Goal: Task Accomplishment & Management: Use online tool/utility

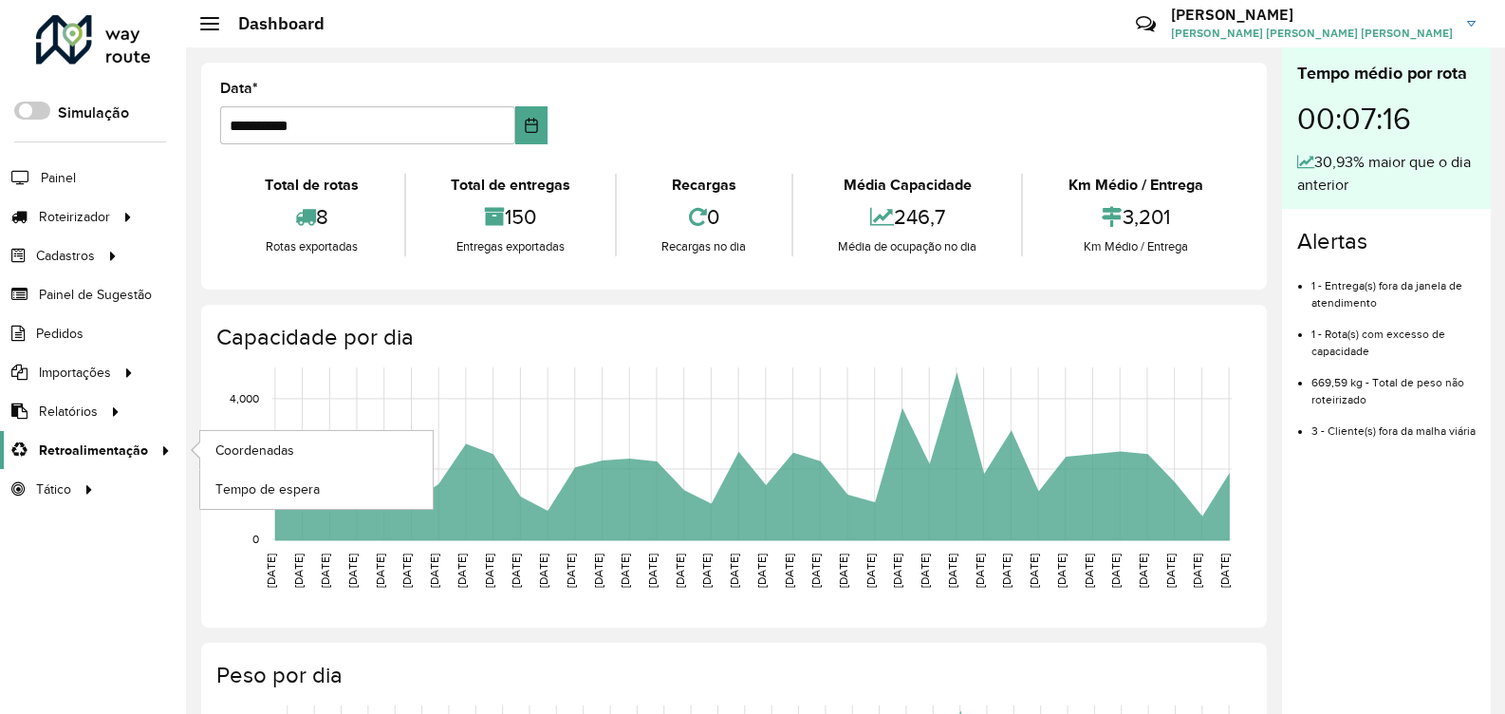
click at [81, 452] on span "Retroalimentação" at bounding box center [93, 450] width 109 height 20
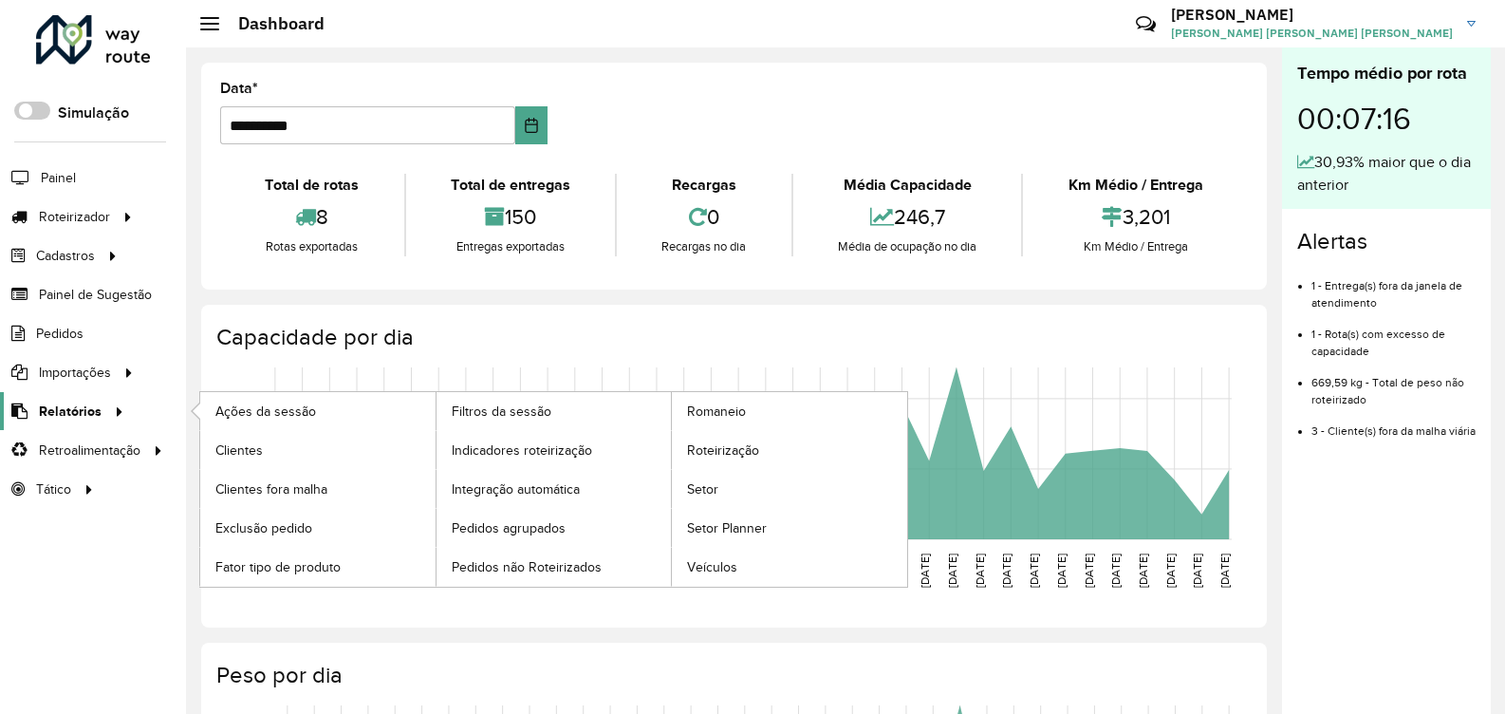
click at [53, 412] on span "Relatórios" at bounding box center [70, 411] width 63 height 20
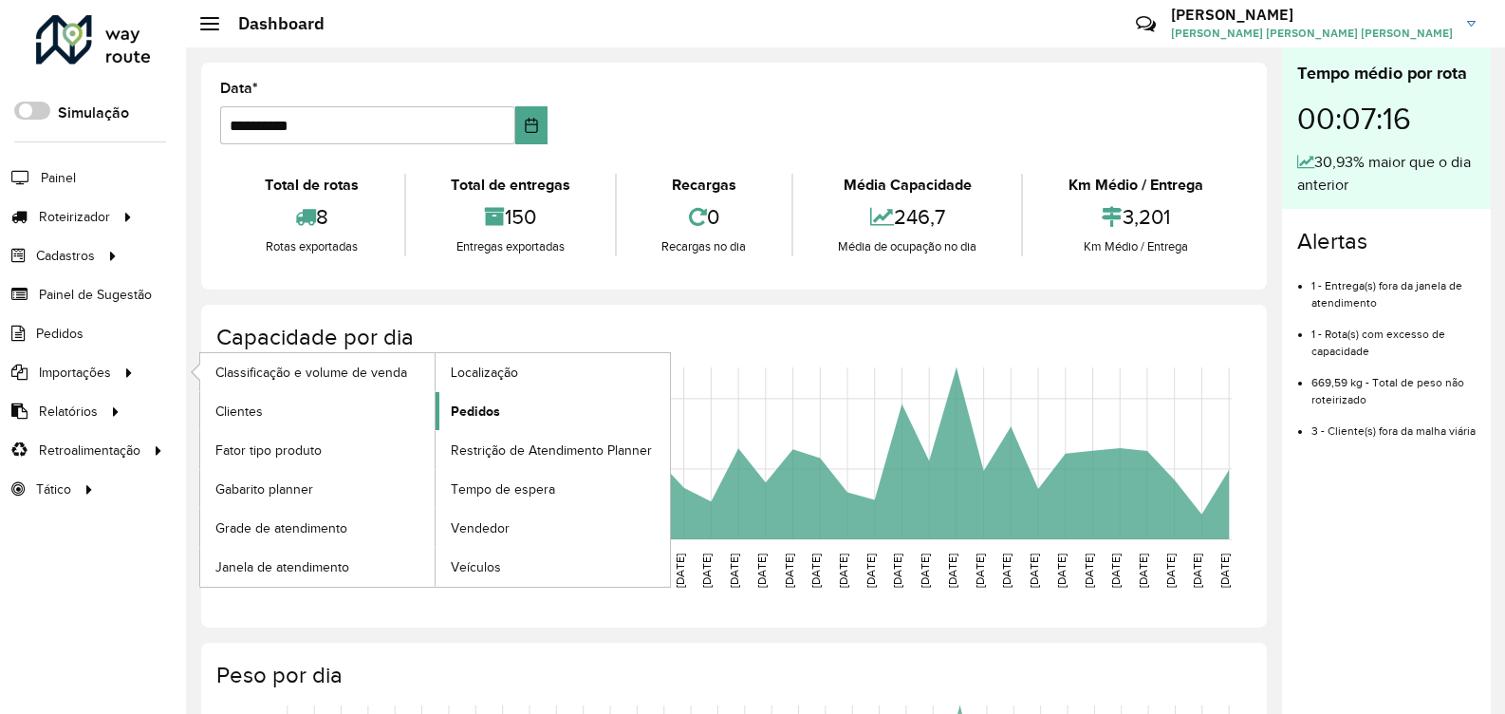
click at [494, 415] on span "Pedidos" at bounding box center [475, 411] width 49 height 20
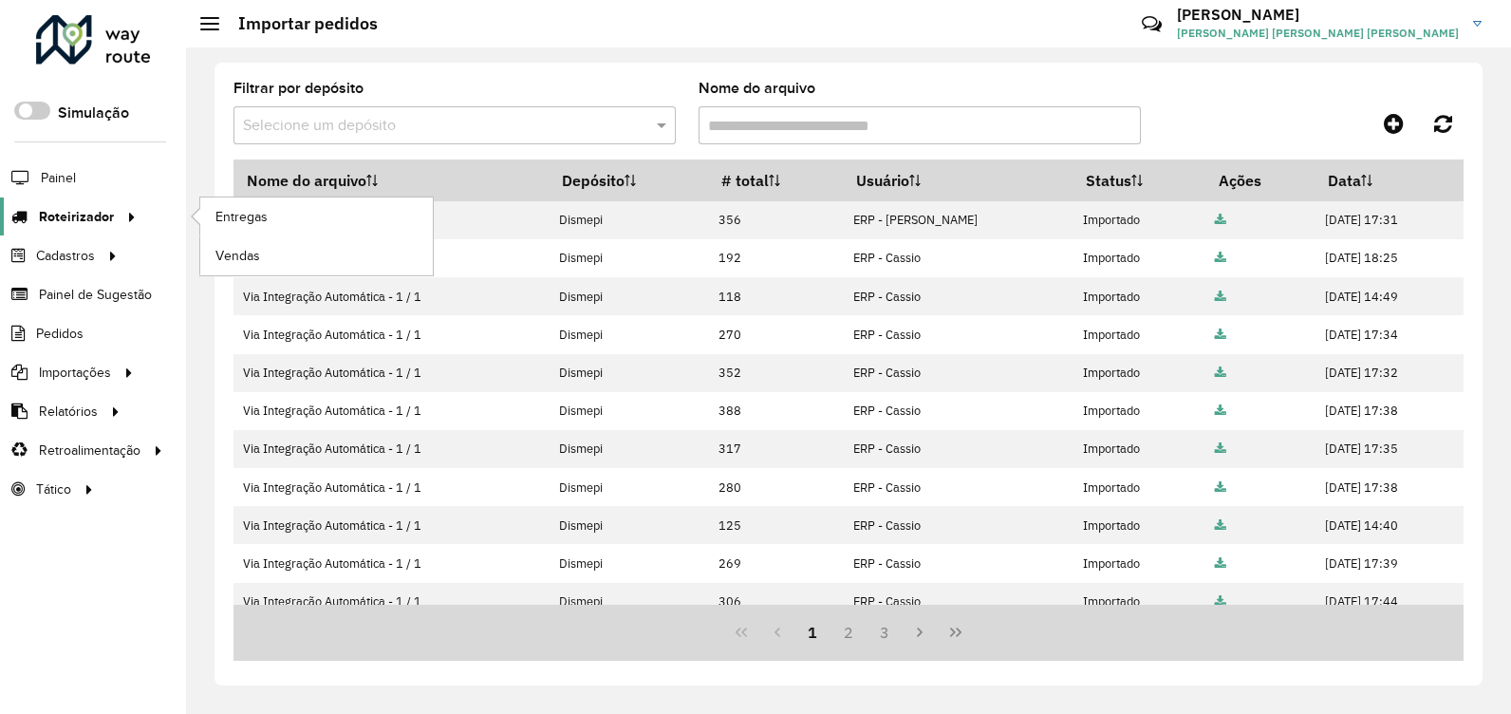
click at [72, 200] on link "Roteirizador" at bounding box center [71, 216] width 142 height 38
click at [285, 215] on link "Entregas" at bounding box center [316, 216] width 233 height 38
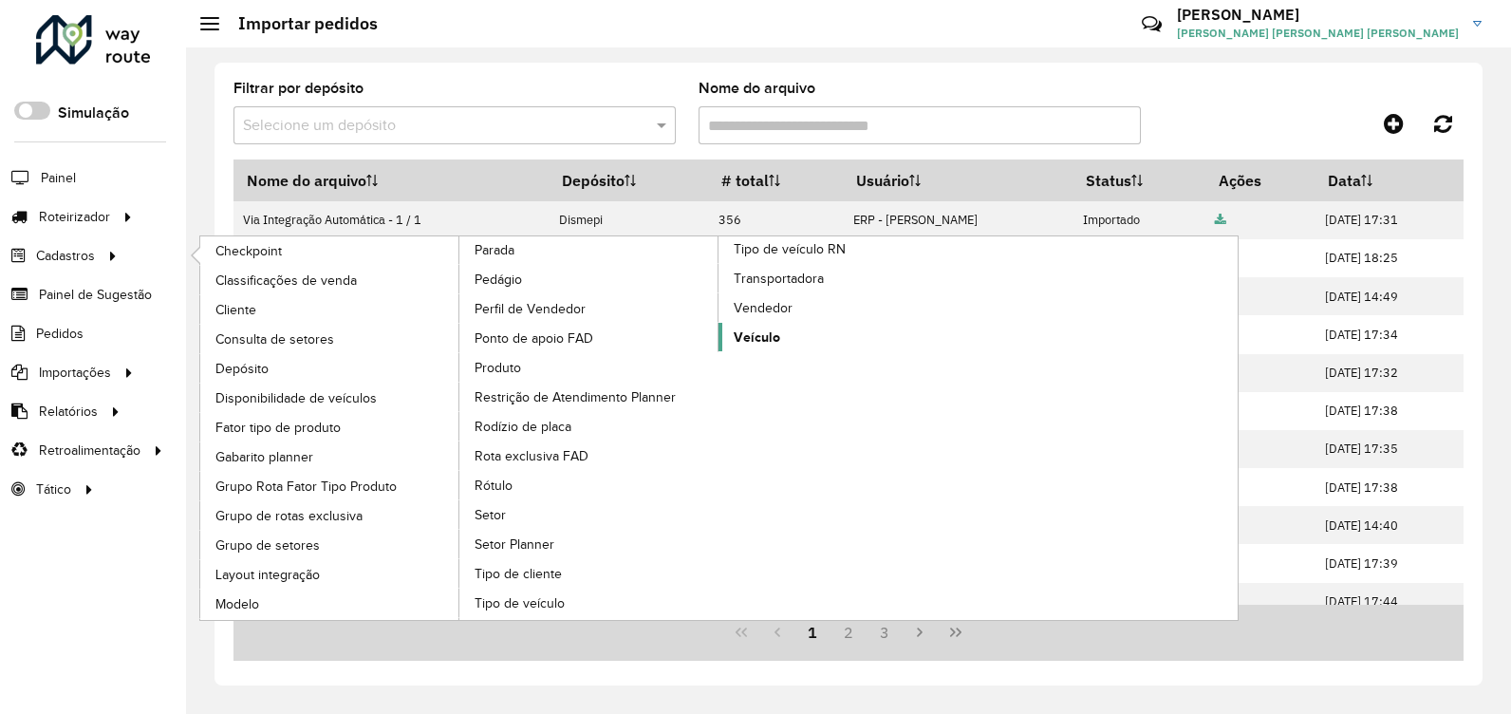
click at [746, 337] on span "Veículo" at bounding box center [757, 337] width 47 height 20
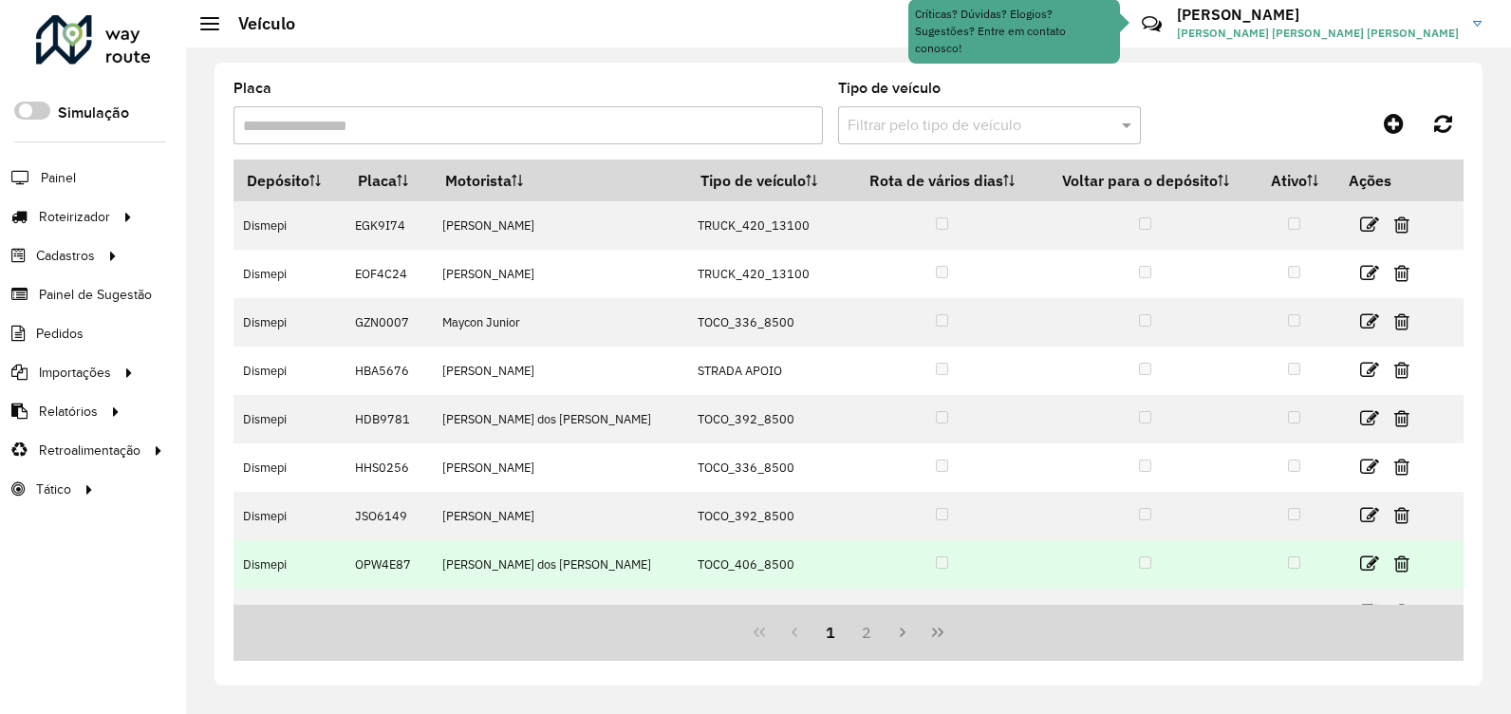
click at [481, 571] on td "[PERSON_NAME]" at bounding box center [559, 564] width 255 height 48
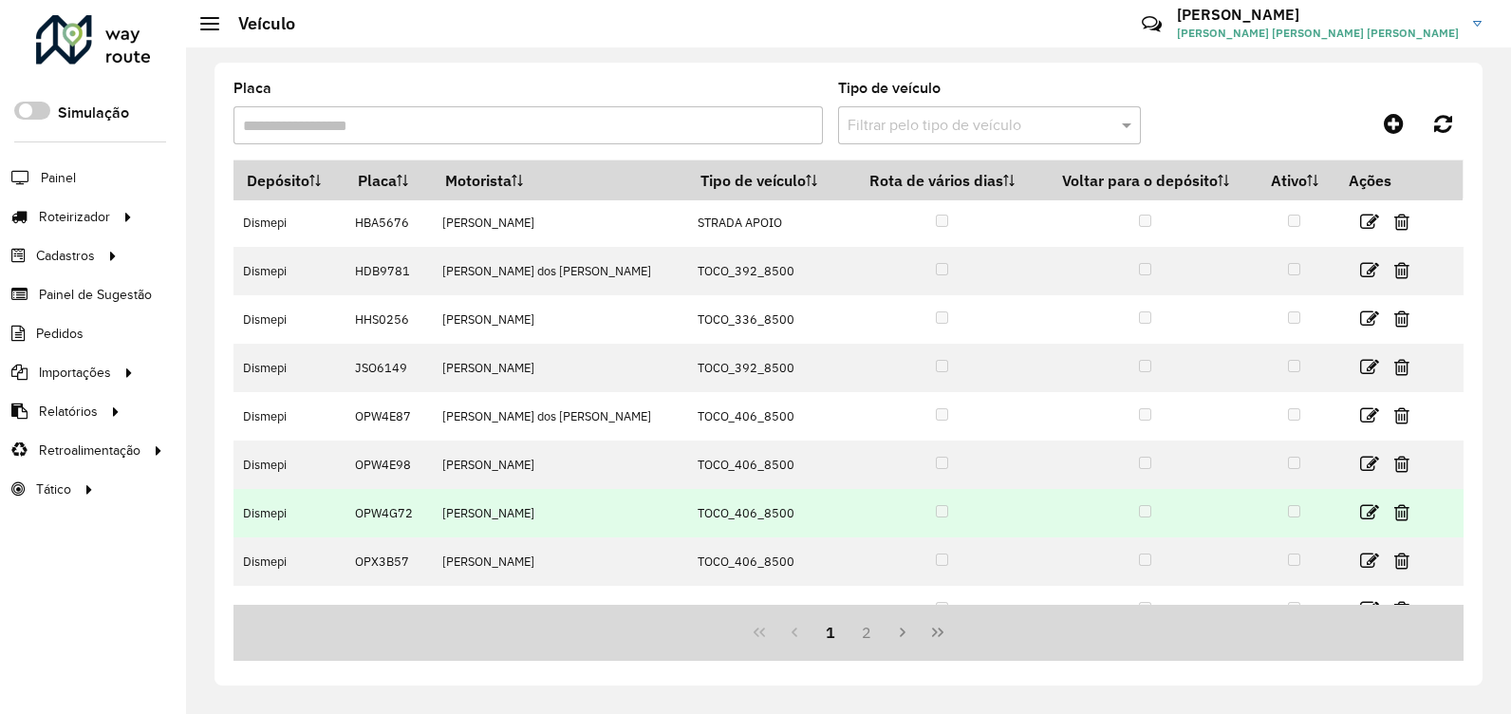
scroll to position [177, 0]
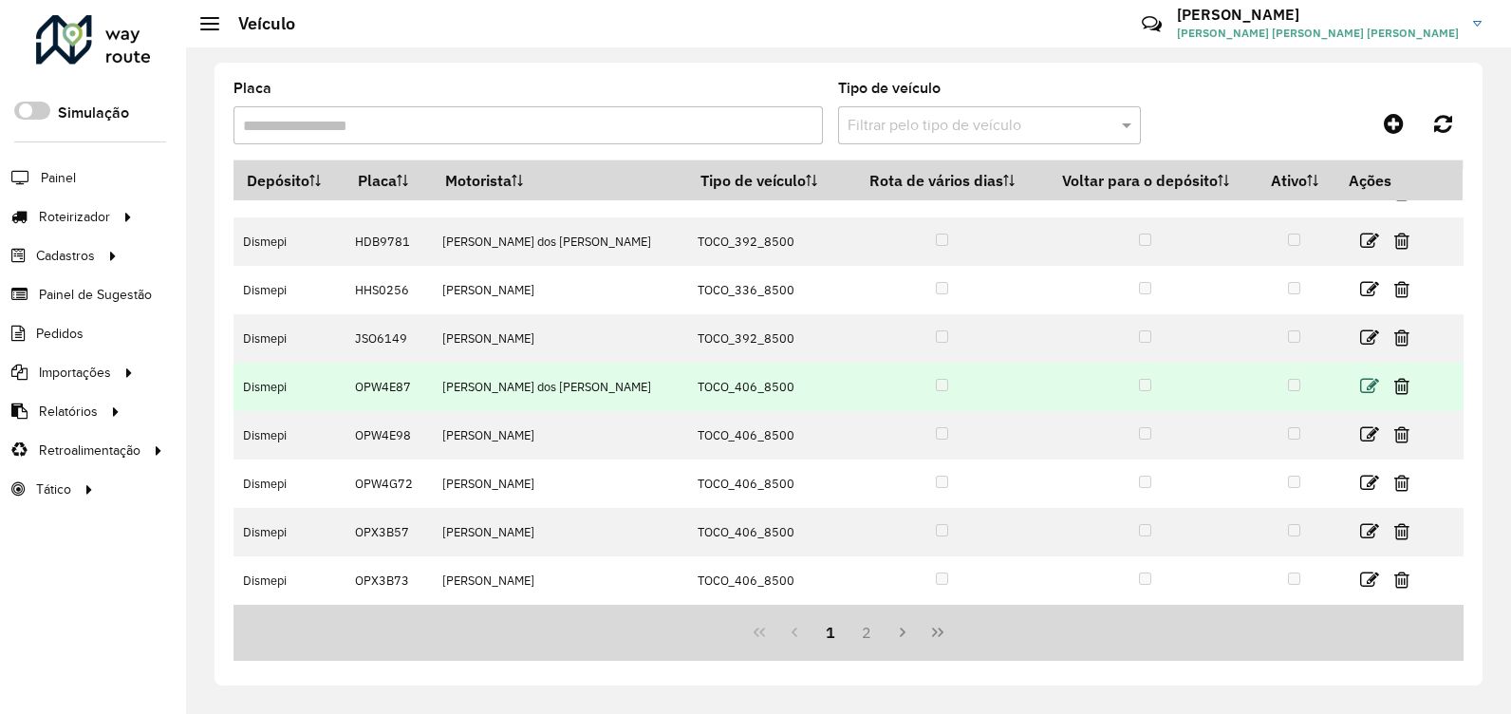
click at [1368, 392] on icon at bounding box center [1369, 386] width 19 height 19
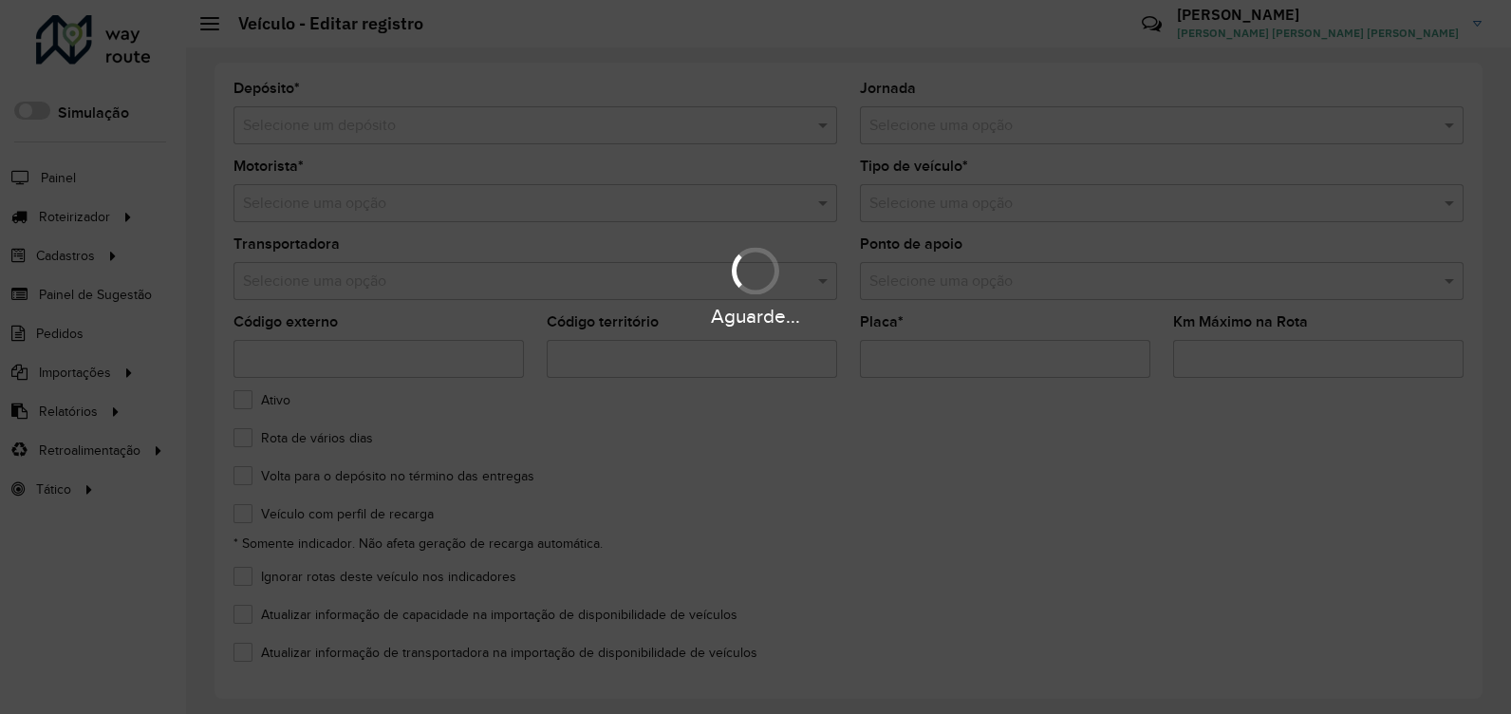
type input "*******"
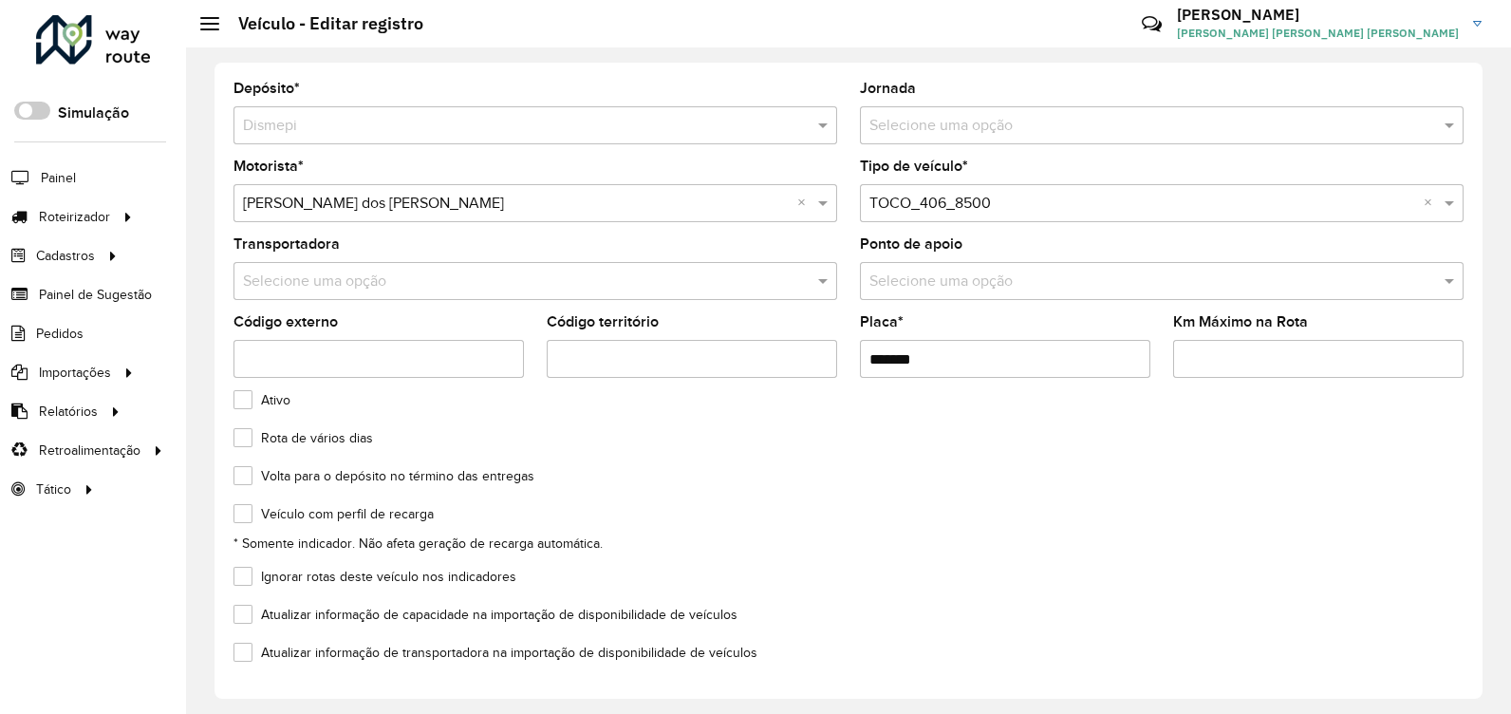
click at [242, 394] on label "Ativo" at bounding box center [261, 400] width 57 height 20
click at [245, 513] on label "Veículo com perfil de recarga" at bounding box center [333, 514] width 200 height 20
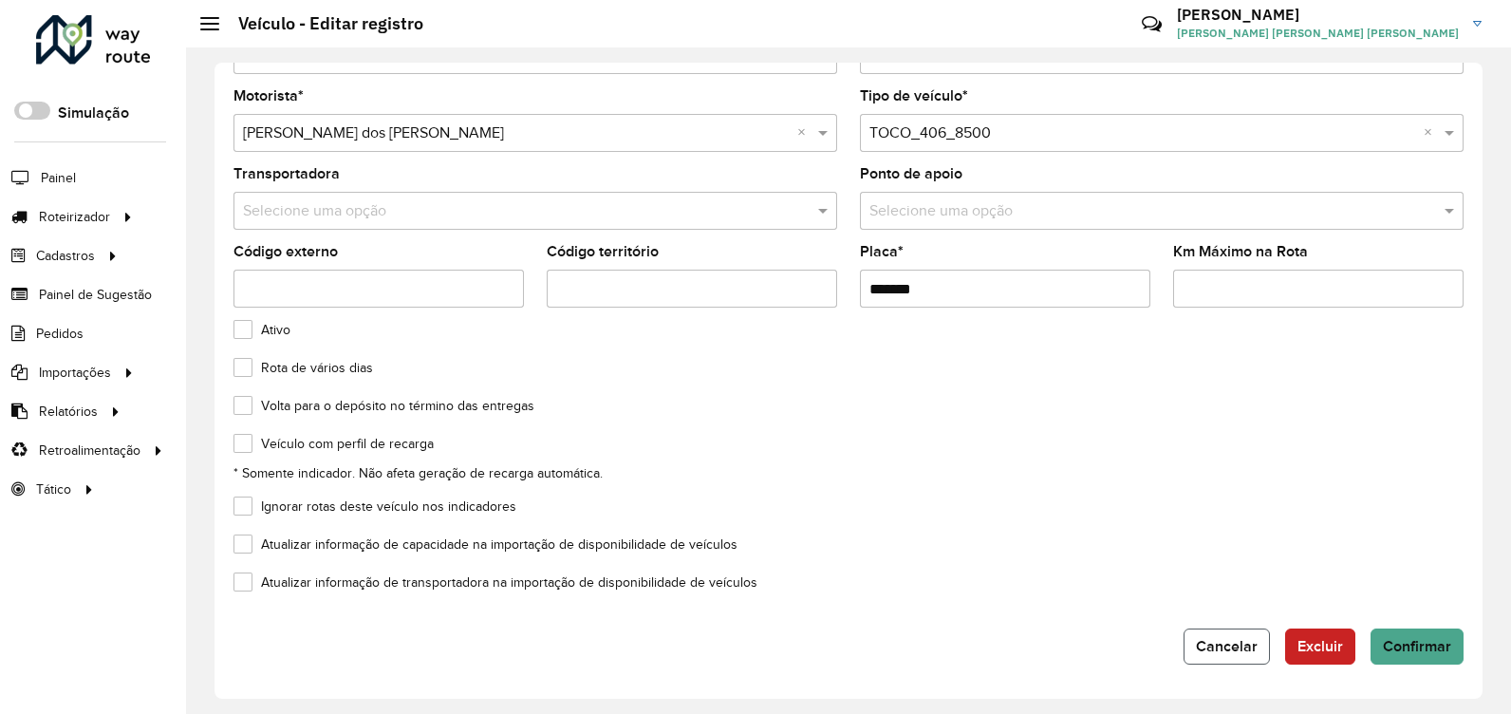
click at [1193, 653] on button "Cancelar" at bounding box center [1227, 646] width 86 height 36
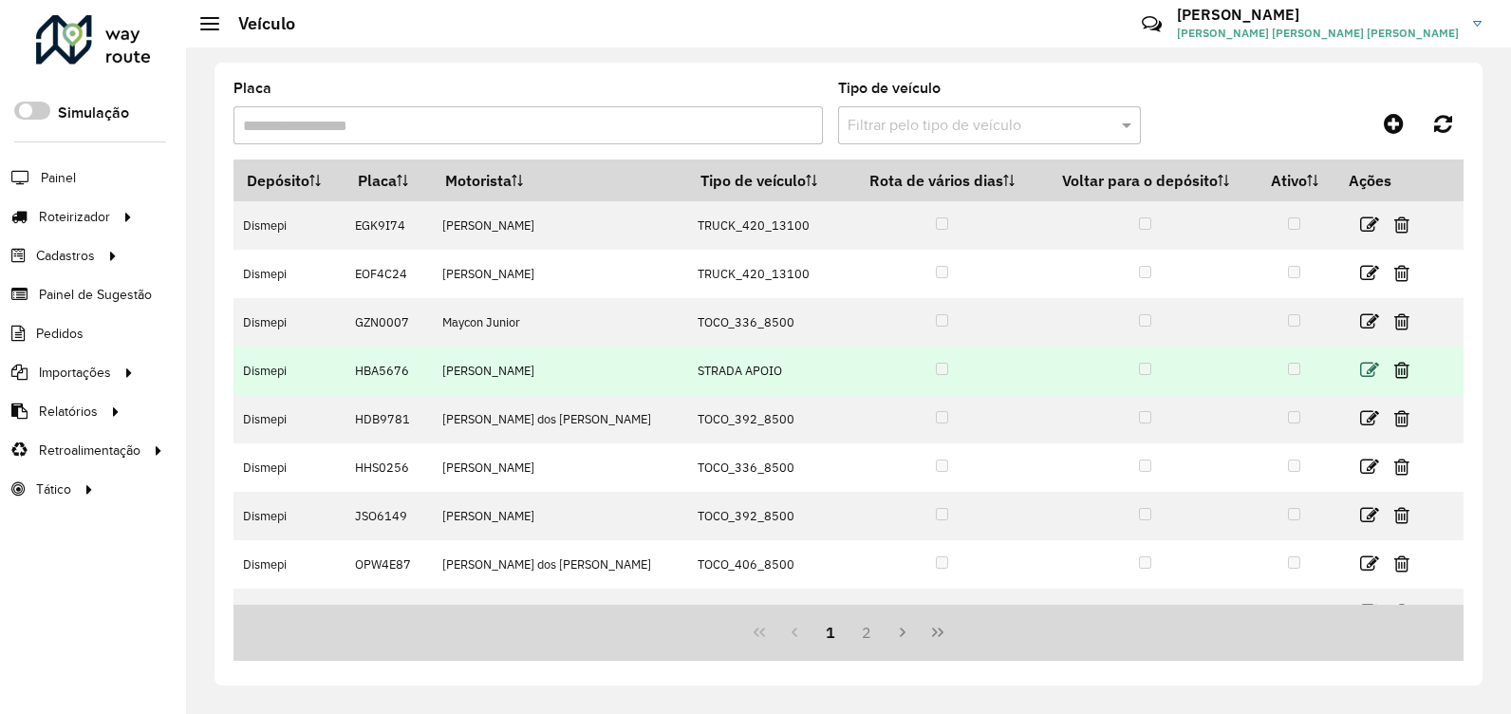
click at [1360, 373] on icon at bounding box center [1369, 370] width 19 height 19
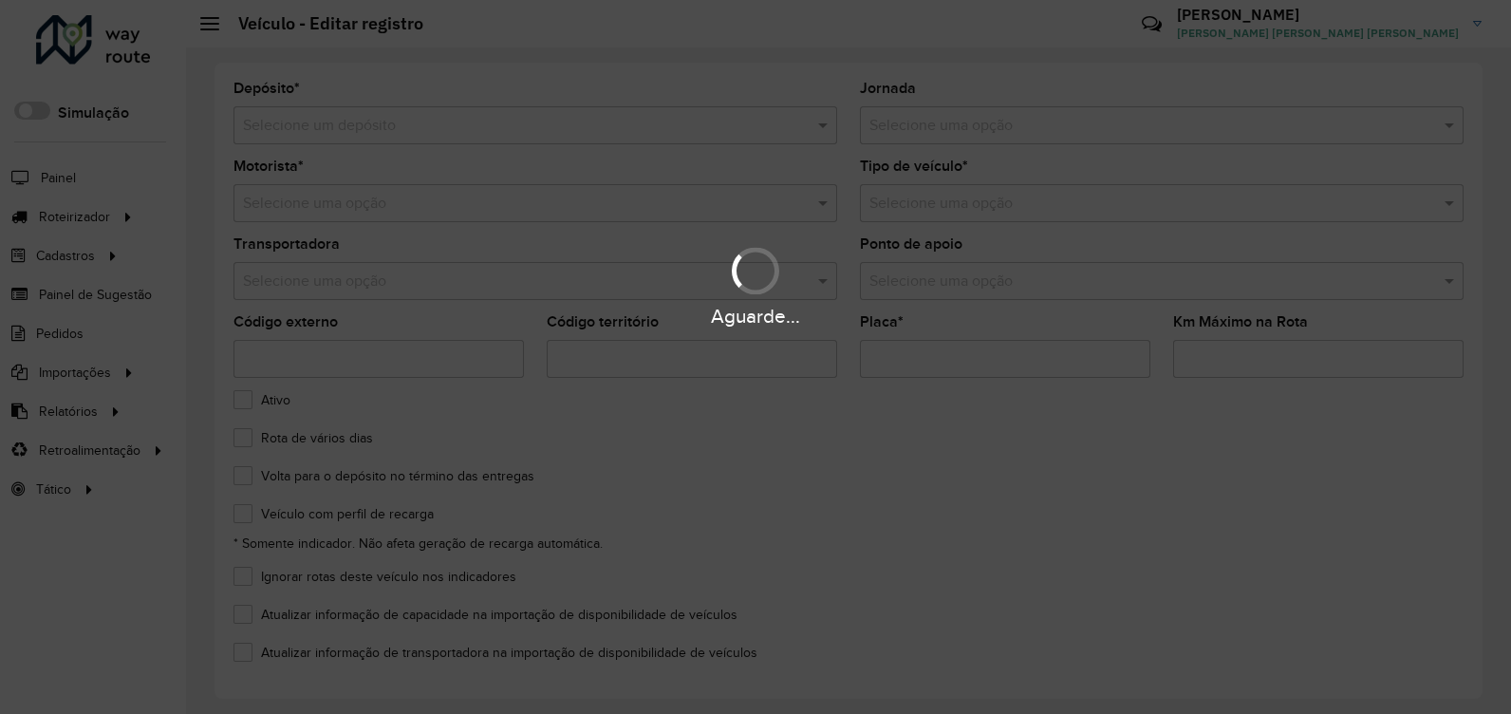
type input "*******"
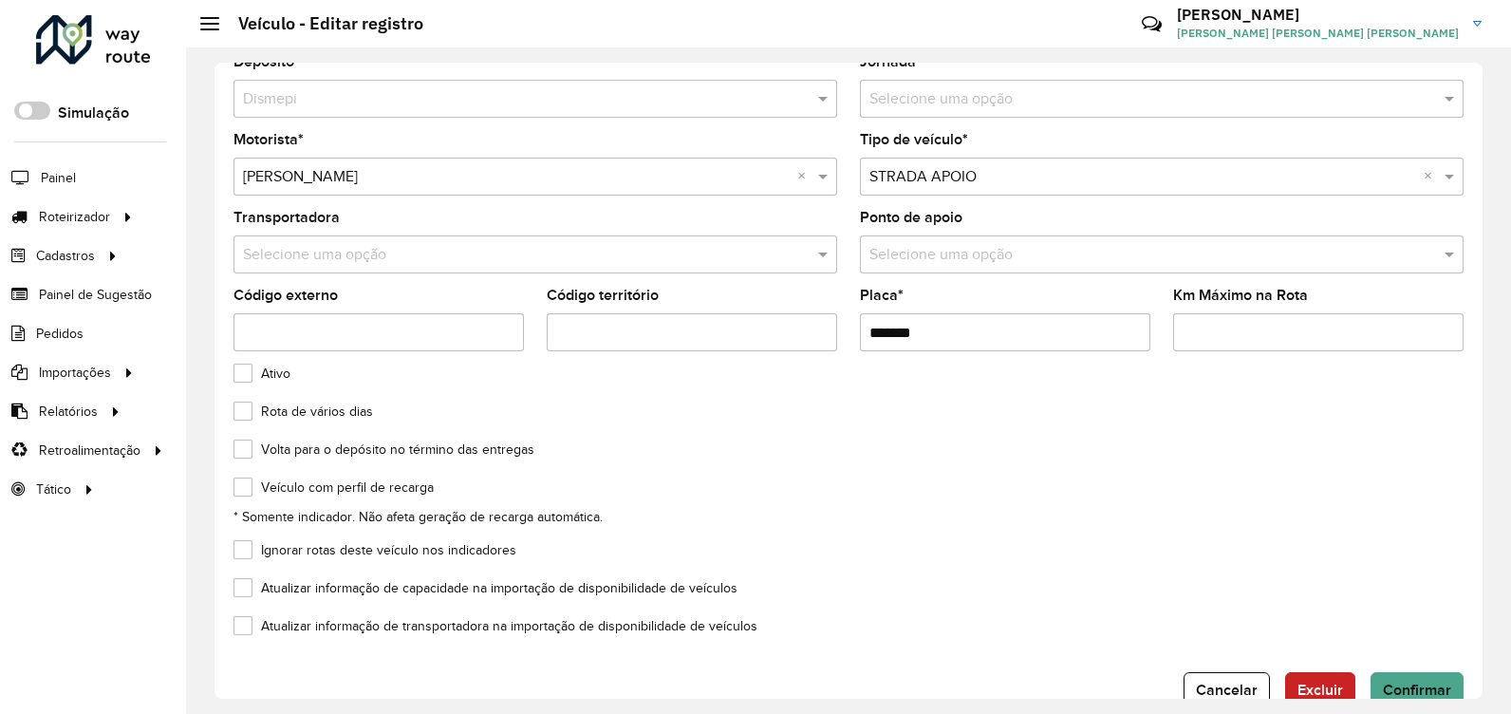
scroll to position [70, 0]
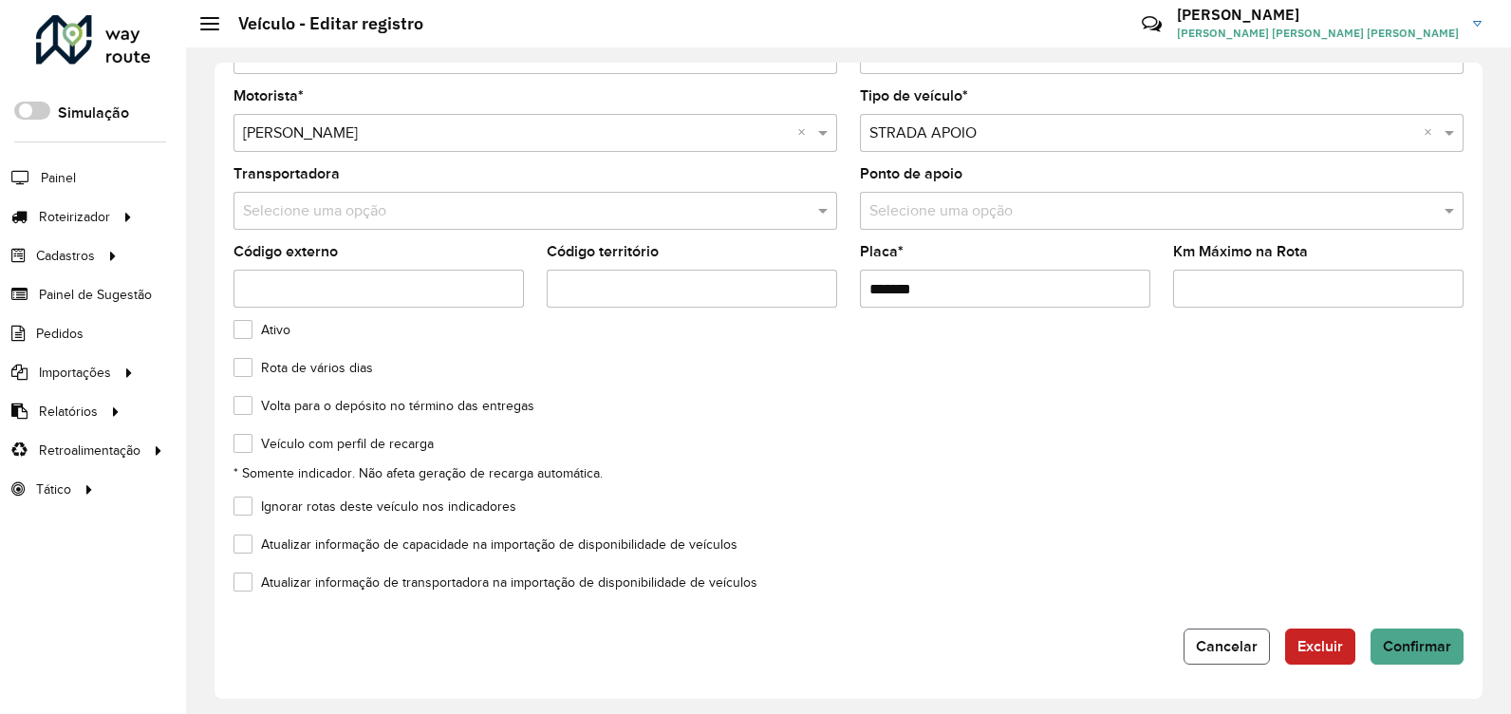
click at [1254, 654] on button "Cancelar" at bounding box center [1227, 646] width 86 height 36
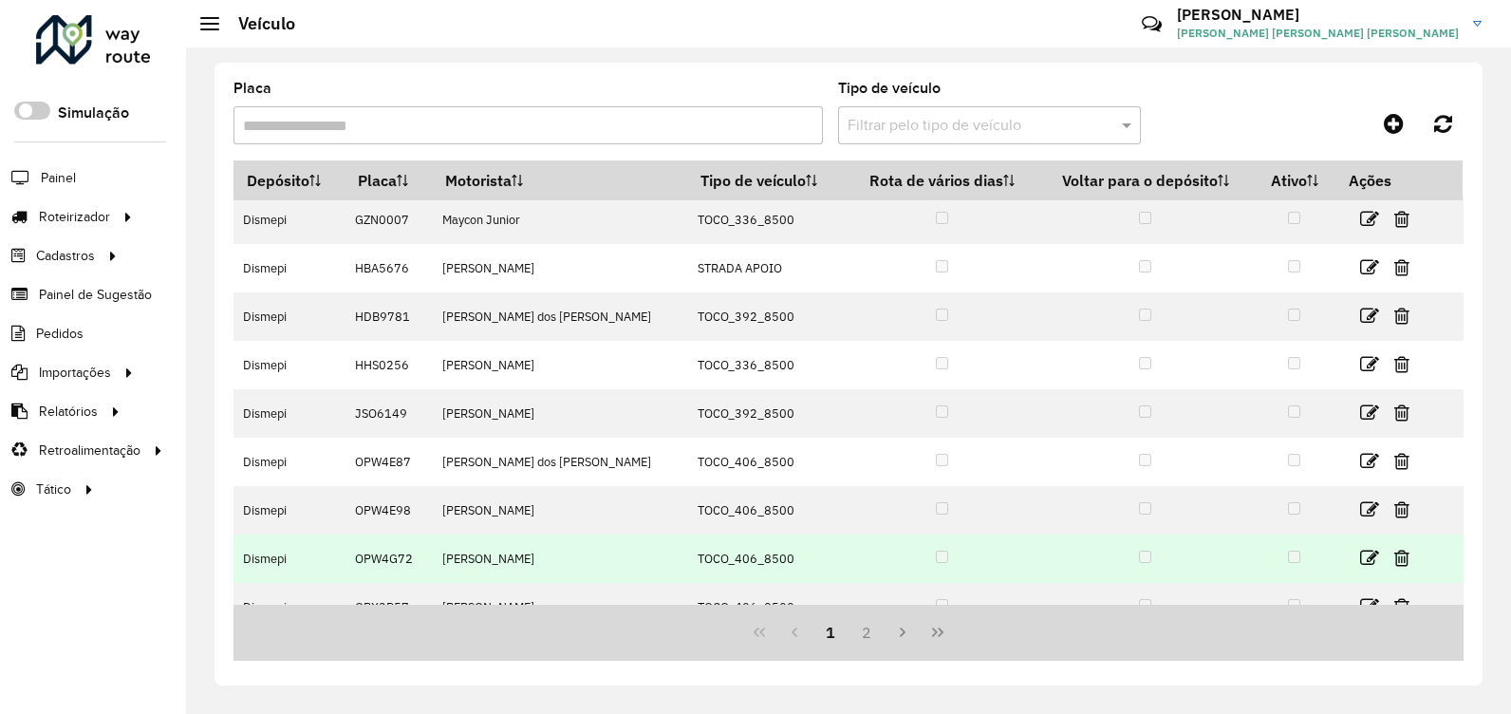
scroll to position [177, 0]
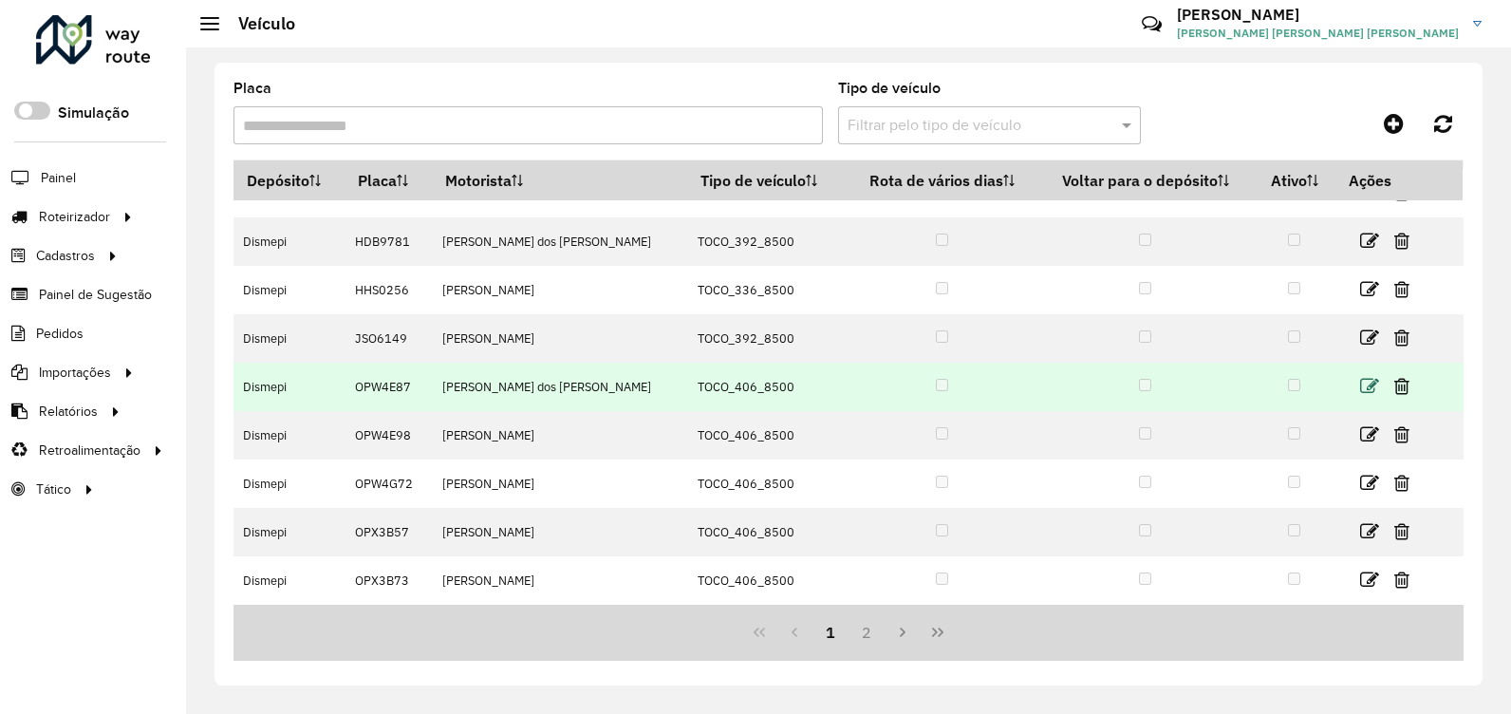
click at [1362, 384] on icon at bounding box center [1369, 386] width 19 height 19
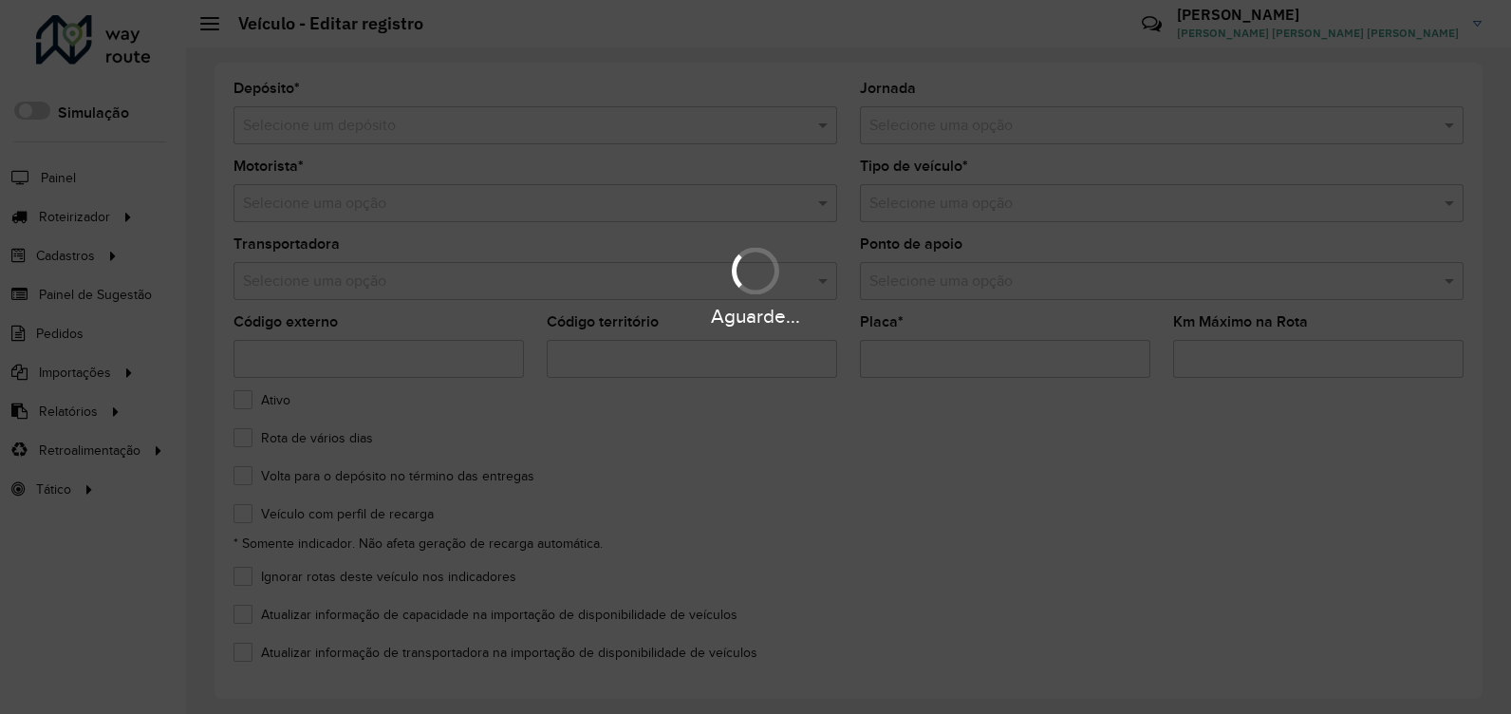
type input "*******"
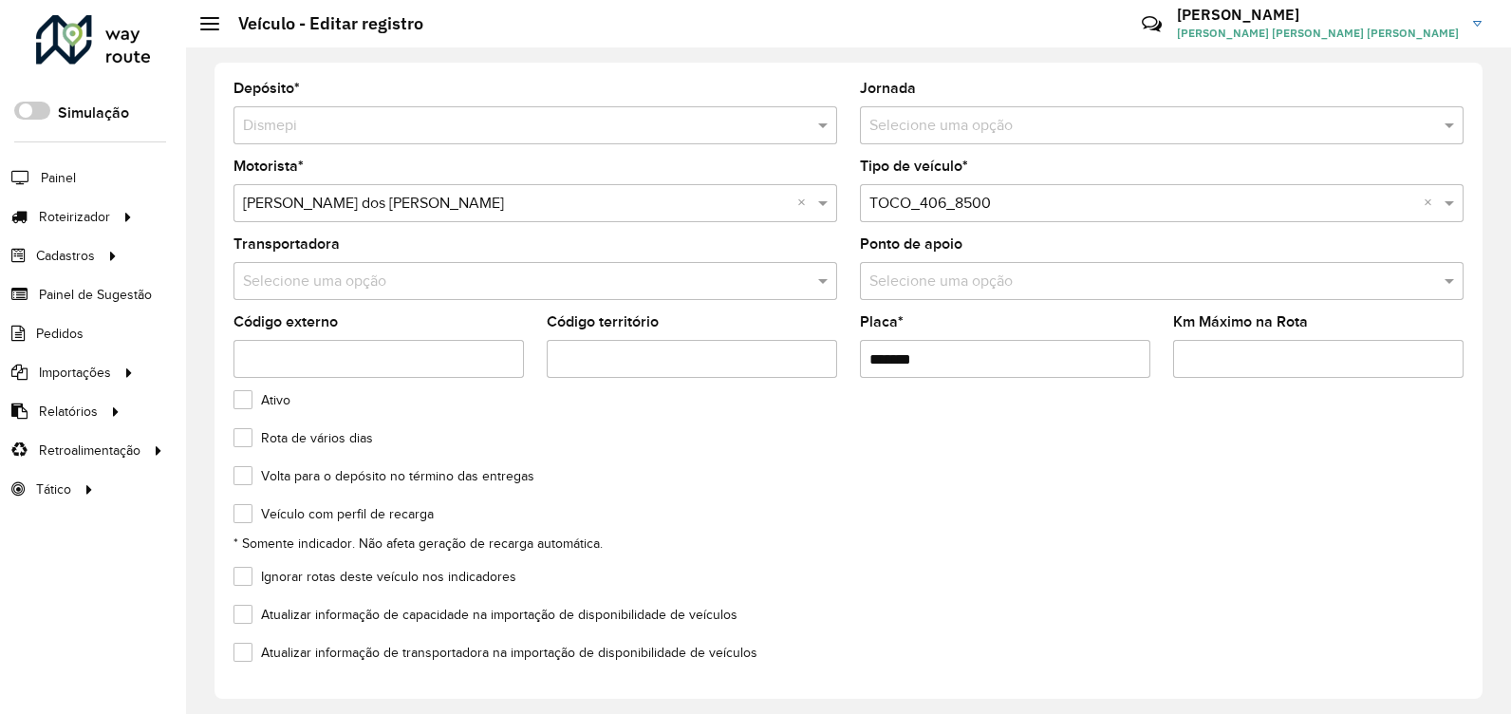
click at [243, 401] on label "Ativo" at bounding box center [261, 400] width 57 height 20
drag, startPoint x: 254, startPoint y: 439, endPoint x: 252, endPoint y: 457, distance: 18.3
click at [254, 440] on label "Rota de vários dias" at bounding box center [303, 438] width 140 height 20
click at [241, 479] on label "Volta para o depósito no término das entregas" at bounding box center [383, 476] width 301 height 20
click at [244, 617] on label "Atualizar informação de capacidade na importação de disponibilidade de veículos" at bounding box center [485, 615] width 504 height 20
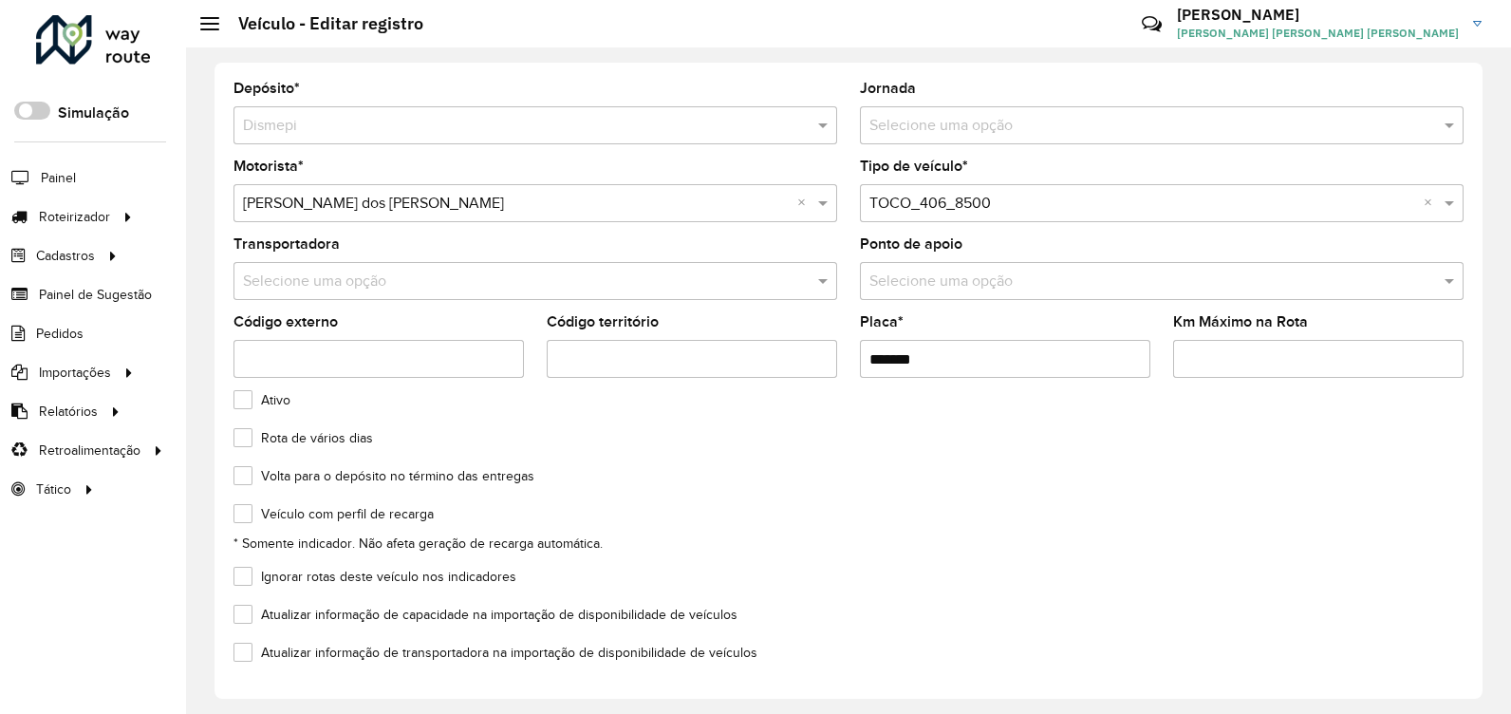
click at [255, 652] on label "Atualizar informação de transportadora na importação de disponibilidade de veíc…" at bounding box center [495, 653] width 524 height 20
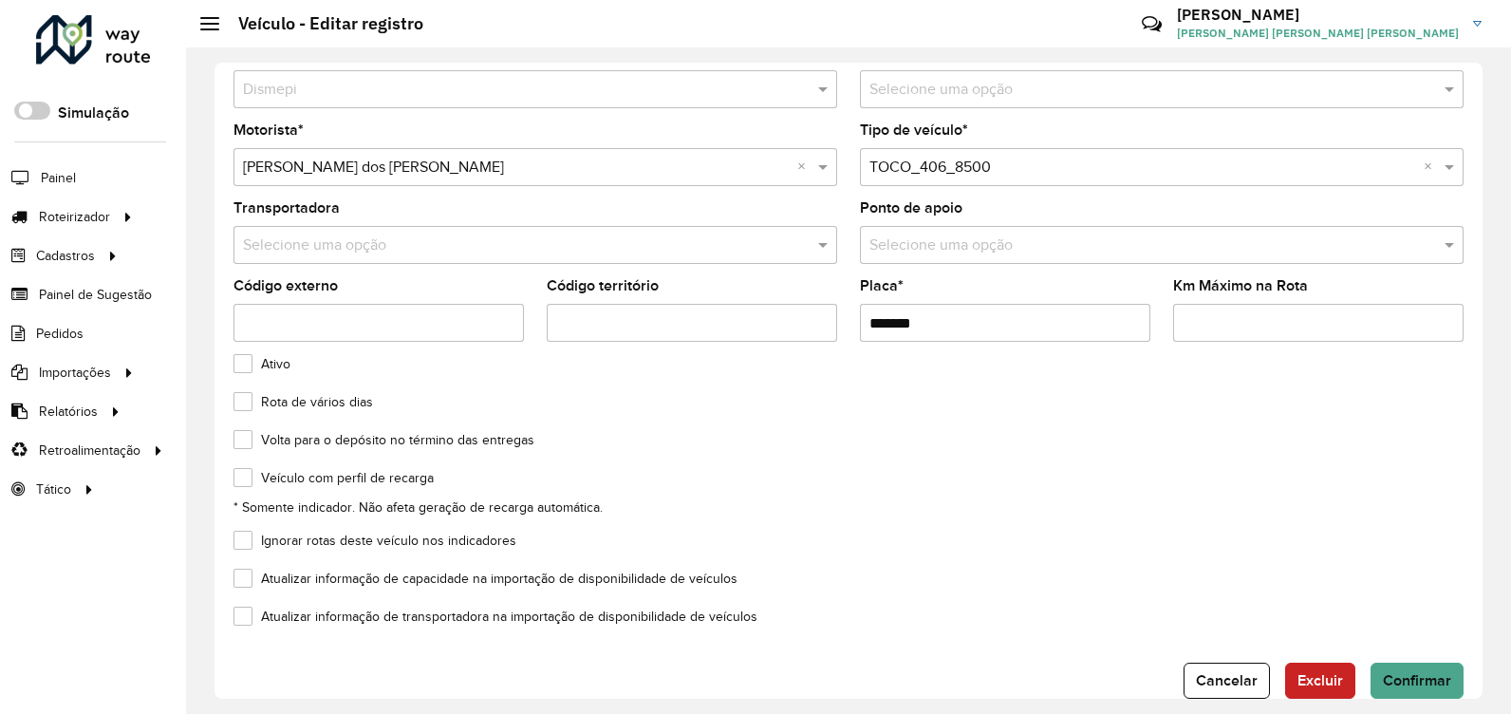
scroll to position [70, 0]
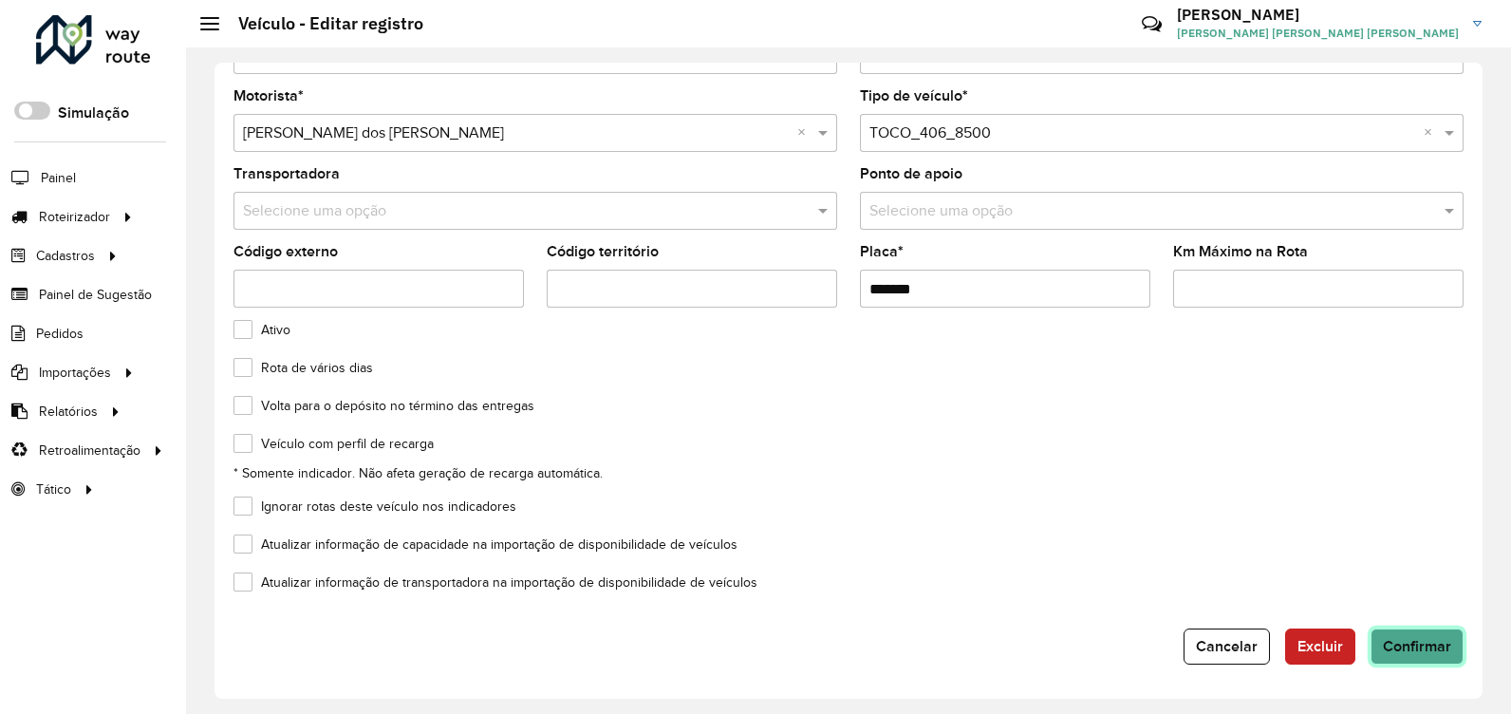
click at [1398, 647] on span "Confirmar" at bounding box center [1417, 646] width 68 height 16
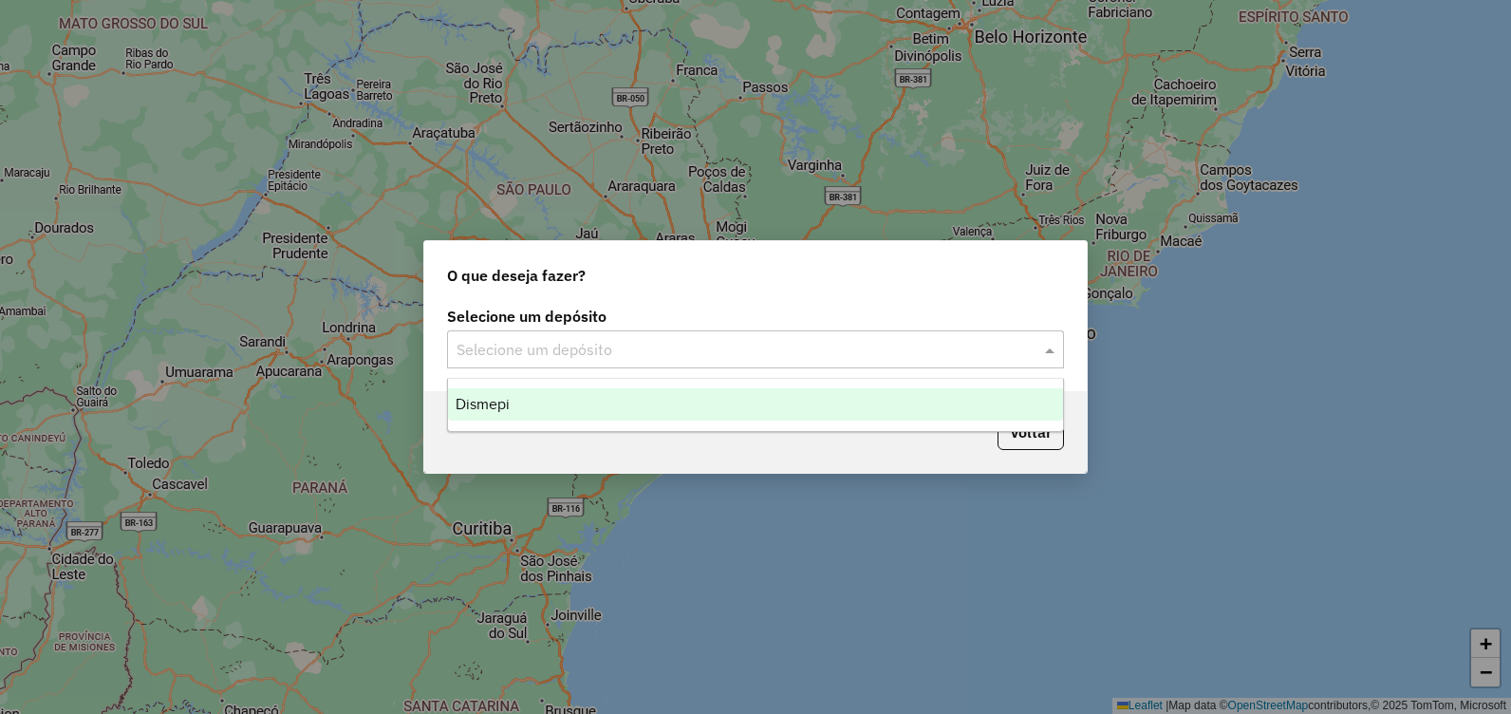
click at [664, 364] on div "Selecione um depósito" at bounding box center [755, 349] width 617 height 38
click at [594, 420] on ng-dropdown-panel "Dismepi" at bounding box center [755, 405] width 617 height 54
click at [890, 408] on div "Dismepi" at bounding box center [755, 404] width 615 height 32
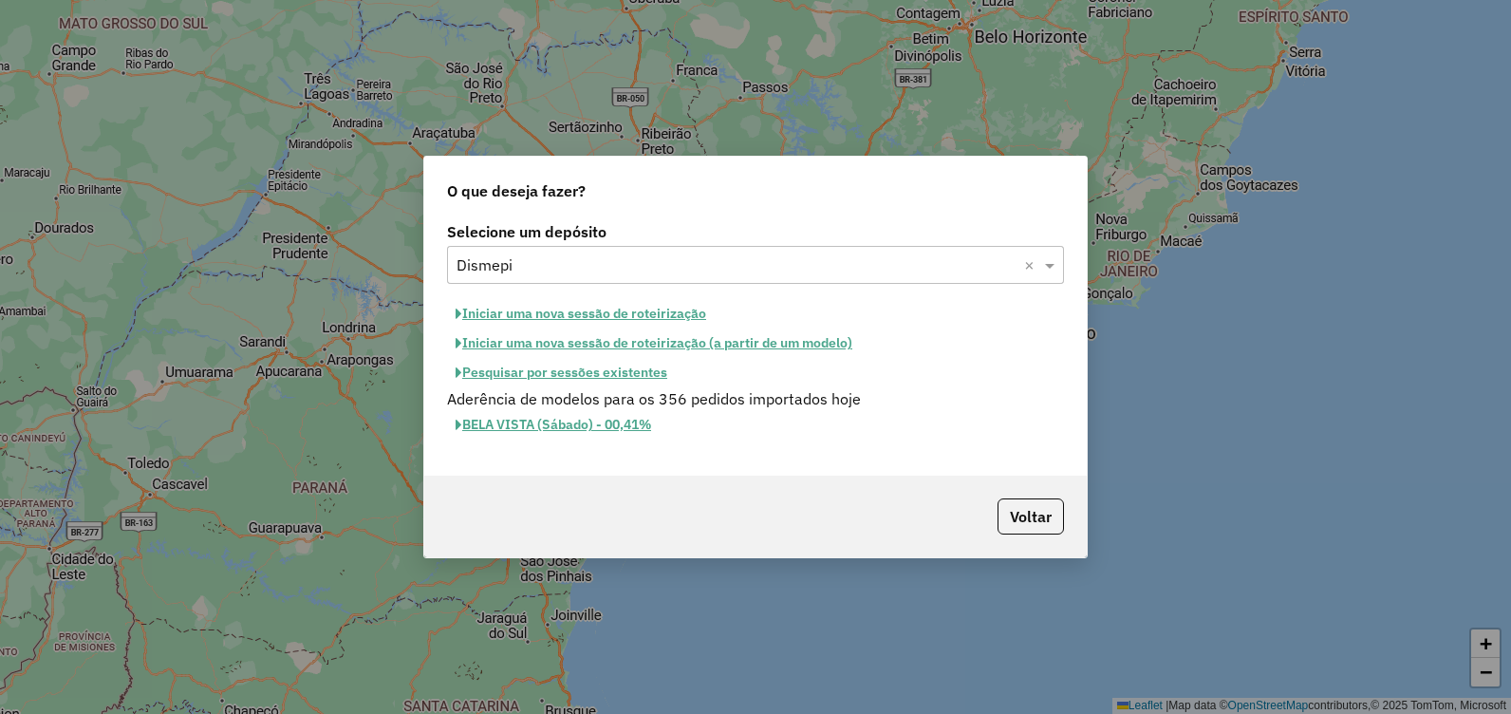
click at [621, 318] on button "Iniciar uma nova sessão de roteirização" at bounding box center [581, 313] width 268 height 29
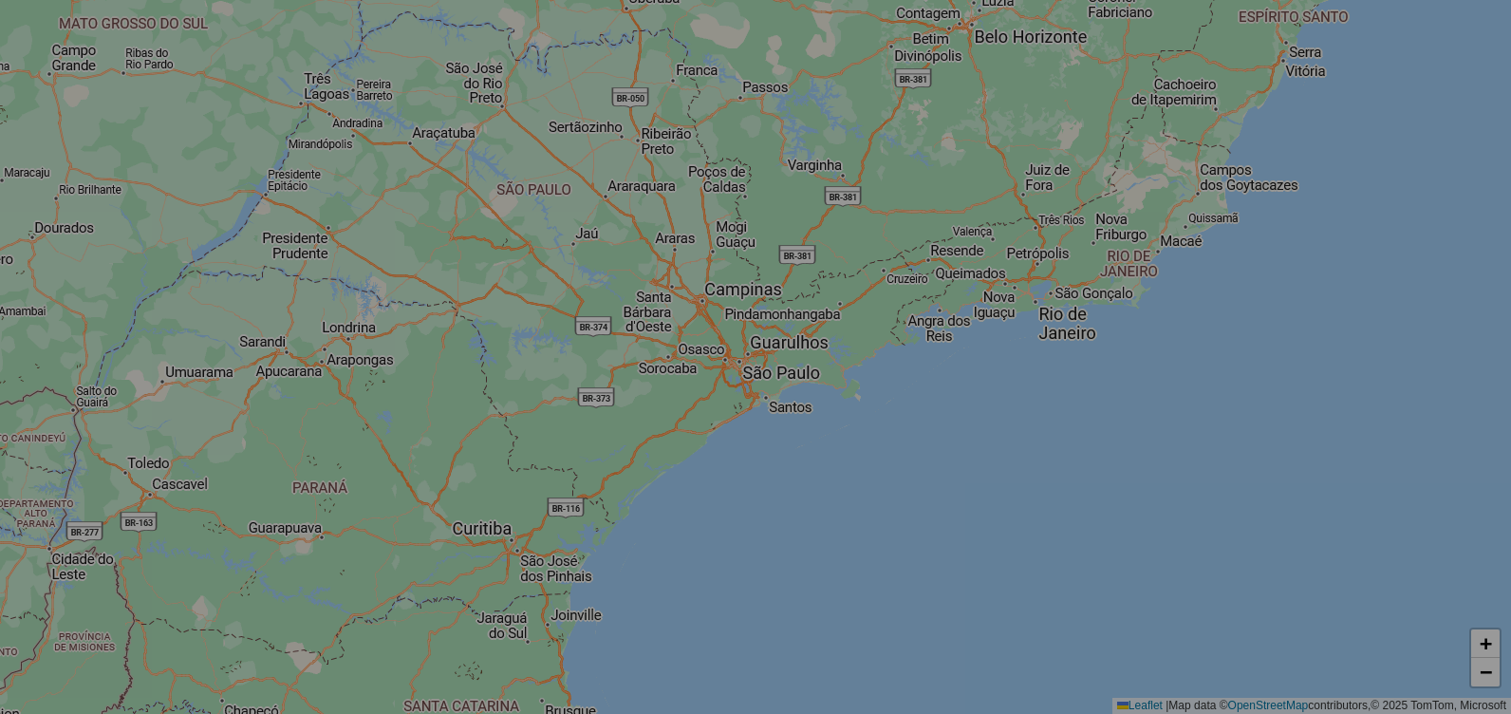
select select "*"
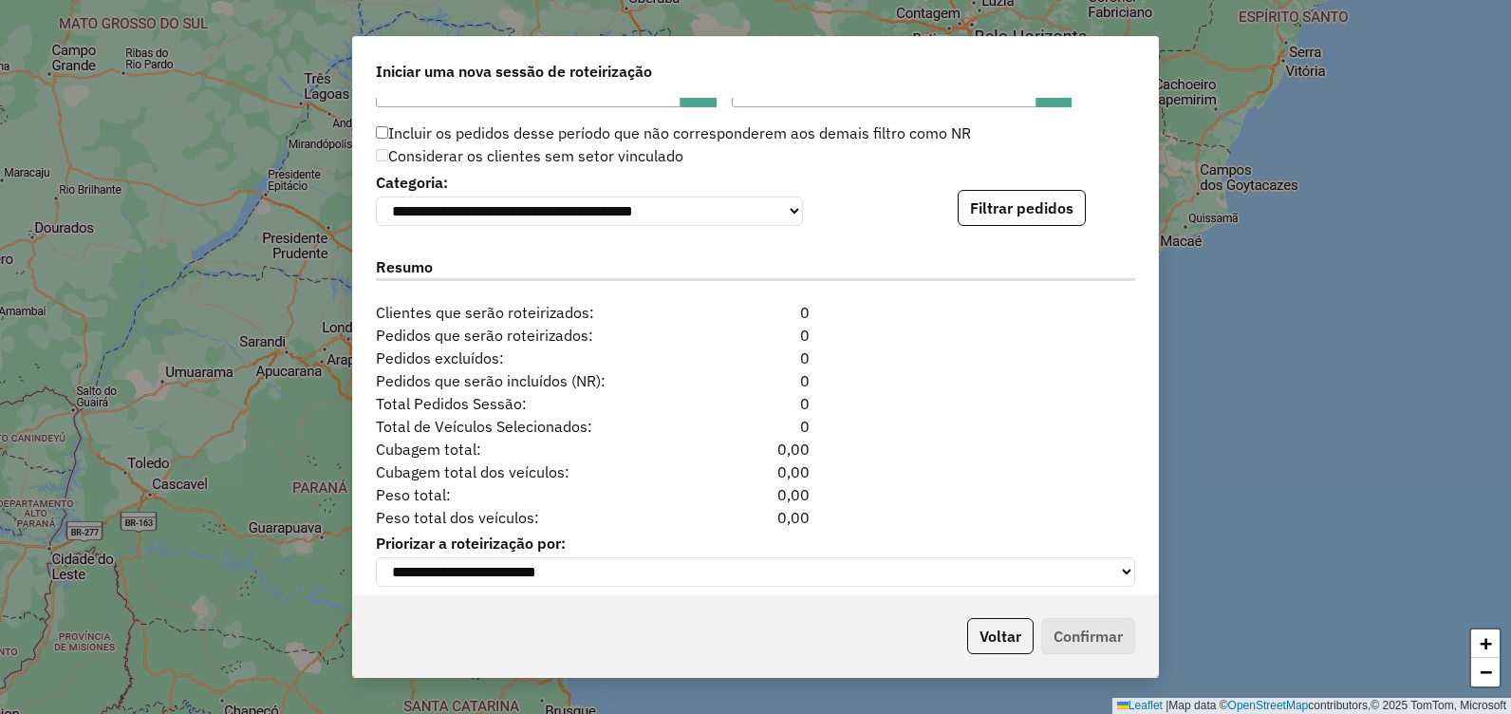
scroll to position [1909, 0]
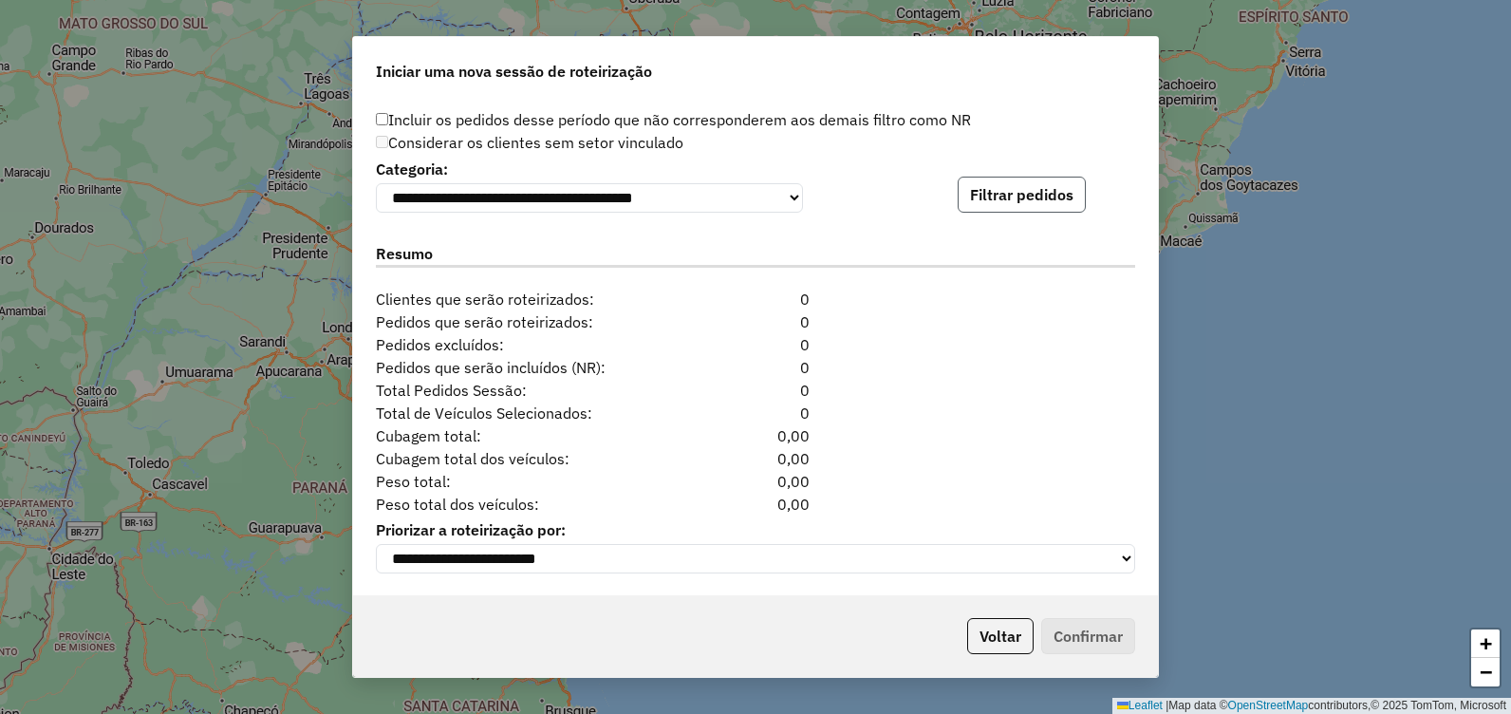
click at [1034, 203] on button "Filtrar pedidos" at bounding box center [1022, 195] width 128 height 36
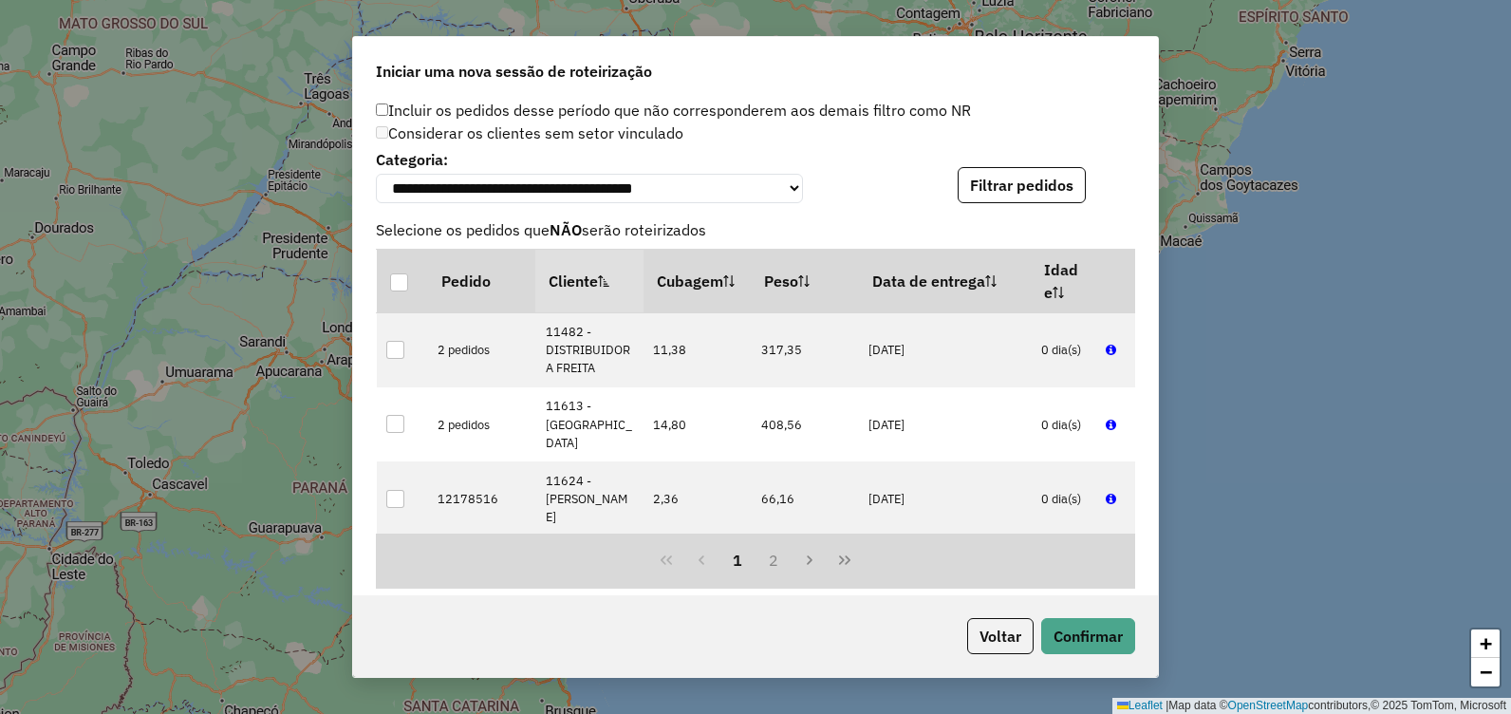
drag, startPoint x: 1151, startPoint y: 471, endPoint x: 1159, endPoint y: 511, distance: 40.6
click at [1147, 531] on div "**********" at bounding box center [755, 347] width 805 height 498
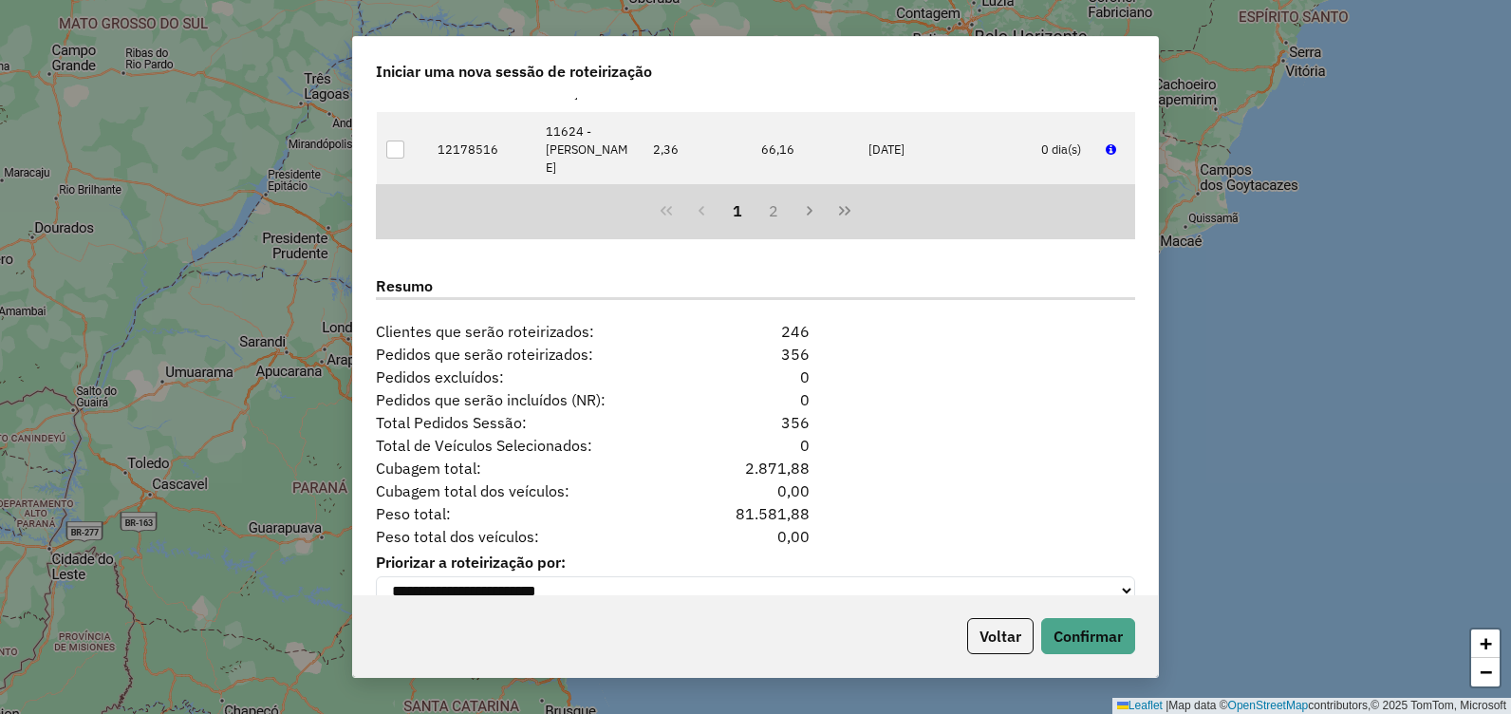
scroll to position [2301, 0]
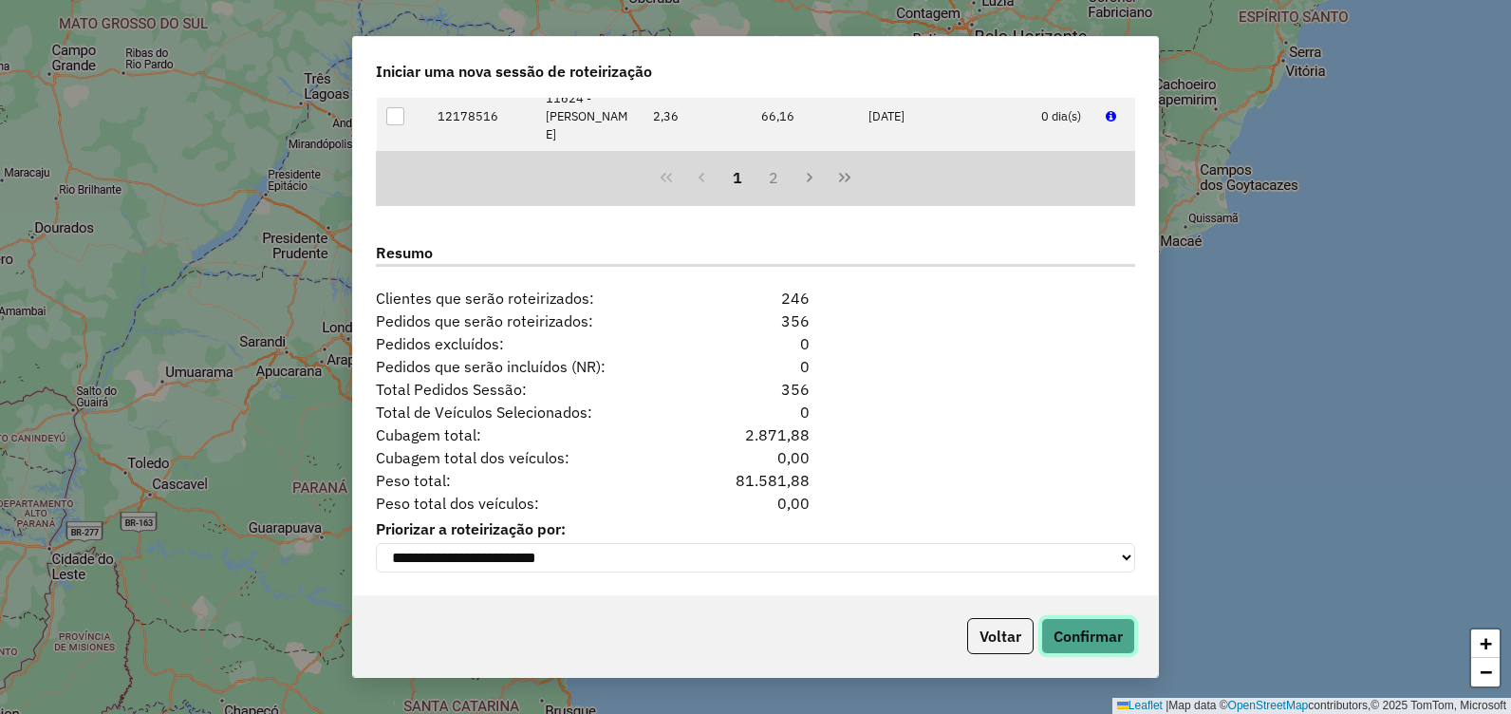
click at [1091, 635] on button "Confirmar" at bounding box center [1088, 636] width 94 height 36
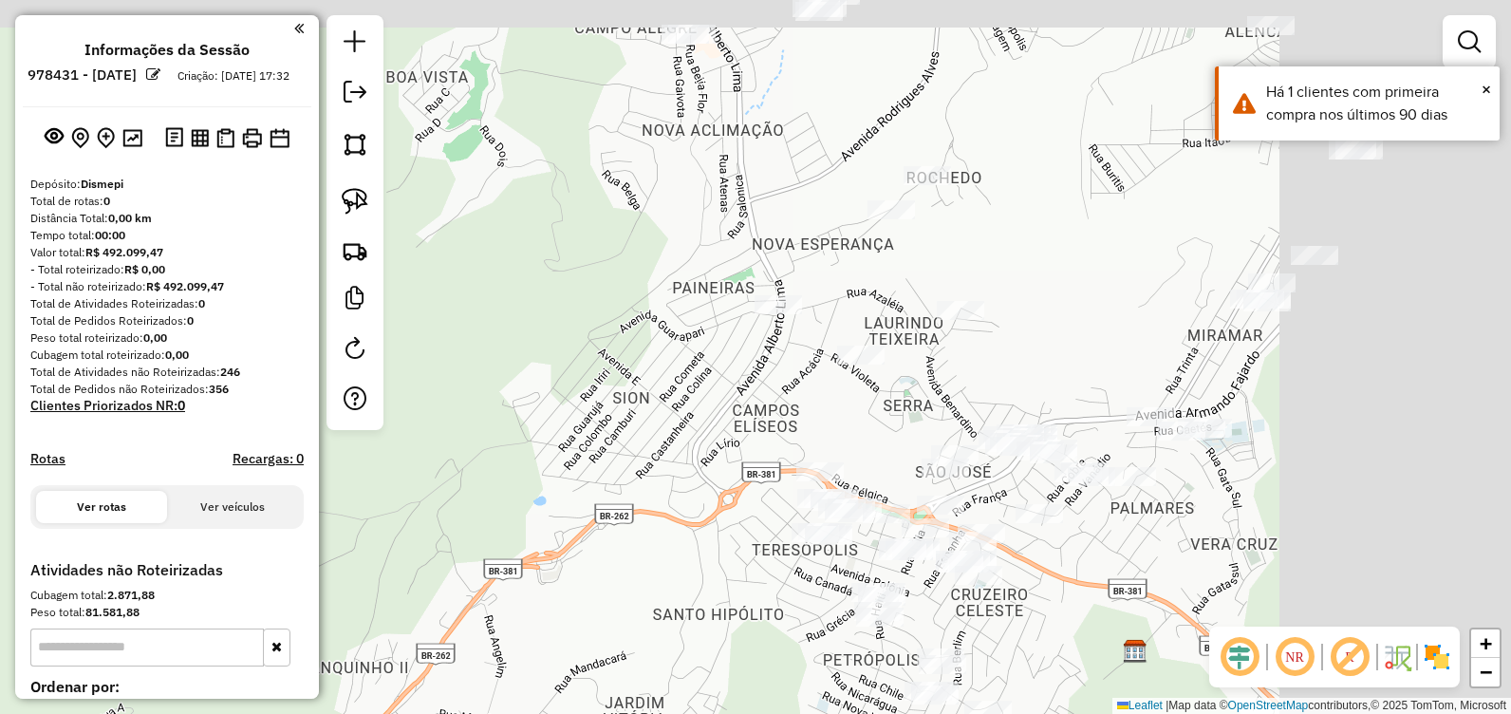
drag, startPoint x: 685, startPoint y: 371, endPoint x: 610, endPoint y: 402, distance: 81.3
click at [610, 402] on div "Janela de atendimento Grade de atendimento Capacidade Transportadoras Veículos …" at bounding box center [755, 357] width 1511 height 714
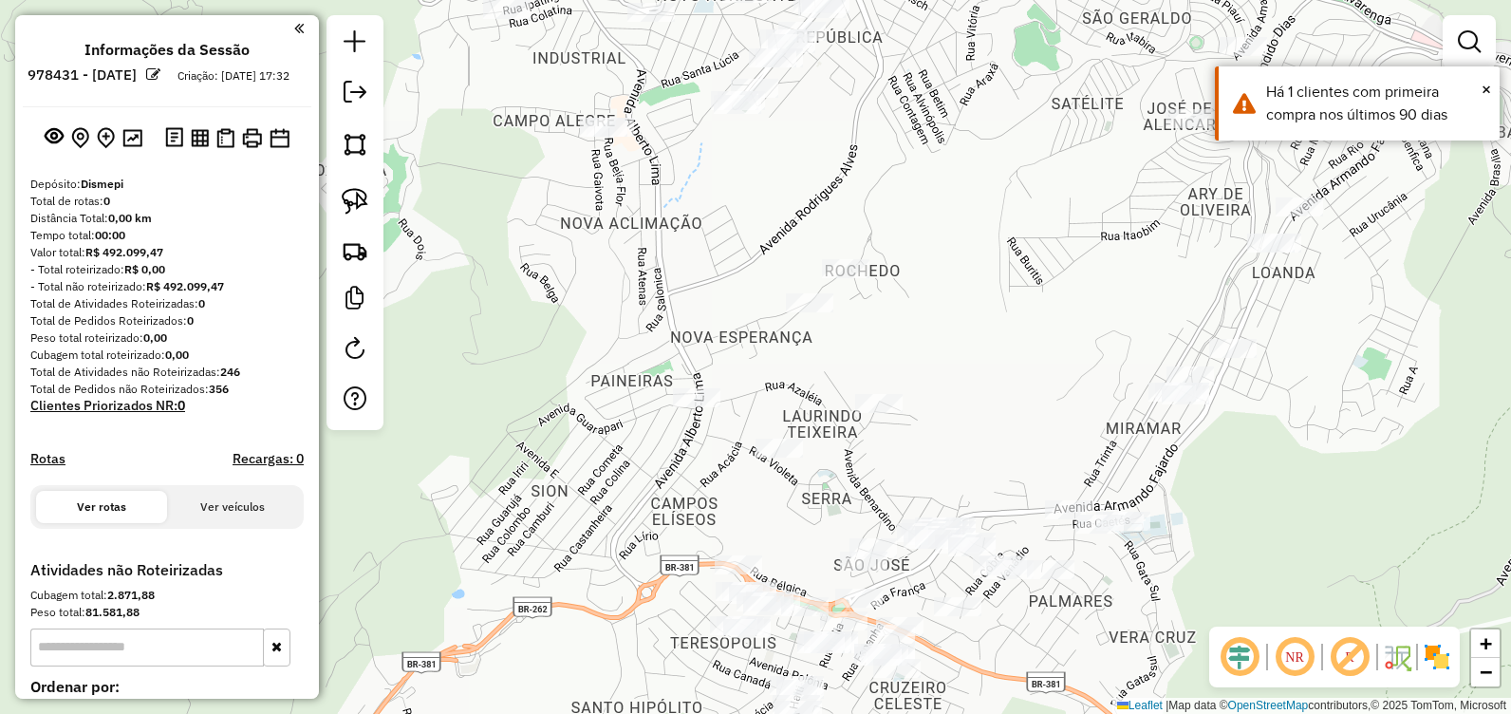
drag, startPoint x: 827, startPoint y: 193, endPoint x: 827, endPoint y: 480, distance: 287.6
click at [827, 480] on div "Janela de atendimento Grade de atendimento Capacidade Transportadoras Veículos …" at bounding box center [755, 357] width 1511 height 714
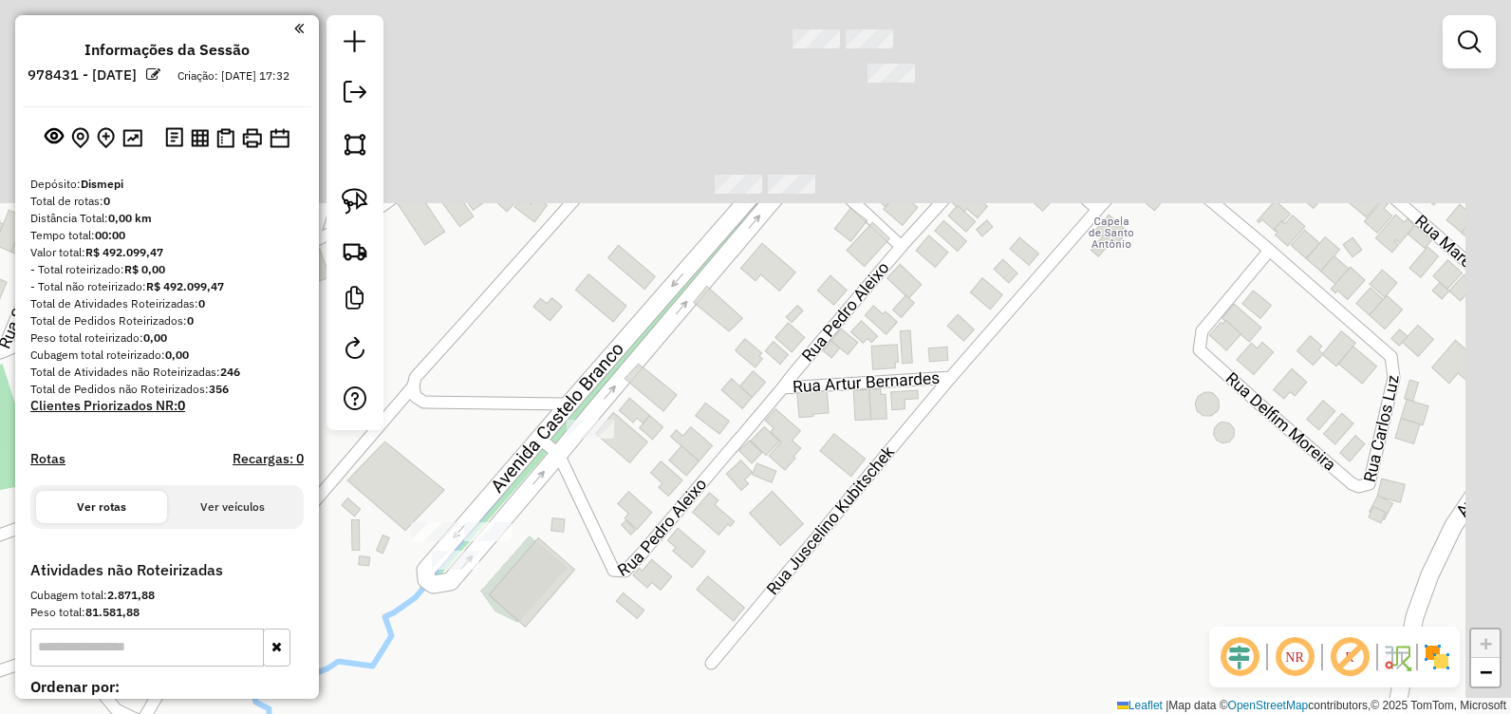
drag, startPoint x: 1016, startPoint y: 103, endPoint x: 759, endPoint y: 420, distance: 408.4
click at [753, 438] on div "Janela de atendimento Grade de atendimento Capacidade Transportadoras Veículos …" at bounding box center [755, 357] width 1511 height 714
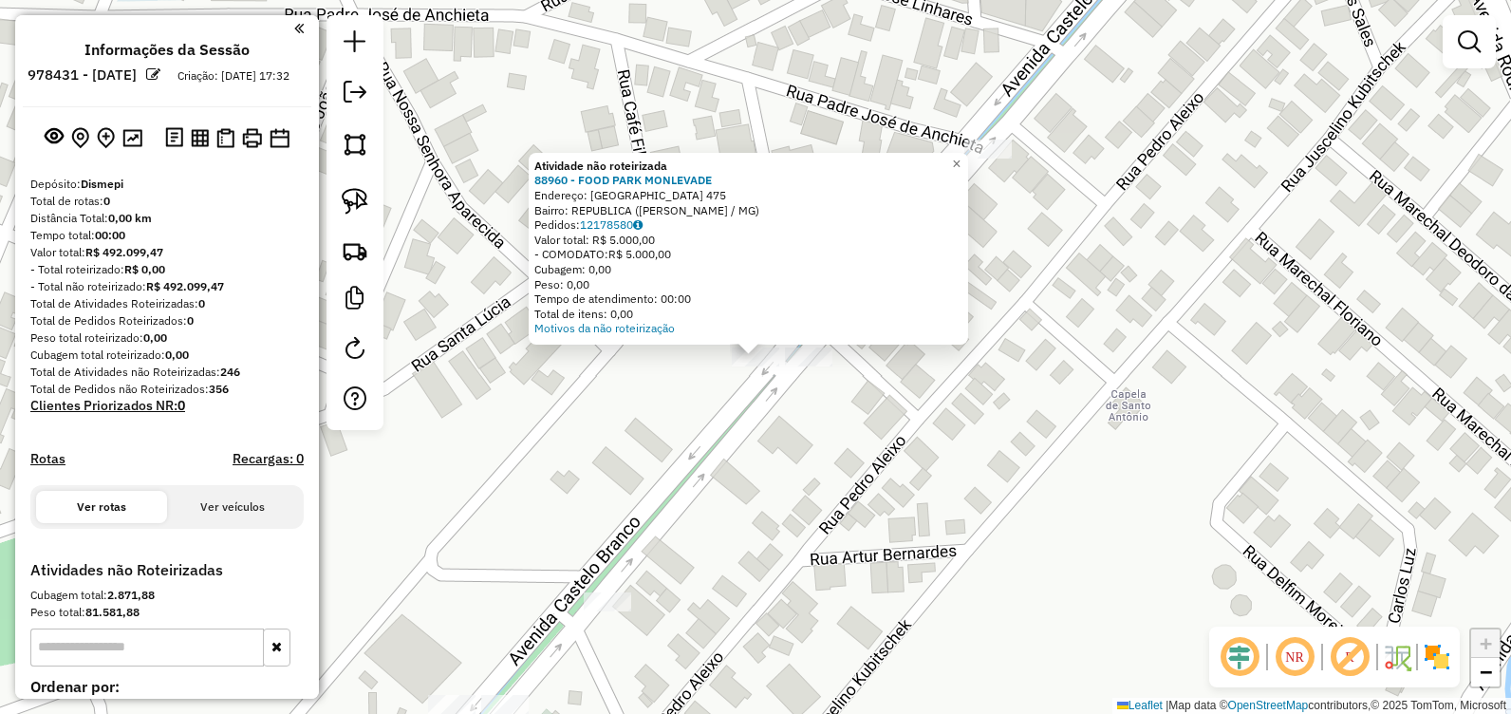
drag, startPoint x: 669, startPoint y: 420, endPoint x: 677, endPoint y: 414, distance: 10.1
click at [669, 420] on div "Atividade não roteirizada 88960 - FOOD PARK MONLEVADE Endereço: CASTELO BRANCO …" at bounding box center [755, 357] width 1511 height 714
click at [690, 371] on div "Atividade não roteirizada 88960 - FOOD PARK MONLEVADE Endereço: CASTELO BRANCO …" at bounding box center [755, 357] width 1511 height 714
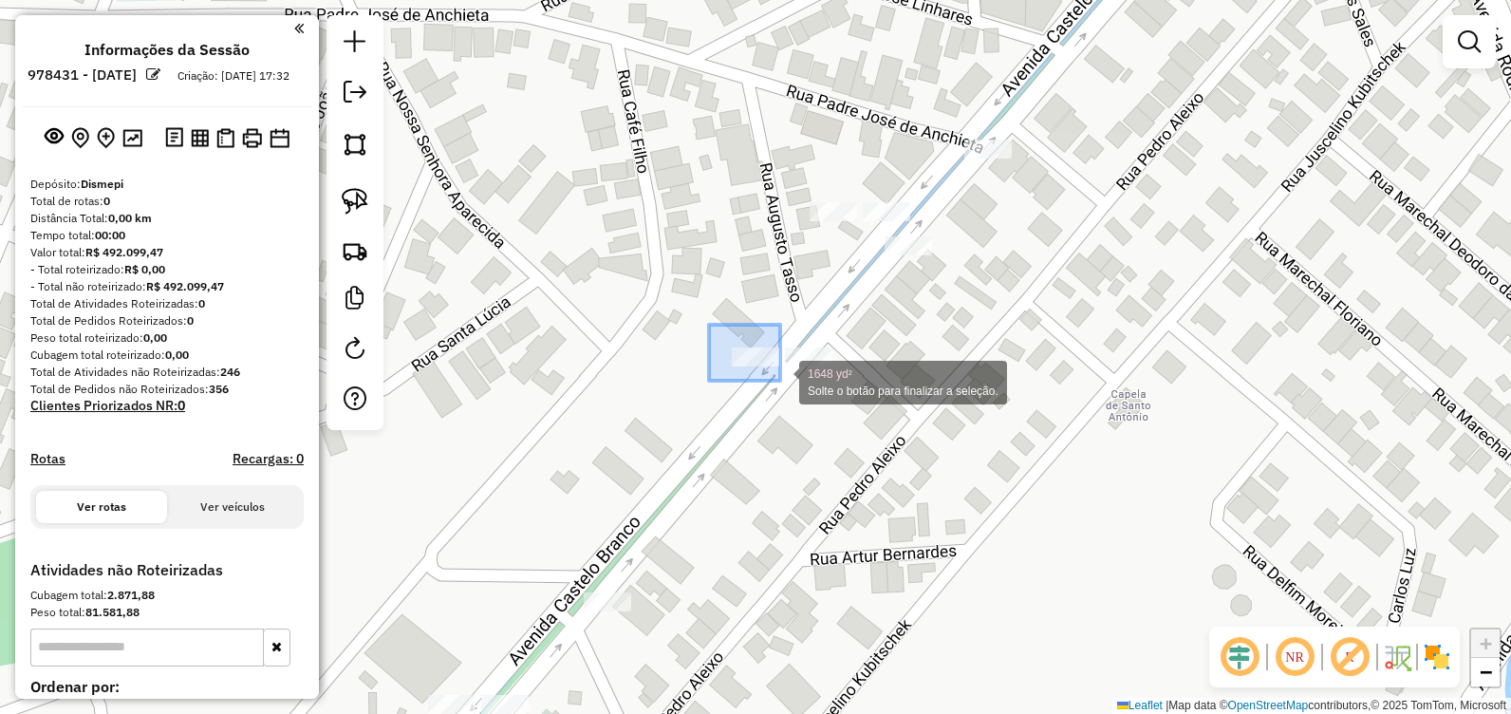
drag, startPoint x: 714, startPoint y: 328, endPoint x: 780, endPoint y: 381, distance: 84.5
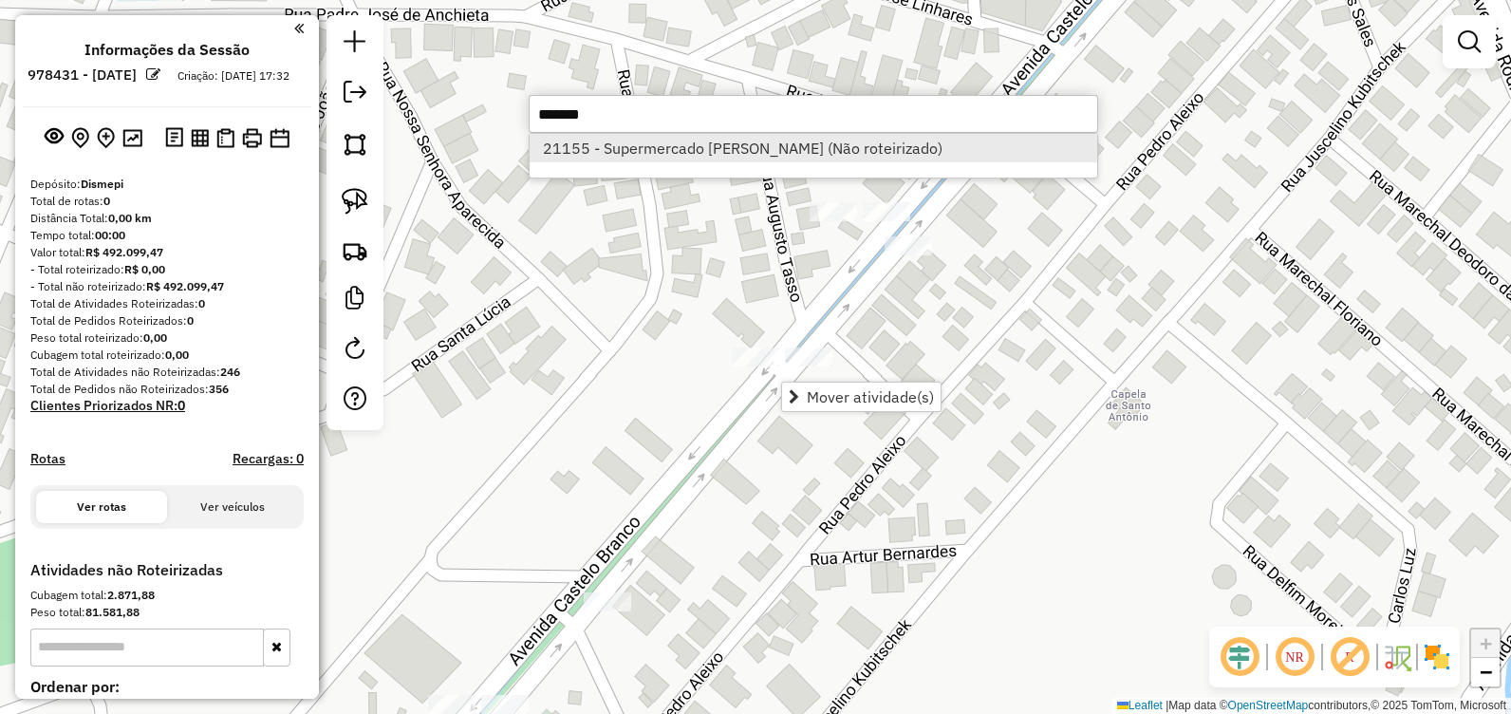
type input "*******"
click at [768, 147] on li "21155 - Supermercado Almeida (Não roteirizado)" at bounding box center [814, 148] width 568 height 28
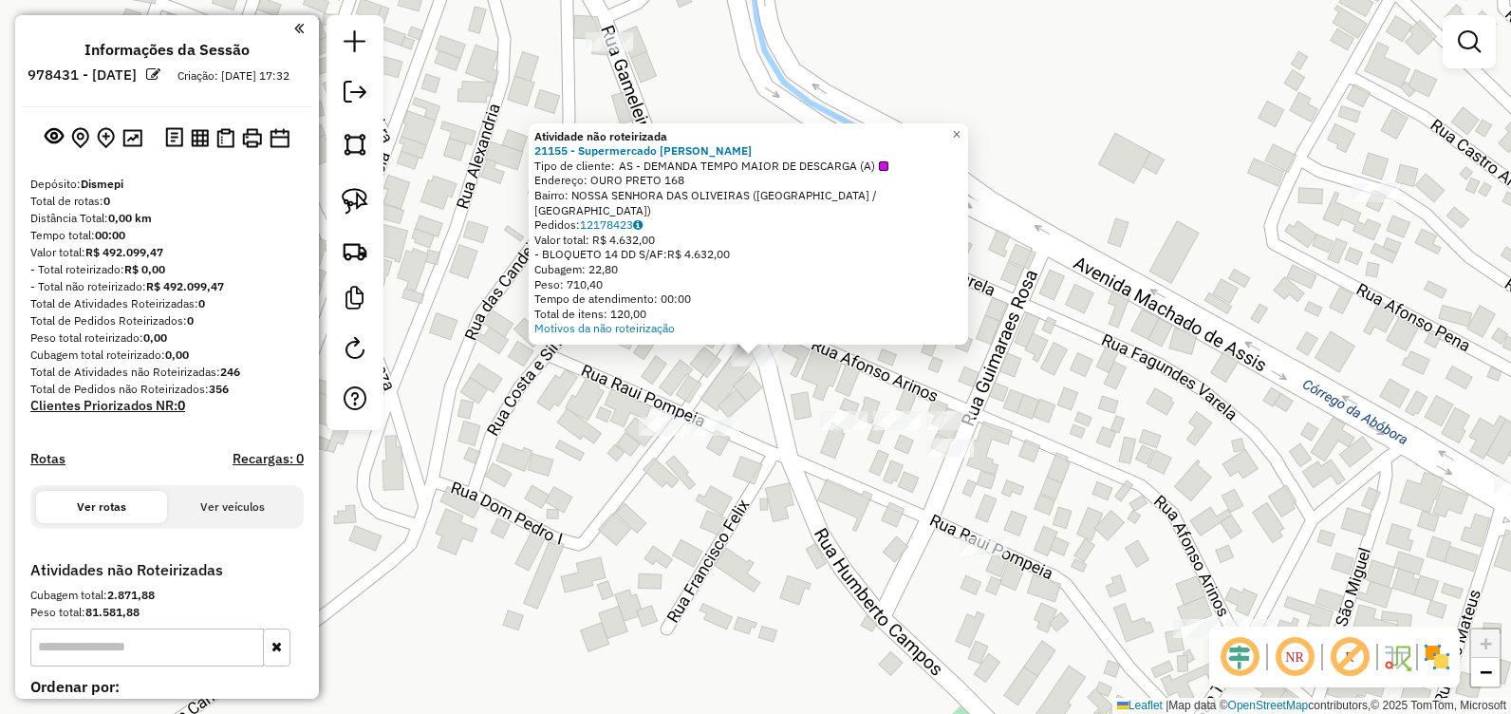
click at [793, 379] on div "Atividade não roteirizada 21155 - Supermercado Almeida Tipo de cliente: AS - DE…" at bounding box center [755, 357] width 1511 height 714
click at [961, 142] on span "×" at bounding box center [956, 134] width 9 height 16
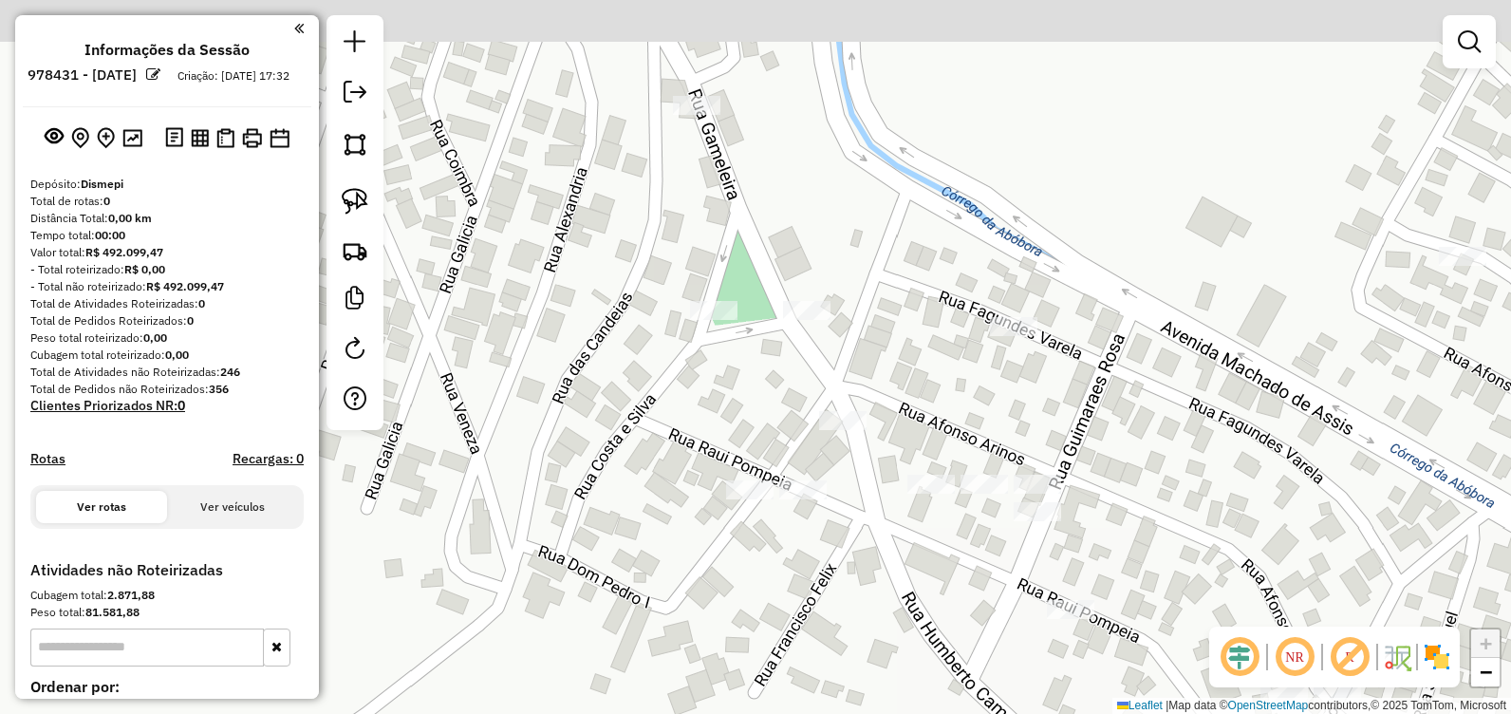
drag, startPoint x: 683, startPoint y: 306, endPoint x: 771, endPoint y: 369, distance: 108.0
click at [771, 369] on div "Janela de atendimento Grade de atendimento Capacidade Transportadoras Veículos …" at bounding box center [755, 357] width 1511 height 714
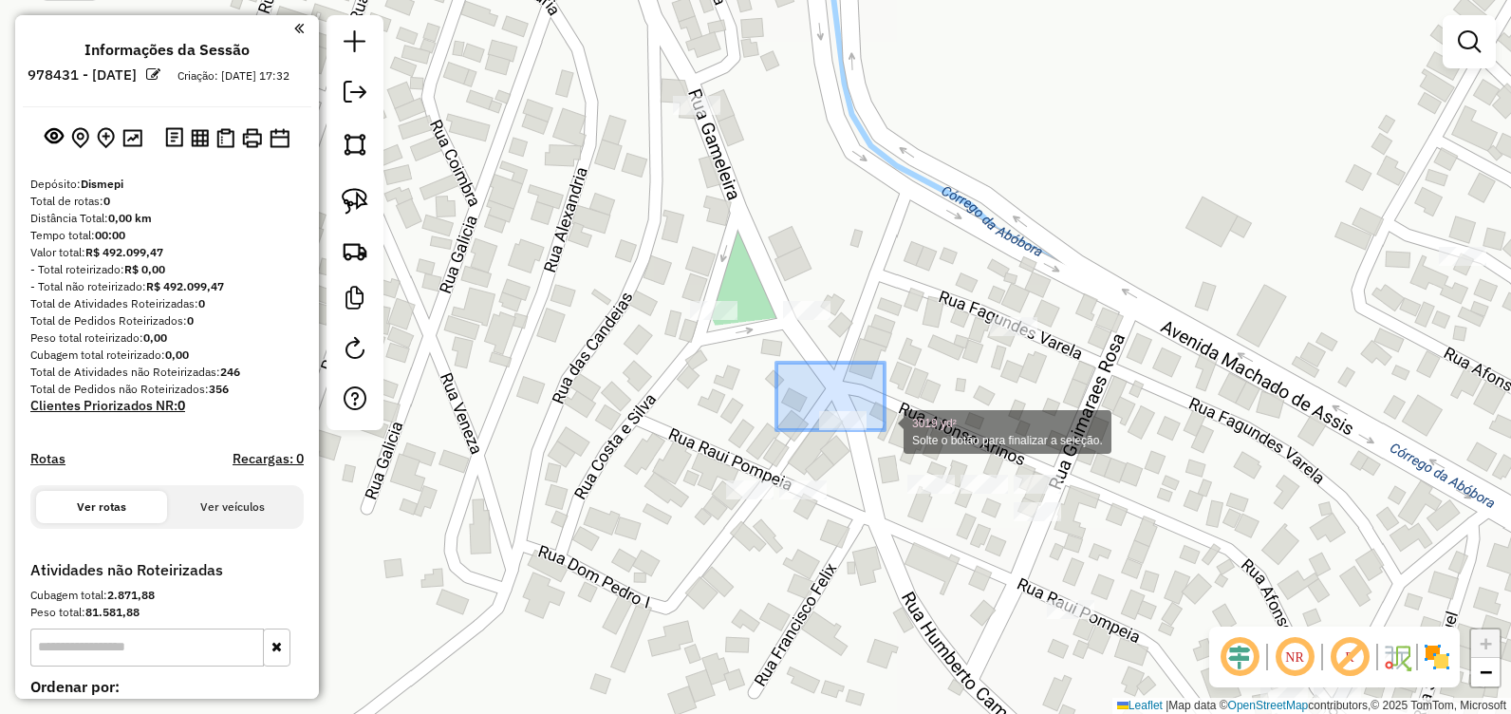
drag, startPoint x: 800, startPoint y: 374, endPoint x: 887, endPoint y: 445, distance: 112.7
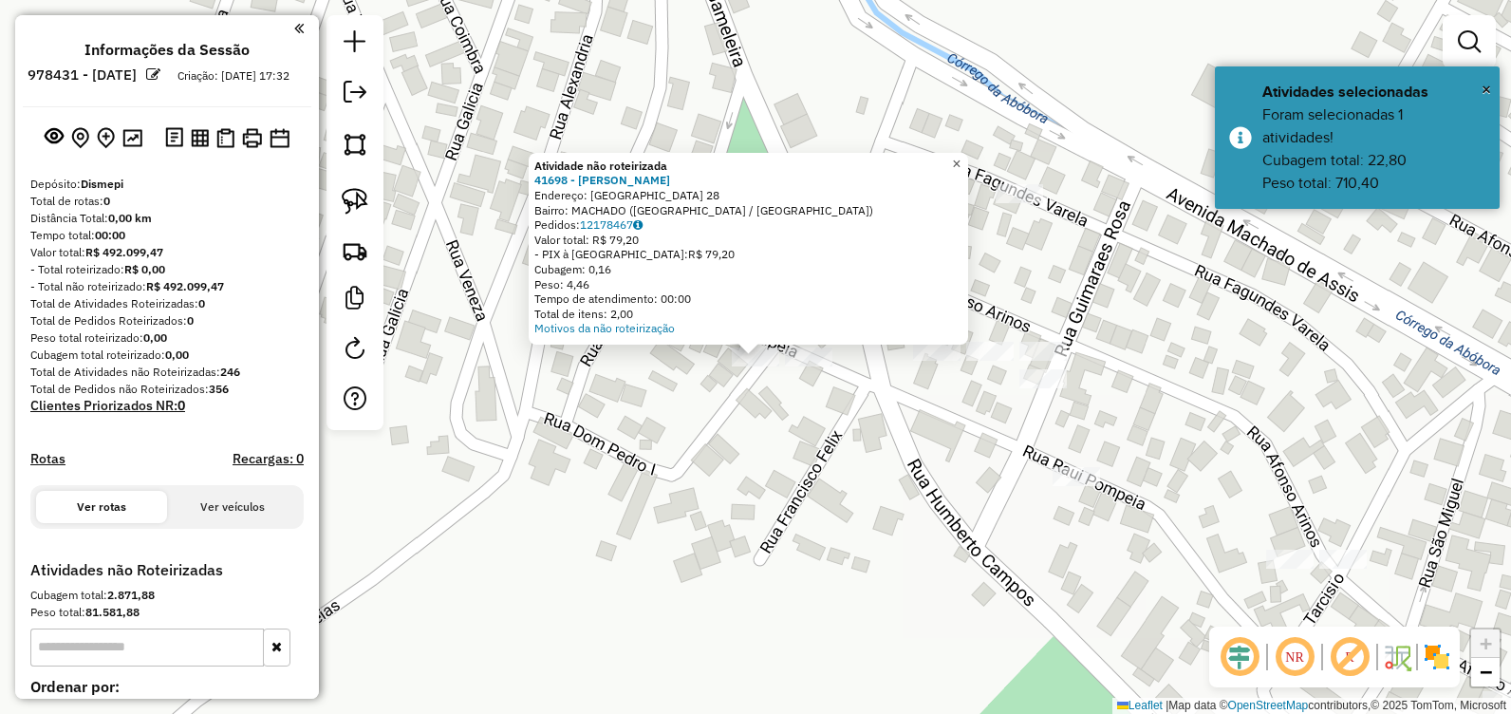
click at [961, 163] on span "×" at bounding box center [956, 164] width 9 height 16
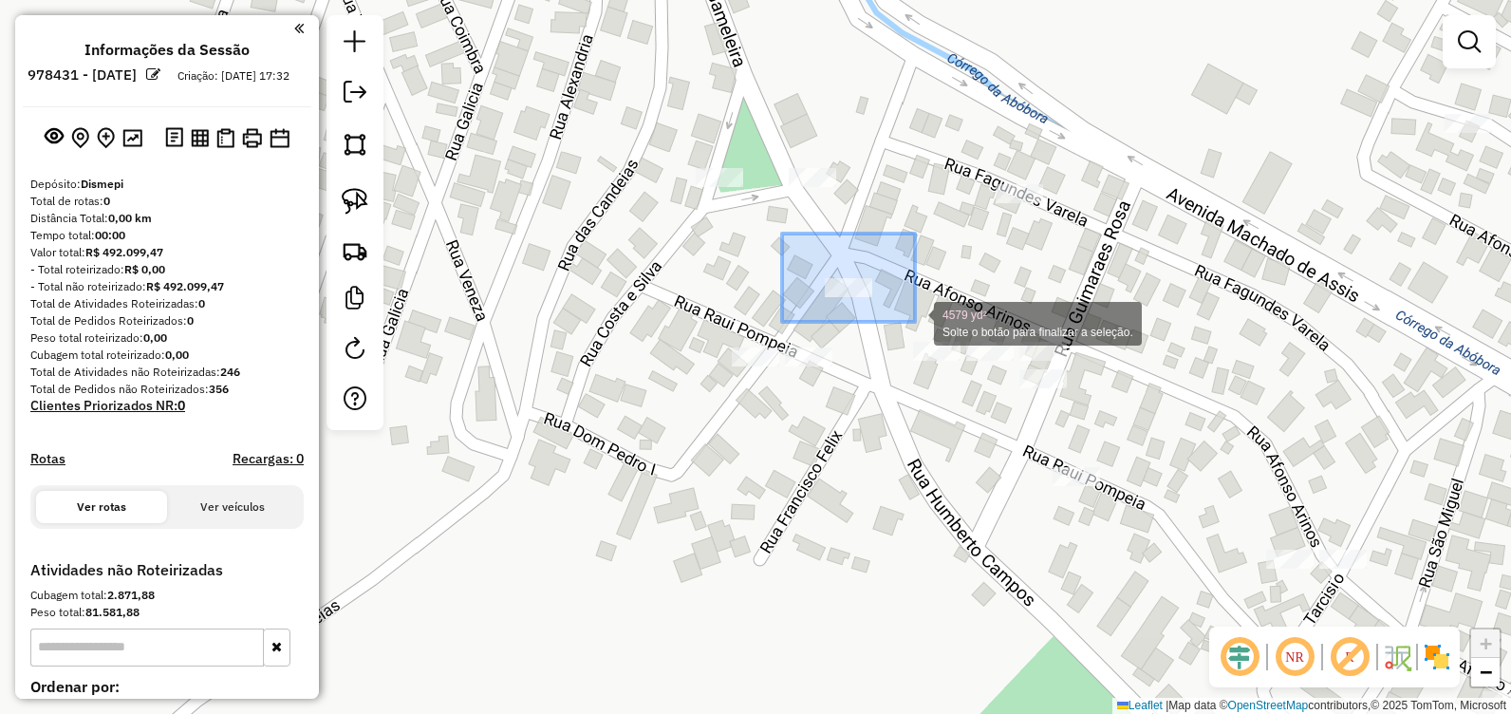
drag, startPoint x: 788, startPoint y: 238, endPoint x: 918, endPoint y: 326, distance: 156.6
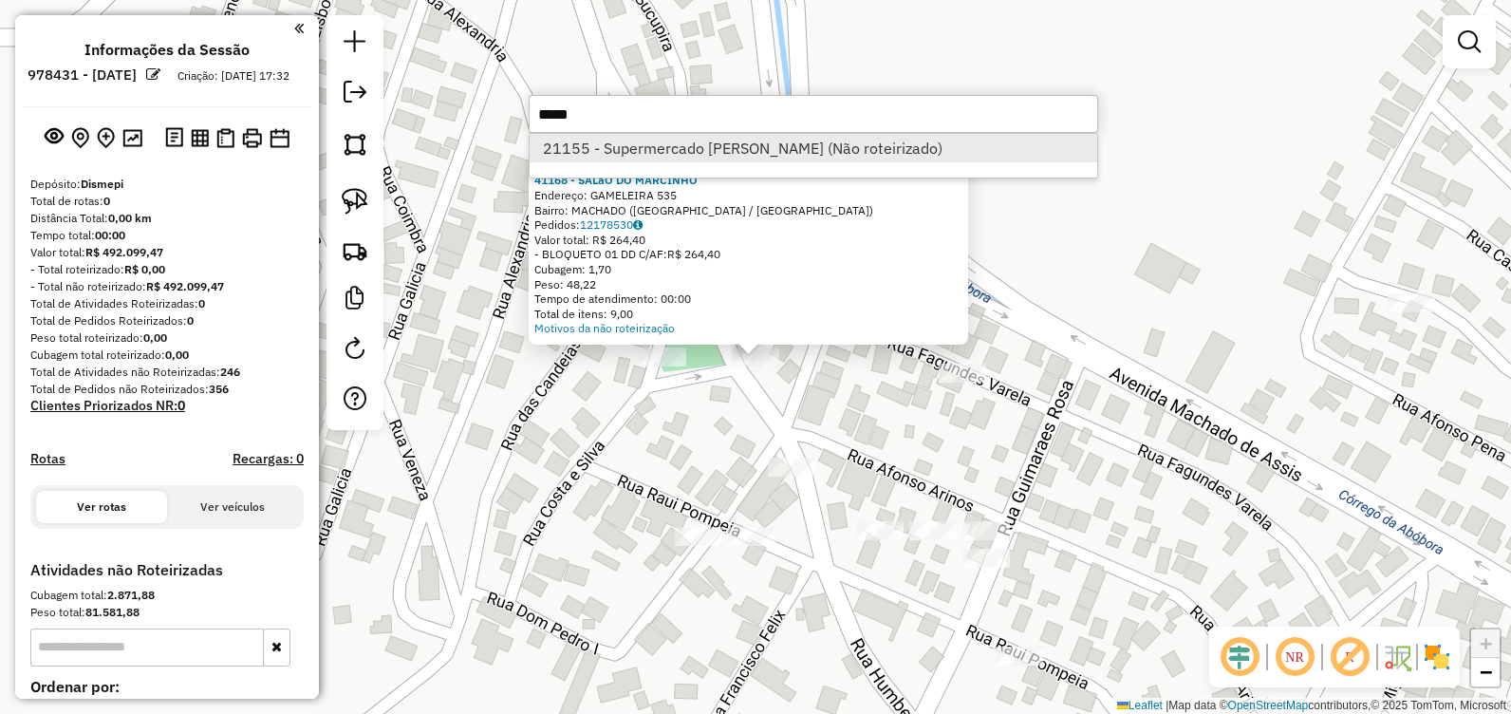
type input "*****"
click at [761, 145] on li "21155 - Supermercado Almeida (Não roteirizado)" at bounding box center [814, 148] width 568 height 28
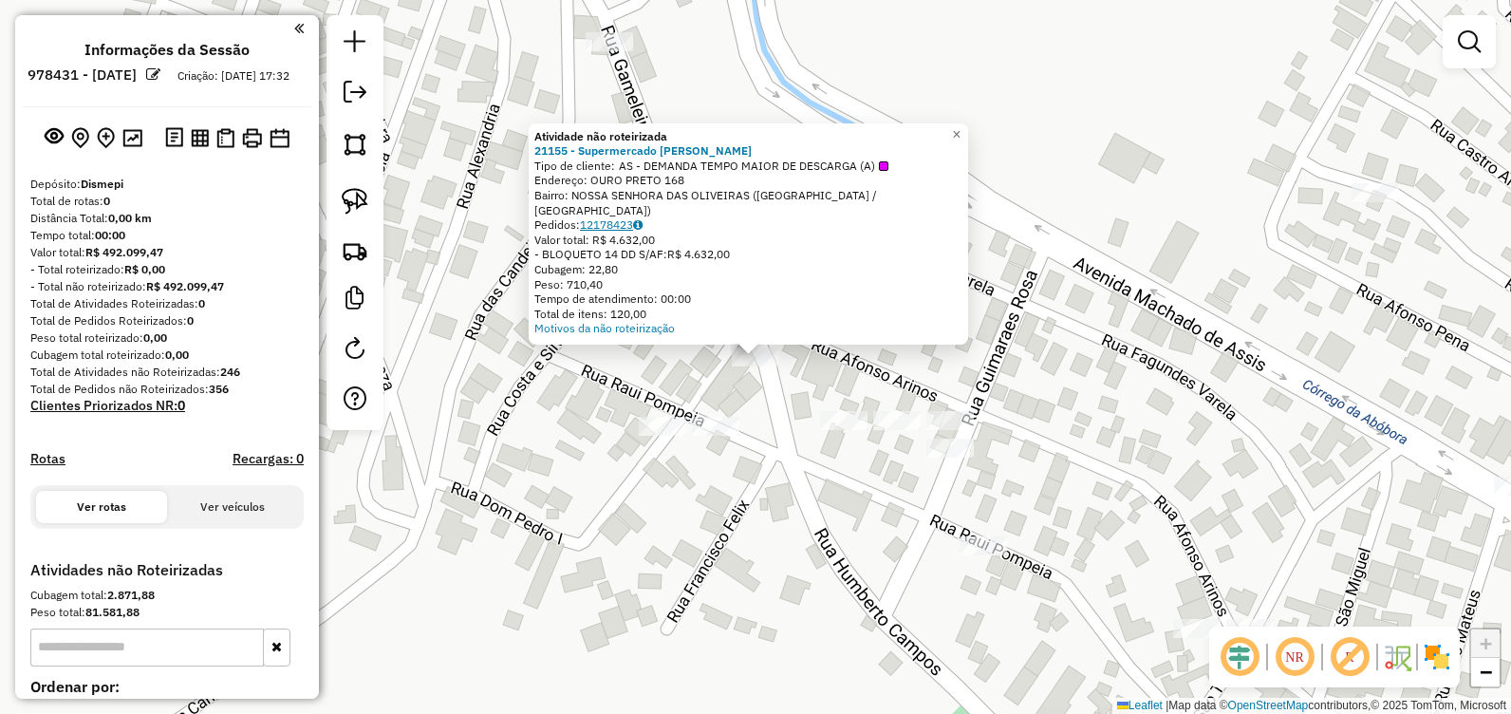
click at [643, 226] on icon at bounding box center [637, 224] width 9 height 11
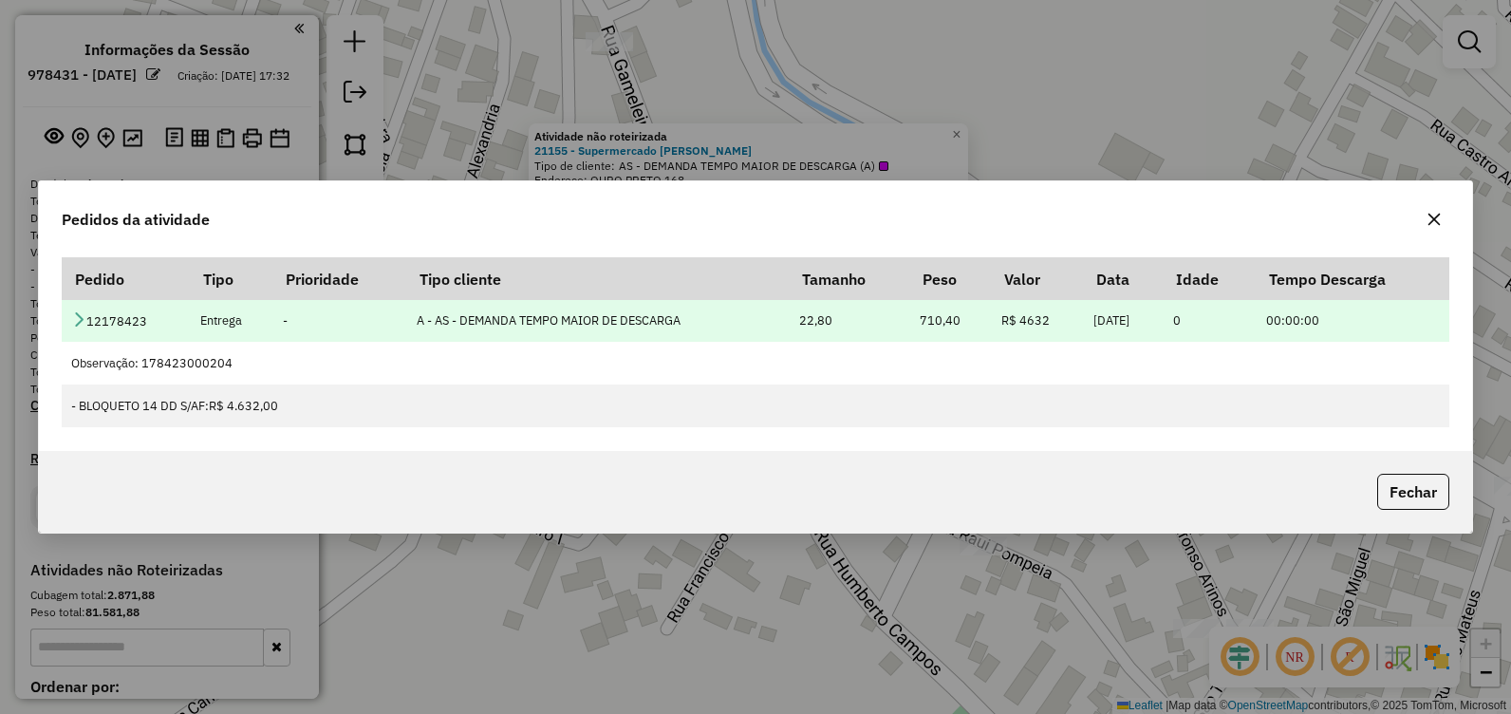
click at [71, 308] on td "12178423" at bounding box center [126, 320] width 128 height 43
click at [79, 321] on icon at bounding box center [78, 318] width 15 height 15
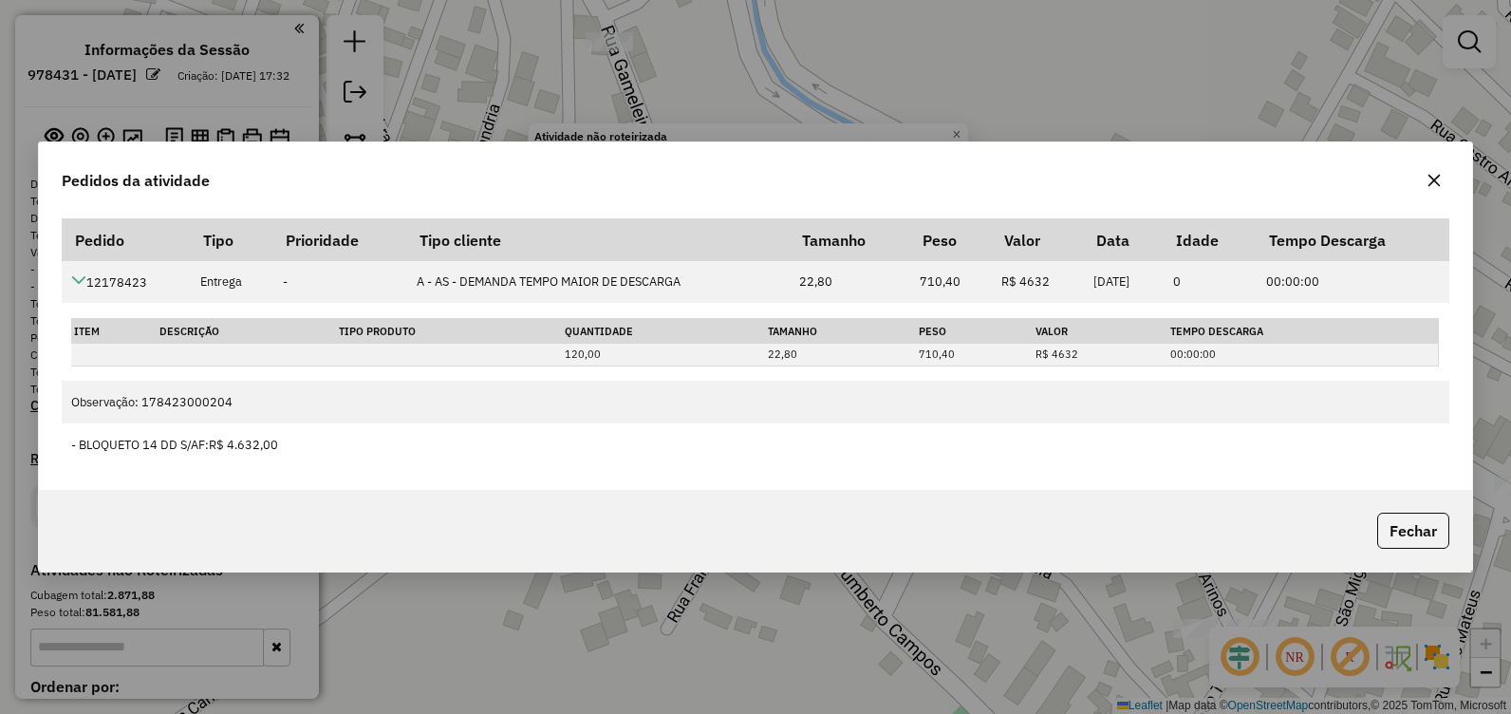
click at [1443, 170] on button "button" at bounding box center [1434, 180] width 30 height 30
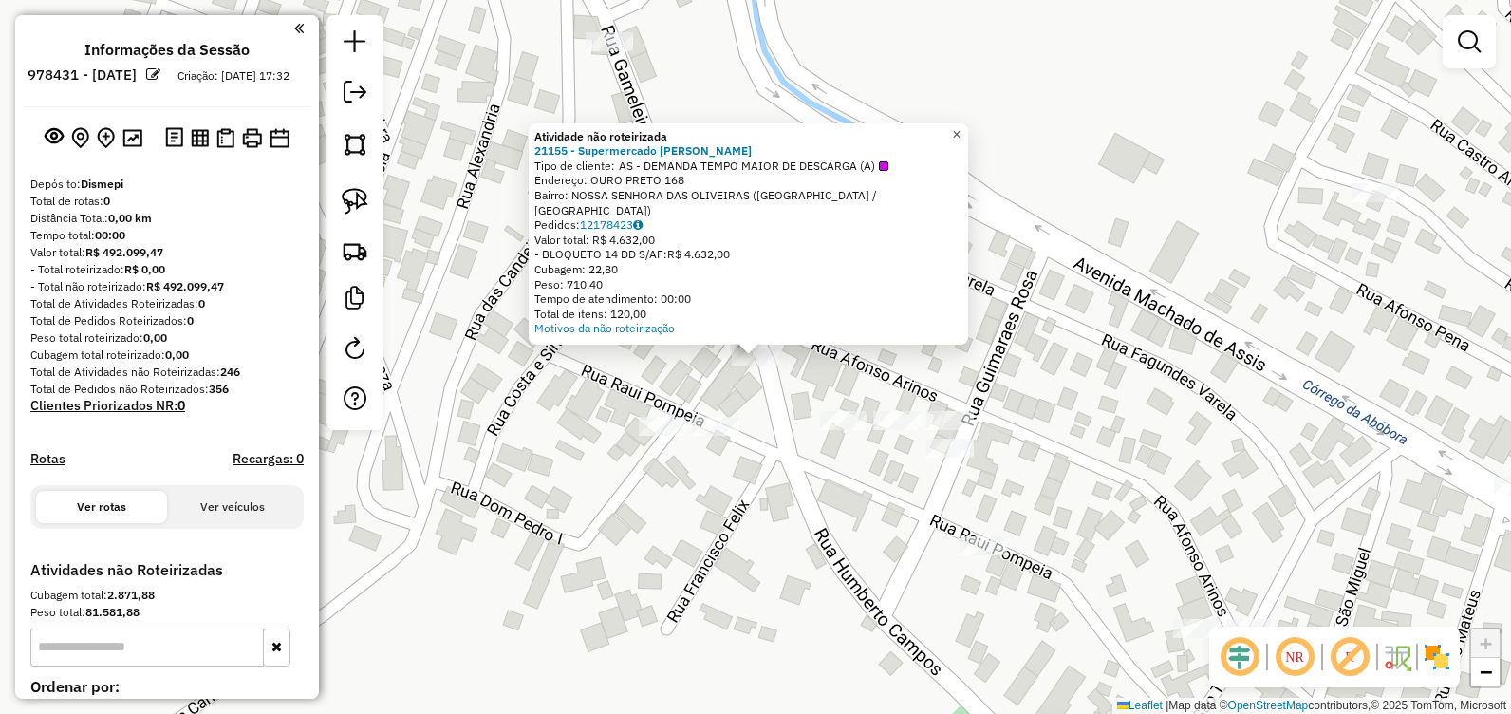
click at [961, 140] on span "×" at bounding box center [956, 134] width 9 height 16
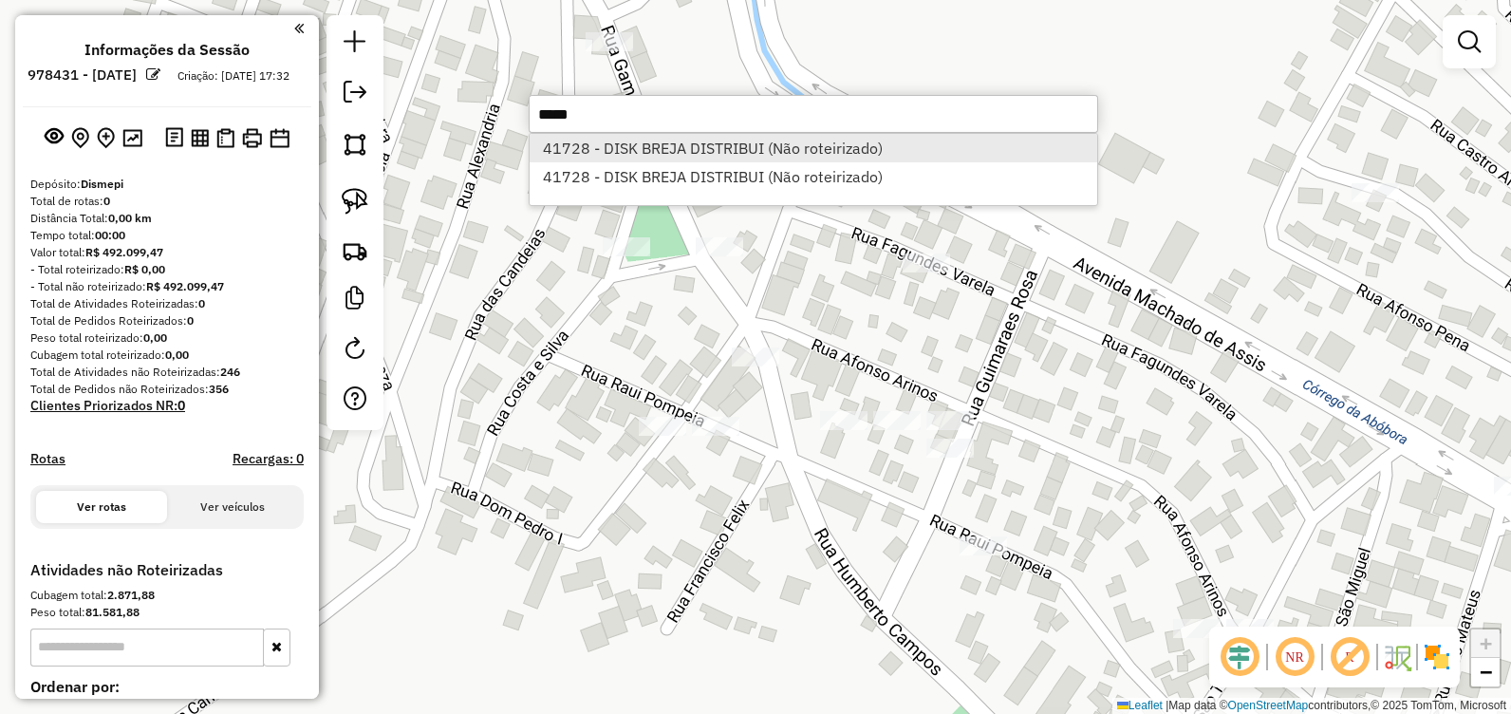
type input "*****"
click at [1005, 158] on li "41728 - DISK BREJA DISTRIBUI (Não roteirizado)" at bounding box center [814, 148] width 568 height 28
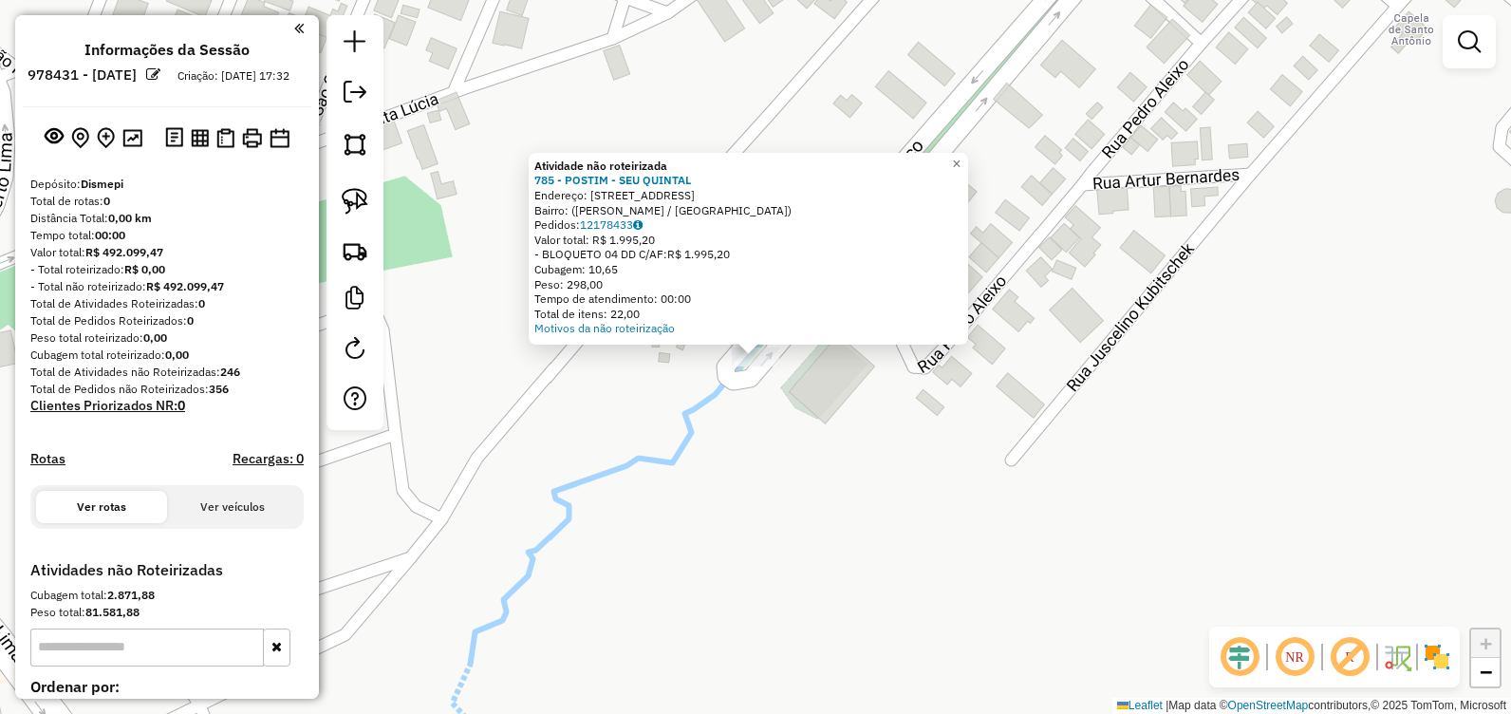
click at [681, 394] on div "Atividade não roteirizada 785 - POSTIM - SEU QUINTAL Endereço: Avenida Castelo …" at bounding box center [755, 357] width 1511 height 714
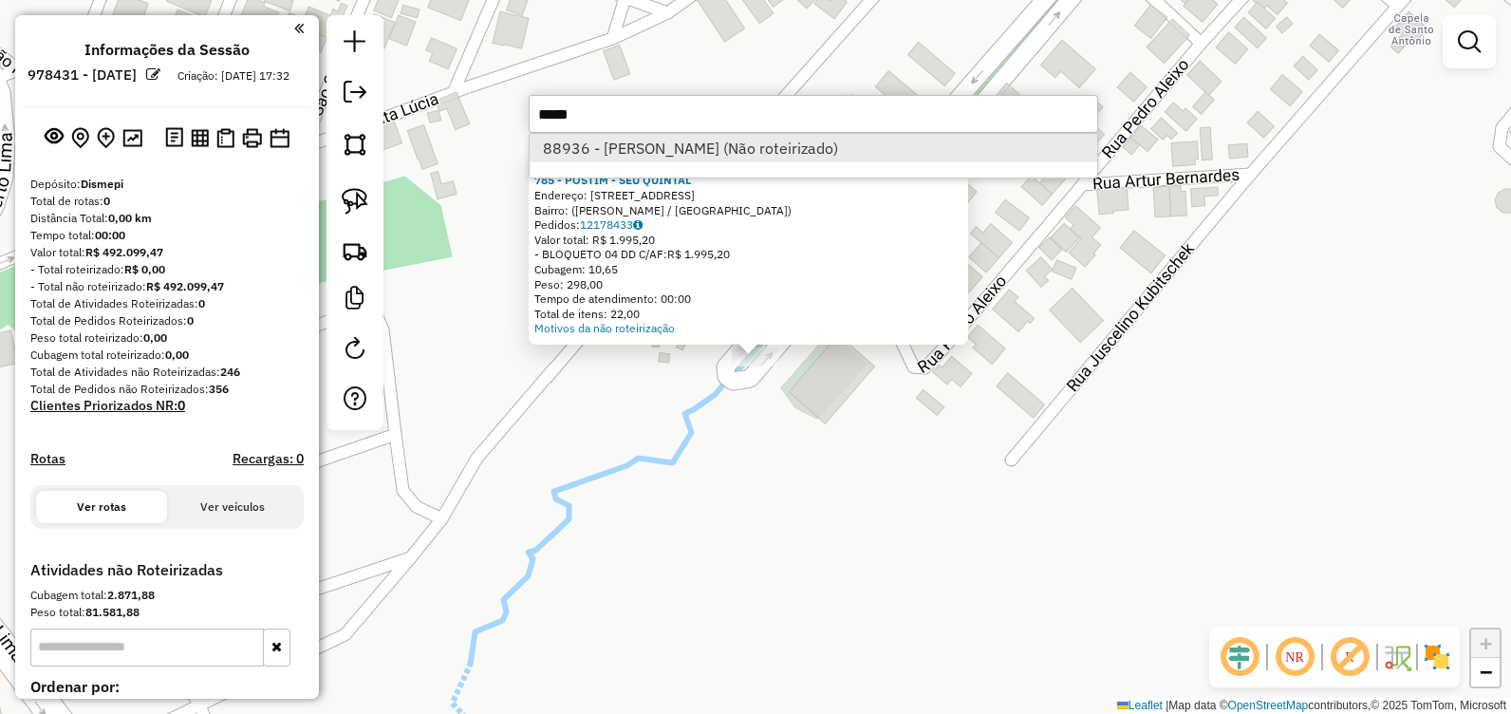
type input "*****"
click at [854, 145] on li "88936 - CELIO MARTINS (Não roteirizado)" at bounding box center [814, 148] width 568 height 28
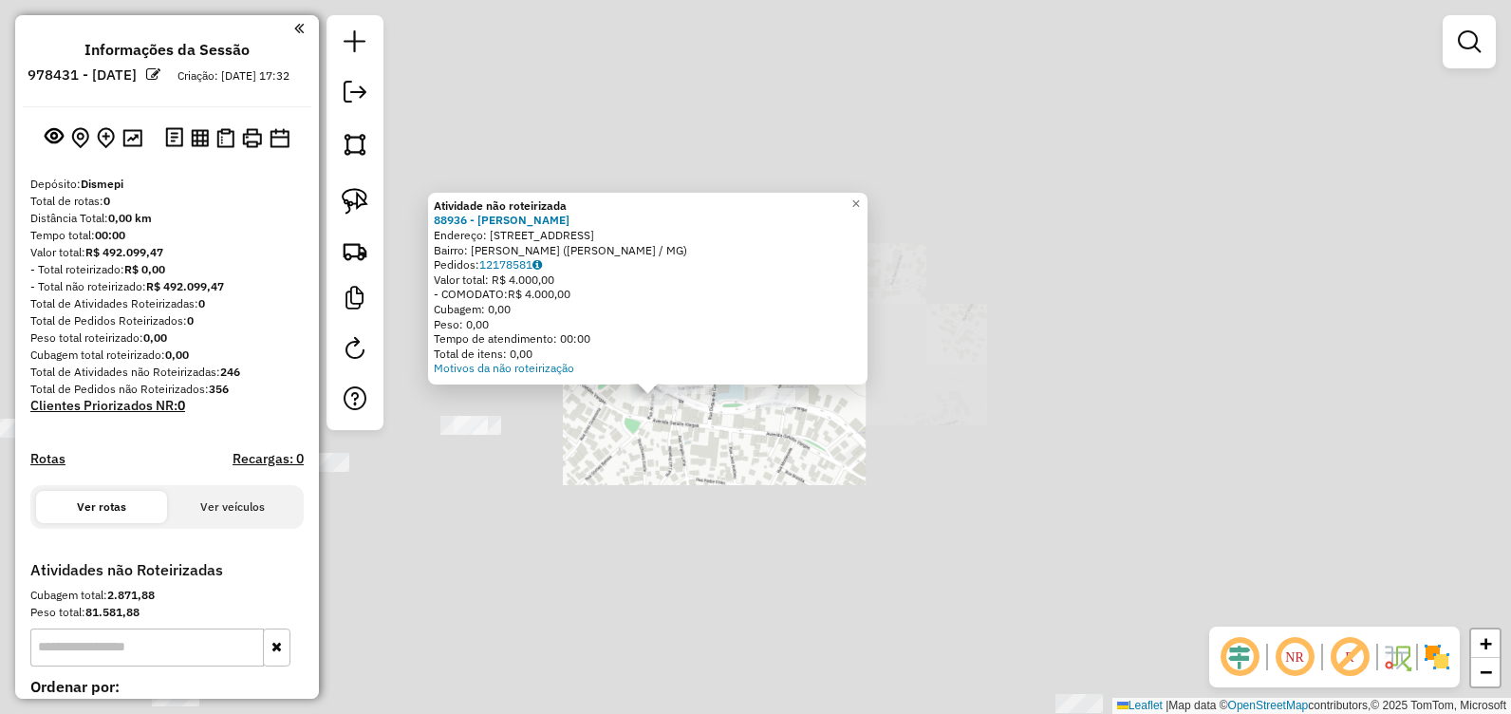
click at [645, 438] on div "Atividade não roteirizada 88936 - CELIO MARTINS Endereço: AVENIDA WILSON ALVARE…" at bounding box center [755, 357] width 1511 height 714
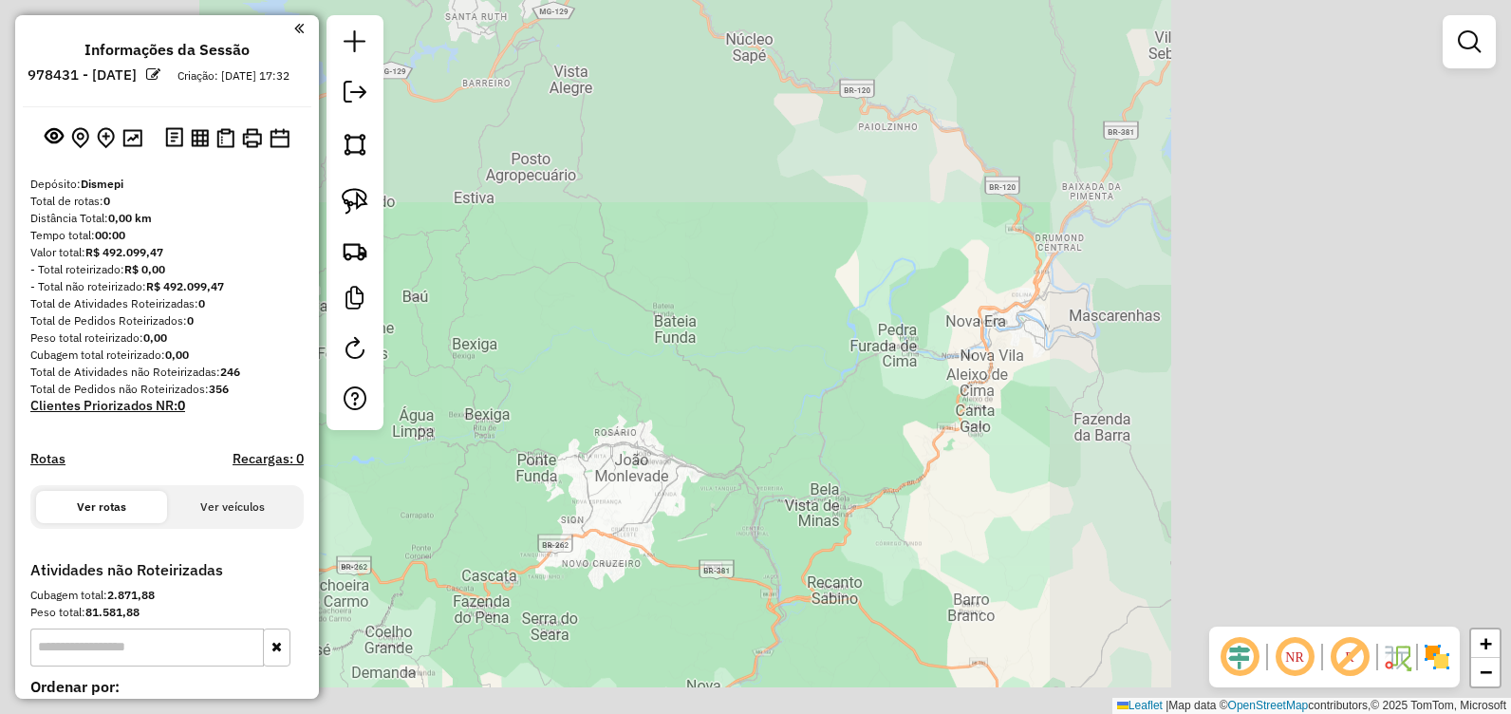
click at [513, 316] on div "Janela de atendimento Grade de atendimento Capacidade Transportadoras Veículos …" at bounding box center [755, 357] width 1511 height 714
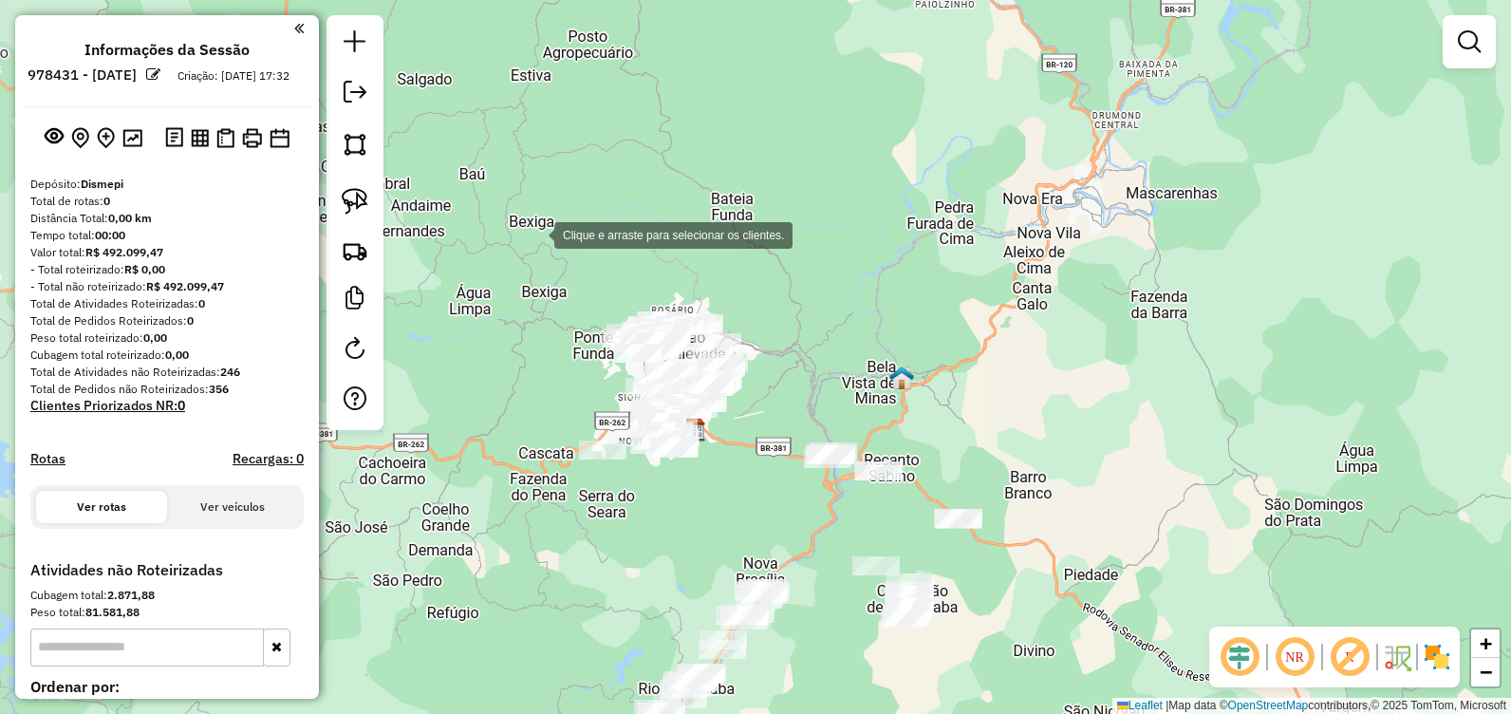
drag, startPoint x: 484, startPoint y: 186, endPoint x: 512, endPoint y: 213, distance: 38.3
click at [536, 233] on div "Clique e arraste para selecionar os clientes. Janela de atendimento Grade de at…" at bounding box center [755, 357] width 1511 height 714
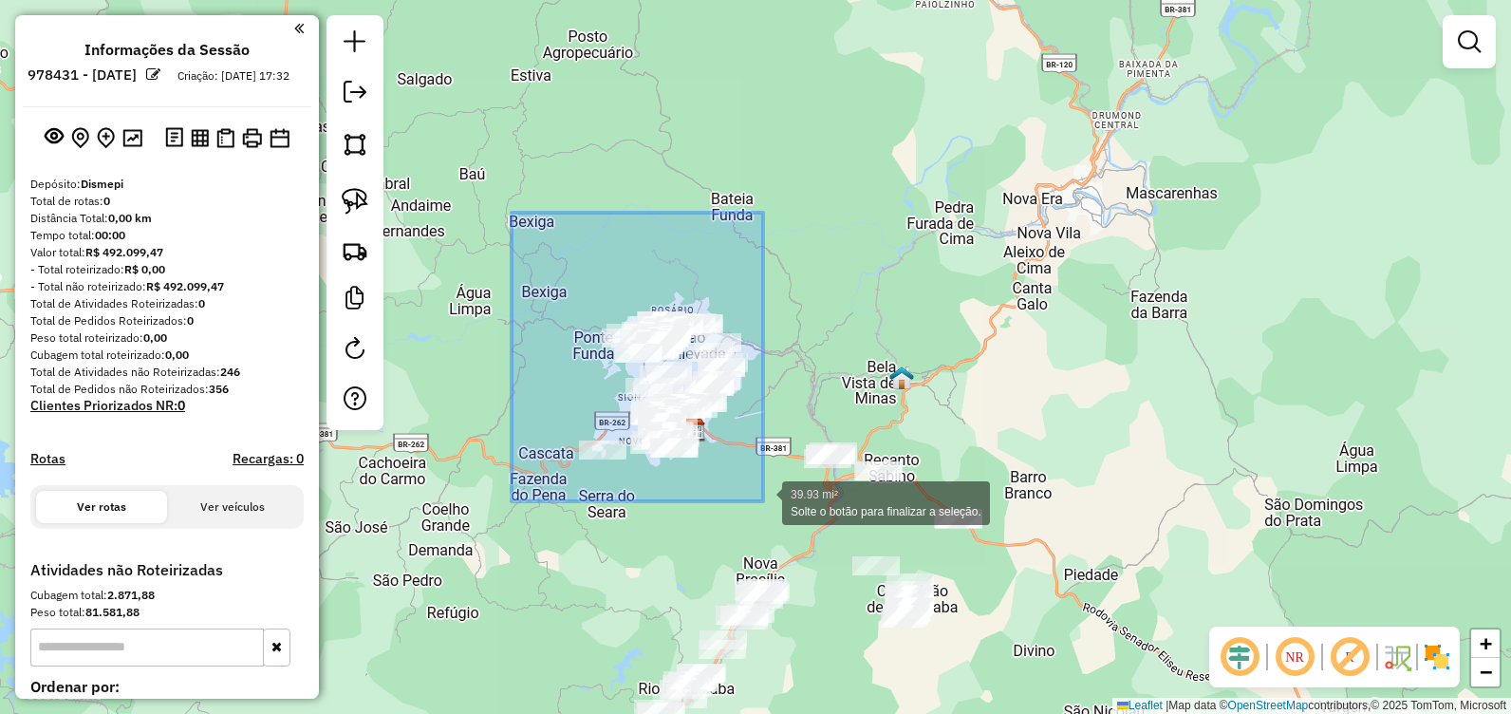
drag, startPoint x: 512, startPoint y: 213, endPoint x: 763, endPoint y: 501, distance: 382.8
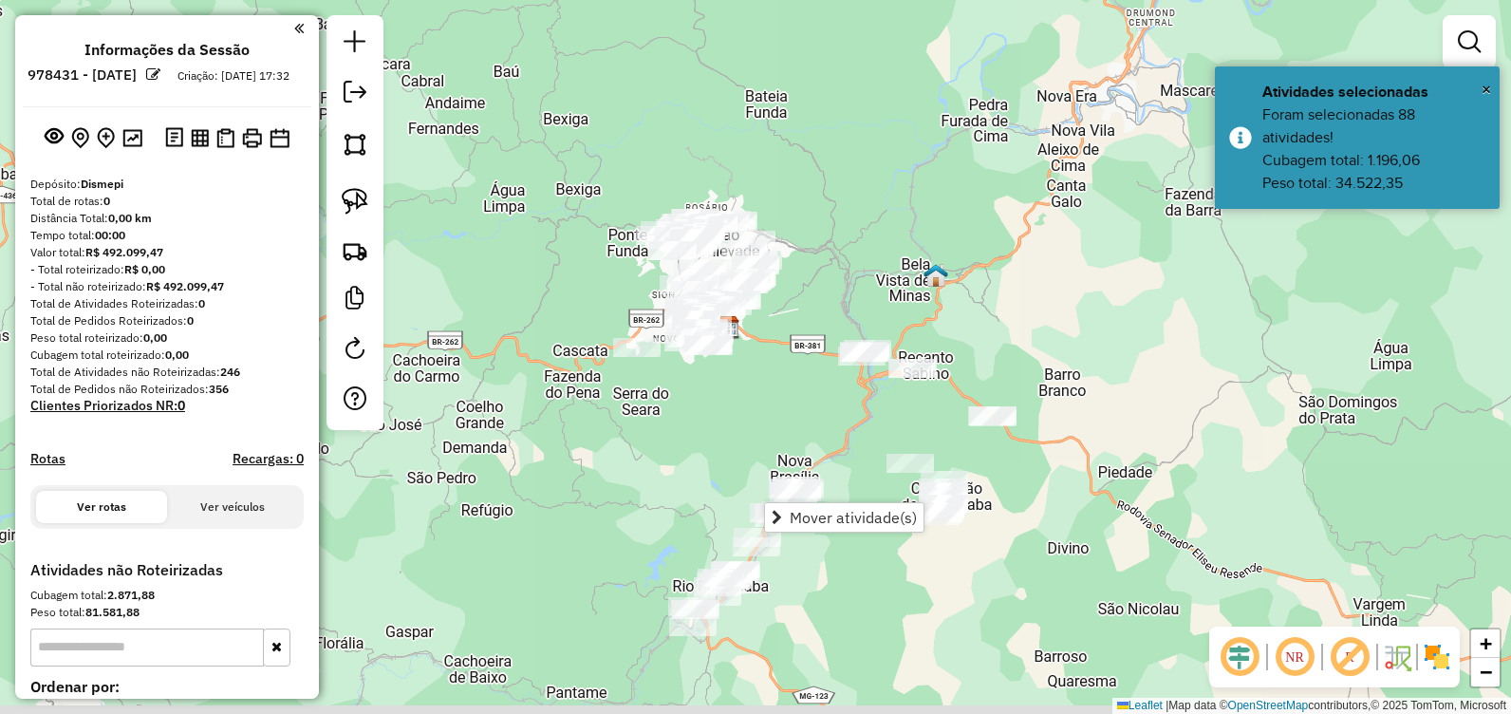
drag, startPoint x: 733, startPoint y: 501, endPoint x: 763, endPoint y: 418, distance: 88.9
click at [763, 418] on div "Janela de atendimento Grade de atendimento Capacidade Transportadoras Veículos …" at bounding box center [755, 357] width 1511 height 714
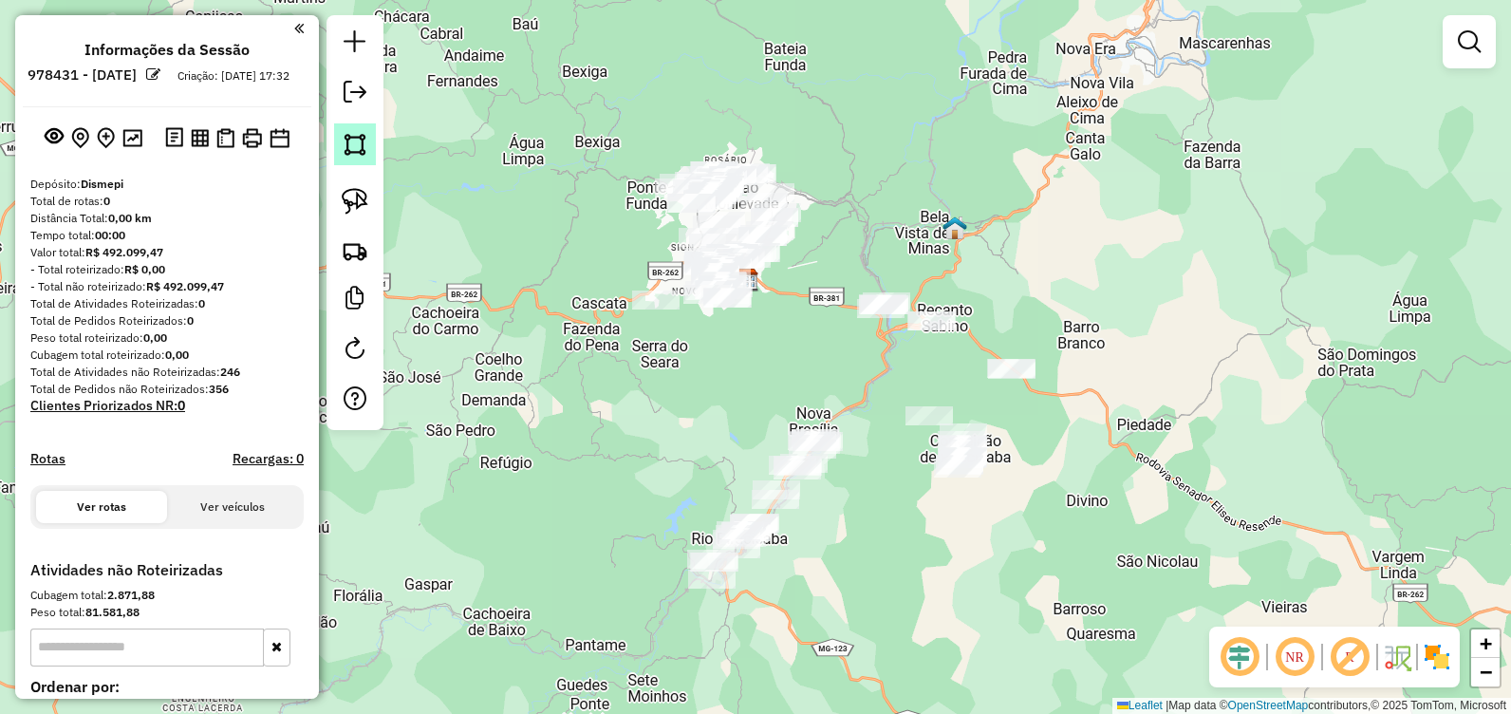
click at [353, 159] on link at bounding box center [355, 144] width 42 height 42
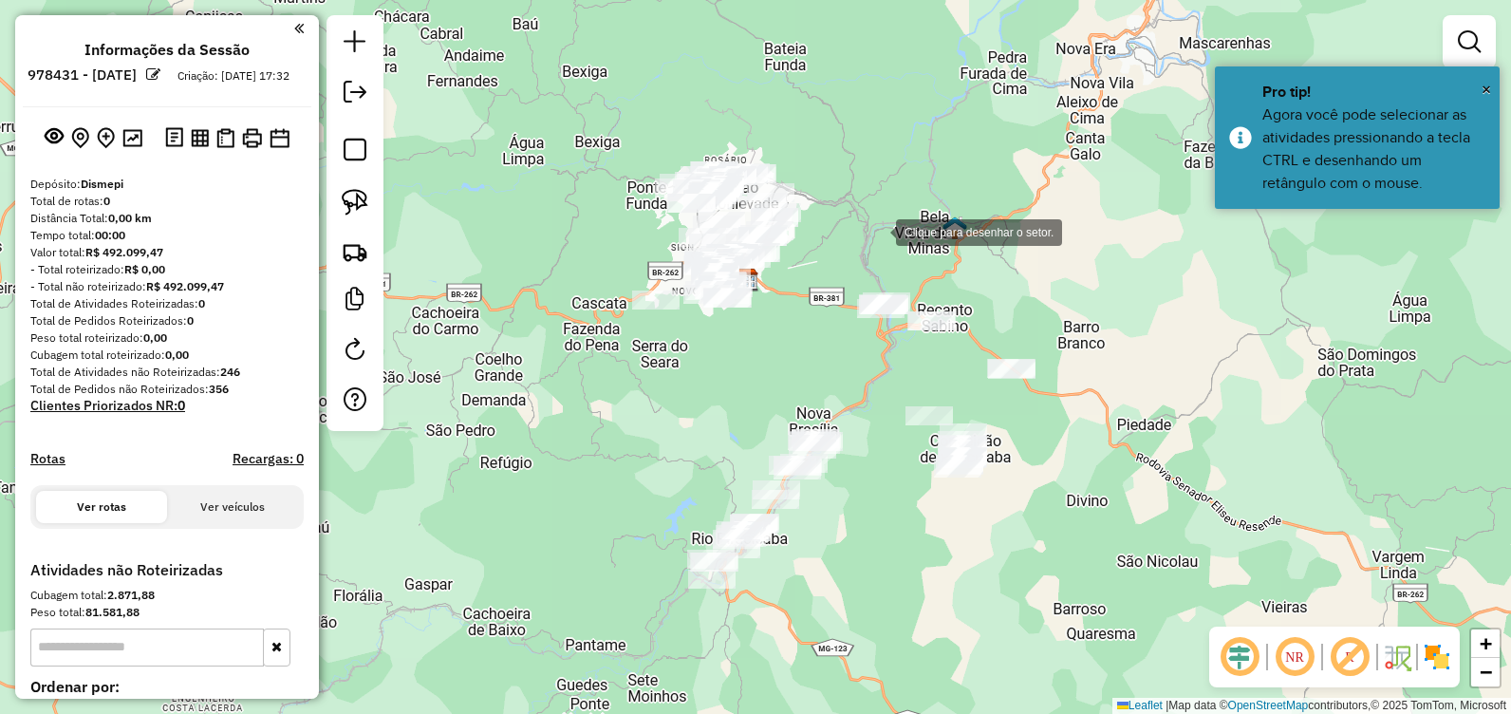
click at [877, 231] on div at bounding box center [877, 231] width 38 height 38
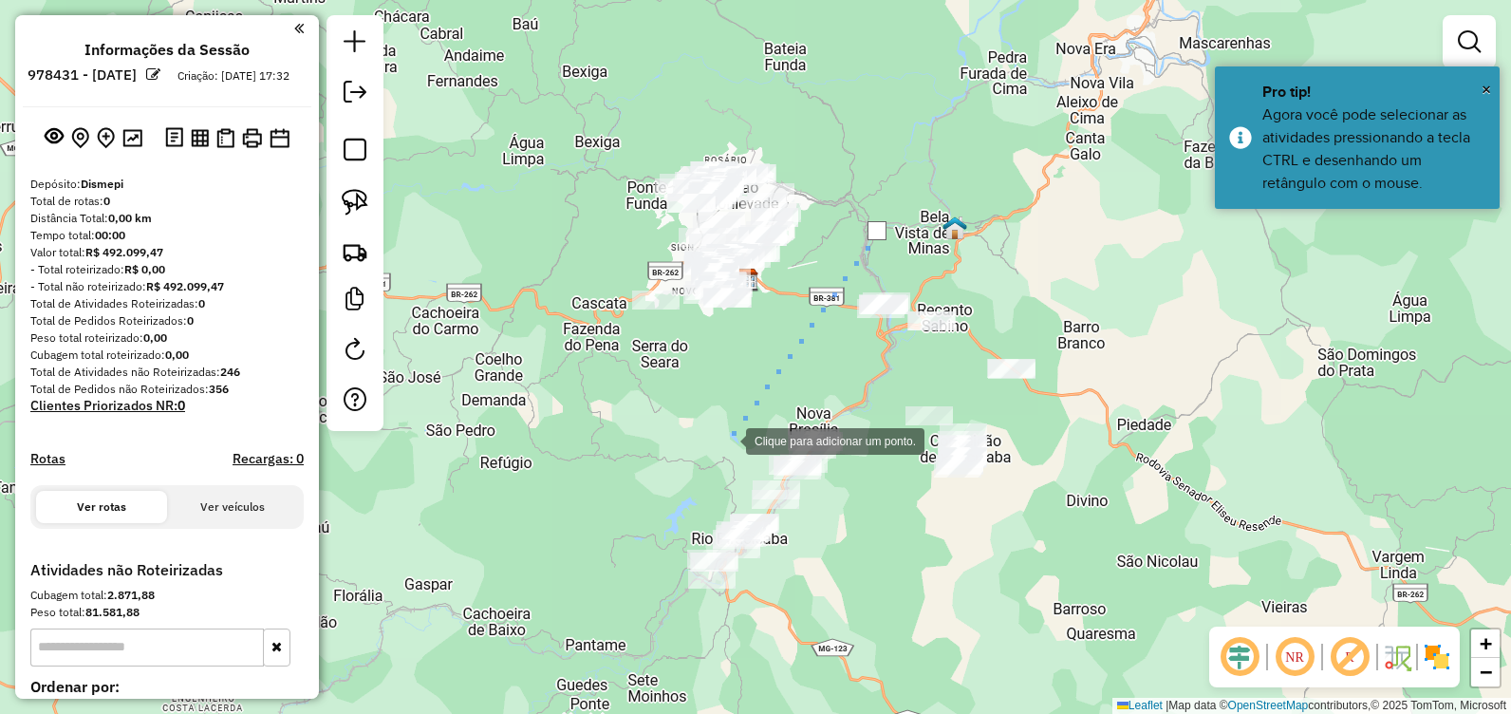
drag, startPoint x: 722, startPoint y: 444, endPoint x: 712, endPoint y: 467, distance: 25.1
click at [720, 449] on div at bounding box center [727, 439] width 38 height 38
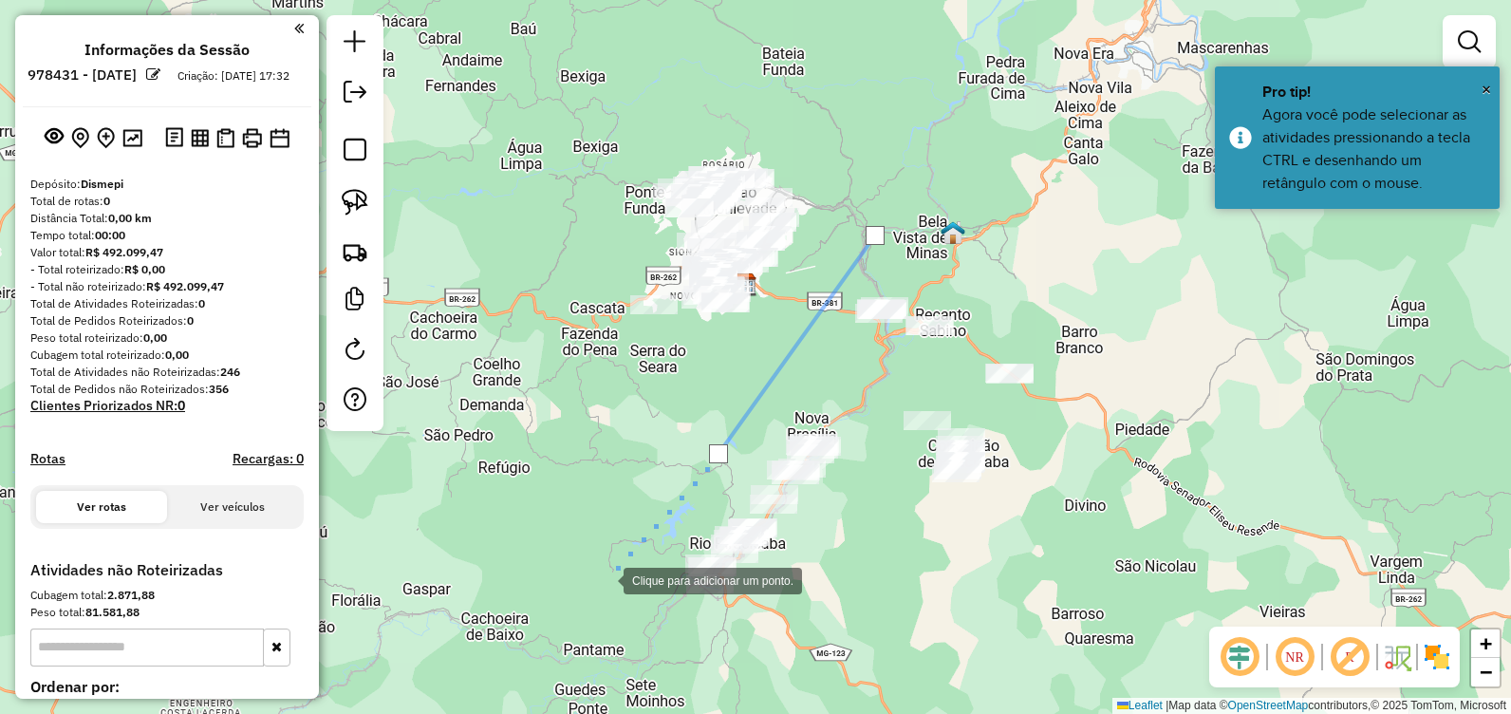
click at [597, 588] on div at bounding box center [605, 579] width 38 height 38
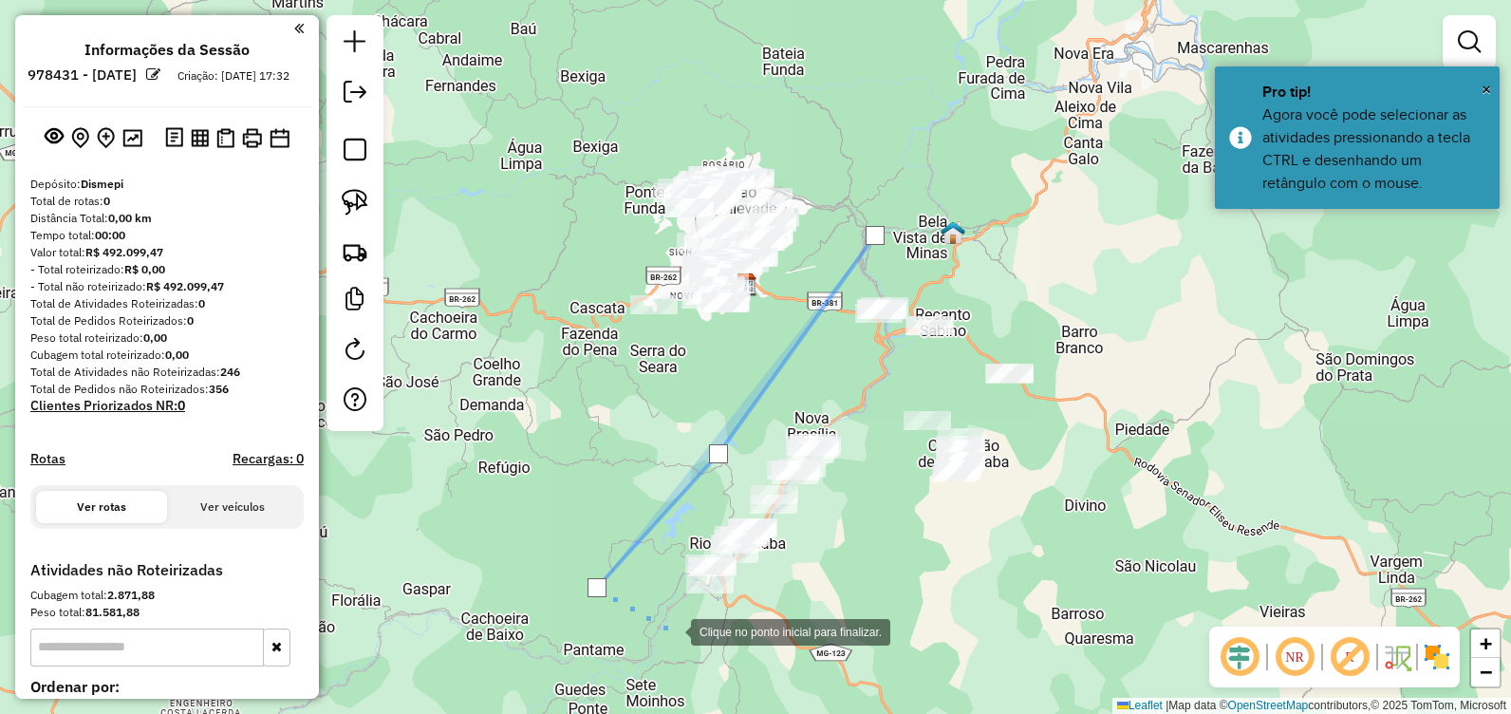
click at [681, 639] on div at bounding box center [672, 630] width 38 height 38
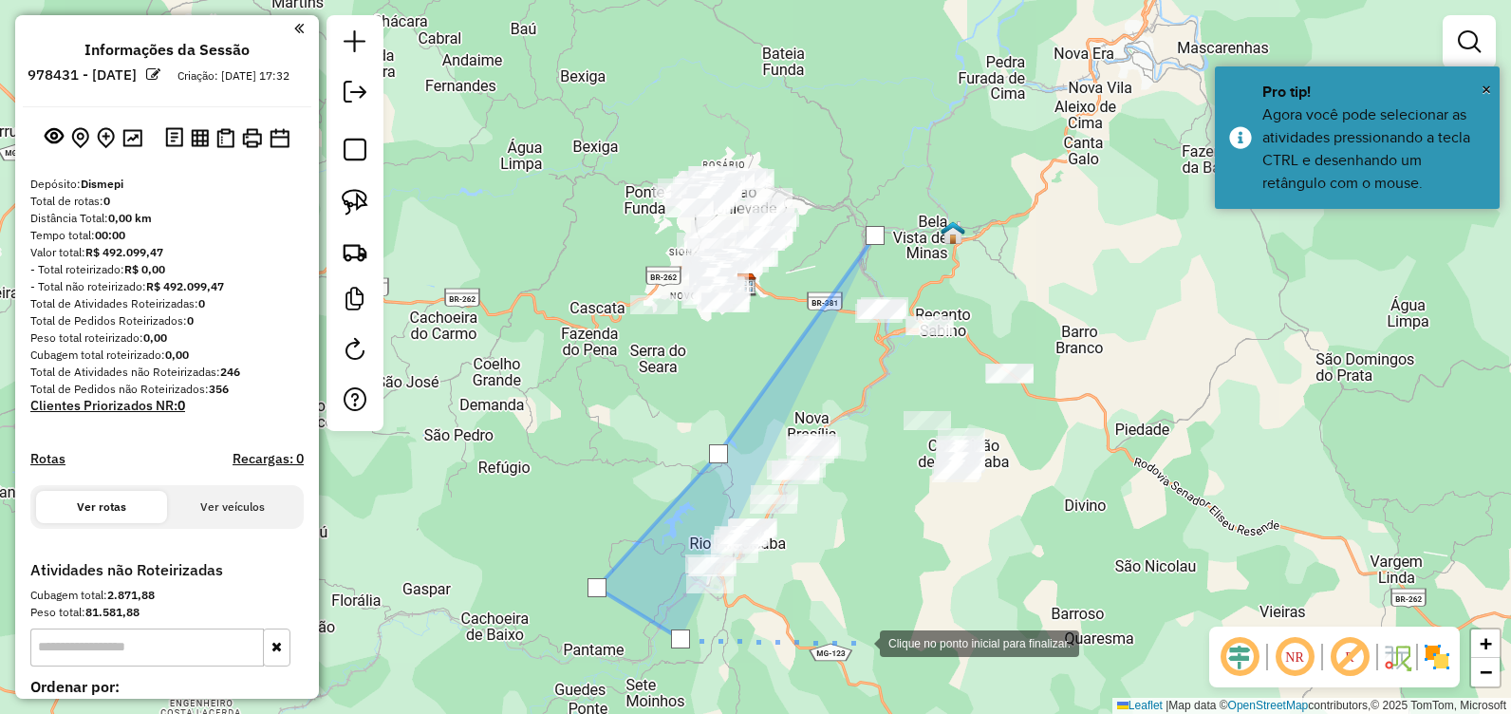
click at [869, 644] on div at bounding box center [861, 642] width 38 height 38
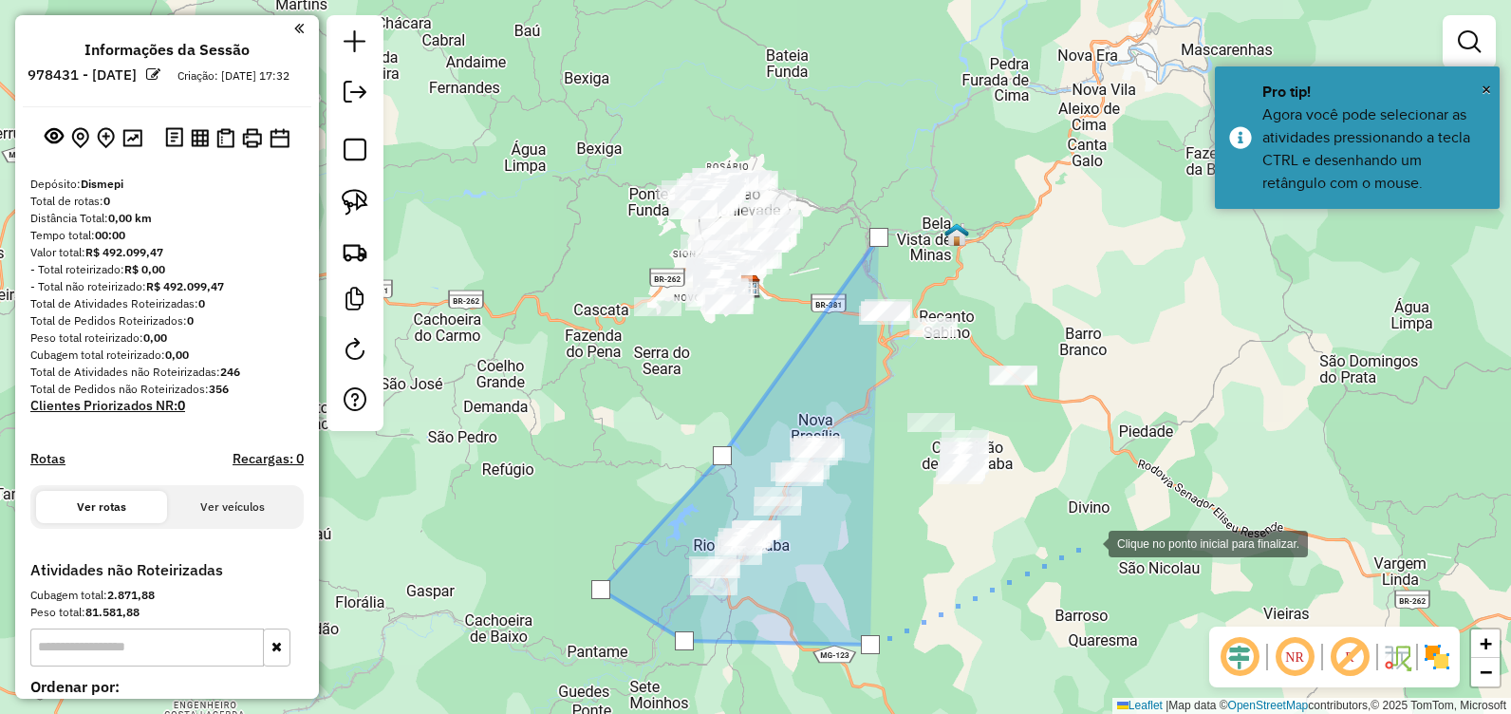
click at [1109, 523] on div at bounding box center [1090, 542] width 38 height 38
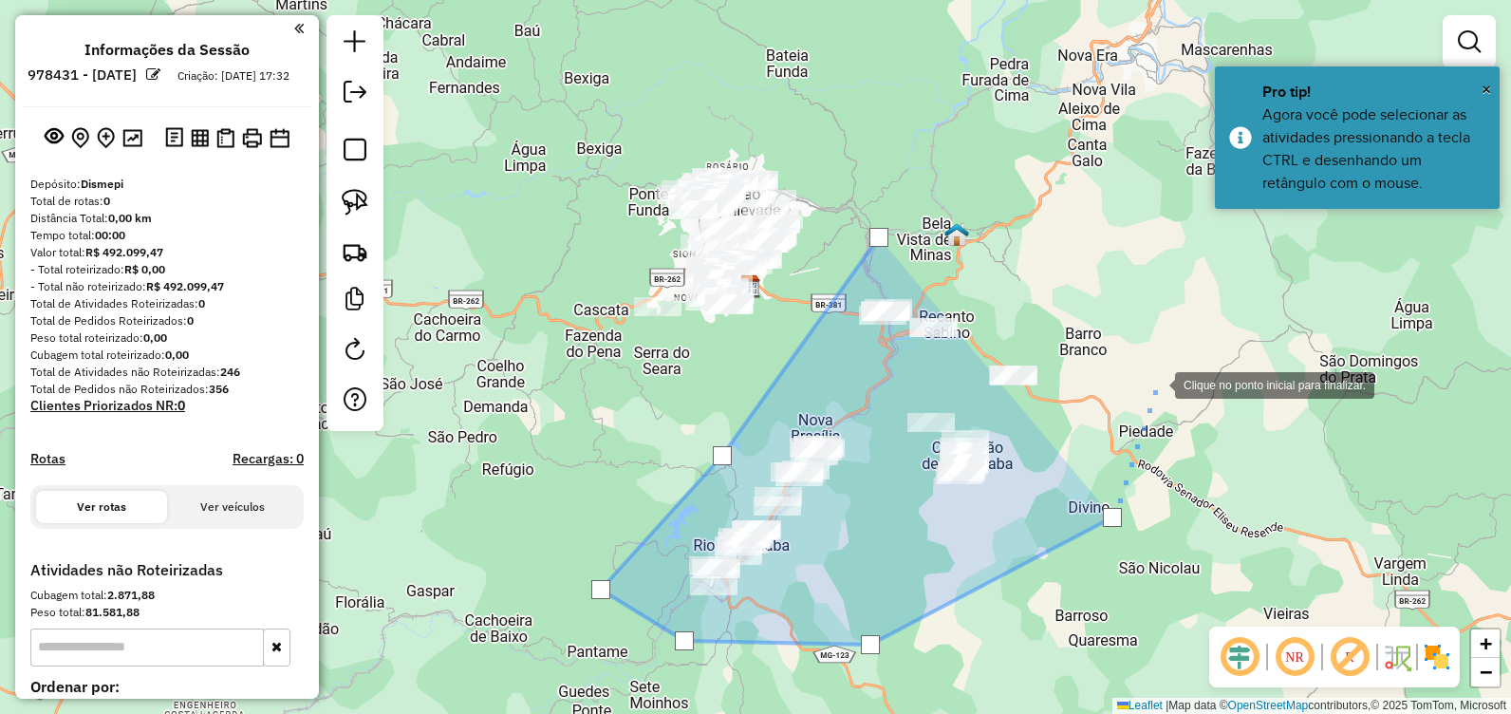
click at [1152, 364] on div at bounding box center [1156, 383] width 38 height 38
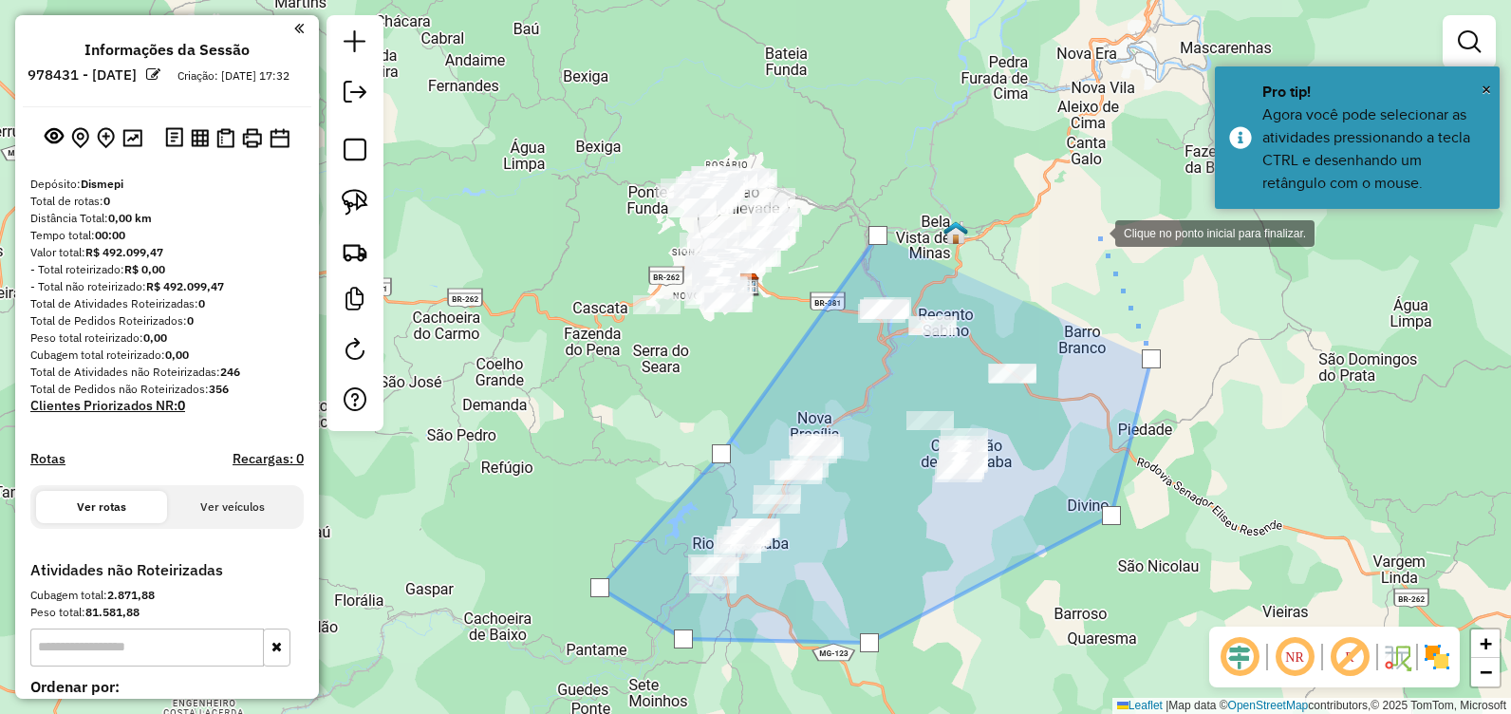
click at [1091, 222] on div at bounding box center [1096, 232] width 38 height 38
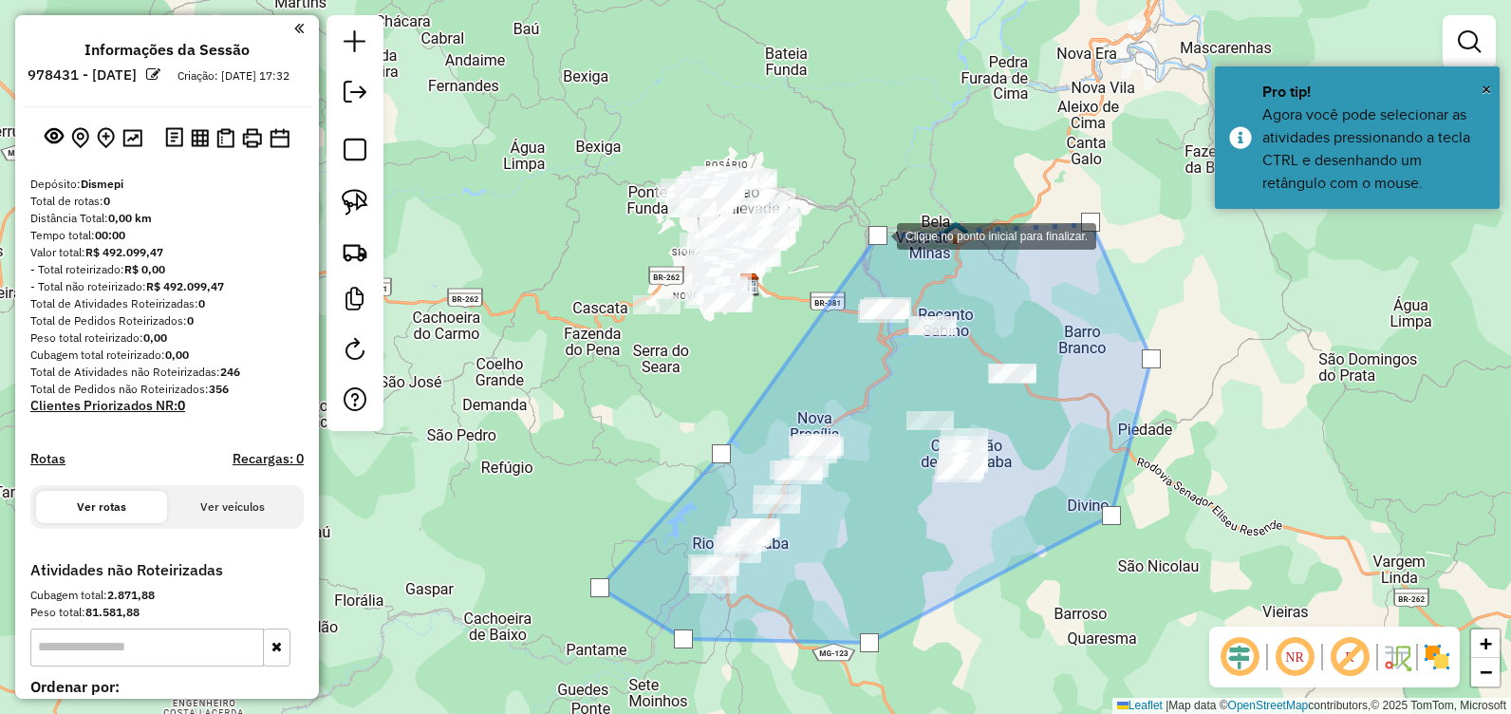
click at [874, 230] on div at bounding box center [877, 235] width 19 height 19
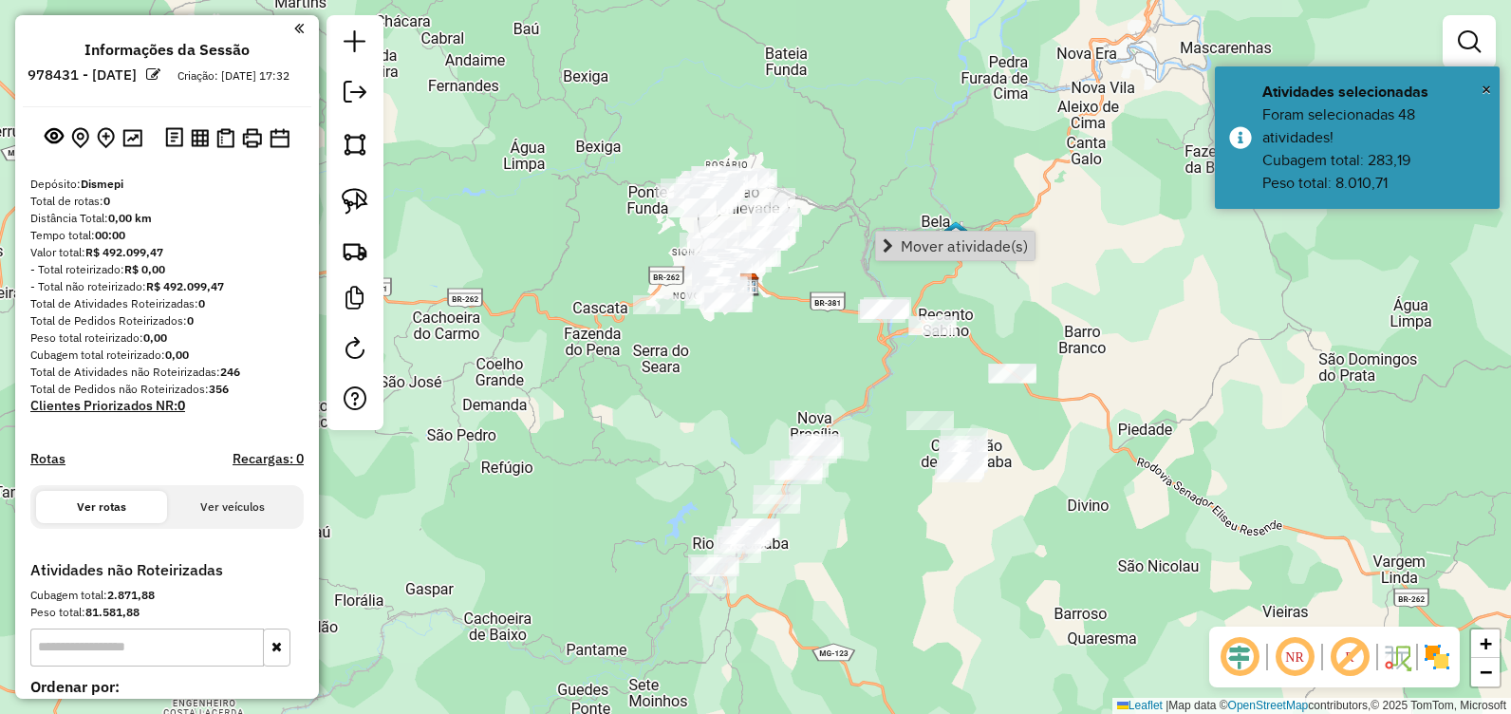
click at [495, 374] on div "Janela de atendimento Grade de atendimento Capacidade Transportadoras Veículos …" at bounding box center [755, 357] width 1511 height 714
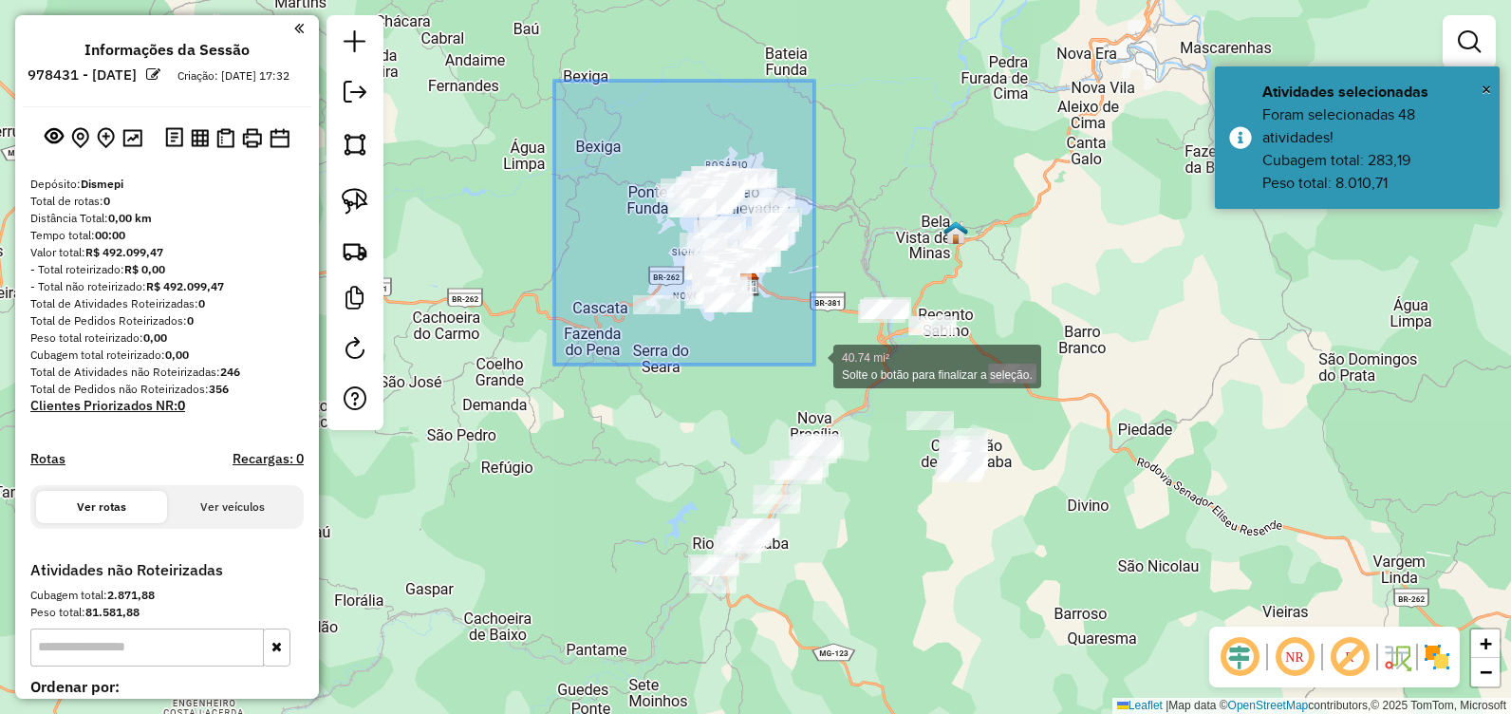
drag, startPoint x: 554, startPoint y: 81, endPoint x: 819, endPoint y: 366, distance: 389.5
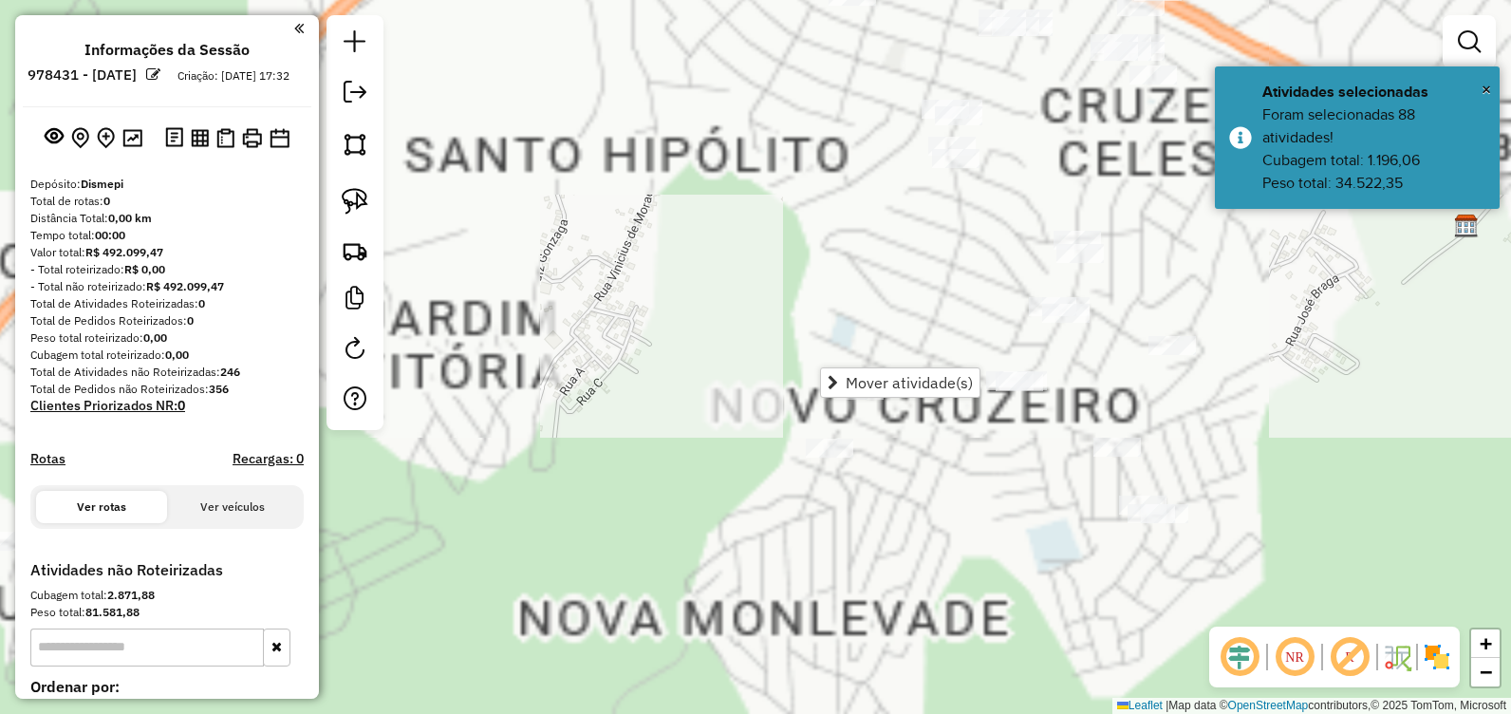
drag, startPoint x: 728, startPoint y: 248, endPoint x: 679, endPoint y: 343, distance: 107.0
click at [635, 388] on div "Janela de atendimento Grade de atendimento Capacidade Transportadoras Veículos …" at bounding box center [755, 357] width 1511 height 714
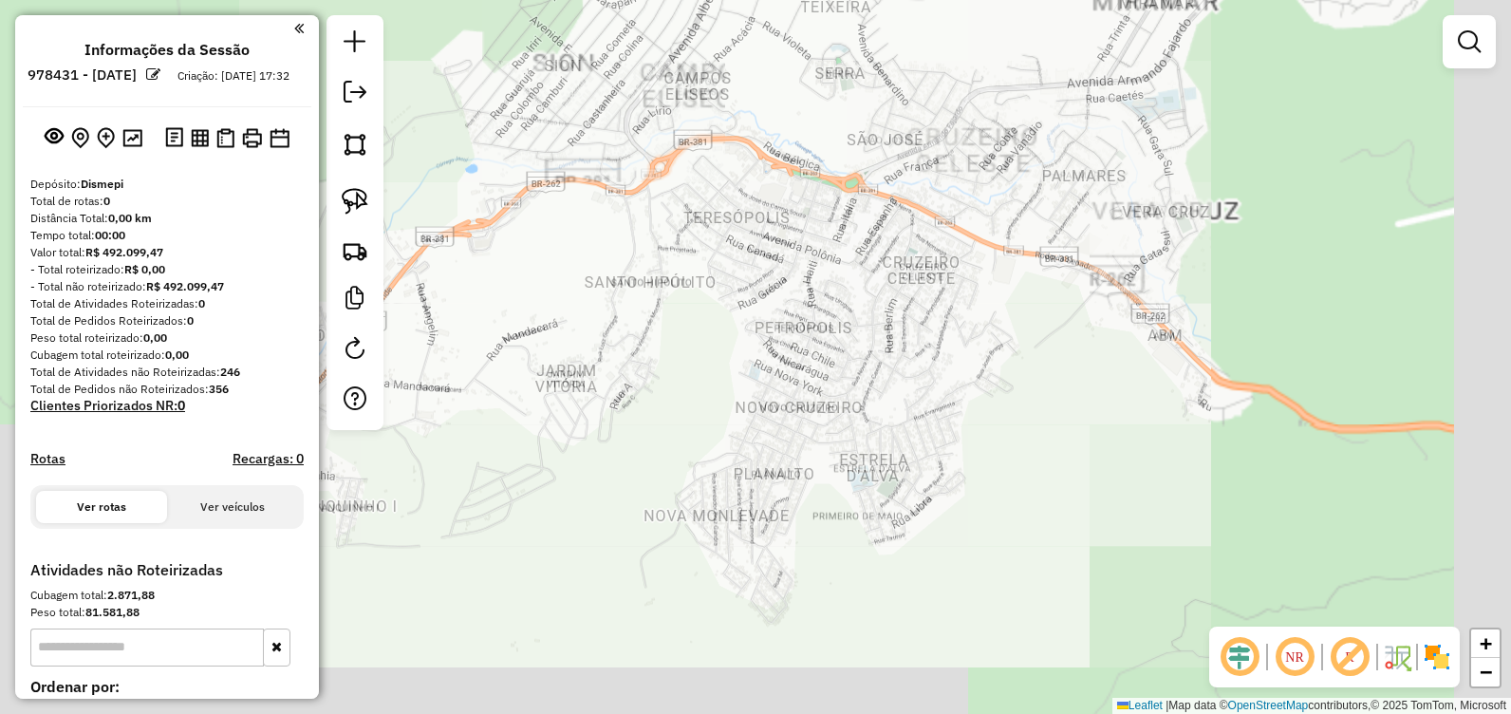
click at [688, 524] on div "Janela de atendimento Grade de atendimento Capacidade Transportadoras Veículos …" at bounding box center [755, 357] width 1511 height 714
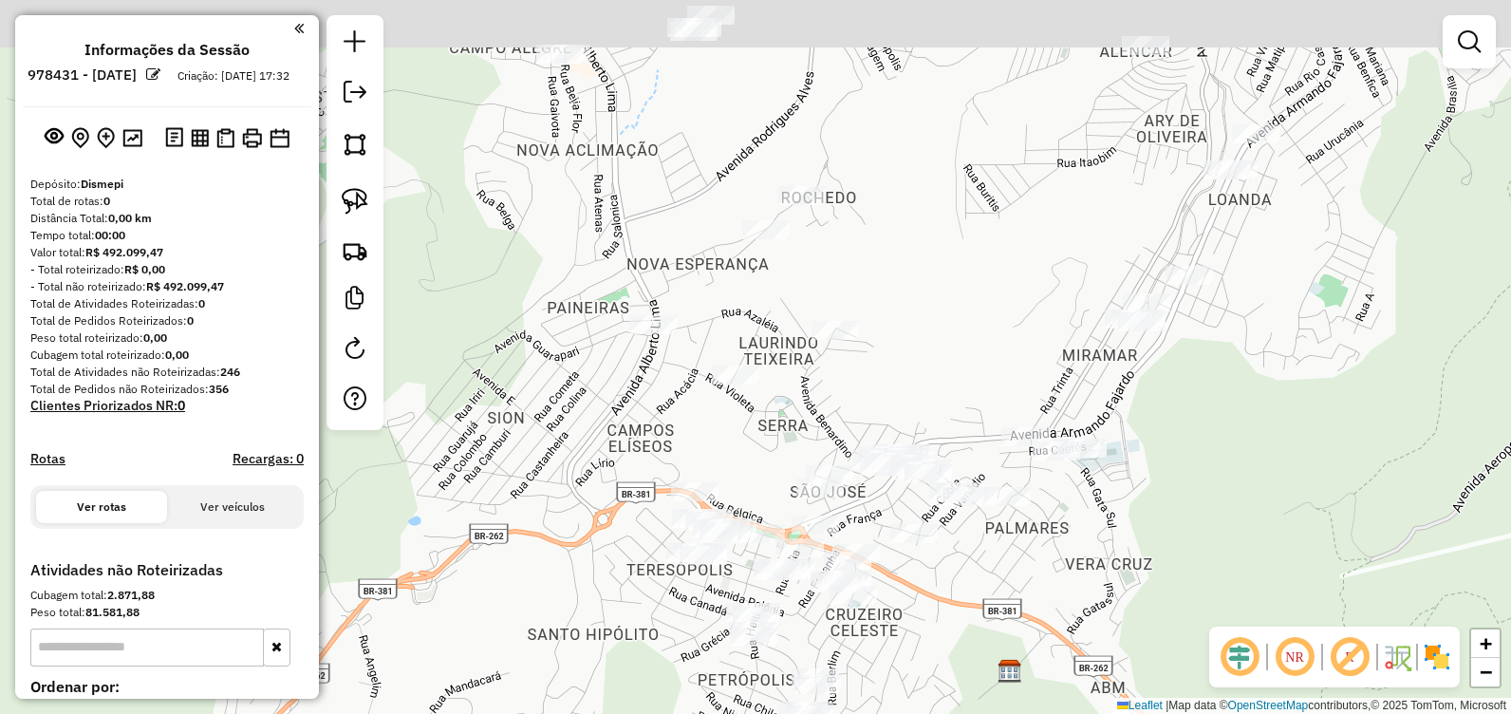
drag, startPoint x: 675, startPoint y: 270, endPoint x: 691, endPoint y: 414, distance: 145.2
click at [691, 414] on div "Janela de atendimento Grade de atendimento Capacidade Transportadoras Veículos …" at bounding box center [755, 357] width 1511 height 714
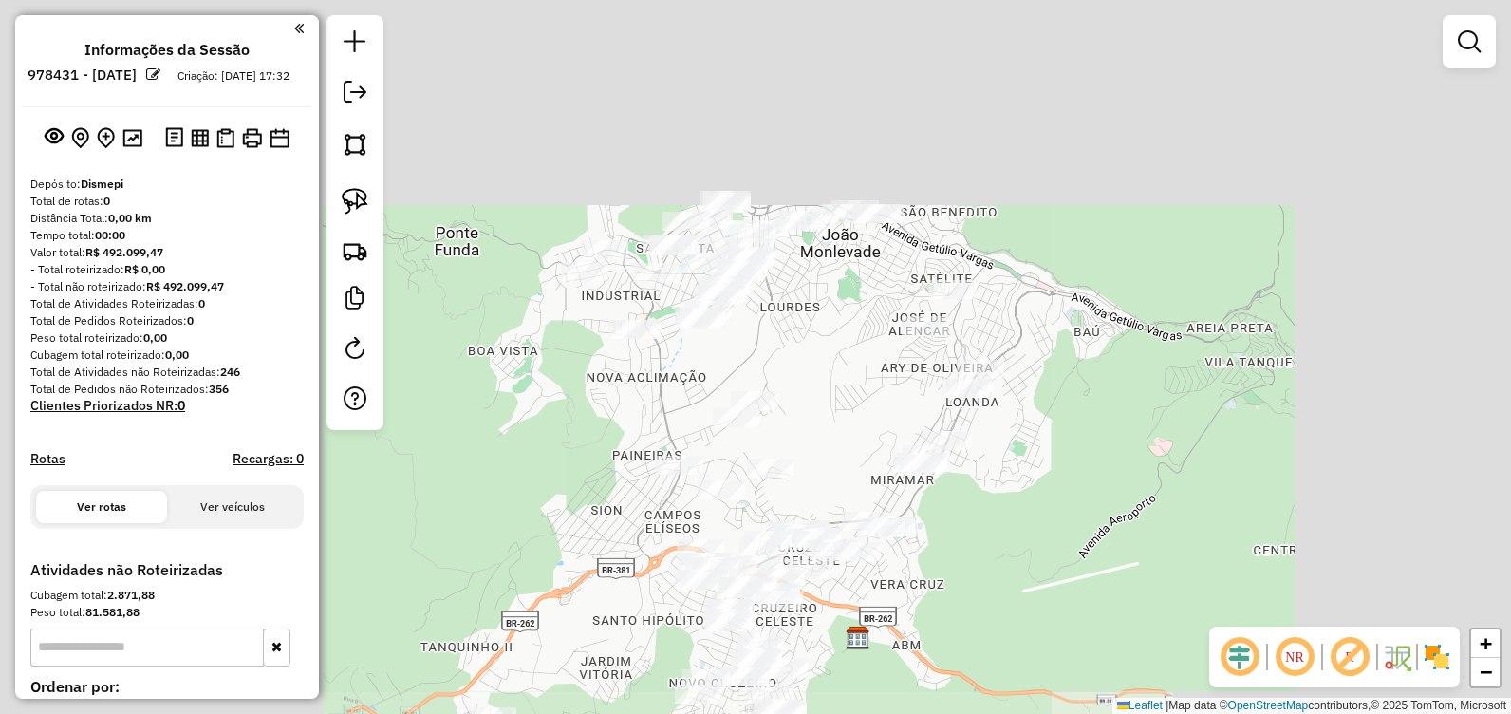
click at [698, 345] on div "Janela de atendimento Grade de atendimento Capacidade Transportadoras Veículos …" at bounding box center [755, 357] width 1511 height 714
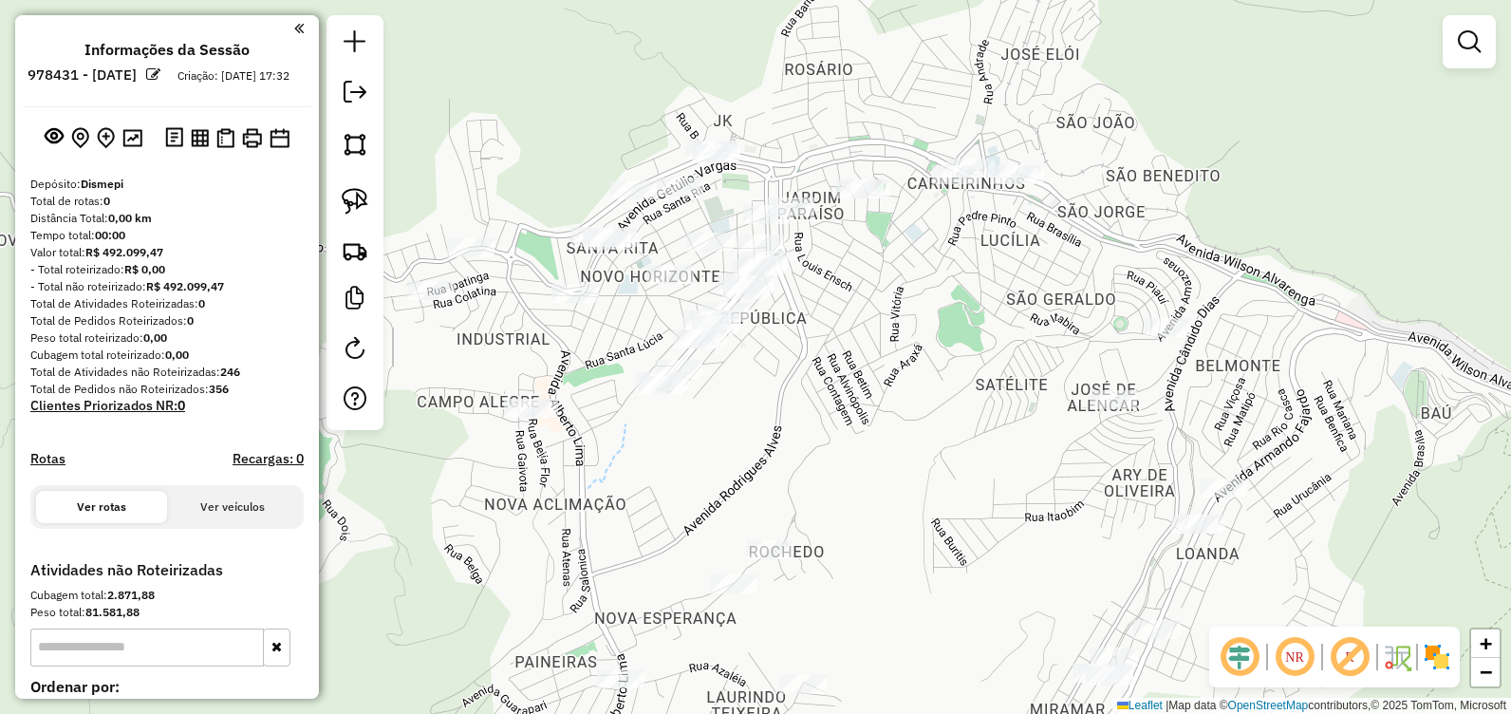
drag, startPoint x: 755, startPoint y: 372, endPoint x: 739, endPoint y: 381, distance: 18.3
click at [739, 384] on div "Janela de atendimento Grade de atendimento Capacidade Transportadoras Veículos …" at bounding box center [755, 357] width 1511 height 714
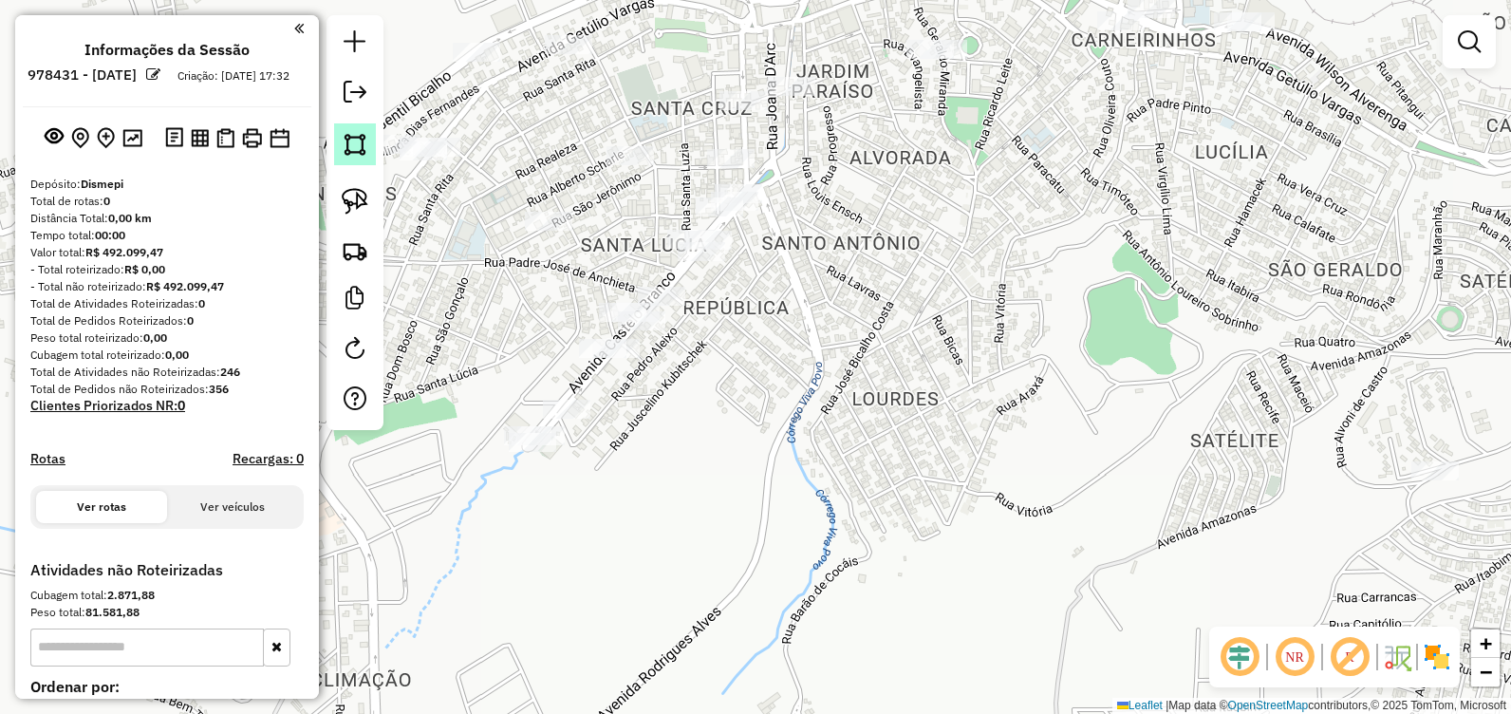
click at [350, 151] on img at bounding box center [355, 144] width 27 height 27
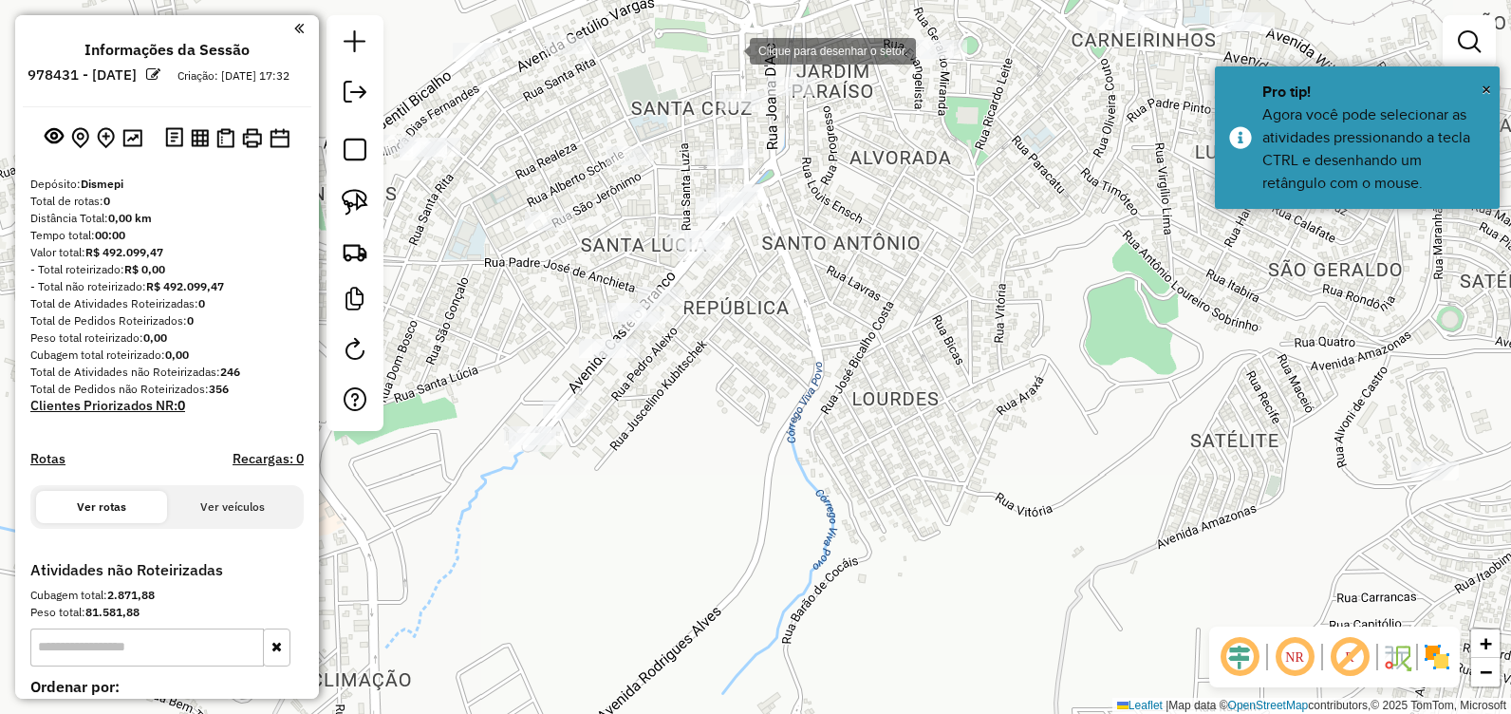
click at [731, 47] on div at bounding box center [731, 49] width 38 height 38
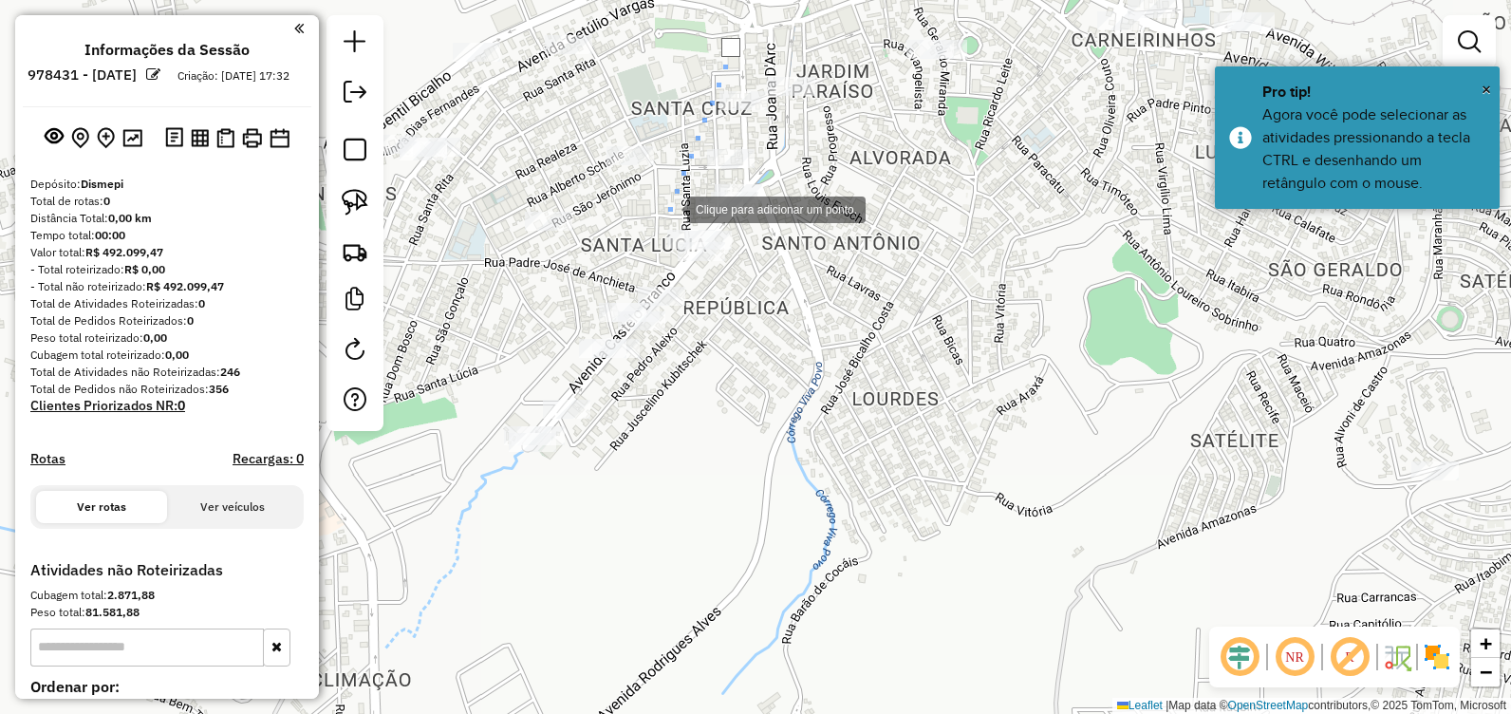
click at [668, 208] on div at bounding box center [668, 208] width 38 height 38
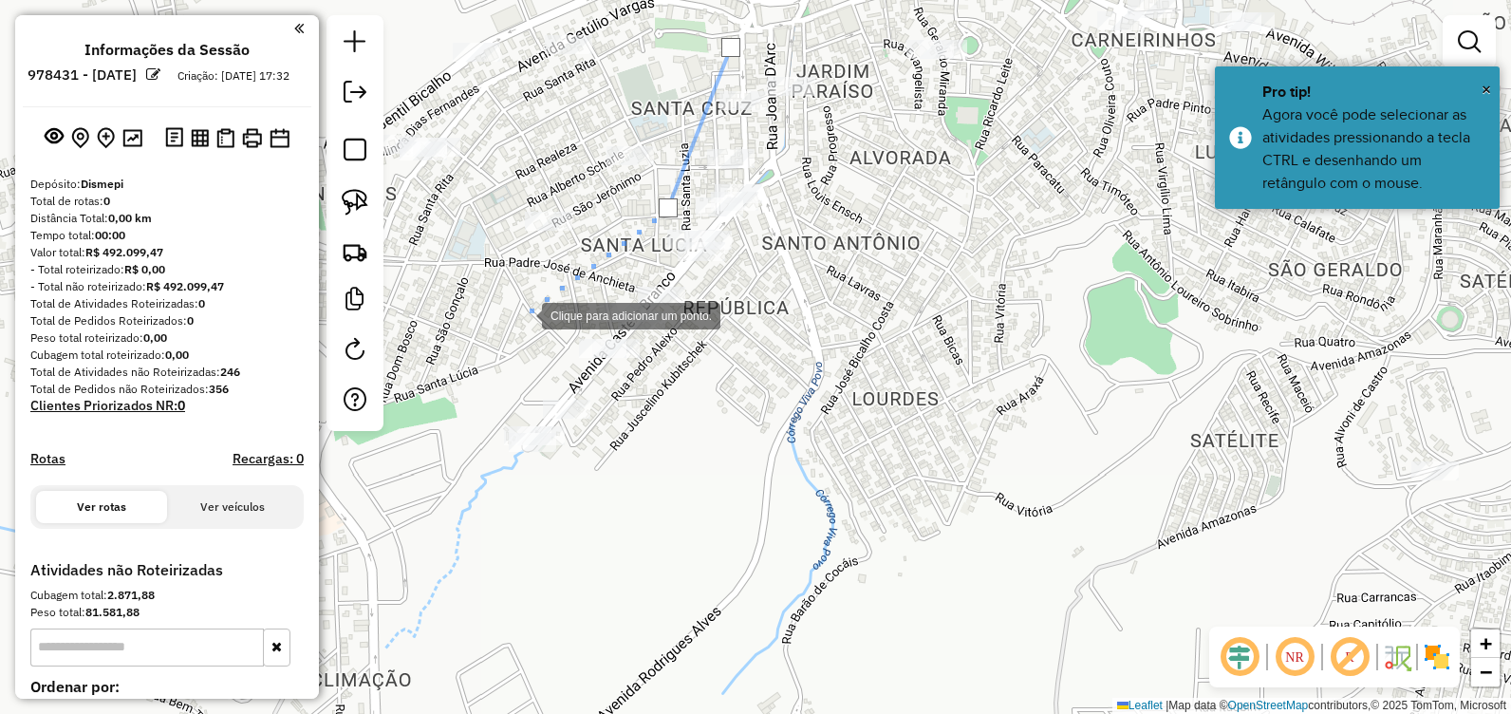
click at [523, 314] on div at bounding box center [523, 314] width 38 height 38
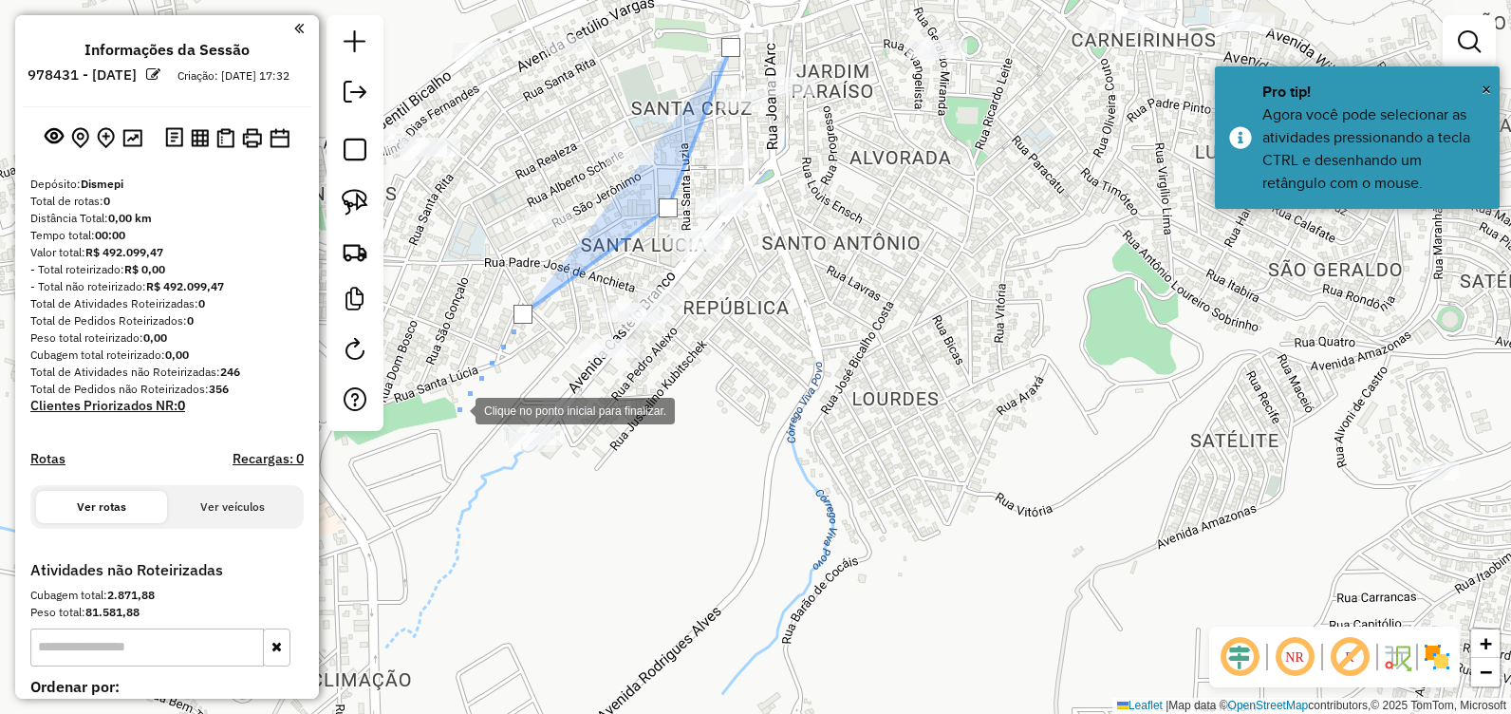
click at [439, 428] on div at bounding box center [457, 409] width 38 height 38
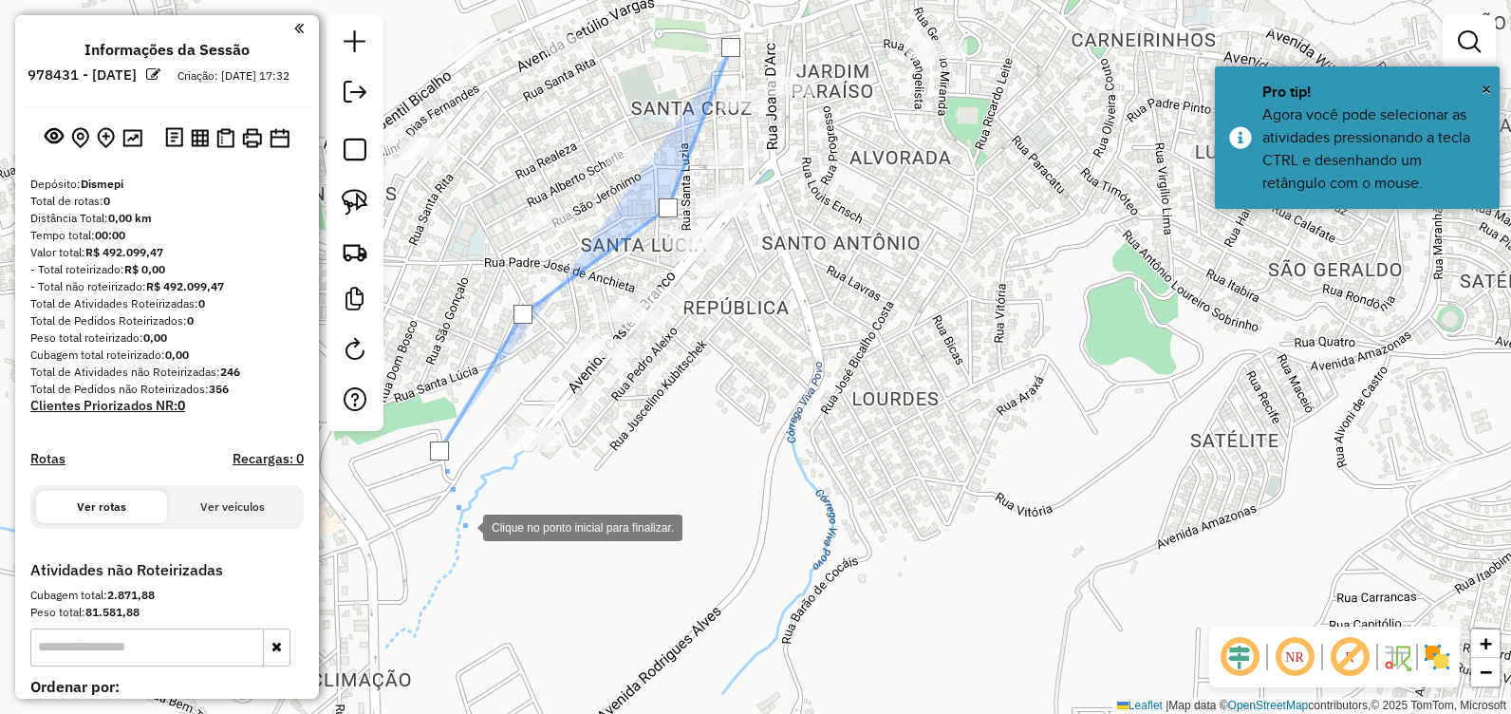
click at [468, 528] on div at bounding box center [464, 526] width 38 height 38
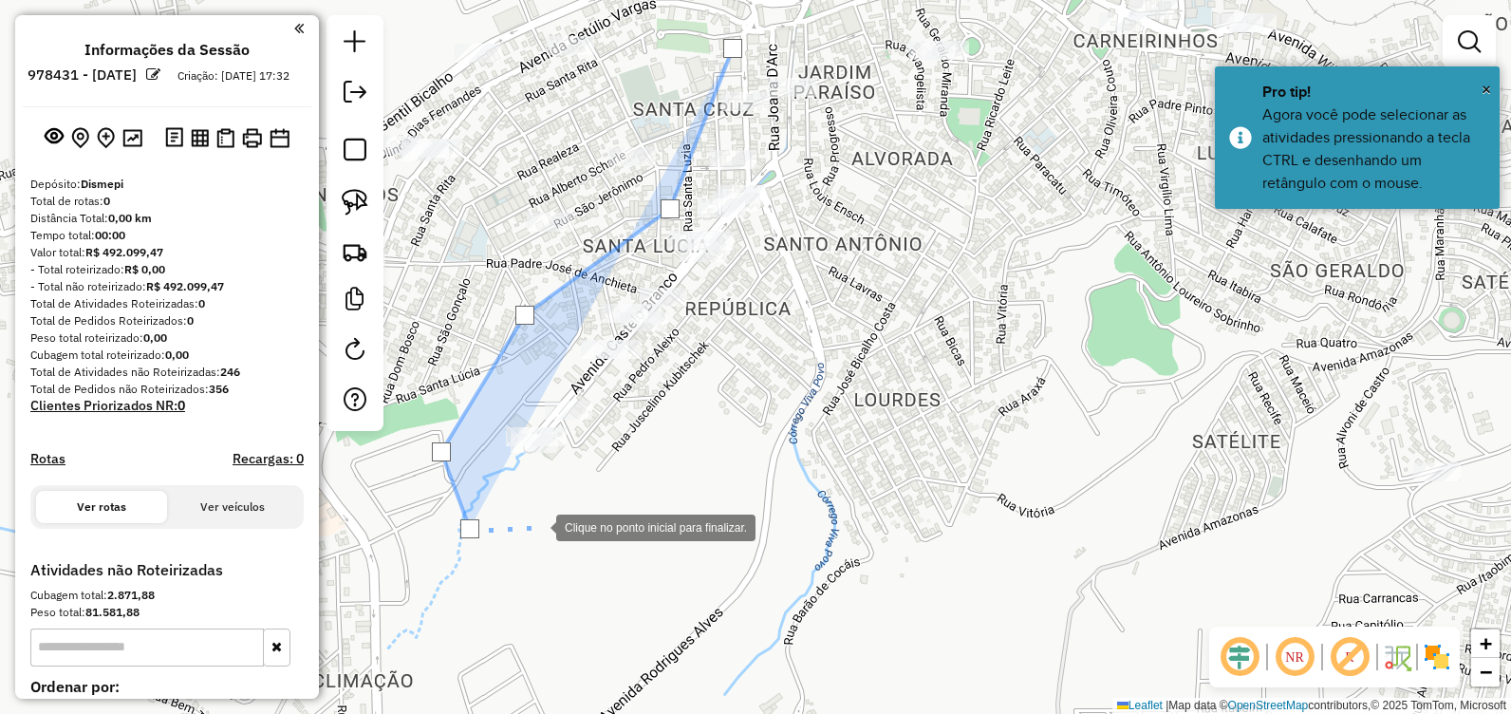
click at [537, 526] on div at bounding box center [537, 526] width 38 height 38
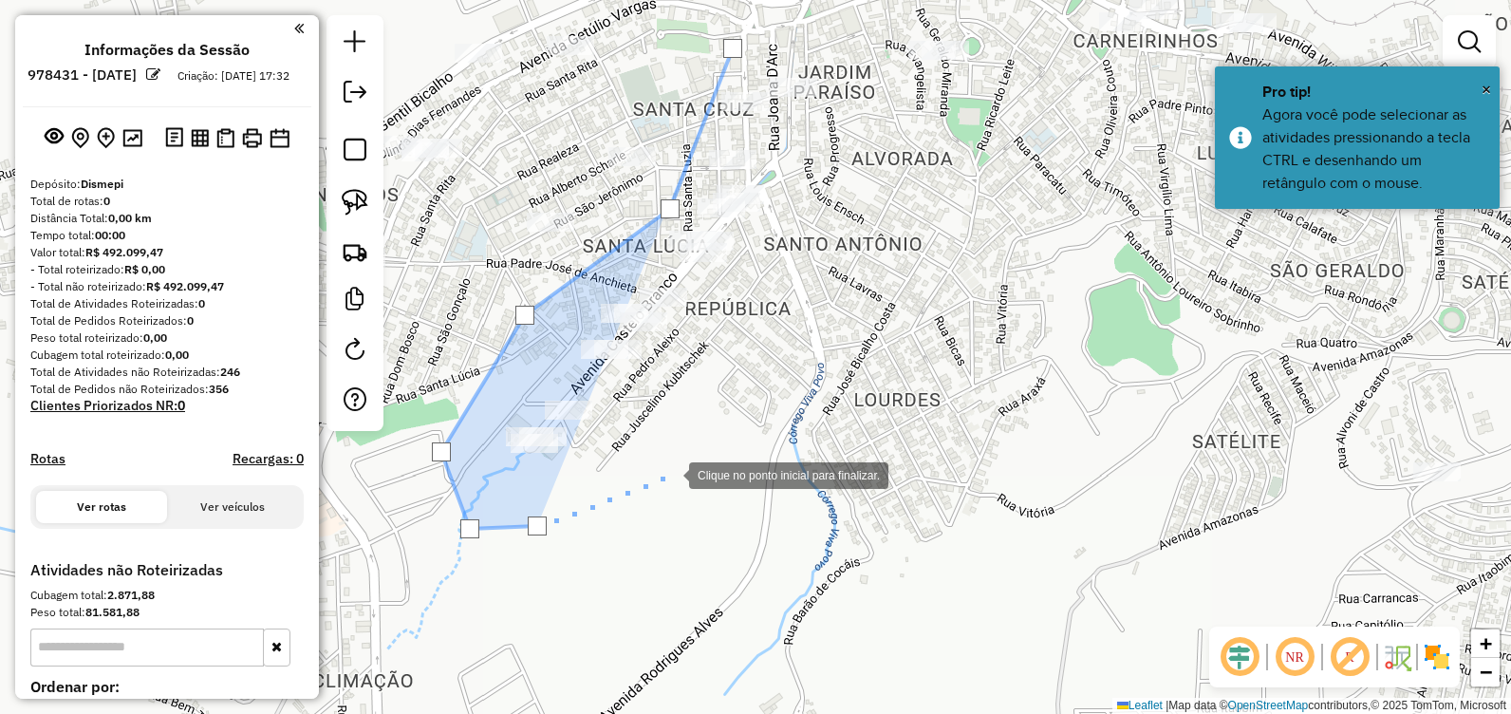
click at [670, 474] on div at bounding box center [670, 474] width 38 height 38
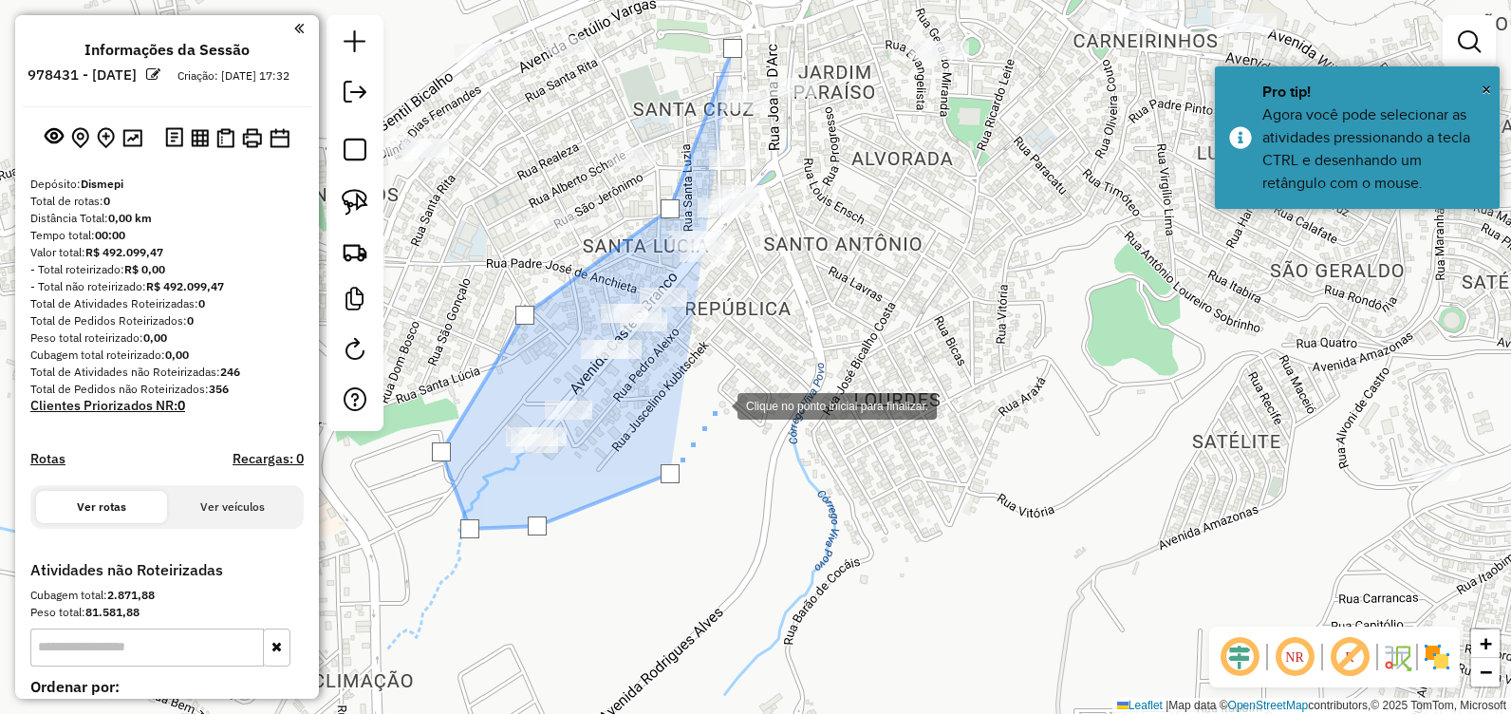
drag, startPoint x: 774, startPoint y: 322, endPoint x: 786, endPoint y: 292, distance: 31.6
click at [737, 385] on div at bounding box center [719, 404] width 38 height 38
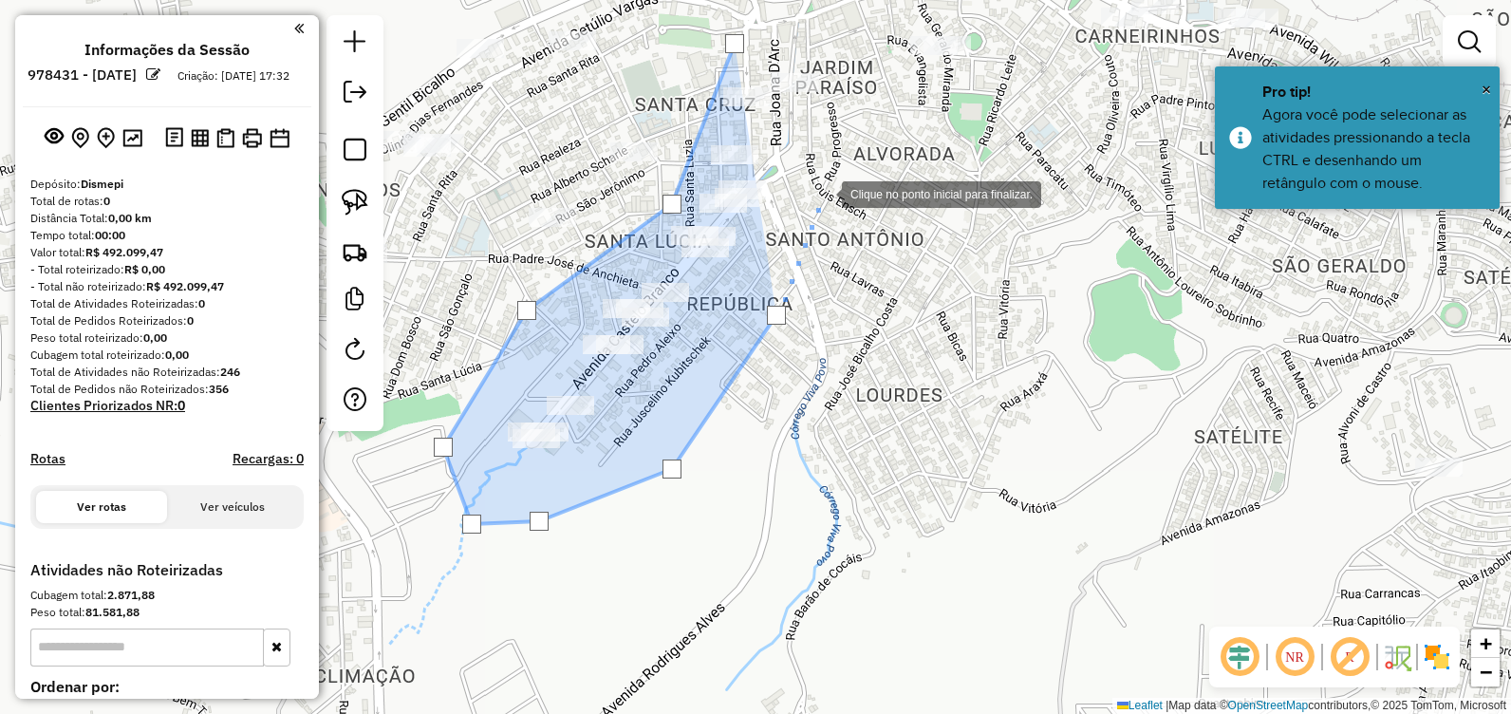
drag, startPoint x: 832, startPoint y: 157, endPoint x: 839, endPoint y: 136, distance: 21.9
click at [832, 174] on div at bounding box center [823, 193] width 38 height 38
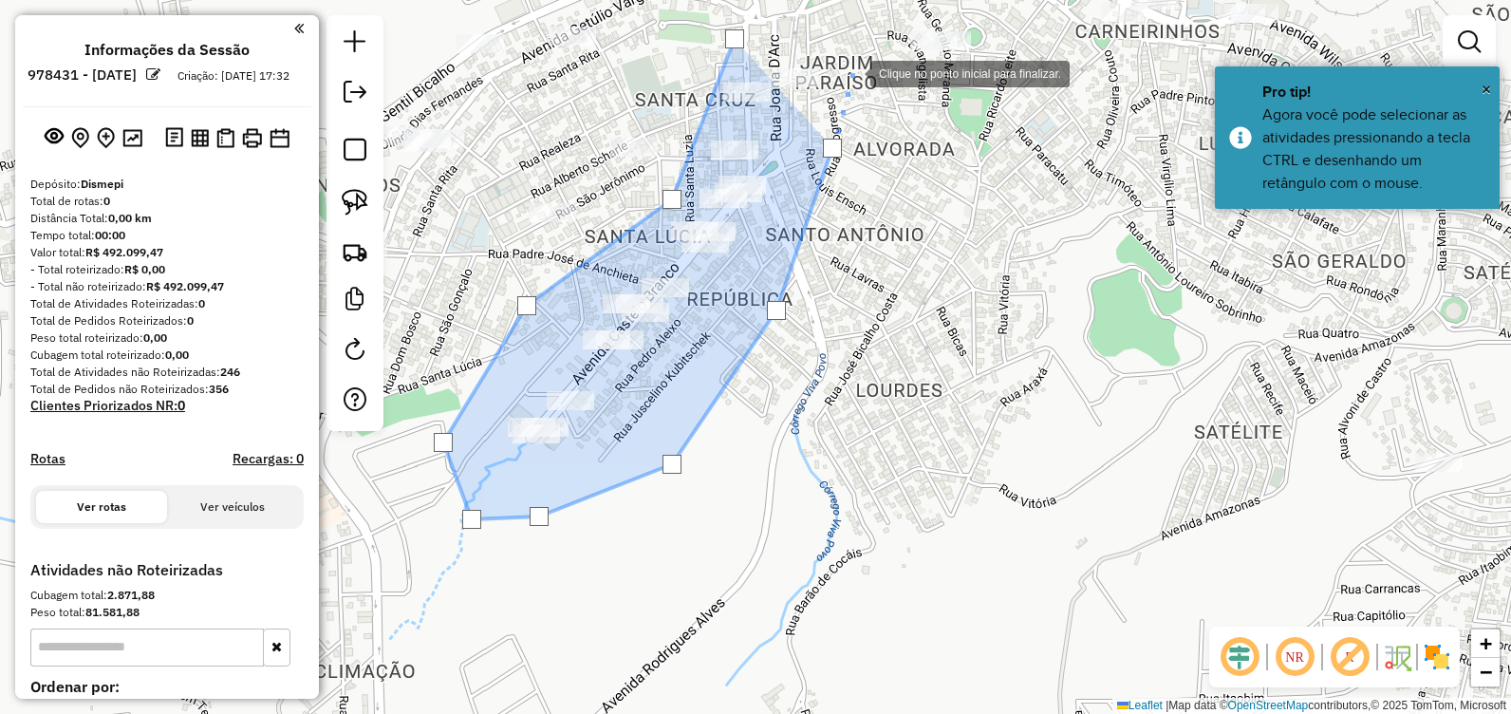
click at [849, 53] on div at bounding box center [851, 72] width 38 height 38
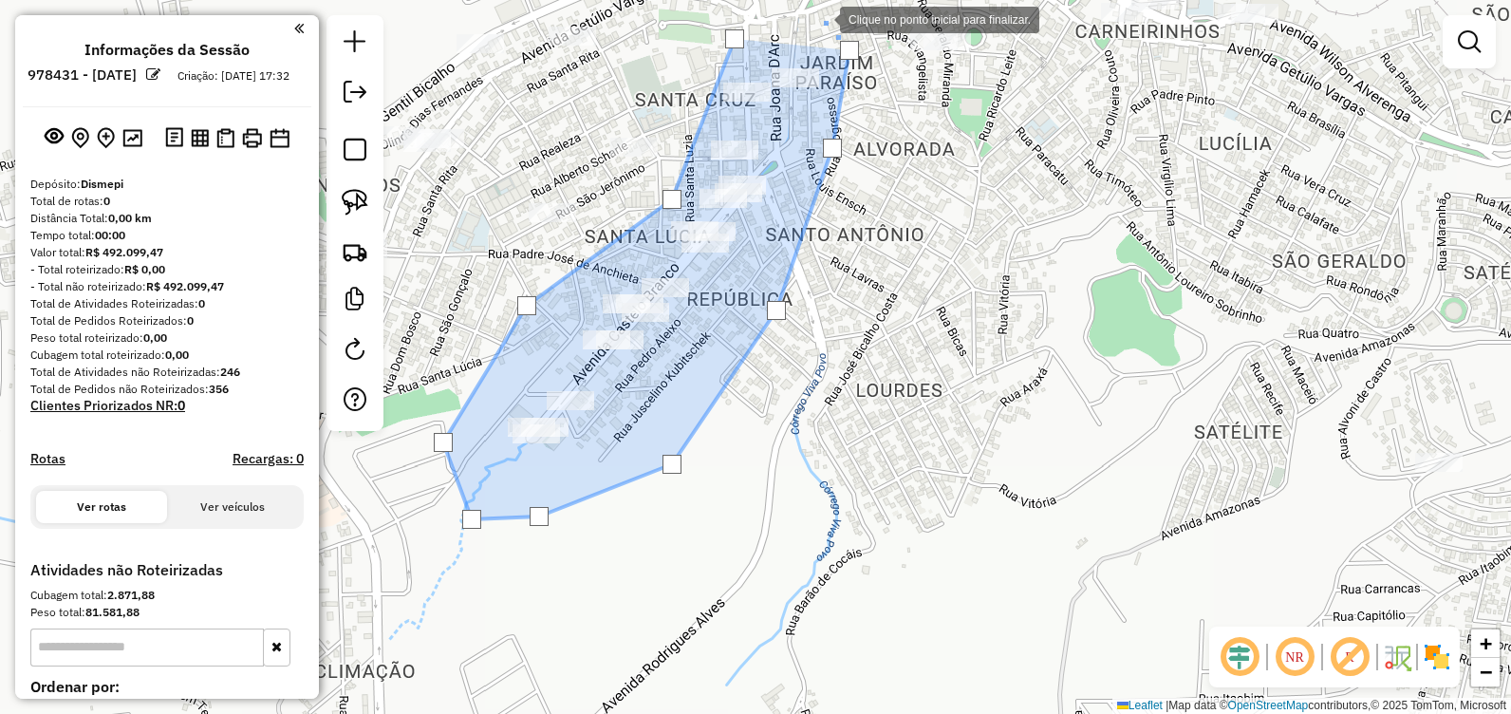
click at [820, 18] on div at bounding box center [821, 18] width 38 height 38
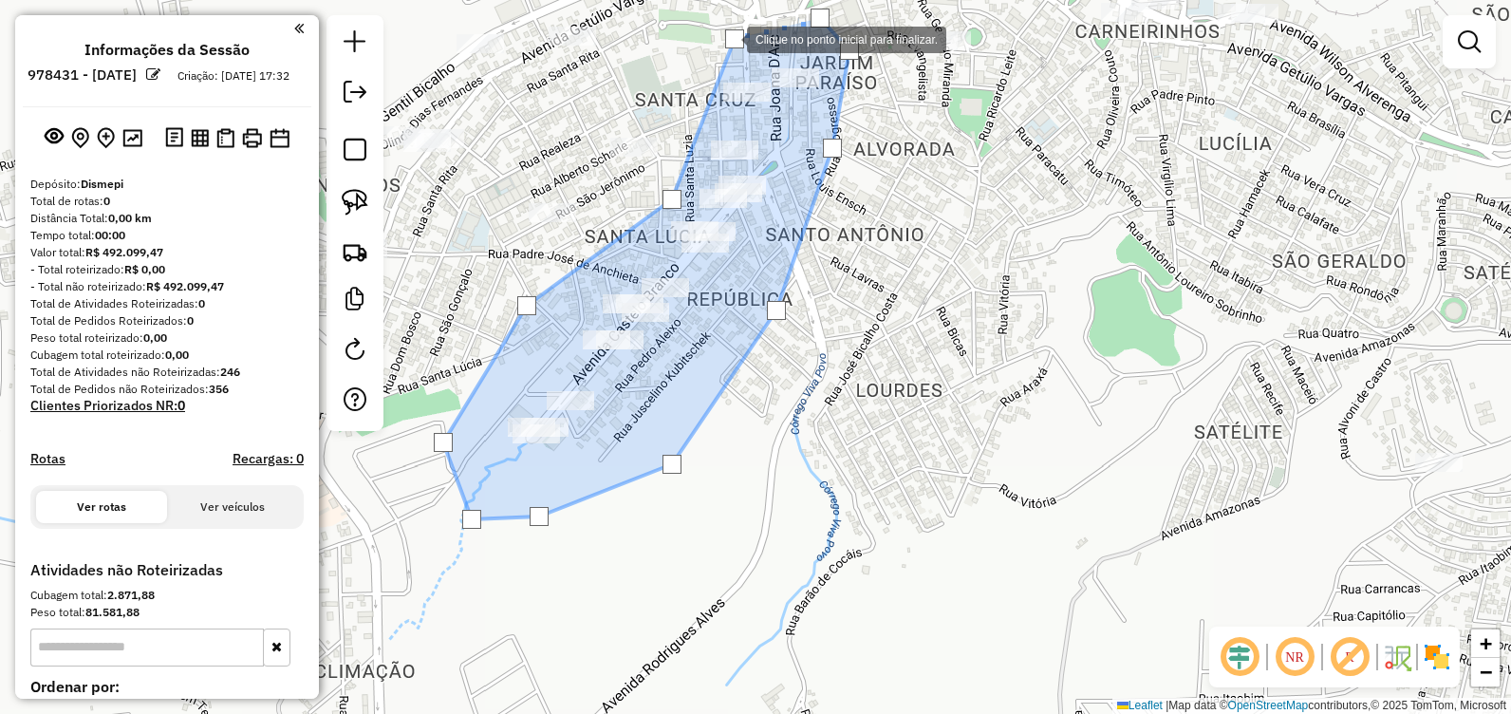
click at [728, 38] on div at bounding box center [734, 38] width 19 height 19
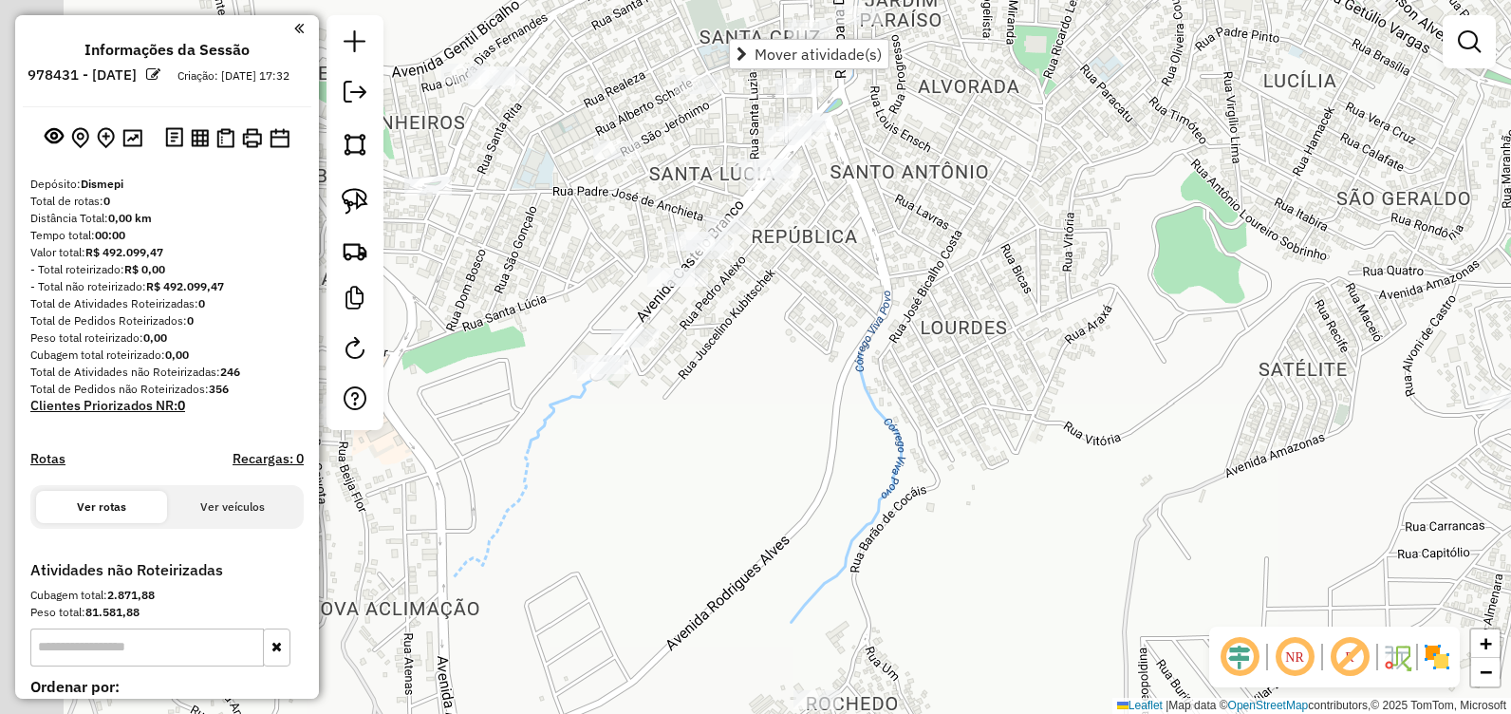
drag, startPoint x: 805, startPoint y: 389, endPoint x: 822, endPoint y: 362, distance: 32.4
click at [822, 364] on div "Janela de atendimento Grade de atendimento Capacidade Transportadoras Veículos …" at bounding box center [755, 357] width 1511 height 714
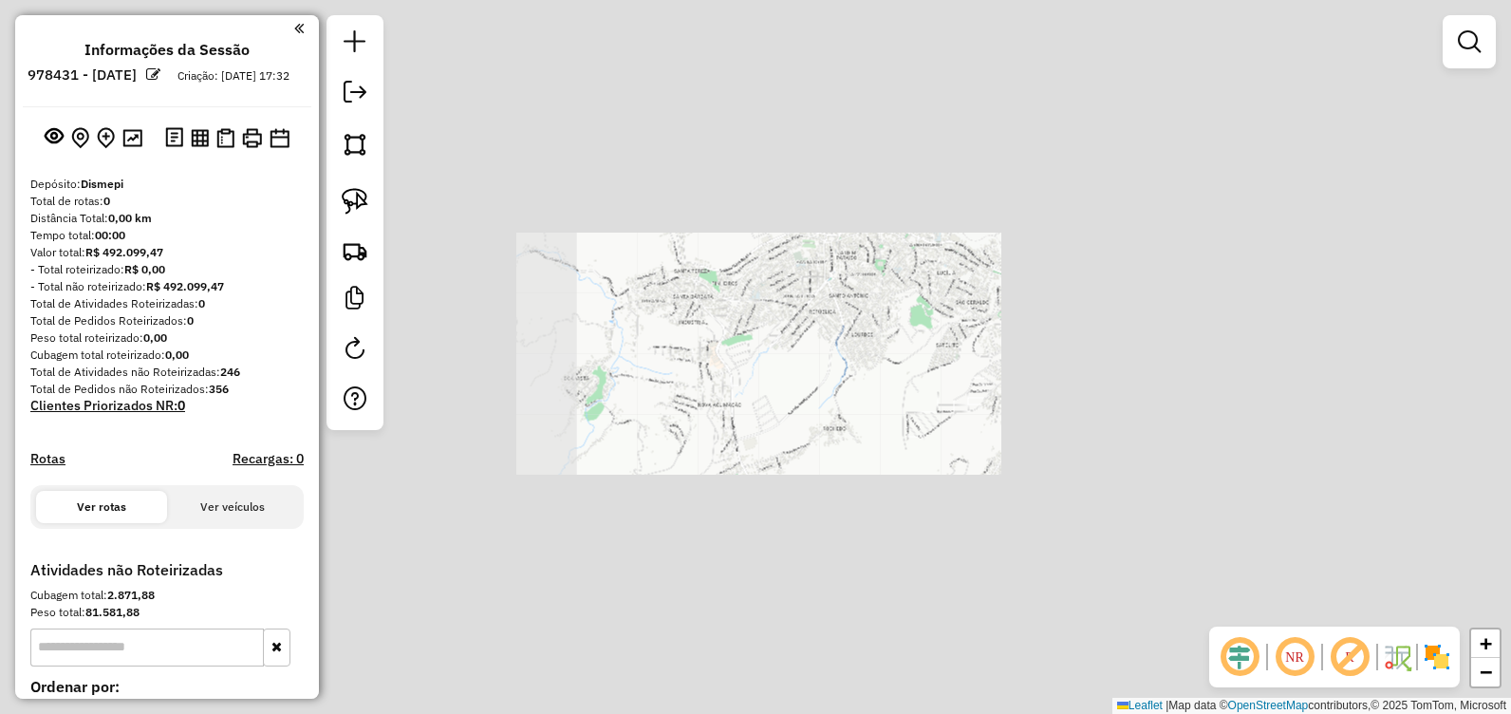
click at [745, 137] on div "Janela de atendimento Grade de atendimento Capacidade Transportadoras Veículos …" at bounding box center [755, 357] width 1511 height 714
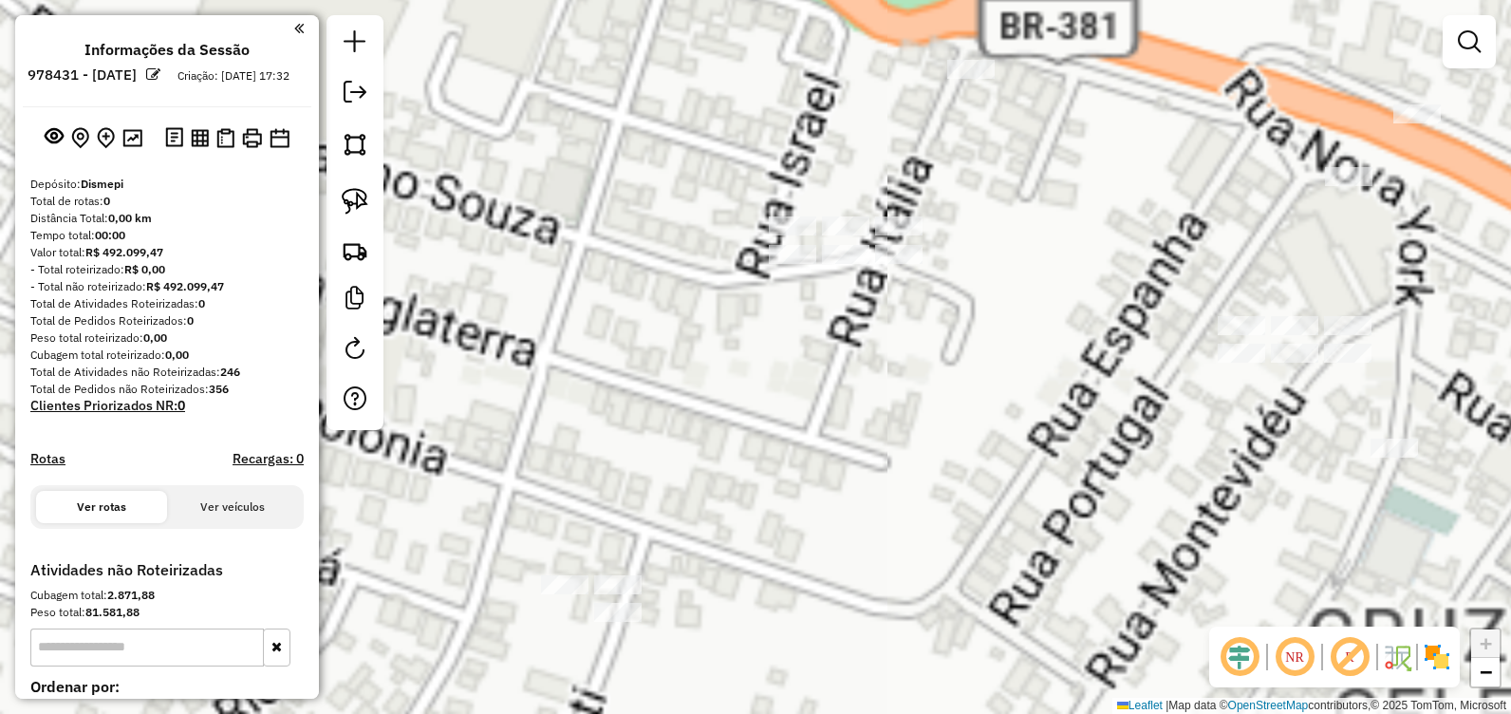
drag, startPoint x: 757, startPoint y: 297, endPoint x: 862, endPoint y: 314, distance: 105.8
click at [862, 314] on div "Janela de atendimento Grade de atendimento Capacidade Transportadoras Veículos …" at bounding box center [755, 357] width 1511 height 714
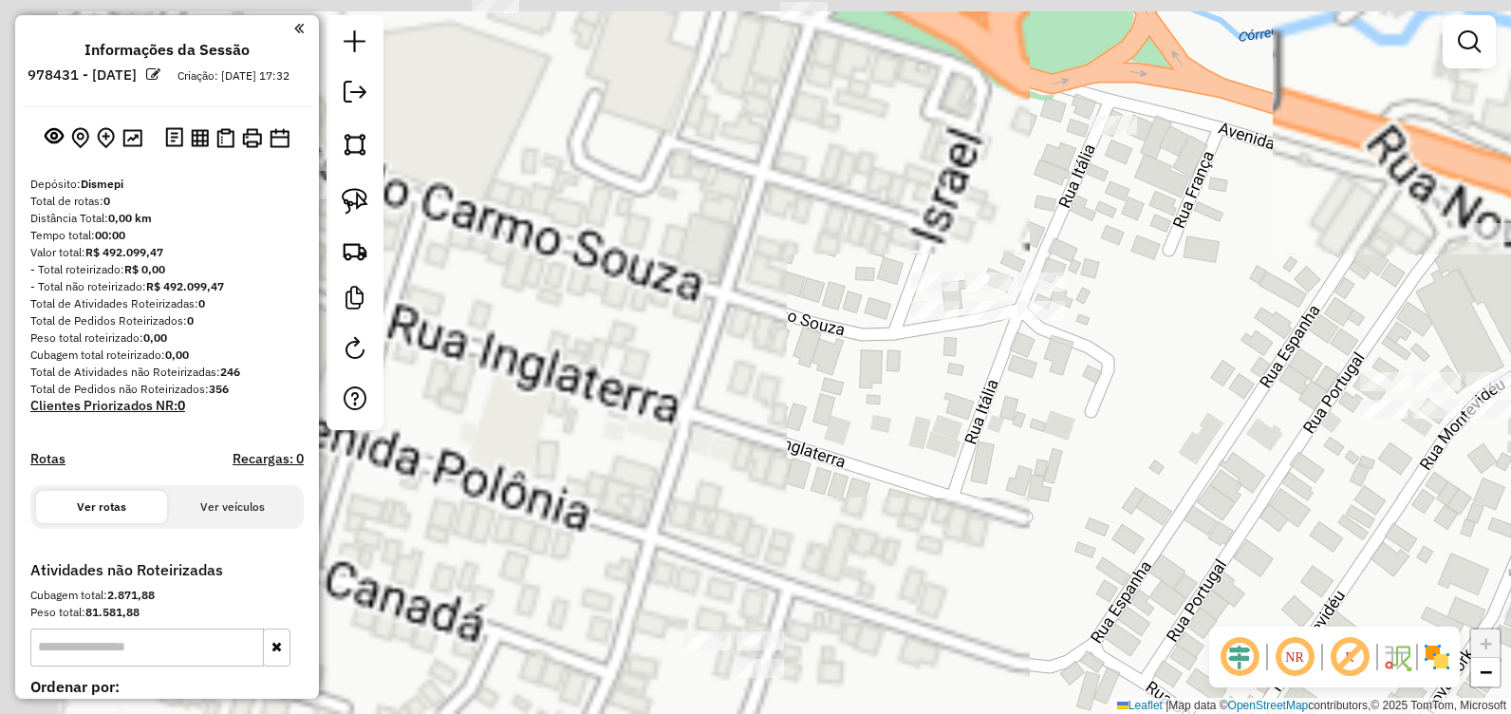
drag, startPoint x: 696, startPoint y: 281, endPoint x: 732, endPoint y: 310, distance: 46.5
click at [732, 310] on div "Janela de atendimento Grade de atendimento Capacidade Transportadoras Veículos …" at bounding box center [755, 357] width 1511 height 714
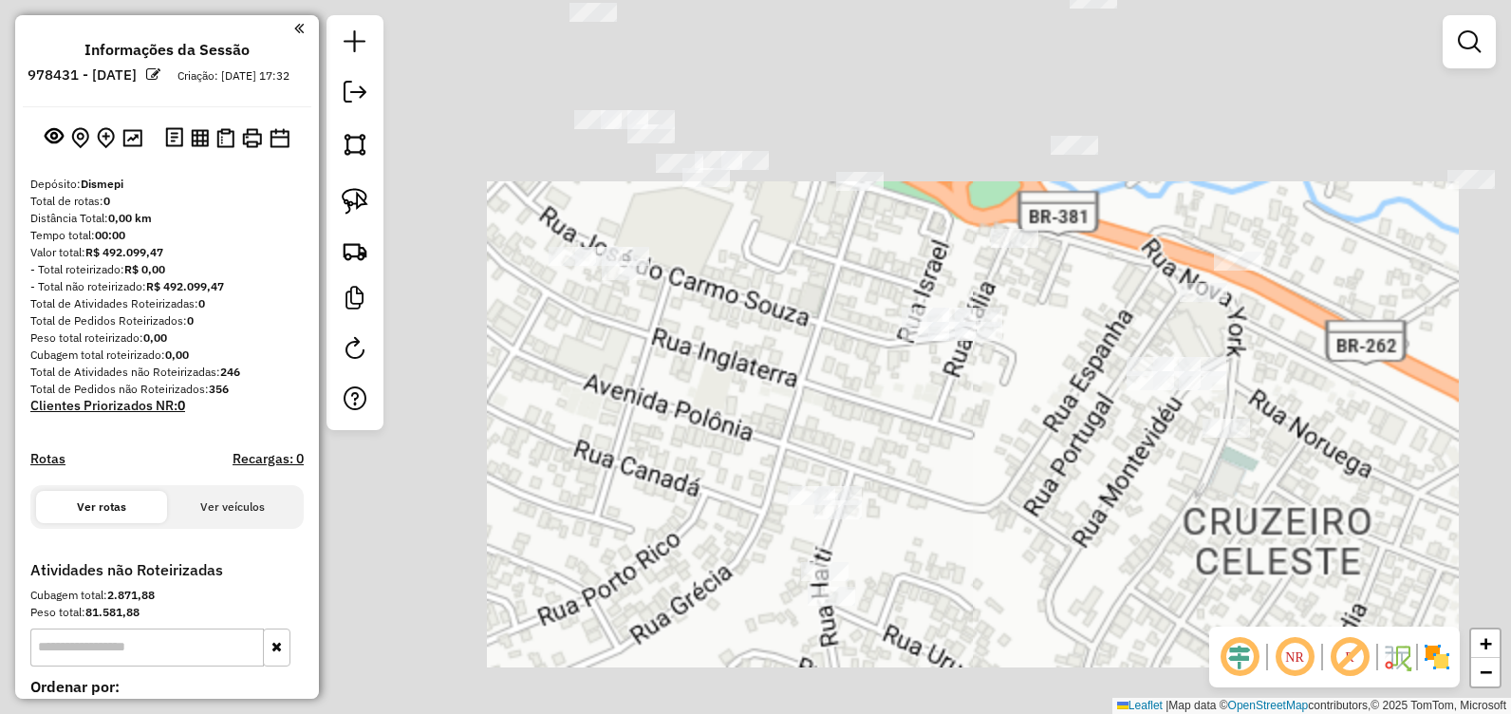
drag, startPoint x: 775, startPoint y: 322, endPoint x: 884, endPoint y: 316, distance: 108.3
click at [884, 316] on div "Janela de atendimento Grade de atendimento Capacidade Transportadoras Veículos …" at bounding box center [755, 357] width 1511 height 714
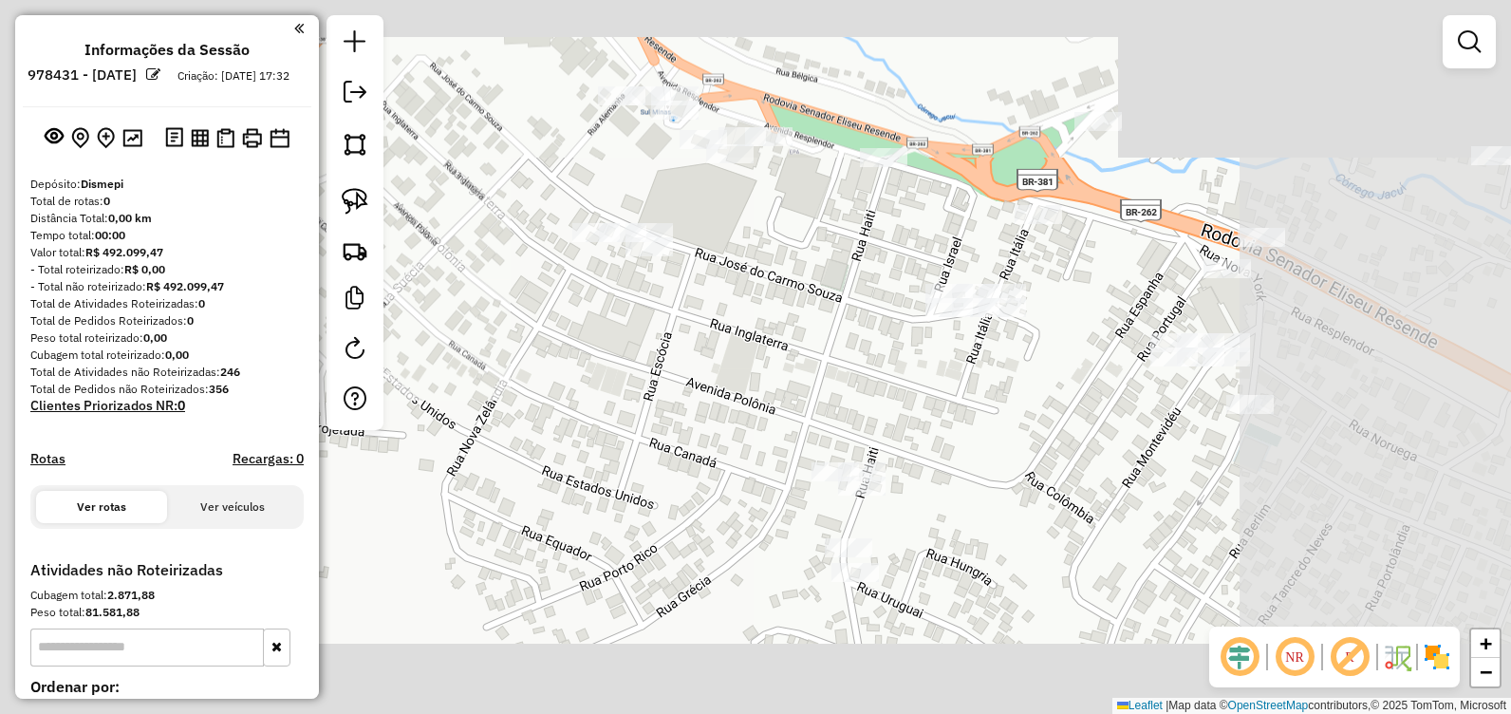
drag, startPoint x: 754, startPoint y: 305, endPoint x: 793, endPoint y: 301, distance: 40.0
click at [793, 301] on div "Janela de atendimento Grade de atendimento Capacidade Transportadoras Veículos …" at bounding box center [755, 357] width 1511 height 714
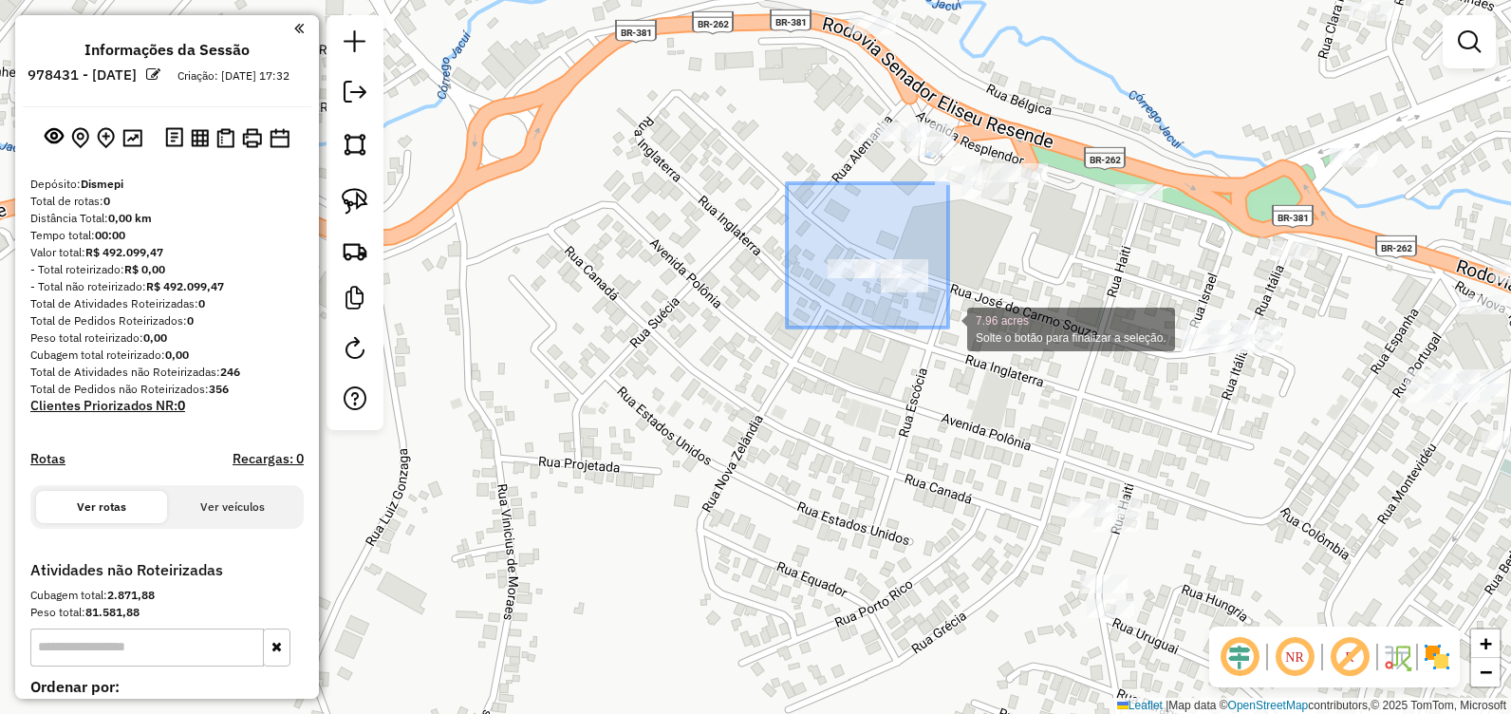
drag, startPoint x: 913, startPoint y: 298, endPoint x: 947, endPoint y: 326, distance: 44.5
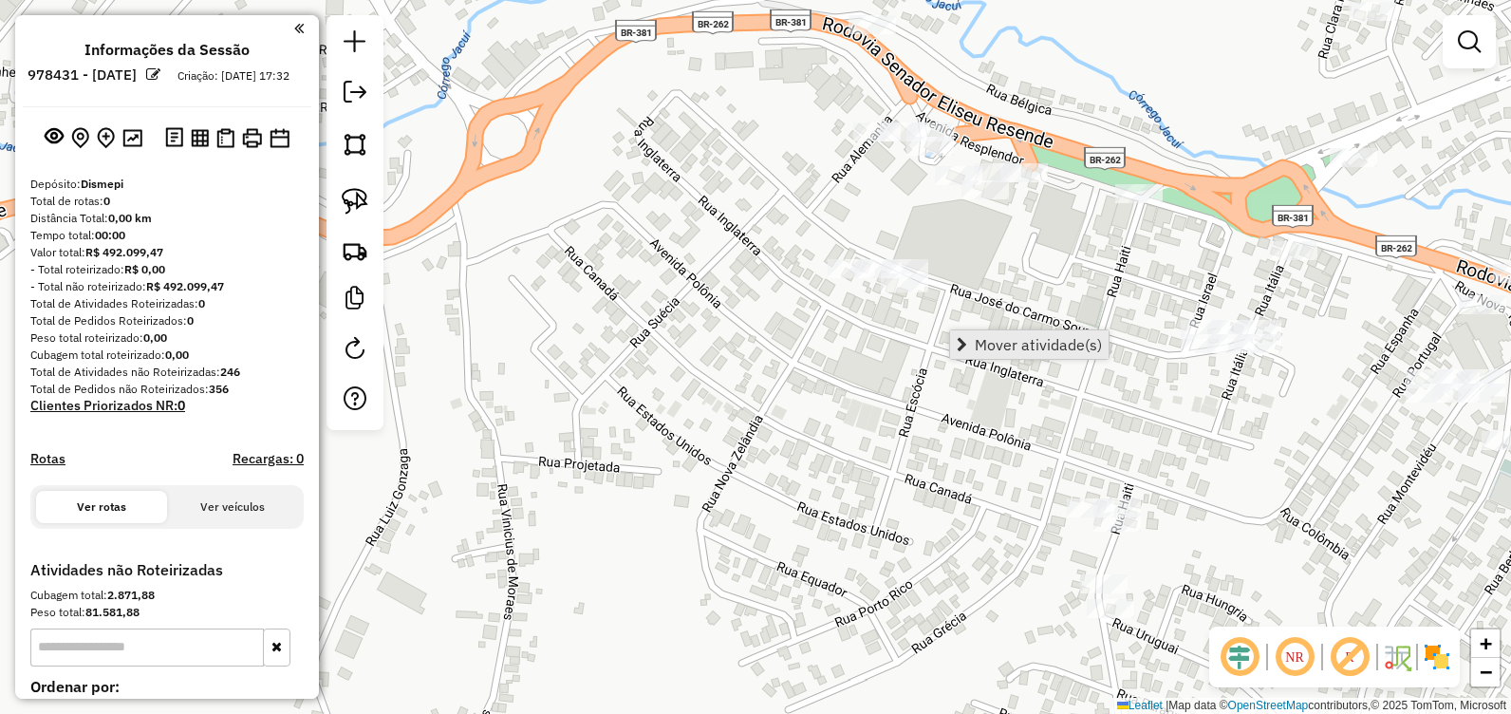
click at [1023, 344] on span "Mover atividade(s)" at bounding box center [1038, 344] width 127 height 15
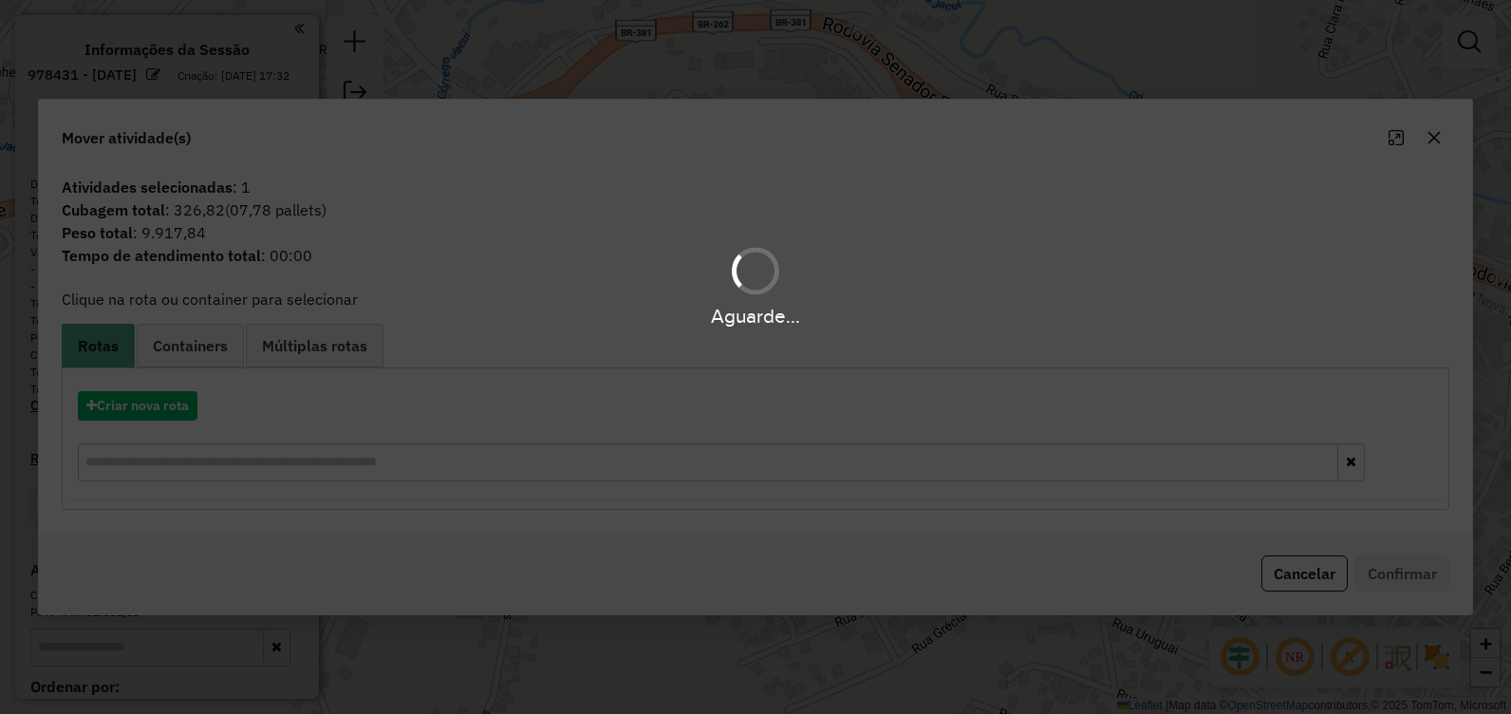
click at [177, 404] on div "Aguarde..." at bounding box center [755, 357] width 1511 height 714
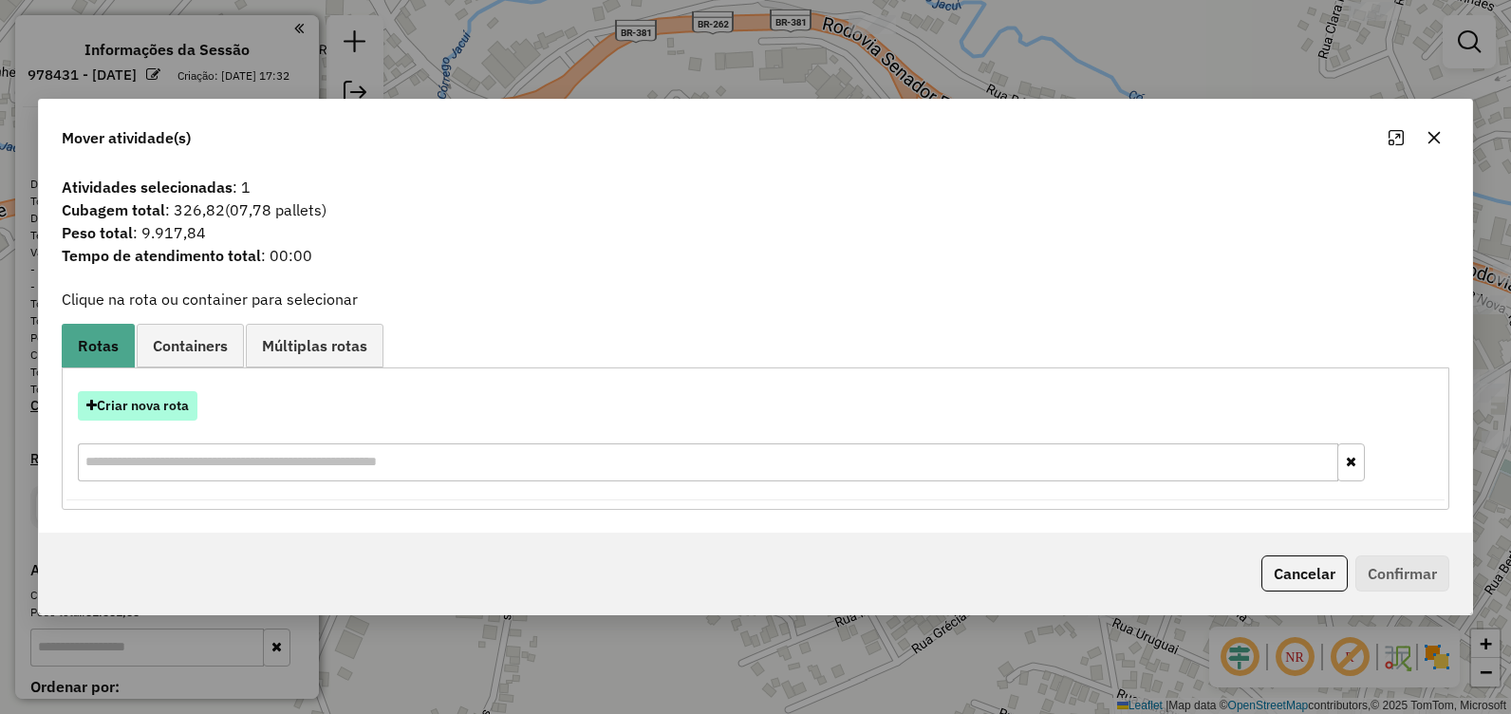
click at [173, 411] on button "Criar nova rota" at bounding box center [138, 405] width 120 height 29
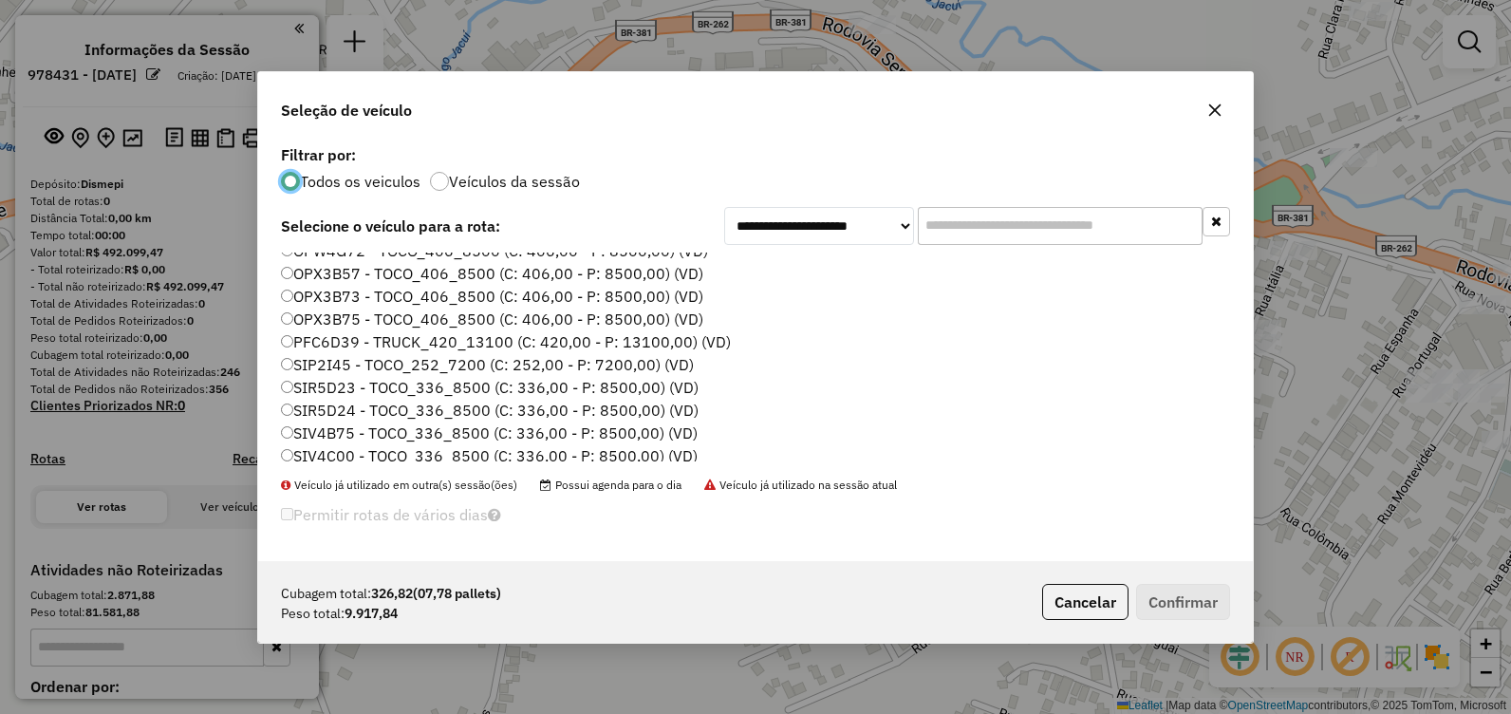
scroll to position [15, 0]
click at [339, 384] on label "PFC6D39 - TRUCK_420_13100 (C: 420,00 - P: 13100,00) (VD)" at bounding box center [506, 384] width 450 height 23
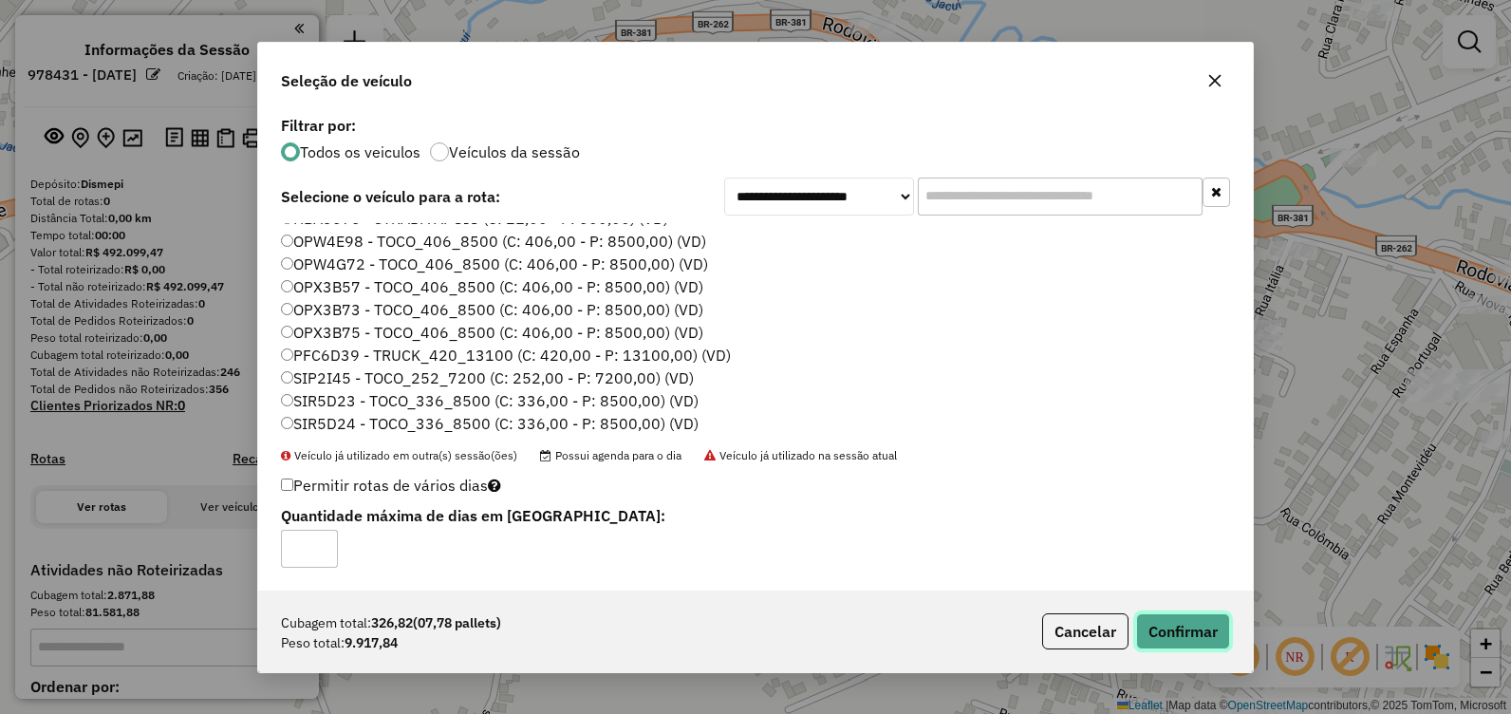
drag, startPoint x: 1221, startPoint y: 638, endPoint x: 1205, endPoint y: 624, distance: 20.8
click at [1214, 631] on button "Confirmar" at bounding box center [1183, 631] width 94 height 36
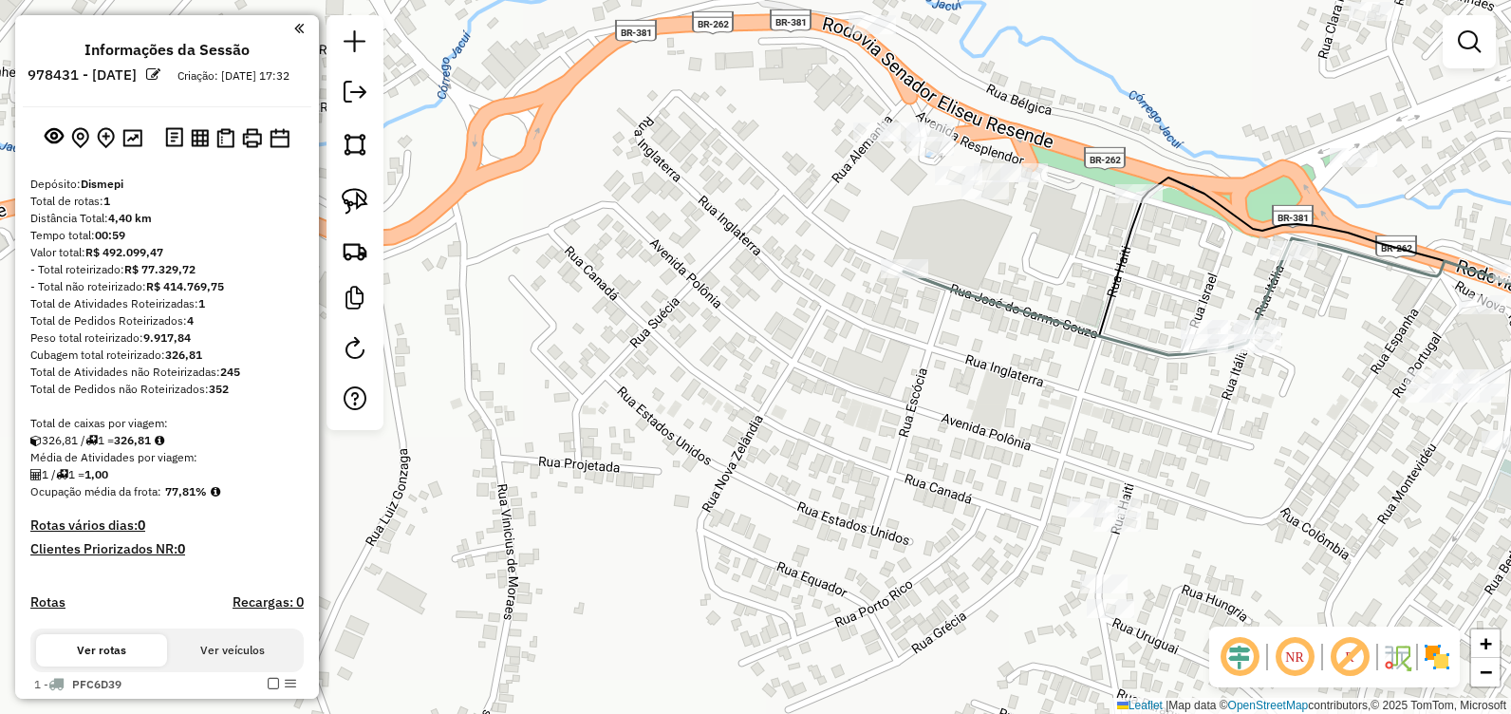
scroll to position [95, 0]
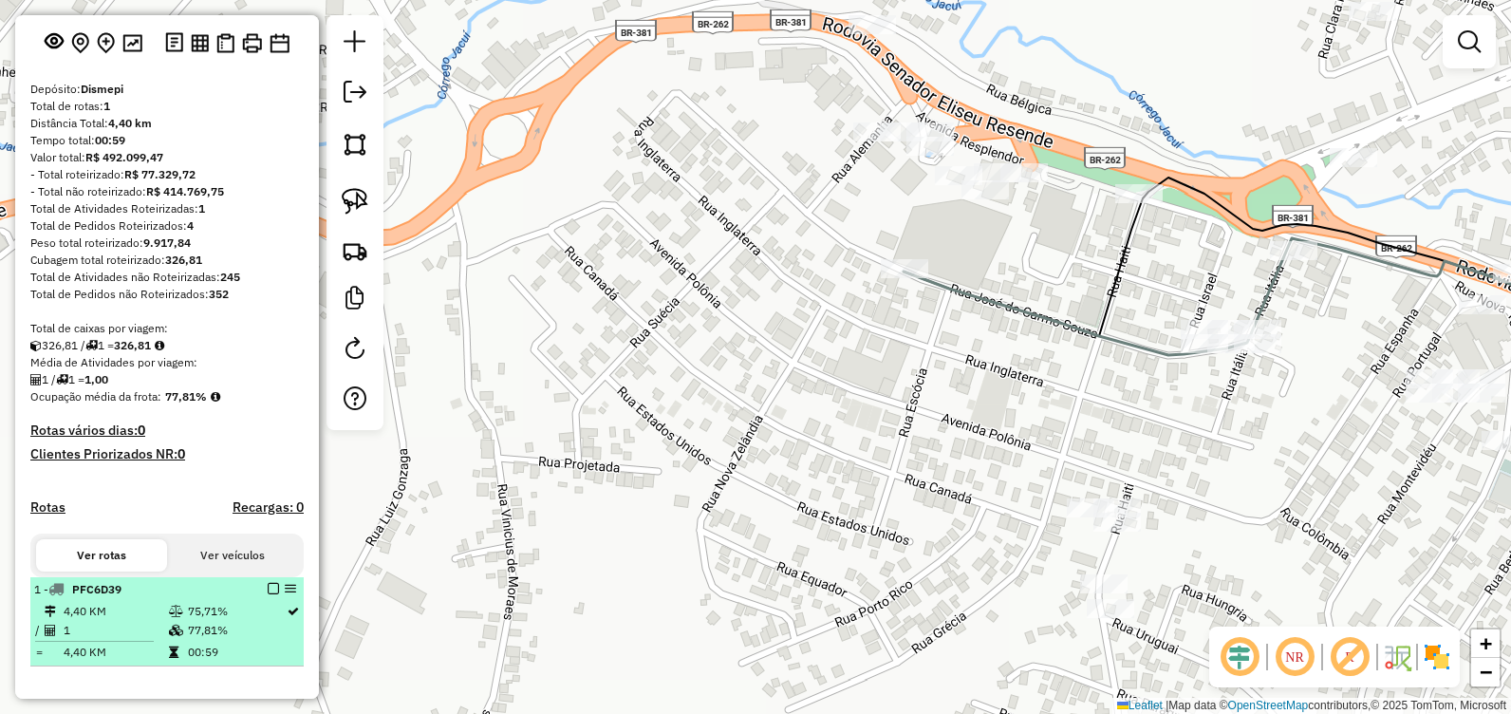
click at [268, 594] on em at bounding box center [273, 588] width 11 height 11
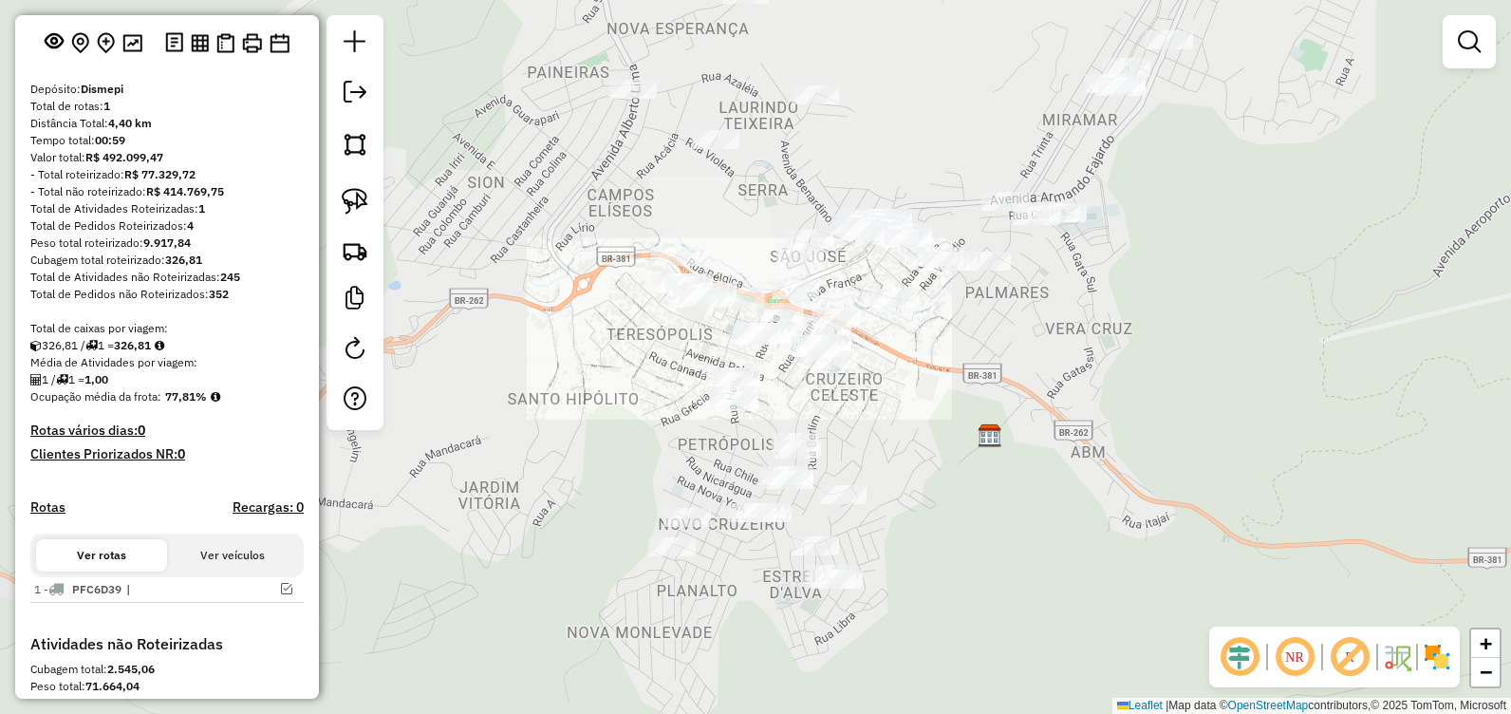
click at [671, 390] on div "Janela de atendimento Grade de atendimento Capacidade Transportadoras Veículos …" at bounding box center [755, 357] width 1511 height 714
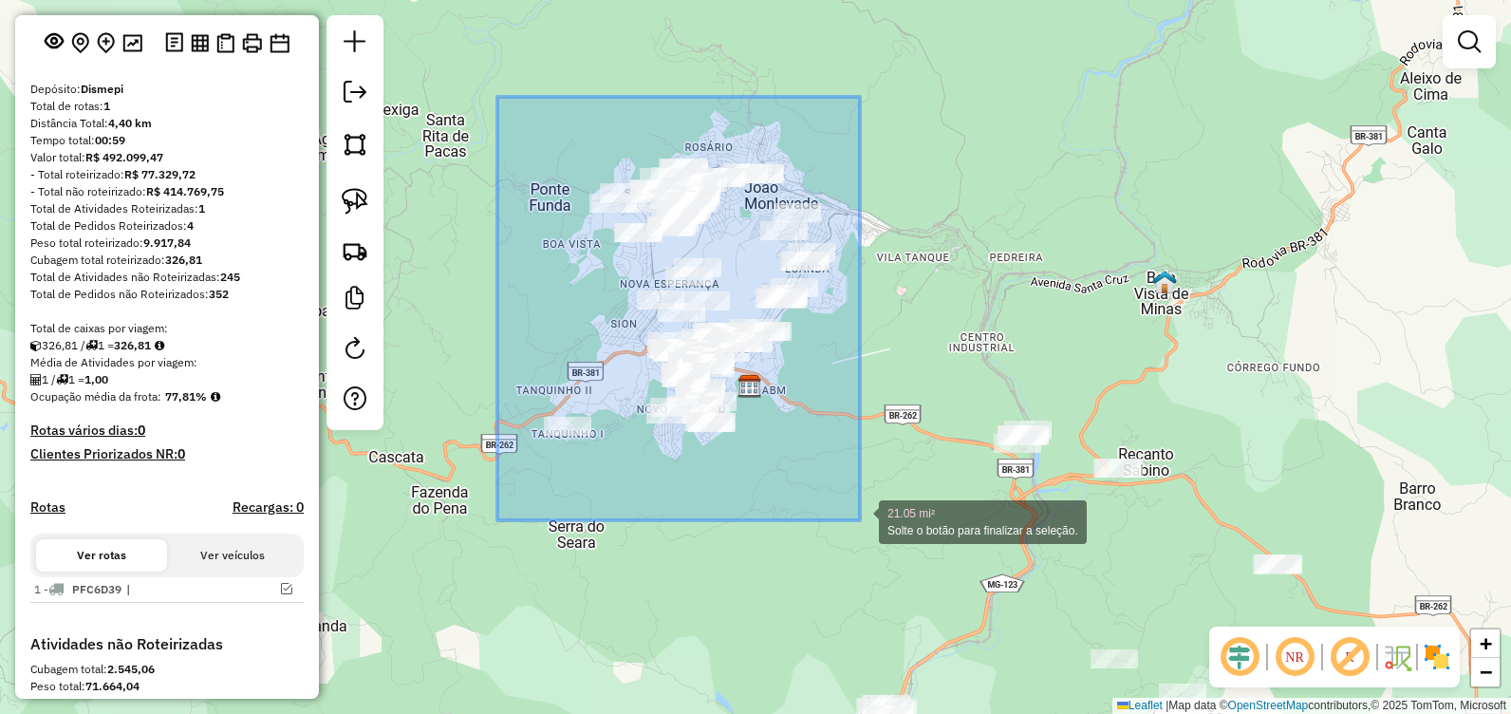
drag, startPoint x: 497, startPoint y: 97, endPoint x: 862, endPoint y: 515, distance: 555.0
click at [862, 515] on div "21.05 mi² Solte o botão para finalizar a seleção. Janela de atendimento Grade d…" at bounding box center [755, 357] width 1511 height 714
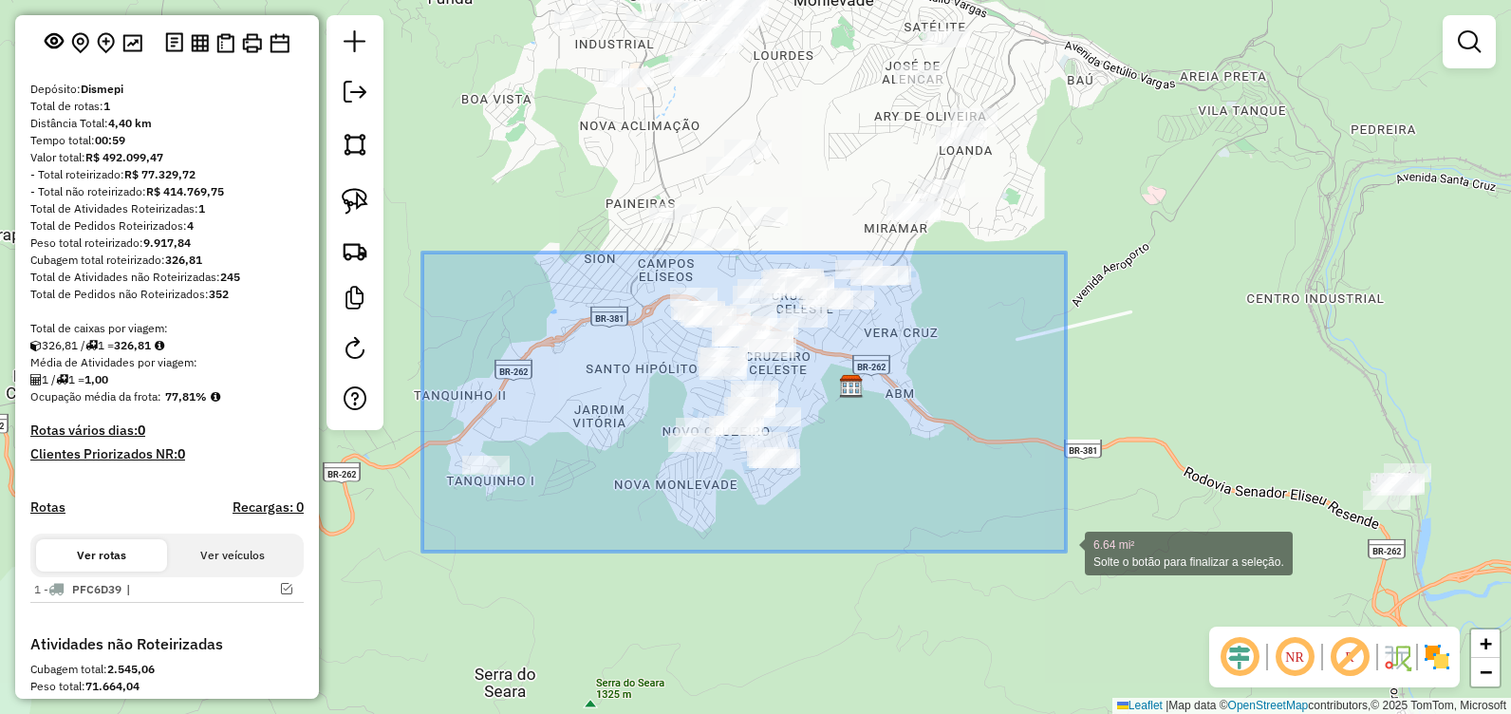
drag, startPoint x: 564, startPoint y: 271, endPoint x: 1063, endPoint y: 542, distance: 567.8
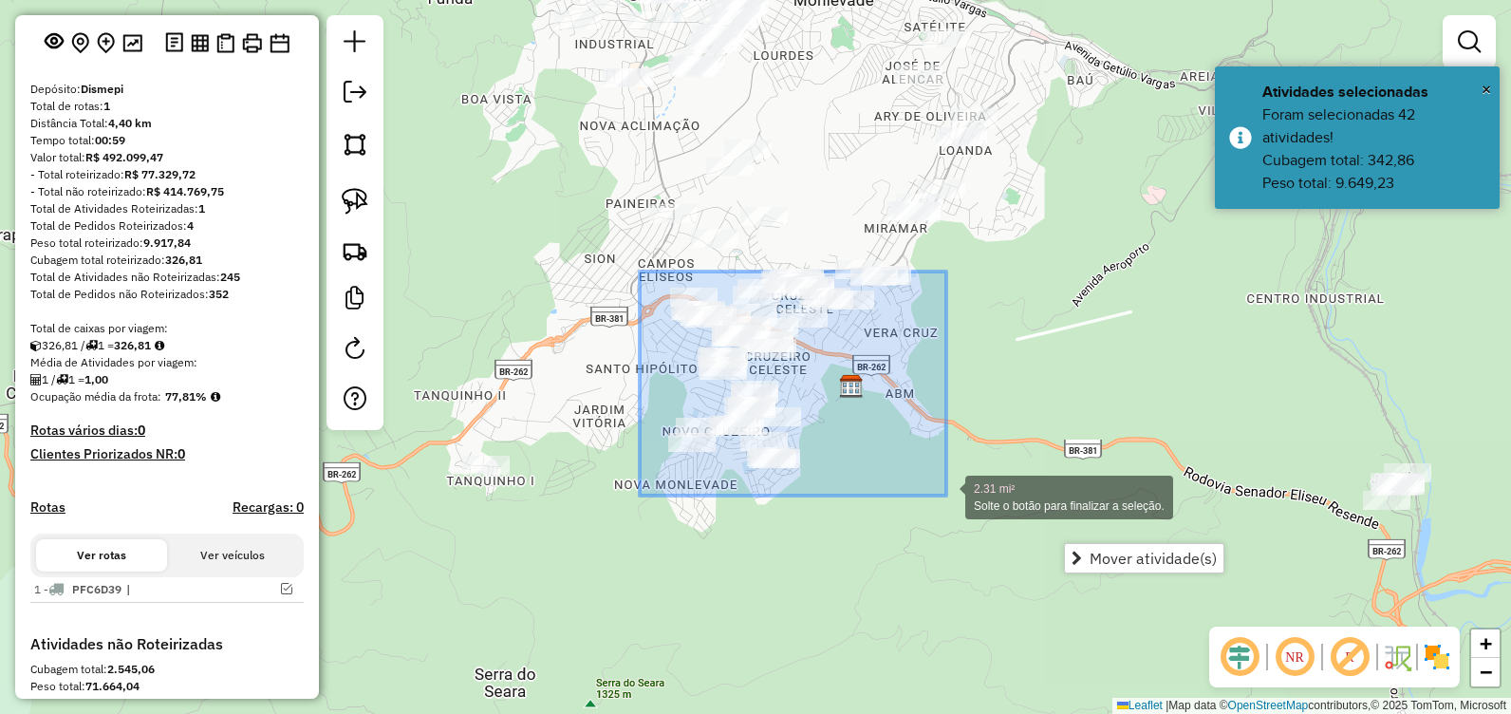
drag, startPoint x: 648, startPoint y: 266, endPoint x: 943, endPoint y: 492, distance: 371.7
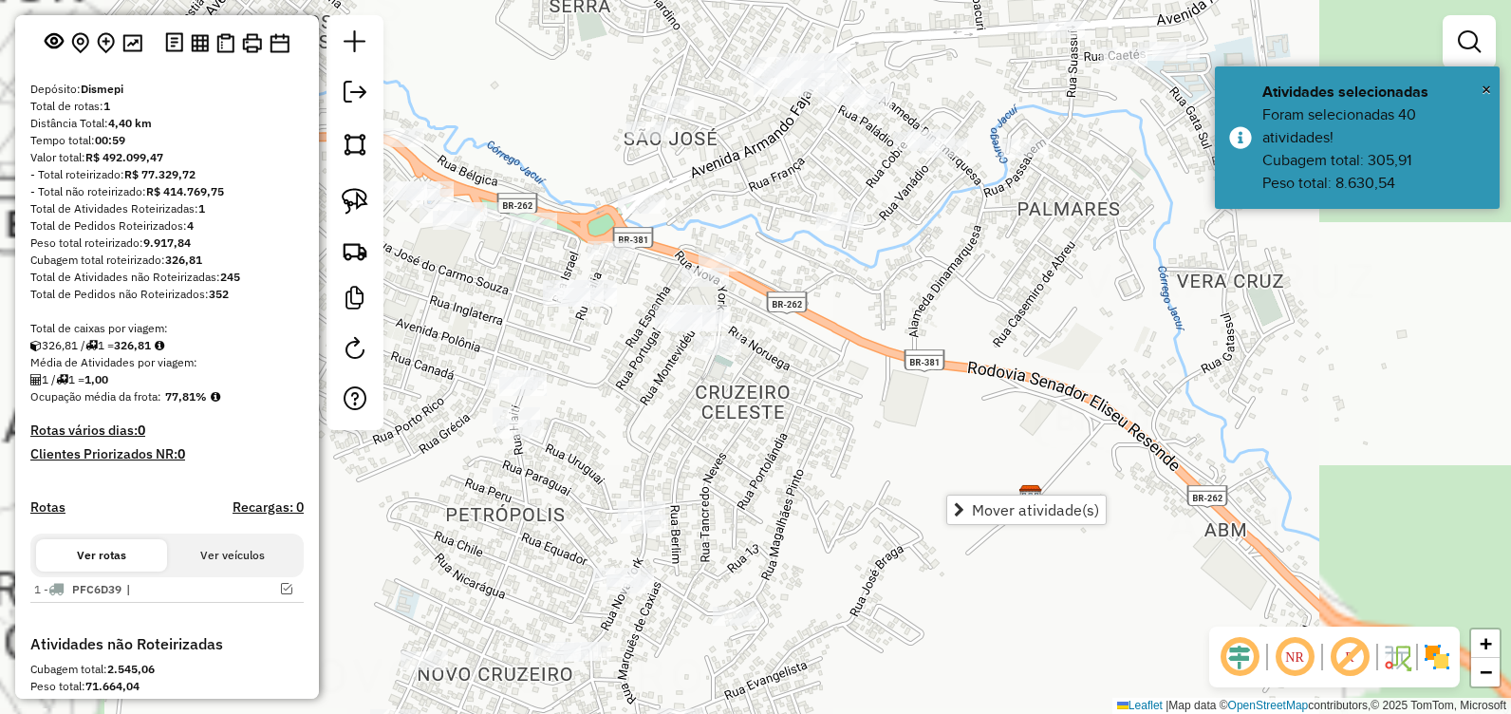
drag, startPoint x: 810, startPoint y: 366, endPoint x: 894, endPoint y: 369, distance: 84.5
click at [894, 369] on div "Janela de atendimento Grade de atendimento Capacidade Transportadoras Veículos …" at bounding box center [755, 357] width 1511 height 714
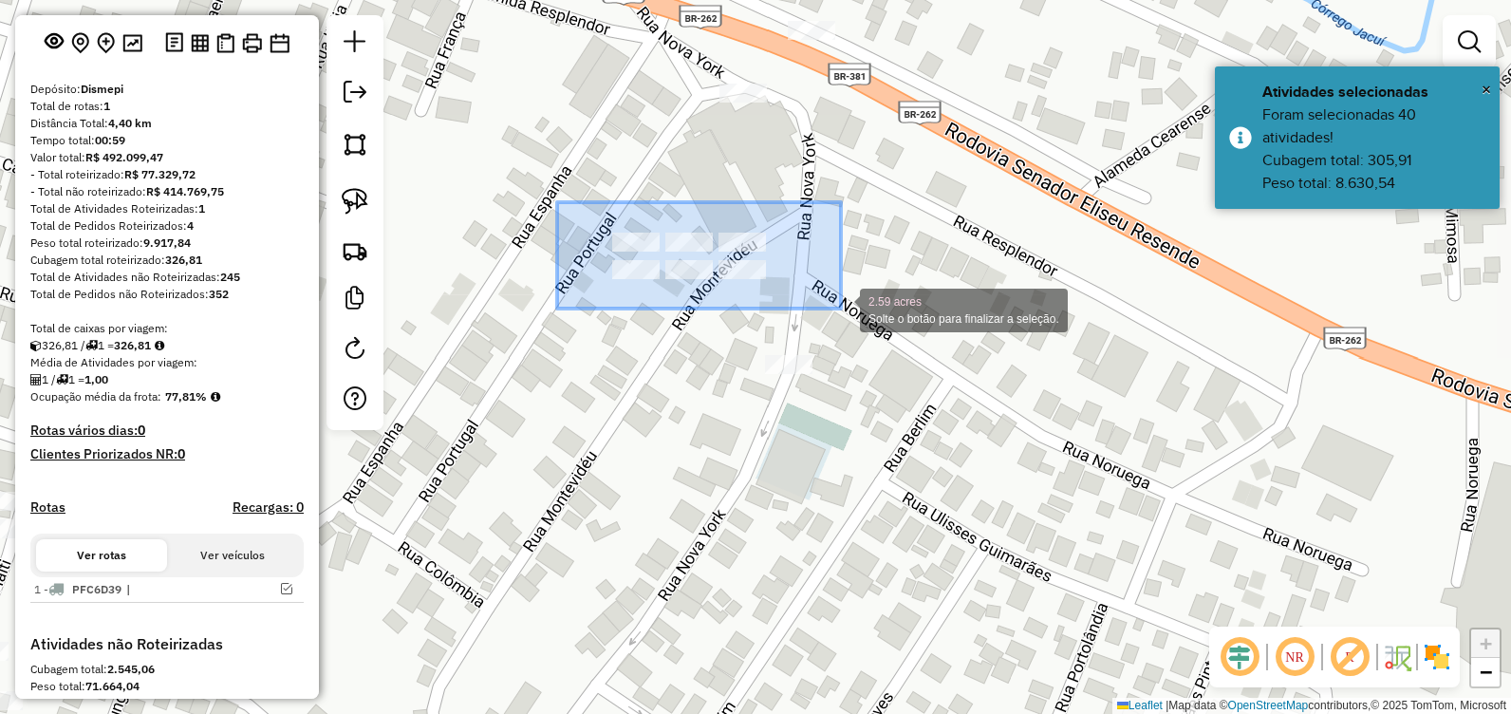
drag, startPoint x: 791, startPoint y: 262, endPoint x: 841, endPoint y: 308, distance: 68.5
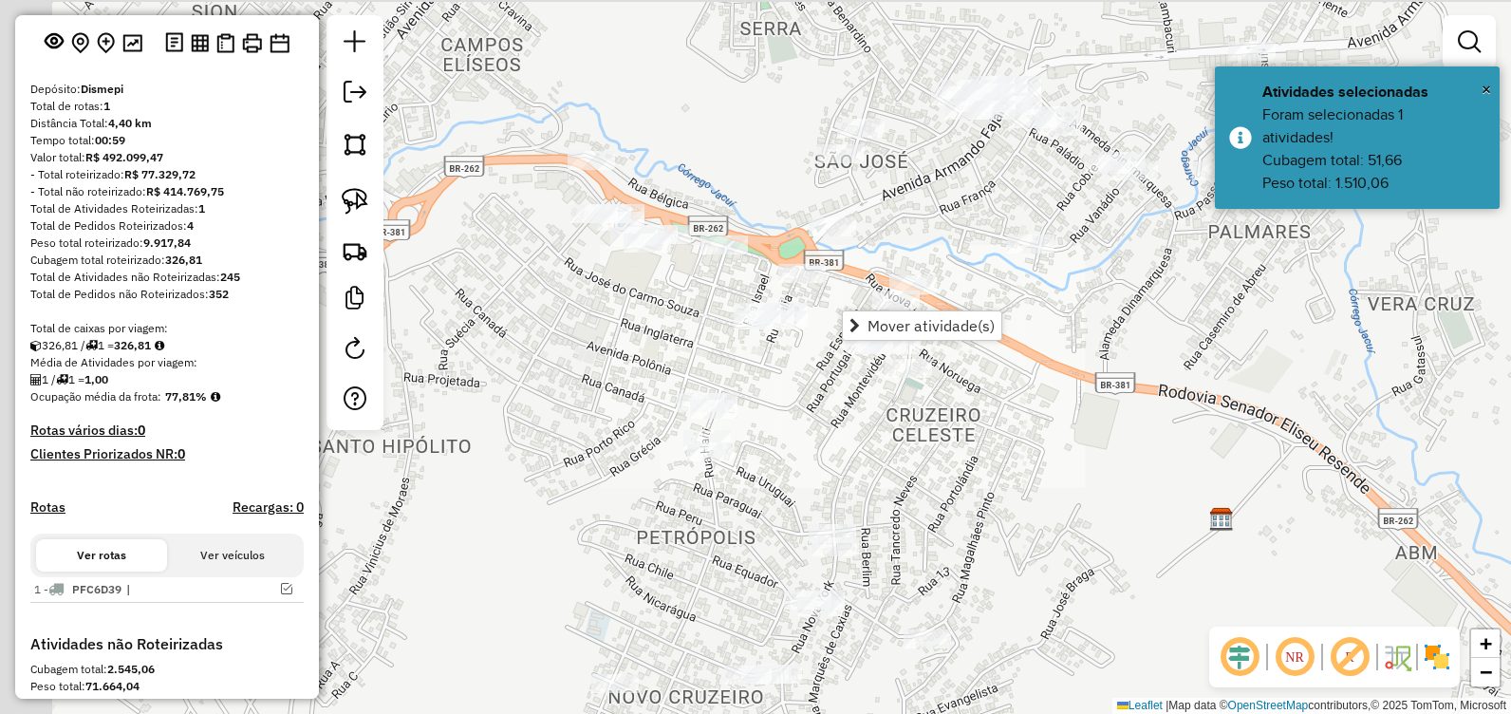
drag, startPoint x: 722, startPoint y: 348, endPoint x: 748, endPoint y: 361, distance: 28.4
click at [746, 361] on div "Janela de atendimento Grade de atendimento Capacidade Transportadoras Veículos …" at bounding box center [755, 357] width 1511 height 714
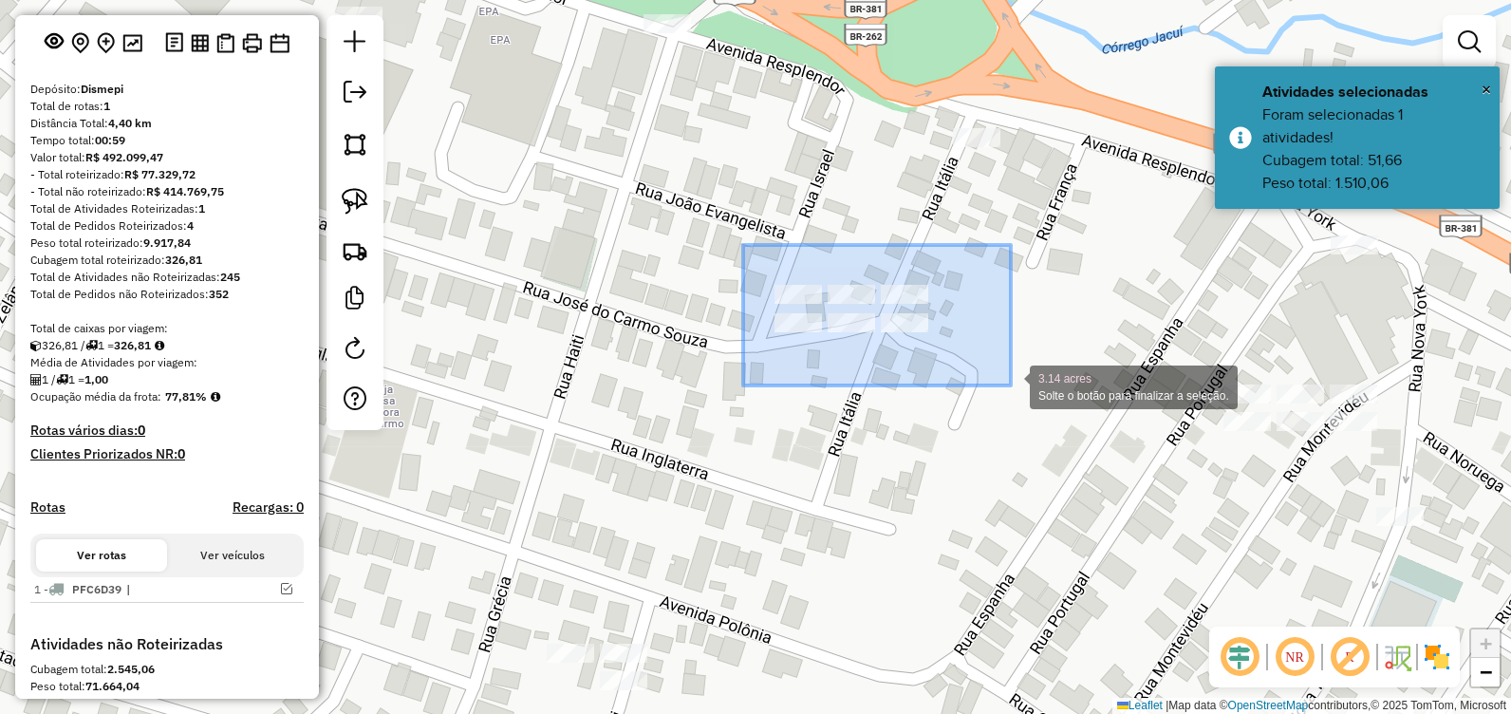
drag, startPoint x: 1003, startPoint y: 376, endPoint x: 1012, endPoint y: 387, distance: 14.2
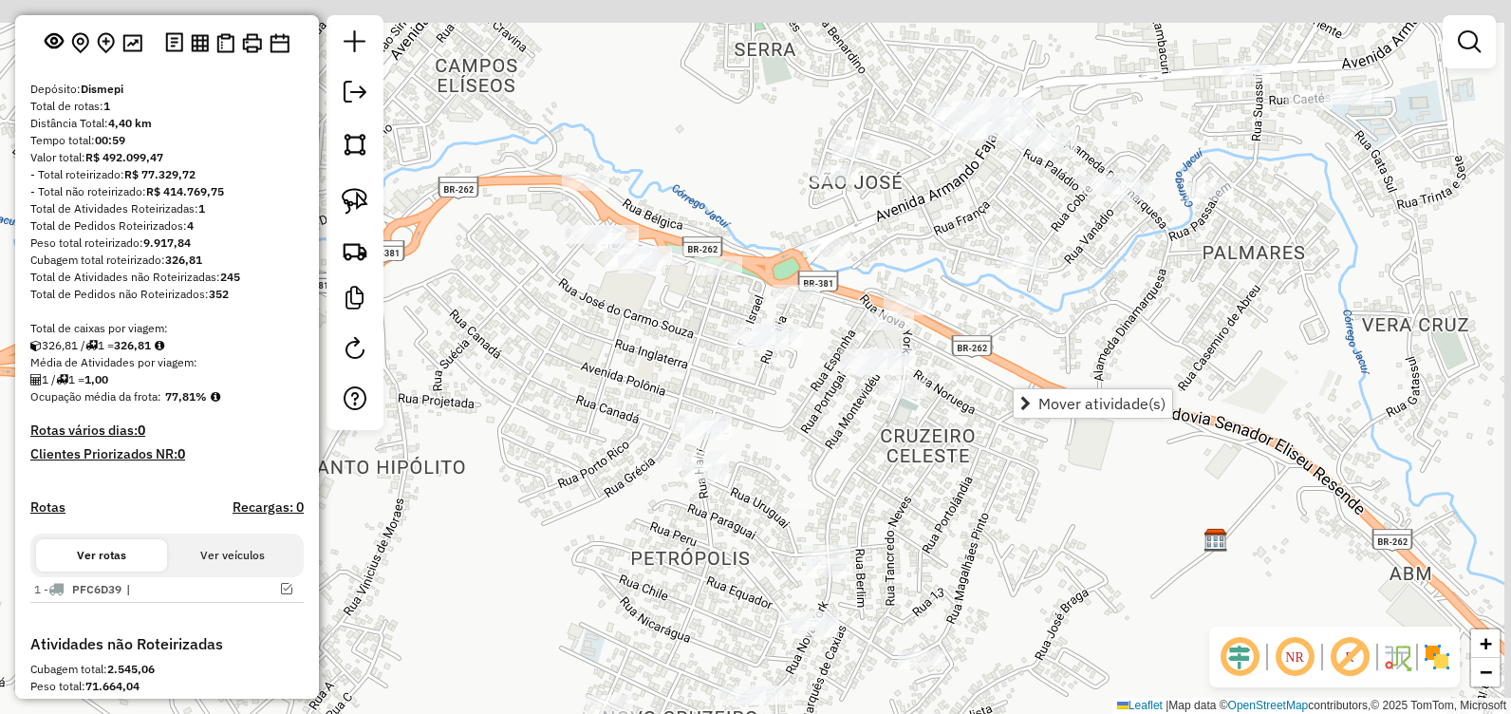
drag, startPoint x: 894, startPoint y: 309, endPoint x: 804, endPoint y: 334, distance: 93.5
click at [804, 334] on div "Janela de atendimento Grade de atendimento Capacidade Transportadoras Veículos …" at bounding box center [755, 357] width 1511 height 714
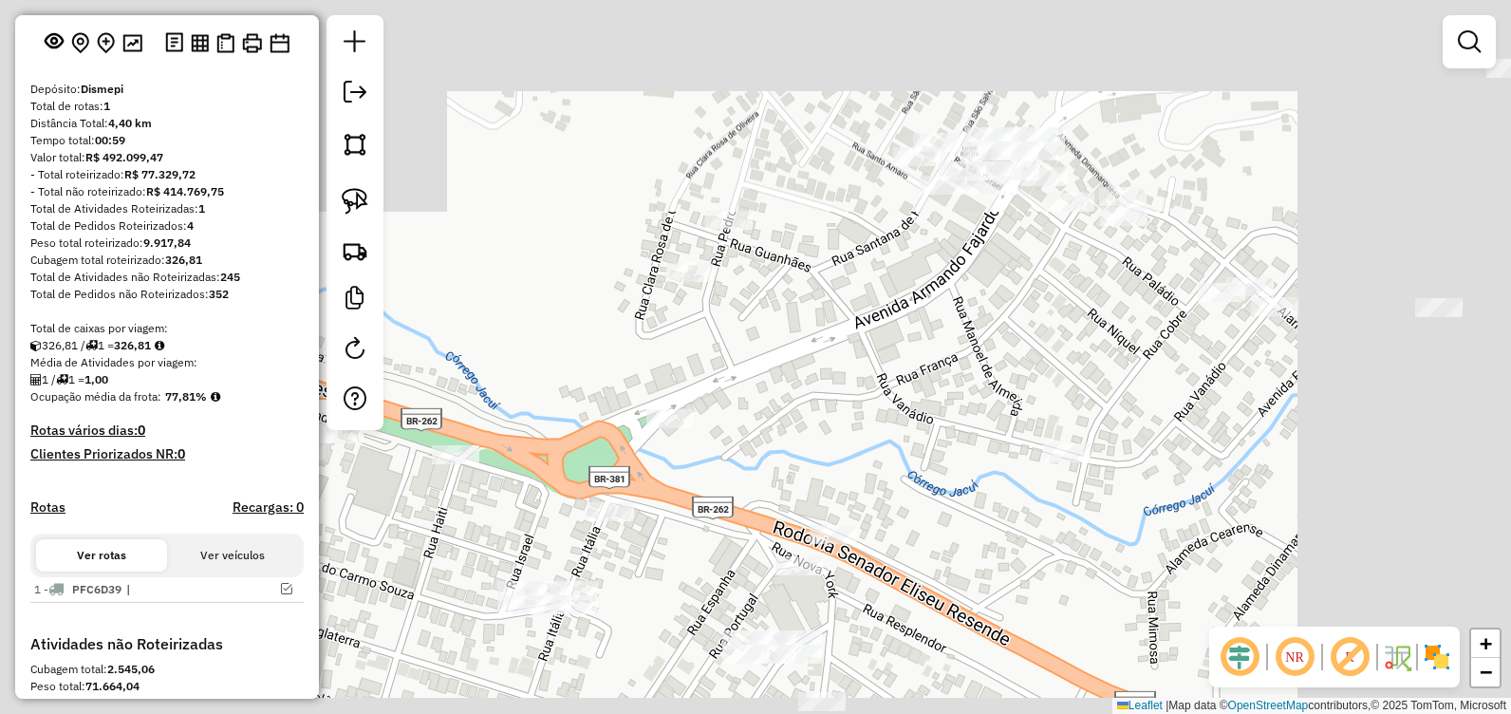
drag, startPoint x: 1029, startPoint y: 255, endPoint x: 946, endPoint y: 304, distance: 95.7
click at [953, 321] on div "Janela de atendimento Grade de atendimento Capacidade Transportadoras Veículos …" at bounding box center [755, 357] width 1511 height 714
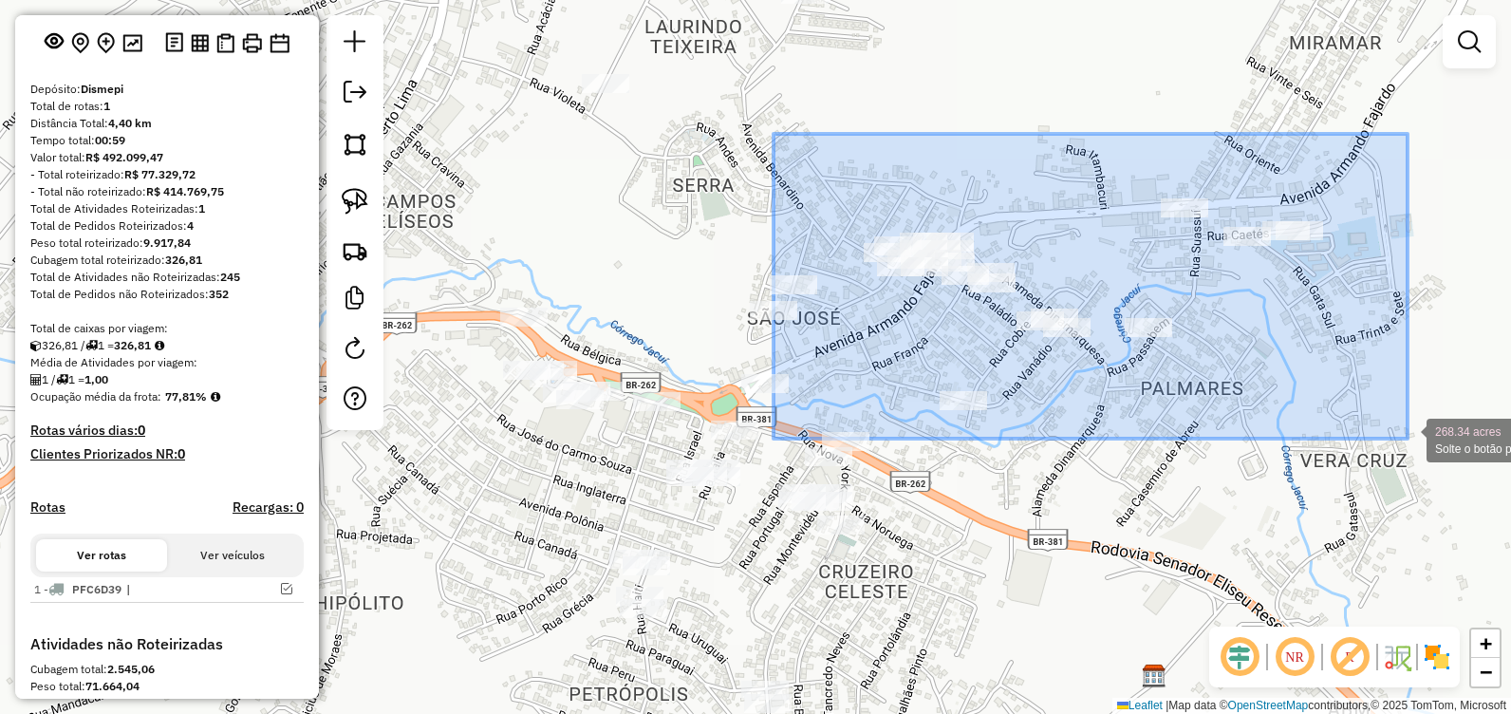
drag, startPoint x: 1075, startPoint y: 206, endPoint x: 1406, endPoint y: 437, distance: 402.8
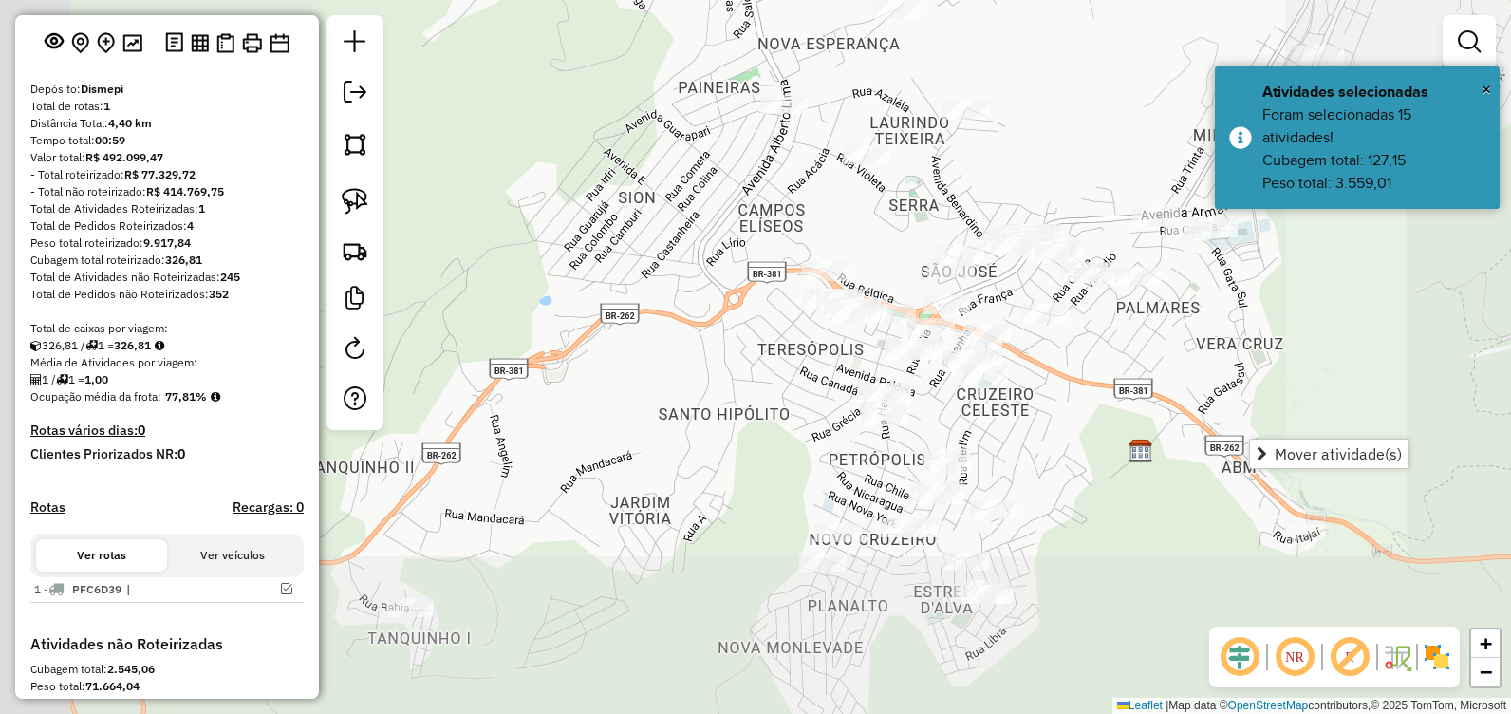
drag, startPoint x: 926, startPoint y: 566, endPoint x: 1030, endPoint y: 406, distance: 190.1
click at [1031, 409] on div "Janela de atendimento Grade de atendimento Capacidade Transportadoras Veículos …" at bounding box center [755, 357] width 1511 height 714
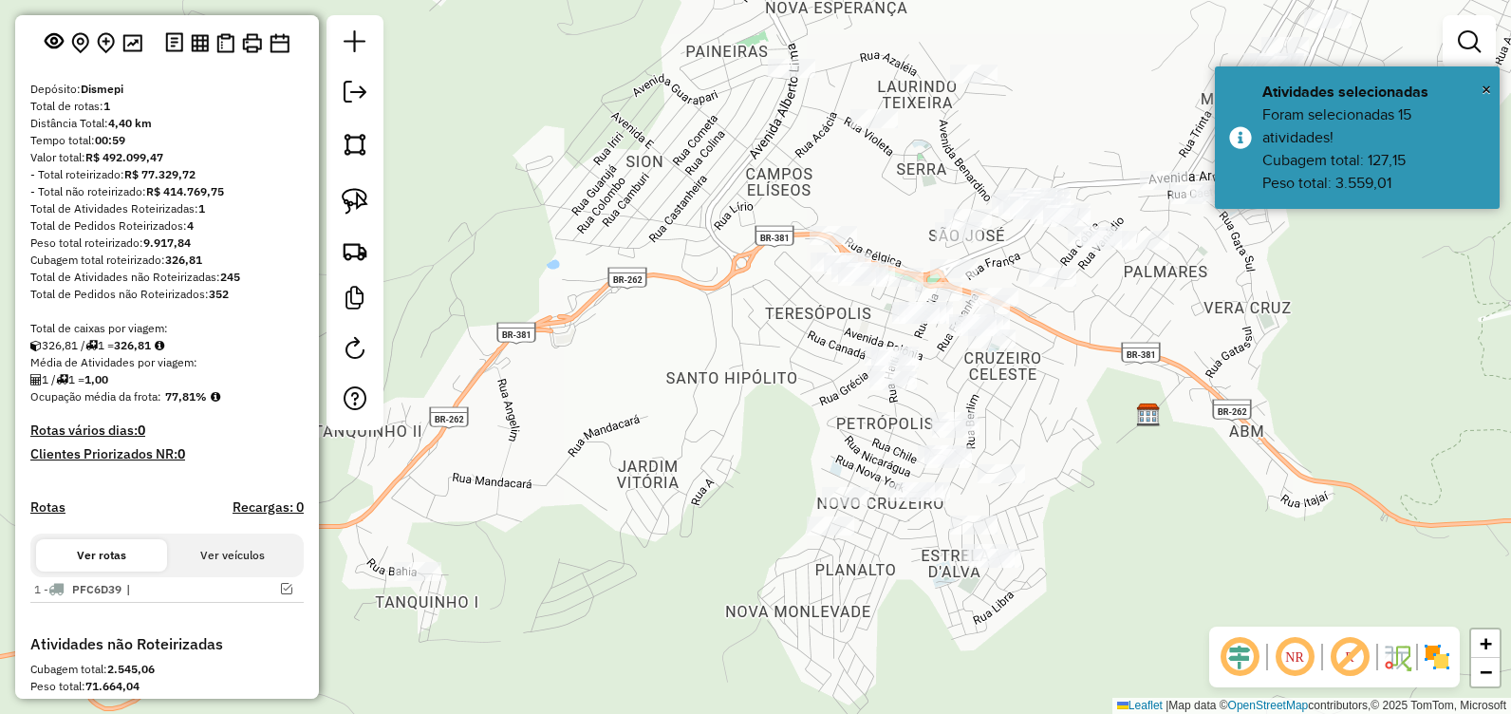
drag, startPoint x: 997, startPoint y: 365, endPoint x: 969, endPoint y: 309, distance: 62.4
click at [969, 308] on div "Janela de atendimento Grade de atendimento Capacidade Transportadoras Veículos …" at bounding box center [755, 357] width 1511 height 714
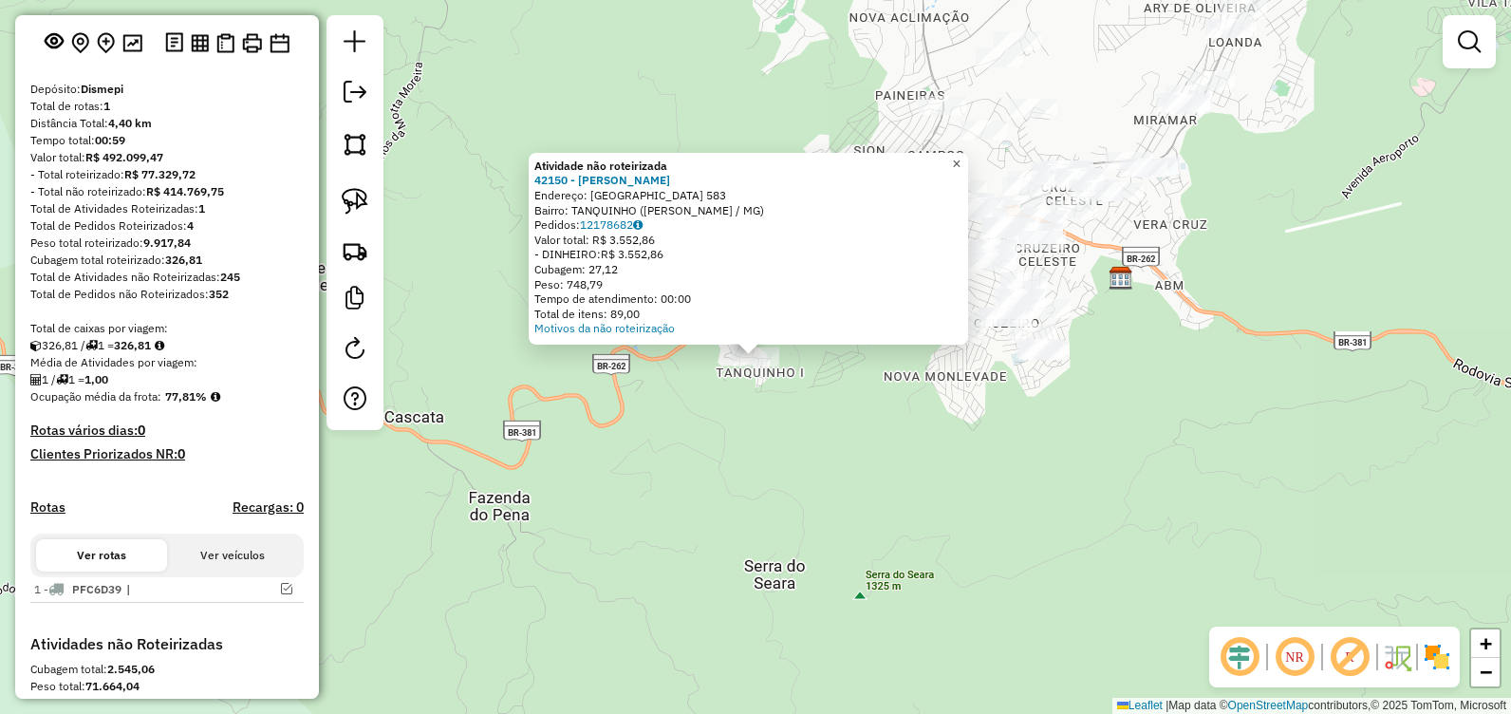
click at [968, 168] on link "×" at bounding box center [956, 164] width 23 height 23
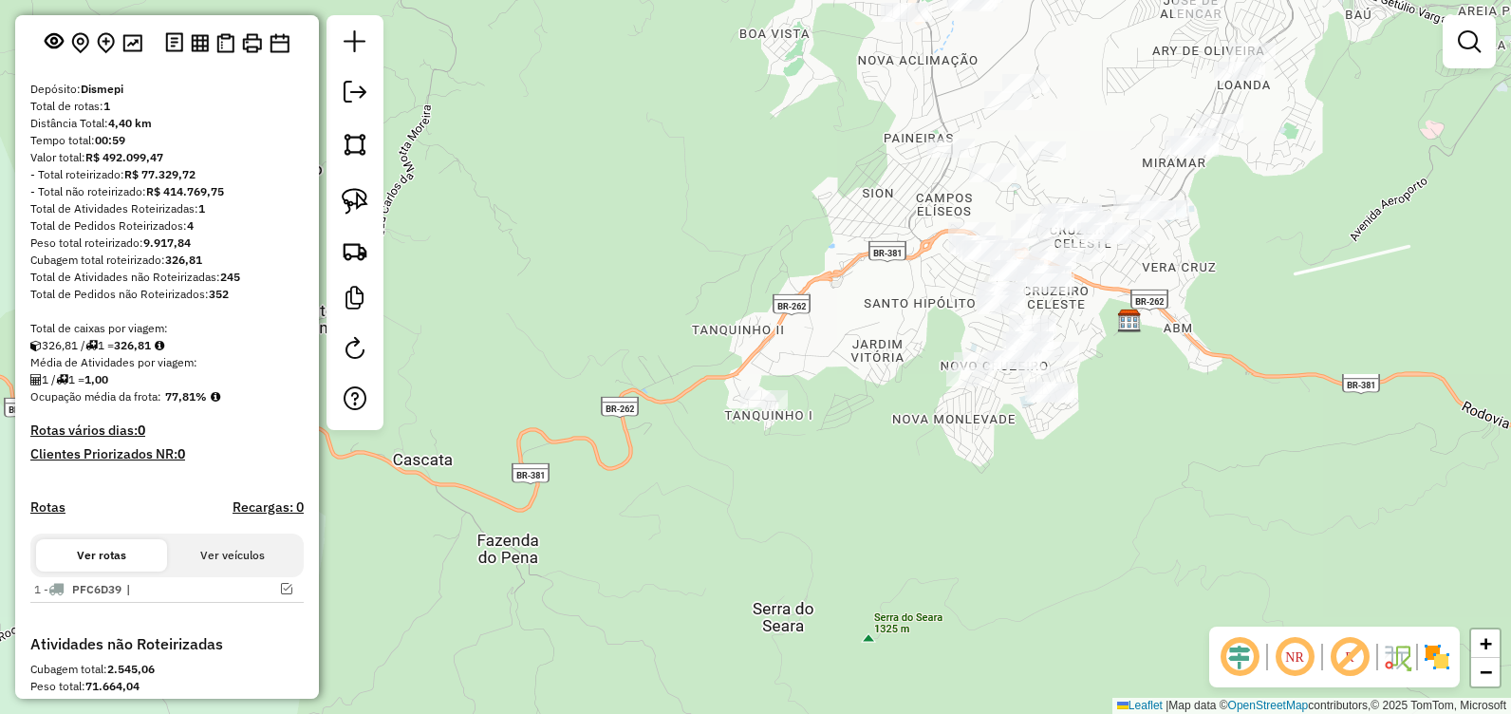
drag, startPoint x: 869, startPoint y: 251, endPoint x: 908, endPoint y: 384, distance: 139.4
click at [908, 387] on div "Janela de atendimento Grade de atendimento Capacidade Transportadoras Veículos …" at bounding box center [755, 357] width 1511 height 714
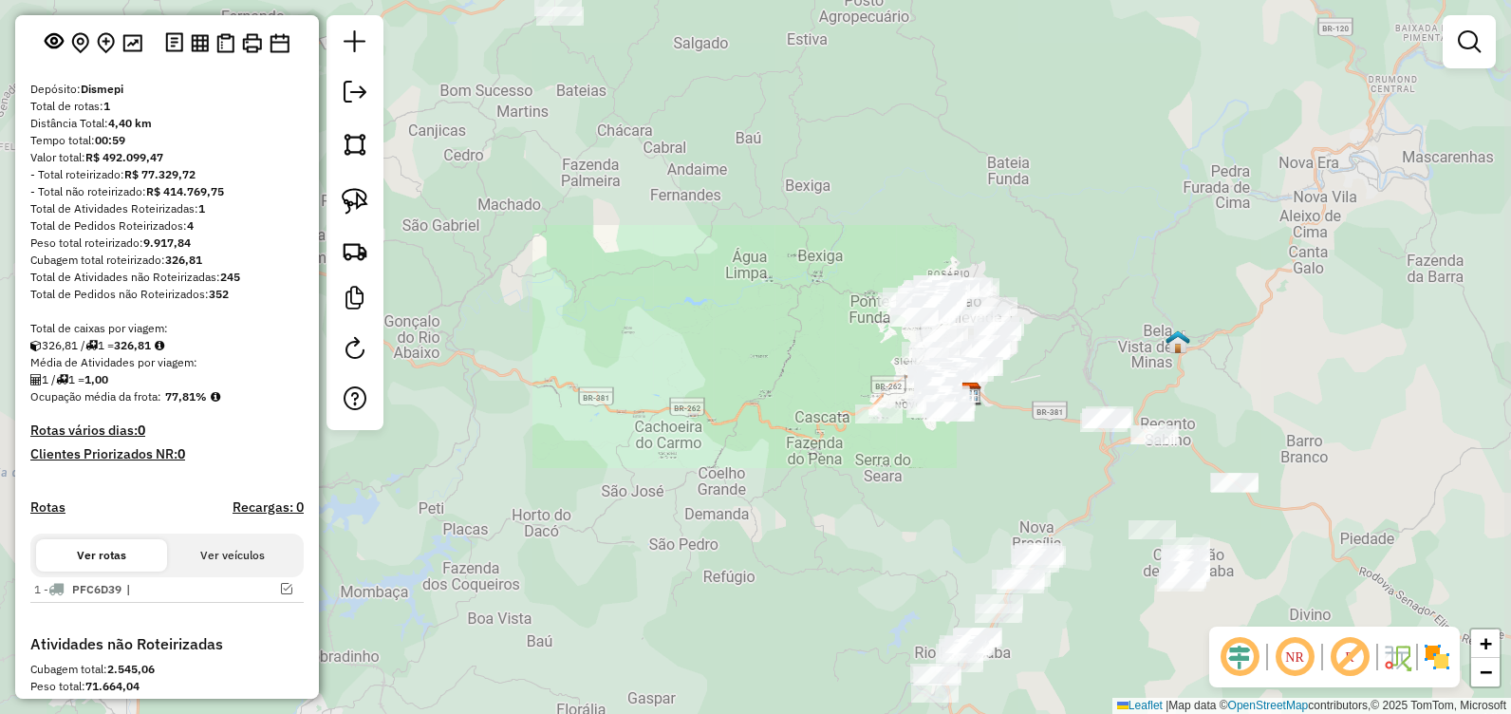
click at [961, 274] on div at bounding box center [961, 274] width 0 height 0
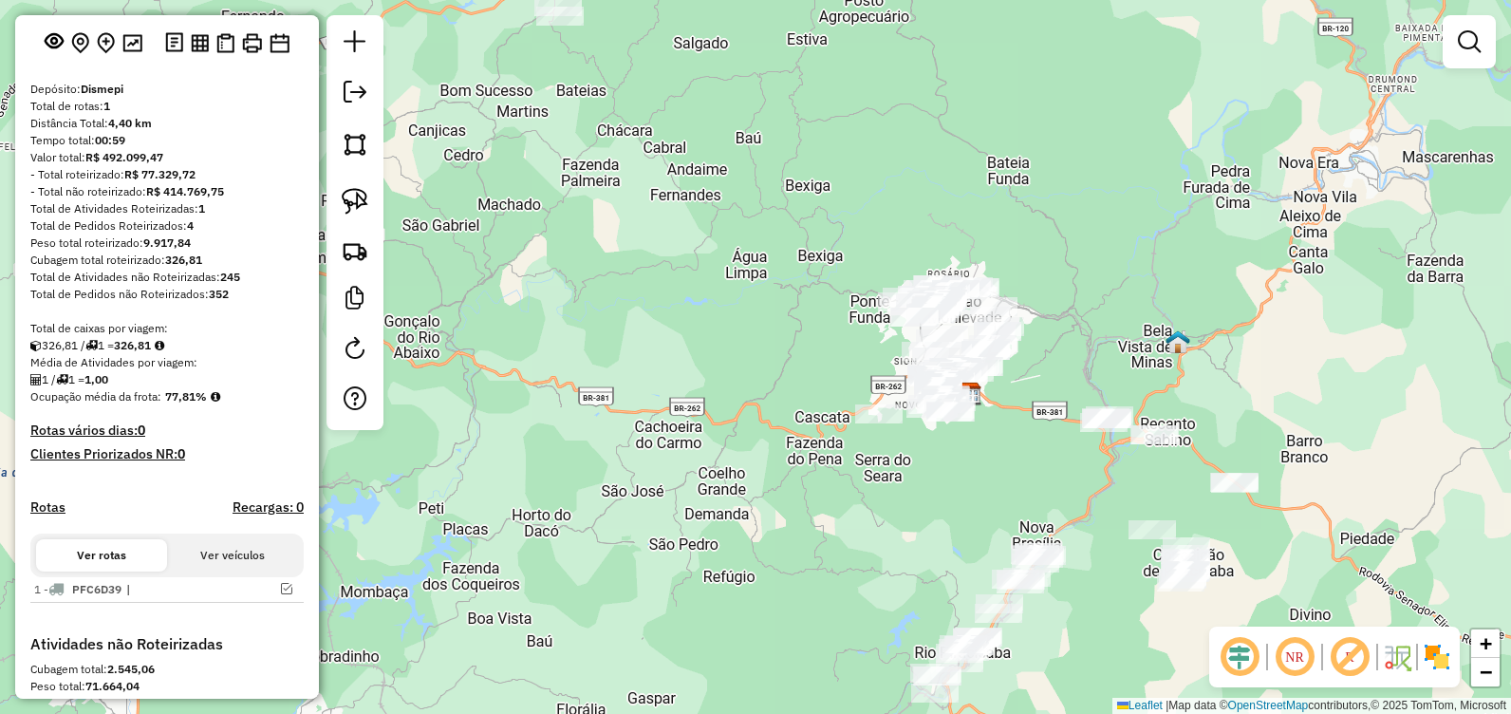
drag, startPoint x: 1101, startPoint y: 300, endPoint x: 1094, endPoint y: 251, distance: 49.8
click at [1093, 252] on div "Janela de atendimento Grade de atendimento Capacidade Transportadoras Veículos …" at bounding box center [755, 357] width 1511 height 714
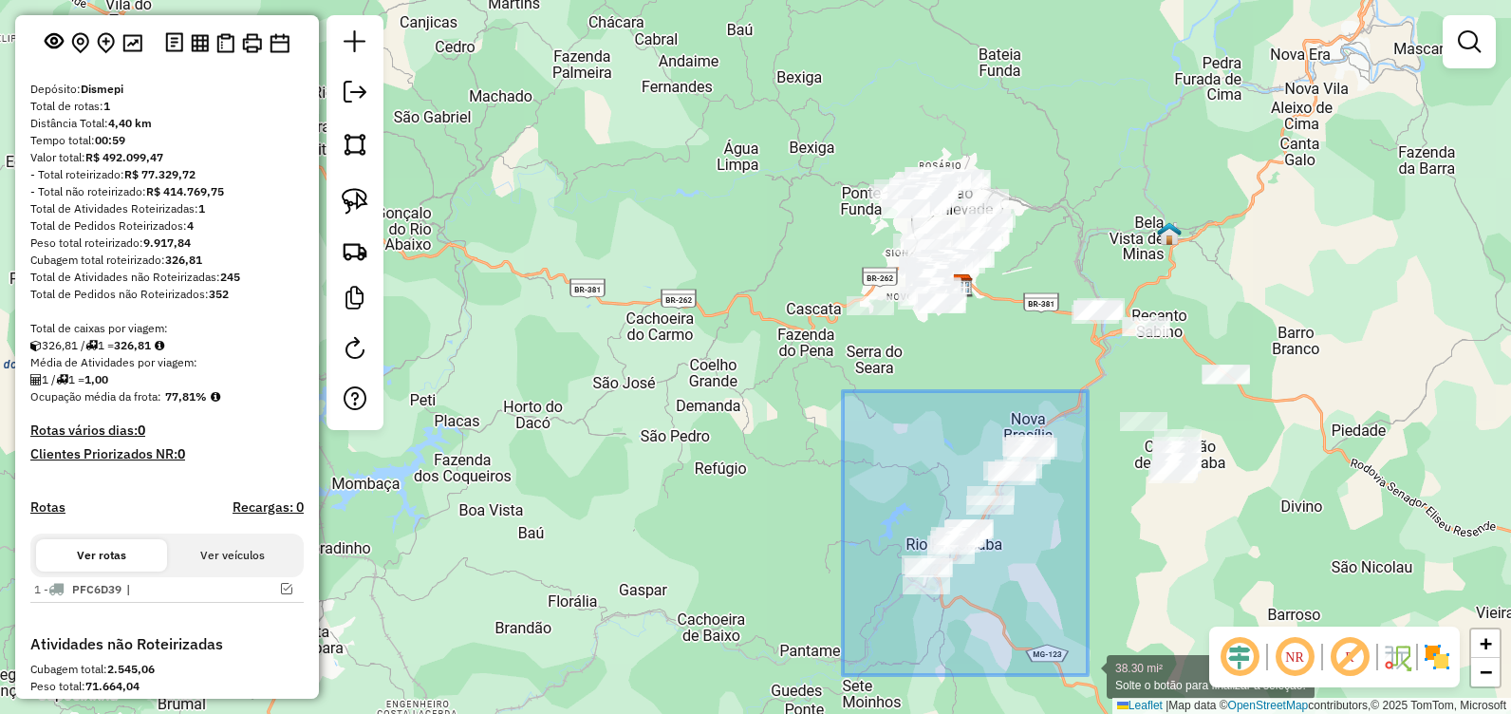
drag, startPoint x: 909, startPoint y: 442, endPoint x: 1085, endPoint y: 666, distance: 284.6
click at [1085, 667] on div "38.30 mi² Solte o botão para finalizar a seleção. Janela de atendimento Grade d…" at bounding box center [755, 357] width 1511 height 714
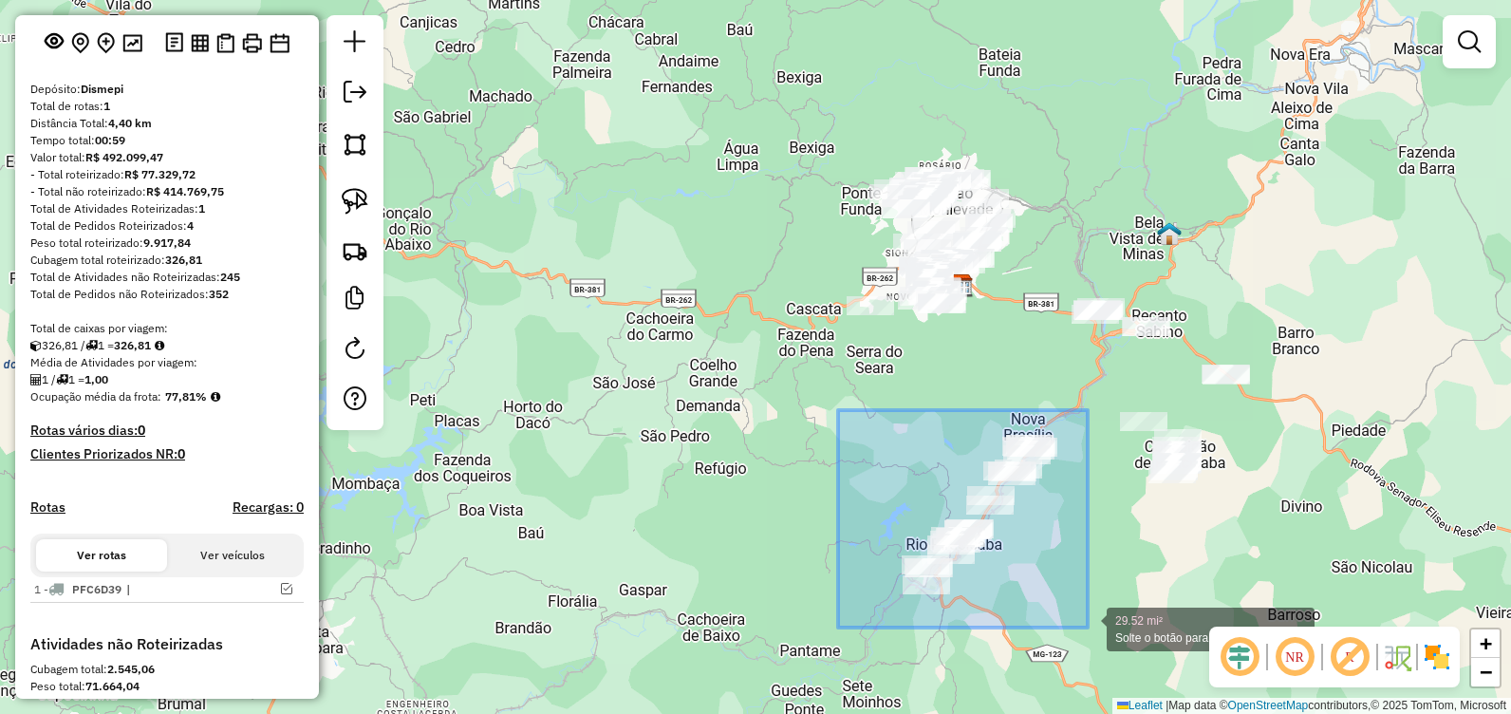
drag, startPoint x: 895, startPoint y: 427, endPoint x: 1086, endPoint y: 625, distance: 274.5
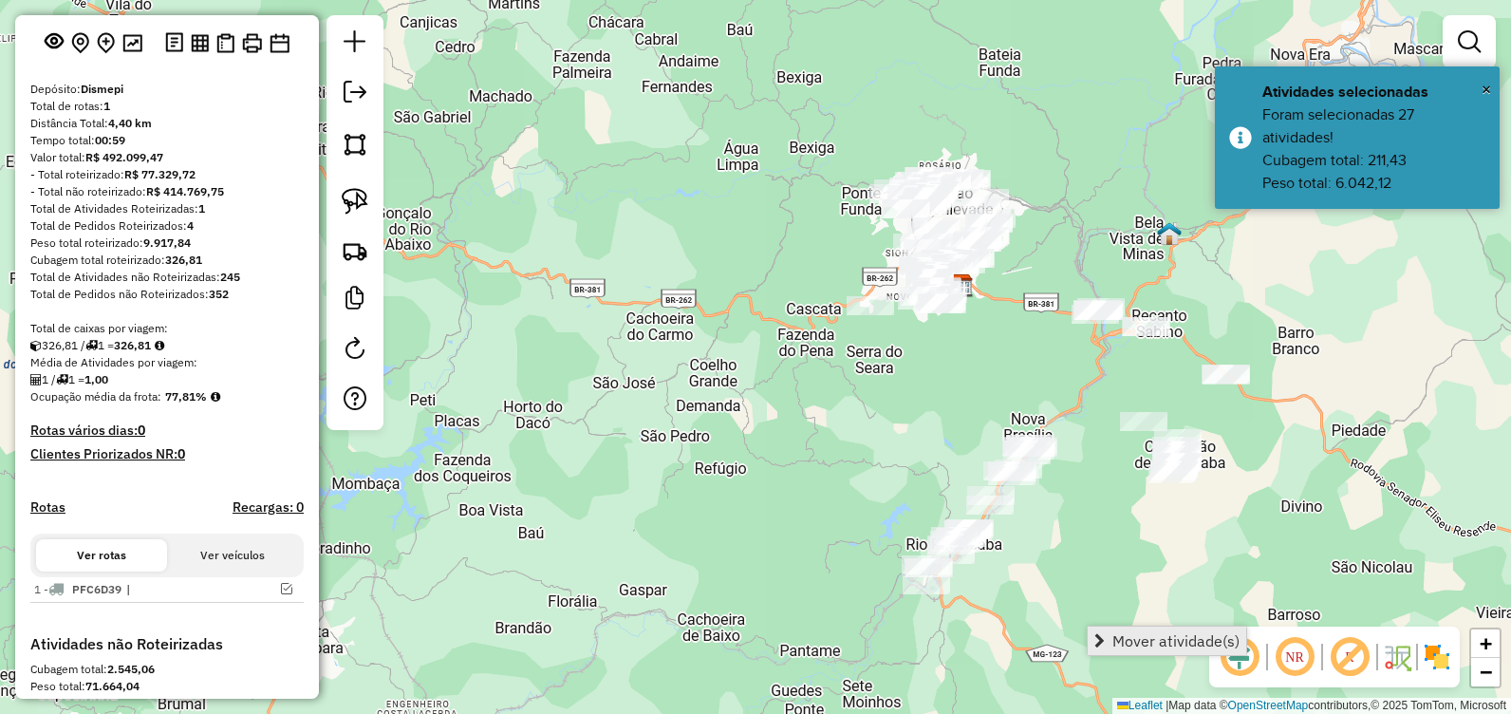
click at [1131, 642] on span "Mover atividade(s)" at bounding box center [1175, 640] width 127 height 15
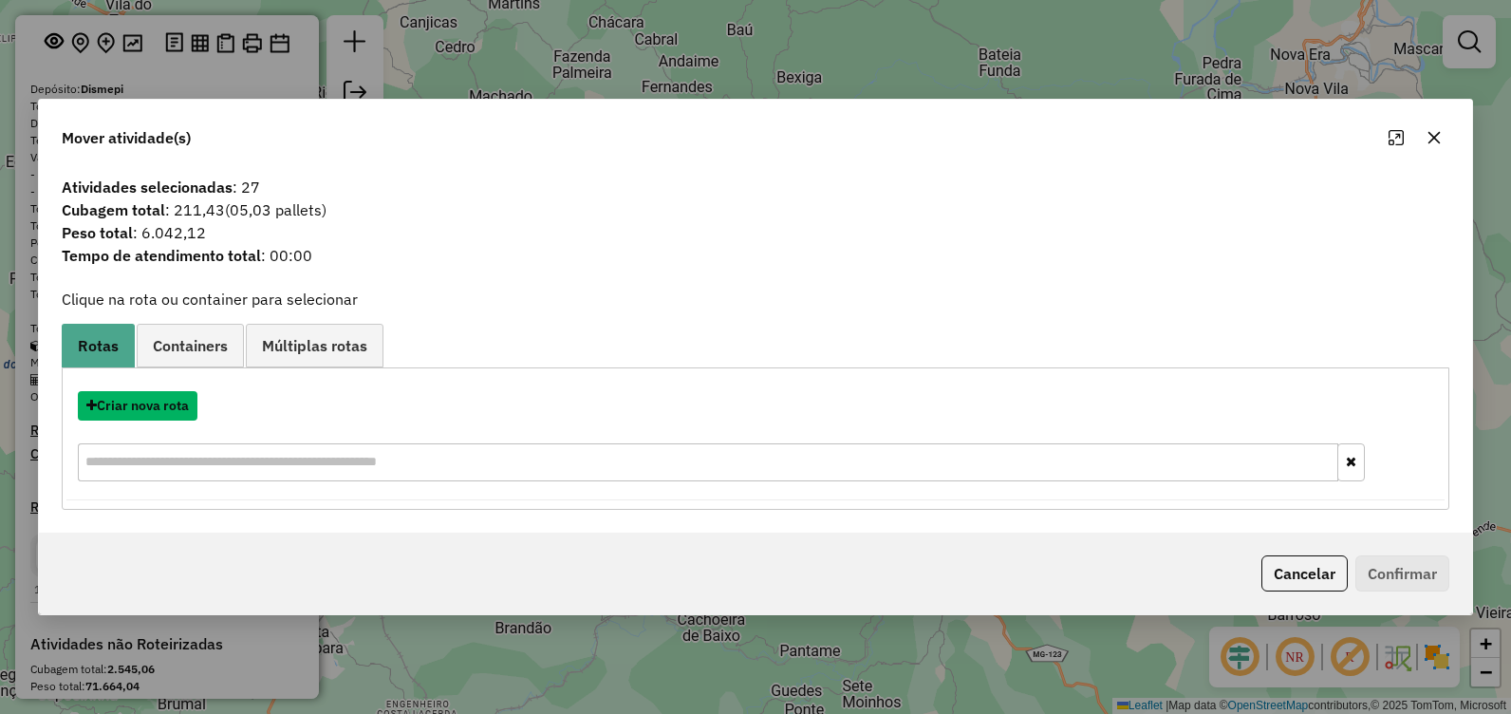
click at [160, 402] on button "Criar nova rota" at bounding box center [138, 405] width 120 height 29
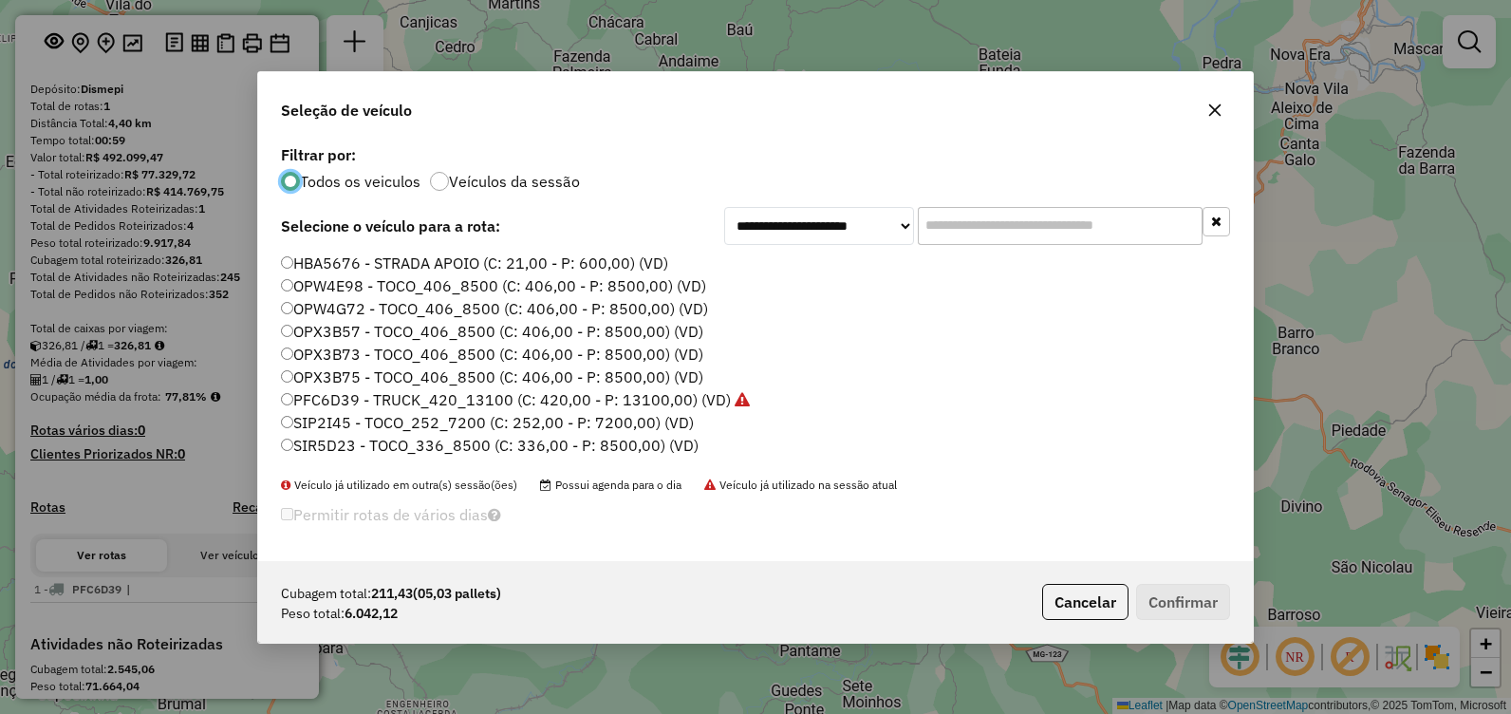
scroll to position [10, 6]
click at [368, 348] on label "OPX3B73 - TOCO_406_8500 (C: 406,00 - P: 8500,00) (VD)" at bounding box center [492, 354] width 422 height 23
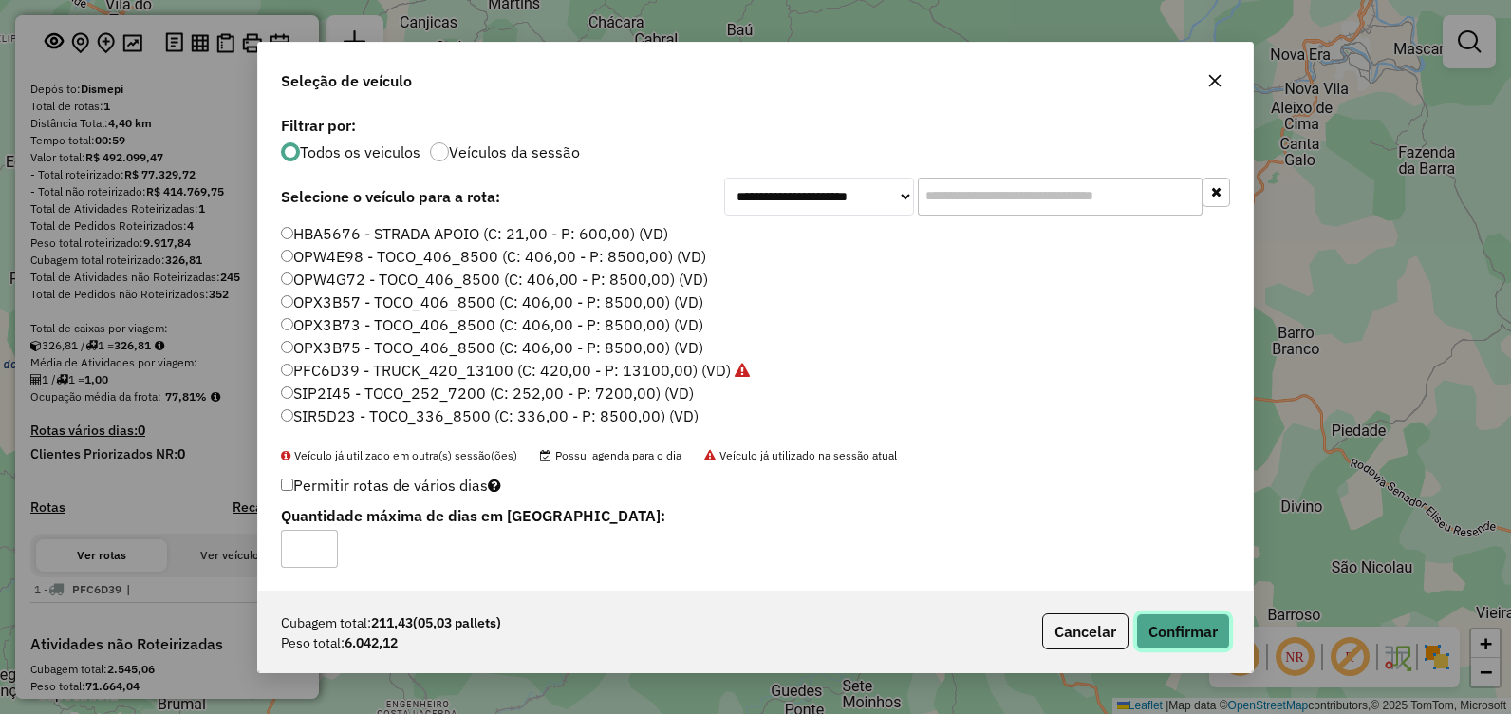
click at [1157, 621] on button "Confirmar" at bounding box center [1183, 631] width 94 height 36
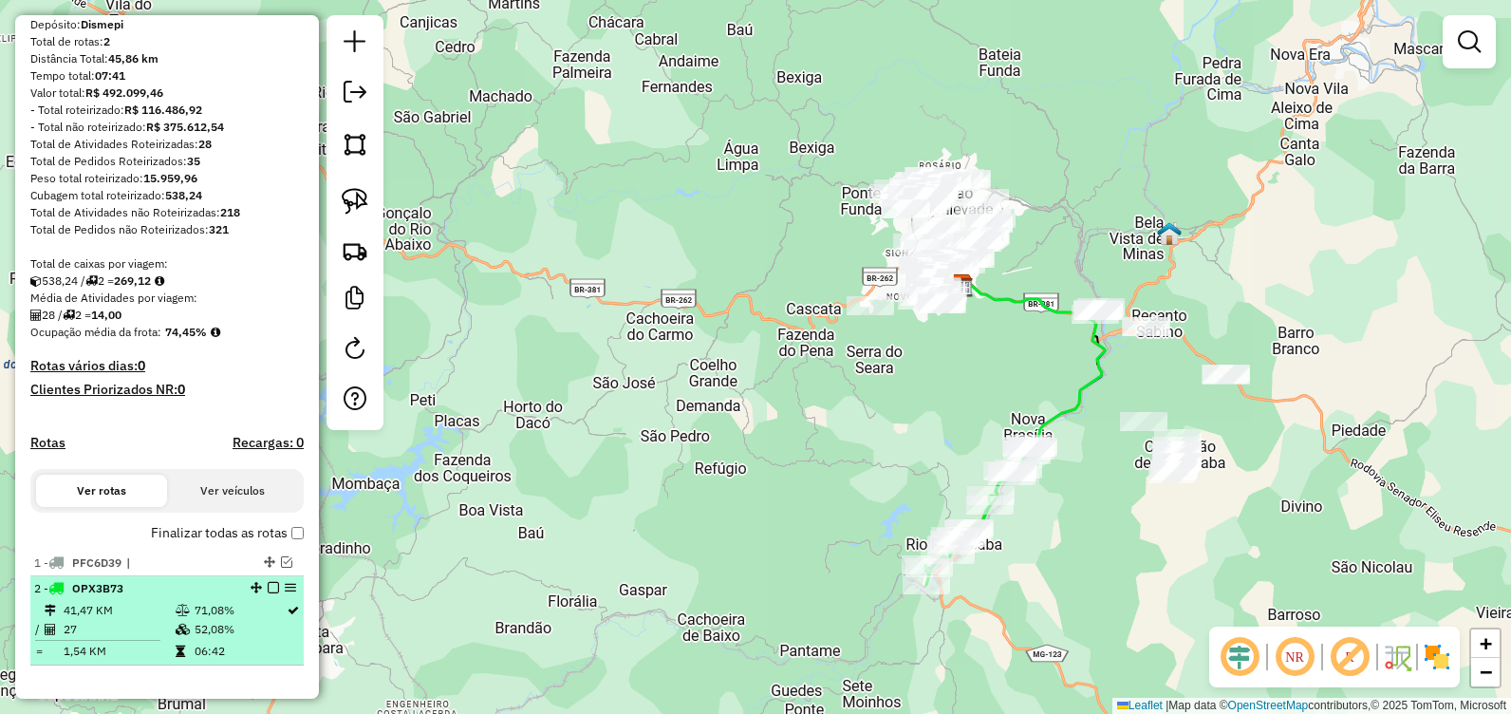
scroll to position [190, 0]
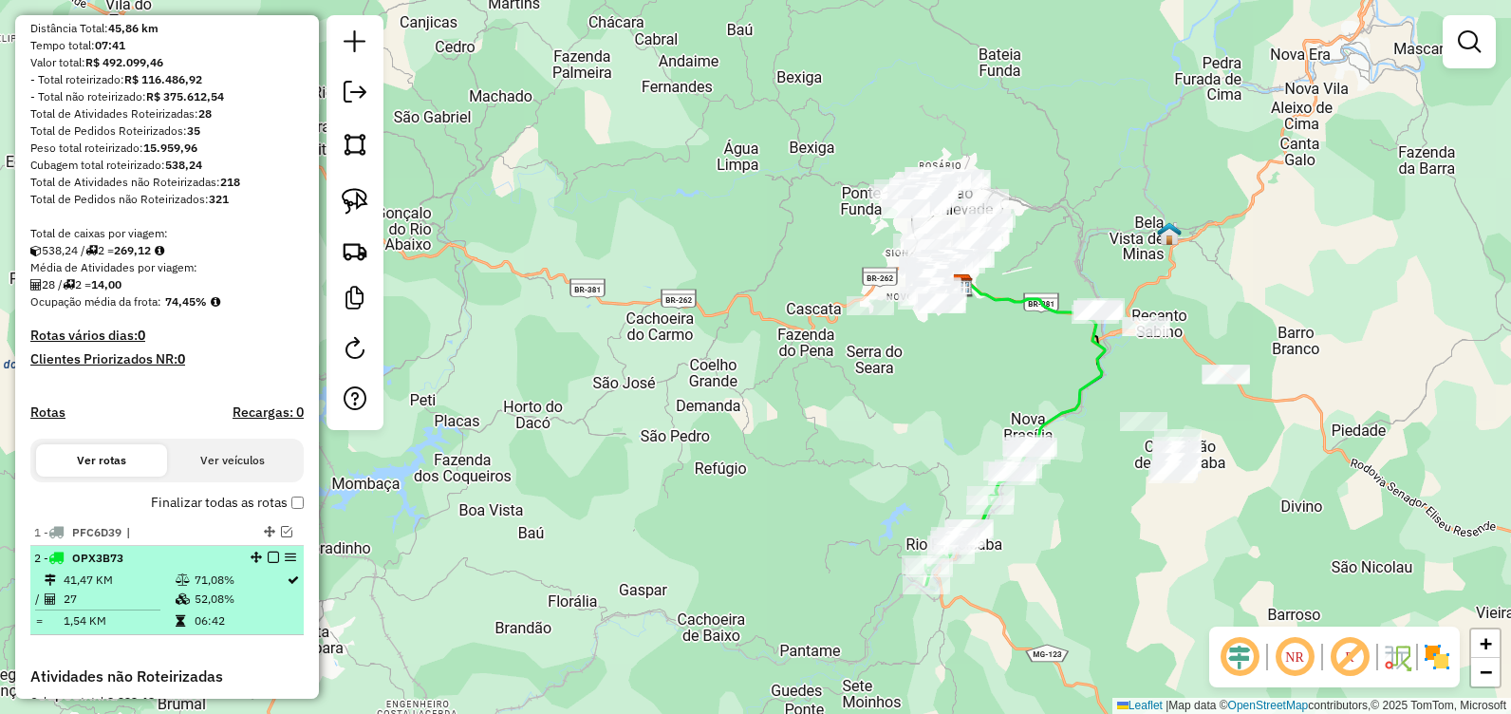
click at [268, 563] on em at bounding box center [273, 556] width 11 height 11
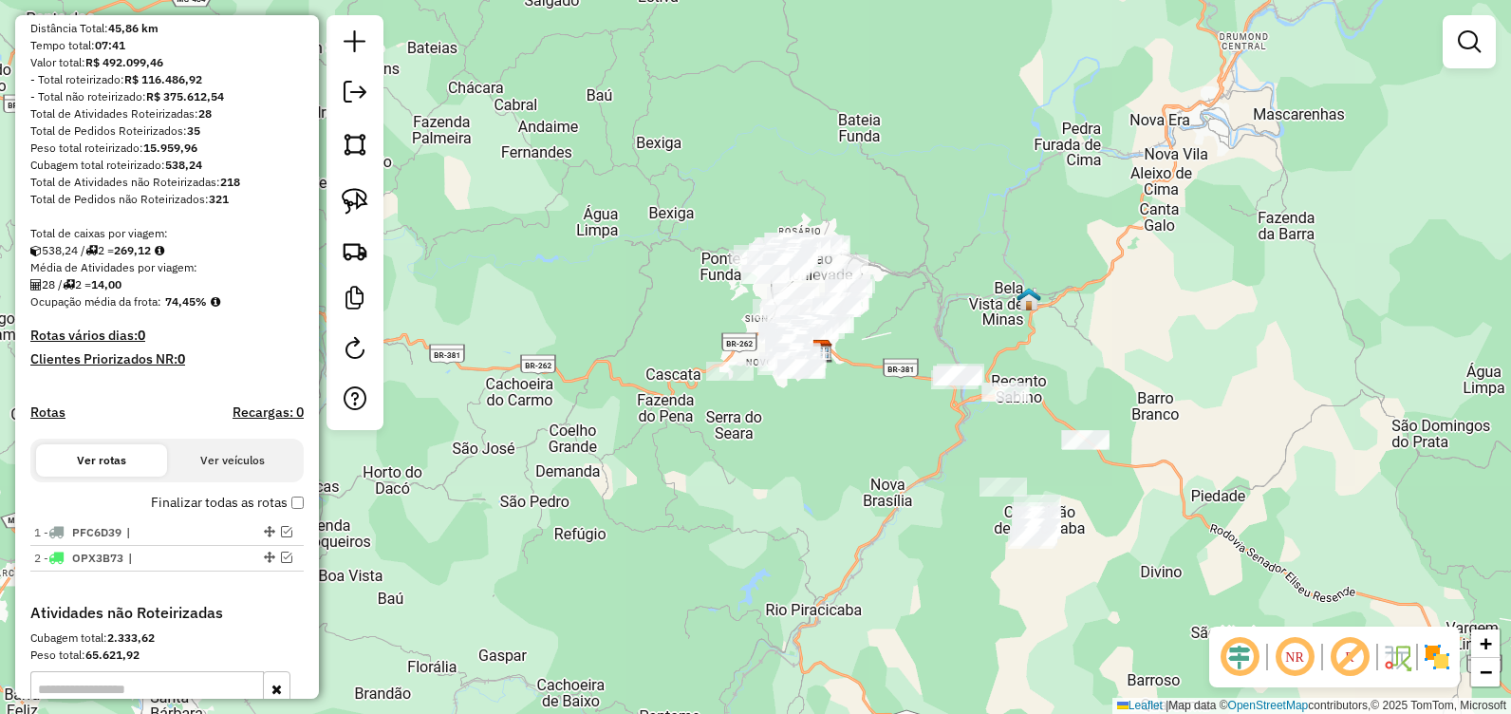
drag, startPoint x: 734, startPoint y: 489, endPoint x: 805, endPoint y: 423, distance: 96.7
click at [553, 548] on div "Janela de atendimento Grade de atendimento Capacidade Transportadoras Veículos …" at bounding box center [755, 357] width 1511 height 714
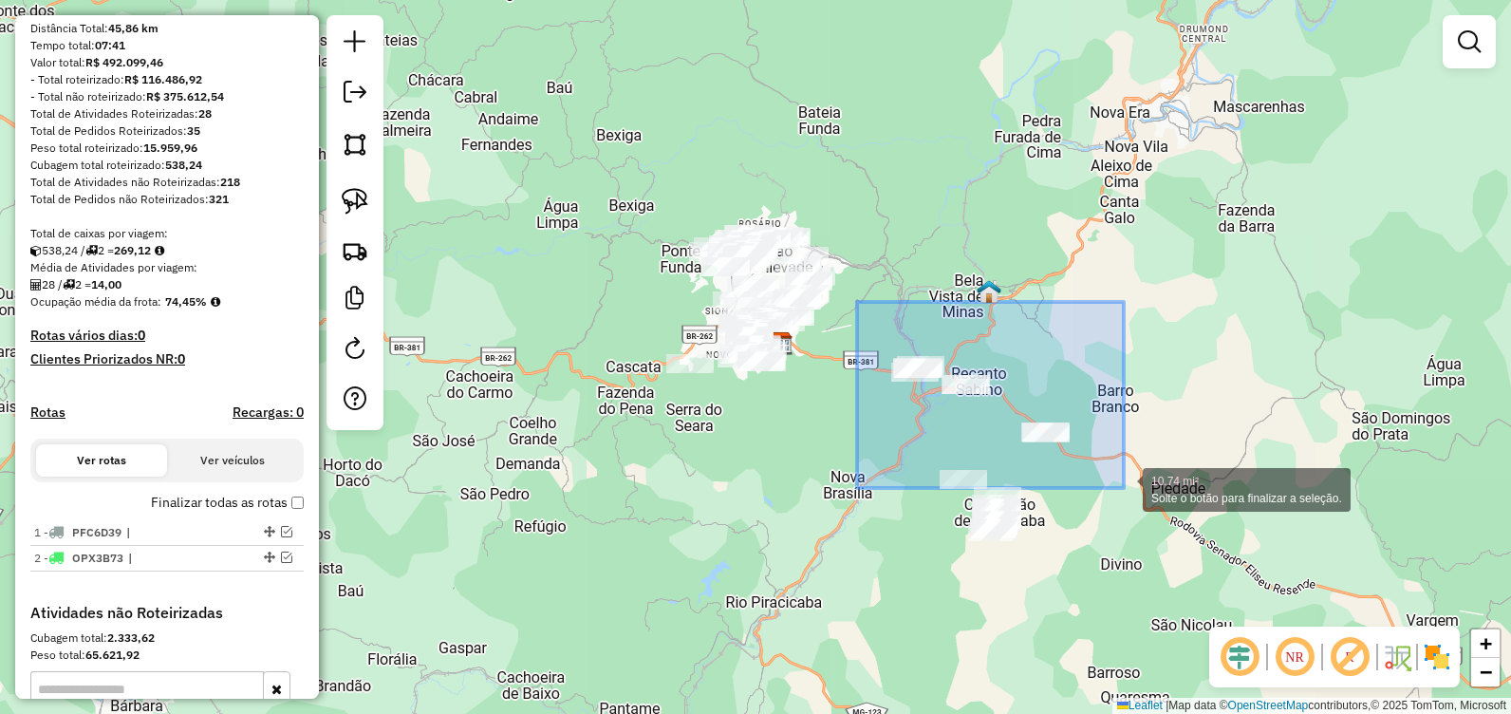
drag, startPoint x: 857, startPoint y: 302, endPoint x: 1166, endPoint y: 548, distance: 395.2
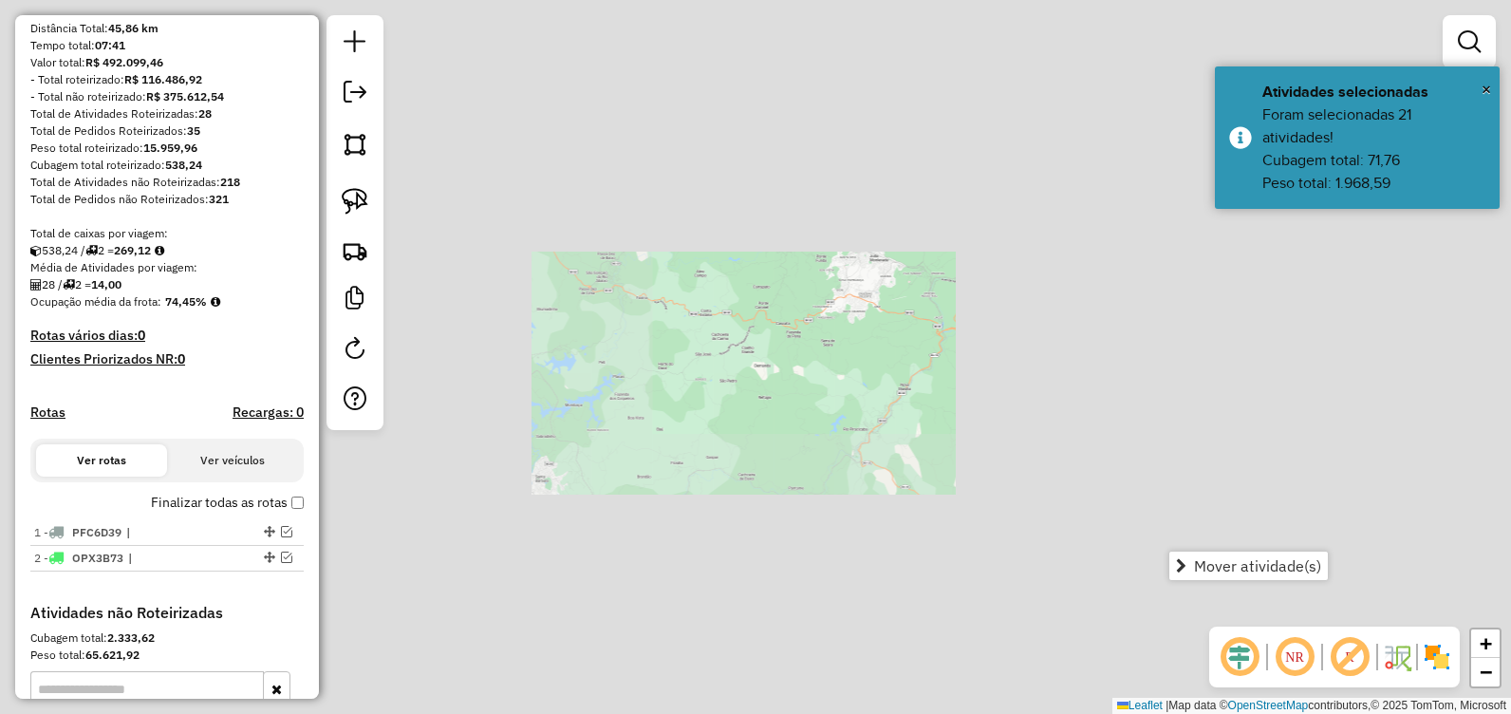
click at [968, 337] on div "Janela de atendimento Grade de atendimento Capacidade Transportadoras Veículos …" at bounding box center [755, 357] width 1511 height 714
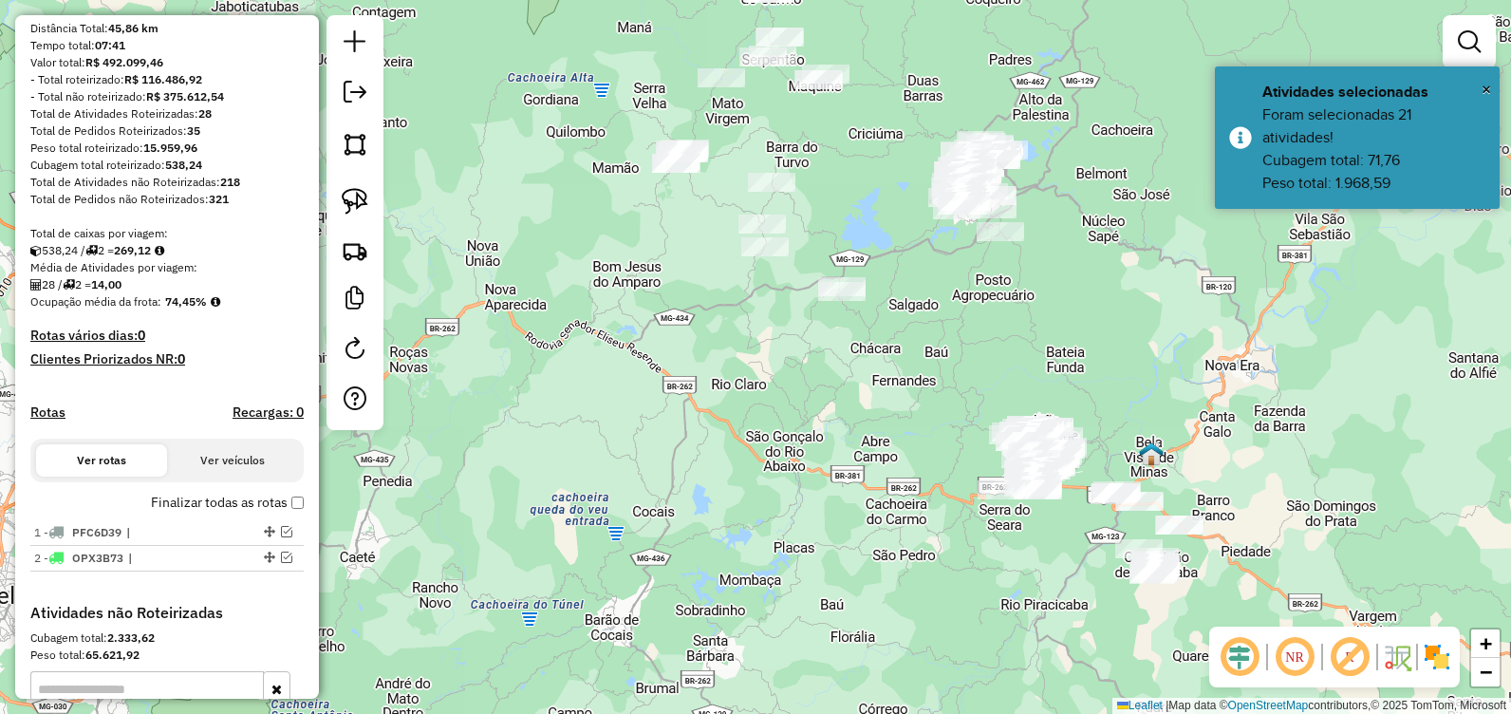
drag, startPoint x: 799, startPoint y: 376, endPoint x: 831, endPoint y: 502, distance: 130.3
click at [833, 503] on div "Janela de atendimento Grade de atendimento Capacidade Transportadoras Veículos …" at bounding box center [755, 357] width 1511 height 714
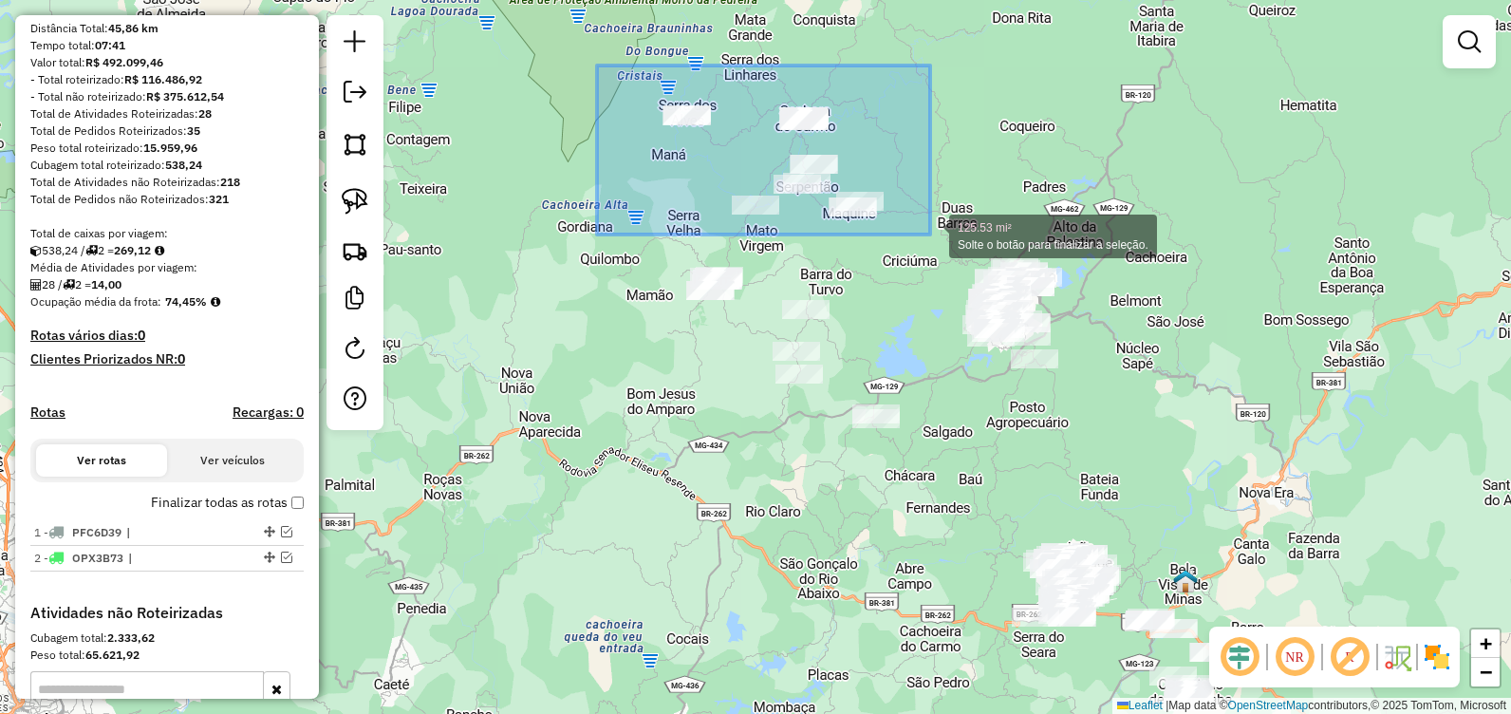
drag, startPoint x: 597, startPoint y: 65, endPoint x: 930, endPoint y: 234, distance: 373.5
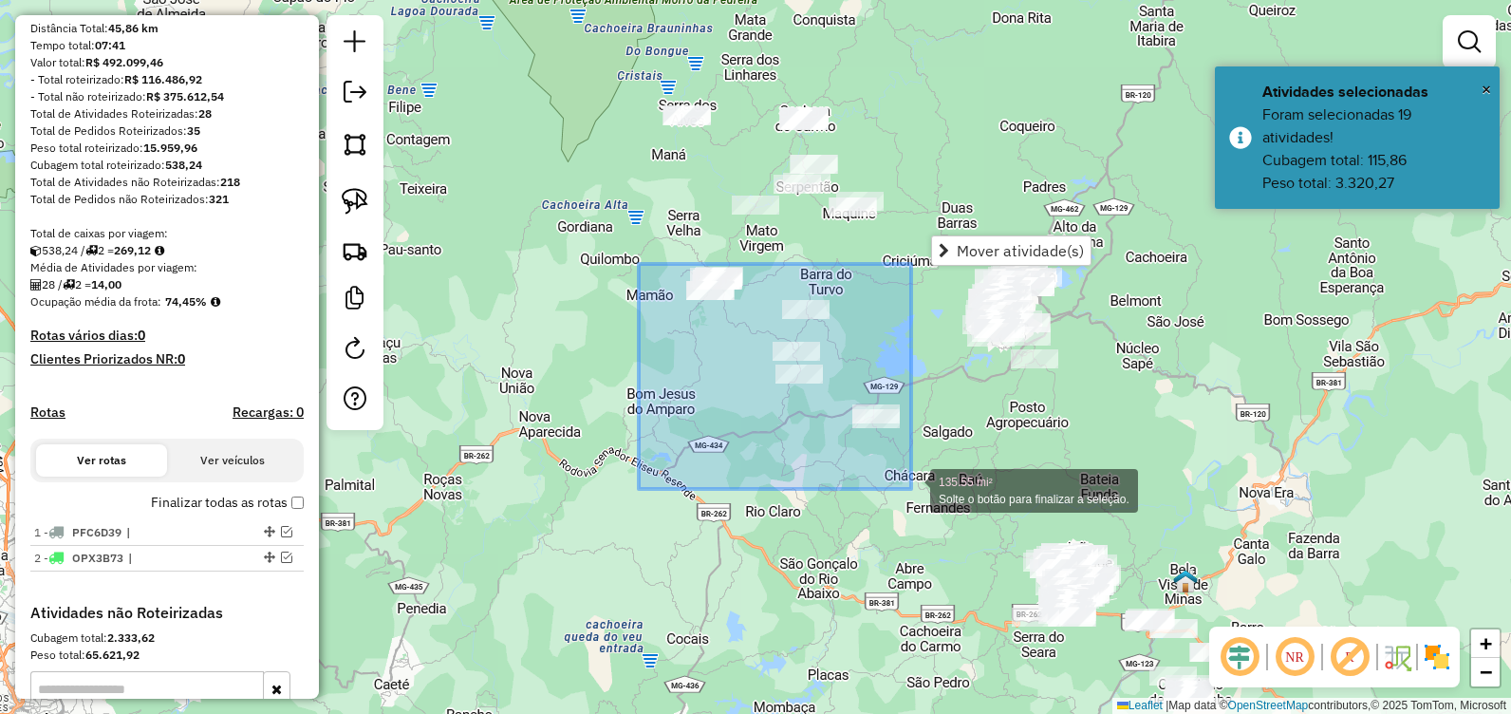
drag, startPoint x: 646, startPoint y: 267, endPoint x: 915, endPoint y: 488, distance: 347.9
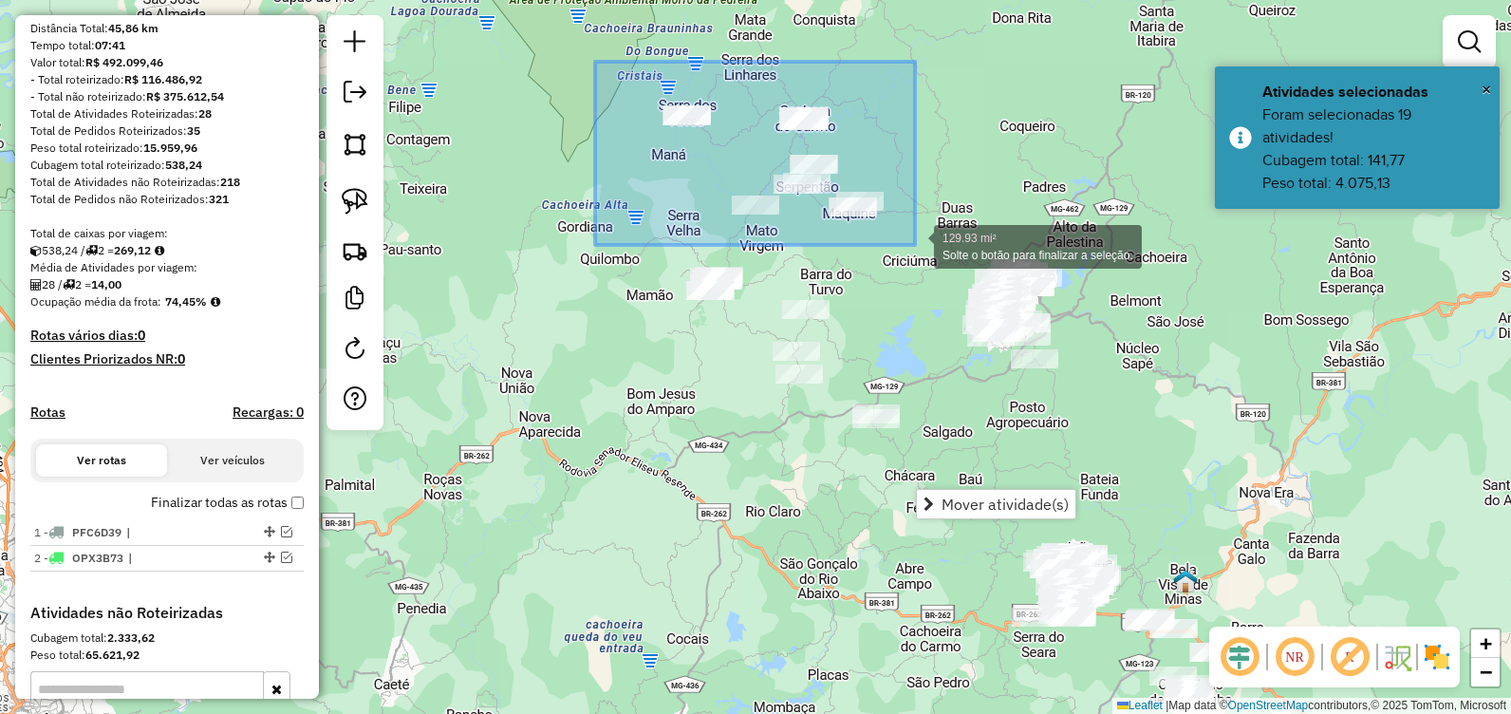
drag, startPoint x: 675, startPoint y: 89, endPoint x: 915, endPoint y: 244, distance: 285.6
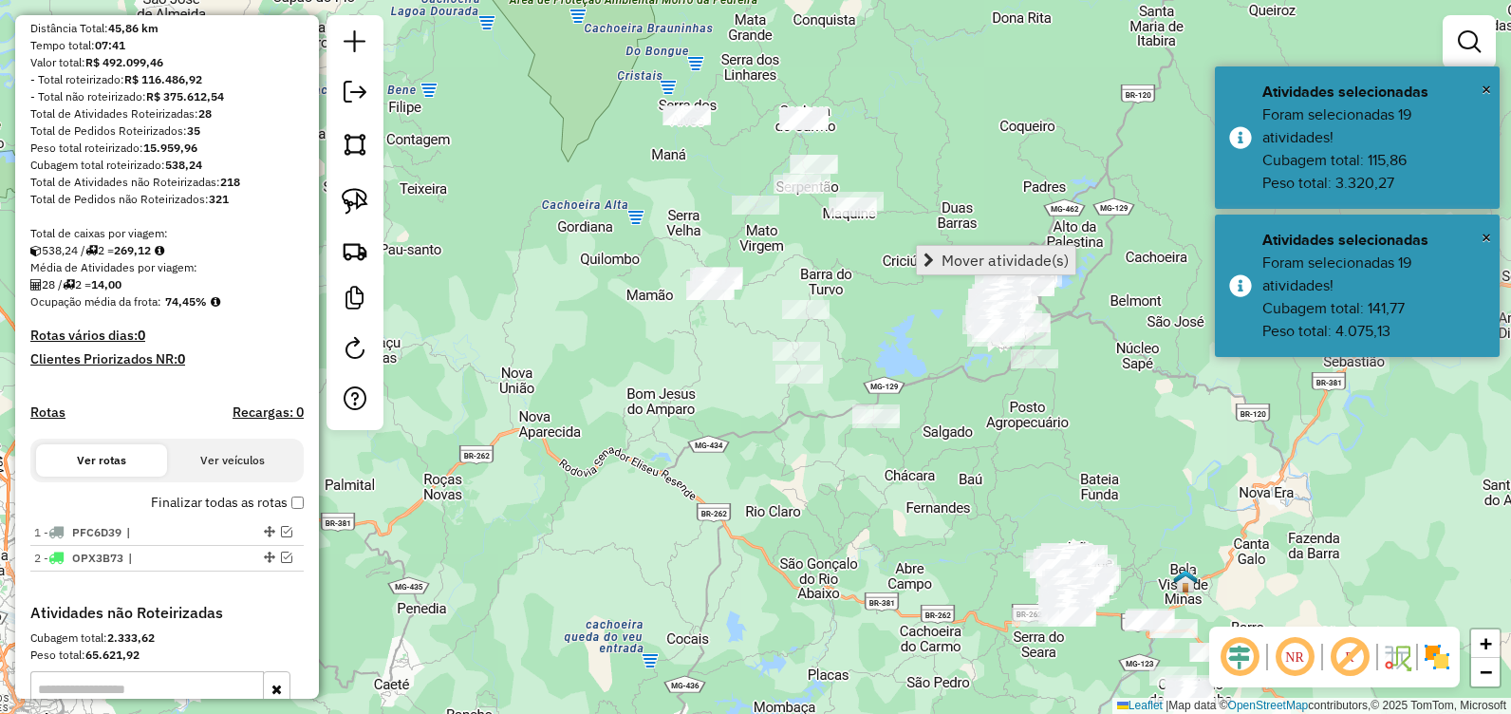
click at [967, 262] on span "Mover atividade(s)" at bounding box center [1005, 259] width 127 height 15
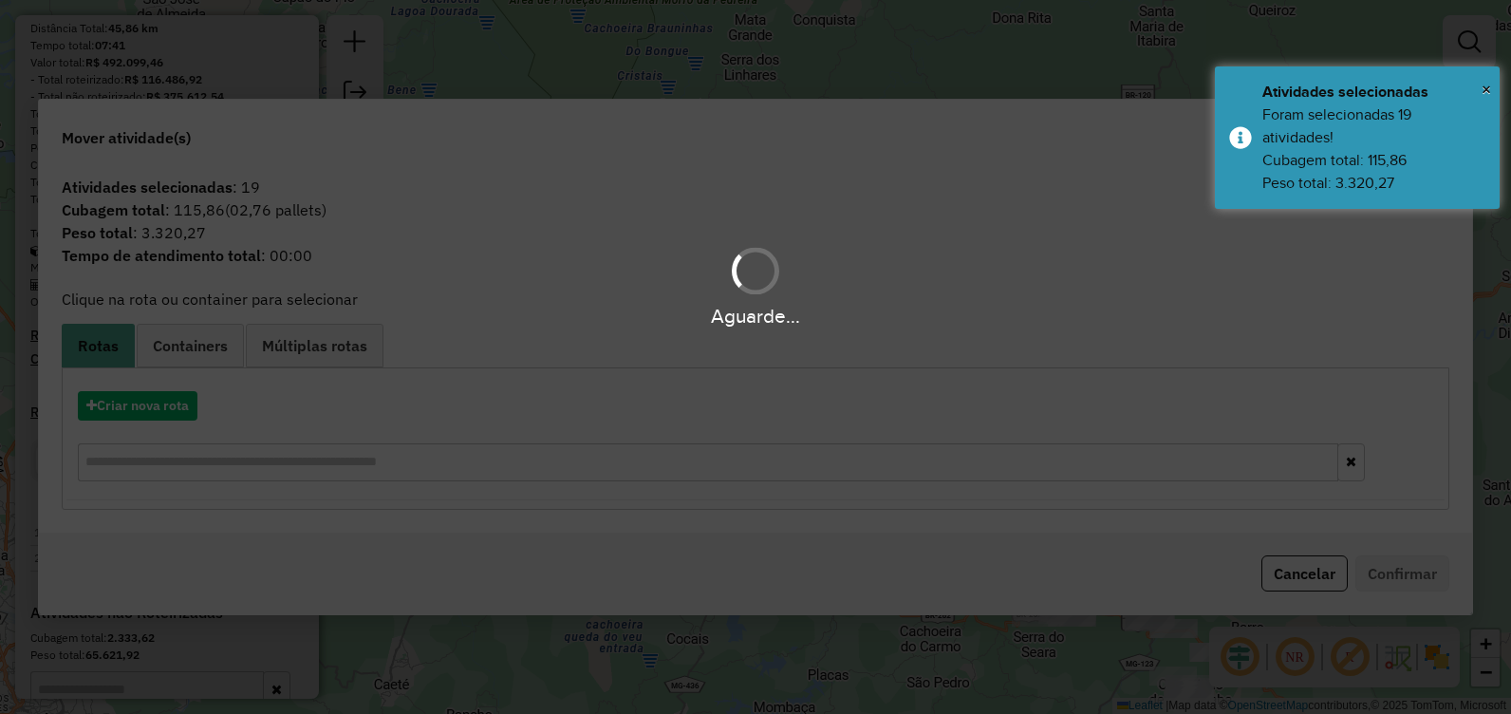
click at [151, 413] on div "Aguarde..." at bounding box center [755, 357] width 1511 height 714
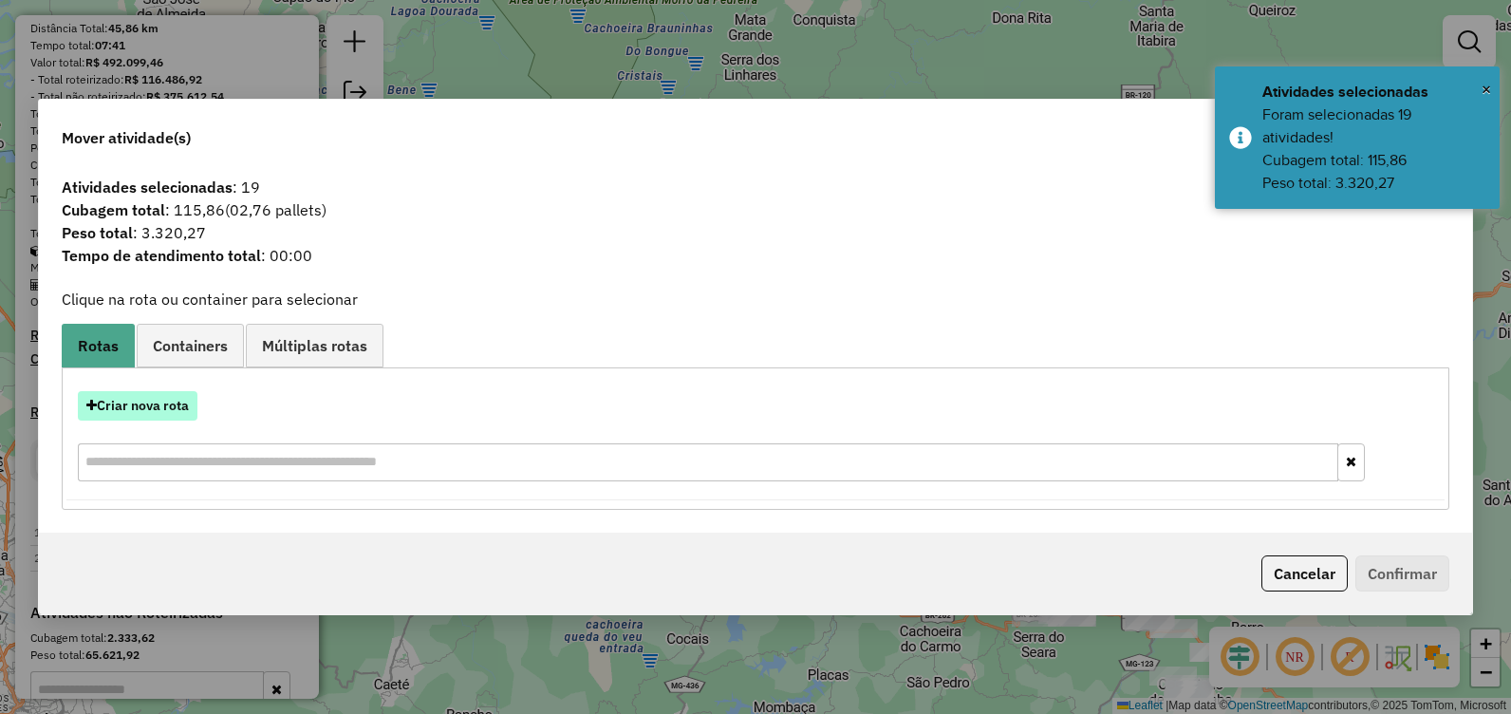
click at [154, 406] on button "Criar nova rota" at bounding box center [138, 405] width 120 height 29
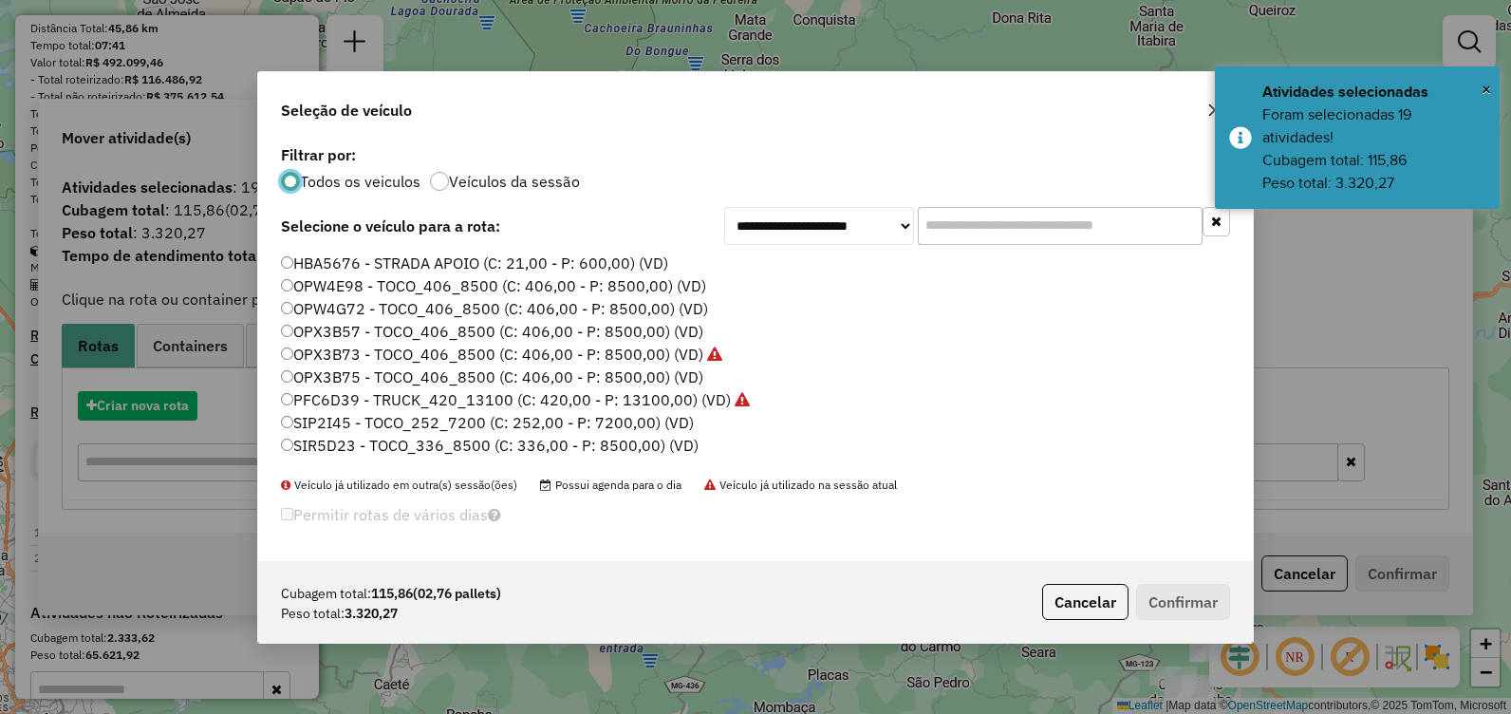
scroll to position [10, 6]
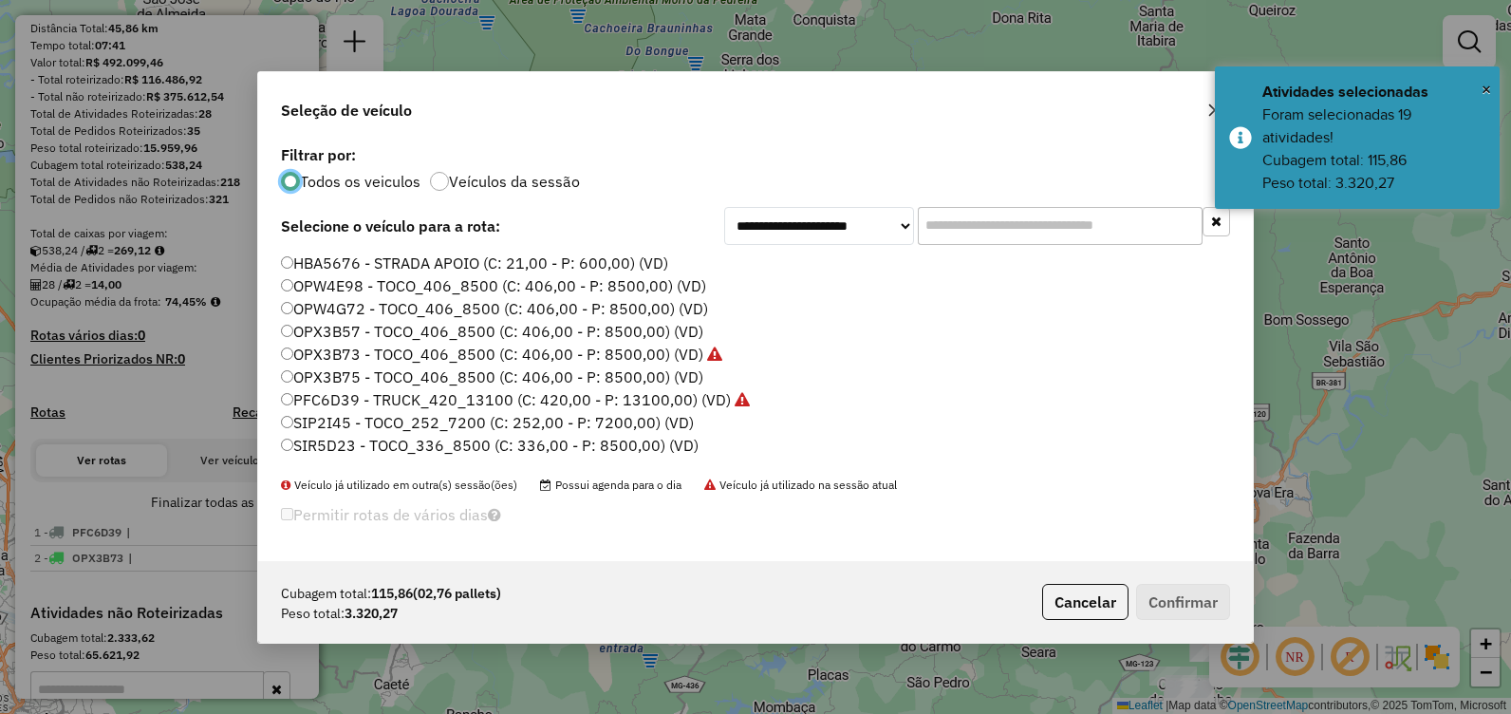
click at [366, 420] on label "SIP2I45 - TOCO_252_7200 (C: 252,00 - P: 7200,00) (VD)" at bounding box center [487, 422] width 413 height 23
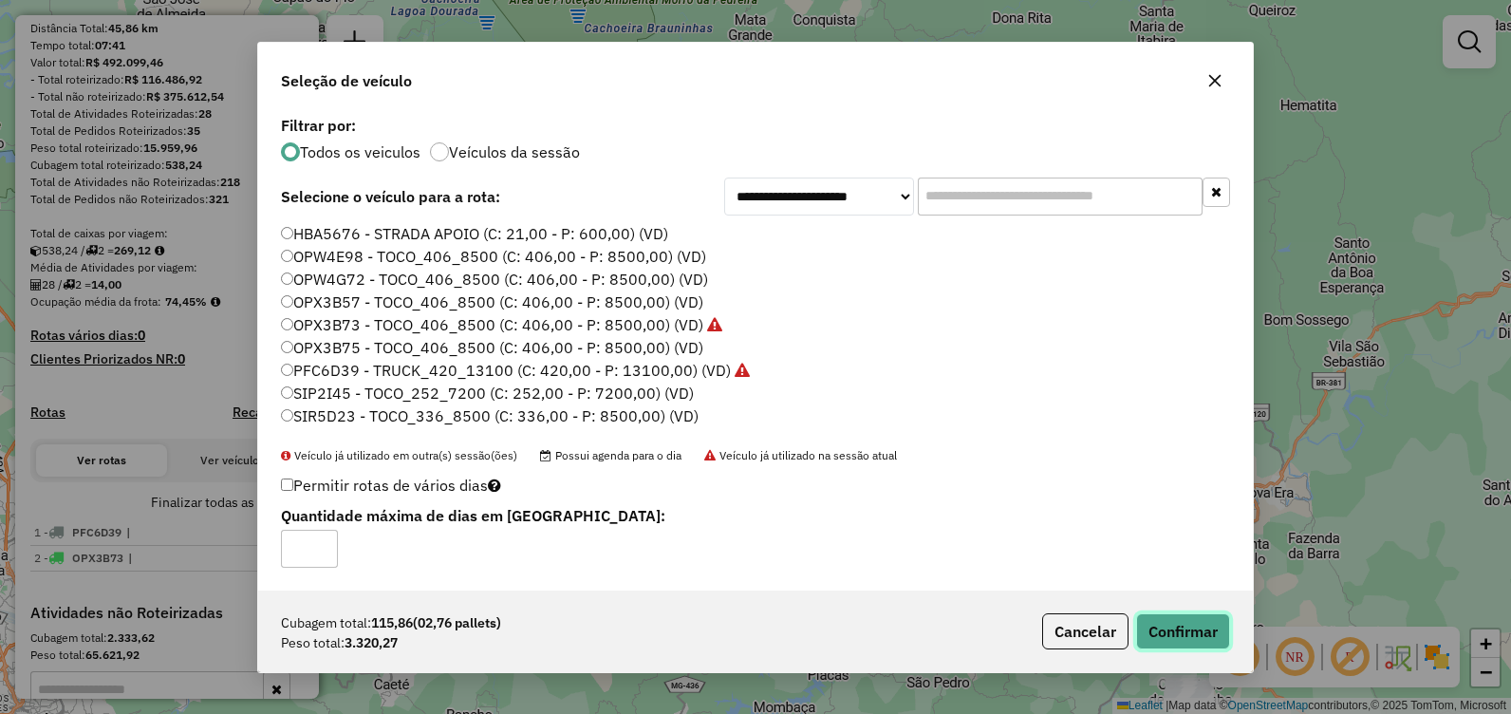
click at [1189, 628] on button "Confirmar" at bounding box center [1183, 631] width 94 height 36
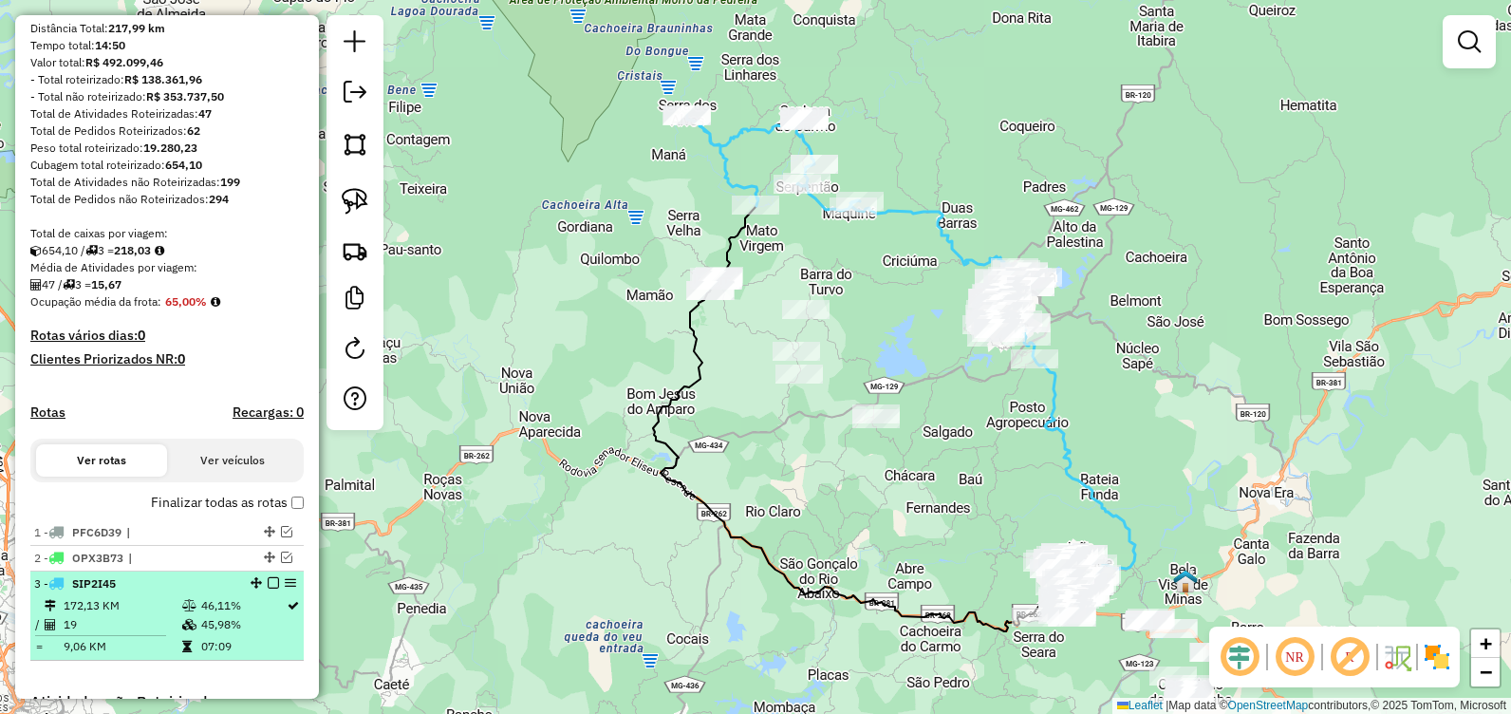
click at [268, 588] on em at bounding box center [273, 582] width 11 height 11
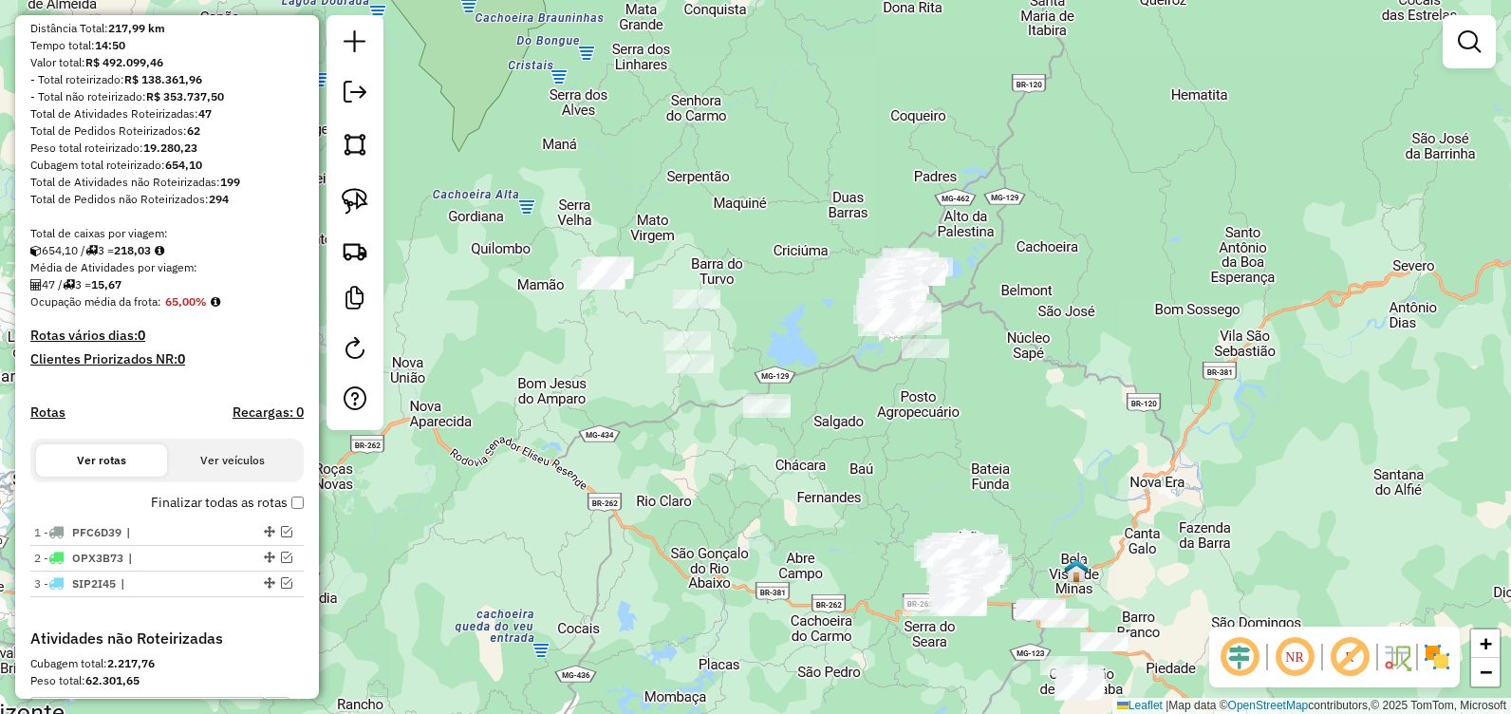
drag, startPoint x: 647, startPoint y: 503, endPoint x: 552, endPoint y: 345, distance: 184.7
click at [537, 479] on div "Janela de atendimento Grade de atendimento Capacidade Transportadoras Veículos …" at bounding box center [755, 357] width 1511 height 714
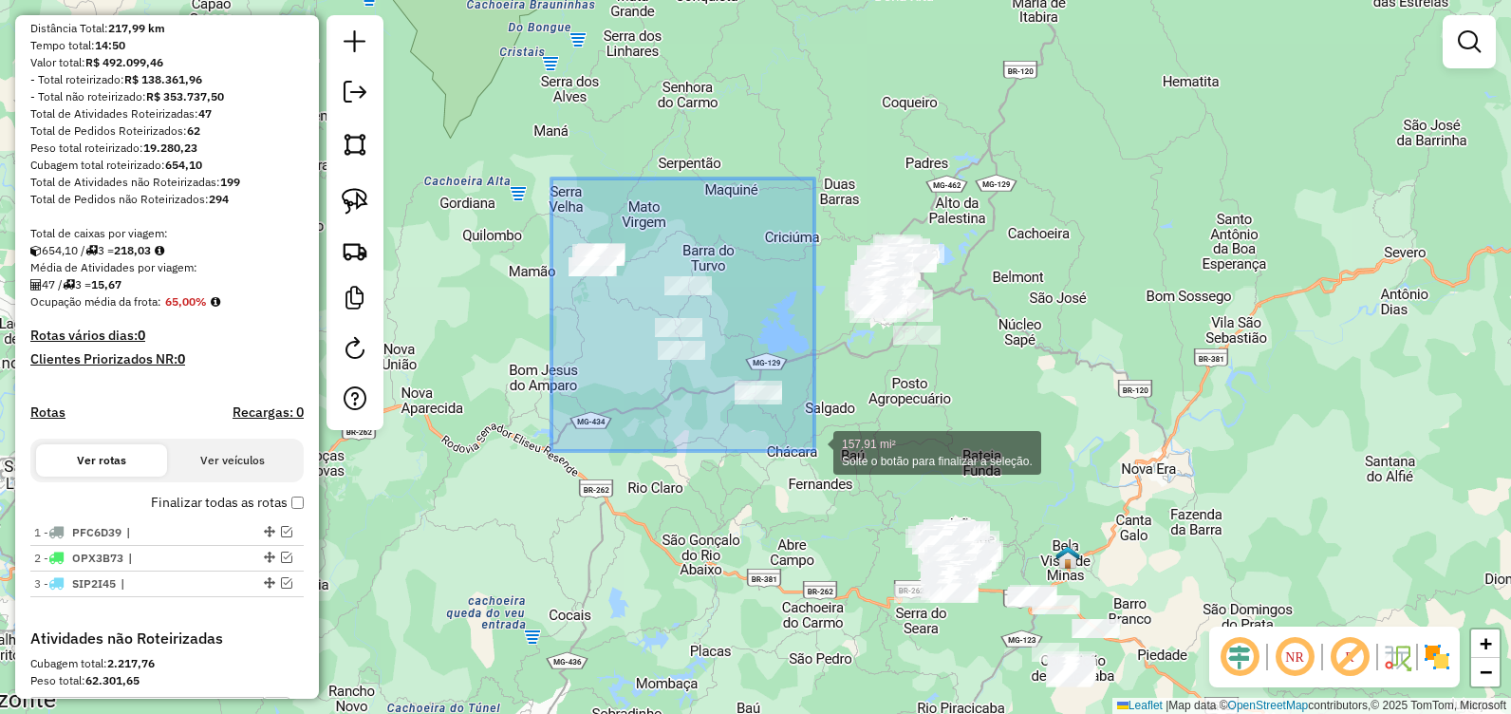
drag, startPoint x: 551, startPoint y: 178, endPoint x: 818, endPoint y: 456, distance: 384.6
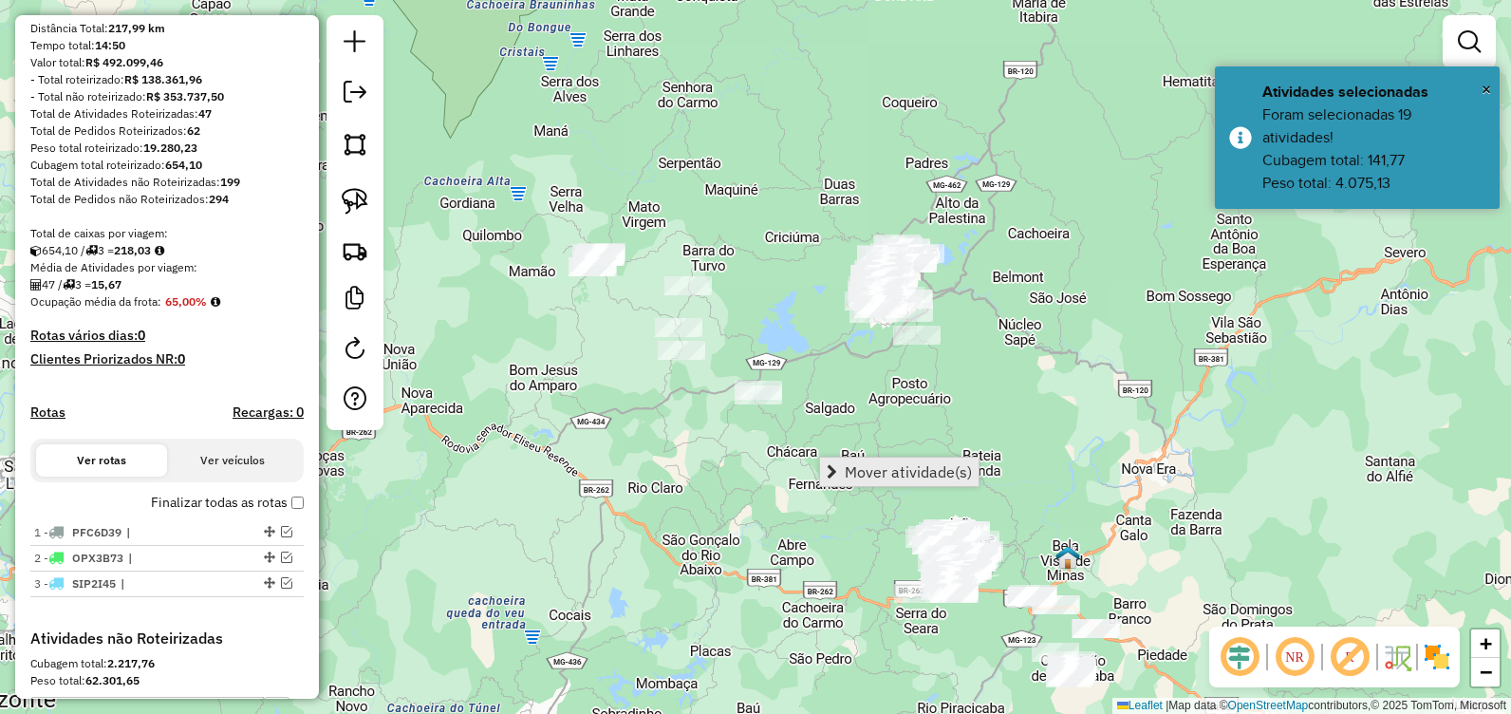
click at [883, 469] on span "Mover atividade(s)" at bounding box center [908, 471] width 127 height 15
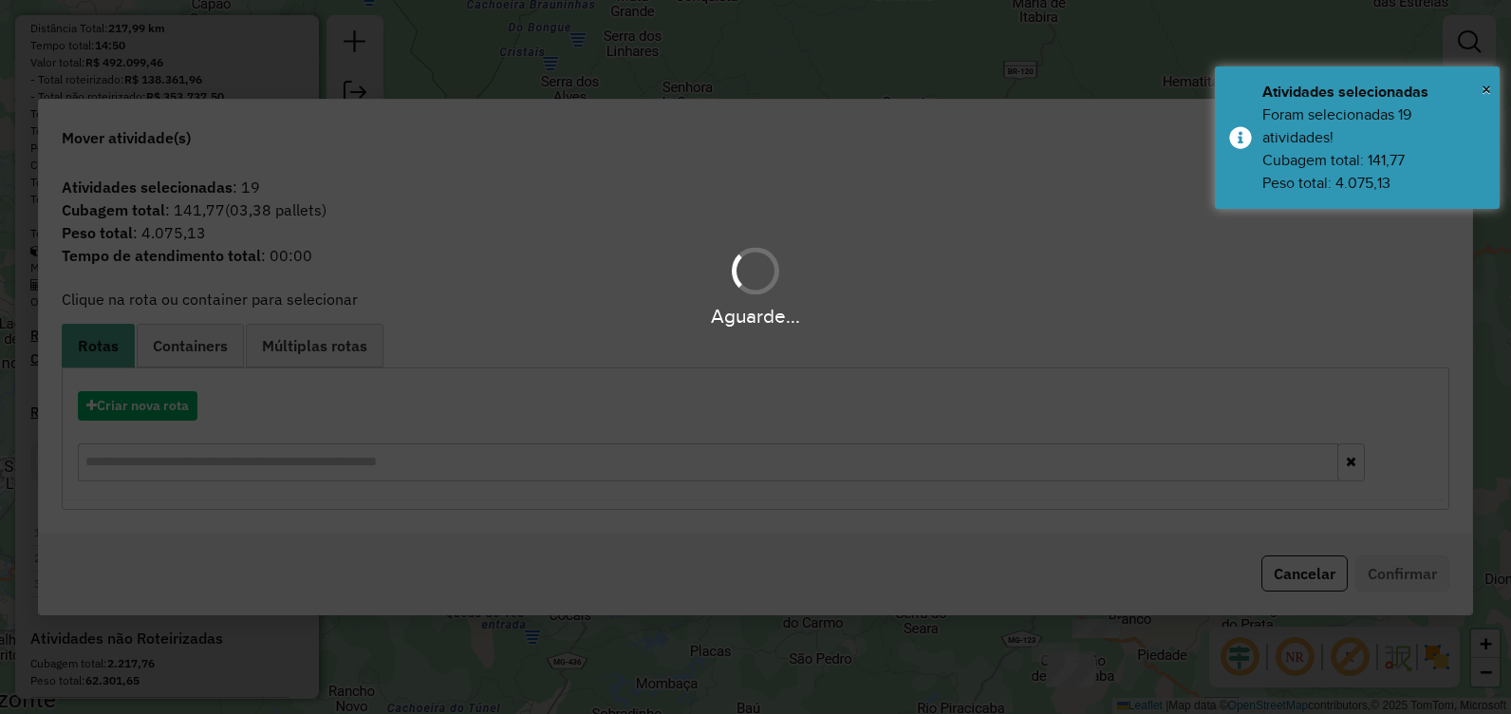
click at [117, 415] on div "Aguarde..." at bounding box center [755, 357] width 1511 height 714
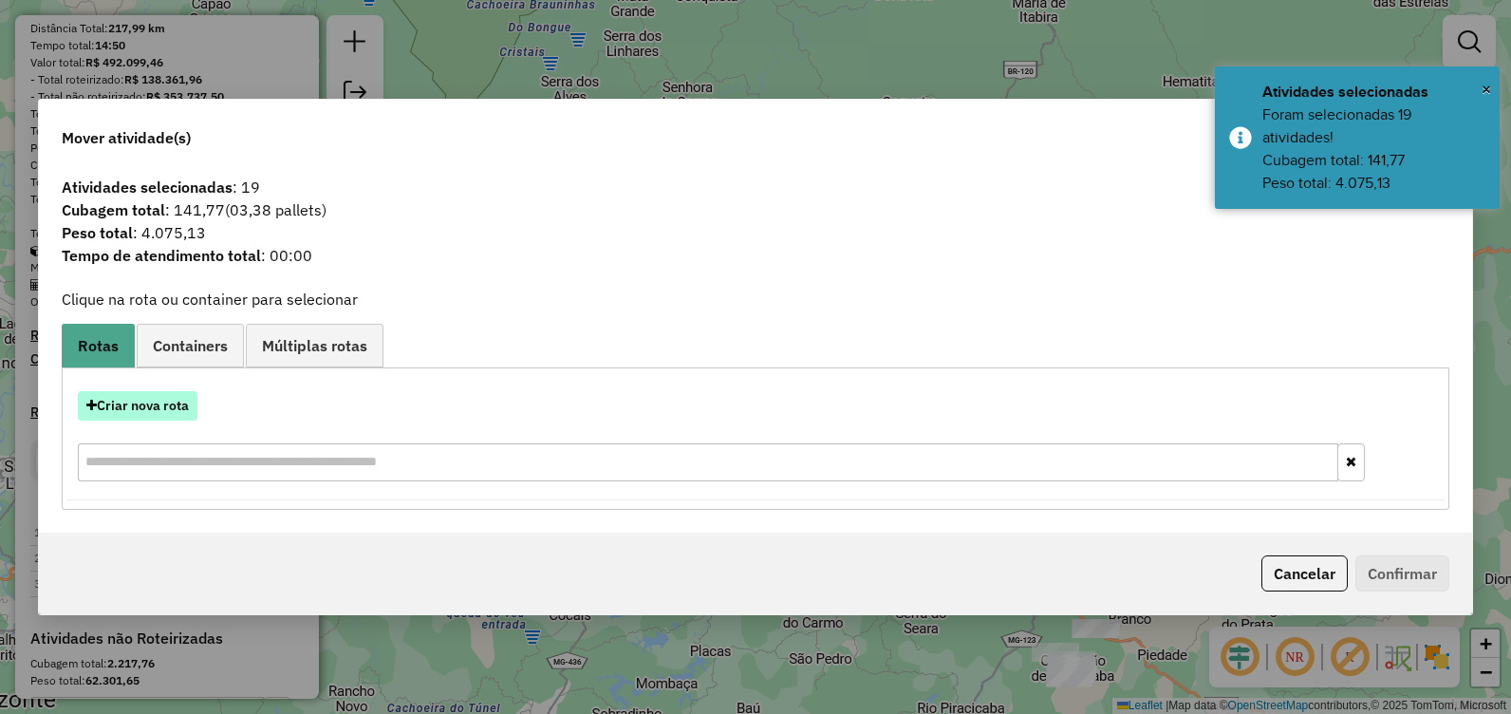
click at [123, 409] on button "Criar nova rota" at bounding box center [138, 405] width 120 height 29
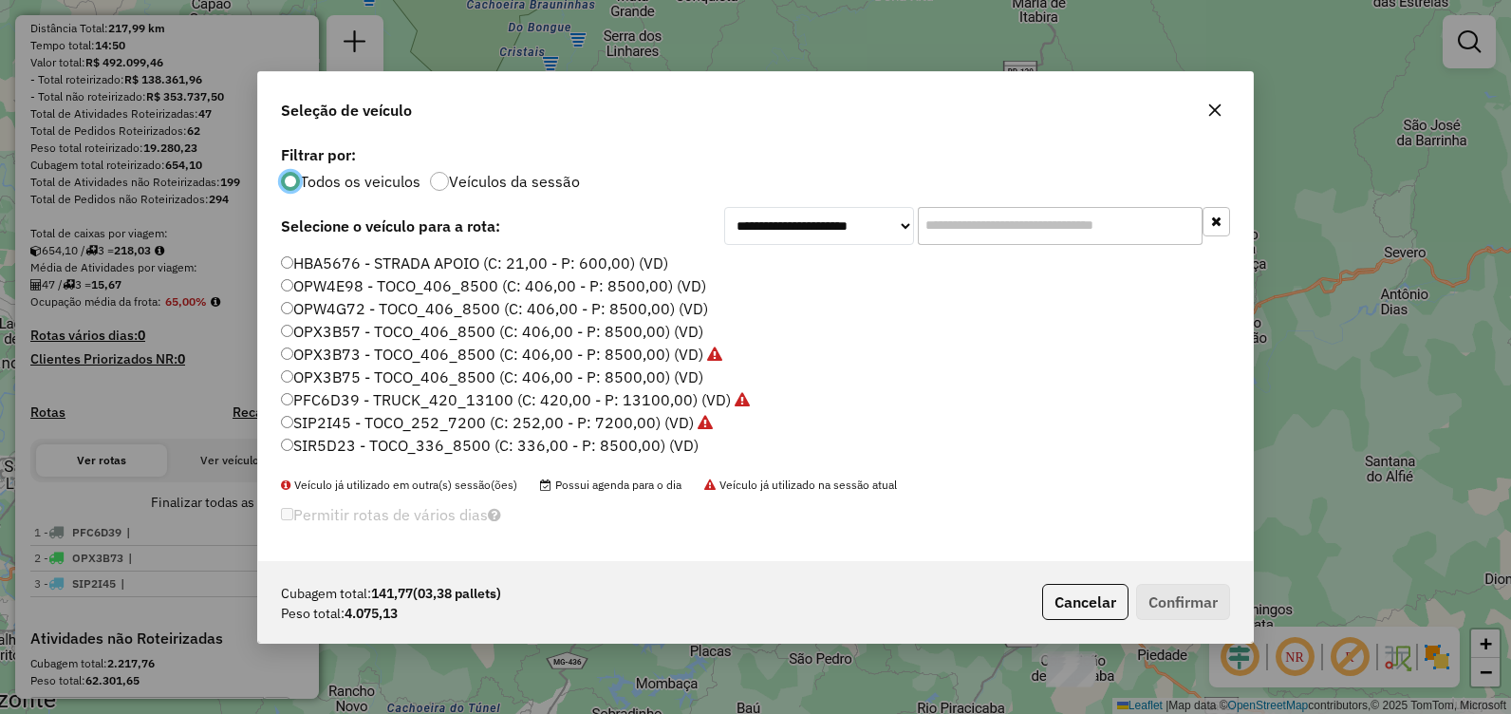
scroll to position [110, 0]
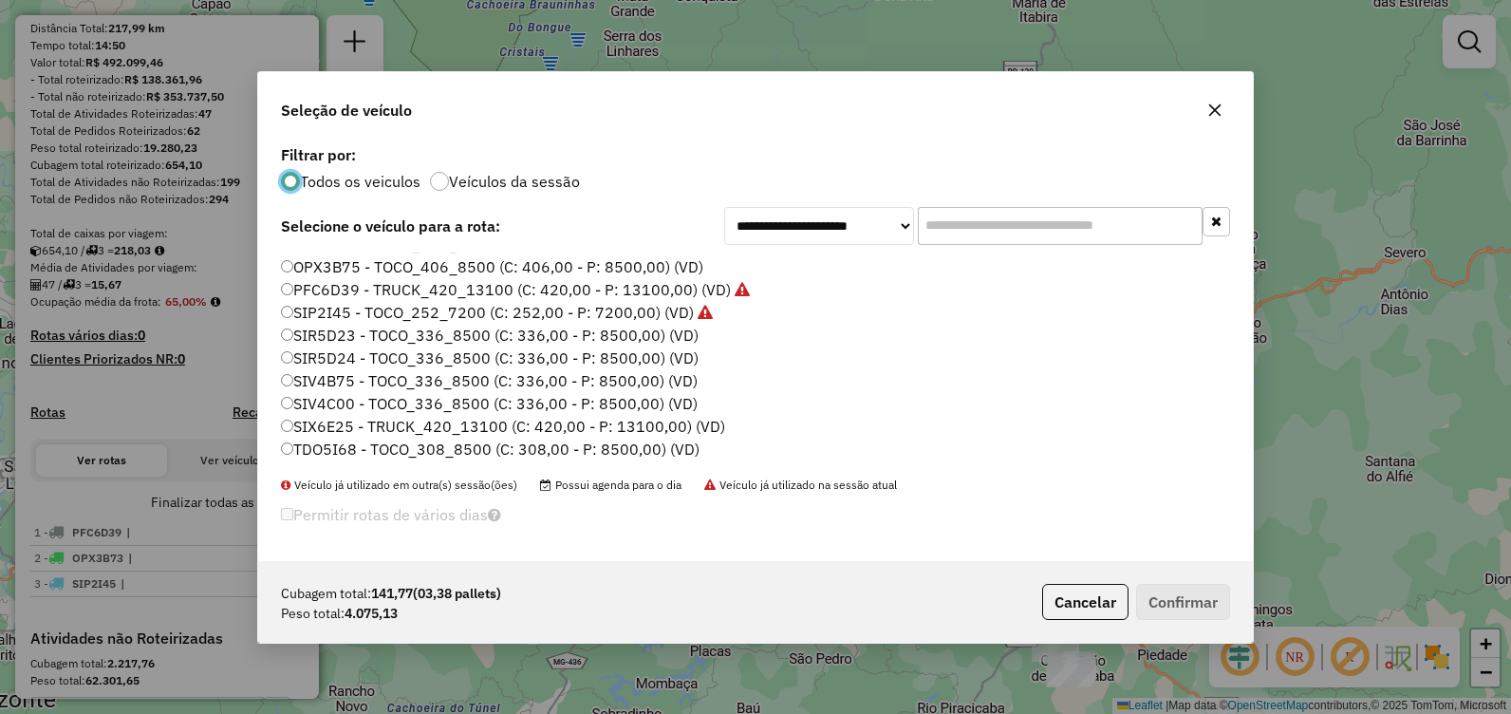
click at [374, 445] on label "TDO5I68 - TOCO_308_8500 (C: 308,00 - P: 8500,00) (VD)" at bounding box center [490, 449] width 419 height 23
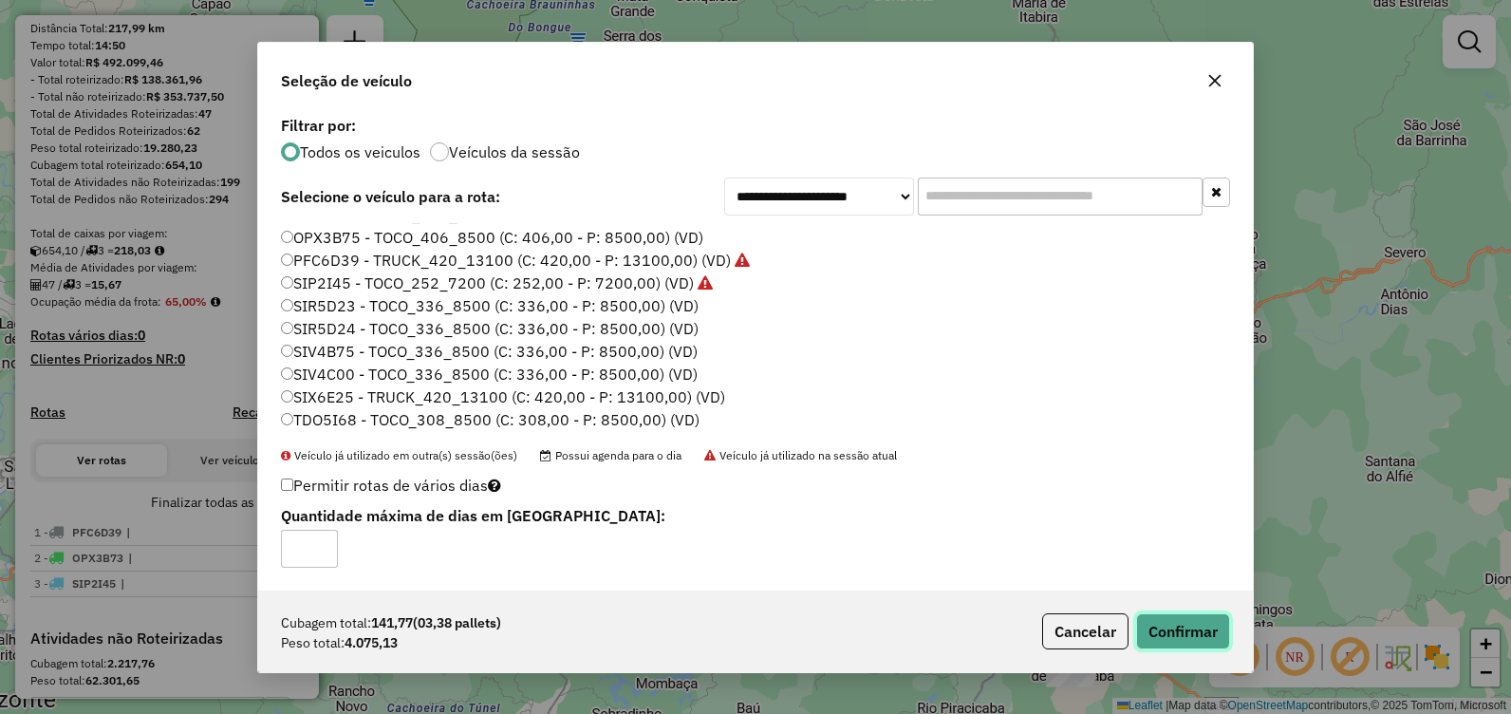
click at [1165, 613] on button "Confirmar" at bounding box center [1183, 631] width 94 height 36
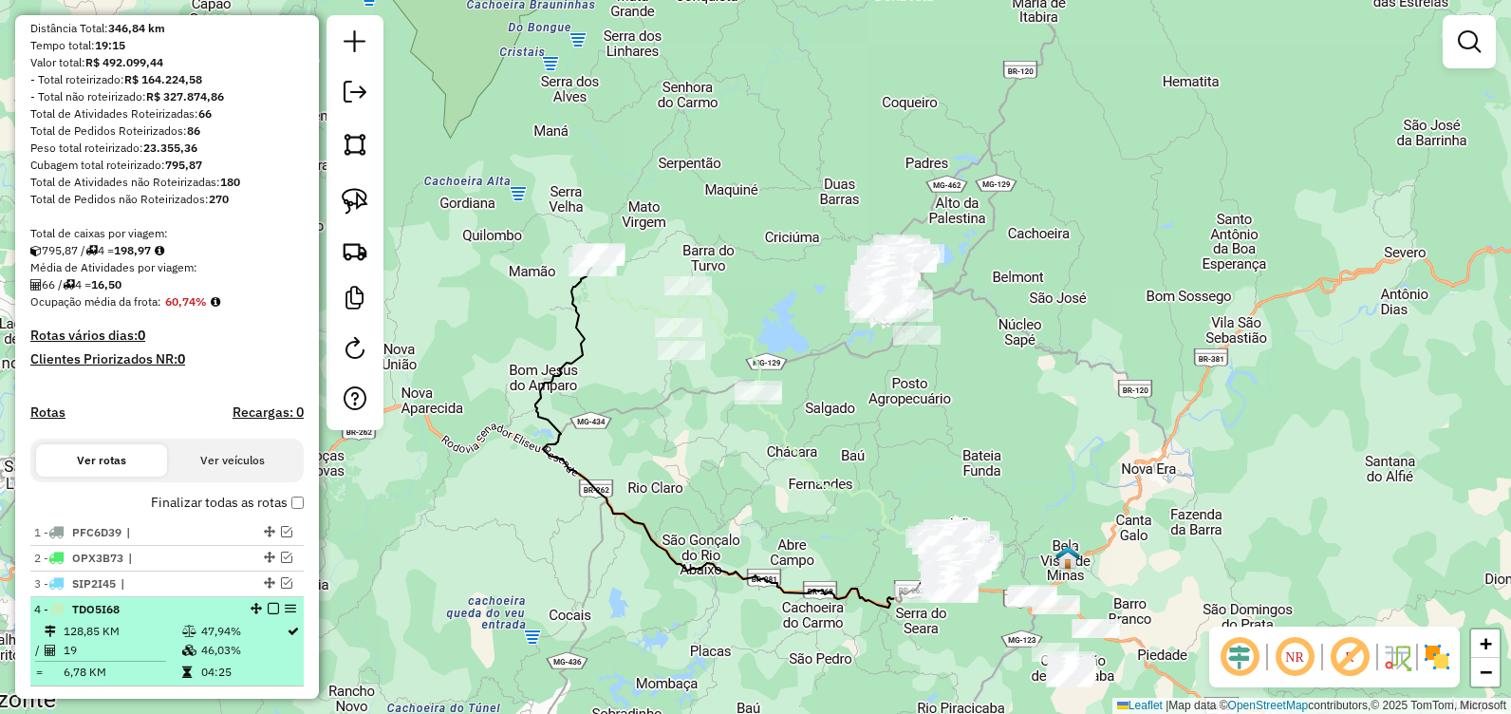
click at [268, 614] on em at bounding box center [273, 608] width 11 height 11
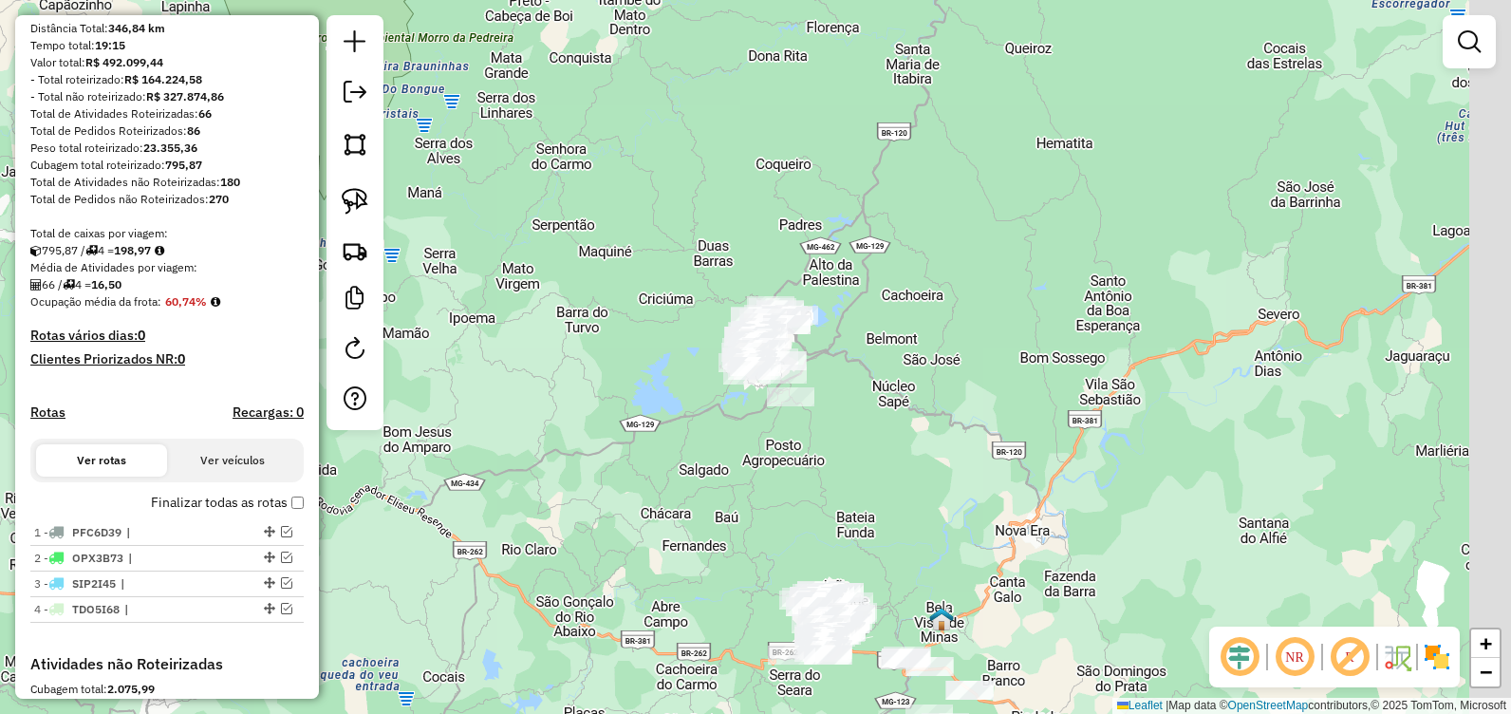
drag, startPoint x: 649, startPoint y: 481, endPoint x: 615, endPoint y: 480, distance: 34.2
click at [610, 488] on div "Janela de atendimento Grade de atendimento Capacidade Transportadoras Veículos …" at bounding box center [755, 357] width 1511 height 714
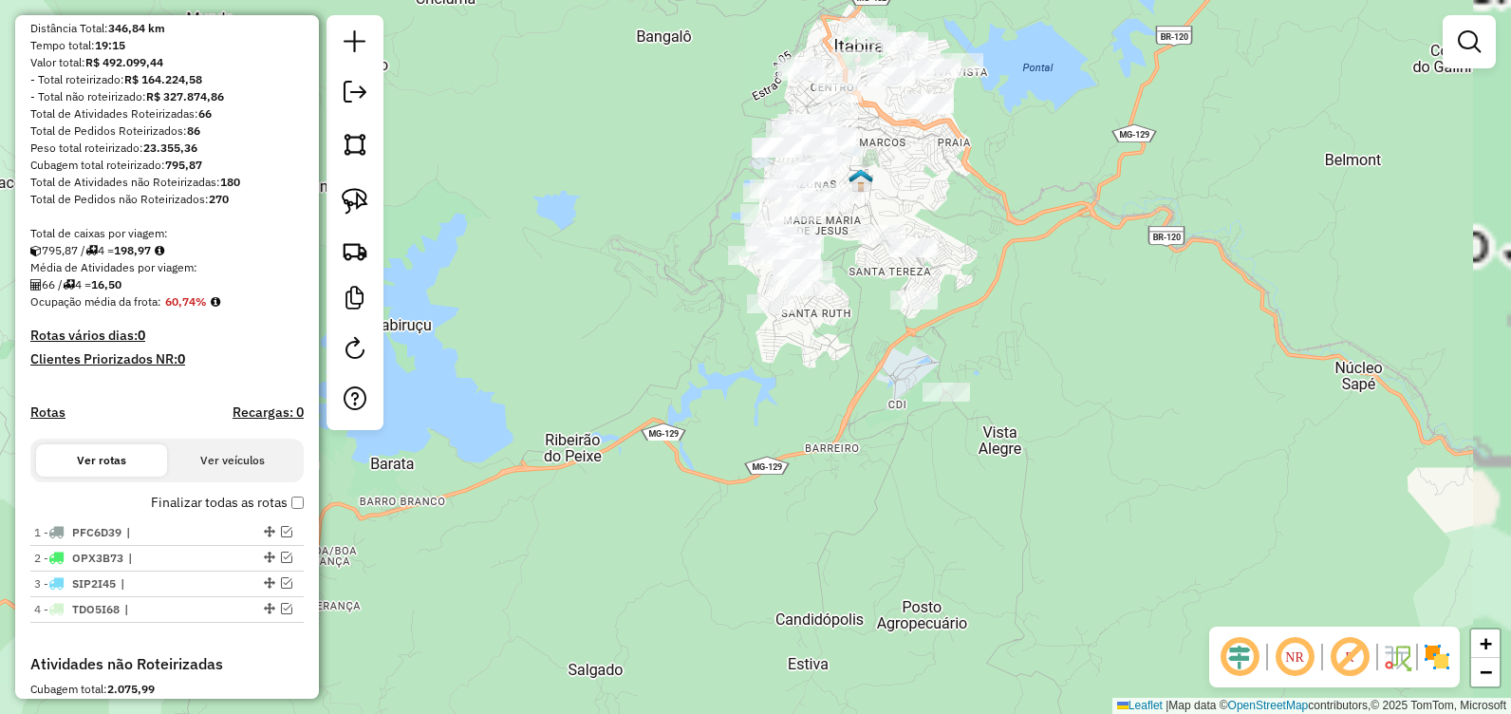
drag, startPoint x: 772, startPoint y: 372, endPoint x: 696, endPoint y: 425, distance: 92.7
click at [698, 425] on div "Janela de atendimento Grade de atendimento Capacidade Transportadoras Veículos …" at bounding box center [755, 357] width 1511 height 714
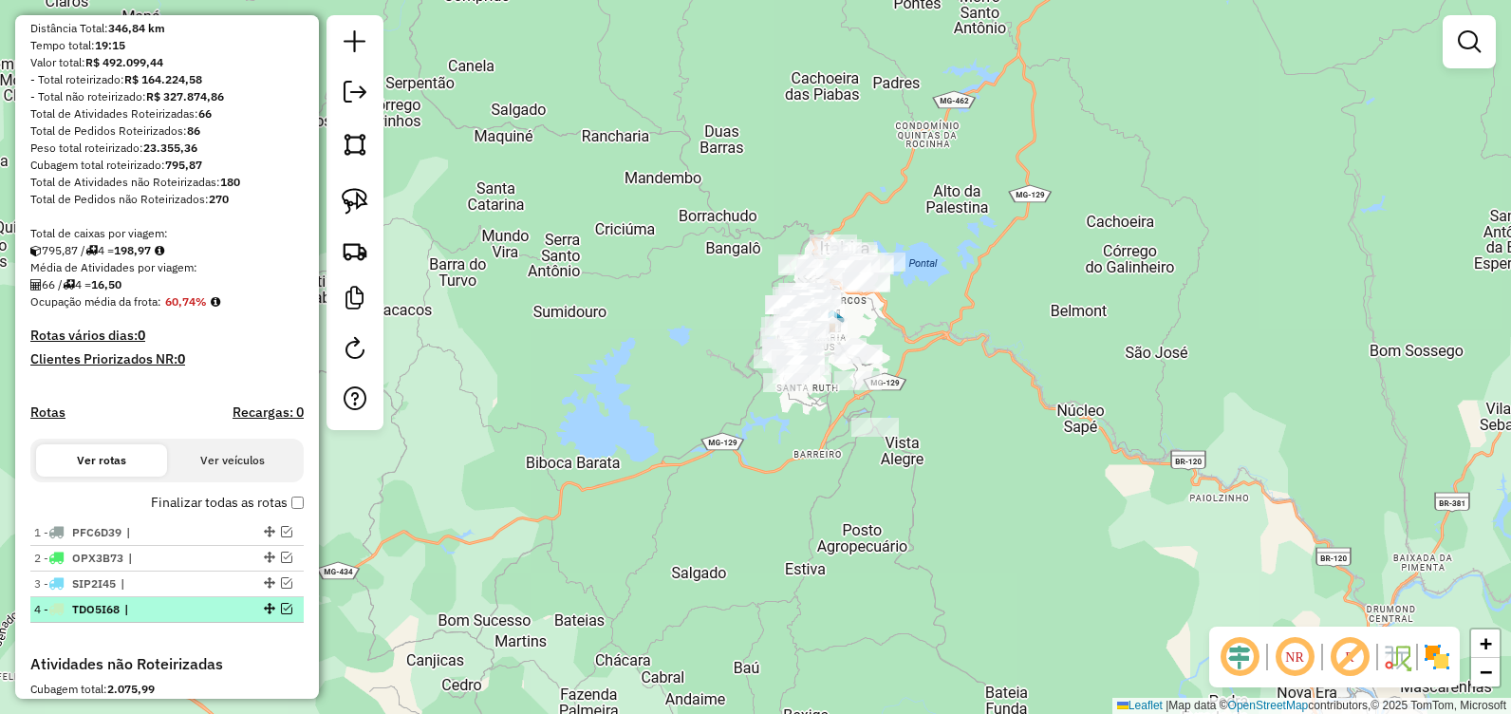
click at [283, 614] on em at bounding box center [286, 608] width 11 height 11
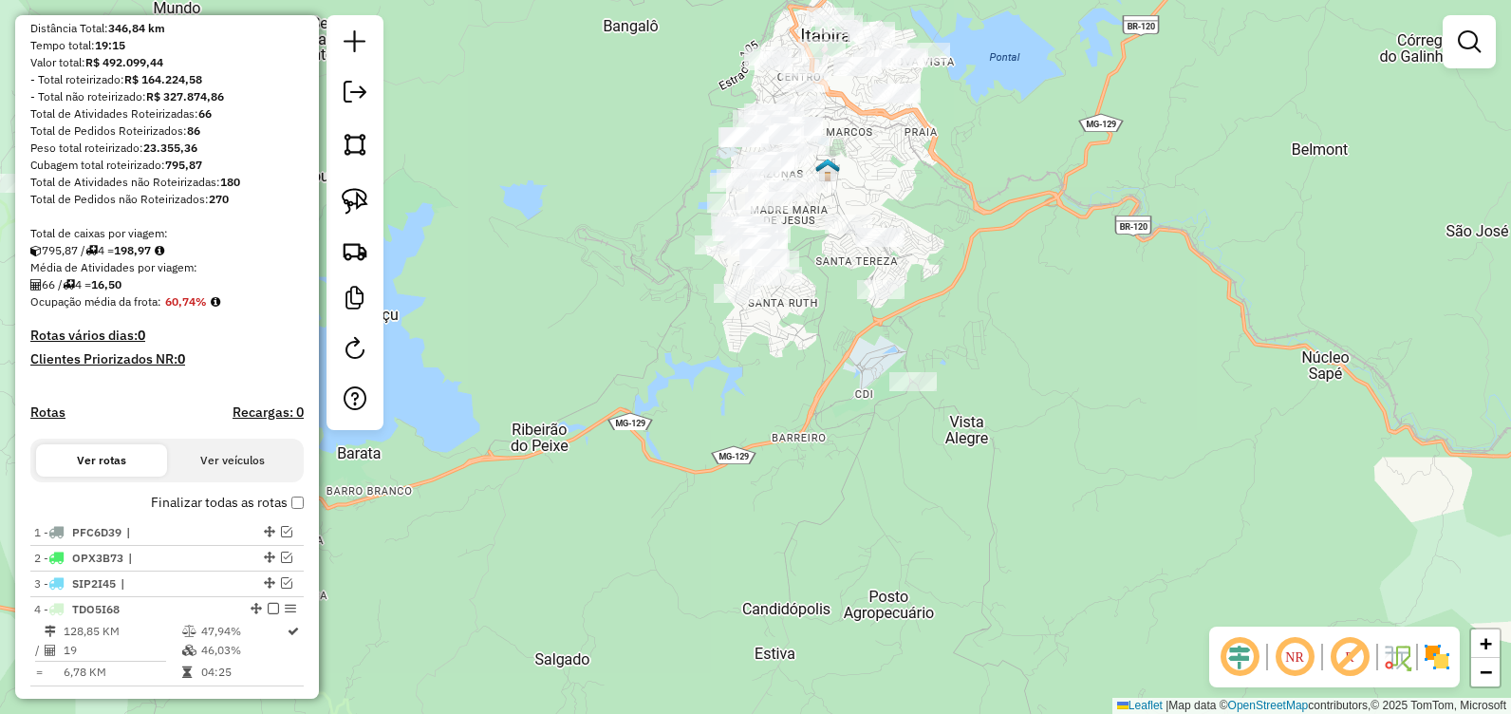
drag, startPoint x: 726, startPoint y: 555, endPoint x: 877, endPoint y: 383, distance: 228.7
click at [877, 383] on div "Janela de atendimento Grade de atendimento Capacidade Transportadoras Veículos …" at bounding box center [755, 357] width 1511 height 714
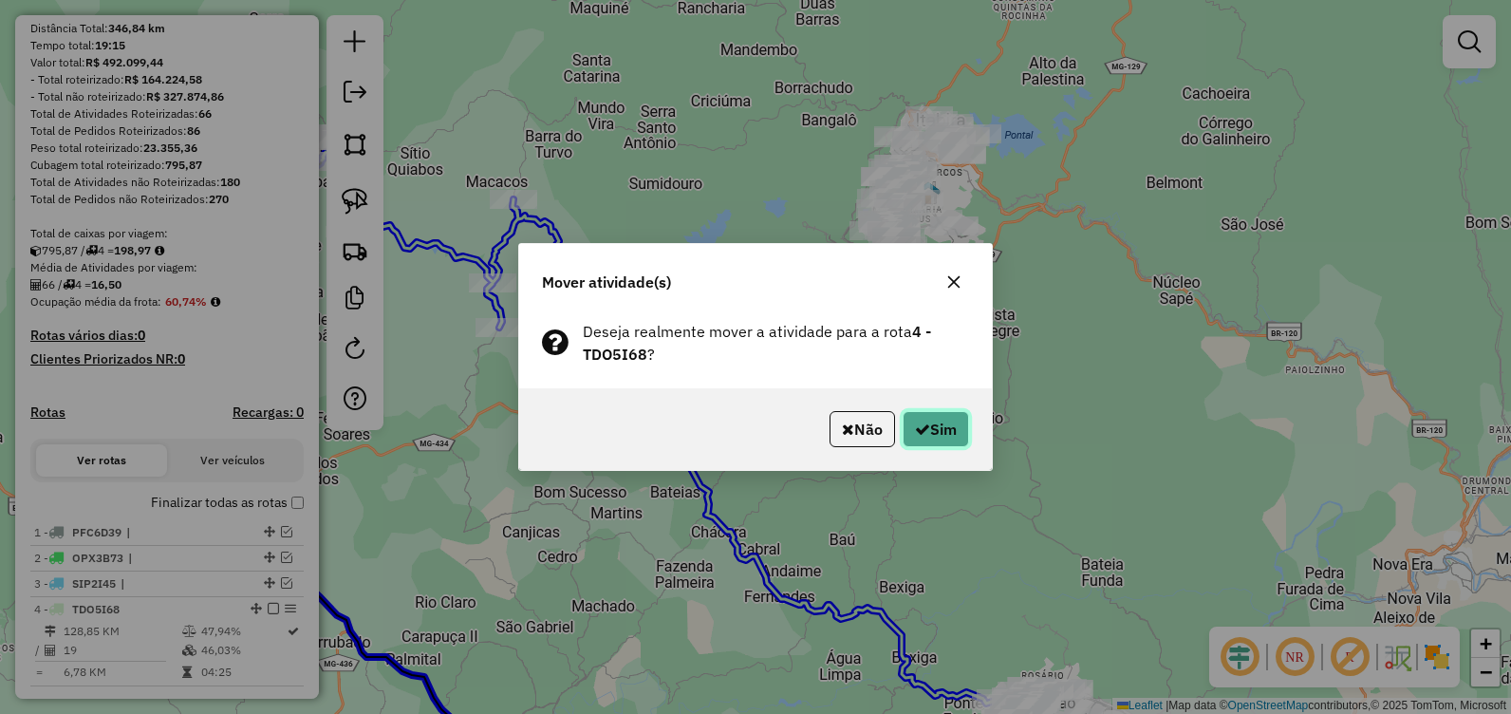
click at [927, 419] on button "Sim" at bounding box center [936, 429] width 66 height 36
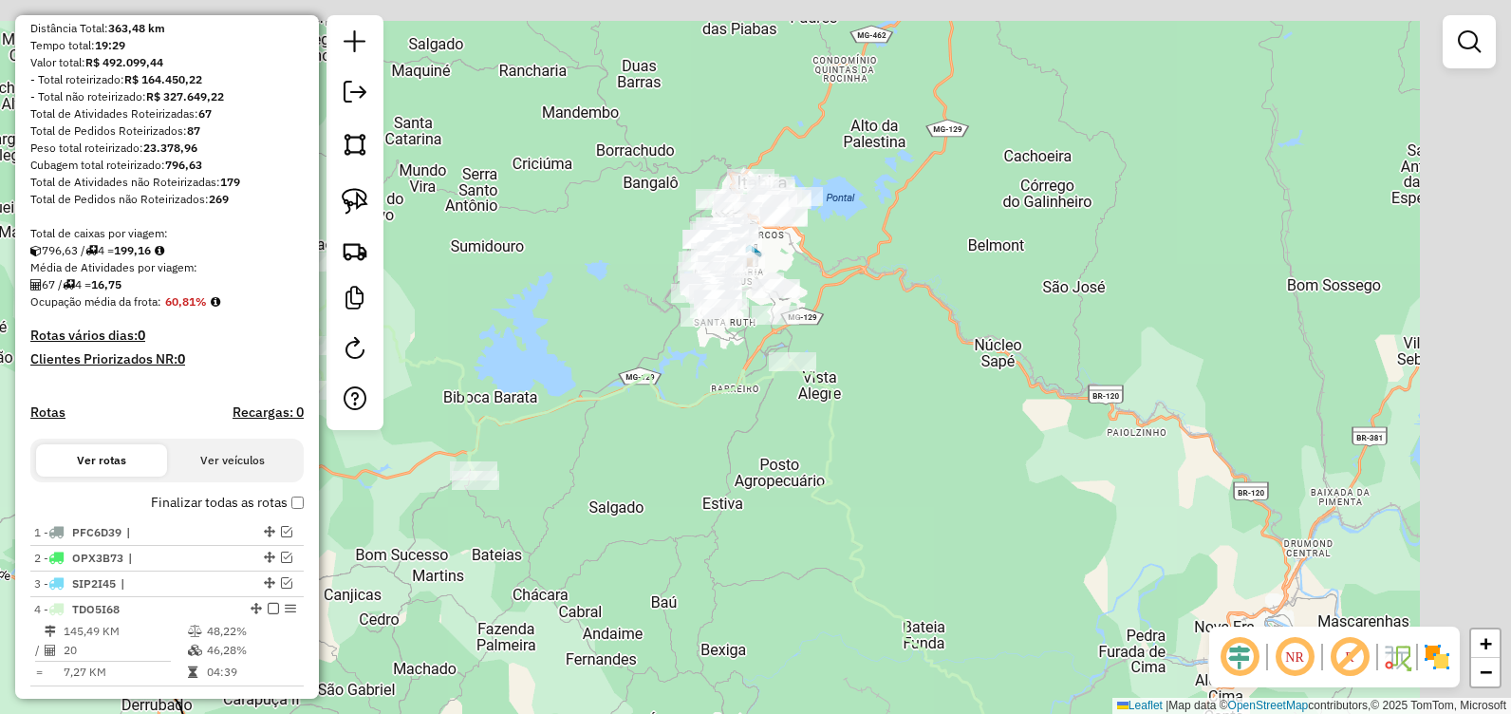
drag, startPoint x: 857, startPoint y: 395, endPoint x: 681, endPoint y: 451, distance: 185.2
click at [681, 449] on div "Janela de atendimento Grade de atendimento Capacidade Transportadoras Veículos …" at bounding box center [755, 357] width 1511 height 714
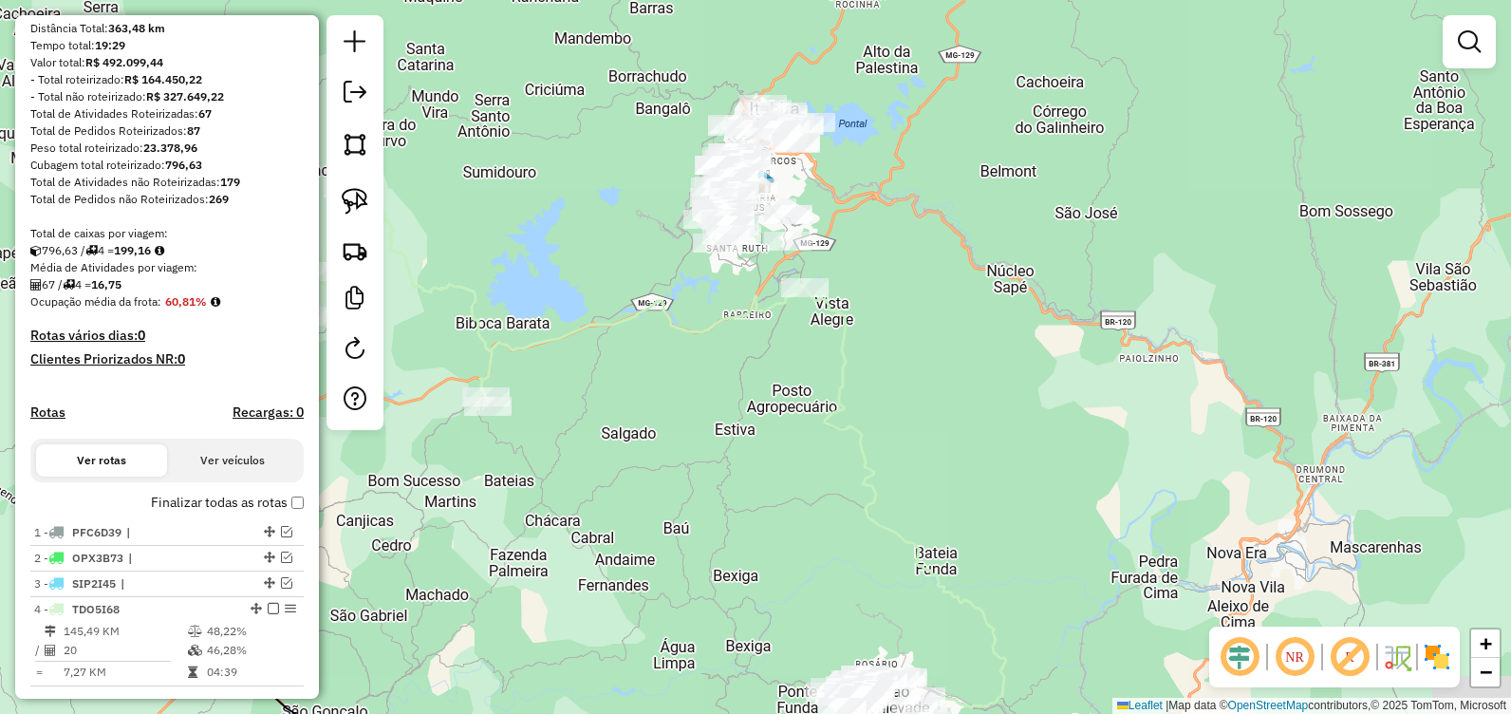
drag, startPoint x: 760, startPoint y: 526, endPoint x: 779, endPoint y: 454, distance: 74.6
click at [779, 459] on div "Janela de atendimento Grade de atendimento Capacidade Transportadoras Veículos …" at bounding box center [755, 357] width 1511 height 714
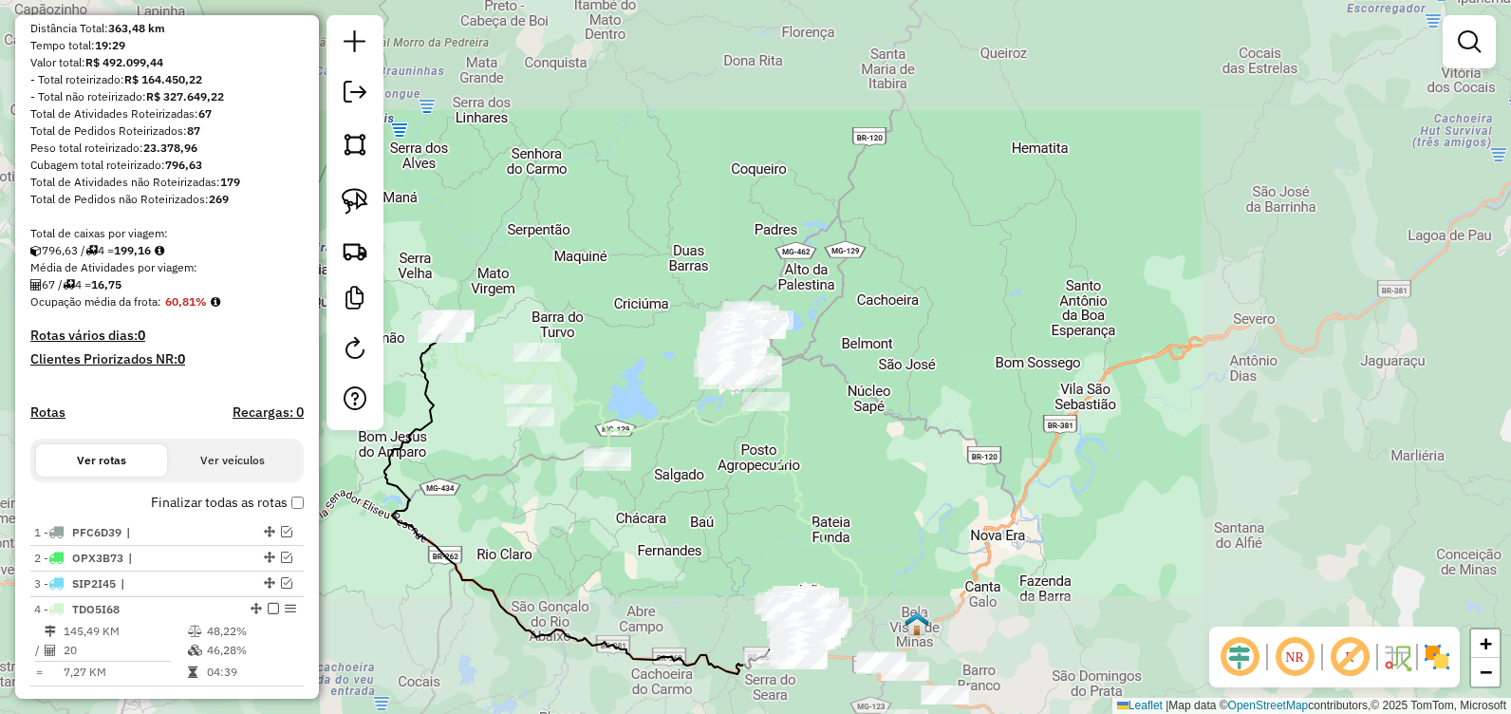
drag, startPoint x: 759, startPoint y: 490, endPoint x: 727, endPoint y: 505, distance: 35.7
click at [728, 509] on div "Janela de atendimento Grade de atendimento Capacidade Transportadoras Veículos …" at bounding box center [755, 357] width 1511 height 714
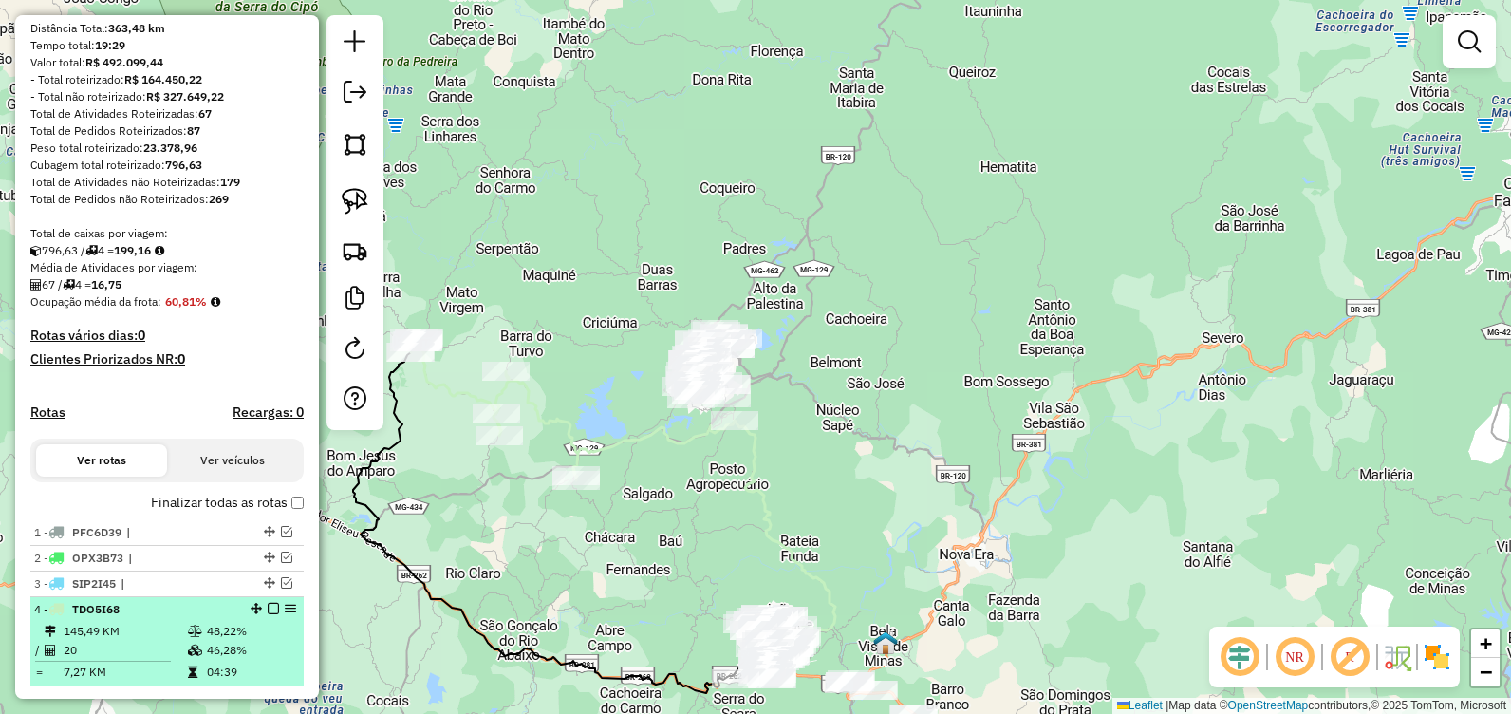
click at [271, 614] on em at bounding box center [273, 608] width 11 height 11
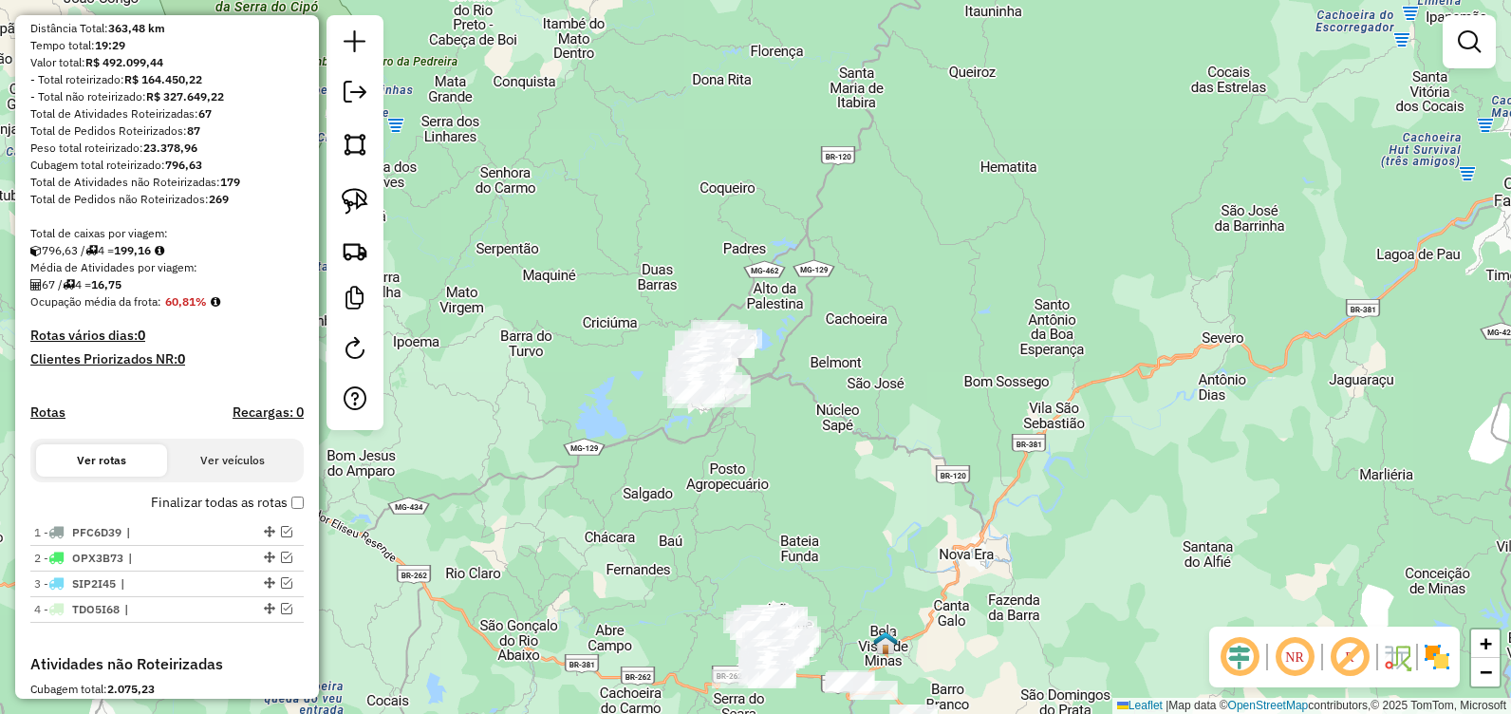
drag, startPoint x: 773, startPoint y: 473, endPoint x: 677, endPoint y: 494, distance: 98.1
click at [678, 498] on div "Janela de atendimento Grade de atendimento Capacidade Transportadoras Veículos …" at bounding box center [755, 357] width 1511 height 714
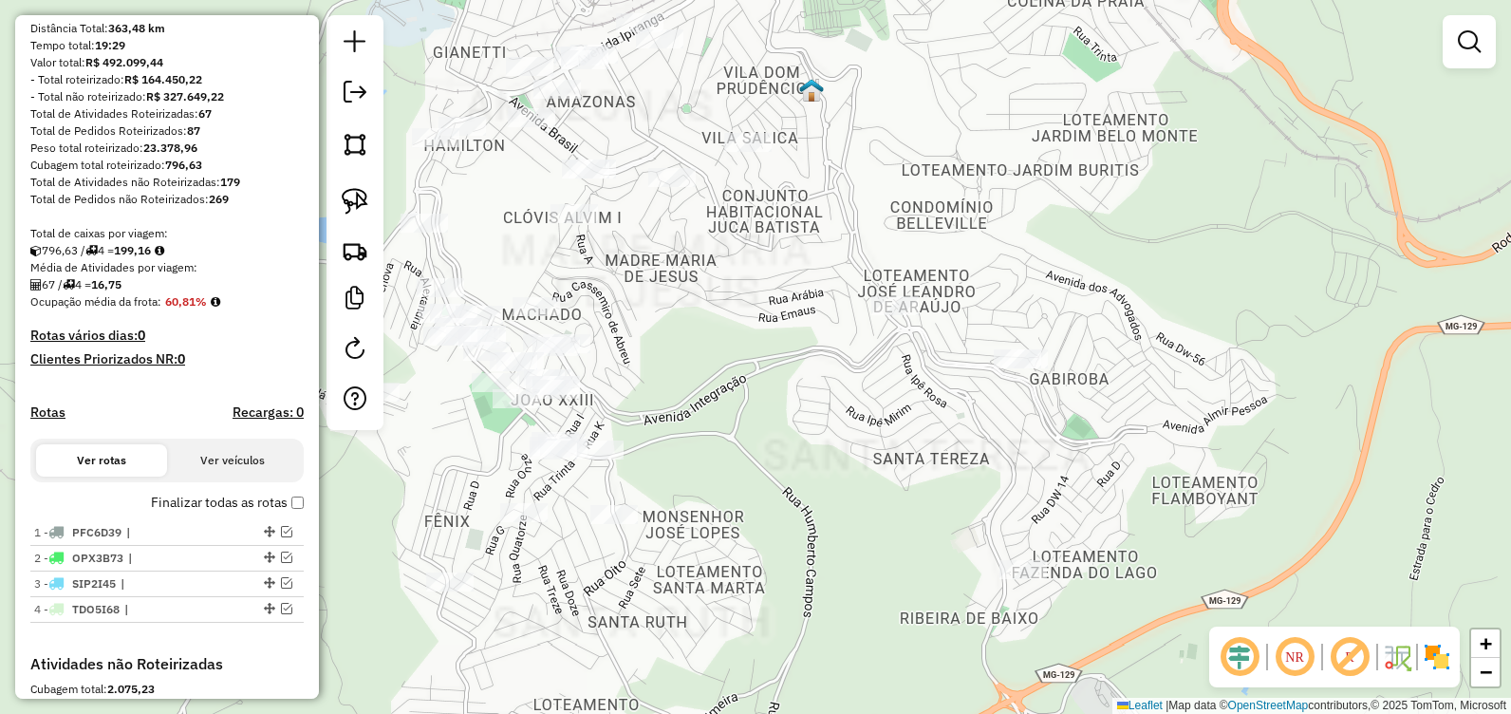
drag, startPoint x: 868, startPoint y: 371, endPoint x: 882, endPoint y: 363, distance: 15.8
click at [882, 363] on div "Janela de atendimento Grade de atendimento Capacidade Transportadoras Veículos …" at bounding box center [755, 357] width 1511 height 714
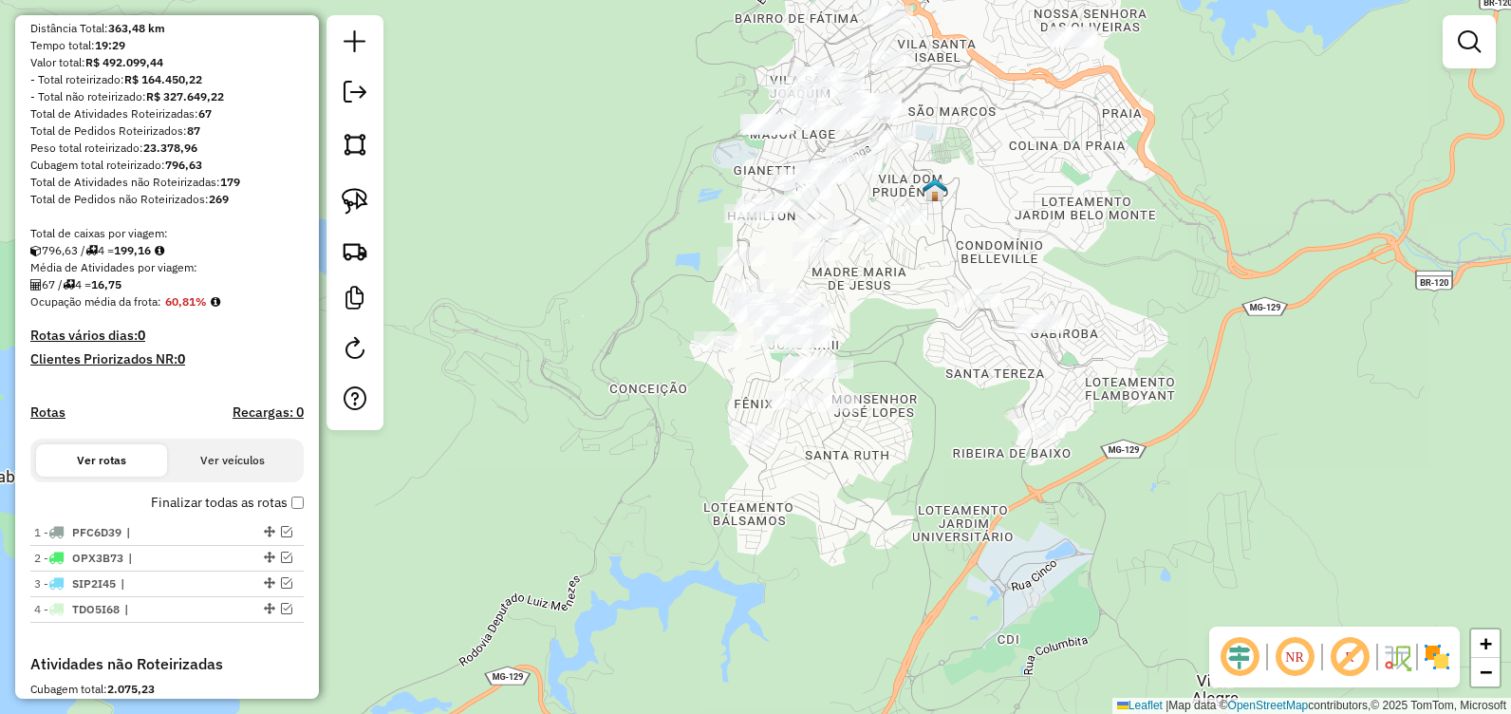
drag, startPoint x: 886, startPoint y: 337, endPoint x: 945, endPoint y: 427, distance: 108.2
click at [945, 427] on div "Janela de atendimento Grade de atendimento Capacidade Transportadoras Veículos …" at bounding box center [755, 357] width 1511 height 714
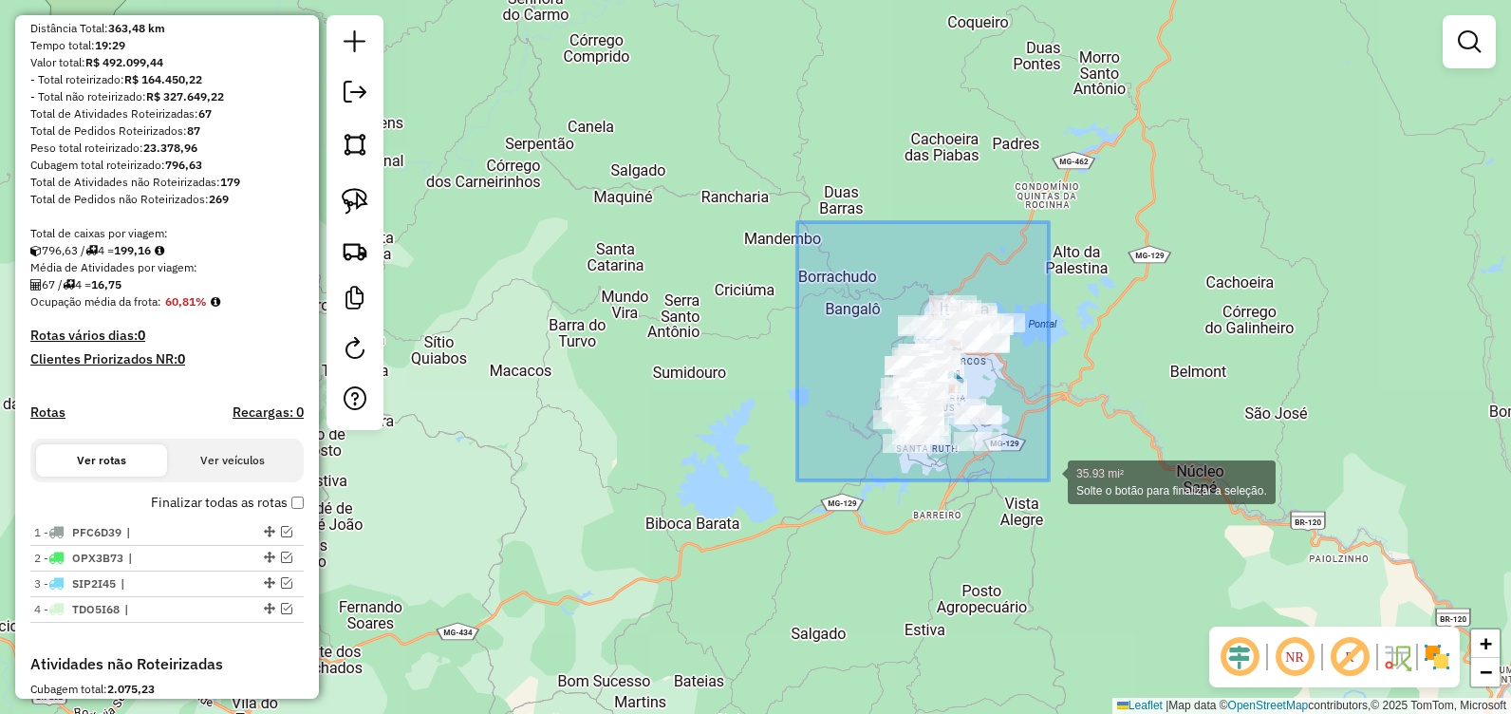
drag, startPoint x: 886, startPoint y: 329, endPoint x: 1049, endPoint y: 480, distance: 221.6
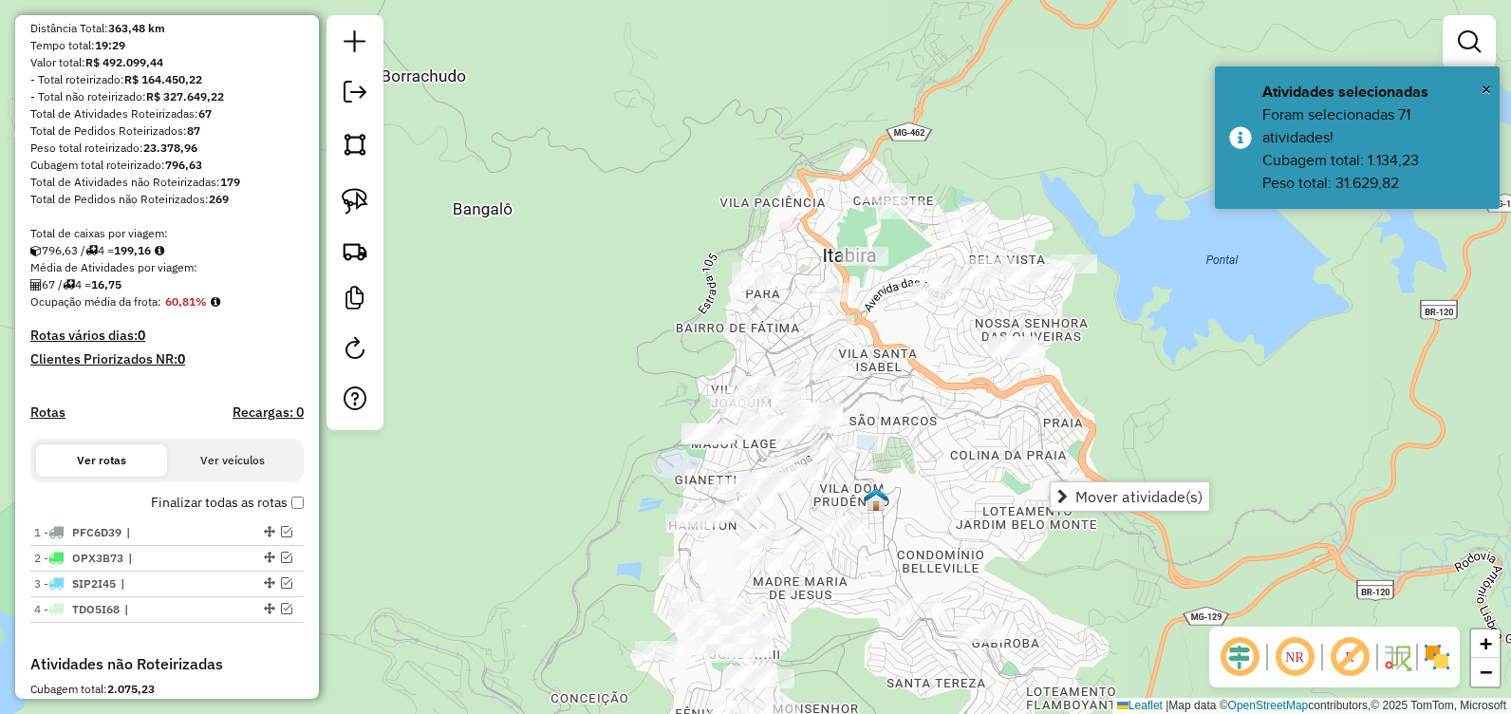
drag, startPoint x: 961, startPoint y: 373, endPoint x: 888, endPoint y: 391, distance: 74.4
click at [890, 392] on div "Janela de atendimento Grade de atendimento Capacidade Transportadoras Veículos …" at bounding box center [755, 357] width 1511 height 714
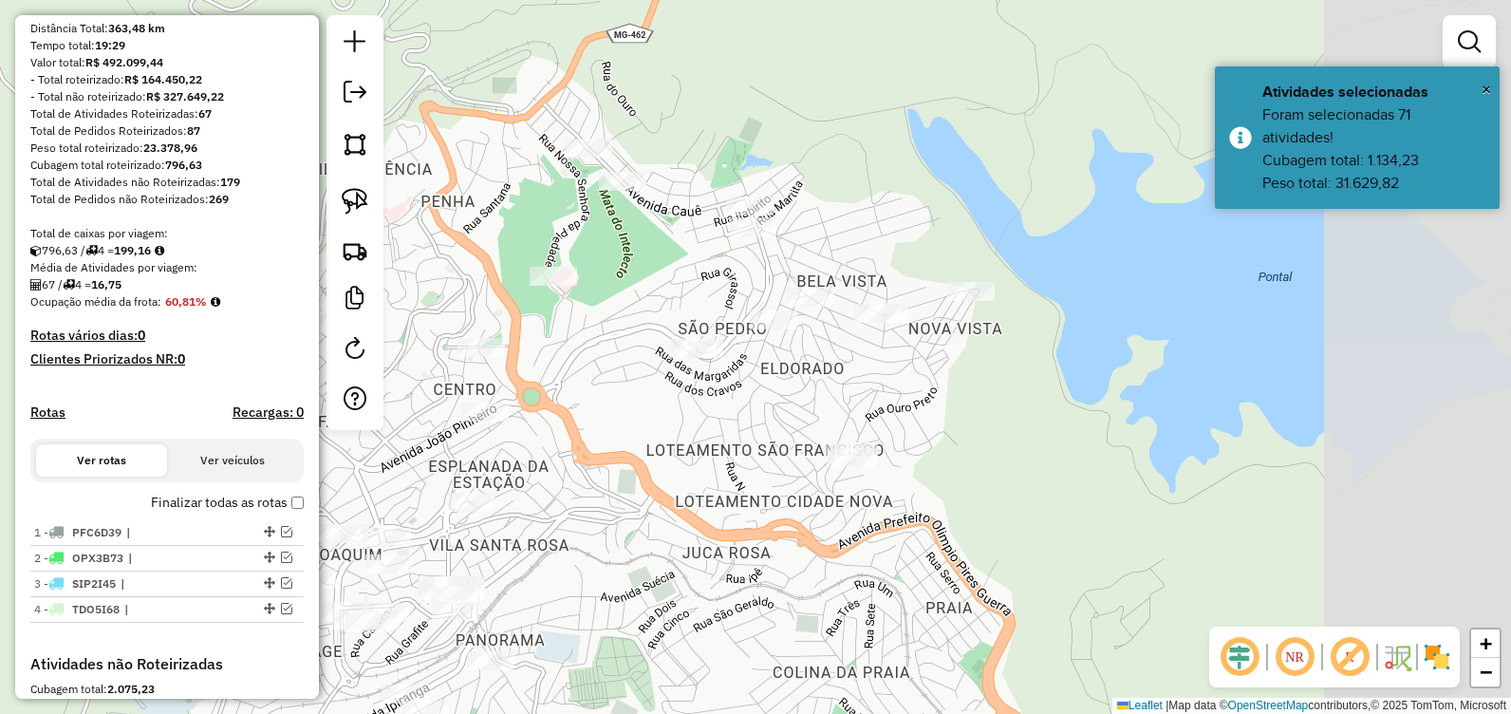
drag, startPoint x: 703, startPoint y: 432, endPoint x: 677, endPoint y: 425, distance: 27.4
click at [678, 426] on div "Janela de atendimento Grade de atendimento Capacidade Transportadoras Veículos …" at bounding box center [755, 357] width 1511 height 714
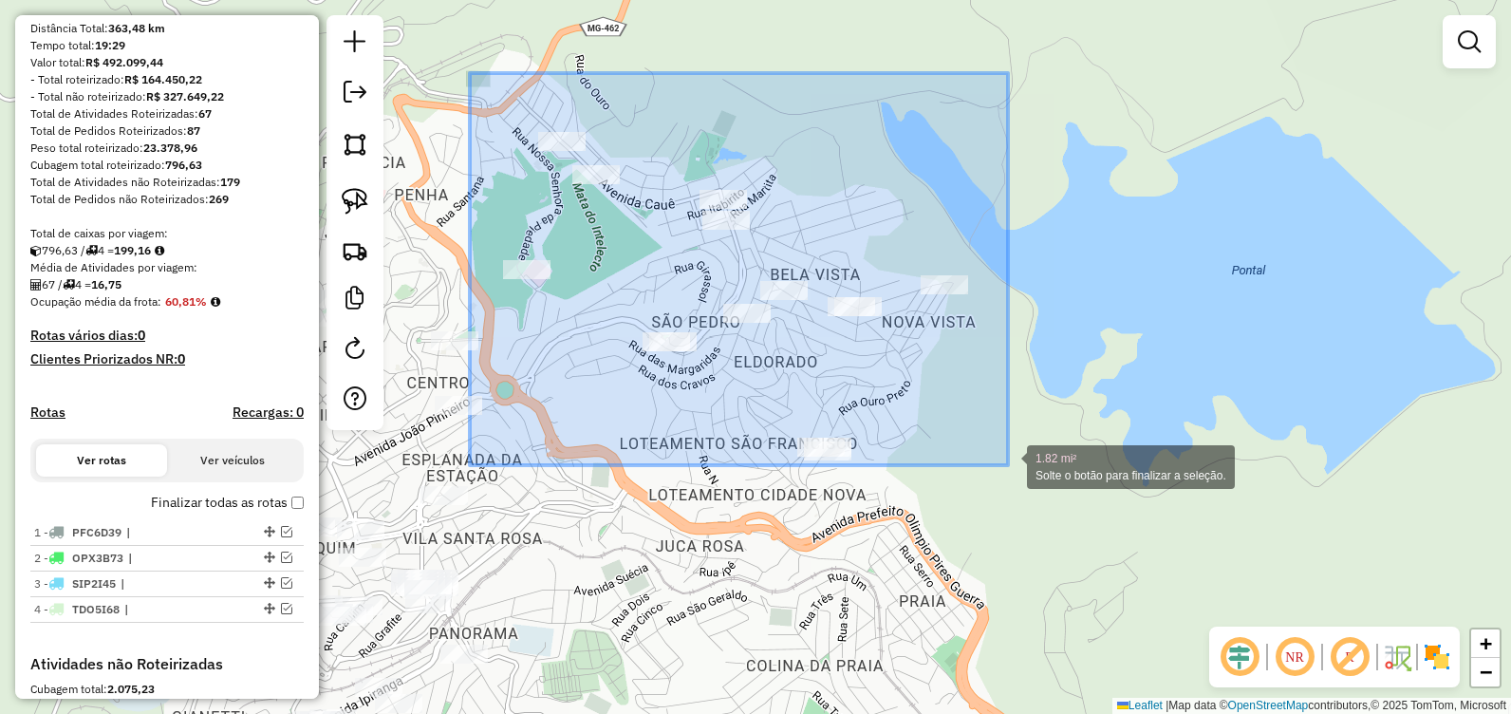
drag, startPoint x: 470, startPoint y: 73, endPoint x: 1026, endPoint y: 487, distance: 693.2
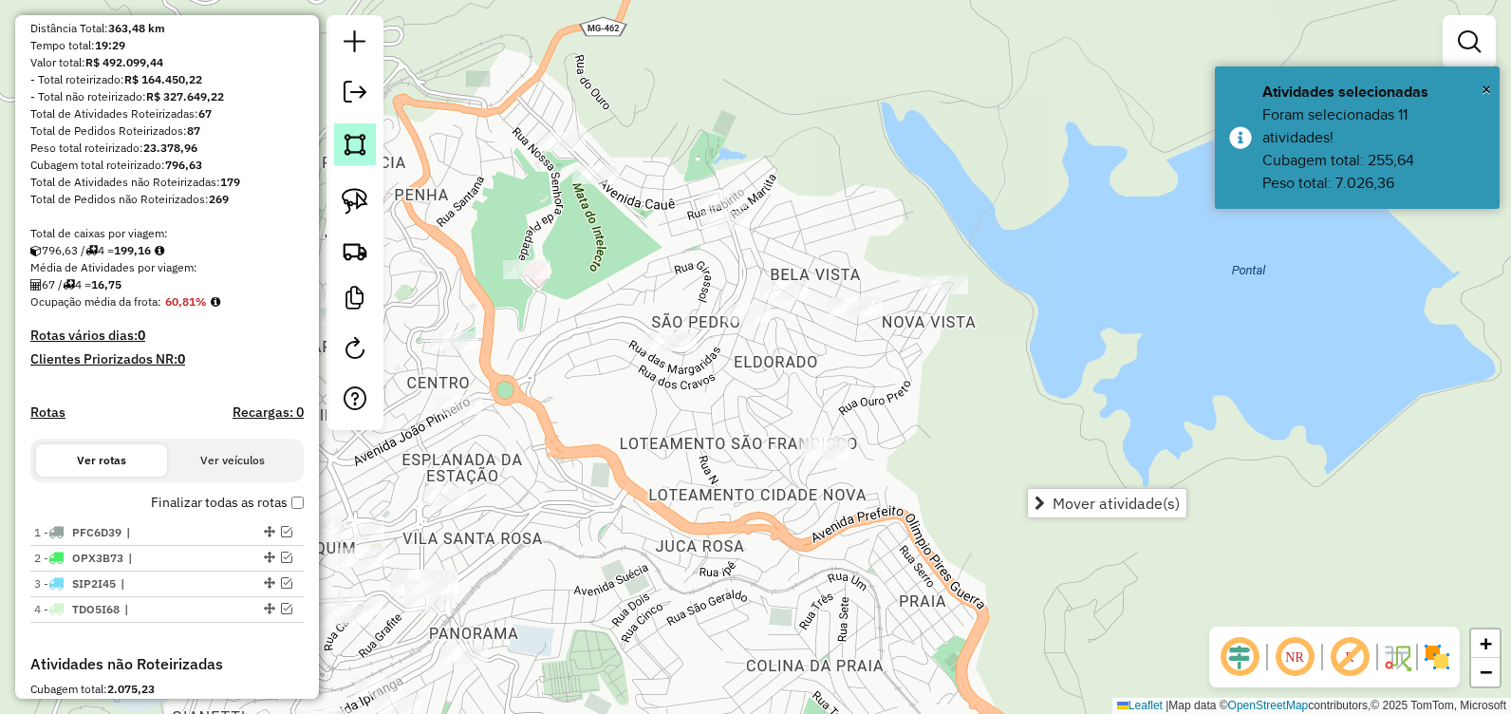
click at [346, 138] on img at bounding box center [355, 144] width 27 height 27
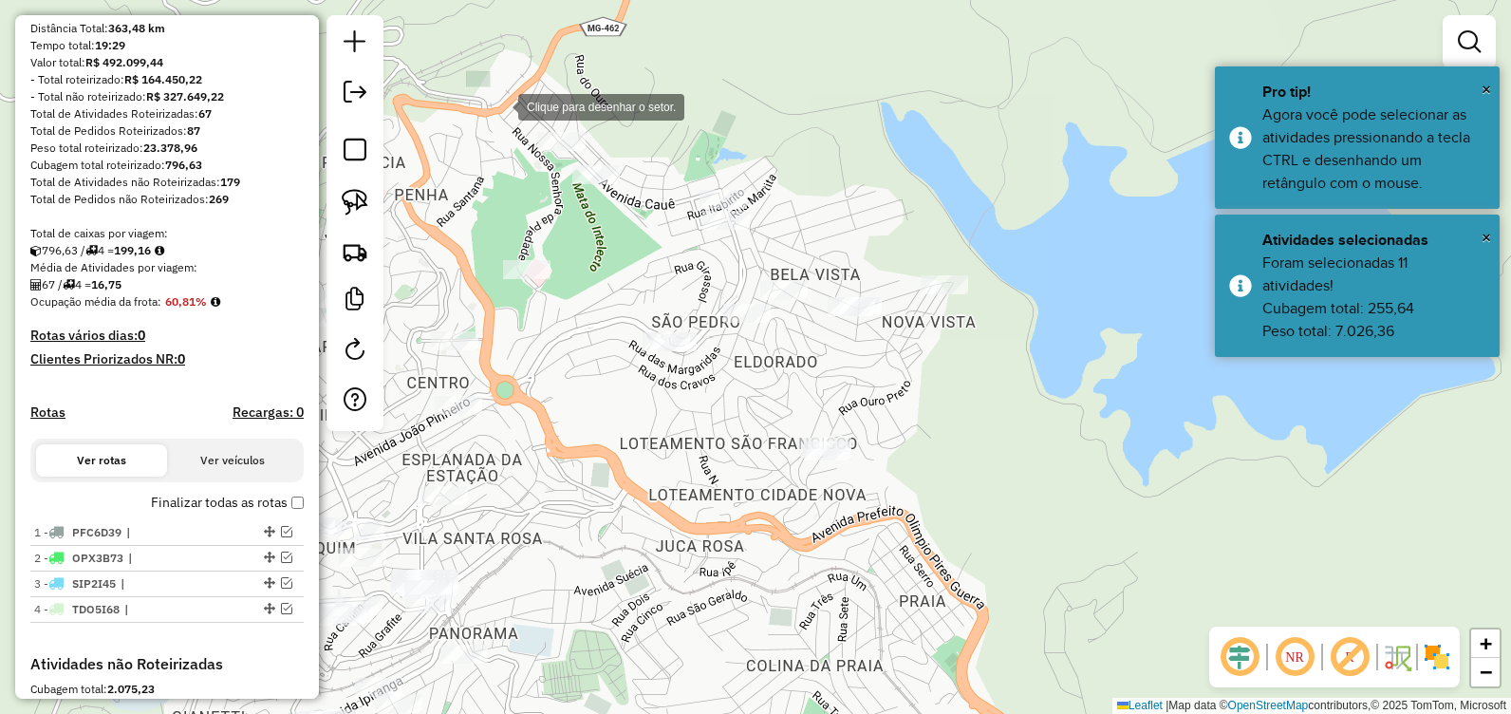
drag, startPoint x: 499, startPoint y: 105, endPoint x: 483, endPoint y: 135, distance: 33.6
click at [498, 105] on div at bounding box center [499, 105] width 38 height 38
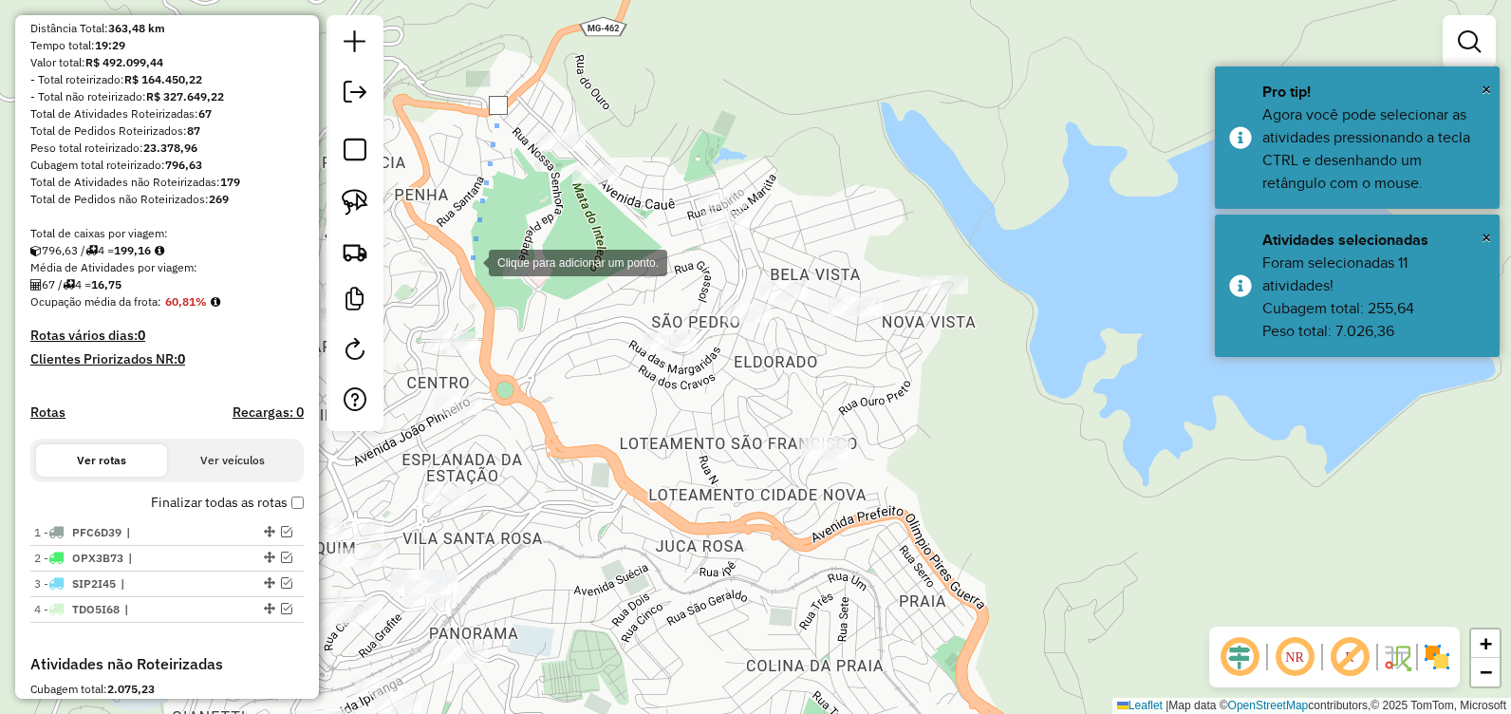
click at [471, 262] on div at bounding box center [470, 261] width 38 height 38
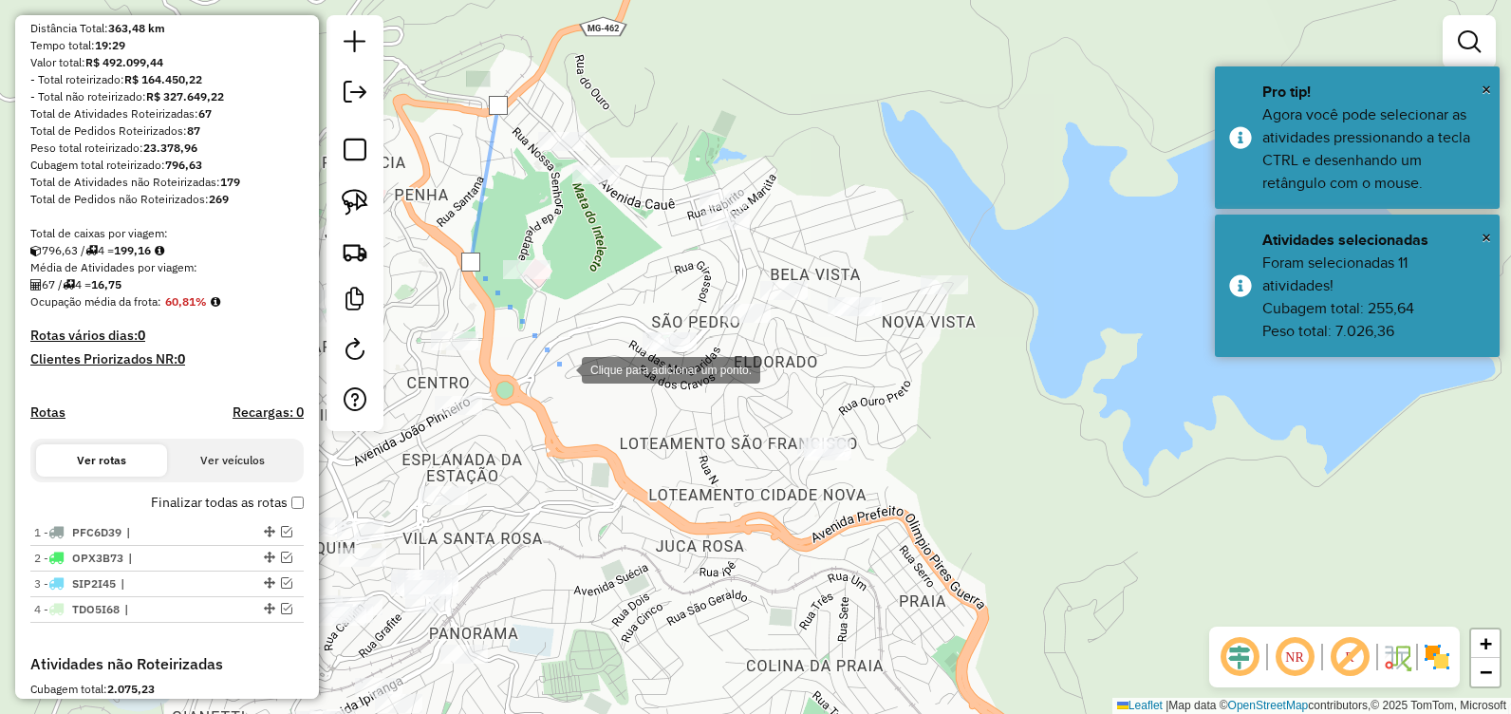
click at [565, 372] on div at bounding box center [563, 368] width 38 height 38
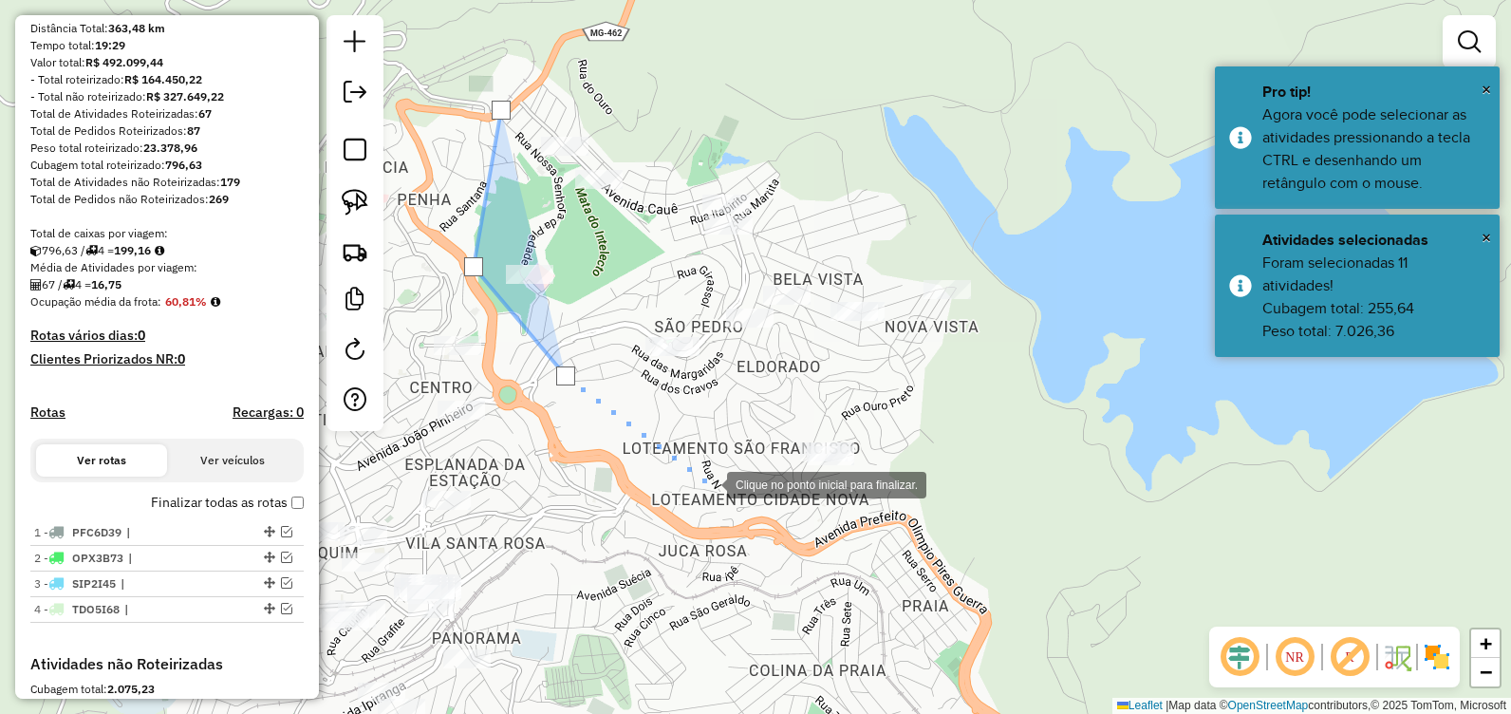
click at [708, 483] on div at bounding box center [708, 483] width 38 height 38
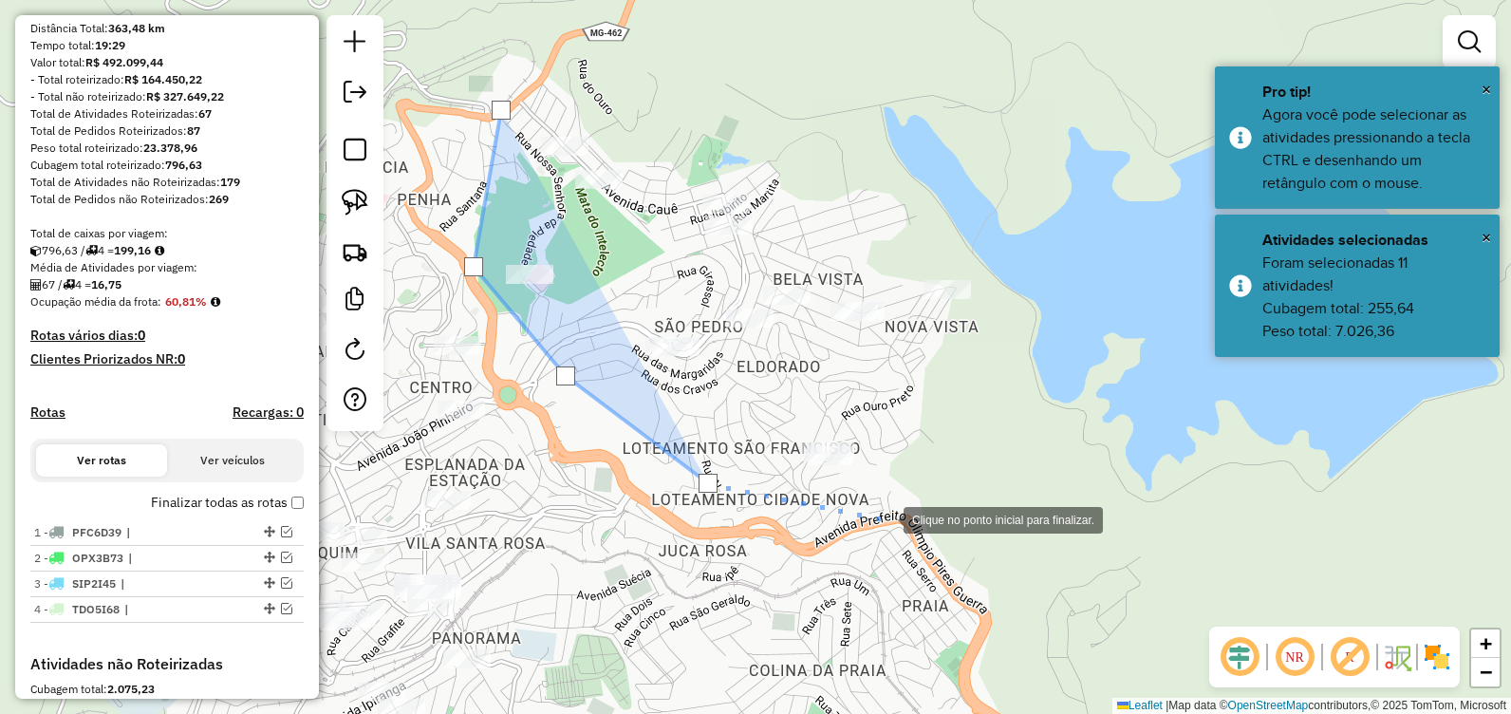
click at [885, 518] on div at bounding box center [885, 518] width 38 height 38
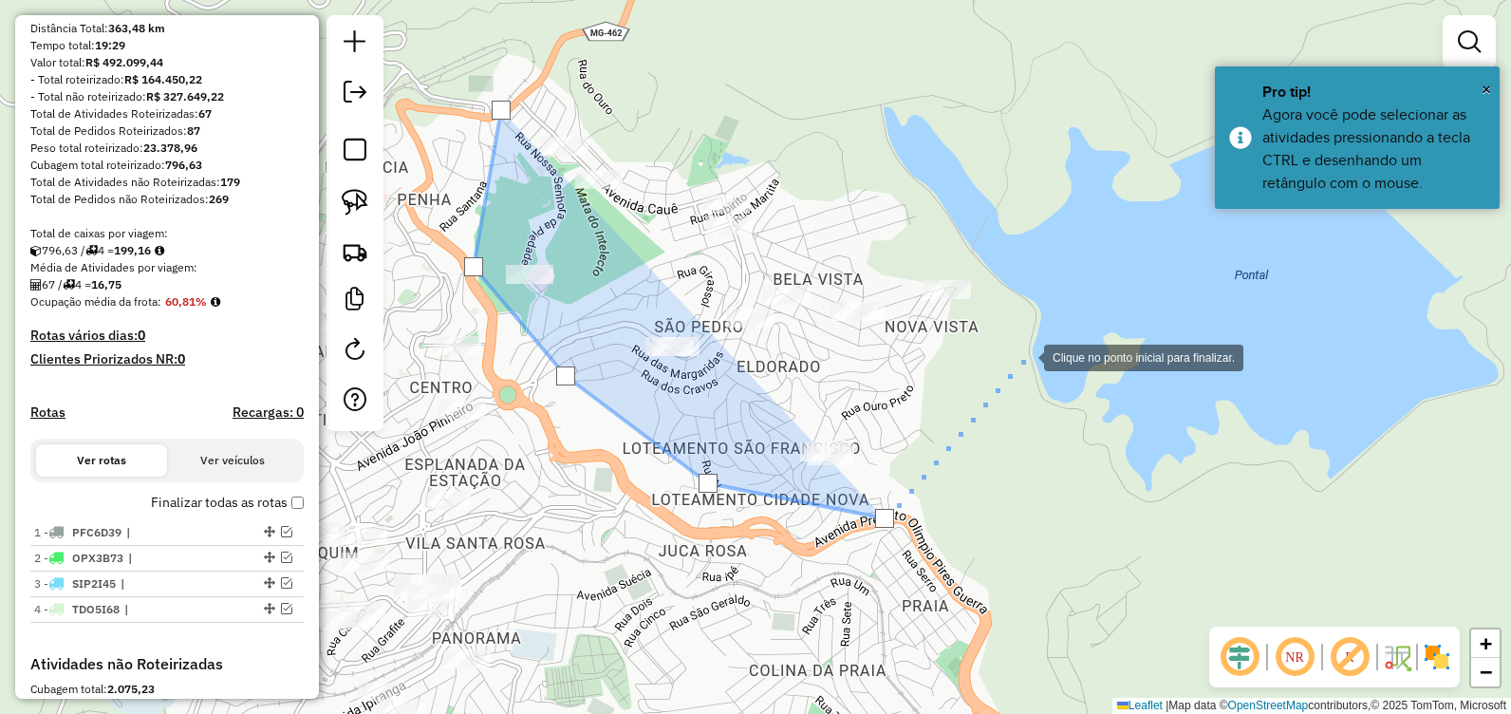
click at [1025, 356] on div at bounding box center [1025, 356] width 38 height 38
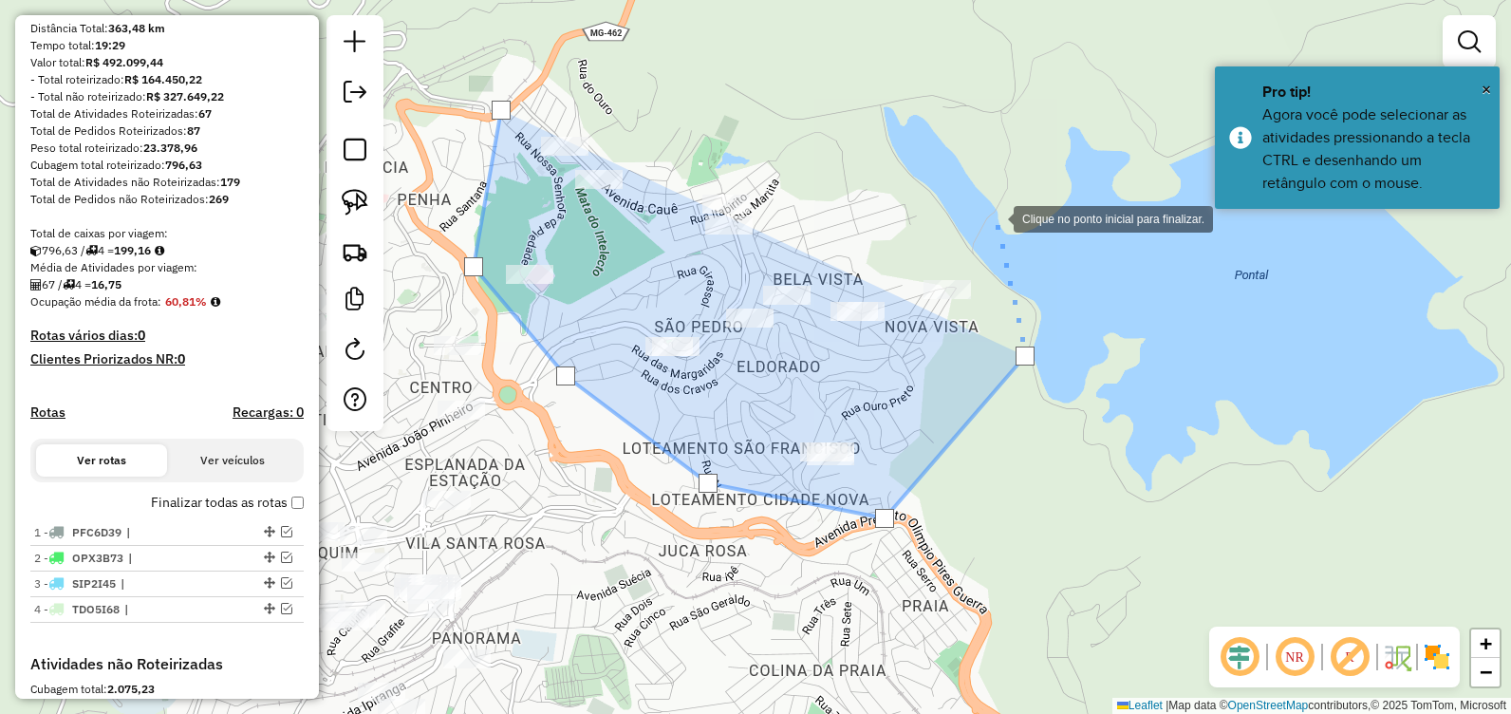
drag, startPoint x: 996, startPoint y: 217, endPoint x: 967, endPoint y: 199, distance: 33.7
click at [992, 215] on div at bounding box center [995, 217] width 38 height 38
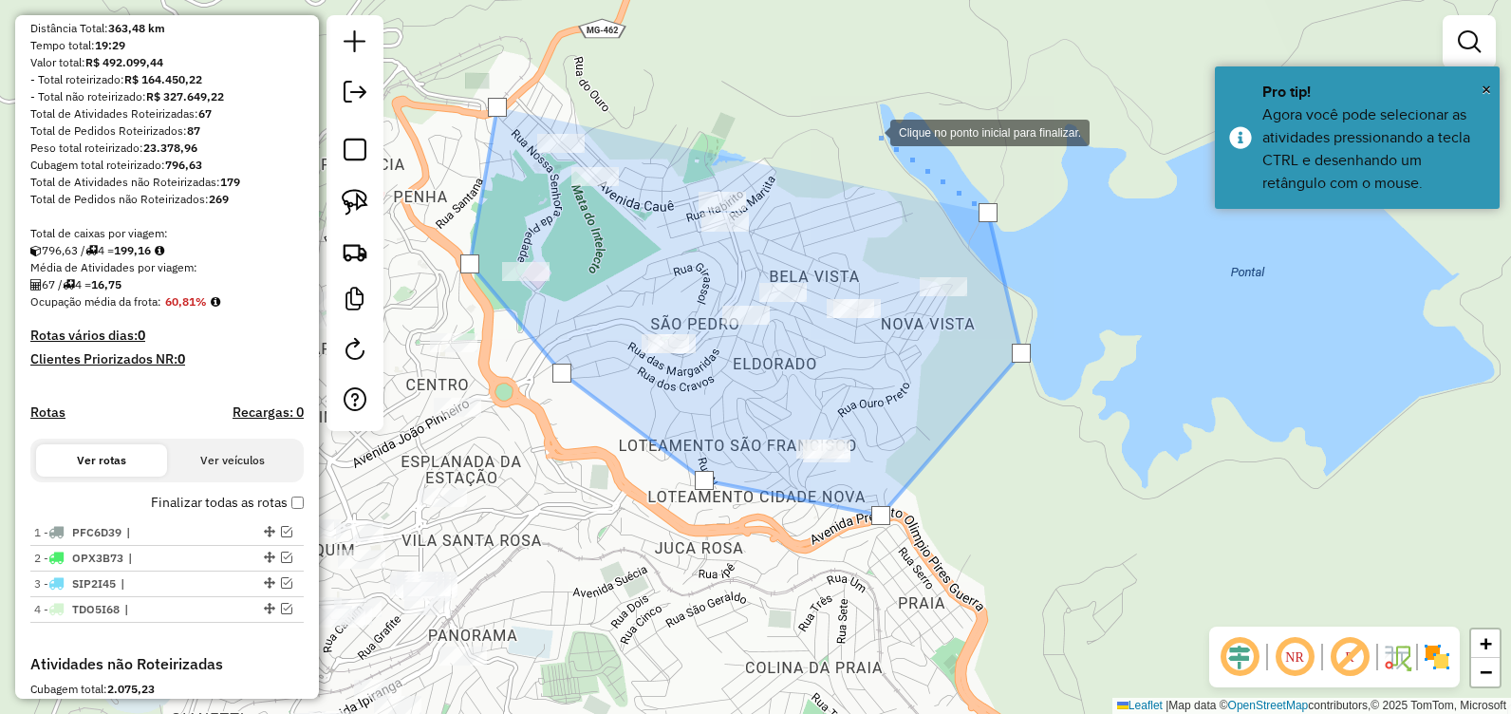
click at [852, 112] on div at bounding box center [871, 131] width 38 height 38
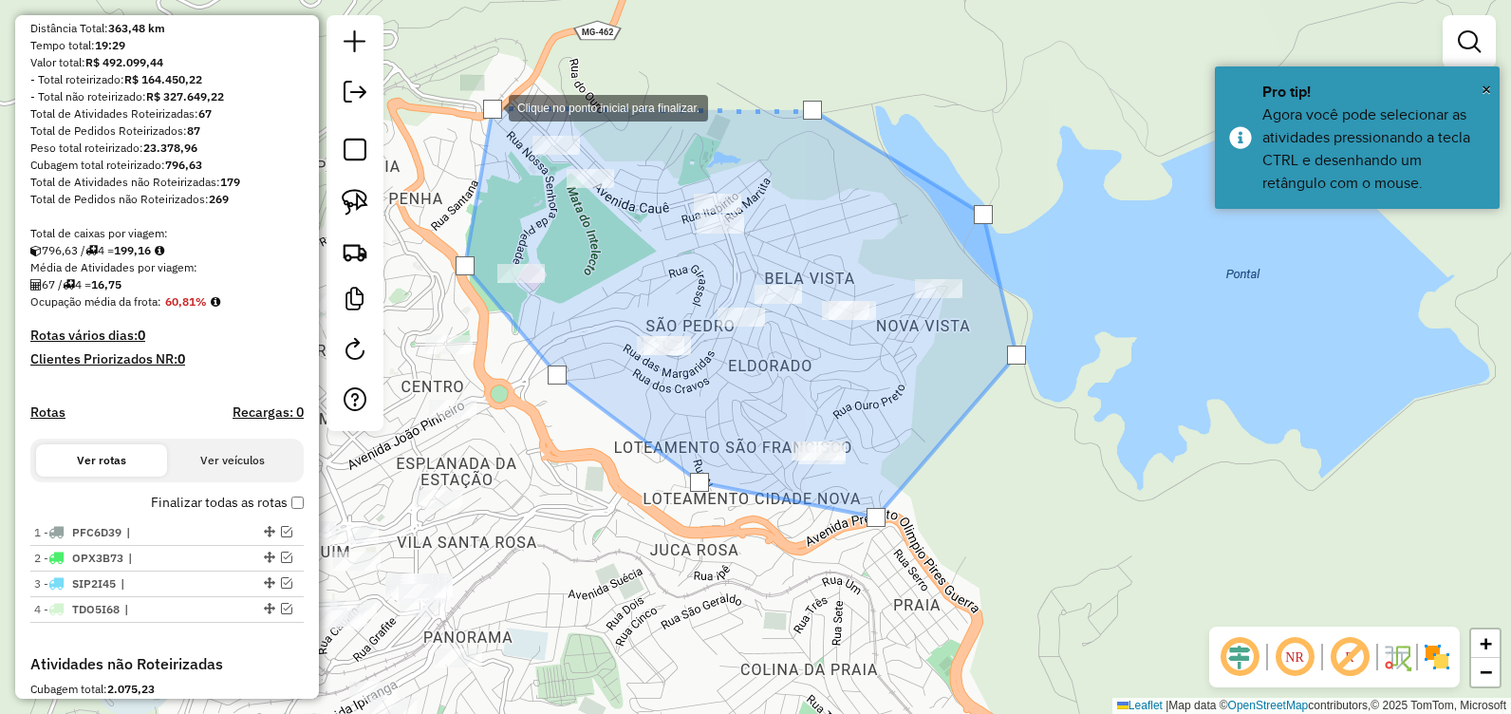
click at [490, 106] on div at bounding box center [492, 109] width 19 height 19
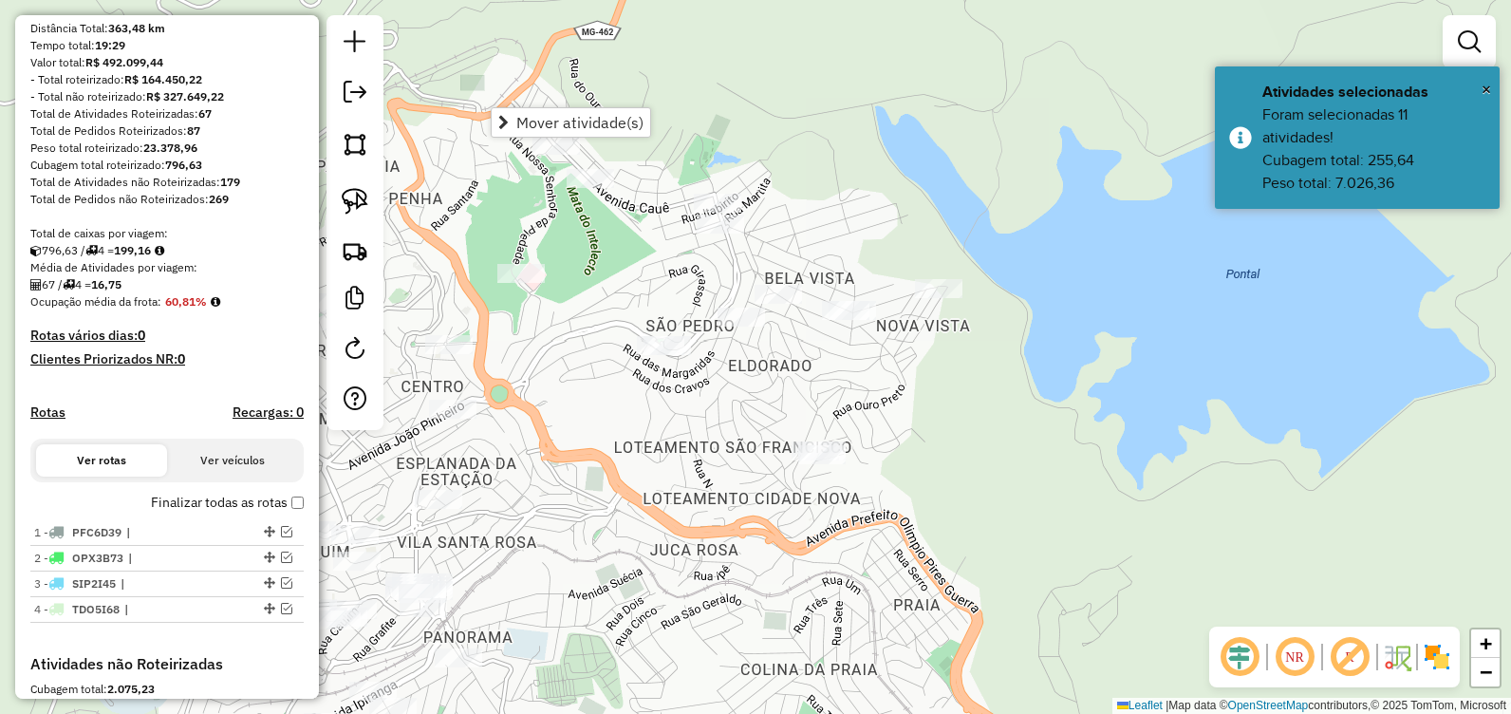
drag, startPoint x: 586, startPoint y: 120, endPoint x: 587, endPoint y: 134, distance: 14.3
click at [585, 120] on span "Mover atividade(s)" at bounding box center [579, 122] width 127 height 15
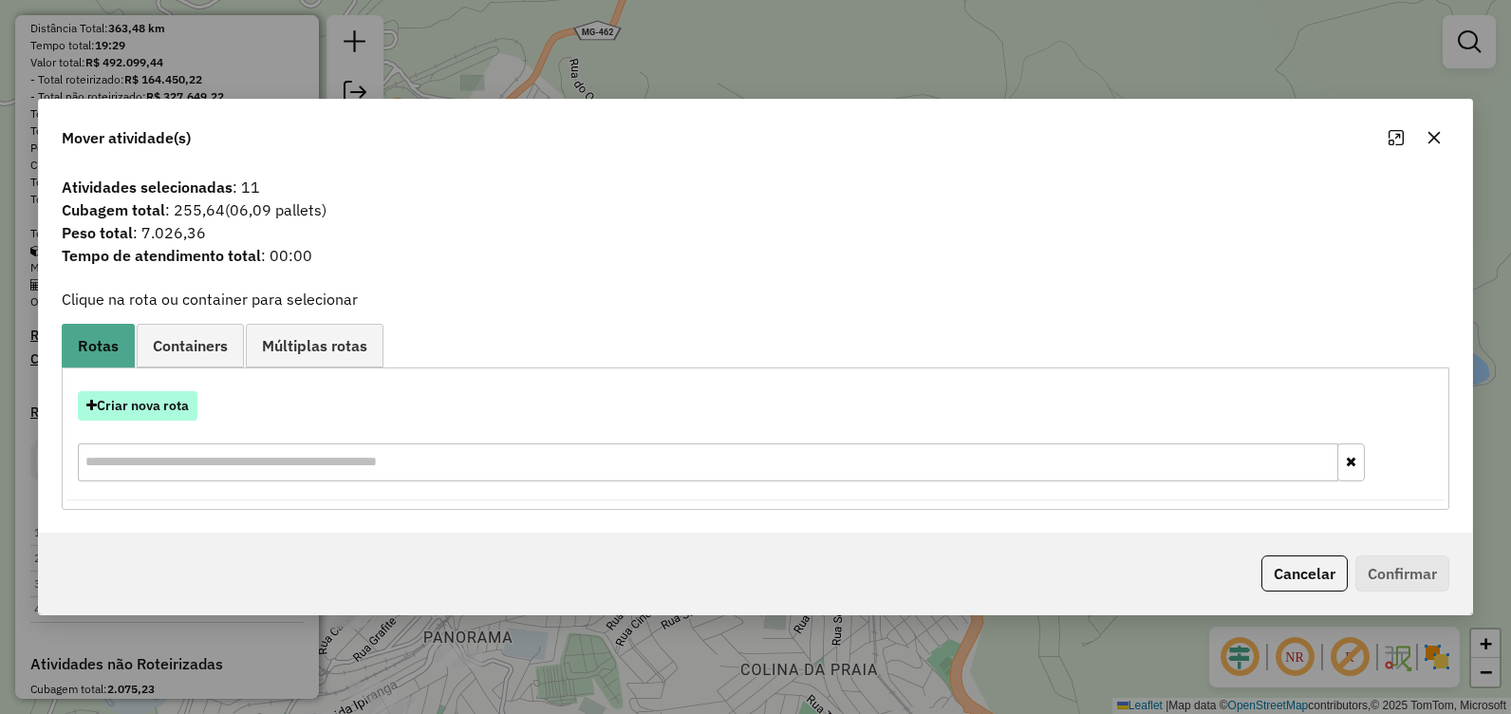
click at [140, 407] on button "Criar nova rota" at bounding box center [138, 405] width 120 height 29
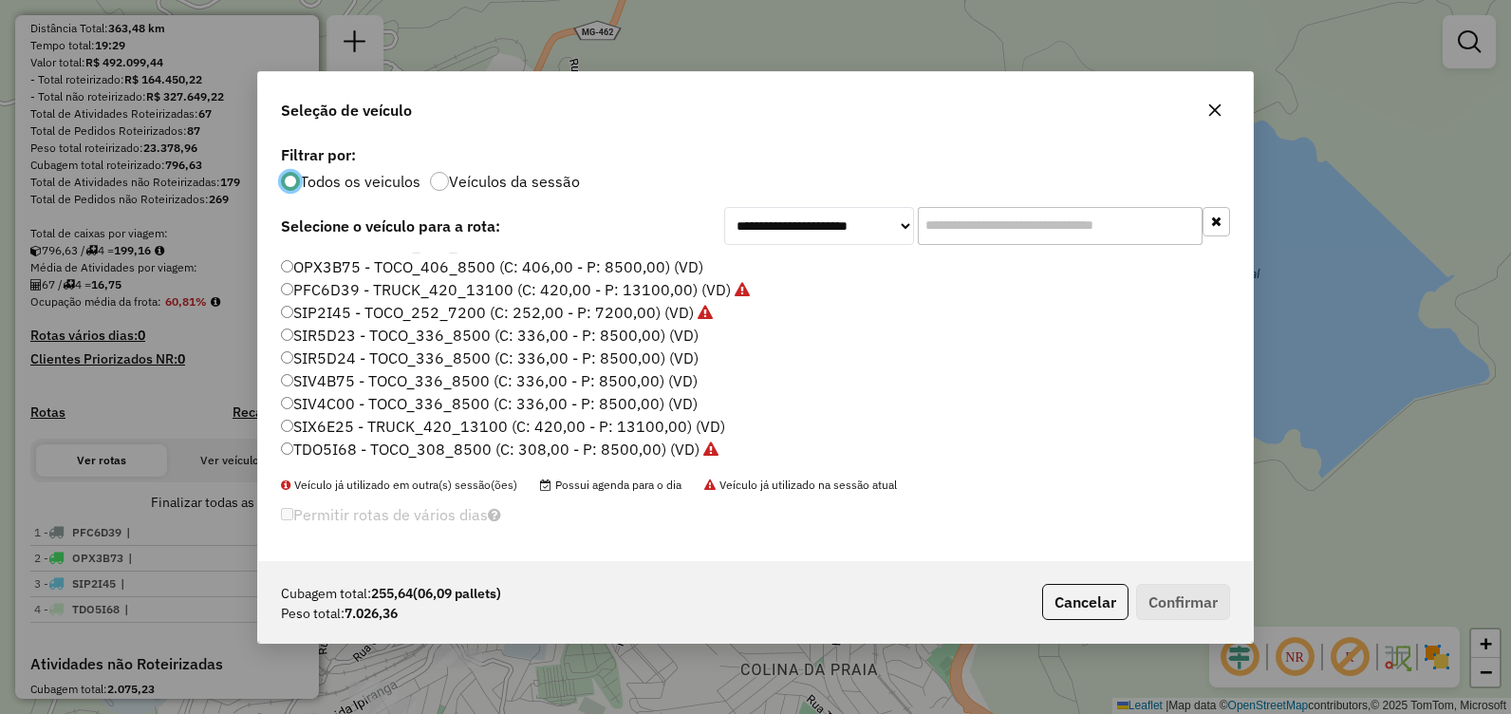
click at [385, 406] on label "SIV4C00 - TOCO_336_8500 (C: 336,00 - P: 8500,00) (VD)" at bounding box center [489, 403] width 417 height 23
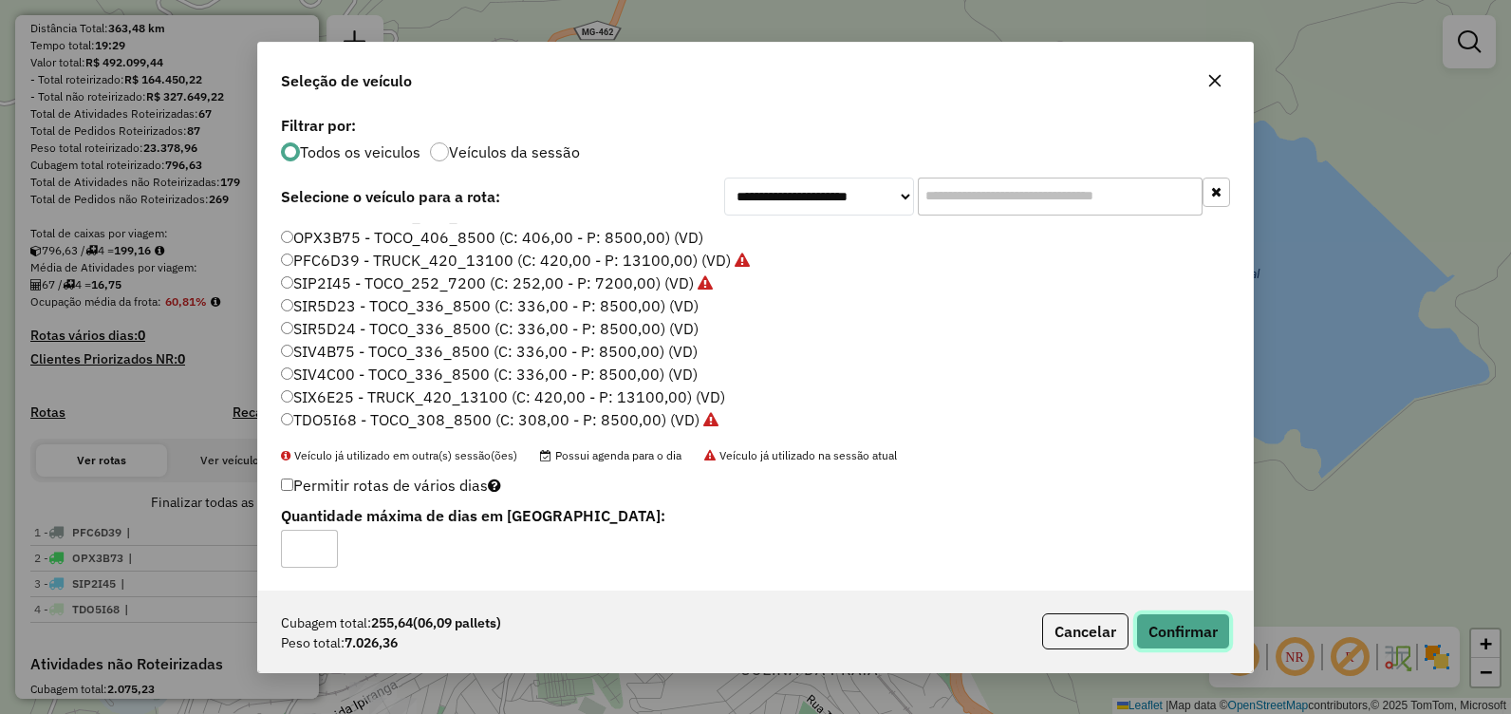
click at [1211, 620] on button "Confirmar" at bounding box center [1183, 631] width 94 height 36
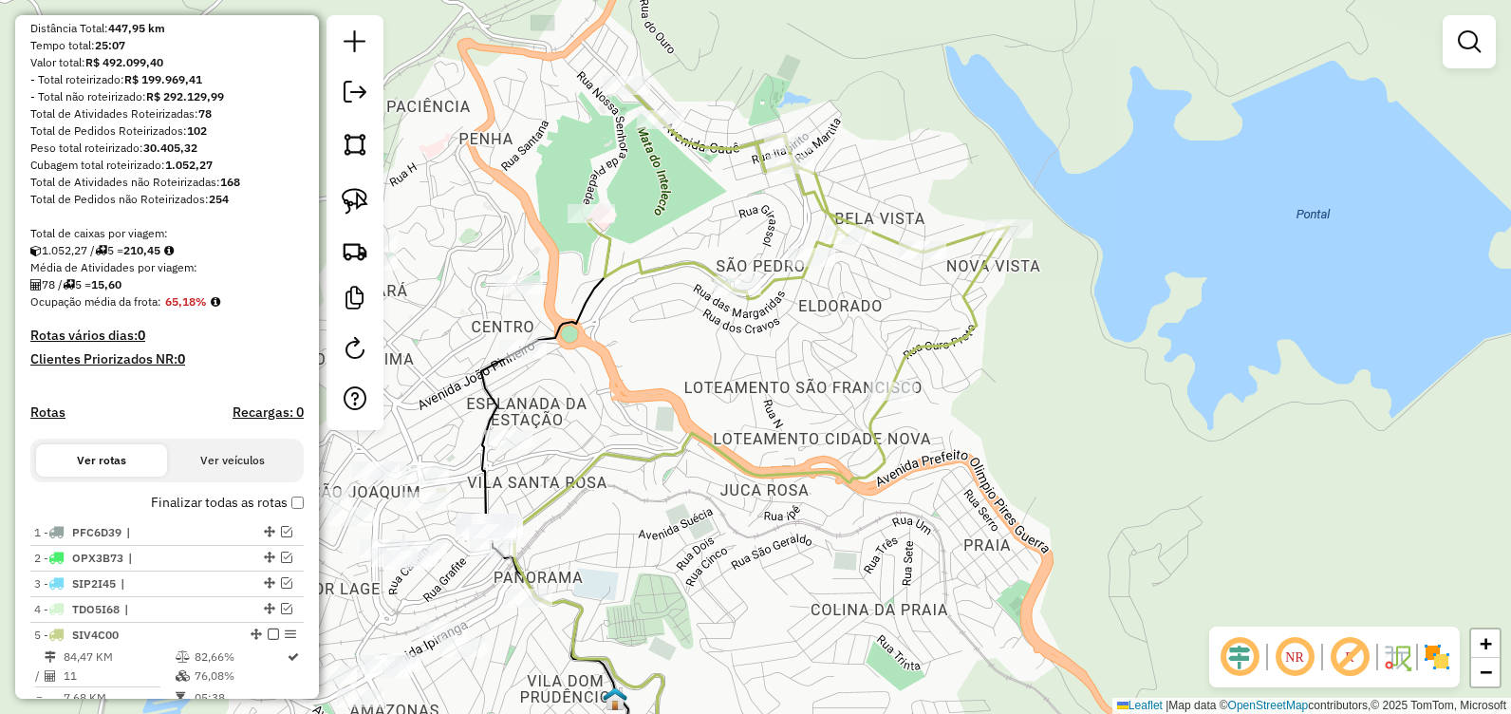
drag, startPoint x: 730, startPoint y: 557, endPoint x: 869, endPoint y: 439, distance: 182.5
click at [919, 457] on div "Janela de atendimento Grade de atendimento Capacidade Transportadoras Veículos …" at bounding box center [755, 357] width 1511 height 714
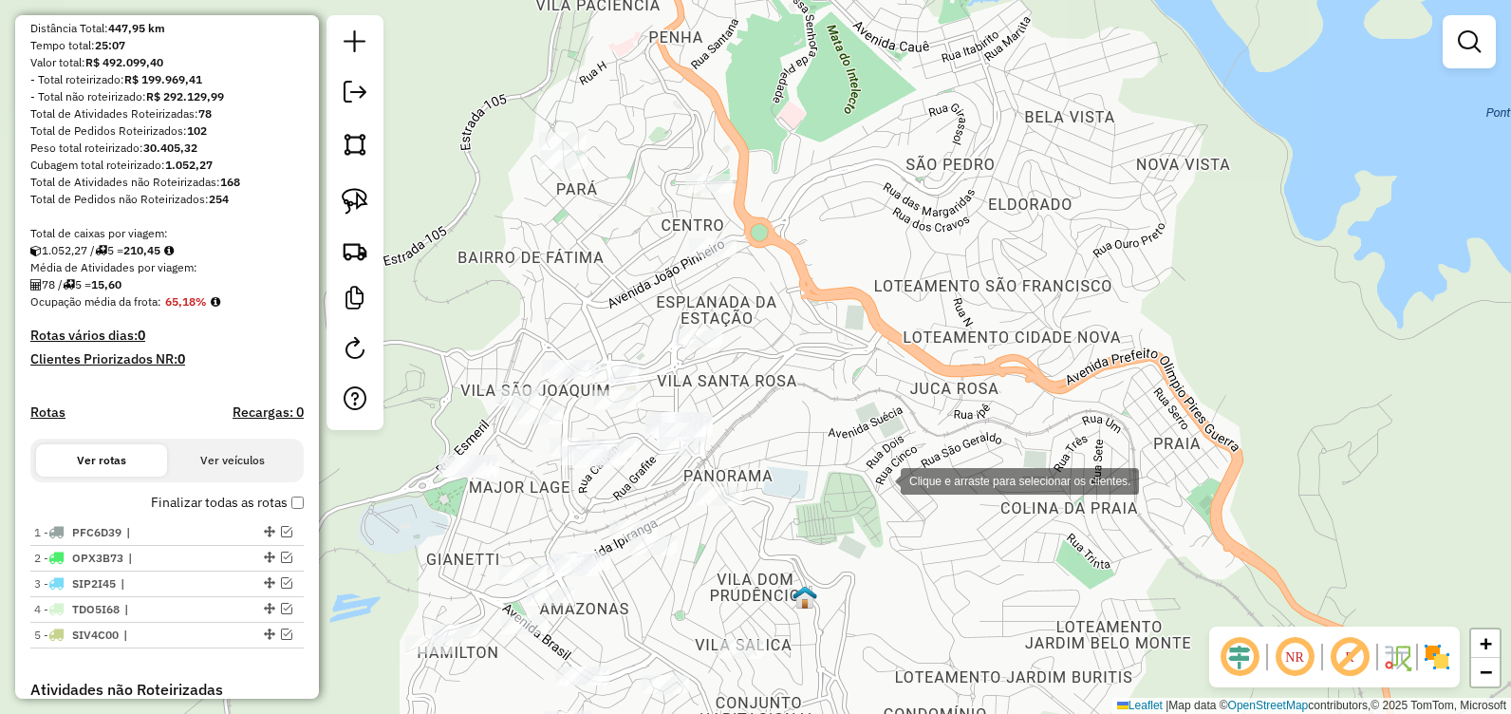
drag, startPoint x: 465, startPoint y: 76, endPoint x: 805, endPoint y: 450, distance: 505.3
click at [870, 470] on div "Clique e arraste para selecionar os clientes. Janela de atendimento Grade de at…" at bounding box center [755, 357] width 1511 height 714
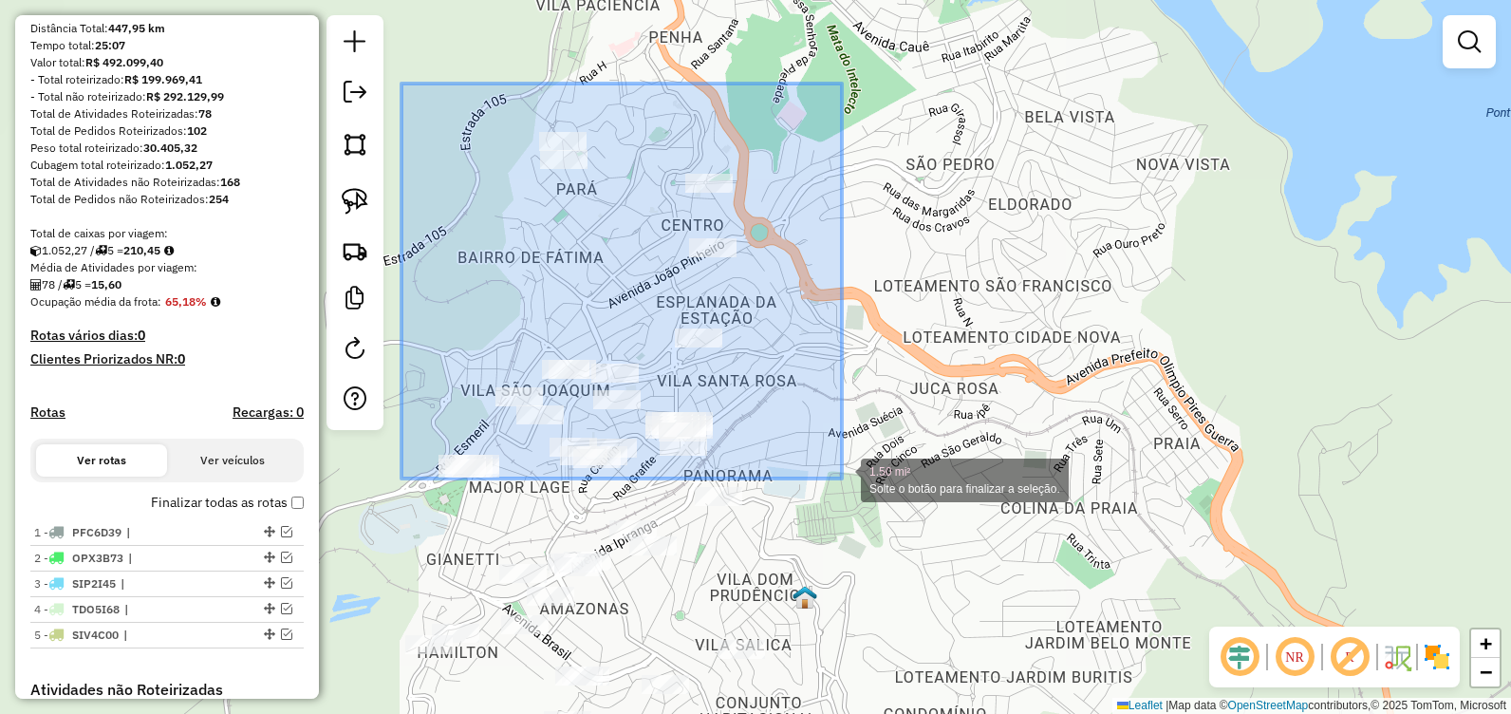
drag, startPoint x: 516, startPoint y: 130, endPoint x: 843, endPoint y: 476, distance: 475.3
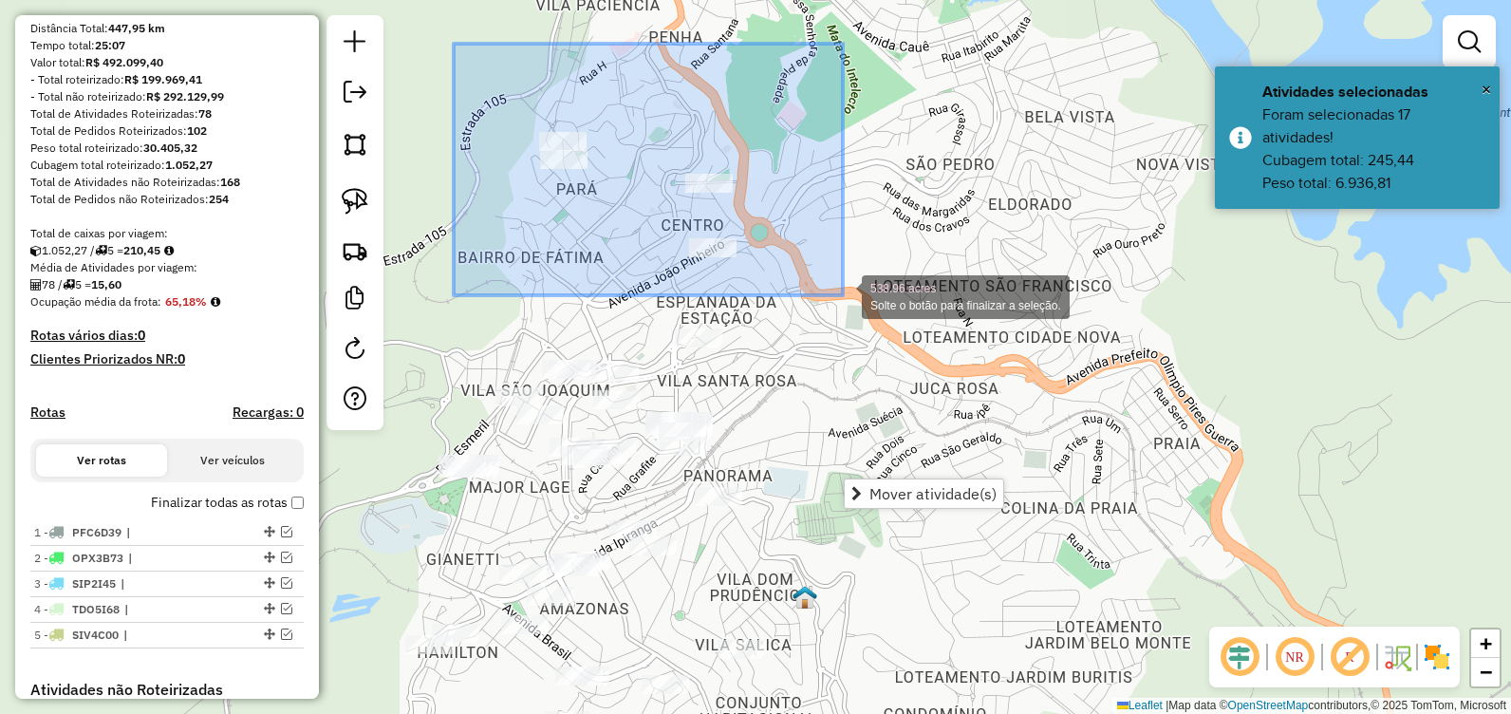
drag, startPoint x: 454, startPoint y: 44, endPoint x: 843, endPoint y: 294, distance: 462.8
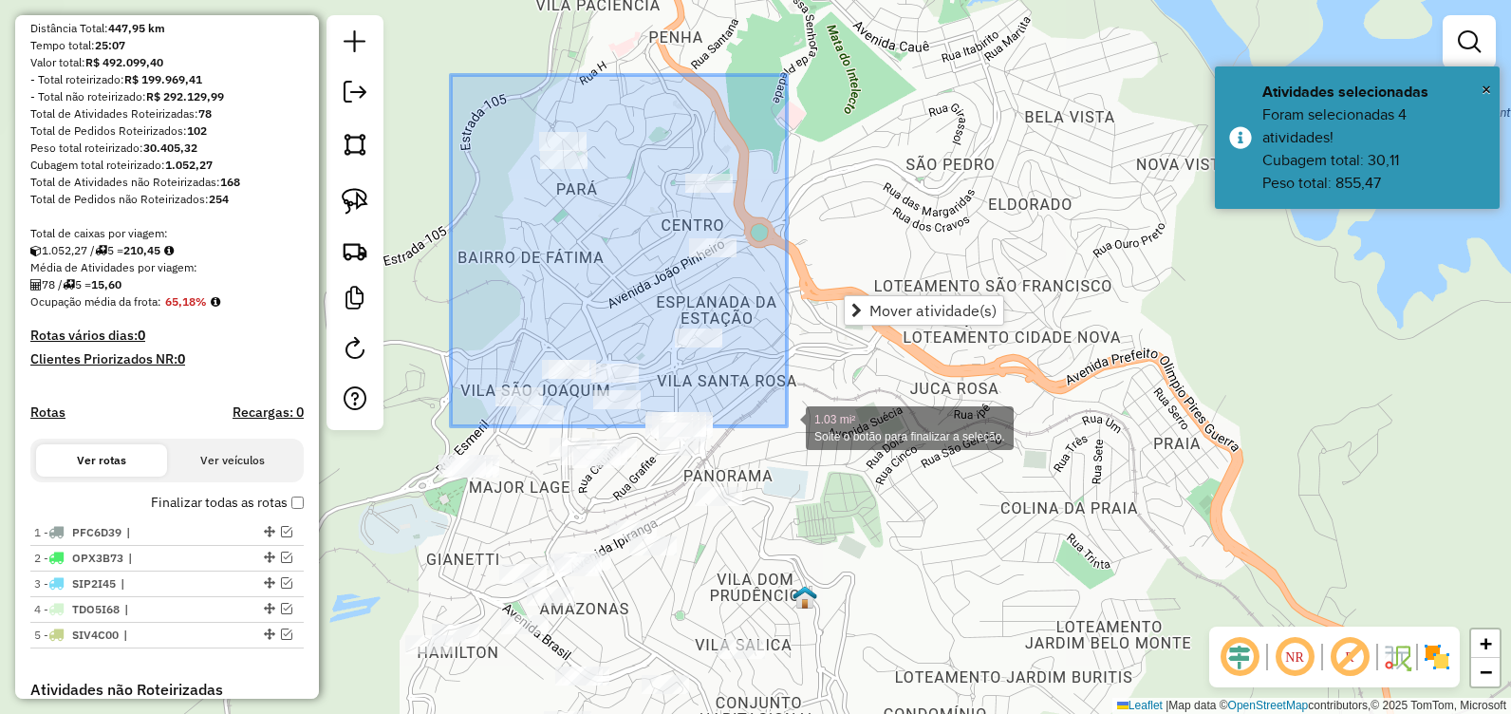
drag, startPoint x: 466, startPoint y: 89, endPoint x: 789, endPoint y: 425, distance: 465.9
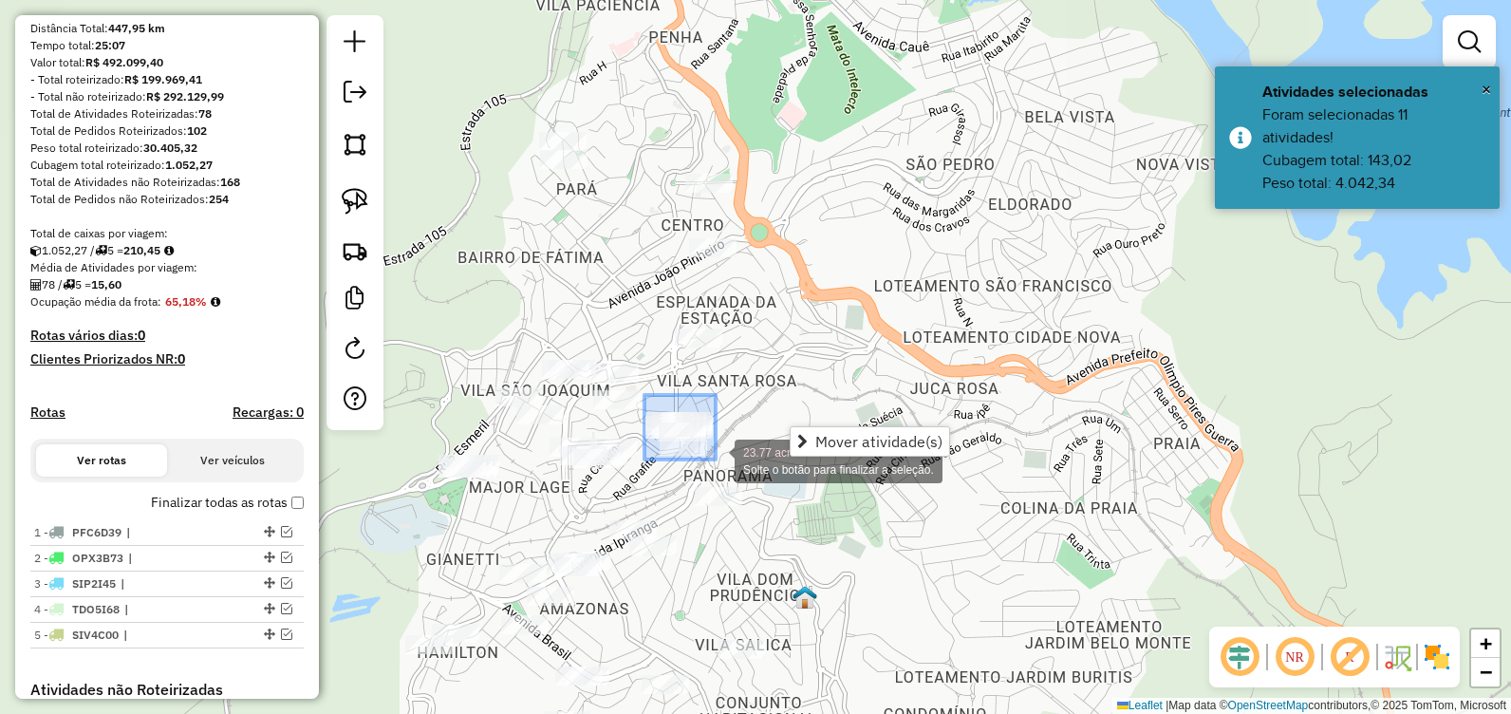
drag, startPoint x: 659, startPoint y: 410, endPoint x: 716, endPoint y: 457, distance: 74.1
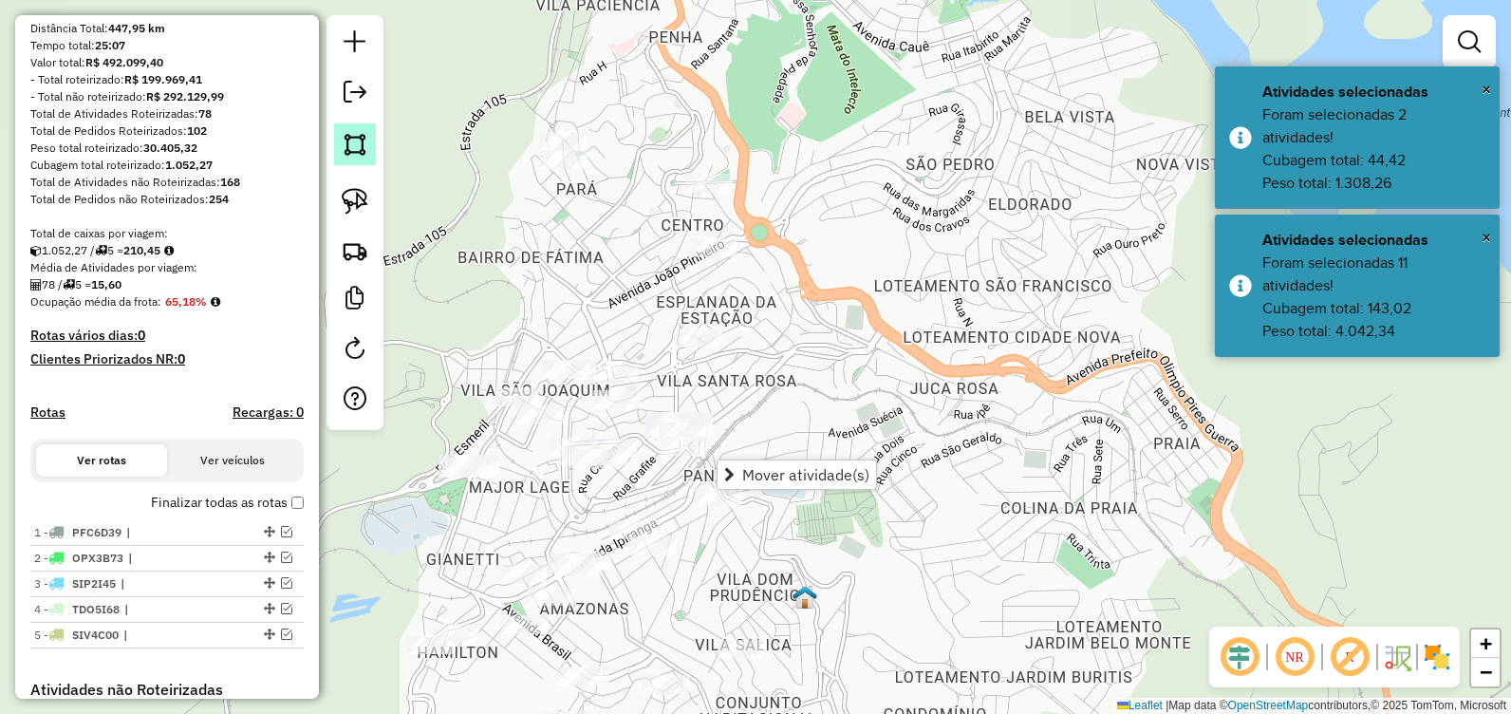
click at [348, 136] on img at bounding box center [355, 144] width 27 height 27
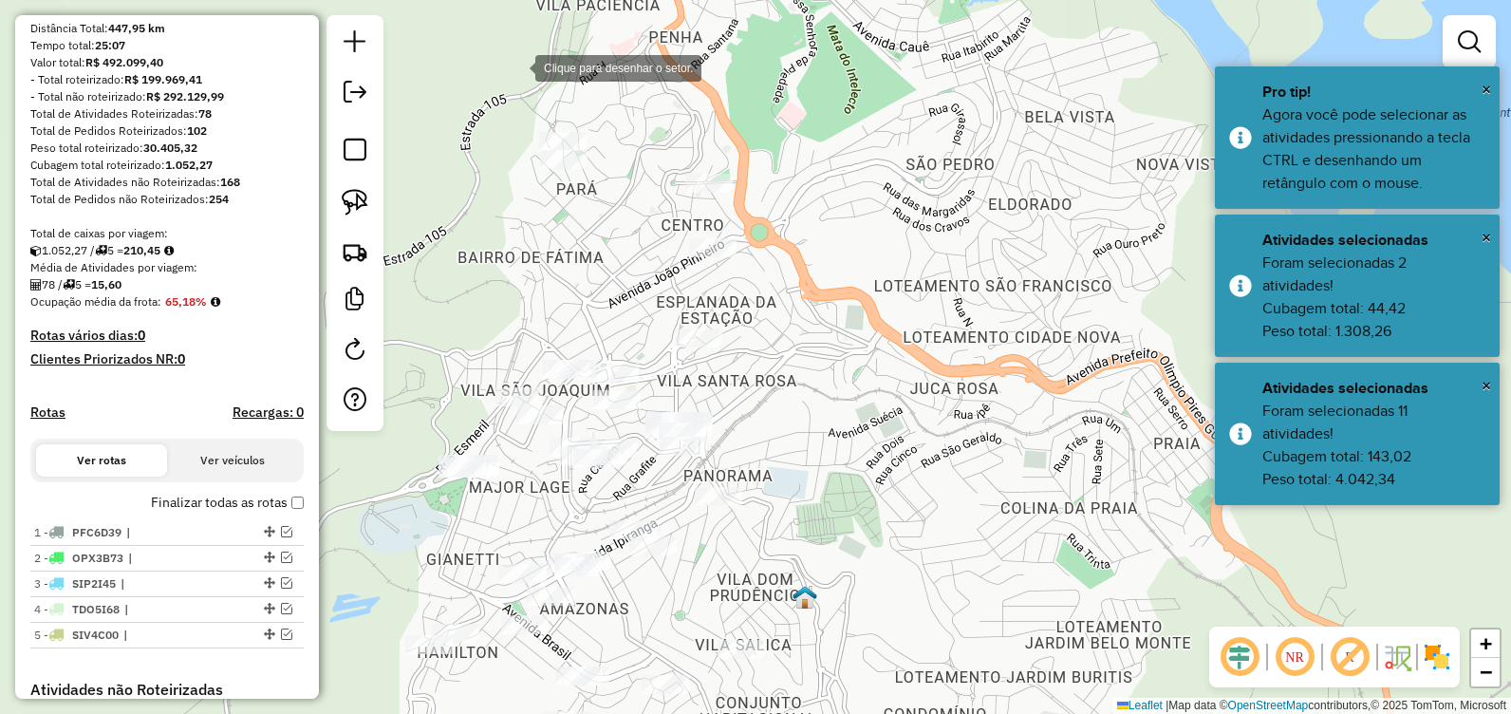
click at [519, 64] on div at bounding box center [516, 66] width 38 height 38
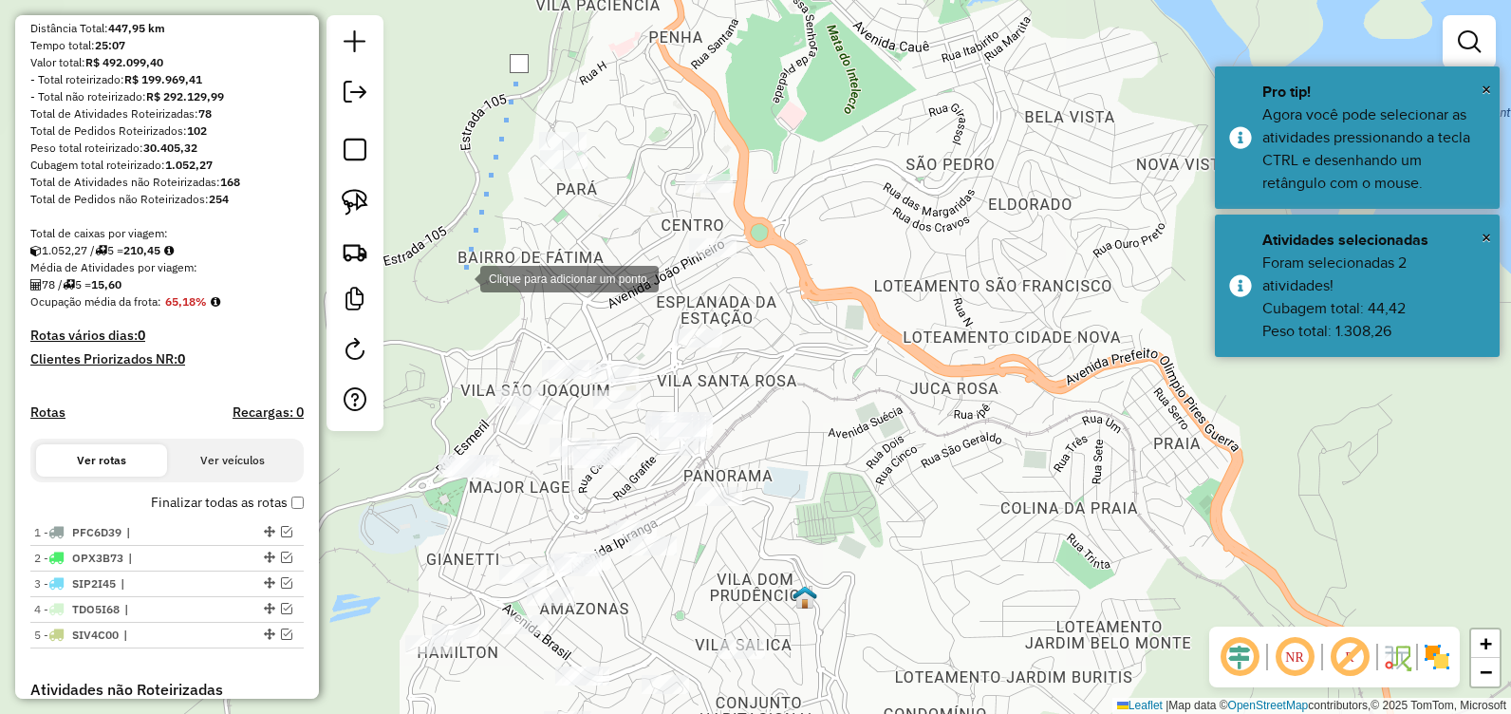
click at [465, 293] on div at bounding box center [461, 277] width 38 height 38
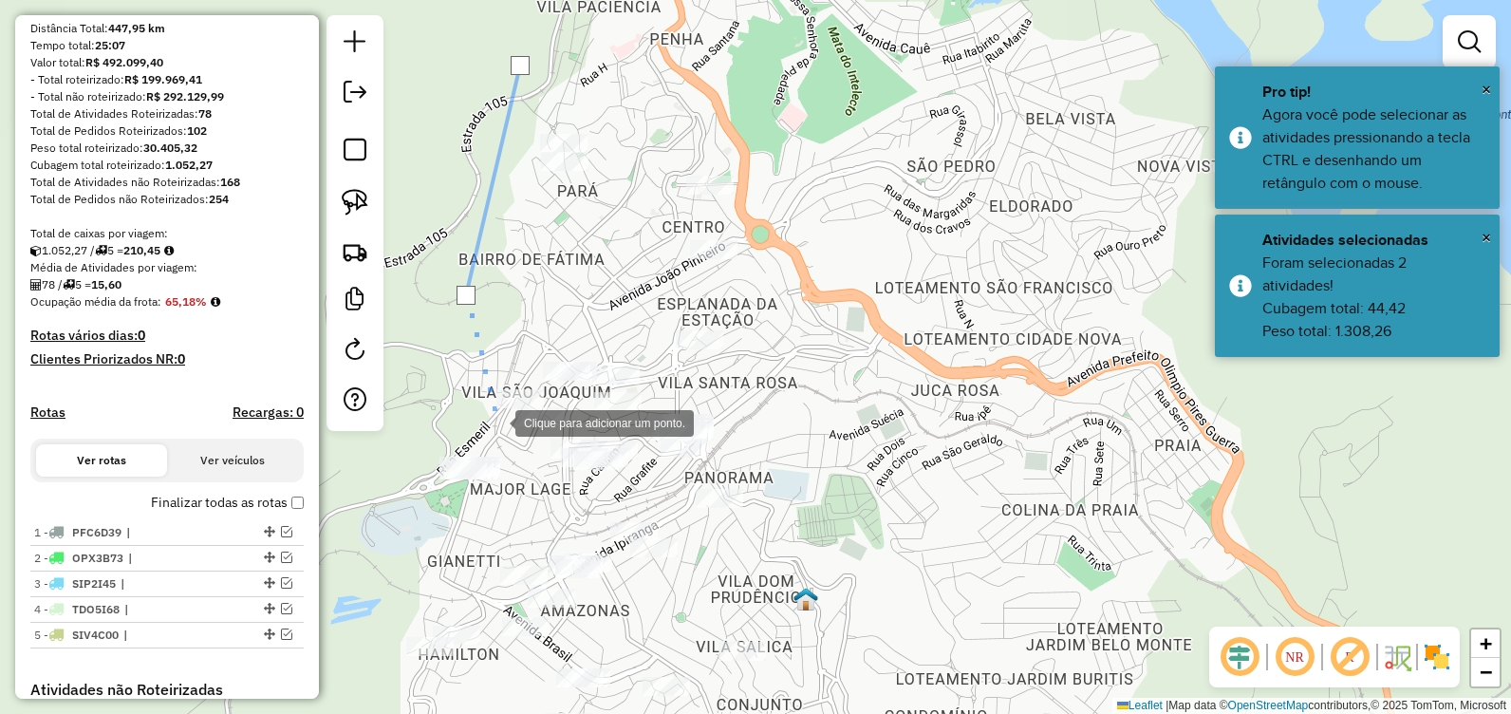
click at [499, 424] on div at bounding box center [496, 421] width 38 height 38
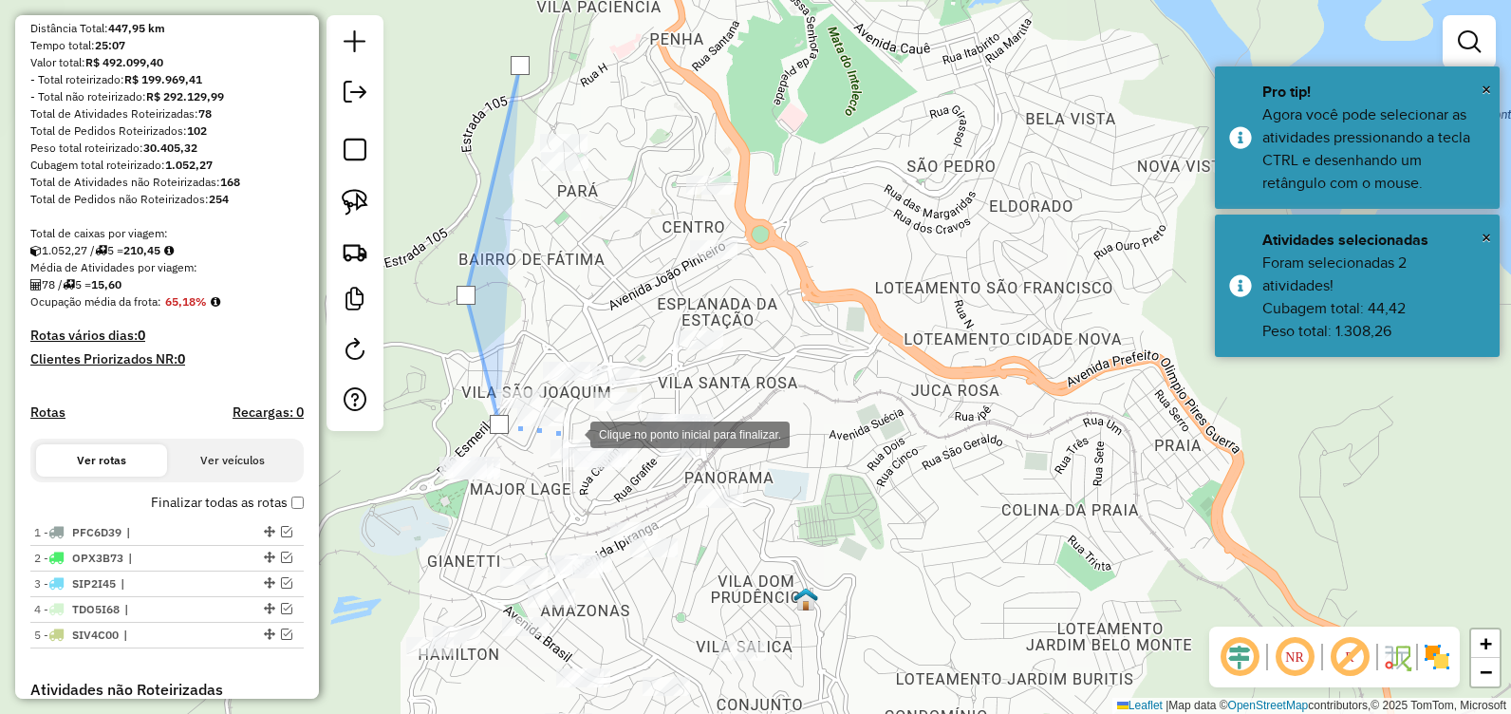
click at [571, 433] on div at bounding box center [571, 433] width 38 height 38
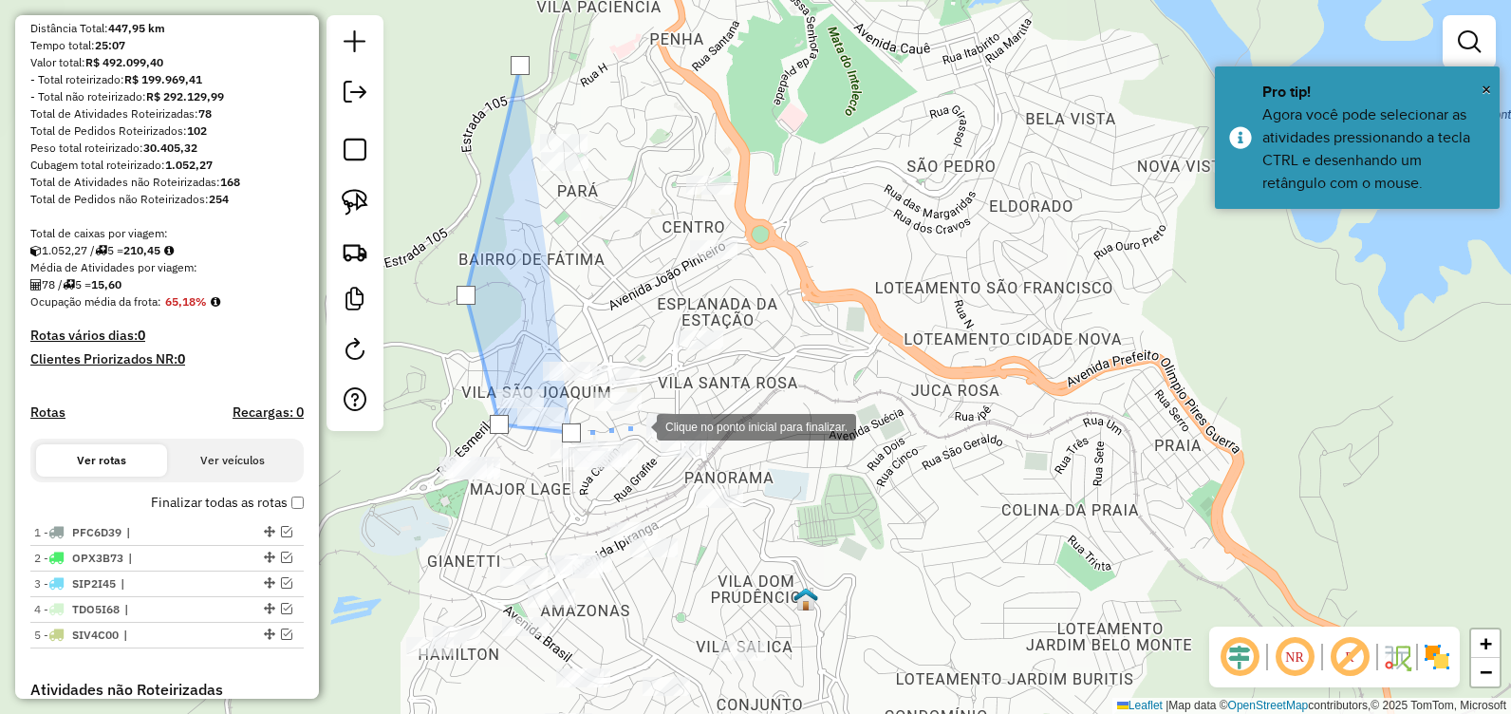
click at [638, 425] on div at bounding box center [638, 425] width 38 height 38
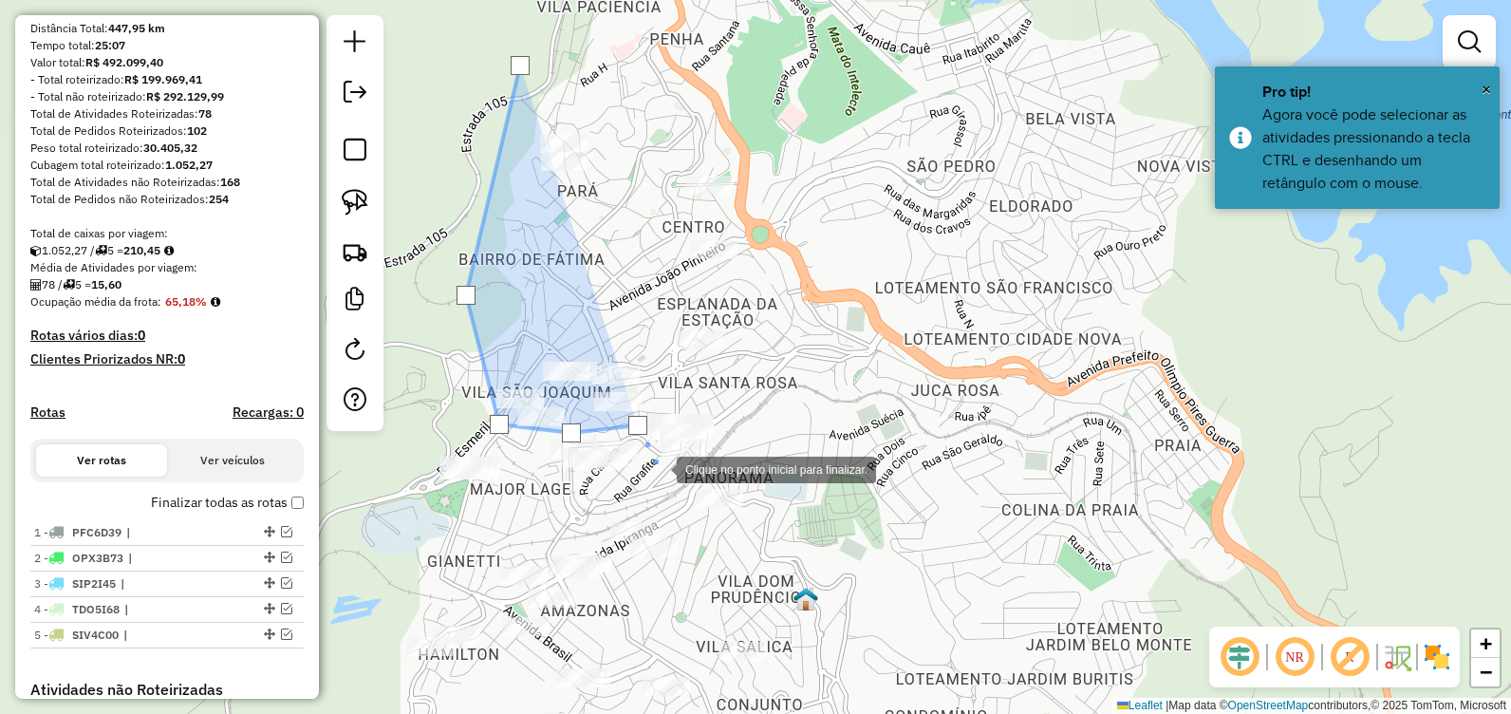
click at [658, 469] on div at bounding box center [658, 468] width 38 height 38
drag, startPoint x: 694, startPoint y: 473, endPoint x: 717, endPoint y: 463, distance: 24.7
click at [695, 473] on div at bounding box center [694, 473] width 38 height 38
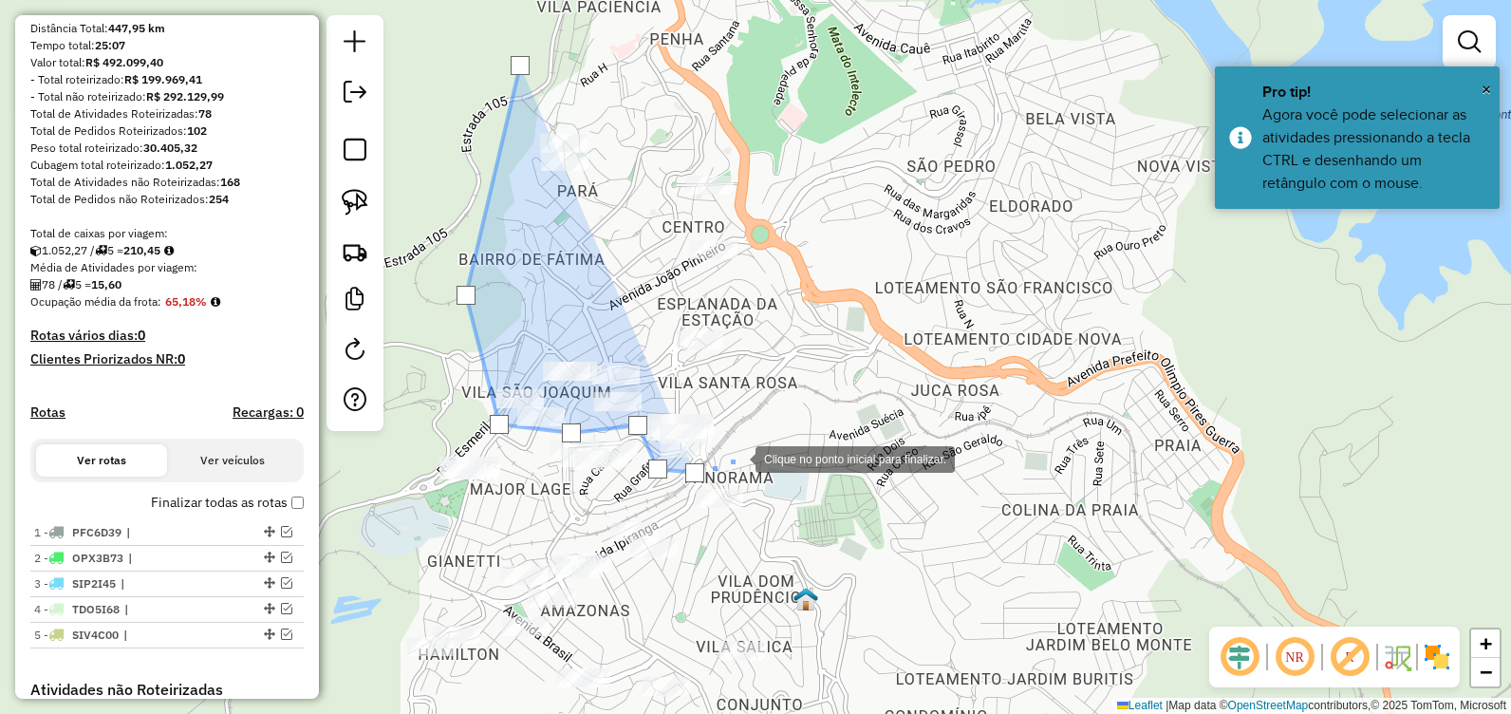
click at [755, 445] on div at bounding box center [737, 457] width 38 height 38
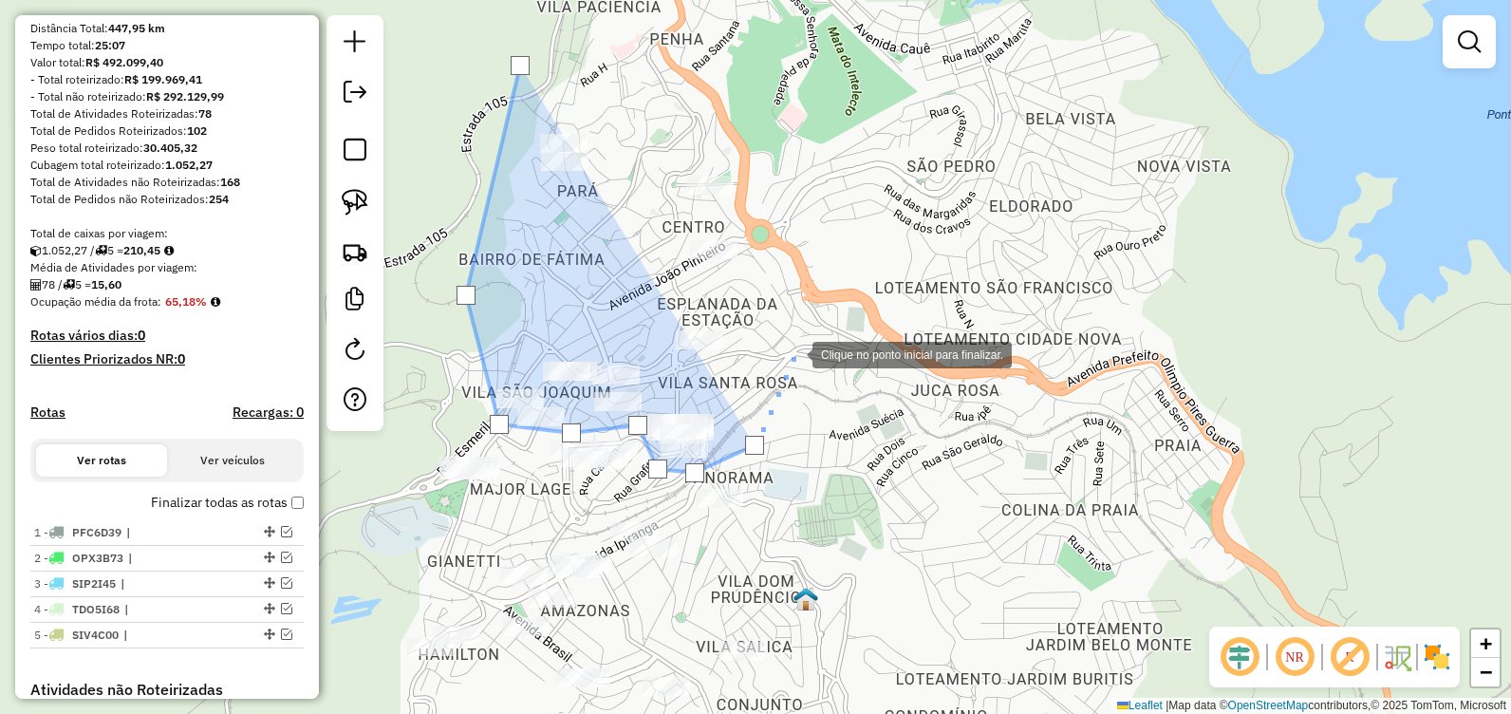
click at [782, 334] on div at bounding box center [793, 353] width 38 height 38
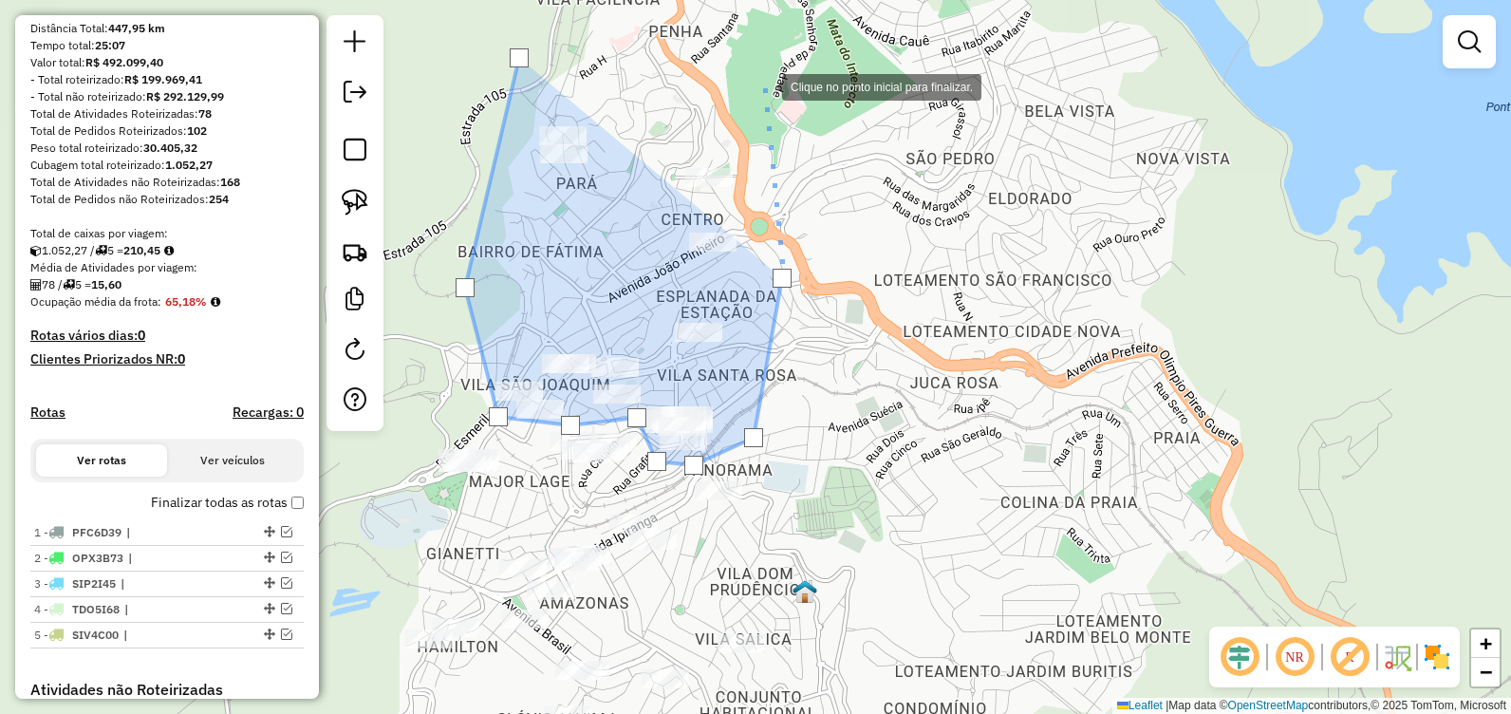
drag, startPoint x: 764, startPoint y: 76, endPoint x: 755, endPoint y: 57, distance: 20.8
click at [764, 70] on div at bounding box center [763, 85] width 38 height 38
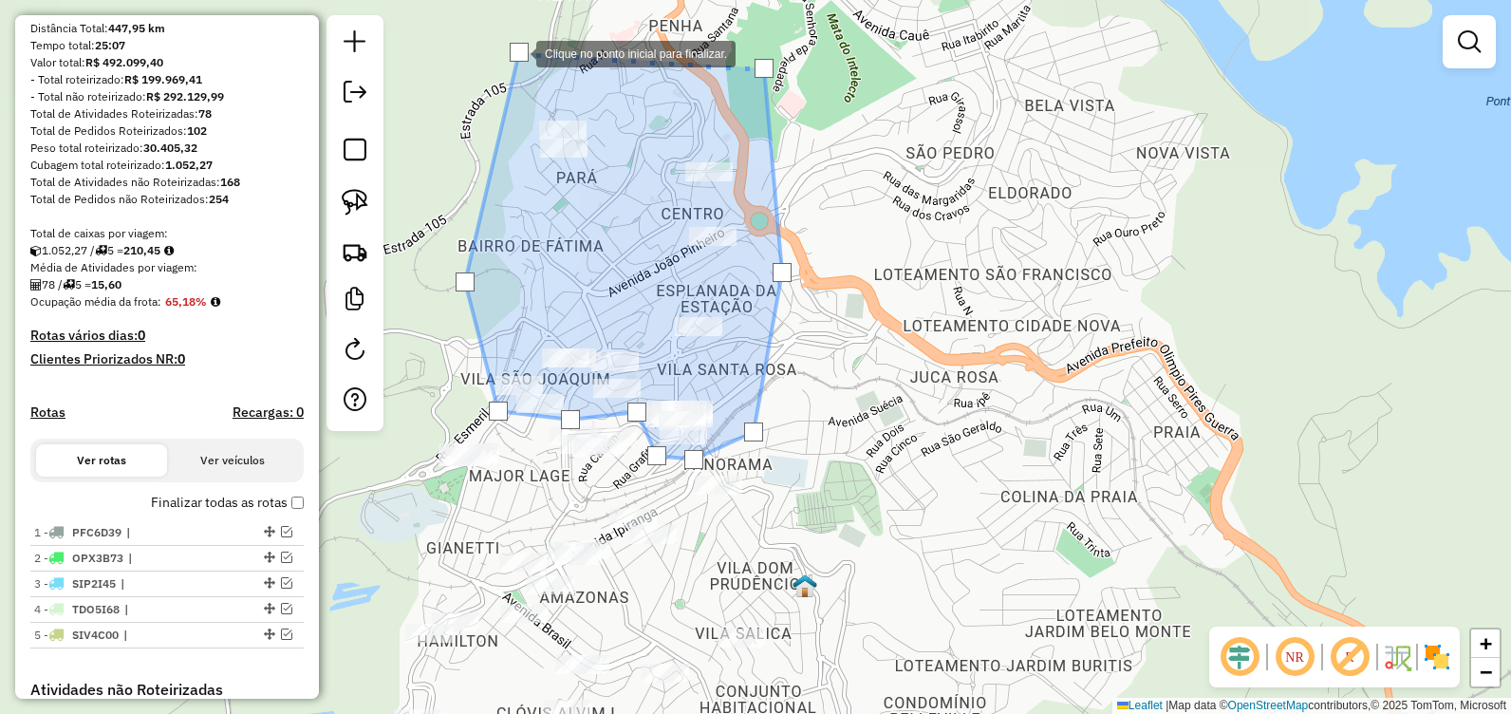
click at [517, 52] on div at bounding box center [519, 52] width 19 height 19
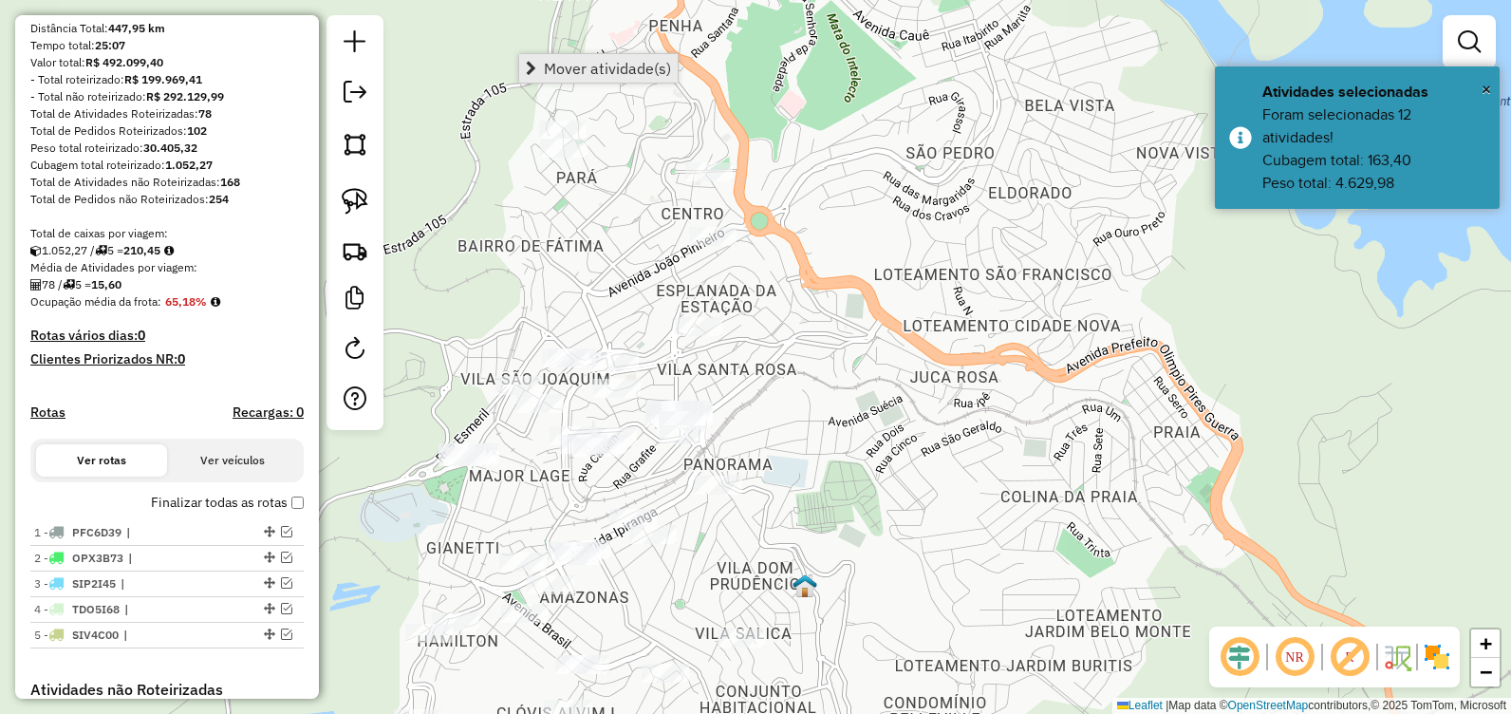
click at [605, 71] on span "Mover atividade(s)" at bounding box center [607, 68] width 127 height 15
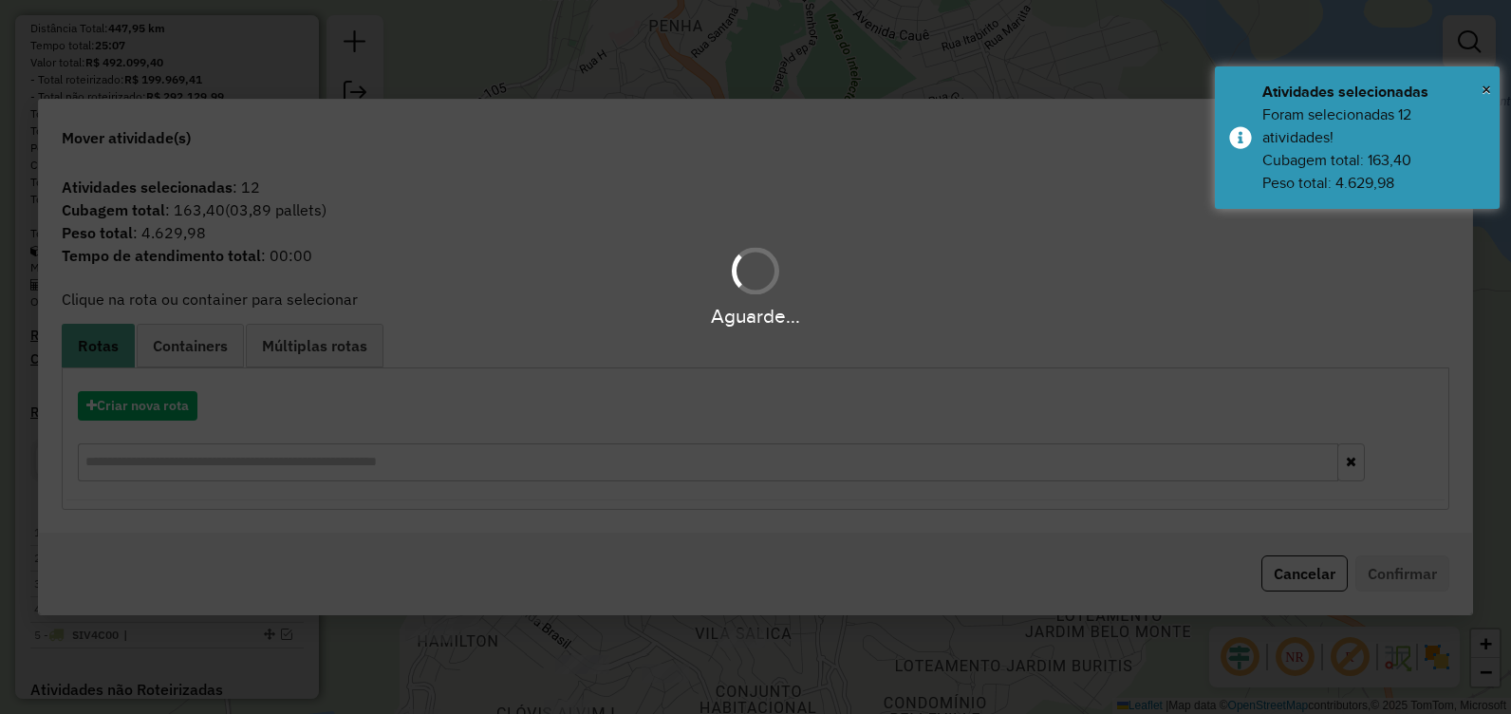
click at [204, 401] on div "Aguarde..." at bounding box center [755, 357] width 1511 height 714
click at [179, 409] on button "Criar nova rota" at bounding box center [138, 405] width 120 height 29
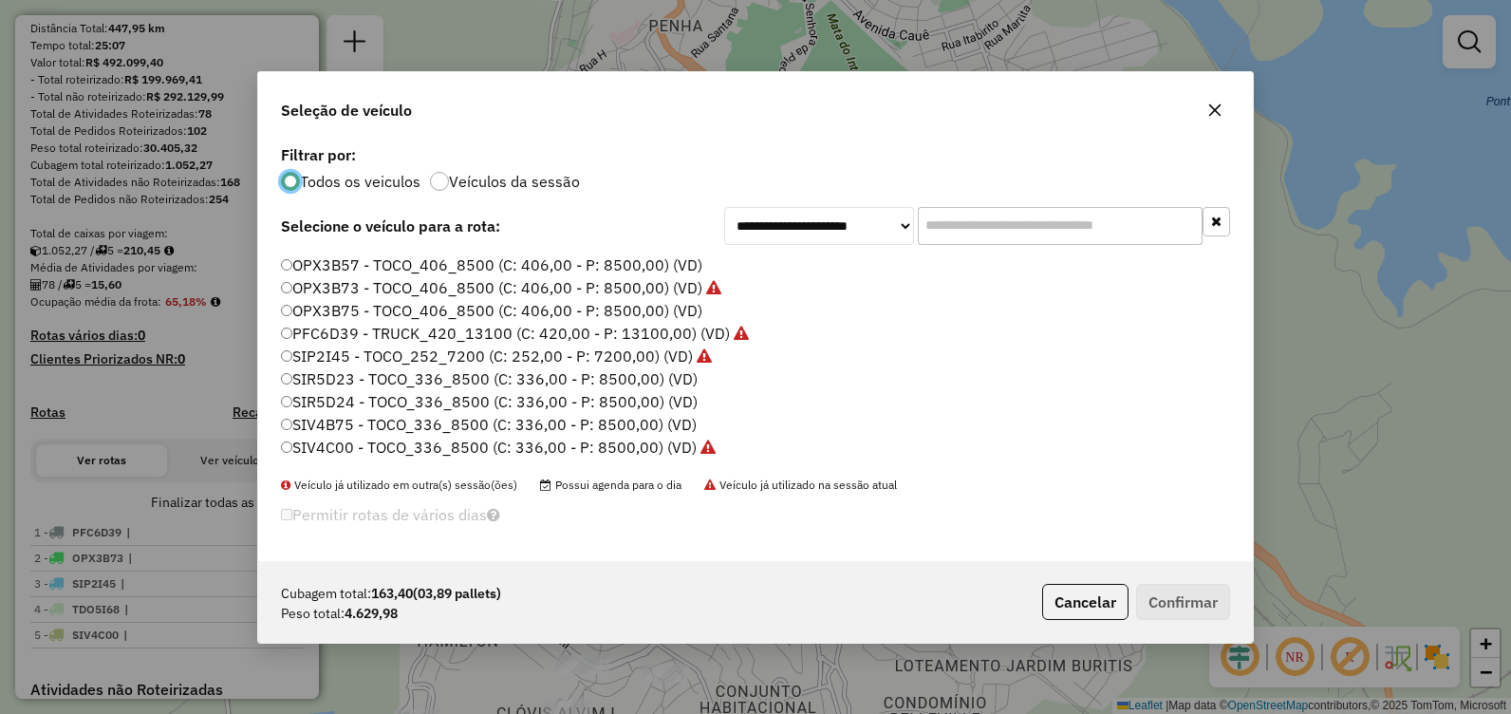
scroll to position [95, 0]
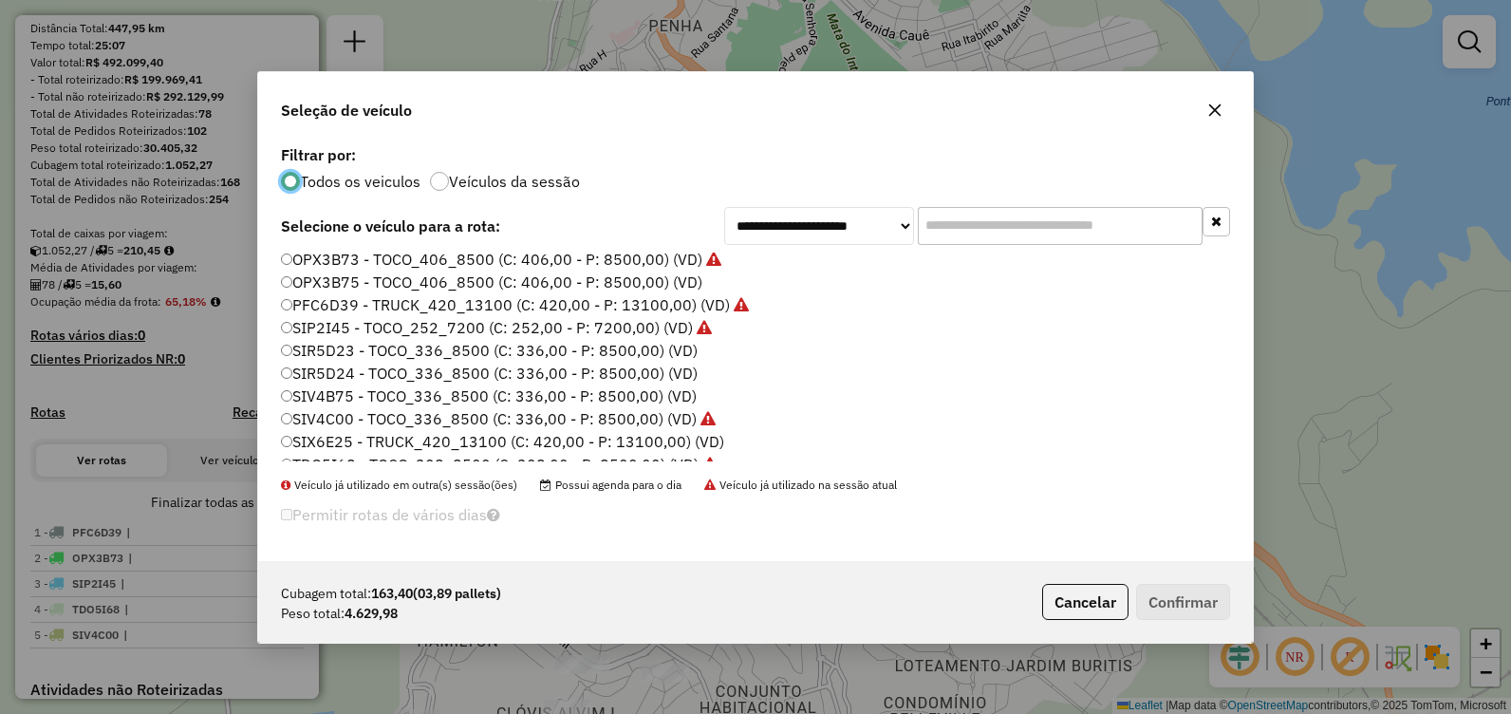
click at [383, 331] on label "SIP2I45 - TOCO_252_7200 (C: 252,00 - P: 7200,00) (VD)" at bounding box center [496, 327] width 431 height 23
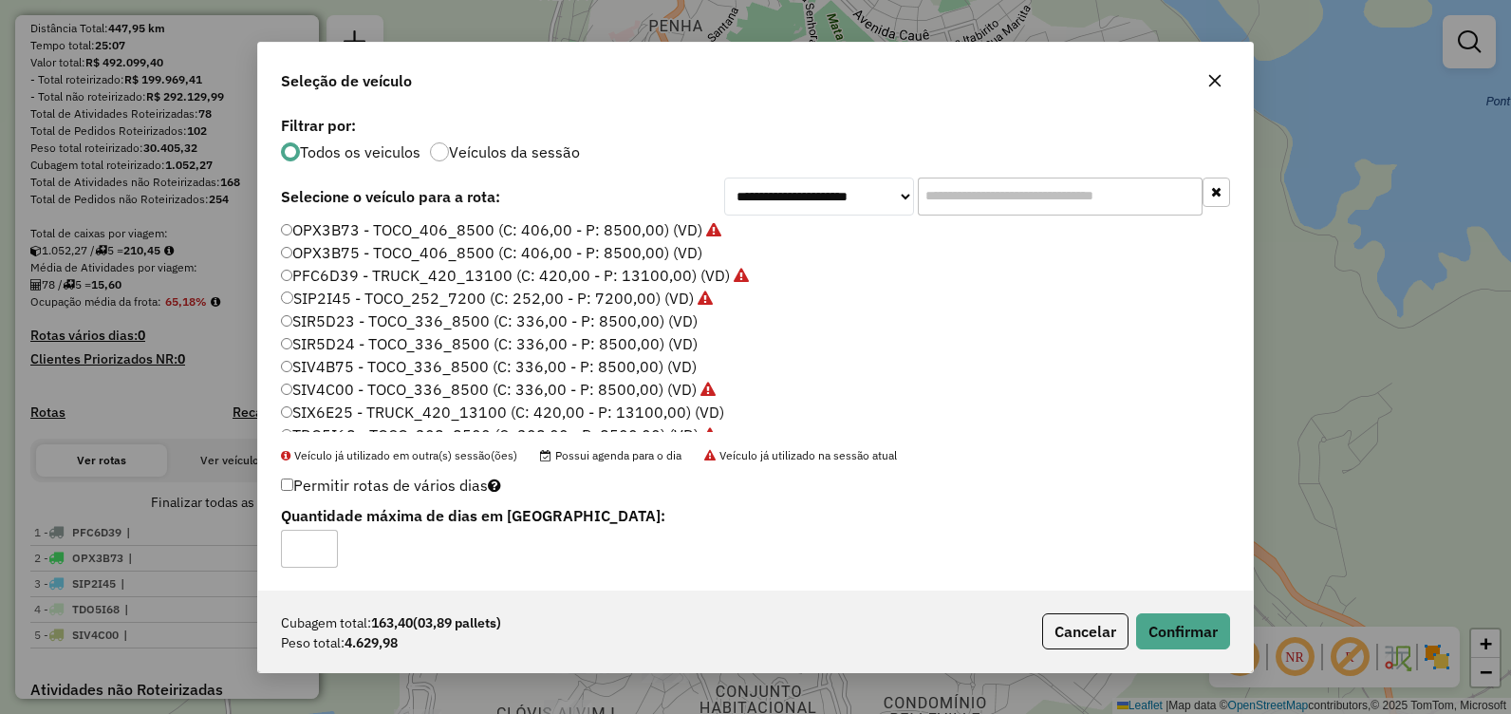
click at [360, 324] on label "SIR5D23 - TOCO_336_8500 (C: 336,00 - P: 8500,00) (VD)" at bounding box center [489, 320] width 417 height 23
click at [1179, 617] on button "Confirmar" at bounding box center [1183, 631] width 94 height 36
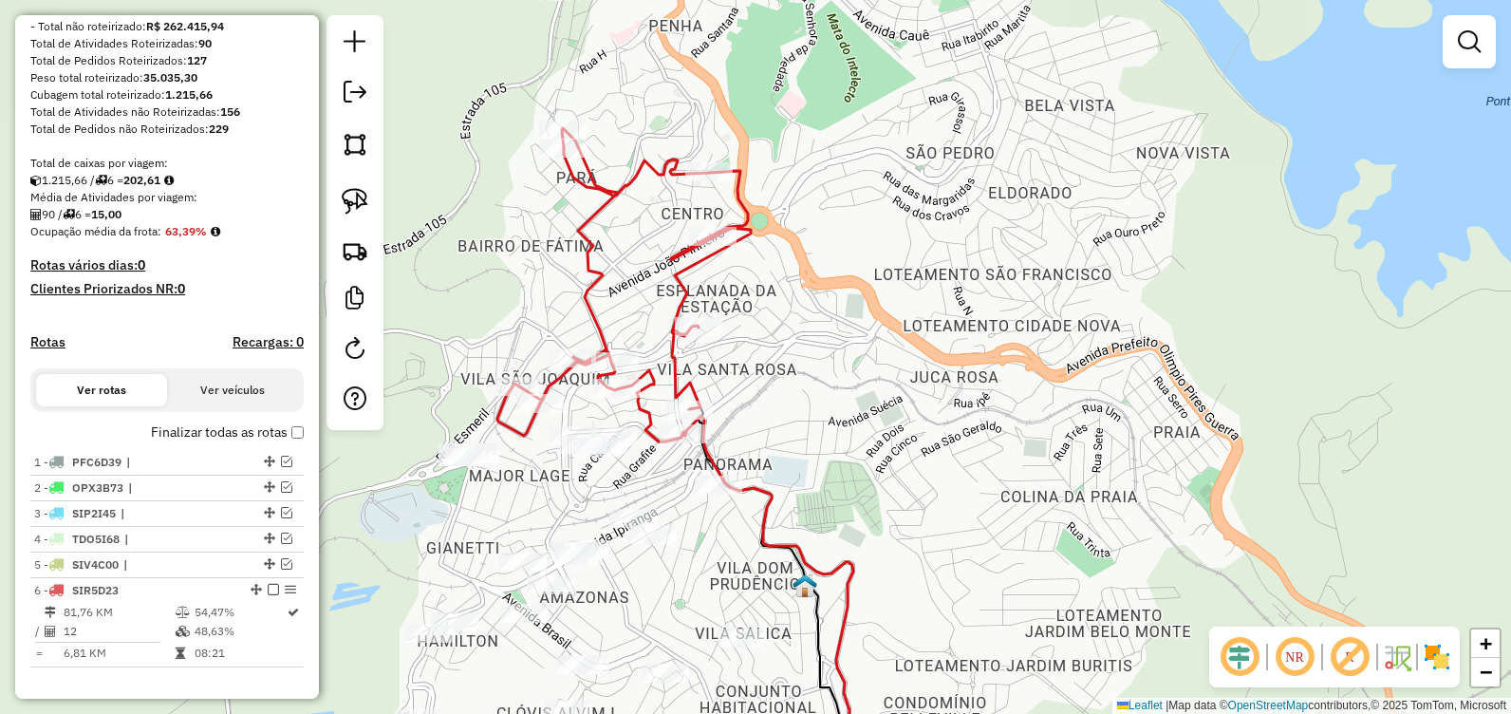
scroll to position [380, 0]
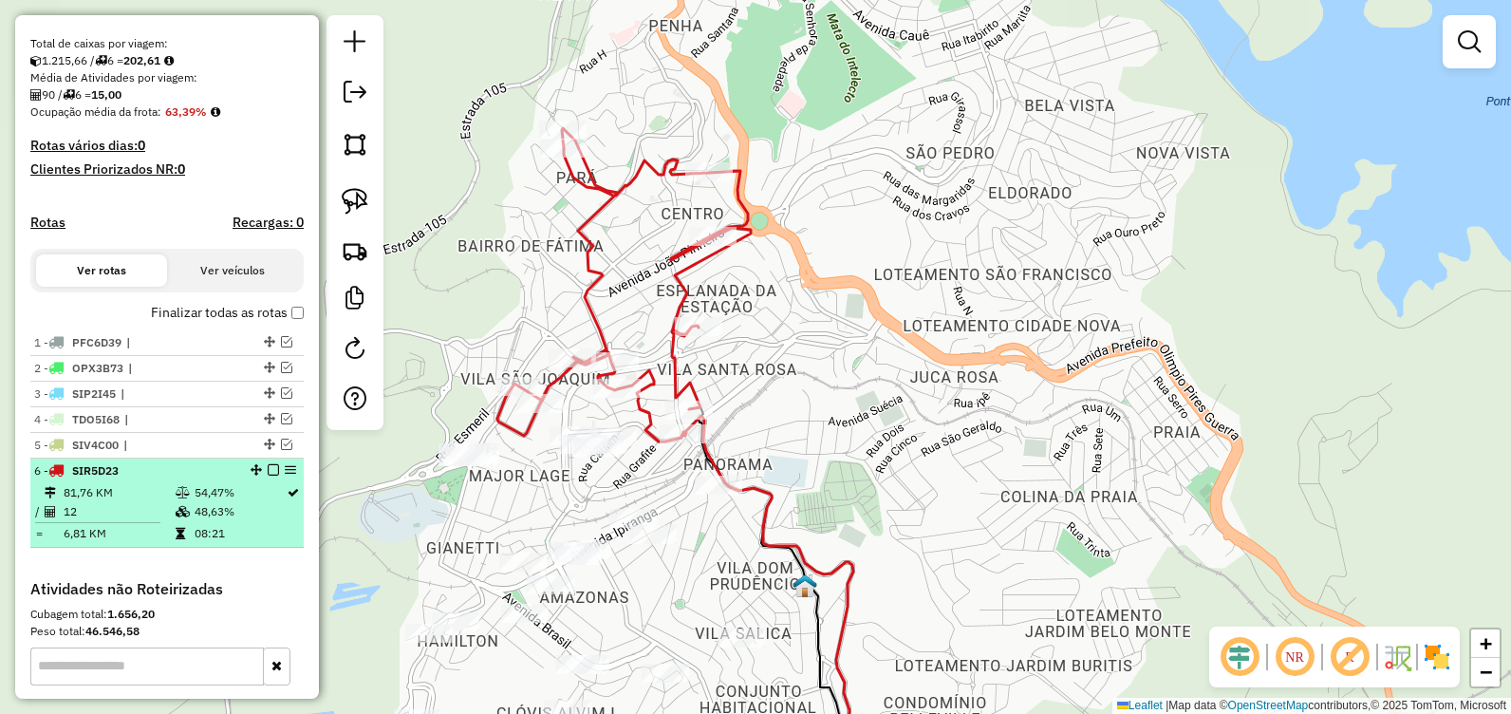
click at [271, 476] on em at bounding box center [273, 469] width 11 height 11
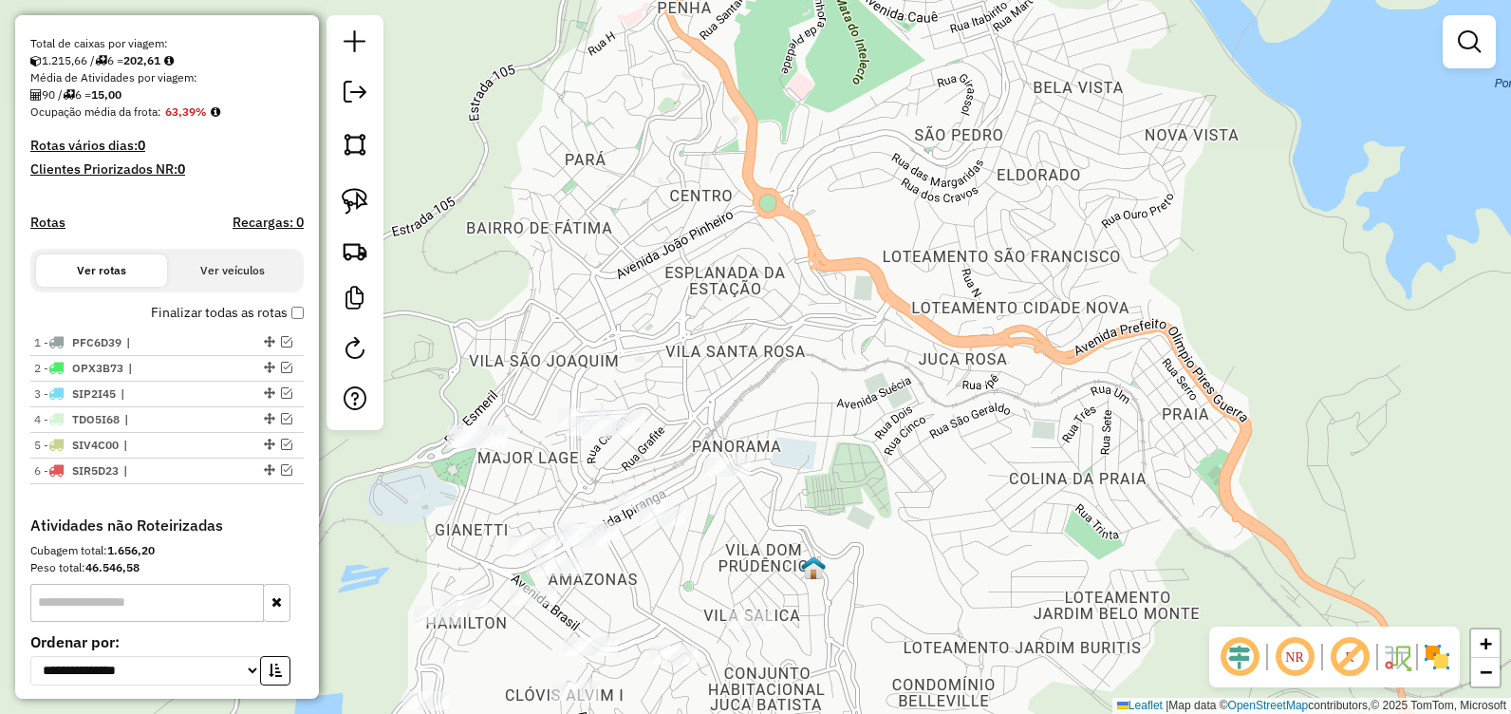
drag, startPoint x: 443, startPoint y: 485, endPoint x: 617, endPoint y: 242, distance: 298.7
click at [617, 242] on div "Janela de atendimento Grade de atendimento Capacidade Transportadoras Veículos …" at bounding box center [755, 357] width 1511 height 714
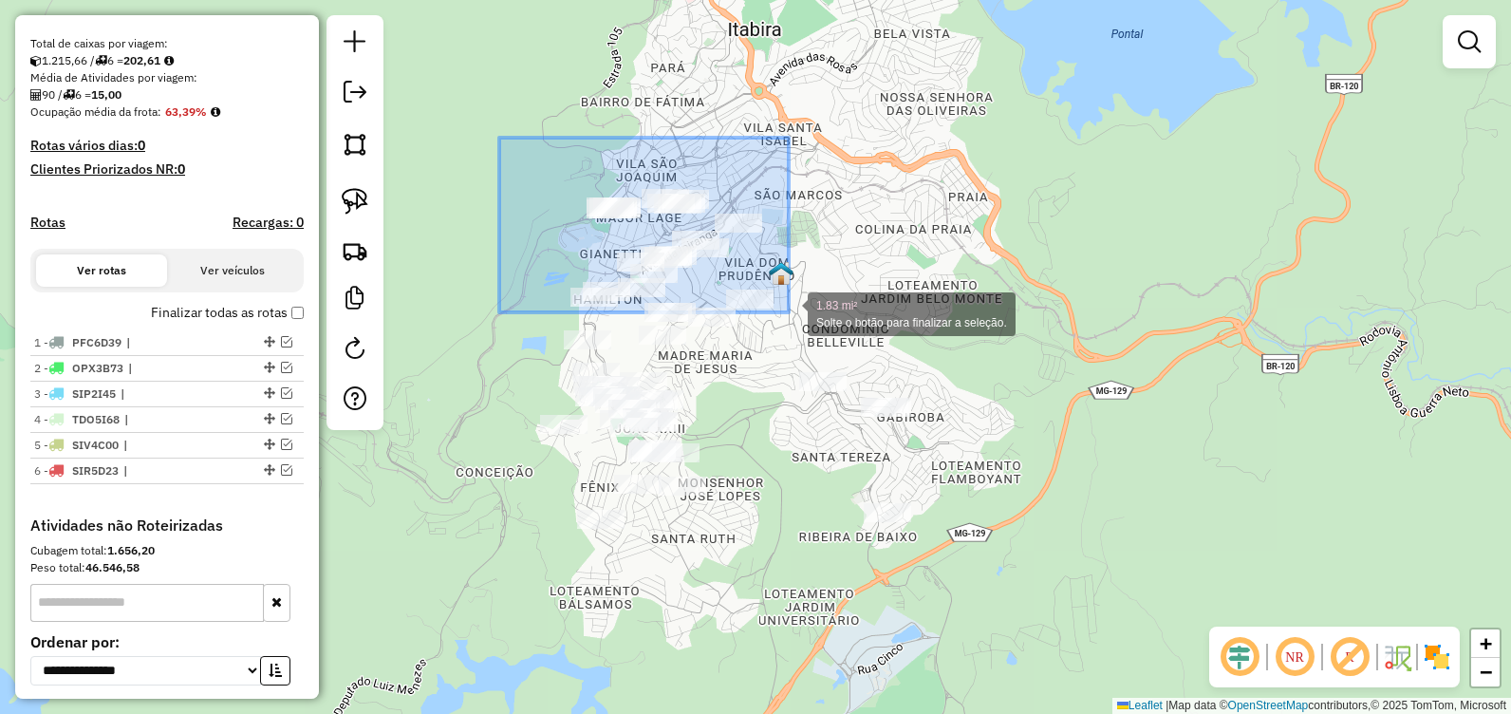
drag, startPoint x: 499, startPoint y: 138, endPoint x: 487, endPoint y: 258, distance: 121.2
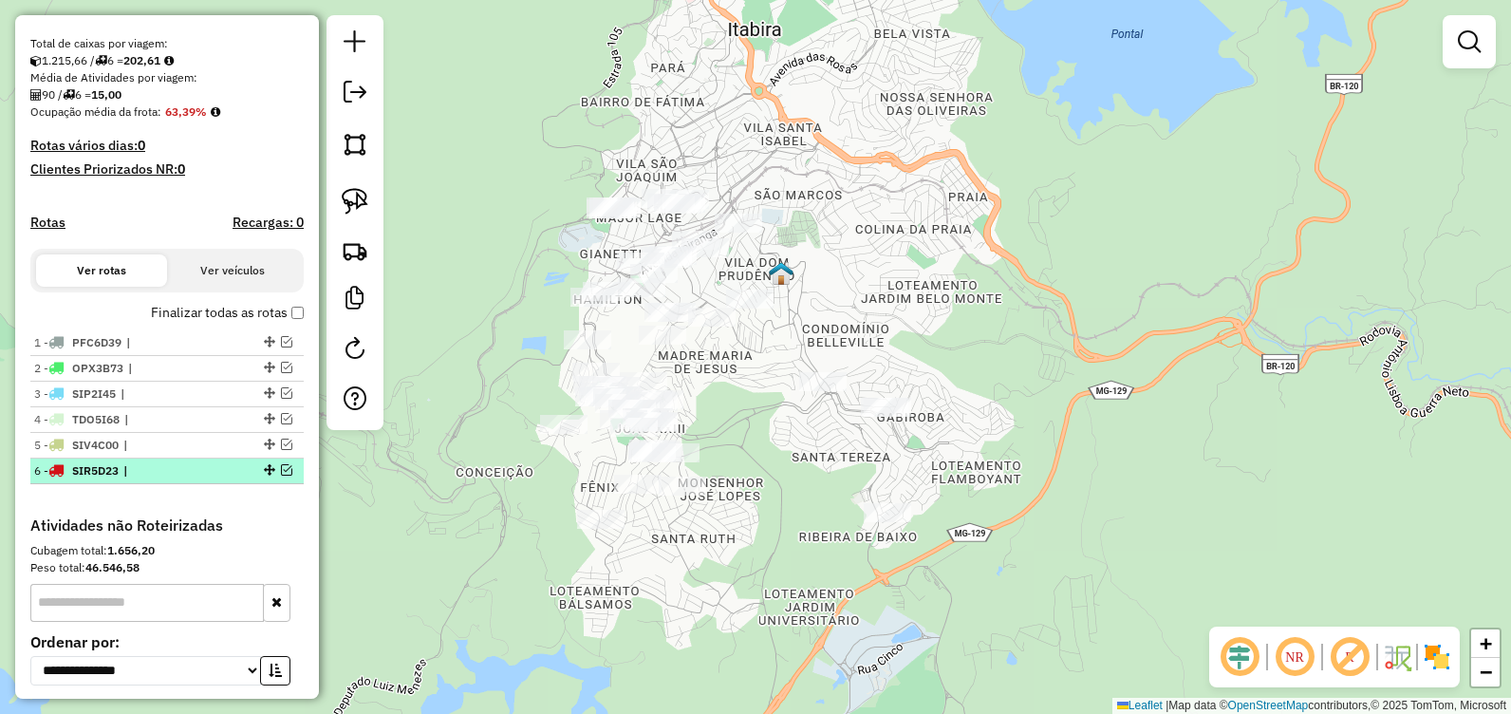
click at [281, 476] on em at bounding box center [286, 469] width 11 height 11
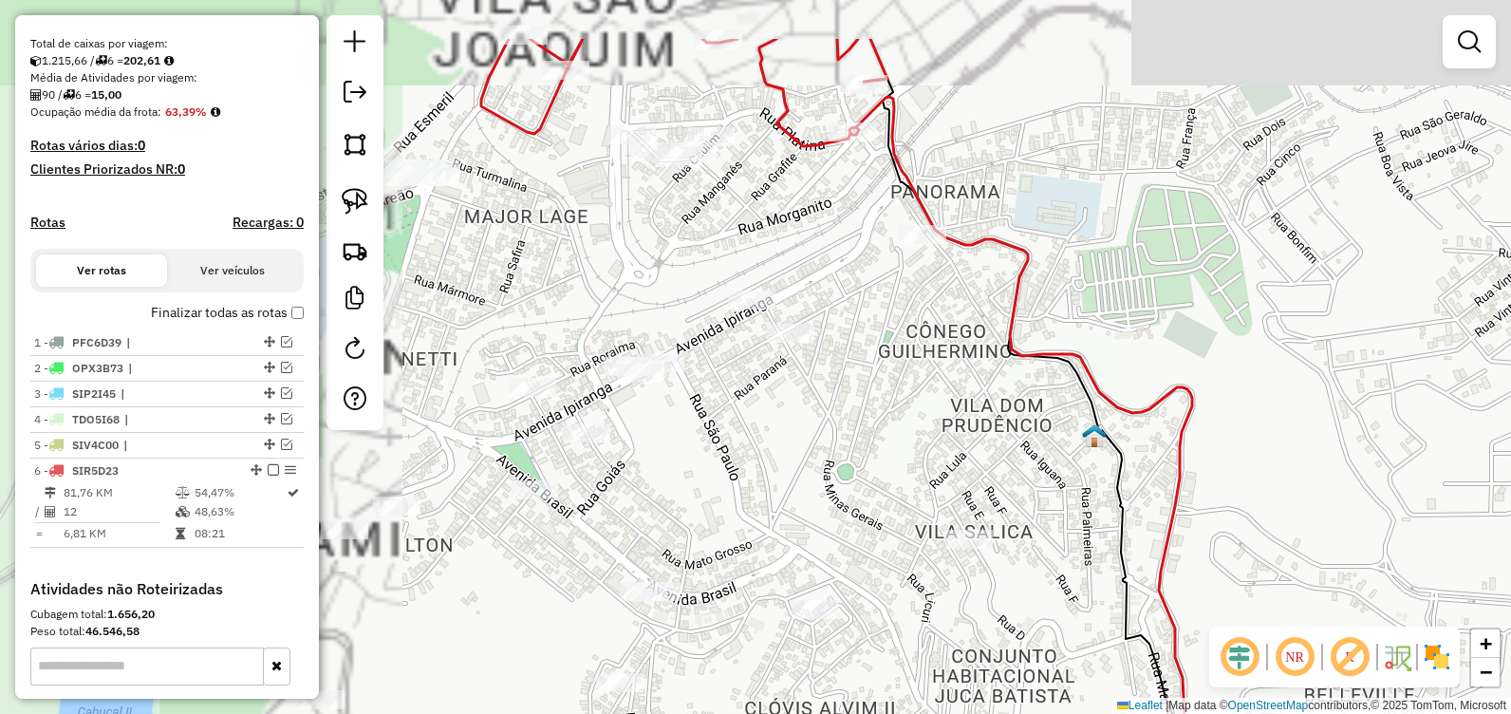
drag, startPoint x: 792, startPoint y: 324, endPoint x: 818, endPoint y: 345, distance: 34.4
click at [820, 348] on div "Janela de atendimento Grade de atendimento Capacidade Transportadoras Veículos …" at bounding box center [755, 357] width 1511 height 714
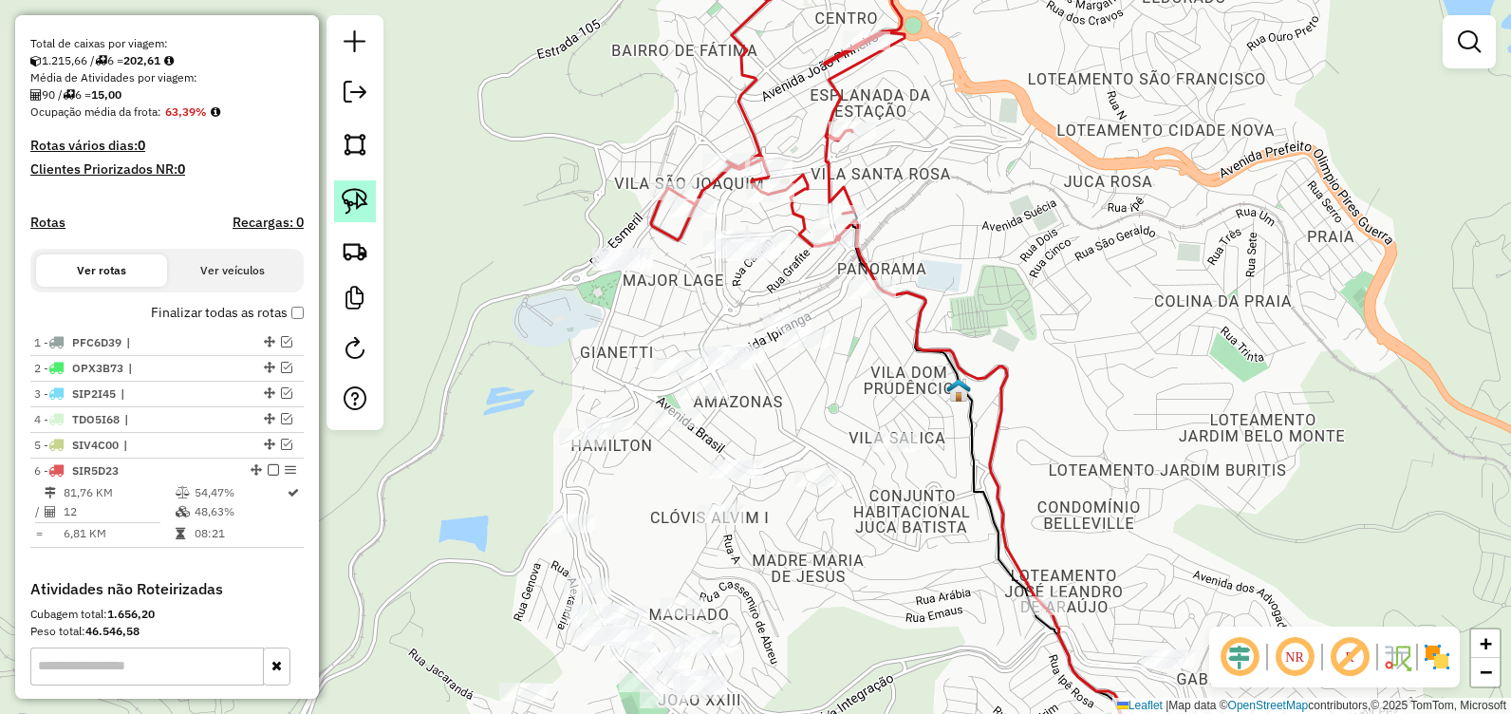
click at [344, 196] on img at bounding box center [355, 201] width 27 height 27
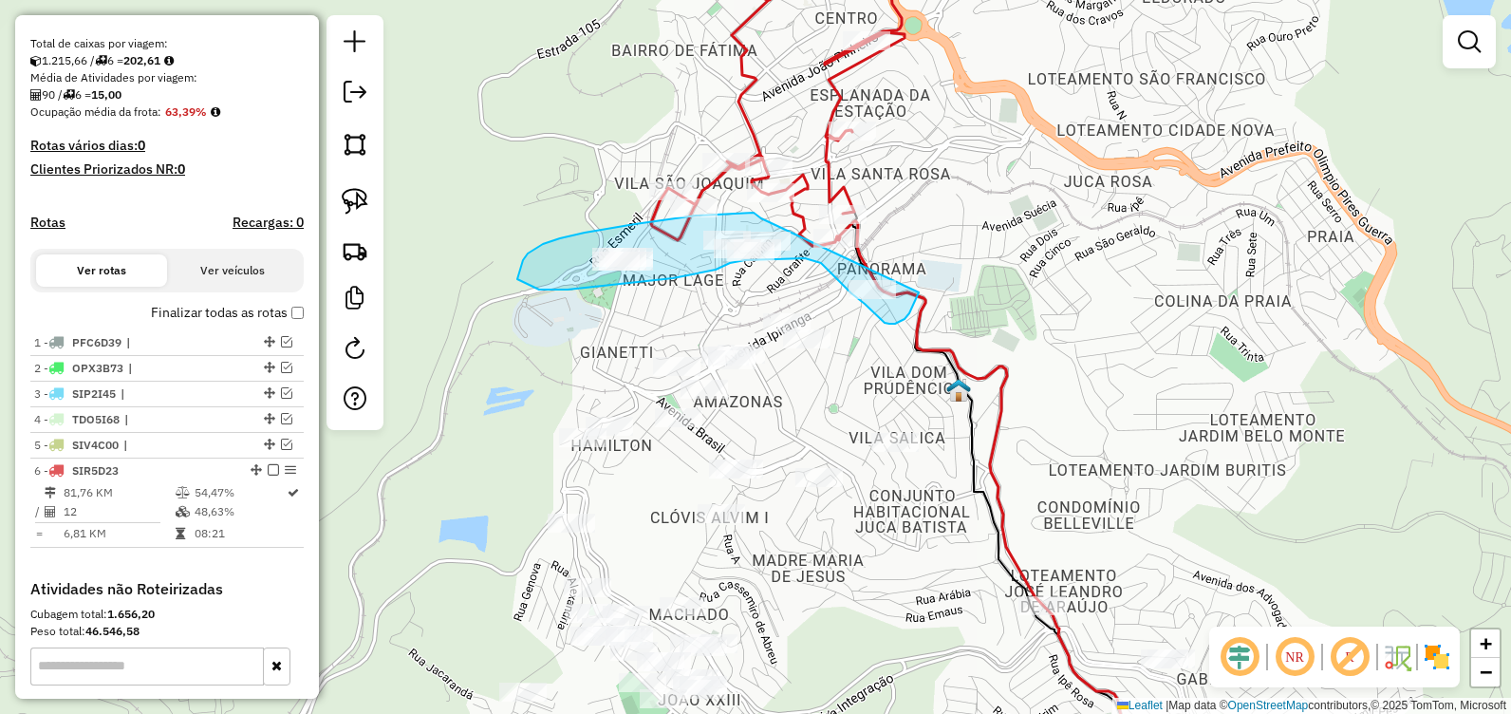
drag, startPoint x: 635, startPoint y: 224, endPoint x: 922, endPoint y: 284, distance: 292.8
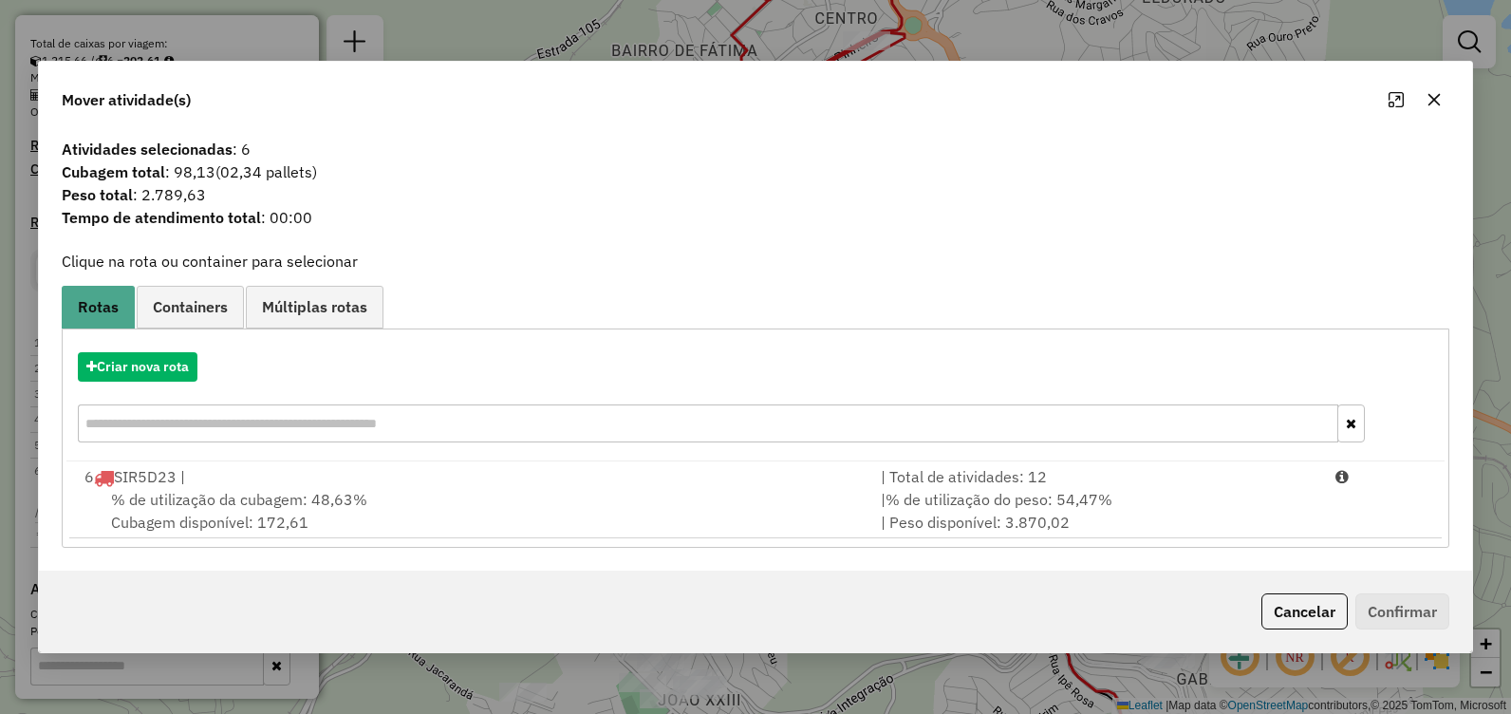
click at [333, 498] on span "% de utilização da cubagem: 48,63%" at bounding box center [239, 499] width 256 height 19
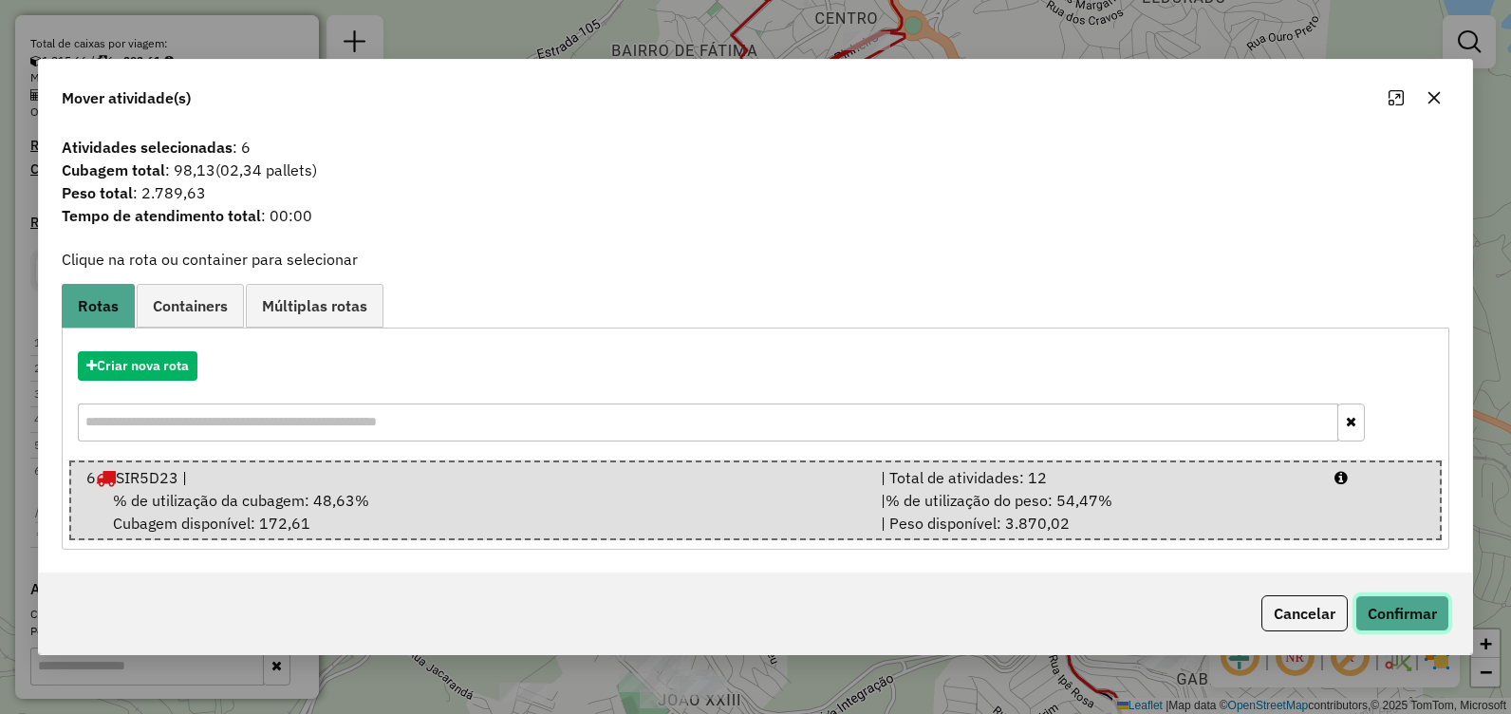
click at [1401, 613] on button "Confirmar" at bounding box center [1402, 613] width 94 height 36
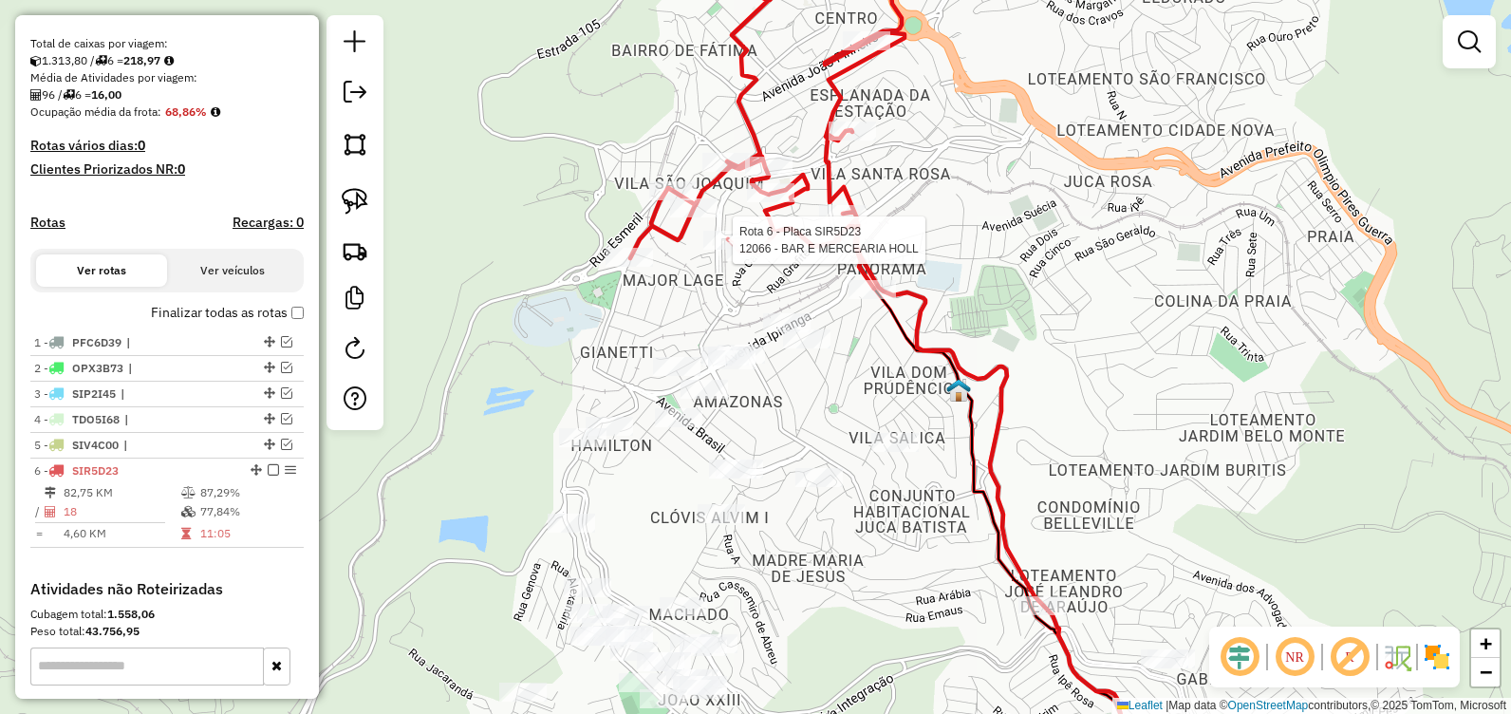
select select "**********"
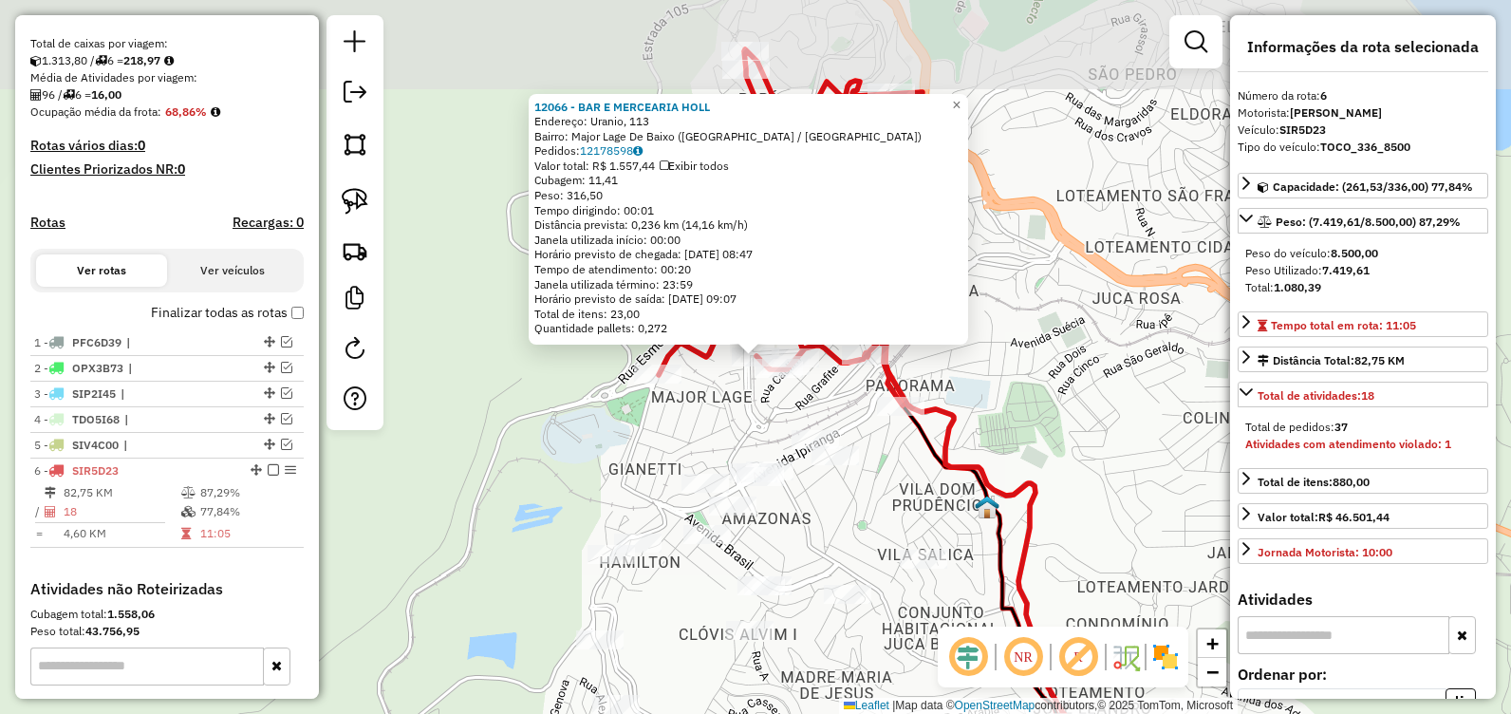
scroll to position [619, 0]
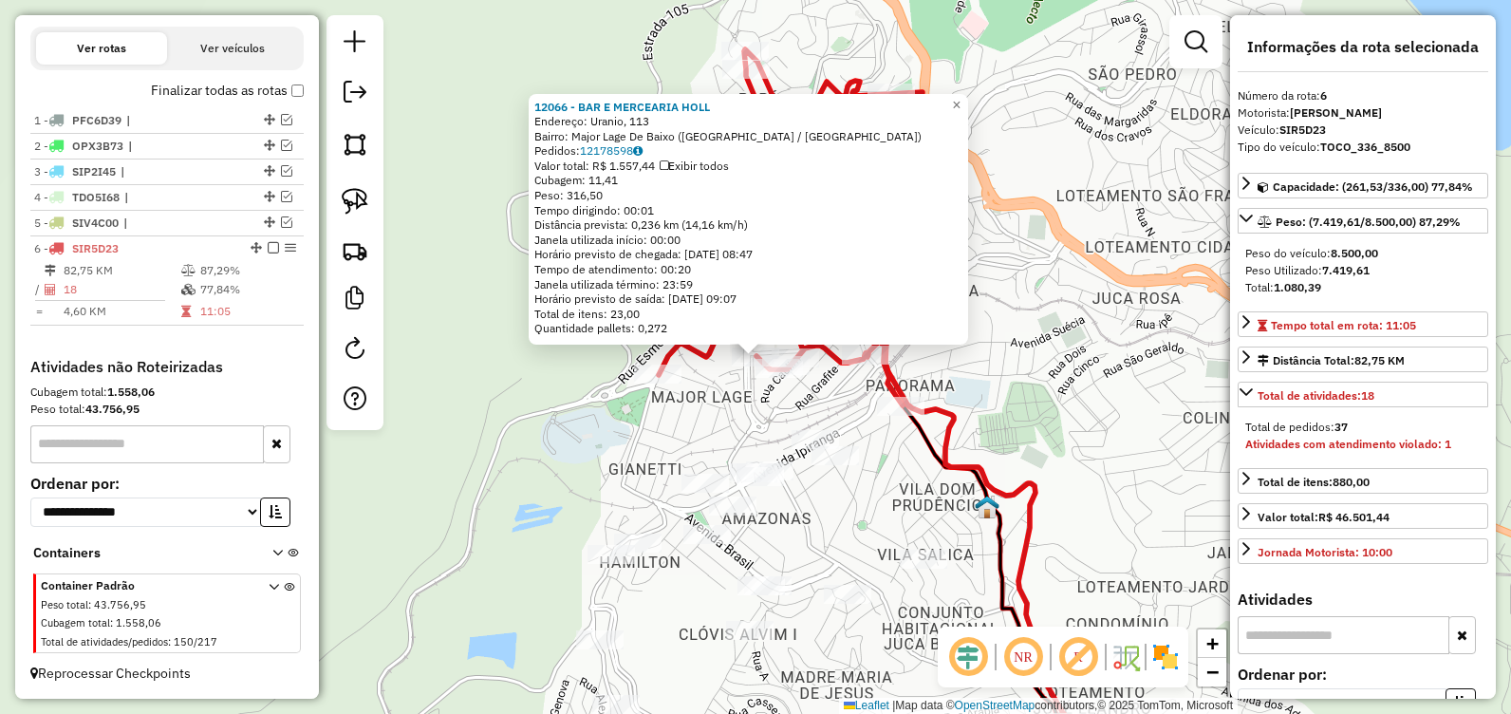
click at [1372, 452] on div "Atividades com atendimento violado: 1" at bounding box center [1362, 444] width 235 height 17
click at [1374, 444] on strong "Atividades com atendimento violado: 1" at bounding box center [1348, 444] width 206 height 14
click at [955, 98] on div "12066 - BAR E MERCEARIA HOLL Endereço: Uranio, 113 Bairro: Major Lage De Baixo …" at bounding box center [748, 220] width 439 height 252
click at [961, 97] on span "×" at bounding box center [956, 105] width 9 height 16
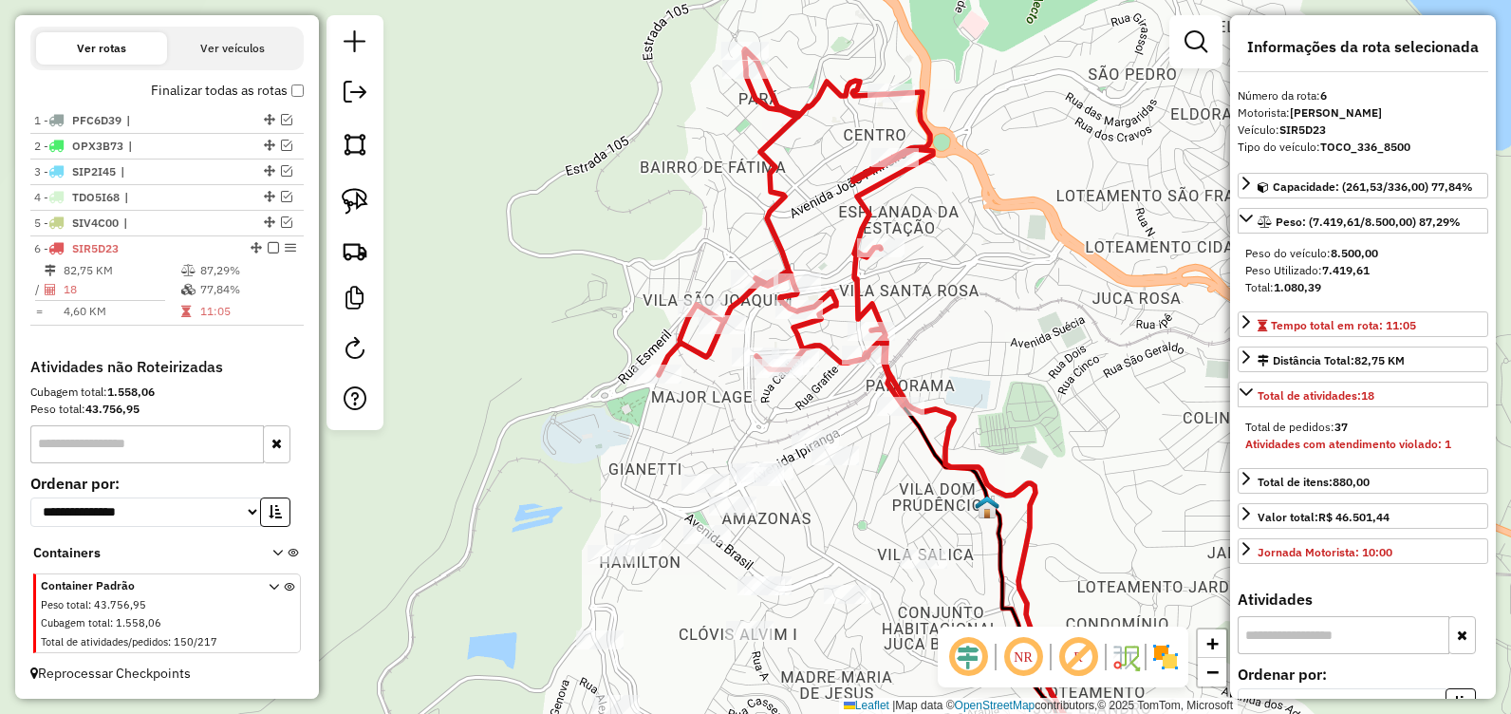
click at [760, 340] on div "Janela de atendimento Grade de atendimento Capacidade Transportadoras Veículos …" at bounding box center [755, 357] width 1511 height 714
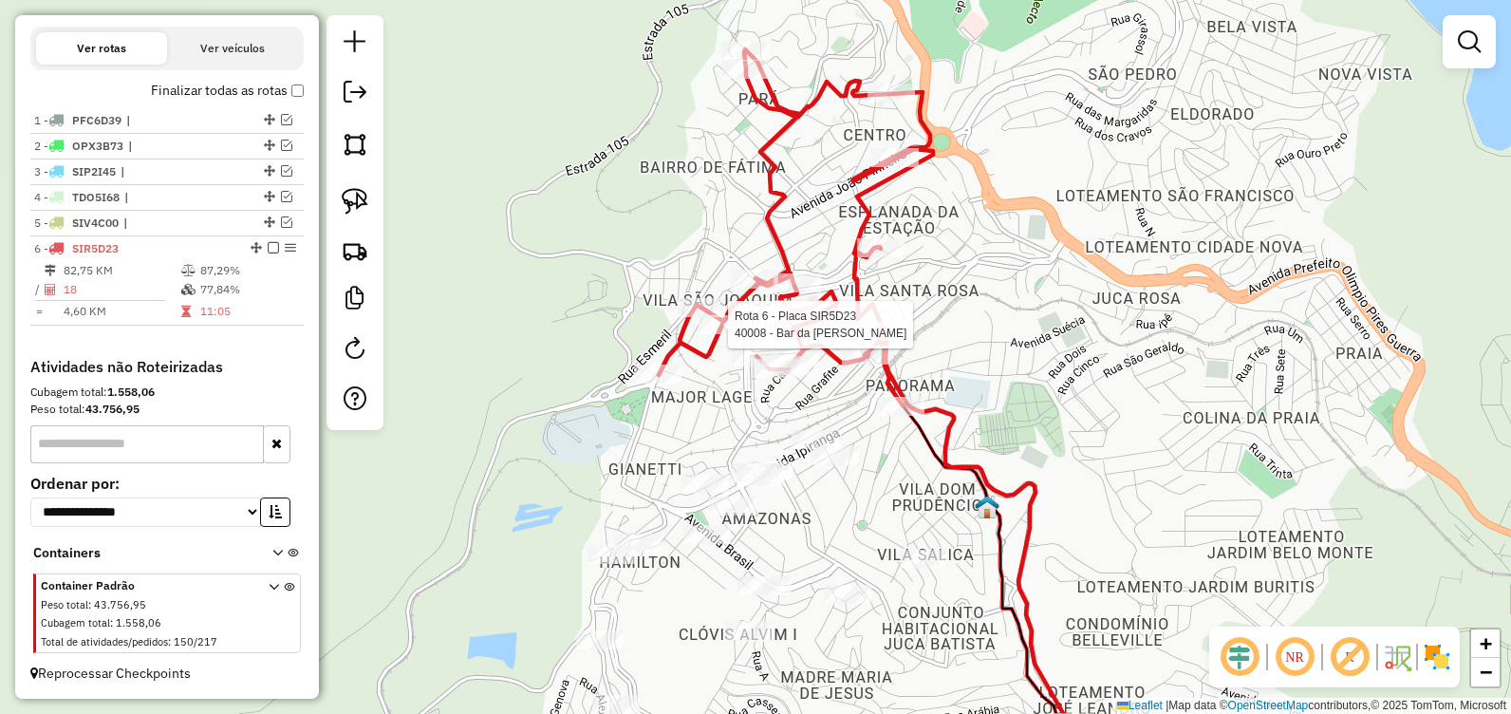
select select "**********"
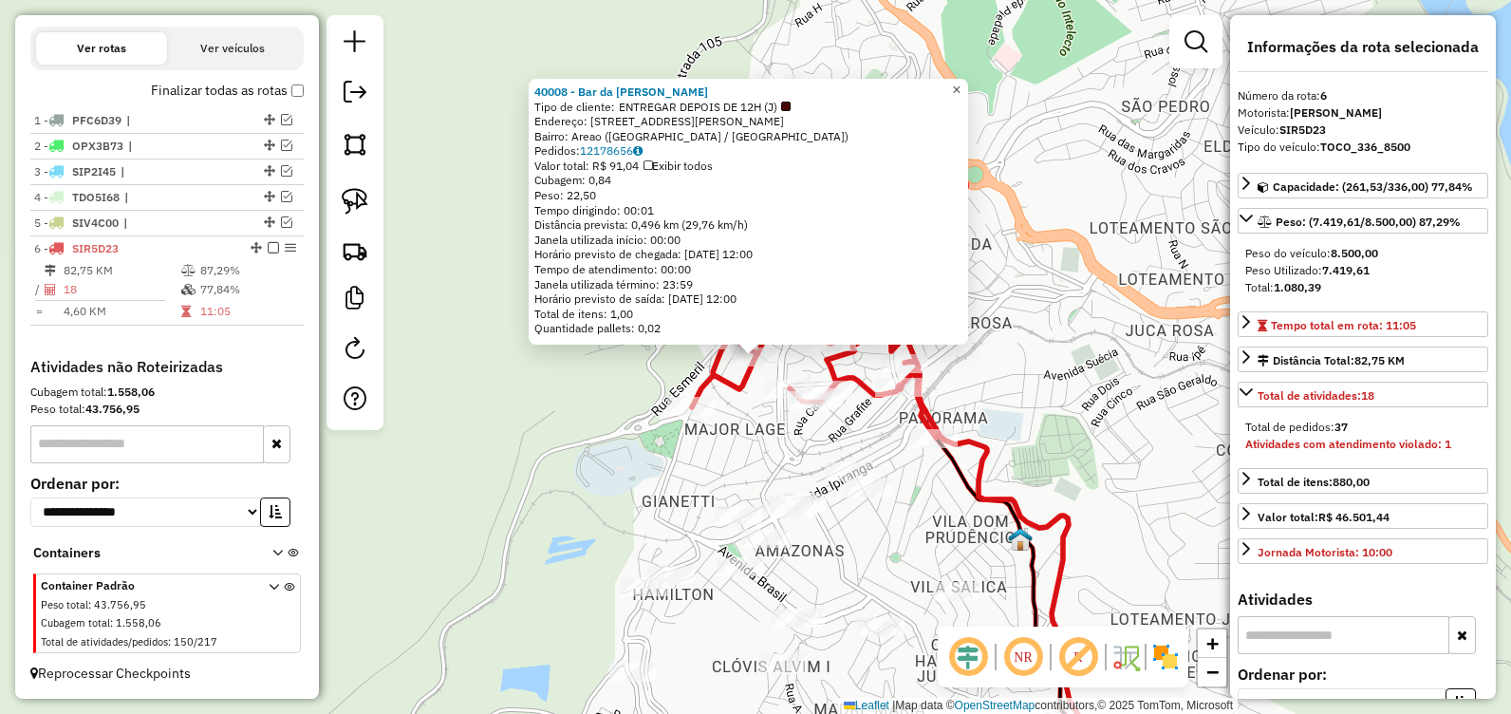
click at [961, 84] on span "×" at bounding box center [956, 90] width 9 height 16
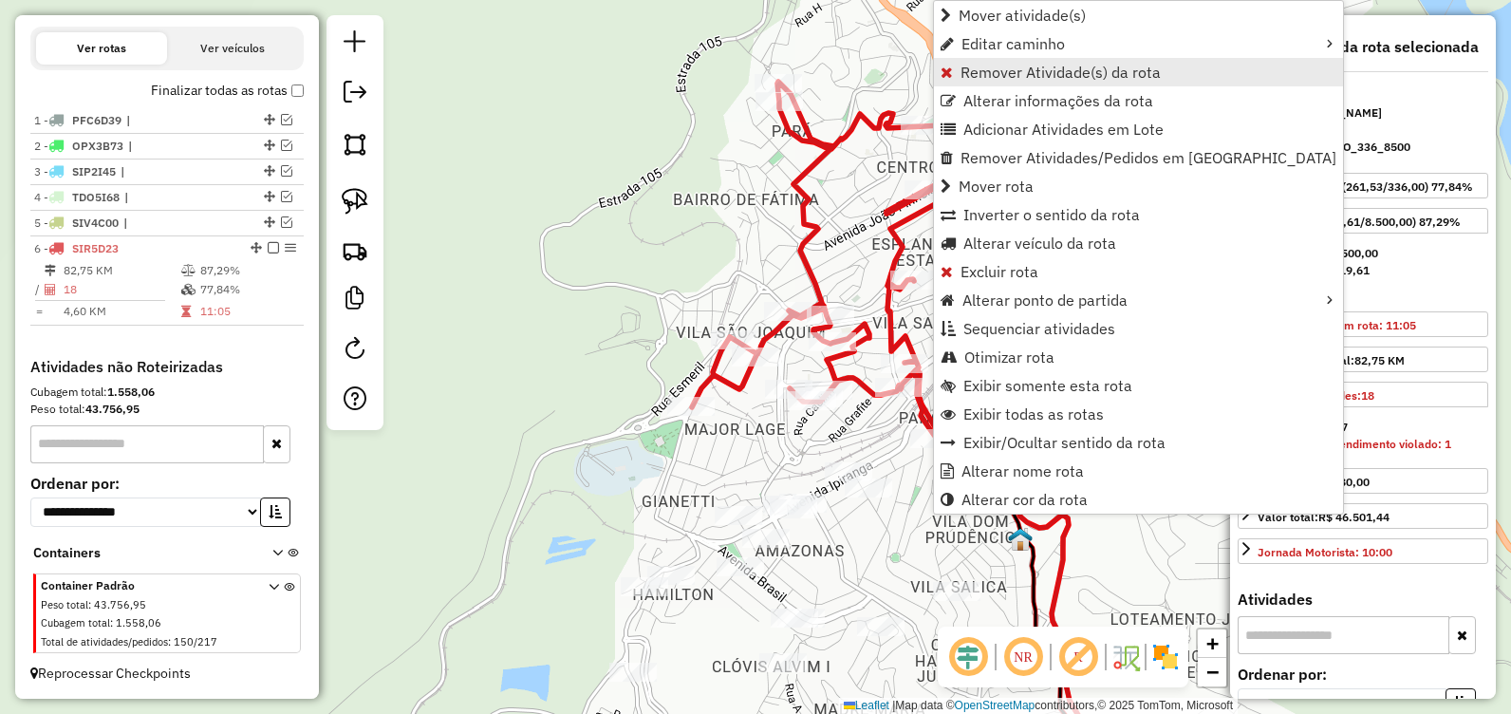
drag, startPoint x: 1059, startPoint y: 73, endPoint x: 1051, endPoint y: 82, distance: 12.1
click at [1057, 74] on span "Remover Atividade(s) da rota" at bounding box center [1061, 72] width 200 height 15
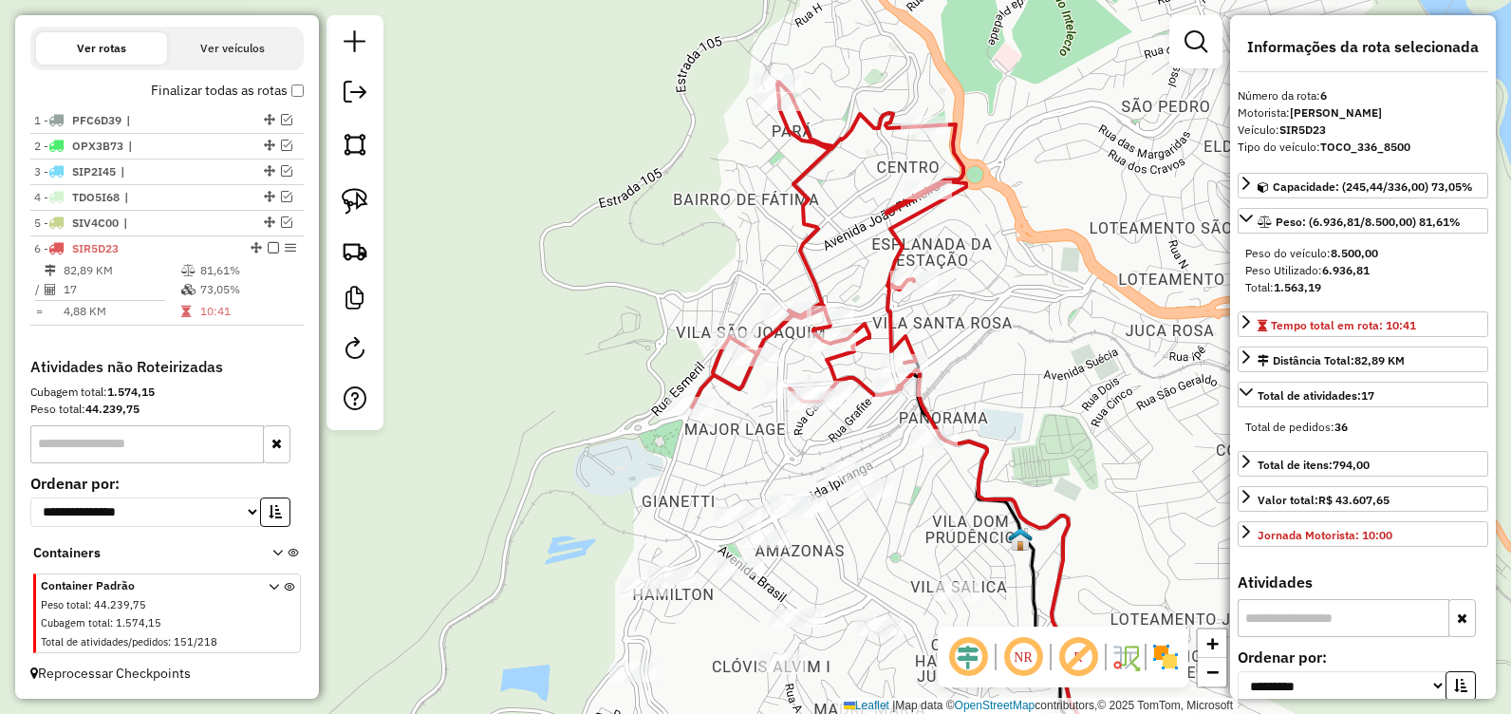
drag, startPoint x: 268, startPoint y: 247, endPoint x: 393, endPoint y: 329, distance: 150.0
click at [268, 248] on em at bounding box center [273, 247] width 11 height 11
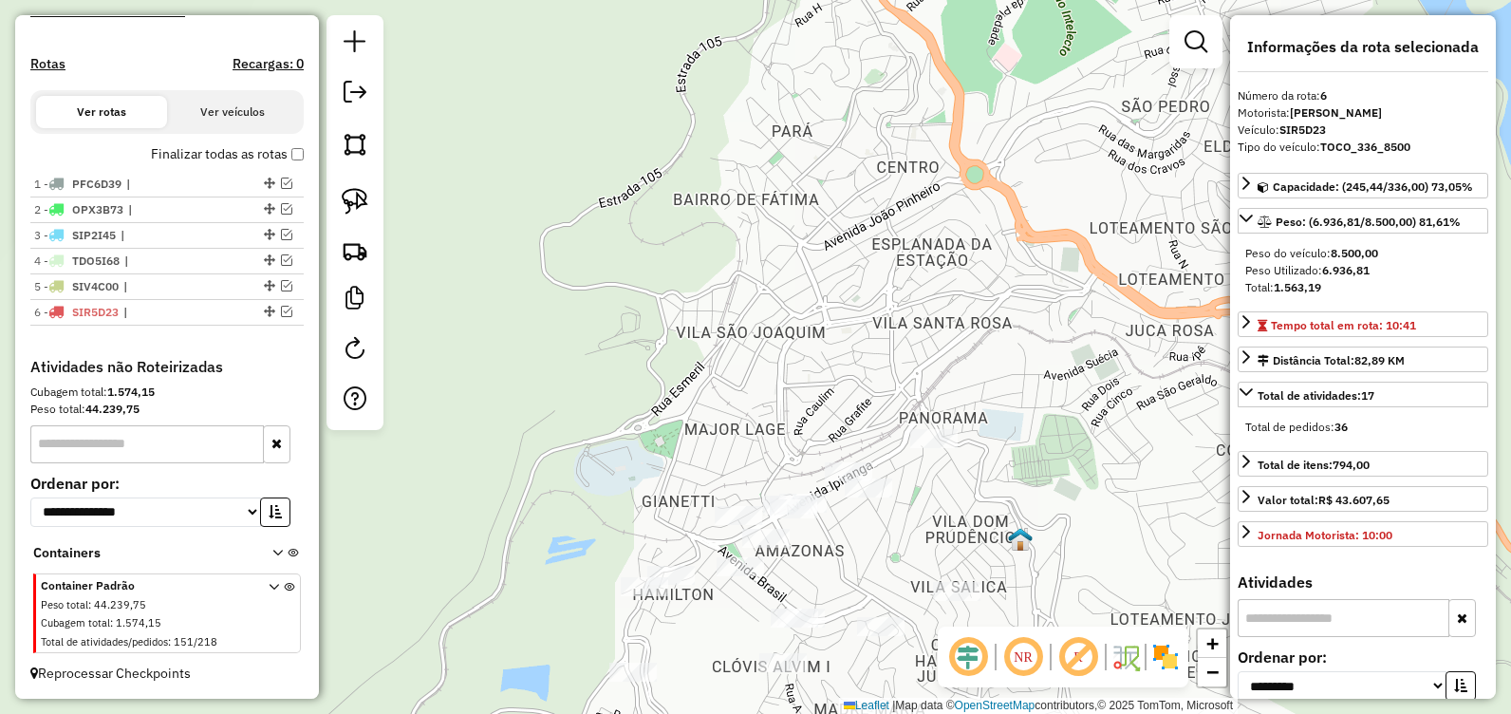
drag, startPoint x: 569, startPoint y: 386, endPoint x: 568, endPoint y: 151, distance: 235.4
click at [568, 151] on div "Janela de atendimento Grade de atendimento Capacidade Transportadoras Veículos …" at bounding box center [755, 357] width 1511 height 714
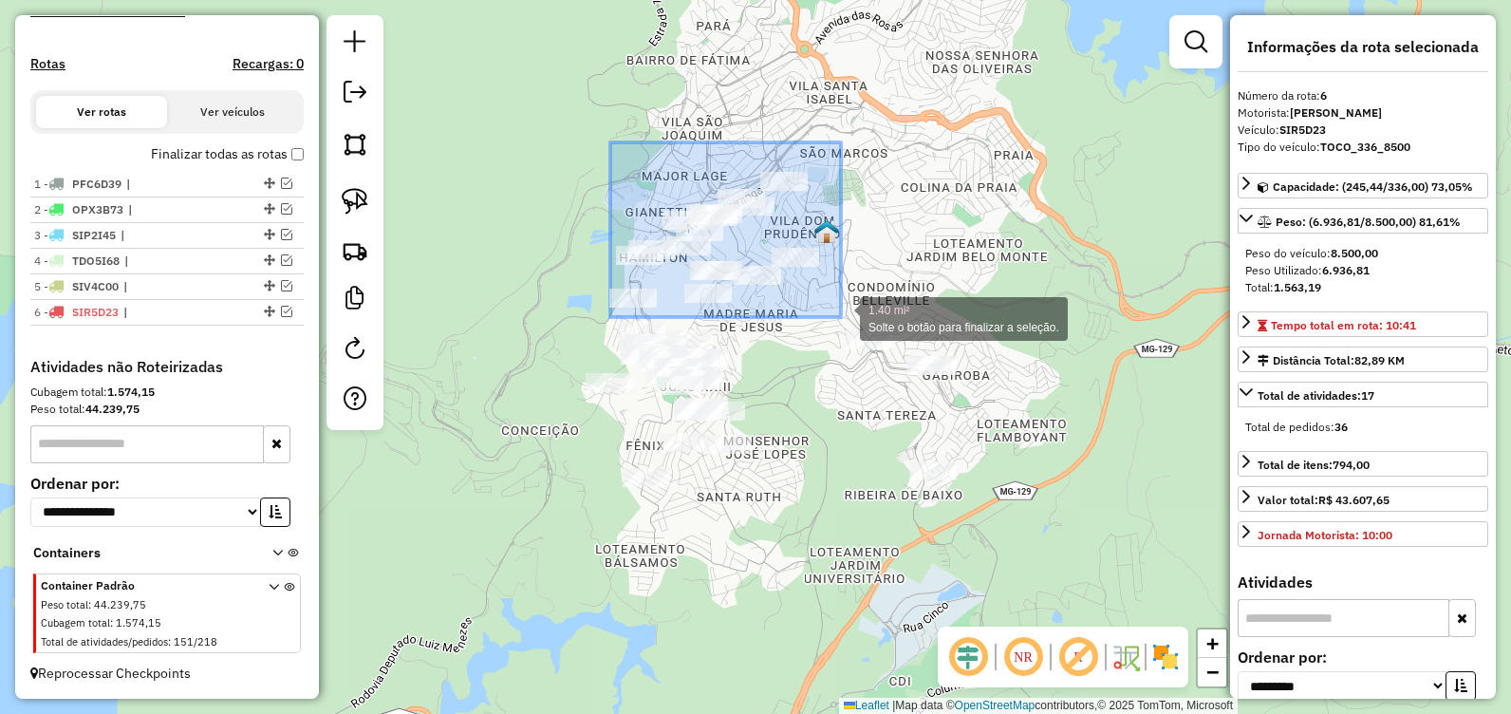
drag, startPoint x: 631, startPoint y: 153, endPoint x: 841, endPoint y: 317, distance: 266.4
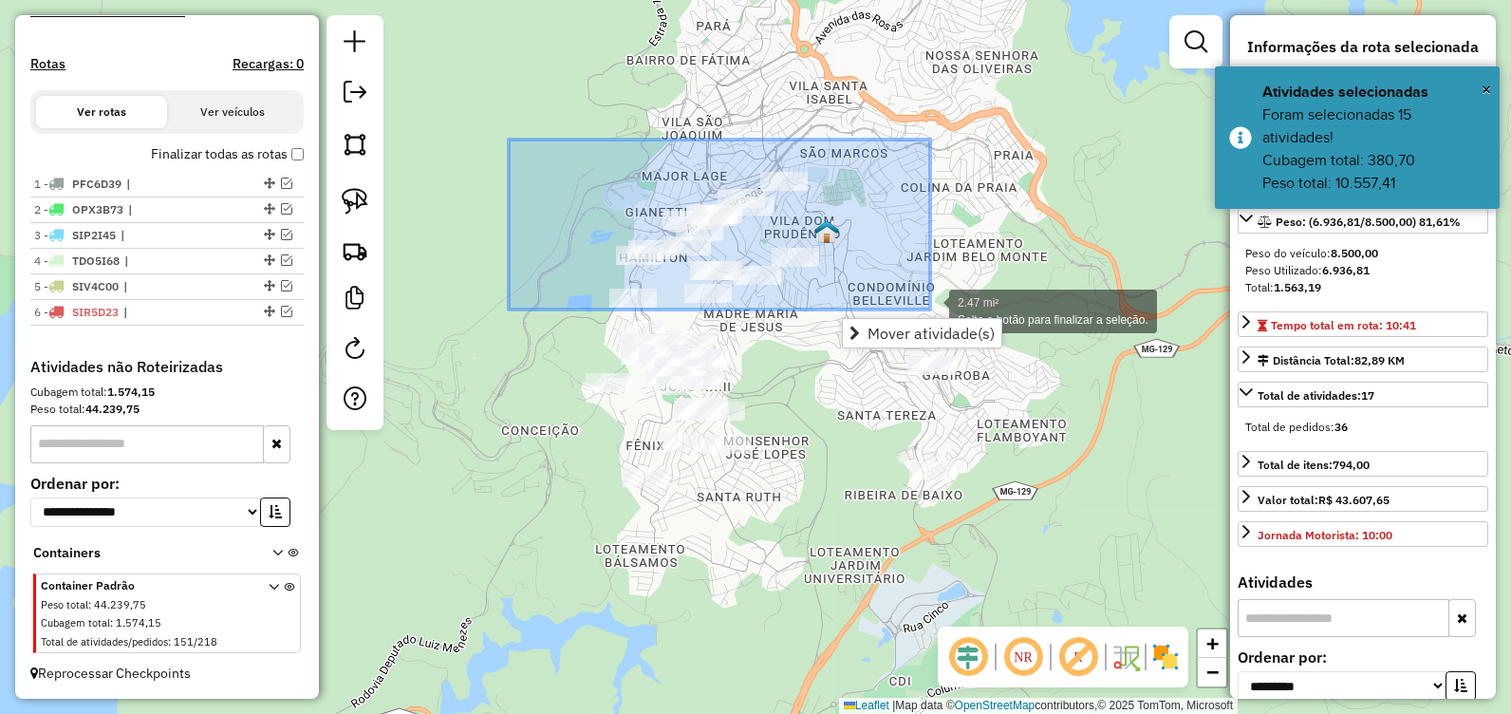
drag, startPoint x: 509, startPoint y: 140, endPoint x: 930, endPoint y: 309, distance: 454.4
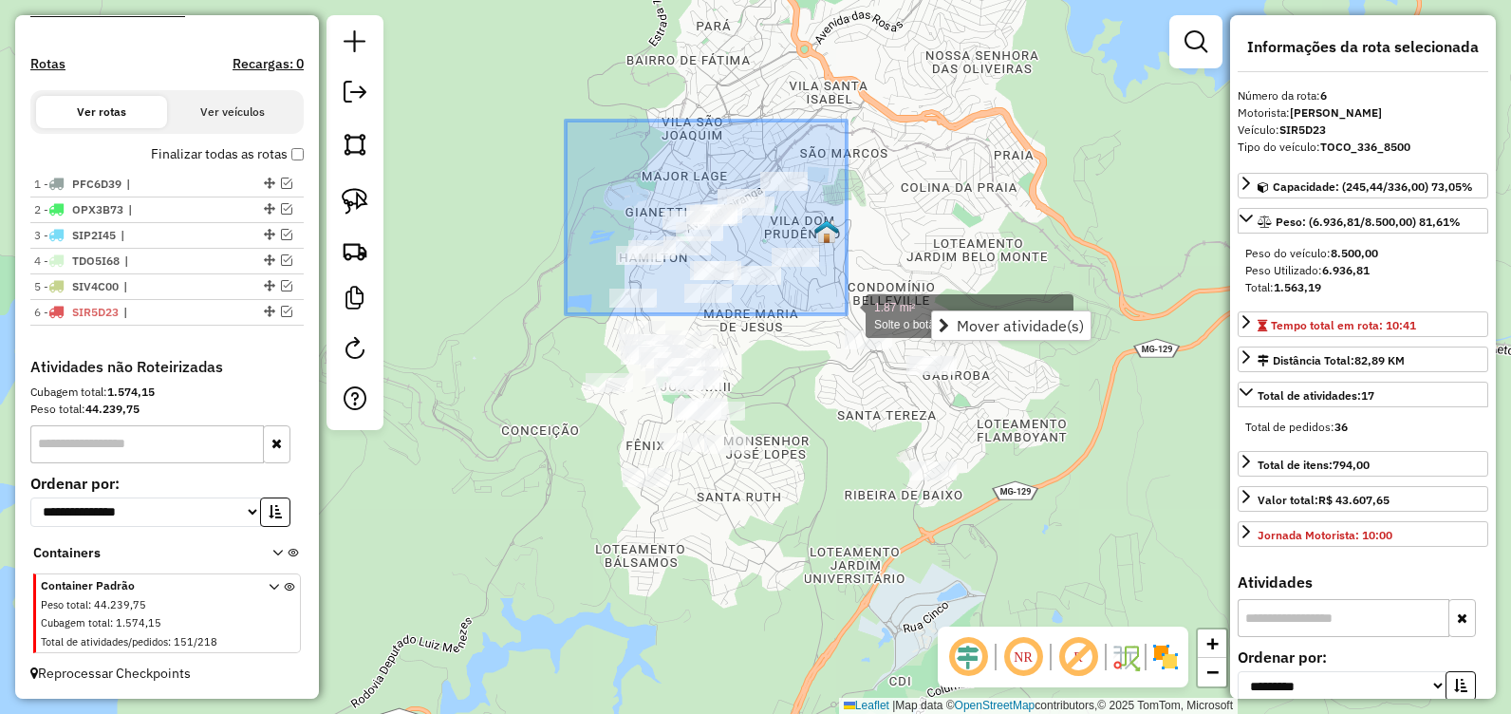
drag, startPoint x: 566, startPoint y: 121, endPoint x: 847, endPoint y: 314, distance: 341.2
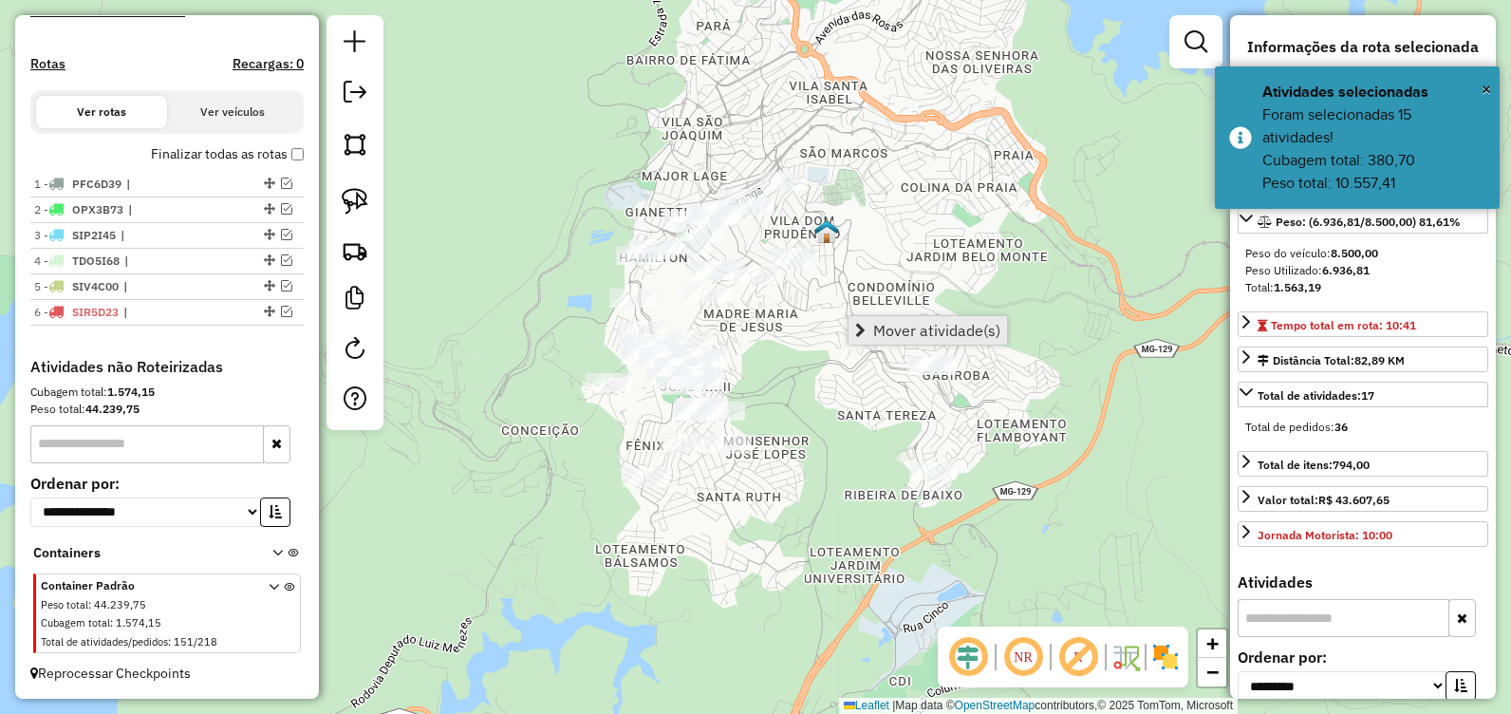
click at [898, 331] on span "Mover atividade(s)" at bounding box center [936, 330] width 127 height 15
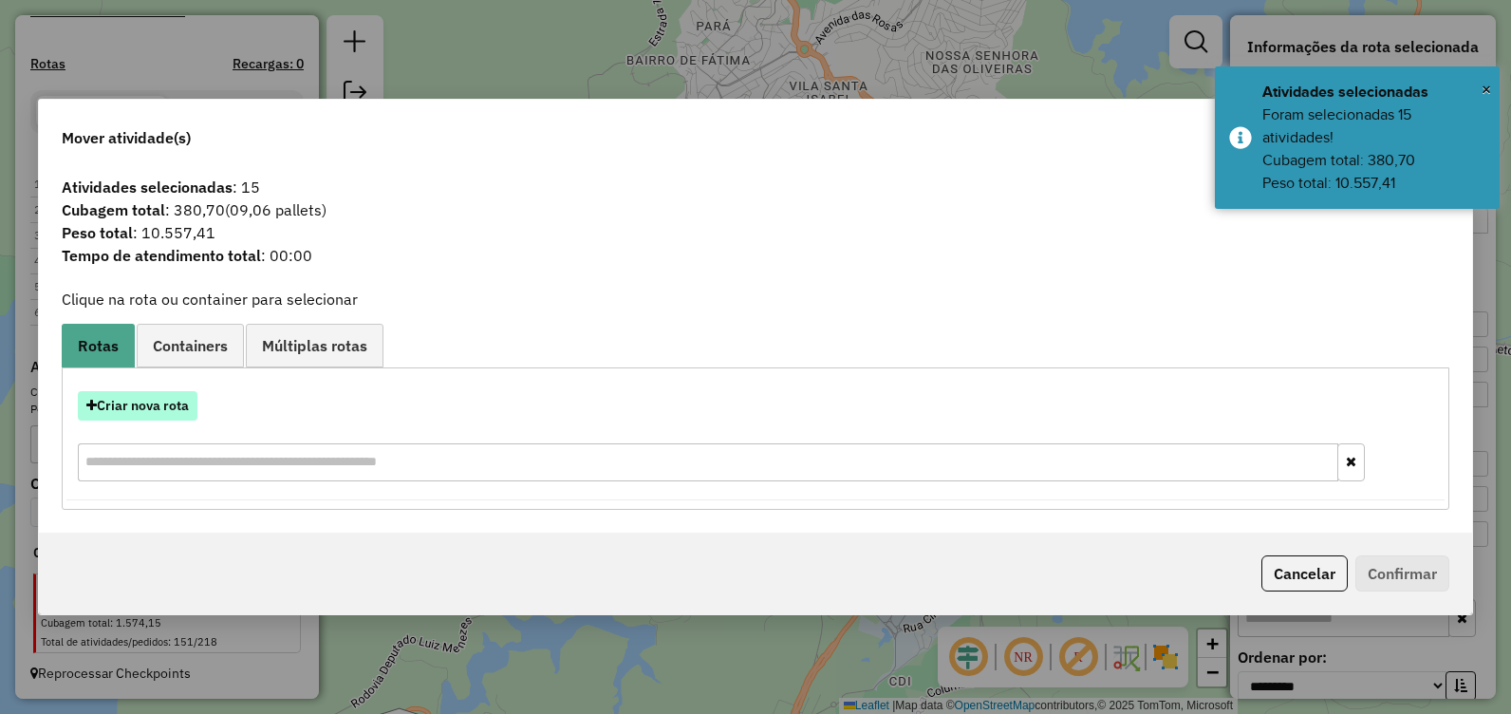
click at [175, 413] on button "Criar nova rota" at bounding box center [138, 405] width 120 height 29
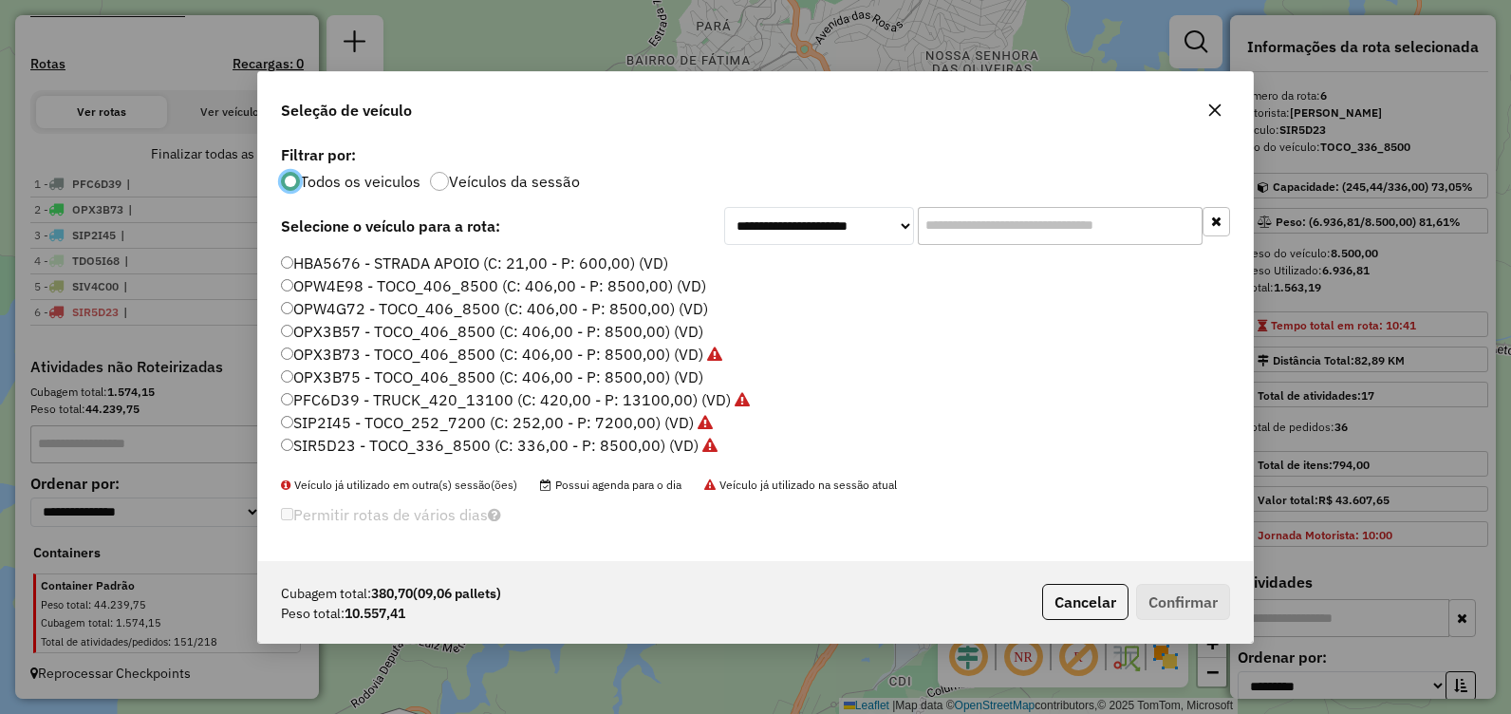
scroll to position [110, 0]
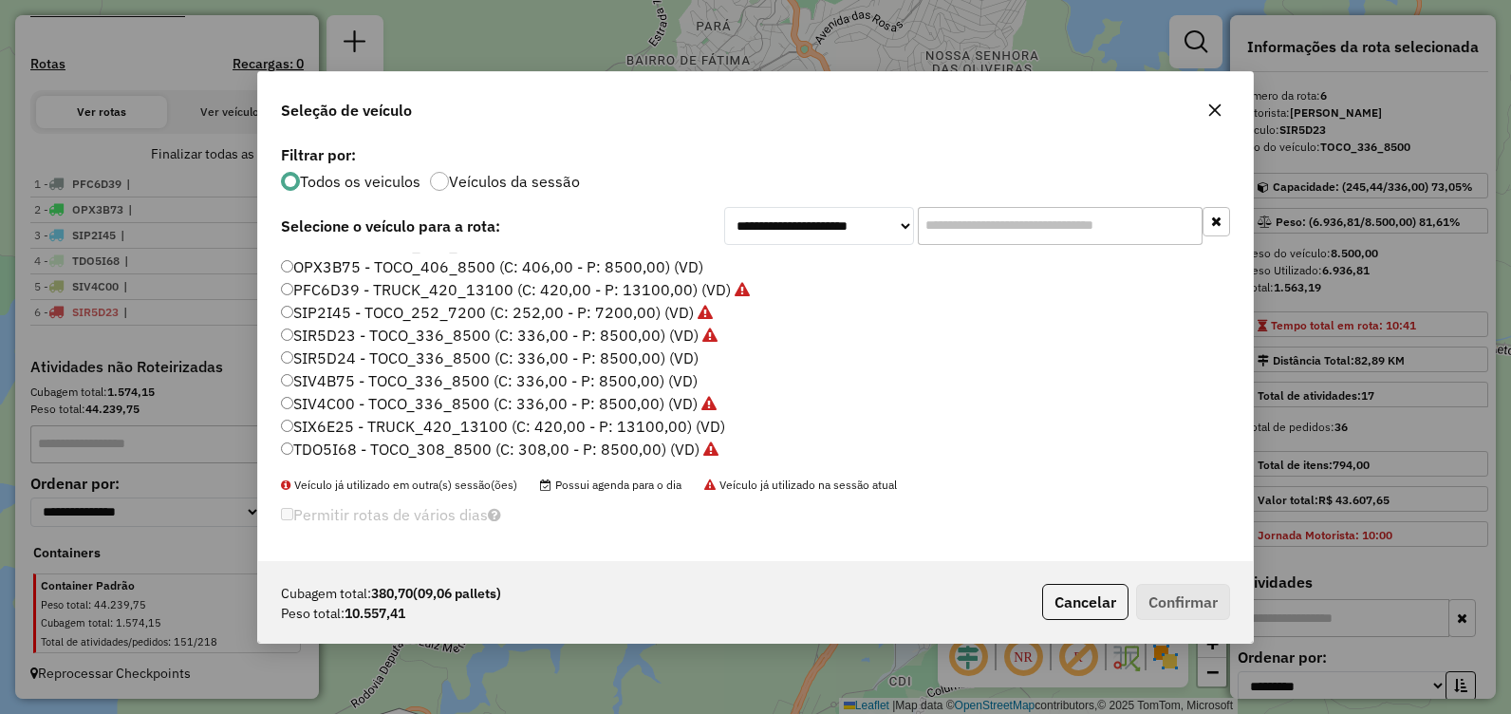
click at [404, 429] on label "SIX6E25 - TRUCK_420_13100 (C: 420,00 - P: 13100,00) (VD)" at bounding box center [503, 426] width 444 height 23
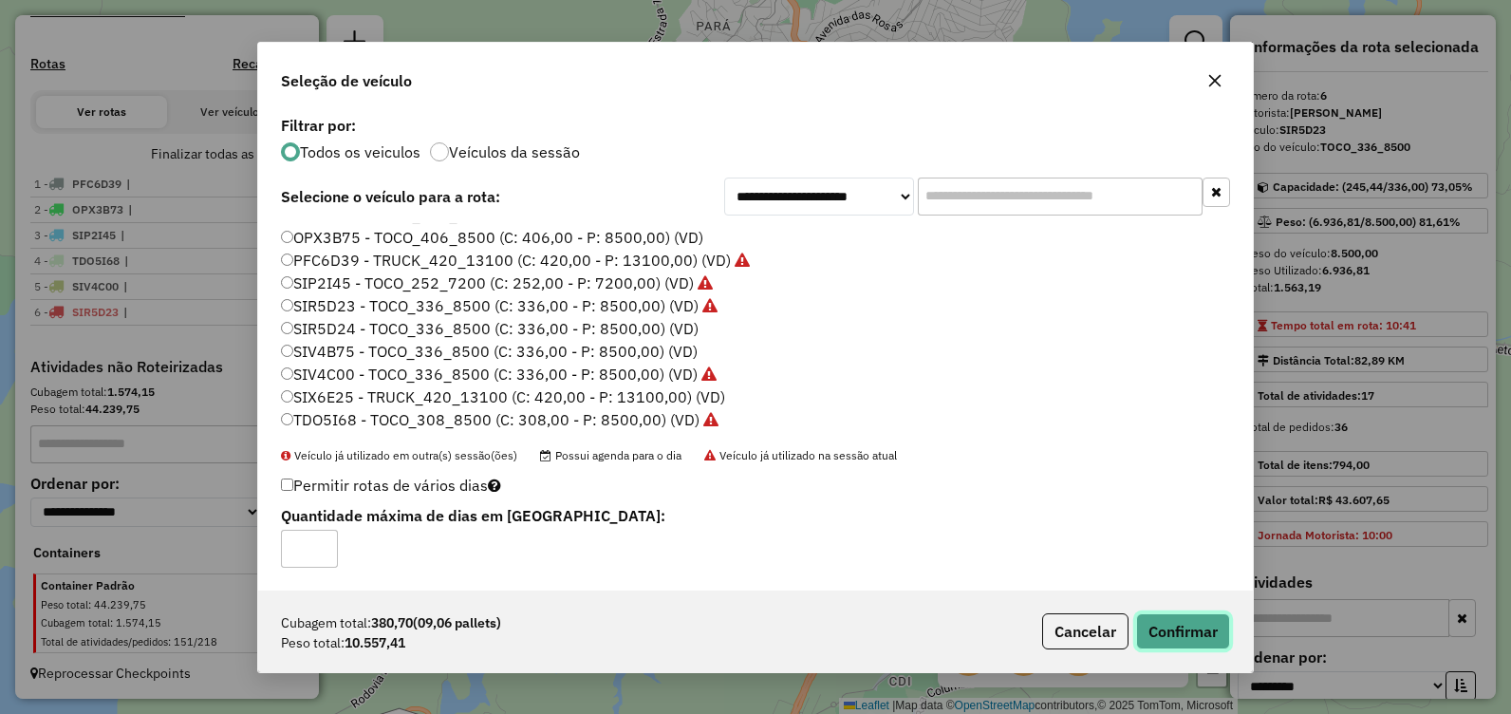
click at [1194, 624] on button "Confirmar" at bounding box center [1183, 631] width 94 height 36
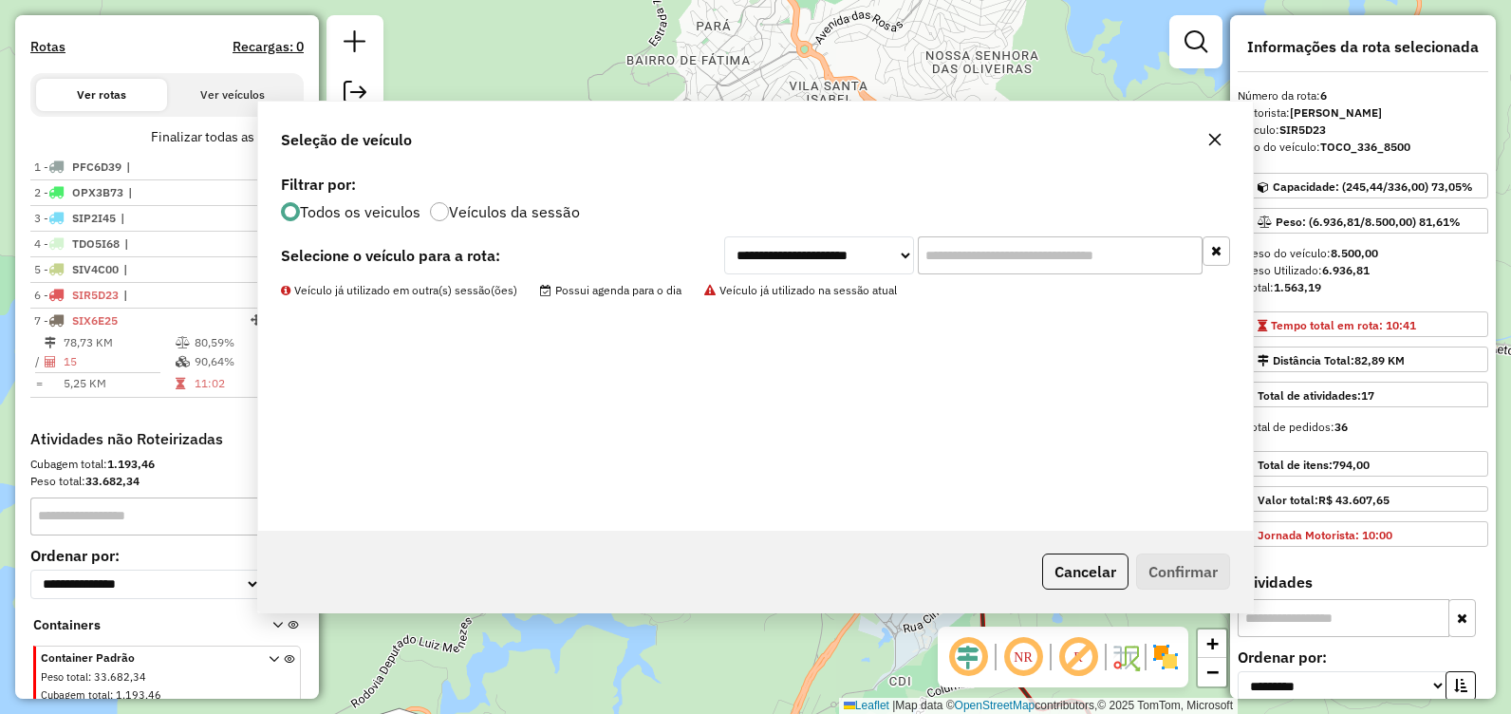
scroll to position [644, 0]
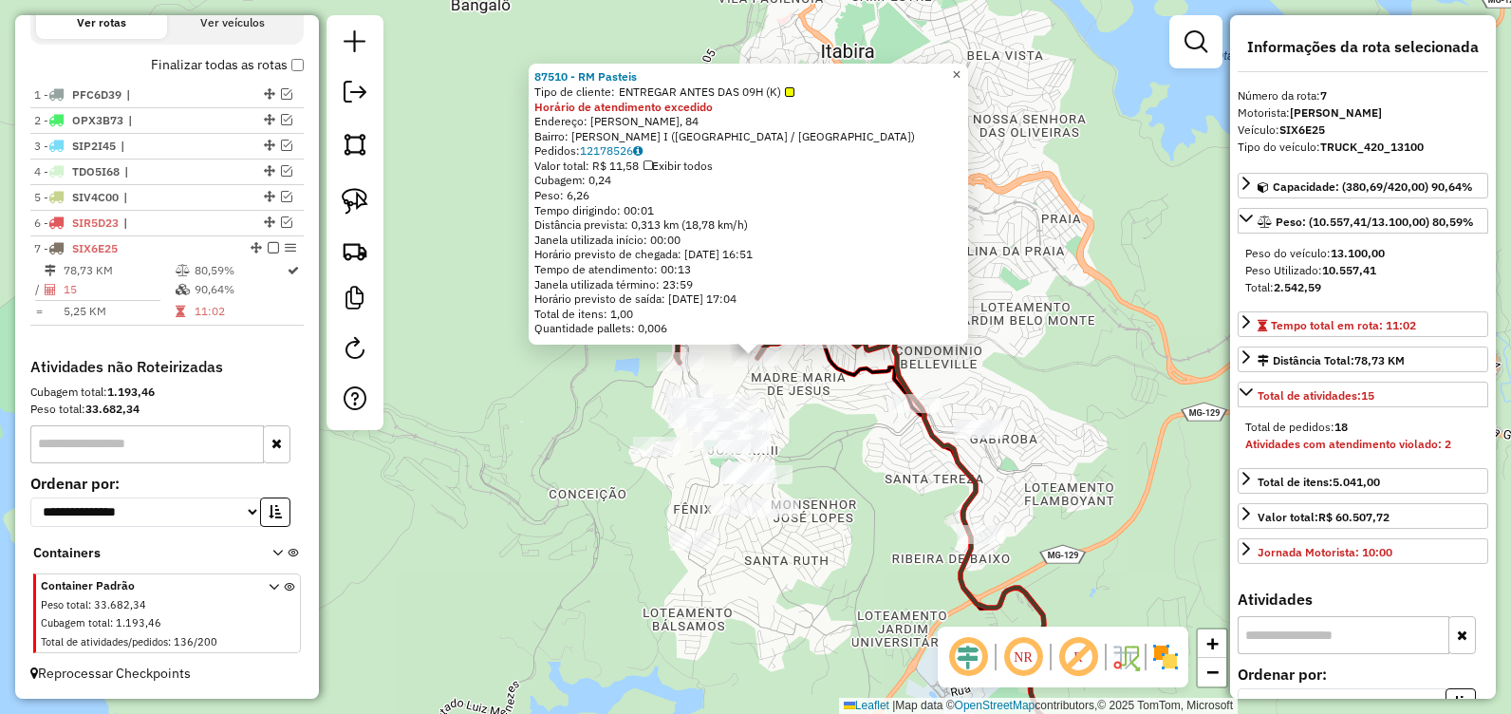
click at [961, 66] on span "×" at bounding box center [956, 74] width 9 height 16
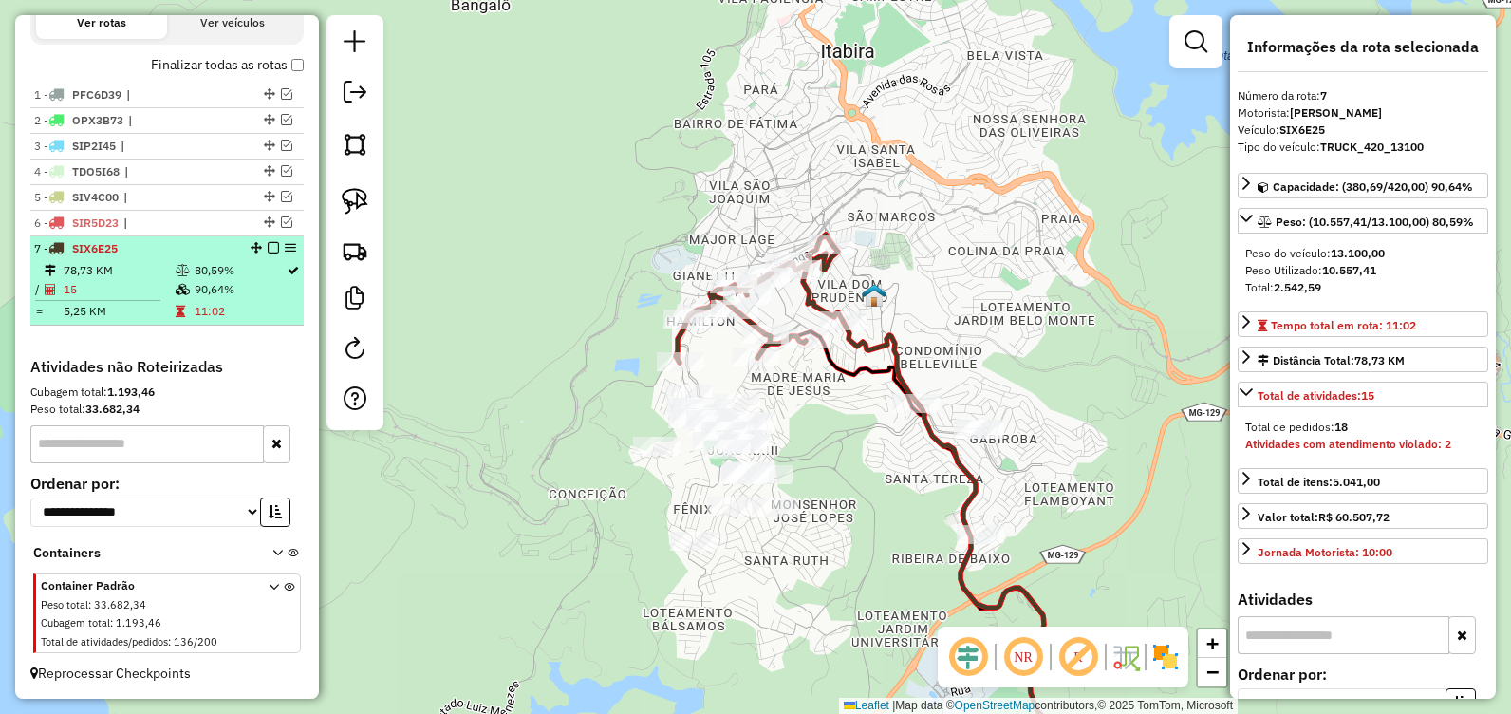
click at [268, 250] on em at bounding box center [273, 247] width 11 height 11
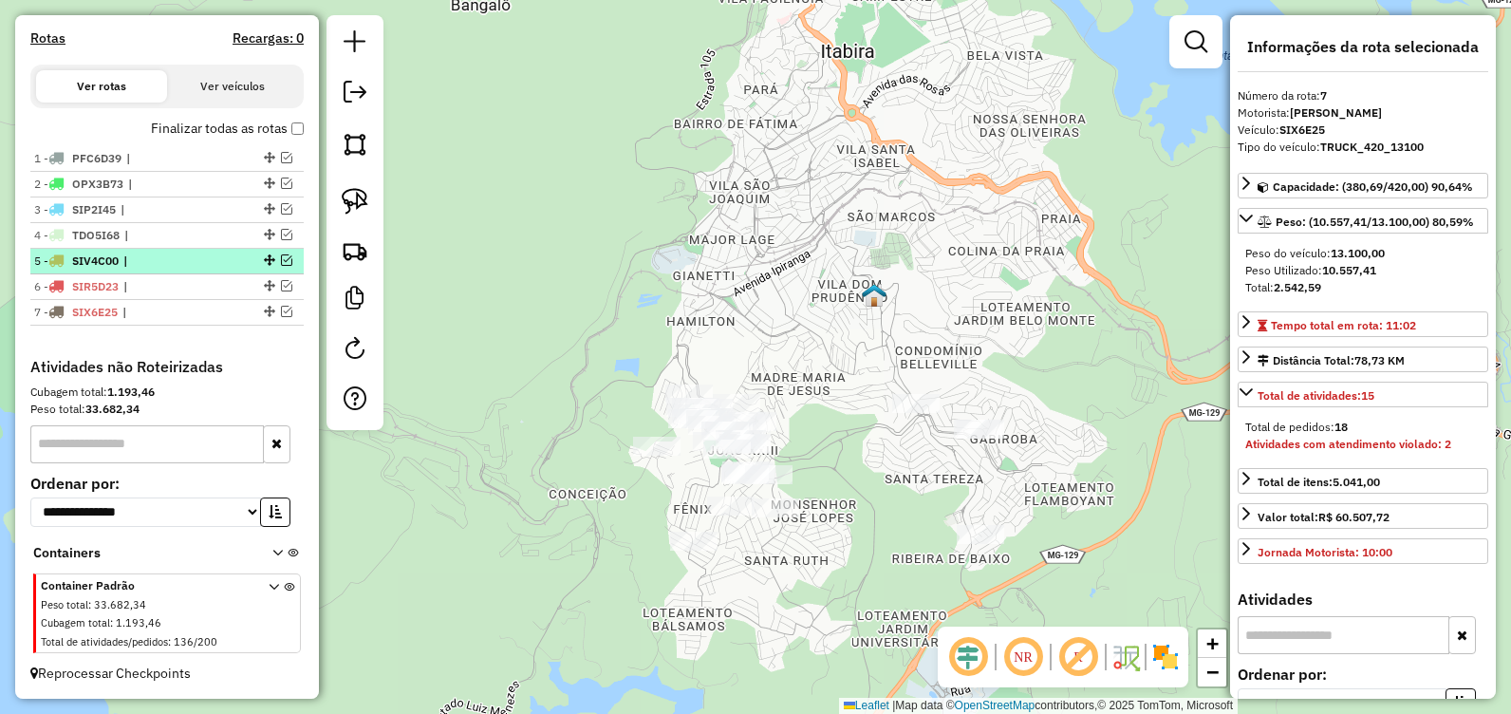
scroll to position [581, 0]
drag, startPoint x: 551, startPoint y: 346, endPoint x: 578, endPoint y: 184, distance: 164.5
click at [578, 184] on div "Janela de atendimento Grade de atendimento Capacidade Transportadoras Veículos …" at bounding box center [755, 357] width 1511 height 714
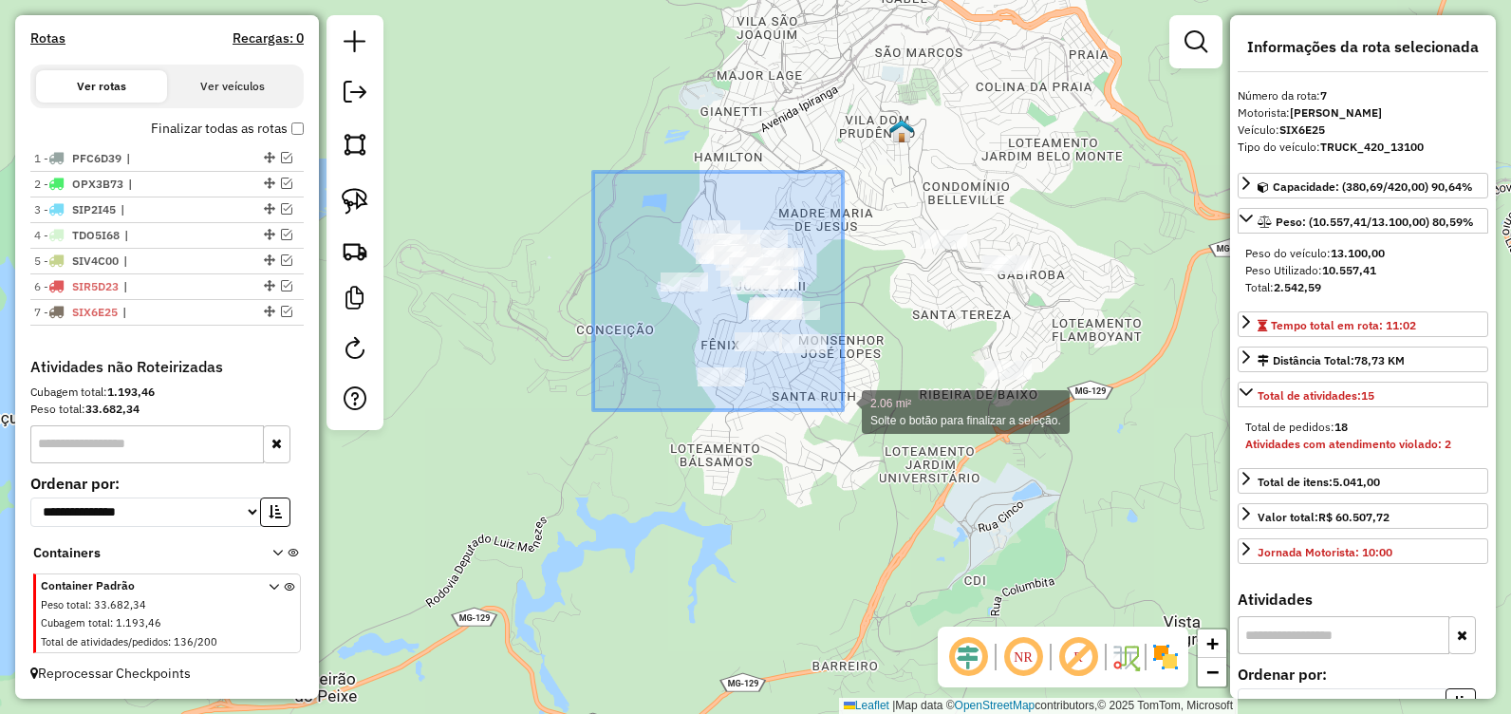
drag, startPoint x: 644, startPoint y: 212, endPoint x: 845, endPoint y: 416, distance: 286.6
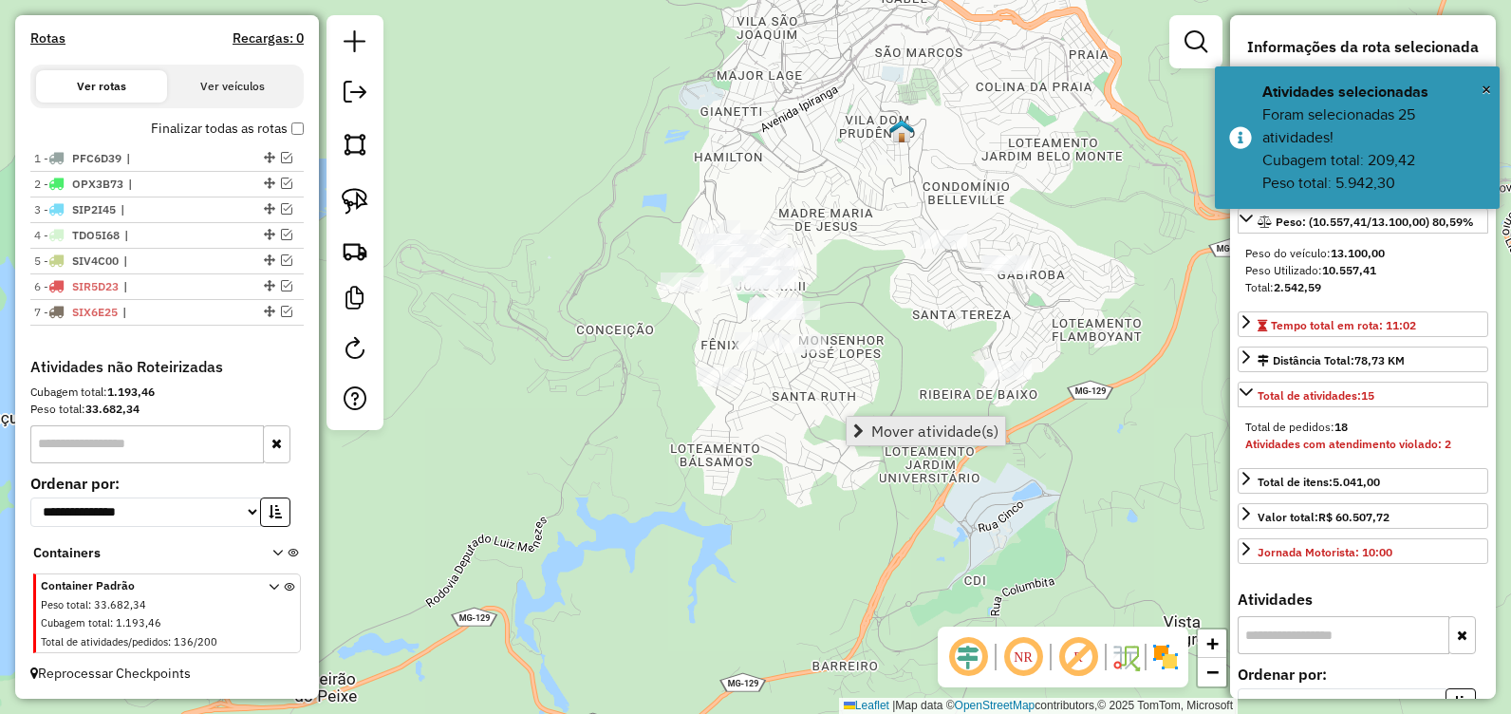
click at [948, 432] on span "Mover atividade(s)" at bounding box center [934, 430] width 127 height 15
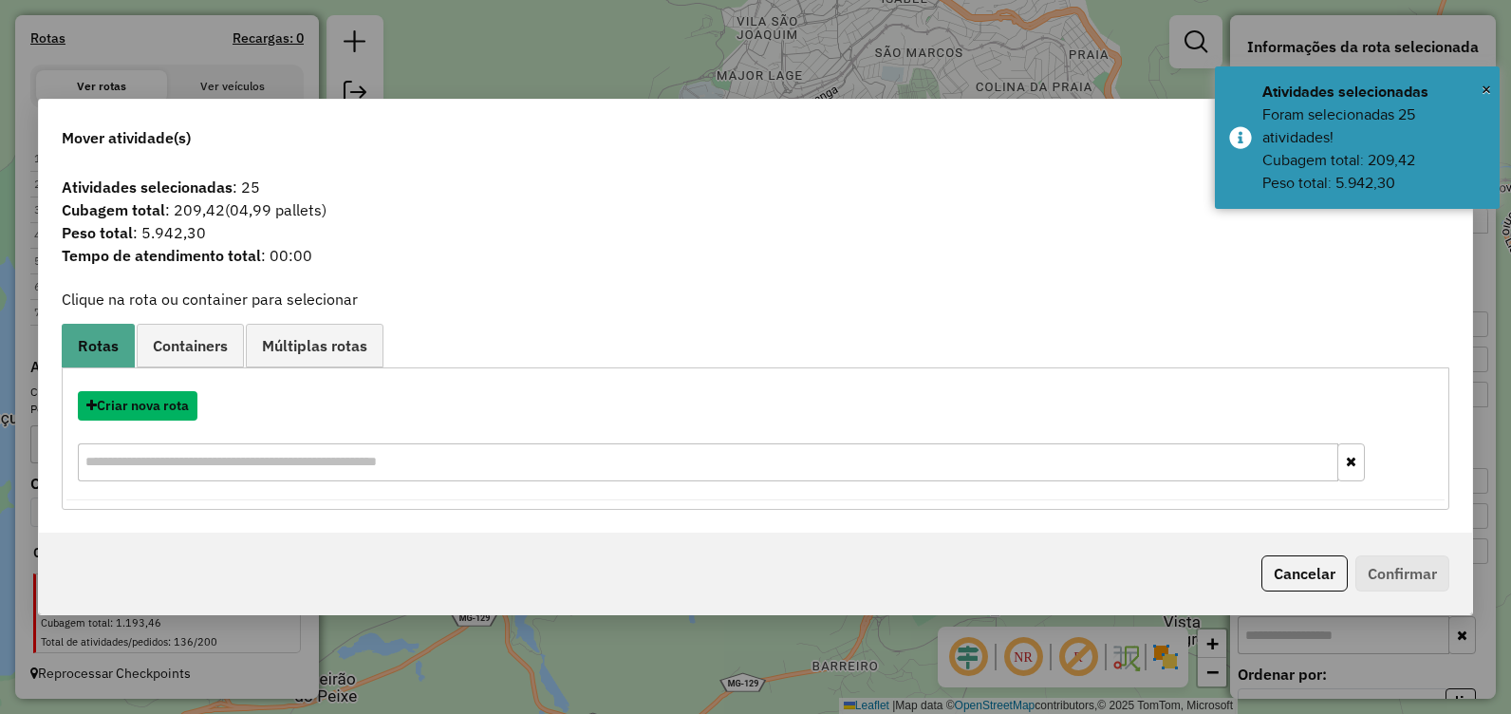
click at [125, 409] on button "Criar nova rota" at bounding box center [138, 405] width 120 height 29
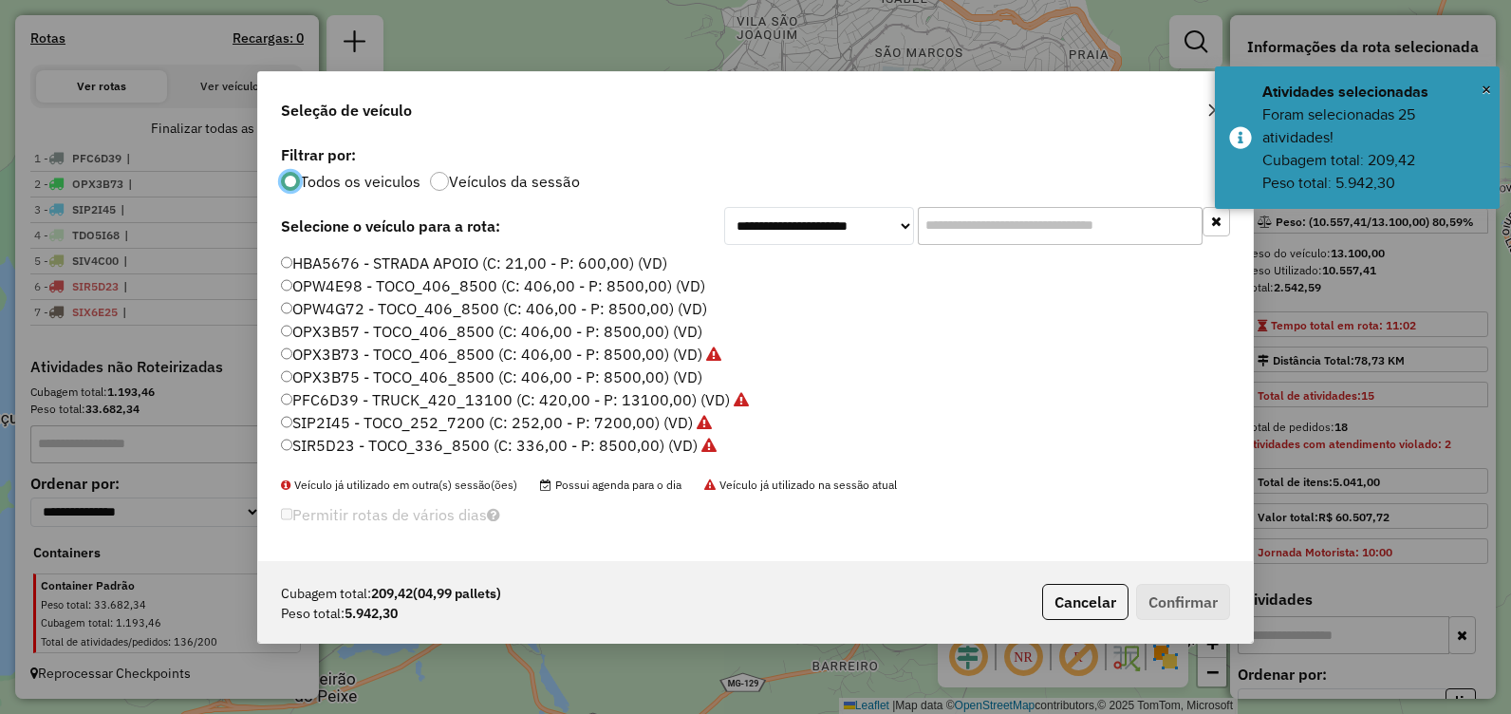
scroll to position [95, 0]
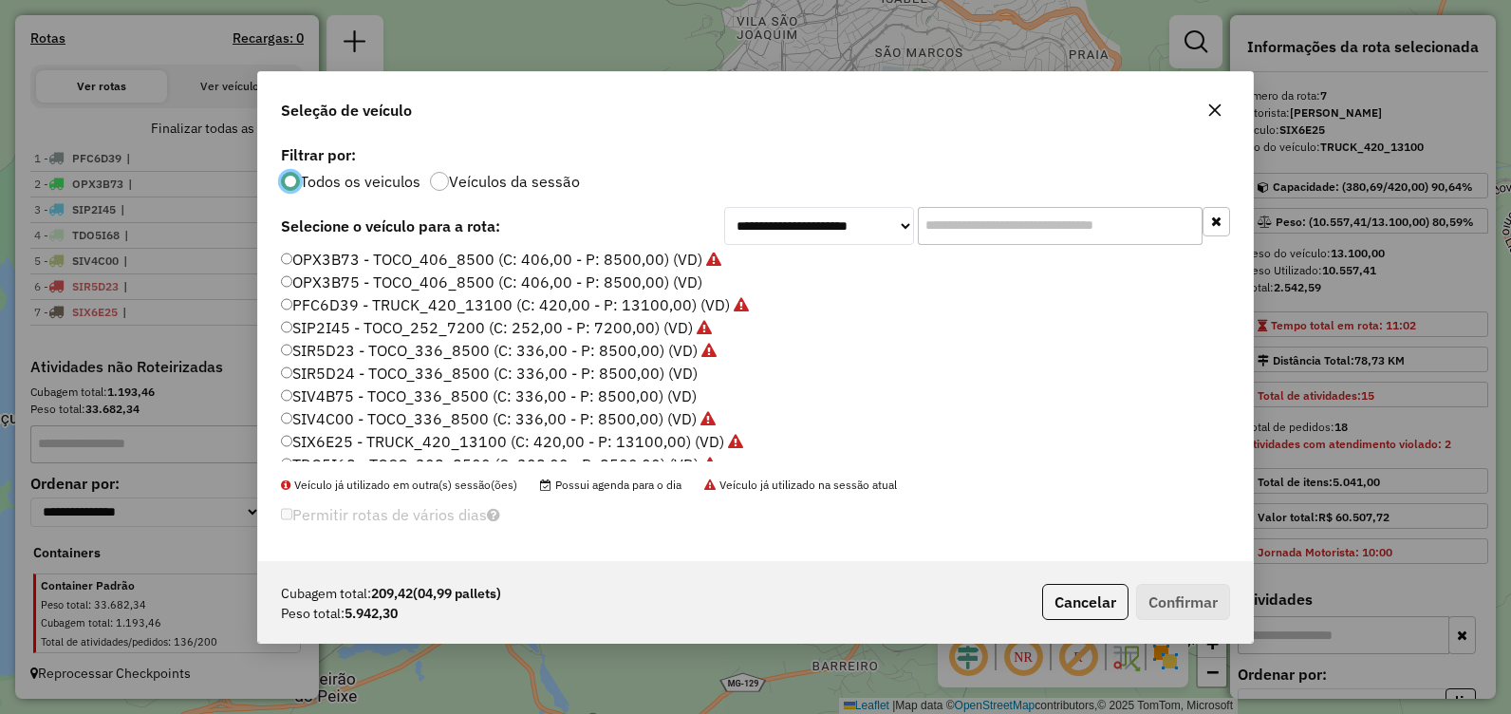
click at [392, 390] on label "SIV4B75 - TOCO_336_8500 (C: 336,00 - P: 8500,00) (VD)" at bounding box center [489, 395] width 416 height 23
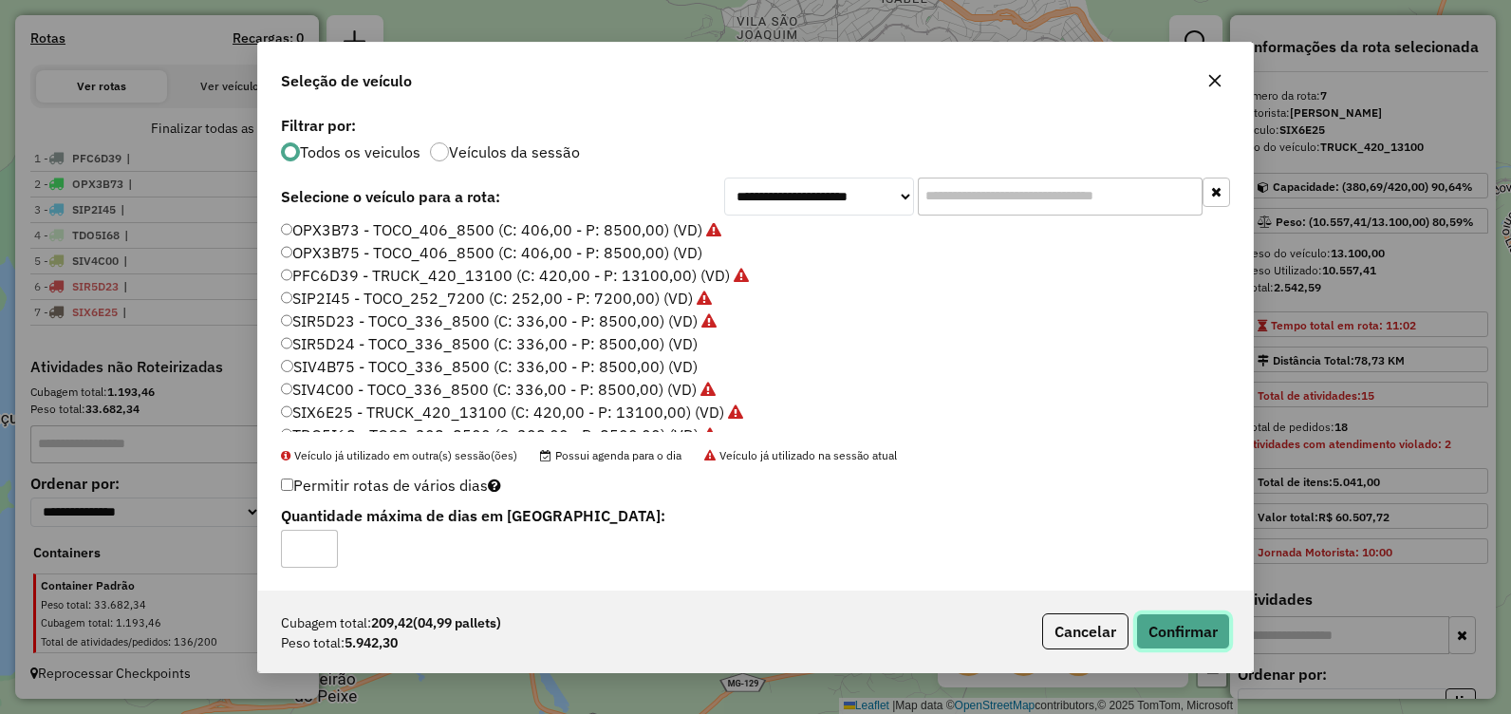
click at [1223, 645] on button "Confirmar" at bounding box center [1183, 631] width 94 height 36
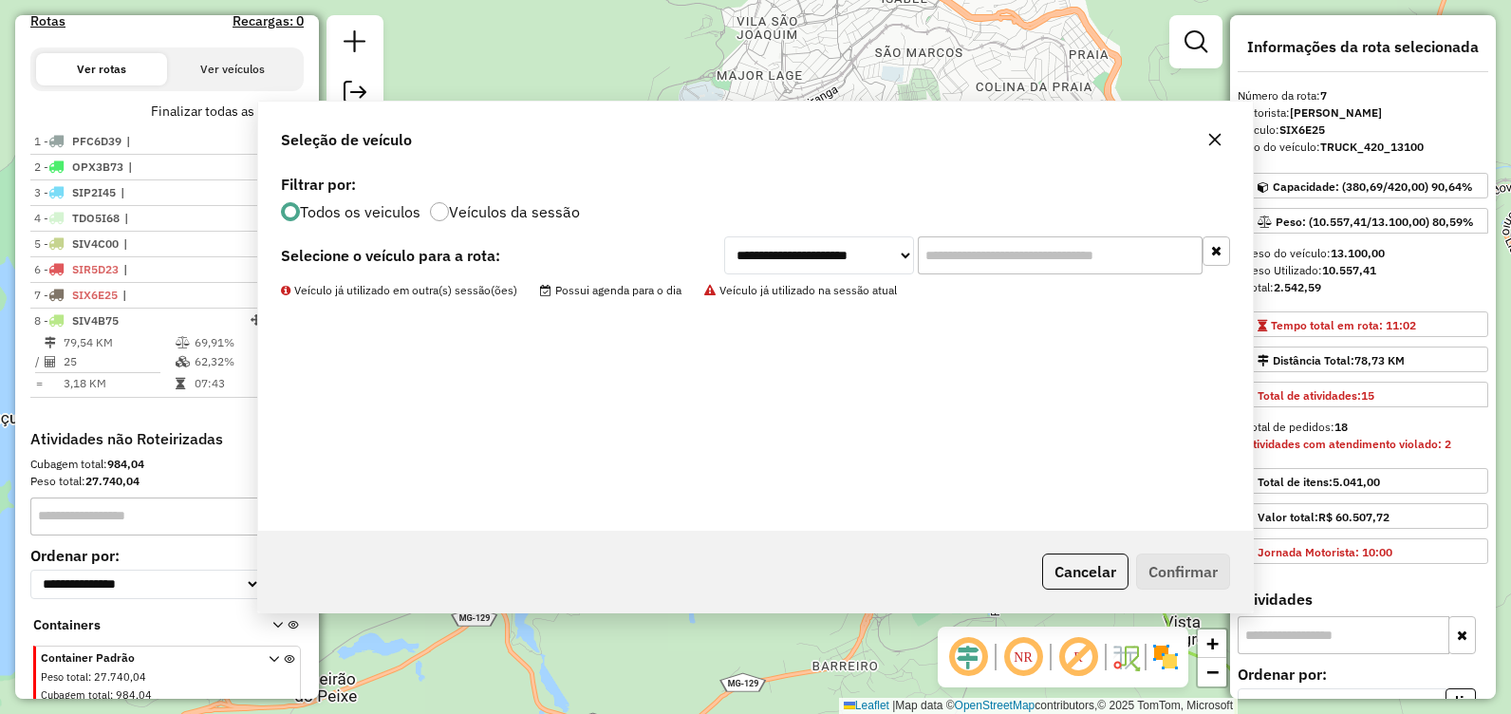
scroll to position [670, 0]
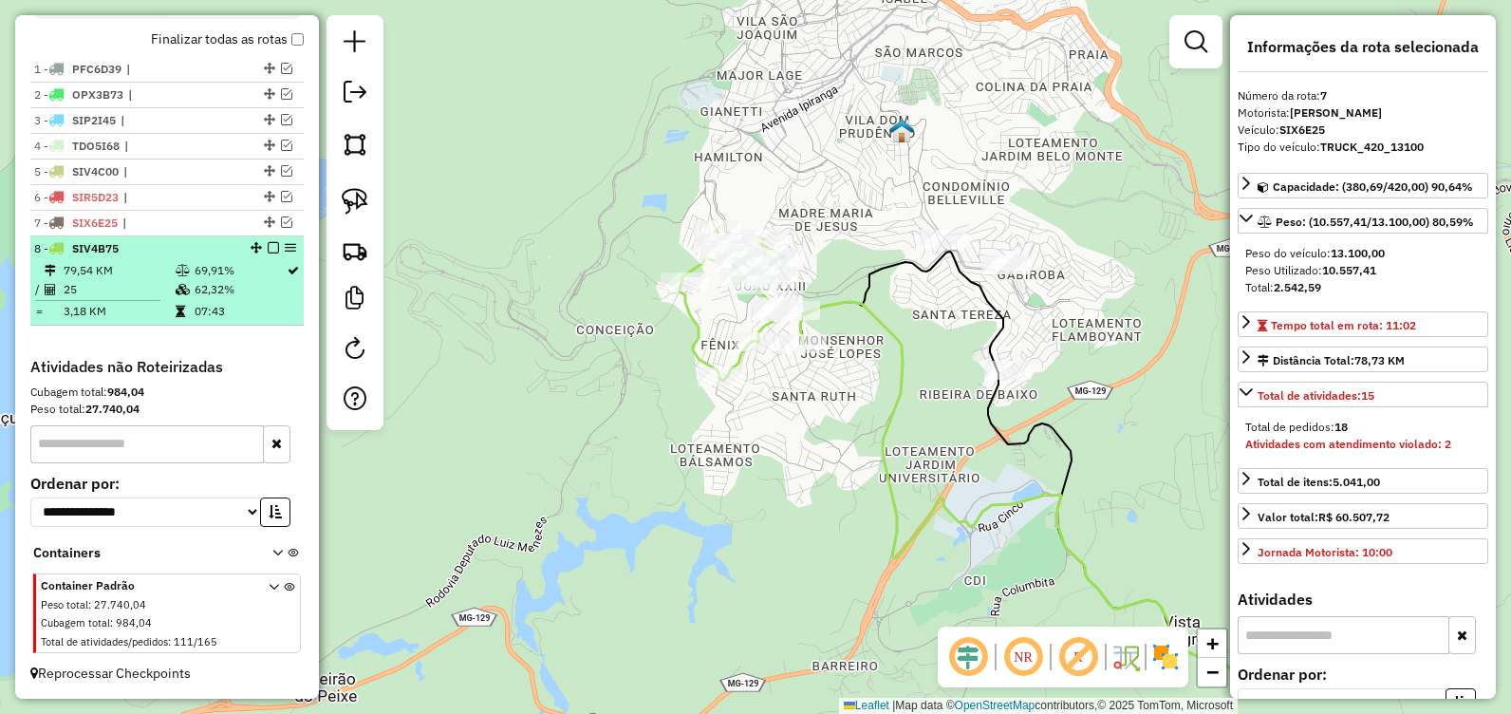
click at [270, 248] on em at bounding box center [273, 247] width 11 height 11
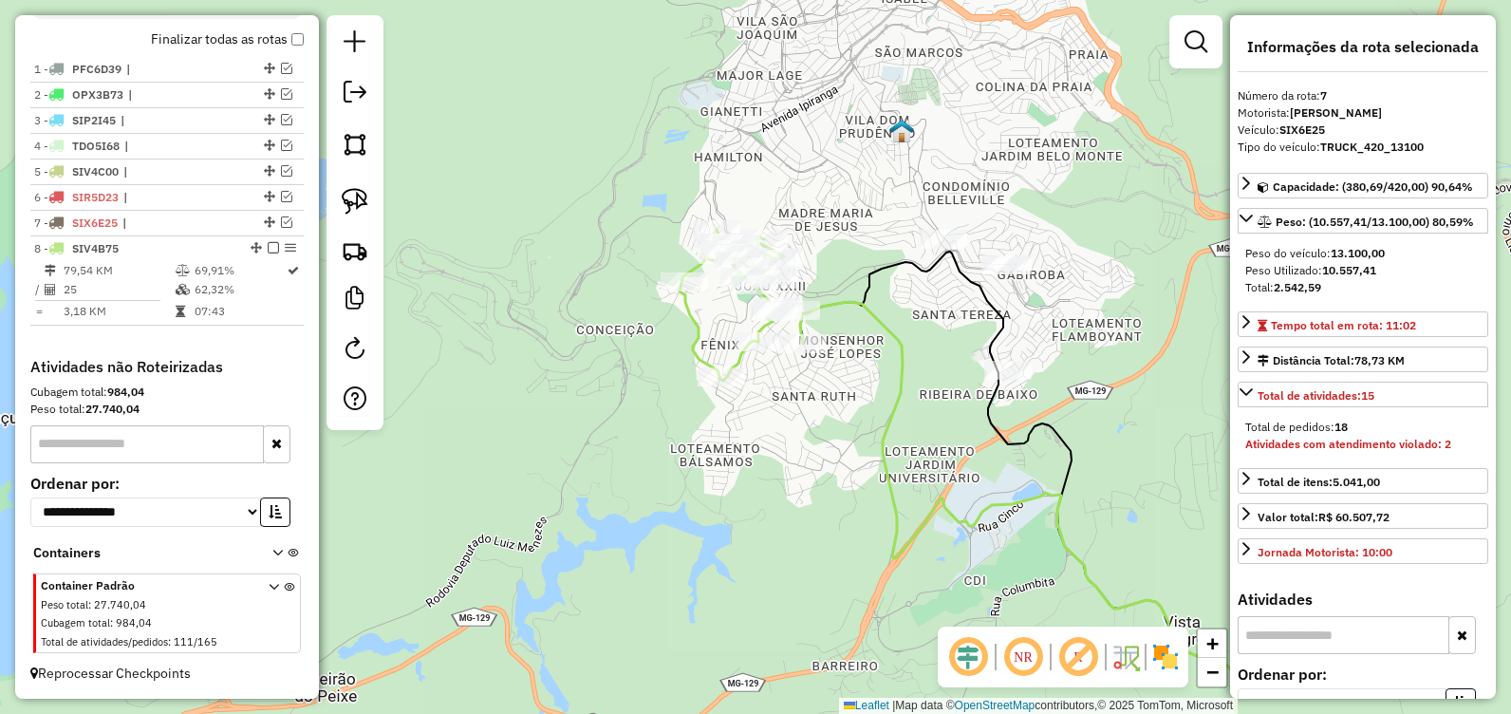
scroll to position [606, 0]
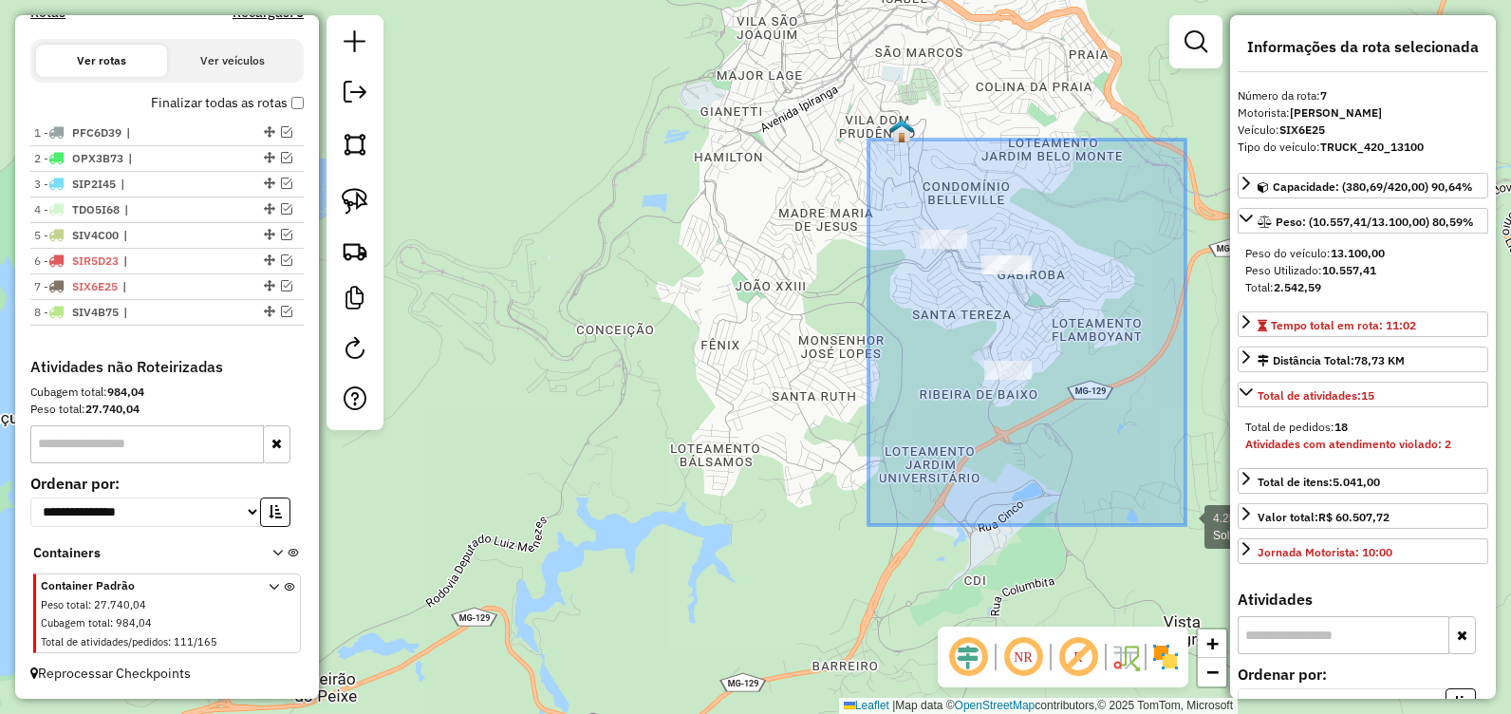
drag, startPoint x: 868, startPoint y: 140, endPoint x: 1181, endPoint y: 516, distance: 489.4
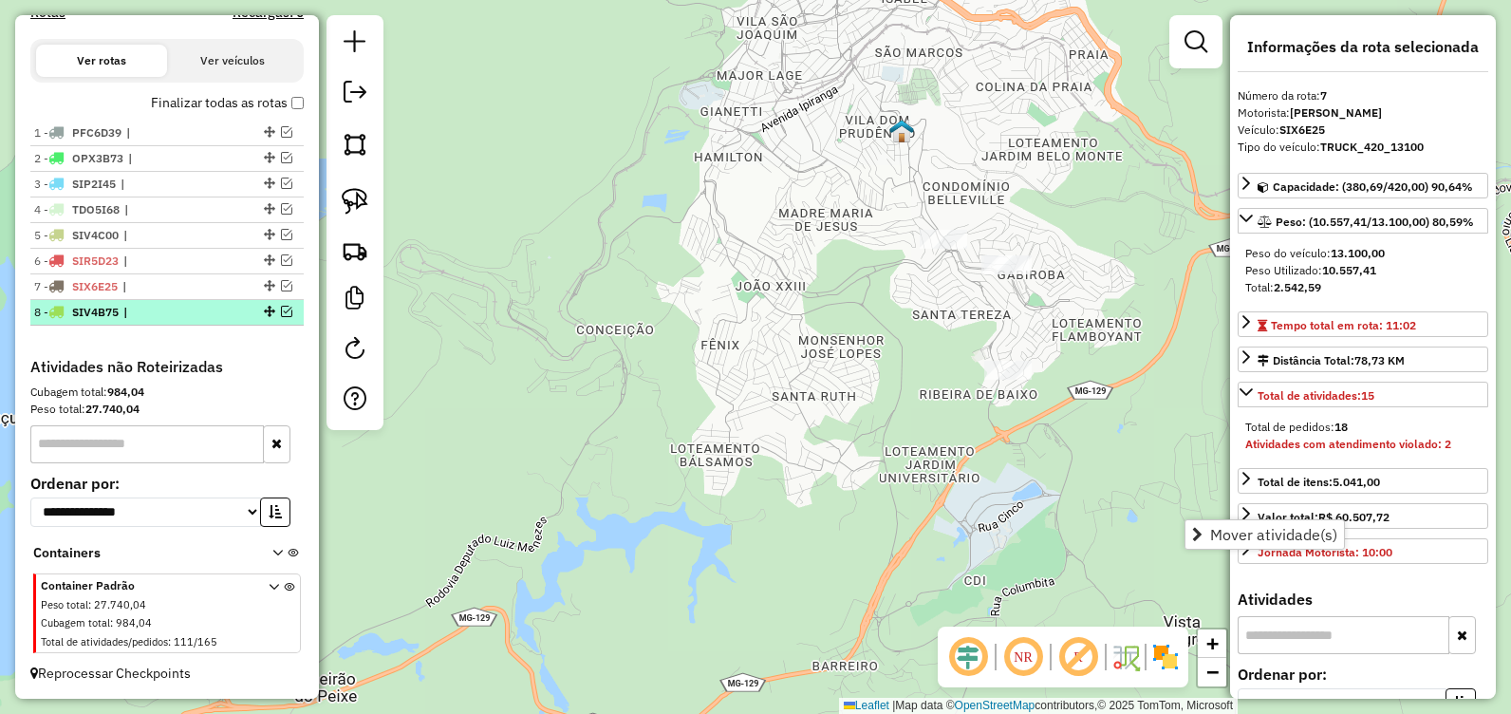
click at [284, 306] on em at bounding box center [286, 311] width 11 height 11
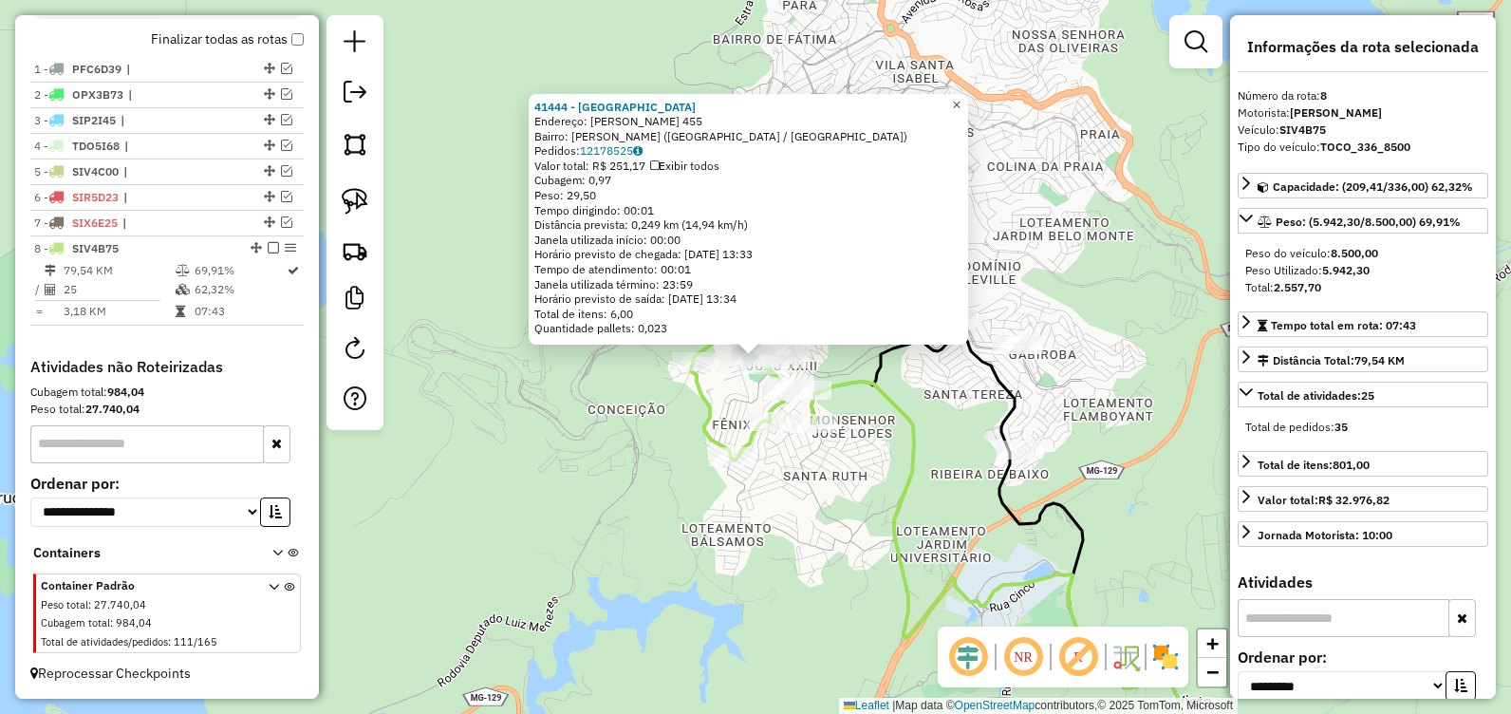
drag, startPoint x: 963, startPoint y: 103, endPoint x: 974, endPoint y: 138, distance: 35.7
click at [964, 103] on link "×" at bounding box center [956, 105] width 23 height 23
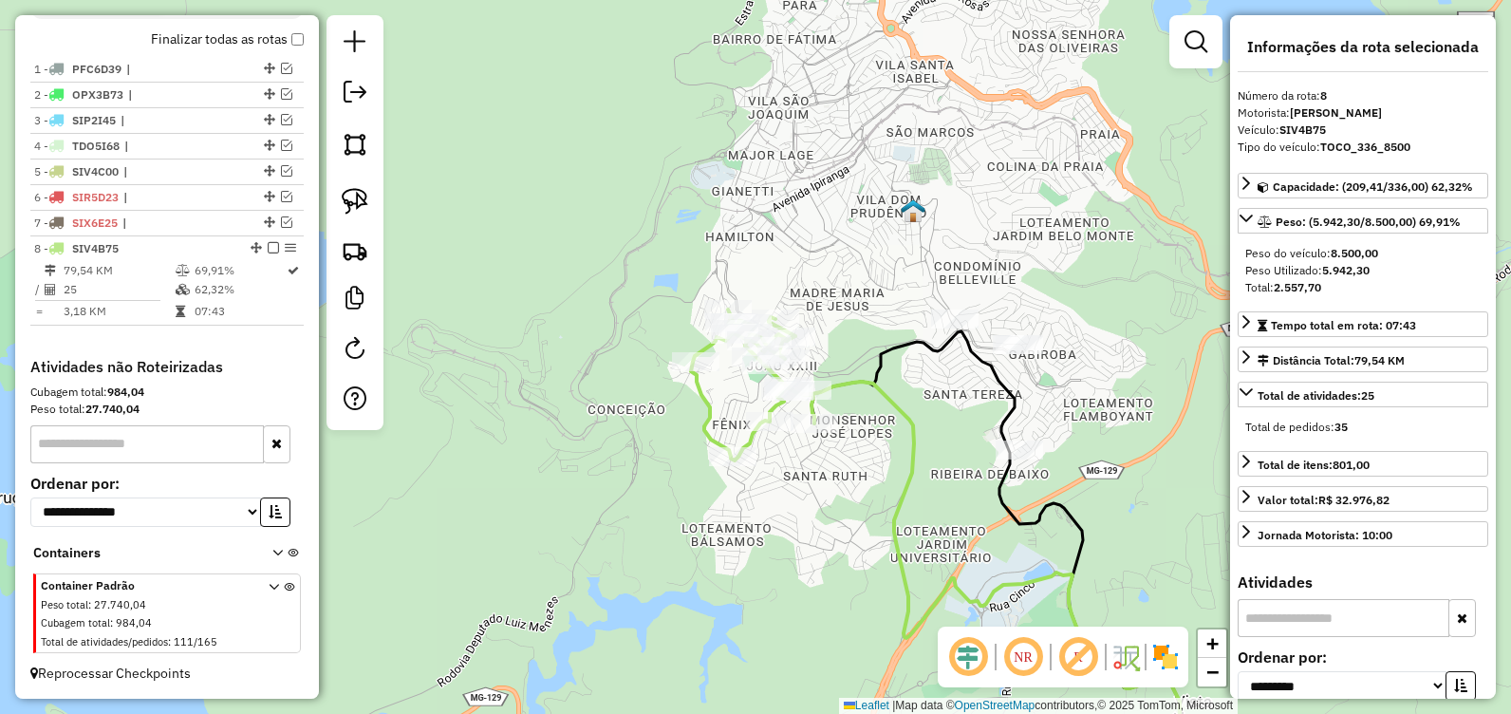
drag, startPoint x: 1373, startPoint y: 266, endPoint x: 1324, endPoint y: 272, distance: 49.8
click at [1324, 272] on div "Peso Utilizado: 5.942,30" at bounding box center [1362, 270] width 235 height 17
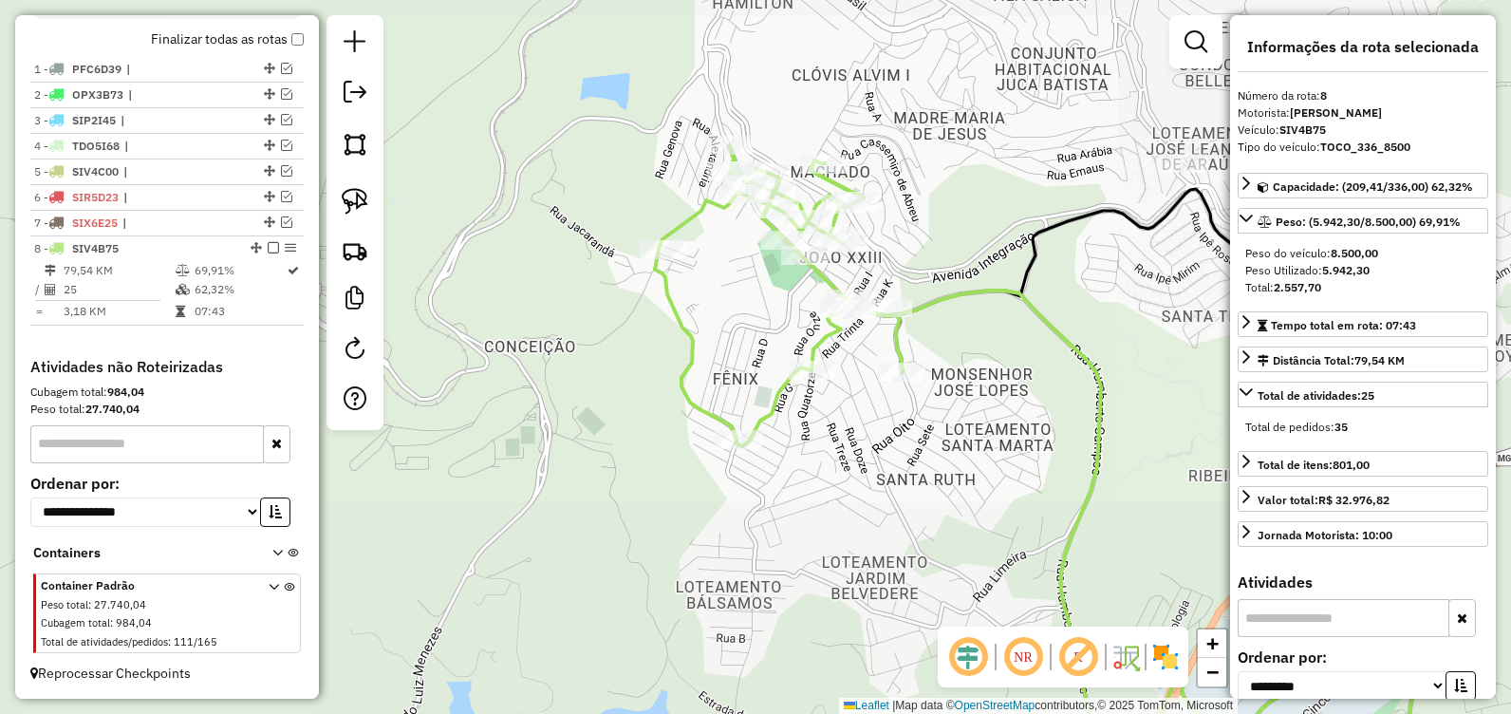
drag, startPoint x: 913, startPoint y: 438, endPoint x: 848, endPoint y: 348, distance: 111.4
click at [848, 348] on div "Janela de atendimento Grade de atendimento Capacidade Transportadoras Veículos …" at bounding box center [755, 357] width 1511 height 714
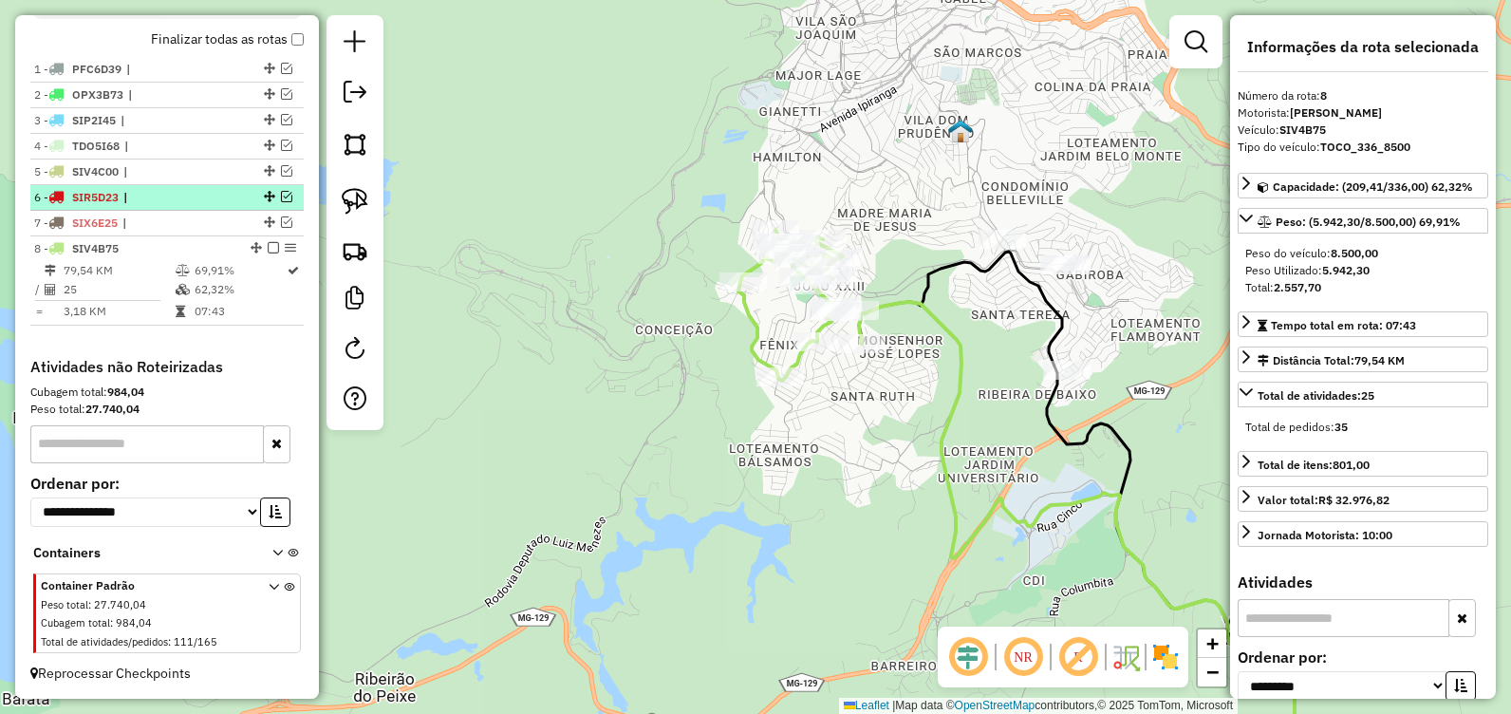
click at [286, 200] on em at bounding box center [286, 196] width 11 height 11
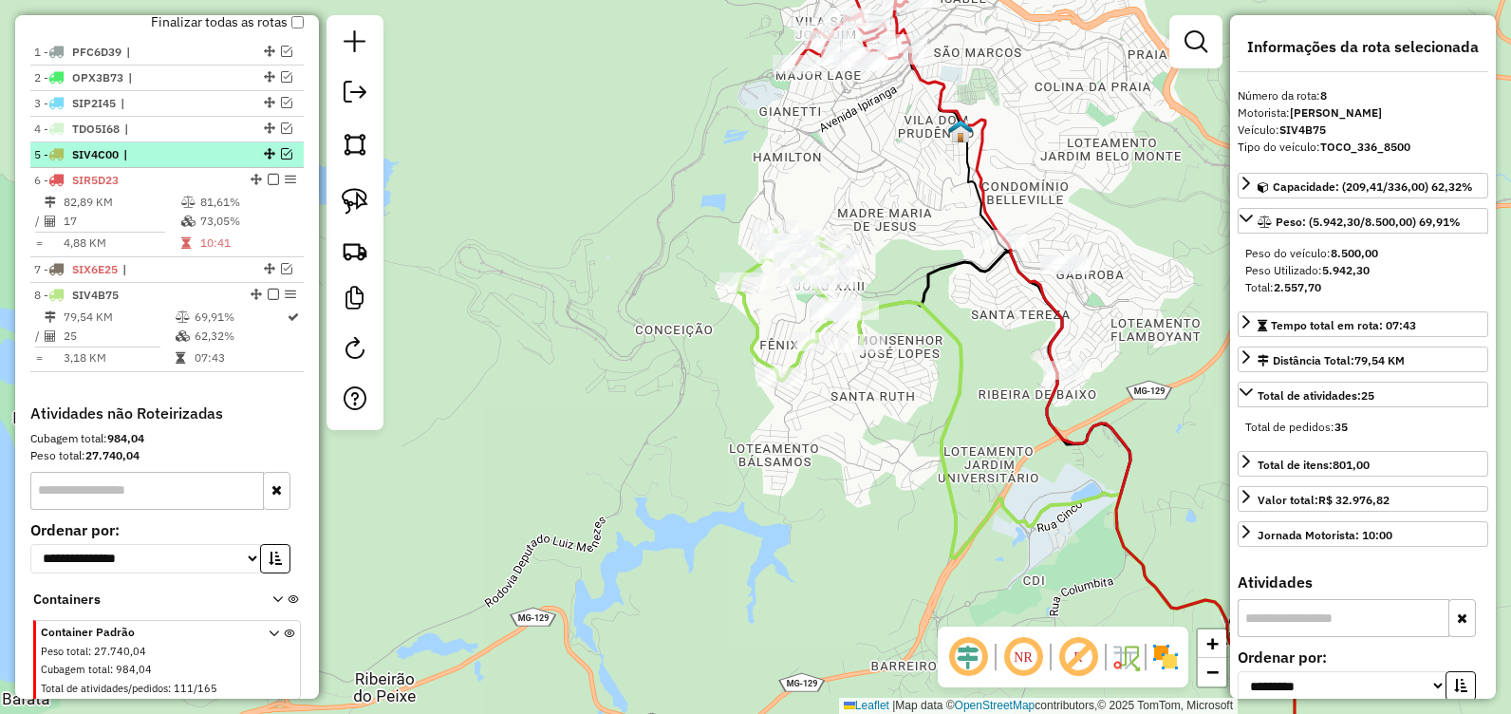
click at [289, 159] on div at bounding box center [267, 153] width 57 height 11
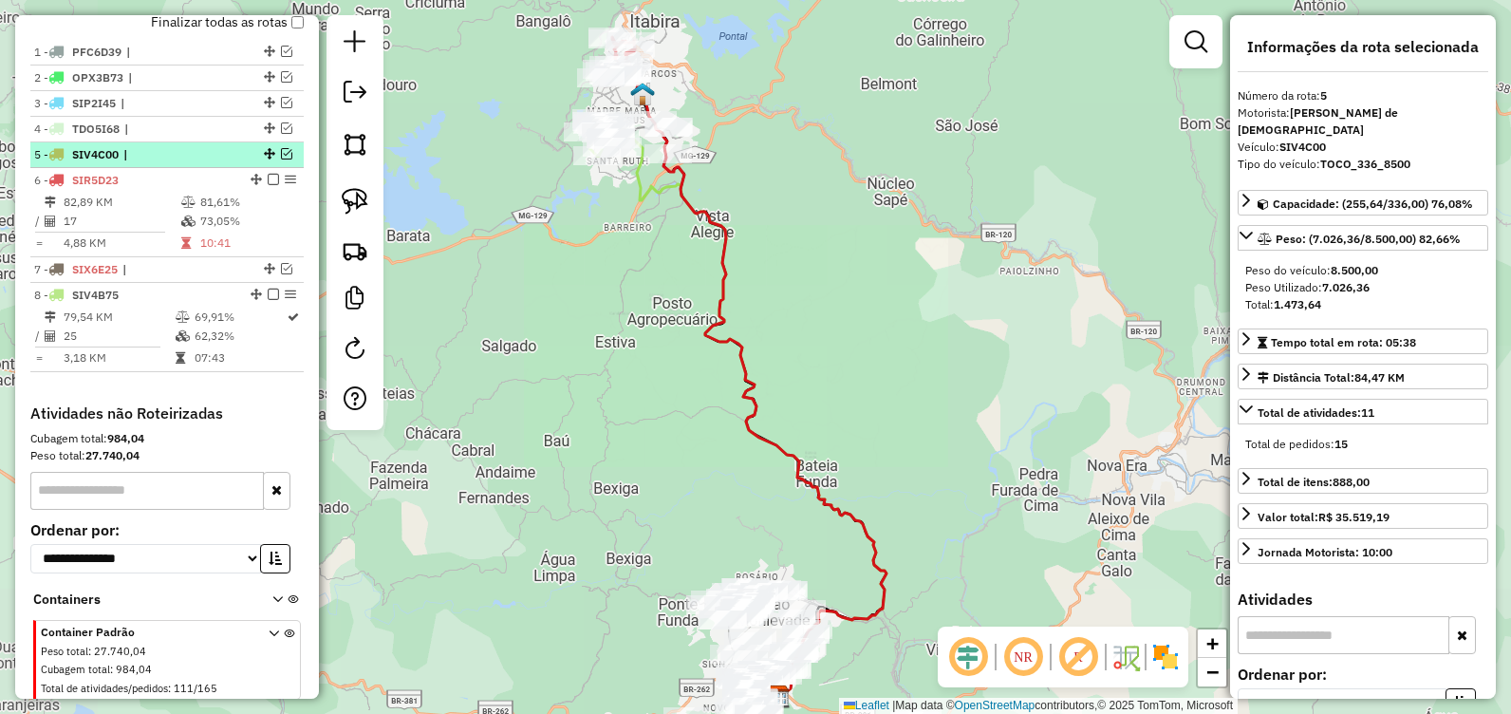
click at [283, 159] on em at bounding box center [286, 153] width 11 height 11
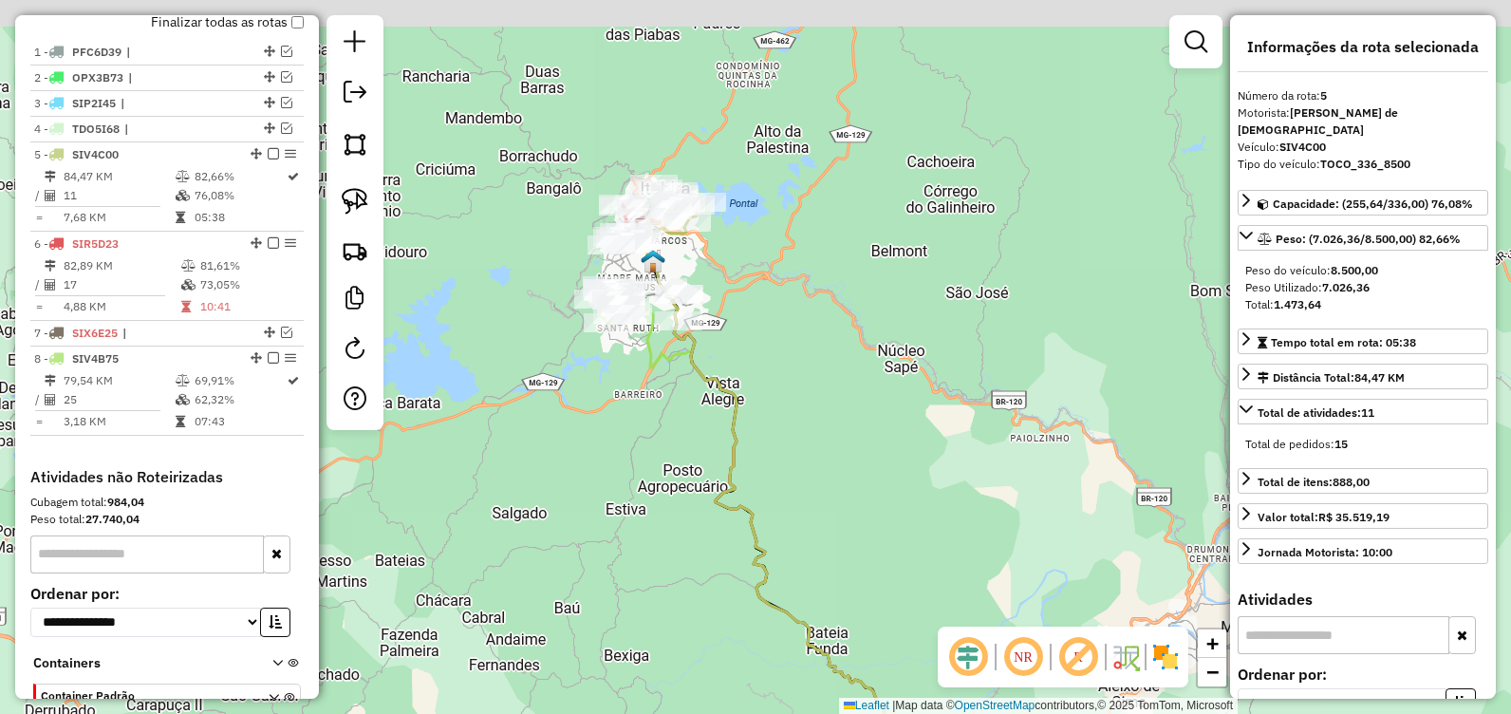
drag, startPoint x: 566, startPoint y: 180, endPoint x: 673, endPoint y: 260, distance: 133.6
click at [571, 337] on div "Janela de atendimento Grade de atendimento Capacidade Transportadoras Veículos …" at bounding box center [755, 357] width 1511 height 714
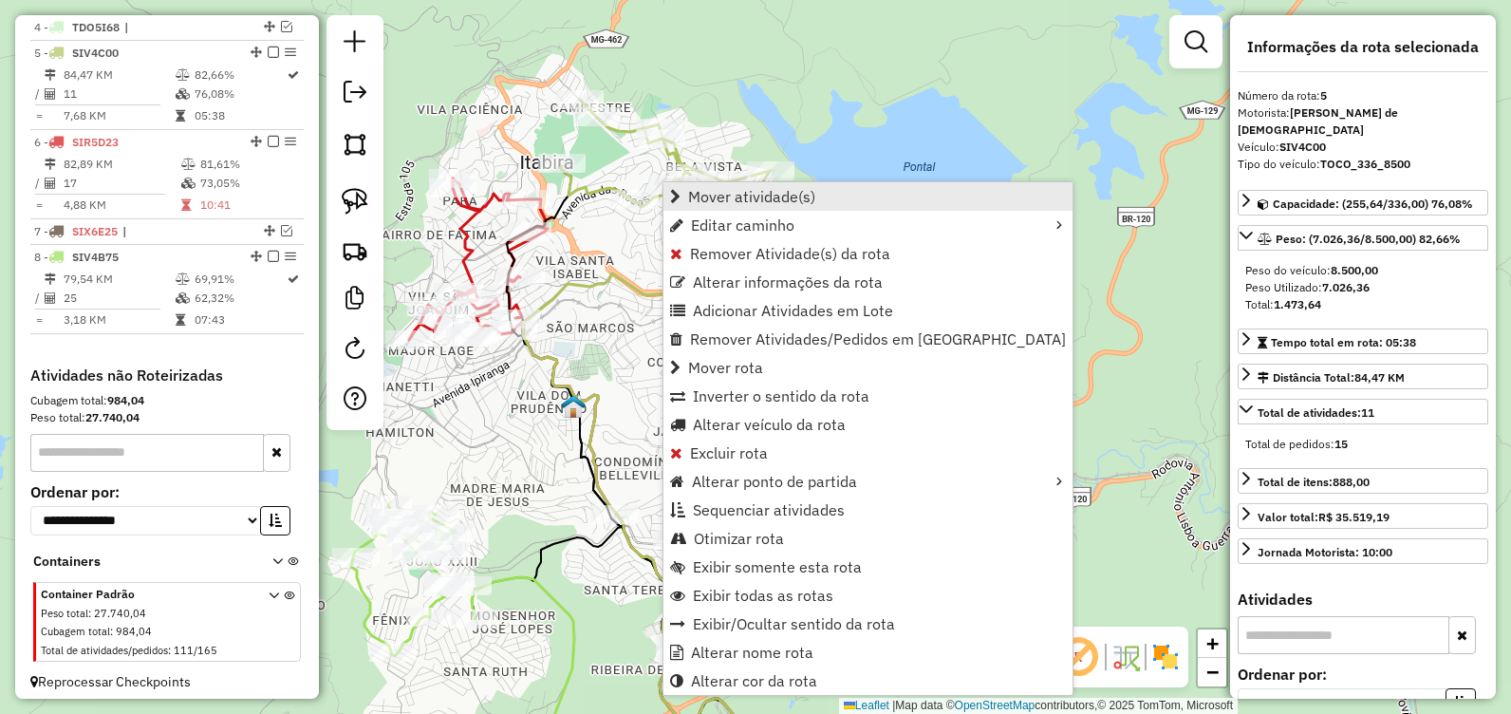
scroll to position [797, 0]
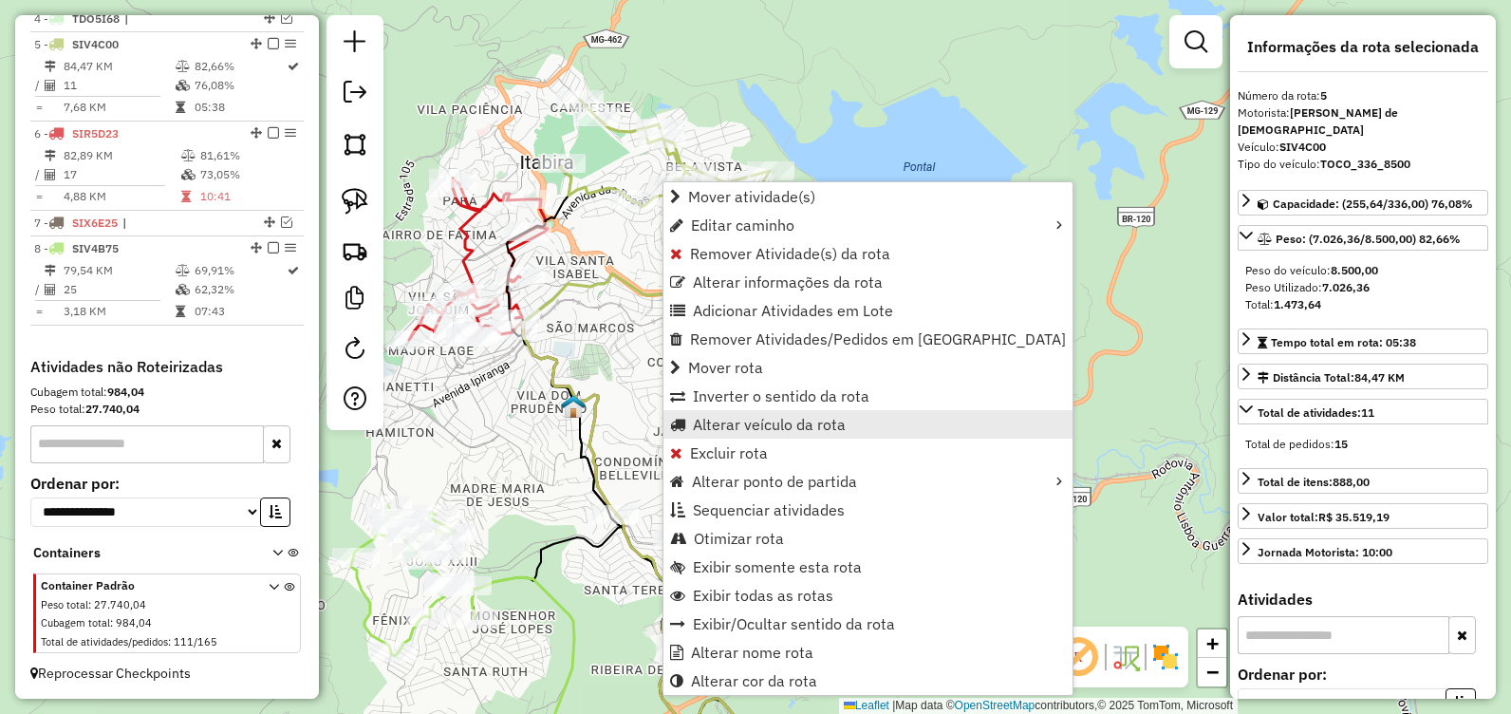
click at [774, 420] on span "Alterar veículo da rota" at bounding box center [769, 424] width 153 height 15
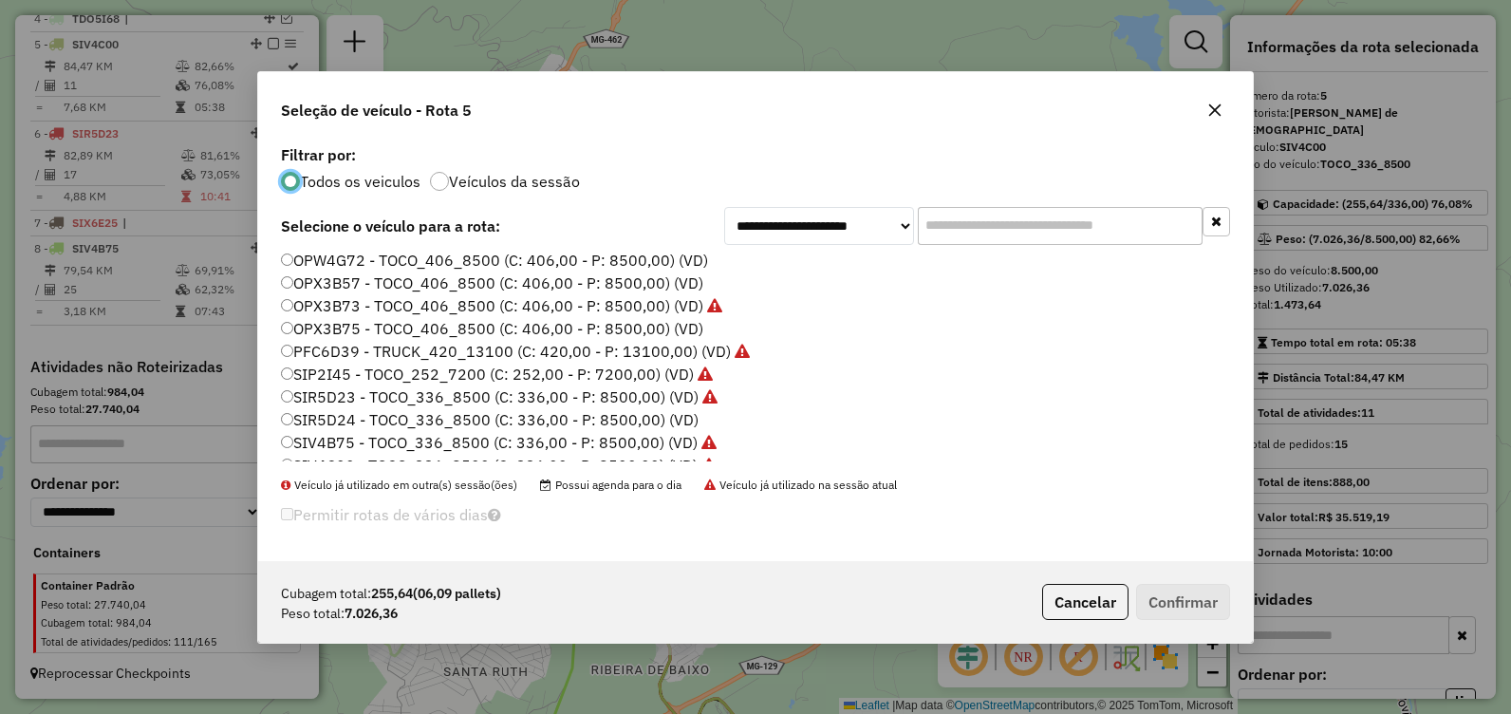
scroll to position [95, 0]
click at [446, 394] on label "SIV4B75 - TOCO_336_8500 (C: 336,00 - P: 8500,00) (VD)" at bounding box center [499, 395] width 436 height 23
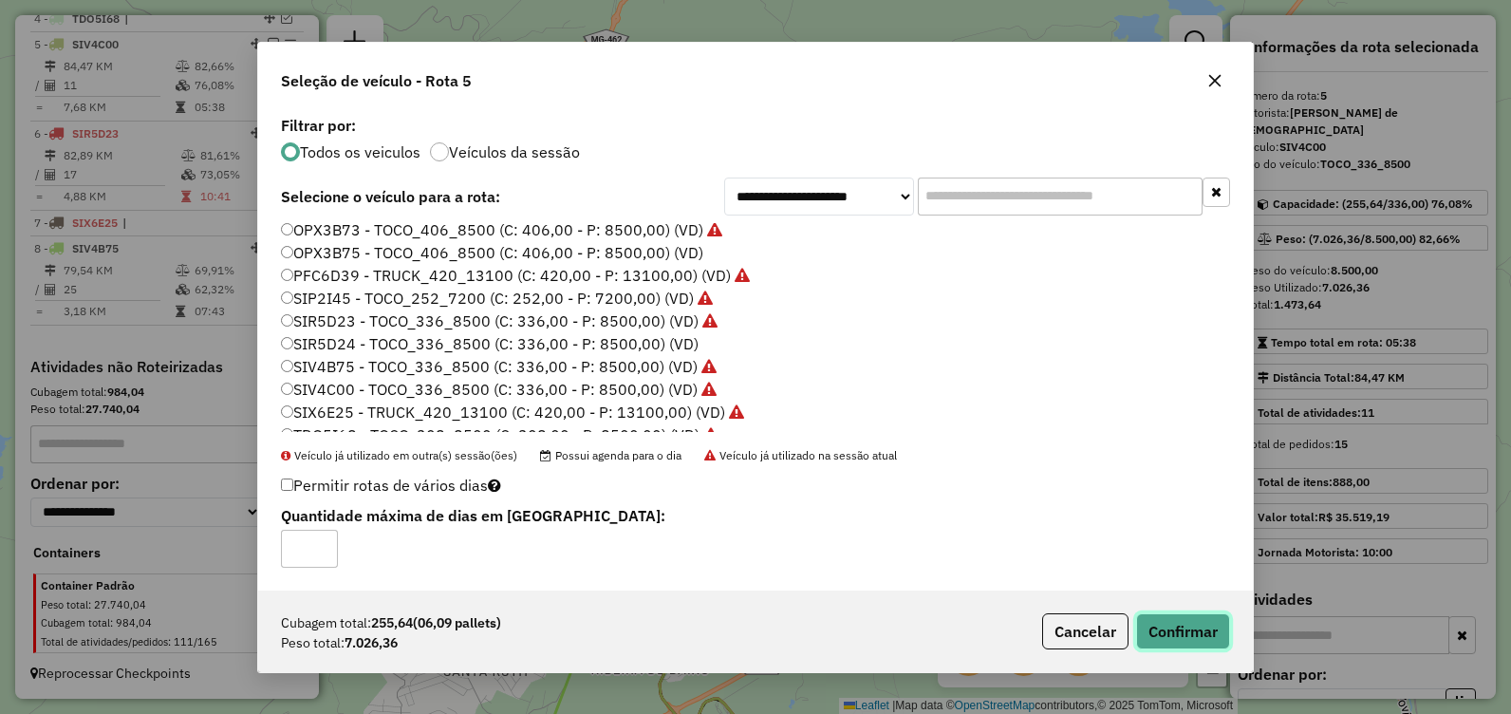
drag, startPoint x: 1189, startPoint y: 638, endPoint x: 1175, endPoint y: 646, distance: 16.6
click at [1189, 639] on button "Confirmar" at bounding box center [1183, 631] width 94 height 36
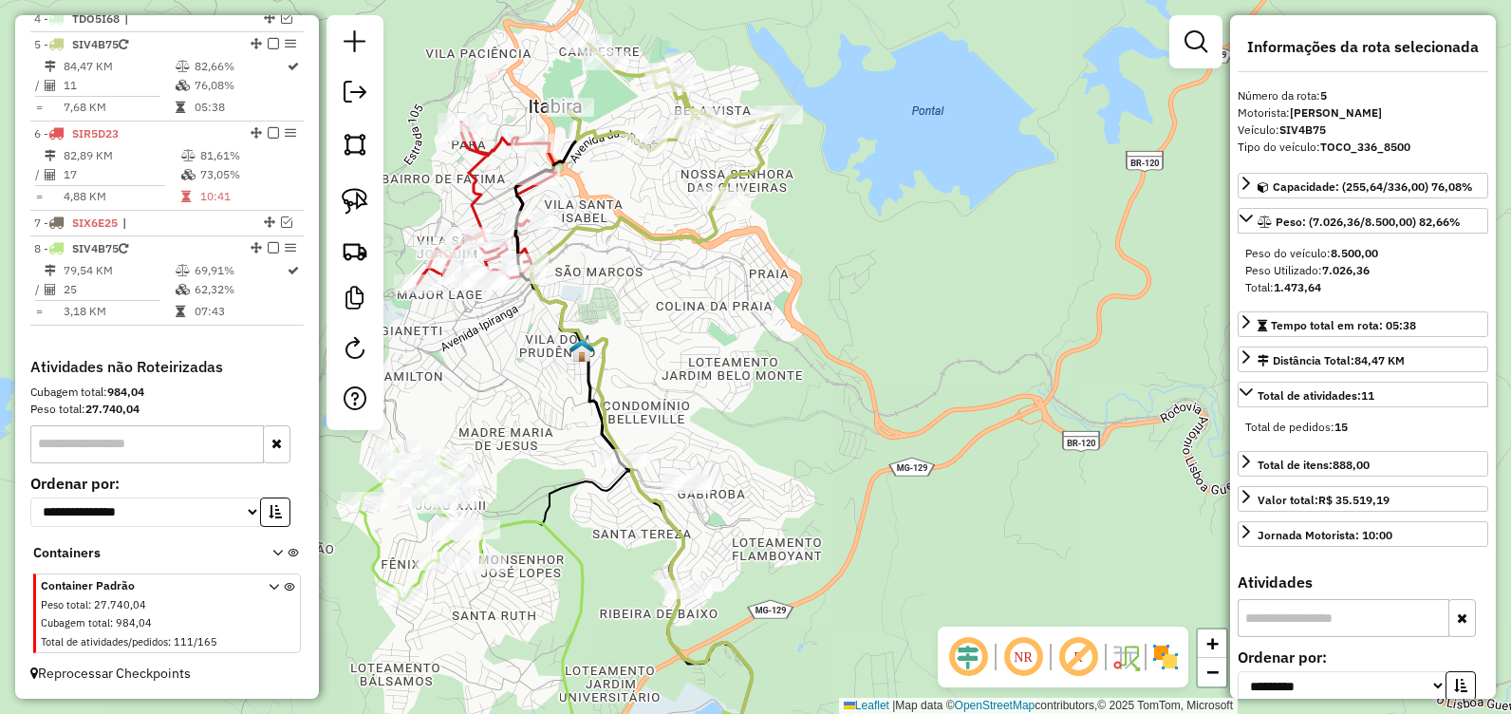
drag, startPoint x: 733, startPoint y: 424, endPoint x: 734, endPoint y: 380, distance: 44.6
click at [734, 380] on div "Janela de atendimento Grade de atendimento Capacidade Transportadoras Veículos …" at bounding box center [755, 357] width 1511 height 714
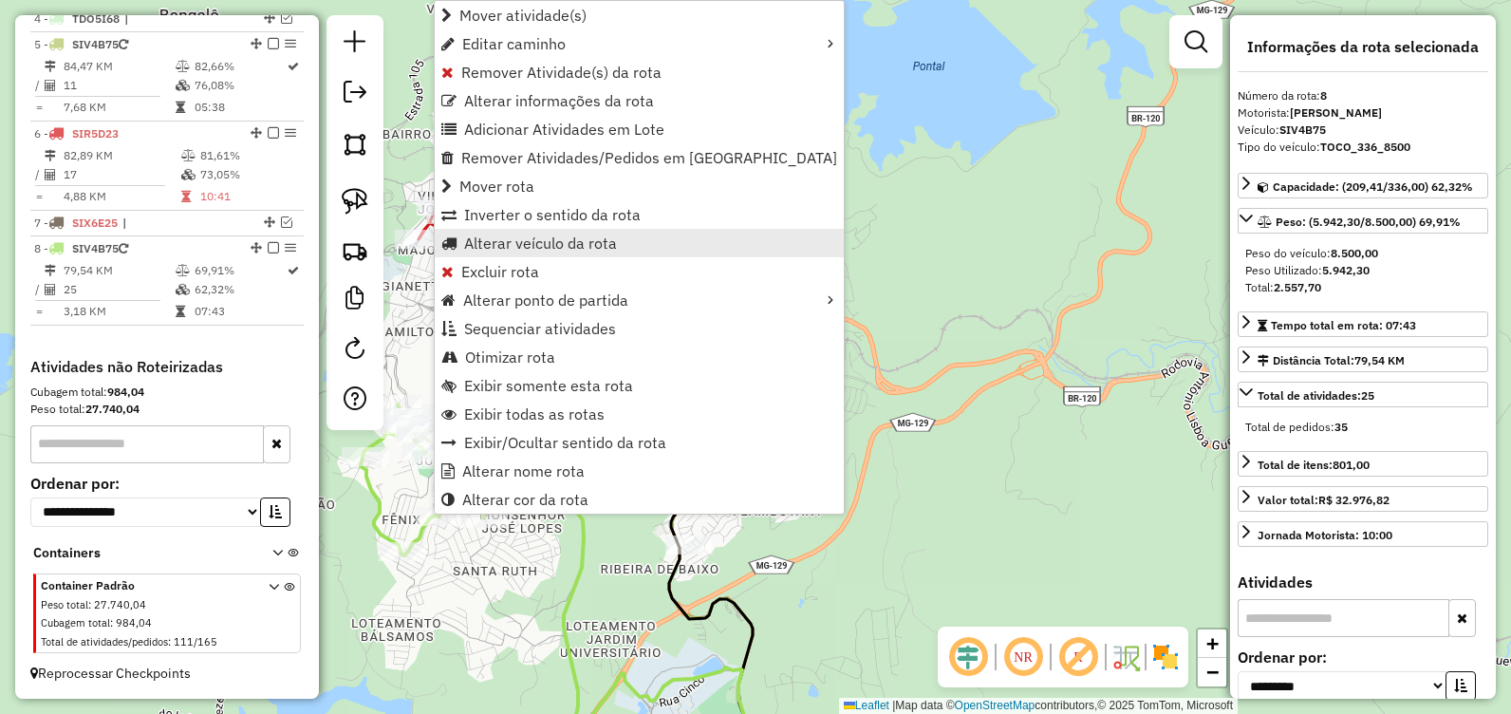
click at [508, 244] on span "Alterar veículo da rota" at bounding box center [540, 242] width 153 height 15
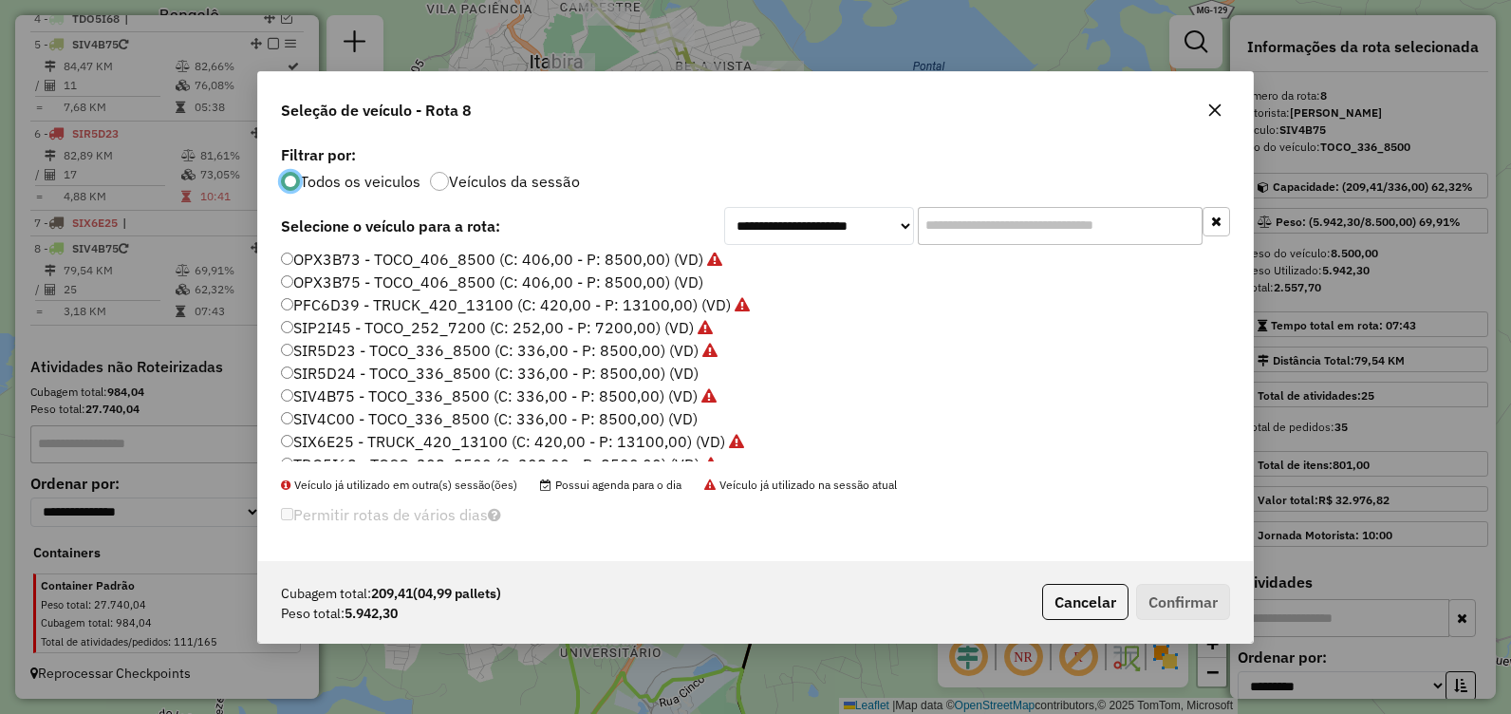
drag, startPoint x: 386, startPoint y: 417, endPoint x: 462, endPoint y: 416, distance: 75.9
click at [386, 416] on label "SIV4C00 - TOCO_336_8500 (C: 336,00 - P: 8500,00) (VD)" at bounding box center [489, 418] width 417 height 23
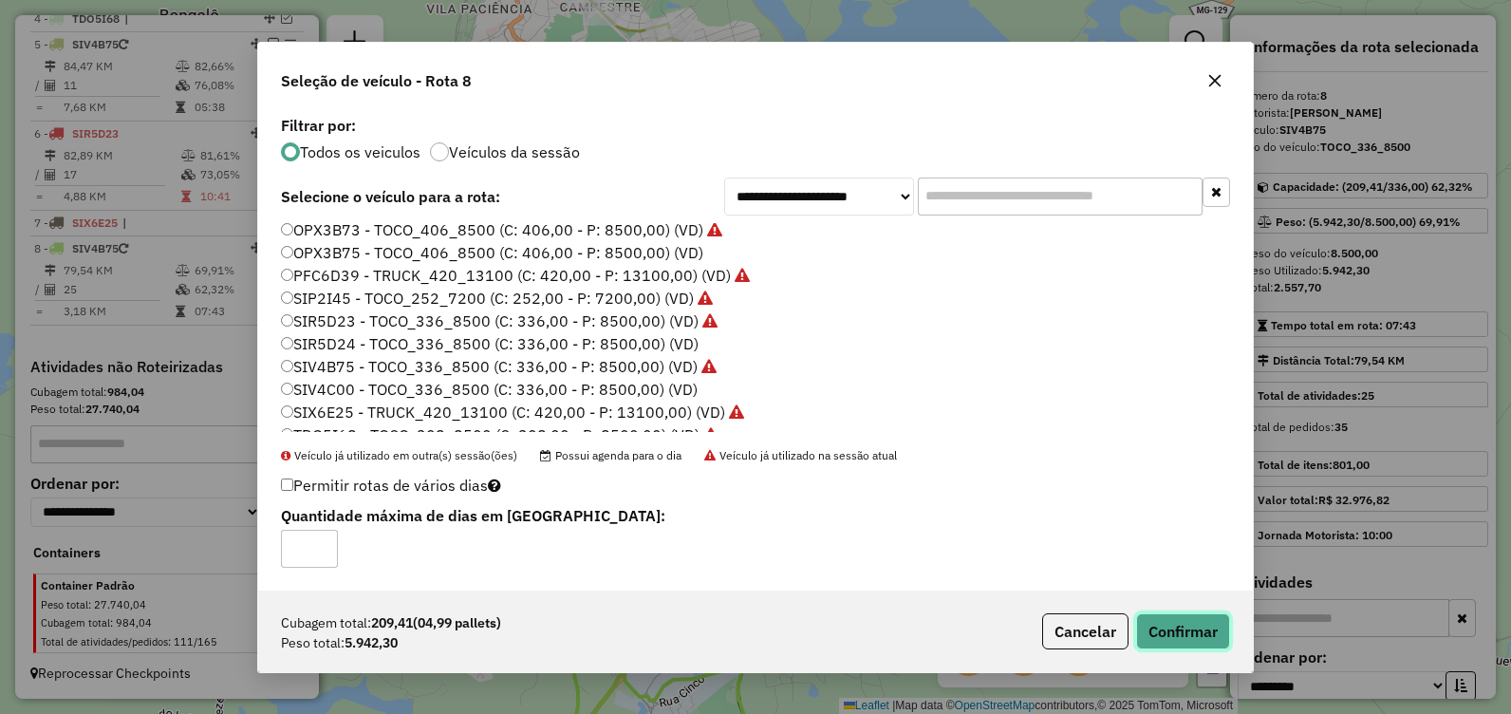
click at [1174, 619] on button "Confirmar" at bounding box center [1183, 631] width 94 height 36
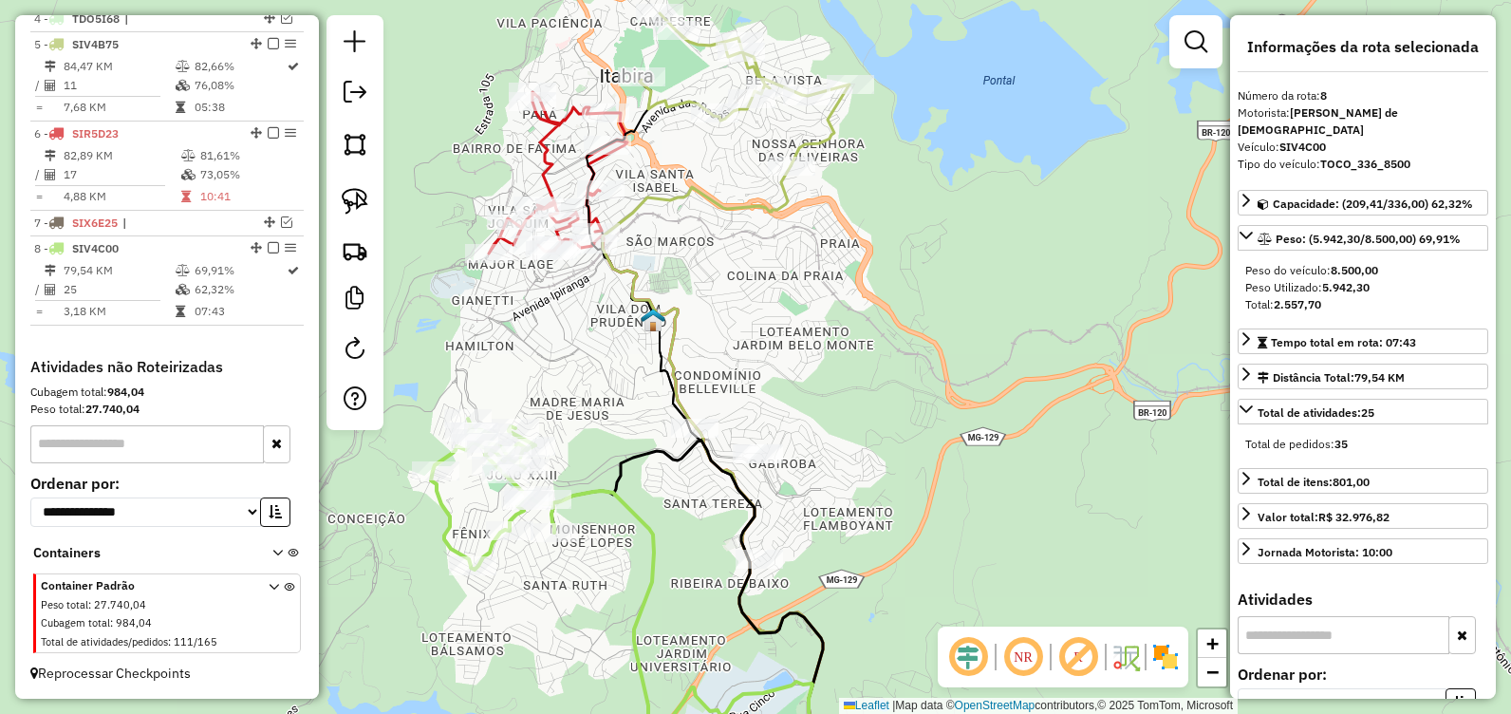
drag, startPoint x: 569, startPoint y: 371, endPoint x: 705, endPoint y: 418, distance: 143.5
click at [631, 379] on div "Janela de atendimento Grade de atendimento Capacidade Transportadoras Veículos …" at bounding box center [755, 357] width 1511 height 714
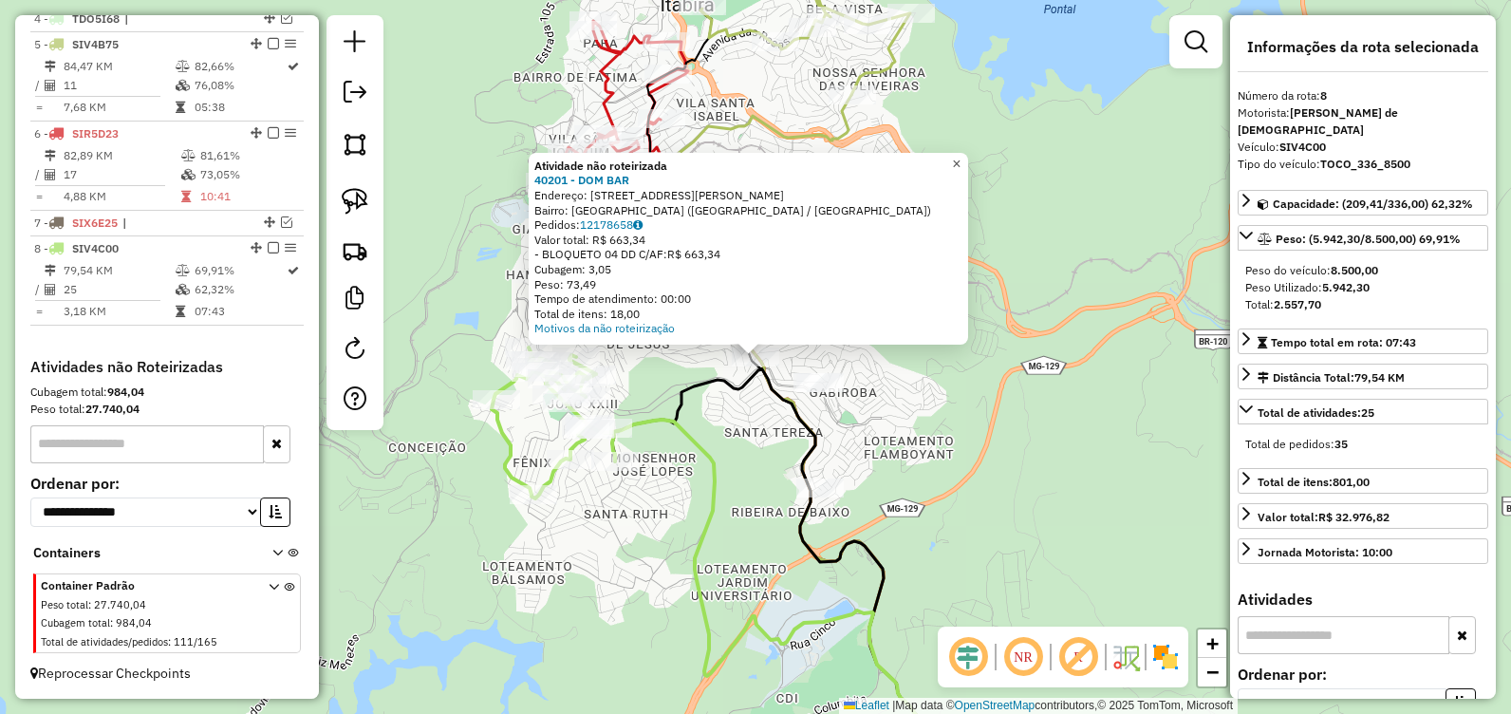
click at [961, 159] on span "×" at bounding box center [956, 164] width 9 height 16
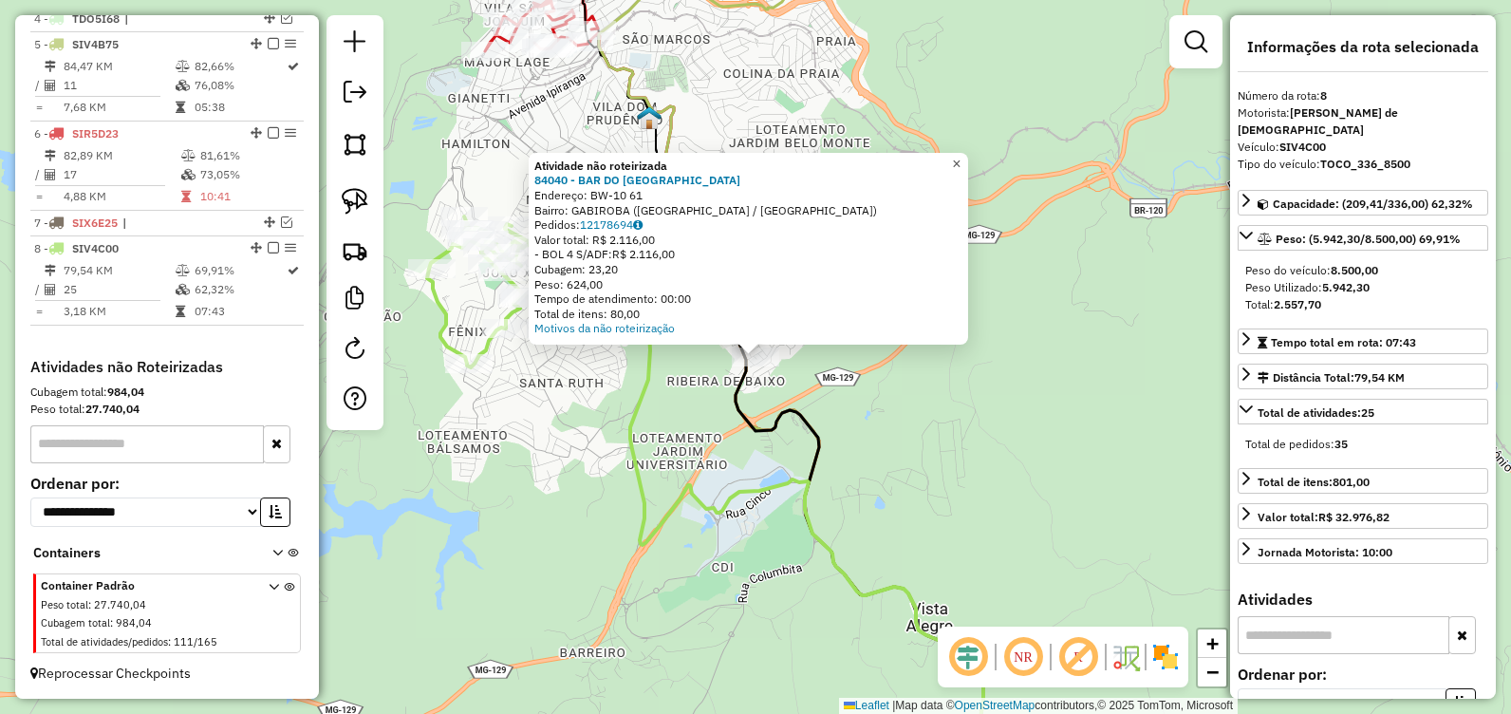
click at [963, 157] on link "×" at bounding box center [956, 164] width 23 height 23
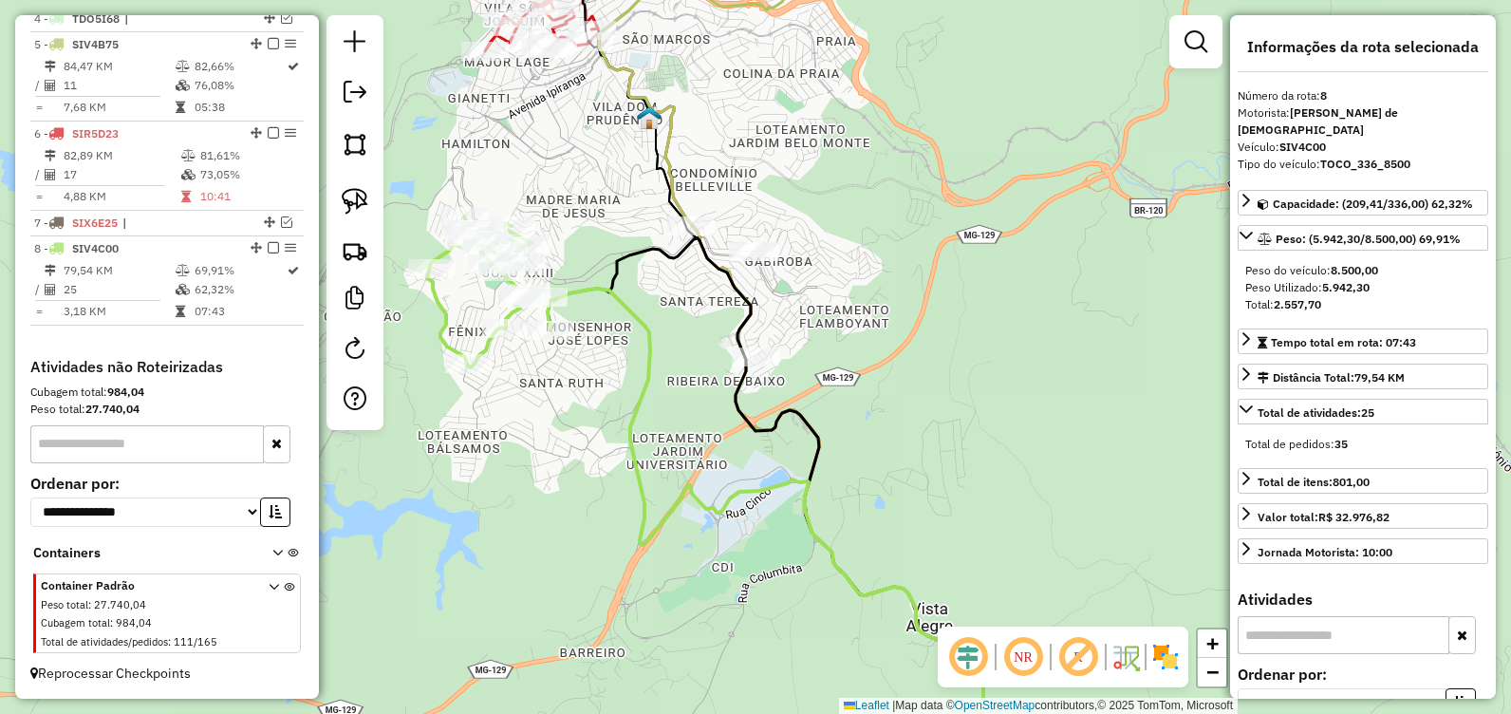
drag, startPoint x: 803, startPoint y: 411, endPoint x: 798, endPoint y: 421, distance: 11.5
click at [798, 421] on div "Janela de atendimento Grade de atendimento Capacidade Transportadoras Veículos …" at bounding box center [755, 357] width 1511 height 714
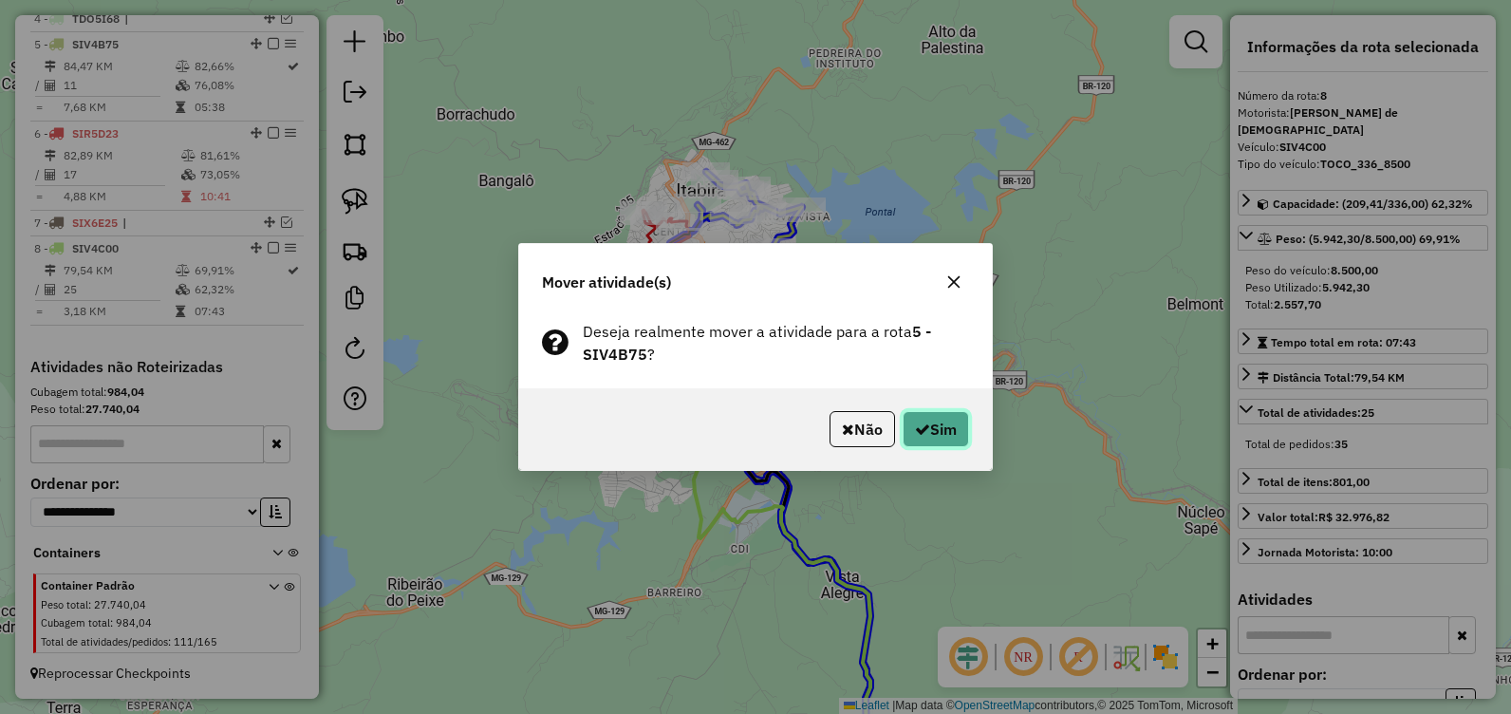
click at [918, 430] on icon "button" at bounding box center [922, 428] width 15 height 15
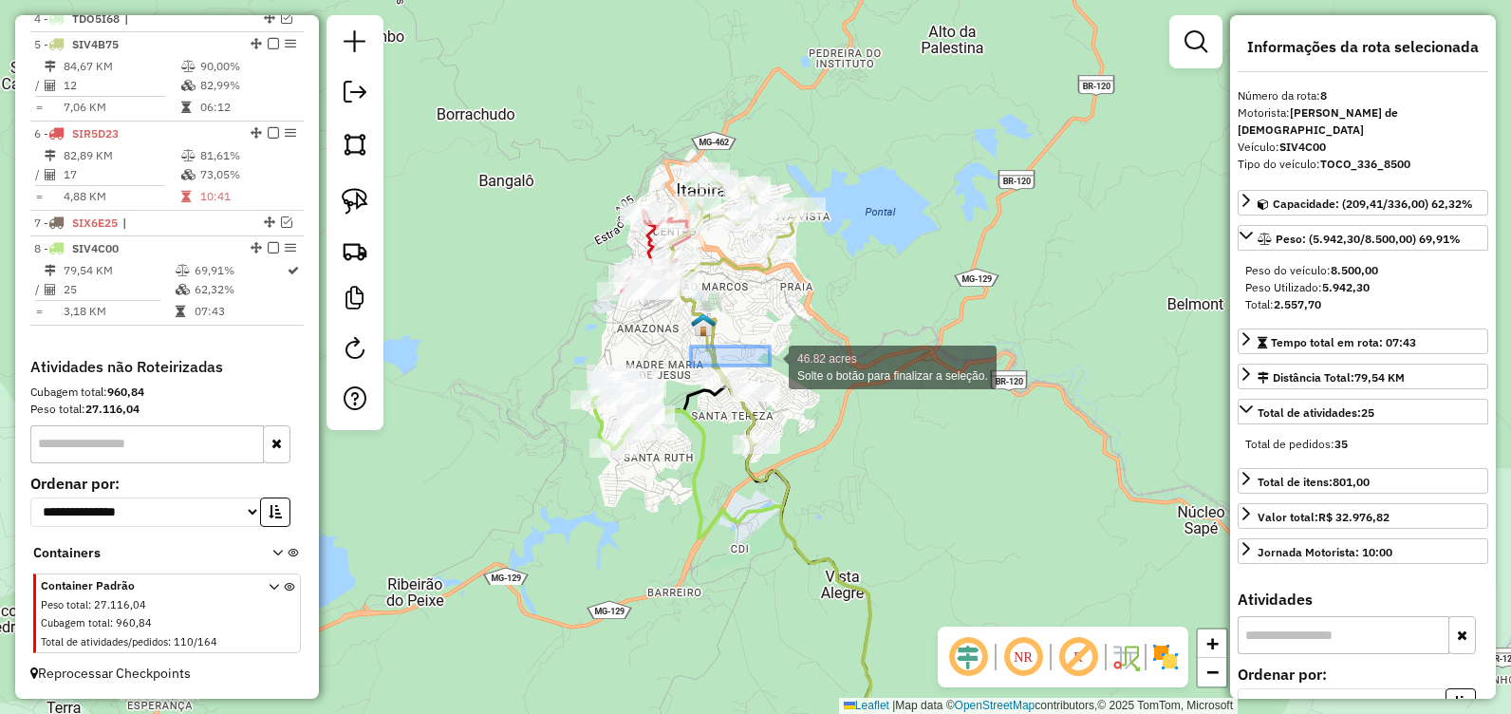
drag, startPoint x: 691, startPoint y: 346, endPoint x: 841, endPoint y: 402, distance: 160.1
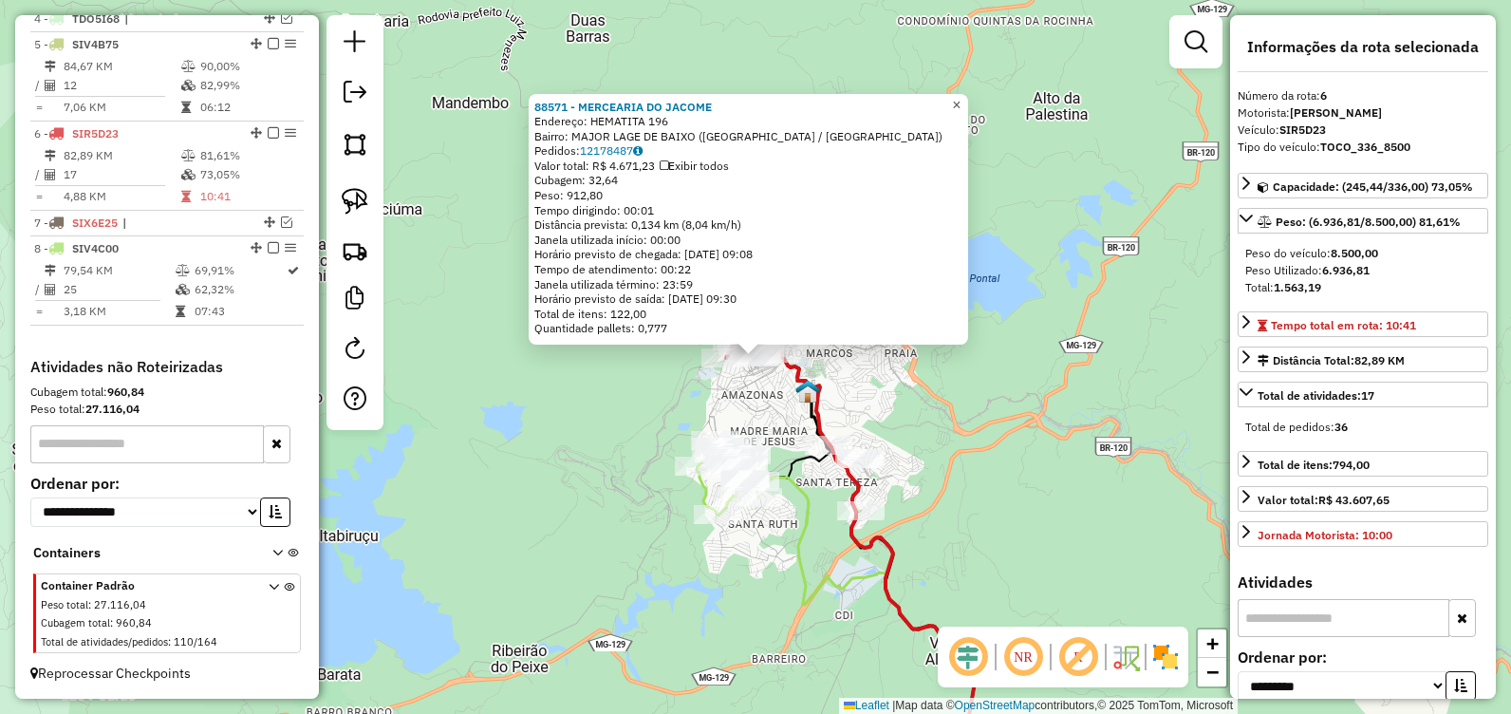
click at [961, 99] on span "×" at bounding box center [956, 105] width 9 height 16
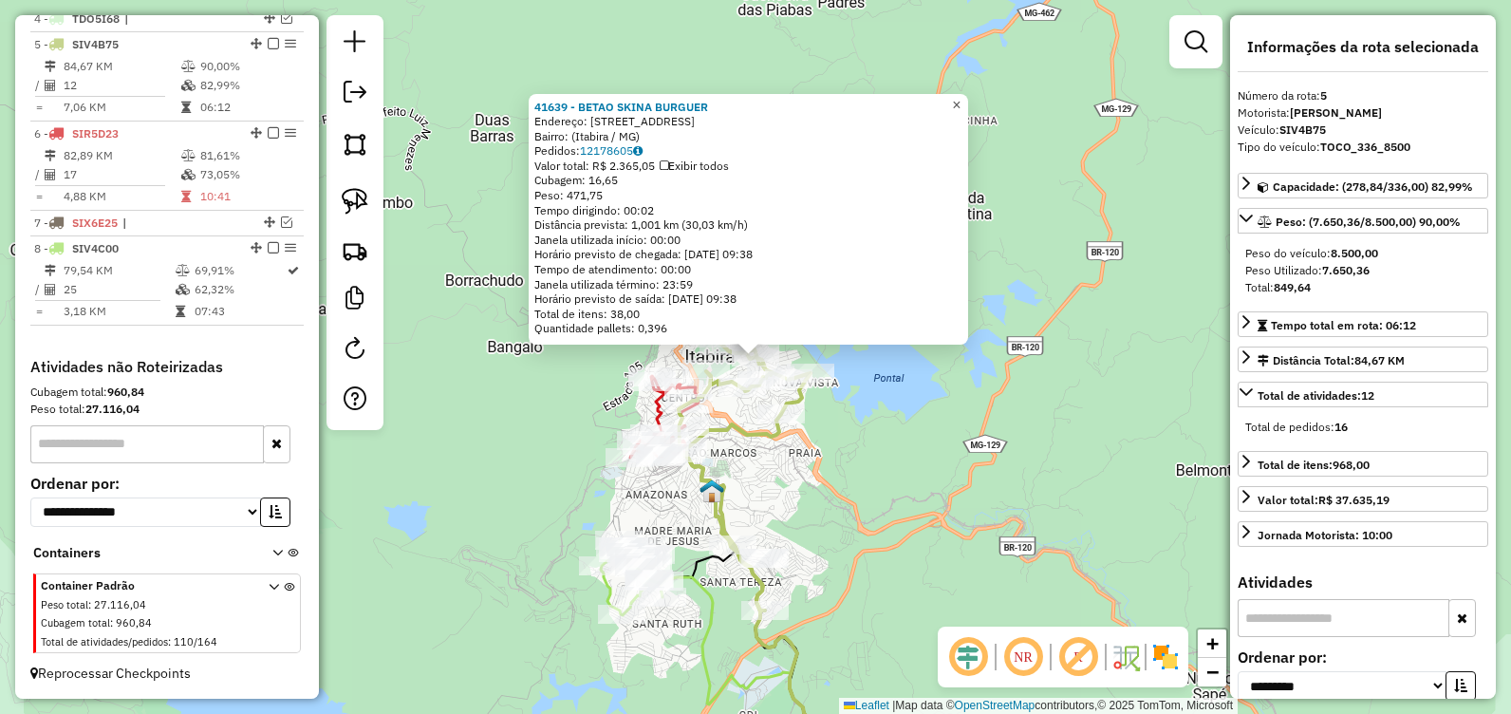
click at [961, 97] on span "×" at bounding box center [956, 105] width 9 height 16
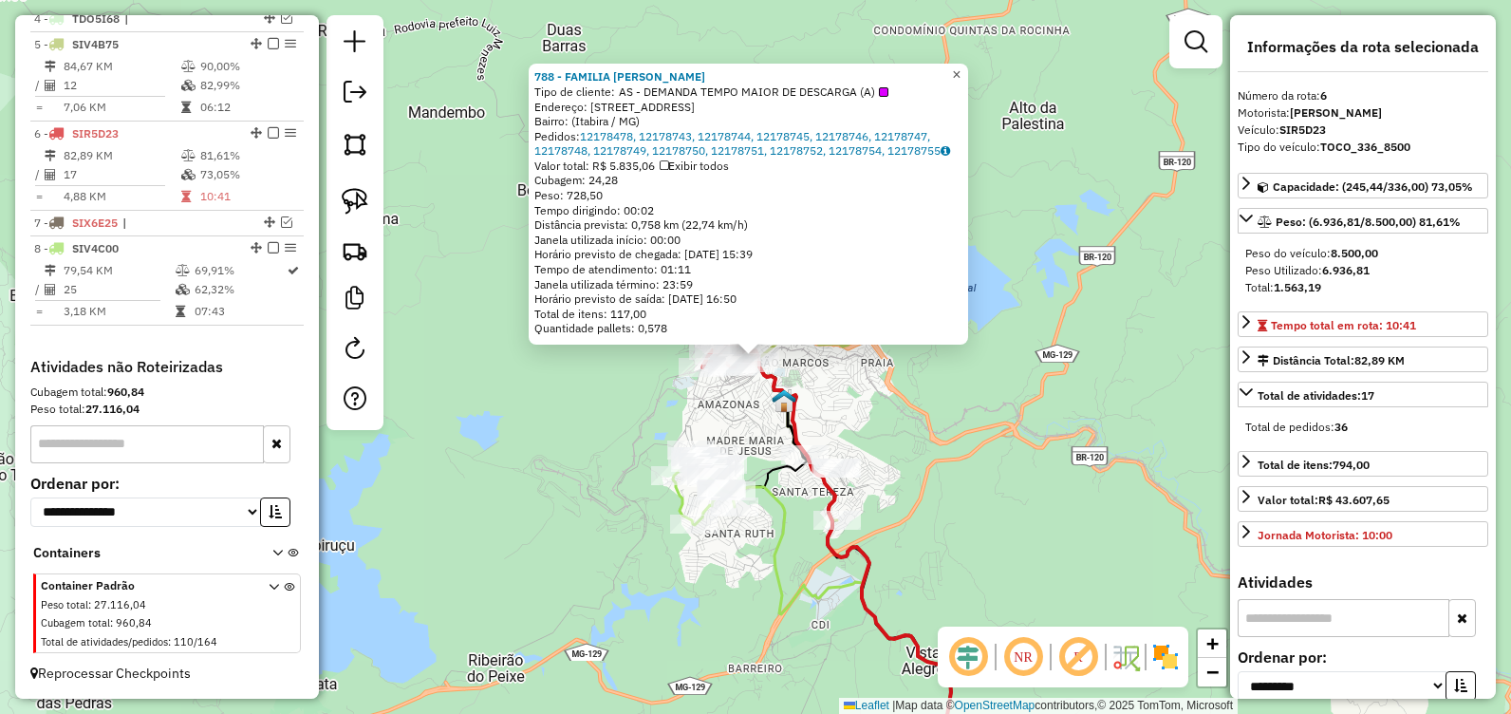
click at [961, 66] on span "×" at bounding box center [956, 74] width 9 height 16
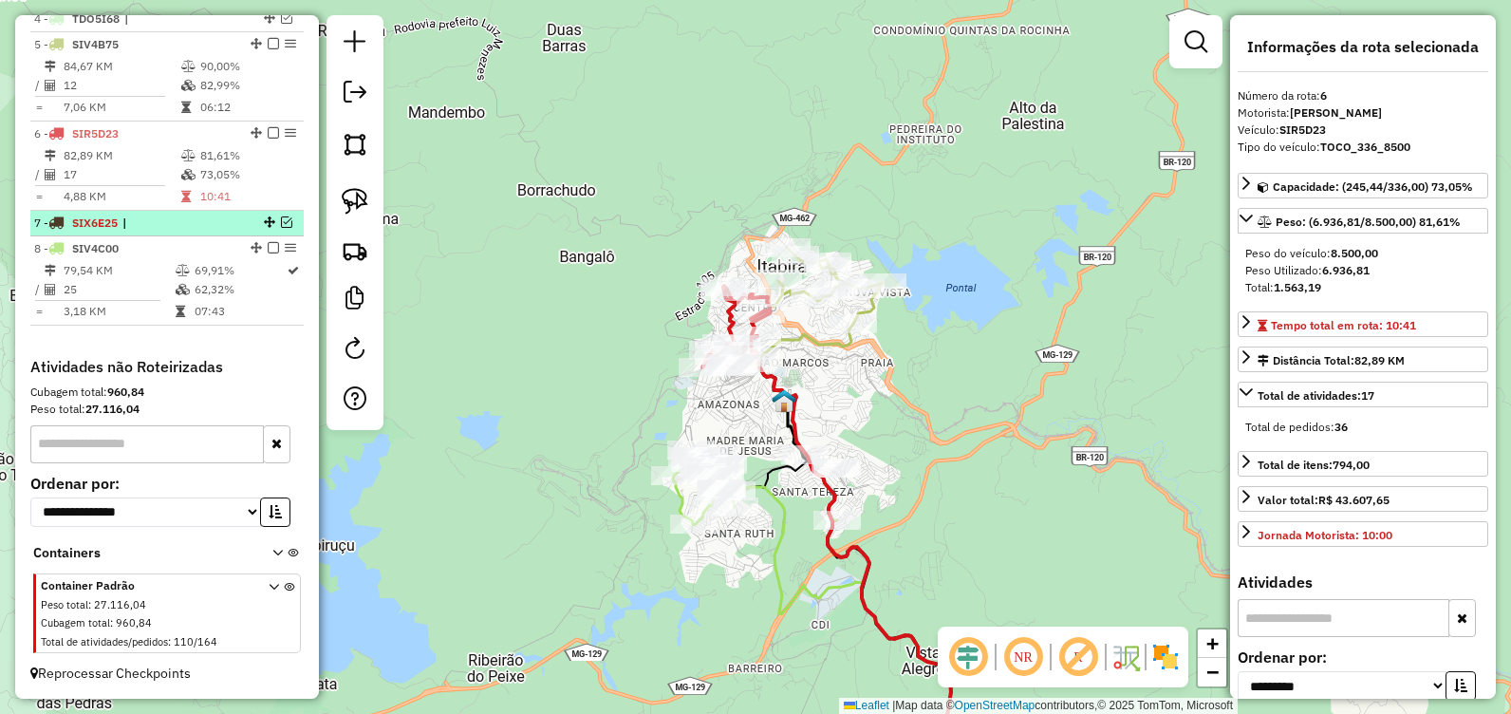
click at [281, 223] on em at bounding box center [286, 221] width 11 height 11
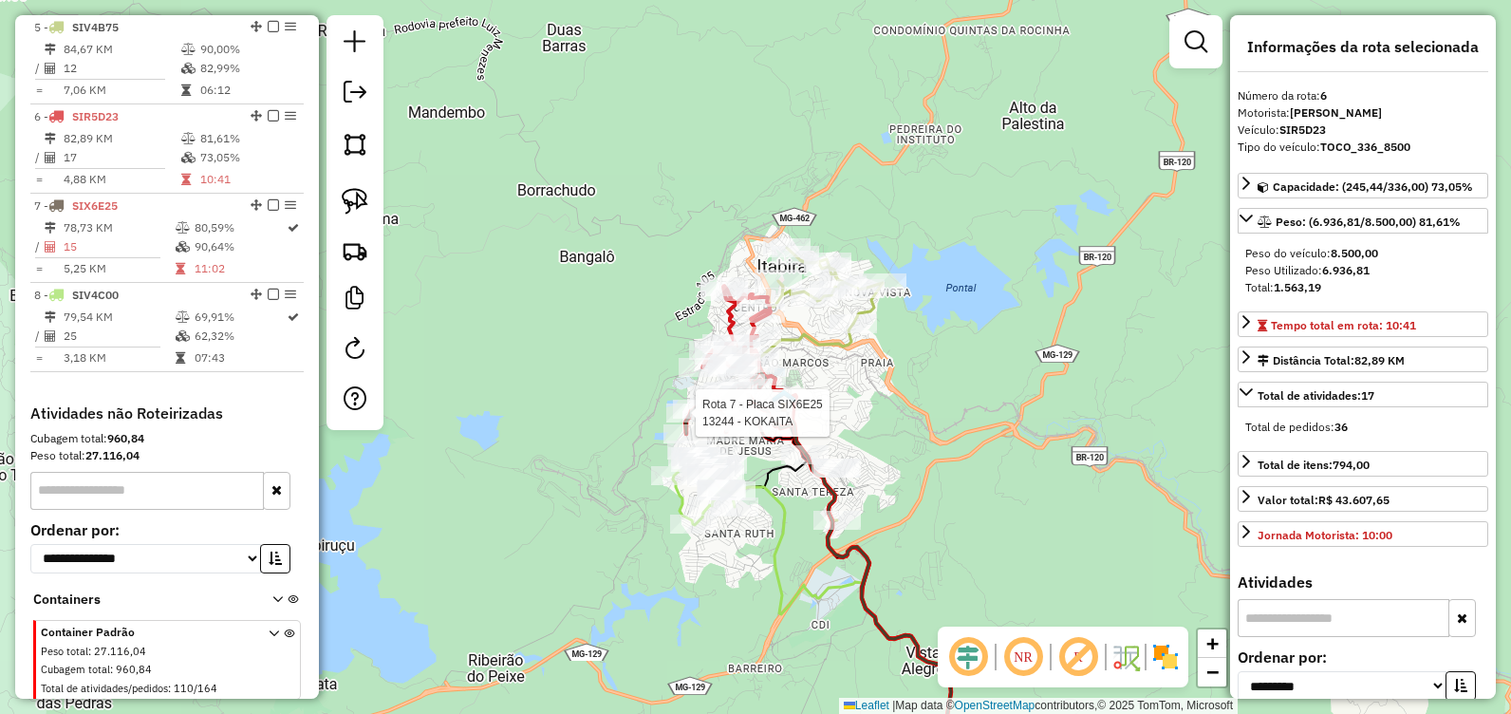
click at [699, 422] on div at bounding box center [689, 412] width 47 height 19
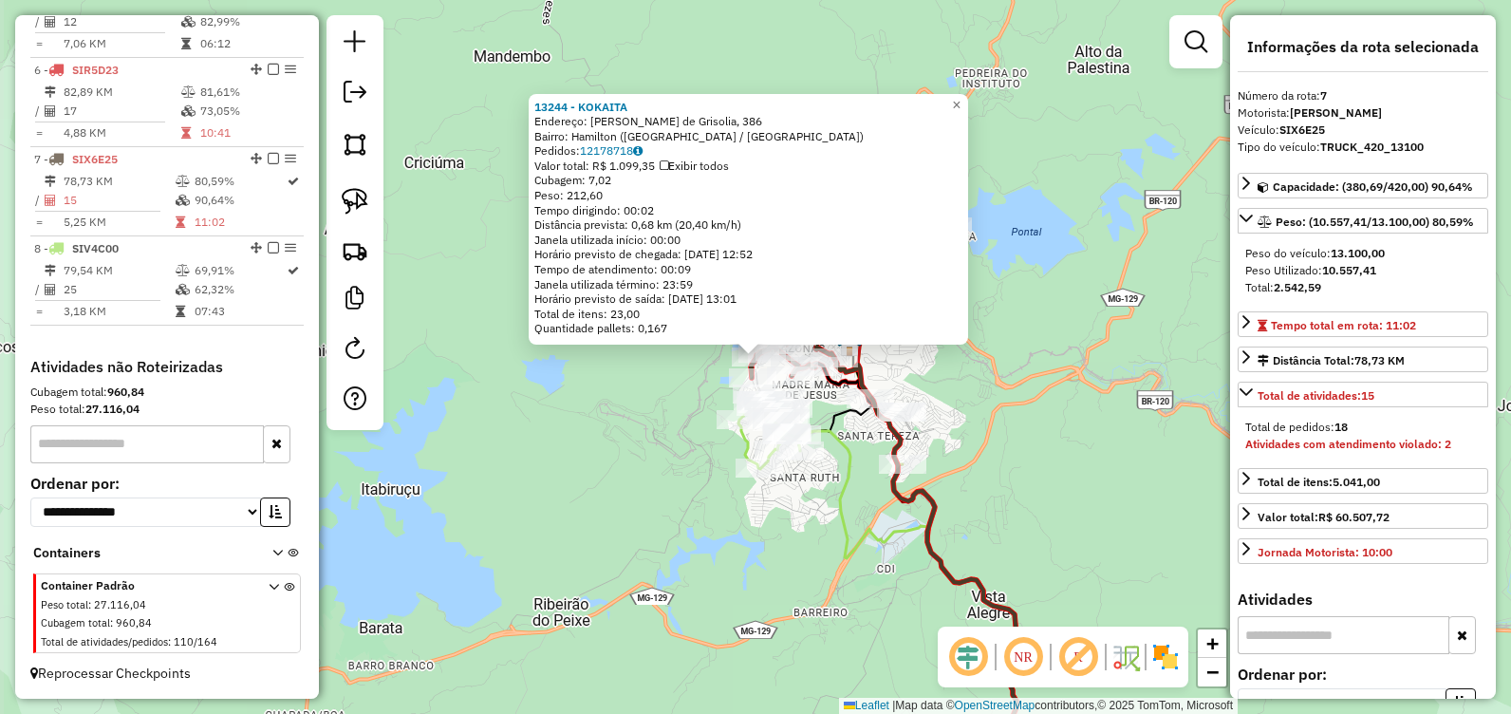
scroll to position [861, 0]
click at [961, 97] on span "×" at bounding box center [956, 105] width 9 height 16
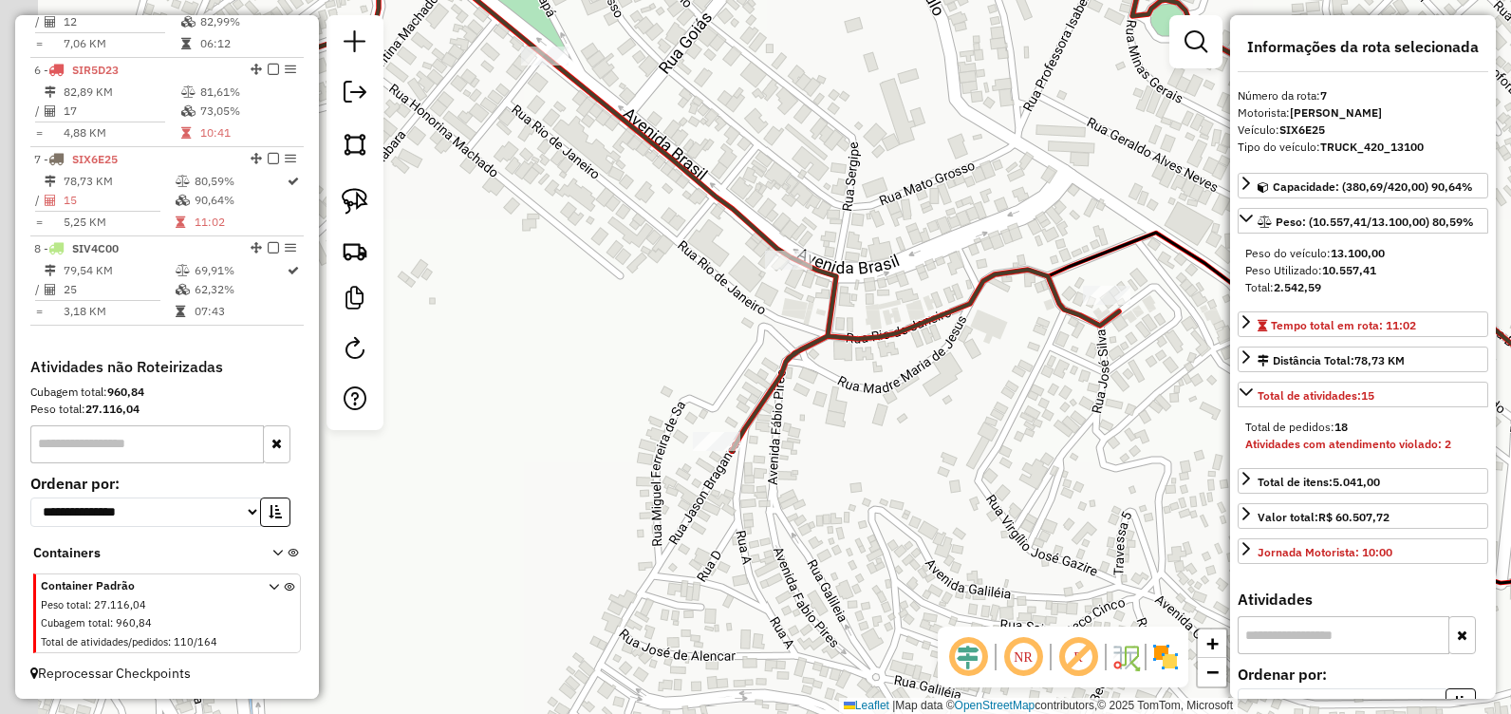
drag, startPoint x: 609, startPoint y: 317, endPoint x: 720, endPoint y: 363, distance: 120.0
click at [744, 367] on div "Janela de atendimento Grade de atendimento Capacidade Transportadoras Veículos …" at bounding box center [755, 357] width 1511 height 714
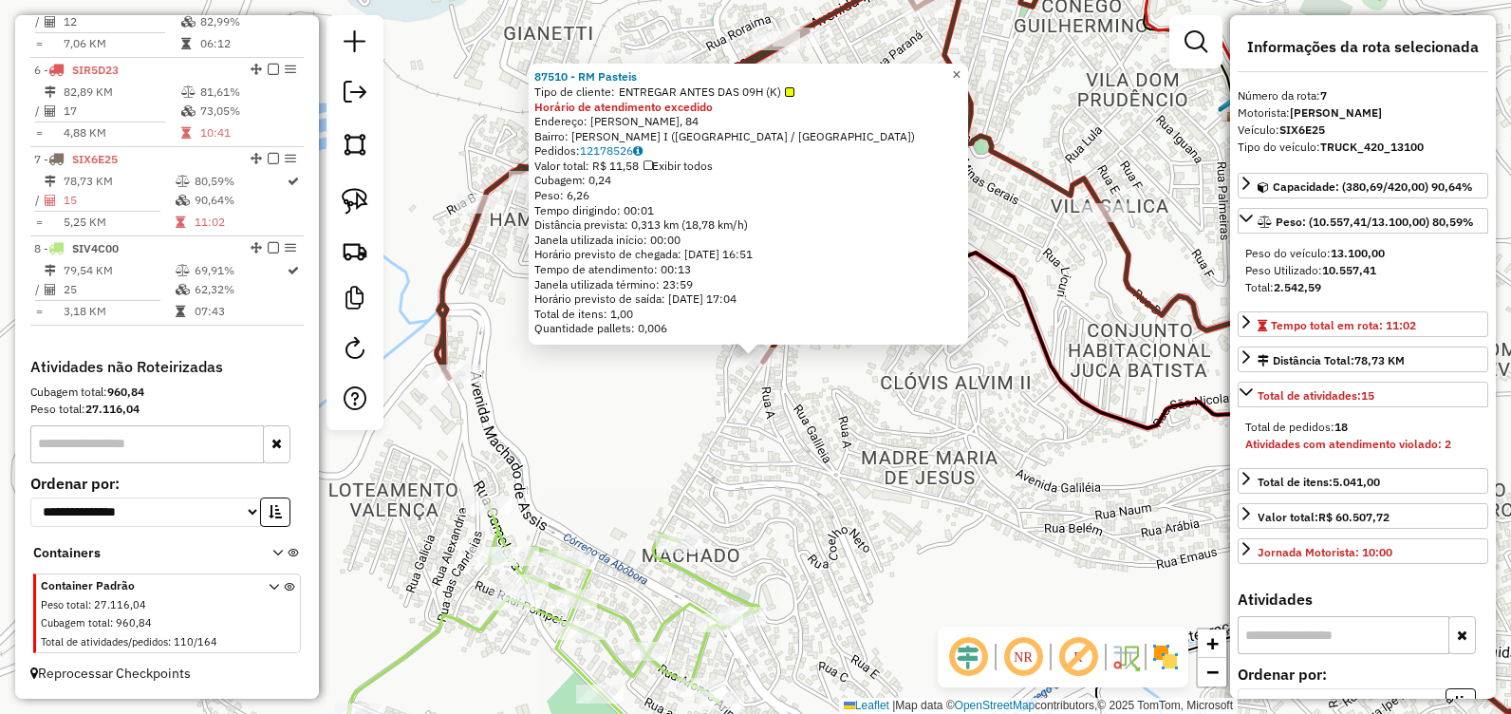
click at [961, 67] on span "×" at bounding box center [956, 74] width 9 height 16
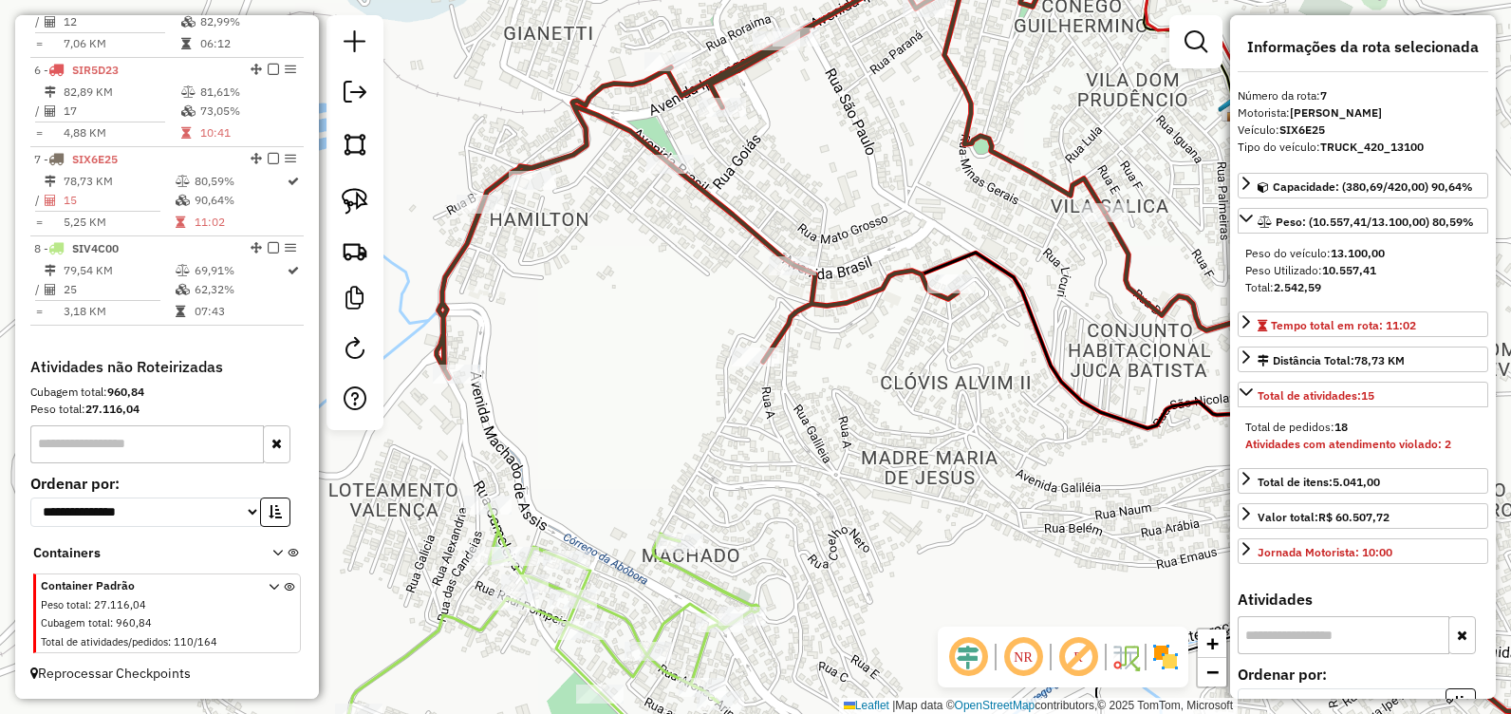
click at [847, 410] on div "Rota 7 - Placa SIX6E25 40053 - BAR DA NEIDE CLOVIS Janela de atendimento Grade …" at bounding box center [755, 357] width 1511 height 714
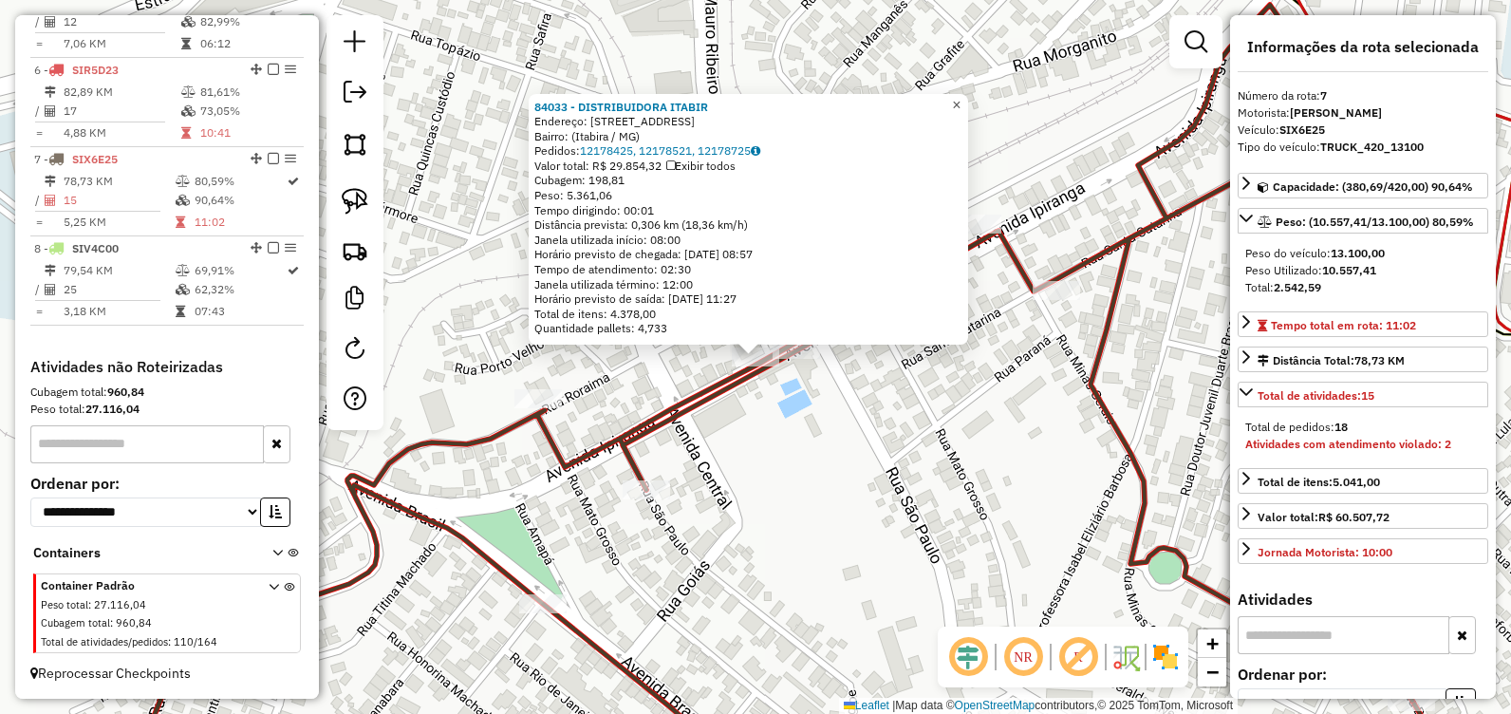
click at [961, 103] on span "×" at bounding box center [956, 105] width 9 height 16
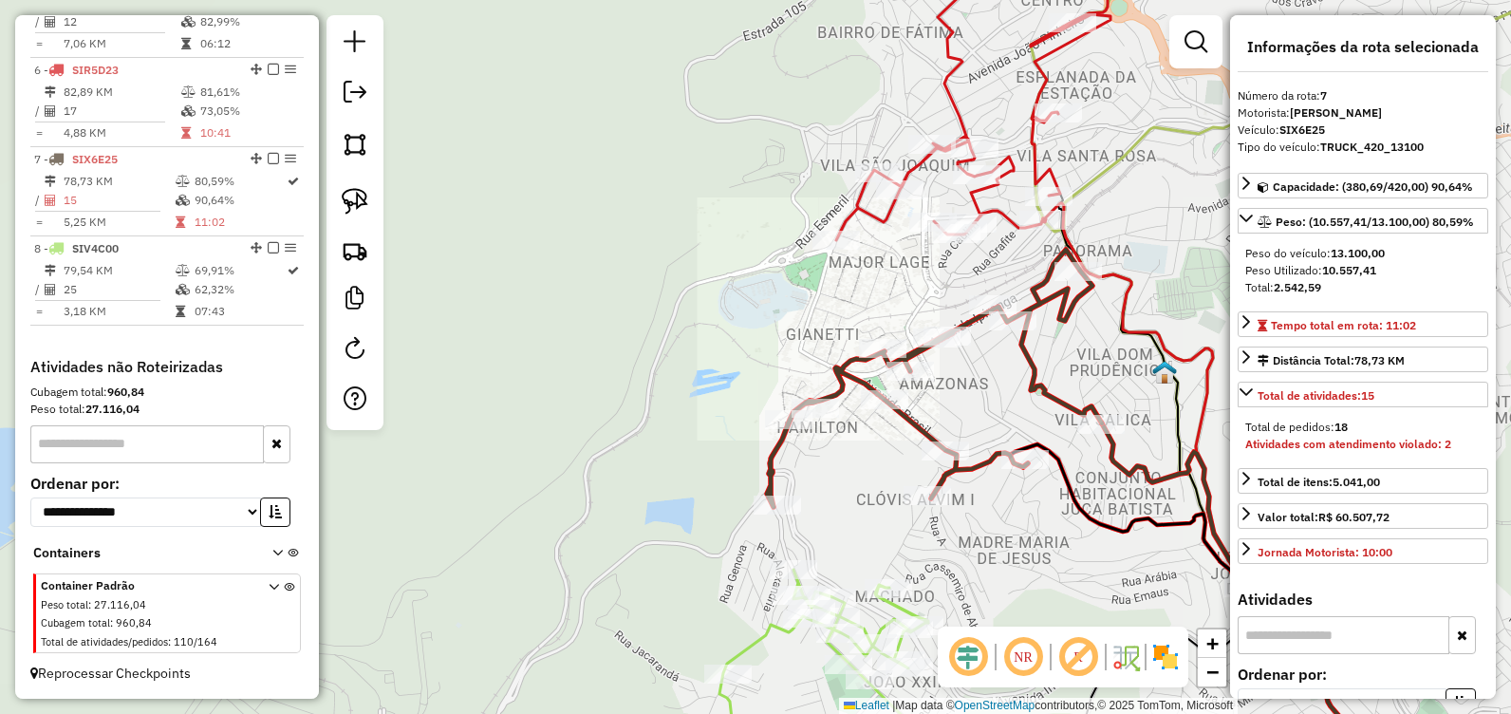
drag, startPoint x: 1003, startPoint y: 418, endPoint x: 886, endPoint y: 351, distance: 134.3
click at [886, 351] on div "Janela de atendimento Grade de atendimento Capacidade Transportadoras Veículos …" at bounding box center [755, 357] width 1511 height 714
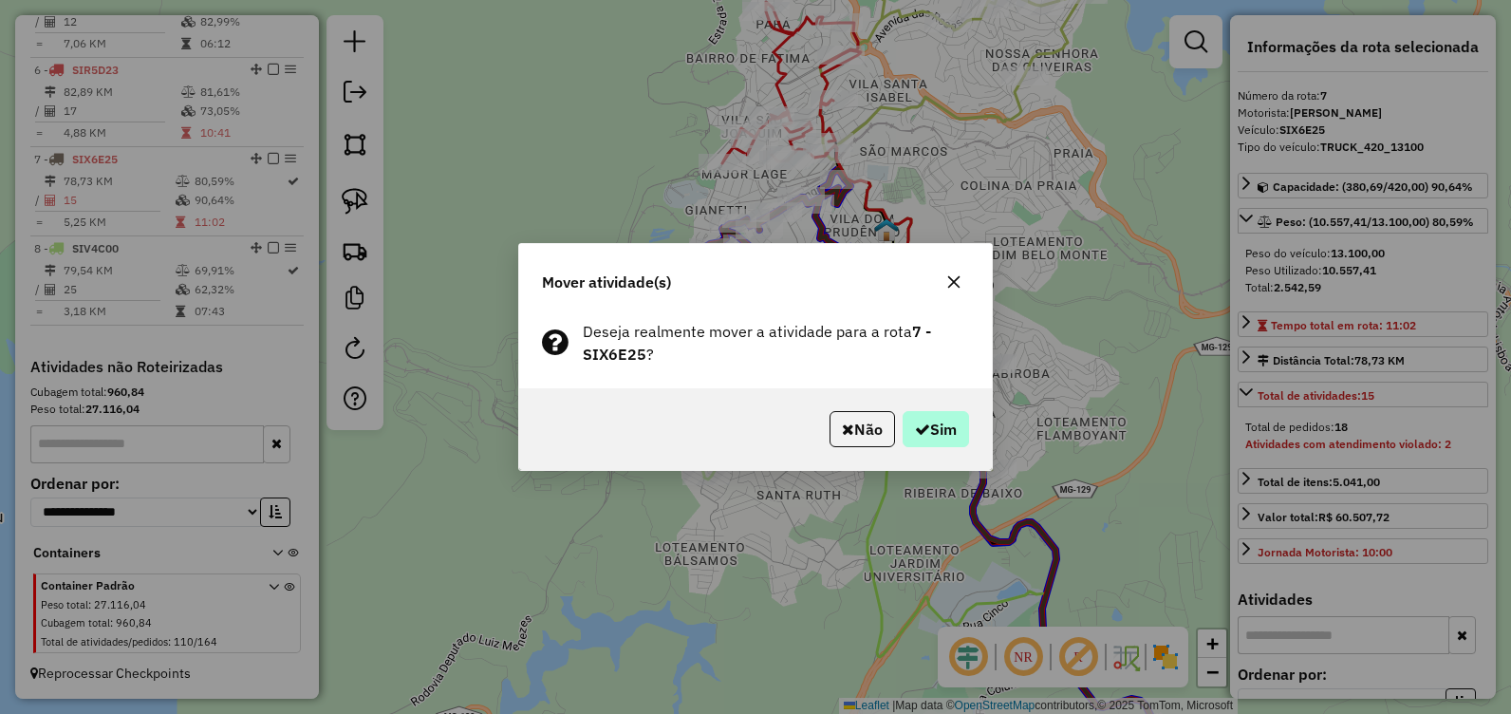
drag, startPoint x: 946, startPoint y: 460, endPoint x: 942, endPoint y: 440, distance: 20.5
click at [946, 459] on div "Não Sim" at bounding box center [755, 429] width 473 height 82
click at [938, 432] on button "Sim" at bounding box center [936, 429] width 66 height 36
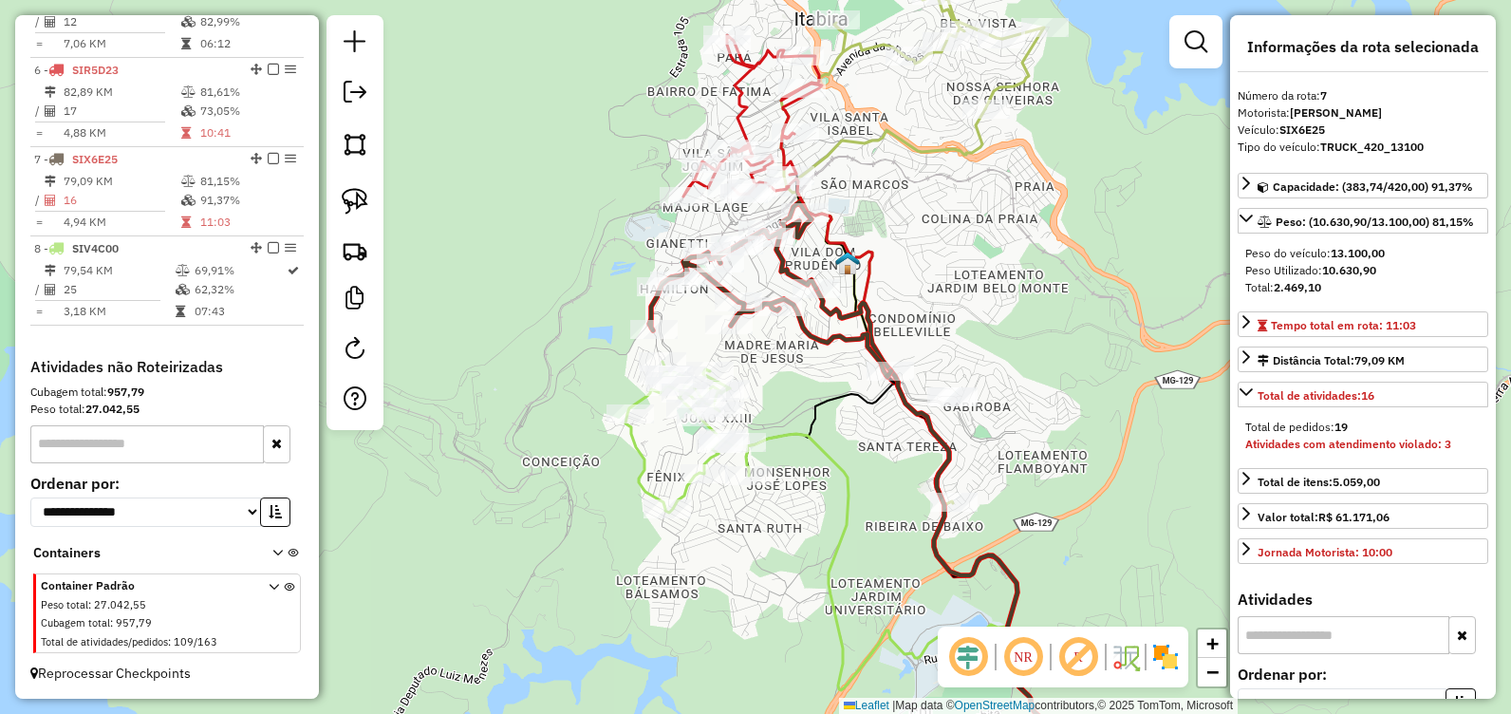
drag, startPoint x: 1023, startPoint y: 341, endPoint x: 980, endPoint y: 376, distance: 55.3
click at [980, 376] on div "Janela de atendimento Grade de atendimento Capacidade Transportadoras Veículos …" at bounding box center [755, 357] width 1511 height 714
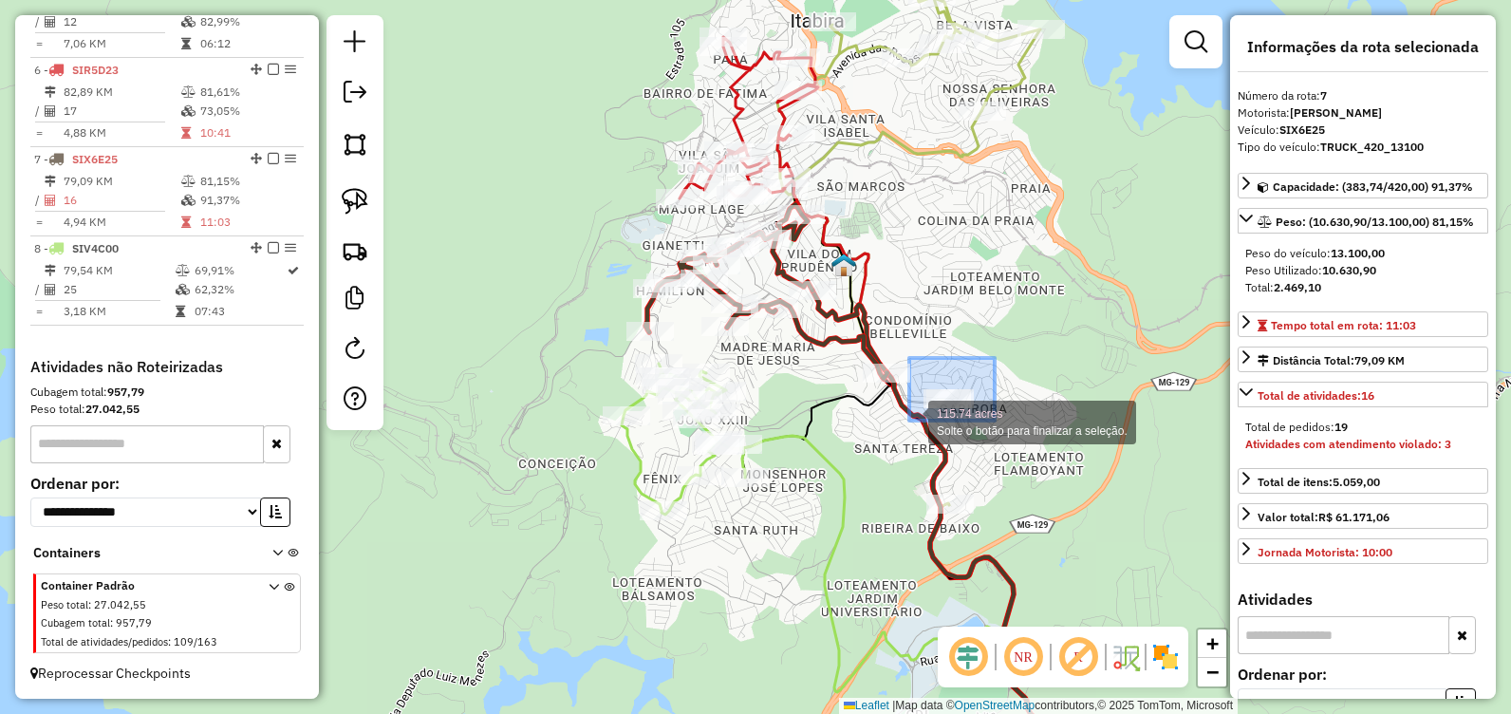
drag, startPoint x: 988, startPoint y: 380, endPoint x: 933, endPoint y: 409, distance: 62.4
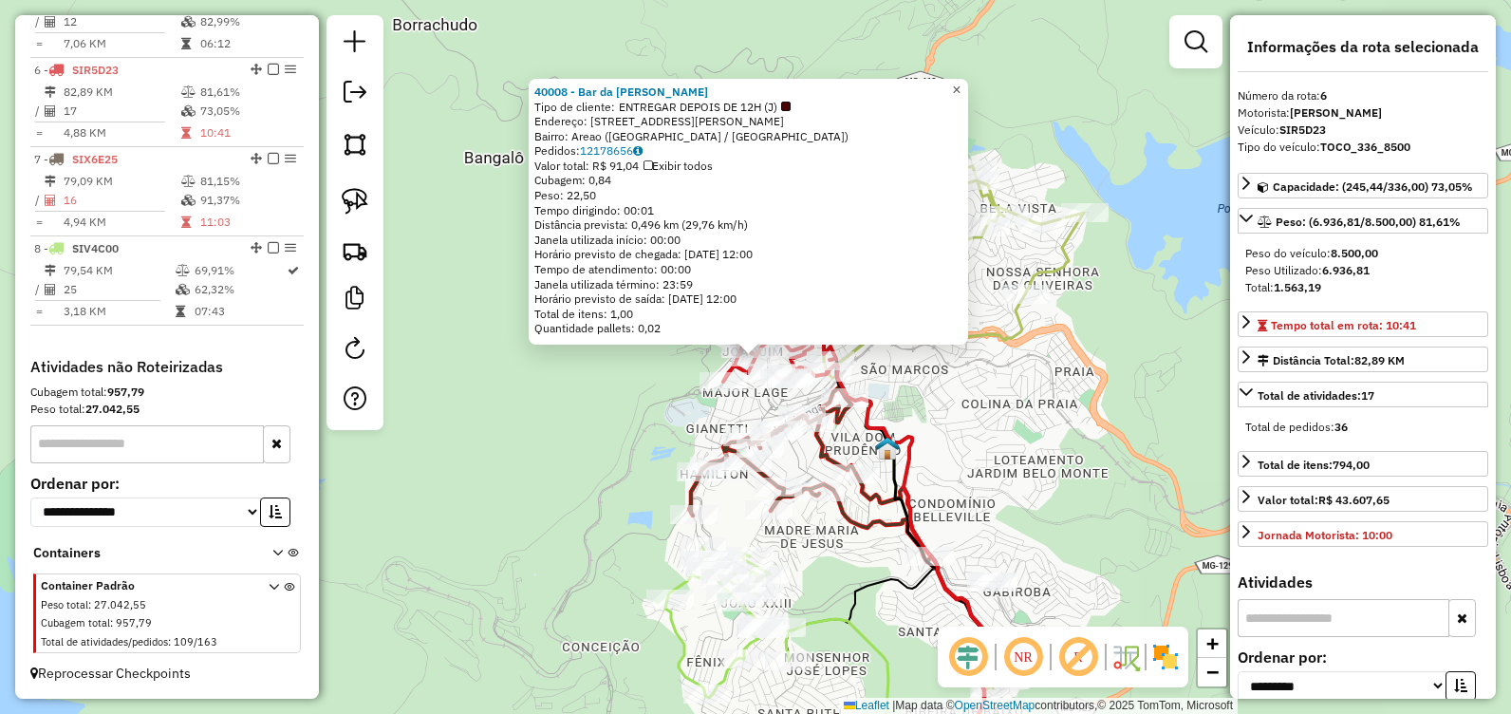
click at [961, 82] on span "×" at bounding box center [956, 90] width 9 height 16
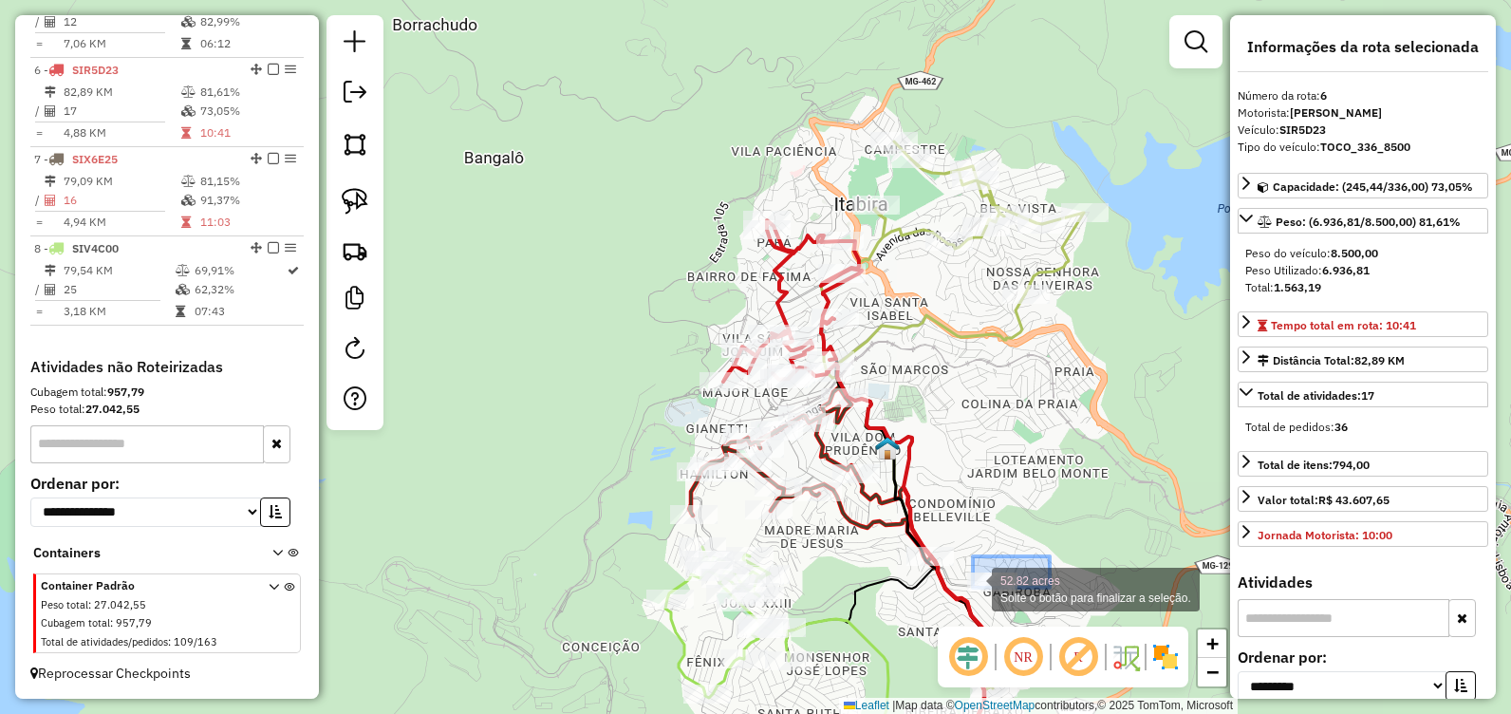
click at [973, 588] on div "52.82 acres Solte o botão para finalizar a seleção. Janela de atendimento Grade…" at bounding box center [755, 357] width 1511 height 714
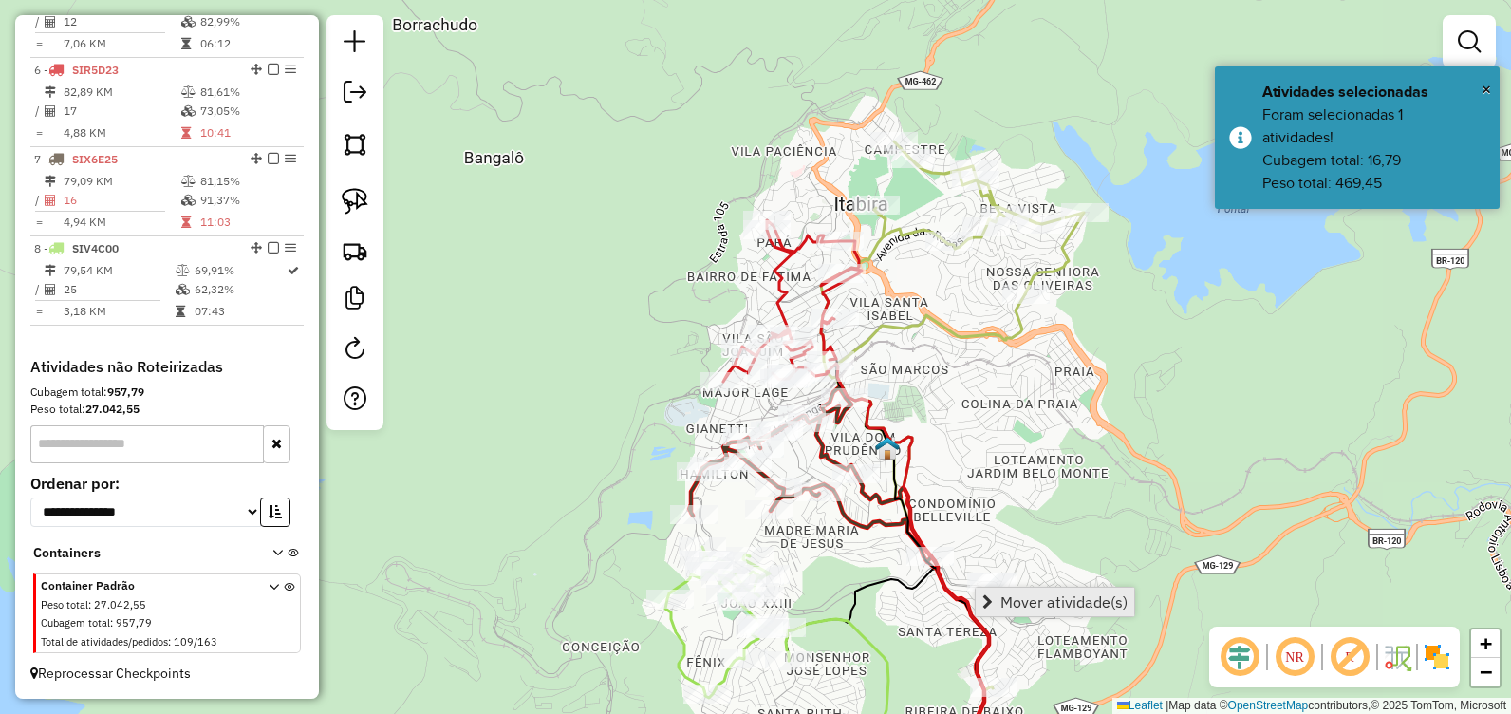
click at [1010, 595] on span "Mover atividade(s)" at bounding box center [1063, 601] width 127 height 15
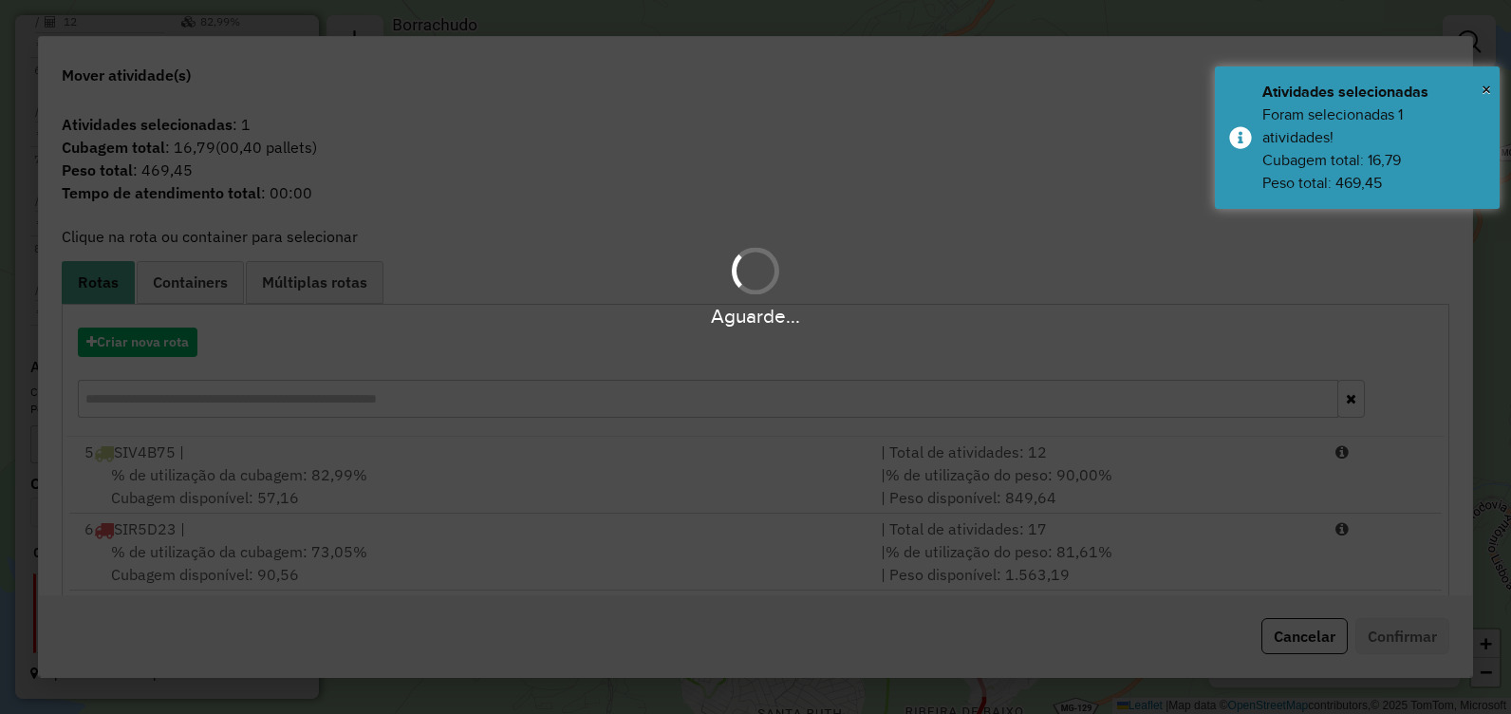
click at [389, 570] on hb-app "Aguarde... Pop-up bloqueado! Seu navegador bloqueou automáticamente a abertura …" at bounding box center [755, 357] width 1511 height 714
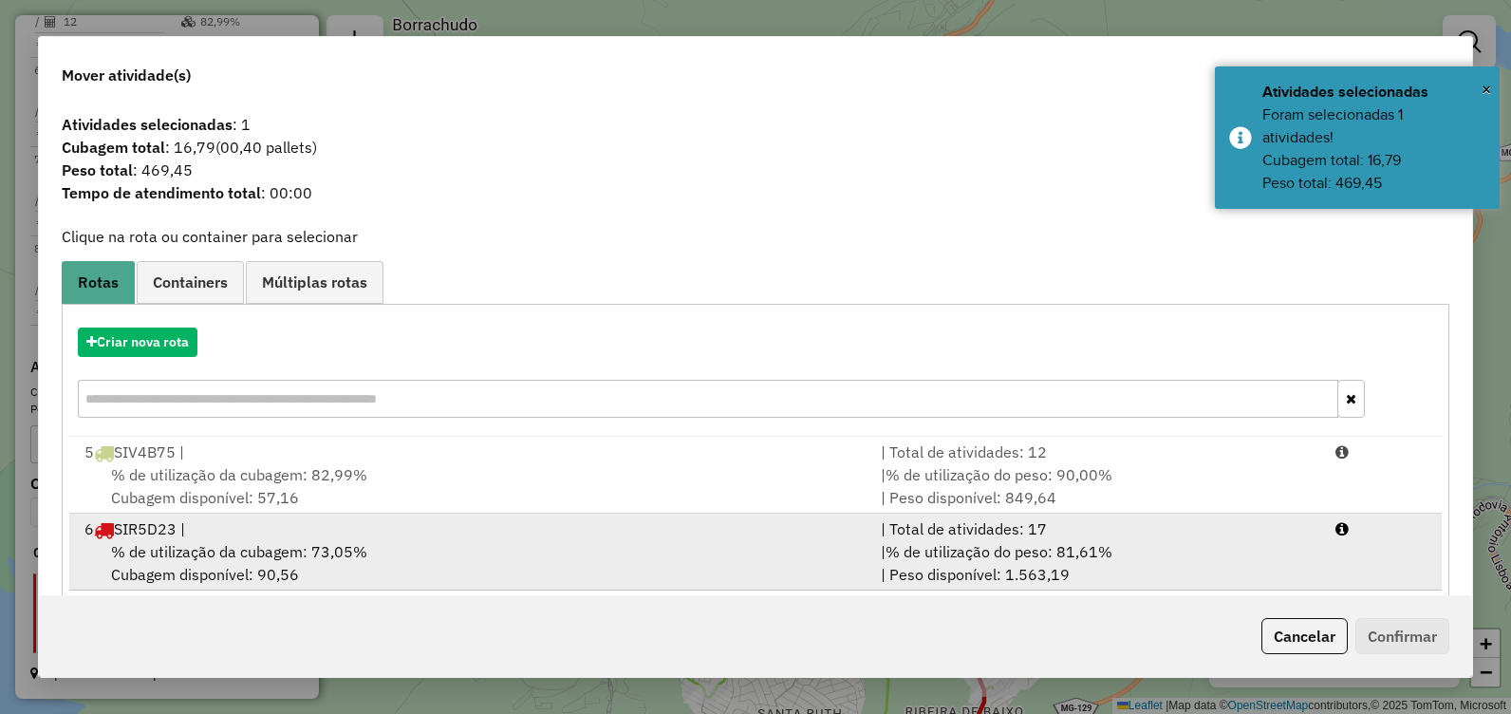
drag, startPoint x: 396, startPoint y: 557, endPoint x: 532, endPoint y: 547, distance: 136.1
click at [400, 559] on div "% de utilização da cubagem: 73,05% Cubagem disponível: 90,56" at bounding box center [471, 563] width 796 height 46
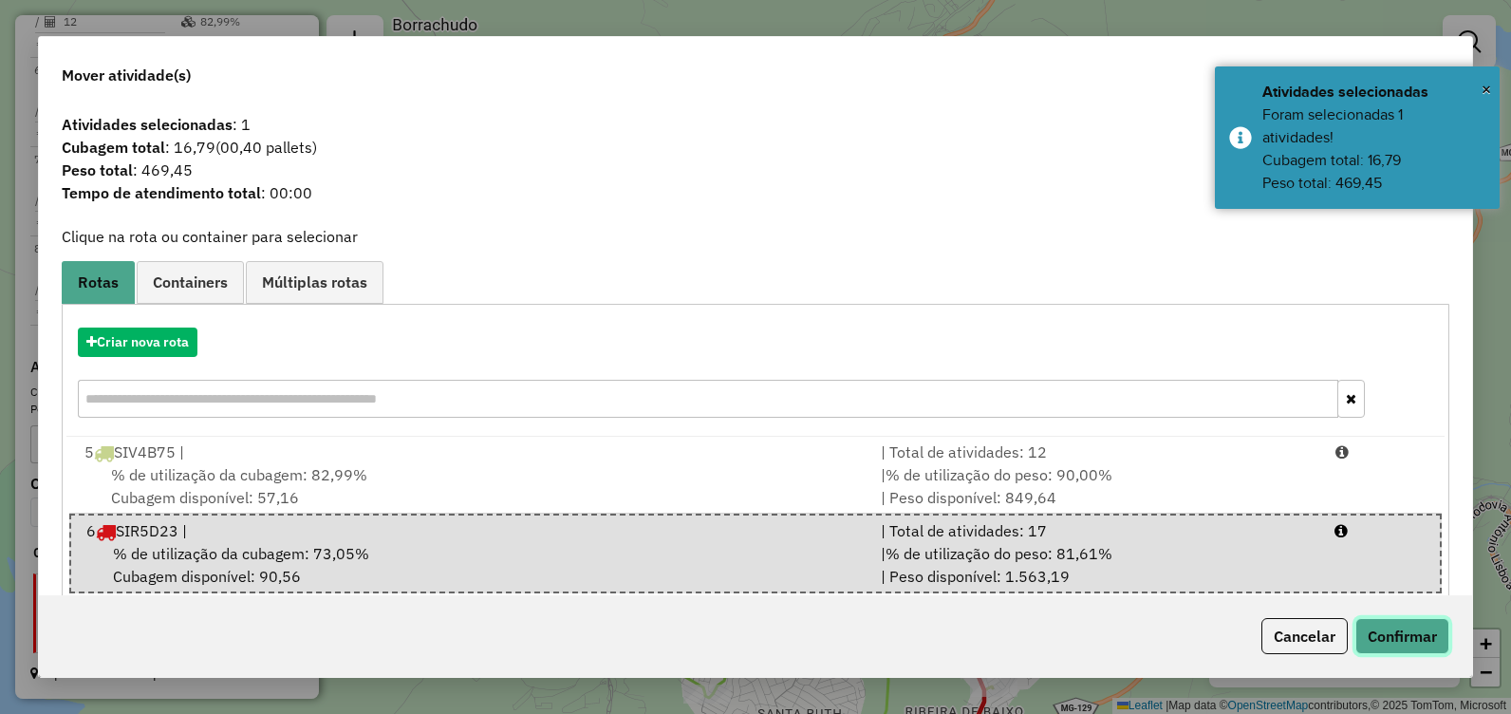
click at [1404, 628] on button "Confirmar" at bounding box center [1402, 636] width 94 height 36
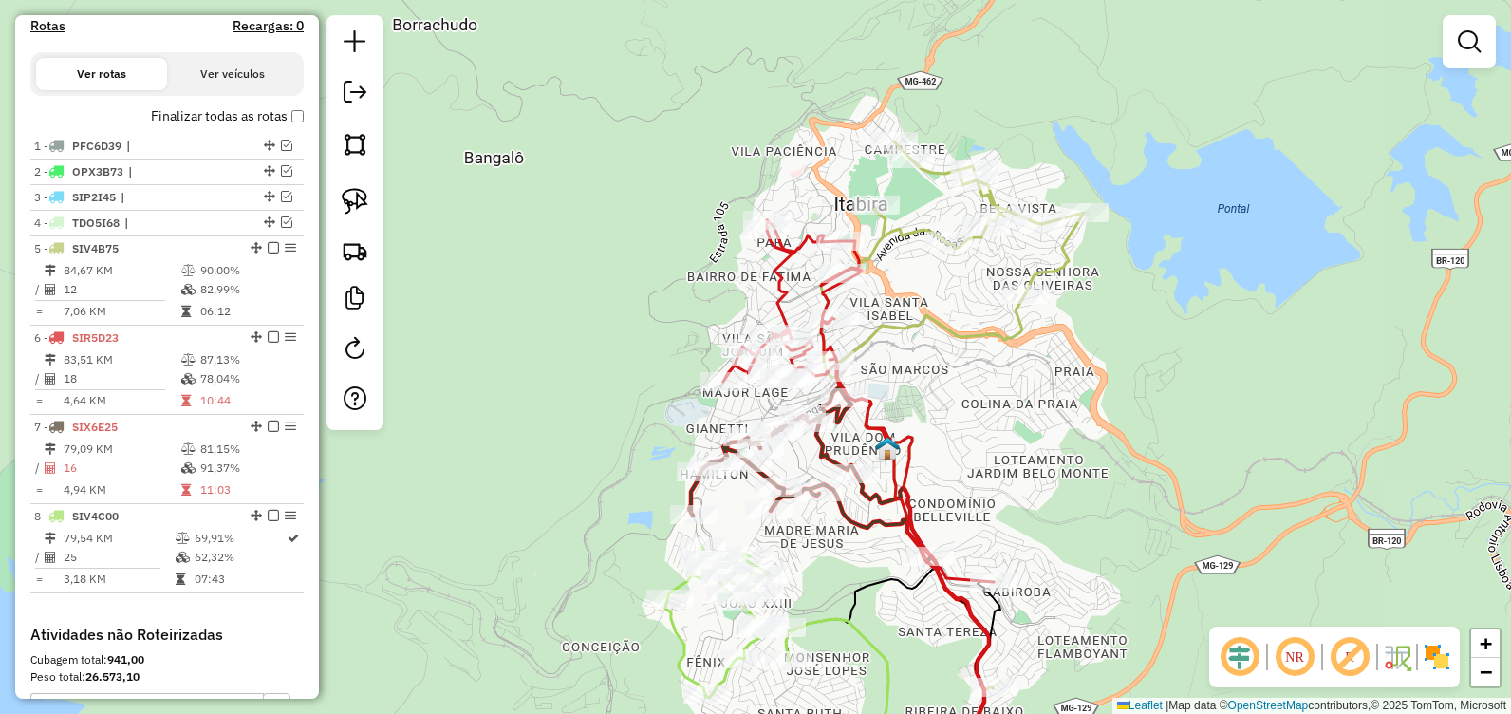
scroll to position [386, 0]
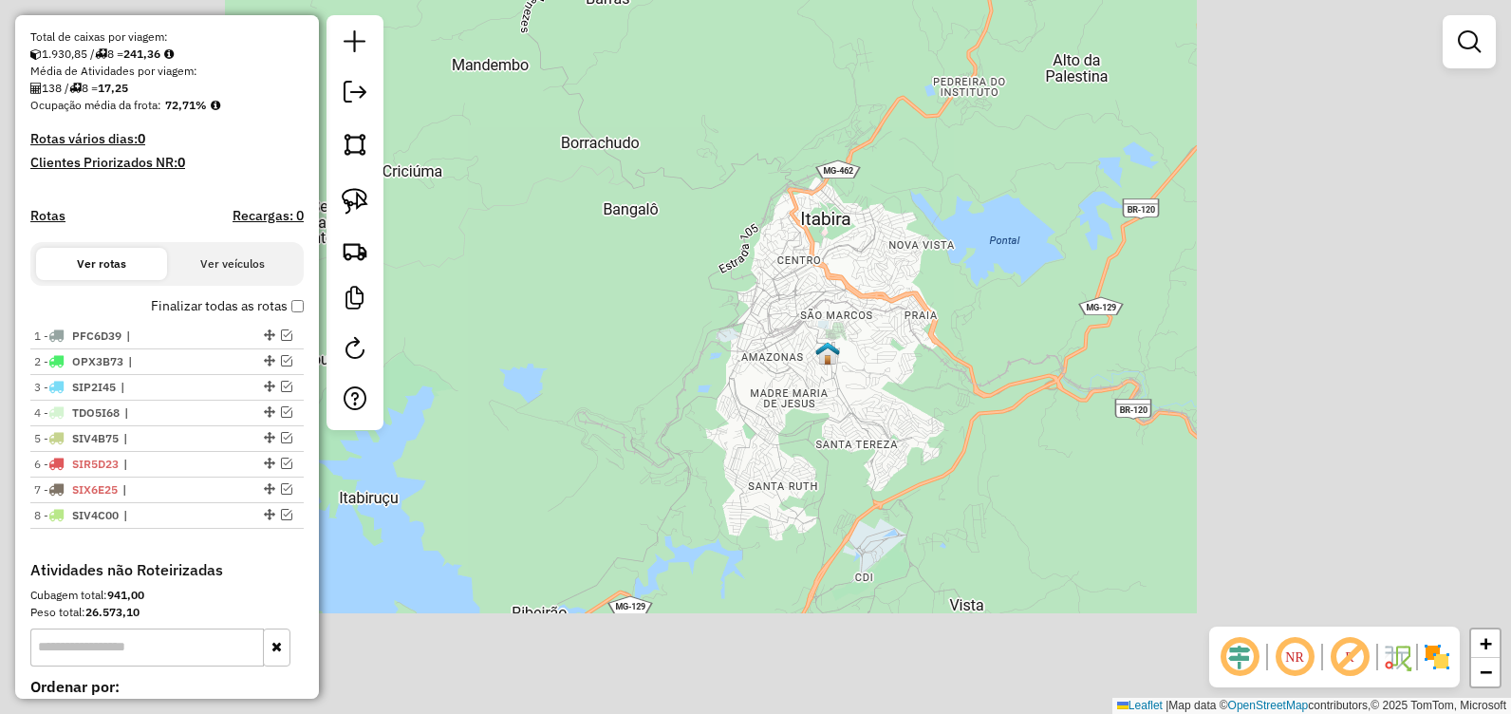
drag, startPoint x: 876, startPoint y: 436, endPoint x: 744, endPoint y: 146, distance: 318.1
click at [744, 146] on div "Janela de atendimento Grade de atendimento Capacidade Transportadoras Veículos …" at bounding box center [755, 357] width 1511 height 714
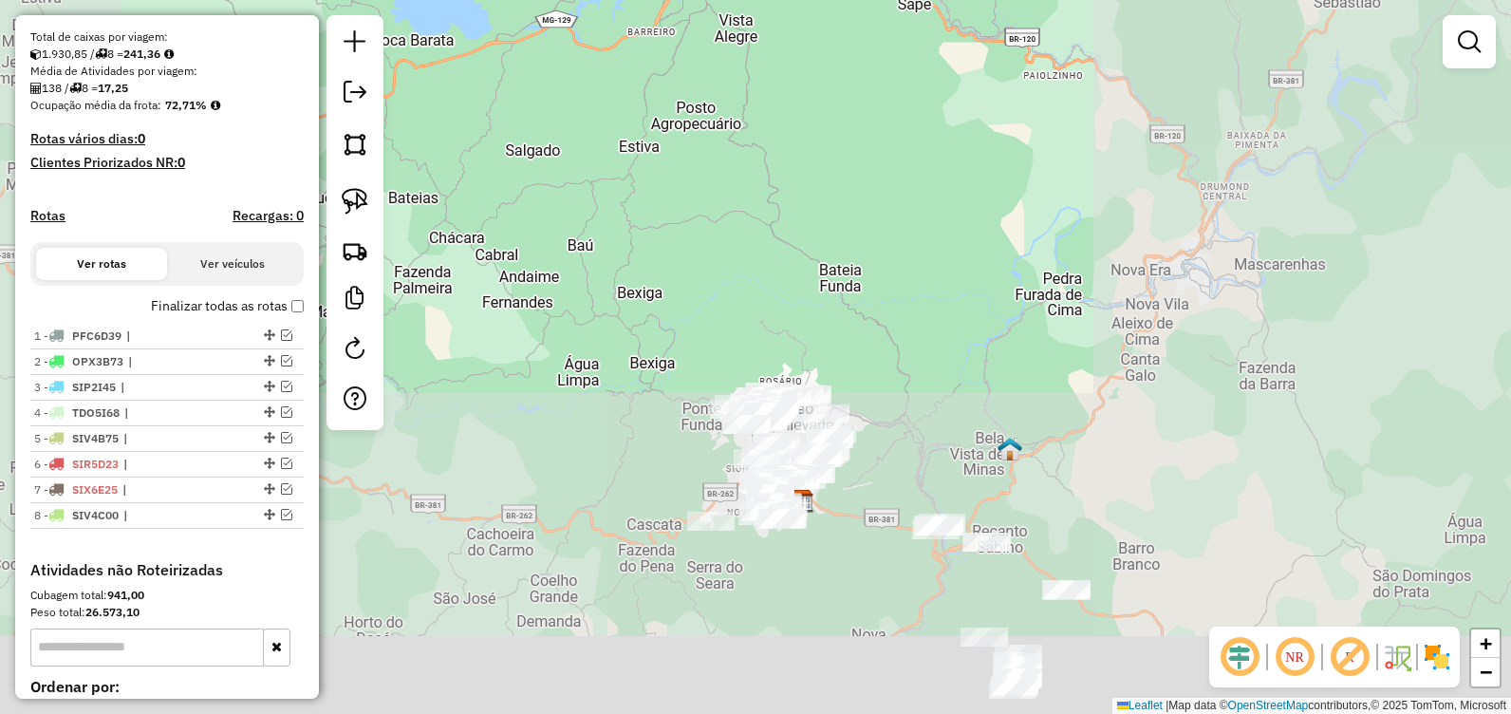
drag, startPoint x: 820, startPoint y: 254, endPoint x: 813, endPoint y: 182, distance: 72.4
click at [813, 181] on div "Janela de atendimento Grade de atendimento Capacidade Transportadoras Veículos …" at bounding box center [755, 357] width 1511 height 714
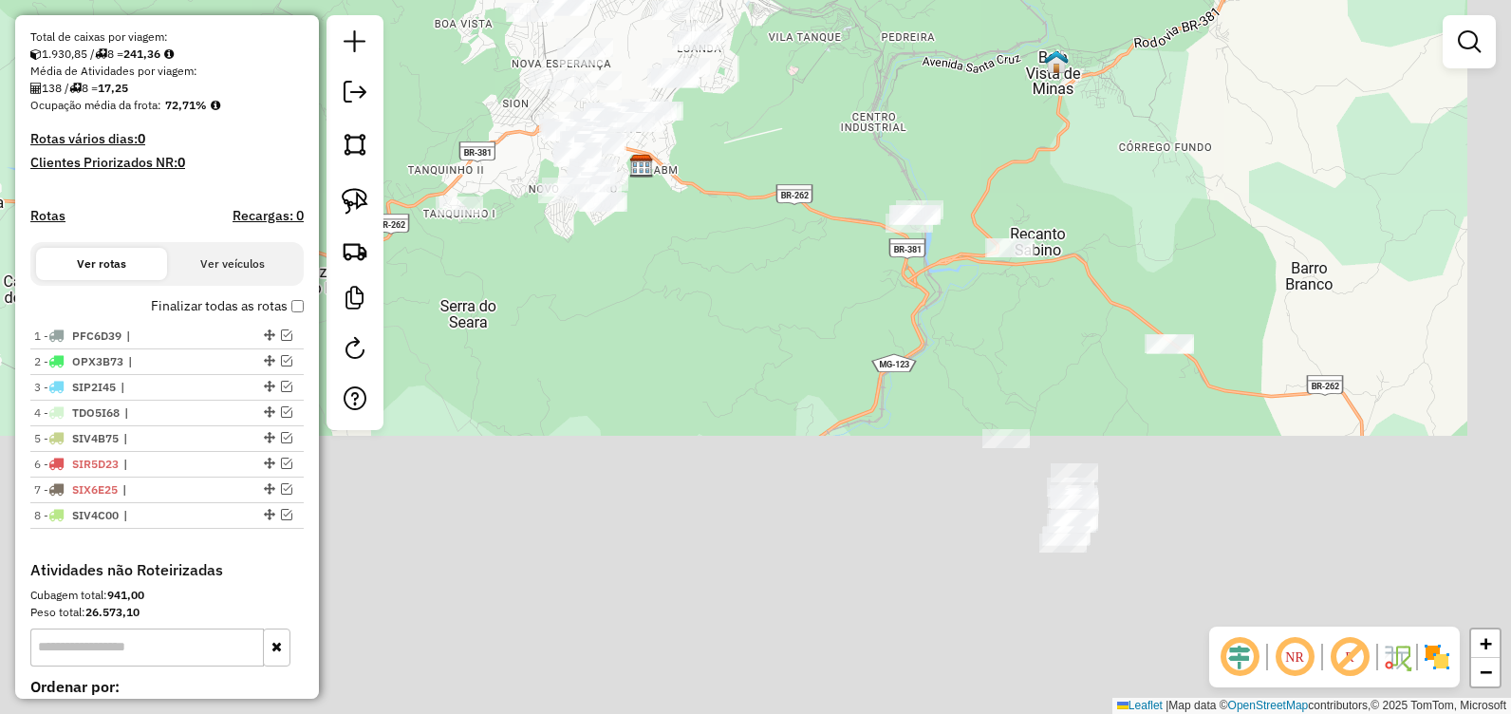
drag, startPoint x: 946, startPoint y: 451, endPoint x: 780, endPoint y: -64, distance: 540.6
click at [780, 0] on html "Aguarde... Pop-up bloqueado! Seu navegador bloqueou automáticamente a abertura …" at bounding box center [755, 357] width 1511 height 714
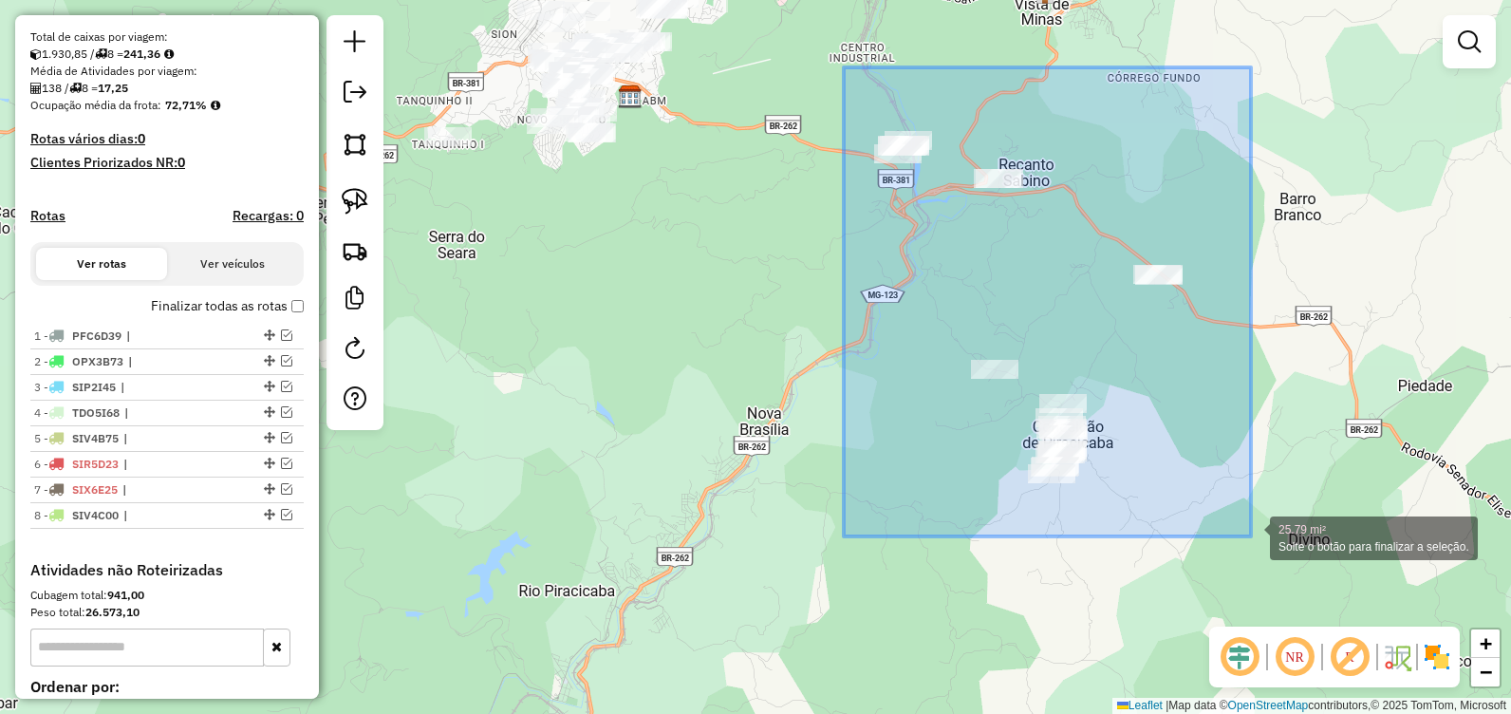
drag, startPoint x: 844, startPoint y: 67, endPoint x: 1254, endPoint y: 540, distance: 625.7
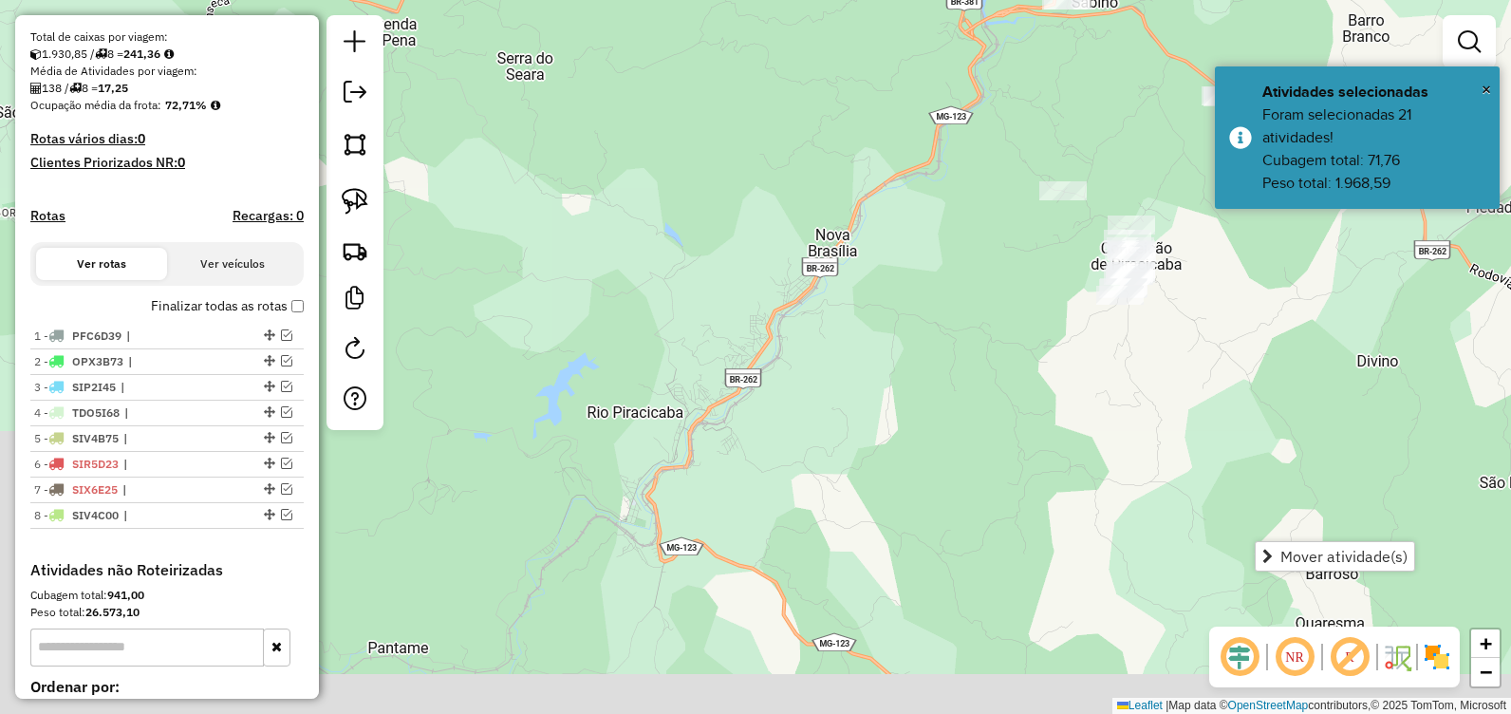
drag, startPoint x: 889, startPoint y: 364, endPoint x: 895, endPoint y: 333, distance: 30.9
click at [895, 333] on div "Janela de atendimento Grade de atendimento Capacidade Transportadoras Veículos …" at bounding box center [755, 357] width 1511 height 714
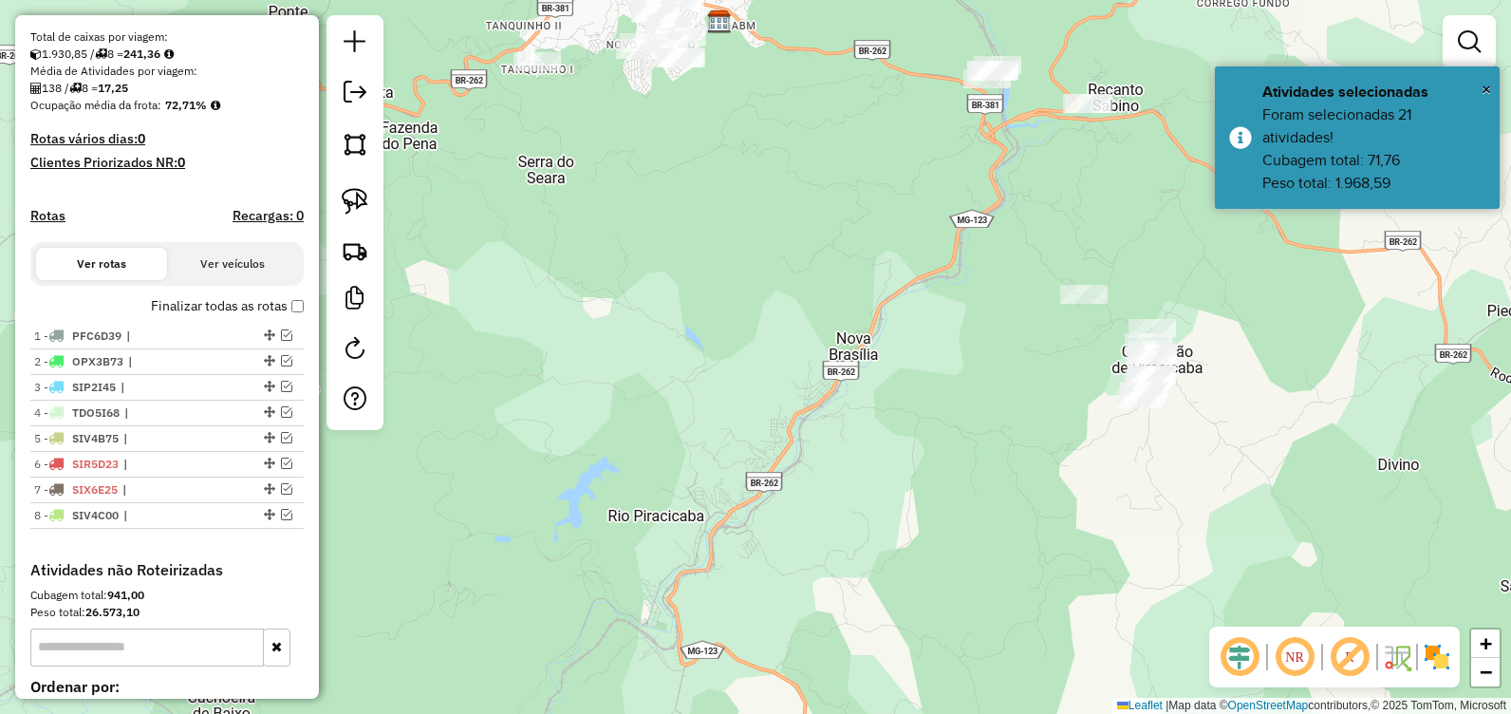
drag, startPoint x: 811, startPoint y: 380, endPoint x: 839, endPoint y: 564, distance: 186.3
click at [839, 564] on div "Janela de atendimento Grade de atendimento Capacidade Transportadoras Veículos …" at bounding box center [755, 357] width 1511 height 714
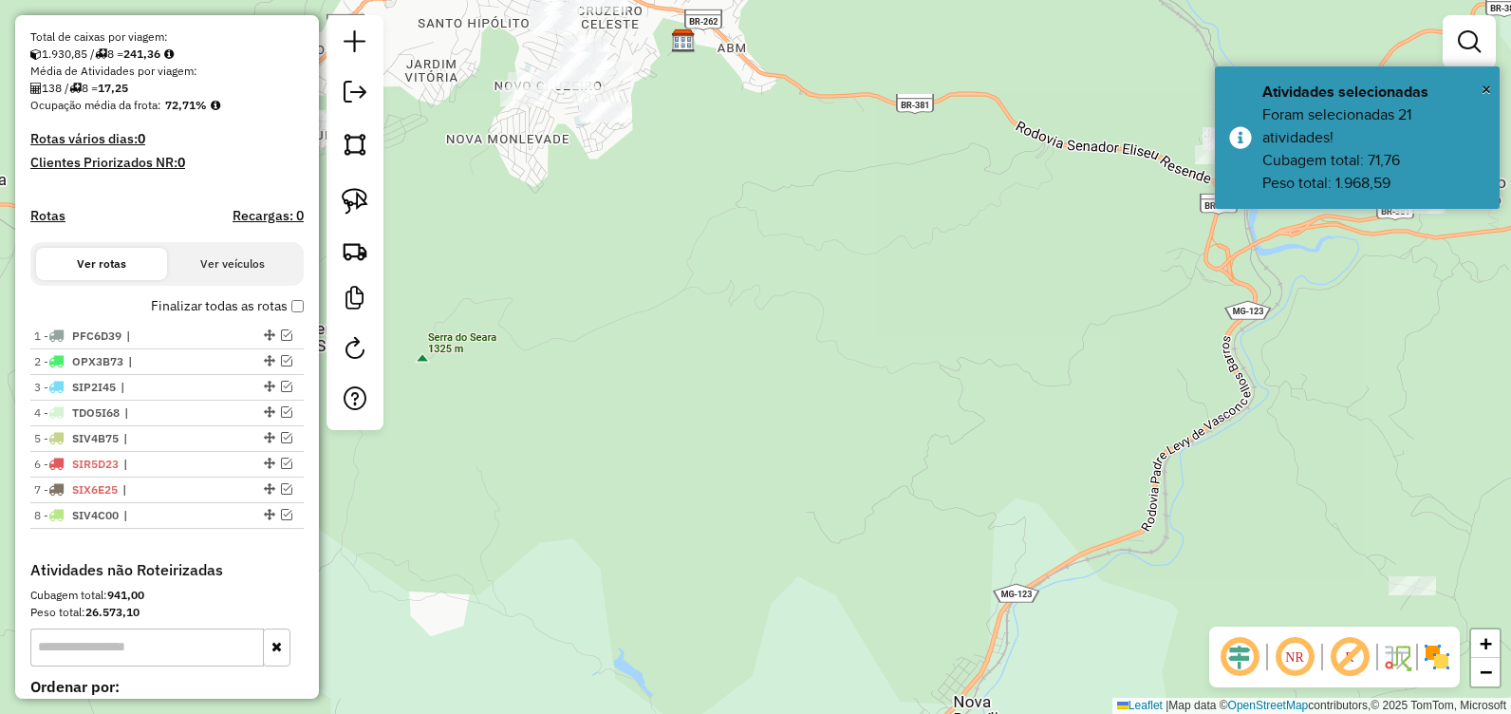
drag, startPoint x: 866, startPoint y: 280, endPoint x: 823, endPoint y: 464, distance: 189.0
click at [824, 473] on div "Janela de atendimento Grade de atendimento Capacidade Transportadoras Veículos …" at bounding box center [755, 357] width 1511 height 714
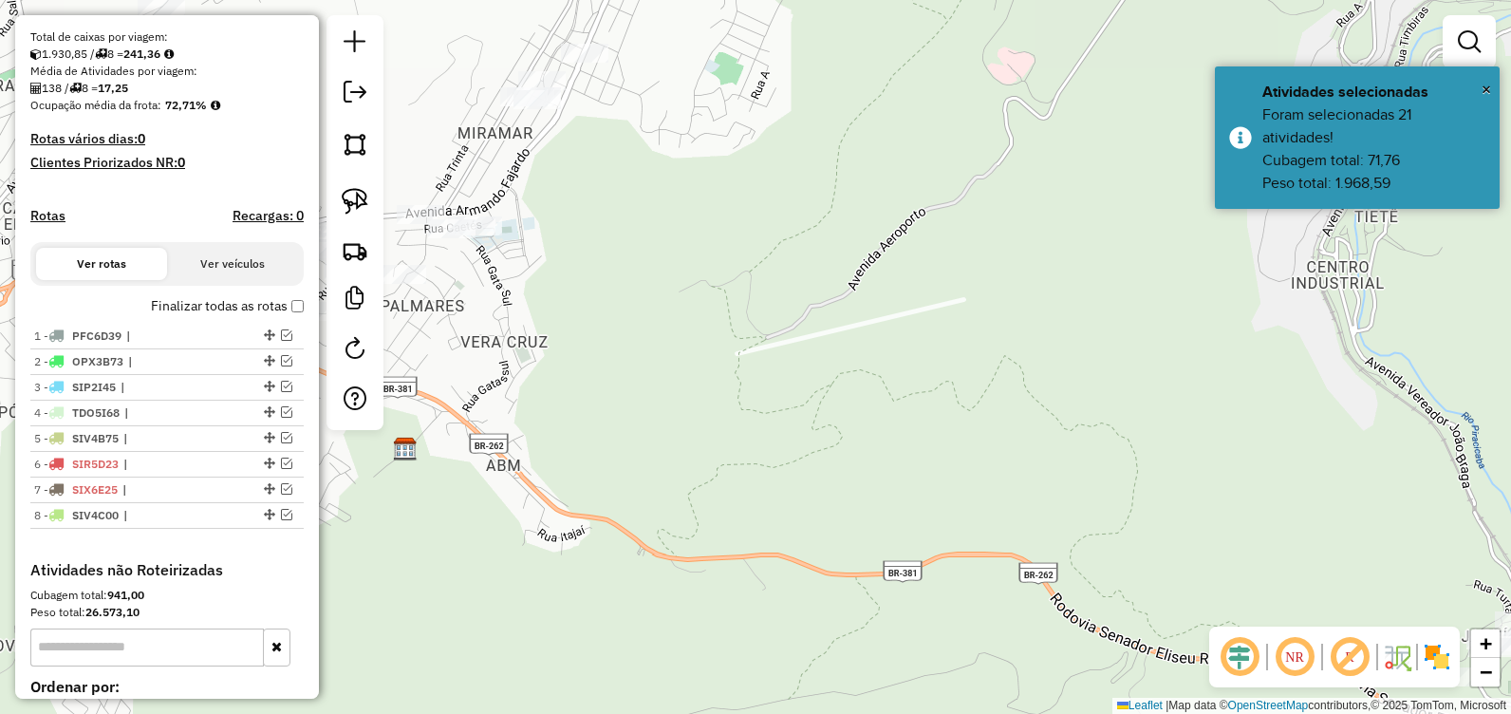
drag, startPoint x: 715, startPoint y: 233, endPoint x: 685, endPoint y: 202, distance: 43.0
click at [684, 200] on div "Janela de atendimento Grade de atendimento Capacidade Transportadoras Veículos …" at bounding box center [755, 357] width 1511 height 714
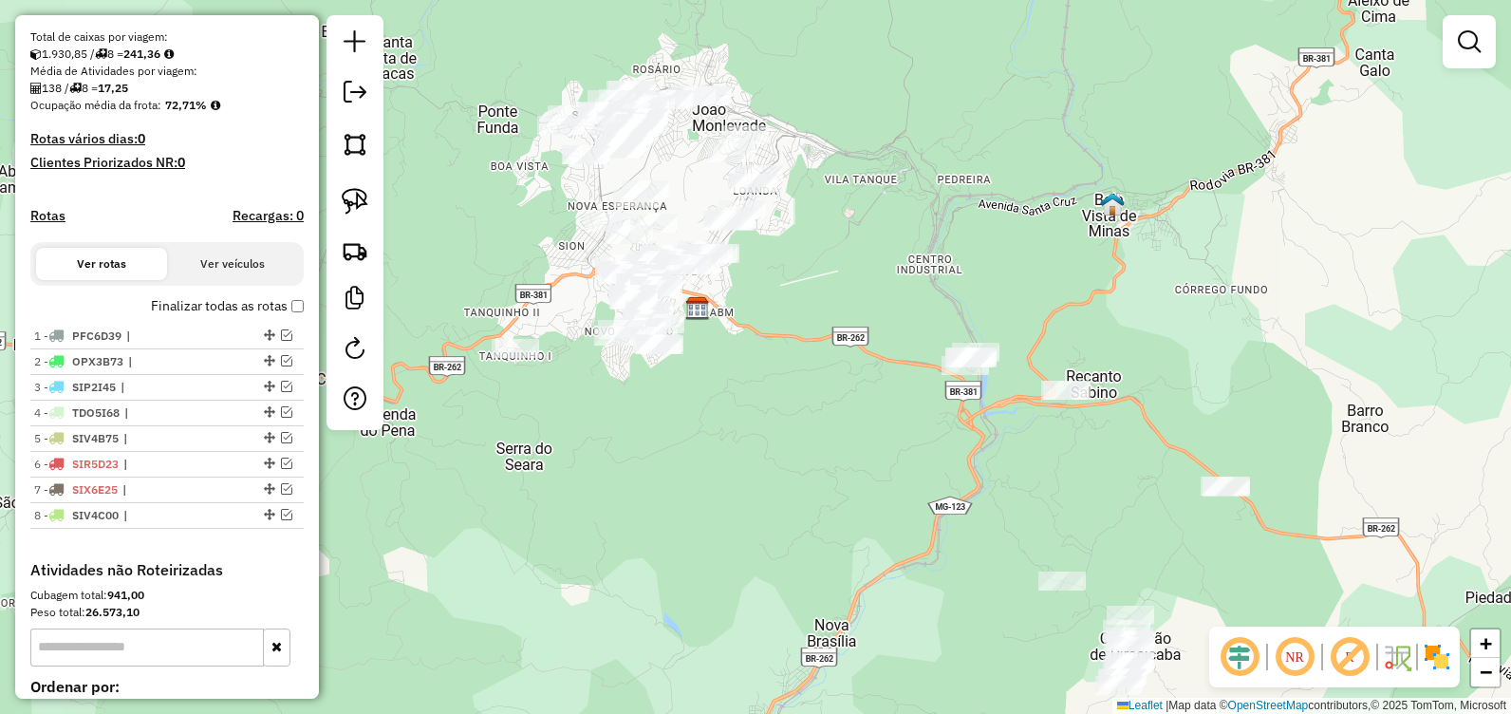
drag, startPoint x: 848, startPoint y: 312, endPoint x: 937, endPoint y: 459, distance: 172.1
click at [937, 459] on div "Janela de atendimento Grade de atendimento Capacidade Transportadoras Veículos …" at bounding box center [755, 357] width 1511 height 714
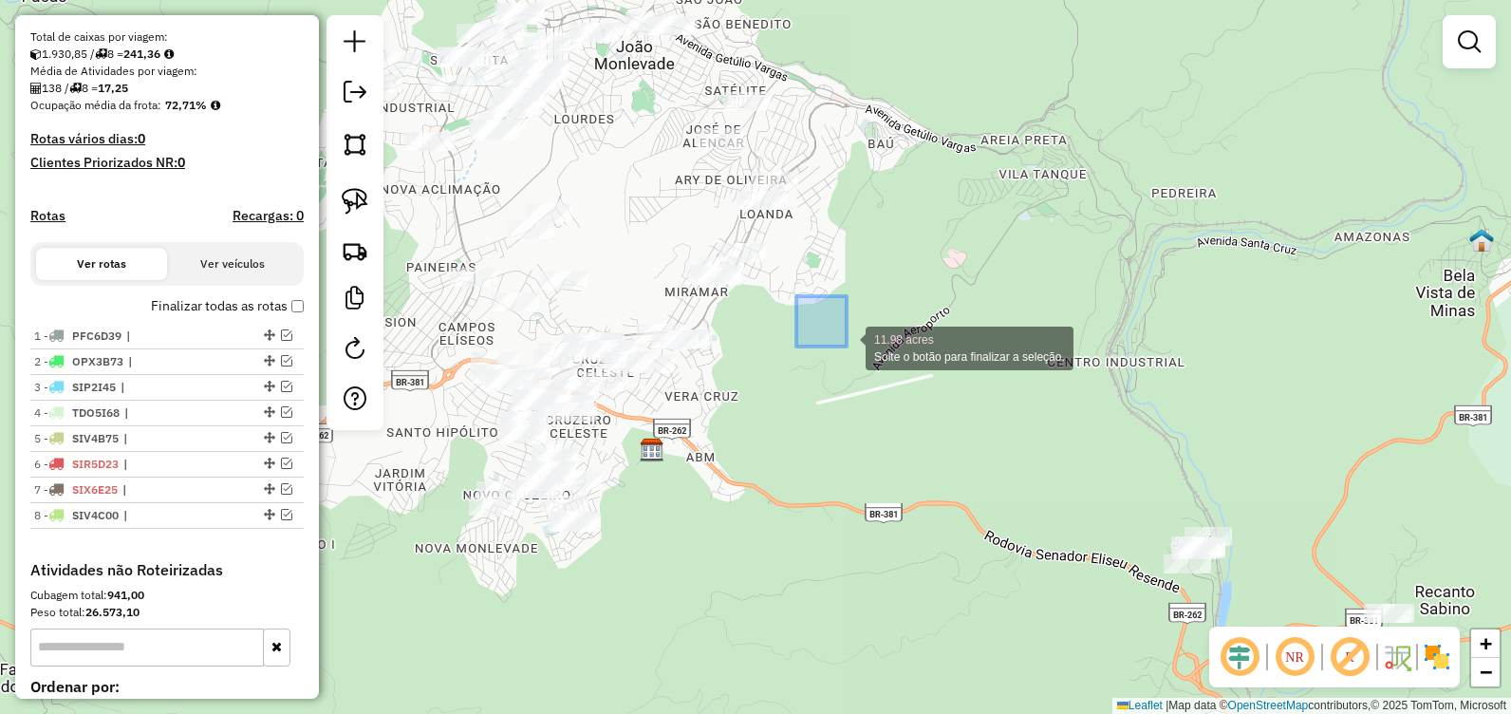
drag, startPoint x: 819, startPoint y: 320, endPoint x: 840, endPoint y: 314, distance: 21.6
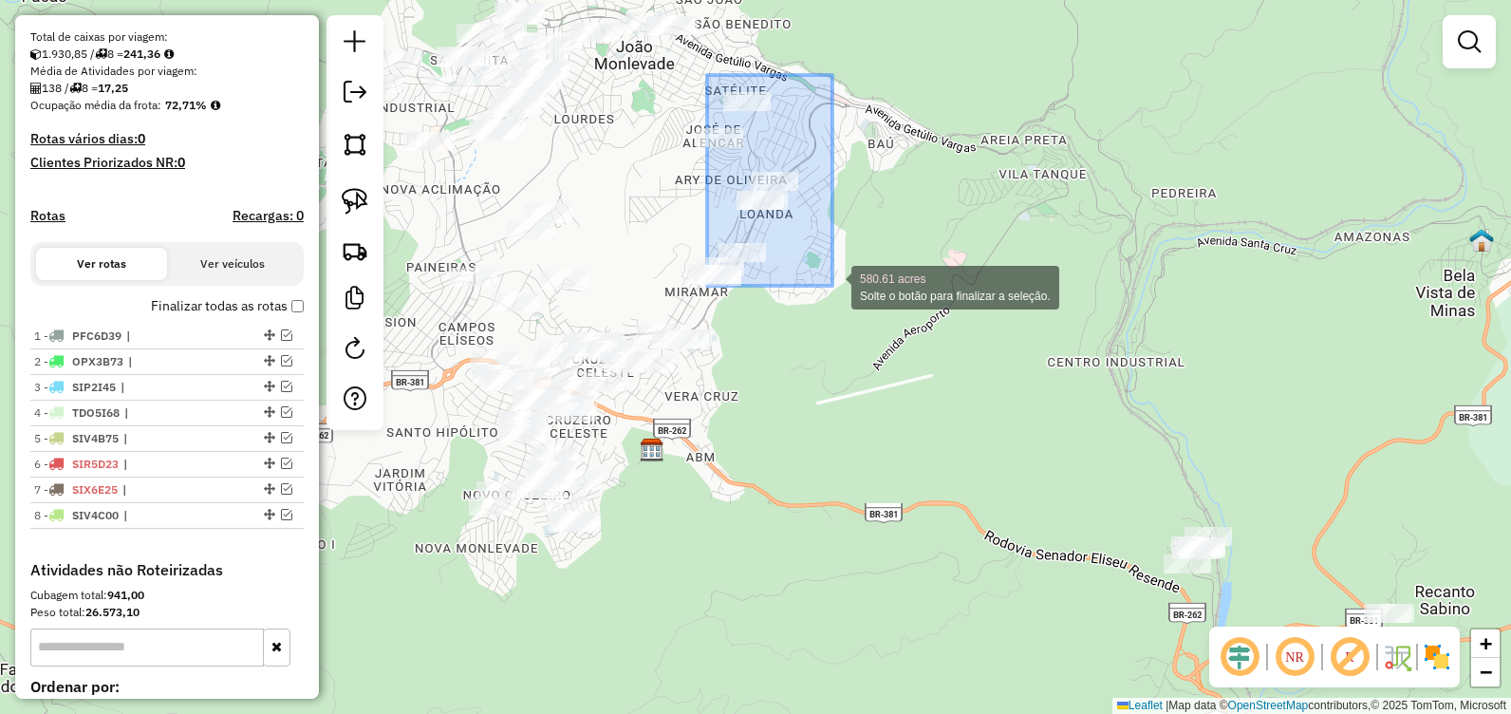
drag, startPoint x: 745, startPoint y: 130, endPoint x: 833, endPoint y: 288, distance: 180.6
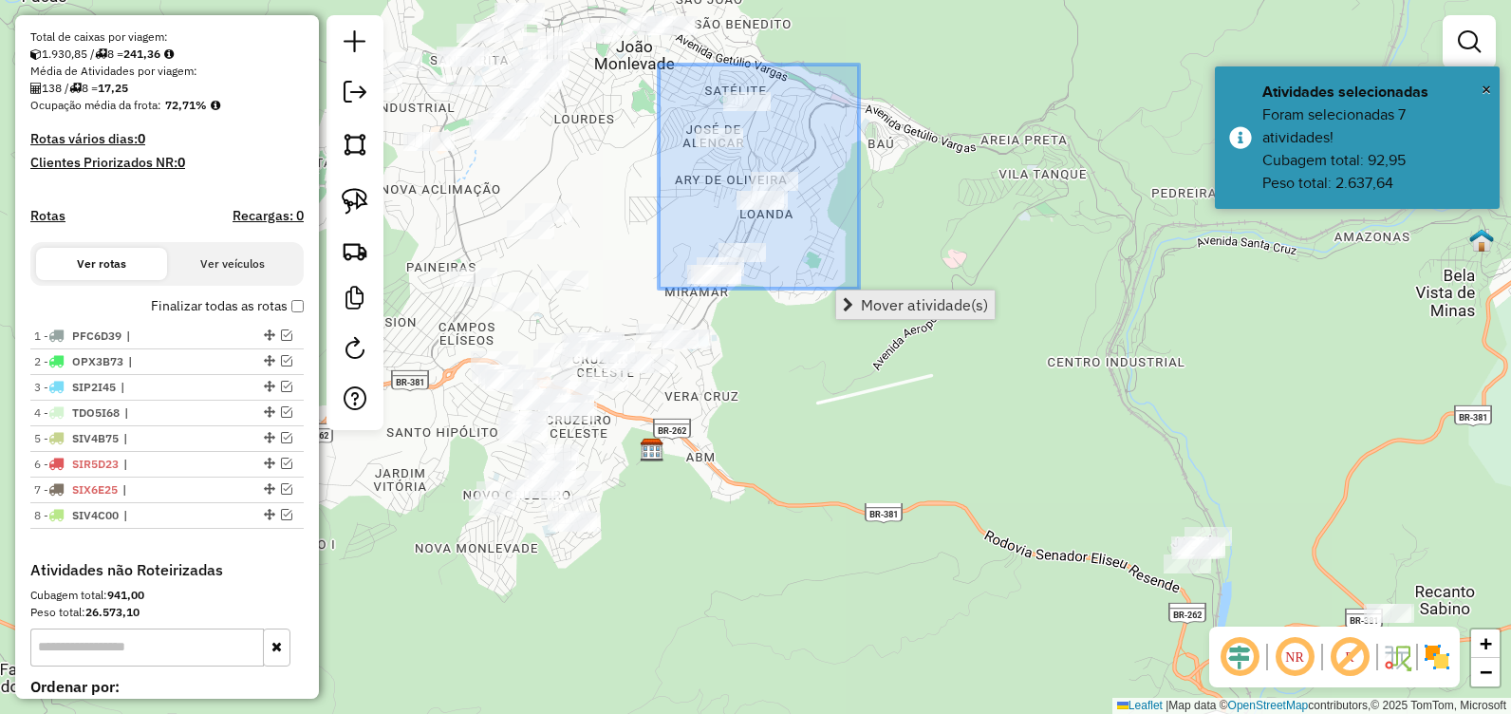
drag, startPoint x: 695, startPoint y: 87, endPoint x: 862, endPoint y: 294, distance: 265.9
click at [862, 294] on hb-router-mapa "Mover atividade(s) Informações da Sessão 978431 - 13/08/2025 Criação: 12/08/202…" at bounding box center [755, 357] width 1511 height 714
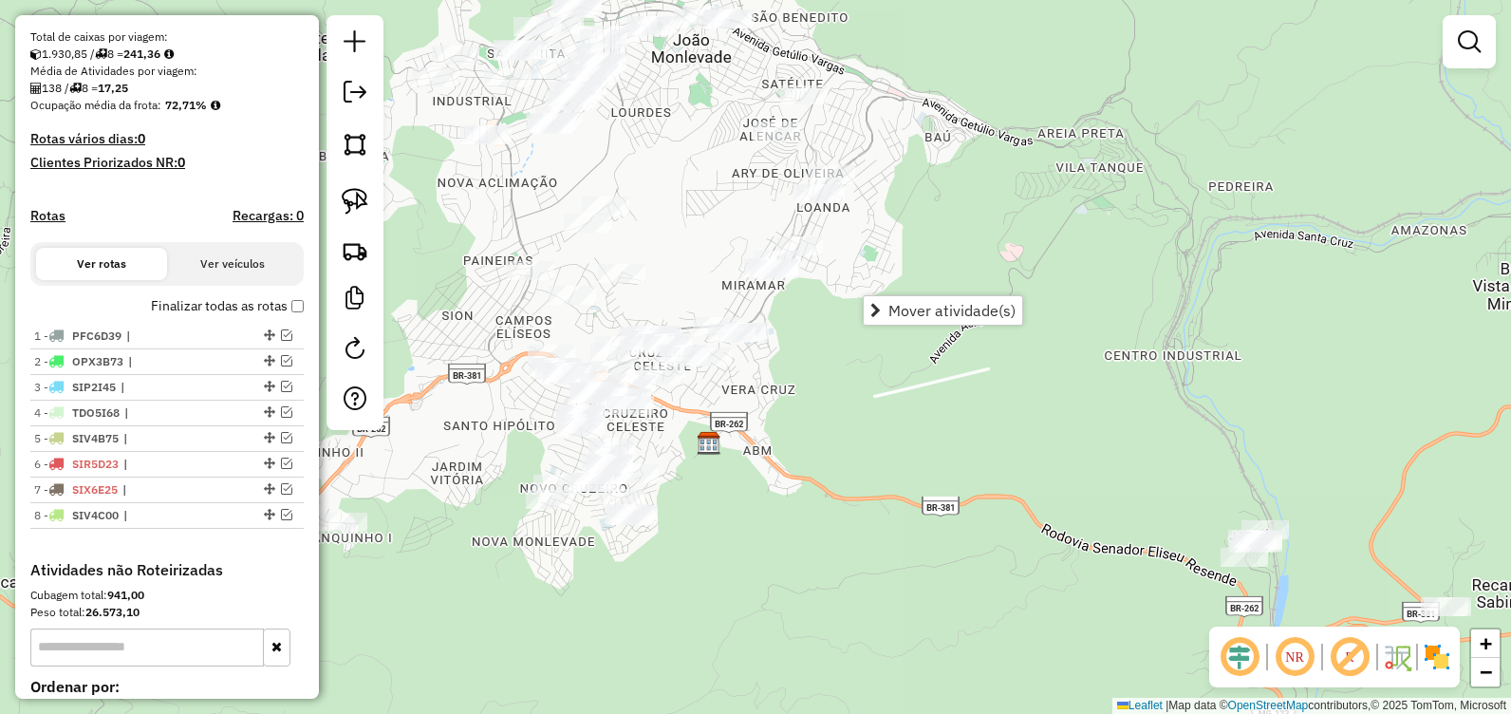
drag, startPoint x: 806, startPoint y: 350, endPoint x: 867, endPoint y: 344, distance: 61.1
click at [867, 344] on div "Janela de atendimento Grade de atendimento Capacidade Transportadoras Veículos …" at bounding box center [755, 357] width 1511 height 714
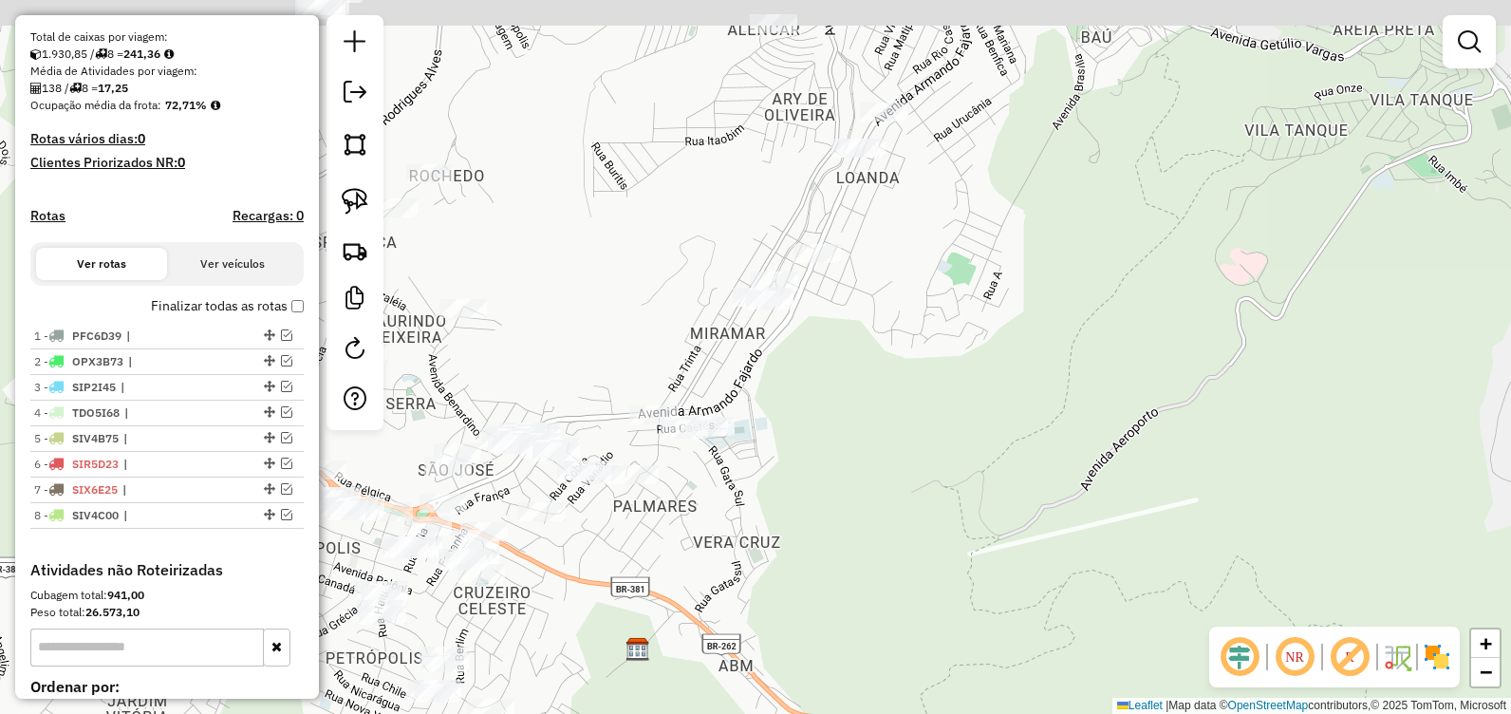
drag, startPoint x: 862, startPoint y: 215, endPoint x: 844, endPoint y: 259, distance: 48.1
click at [844, 262] on div "Janela de atendimento Grade de atendimento Capacidade Transportadoras Veículos …" at bounding box center [755, 357] width 1511 height 714
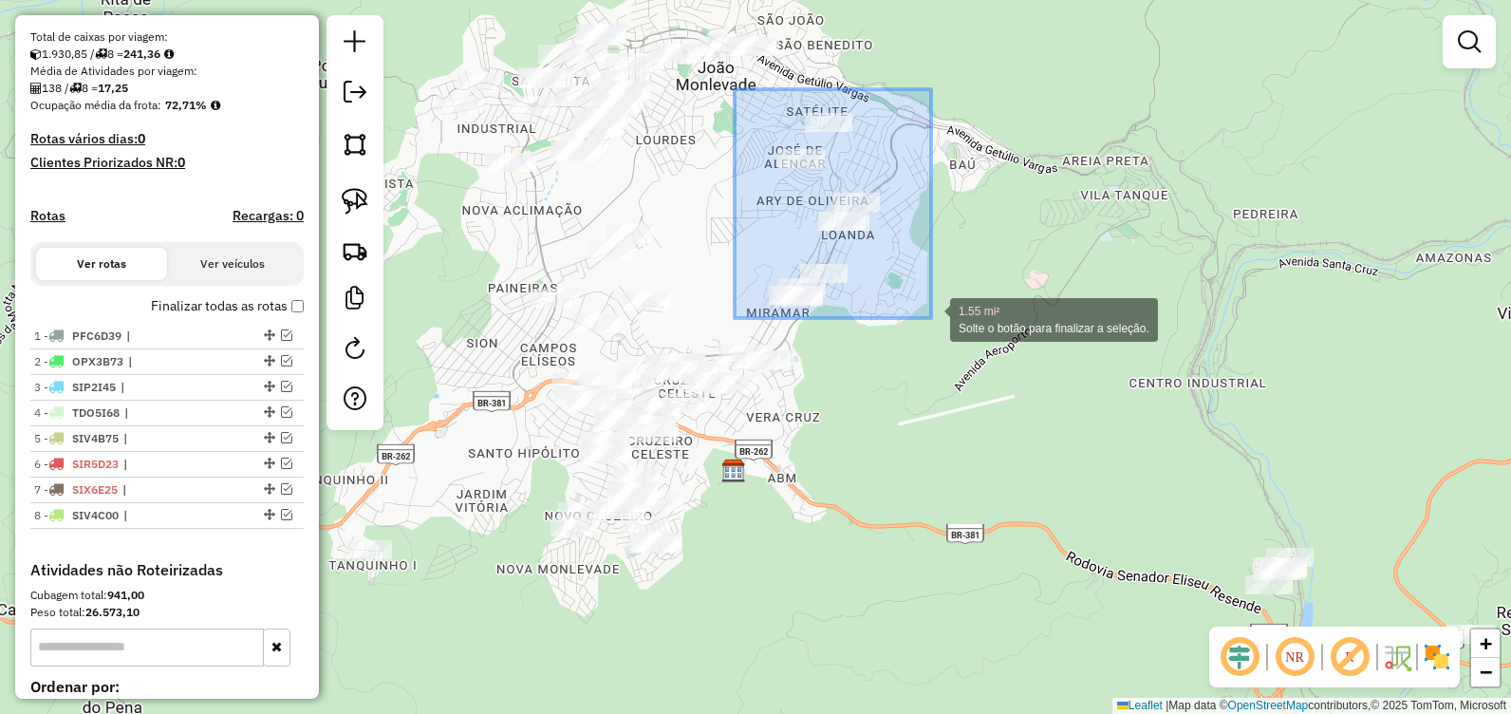
drag, startPoint x: 735, startPoint y: 89, endPoint x: 935, endPoint y: 318, distance: 304.0
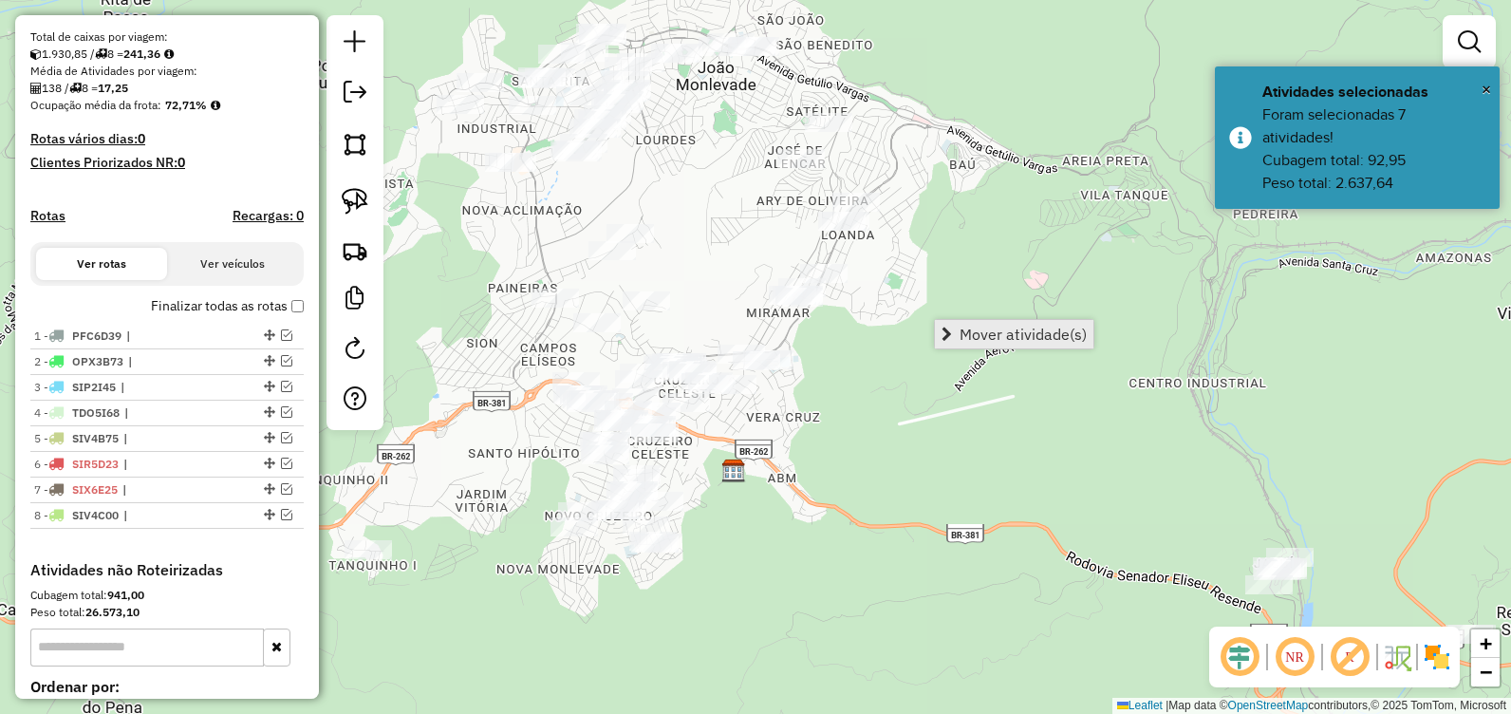
click at [1023, 336] on span "Mover atividade(s)" at bounding box center [1023, 333] width 127 height 15
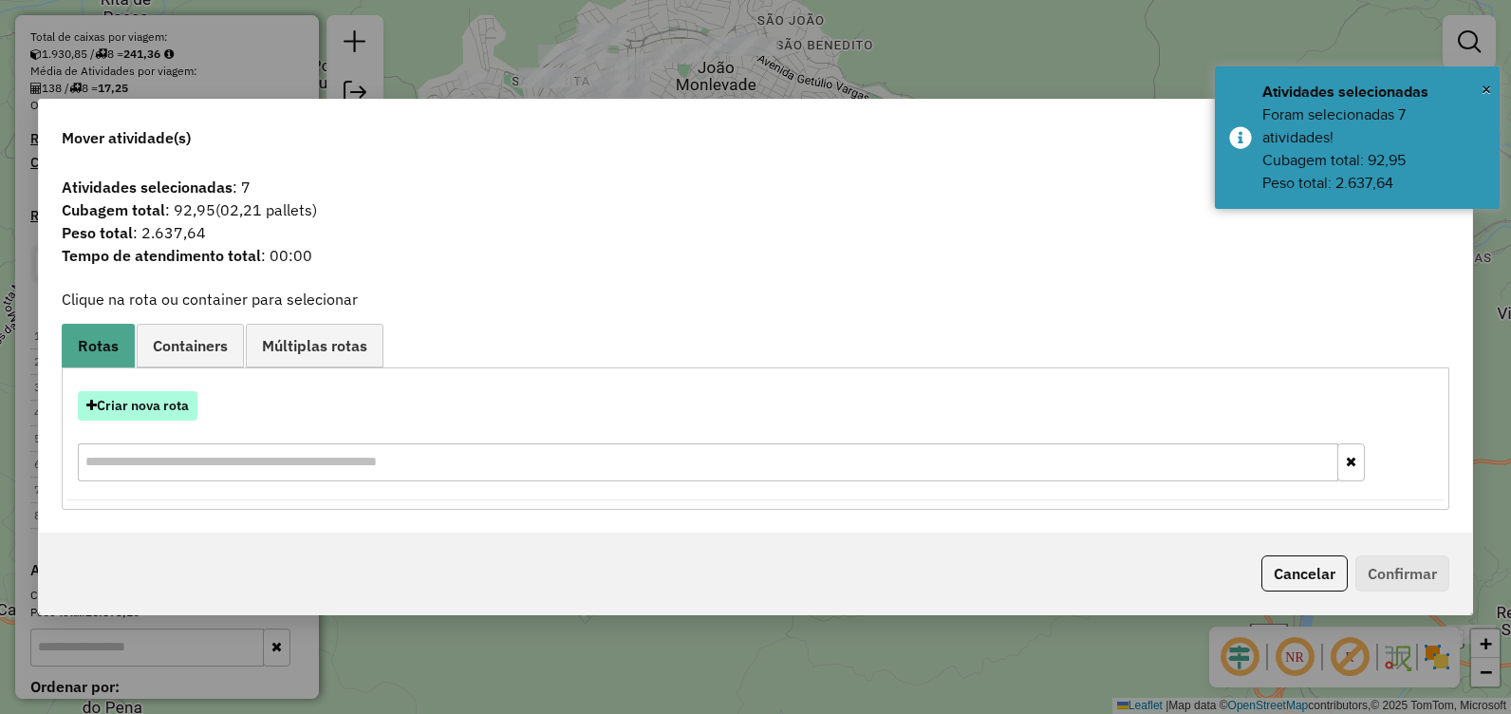
click at [159, 410] on button "Criar nova rota" at bounding box center [138, 405] width 120 height 29
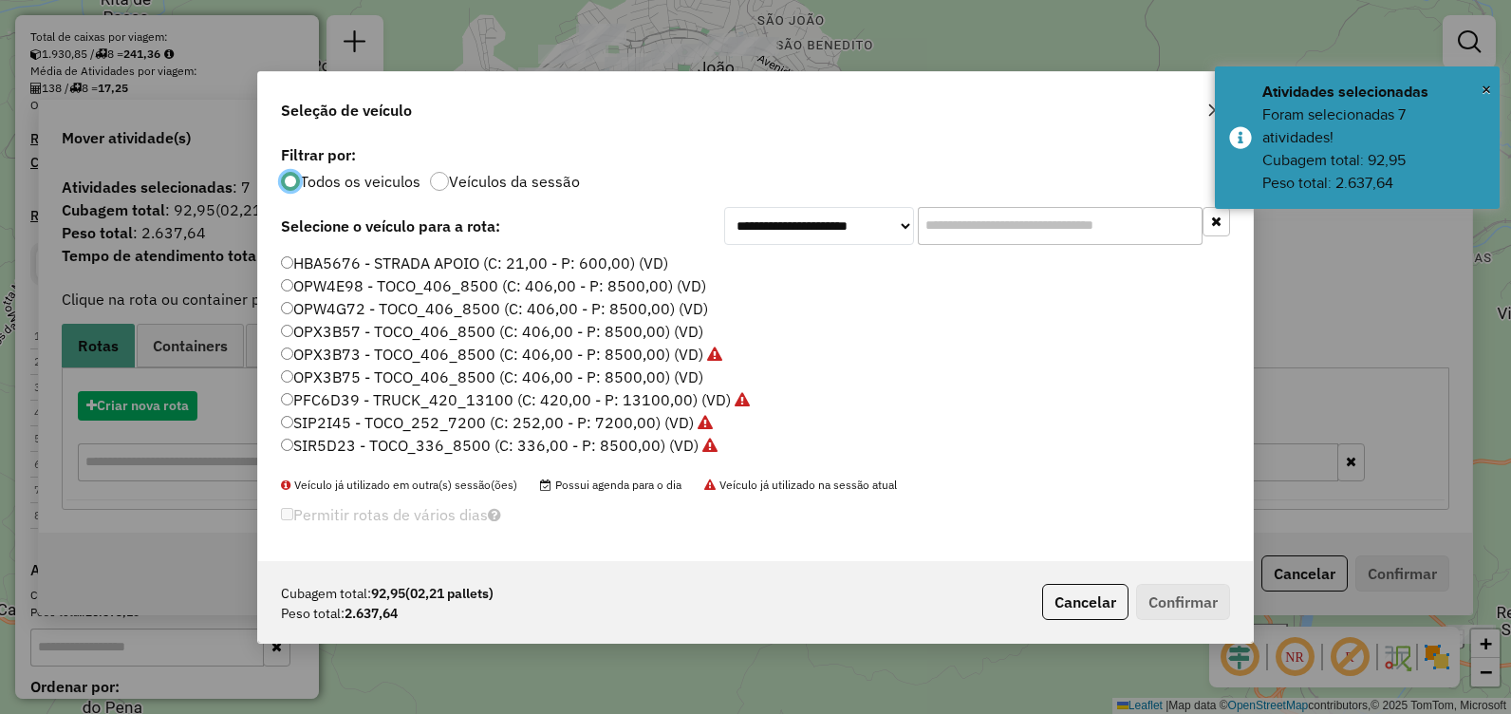
scroll to position [10, 6]
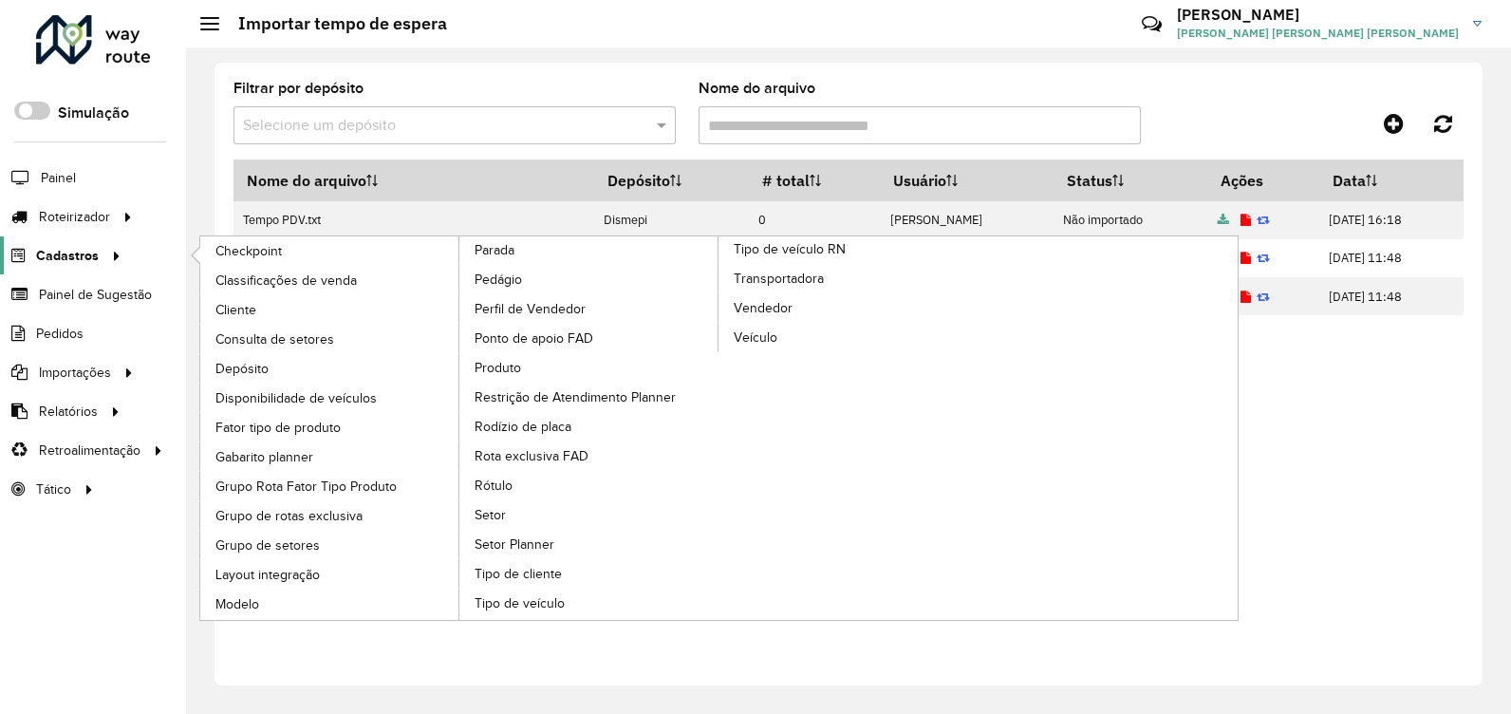
click at [66, 244] on link "Cadastros" at bounding box center [63, 255] width 127 height 38
click at [504, 360] on span "Produto" at bounding box center [499, 368] width 48 height 20
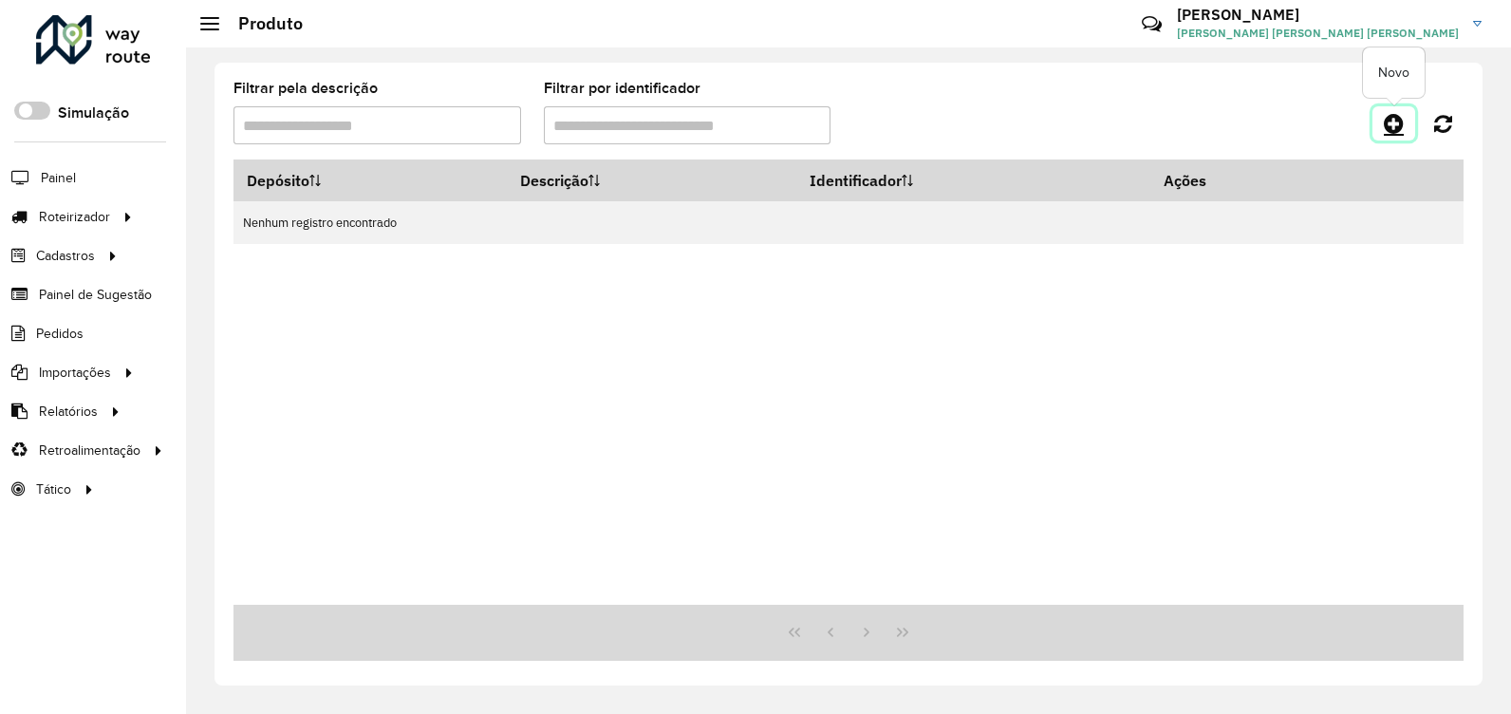
click at [1388, 120] on icon at bounding box center [1394, 123] width 20 height 23
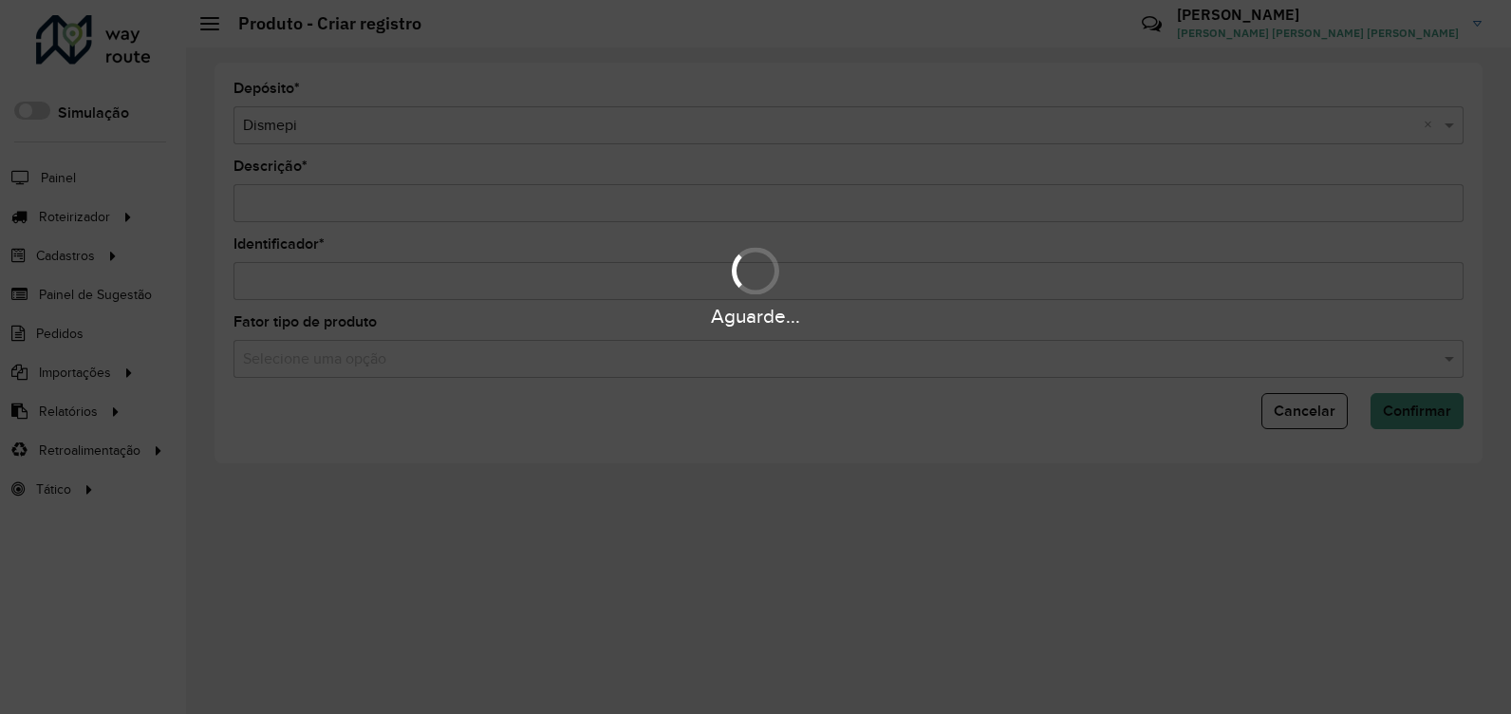
click at [282, 212] on hb-app "Aguarde... Pop-up bloqueado! Seu navegador bloqueou automáticamente a abertura …" at bounding box center [755, 357] width 1511 height 714
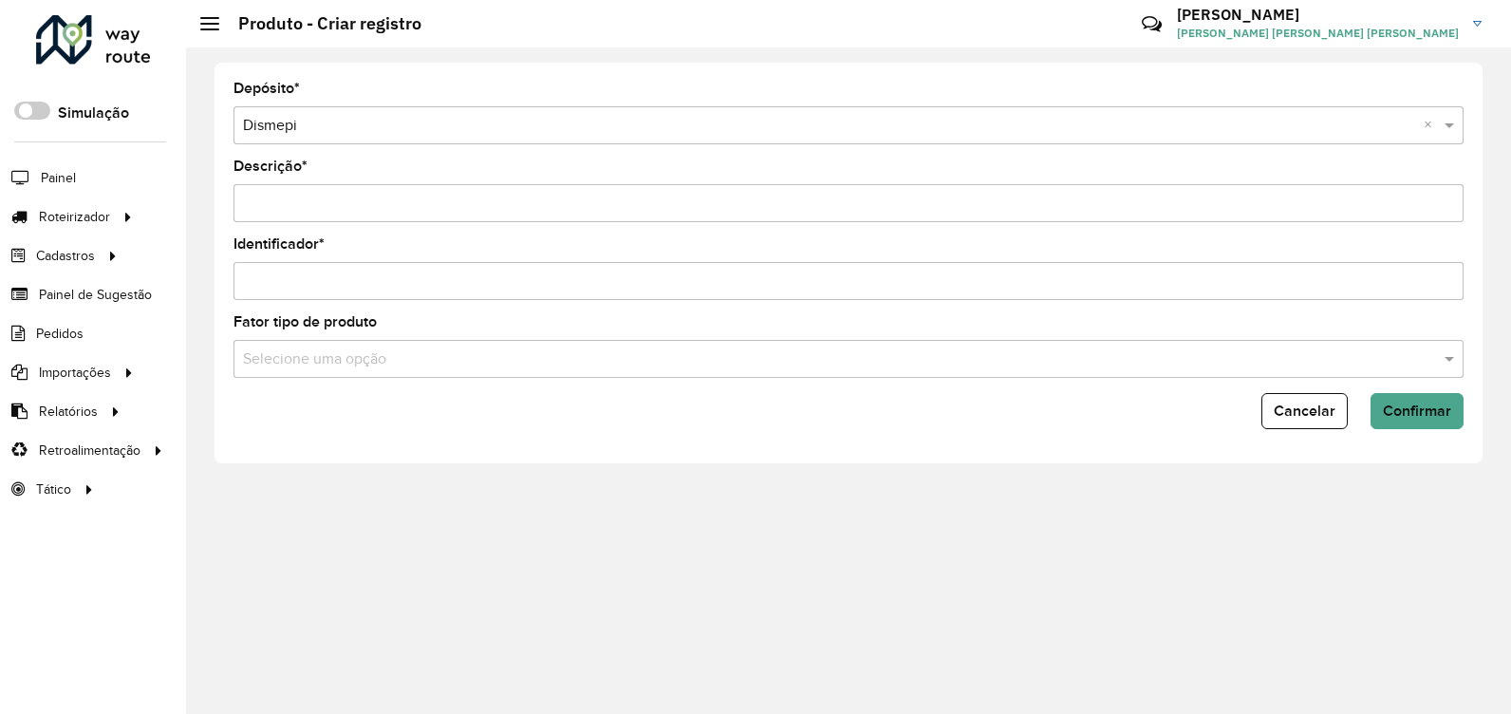
click at [282, 211] on input "Descrição *" at bounding box center [848, 203] width 1230 height 38
type input "*"
click at [1334, 427] on button "Cancelar" at bounding box center [1304, 411] width 86 height 36
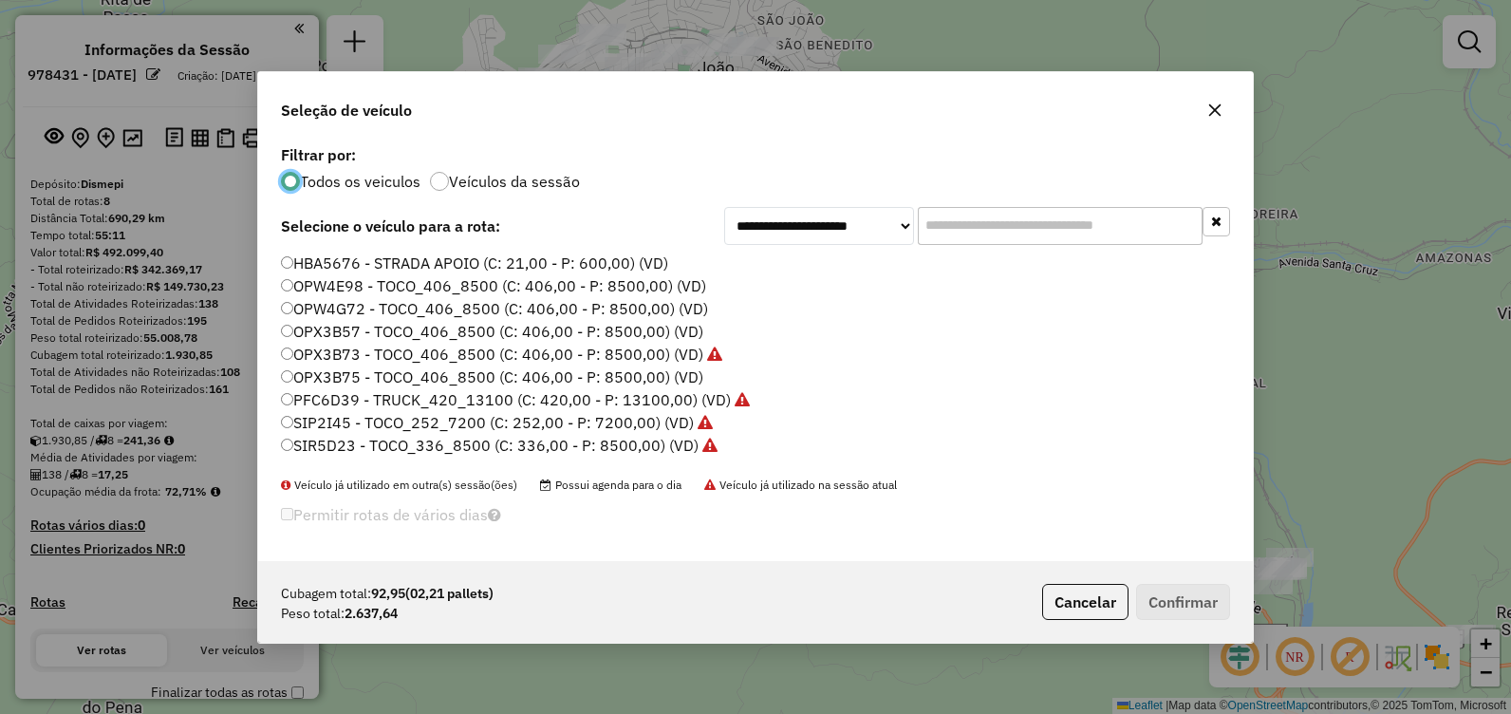
scroll to position [95, 0]
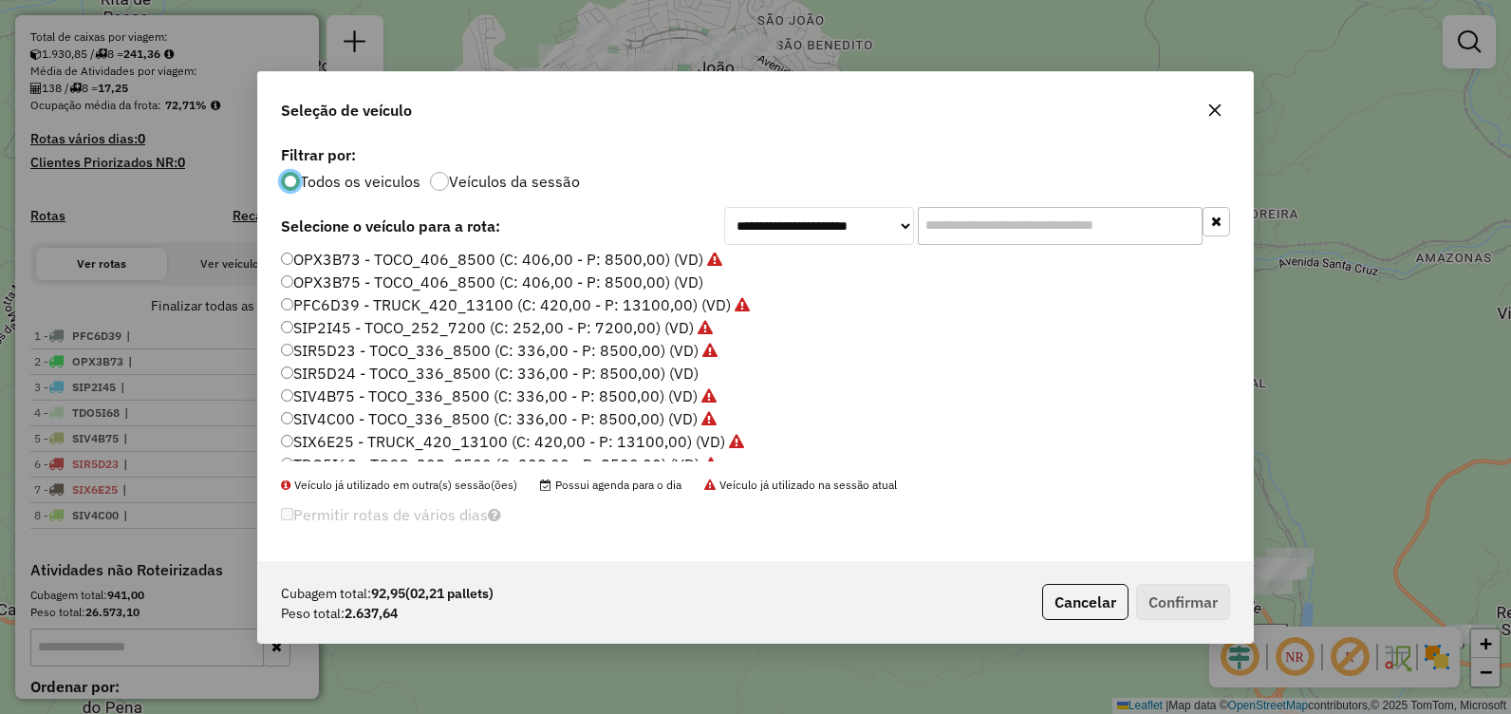
click at [569, 380] on label "SIR5D24 - TOCO_336_8500 (C: 336,00 - P: 8500,00) (VD)" at bounding box center [490, 373] width 418 height 23
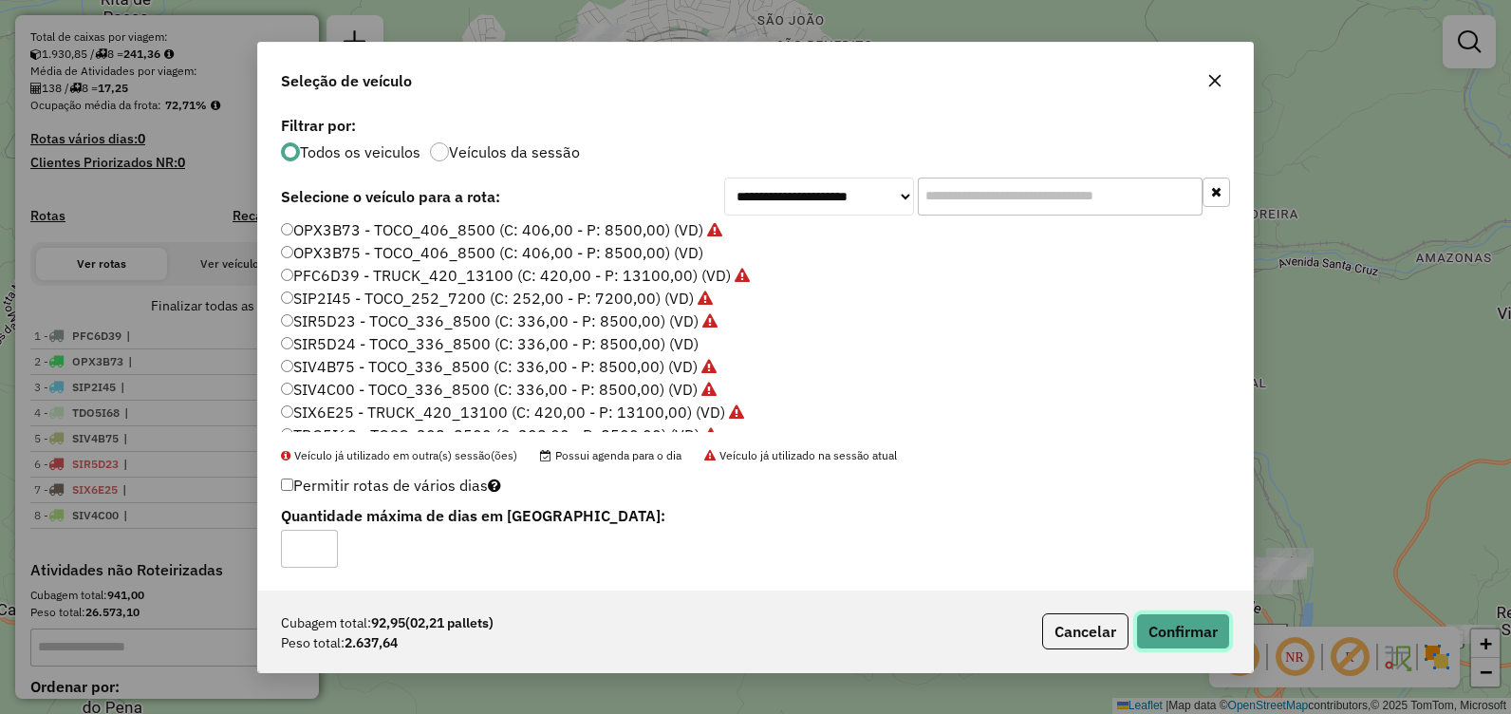
click at [1188, 636] on button "Confirmar" at bounding box center [1183, 631] width 94 height 36
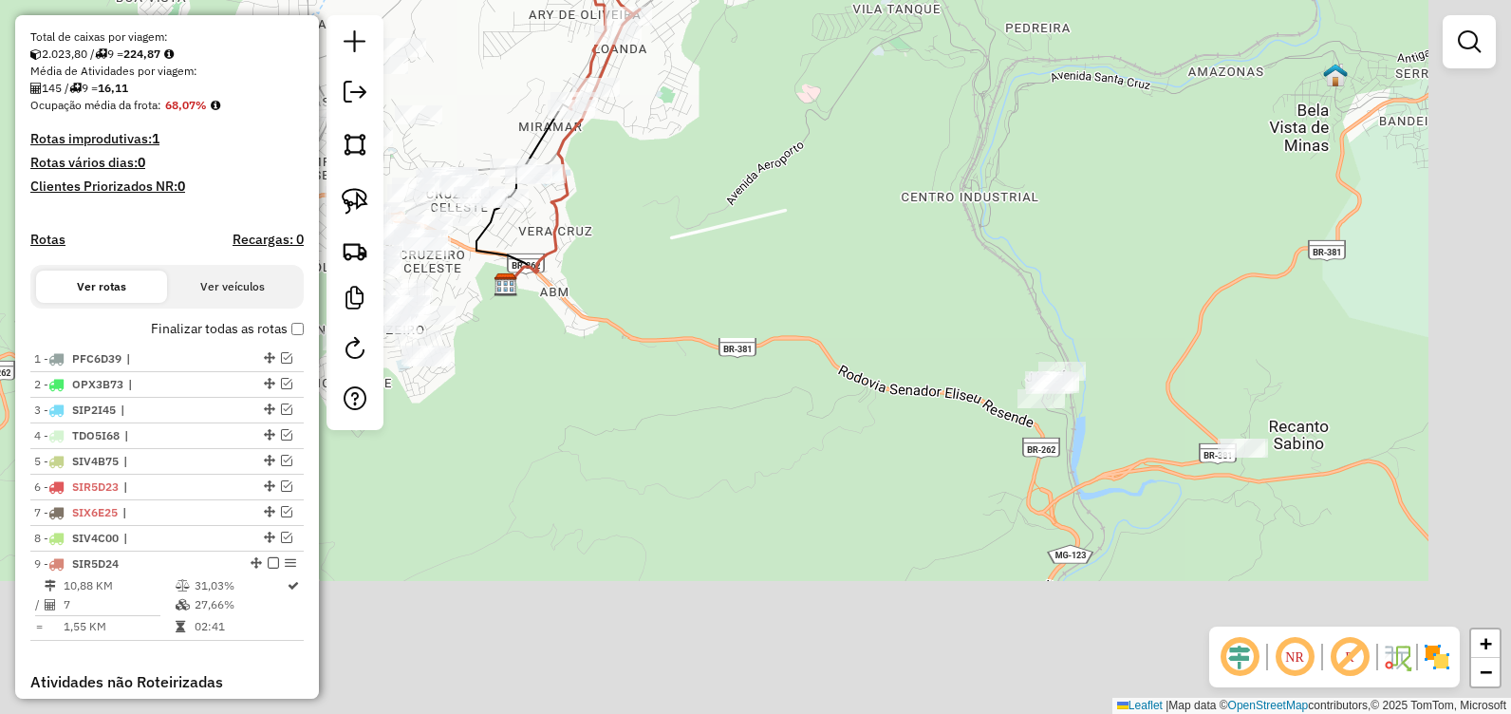
drag, startPoint x: 1383, startPoint y: 546, endPoint x: 961, endPoint y: 164, distance: 568.5
click at [963, 167] on div "Janela de atendimento Grade de atendimento Capacidade Transportadoras Veículos …" at bounding box center [755, 357] width 1511 height 714
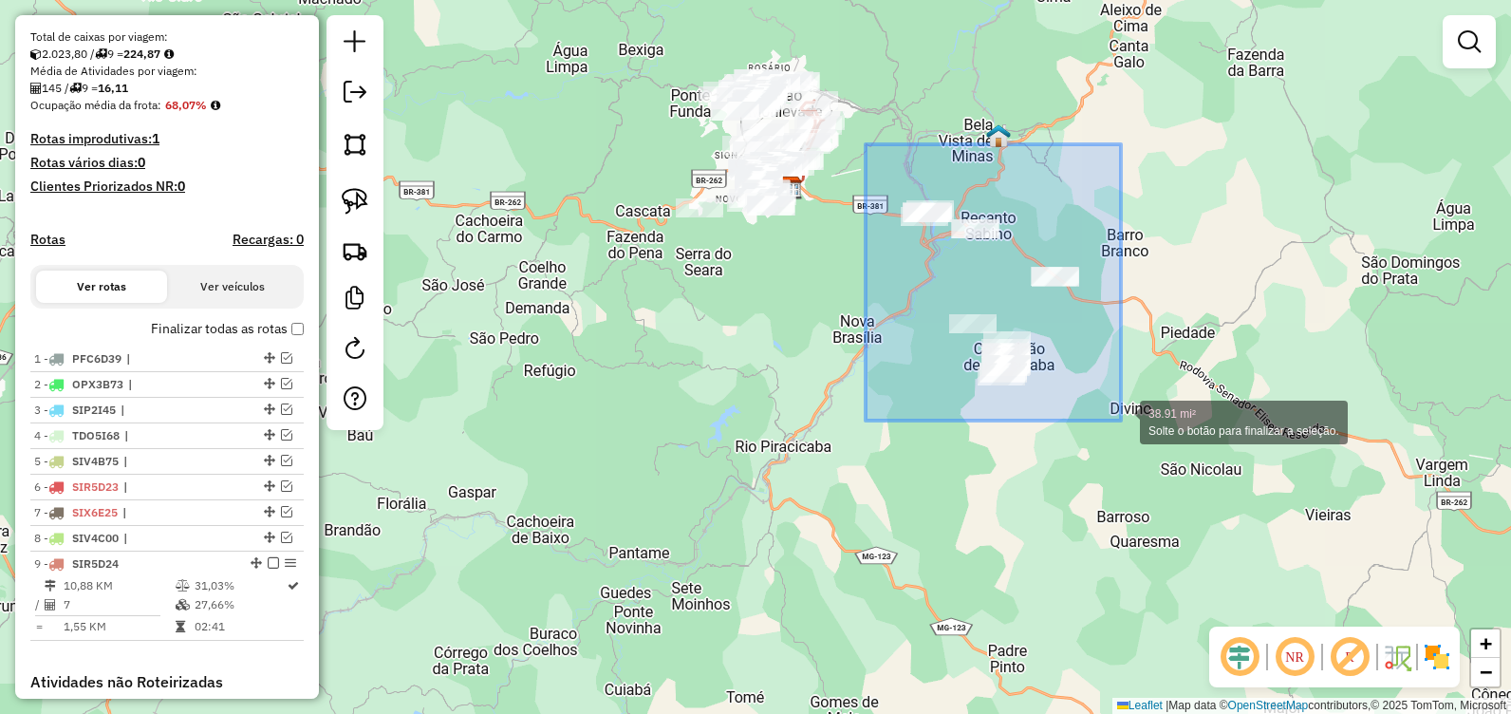
drag, startPoint x: 866, startPoint y: 144, endPoint x: 1119, endPoint y: 420, distance: 374.1
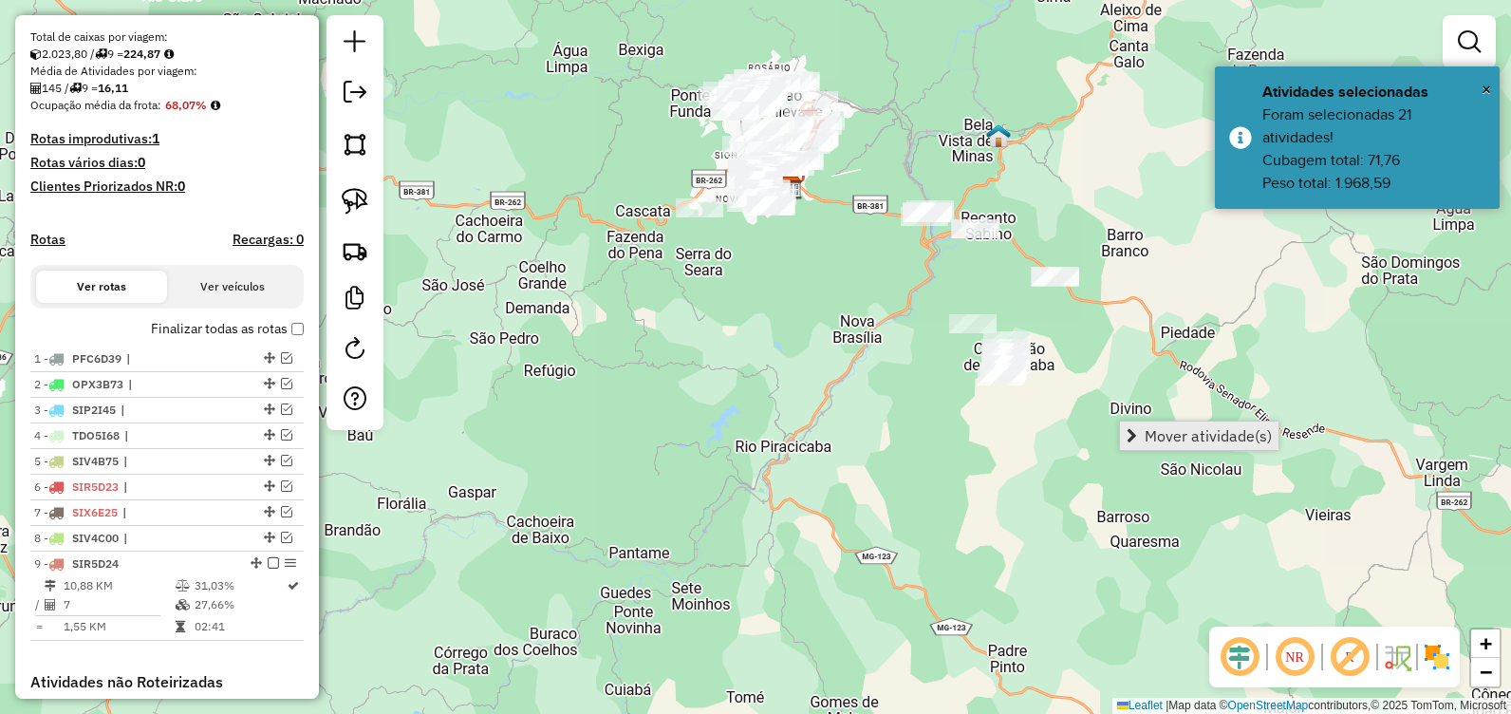
click at [1195, 434] on span "Mover atividade(s)" at bounding box center [1208, 435] width 127 height 15
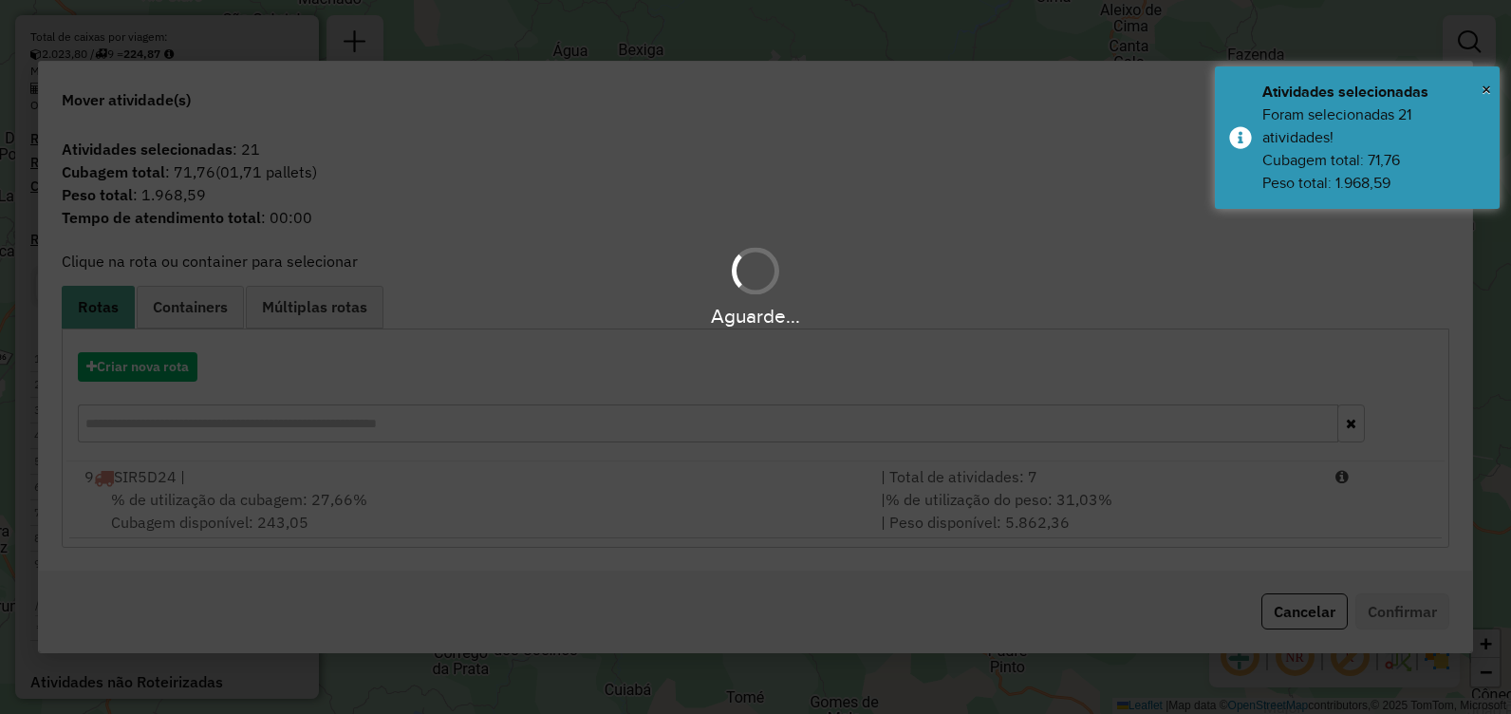
click at [218, 515] on div "Aguarde..." at bounding box center [755, 357] width 1511 height 714
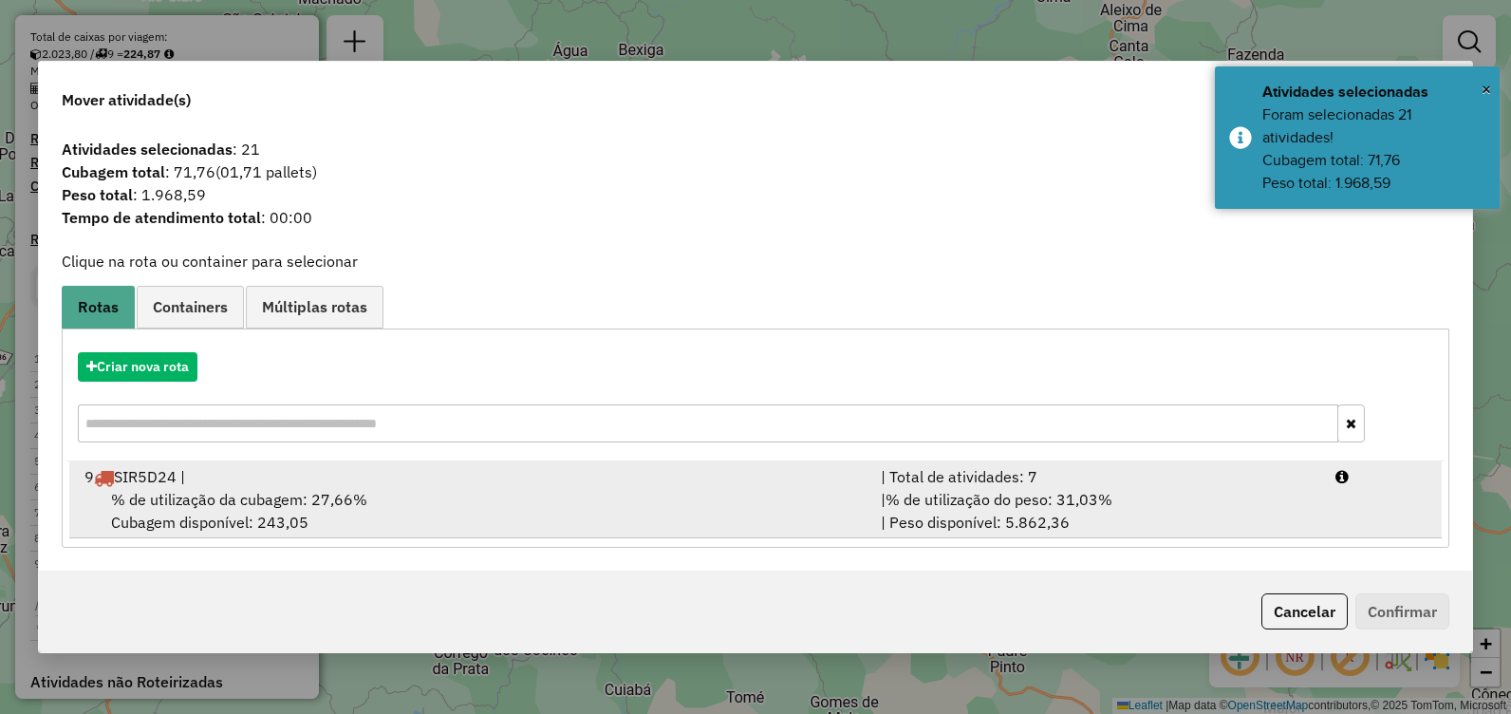
click at [222, 510] on div "% de utilização da cubagem: 27,66% Cubagem disponível: 243,05" at bounding box center [471, 511] width 796 height 46
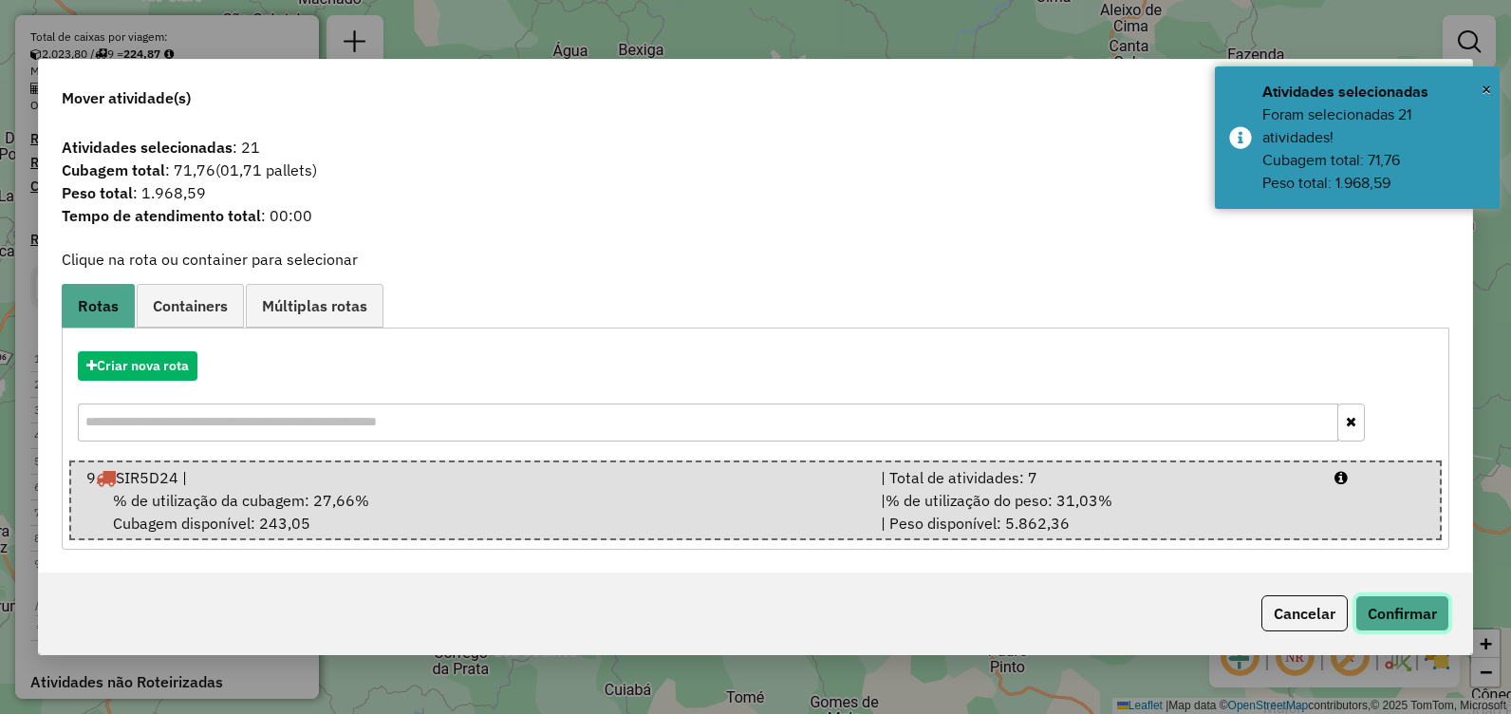
click at [1421, 610] on button "Confirmar" at bounding box center [1402, 613] width 94 height 36
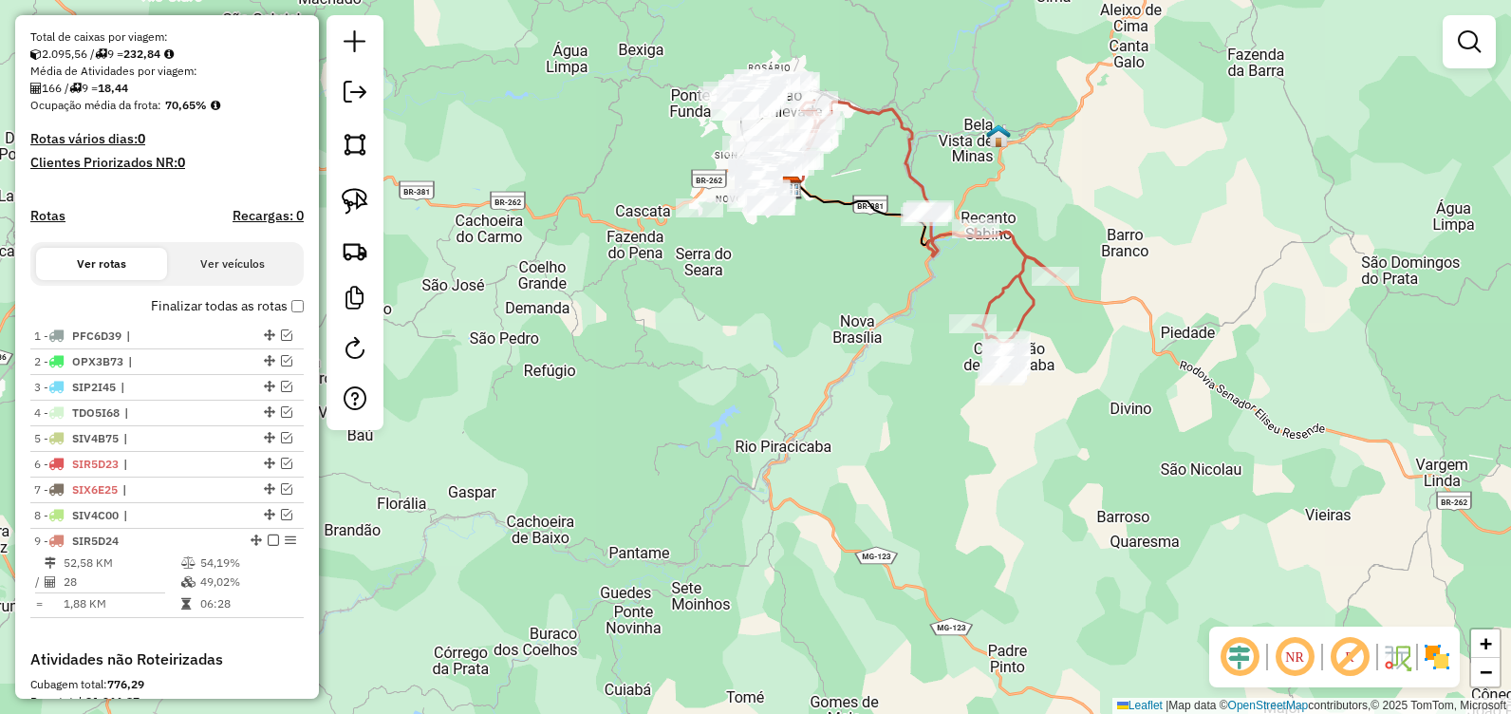
click at [810, 509] on div "Janela de atendimento Grade de atendimento Capacidade Transportadoras Veículos …" at bounding box center [755, 357] width 1511 height 714
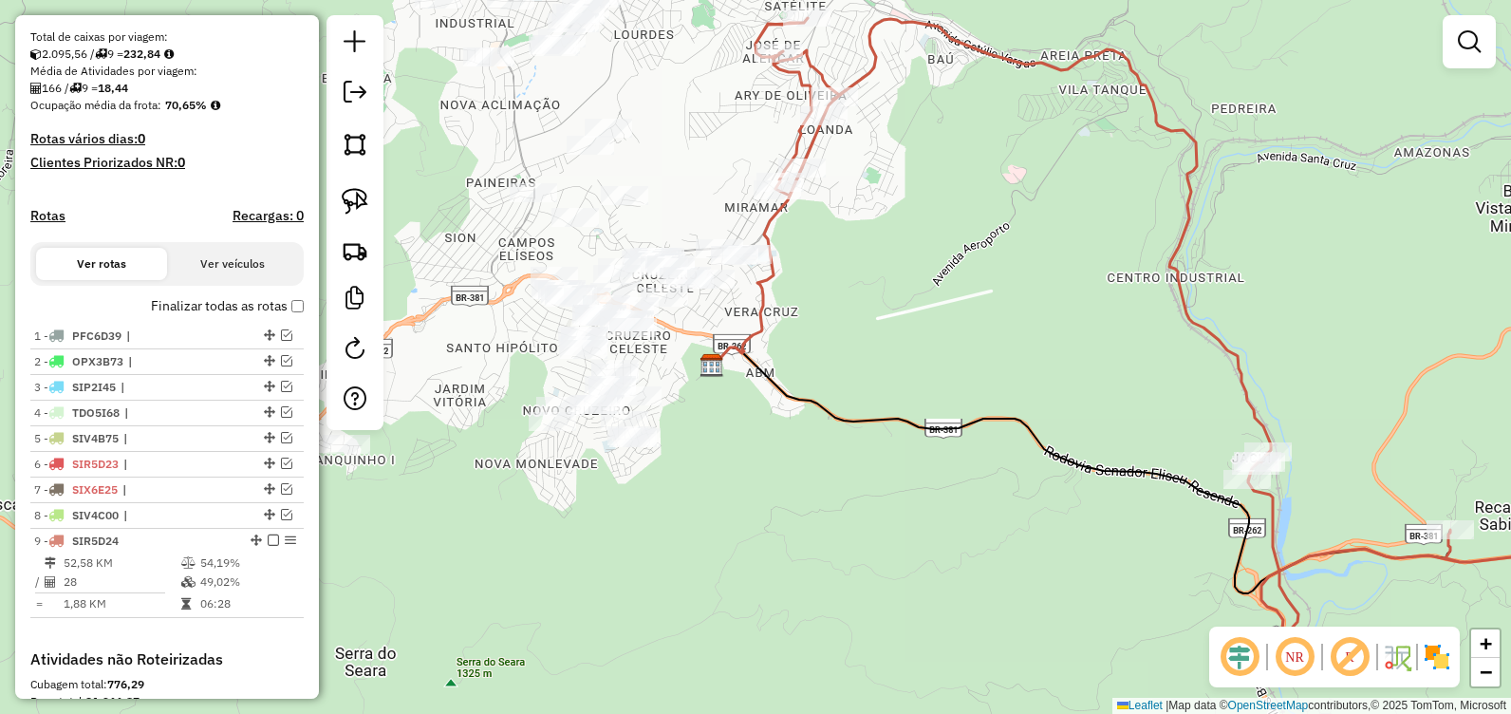
drag, startPoint x: 934, startPoint y: 243, endPoint x: 931, endPoint y: 257, distance: 14.5
click at [932, 256] on div "Janela de atendimento Grade de atendimento Capacidade Transportadoras Veículos …" at bounding box center [755, 357] width 1511 height 714
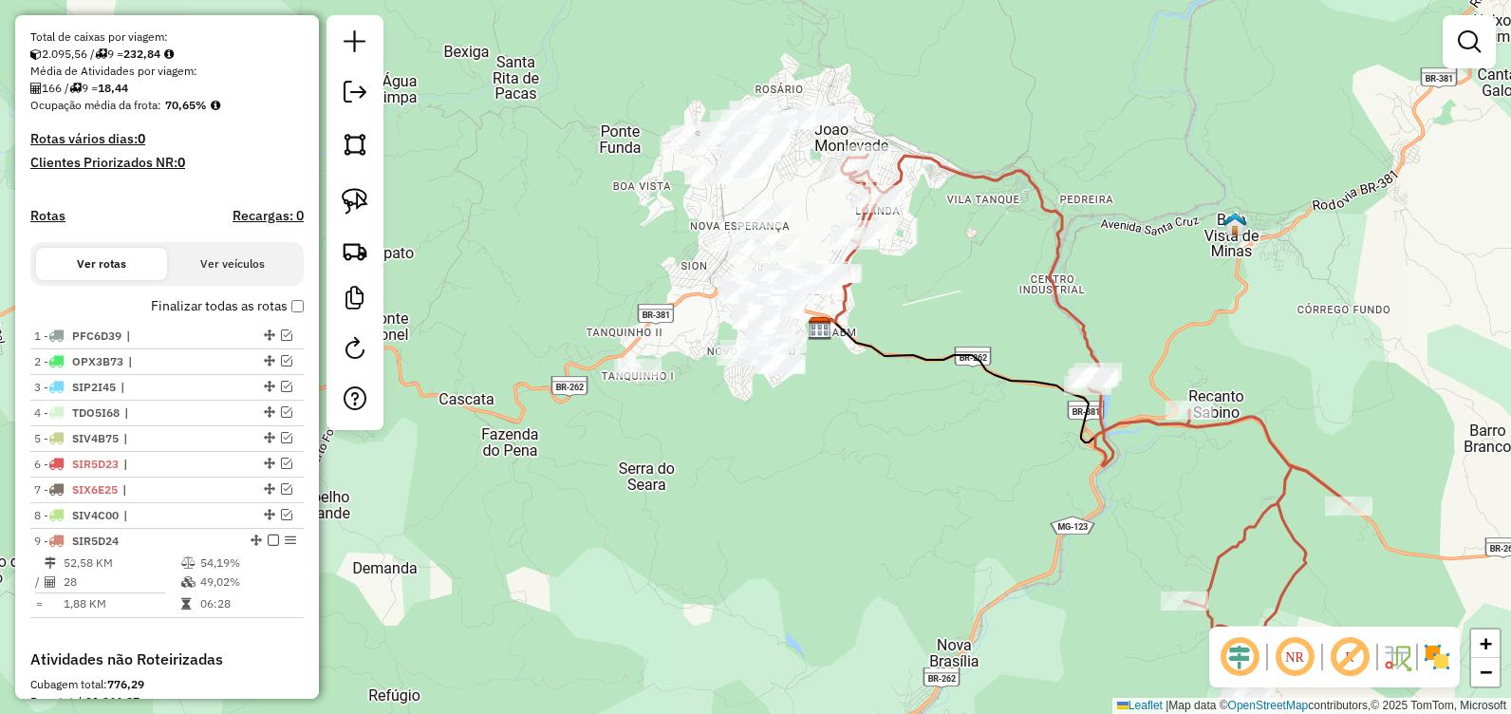
click at [859, 219] on icon at bounding box center [1096, 430] width 508 height 550
select select "**********"
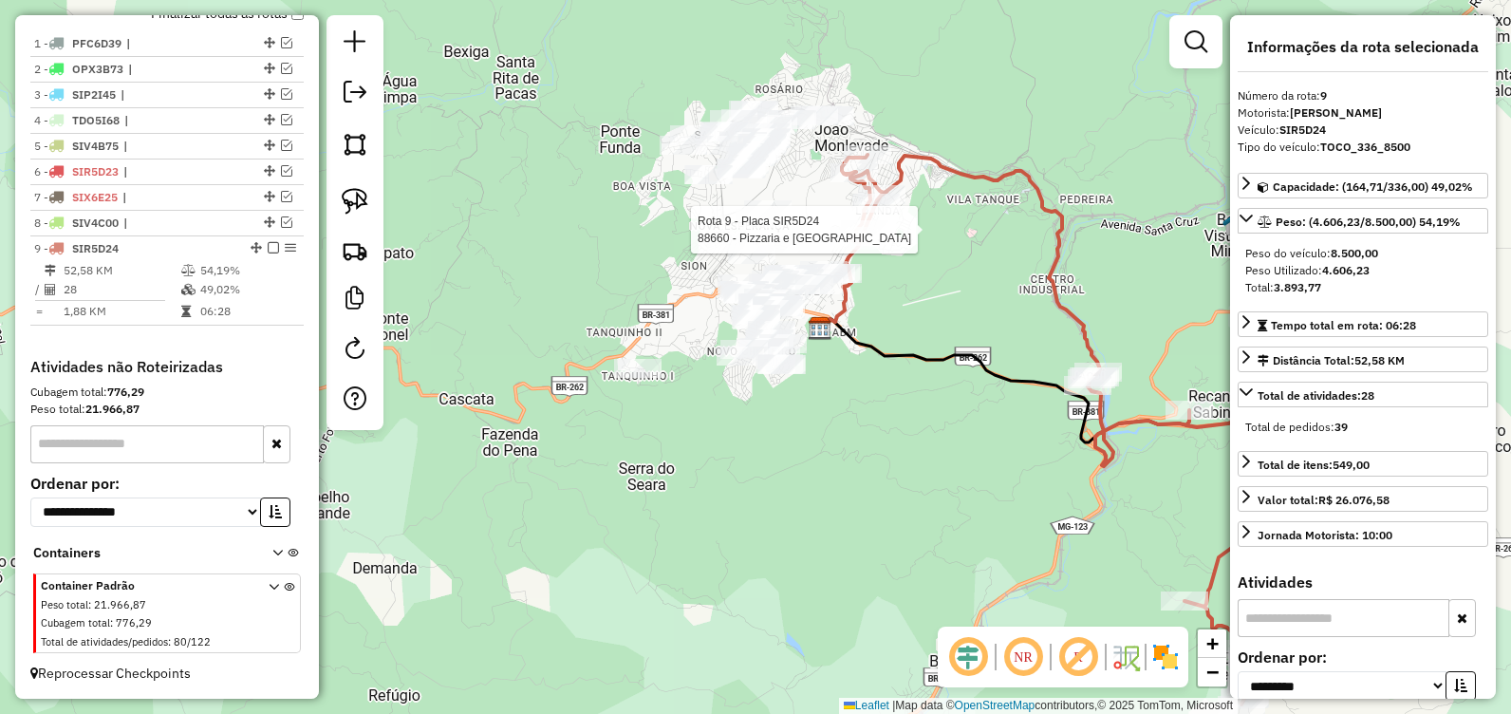
scroll to position [696, 0]
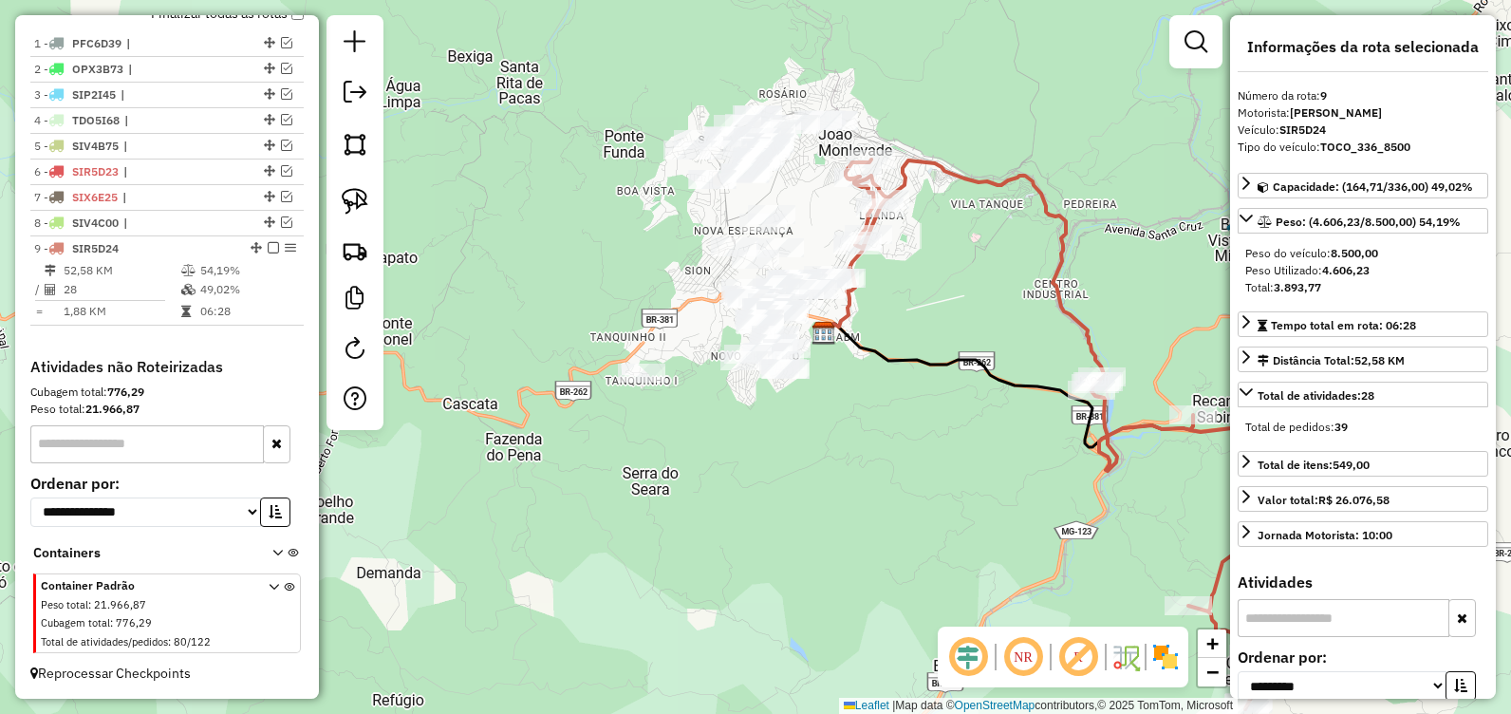
drag, startPoint x: 978, startPoint y: 265, endPoint x: 960, endPoint y: 281, distance: 24.2
click at [984, 279] on div "Janela de atendimento Grade de atendimento Capacidade Transportadoras Veículos …" at bounding box center [755, 357] width 1511 height 714
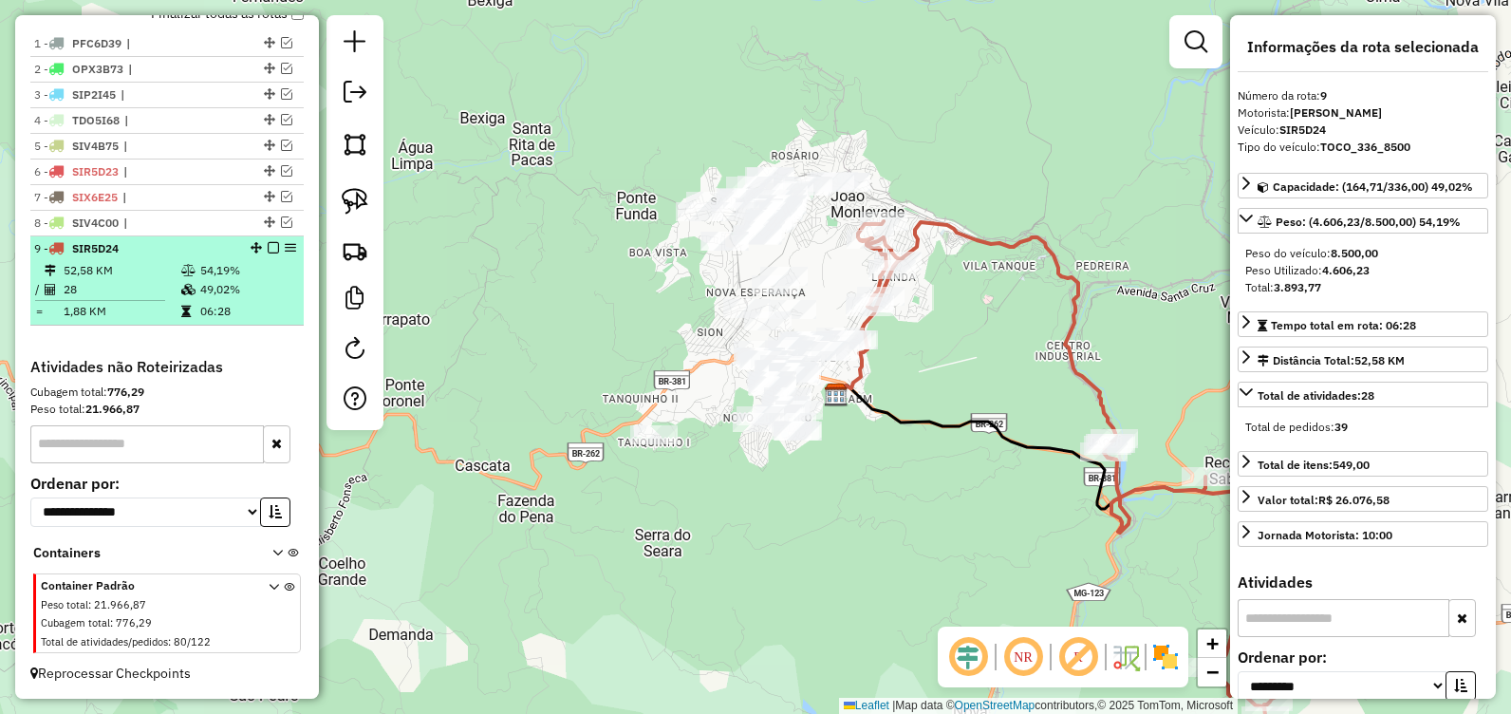
click at [268, 250] on em at bounding box center [273, 247] width 11 height 11
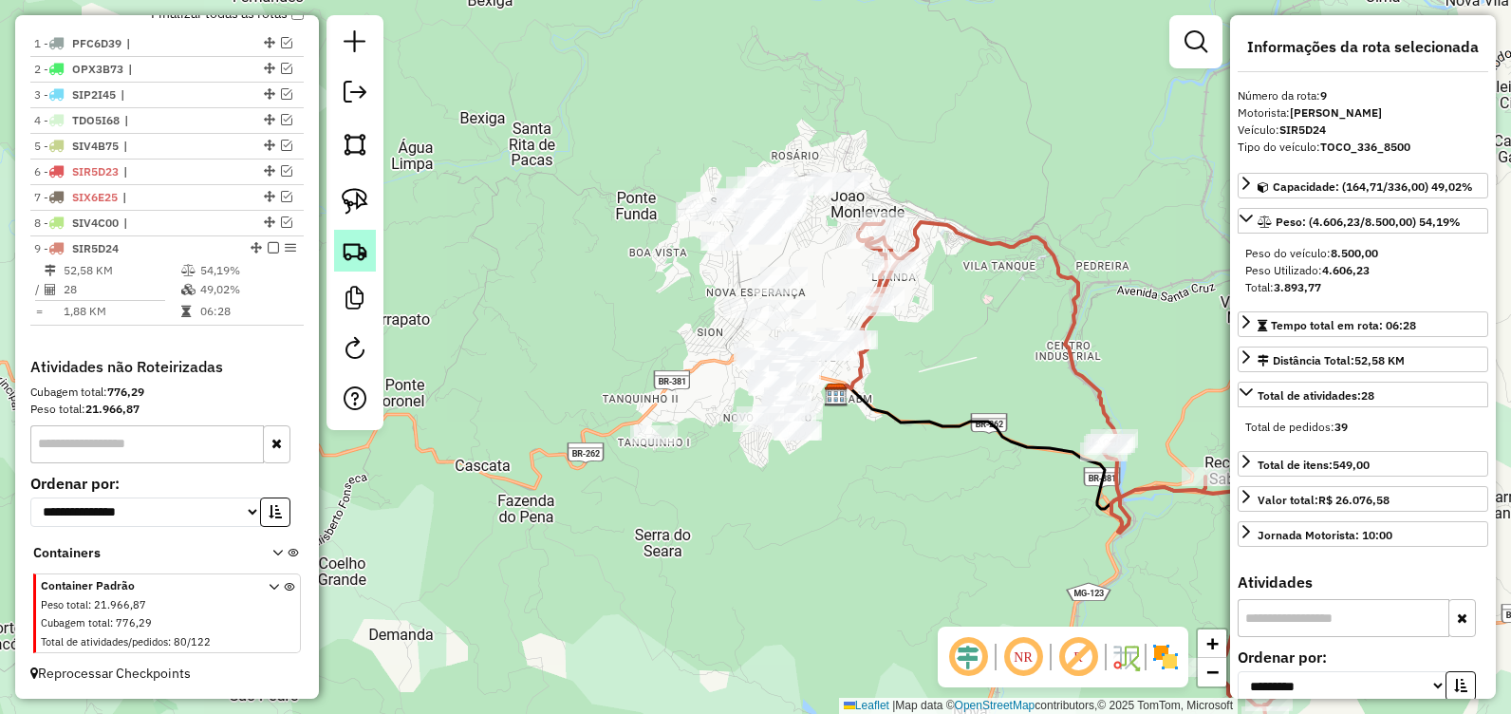
scroll to position [632, 0]
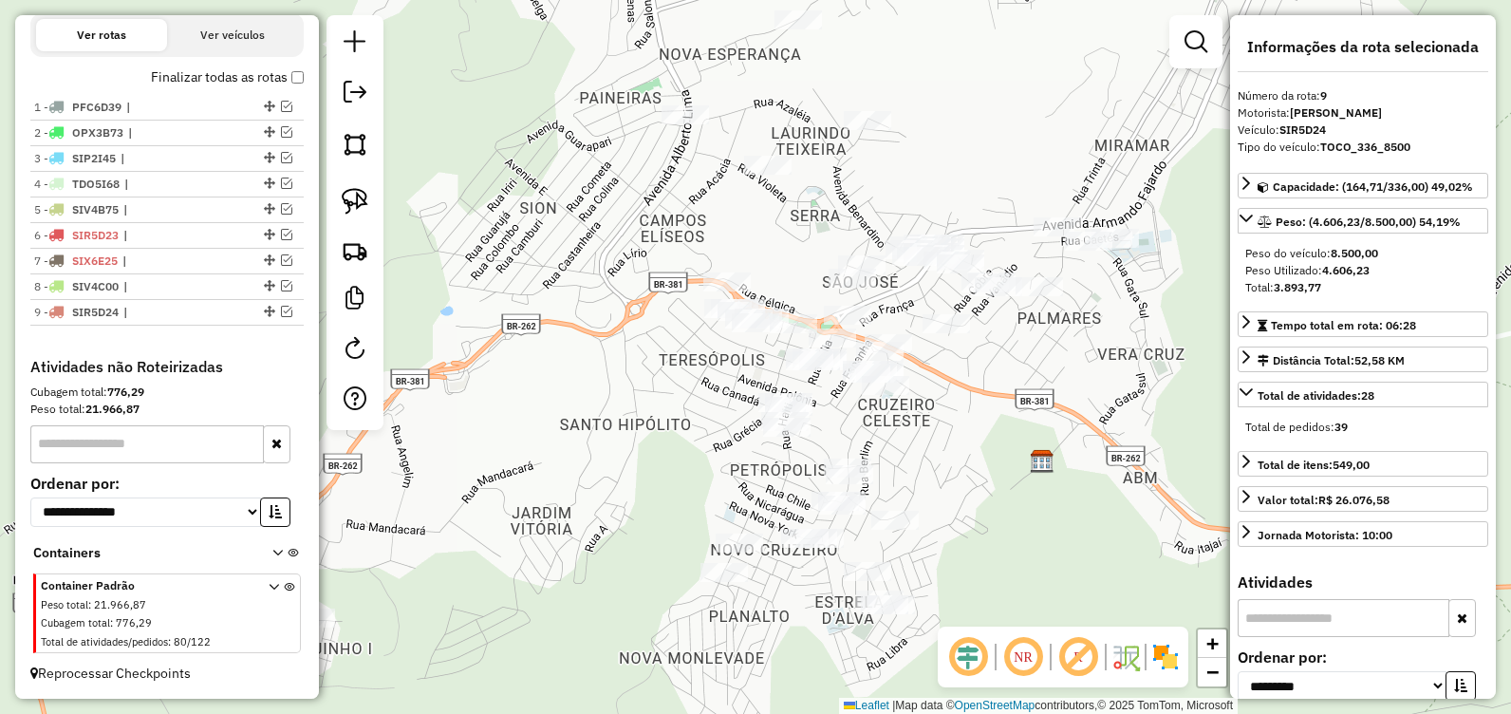
drag, startPoint x: 711, startPoint y: 507, endPoint x: 699, endPoint y: 284, distance: 223.4
click at [703, 289] on div "Janela de atendimento Grade de atendimento Capacidade Transportadoras Veículos …" at bounding box center [755, 357] width 1511 height 714
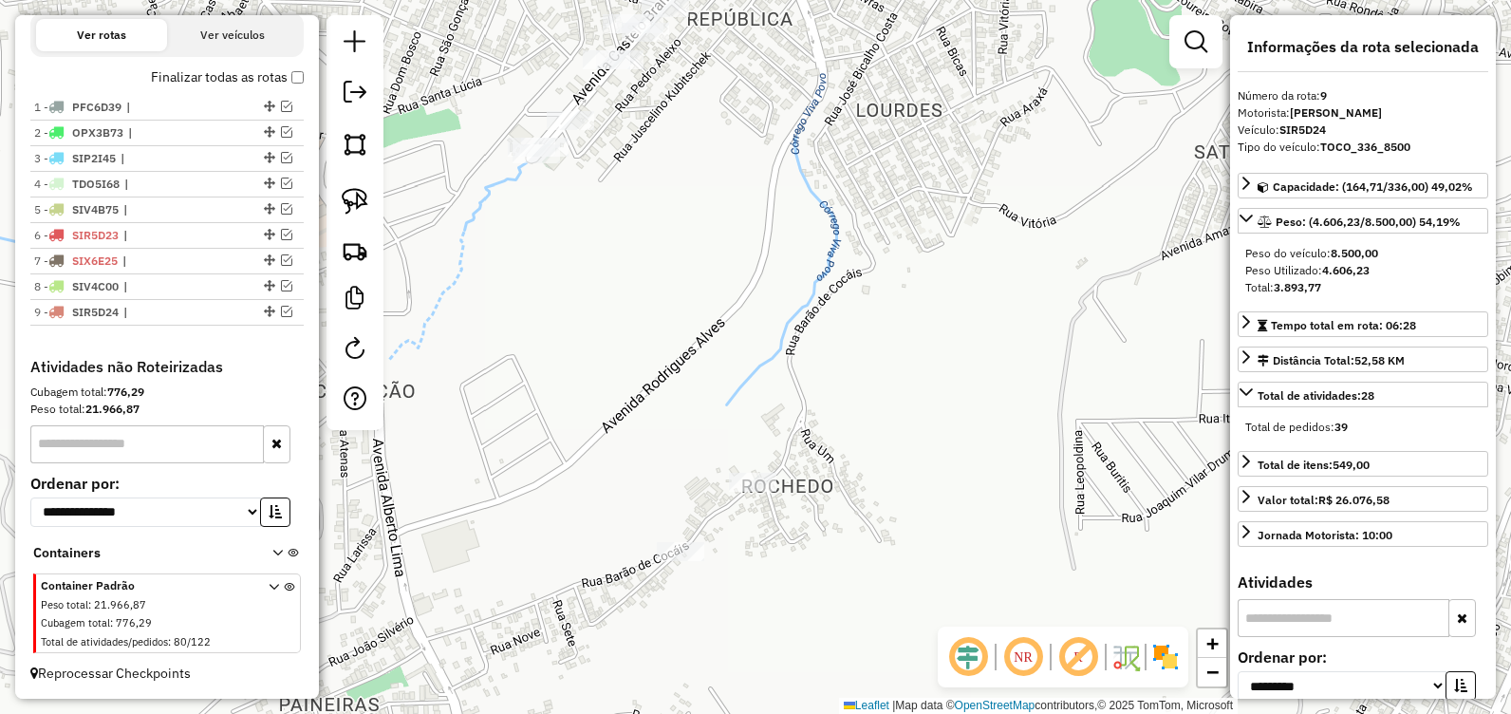
drag, startPoint x: 763, startPoint y: 168, endPoint x: 718, endPoint y: 215, distance: 65.8
click at [730, 279] on div "Janela de atendimento Grade de atendimento Capacidade Transportadoras Veículos …" at bounding box center [755, 357] width 1511 height 714
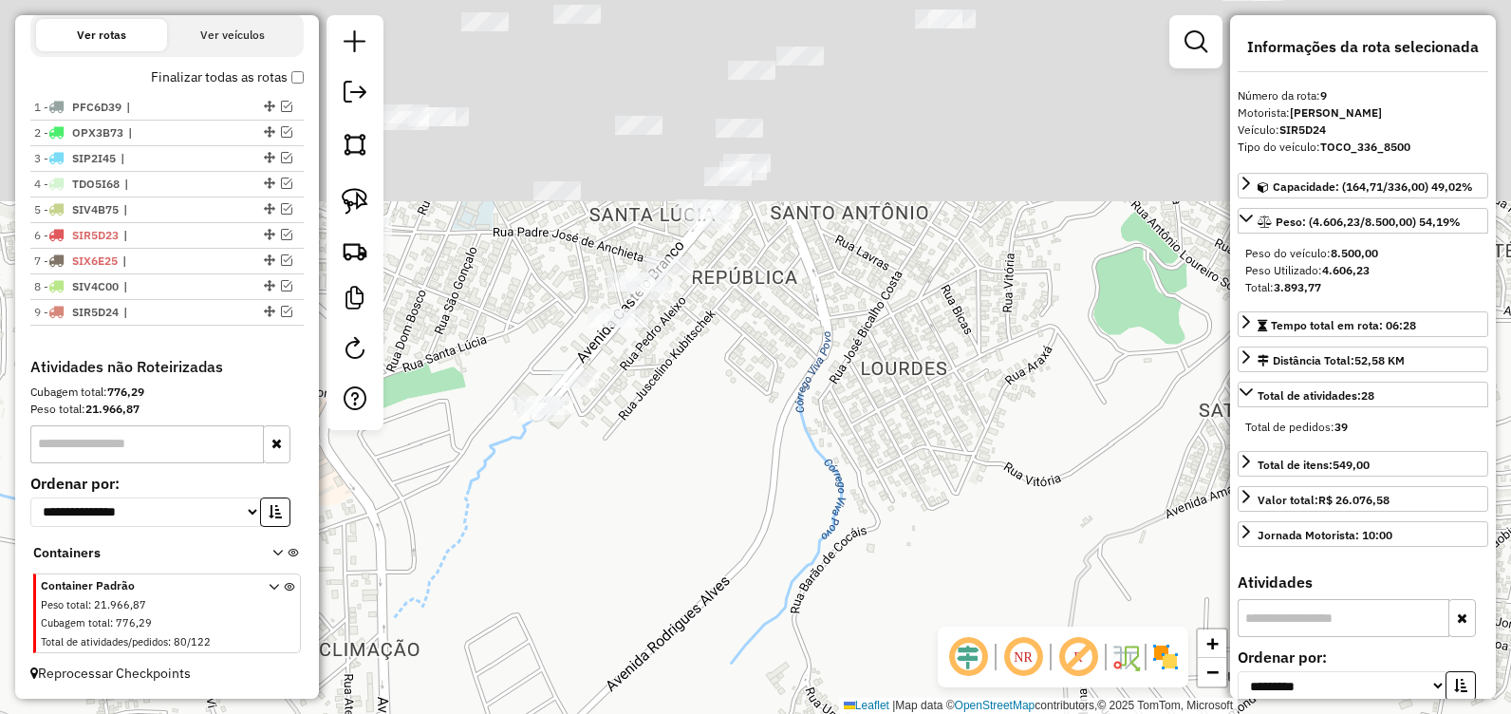
drag, startPoint x: 709, startPoint y: 259, endPoint x: 718, endPoint y: 433, distance: 173.9
click at [718, 433] on div "Janela de atendimento Grade de atendimento Capacidade Transportadoras Veículos …" at bounding box center [755, 357] width 1511 height 714
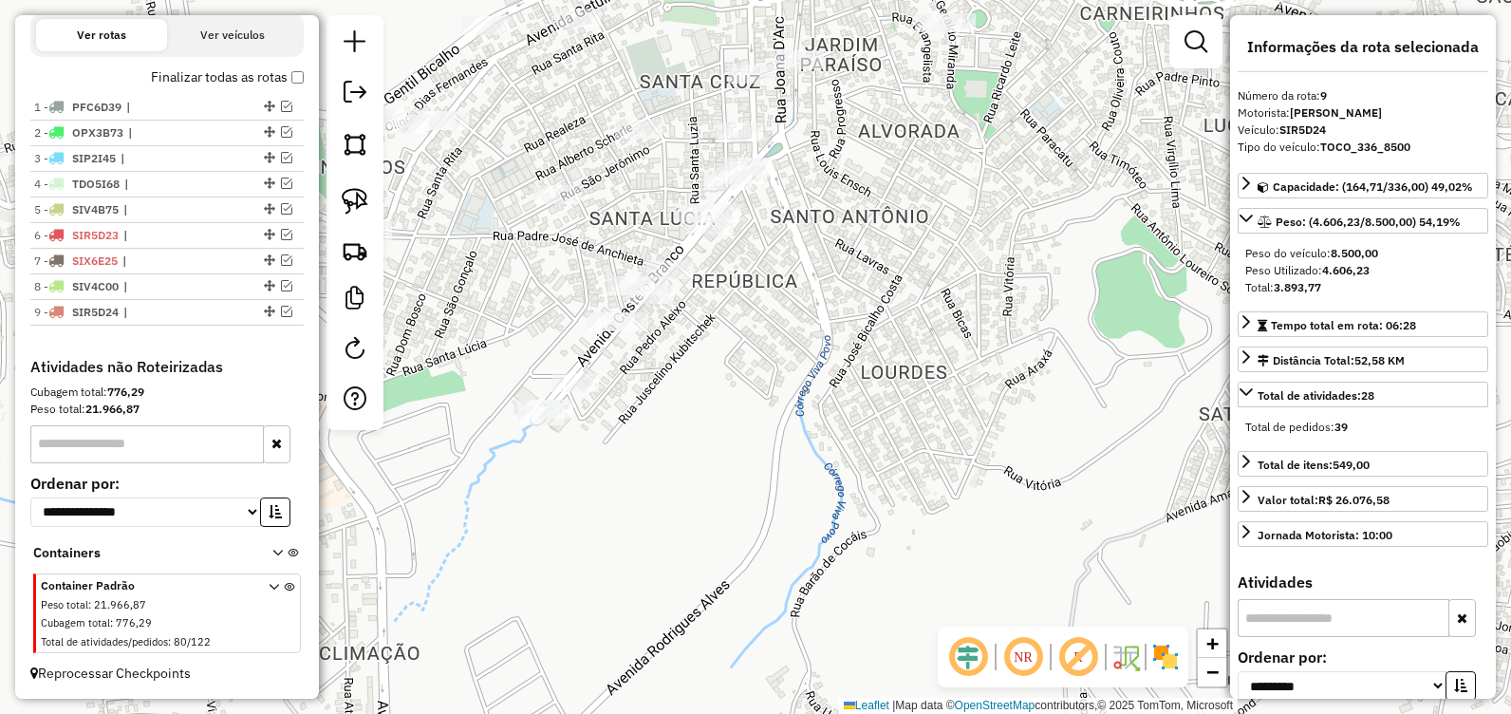
click at [750, 435] on div "Janela de atendimento Grade de atendimento Capacidade Transportadoras Veículos …" at bounding box center [755, 357] width 1511 height 714
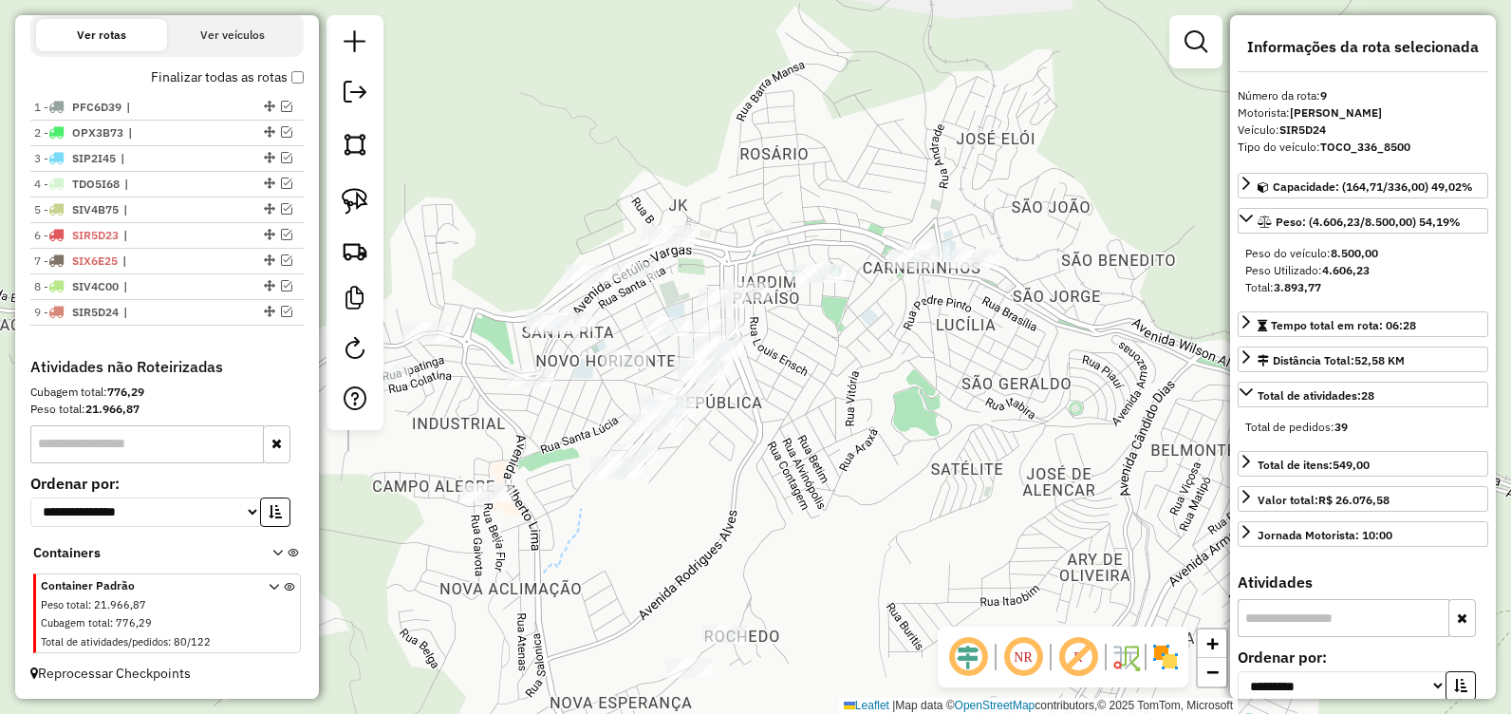
drag, startPoint x: 354, startPoint y: 144, endPoint x: 419, endPoint y: 196, distance: 82.4
click at [352, 147] on img at bounding box center [355, 144] width 27 height 27
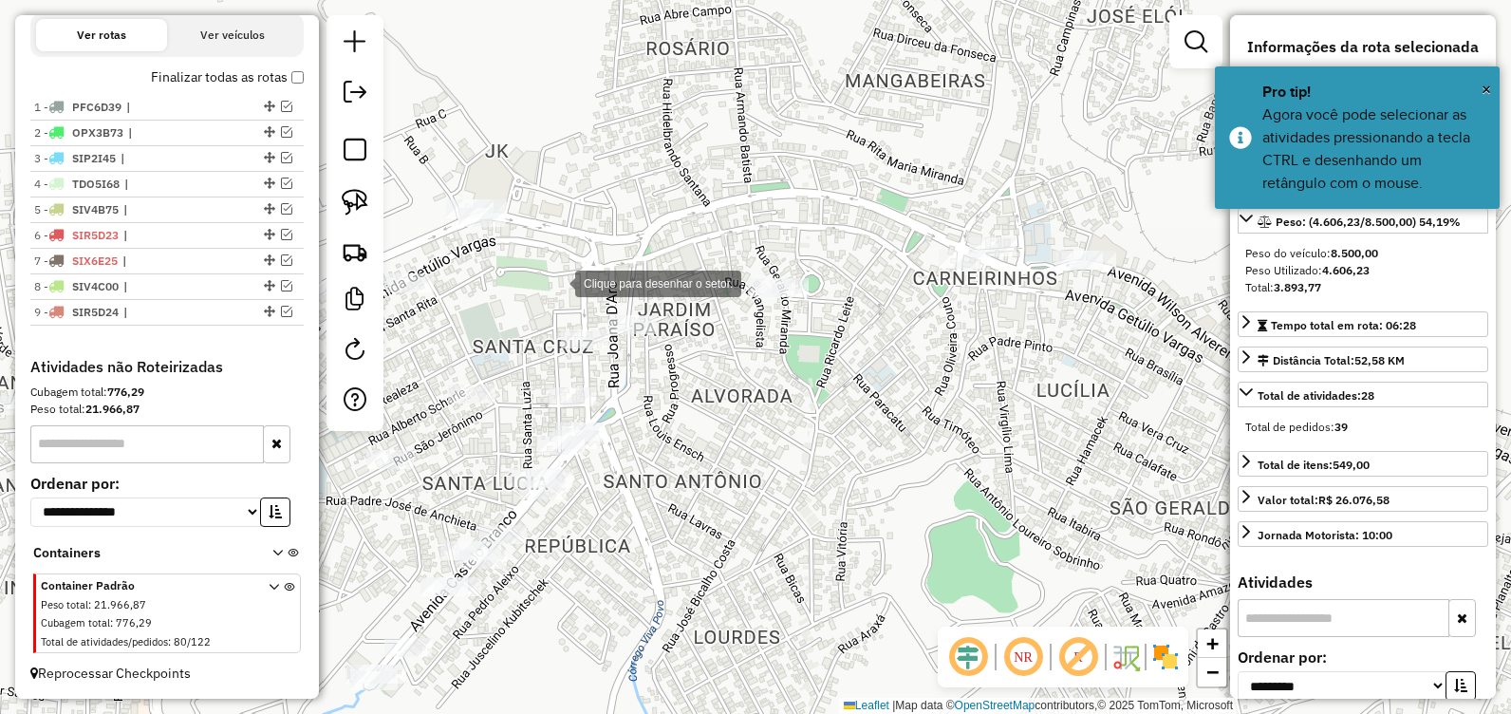
drag, startPoint x: 556, startPoint y: 282, endPoint x: 532, endPoint y: 375, distance: 96.2
click at [555, 289] on div at bounding box center [556, 282] width 38 height 38
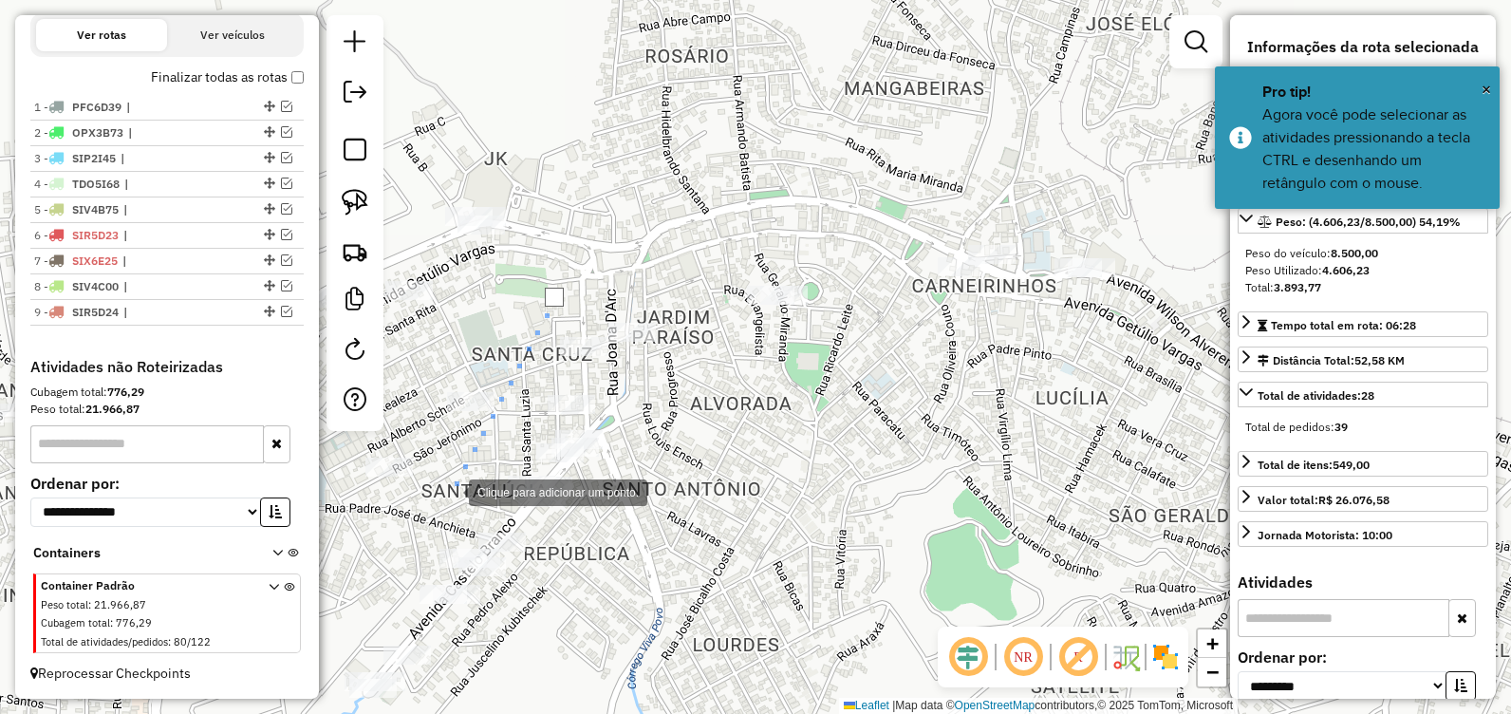
click at [450, 494] on div at bounding box center [450, 491] width 38 height 38
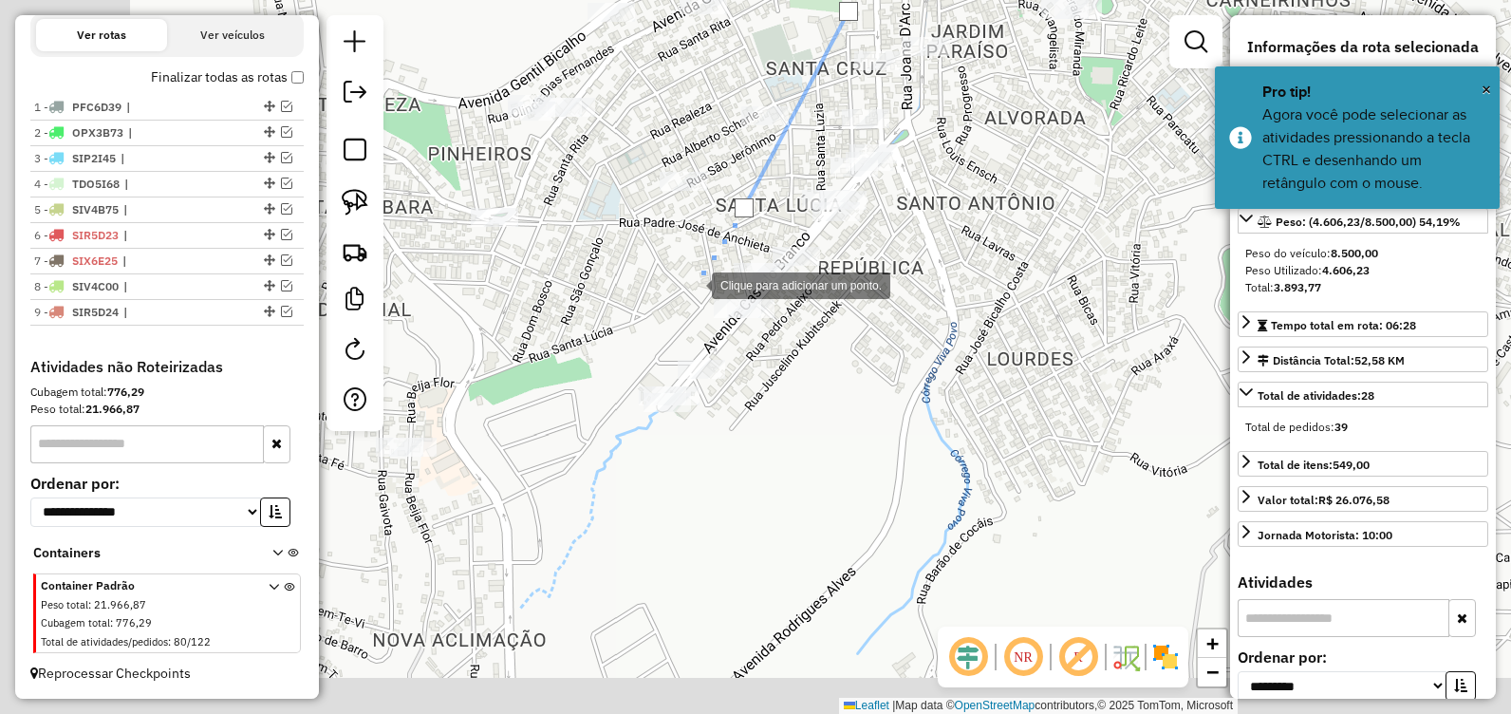
drag, startPoint x: 403, startPoint y: 579, endPoint x: 682, endPoint y: 307, distance: 390.0
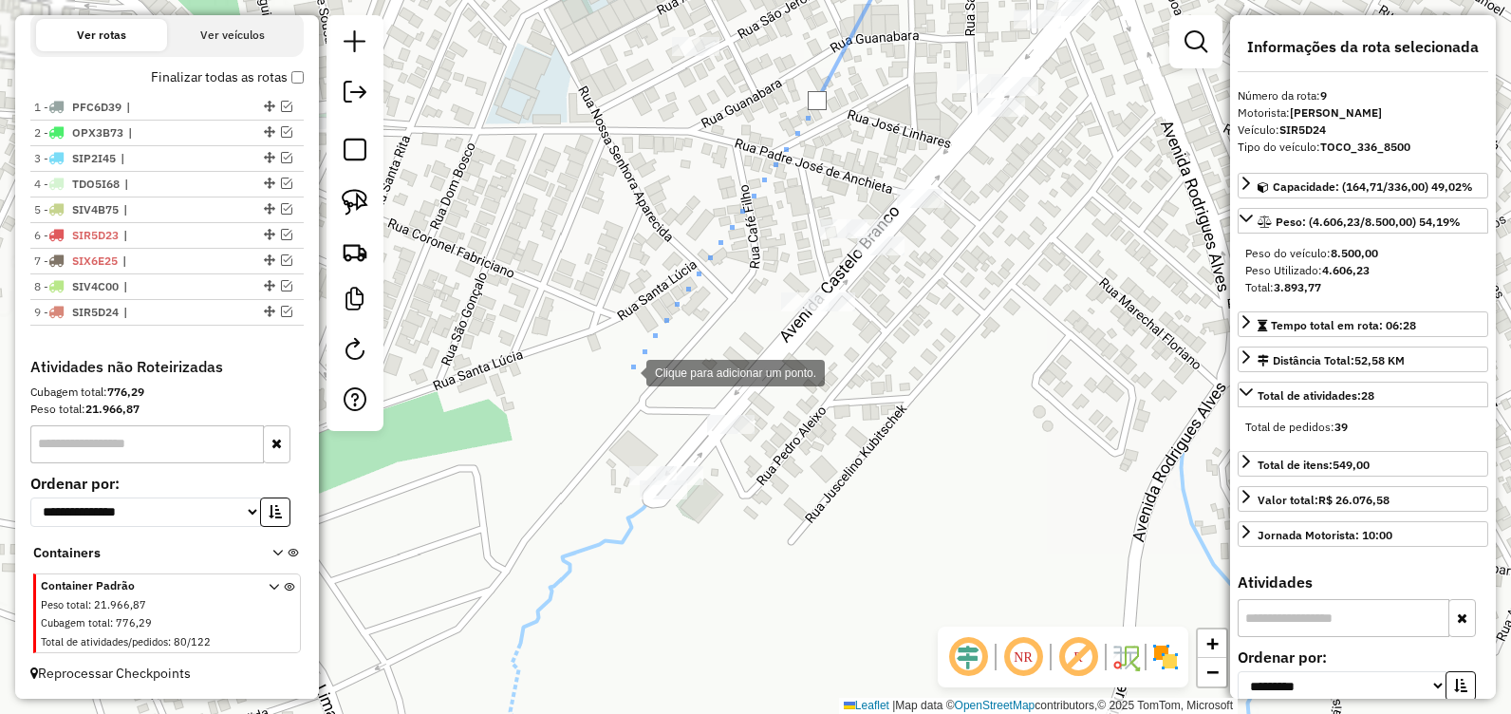
click at [617, 380] on div at bounding box center [627, 371] width 38 height 38
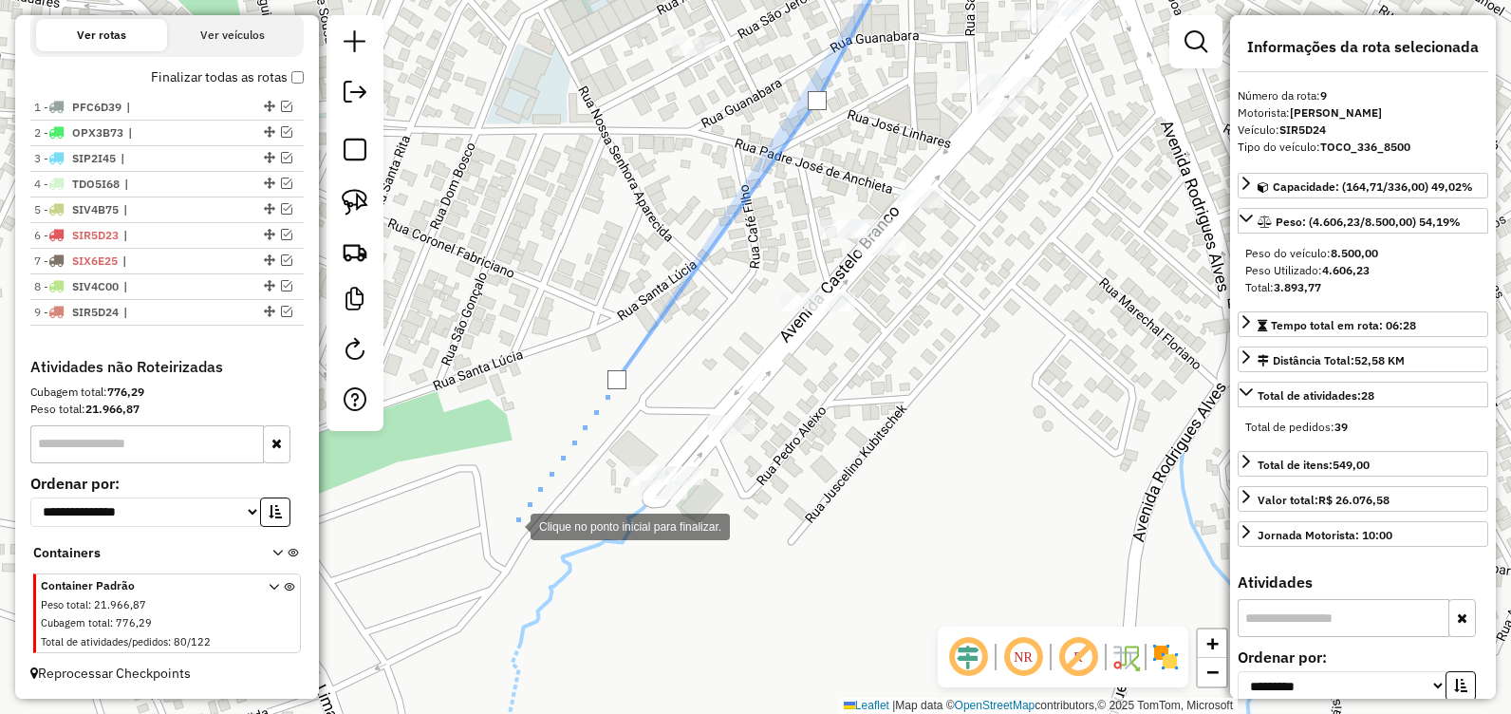
click at [519, 544] on div at bounding box center [512, 525] width 38 height 38
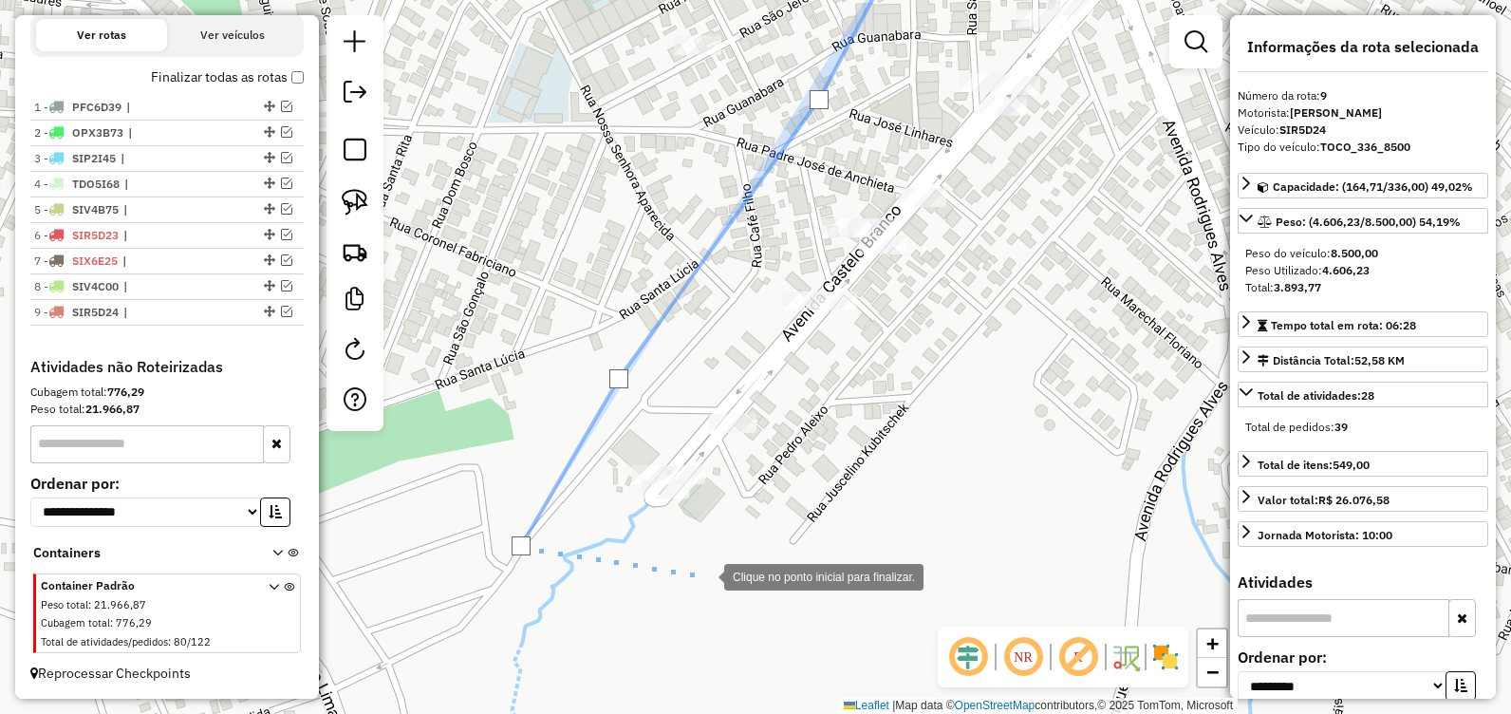
click at [724, 564] on div at bounding box center [705, 575] width 38 height 38
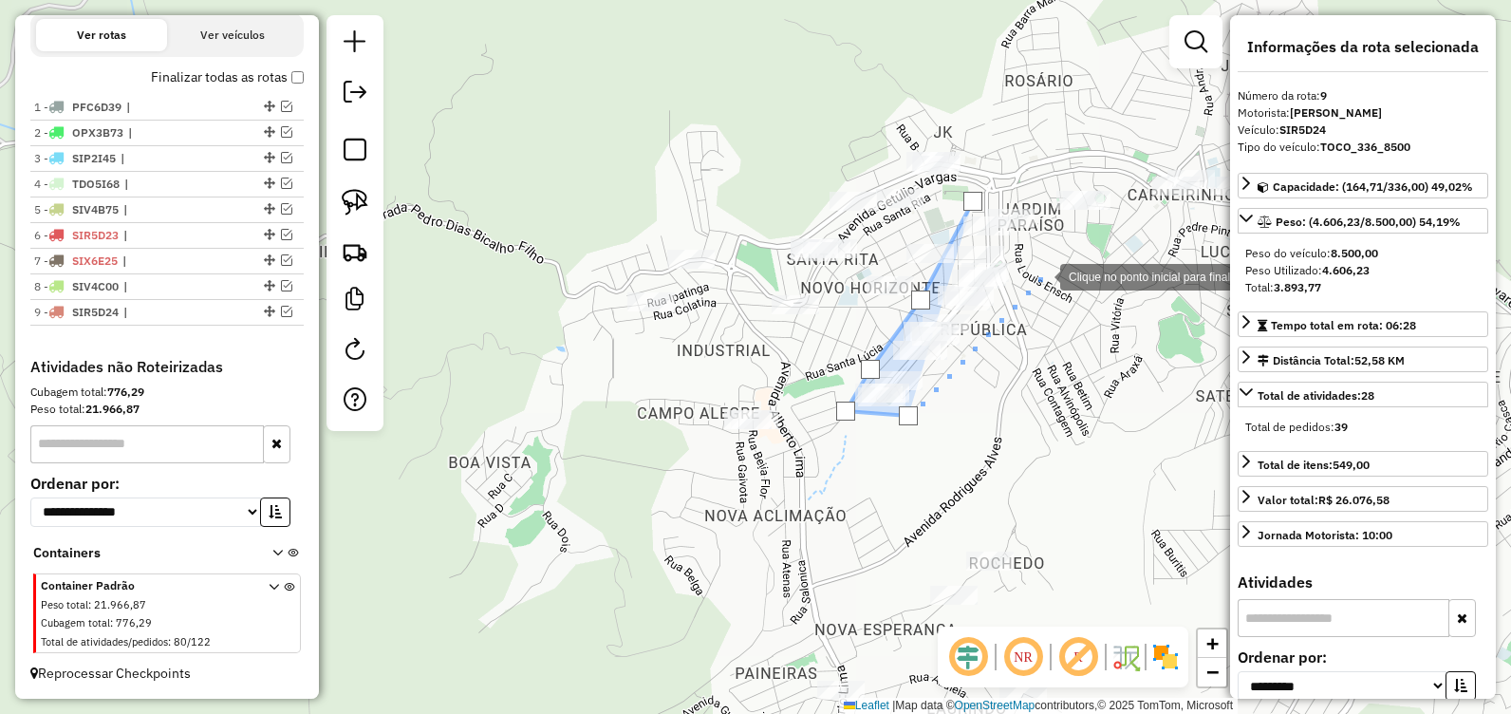
click at [1041, 273] on div at bounding box center [1041, 275] width 38 height 38
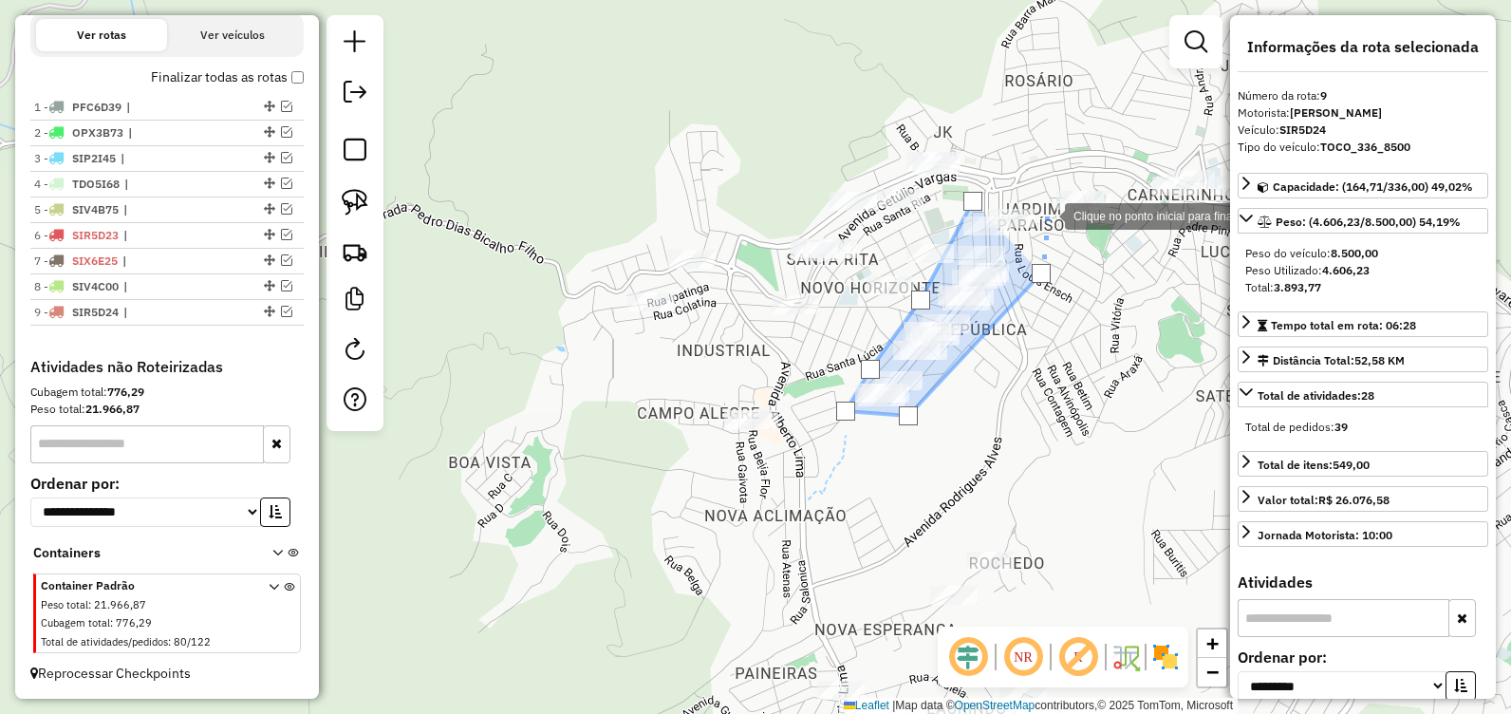
click at [1027, 196] on div at bounding box center [1046, 215] width 38 height 38
click at [966, 202] on div at bounding box center [972, 201] width 19 height 19
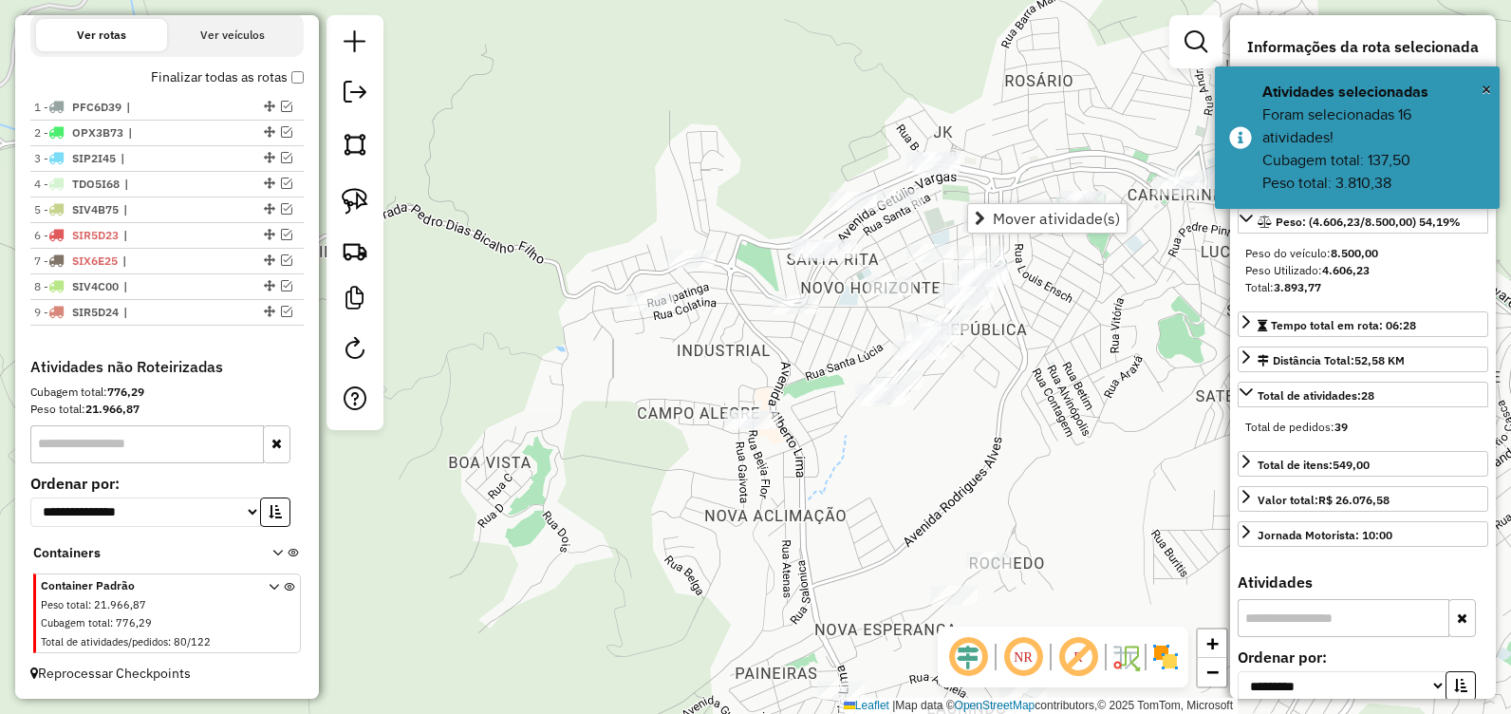
click at [1011, 215] on span "Mover atividade(s)" at bounding box center [1056, 218] width 127 height 15
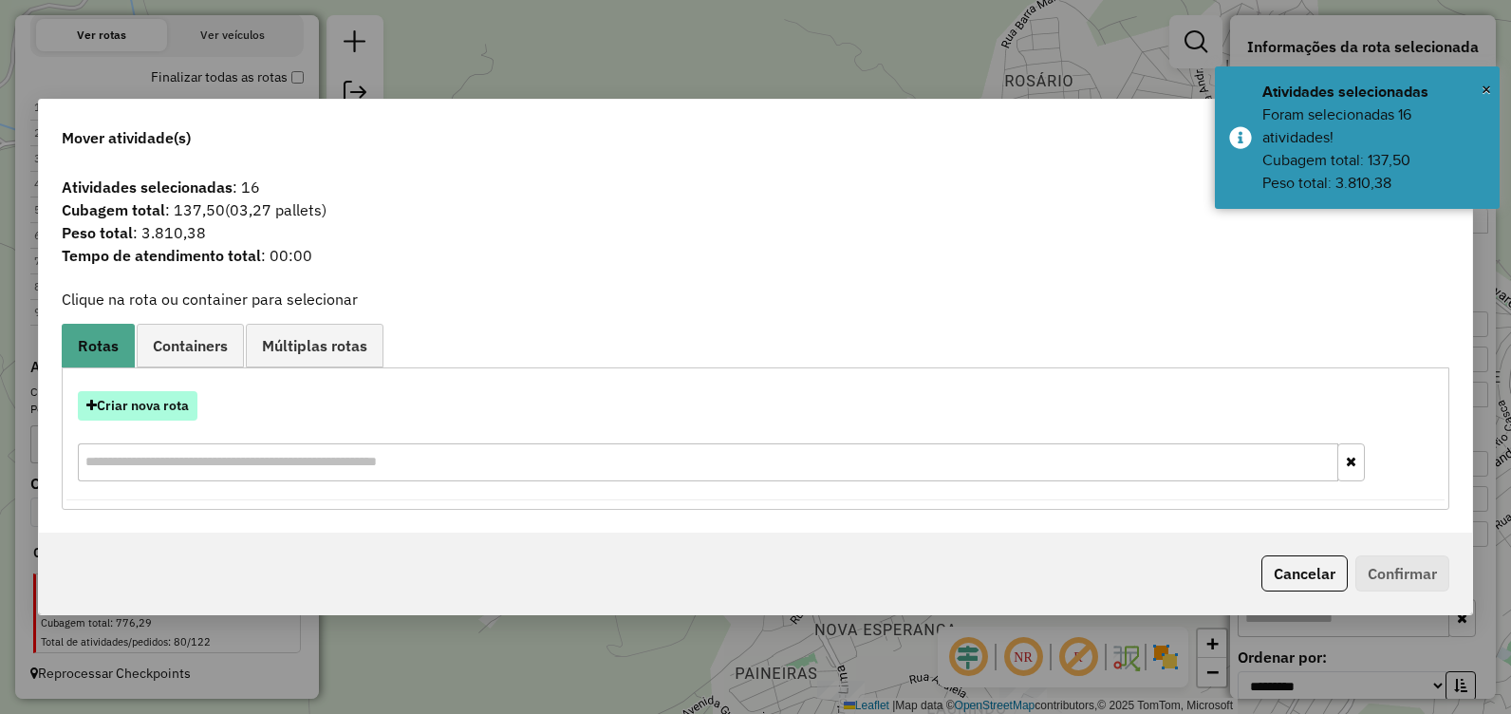
click at [139, 406] on button "Criar nova rota" at bounding box center [138, 405] width 120 height 29
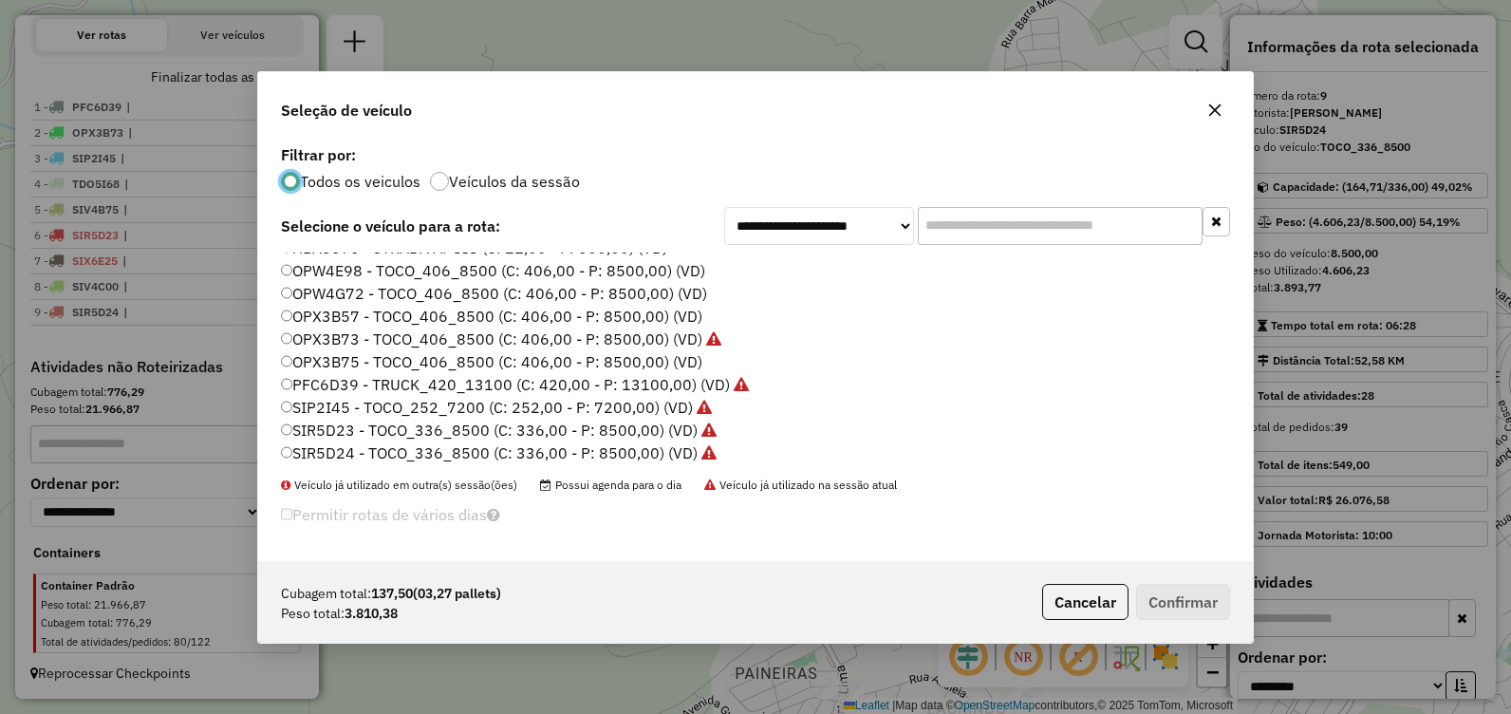
scroll to position [0, 0]
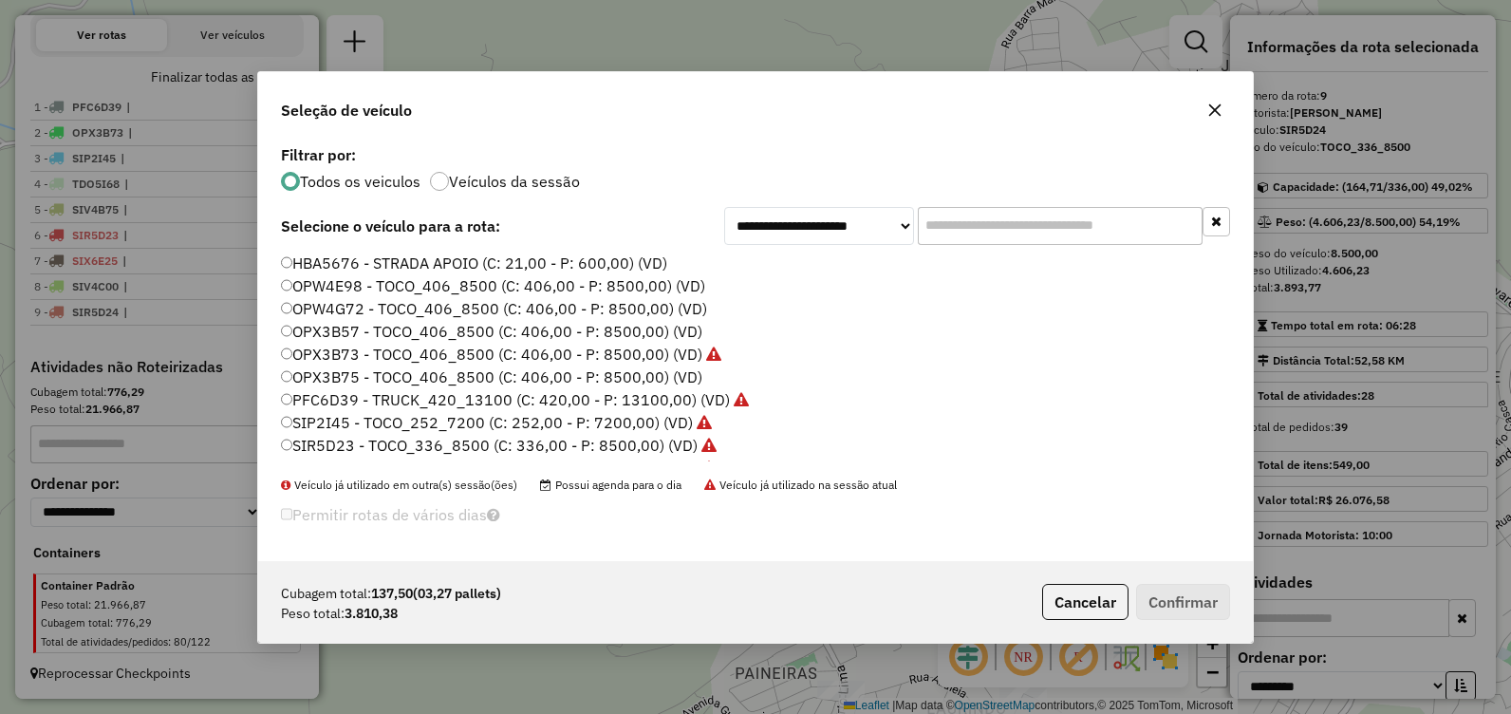
click at [437, 328] on label "OPX3B57 - TOCO_406_8500 (C: 406,00 - P: 8500,00) (VD)" at bounding box center [491, 331] width 421 height 23
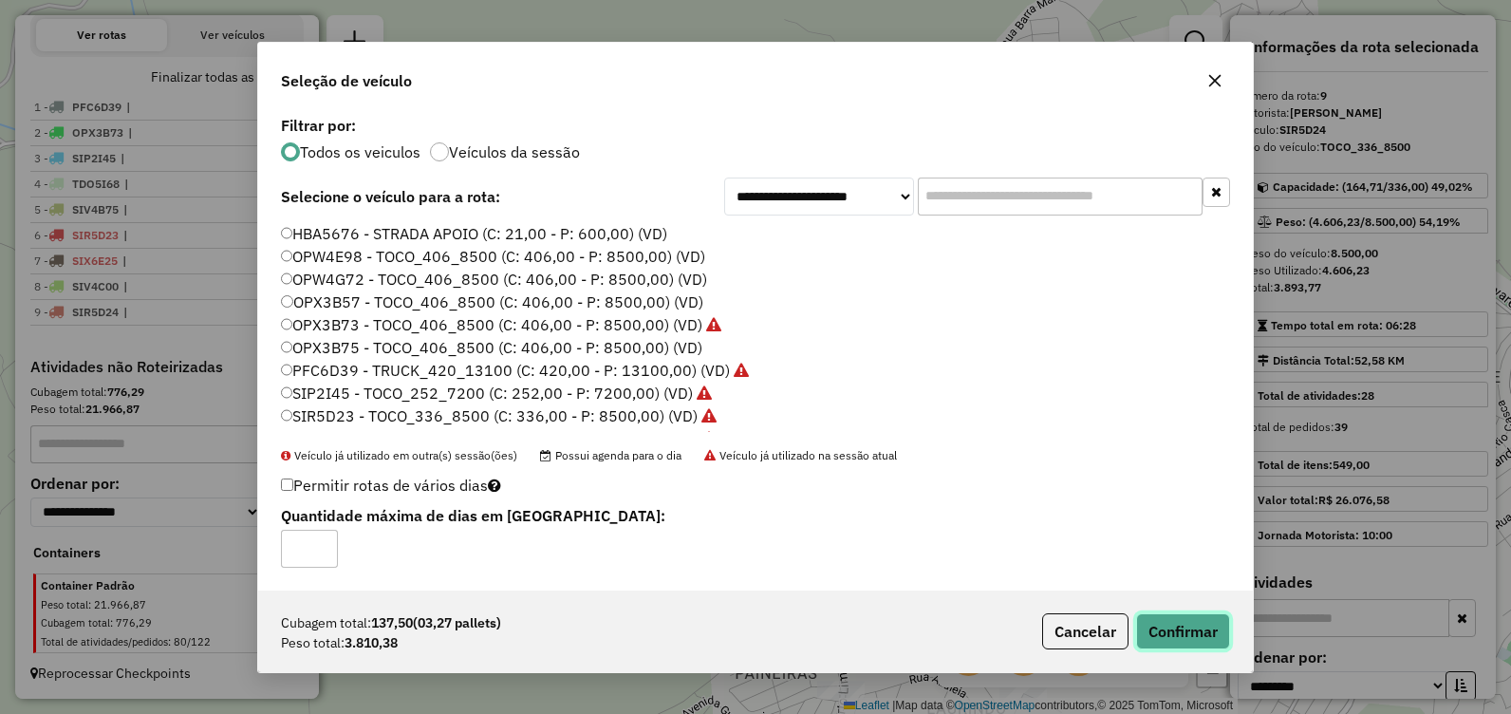
click at [1183, 625] on button "Confirmar" at bounding box center [1183, 631] width 94 height 36
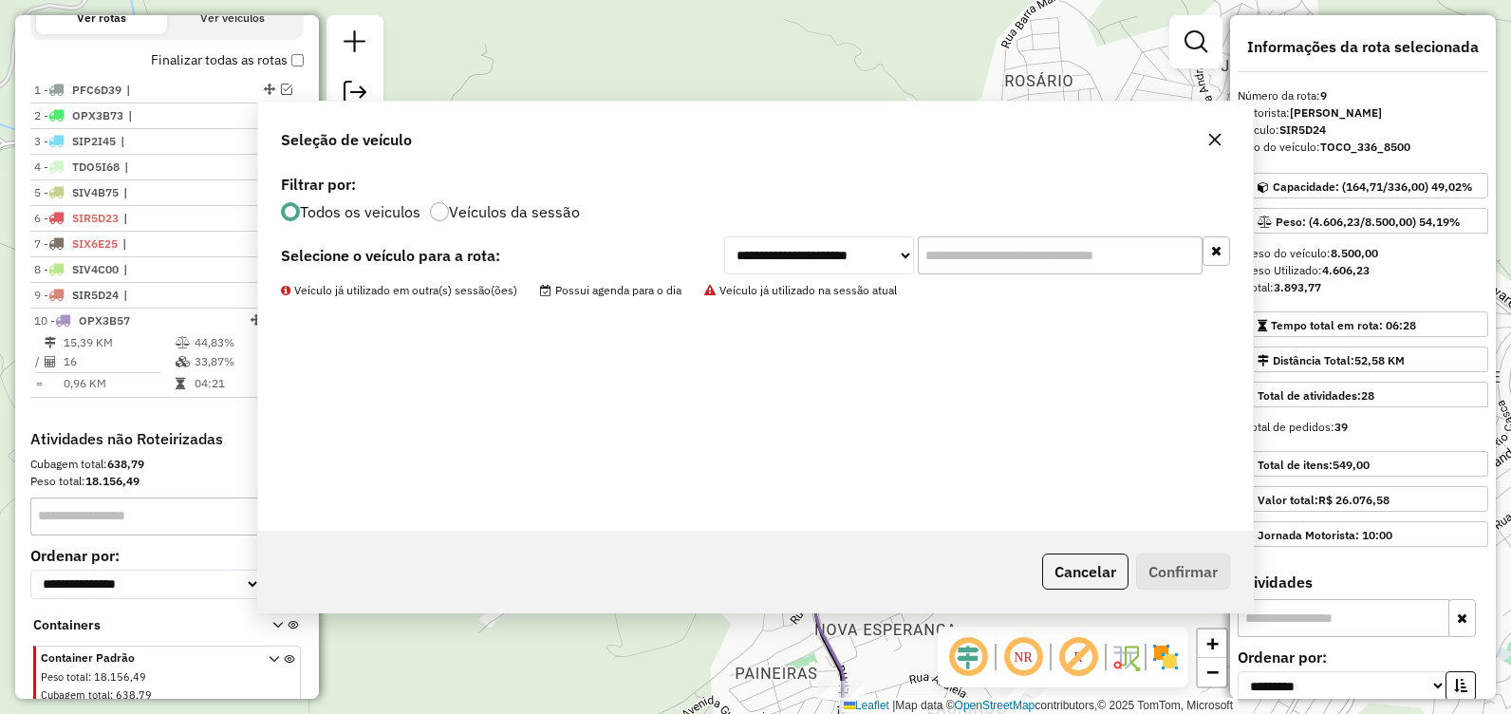
scroll to position [721, 0]
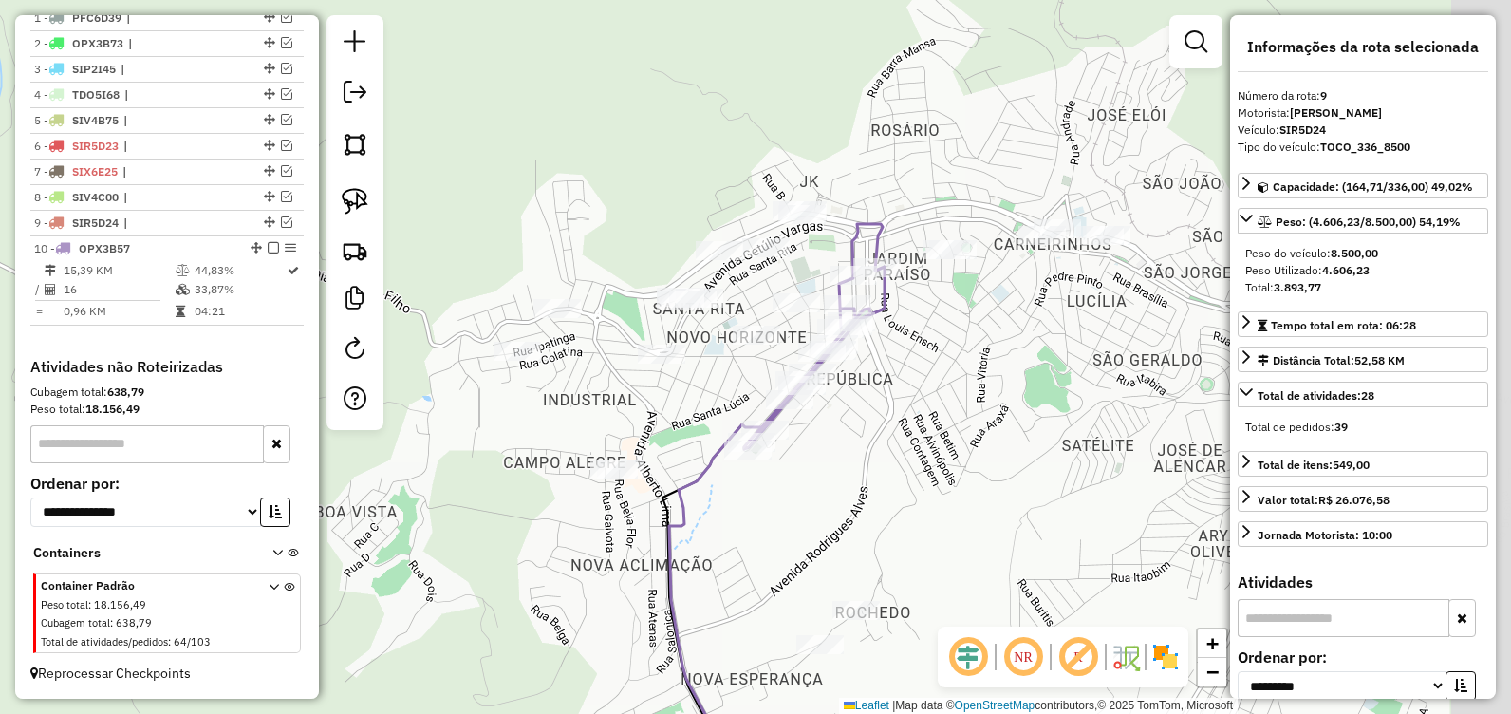
drag, startPoint x: 709, startPoint y: 394, endPoint x: 589, endPoint y: 434, distance: 126.1
click at [589, 434] on div "Janela de atendimento Grade de atendimento Capacidade Transportadoras Veículos …" at bounding box center [755, 357] width 1511 height 714
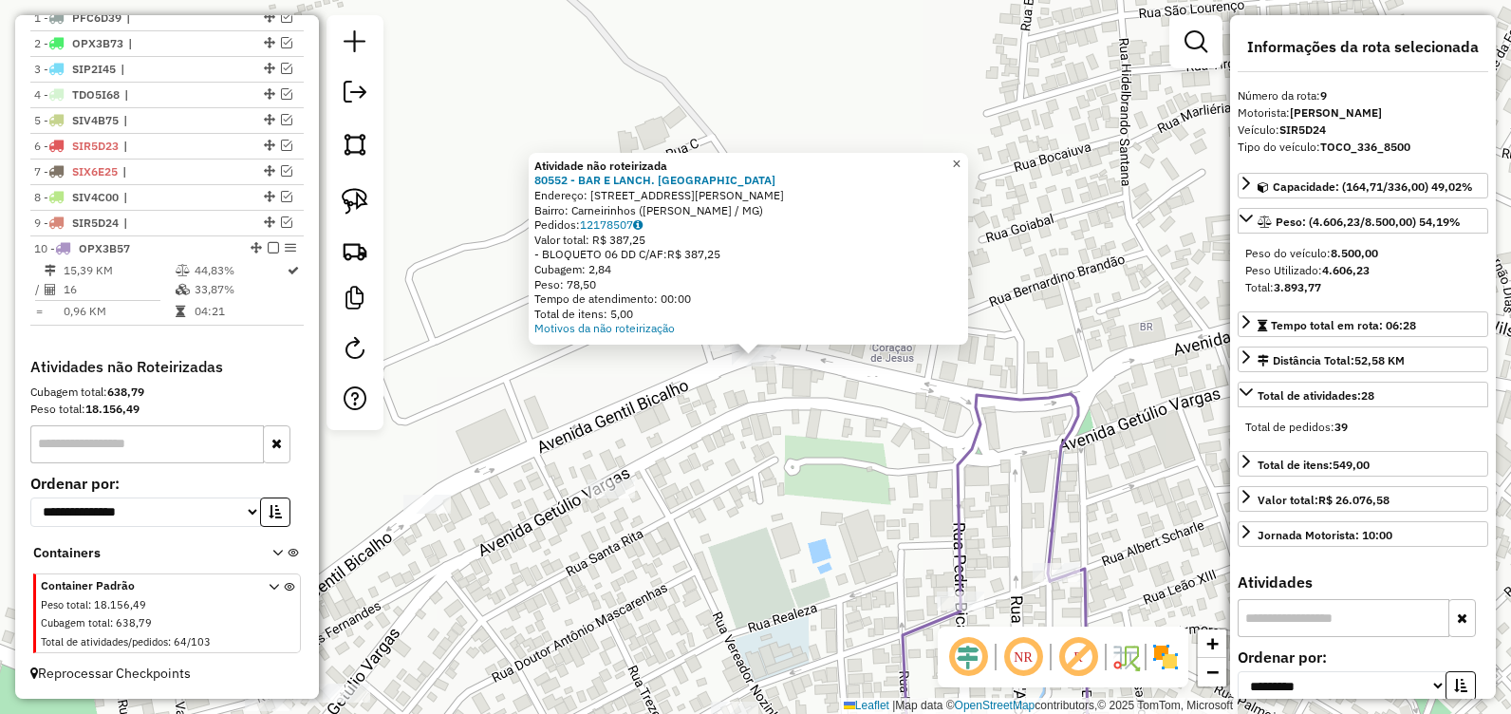
click at [961, 156] on span "×" at bounding box center [956, 164] width 9 height 16
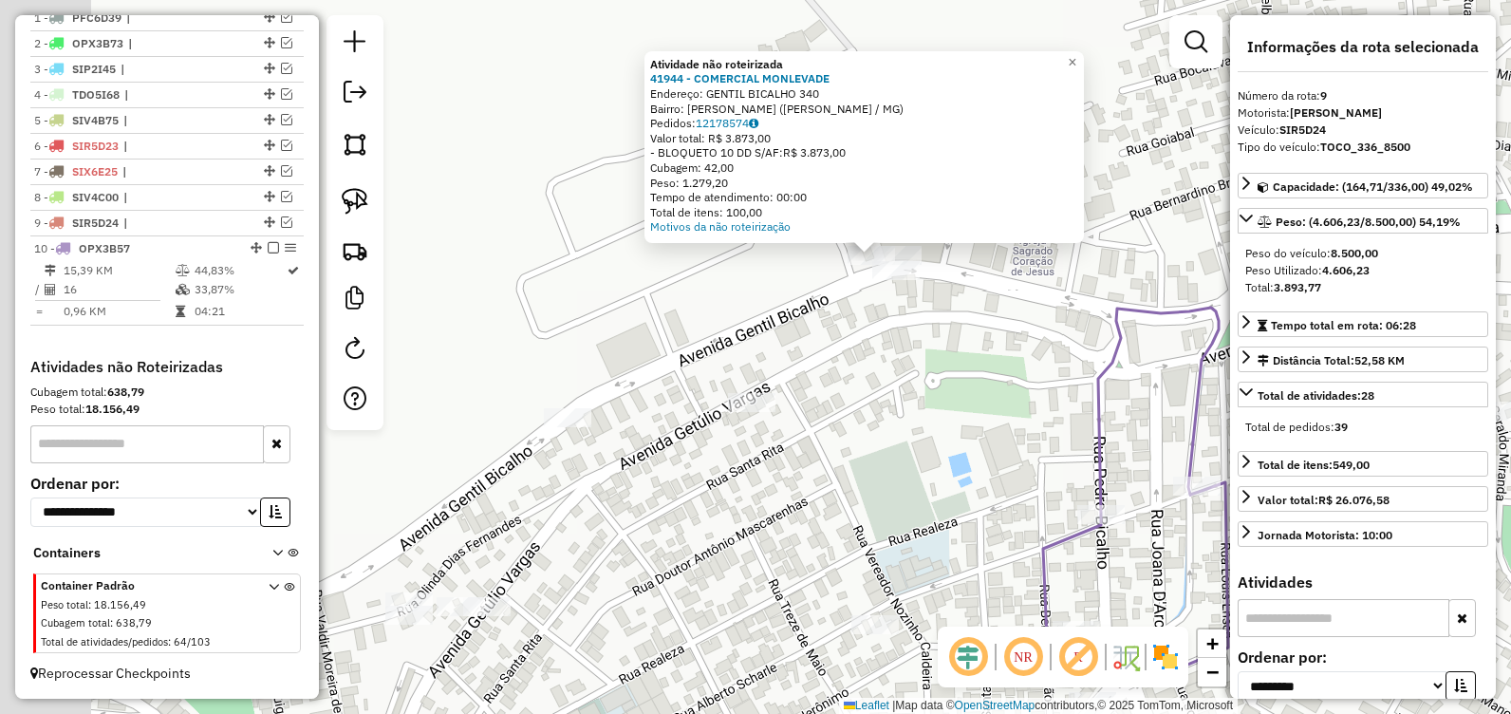
drag, startPoint x: 683, startPoint y: 438, endPoint x: 799, endPoint y: 336, distance: 154.0
click at [799, 336] on div "Atividade não roteirizada 41944 - COMERCIAL MONLEVADE Endereço: GENTIL BICALHO …" at bounding box center [755, 357] width 1511 height 714
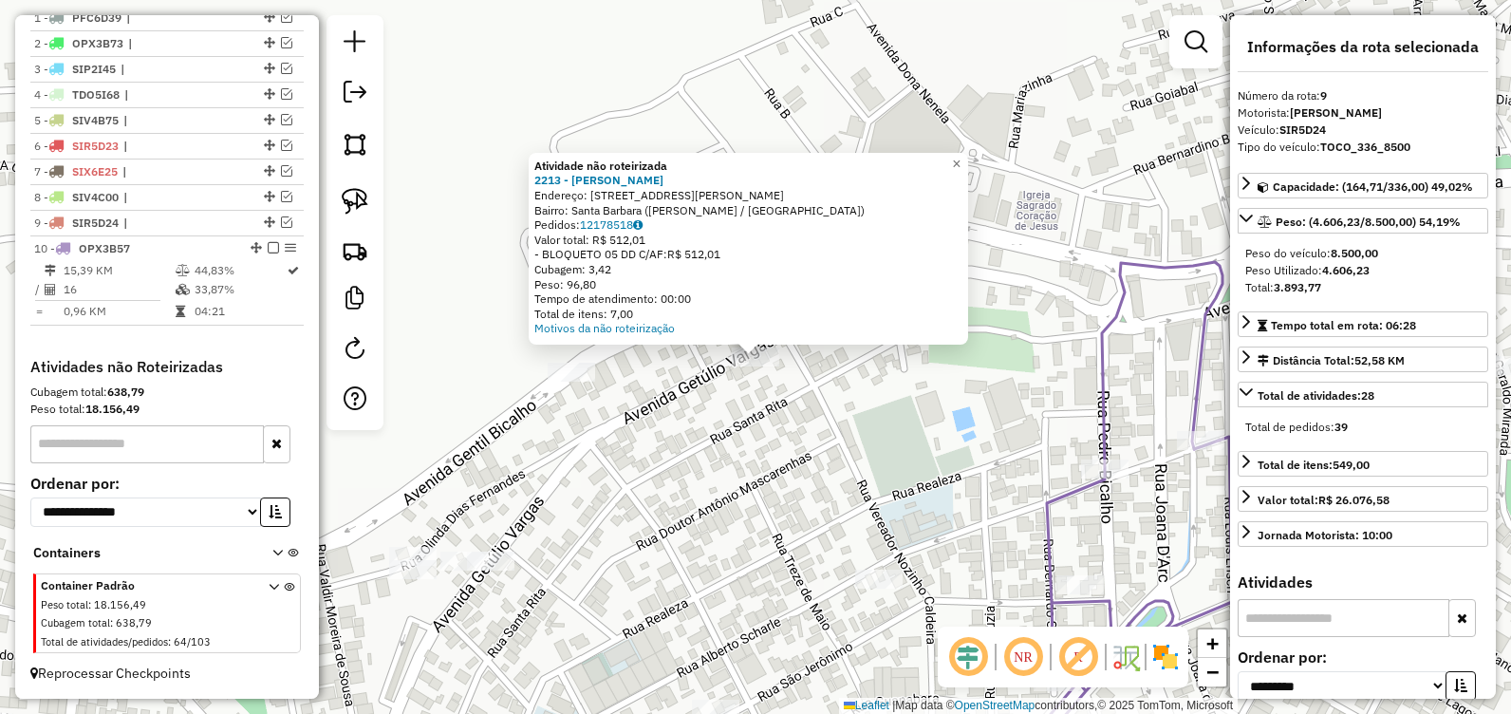
click at [639, 444] on div "Atividade não roteirizada 2213 - BAR ARAUJO Endereço: AV Getulio Vargas, 6059 B…" at bounding box center [755, 357] width 1511 height 714
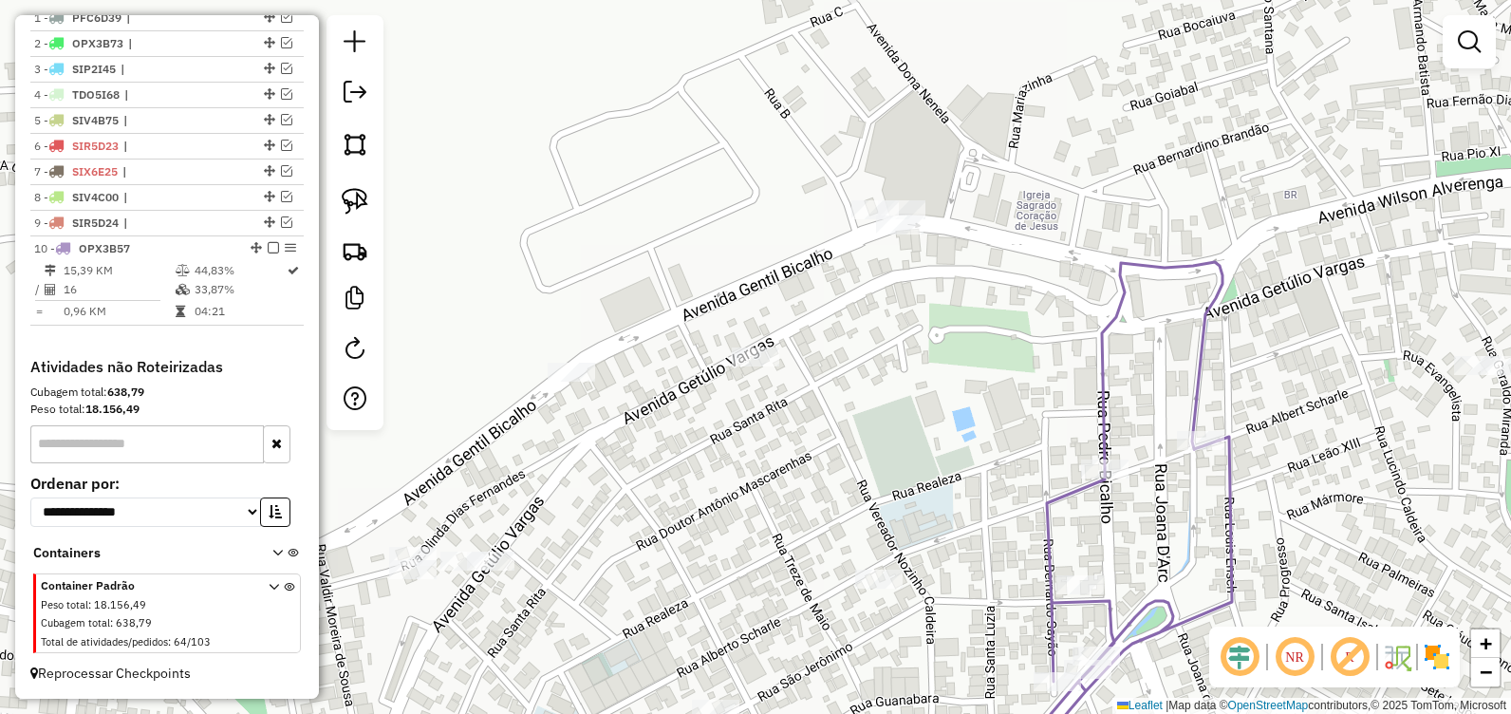
click at [556, 382] on div at bounding box center [571, 372] width 47 height 19
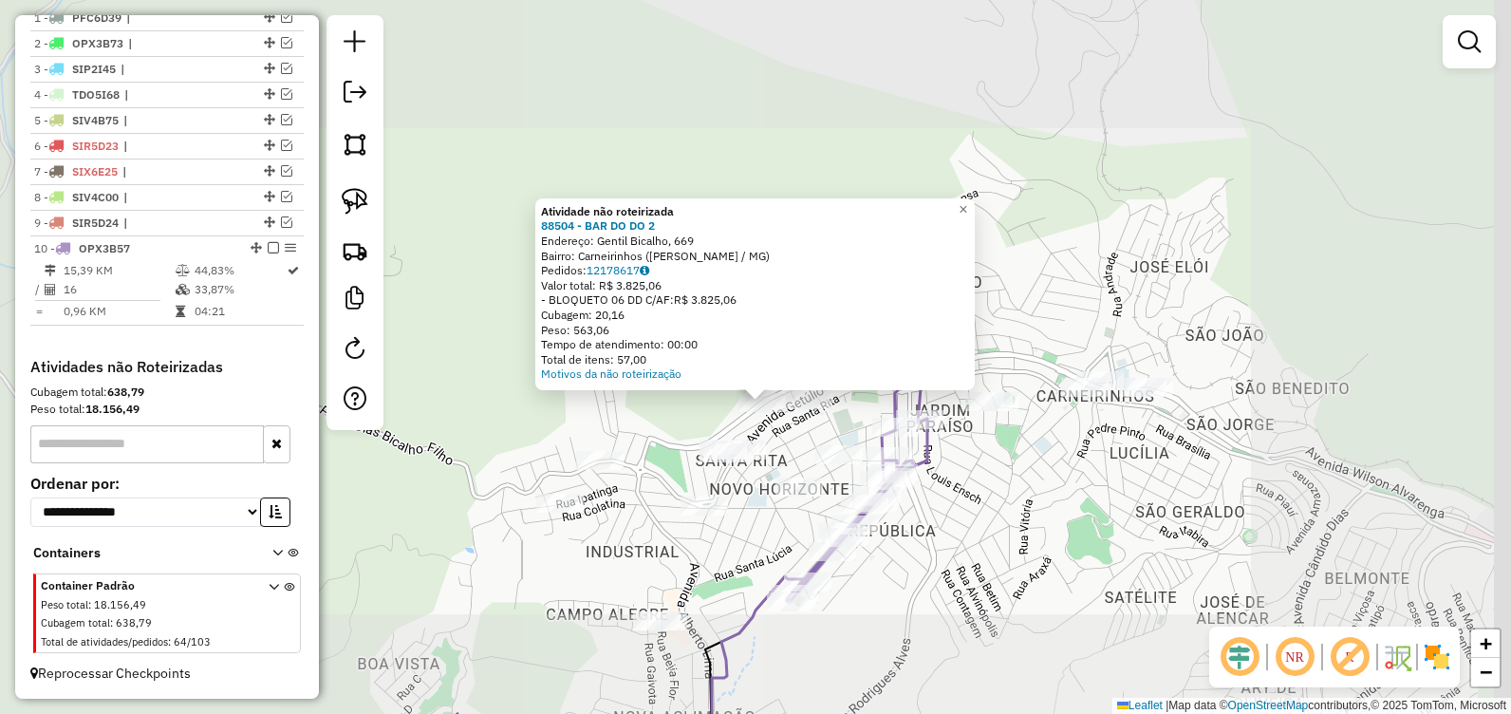
drag, startPoint x: 1051, startPoint y: 420, endPoint x: 1023, endPoint y: 418, distance: 27.6
click at [1021, 424] on div "Atividade não roteirizada 88504 - BAR DO DO 2 Endereço: Gentil Bicalho, 669 Bai…" at bounding box center [755, 357] width 1511 height 714
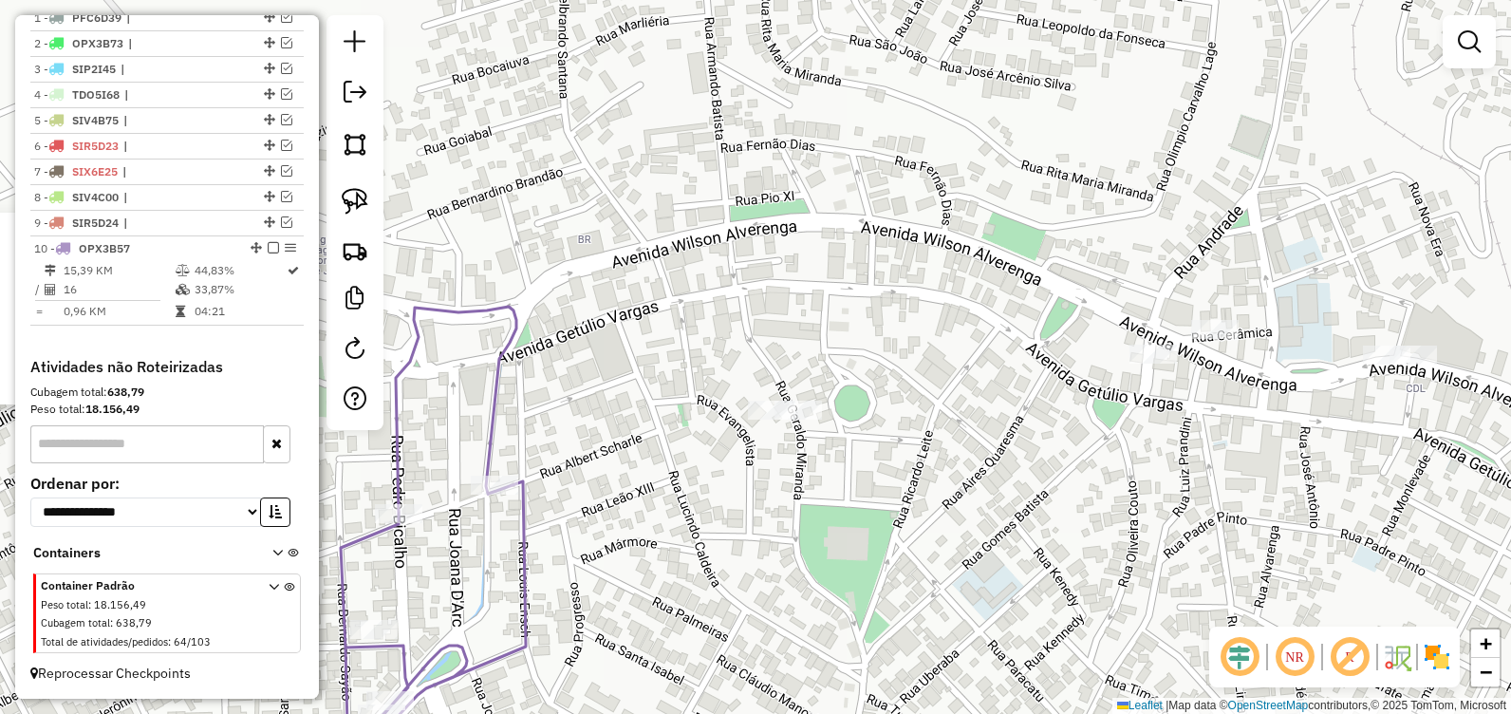
drag, startPoint x: 544, startPoint y: 402, endPoint x: 786, endPoint y: 362, distance: 245.4
click at [783, 364] on div "Atividade não roteirizada 88504 - BAR DO DO 2 Endereço: Gentil Bicalho, 669 Bai…" at bounding box center [755, 357] width 1511 height 714
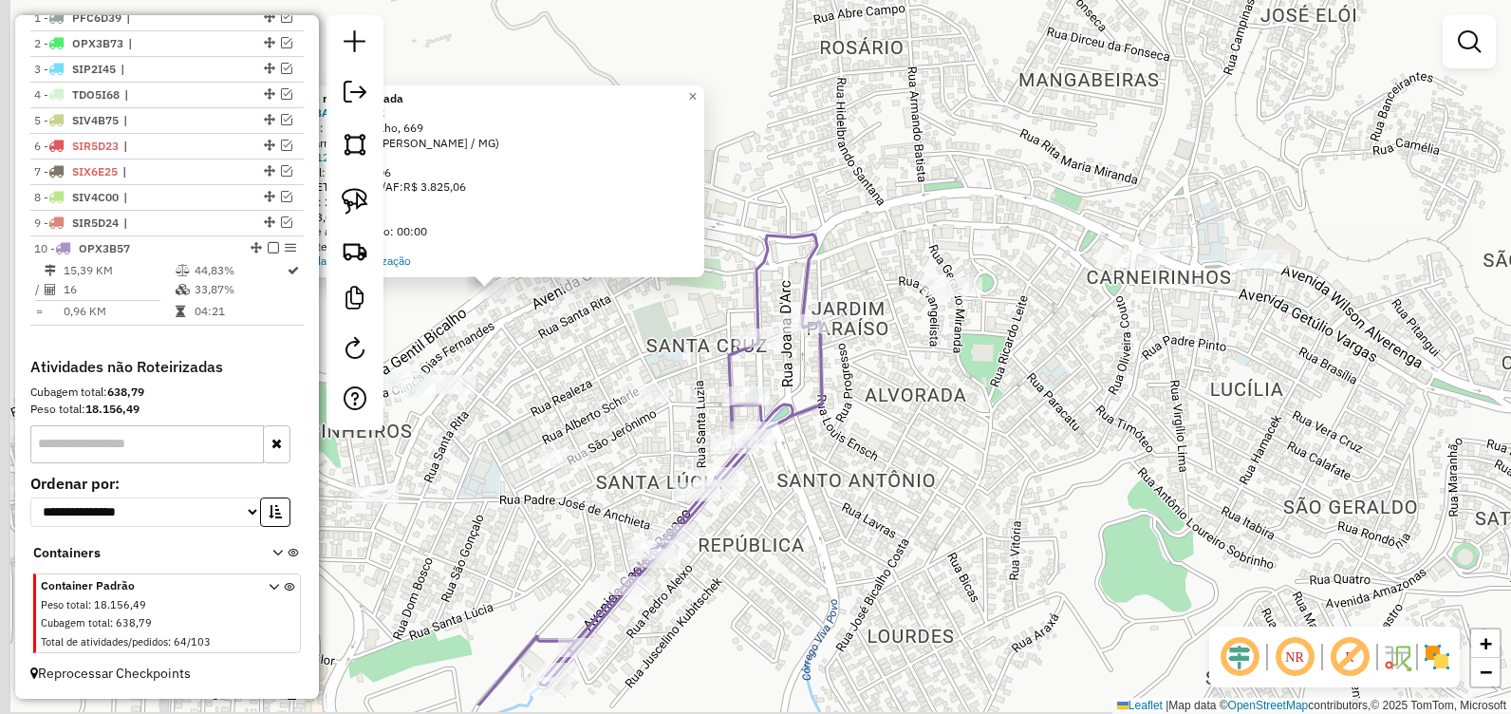
drag, startPoint x: 845, startPoint y: 525, endPoint x: 1042, endPoint y: 339, distance: 271.3
click at [1042, 339] on div "Atividade não roteirizada 88504 - BAR DO DO 2 Endereço: Gentil Bicalho, 669 Bai…" at bounding box center [755, 357] width 1511 height 714
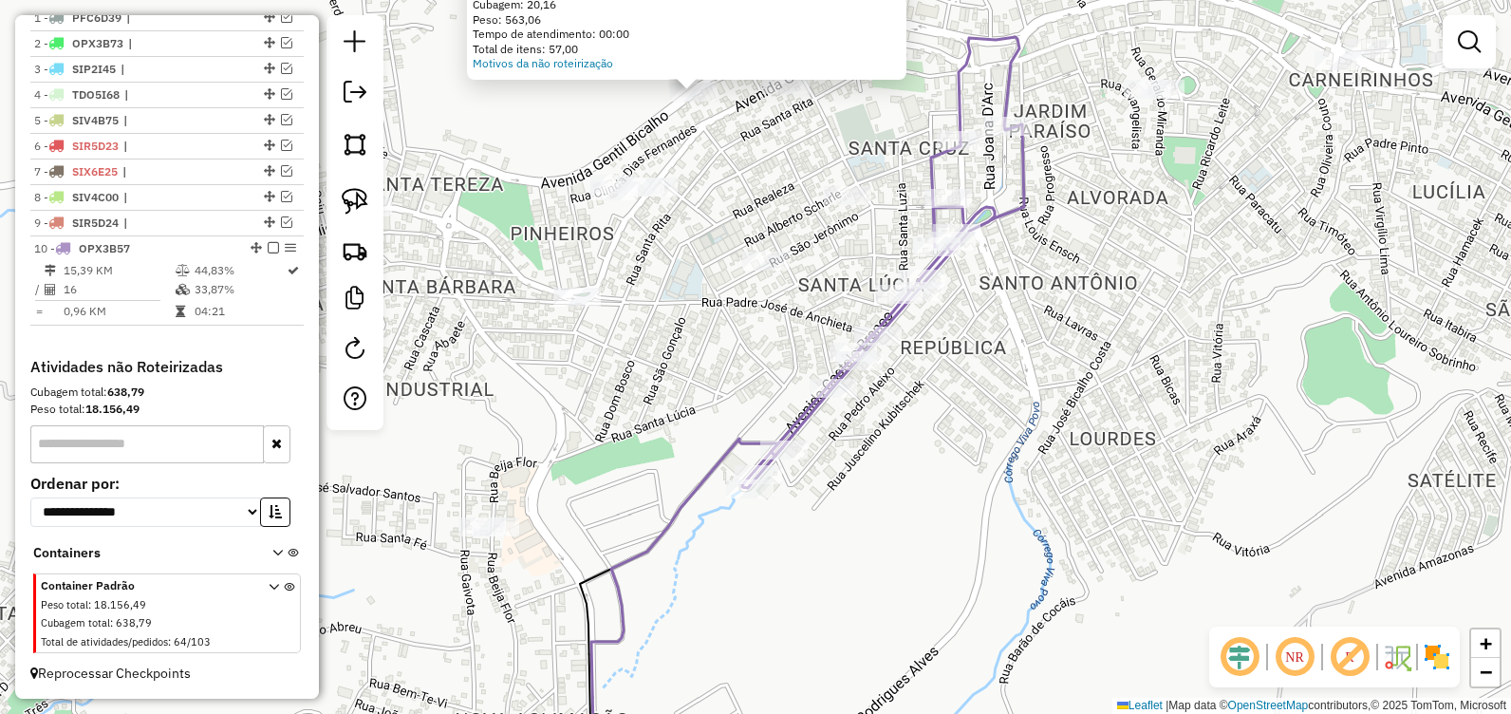
drag, startPoint x: 653, startPoint y: 590, endPoint x: 718, endPoint y: 411, distance: 191.0
click at [718, 411] on div "Atividade não roteirizada 88504 - BAR DO DO 2 Endereço: Gentil Bicalho, 669 Bai…" at bounding box center [755, 357] width 1511 height 714
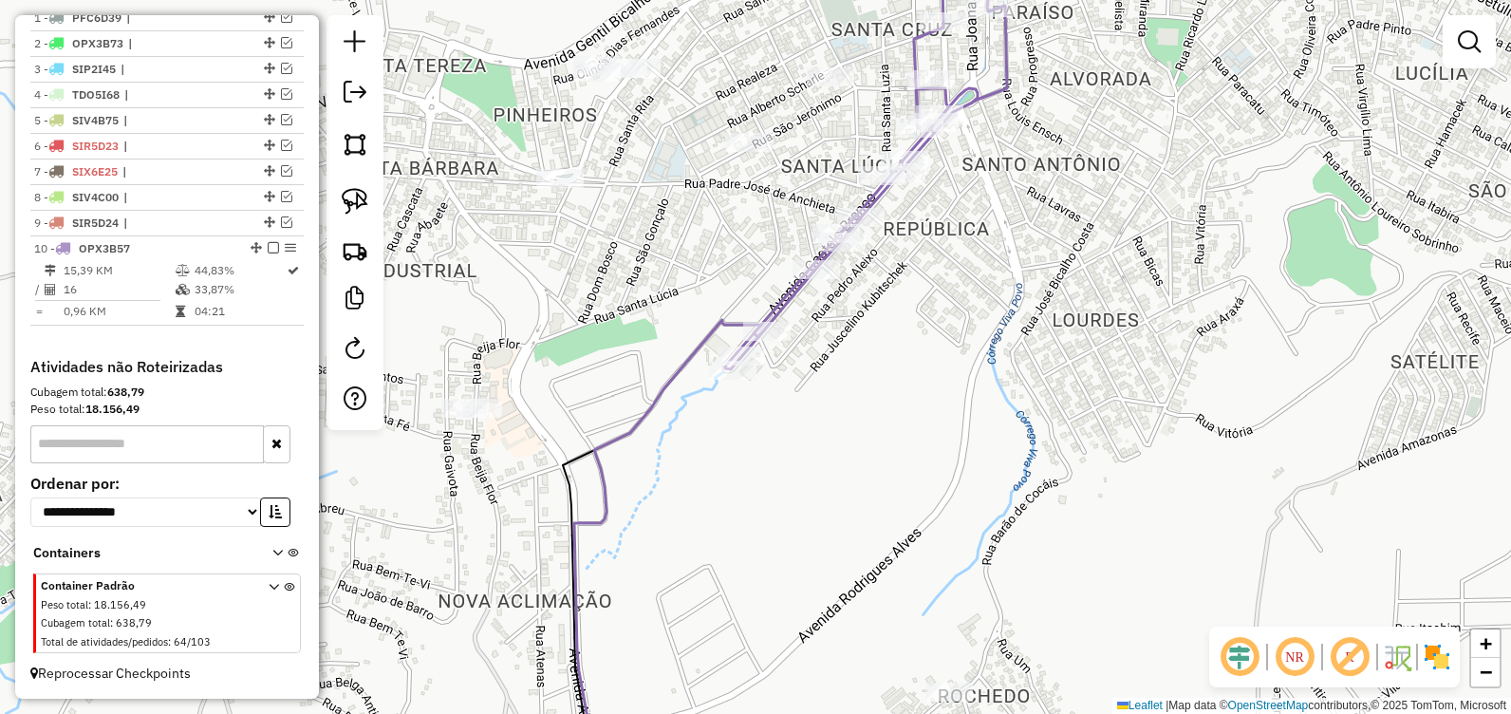
drag, startPoint x: 876, startPoint y: 361, endPoint x: 861, endPoint y: 364, distance: 15.7
click at [858, 378] on div "Atividade não roteirizada 88504 - BAR DO DO 2 Endereço: Gentil Bicalho, 669 Bai…" at bounding box center [755, 357] width 1511 height 714
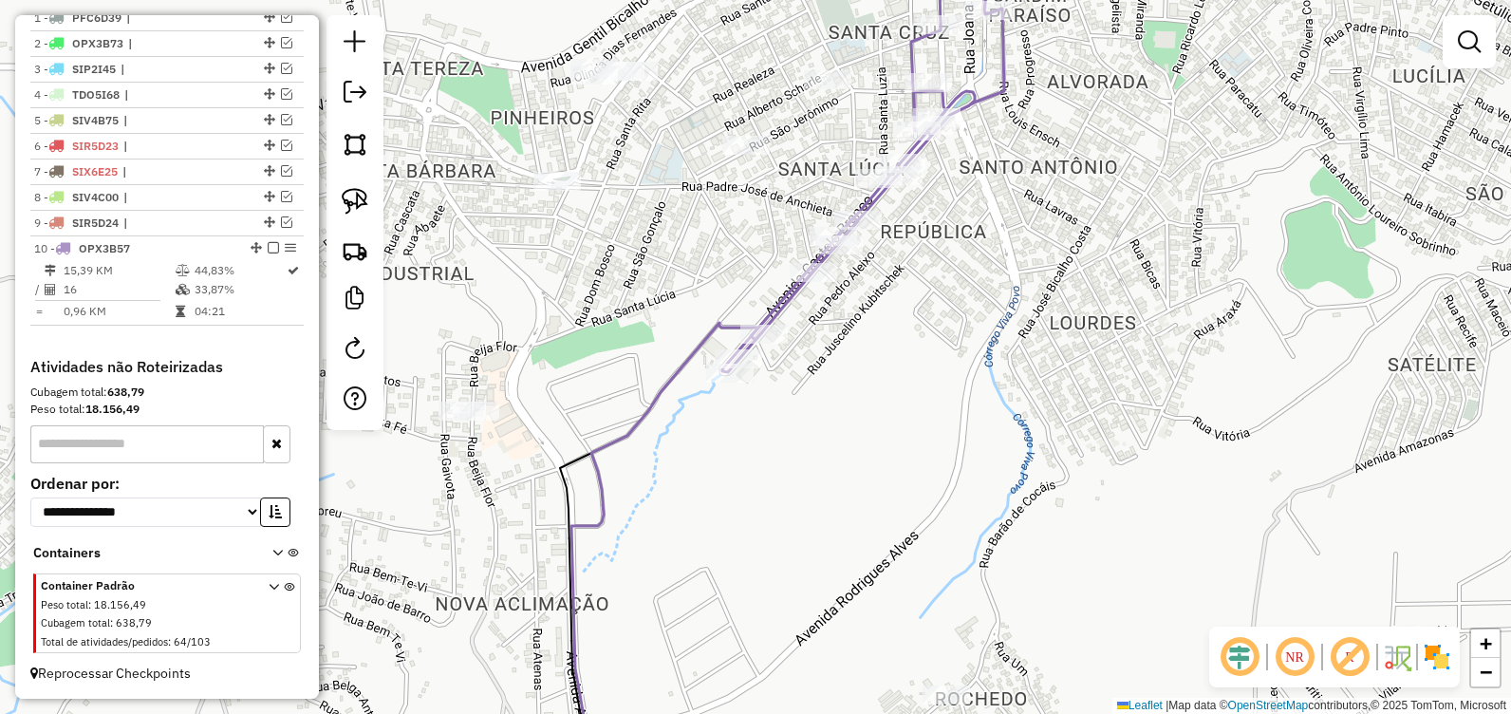
select select "**********"
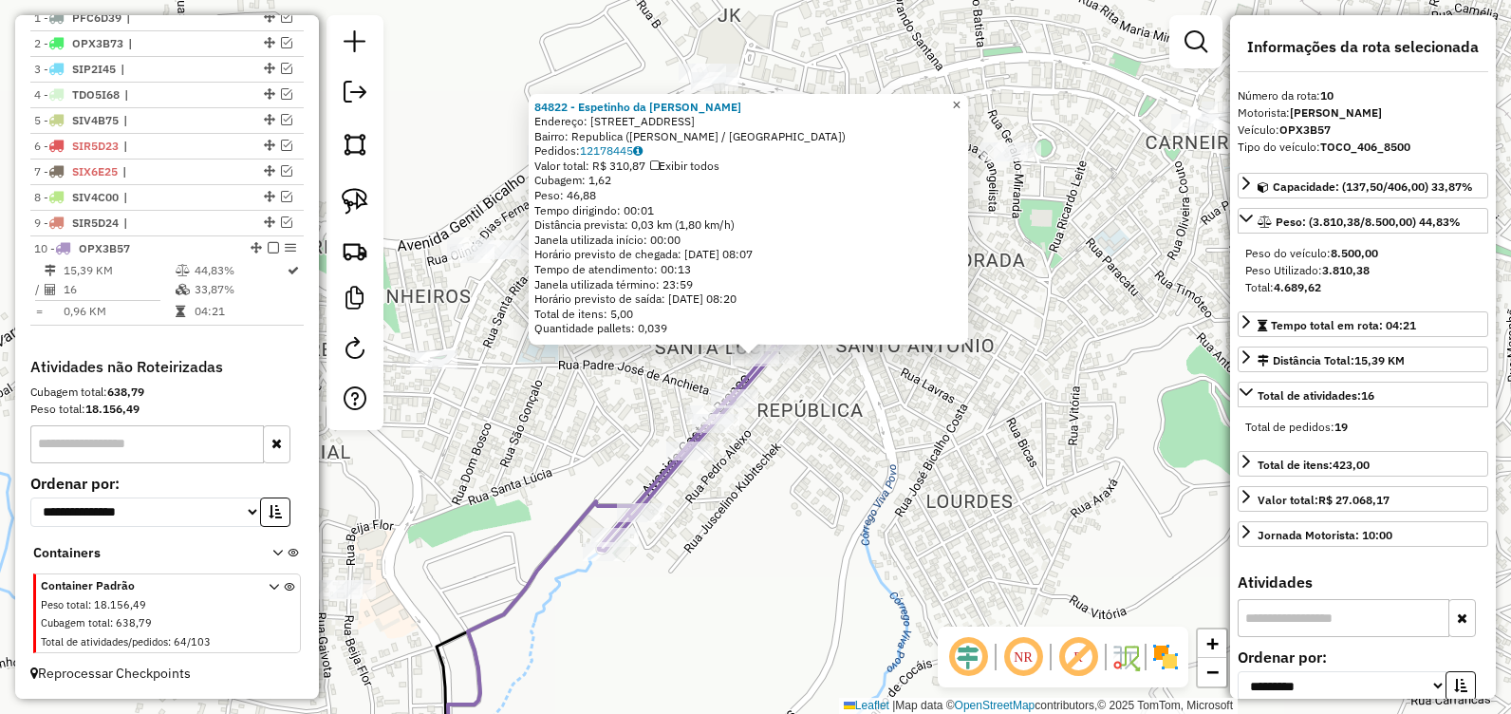
click at [961, 97] on span "×" at bounding box center [956, 105] width 9 height 16
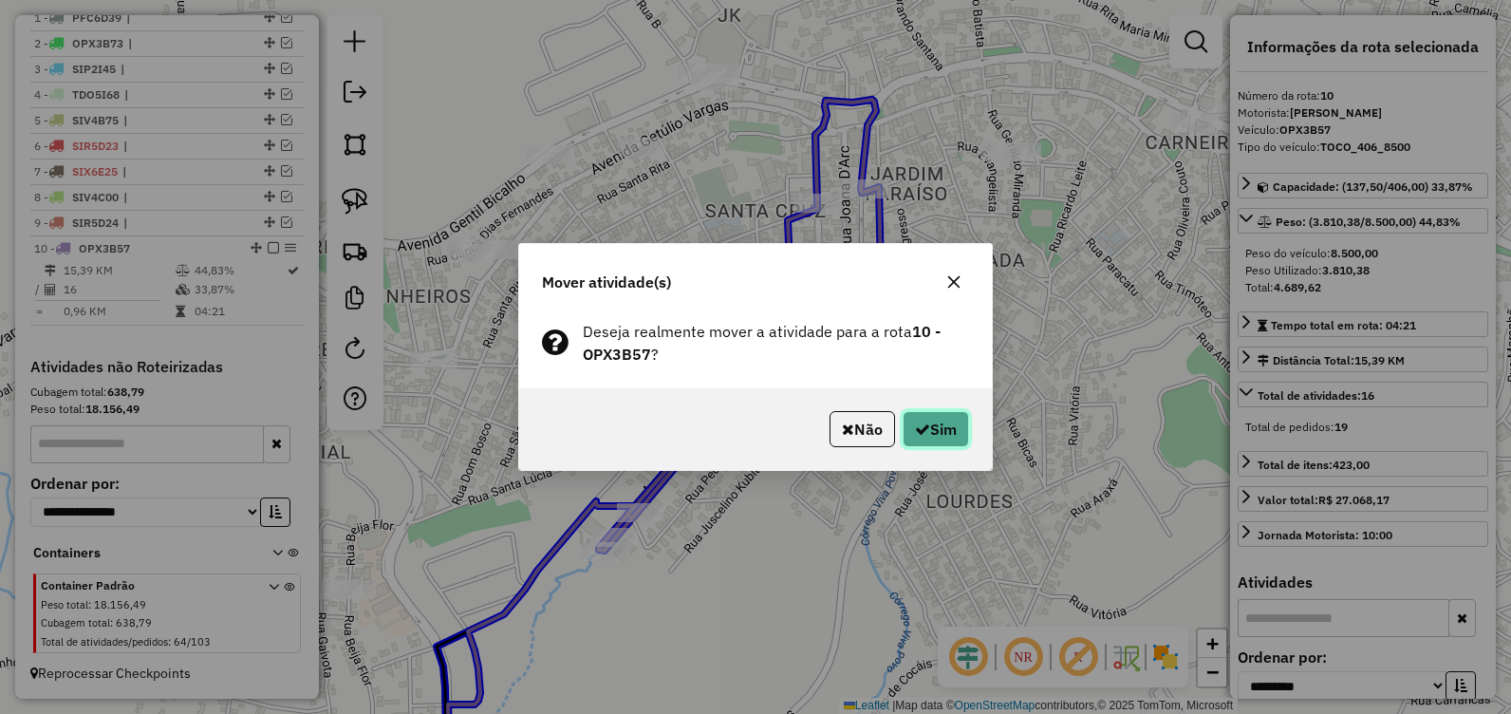
drag, startPoint x: 935, startPoint y: 443, endPoint x: 872, endPoint y: 429, distance: 64.2
click at [932, 446] on button "Sim" at bounding box center [936, 429] width 66 height 36
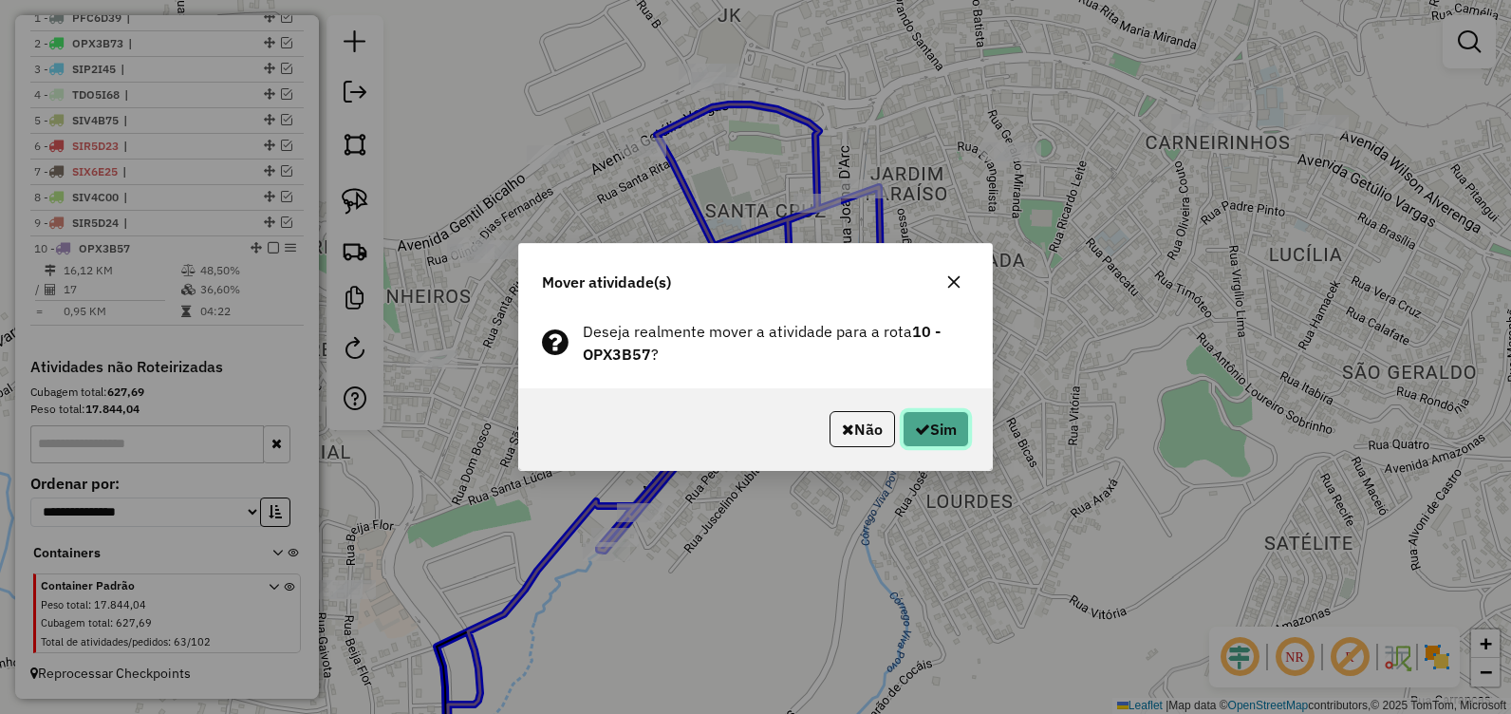
click at [928, 441] on button "Sim" at bounding box center [936, 429] width 66 height 36
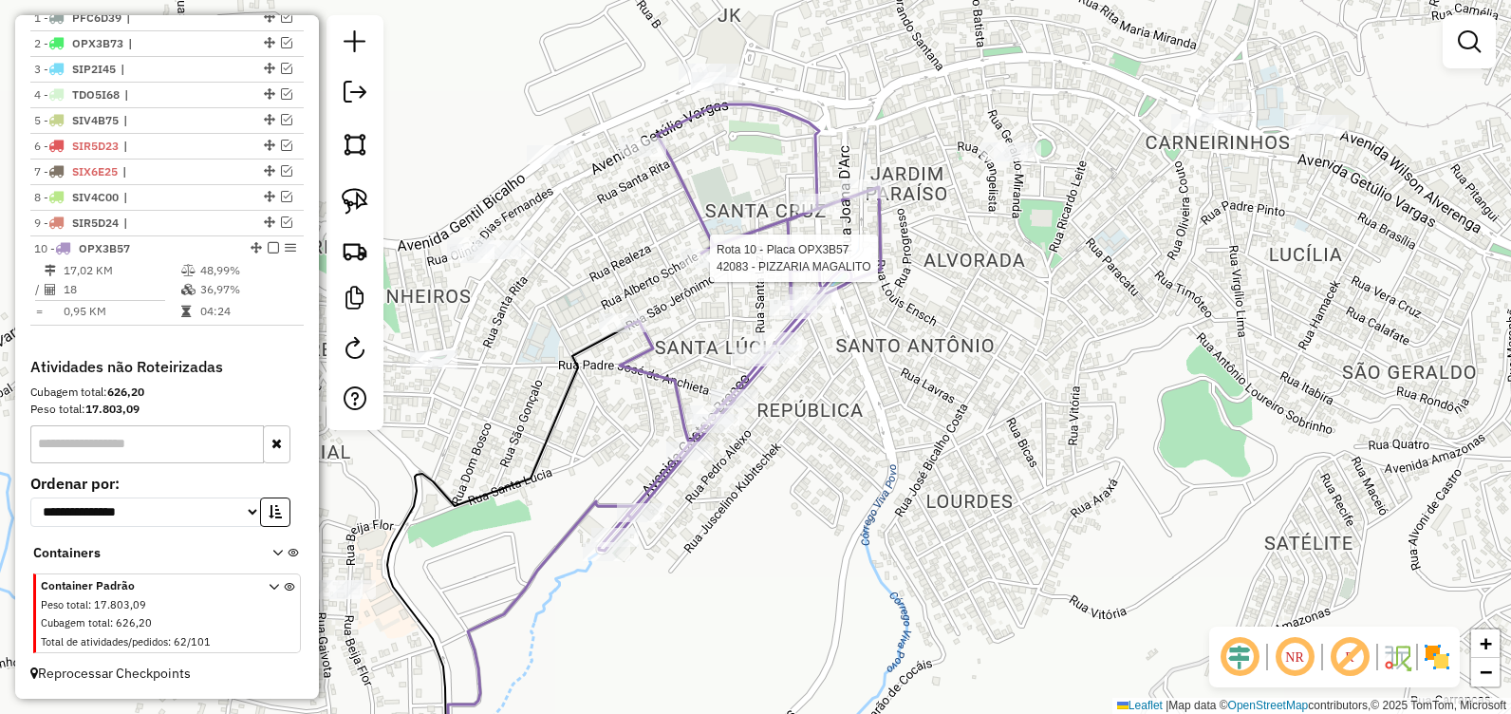
select select "**********"
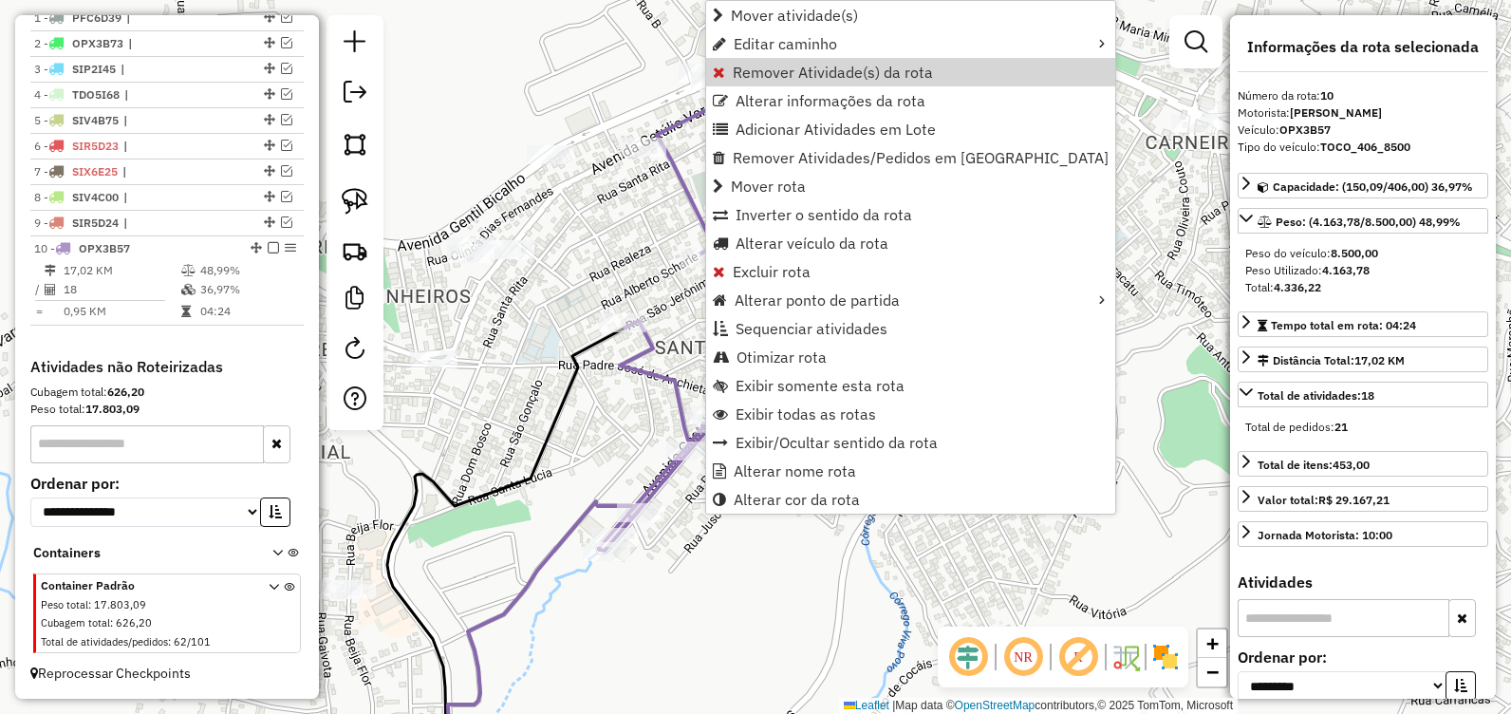
click at [840, 76] on span "Remover Atividade(s) da rota" at bounding box center [833, 72] width 200 height 15
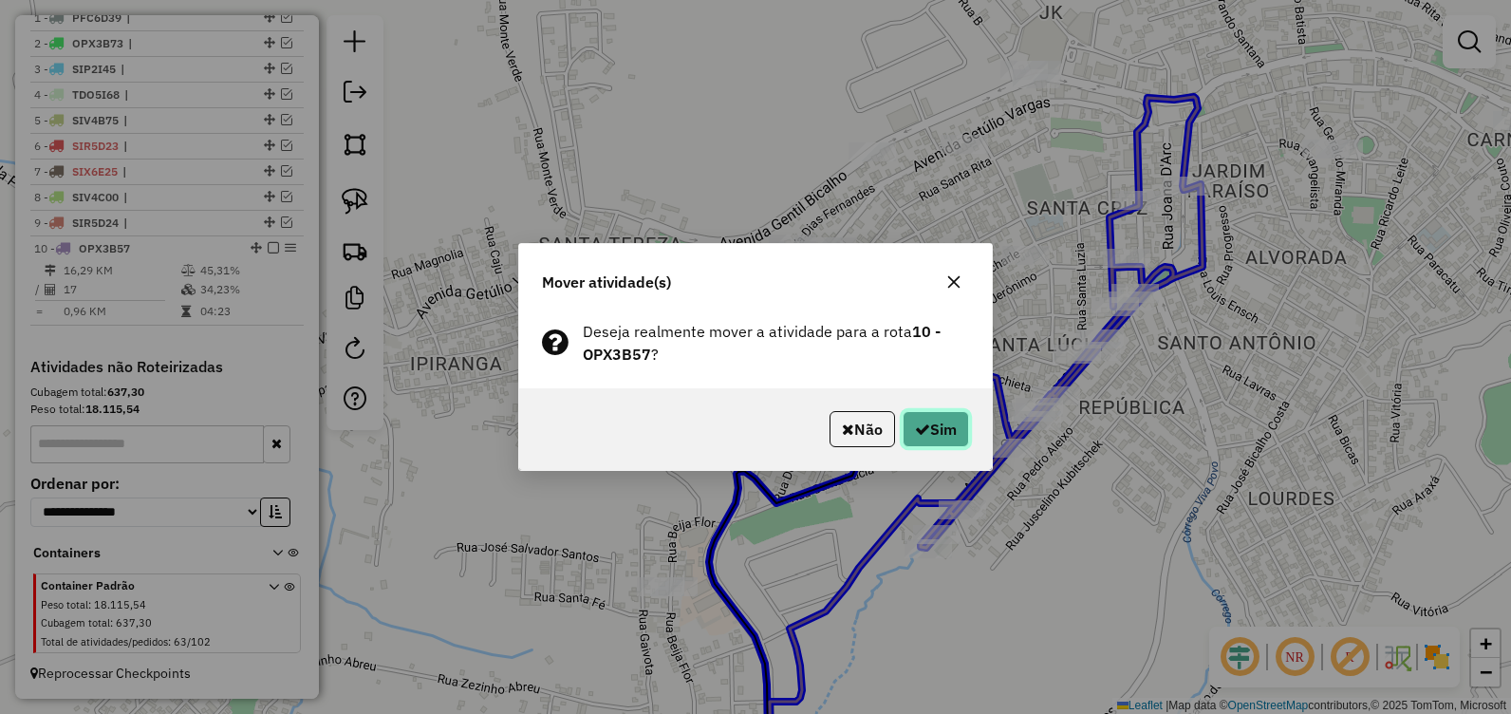
click at [926, 429] on button "Sim" at bounding box center [936, 429] width 66 height 36
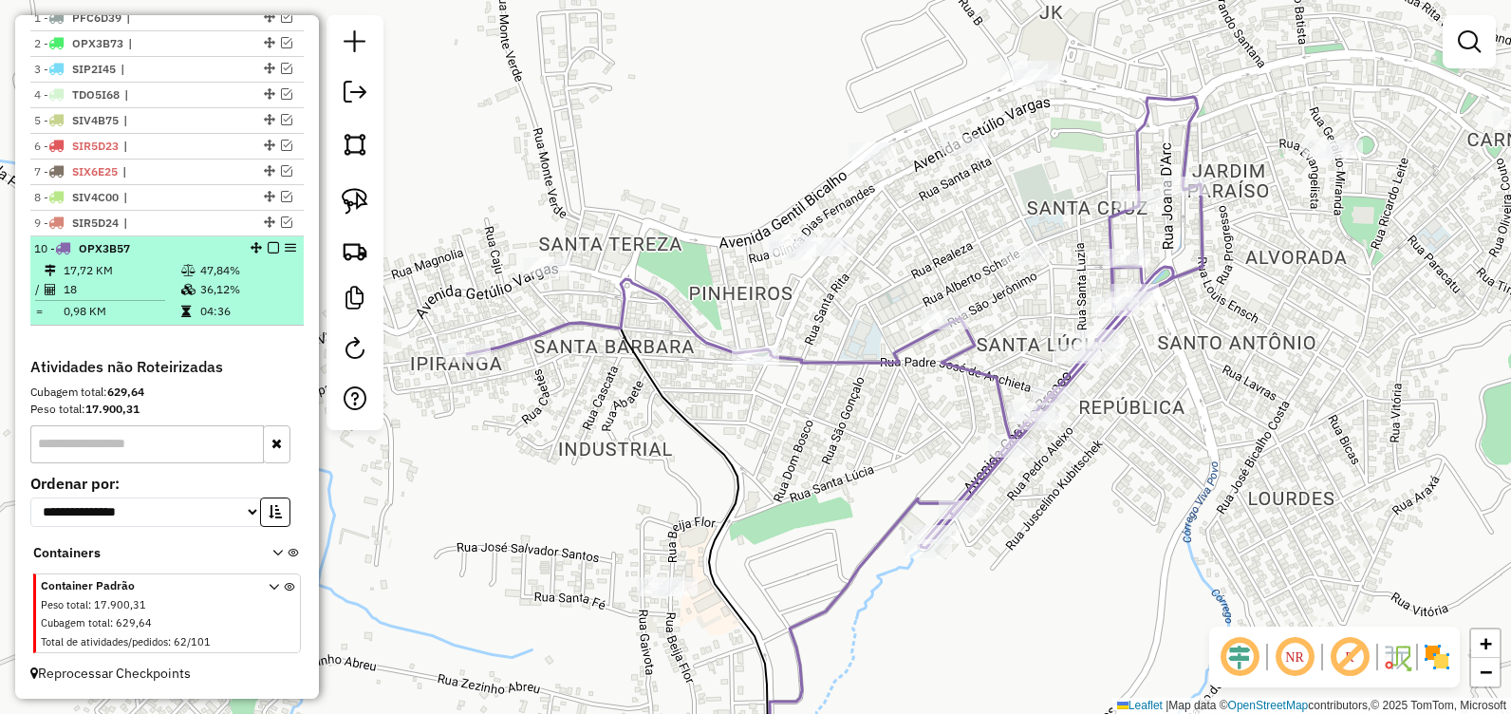
click at [266, 255] on div "10 - OPX3B57" at bounding box center [167, 248] width 266 height 17
select select "**********"
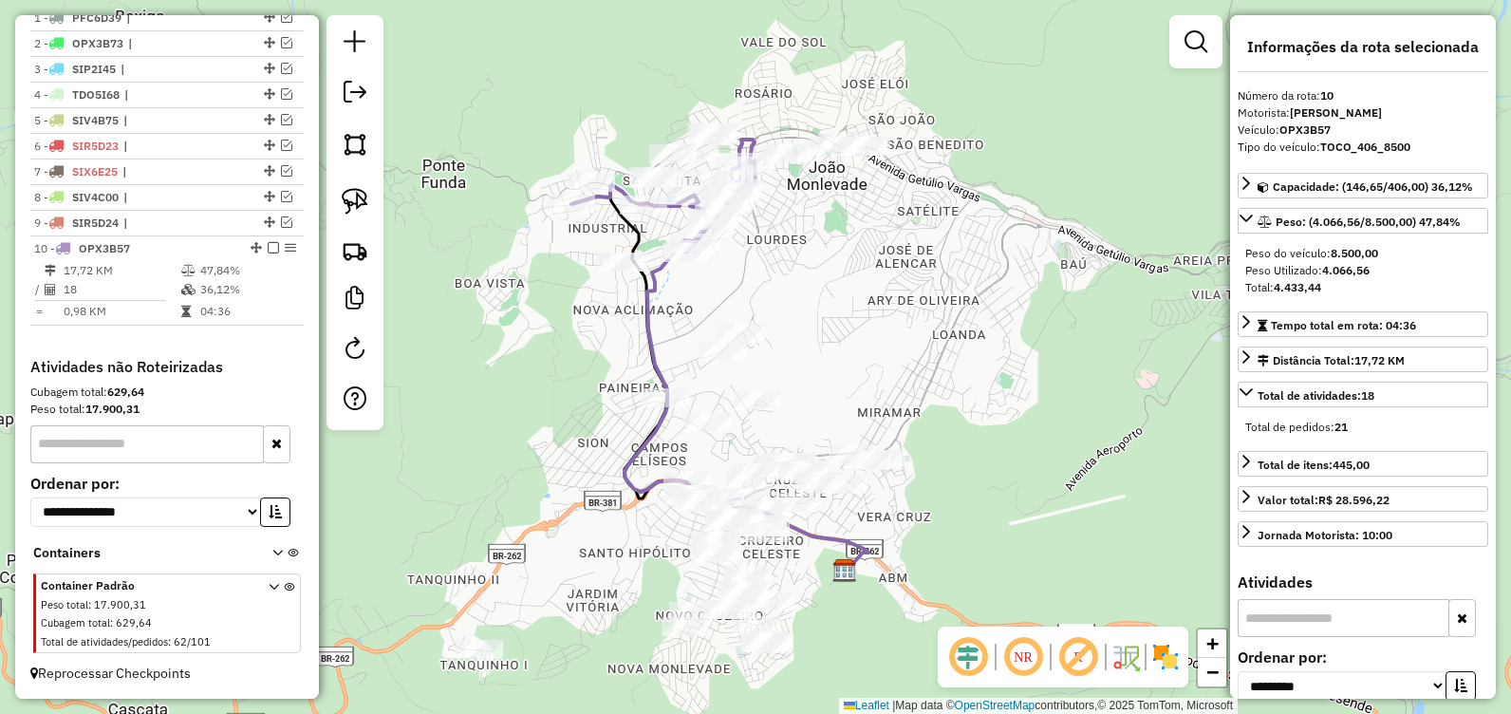
drag, startPoint x: 266, startPoint y: 249, endPoint x: 327, endPoint y: 271, distance: 65.8
click at [268, 251] on em at bounding box center [273, 247] width 11 height 11
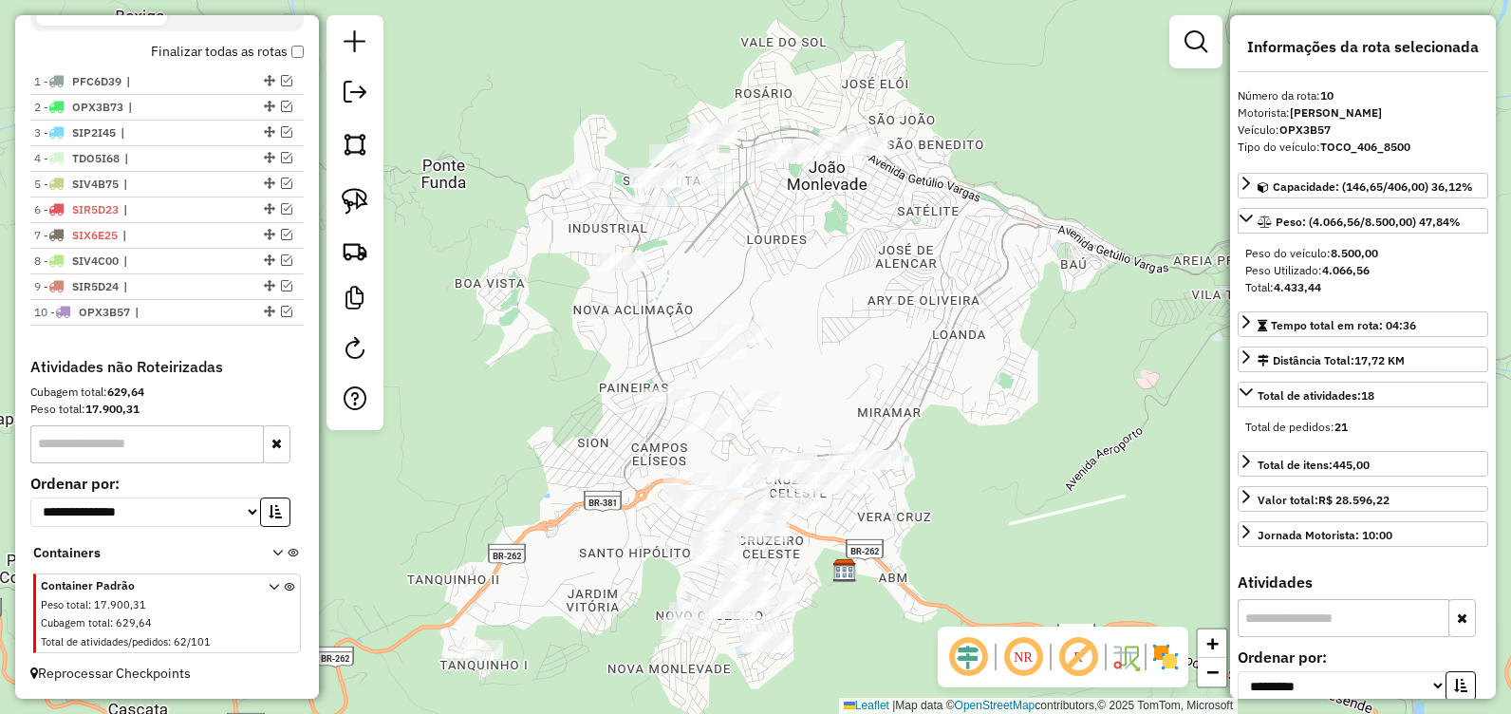
scroll to position [658, 0]
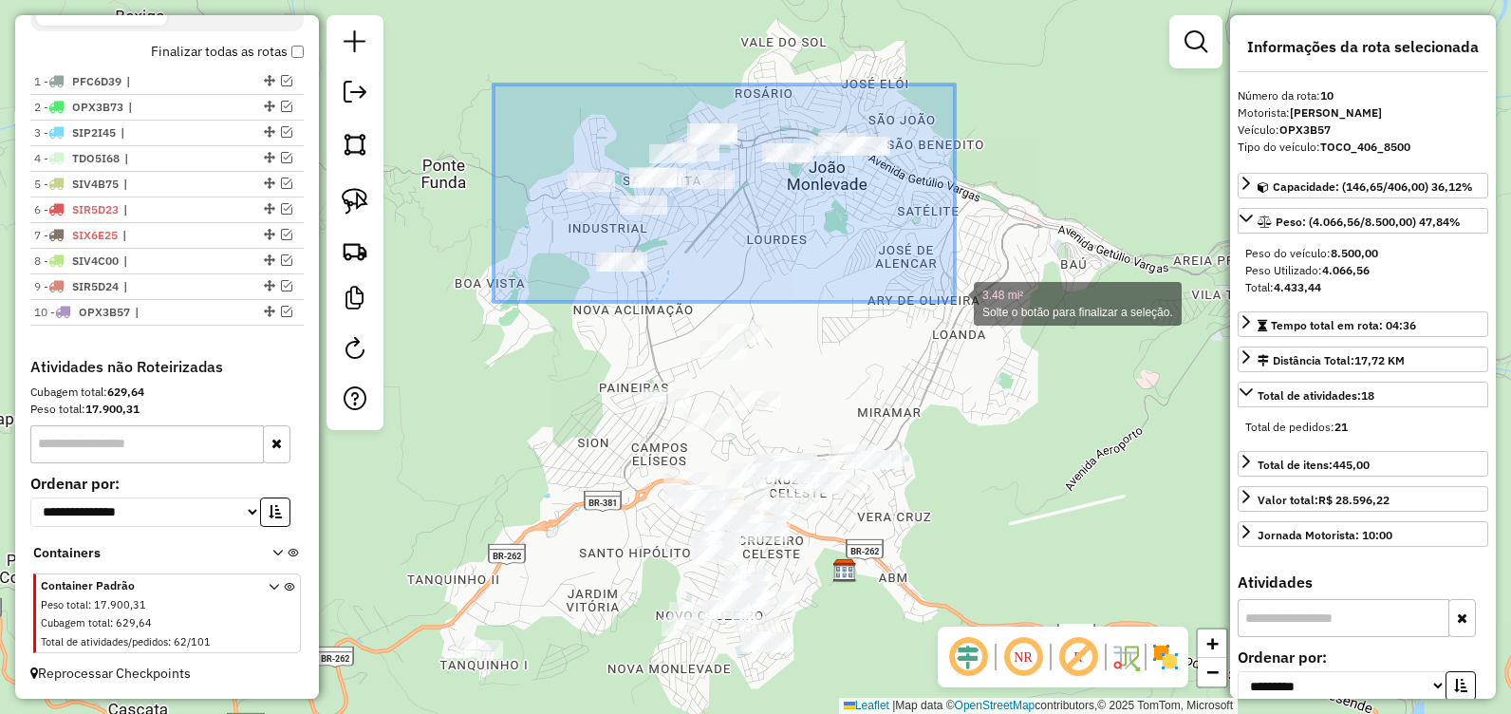
drag, startPoint x: 494, startPoint y: 85, endPoint x: 955, endPoint y: 302, distance: 509.5
click at [955, 302] on div "3.48 mi² Solte o botão para finalizar a seleção. Janela de atendimento Grade de…" at bounding box center [755, 357] width 1511 height 714
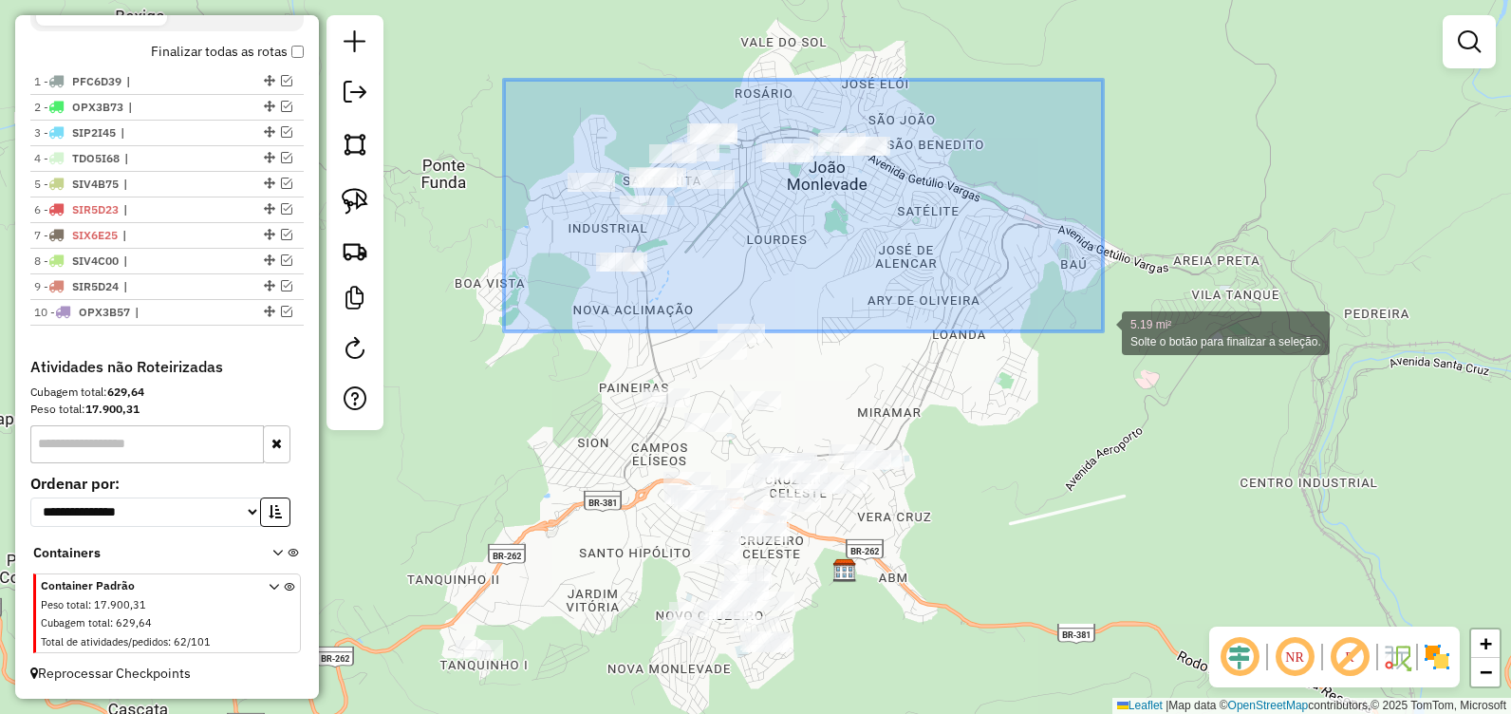
drag, startPoint x: 504, startPoint y: 80, endPoint x: 1105, endPoint y: 335, distance: 652.8
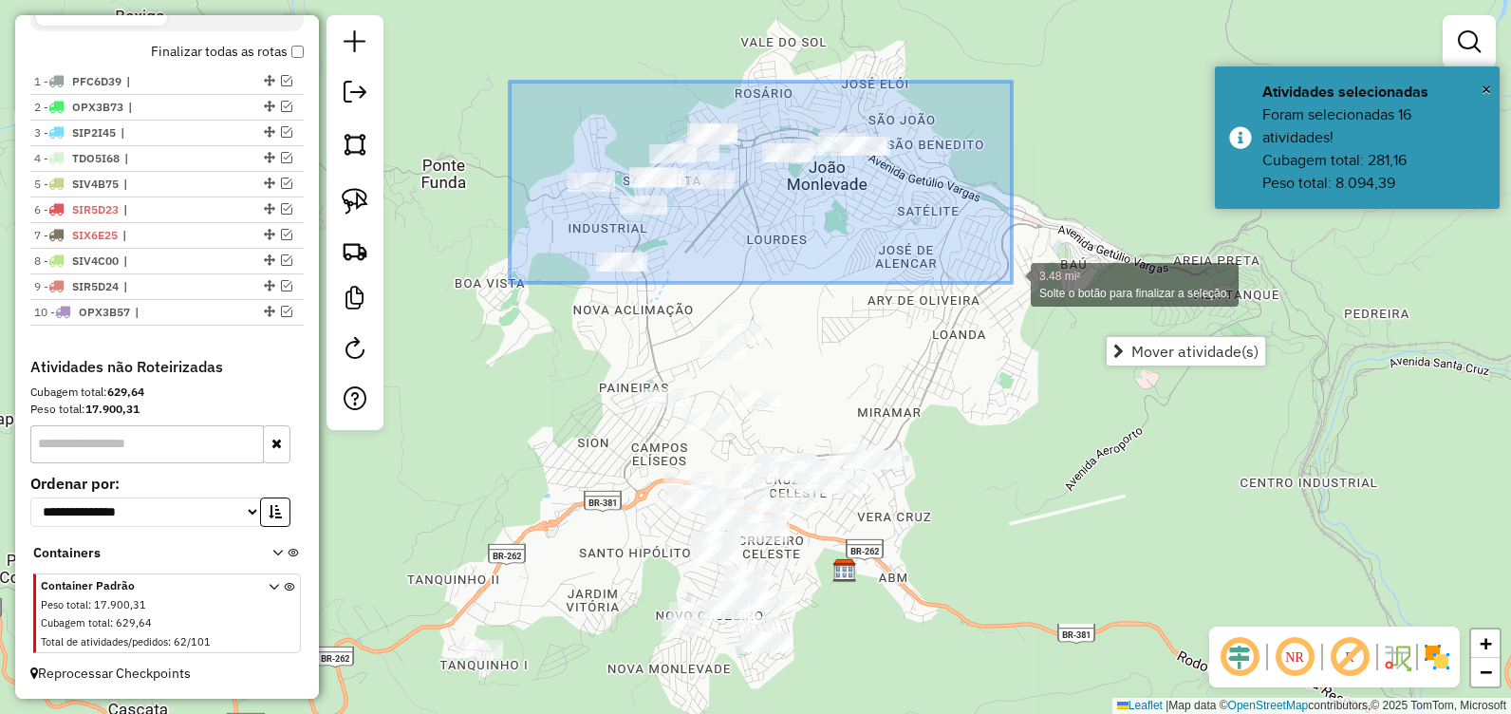
drag, startPoint x: 510, startPoint y: 82, endPoint x: 1014, endPoint y: 287, distance: 544.1
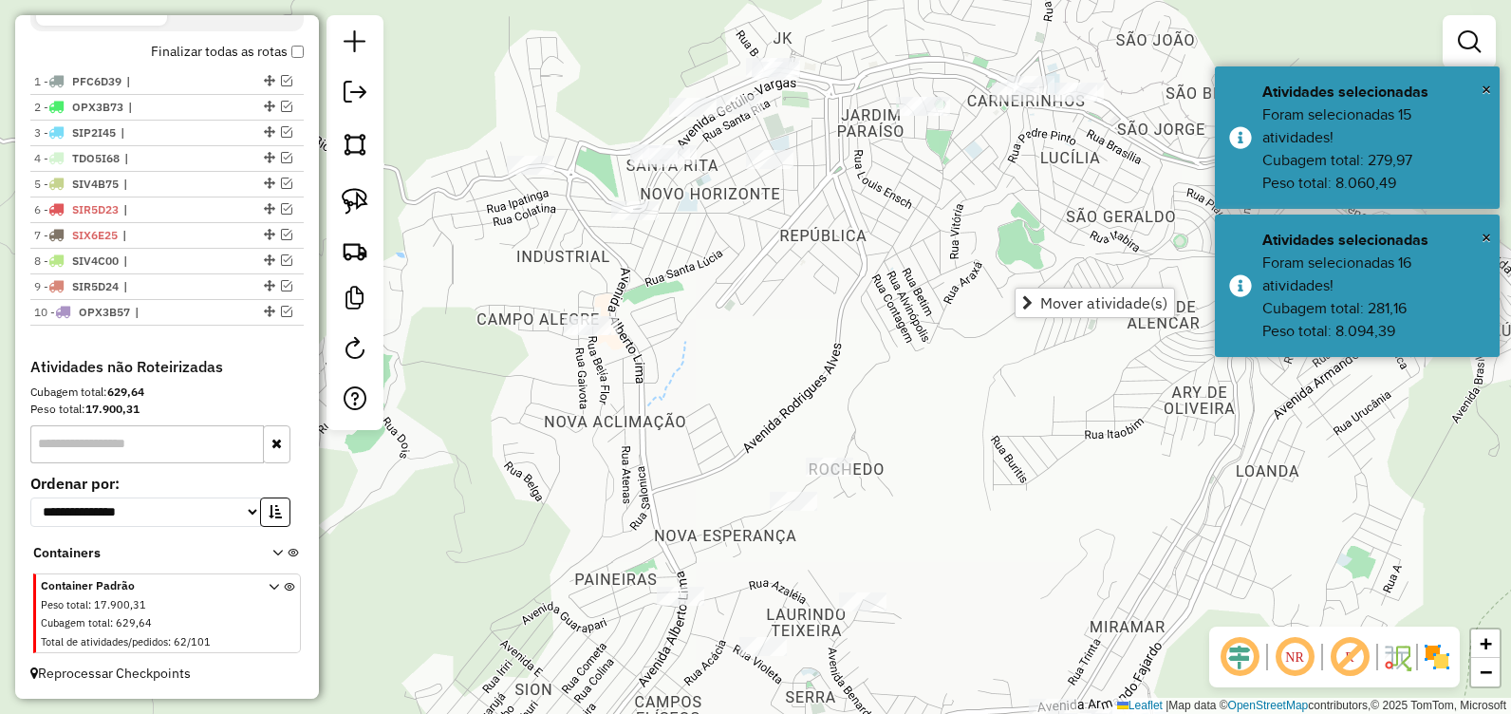
drag, startPoint x: 702, startPoint y: 276, endPoint x: 893, endPoint y: 249, distance: 192.7
click at [893, 249] on div "Janela de atendimento Grade de atendimento Capacidade Transportadoras Veículos …" at bounding box center [755, 357] width 1511 height 714
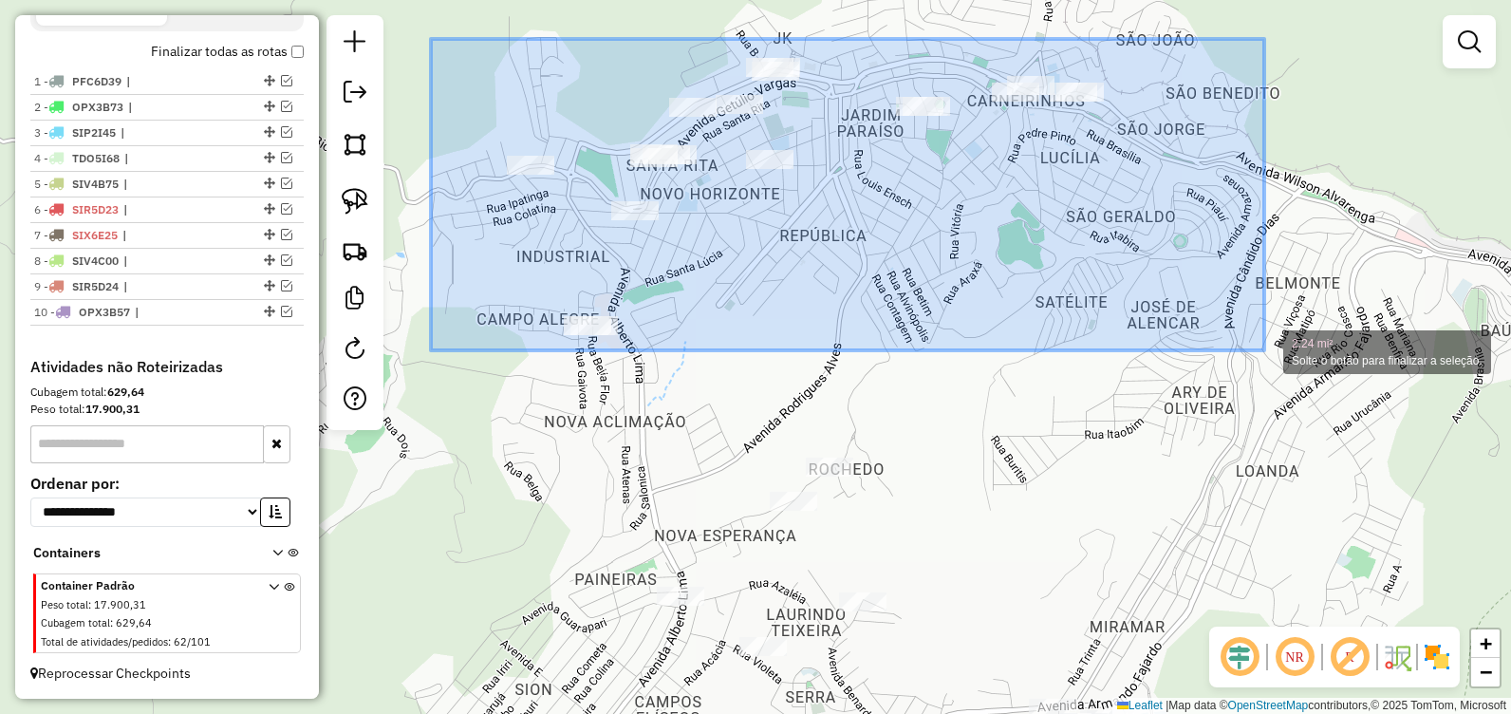
drag, startPoint x: 431, startPoint y: 39, endPoint x: 1264, endPoint y: 350, distance: 889.6
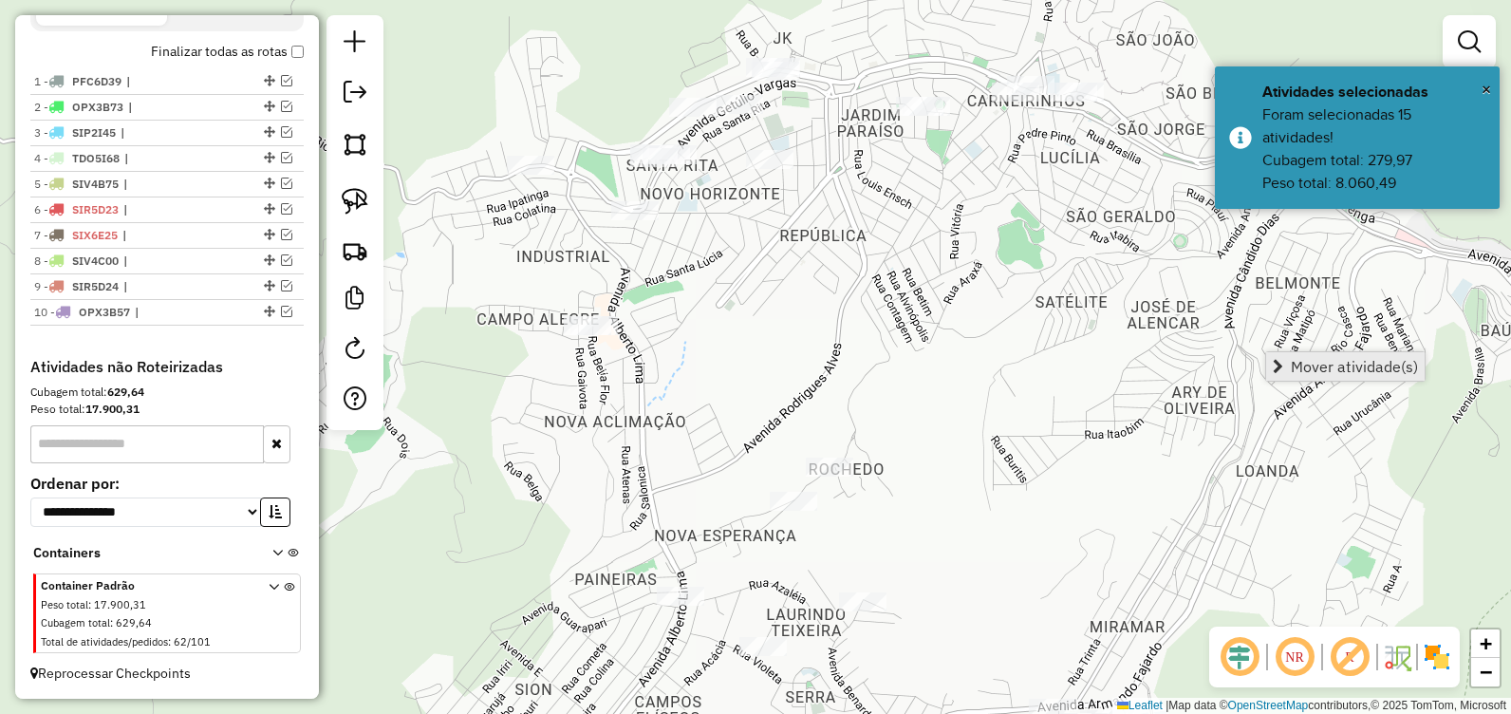
click at [1302, 364] on span "Mover atividade(s)" at bounding box center [1354, 366] width 127 height 15
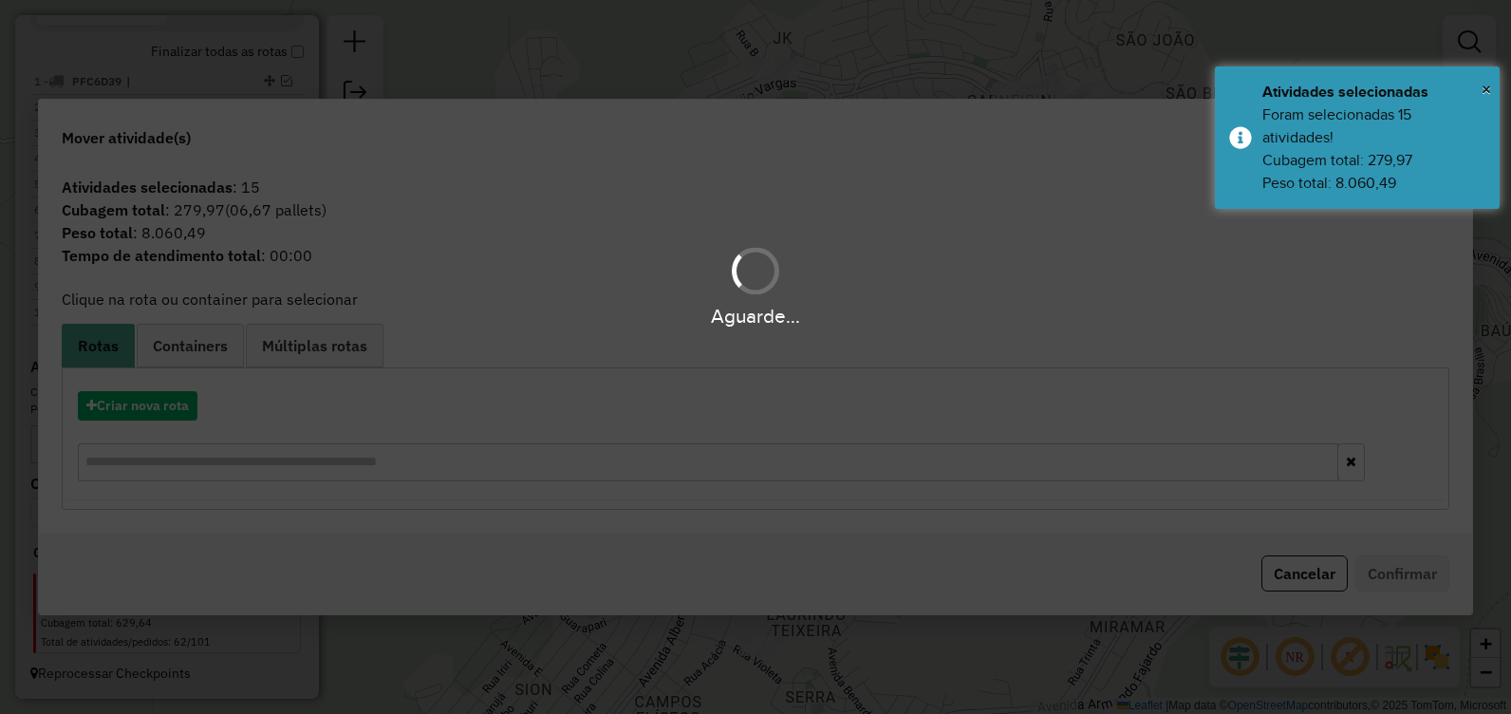
click at [133, 411] on div "Aguarde..." at bounding box center [755, 357] width 1511 height 714
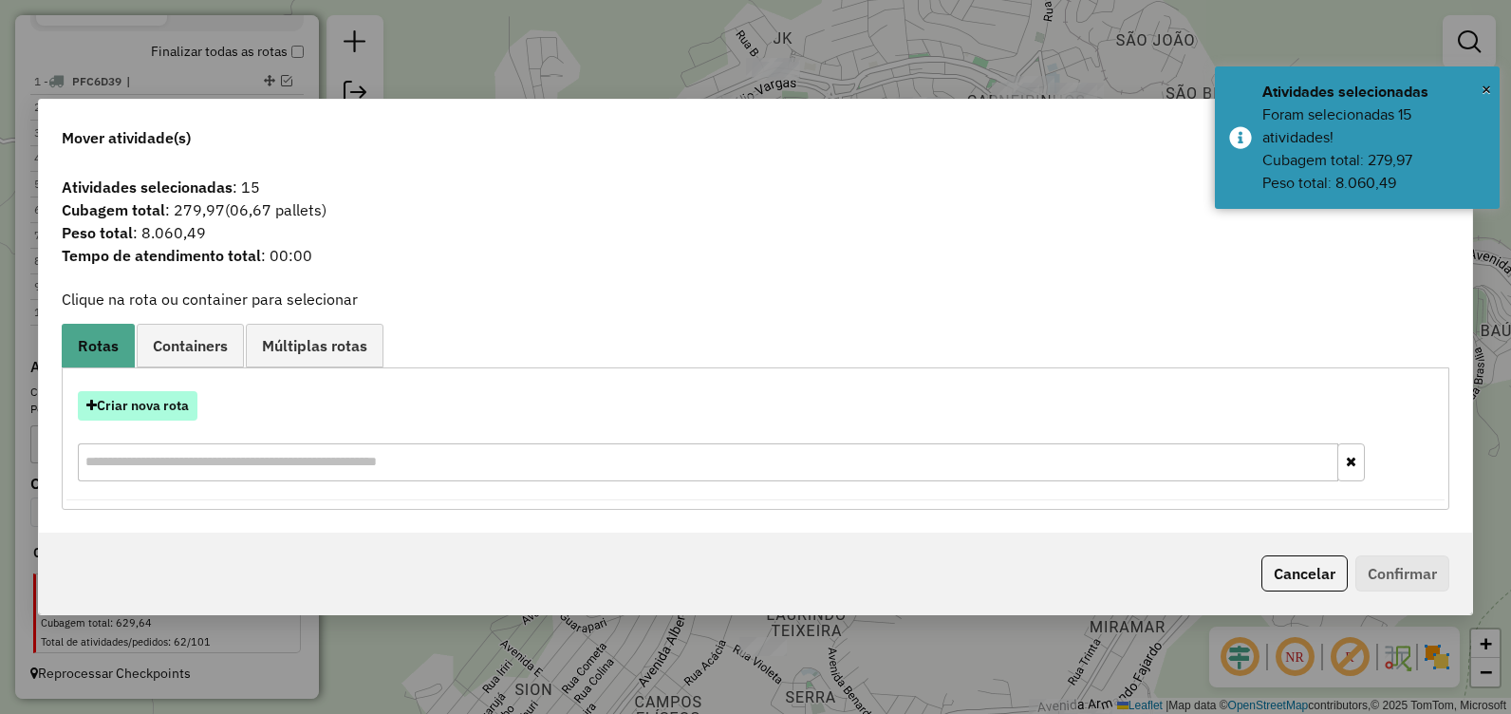
click at [134, 412] on button "Criar nova rota" at bounding box center [138, 405] width 120 height 29
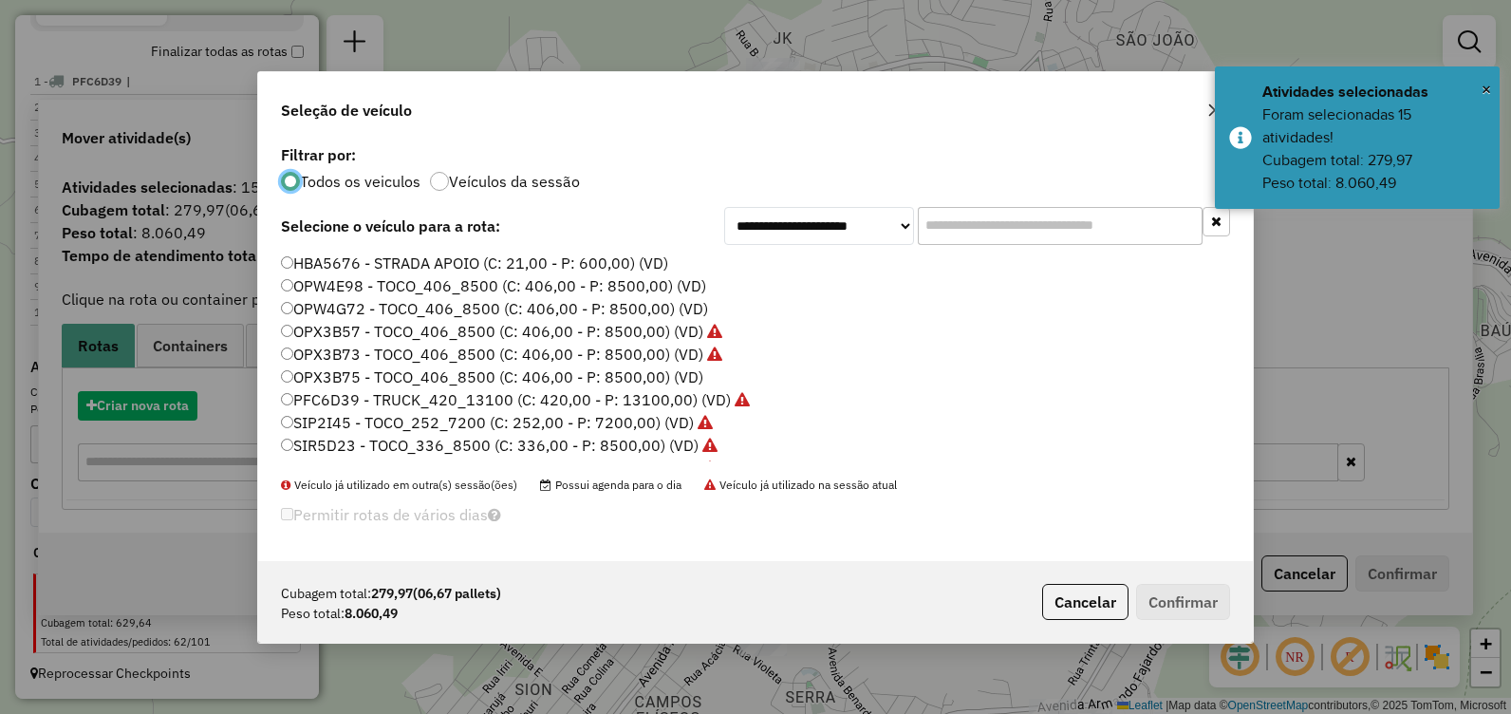
scroll to position [10, 6]
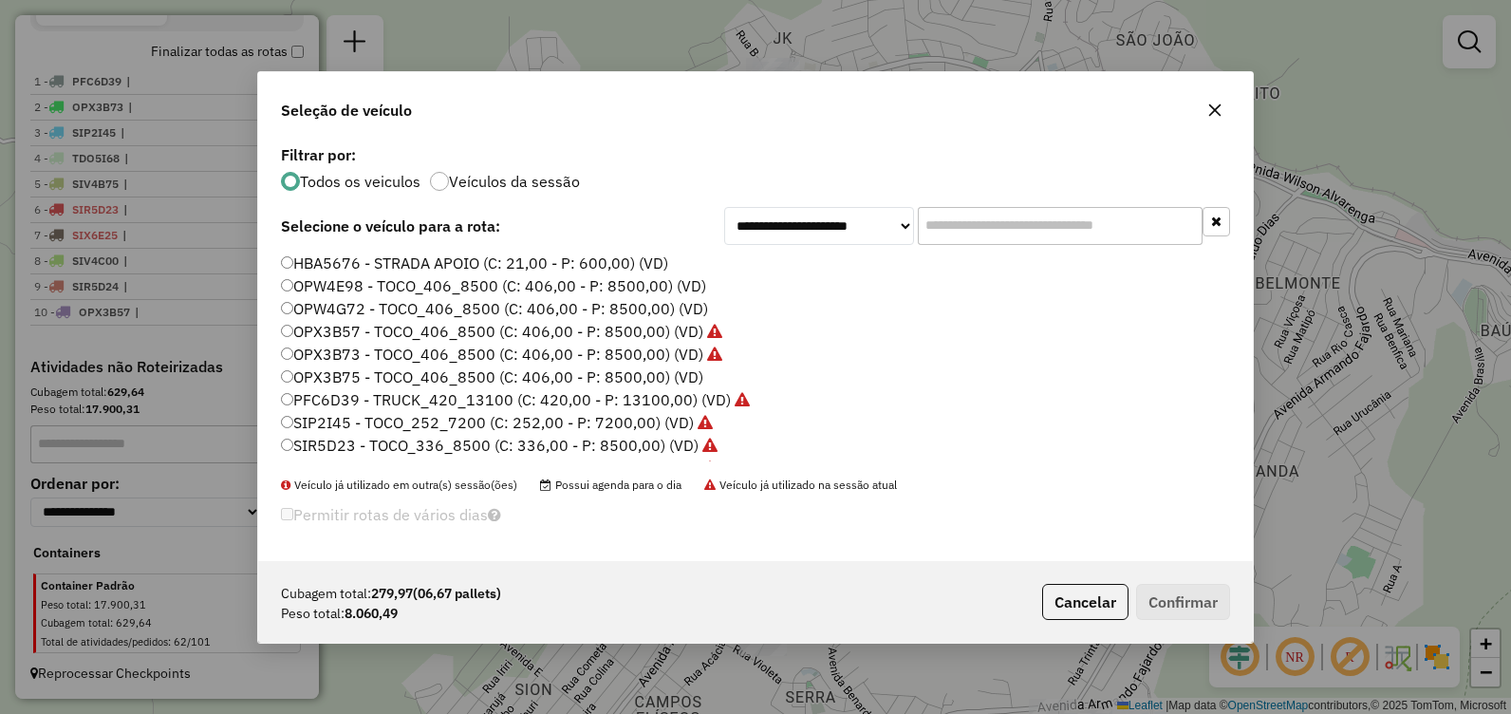
click at [384, 291] on label "OPW4E98 - TOCO_406_8500 (C: 406,00 - P: 8500,00) (VD)" at bounding box center [493, 285] width 425 height 23
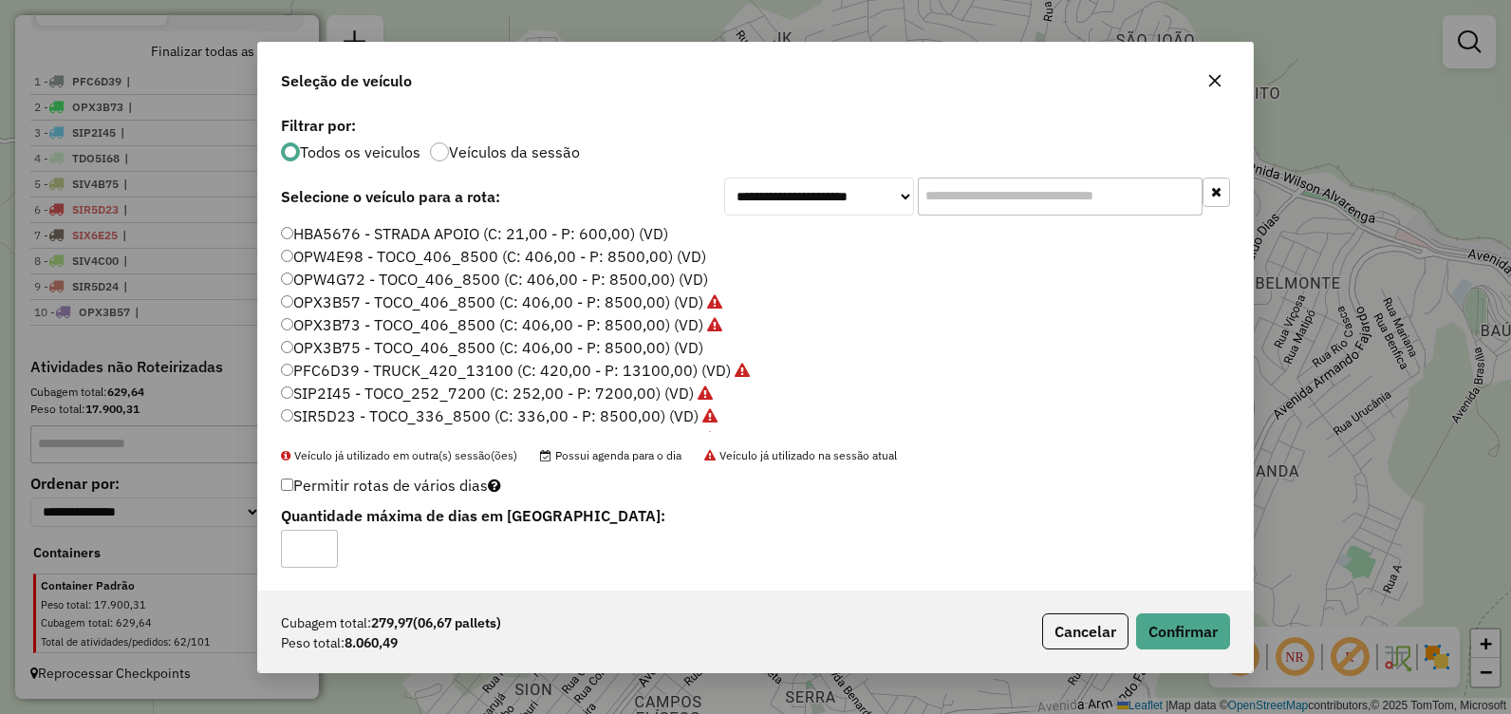
click at [1198, 610] on div "Cubagem total: 279,97 (06,67 pallets) Peso total: 8.060,49 Cancelar Confirmar" at bounding box center [755, 631] width 995 height 82
click at [1197, 628] on button "Confirmar" at bounding box center [1183, 631] width 94 height 36
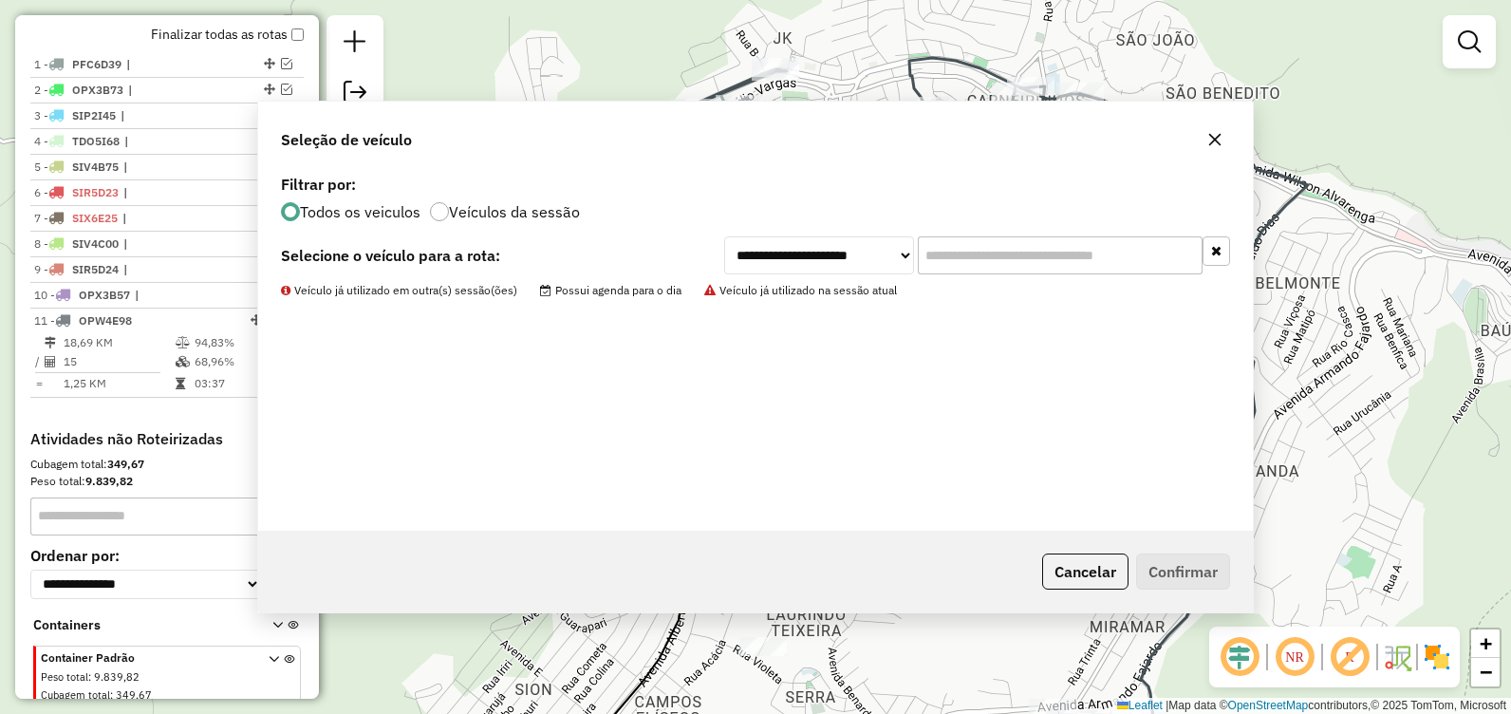
scroll to position [721, 0]
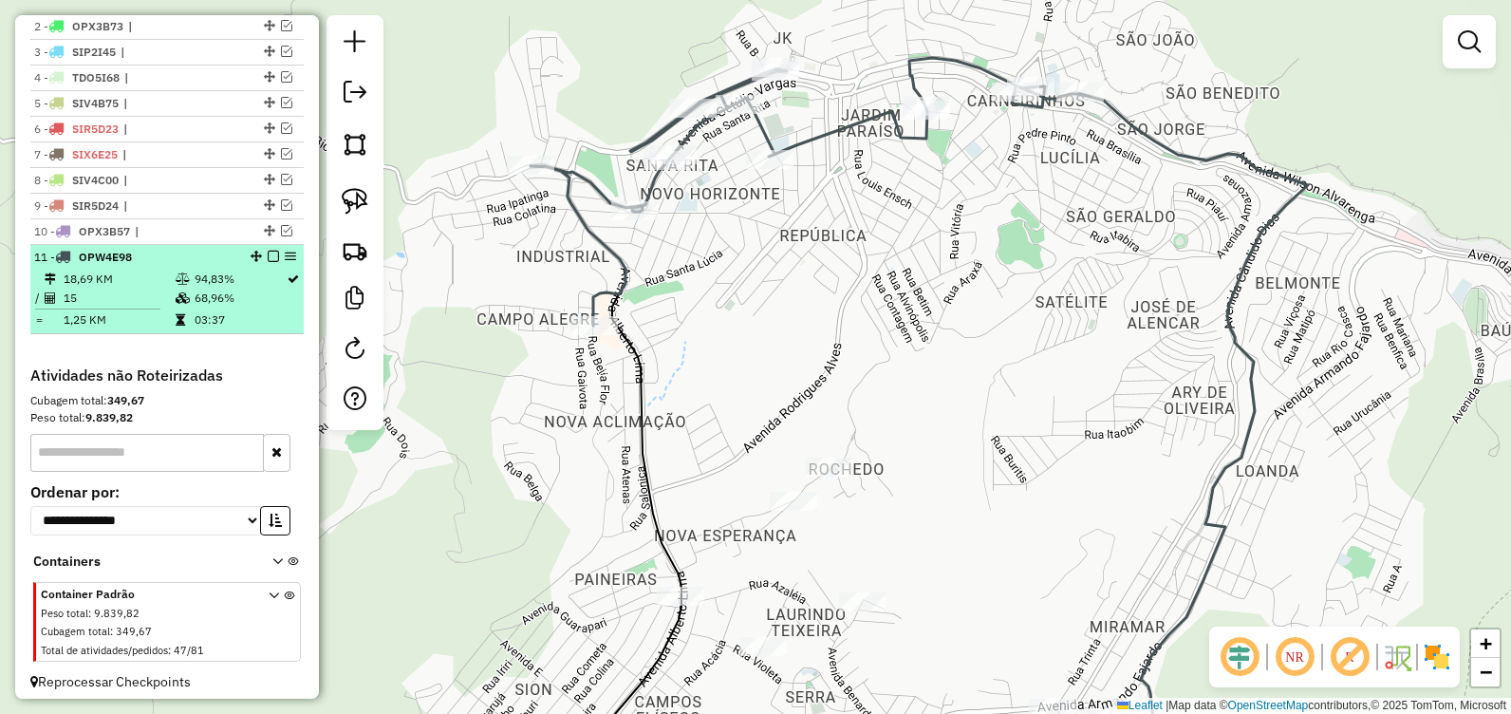
click at [270, 262] on em at bounding box center [273, 256] width 11 height 11
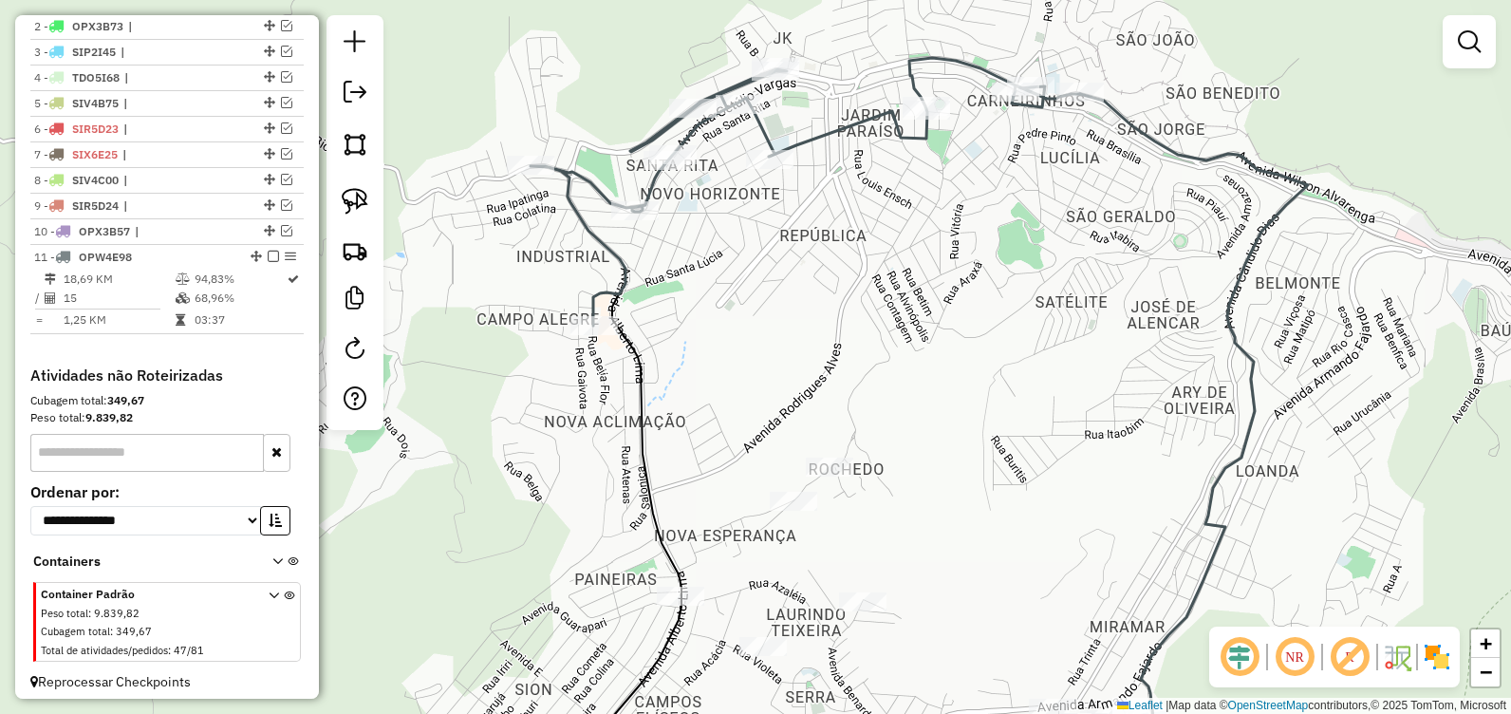
scroll to position [683, 0]
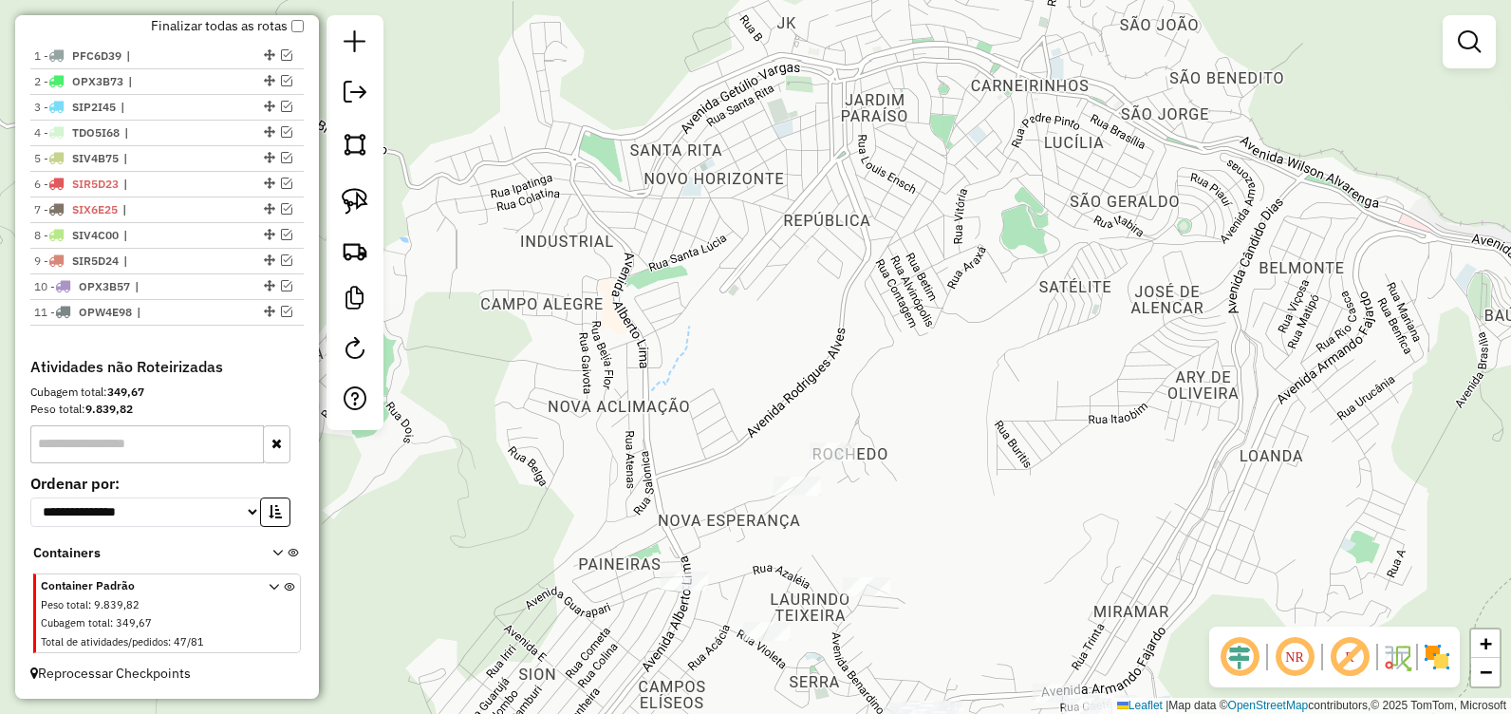
drag, startPoint x: 501, startPoint y: 457, endPoint x: 548, endPoint y: 203, distance: 258.6
click at [548, 203] on div "Janela de atendimento Grade de atendimento Capacidade Transportadoras Veículos …" at bounding box center [755, 357] width 1511 height 714
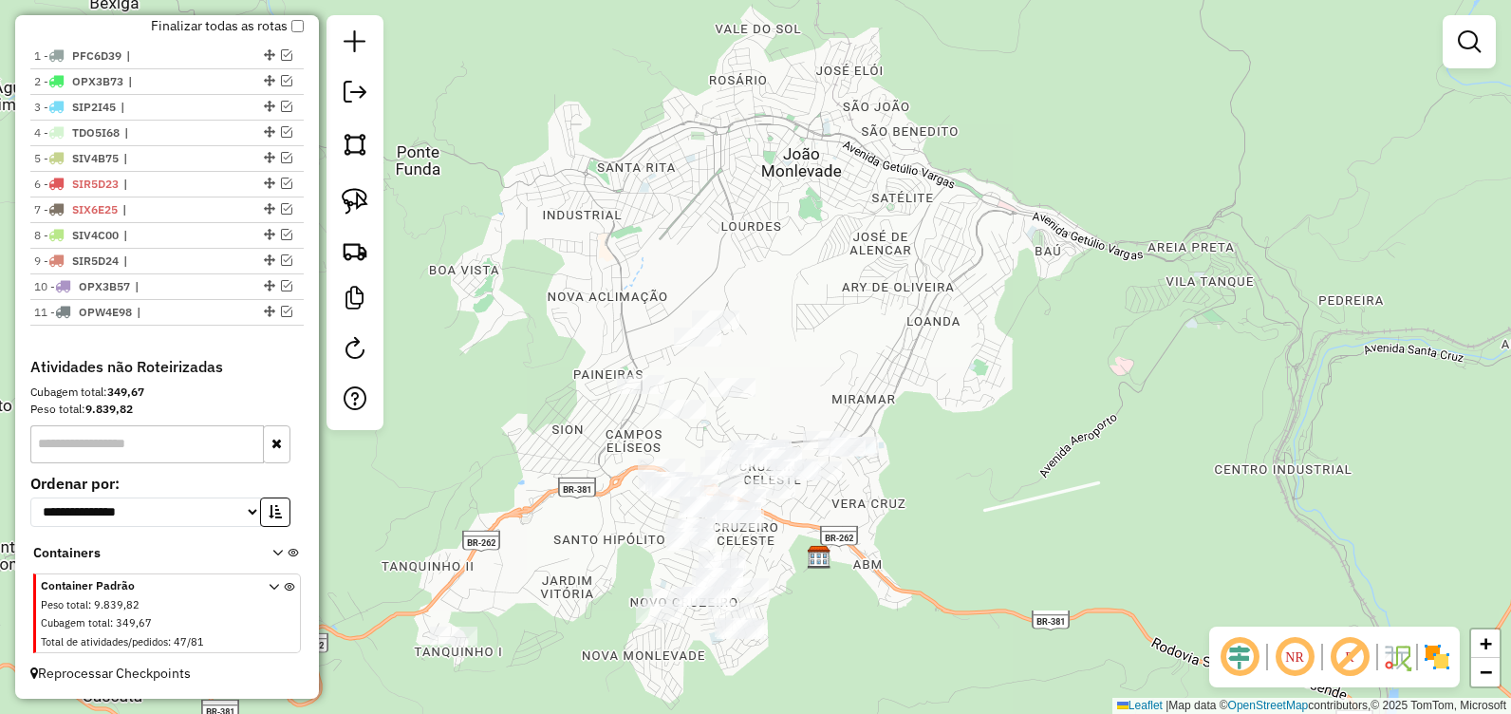
drag, startPoint x: 603, startPoint y: 535, endPoint x: 661, endPoint y: 358, distance: 186.7
click at [661, 358] on div "Janela de atendimento Grade de atendimento Capacidade Transportadoras Veículos …" at bounding box center [755, 357] width 1511 height 714
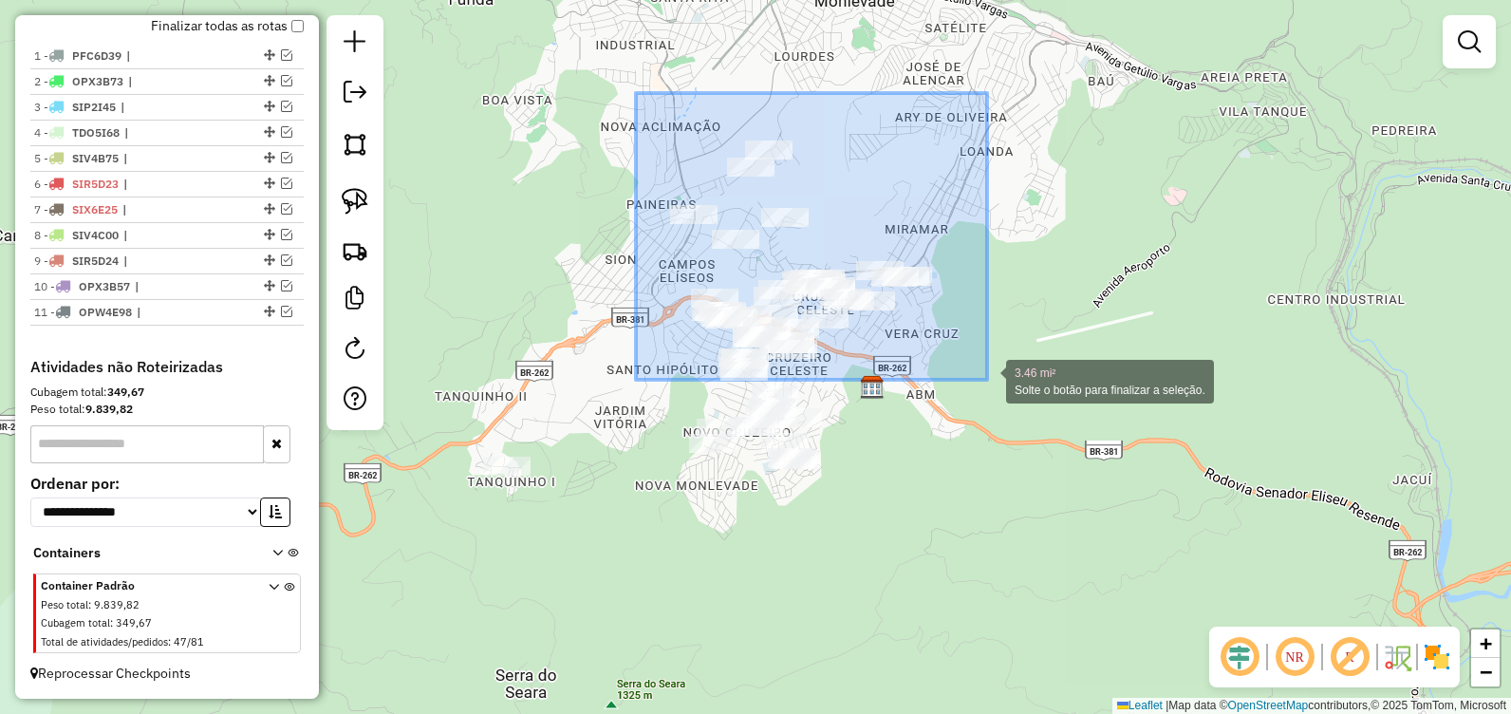
drag, startPoint x: 659, startPoint y: 123, endPoint x: 988, endPoint y: 380, distance: 417.3
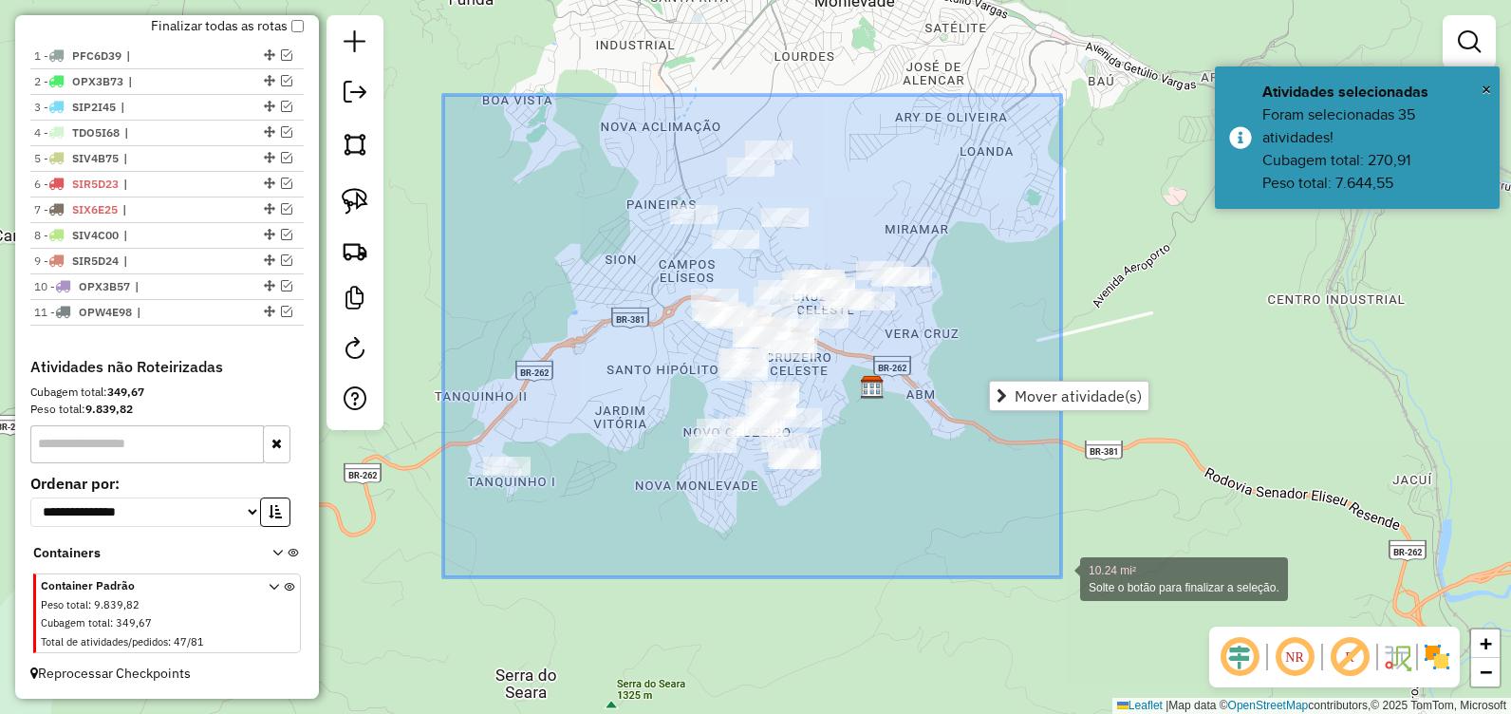
drag, startPoint x: 649, startPoint y: 239, endPoint x: 1049, endPoint y: 577, distance: 523.3
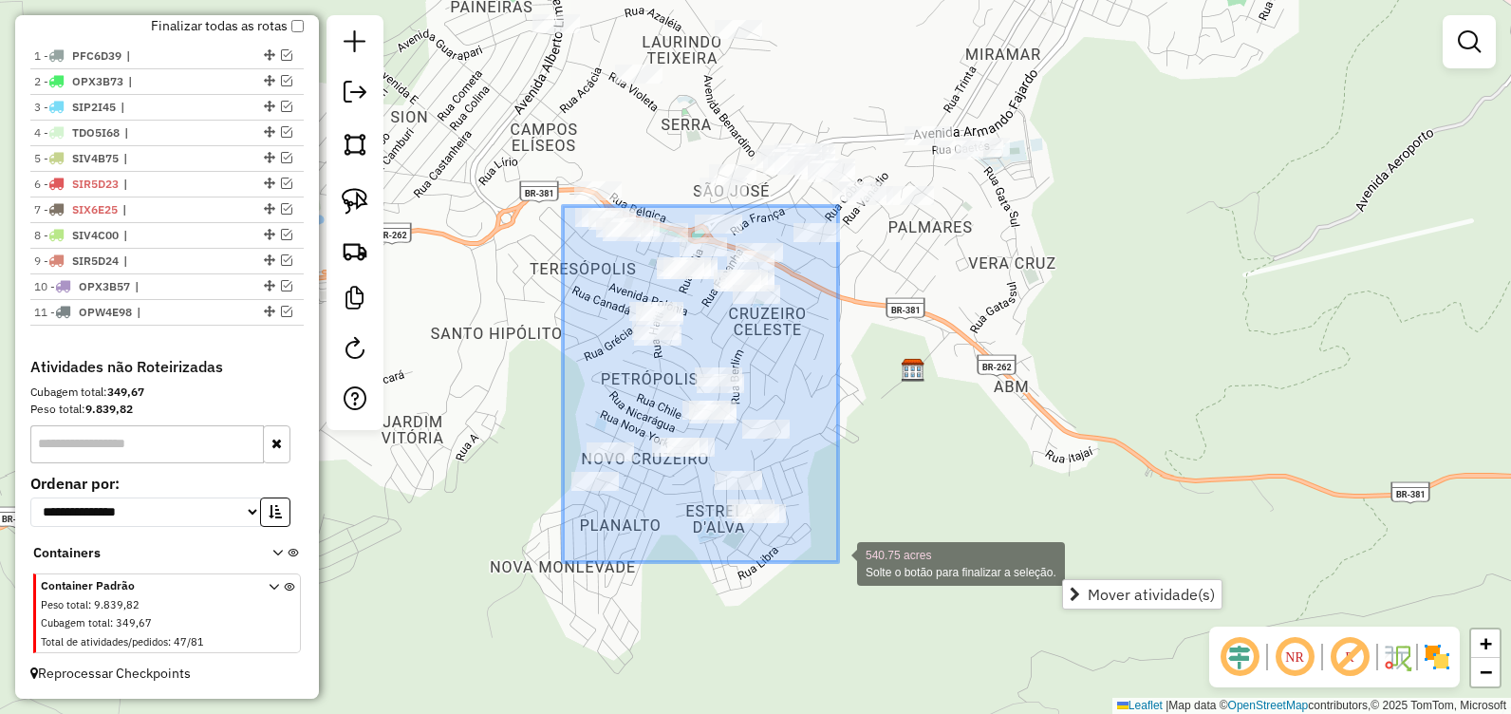
drag, startPoint x: 563, startPoint y: 206, endPoint x: 838, endPoint y: 562, distance: 449.9
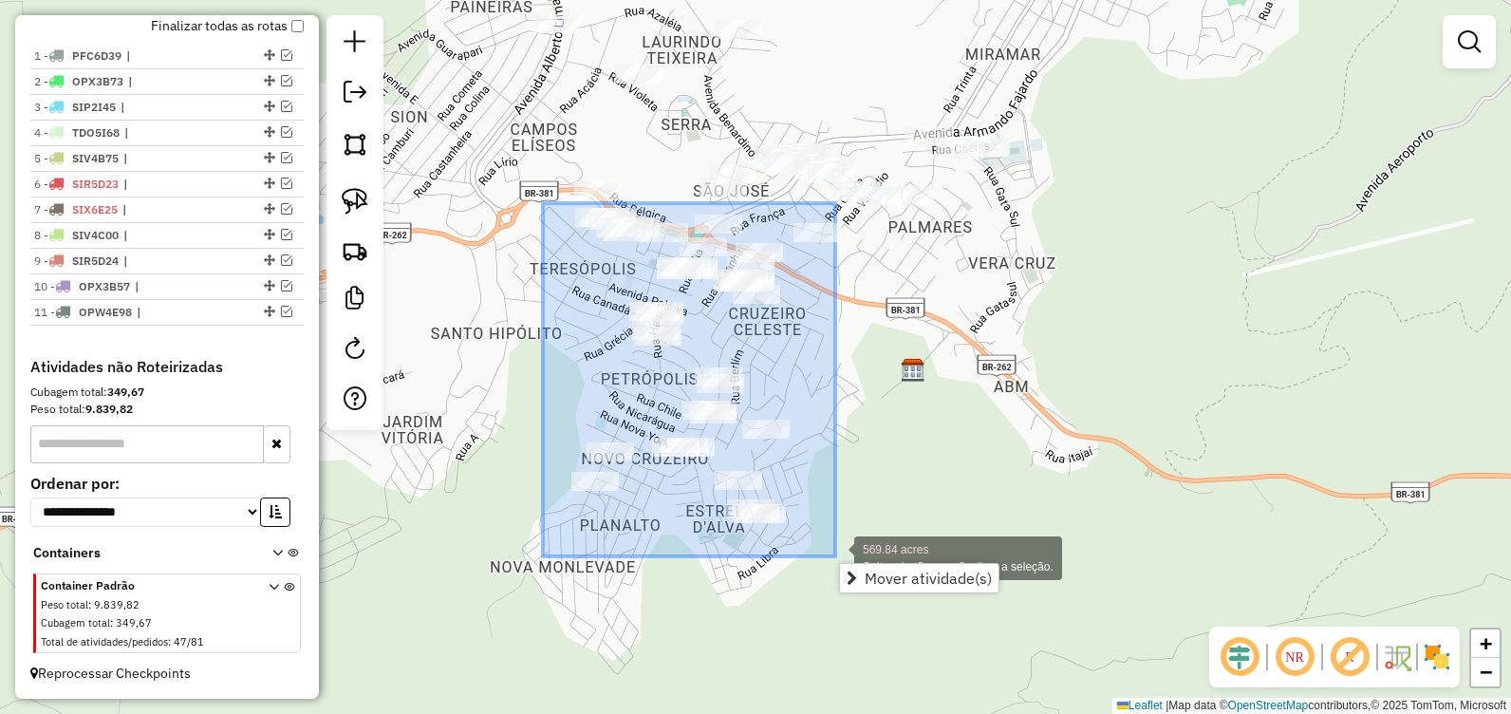
drag, startPoint x: 543, startPoint y: 203, endPoint x: 836, endPoint y: 556, distance: 459.0
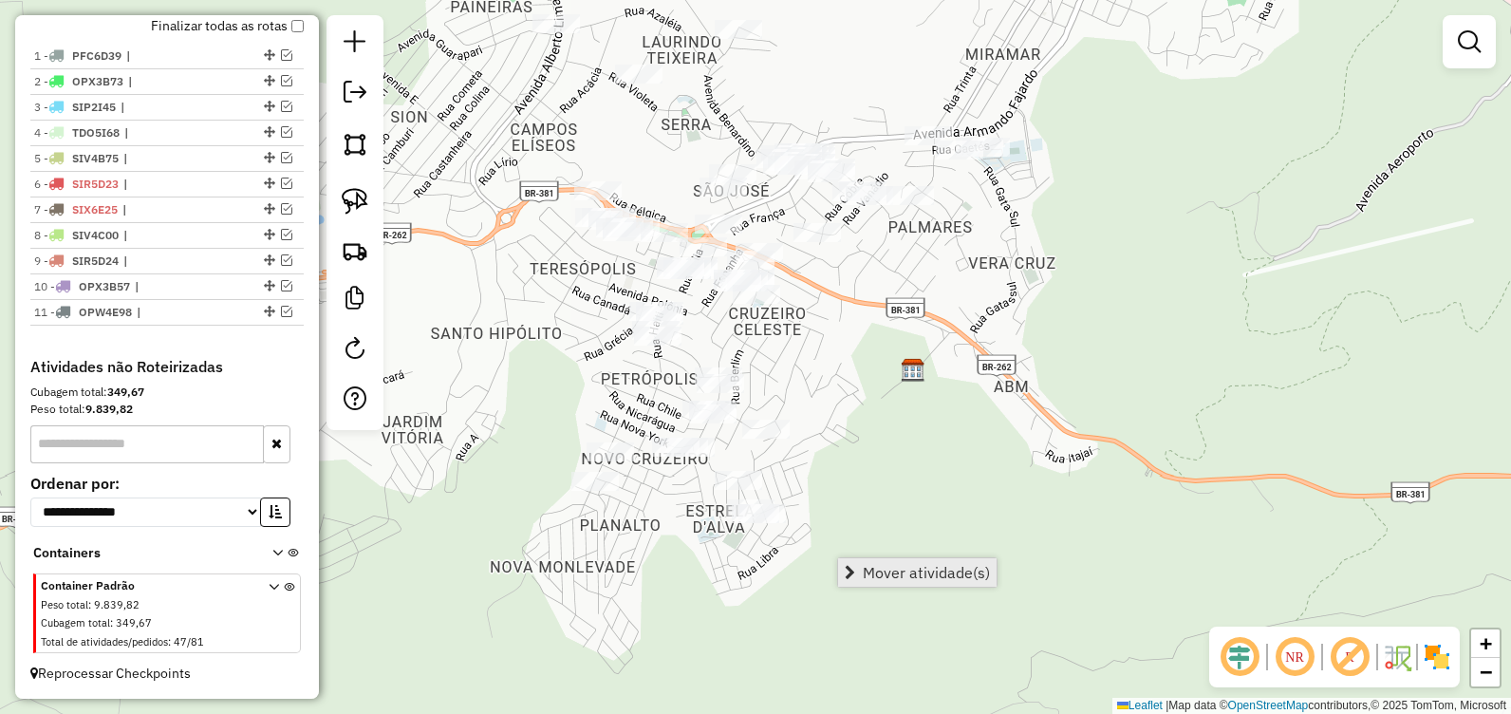
click at [937, 576] on span "Mover atividade(s)" at bounding box center [926, 572] width 127 height 15
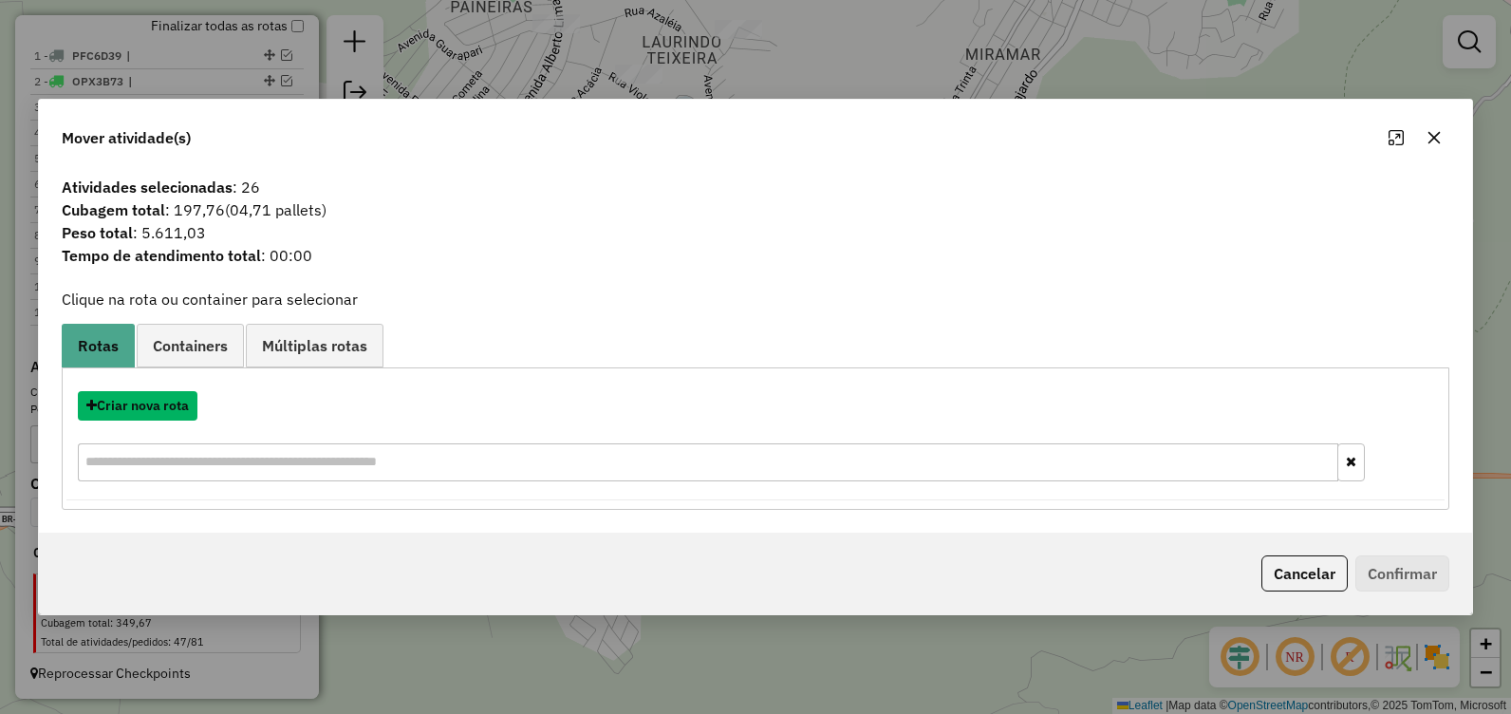
click at [167, 405] on button "Criar nova rota" at bounding box center [138, 405] width 120 height 29
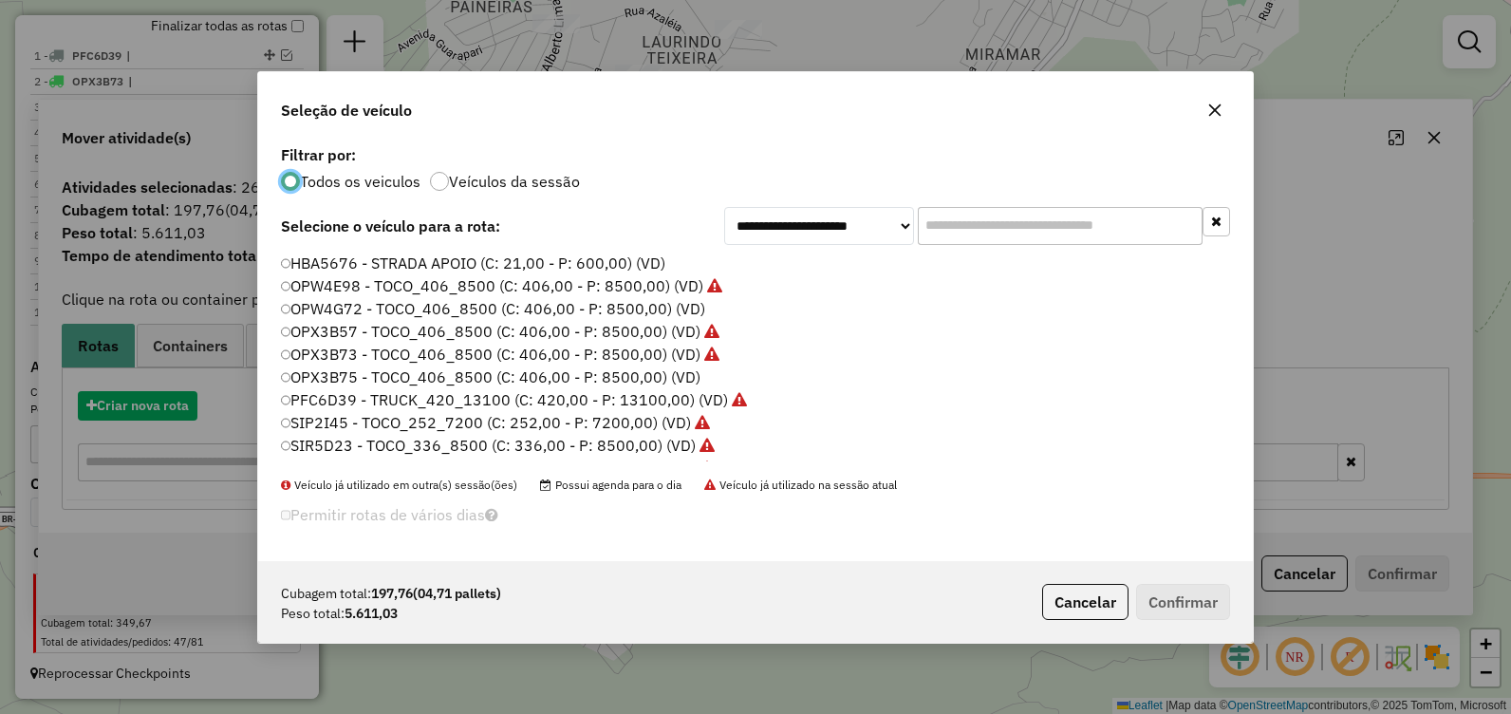
scroll to position [10, 6]
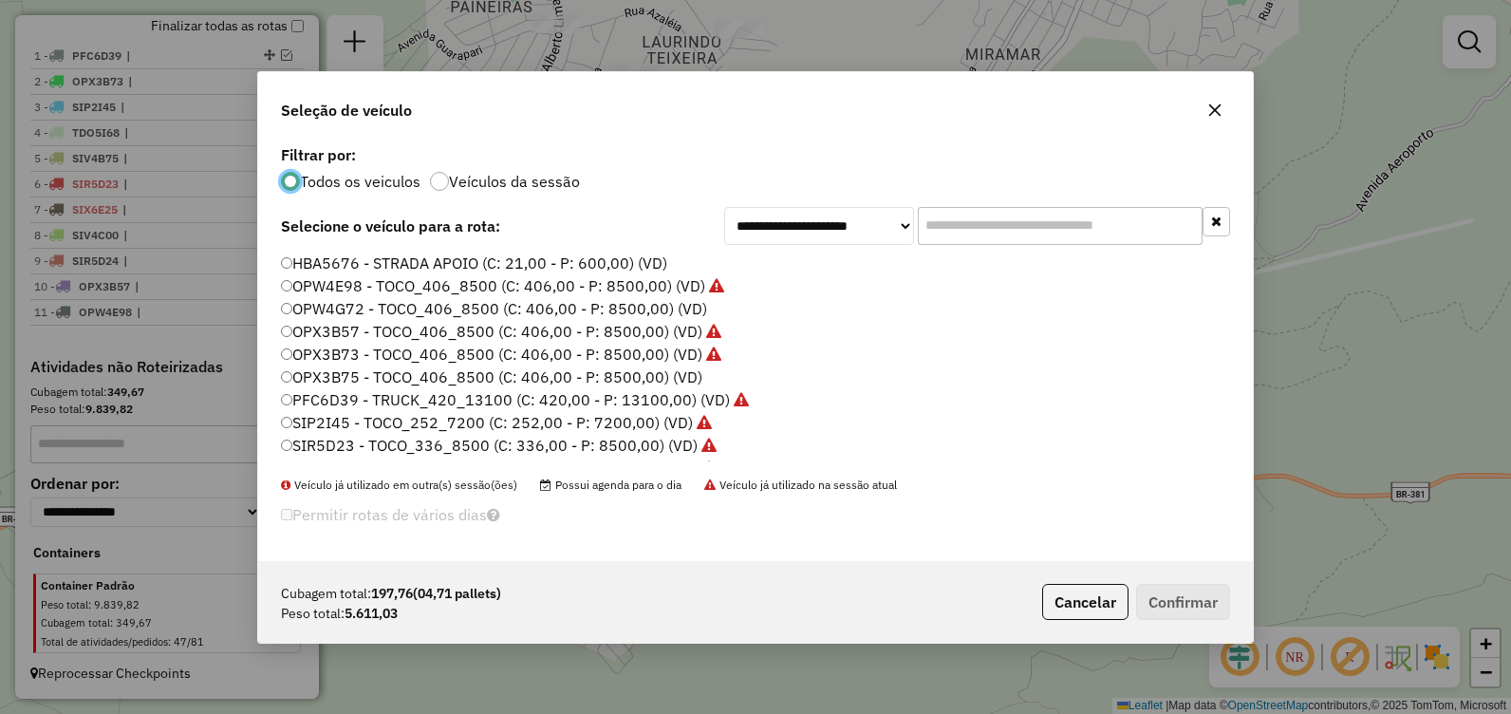
click at [457, 310] on label "OPW4G72 - TOCO_406_8500 (C: 406,00 - P: 8500,00) (VD)" at bounding box center [494, 308] width 426 height 23
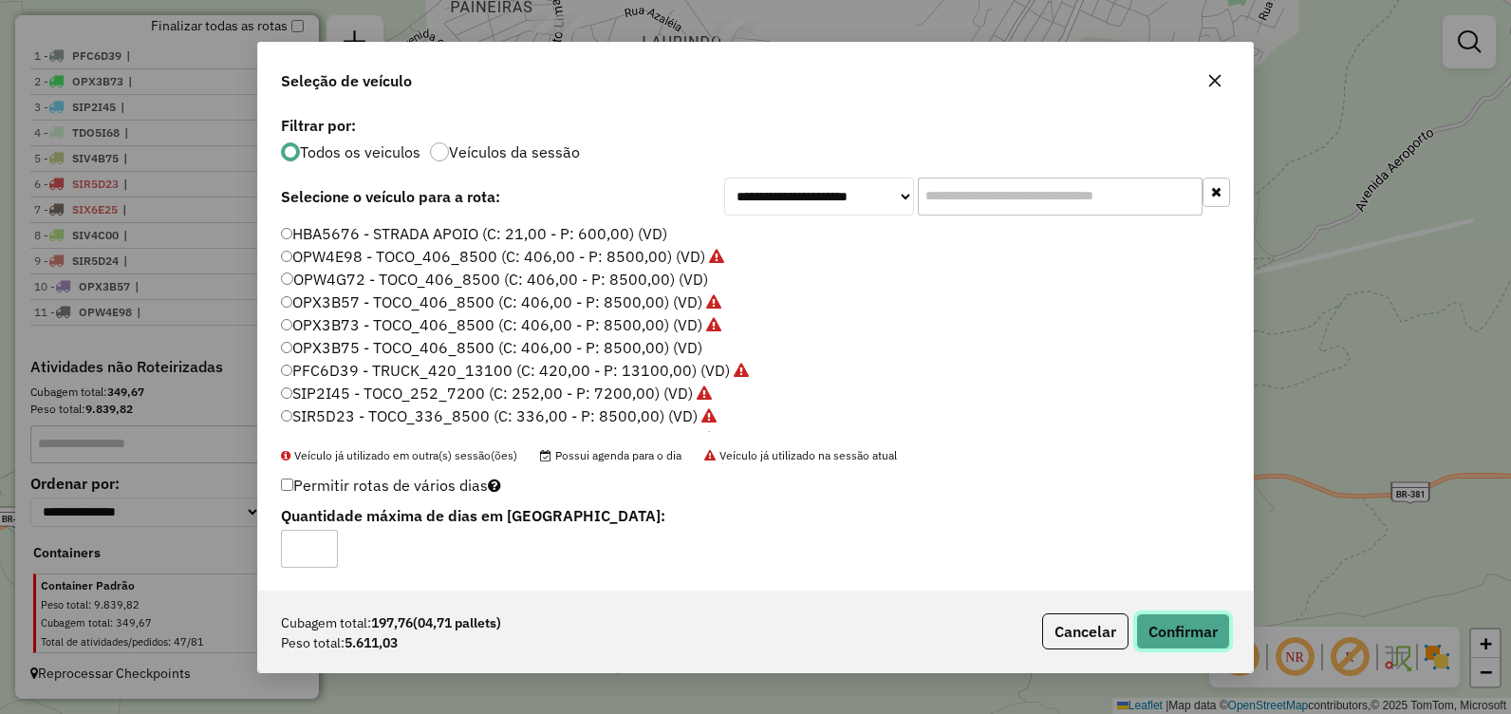
click at [1189, 631] on button "Confirmar" at bounding box center [1183, 631] width 94 height 36
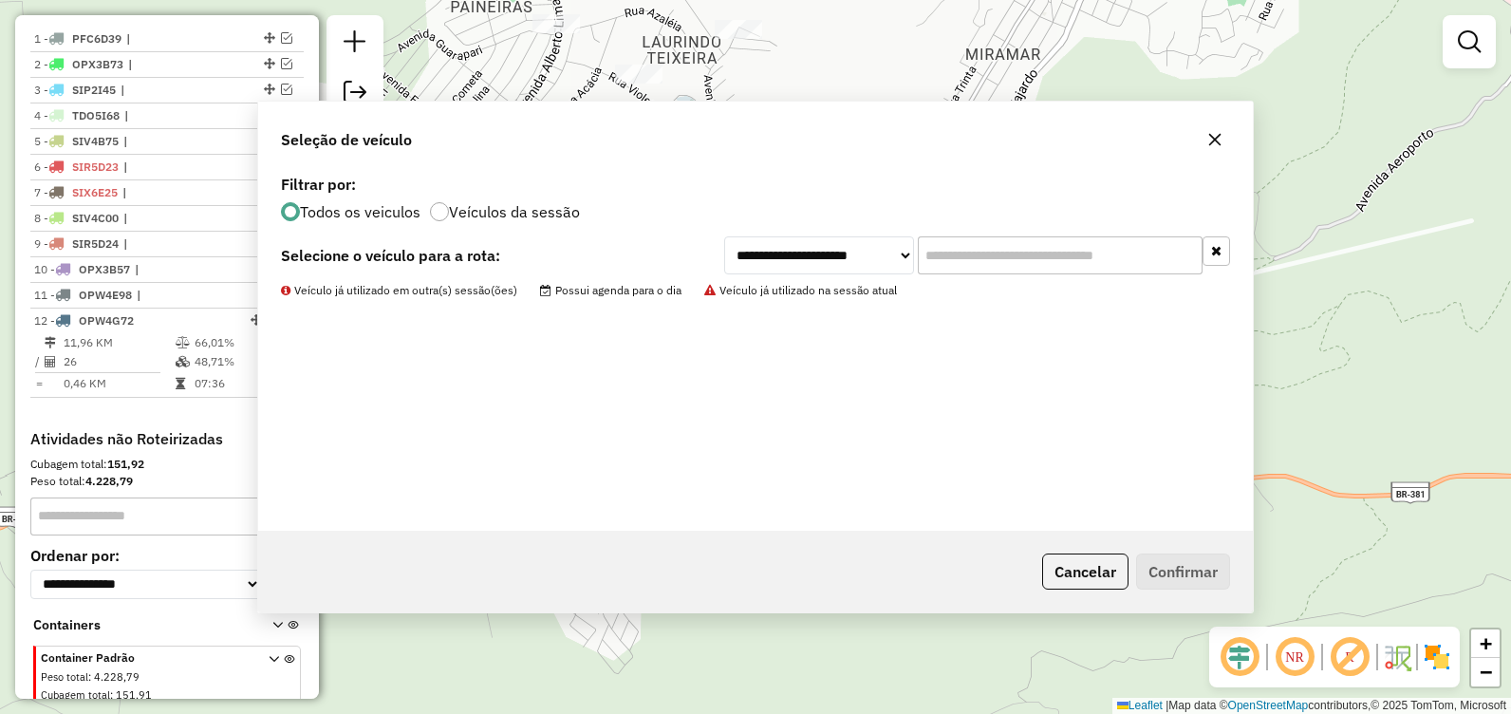
scroll to position [721, 0]
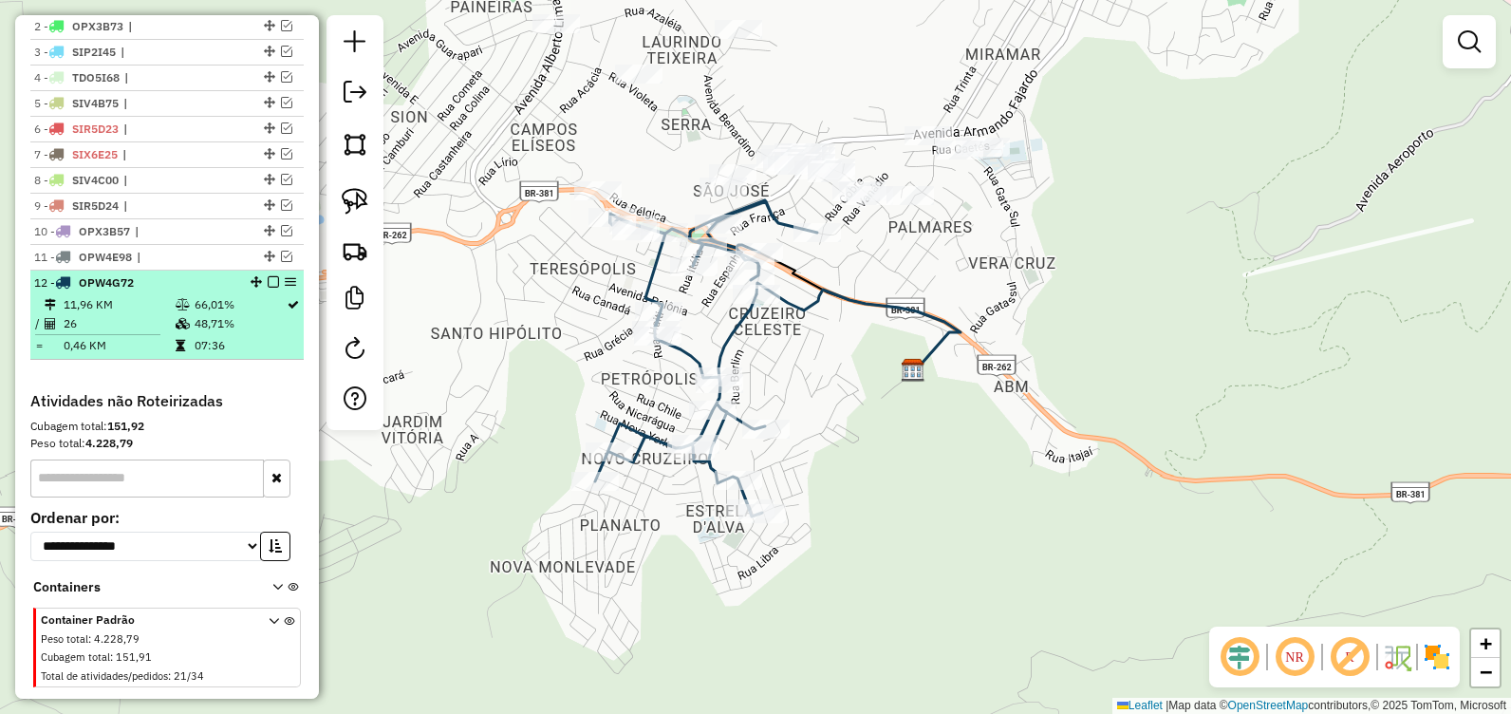
click at [268, 288] on em at bounding box center [273, 281] width 11 height 11
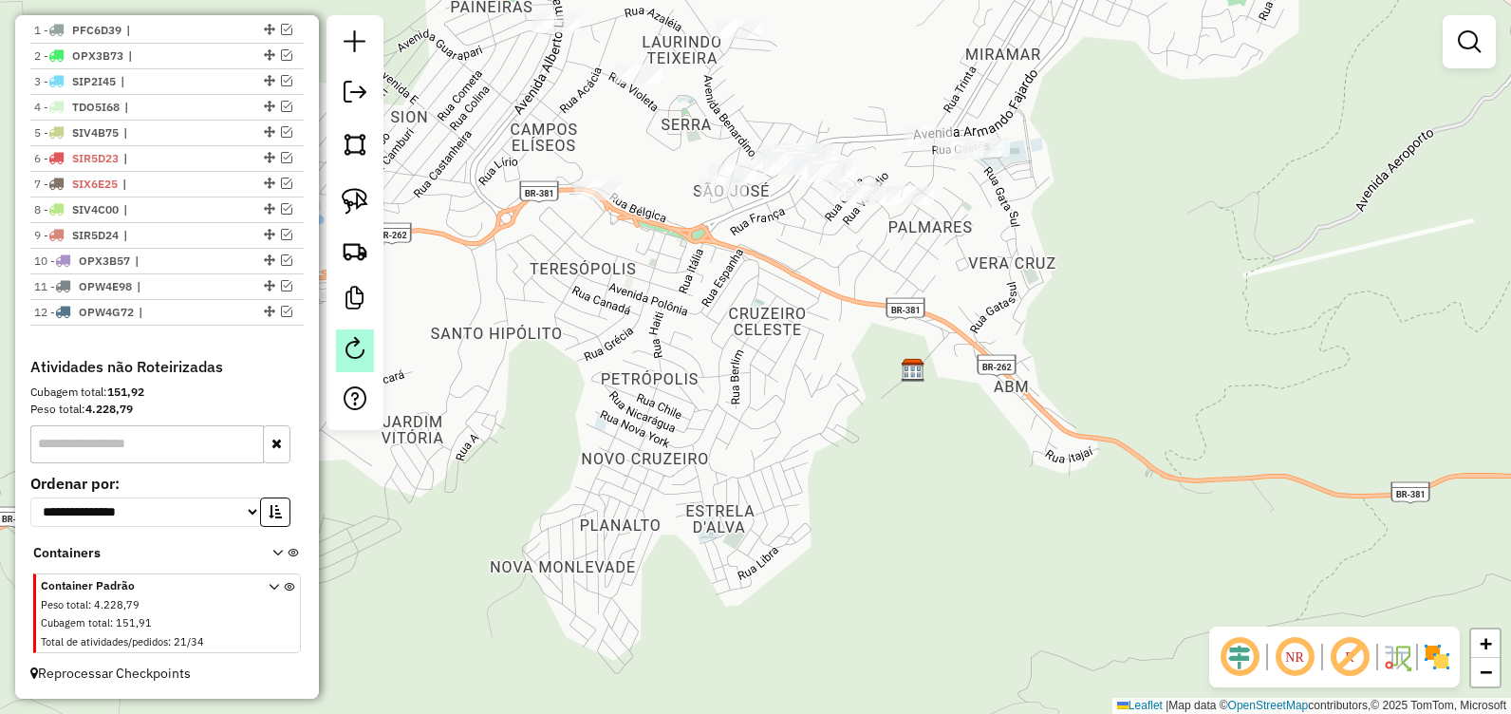
scroll to position [709, 0]
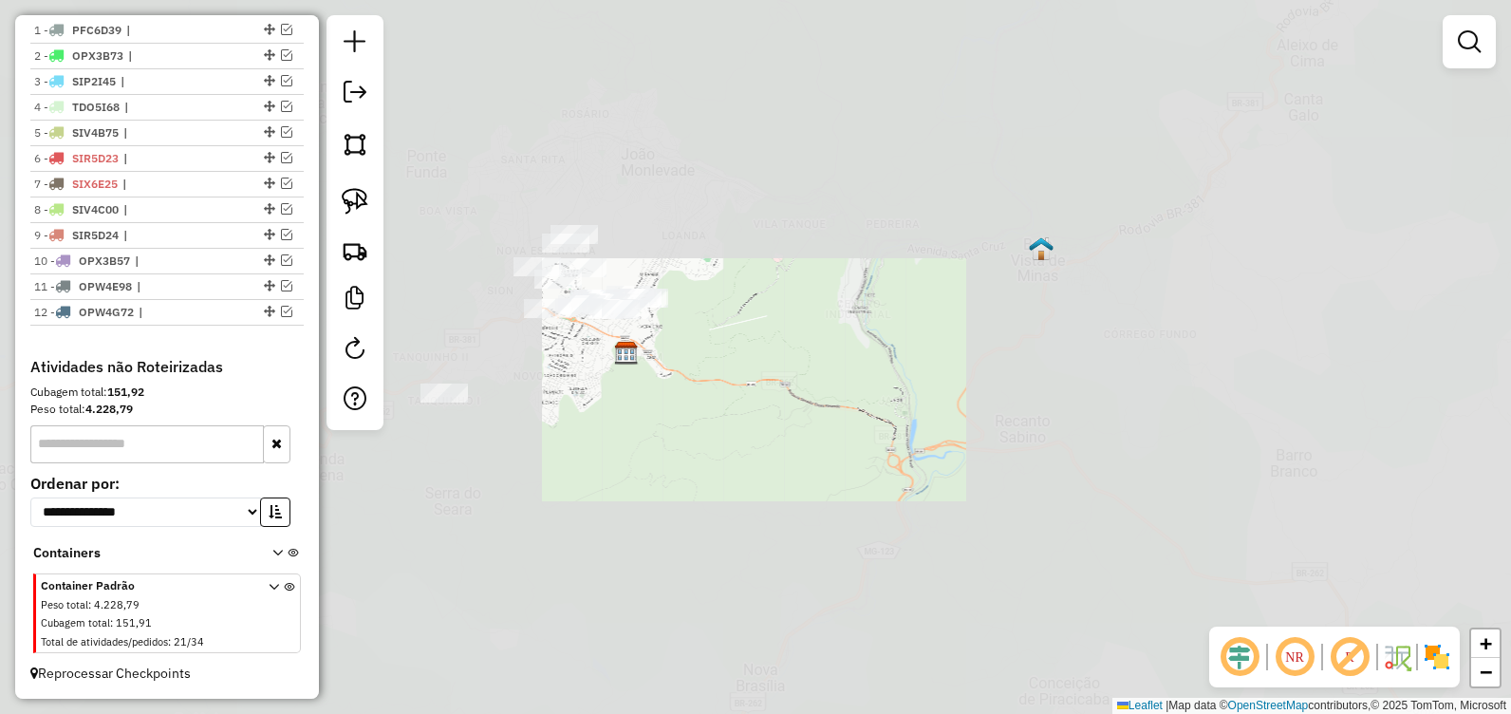
drag, startPoint x: 511, startPoint y: 416, endPoint x: 654, endPoint y: 372, distance: 149.8
click at [654, 372] on div "Janela de atendimento Grade de atendimento Capacidade Transportadoras Veículos …" at bounding box center [755, 357] width 1511 height 714
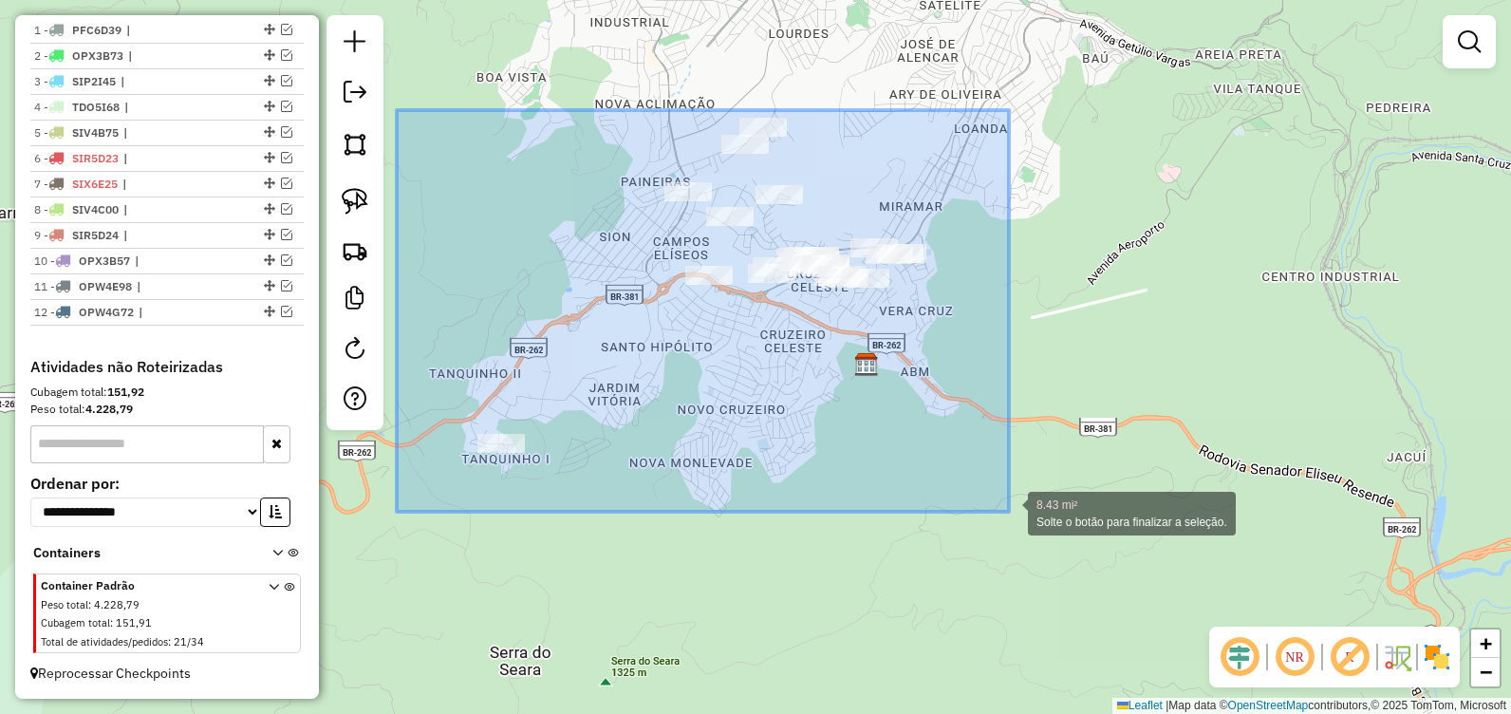
drag, startPoint x: 439, startPoint y: 112, endPoint x: 1045, endPoint y: 503, distance: 720.8
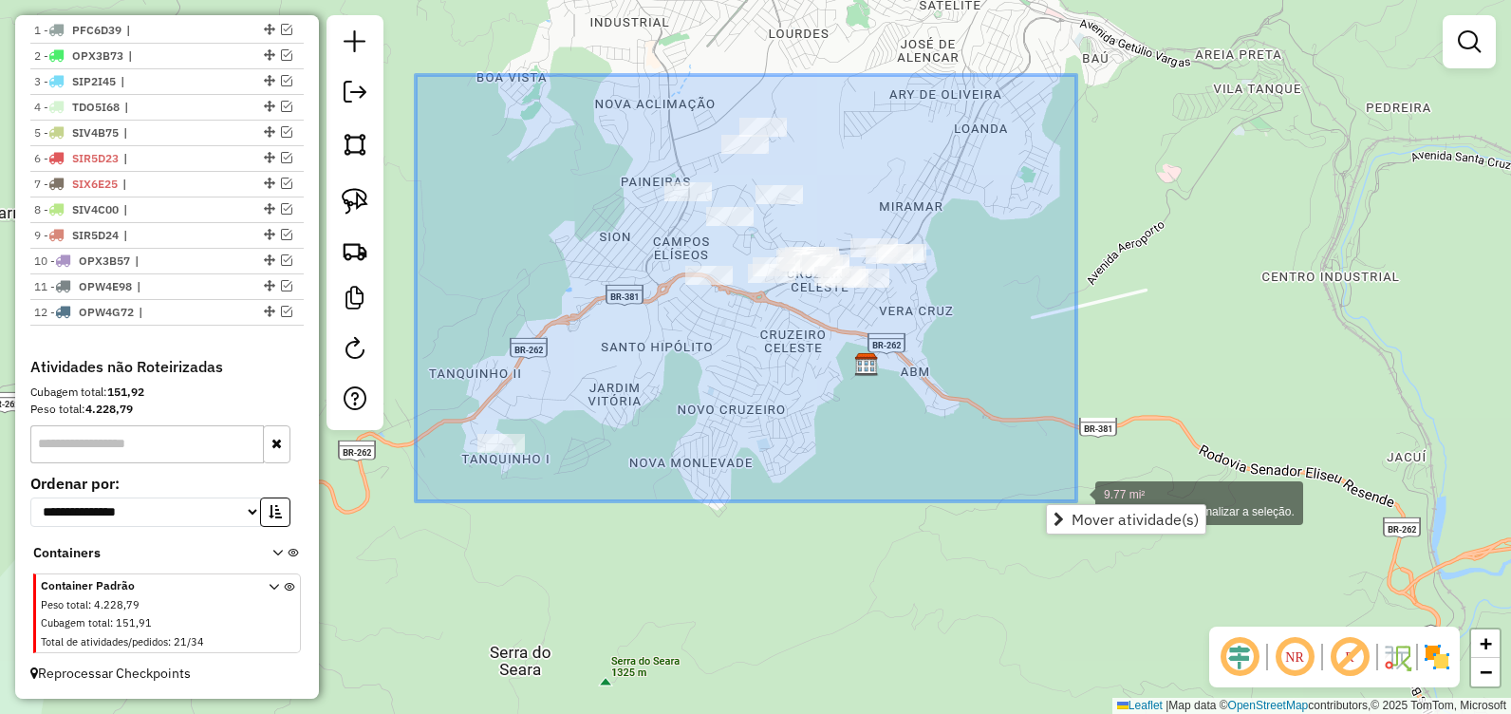
drag, startPoint x: 420, startPoint y: 84, endPoint x: 798, endPoint y: 425, distance: 509.4
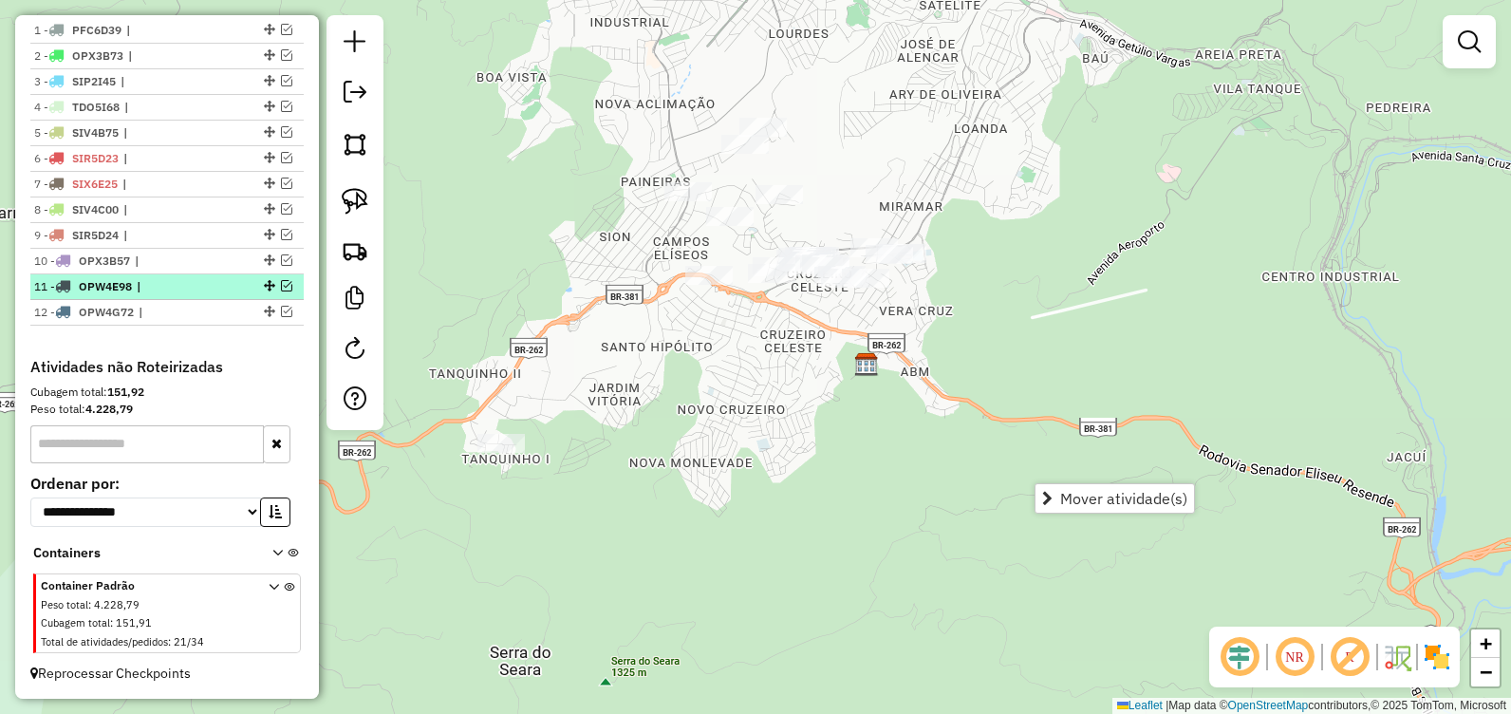
click at [281, 284] on em at bounding box center [286, 285] width 11 height 11
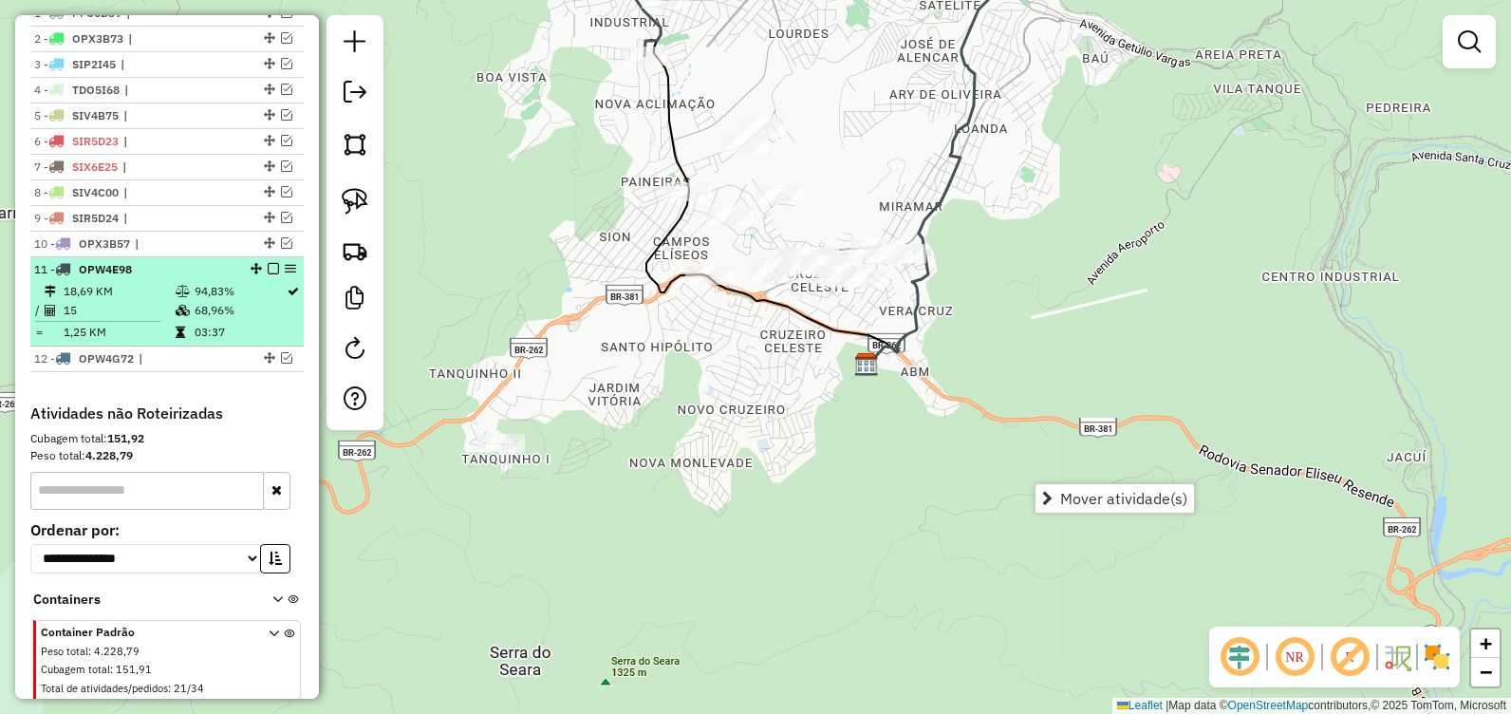
scroll to position [721, 0]
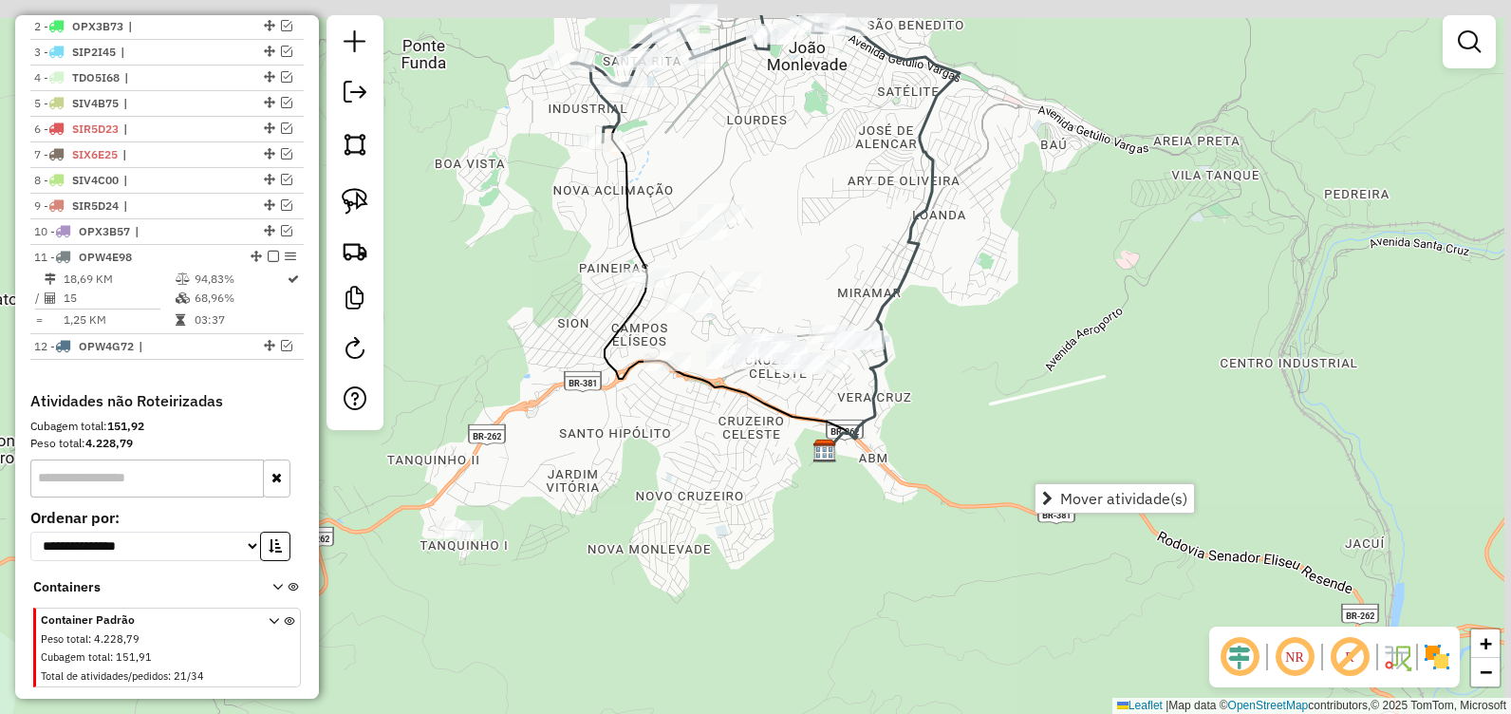
drag, startPoint x: 598, startPoint y: 331, endPoint x: 566, endPoint y: 396, distance: 72.2
click at [566, 396] on div "Janela de atendimento Grade de atendimento Capacidade Transportadoras Veículos …" at bounding box center [755, 357] width 1511 height 714
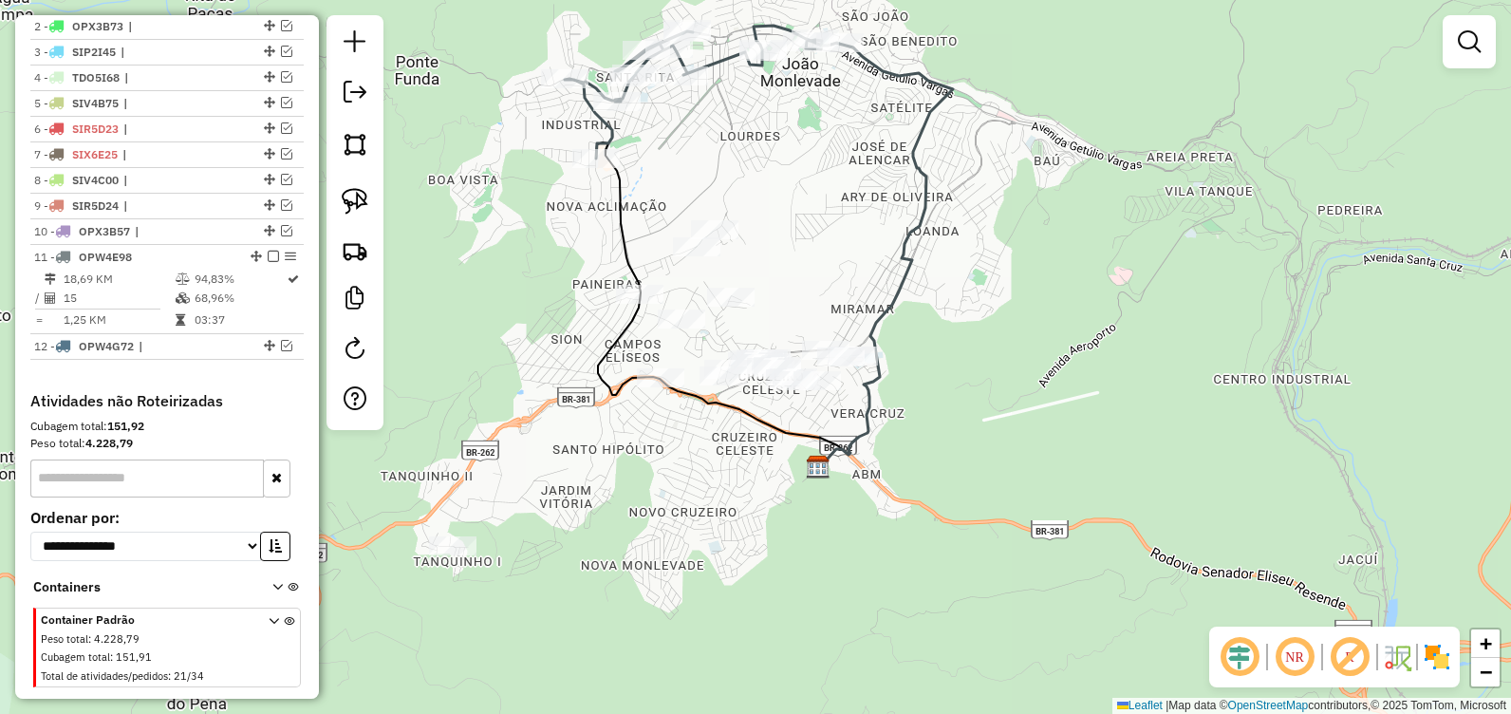
drag, startPoint x: 657, startPoint y: 214, endPoint x: 618, endPoint y: 242, distance: 48.2
click at [618, 242] on div "Janela de atendimento Grade de atendimento Capacidade Transportadoras Veículos …" at bounding box center [755, 357] width 1511 height 714
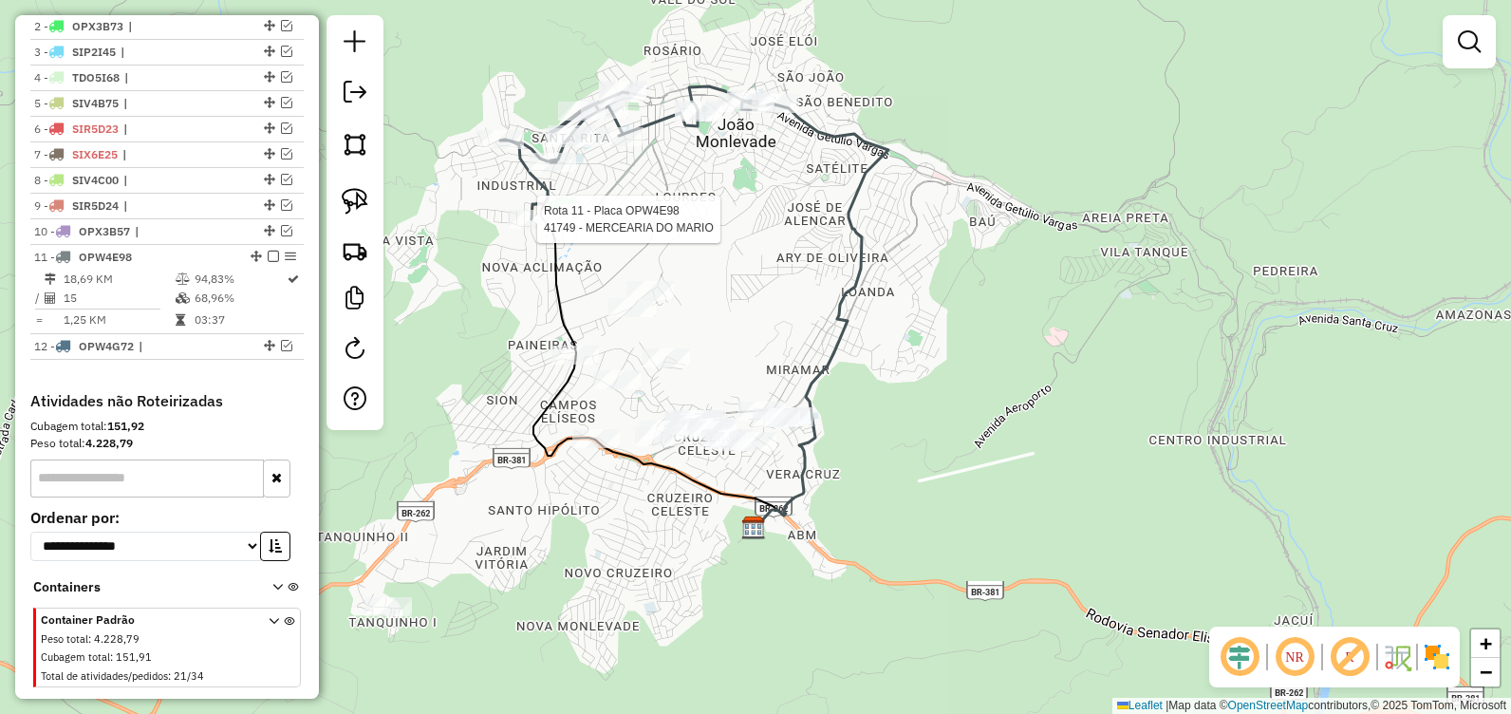
select select "**********"
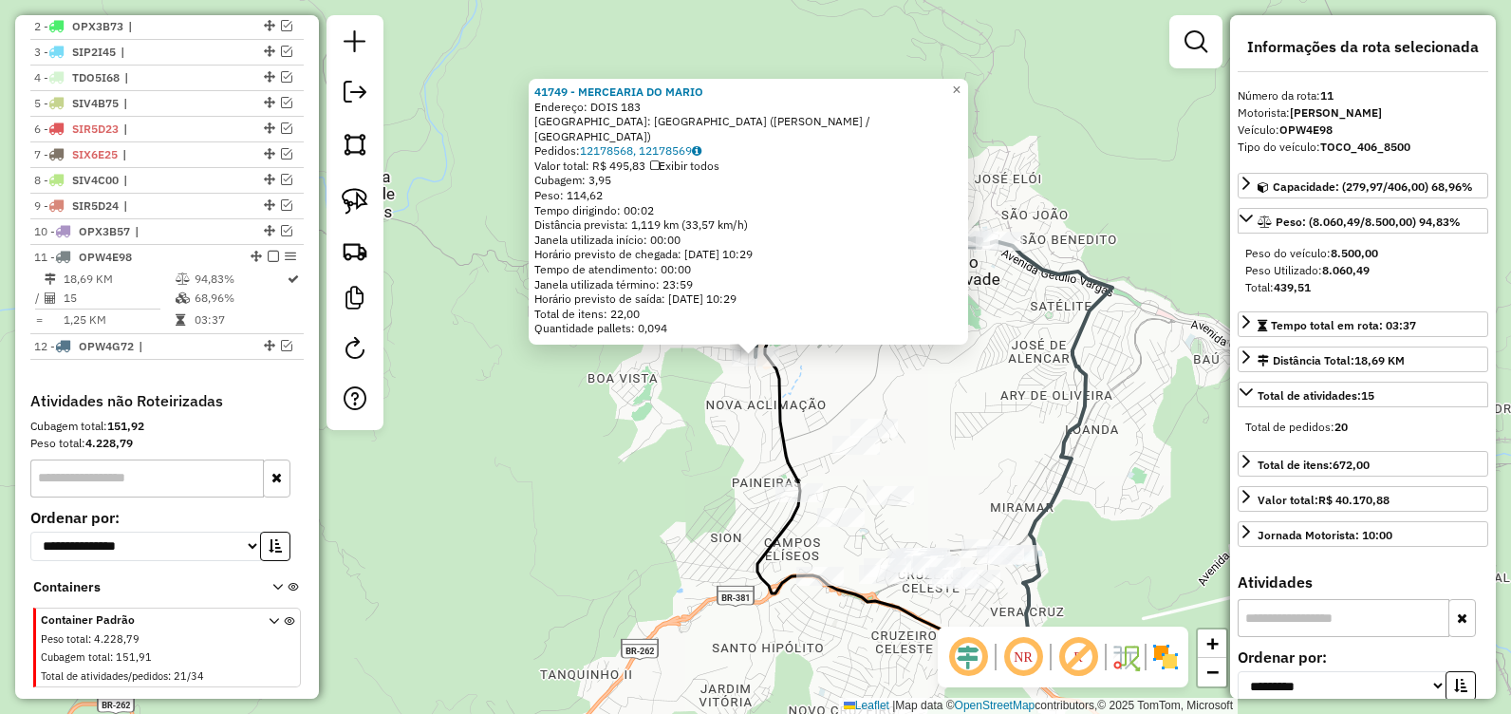
scroll to position [773, 0]
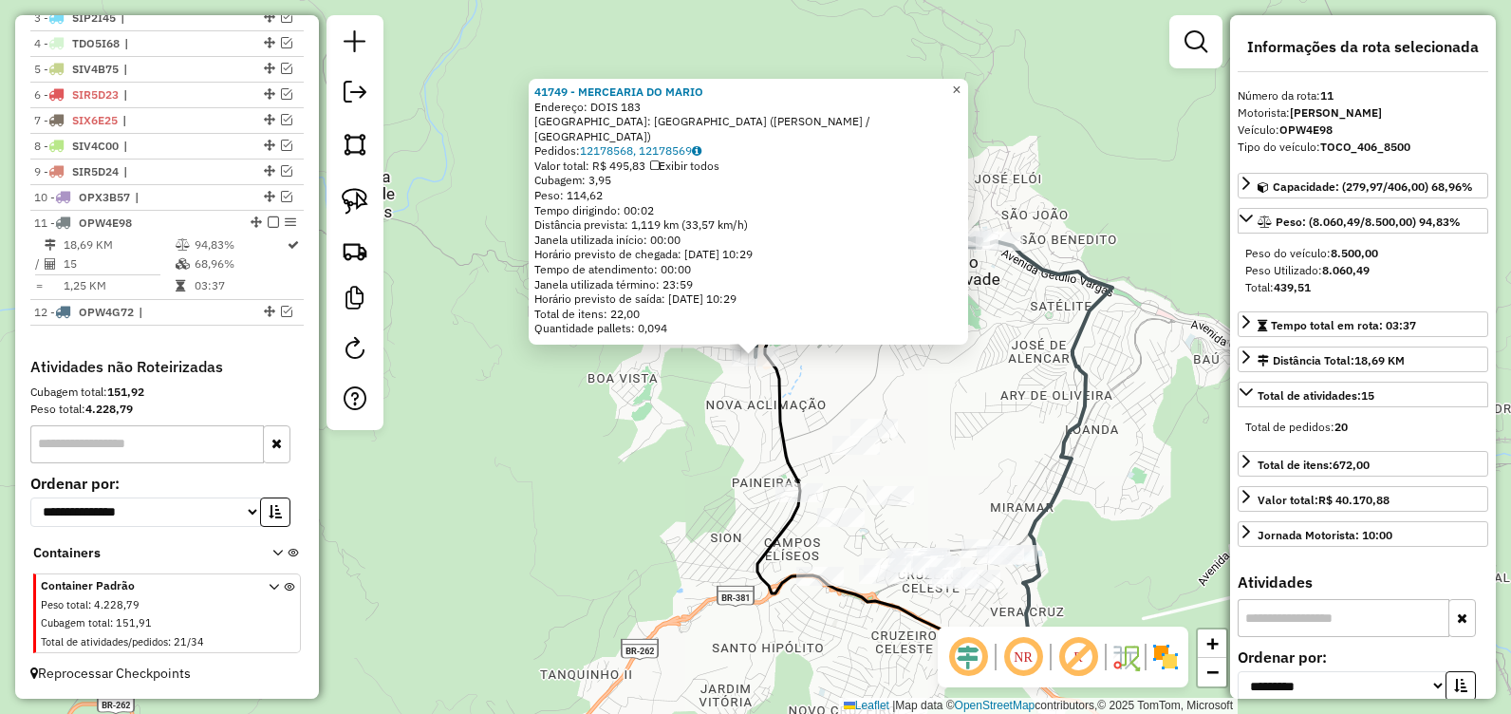
click at [961, 98] on span "×" at bounding box center [956, 90] width 9 height 16
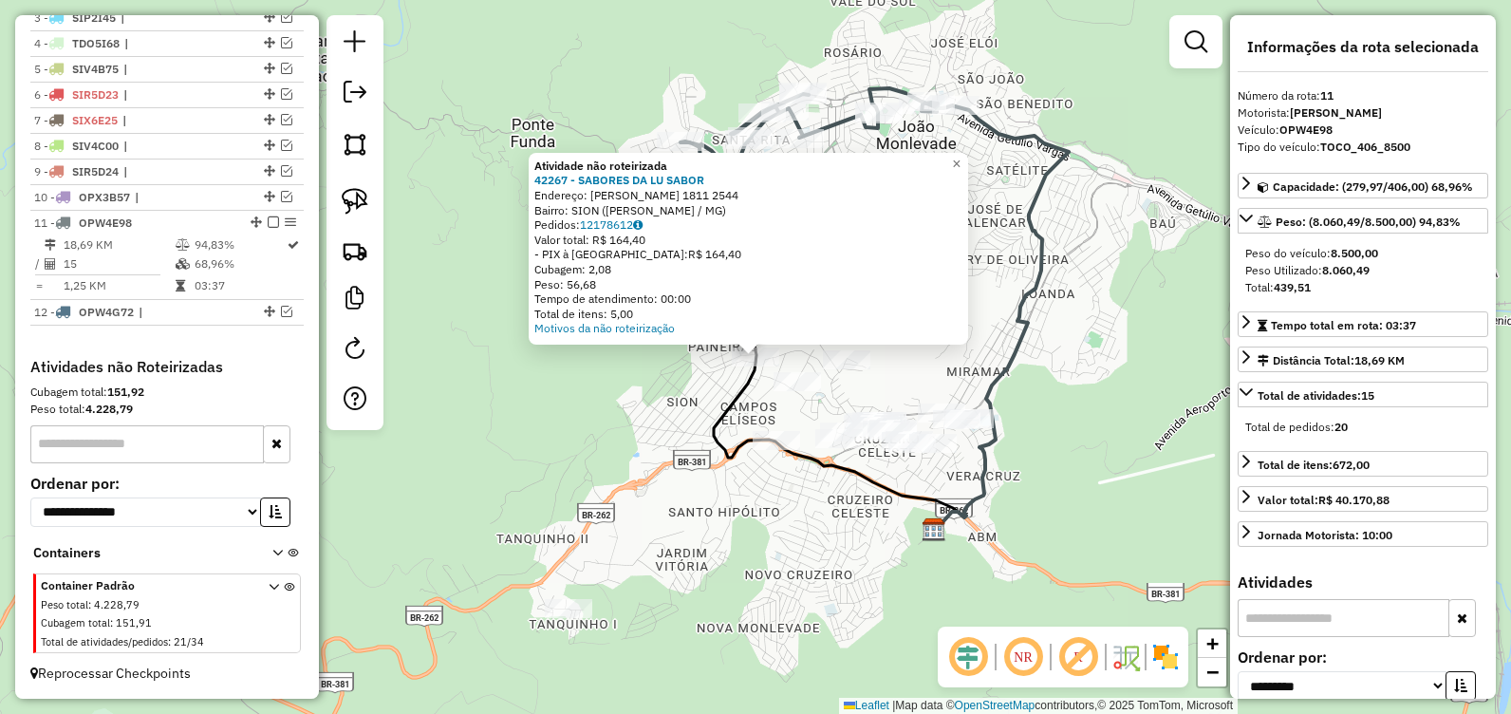
click at [663, 390] on div "Atividade não roteirizada 42267 - SABORES DA LU SABOR Endereço: ALBERTO LIMA 18…" at bounding box center [755, 357] width 1511 height 714
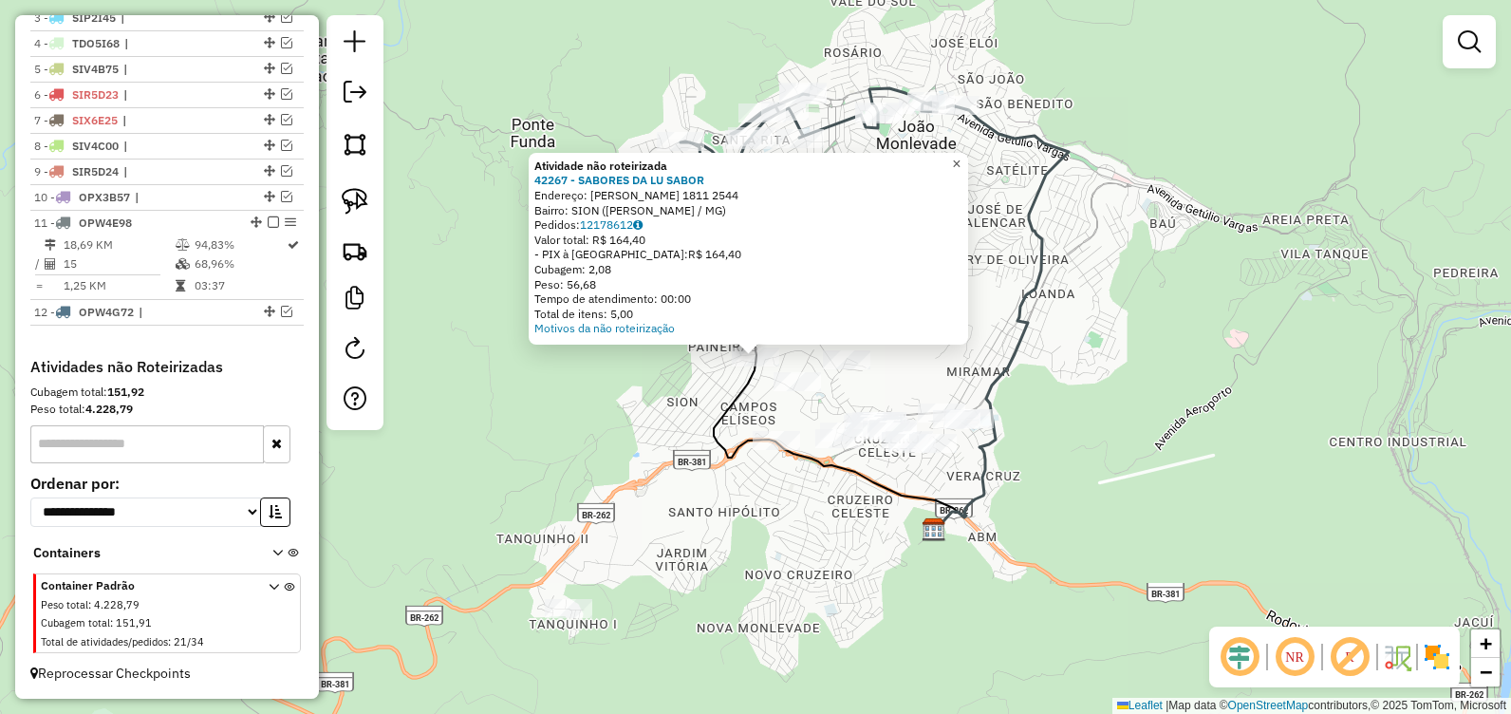
click at [962, 160] on link "×" at bounding box center [956, 164] width 23 height 23
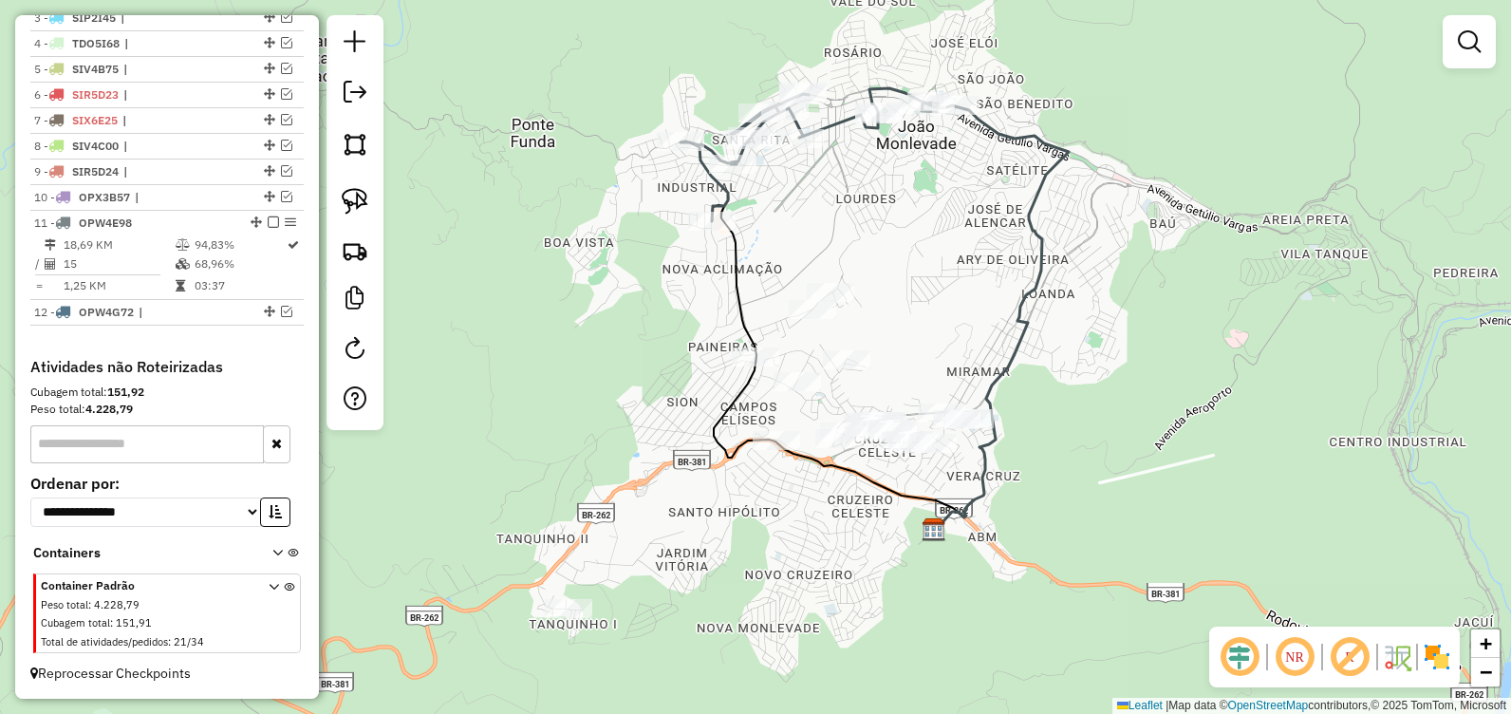
click at [641, 379] on div "Janela de atendimento Grade de atendimento Capacidade Transportadoras Veículos …" at bounding box center [755, 357] width 1511 height 714
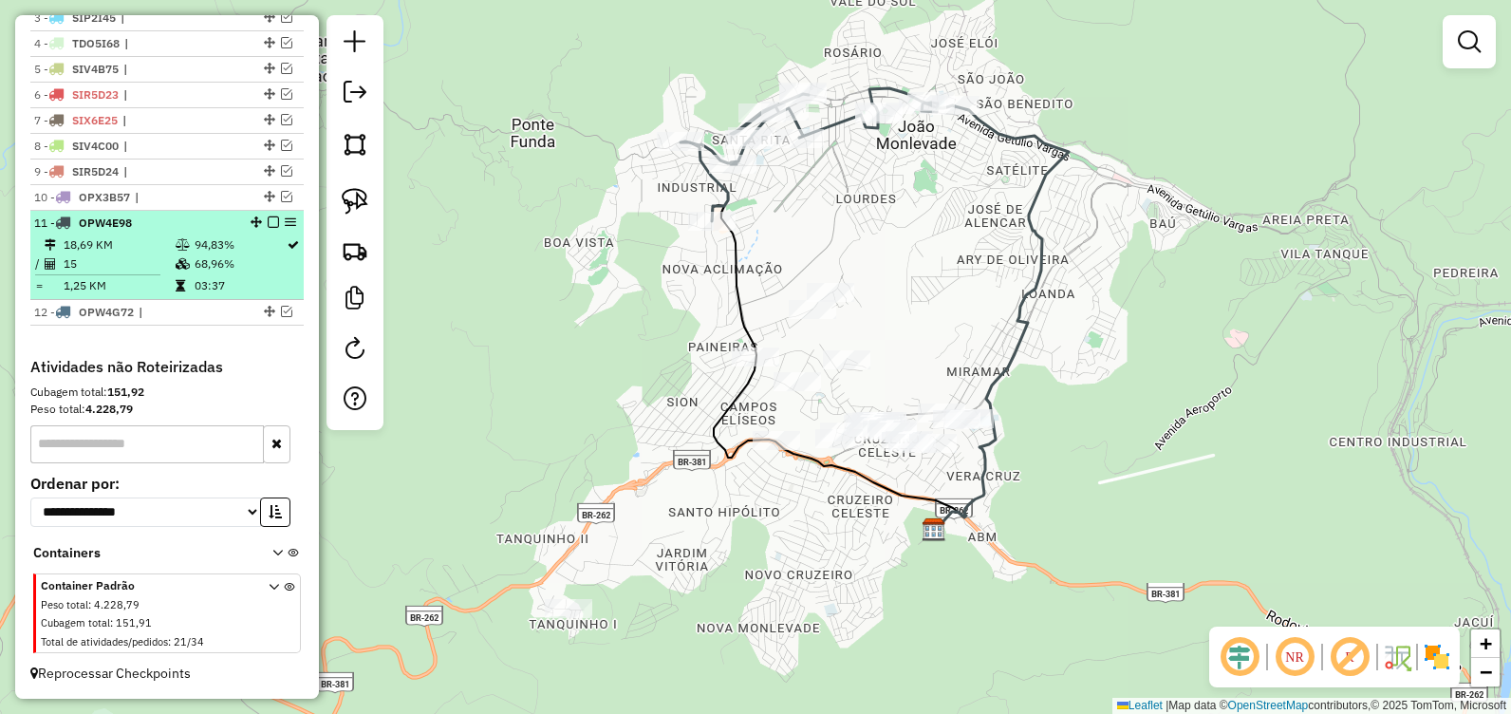
click at [268, 216] on em at bounding box center [273, 221] width 11 height 11
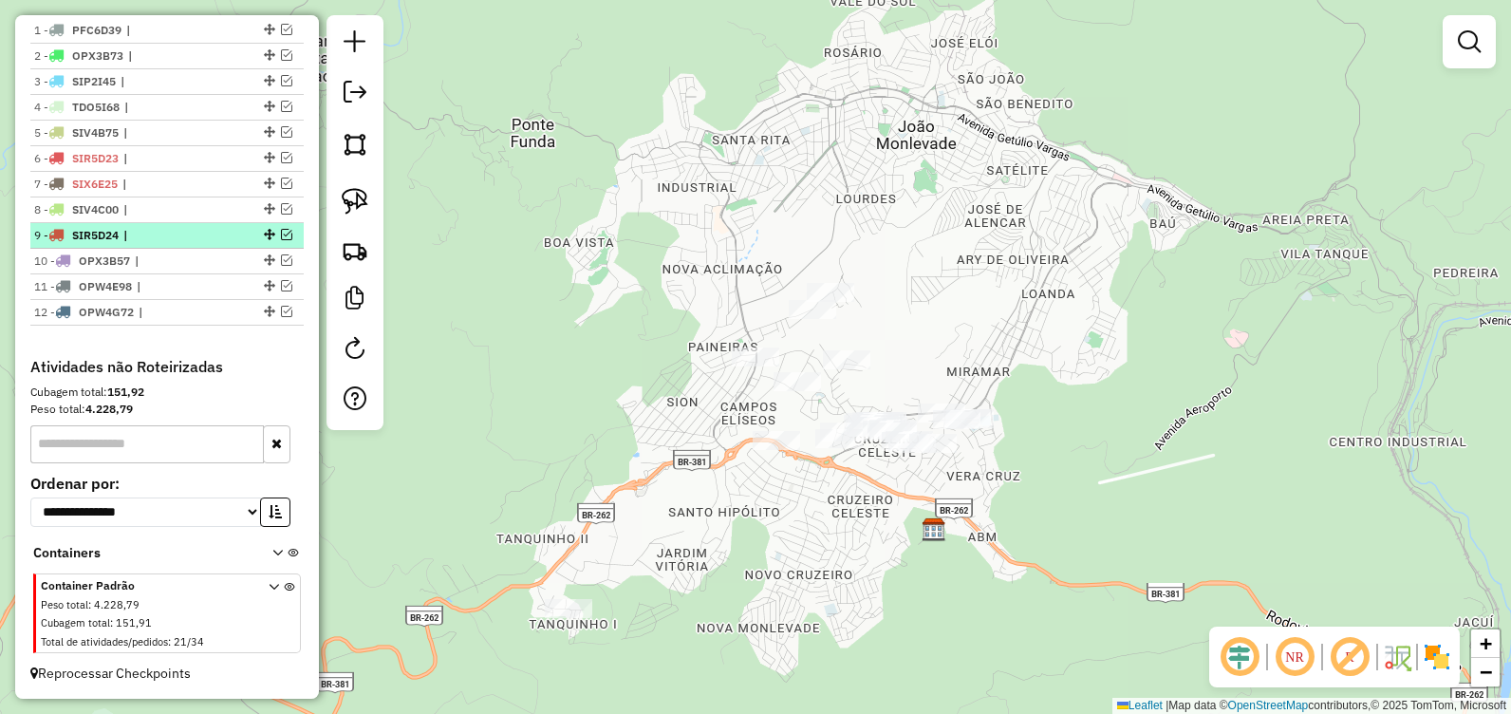
scroll to position [709, 0]
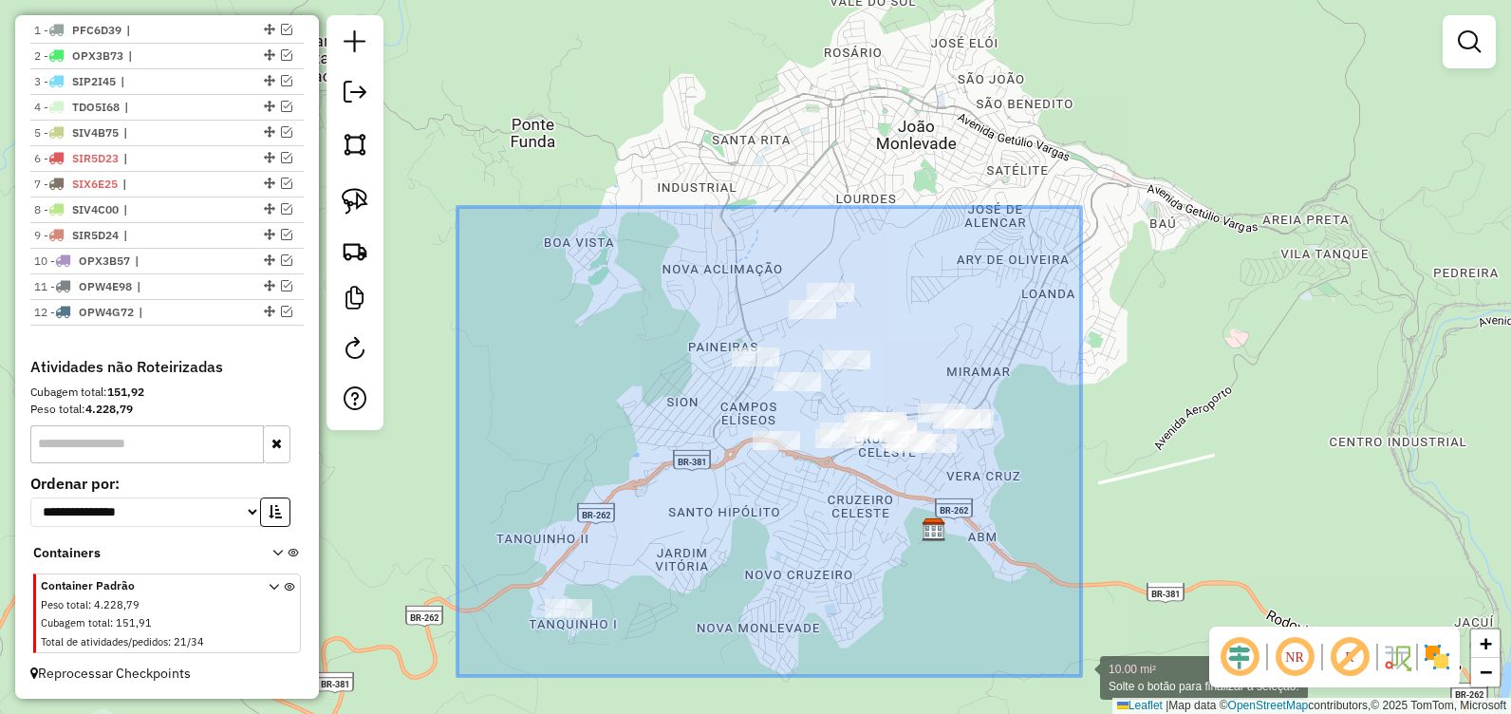
drag, startPoint x: 536, startPoint y: 252, endPoint x: 1086, endPoint y: 678, distance: 694.8
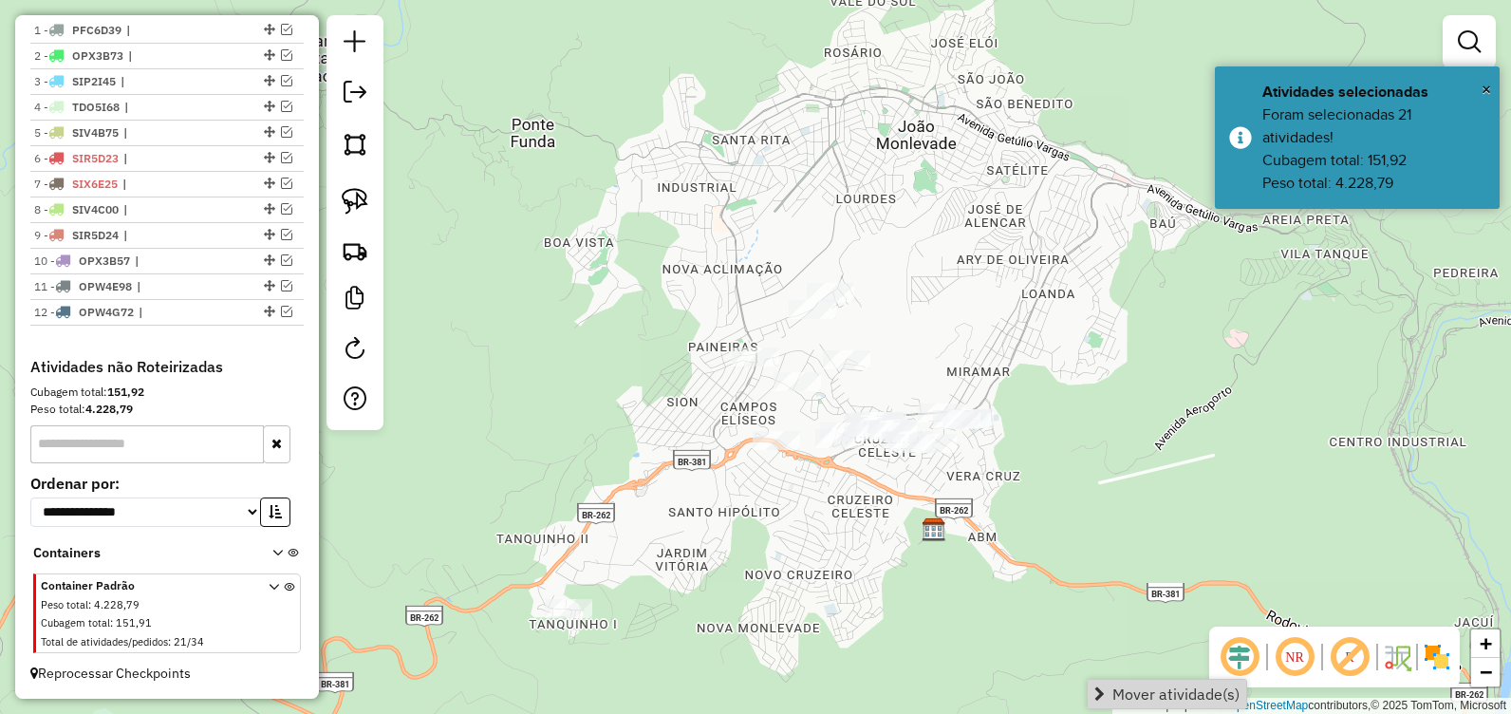
click at [581, 618] on div at bounding box center [568, 608] width 47 height 19
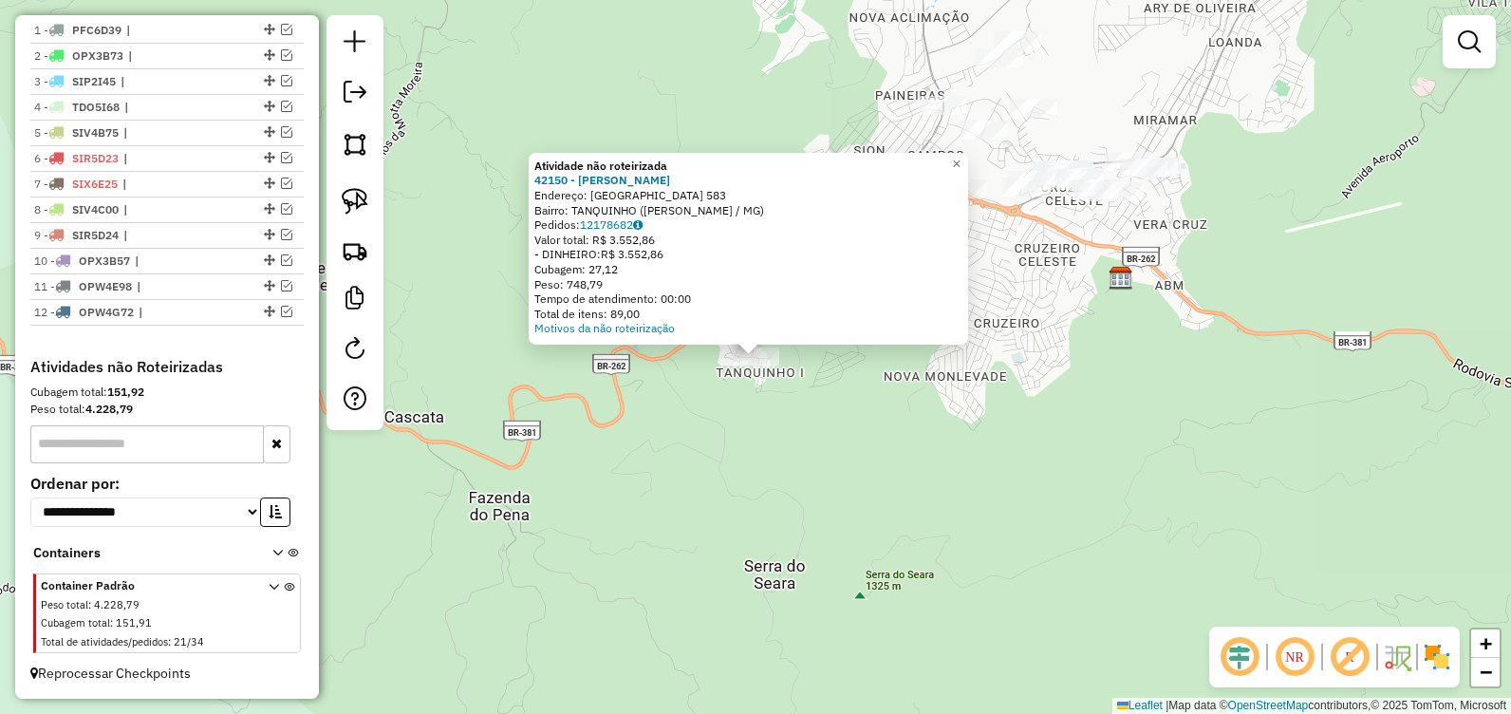
click at [961, 171] on div "Atividade não roteirizada" at bounding box center [748, 166] width 428 height 15
click at [966, 167] on link "×" at bounding box center [956, 164] width 23 height 23
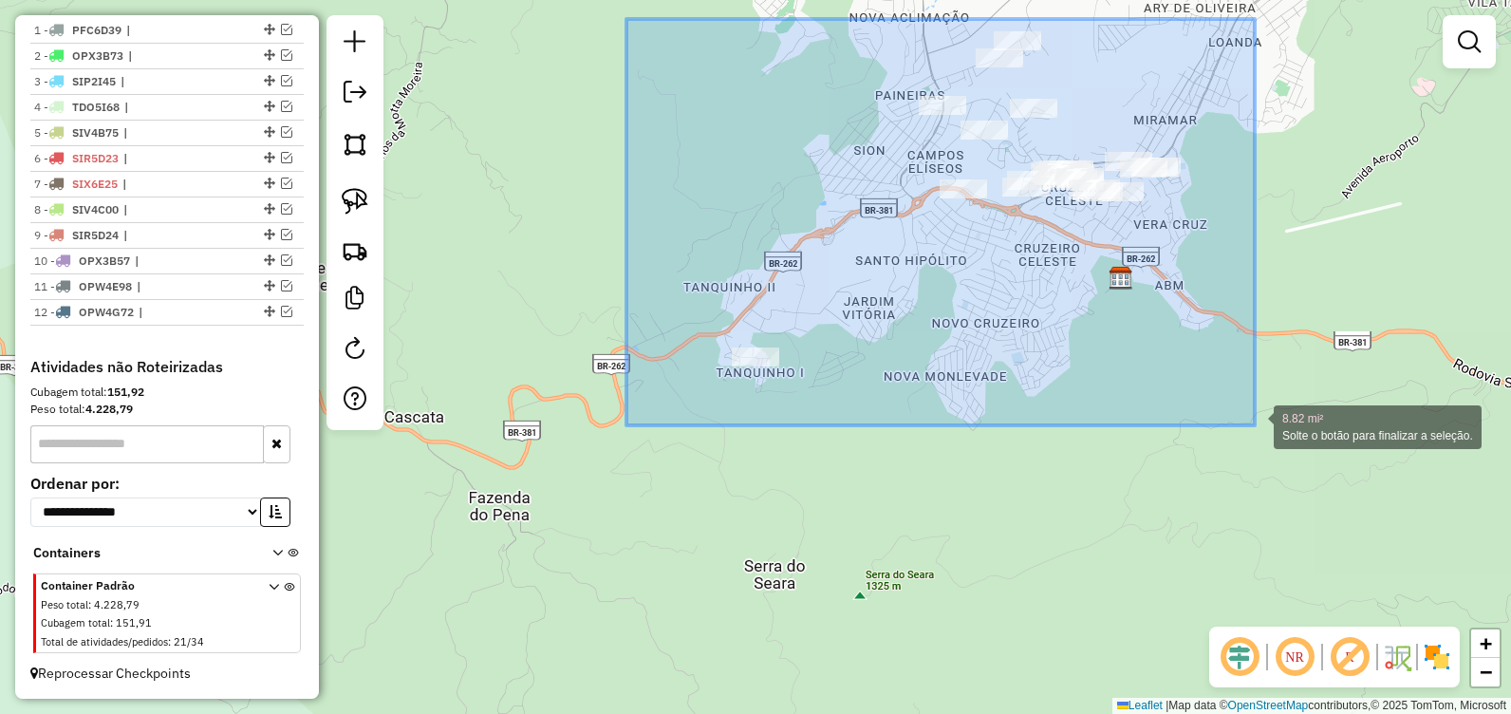
drag, startPoint x: 659, startPoint y: 20, endPoint x: 1255, endPoint y: 426, distance: 721.3
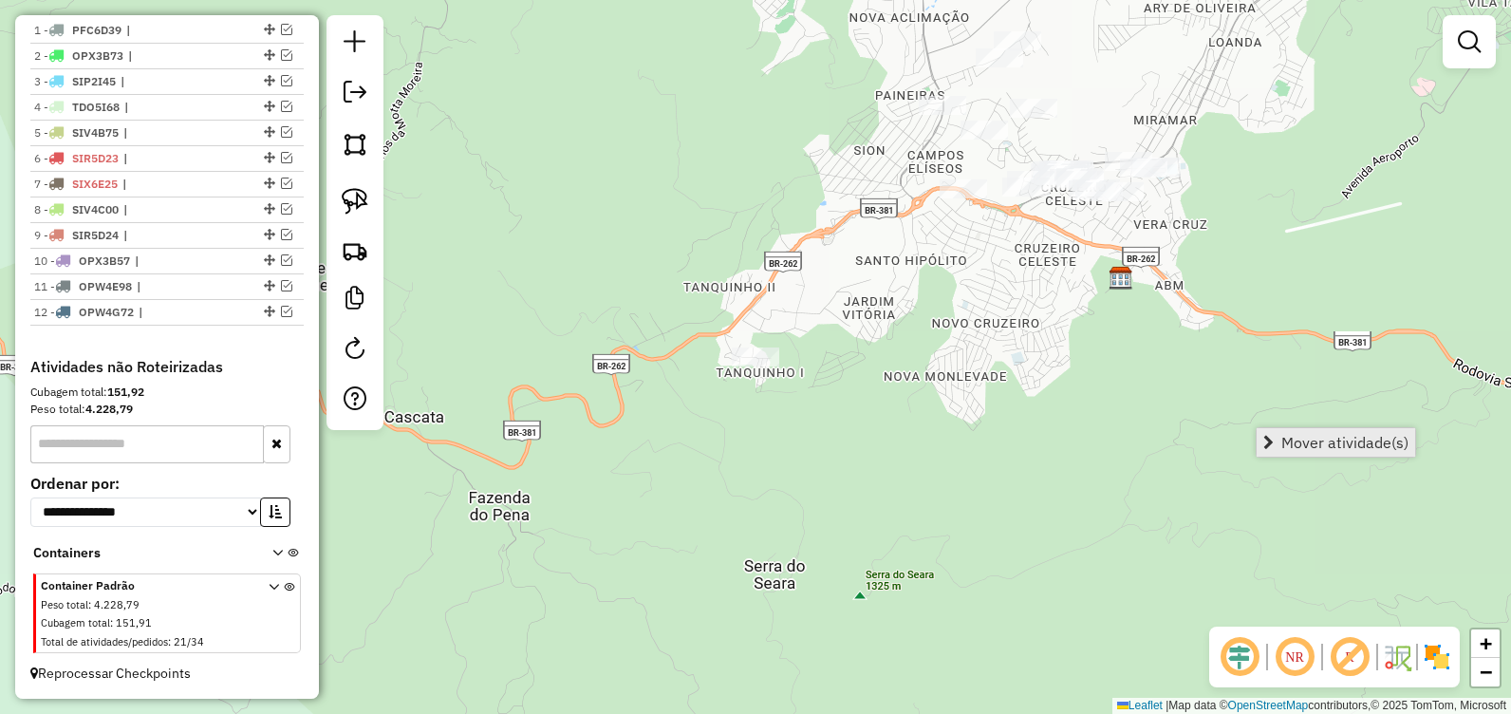
click at [1315, 439] on span "Mover atividade(s)" at bounding box center [1344, 442] width 127 height 15
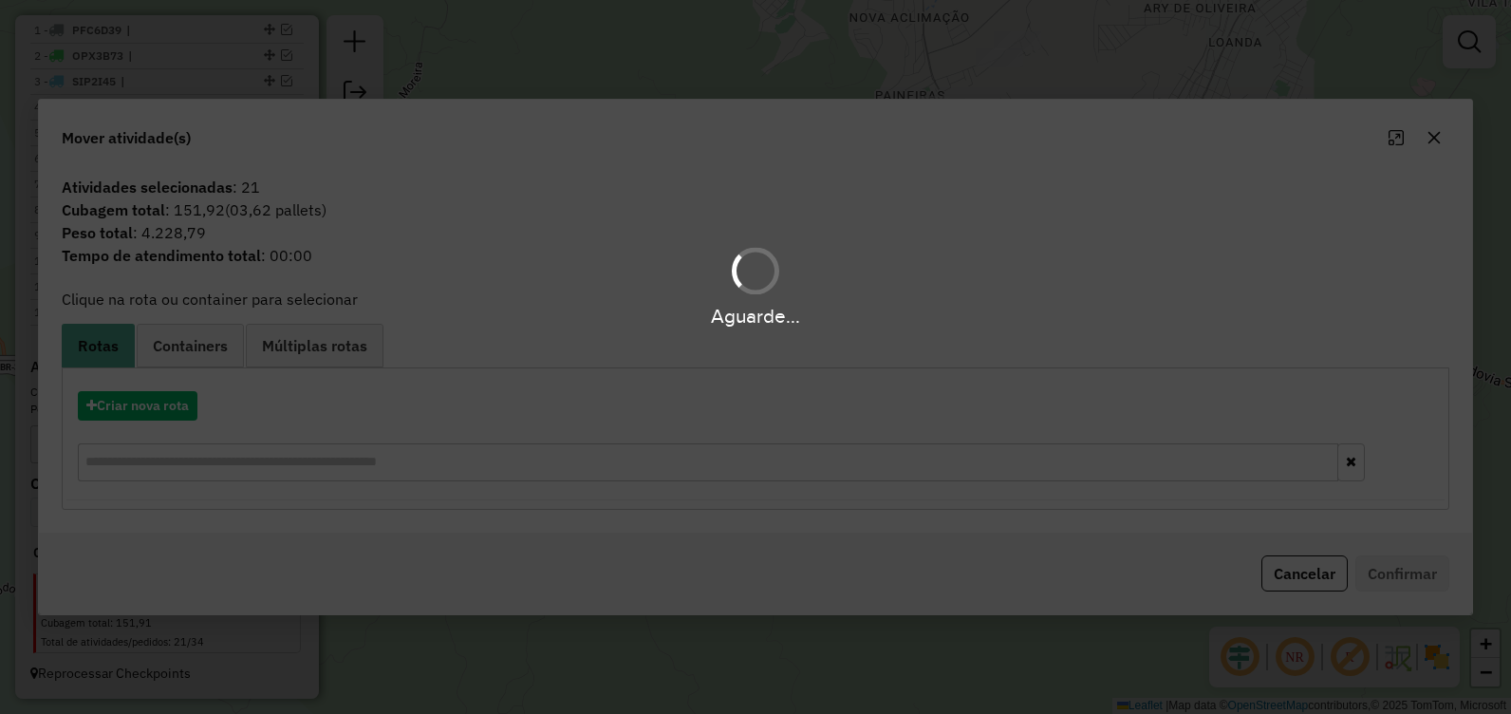
click at [179, 408] on div "Aguarde..." at bounding box center [755, 357] width 1511 height 714
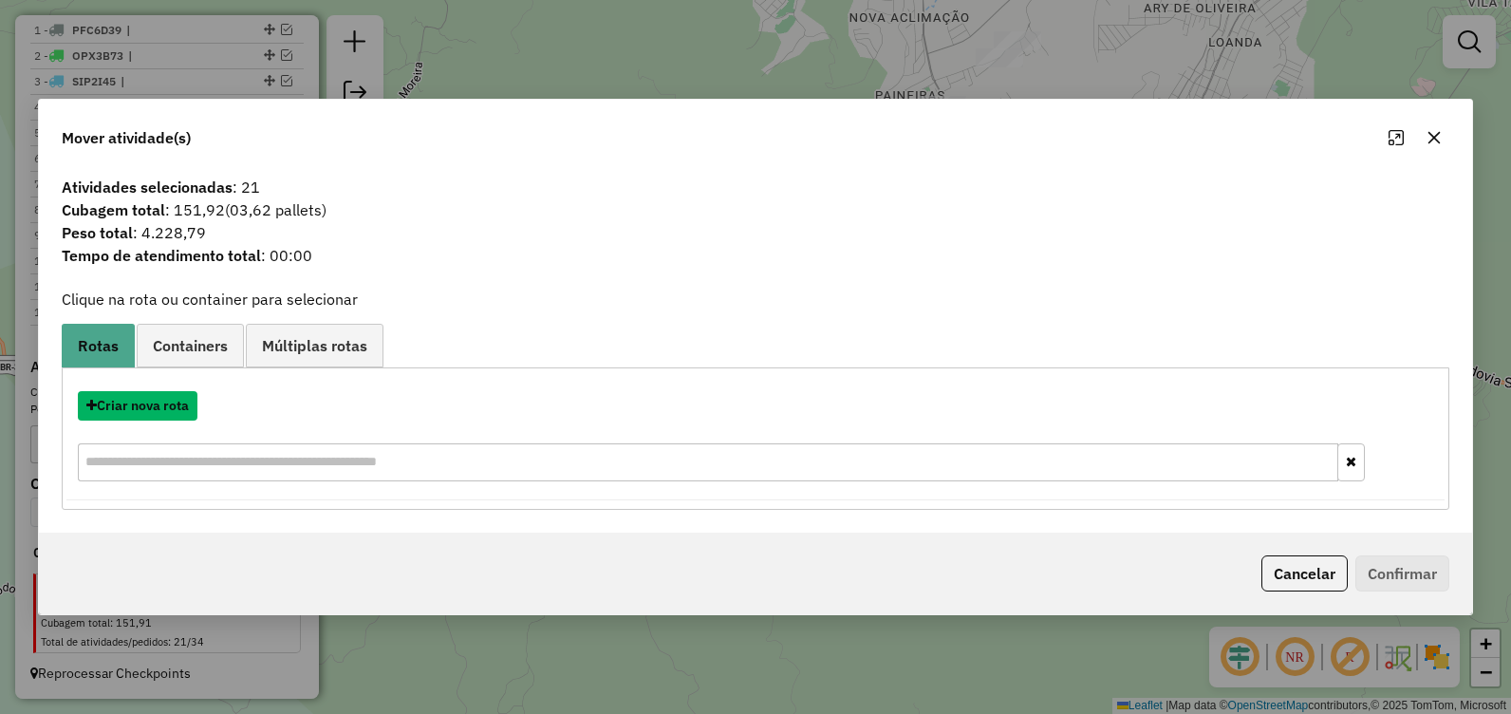
click at [179, 408] on button "Criar nova rota" at bounding box center [138, 405] width 120 height 29
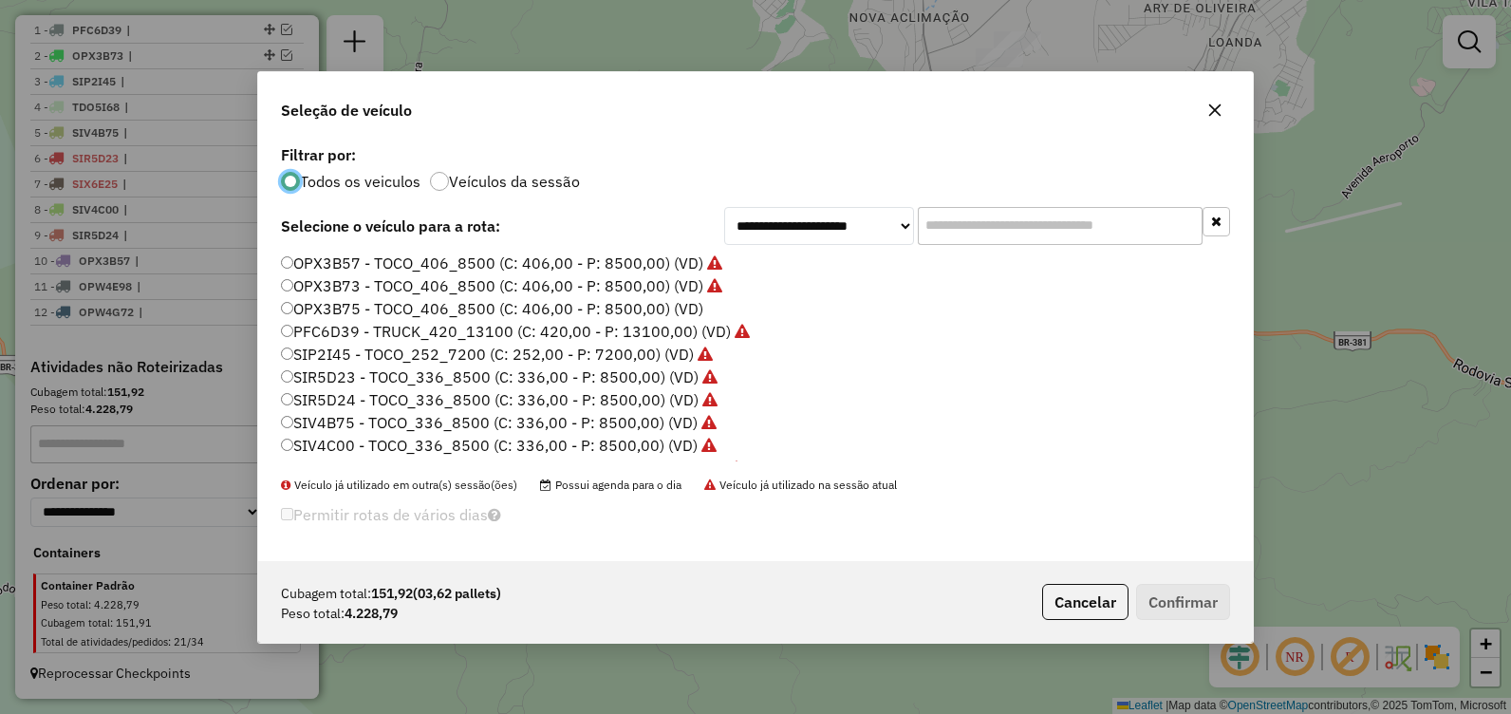
scroll to position [0, 0]
click at [436, 182] on div at bounding box center [439, 181] width 19 height 19
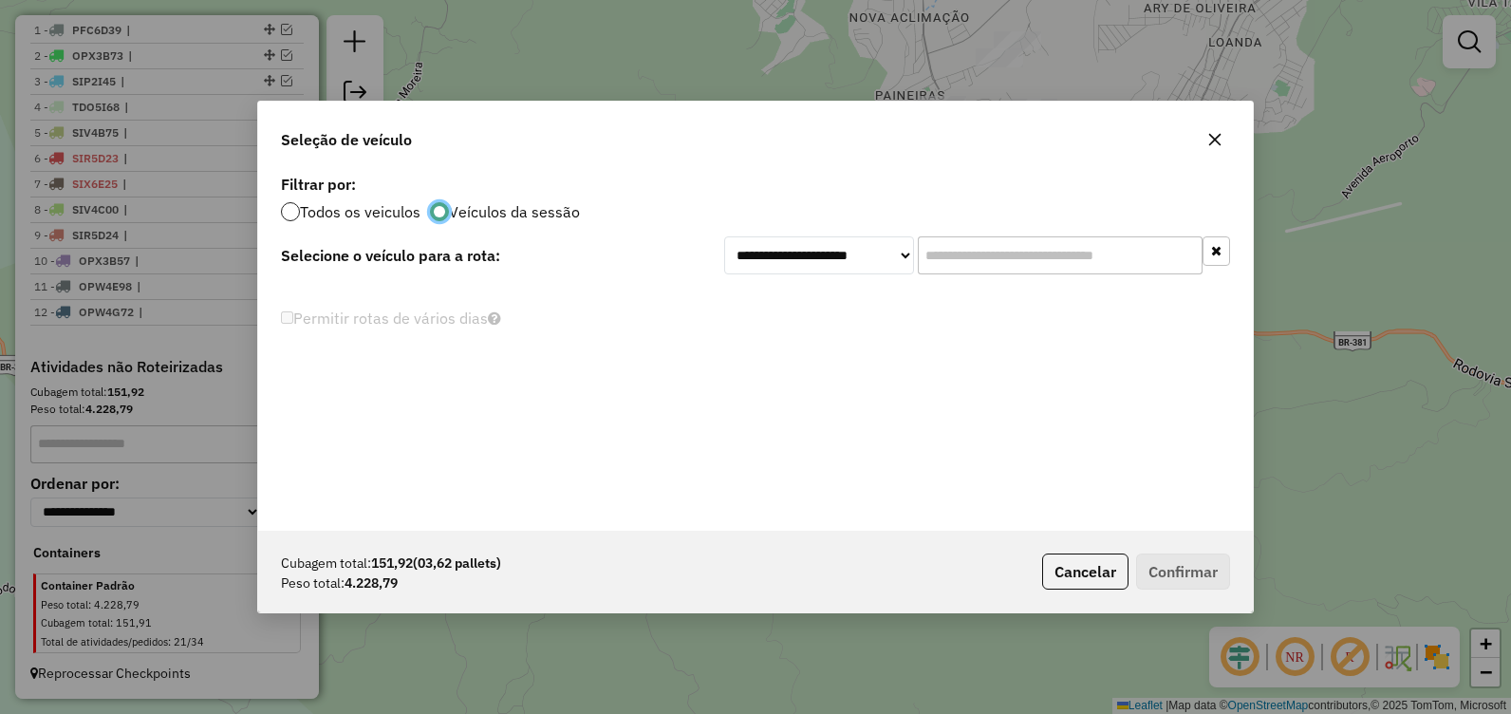
click at [296, 214] on div at bounding box center [290, 211] width 19 height 19
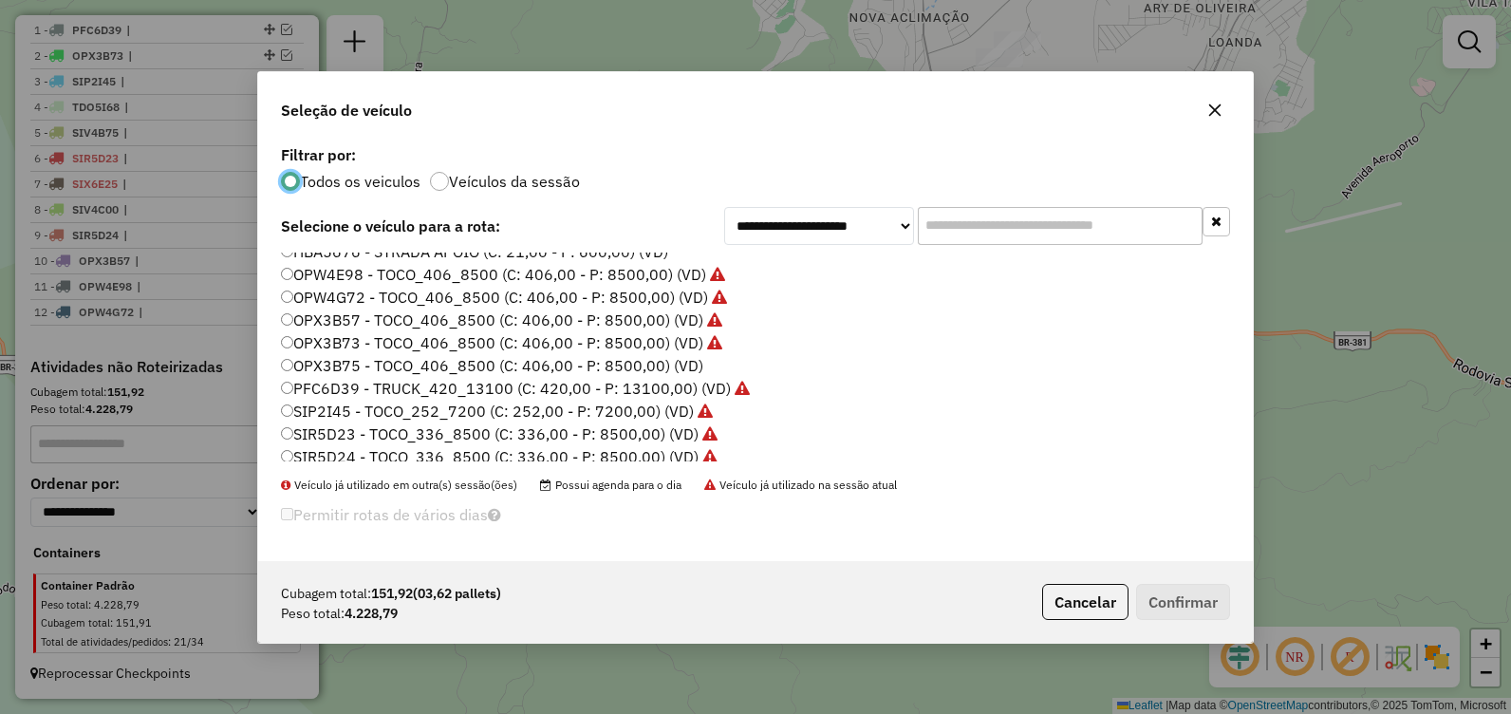
scroll to position [0, 0]
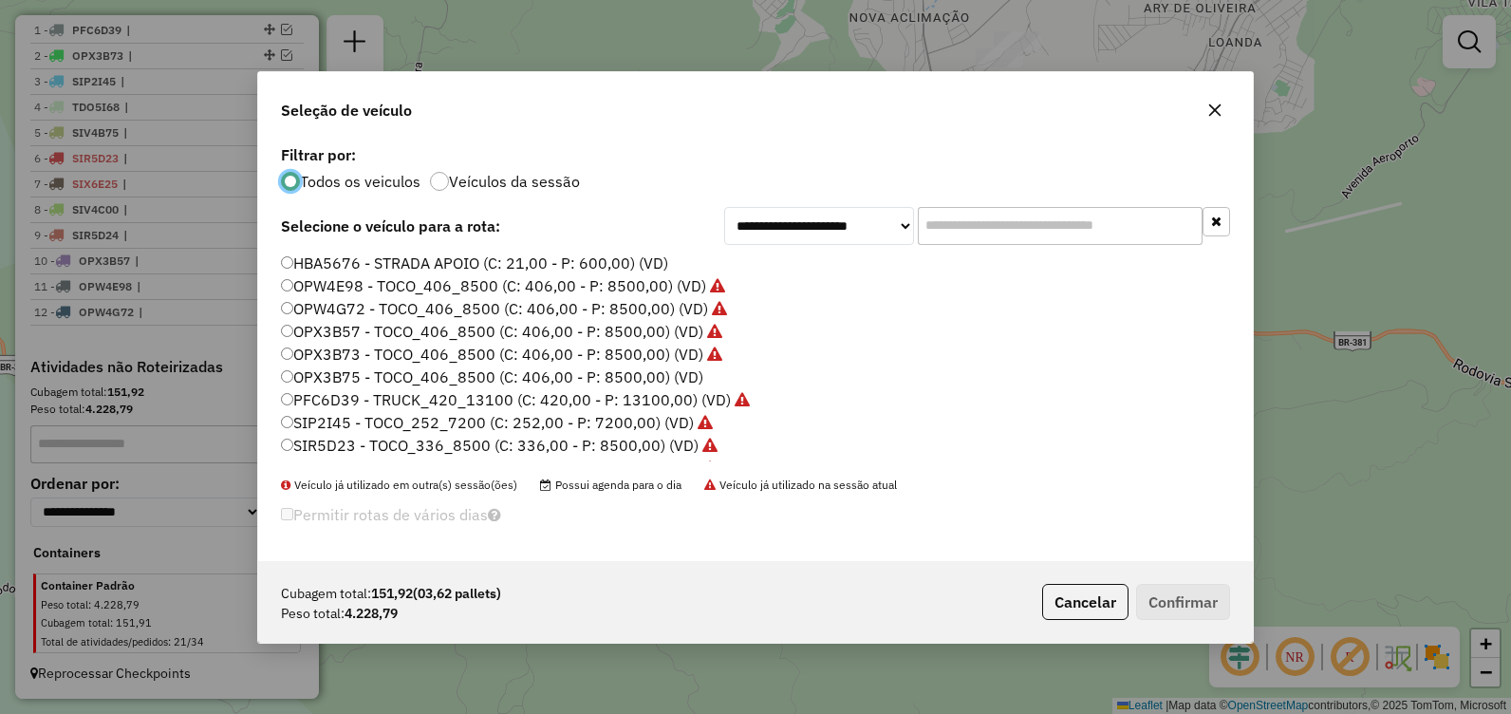
click at [397, 377] on label "OPX3B75 - TOCO_406_8500 (C: 406,00 - P: 8500,00) (VD)" at bounding box center [492, 376] width 422 height 23
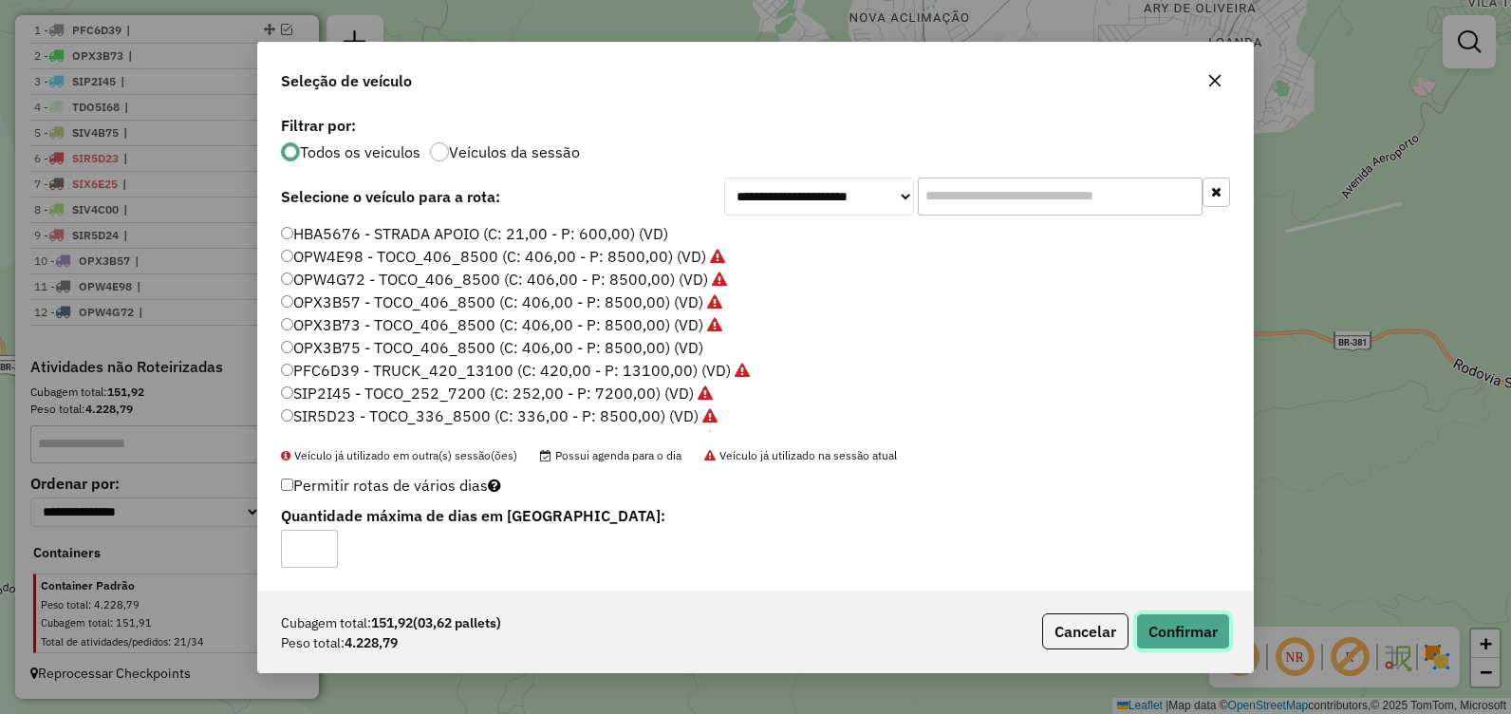
click at [1171, 638] on button "Confirmar" at bounding box center [1183, 631] width 94 height 36
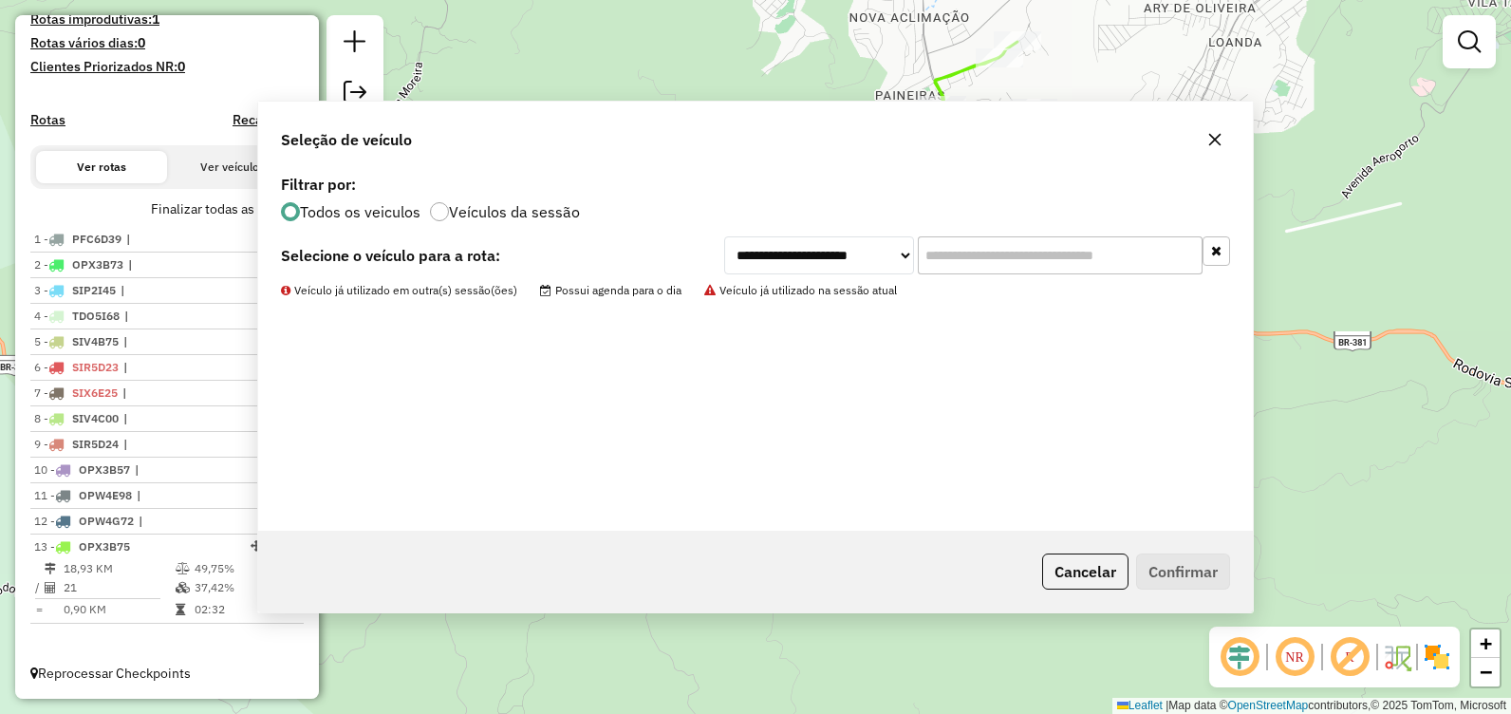
scroll to position [523, 0]
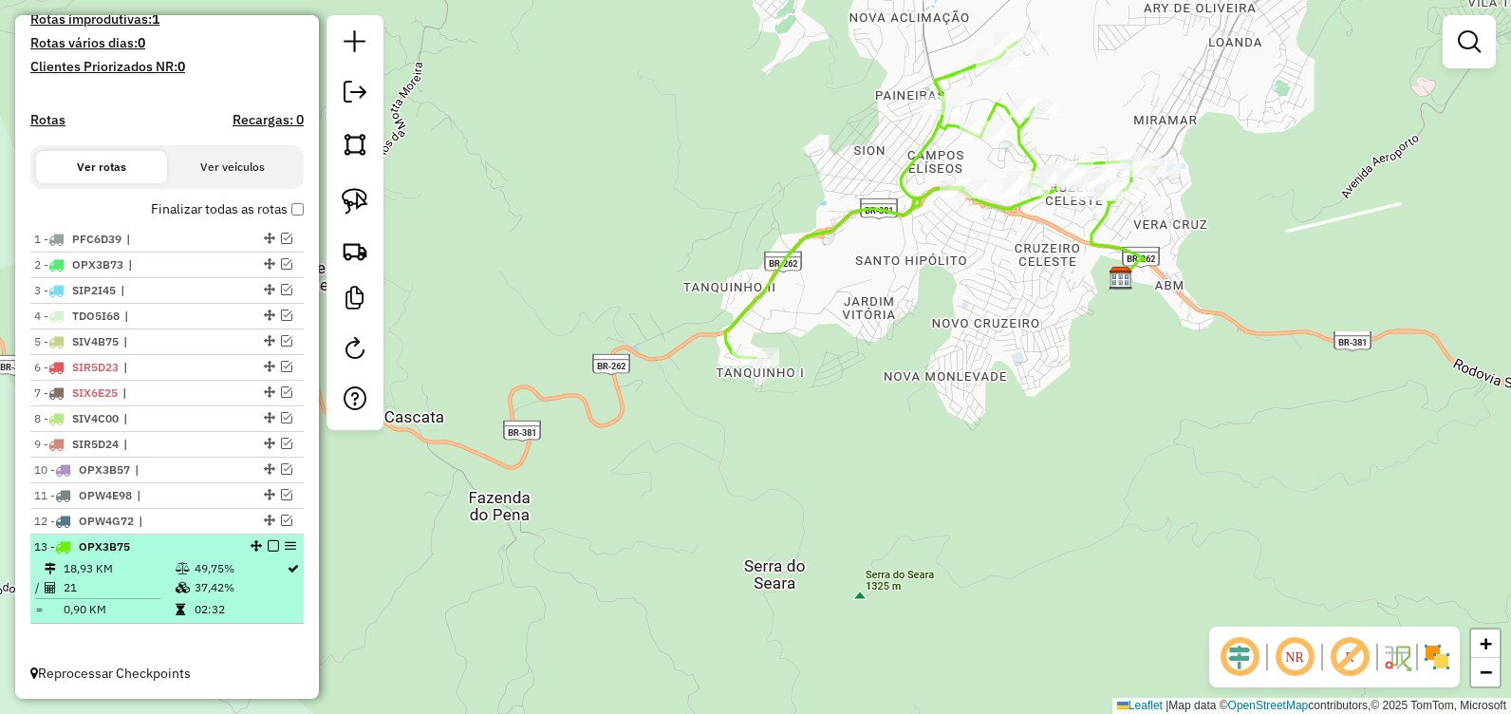
click at [270, 548] on em at bounding box center [273, 545] width 11 height 11
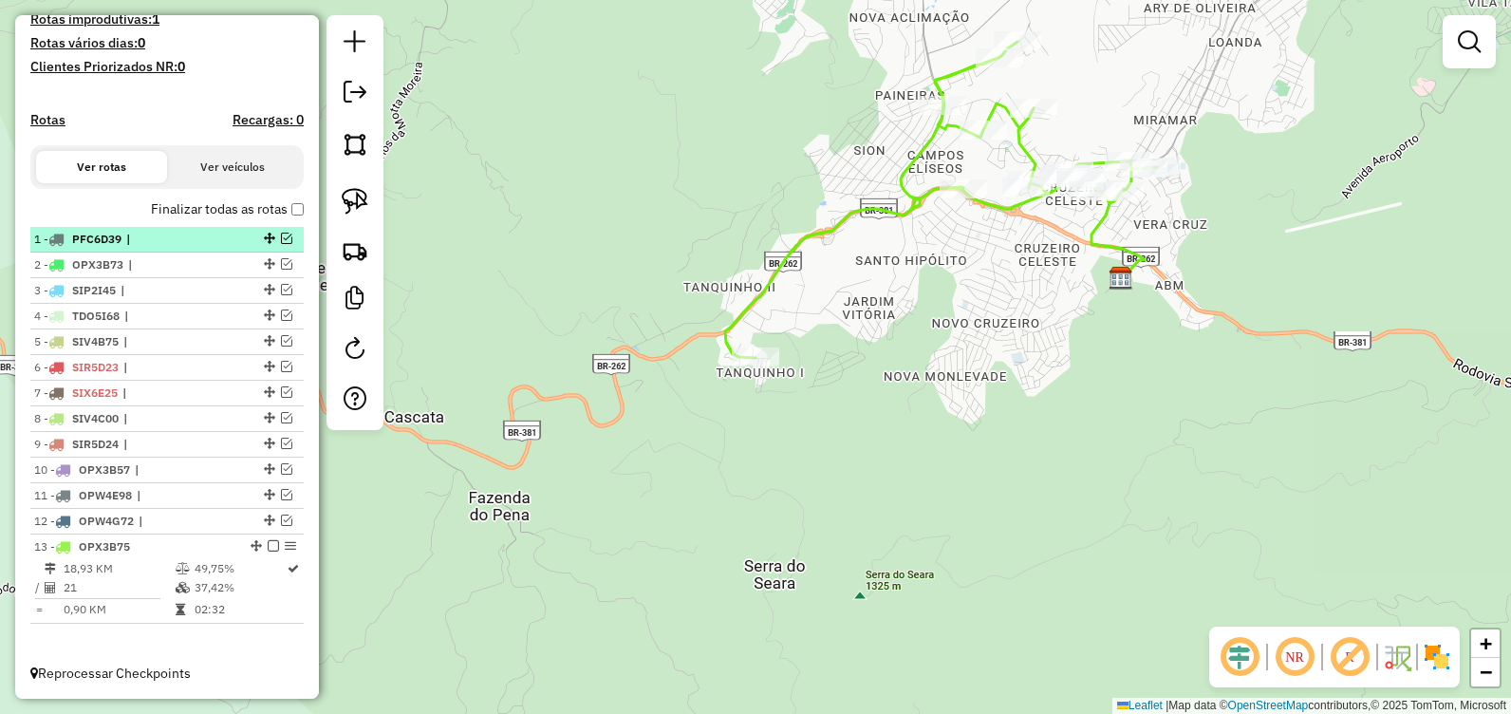
scroll to position [459, 0]
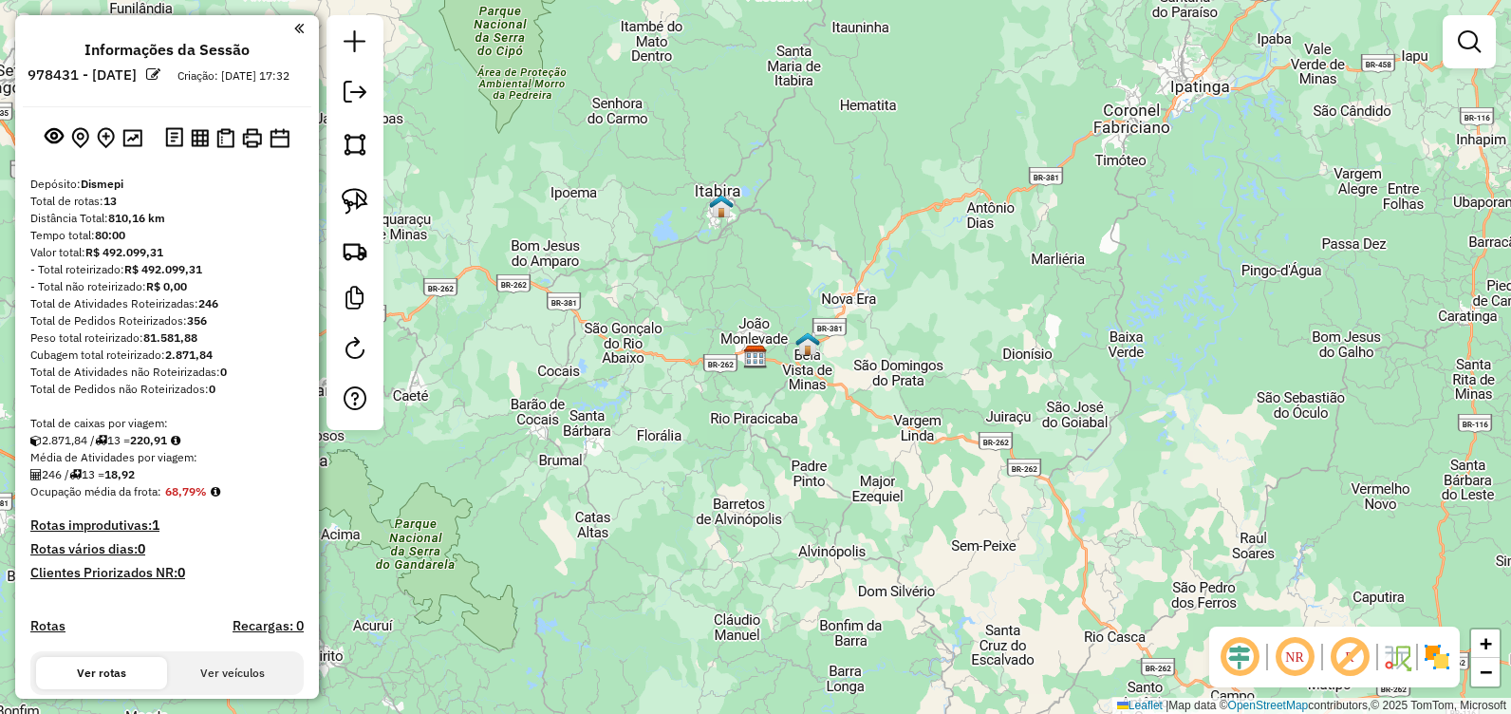
scroll to position [459, 0]
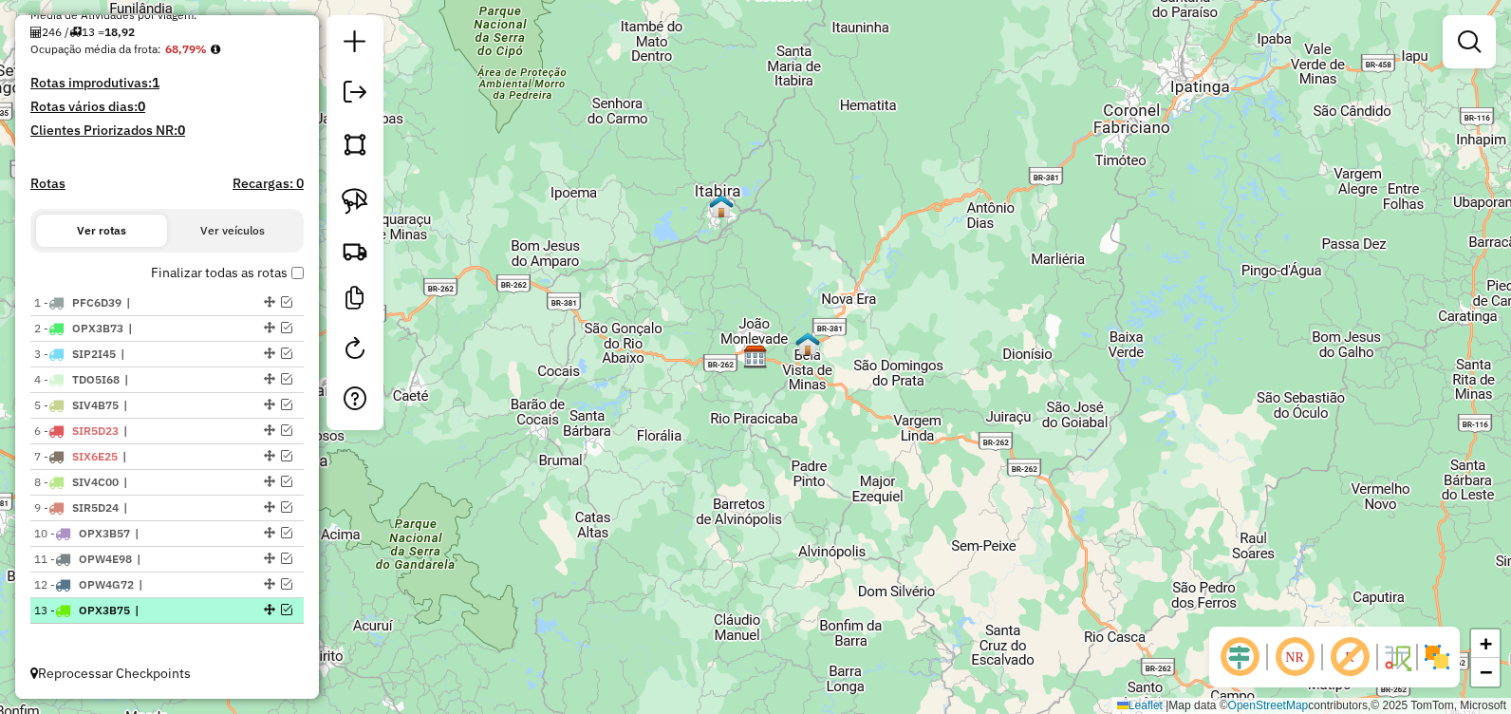
click at [289, 608] on div at bounding box center [267, 609] width 57 height 11
select select "**********"
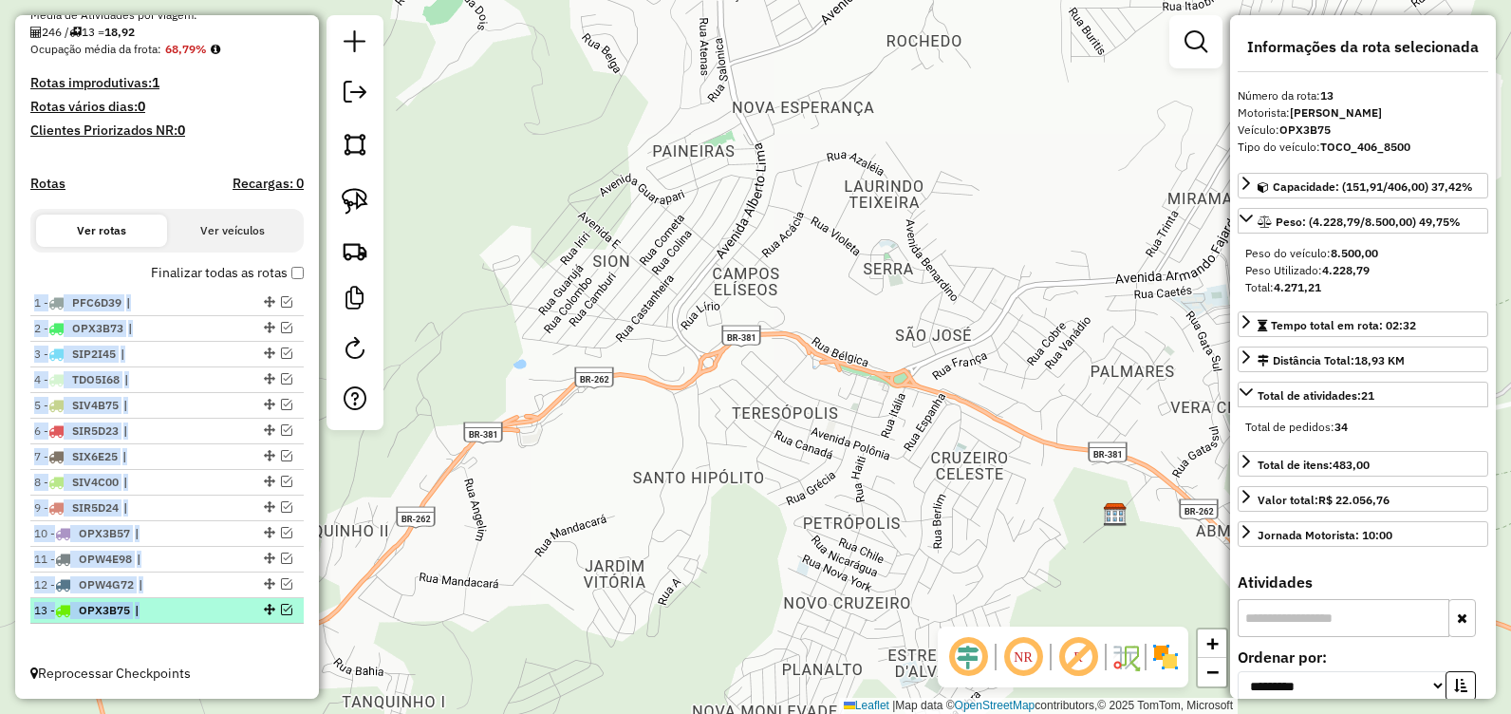
click at [287, 609] on div at bounding box center [267, 609] width 57 height 11
click at [287, 608] on div at bounding box center [267, 609] width 57 height 11
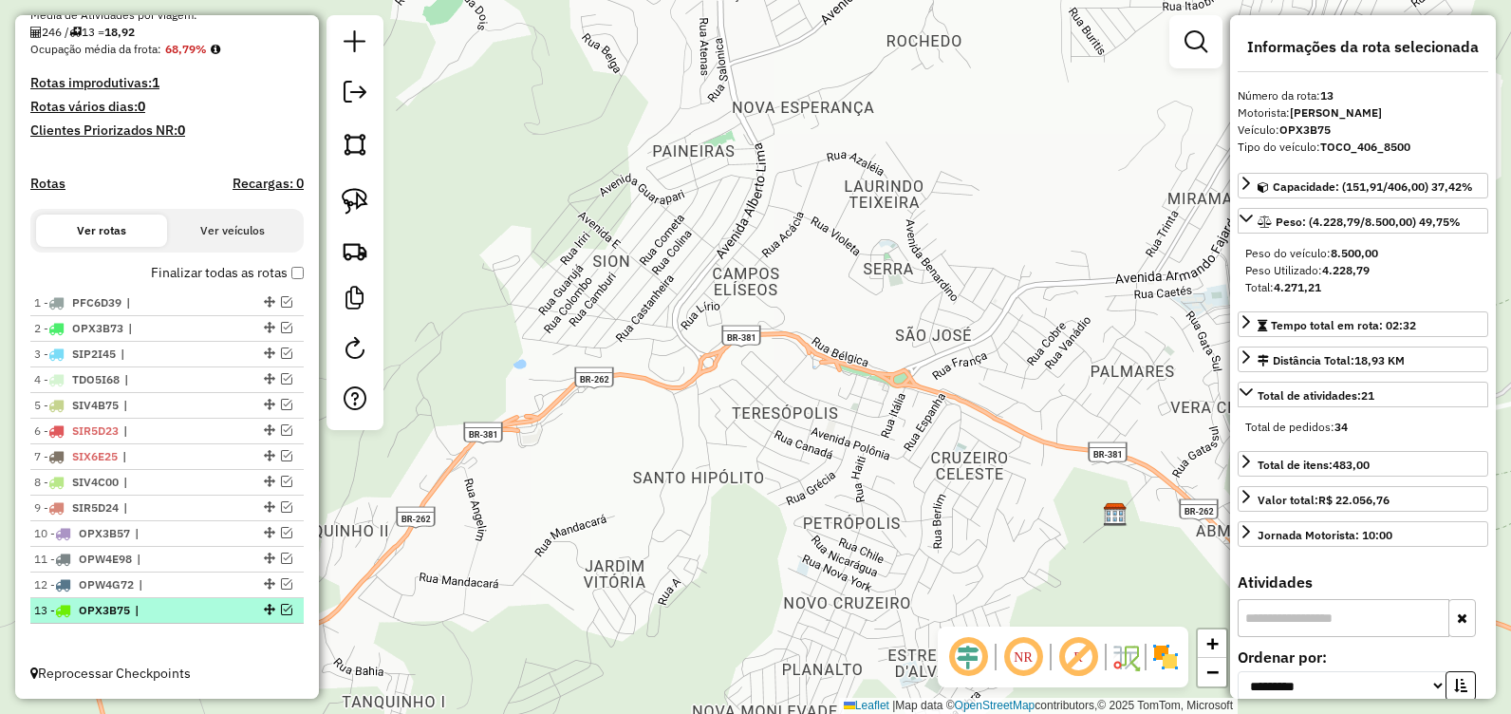
click at [281, 607] on em at bounding box center [286, 609] width 11 height 11
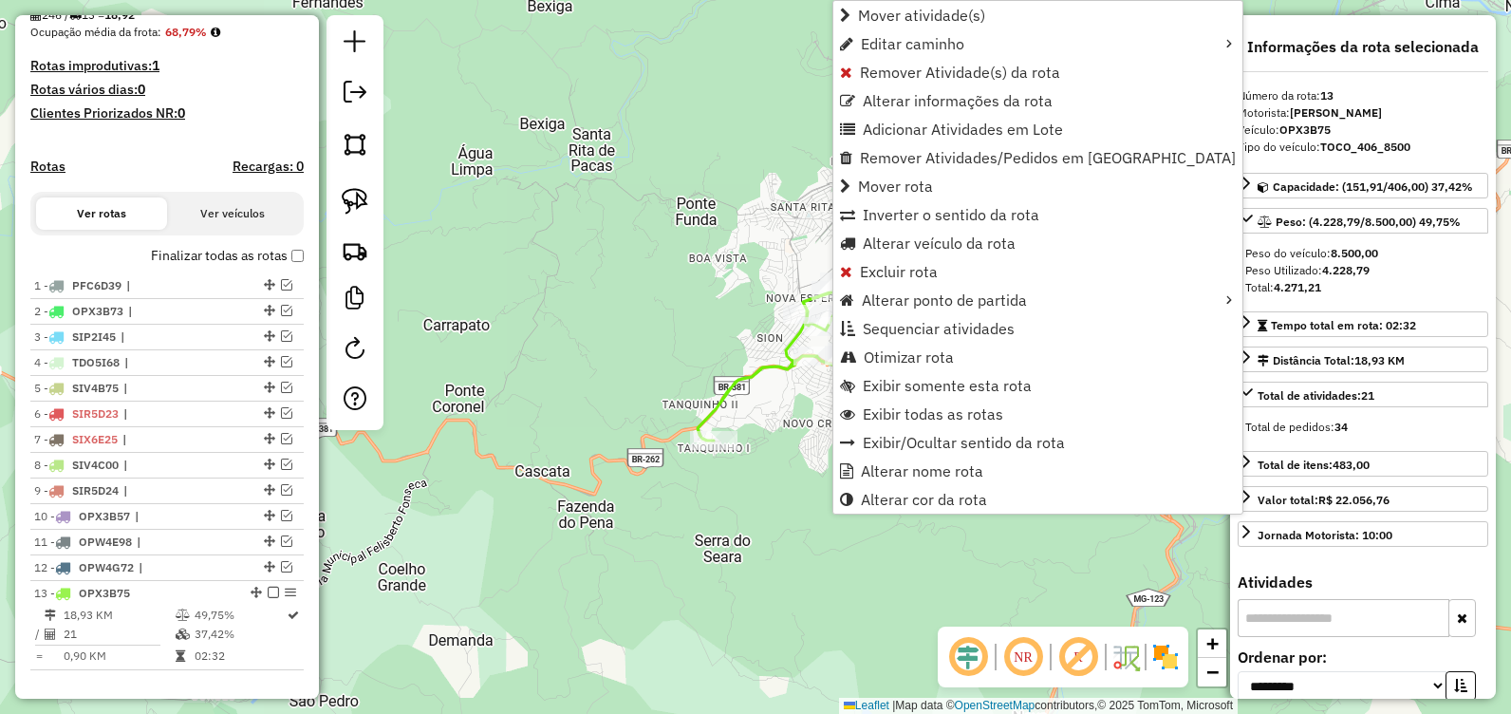
scroll to position [523, 0]
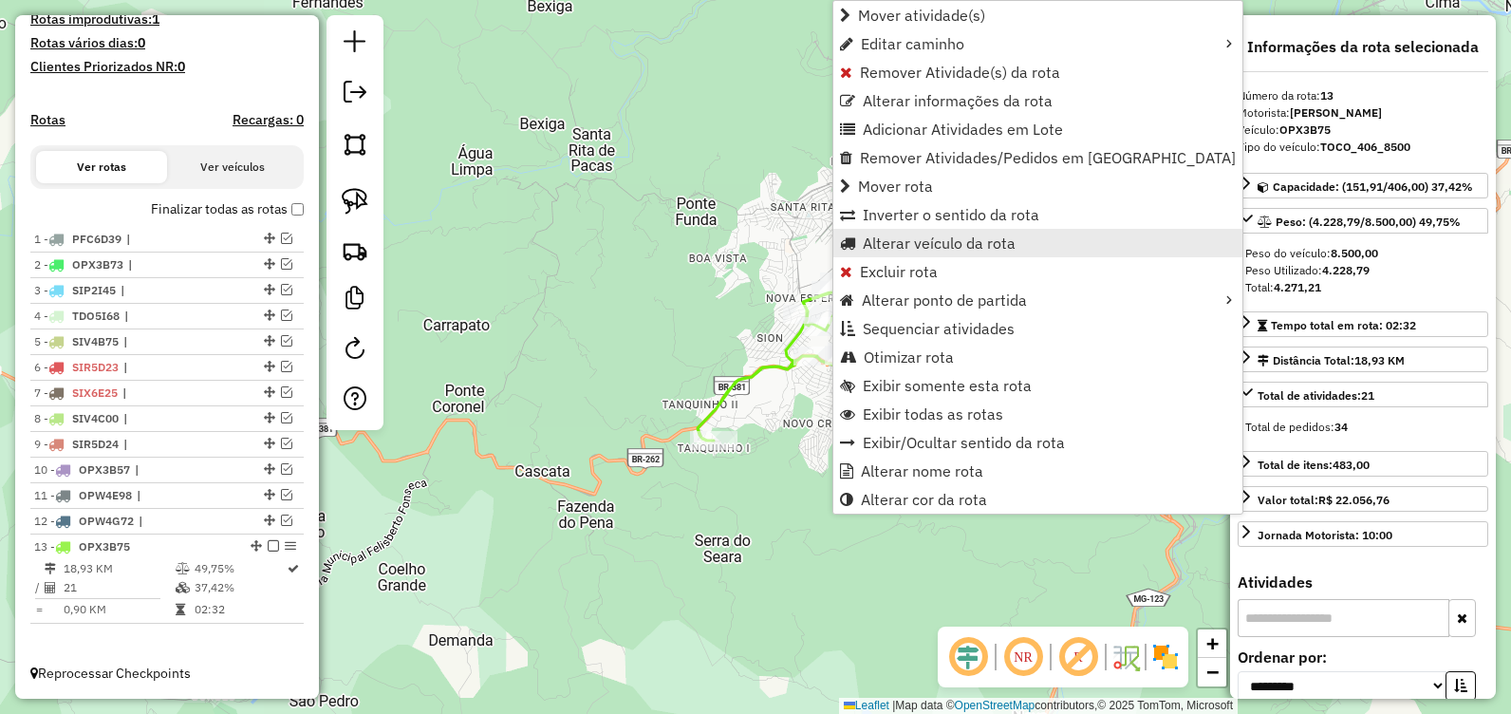
click at [925, 239] on span "Alterar veículo da rota" at bounding box center [939, 242] width 153 height 15
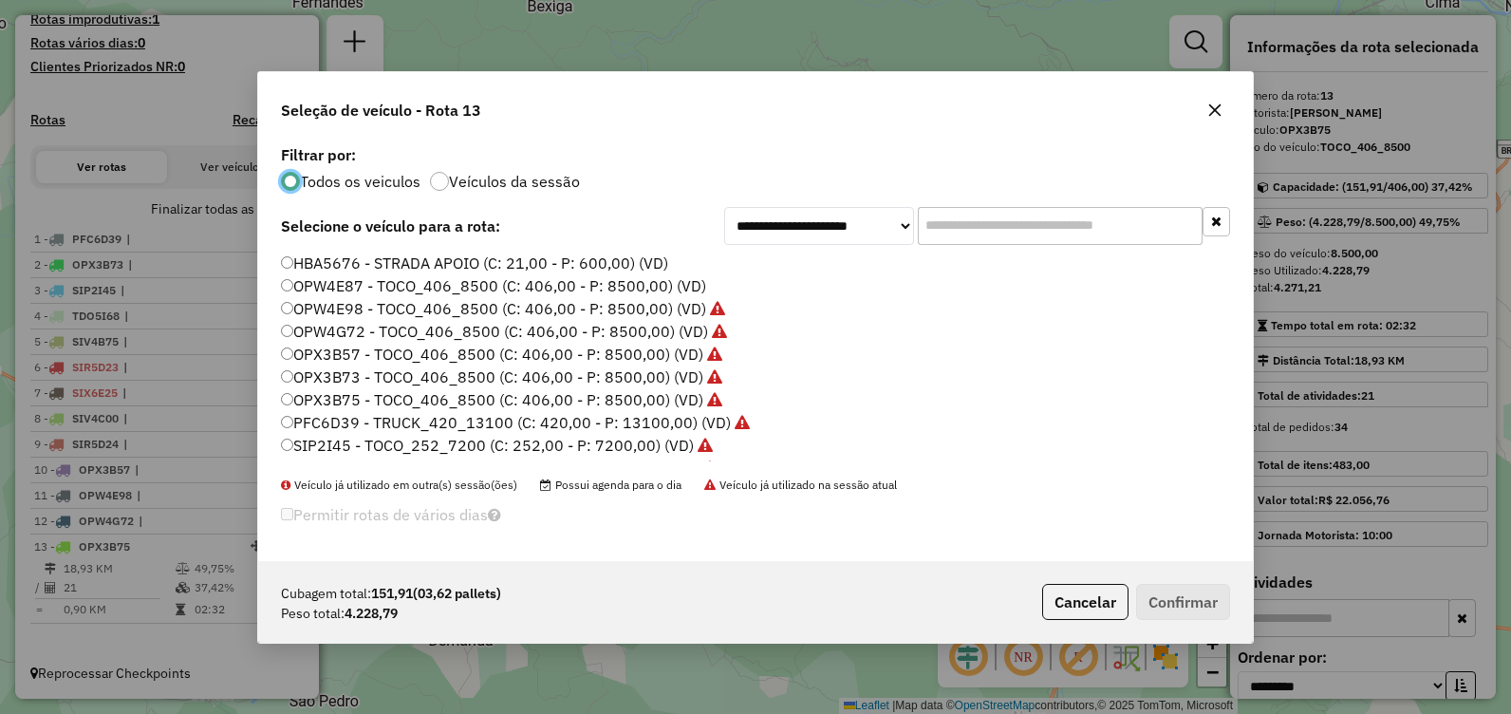
scroll to position [10, 6]
drag, startPoint x: 439, startPoint y: 286, endPoint x: 509, endPoint y: 333, distance: 84.0
click at [439, 287] on label "OPW4E87 - TOCO_406_8500 (C: 406,00 - P: 8500,00) (VD)" at bounding box center [493, 285] width 425 height 23
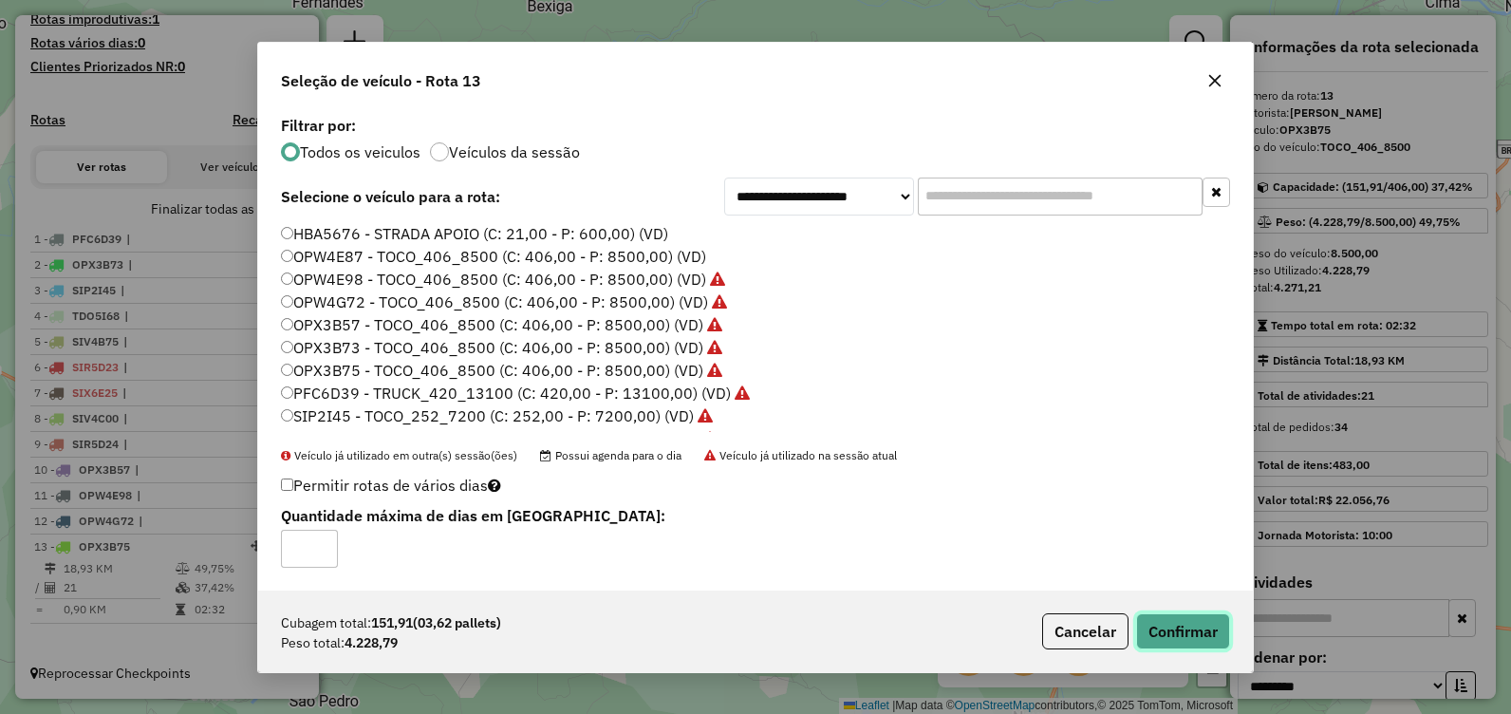
click at [1182, 620] on button "Confirmar" at bounding box center [1183, 631] width 94 height 36
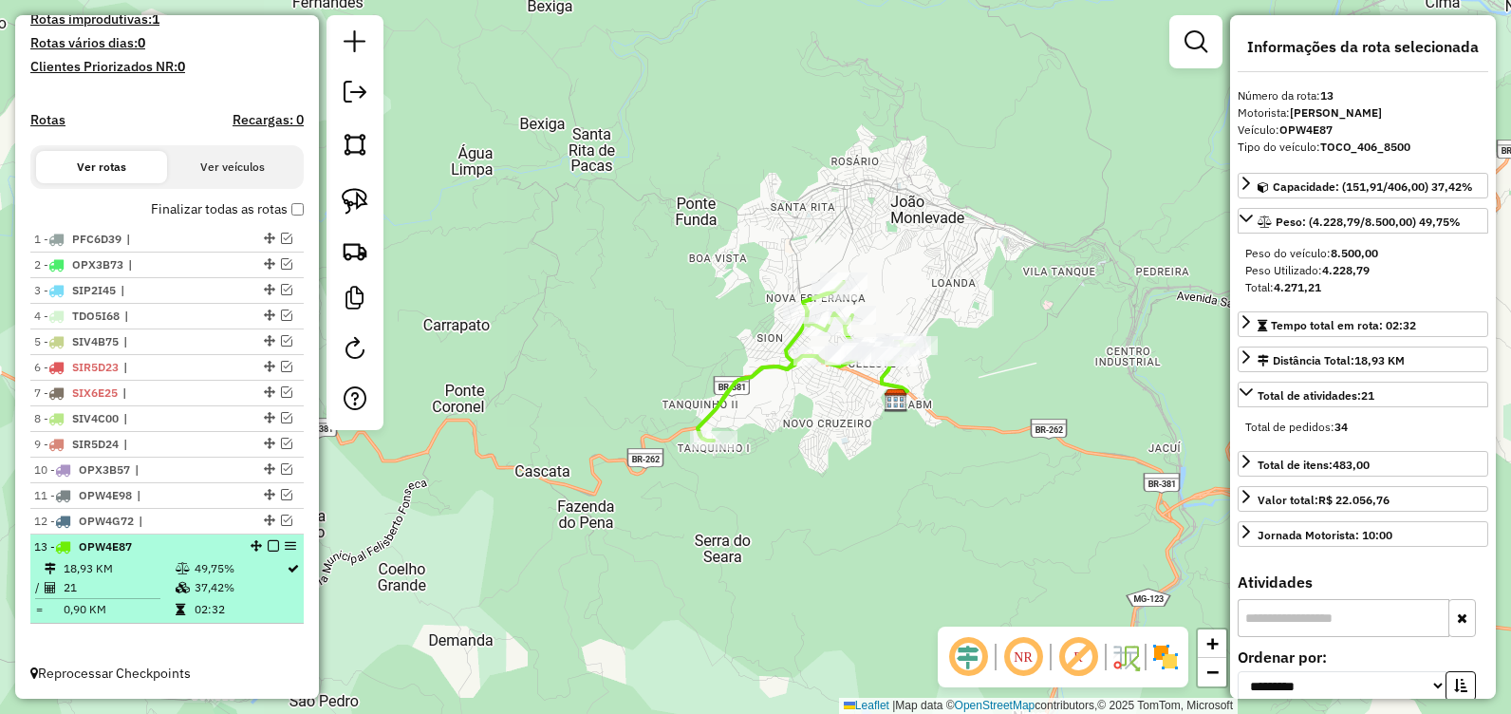
click at [261, 544] on div at bounding box center [267, 545] width 57 height 11
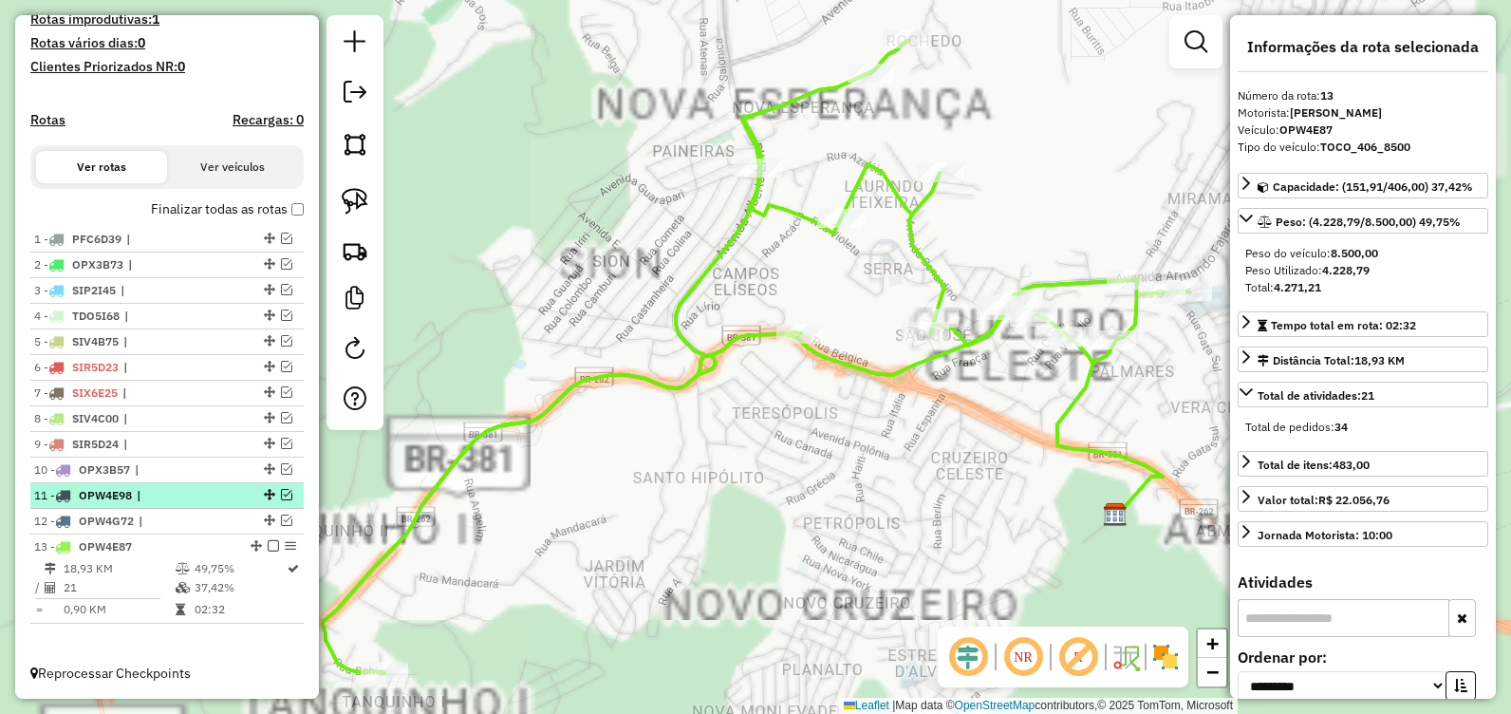
click at [268, 550] on em at bounding box center [273, 545] width 11 height 11
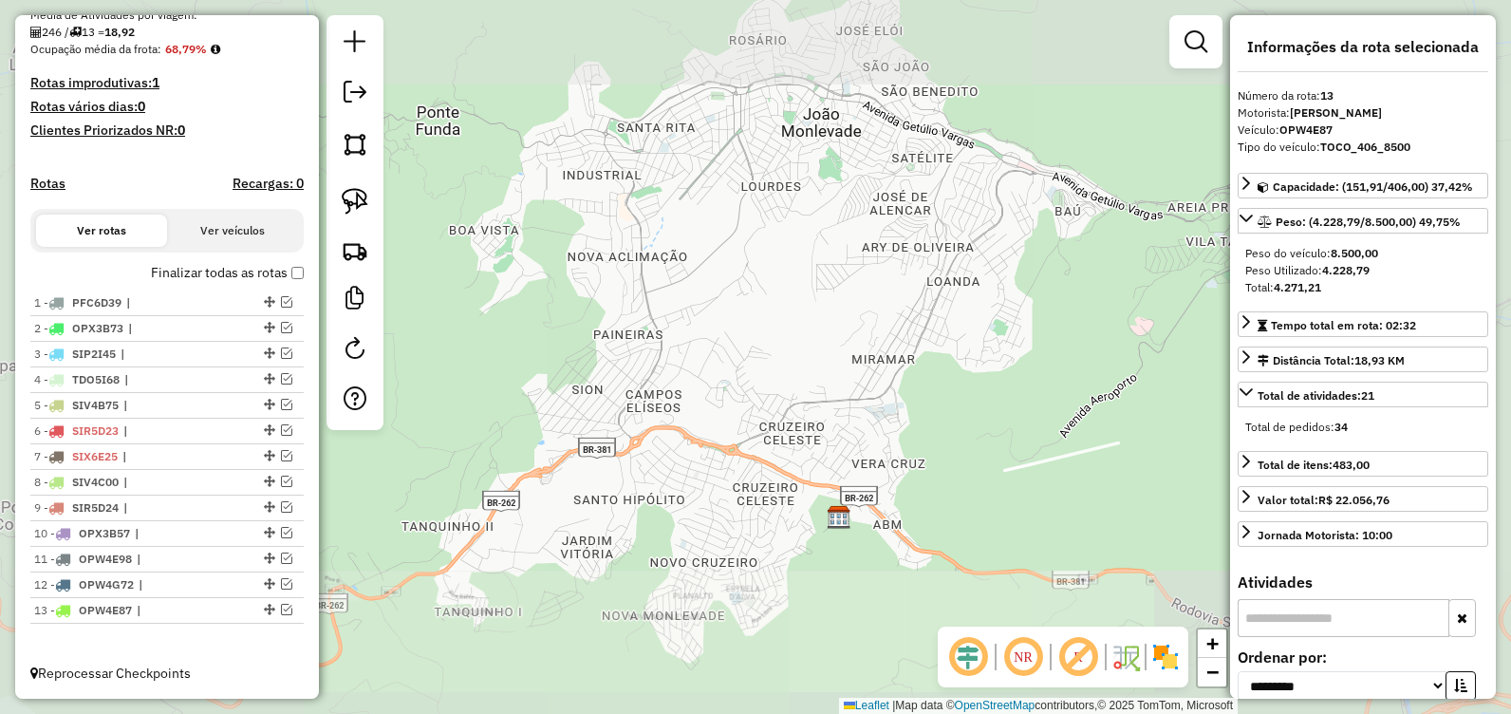
drag, startPoint x: 512, startPoint y: 523, endPoint x: 519, endPoint y: 515, distance: 10.7
click at [519, 516] on div "Janela de atendimento Grade de atendimento Capacidade Transportadoras Veículos …" at bounding box center [755, 357] width 1511 height 714
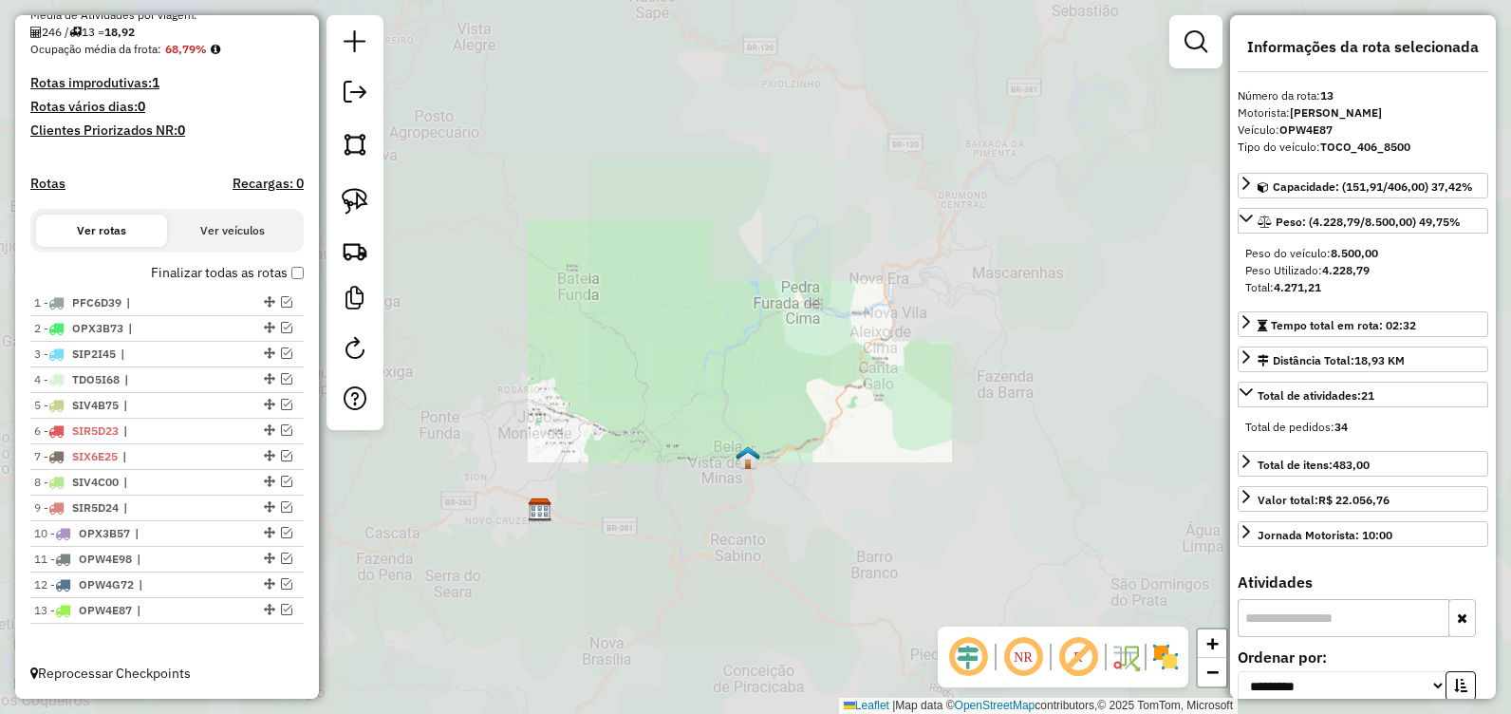
drag, startPoint x: 507, startPoint y: 515, endPoint x: 748, endPoint y: 445, distance: 251.1
click at [747, 445] on div "Janela de atendimento Grade de atendimento Capacidade Transportadoras Veículos …" at bounding box center [755, 357] width 1511 height 714
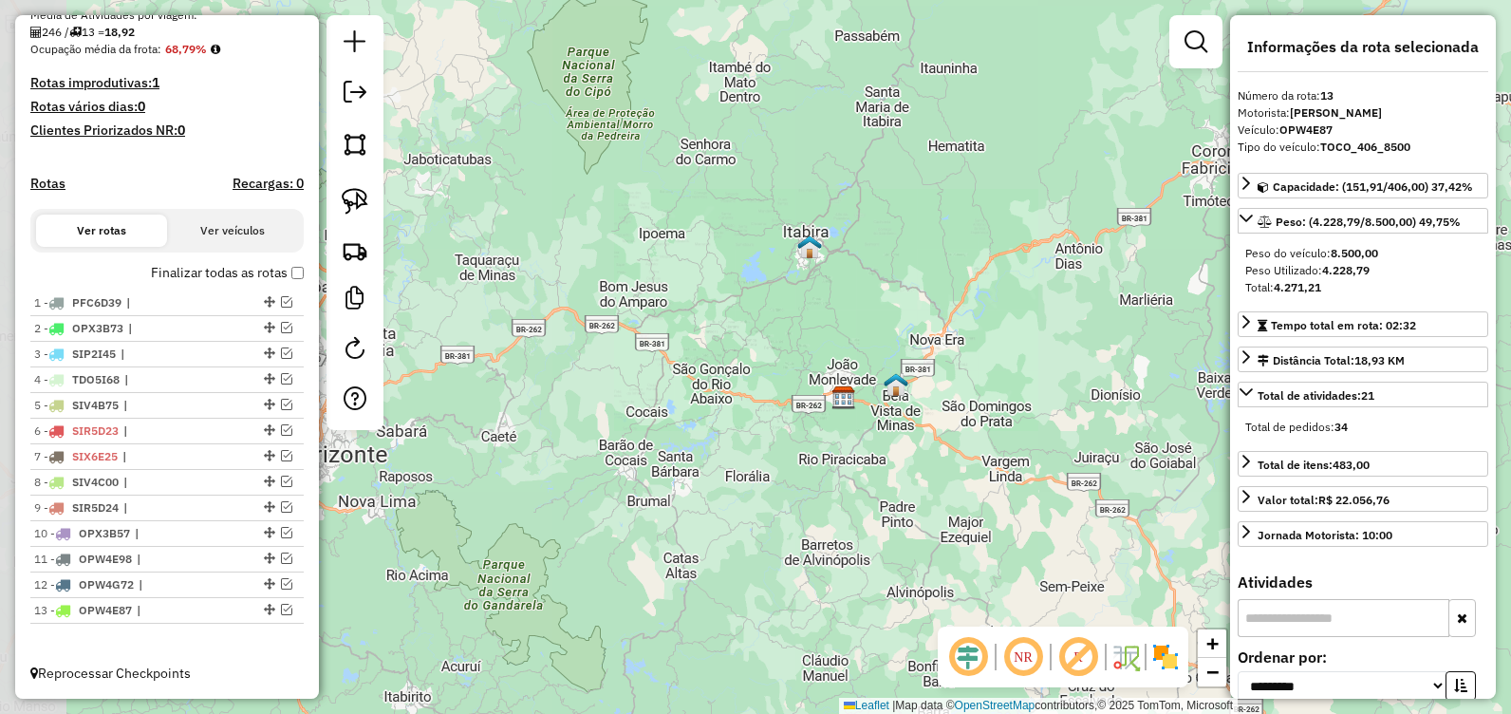
drag, startPoint x: 704, startPoint y: 420, endPoint x: 770, endPoint y: 386, distance: 73.9
click at [765, 393] on div "Janela de atendimento Grade de atendimento Capacidade Transportadoras Veículos …" at bounding box center [755, 357] width 1511 height 714
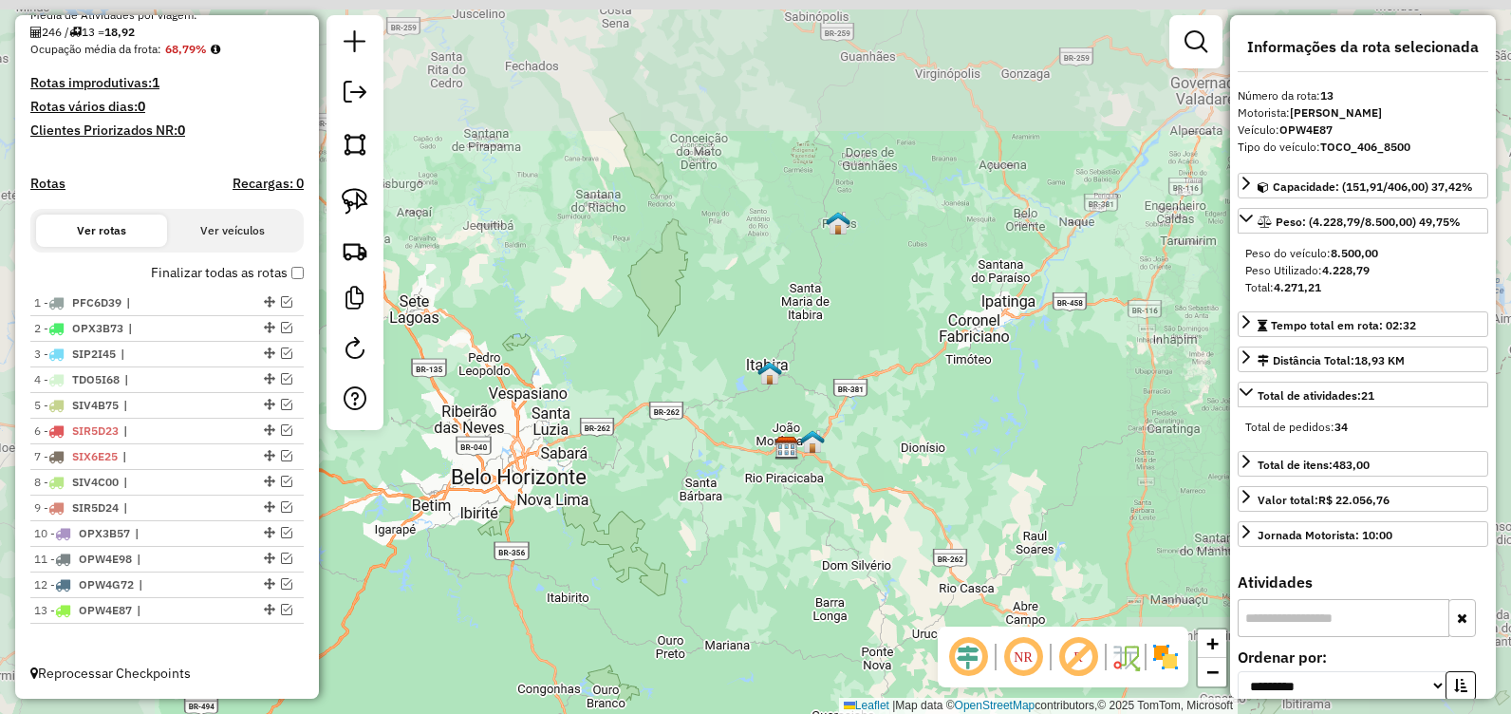
drag, startPoint x: 818, startPoint y: 381, endPoint x: 768, endPoint y: 443, distance: 80.3
click at [770, 443] on div "Janela de atendimento Grade de atendimento Capacidade Transportadoras Veículos …" at bounding box center [755, 357] width 1511 height 714
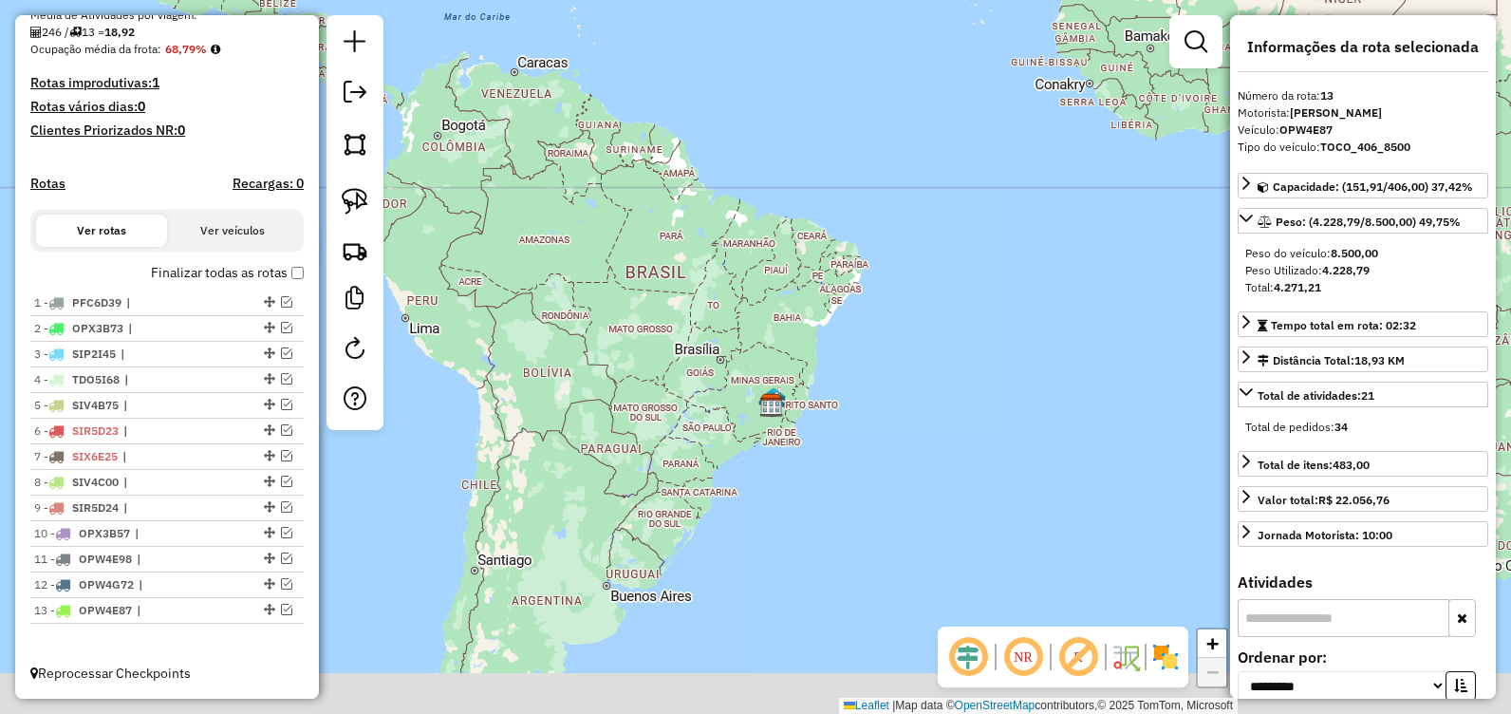
drag, startPoint x: 712, startPoint y: 475, endPoint x: 777, endPoint y: 273, distance: 211.6
click at [777, 273] on div "Janela de atendimento Grade de atendimento Capacidade Transportadoras Veículos …" at bounding box center [755, 357] width 1511 height 714
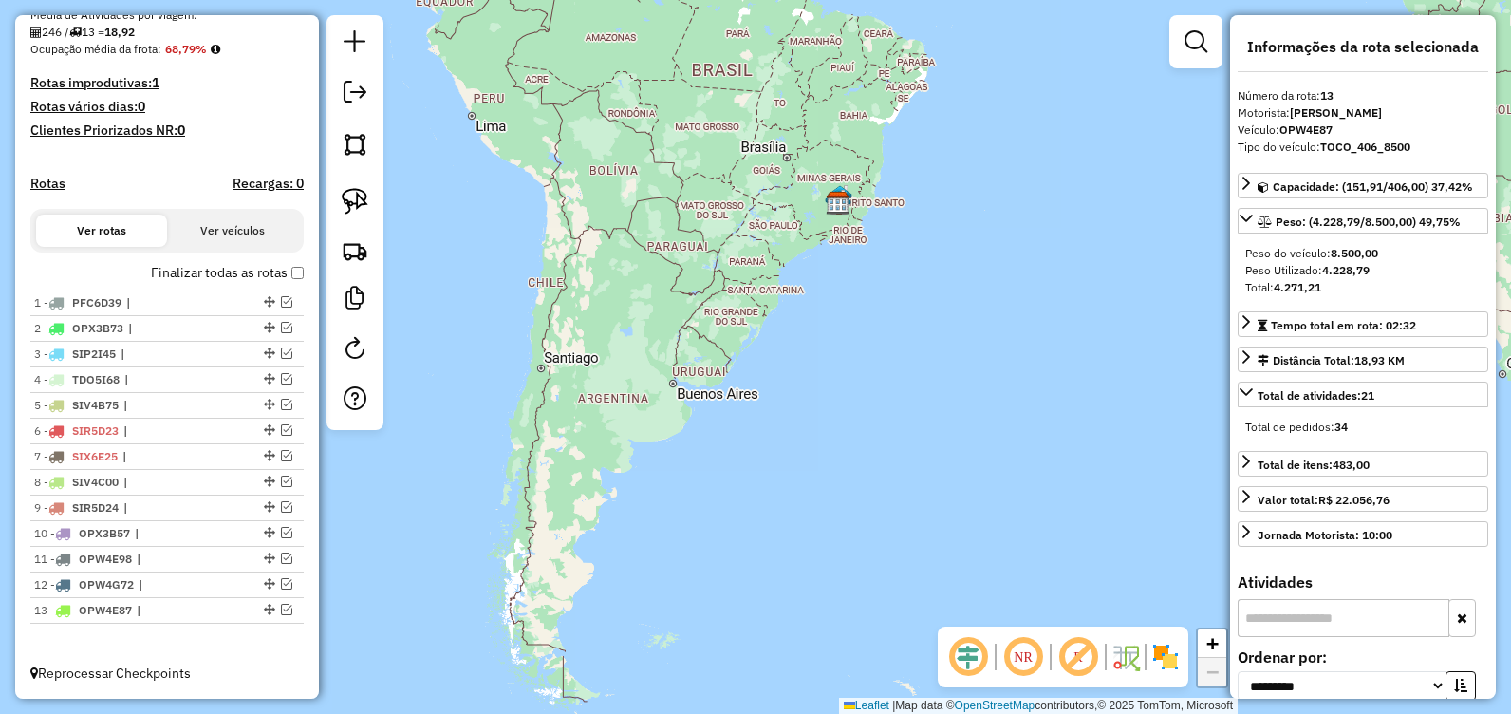
drag, startPoint x: 789, startPoint y: 244, endPoint x: 662, endPoint y: 448, distance: 240.4
click at [662, 448] on div "Janela de atendimento Grade de atendimento Capacidade Transportadoras Veículos …" at bounding box center [755, 357] width 1511 height 714
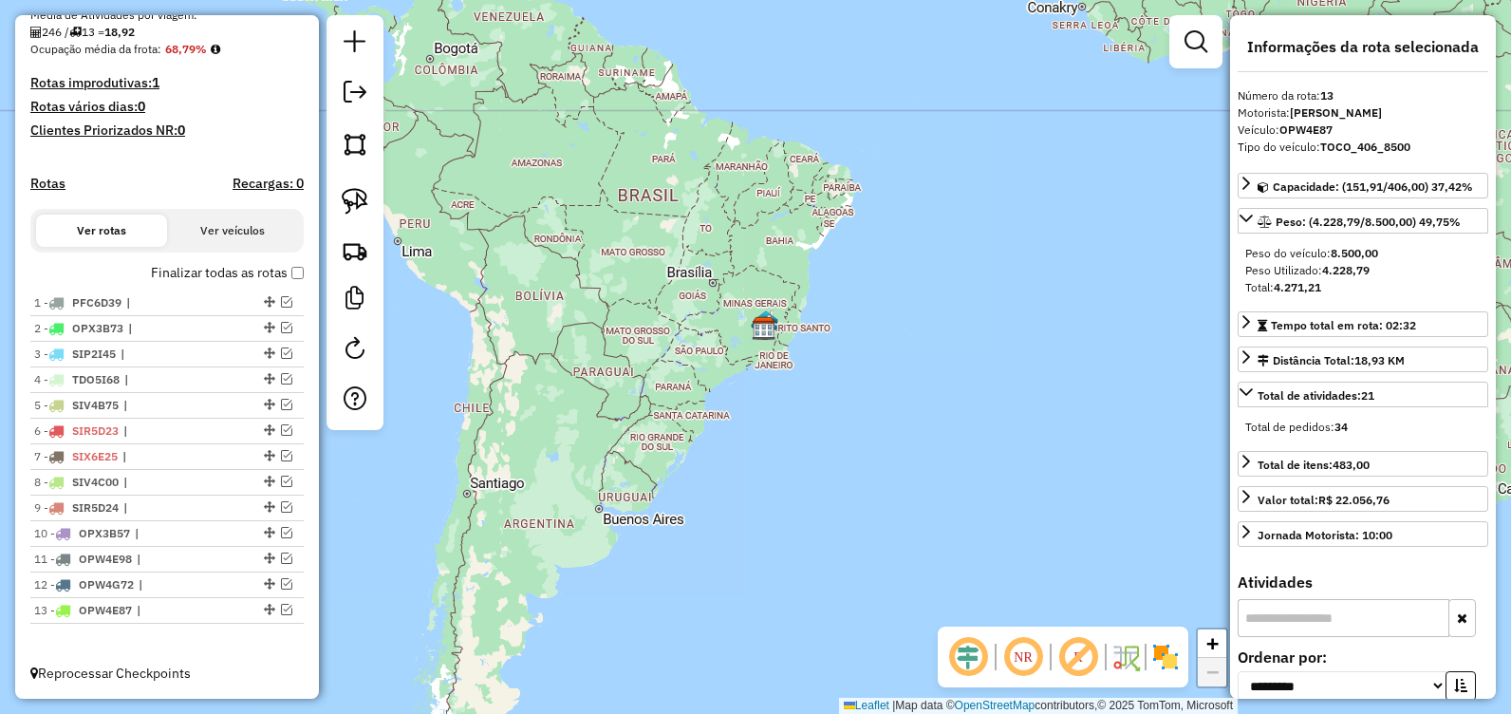
drag, startPoint x: 668, startPoint y: 416, endPoint x: 717, endPoint y: 352, distance: 79.9
click at [717, 352] on div "Janela de atendimento Grade de atendimento Capacidade Transportadoras Veículos …" at bounding box center [755, 357] width 1511 height 714
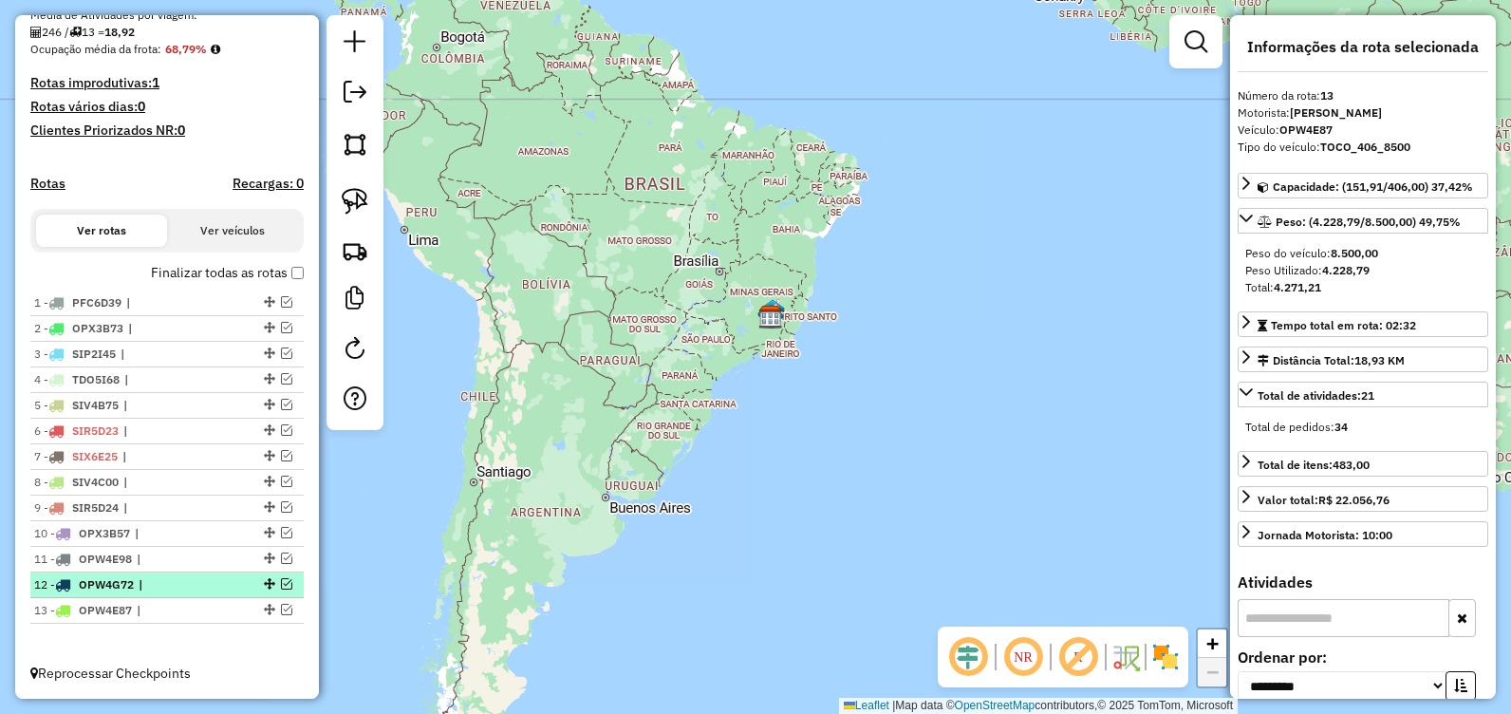
click at [284, 586] on em at bounding box center [286, 583] width 11 height 11
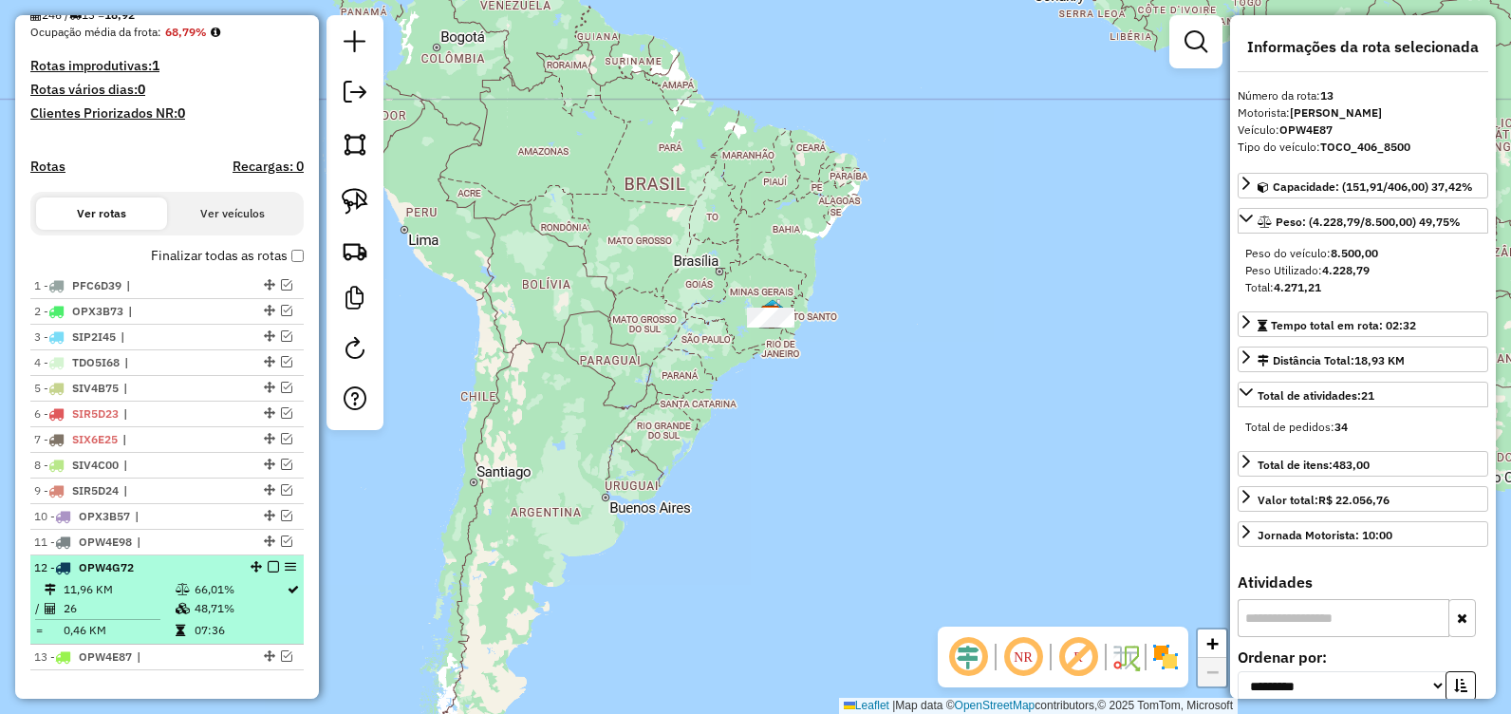
scroll to position [523, 0]
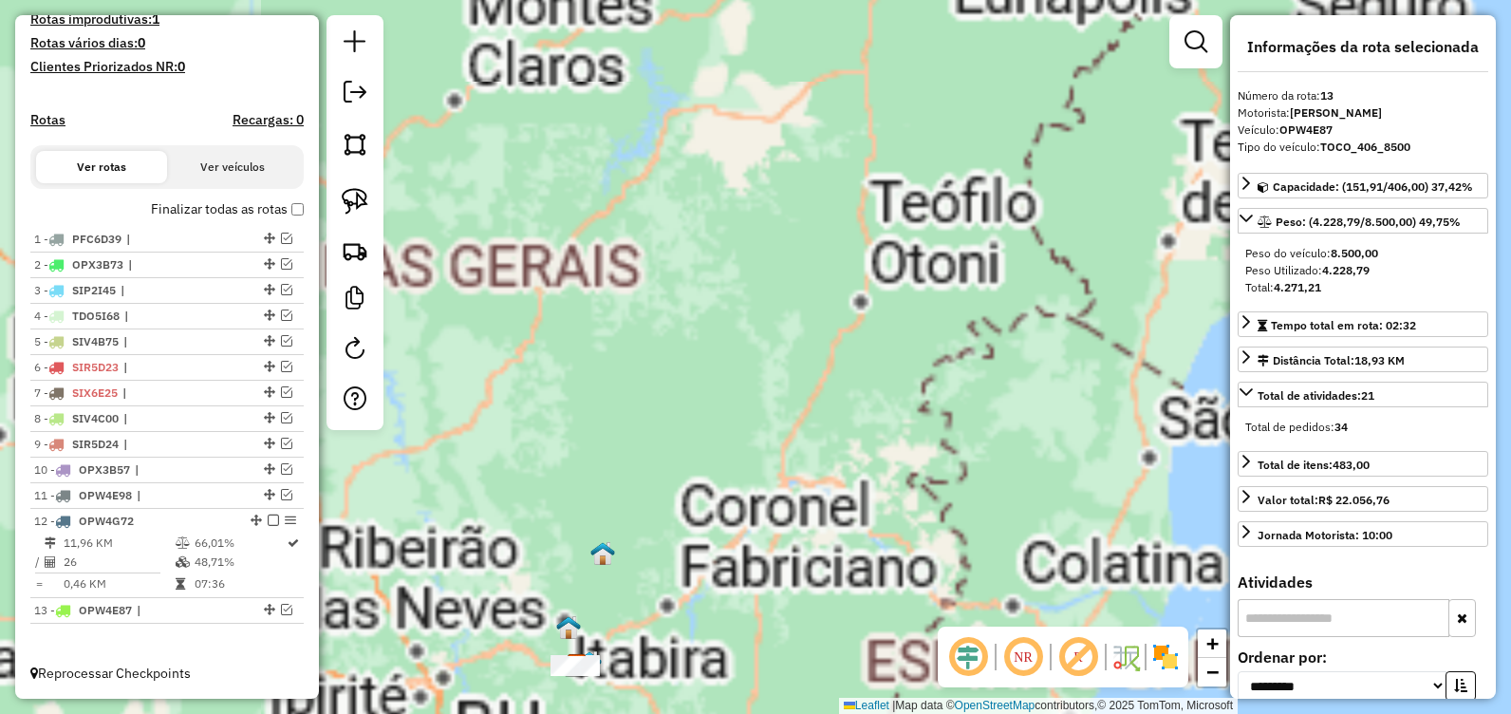
drag, startPoint x: 718, startPoint y: 558, endPoint x: 703, endPoint y: 279, distance: 279.5
click at [711, 260] on div "Janela de atendimento Grade de atendimento Capacidade Transportadoras Veículos …" at bounding box center [755, 357] width 1511 height 714
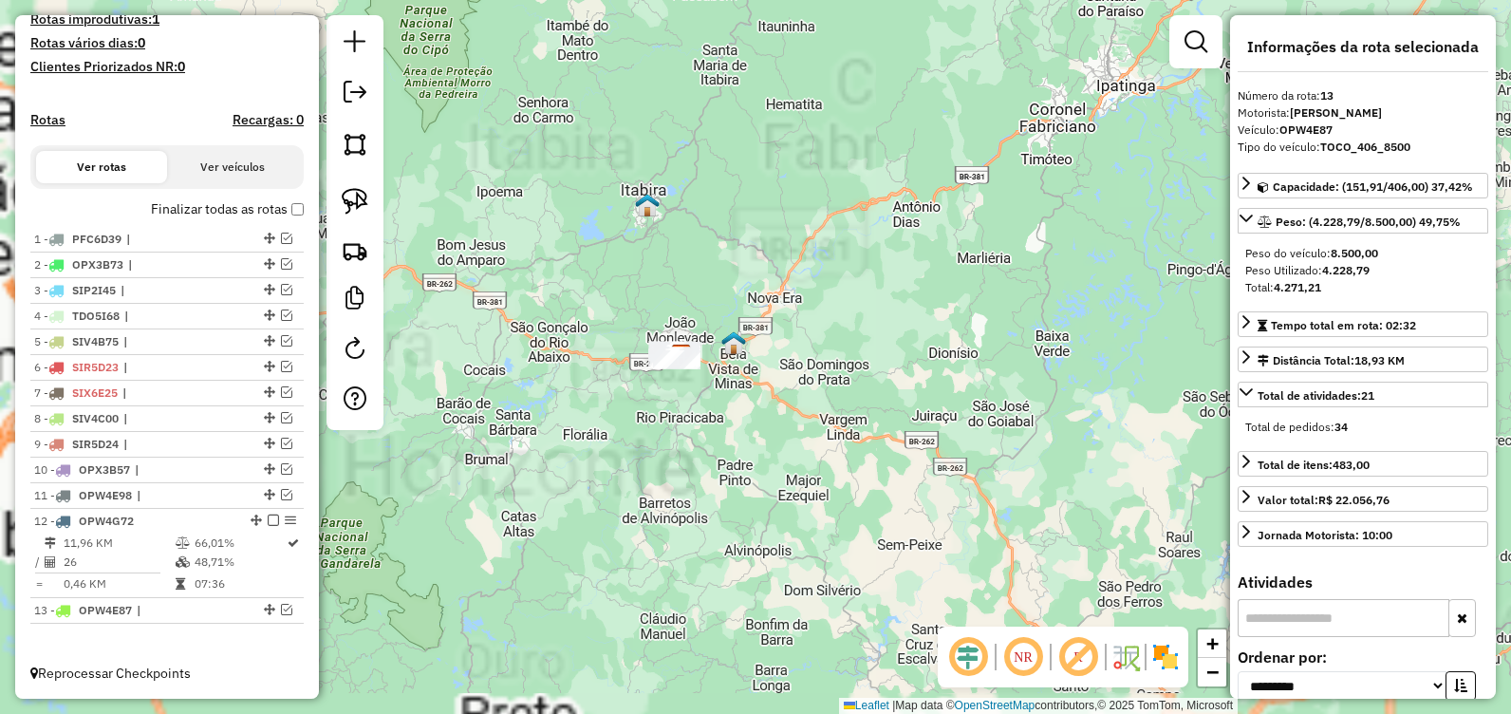
drag, startPoint x: 458, startPoint y: 406, endPoint x: 779, endPoint y: 375, distance: 322.3
click at [823, 365] on div "Janela de atendimento Grade de atendimento Capacidade Transportadoras Veículos …" at bounding box center [755, 357] width 1511 height 714
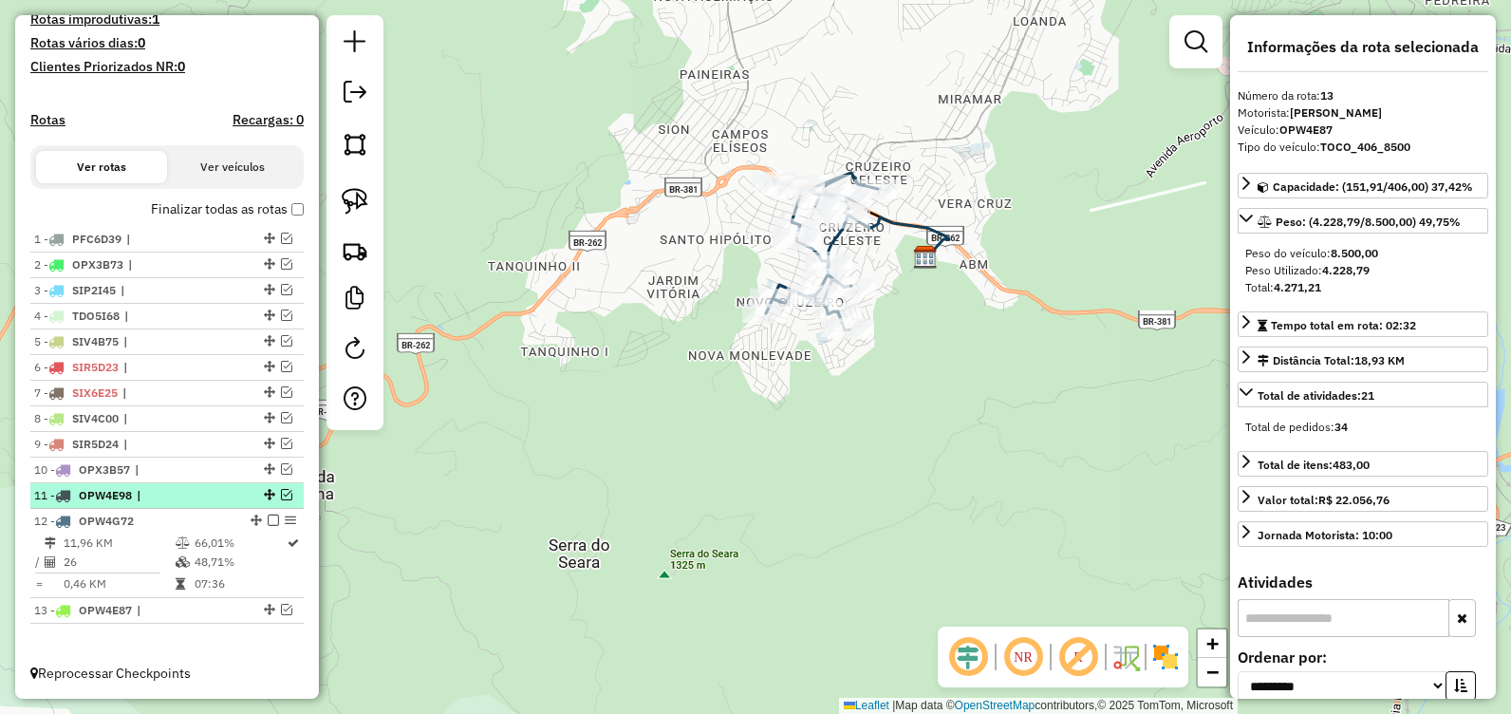
click at [285, 496] on em at bounding box center [286, 494] width 11 height 11
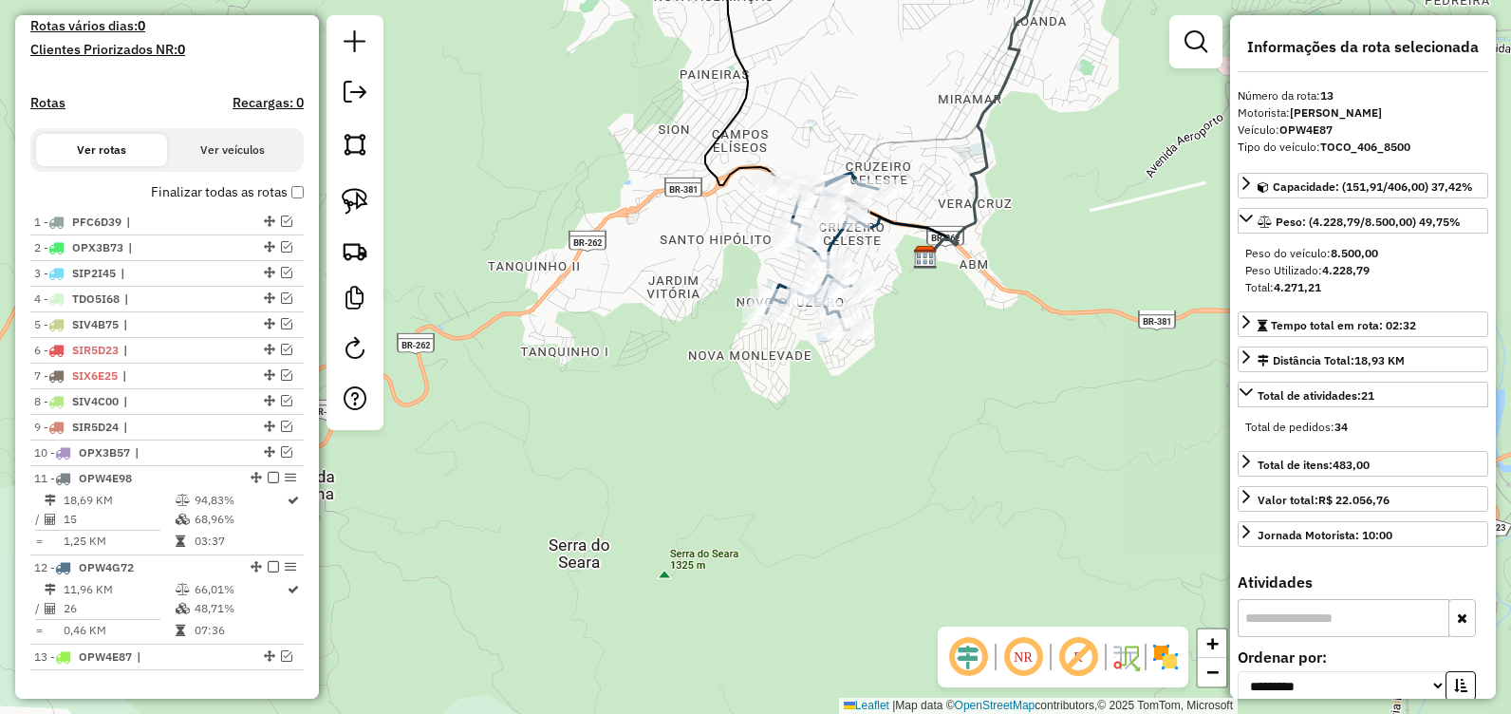
drag, startPoint x: 516, startPoint y: 399, endPoint x: 438, endPoint y: 668, distance: 280.6
click at [440, 672] on div "Janela de atendimento Grade de atendimento Capacidade Transportadoras Veículos …" at bounding box center [755, 357] width 1511 height 714
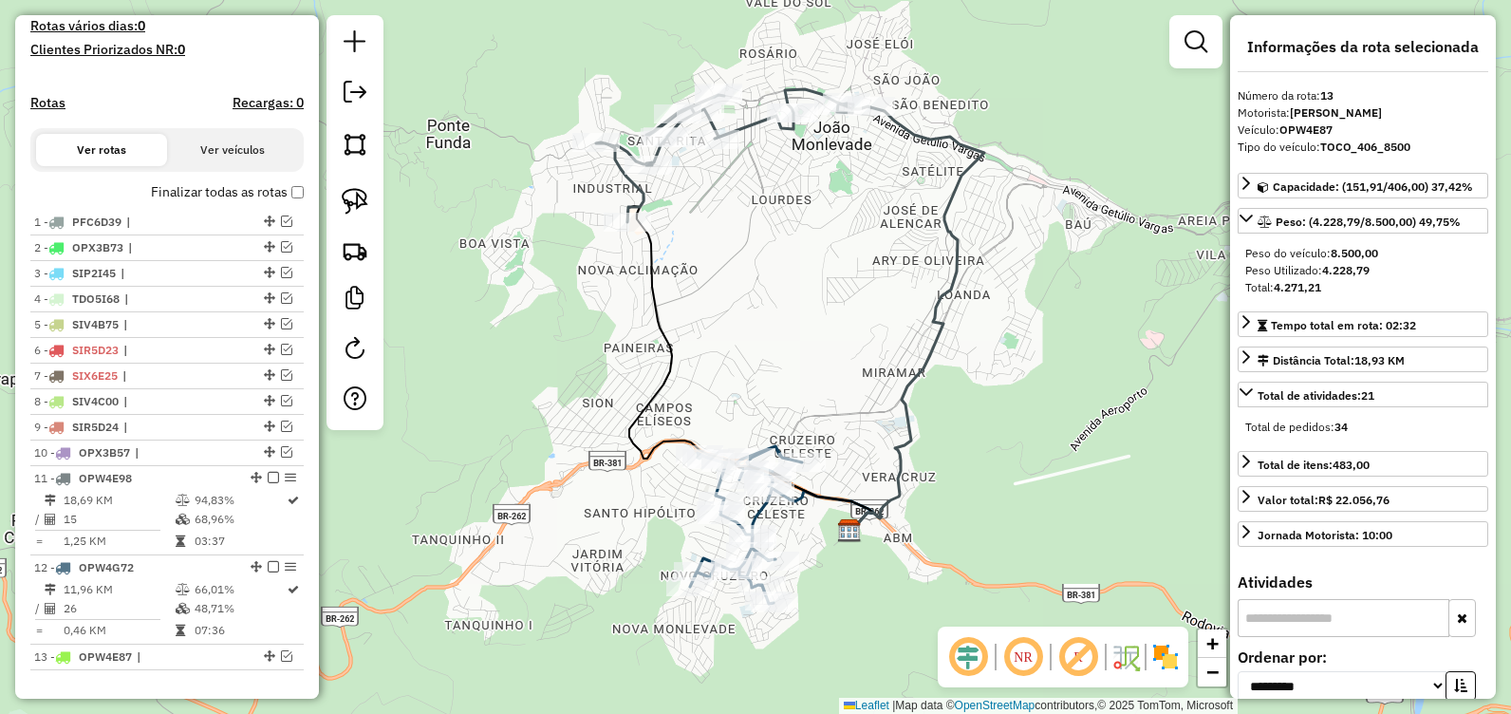
drag, startPoint x: 699, startPoint y: 304, endPoint x: 658, endPoint y: 388, distance: 93.8
click at [659, 388] on div "Janela de atendimento Grade de atendimento Capacidade Transportadoras Veículos …" at bounding box center [755, 357] width 1511 height 714
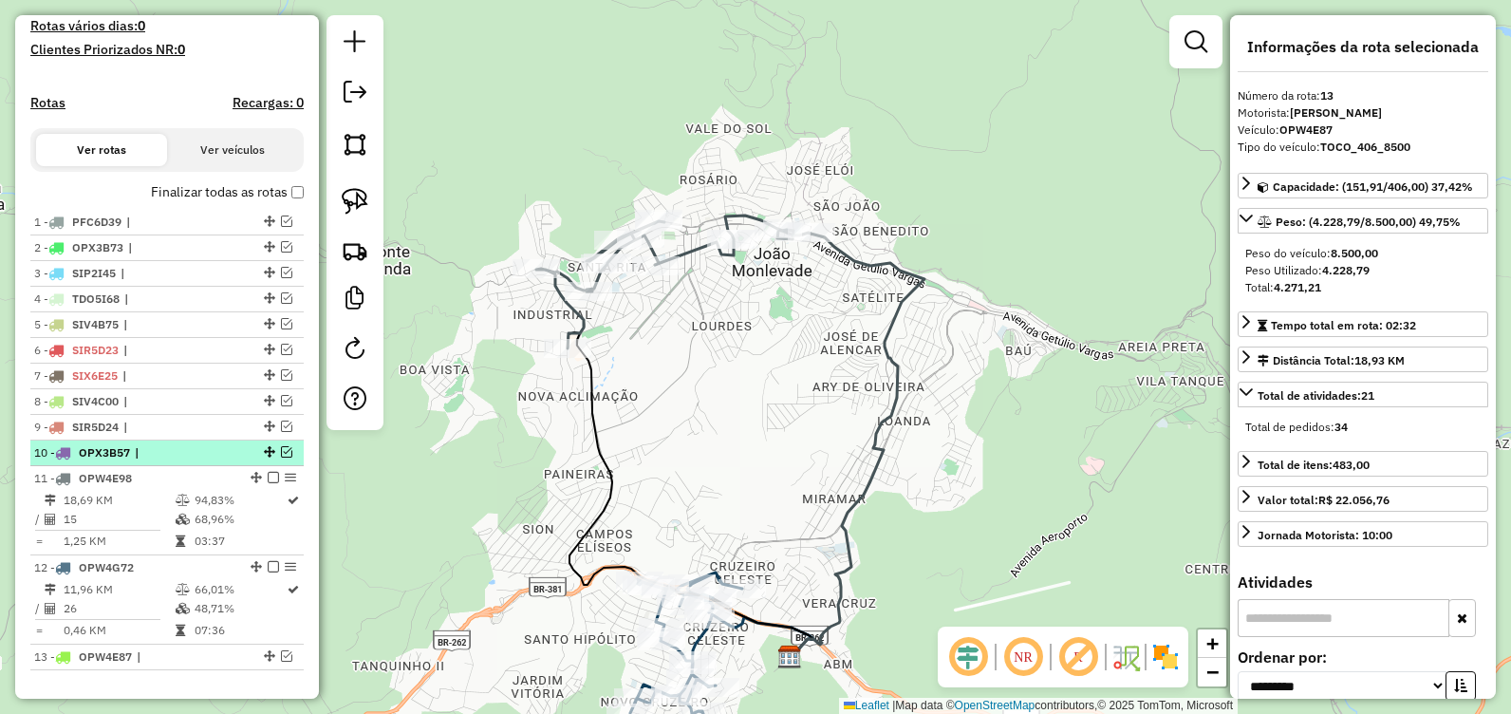
click at [287, 457] on div at bounding box center [267, 451] width 57 height 11
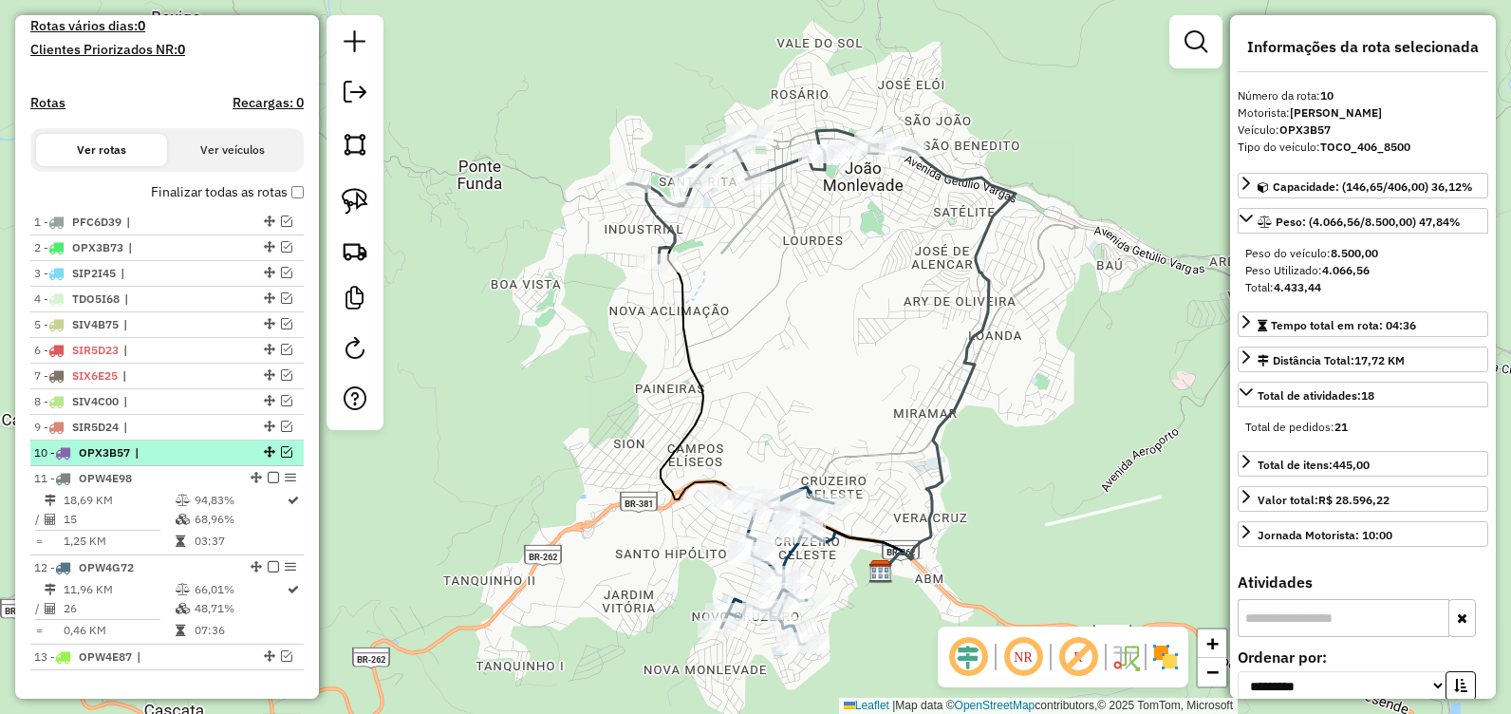
click at [281, 457] on em at bounding box center [286, 451] width 11 height 11
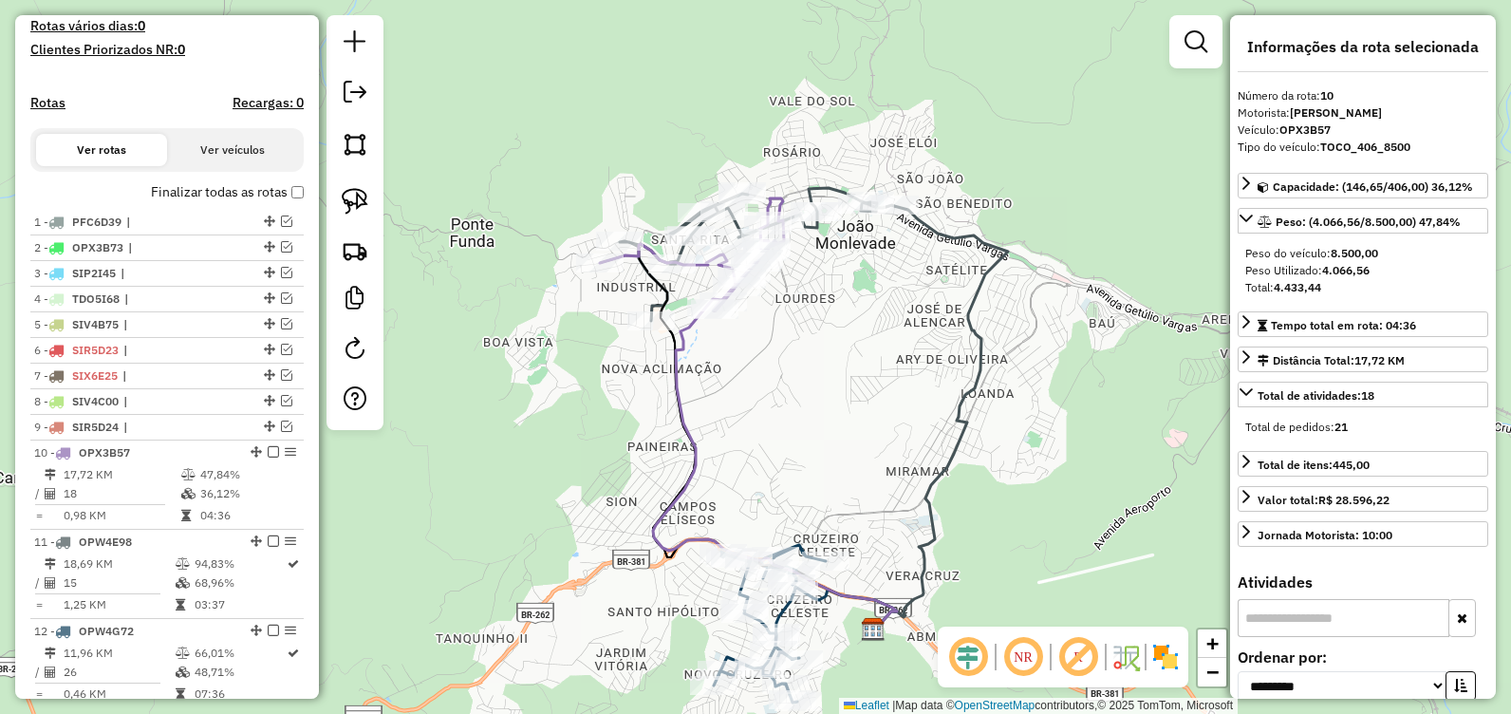
drag, startPoint x: 717, startPoint y: 343, endPoint x: 698, endPoint y: 386, distance: 47.6
click at [700, 400] on div "Janela de atendimento Grade de atendimento Capacidade Transportadoras Veículos …" at bounding box center [755, 357] width 1511 height 714
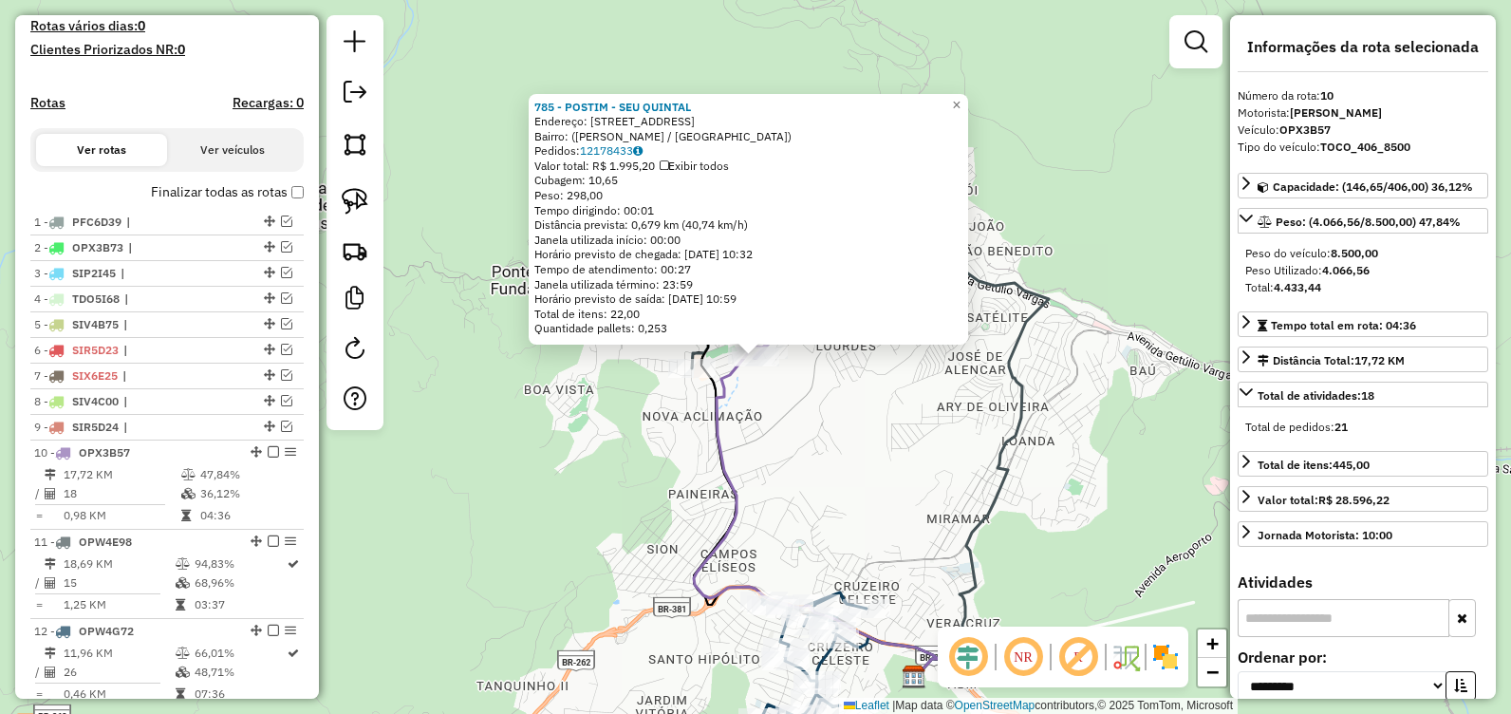
scroll to position [650, 0]
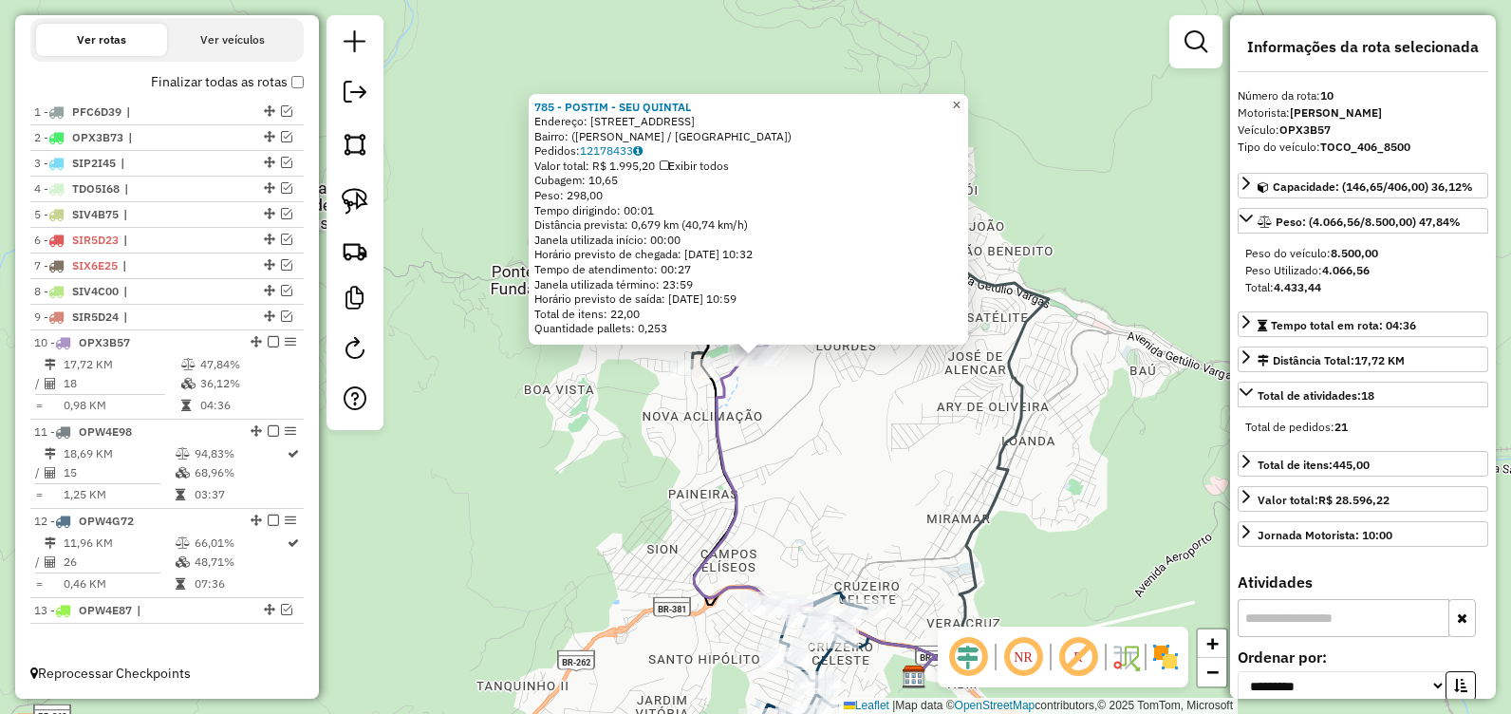
drag, startPoint x: 961, startPoint y: 100, endPoint x: 730, endPoint y: 185, distance: 246.8
click at [961, 101] on link "×" at bounding box center [956, 105] width 23 height 23
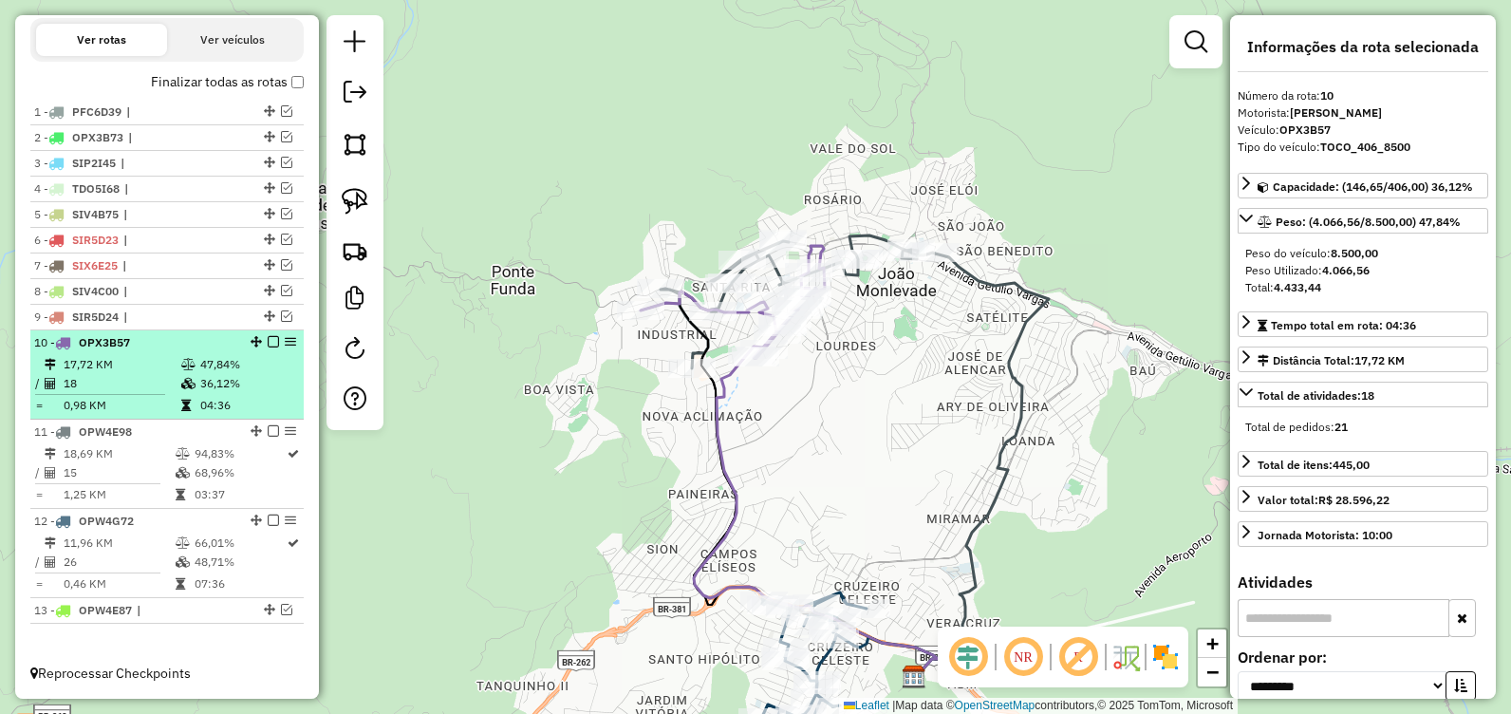
click at [270, 340] on em at bounding box center [273, 341] width 11 height 11
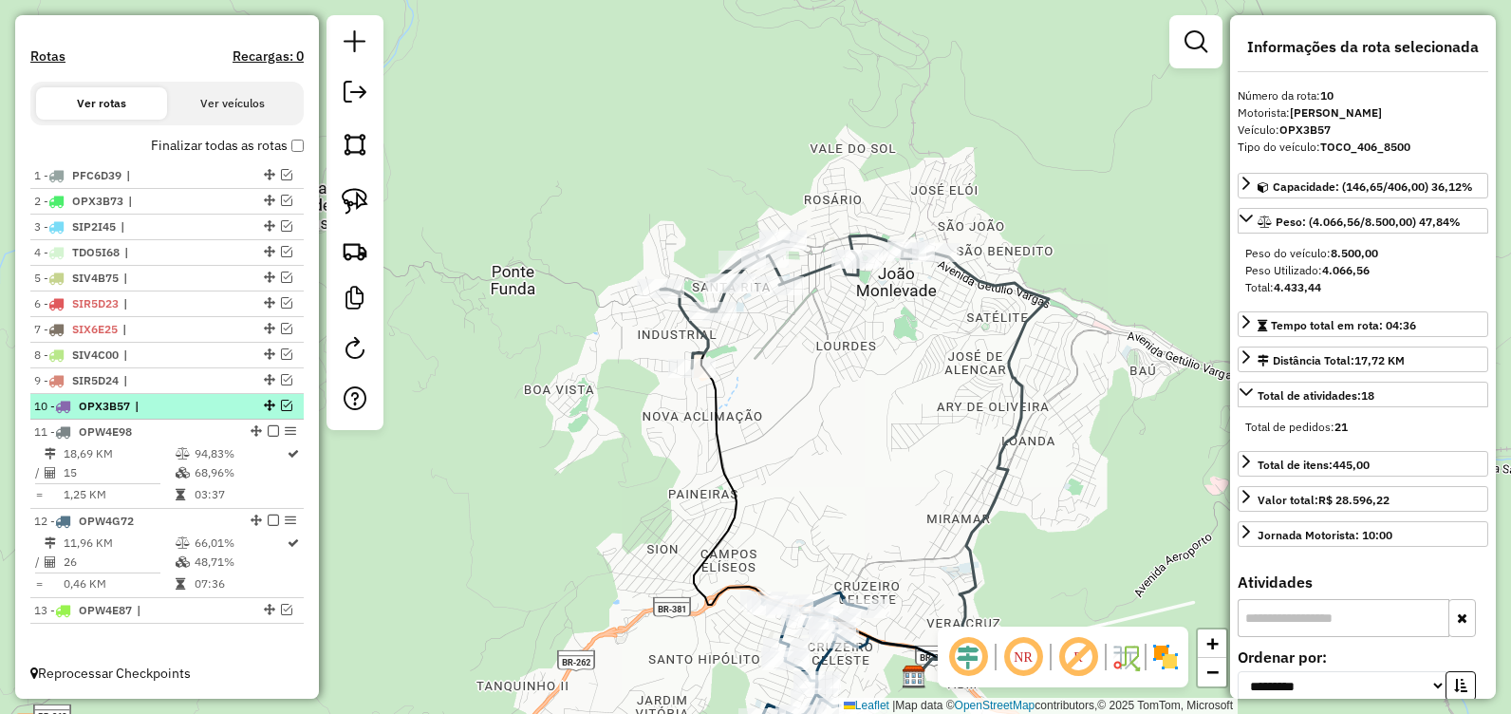
scroll to position [587, 0]
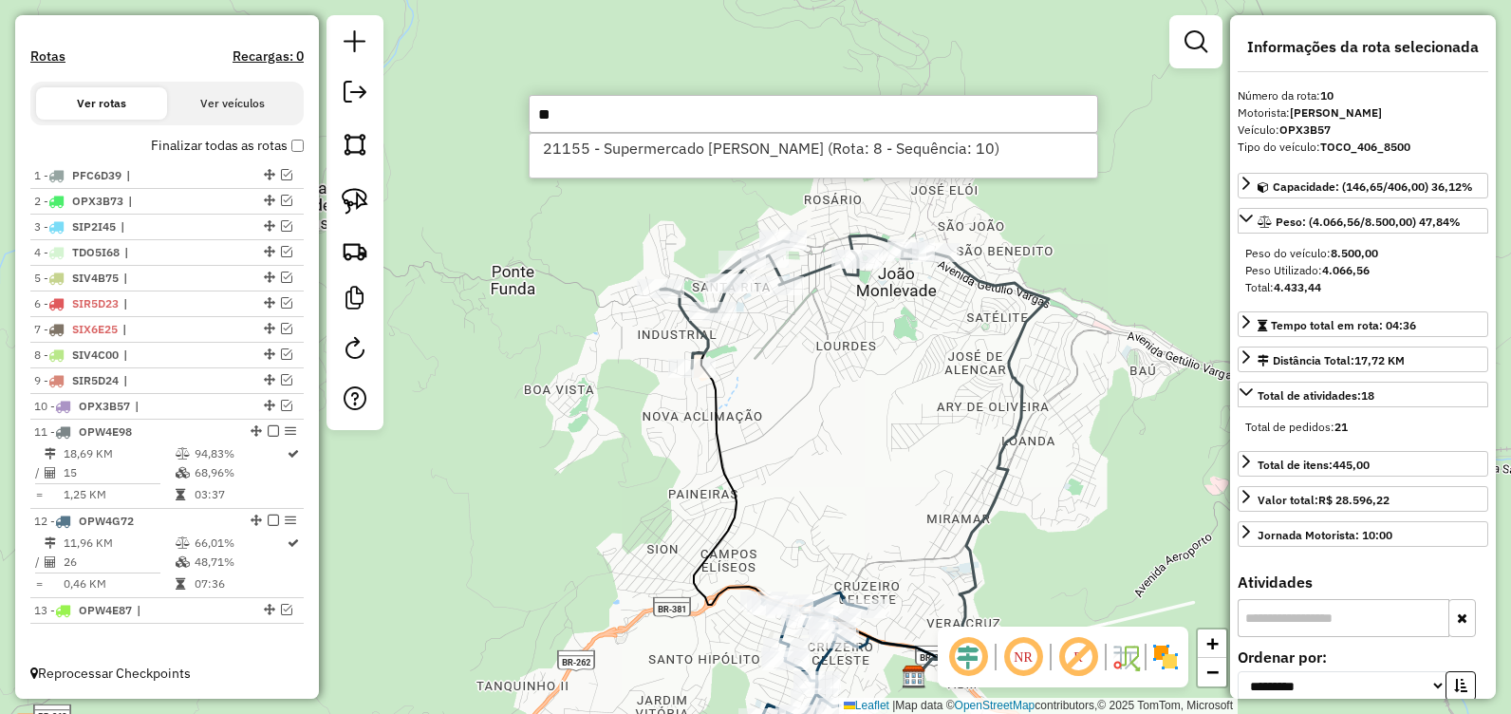
type input "*"
type input "*****"
click at [655, 161] on li "88936 - [PERSON_NAME] (Rota: 11 - Sequência: 2)" at bounding box center [814, 148] width 568 height 28
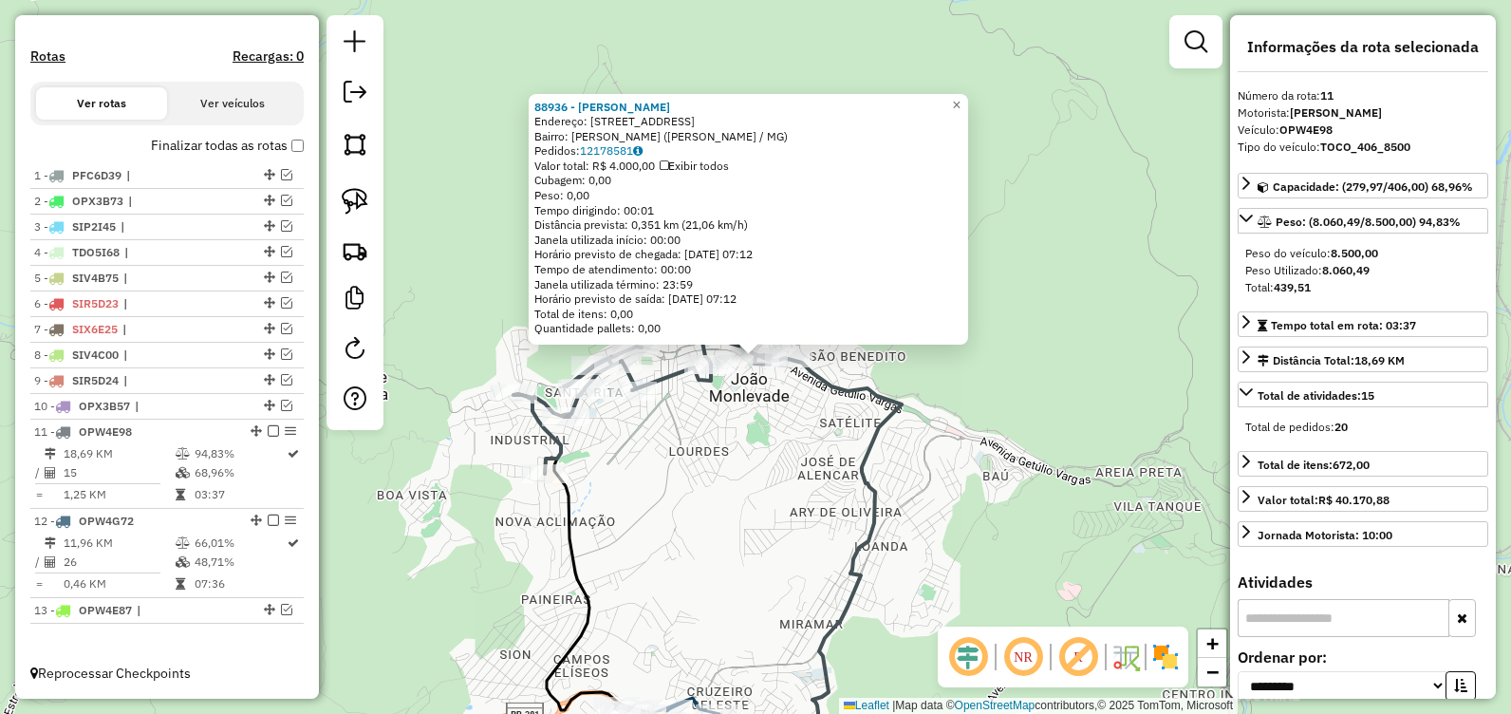
click at [651, 380] on icon at bounding box center [650, 407] width 274 height 133
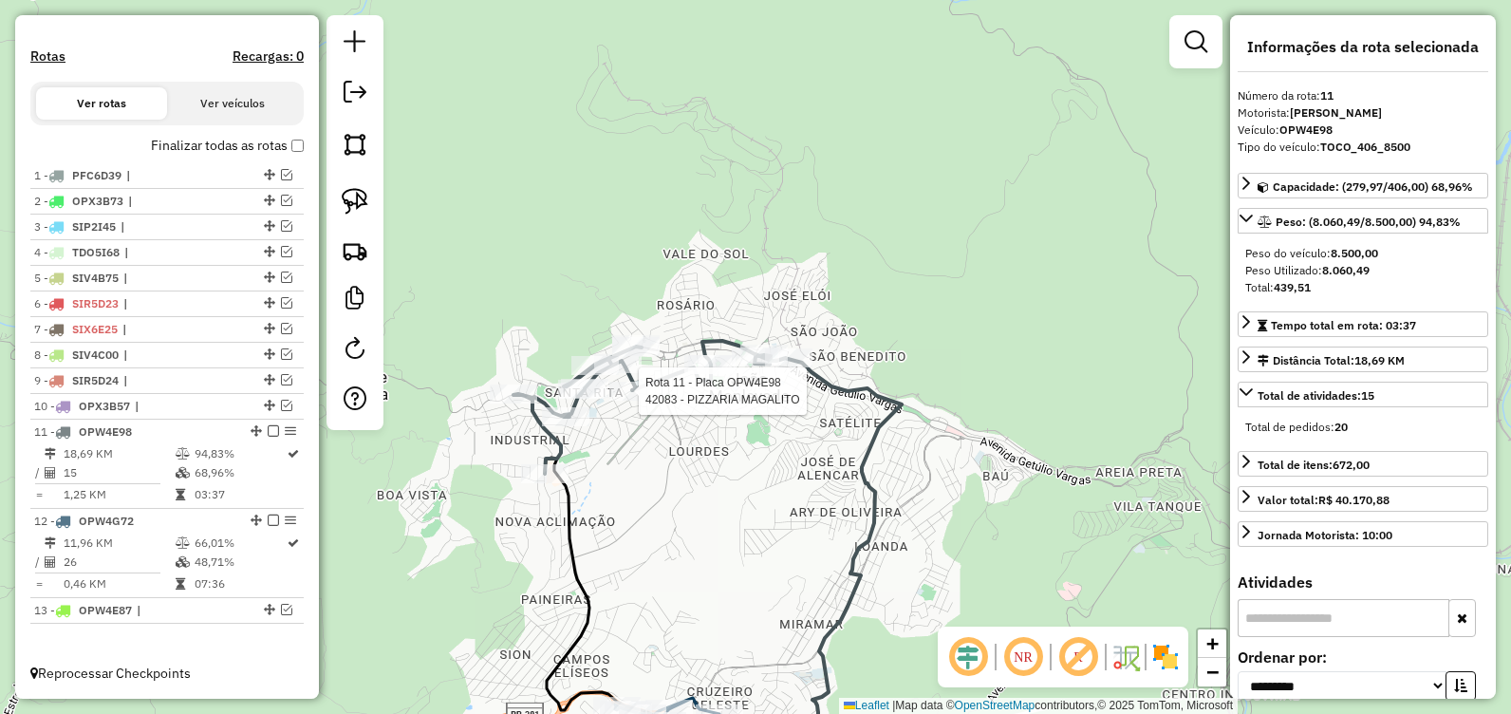
click at [630, 401] on div at bounding box center [632, 391] width 47 height 19
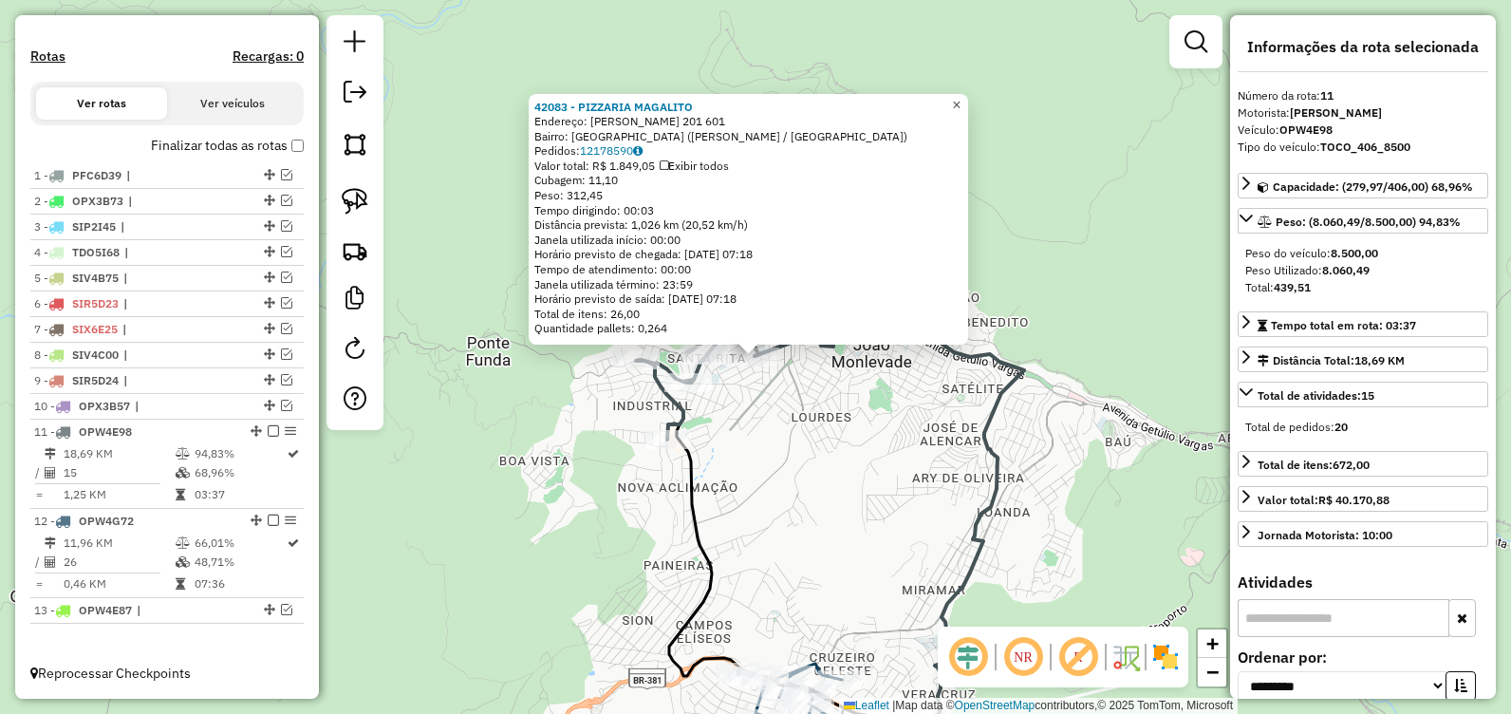
click at [961, 102] on span "×" at bounding box center [956, 105] width 9 height 16
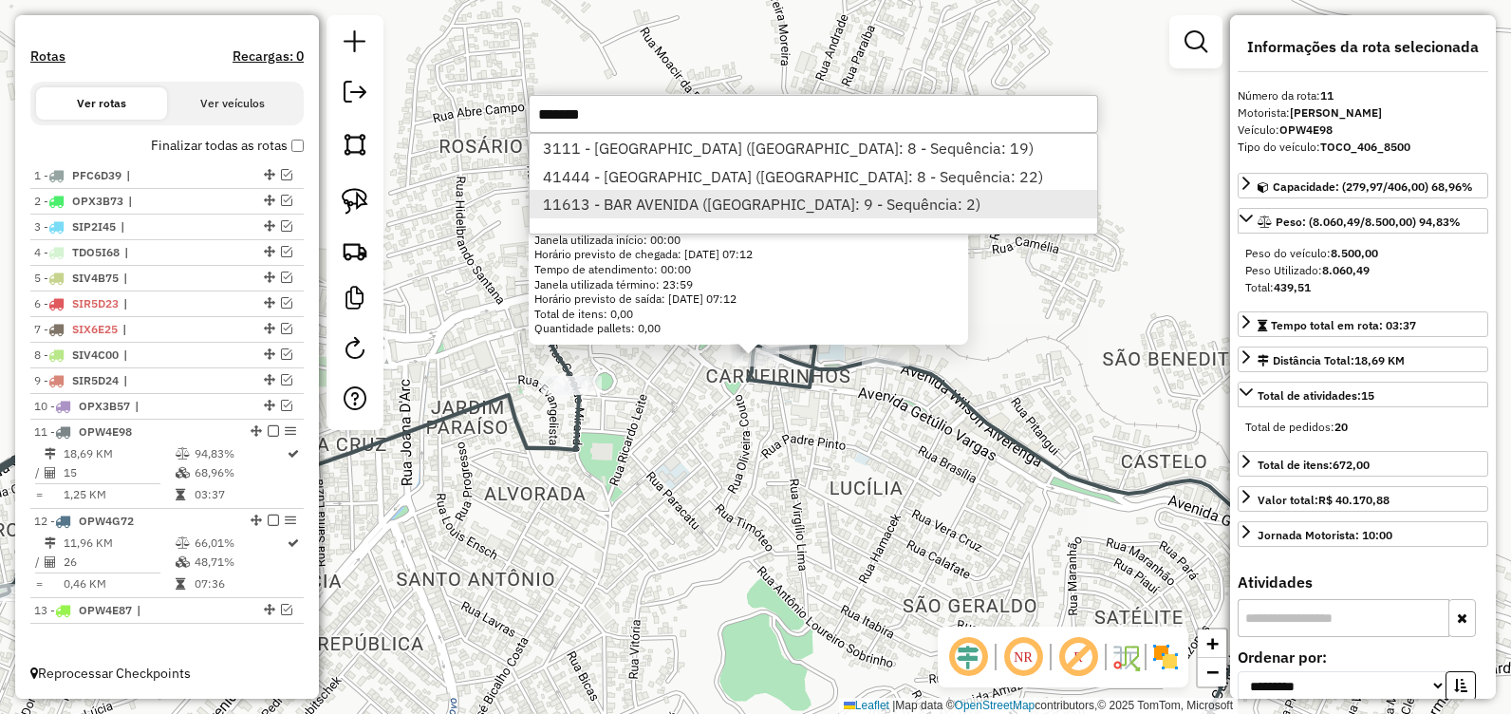
type input "*******"
click at [653, 199] on li "11613 - BAR AVENIDA ([GEOGRAPHIC_DATA]: 9 - Sequência: 2)" at bounding box center [814, 204] width 568 height 28
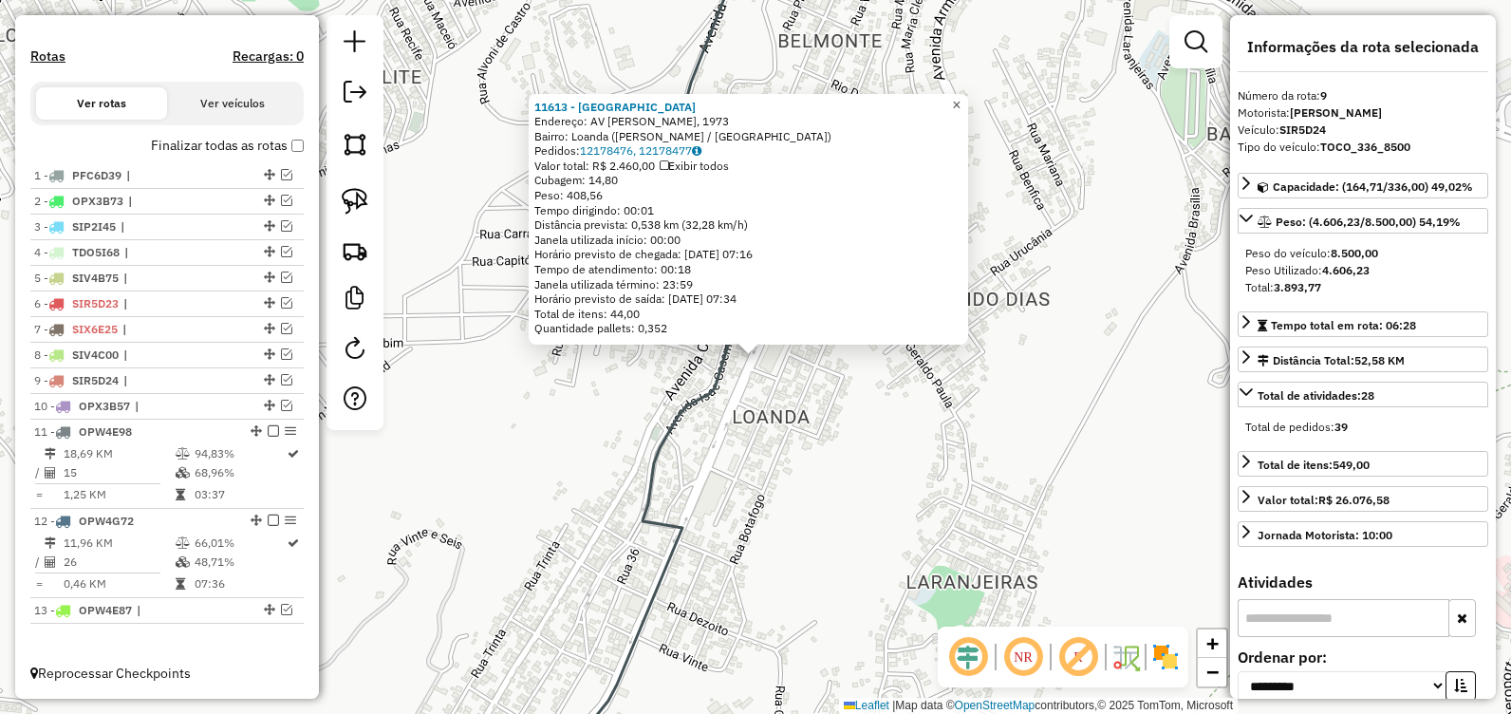
drag, startPoint x: 969, startPoint y: 95, endPoint x: 858, endPoint y: 172, distance: 135.1
click at [961, 98] on span "×" at bounding box center [956, 105] width 9 height 16
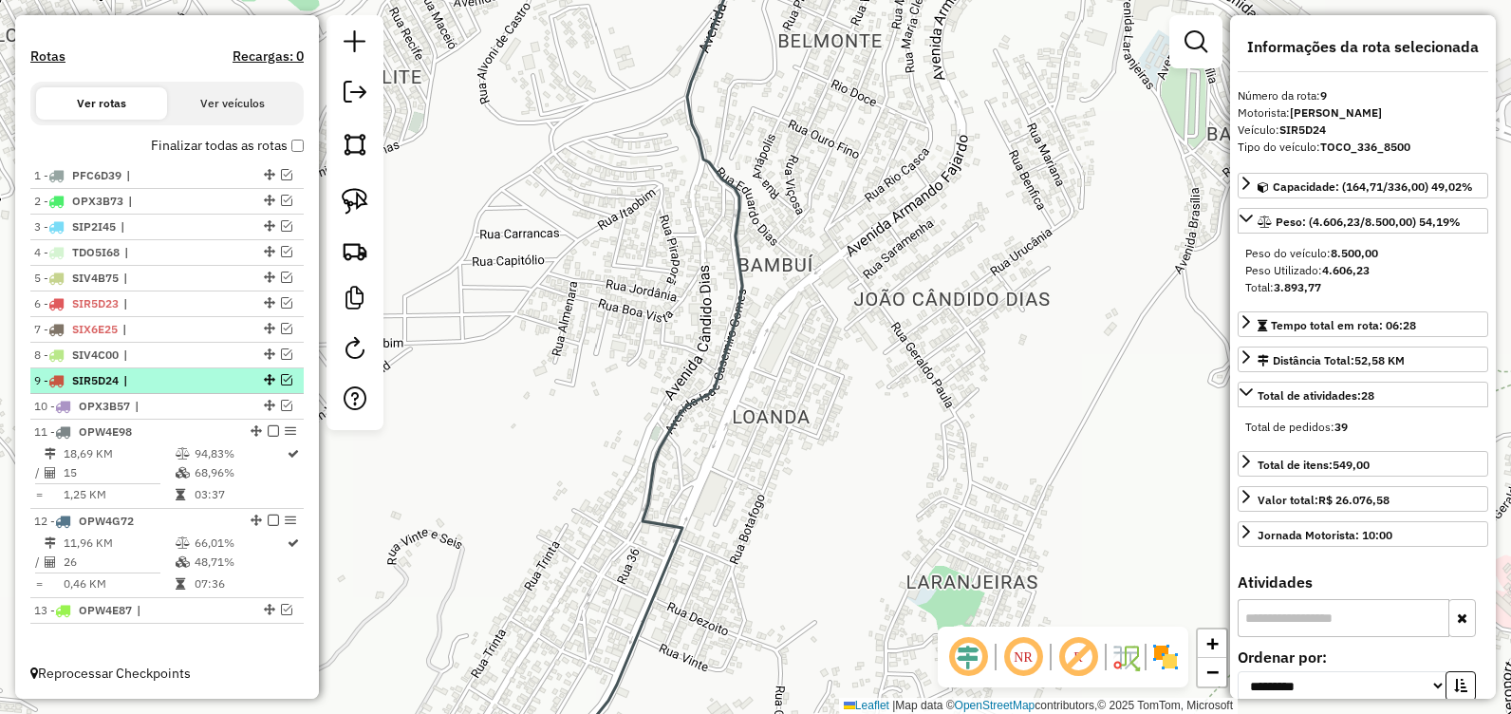
click at [281, 379] on em at bounding box center [286, 379] width 11 height 11
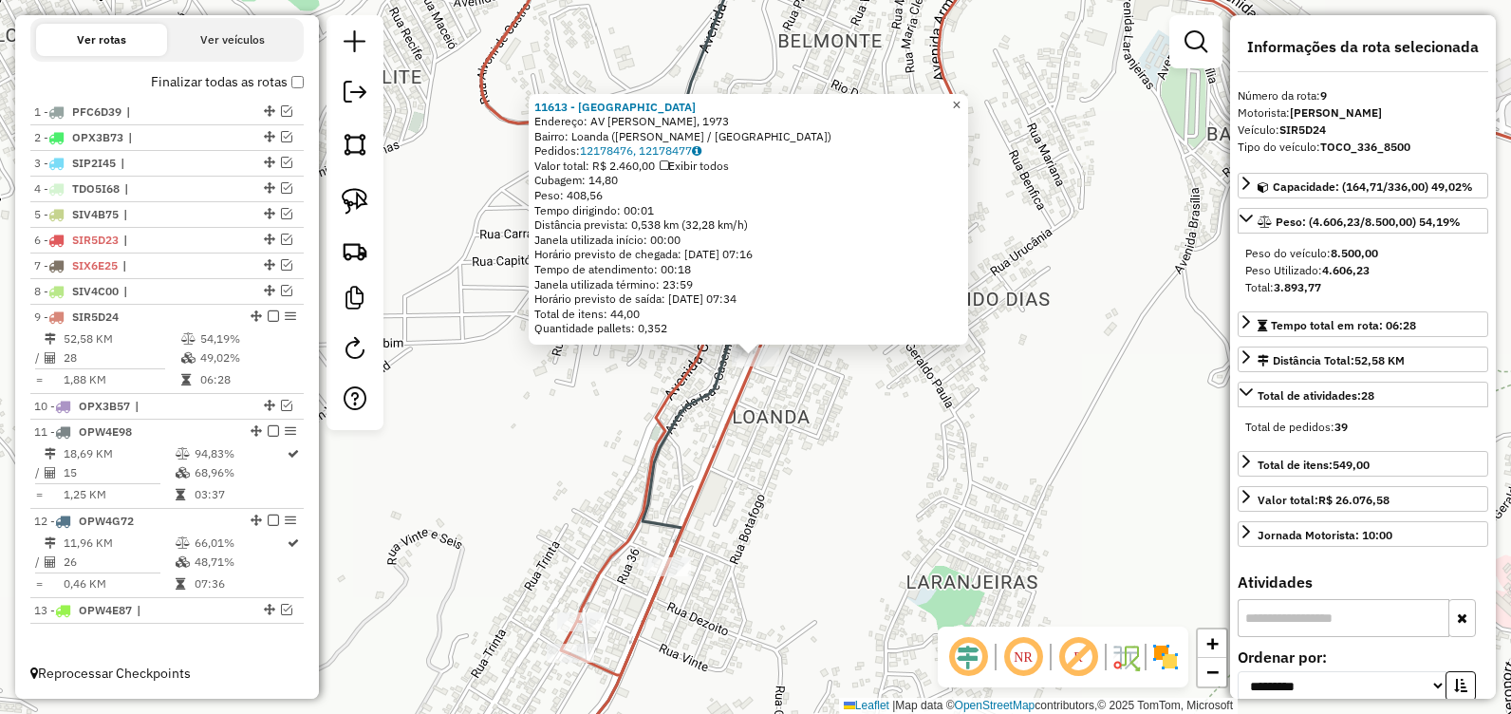
click at [961, 97] on span "×" at bounding box center [956, 105] width 9 height 16
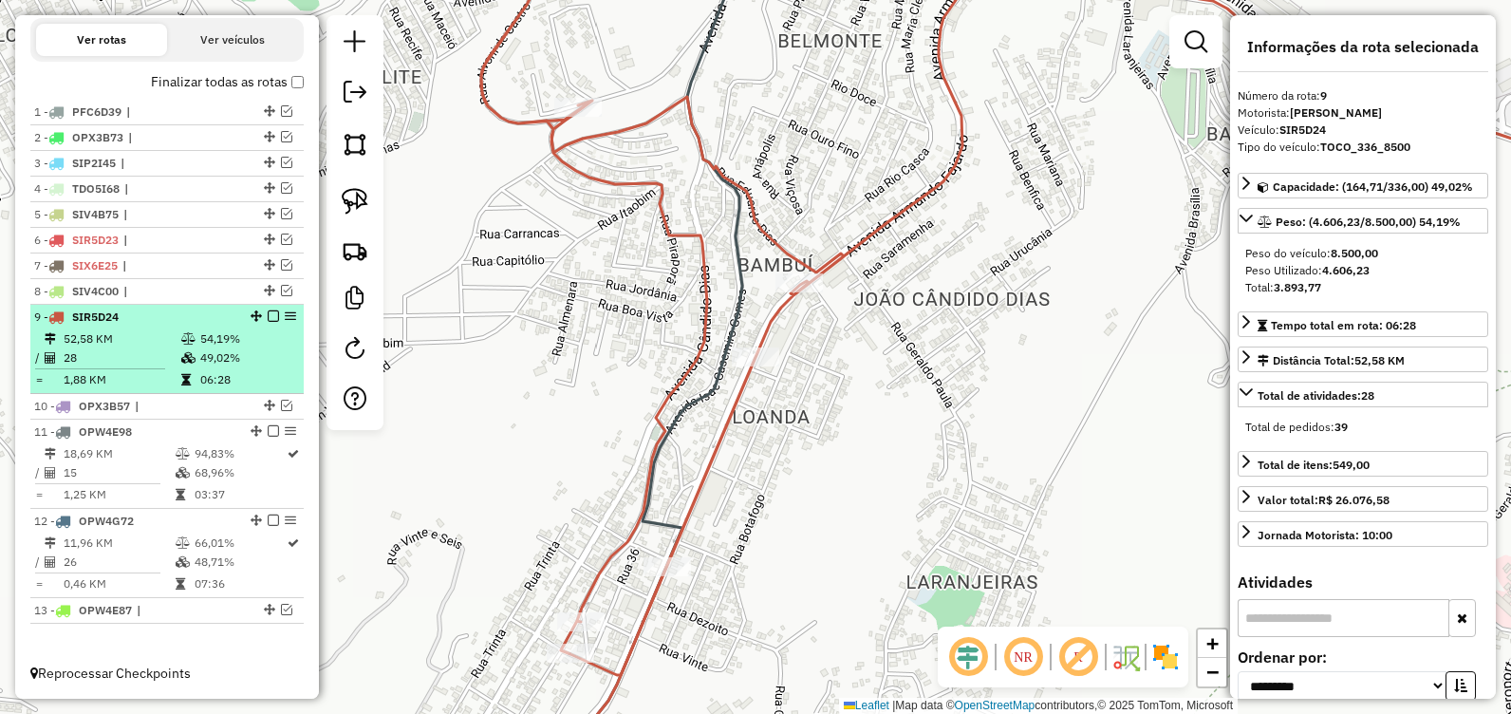
click at [268, 312] on em at bounding box center [273, 315] width 11 height 11
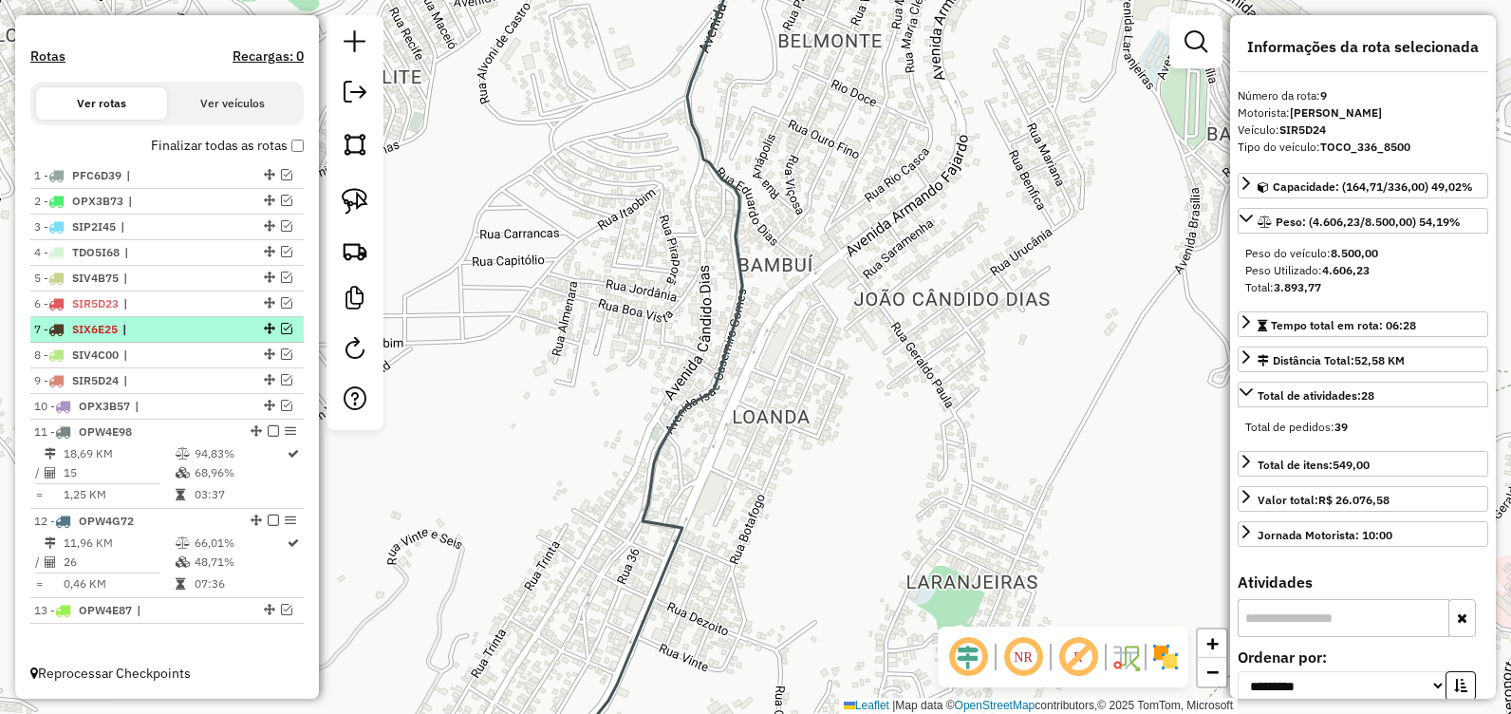
scroll to position [587, 0]
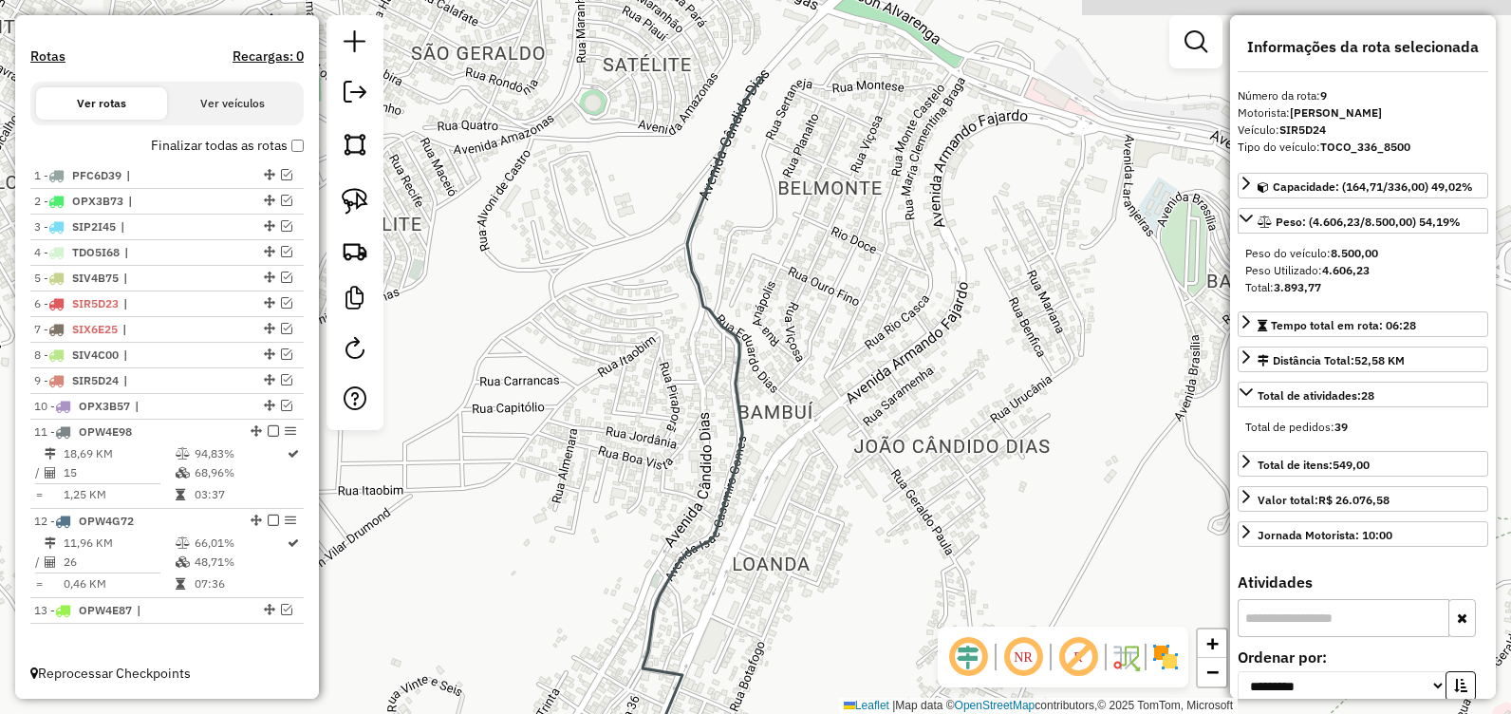
drag, startPoint x: 870, startPoint y: 200, endPoint x: 754, endPoint y: 369, distance: 205.4
click at [867, 417] on div "Janela de atendimento Grade de atendimento Capacidade Transportadoras Veículos …" at bounding box center [755, 357] width 1511 height 714
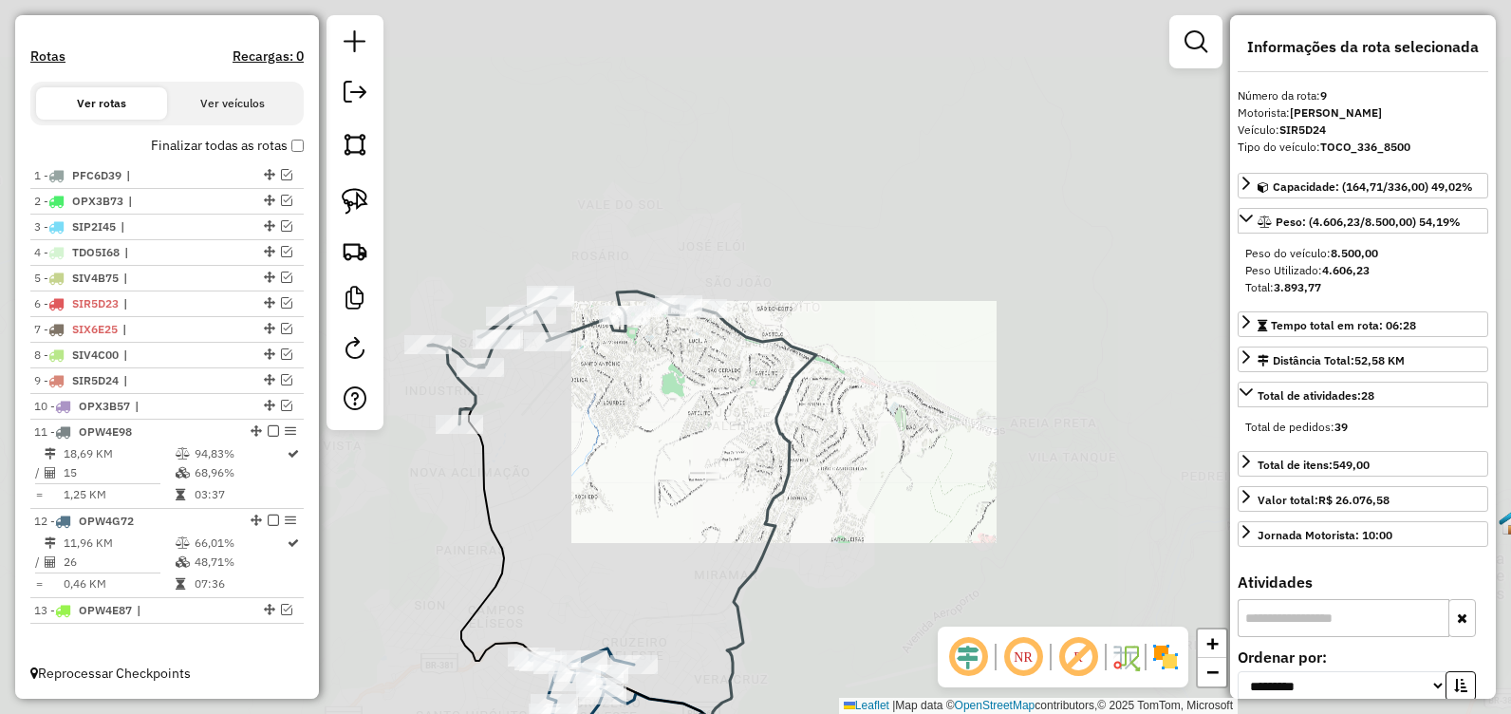
drag, startPoint x: 738, startPoint y: 371, endPoint x: 789, endPoint y: 430, distance: 77.4
click at [793, 433] on div "Janela de atendimento Grade de atendimento Capacidade Transportadoras Veículos …" at bounding box center [755, 357] width 1511 height 714
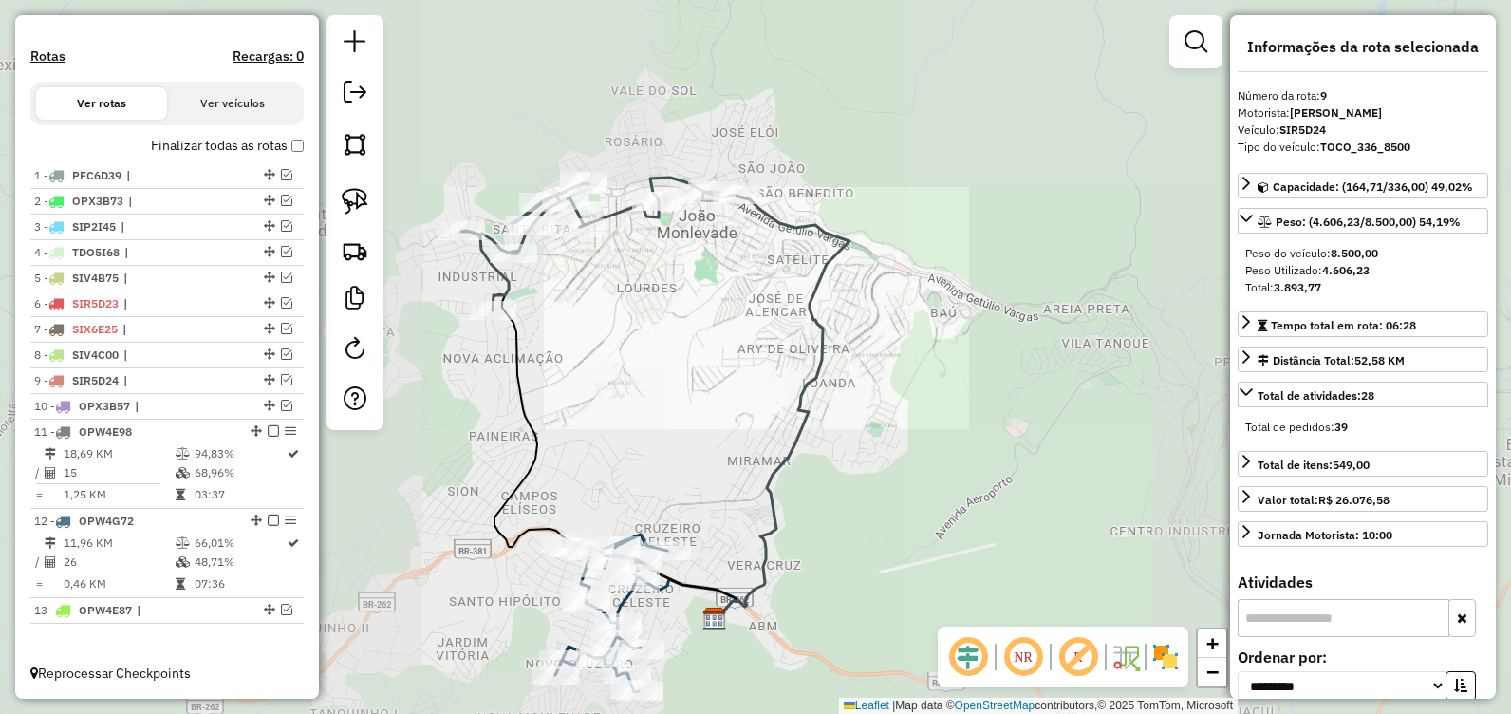
drag, startPoint x: 645, startPoint y: 326, endPoint x: 691, endPoint y: 242, distance: 95.1
click at [753, 273] on div "Janela de atendimento Grade de atendimento Capacidade Transportadoras Veículos …" at bounding box center [755, 357] width 1511 height 714
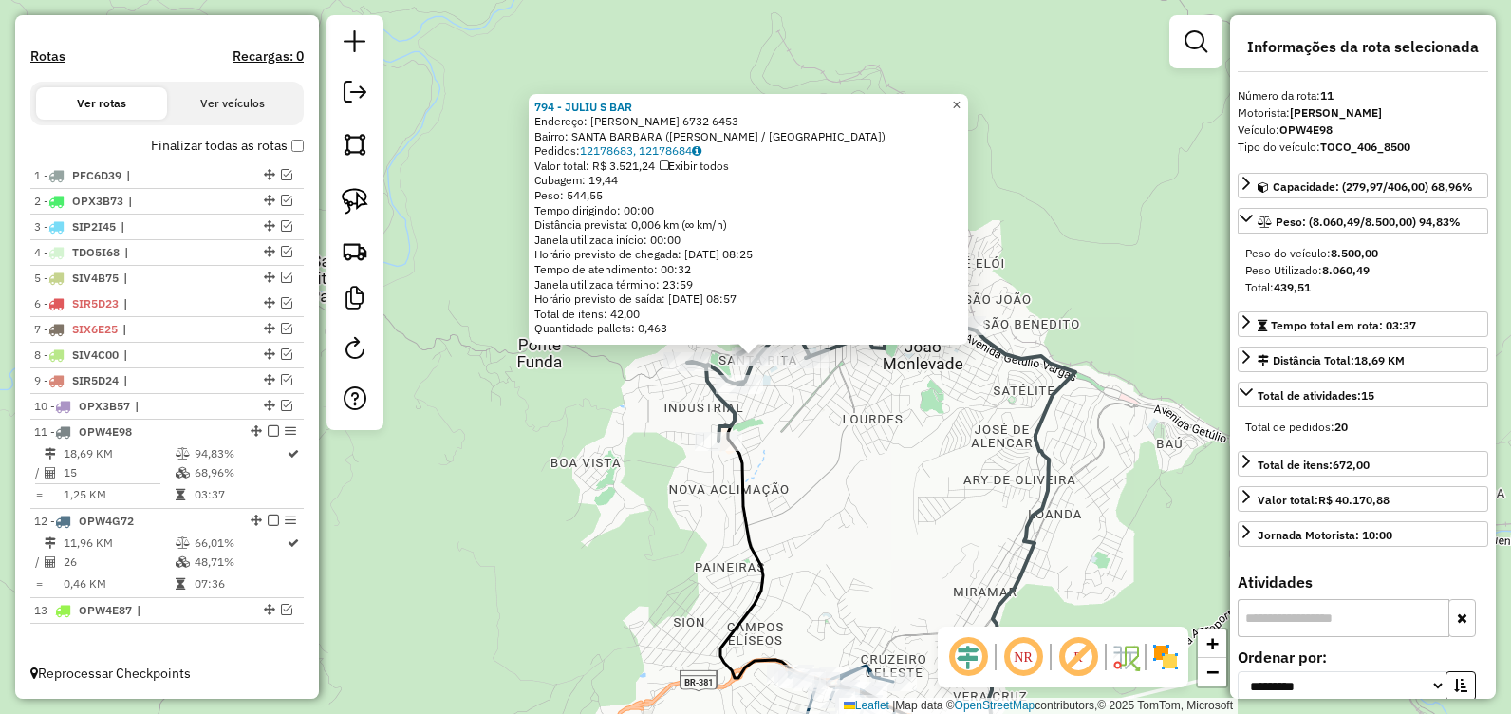
drag, startPoint x: 964, startPoint y: 94, endPoint x: 970, endPoint y: 147, distance: 53.5
click at [961, 97] on span "×" at bounding box center [956, 105] width 9 height 16
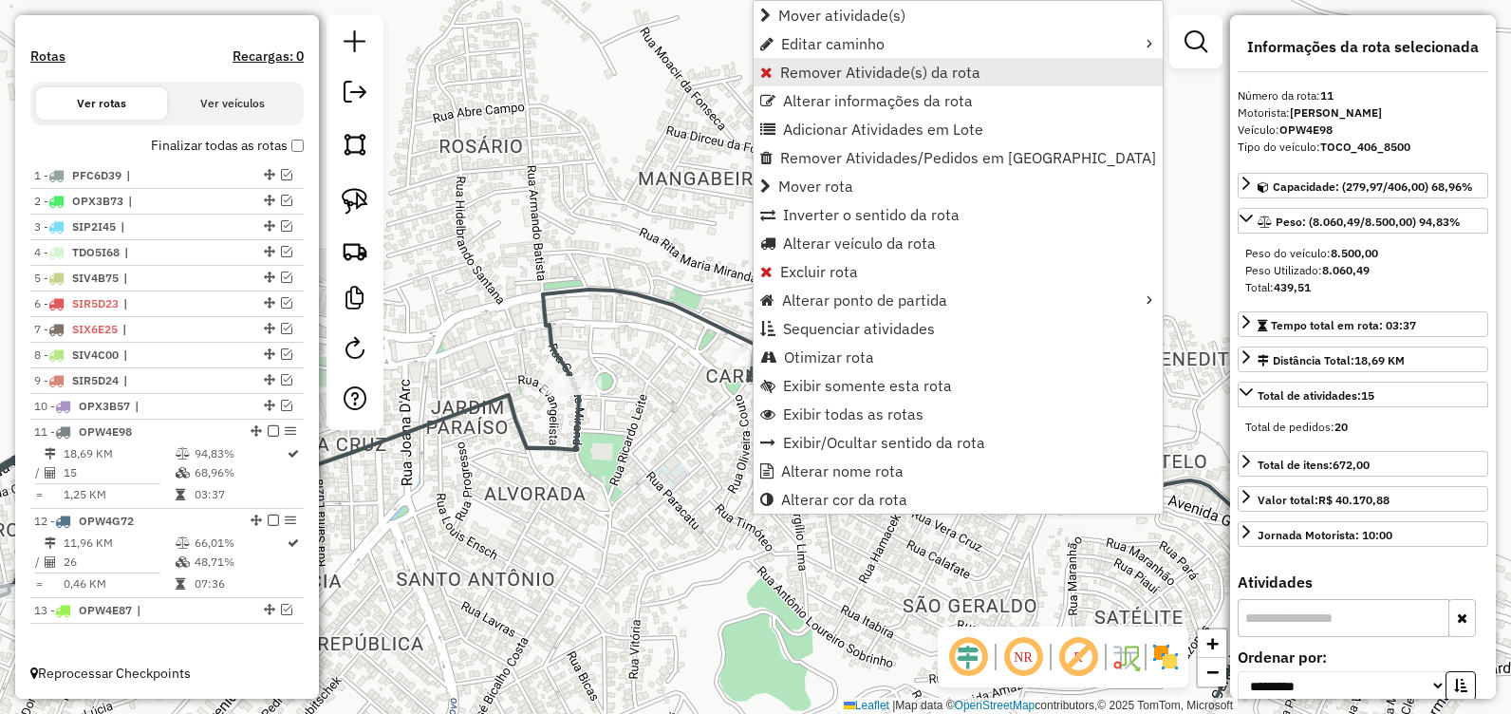
click at [864, 65] on span "Remover Atividade(s) da rota" at bounding box center [880, 72] width 200 height 15
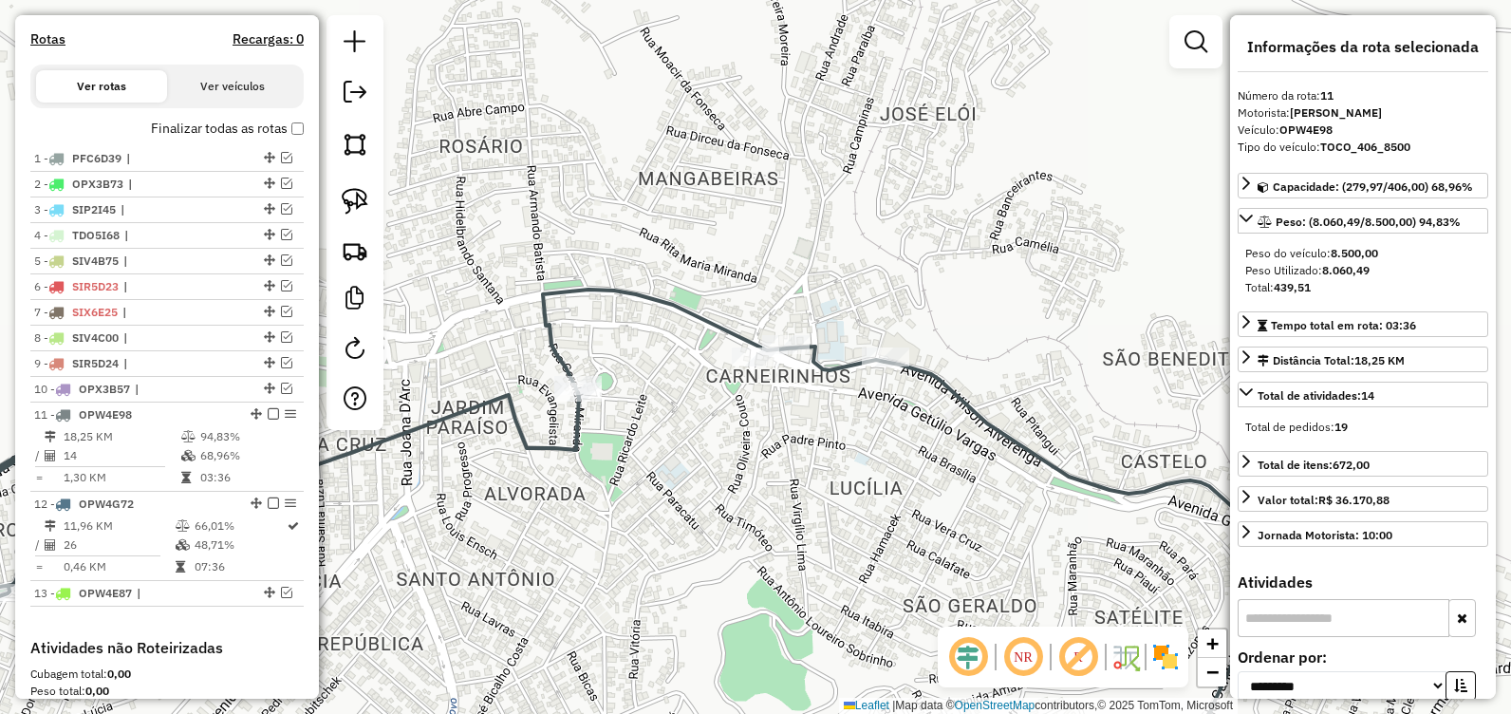
scroll to position [886, 0]
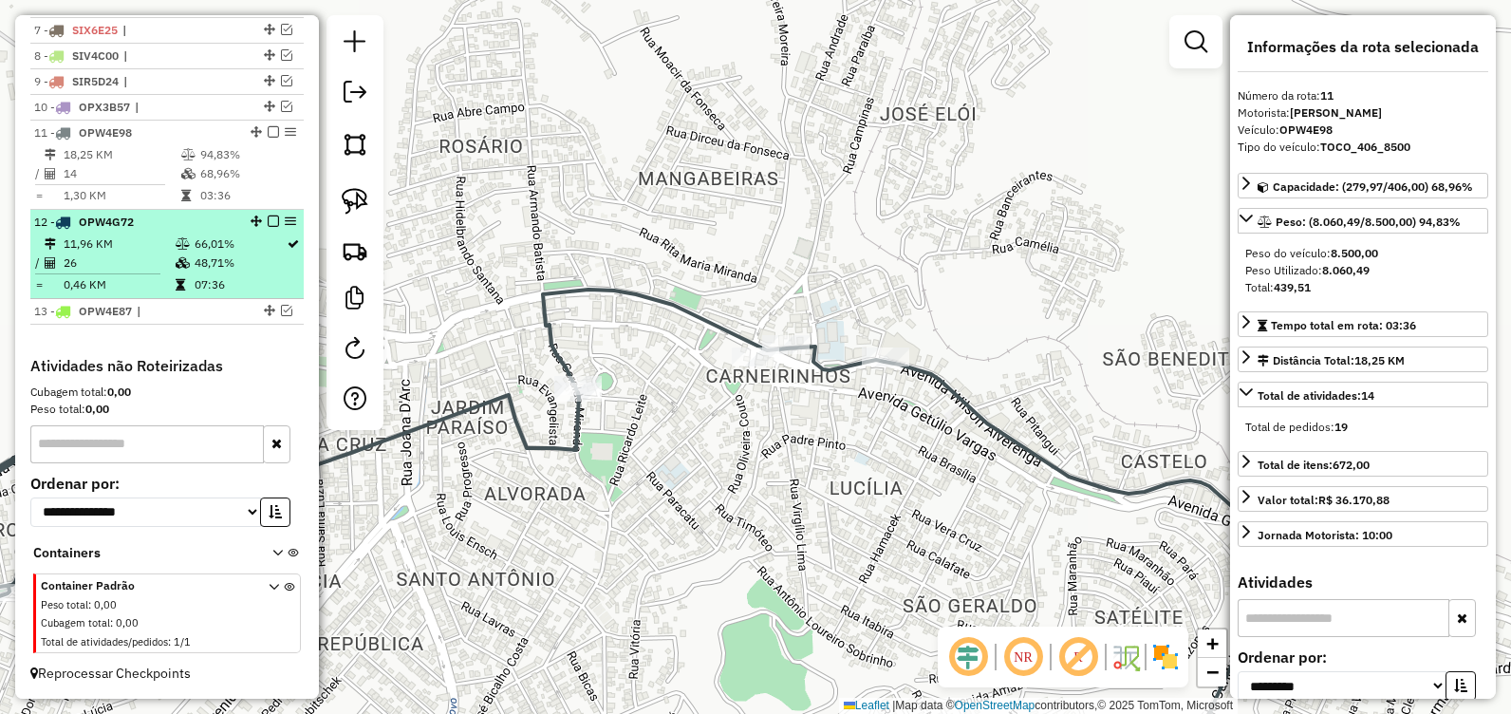
click at [270, 218] on em at bounding box center [273, 220] width 11 height 11
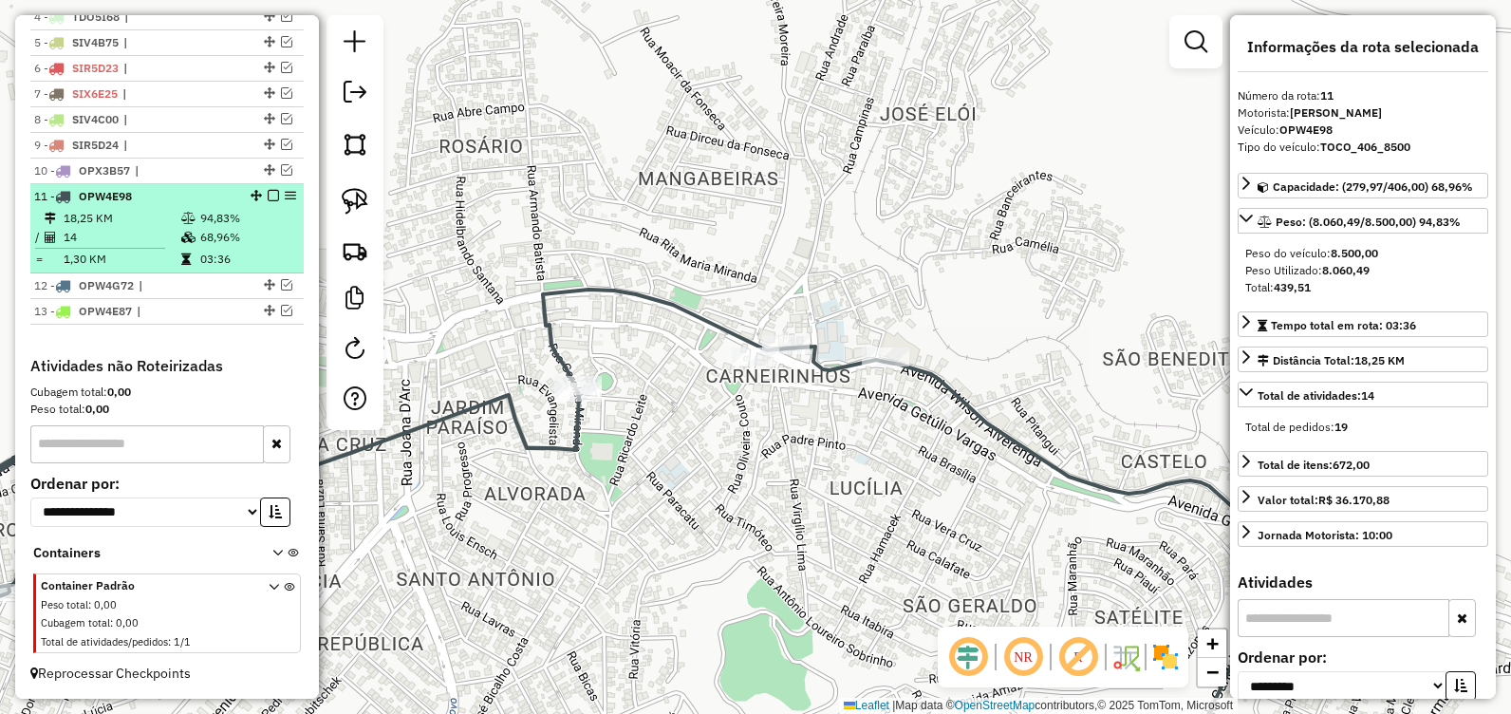
scroll to position [822, 0]
click at [268, 196] on em at bounding box center [273, 195] width 11 height 11
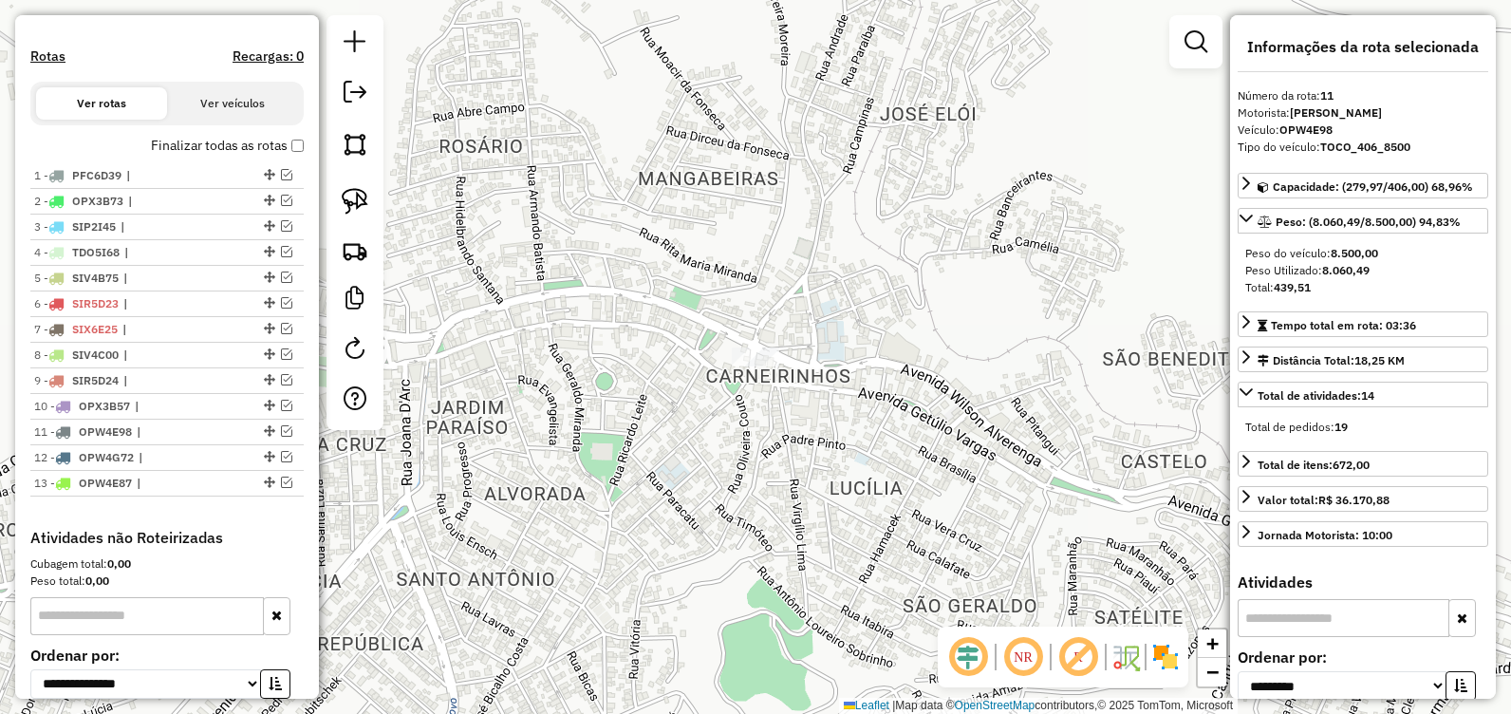
scroll to position [569, 0]
click at [284, 412] on em at bounding box center [286, 406] width 11 height 11
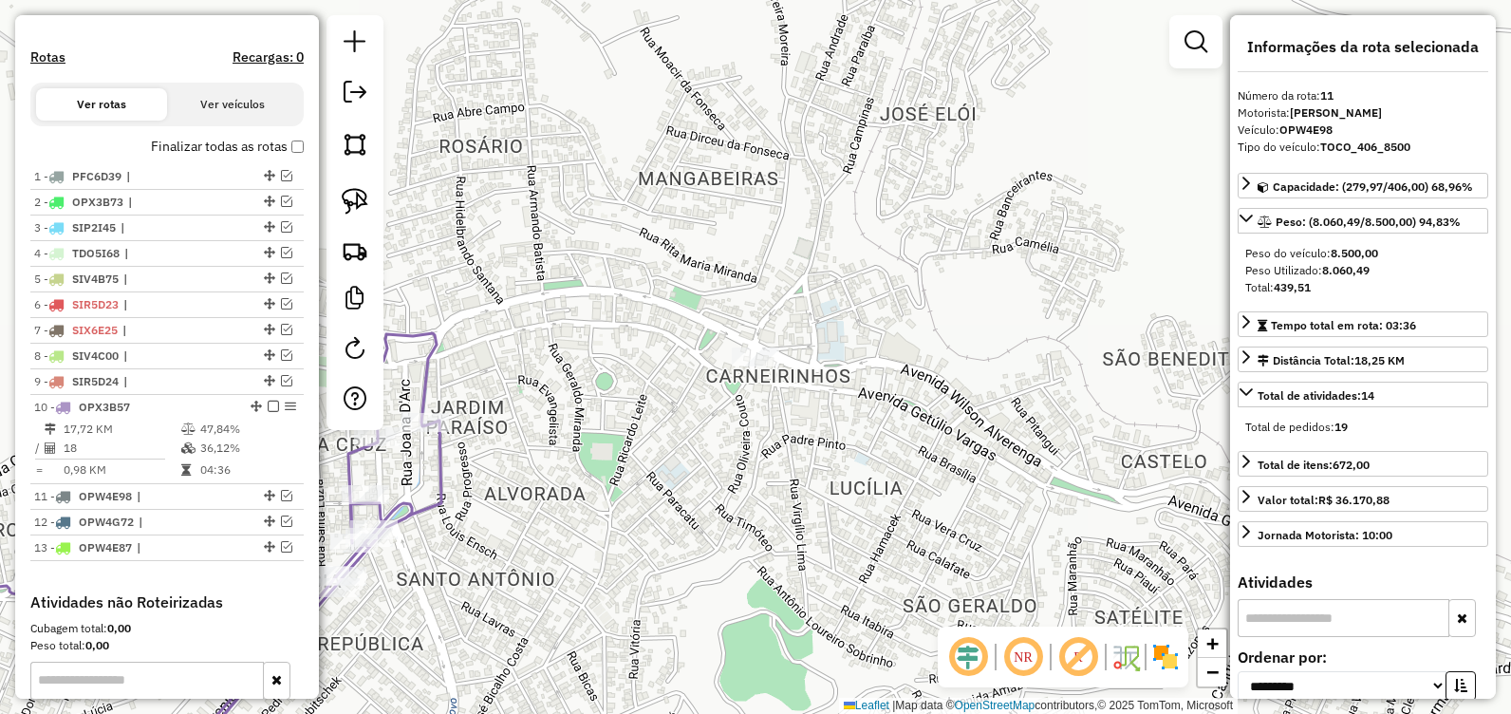
click at [431, 405] on icon at bounding box center [145, 558] width 592 height 451
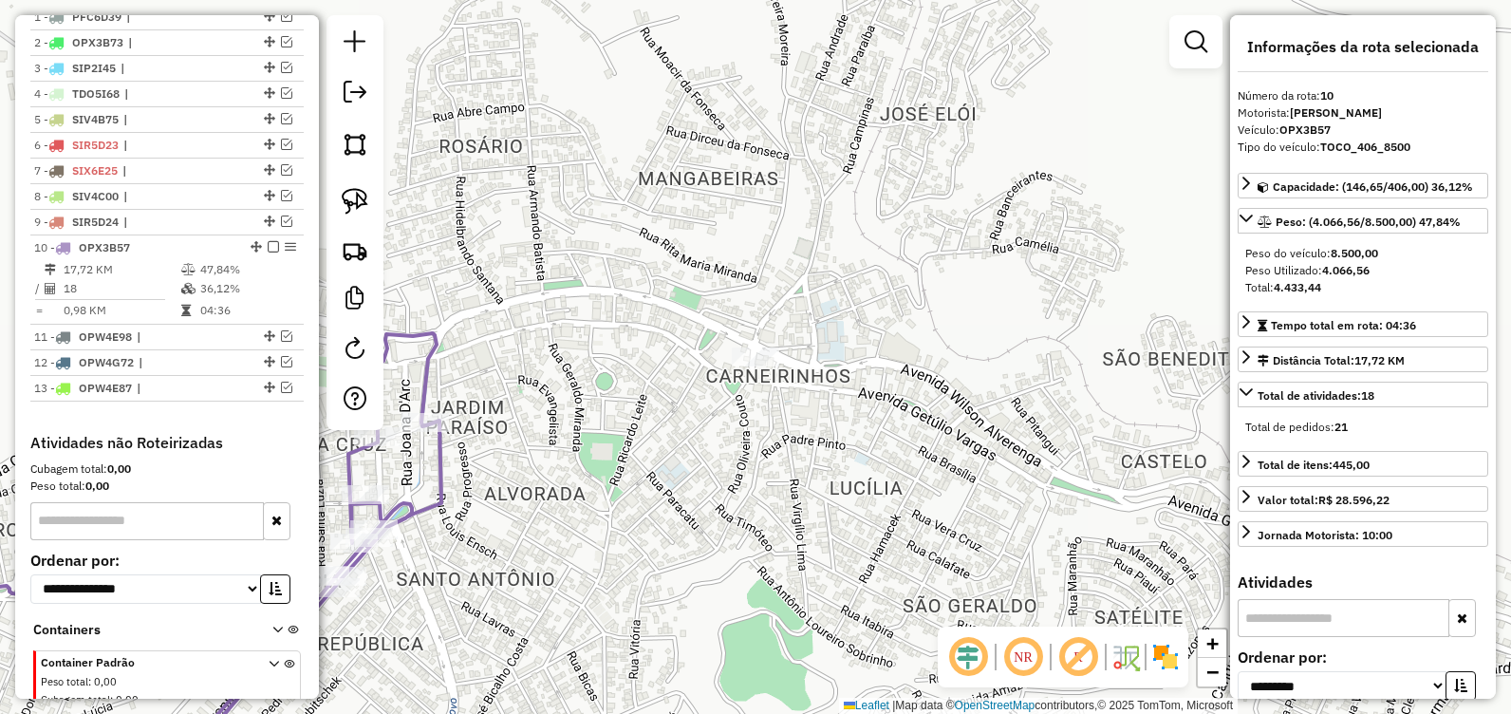
scroll to position [822, 0]
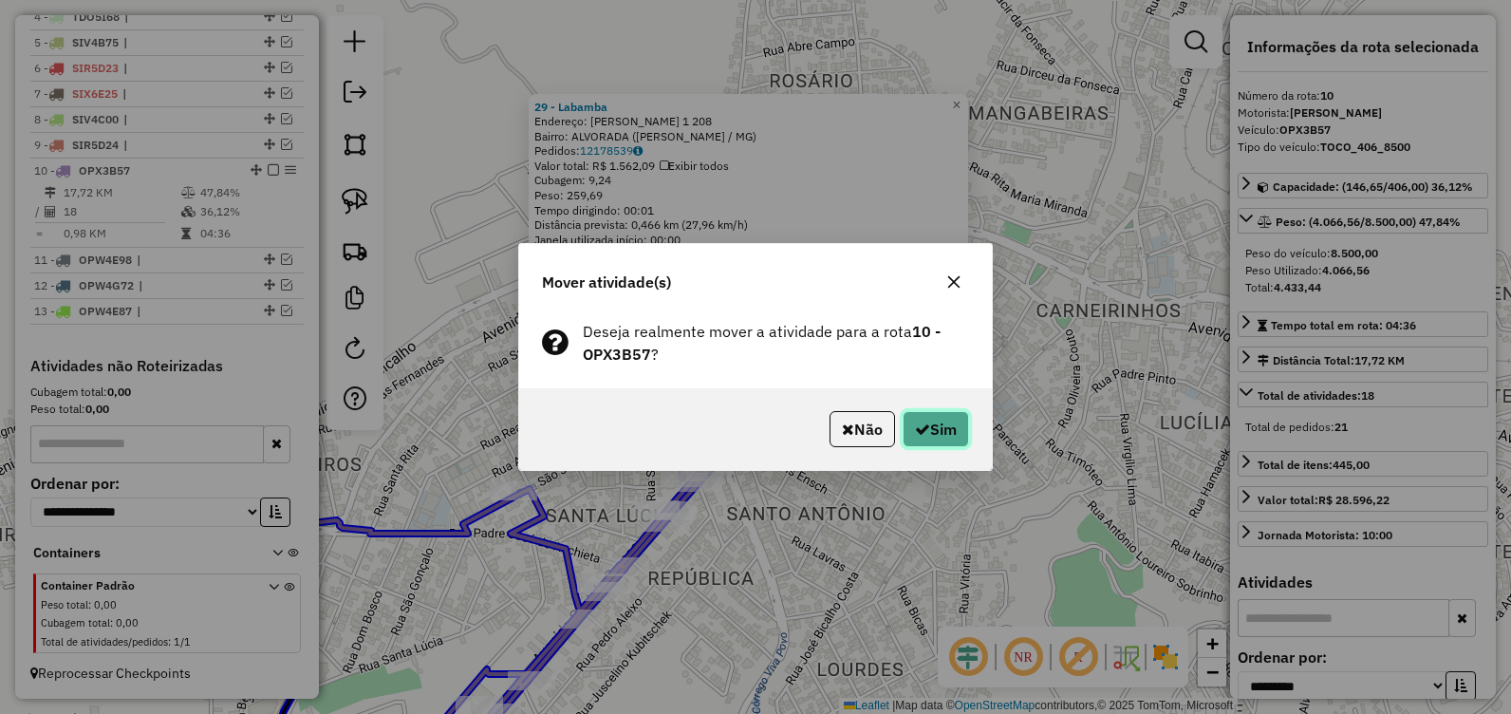
click at [945, 413] on button "Sim" at bounding box center [936, 429] width 66 height 36
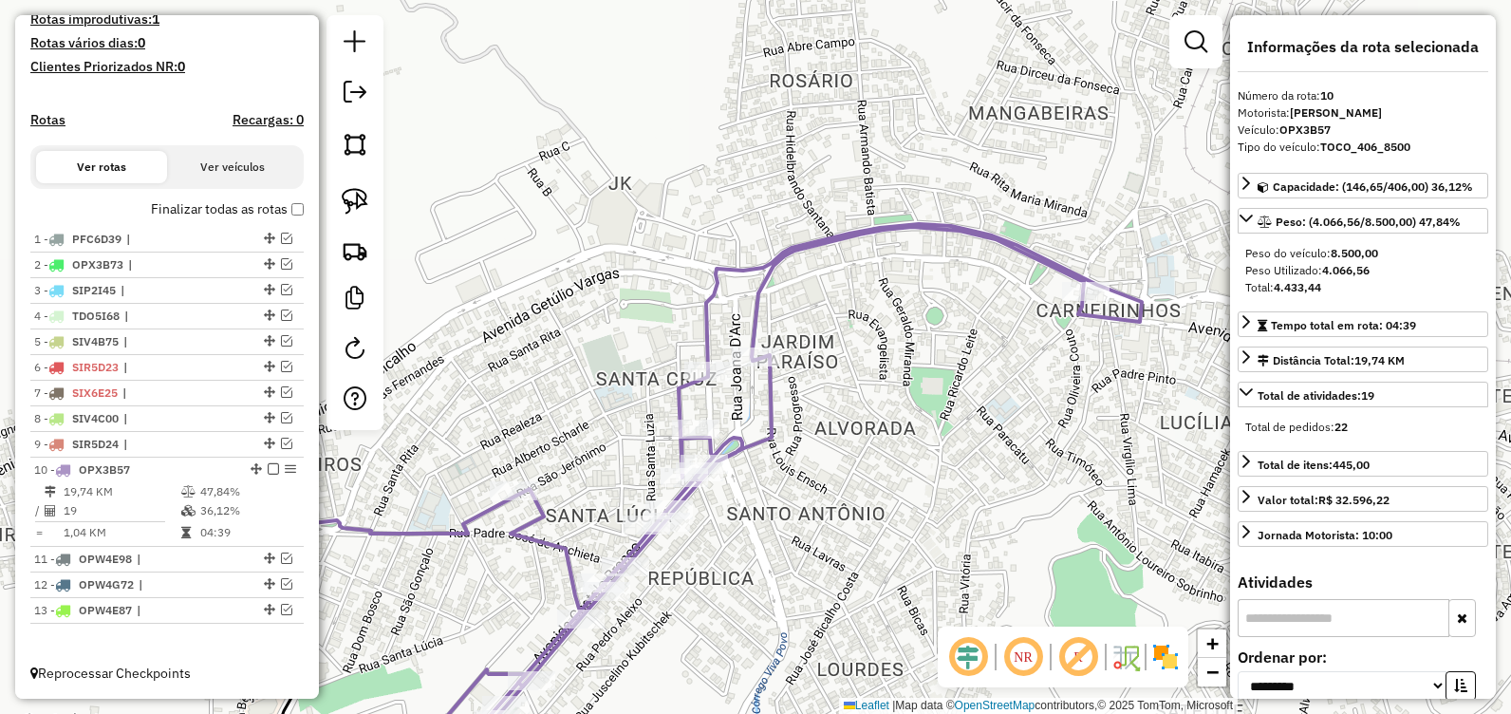
scroll to position [523, 0]
click at [266, 457] on li "10 - OPX3B57 19,74 KM 47,84% / 19 36,12% = 1,04 KM 04:39" at bounding box center [166, 501] width 273 height 89
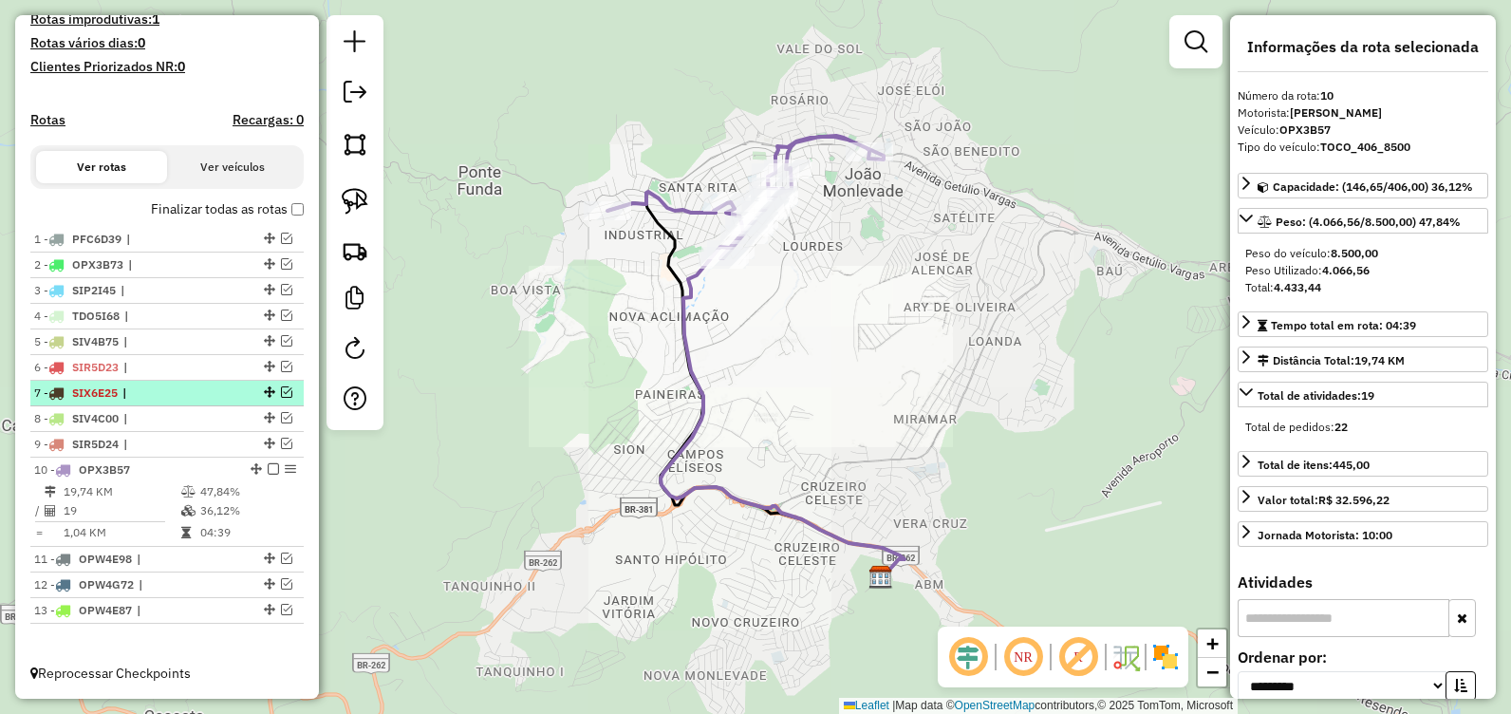
click at [271, 463] on em at bounding box center [273, 468] width 11 height 11
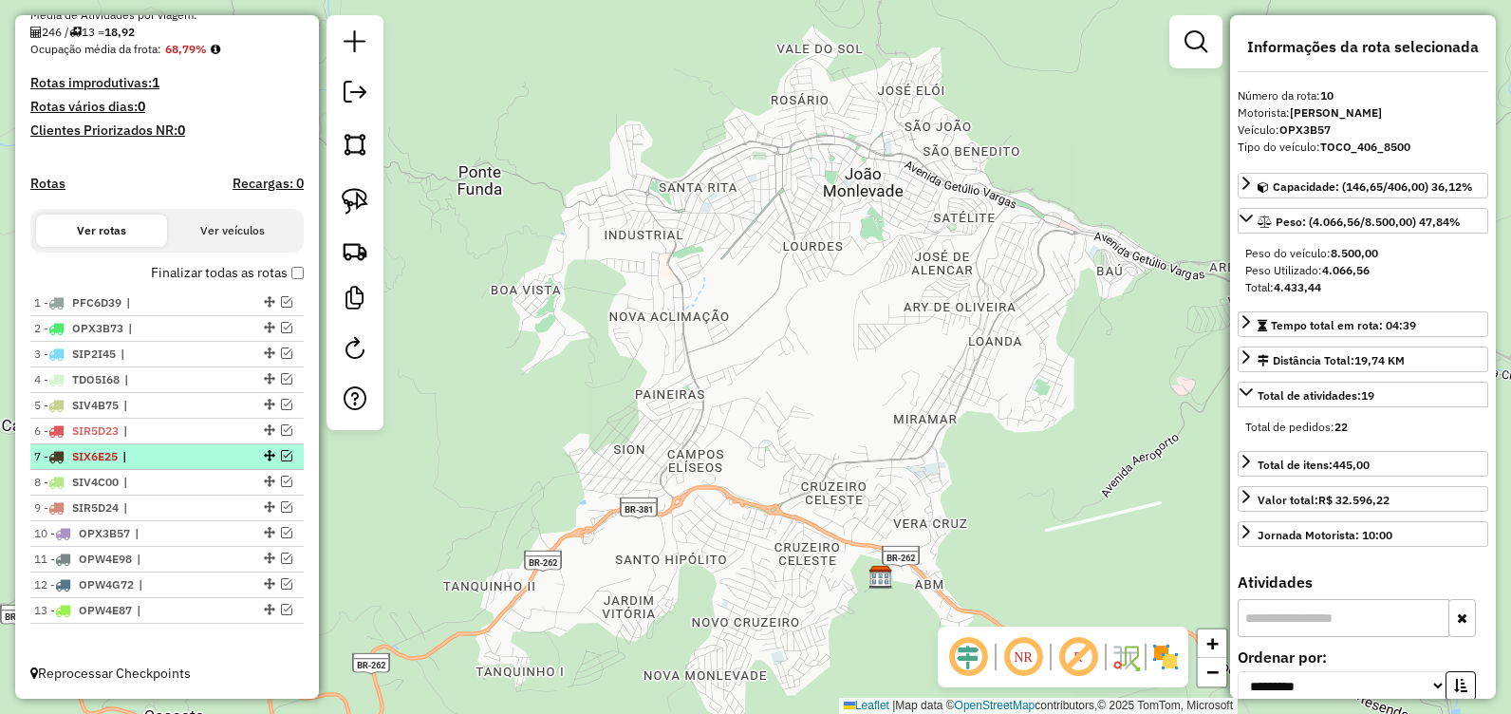
scroll to position [459, 0]
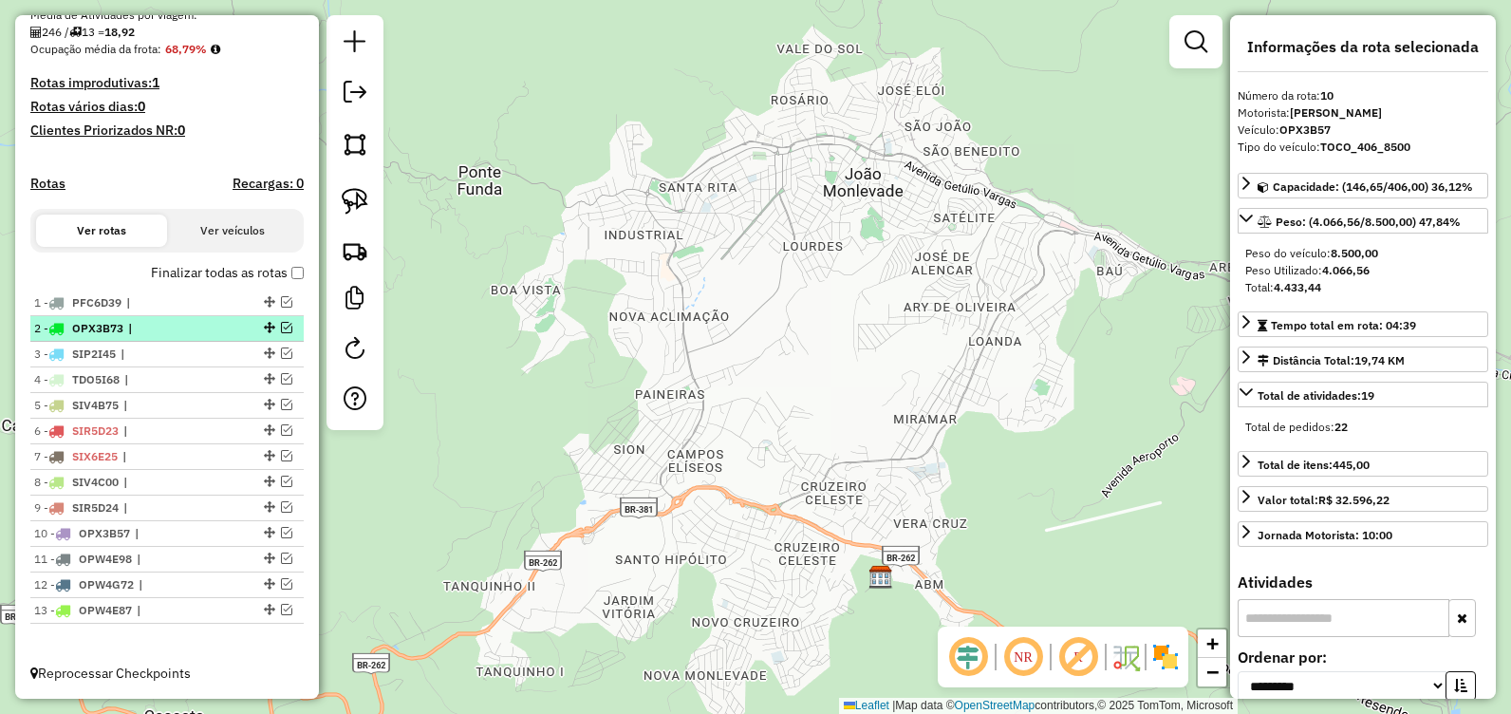
click at [281, 326] on em at bounding box center [286, 327] width 11 height 11
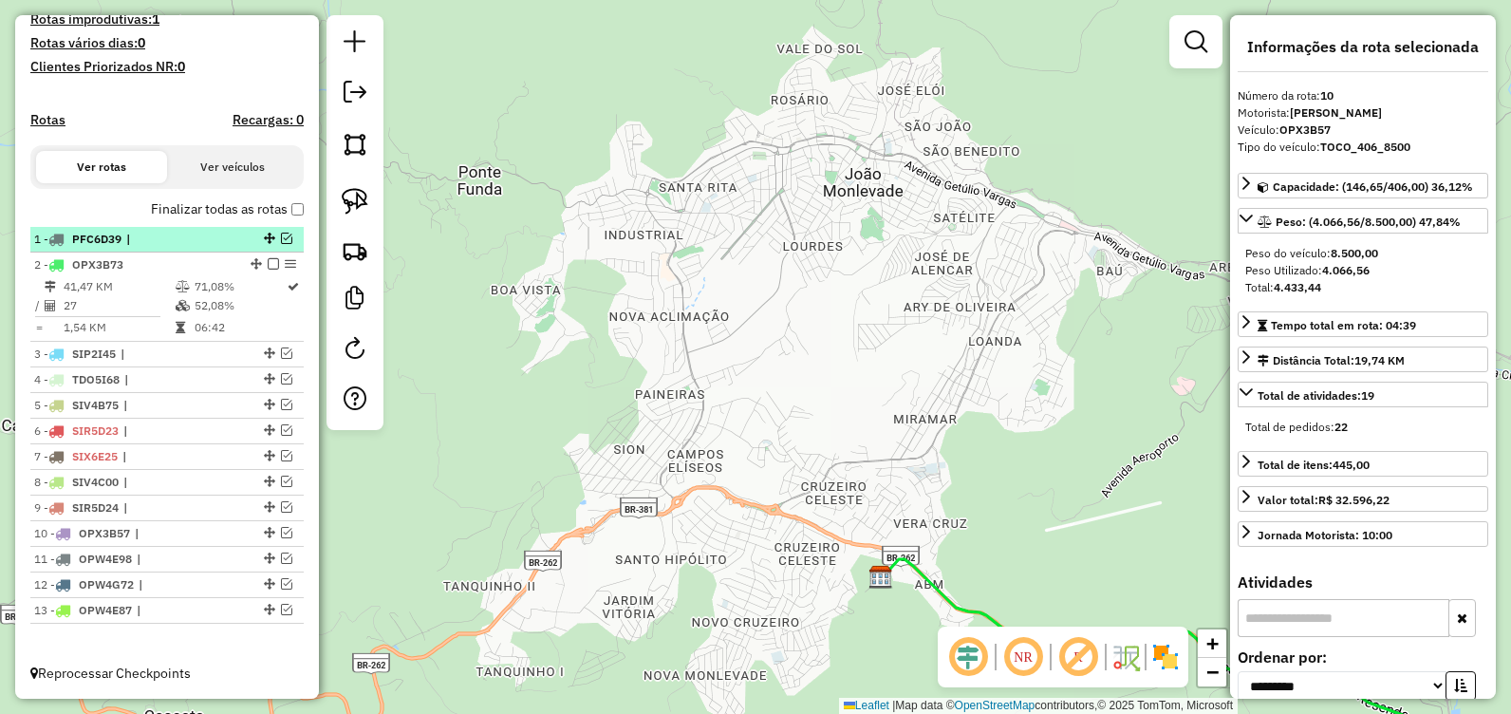
click at [281, 234] on em at bounding box center [286, 238] width 11 height 11
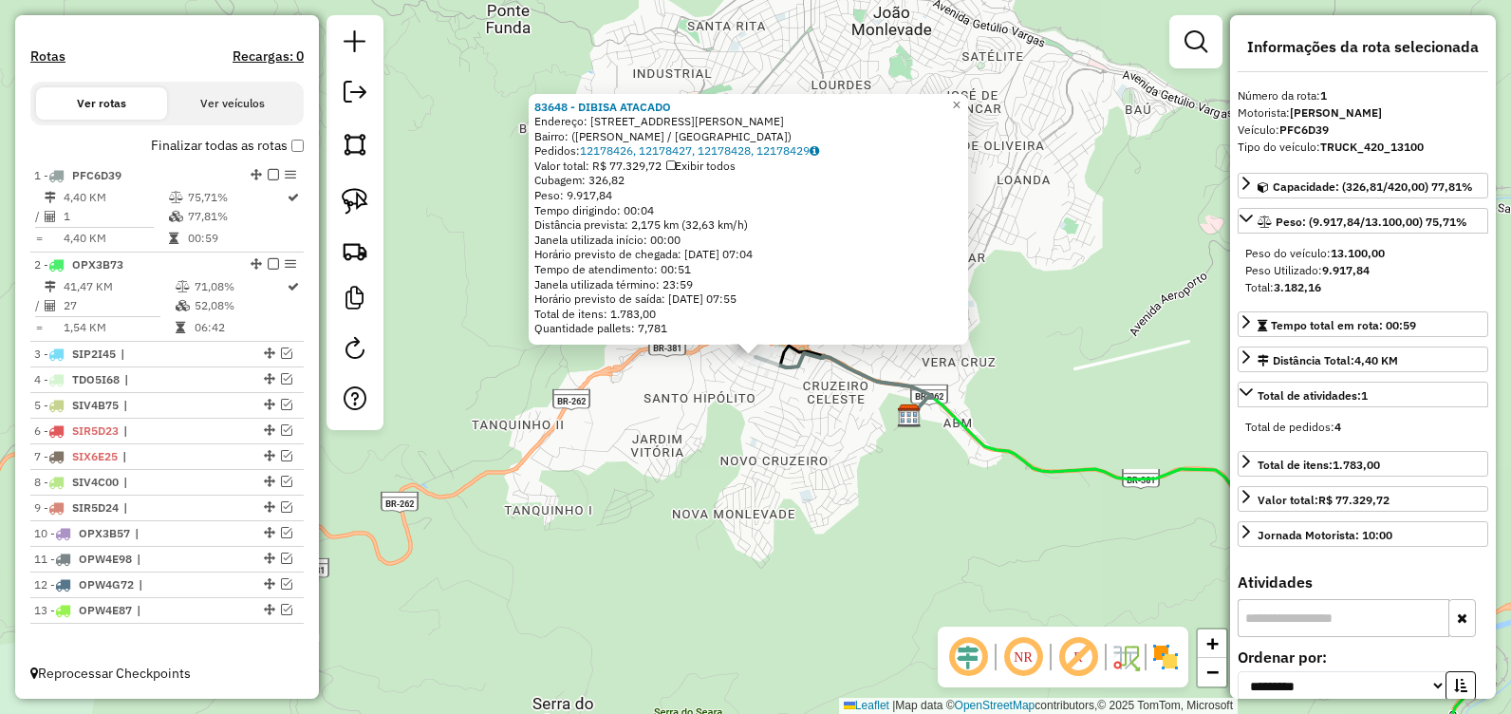
click at [678, 449] on div "83648 - DIBISA ATACADO Endereço: [STREET_ADDRESS][PERSON_NAME][PERSON_NAME] Ped…" at bounding box center [755, 357] width 1511 height 714
click at [741, 410] on div "83648 - DIBISA ATACADO Endereço: [STREET_ADDRESS][PERSON_NAME][PERSON_NAME] Ped…" at bounding box center [755, 357] width 1511 height 714
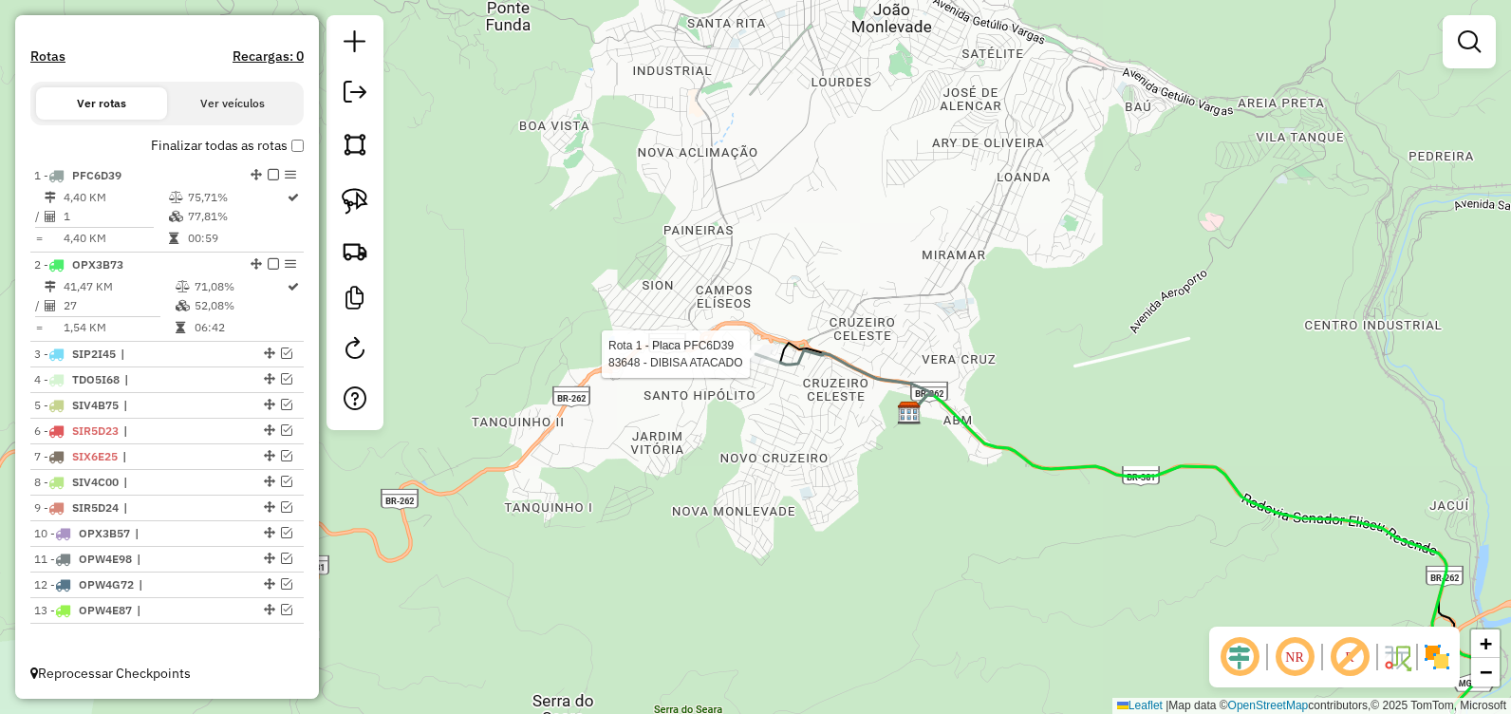
select select "**********"
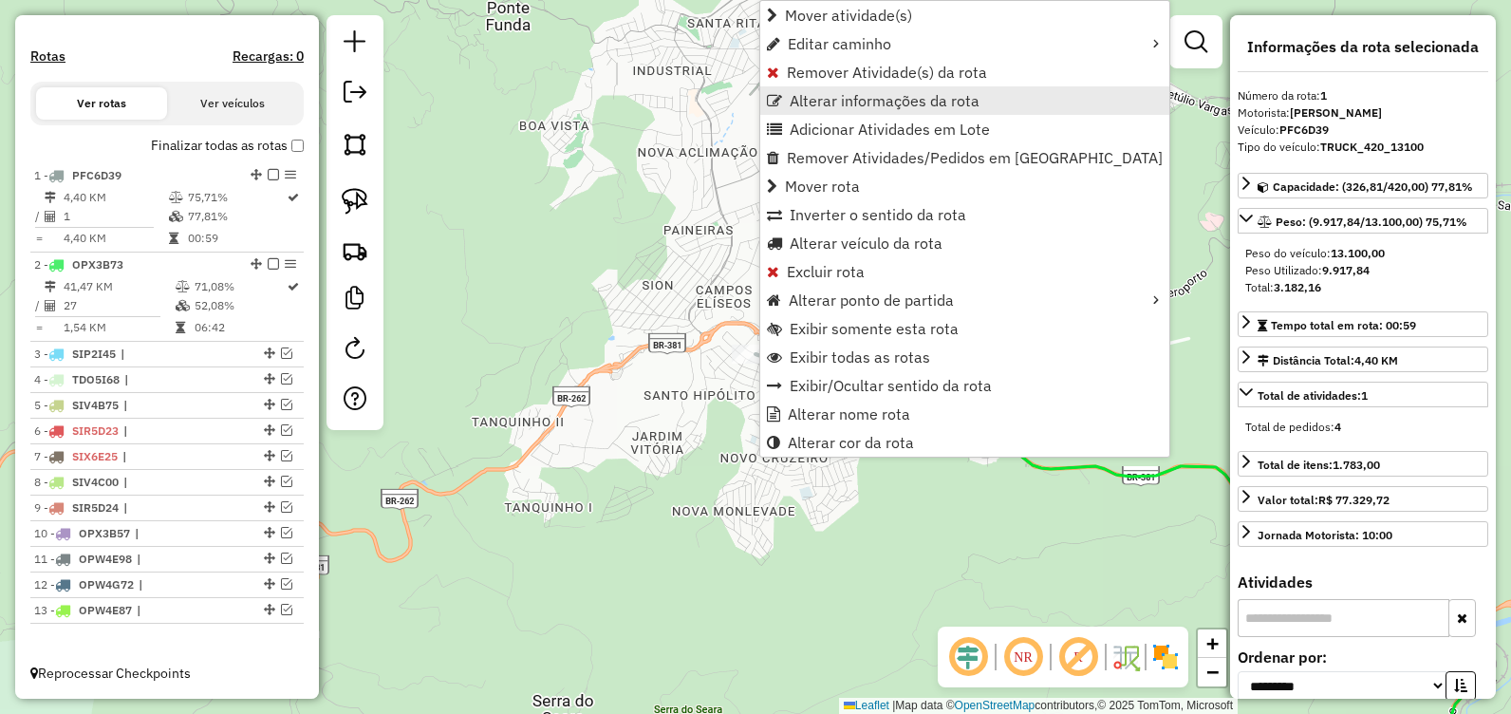
click at [873, 94] on span "Alterar informações da rota" at bounding box center [885, 100] width 190 height 15
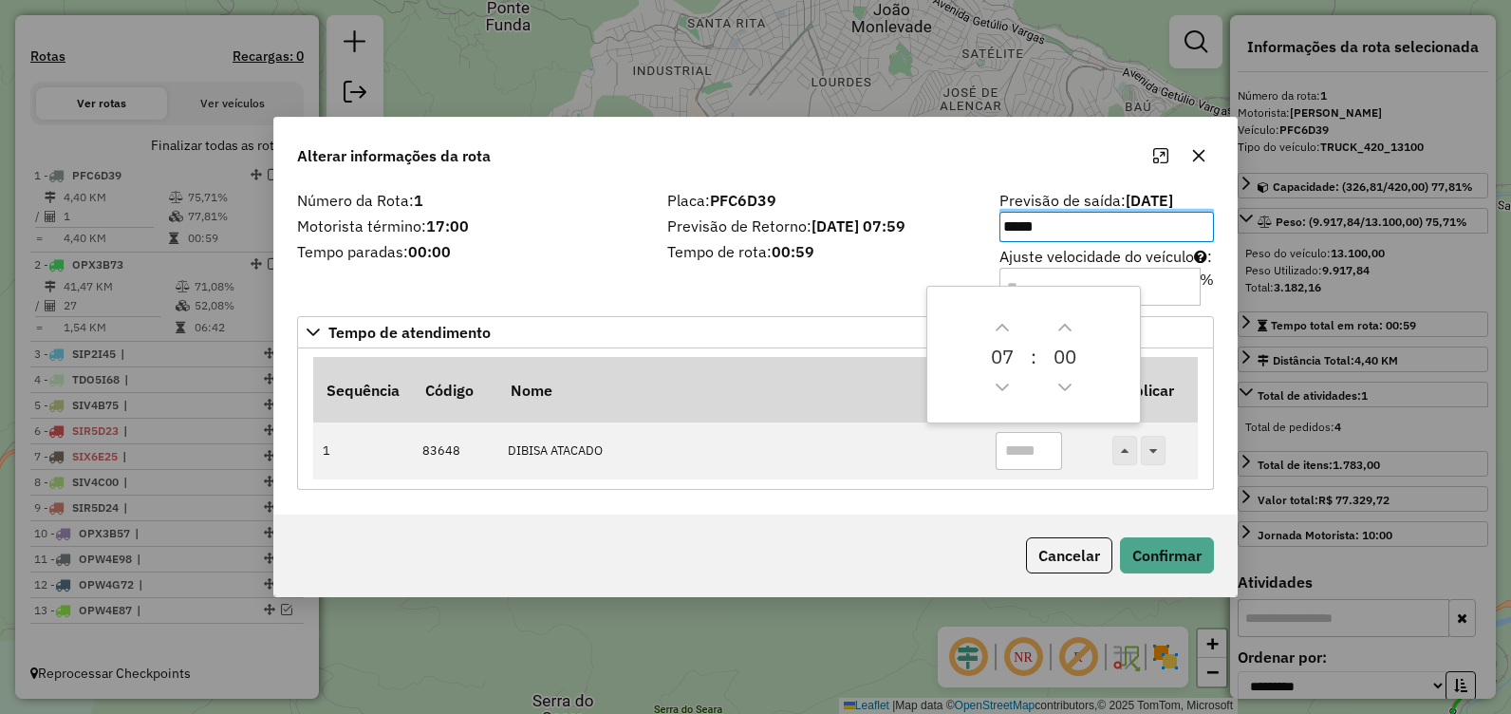
click at [1199, 148] on icon "button" at bounding box center [1198, 155] width 15 height 15
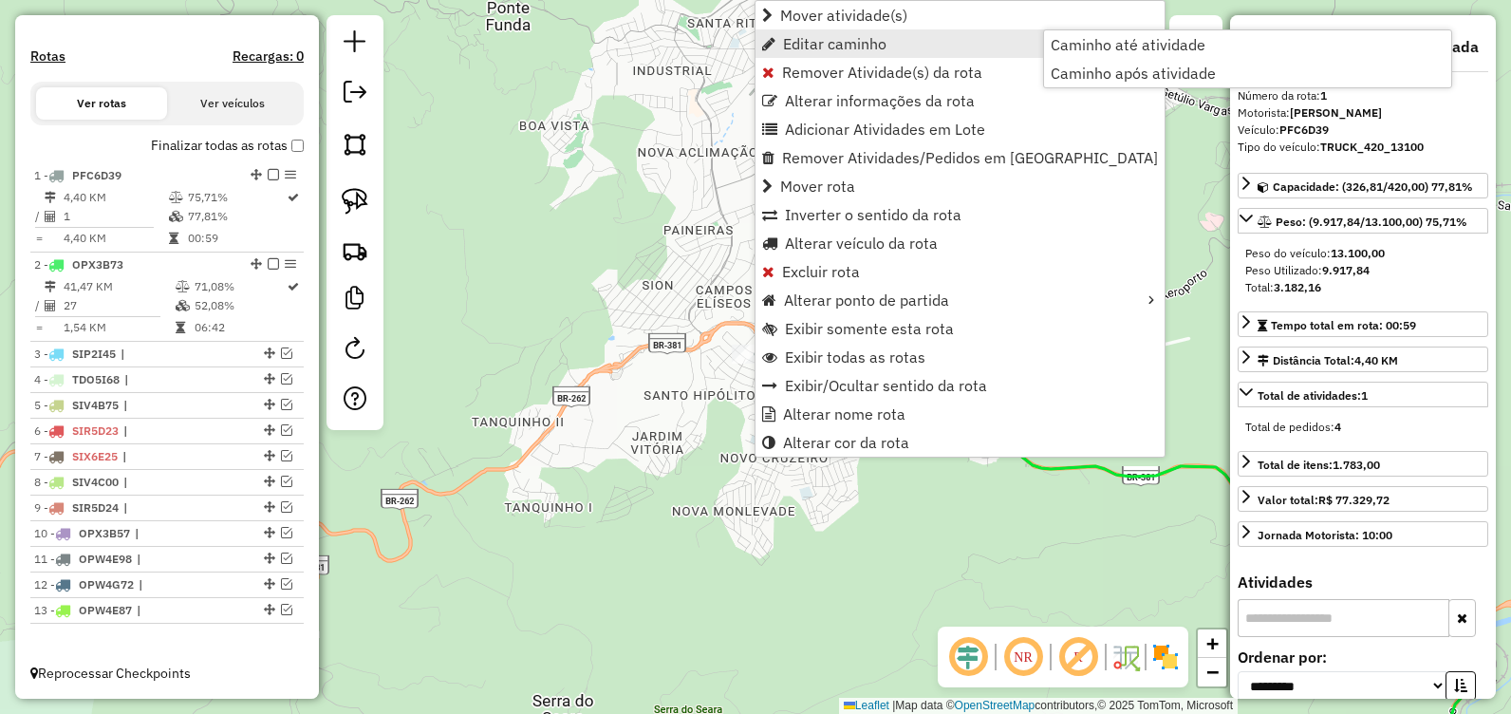
click at [867, 42] on span "Editar caminho" at bounding box center [834, 43] width 103 height 15
click at [970, 40] on link "Editar caminho" at bounding box center [959, 43] width 409 height 28
click at [1101, 43] on span "Caminho até atividade" at bounding box center [1128, 44] width 155 height 15
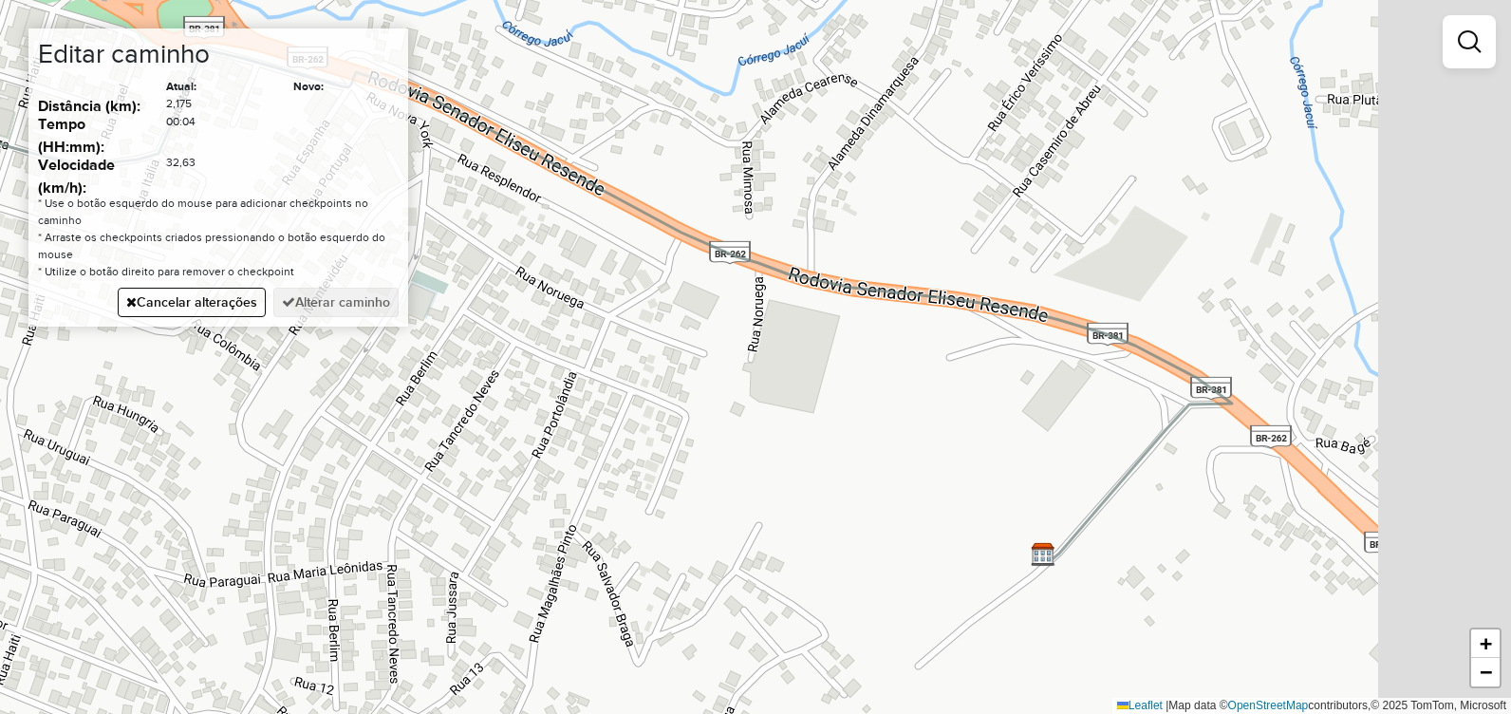
drag, startPoint x: 1145, startPoint y: 543, endPoint x: 718, endPoint y: 401, distance: 450.2
click at [699, 409] on div "Janela de atendimento Grade de atendimento Capacidade Transportadoras Veículos …" at bounding box center [755, 357] width 1511 height 714
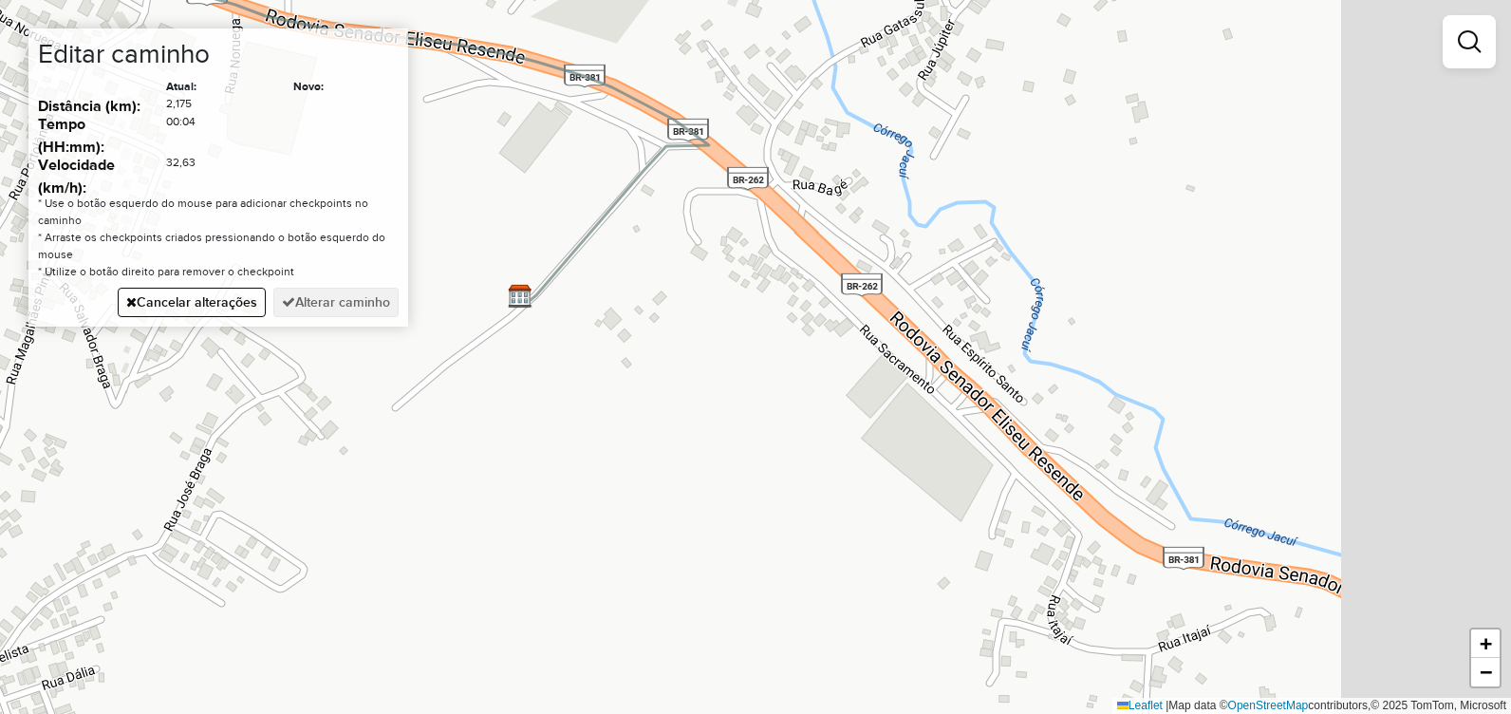
drag, startPoint x: 810, startPoint y: 348, endPoint x: 770, endPoint y: 220, distance: 134.2
click at [753, 206] on div "Janela de atendimento Grade de atendimento Capacidade Transportadoras Veículos …" at bounding box center [755, 357] width 1511 height 714
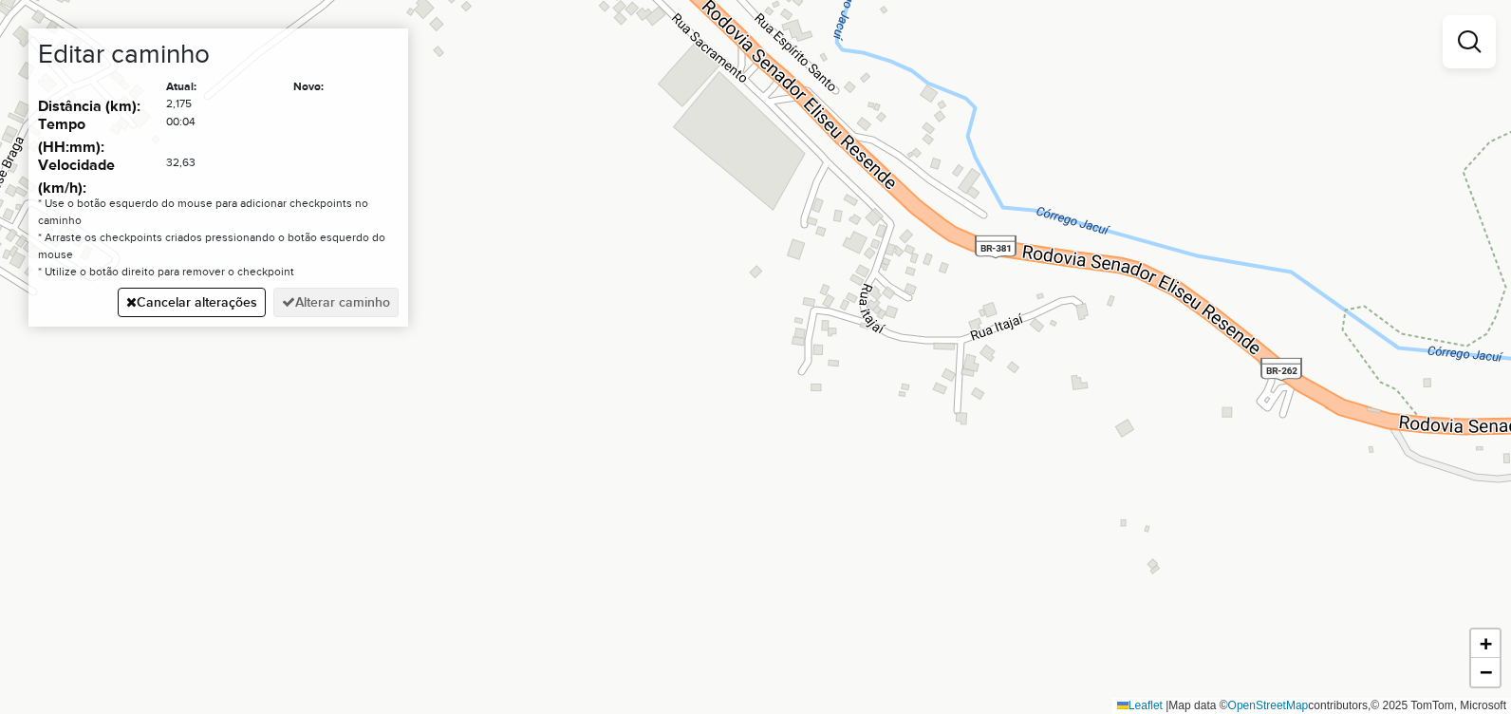
drag, startPoint x: 783, startPoint y: 178, endPoint x: 886, endPoint y: 300, distance: 159.6
click at [886, 300] on div "Janela de atendimento Grade de atendimento Capacidade Transportadoras Veículos …" at bounding box center [755, 357] width 1511 height 714
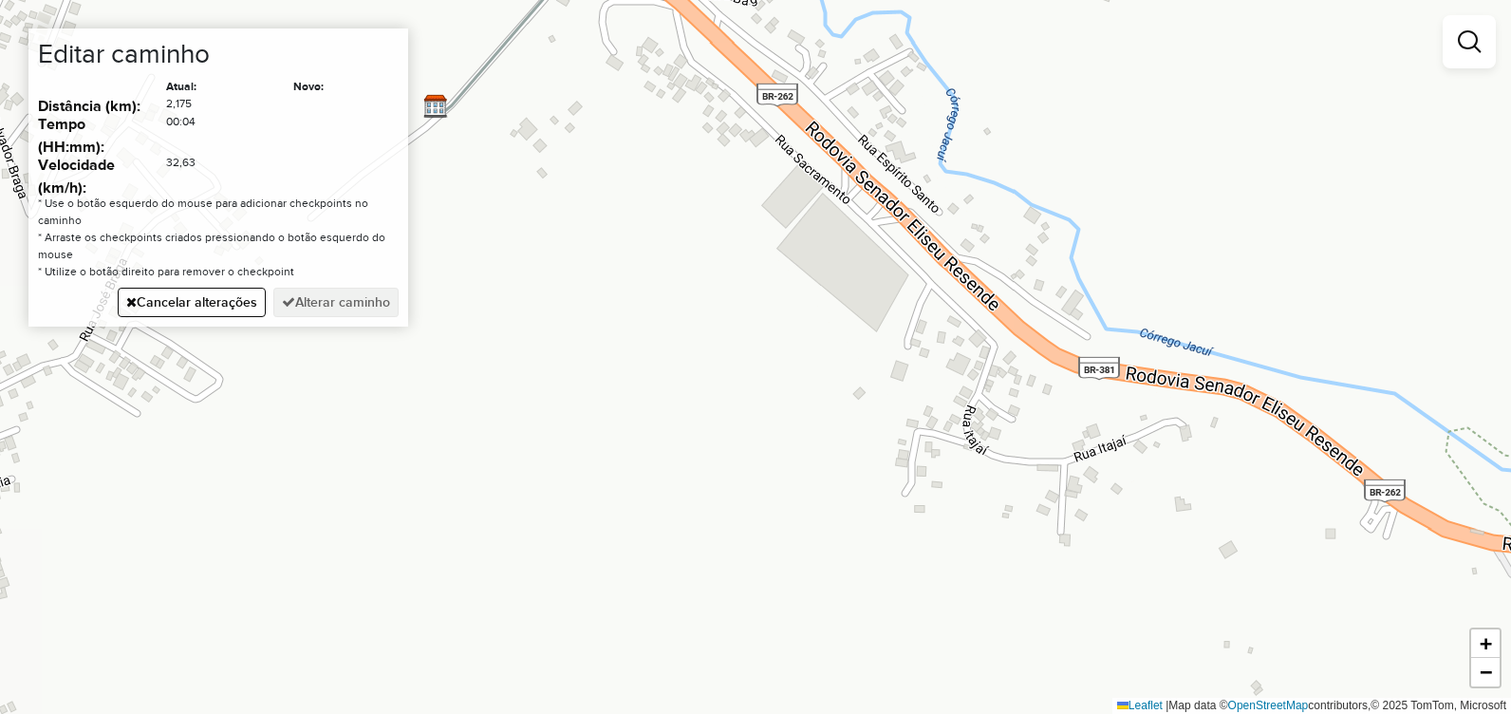
click at [868, 215] on div "Janela de atendimento Grade de atendimento Capacidade Transportadoras Veículos …" at bounding box center [755, 357] width 1511 height 714
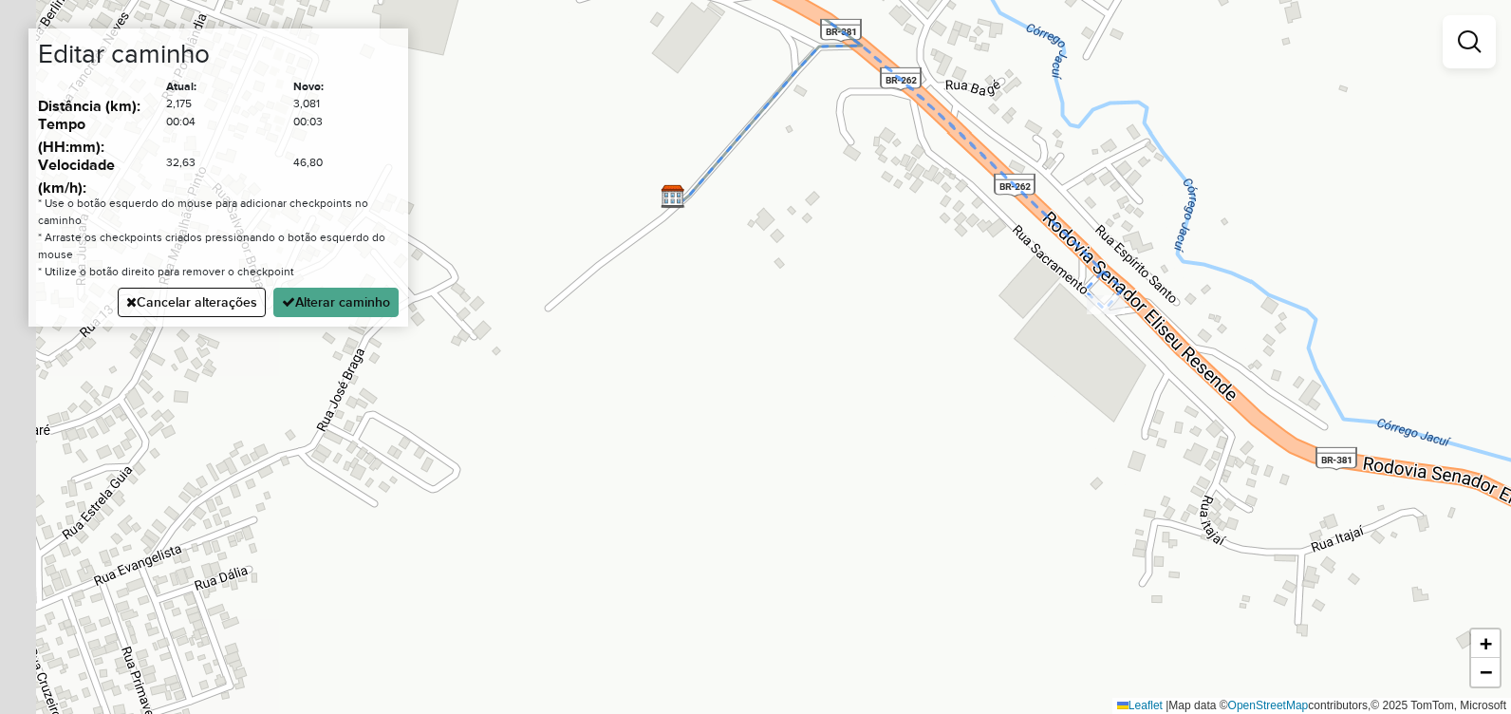
drag, startPoint x: 631, startPoint y: 243, endPoint x: 927, endPoint y: 357, distance: 317.3
click at [927, 357] on div "Janela de atendimento Grade de atendimento Capacidade Transportadoras Veículos …" at bounding box center [755, 357] width 1511 height 714
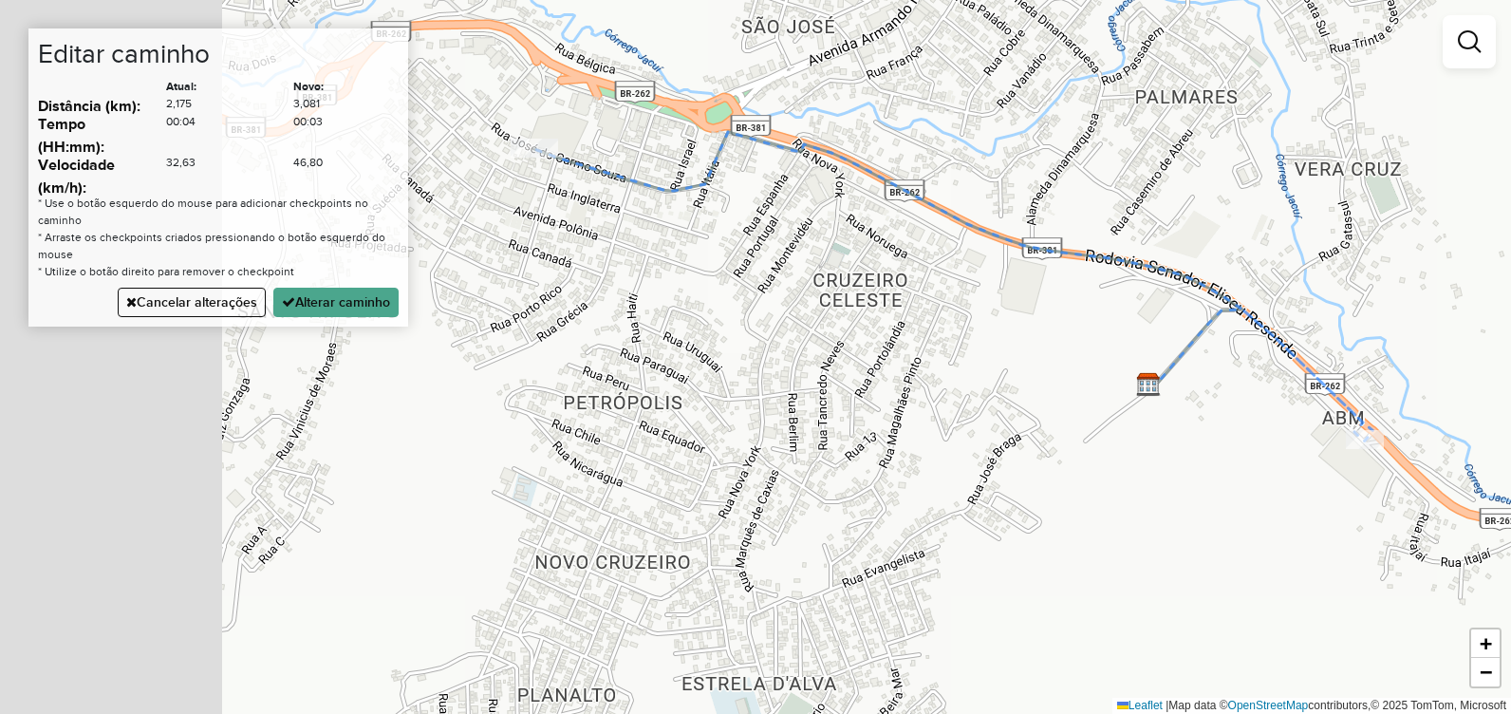
drag, startPoint x: 747, startPoint y: 246, endPoint x: 979, endPoint y: 341, distance: 251.2
click at [1089, 347] on div "Janela de atendimento Grade de atendimento Capacidade Transportadoras Veículos …" at bounding box center [755, 357] width 1511 height 714
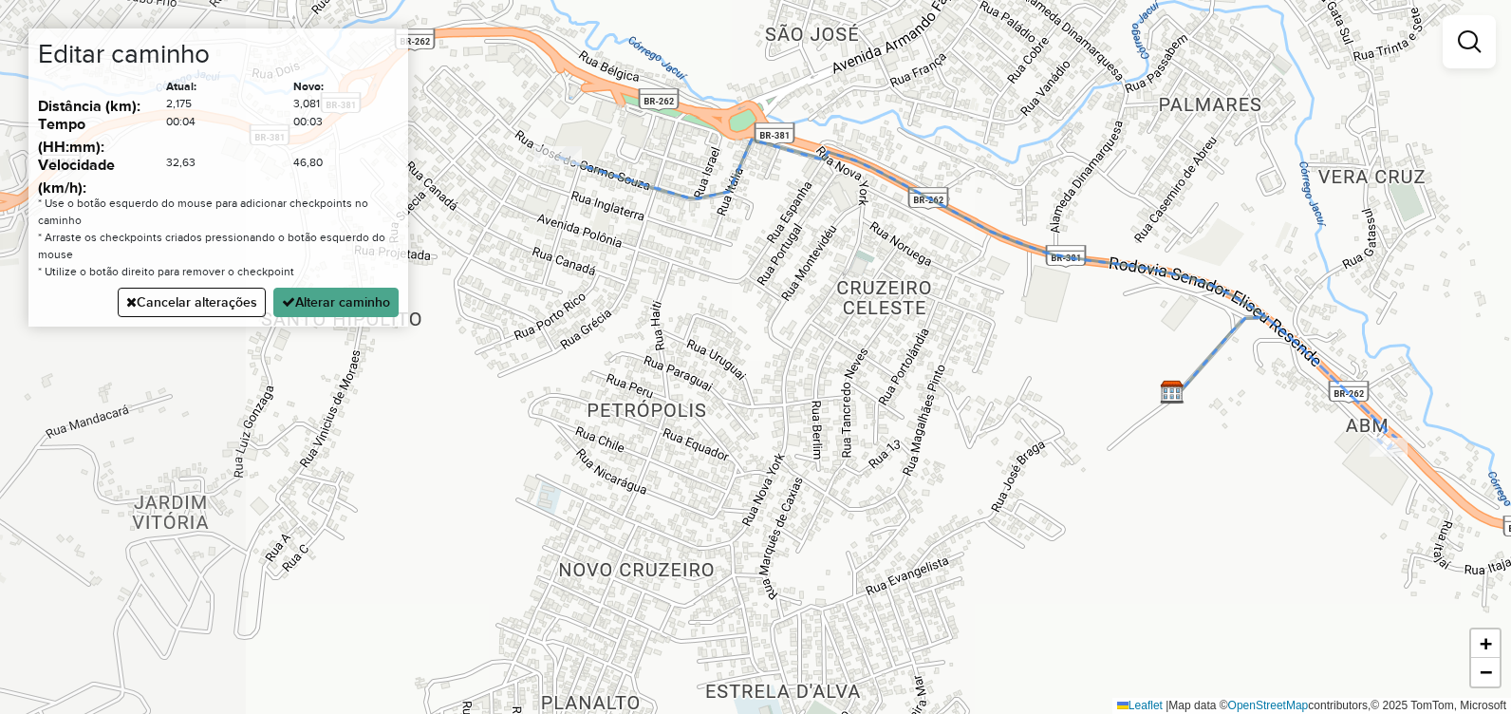
drag, startPoint x: 791, startPoint y: 289, endPoint x: 1032, endPoint y: 420, distance: 273.9
click at [1030, 419] on div "Janela de atendimento Grade de atendimento Capacidade Transportadoras Veículos …" at bounding box center [755, 357] width 1511 height 714
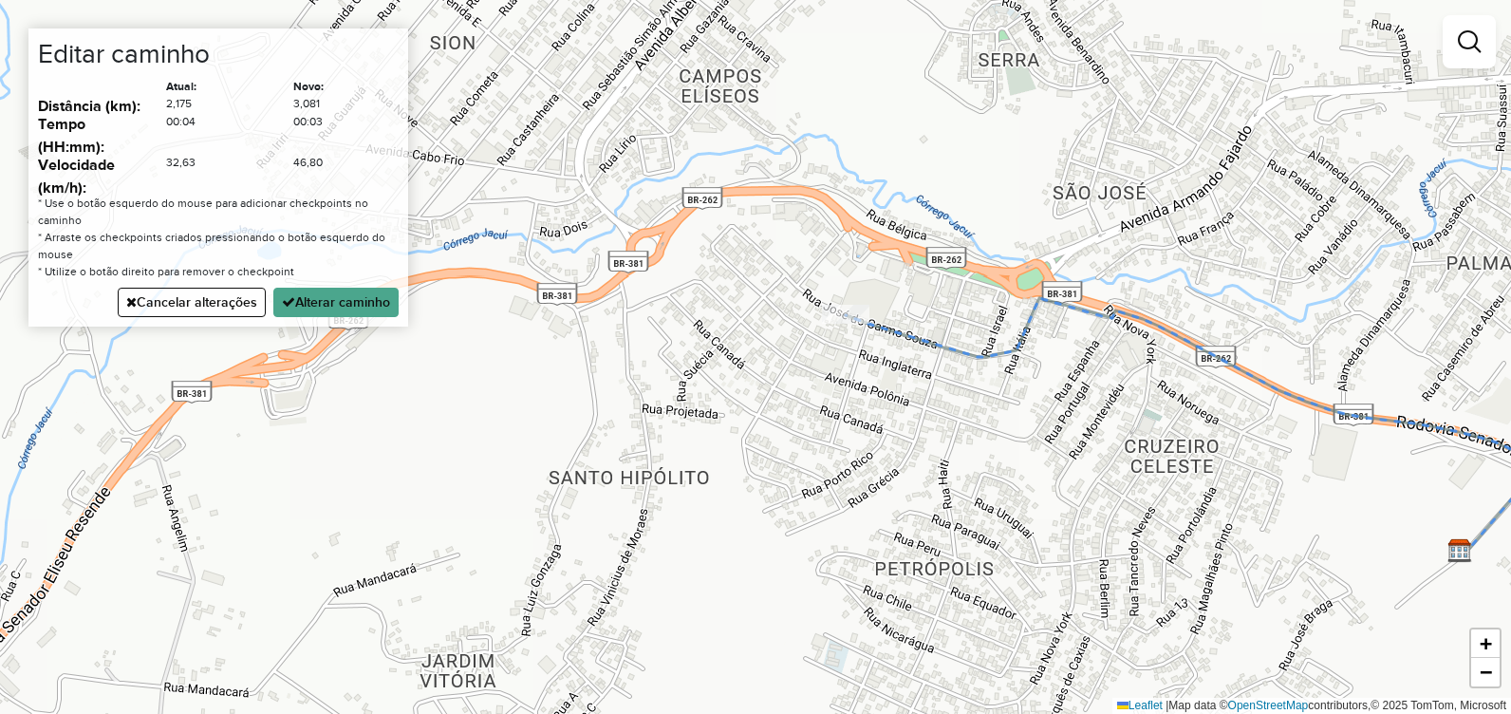
click at [631, 243] on div "Janela de atendimento Grade de atendimento Capacidade Transportadoras Veículos …" at bounding box center [755, 357] width 1511 height 714
click at [819, 264] on div "Janela de atendimento Grade de atendimento Capacidade Transportadoras Veículos …" at bounding box center [755, 357] width 1511 height 714
click at [303, 310] on button "Alterar caminho" at bounding box center [335, 302] width 125 height 29
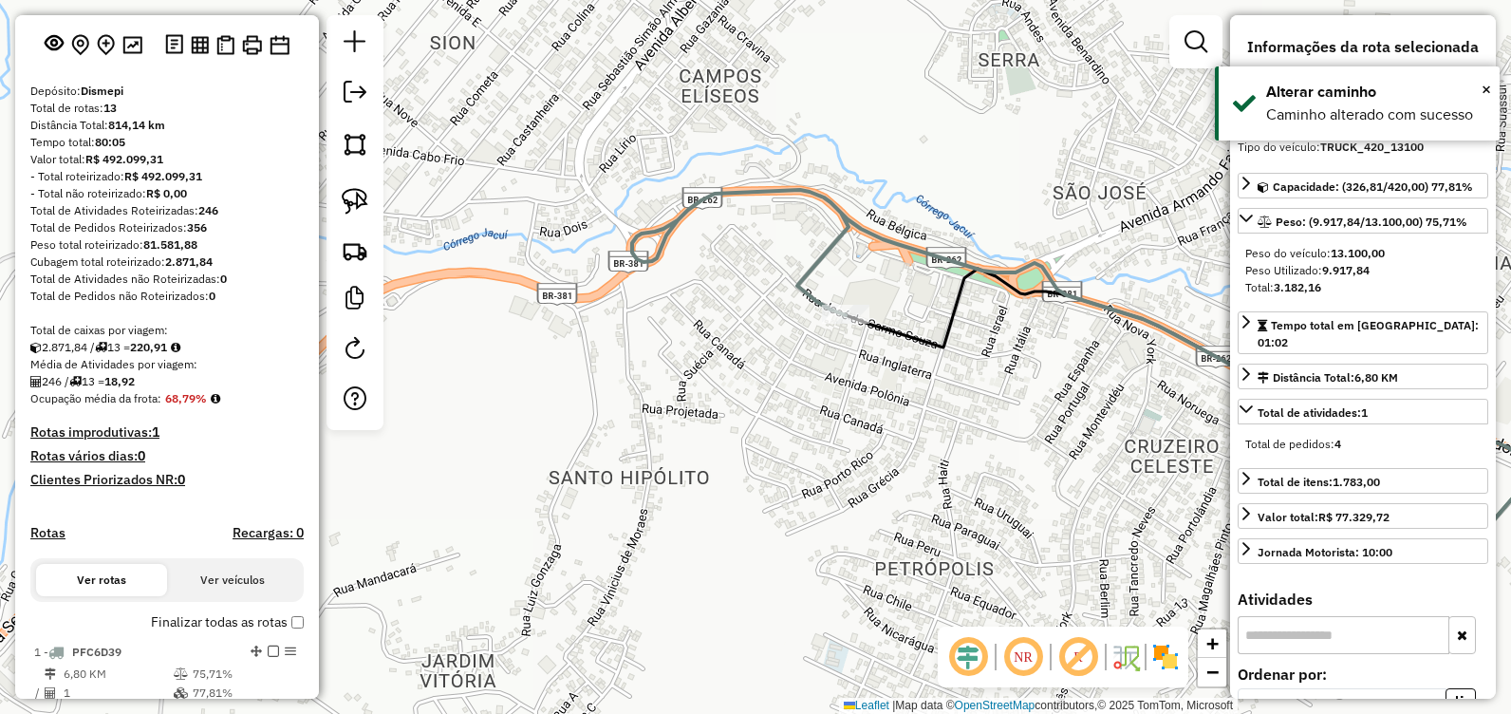
scroll to position [0, 0]
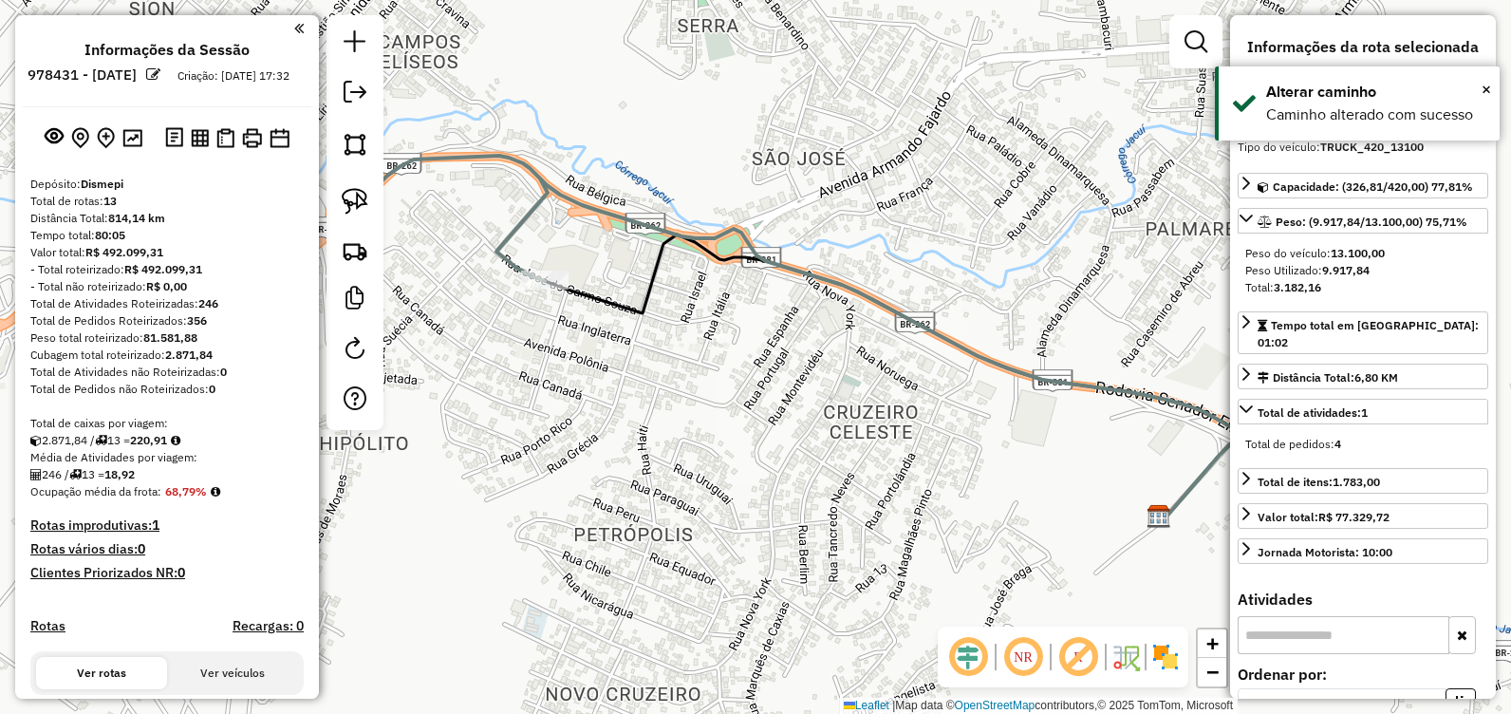
drag, startPoint x: 899, startPoint y: 467, endPoint x: 933, endPoint y: 430, distance: 50.4
click at [689, 416] on div "Janela de atendimento Grade de atendimento Capacidade Transportadoras Veículos …" at bounding box center [755, 357] width 1511 height 714
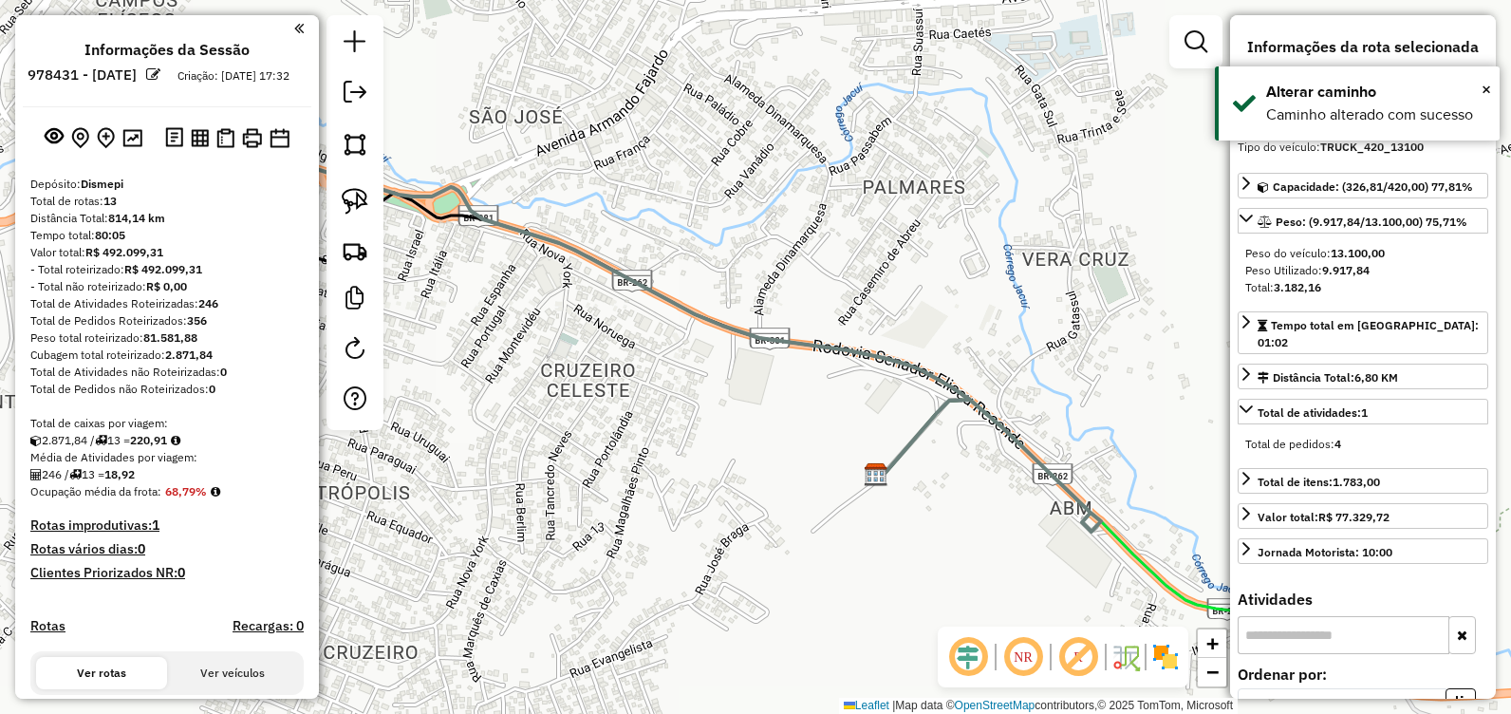
drag, startPoint x: 967, startPoint y: 440, endPoint x: 798, endPoint y: 415, distance: 170.9
click at [798, 415] on div "Janela de atendimento Grade de atendimento Capacidade Transportadoras Veículos …" at bounding box center [755, 357] width 1511 height 714
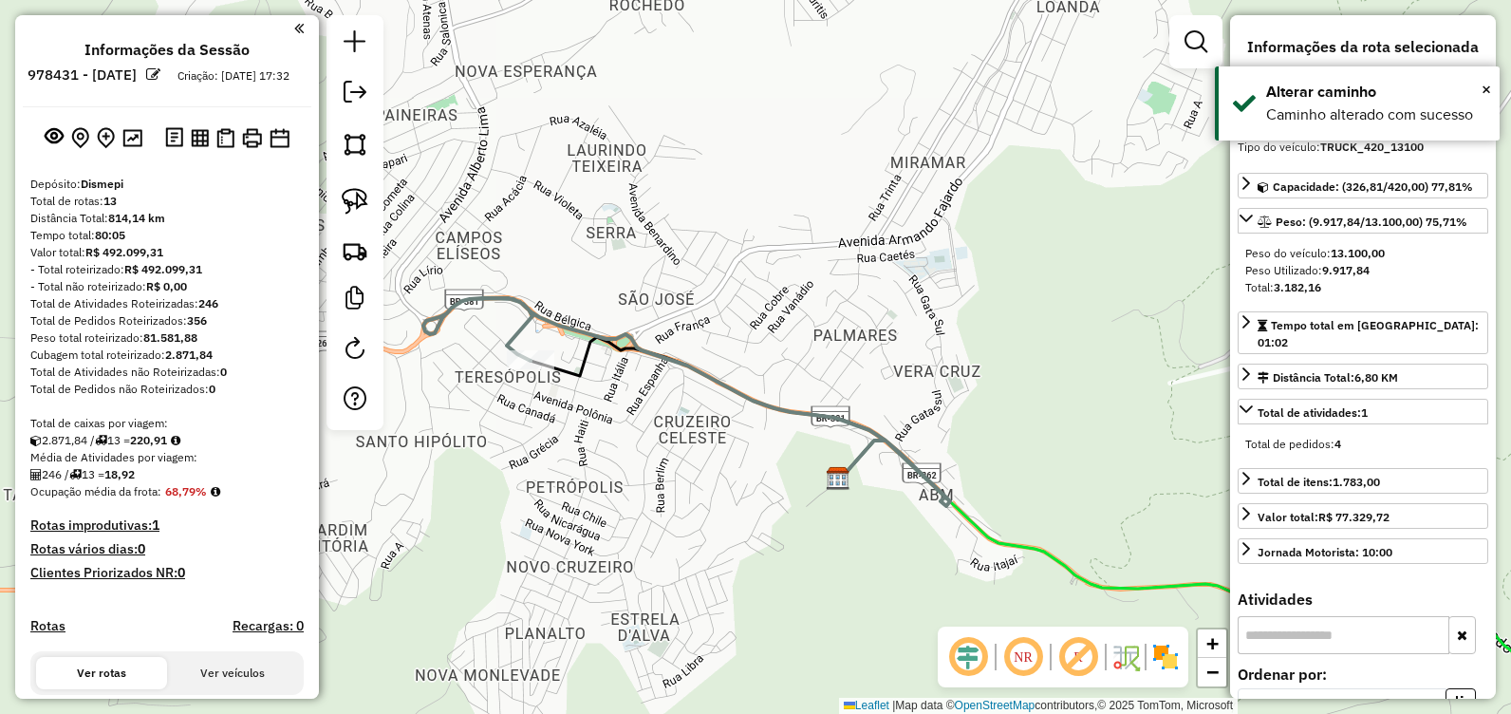
click at [791, 481] on div "Janela de atendimento Grade de atendimento Capacidade Transportadoras Veículos …" at bounding box center [755, 357] width 1511 height 714
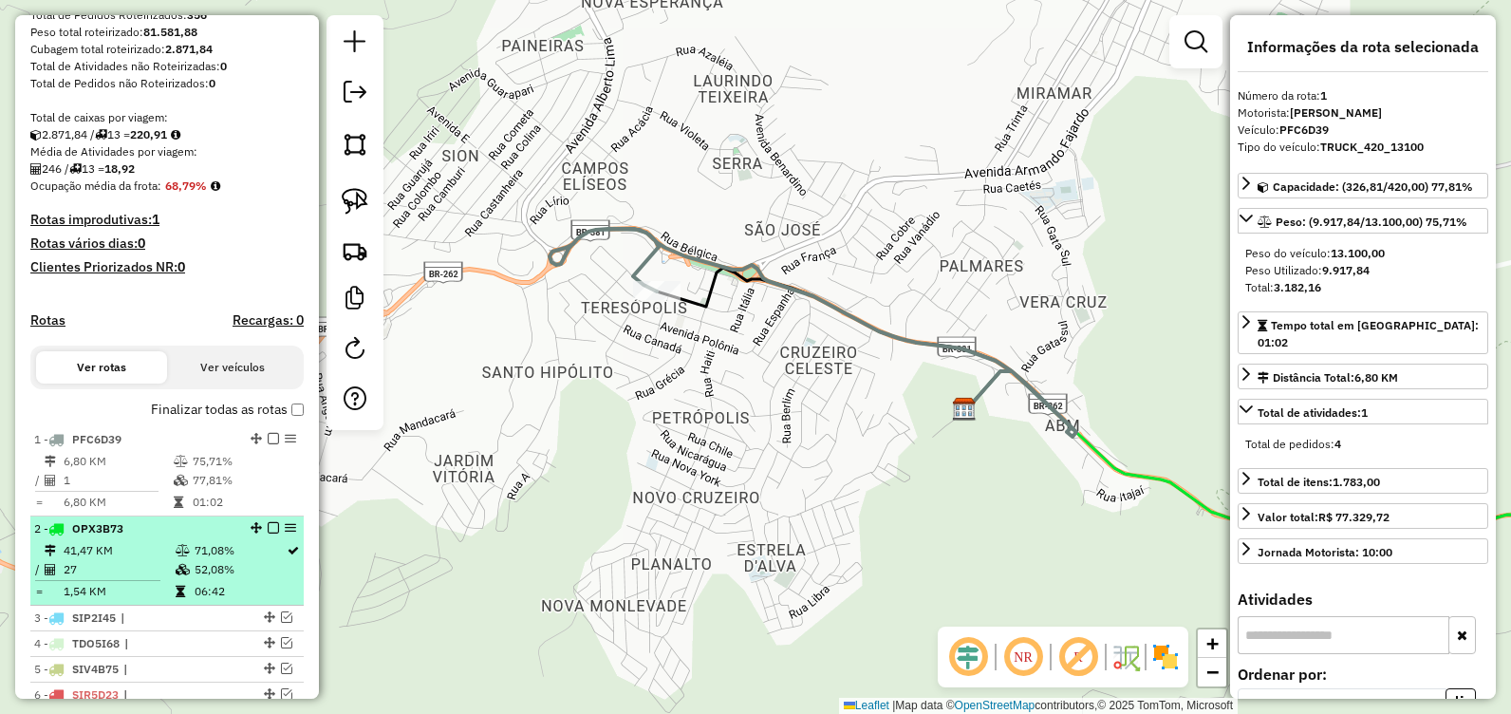
scroll to position [475, 0]
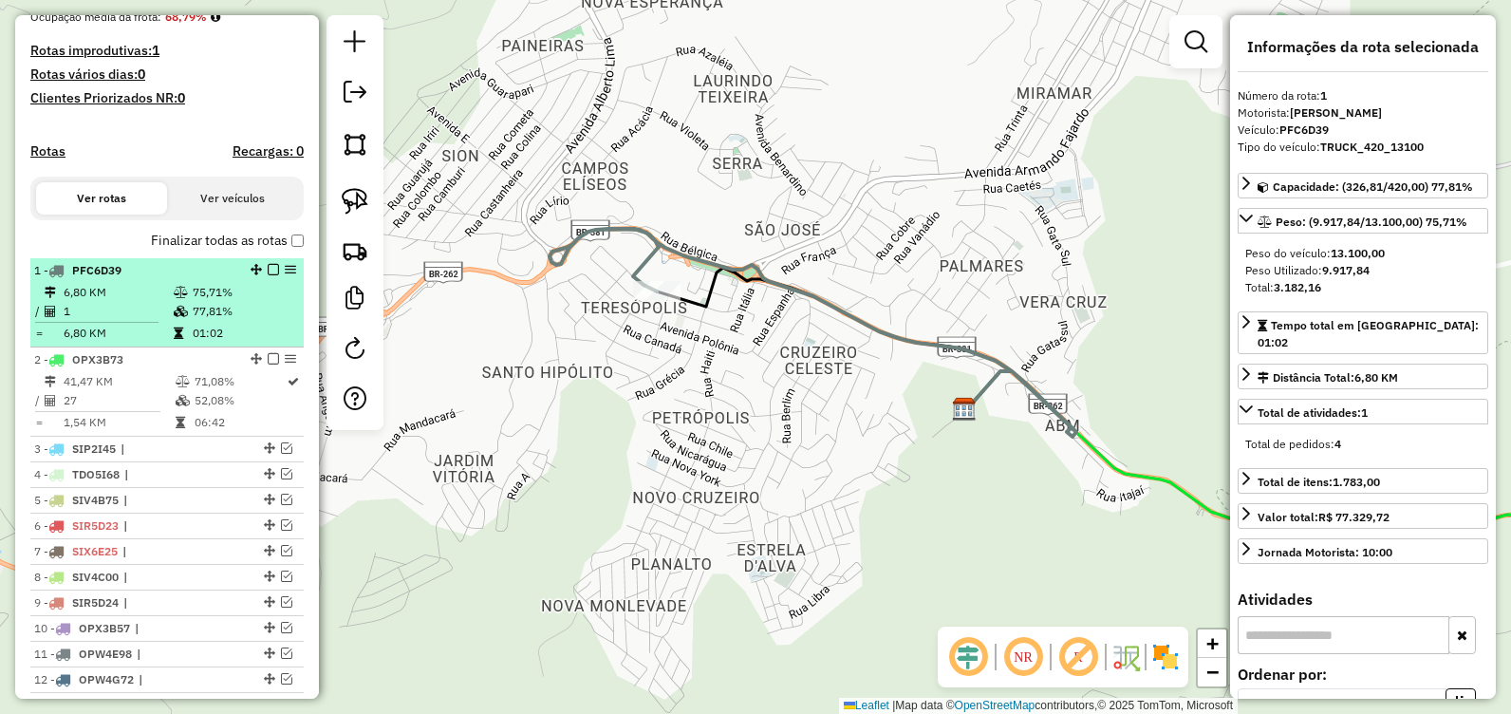
click at [269, 275] on em at bounding box center [273, 269] width 11 height 11
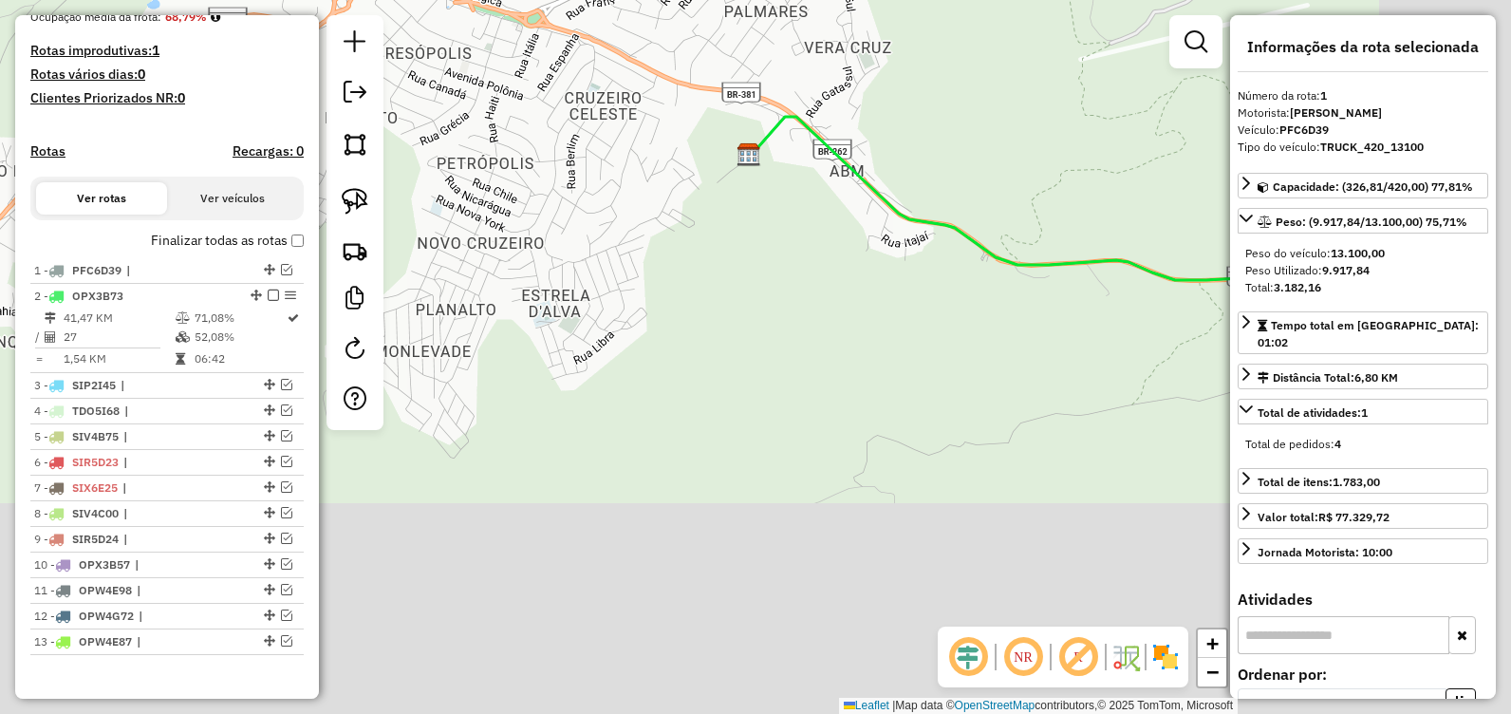
drag, startPoint x: 611, startPoint y: 242, endPoint x: 594, endPoint y: 172, distance: 72.3
click at [594, 172] on div "Janela de atendimento Grade de atendimento Capacidade Transportadoras Veículos …" at bounding box center [755, 357] width 1511 height 714
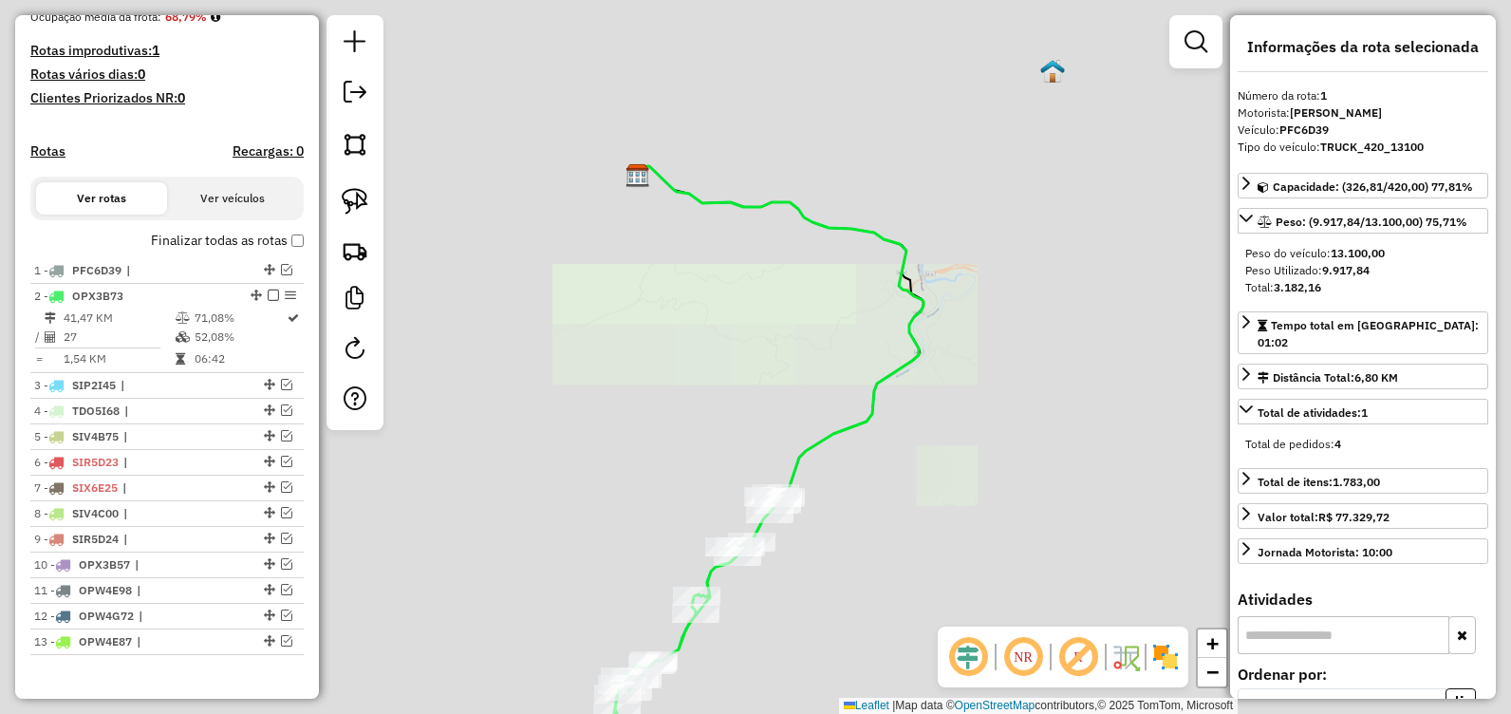
click at [650, 291] on div "Janela de atendimento Grade de atendimento Capacidade Transportadoras Veículos …" at bounding box center [755, 357] width 1511 height 714
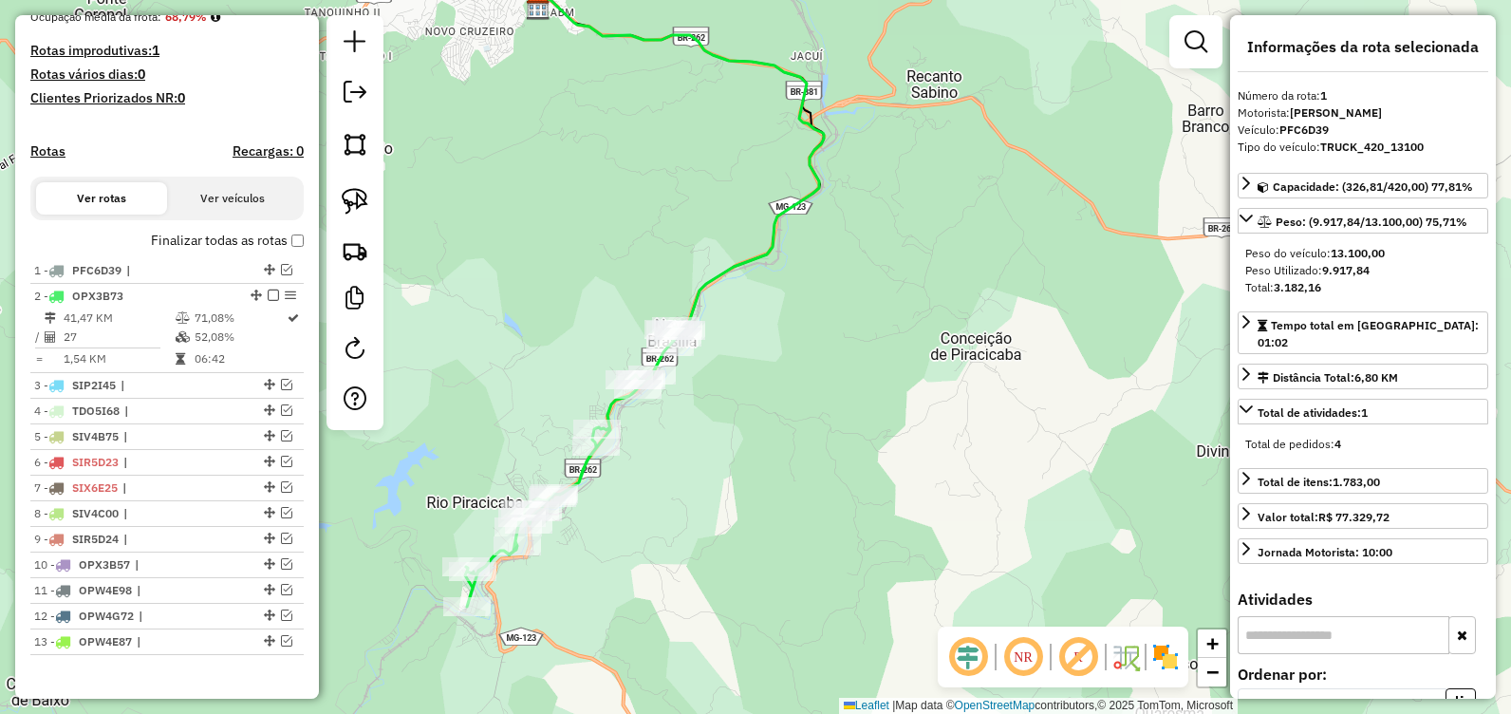
click at [665, 364] on icon at bounding box center [573, 466] width 216 height 280
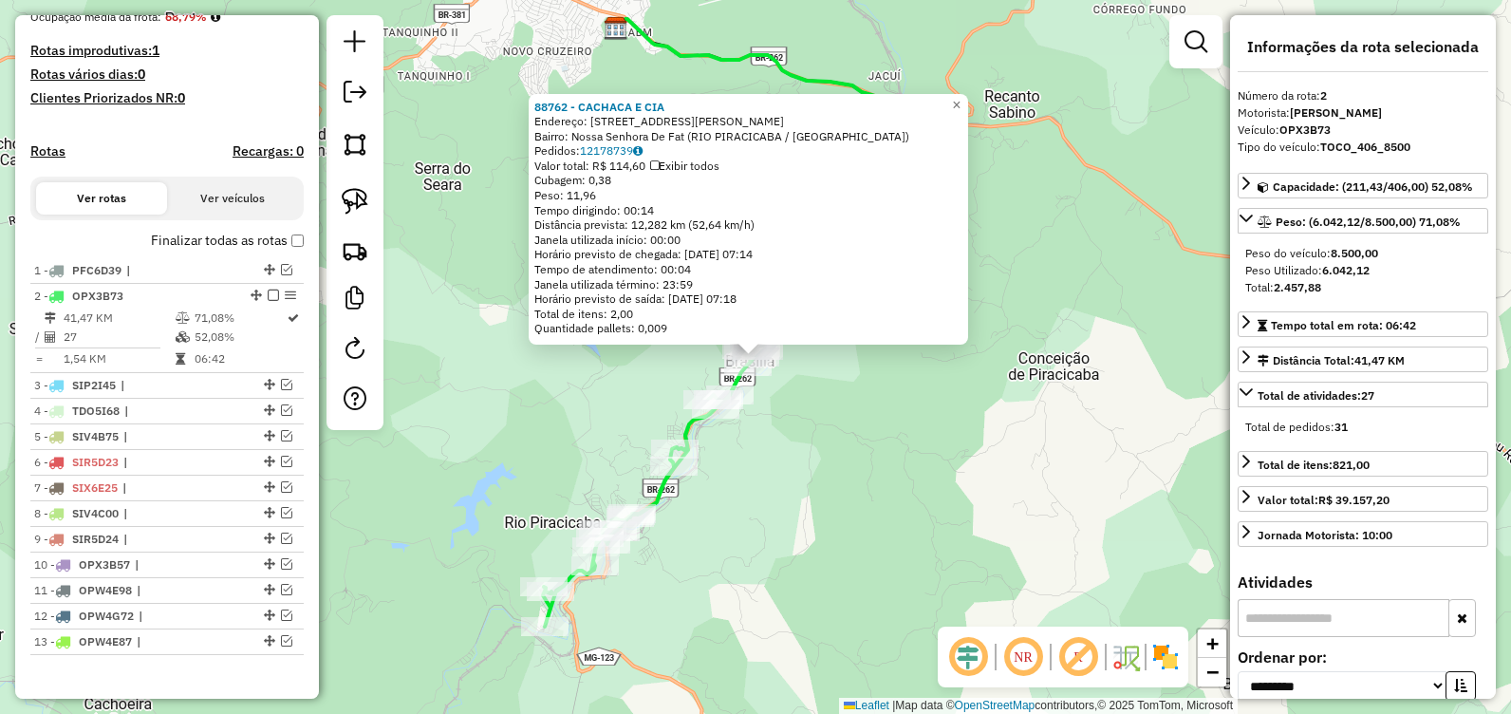
scroll to position [523, 0]
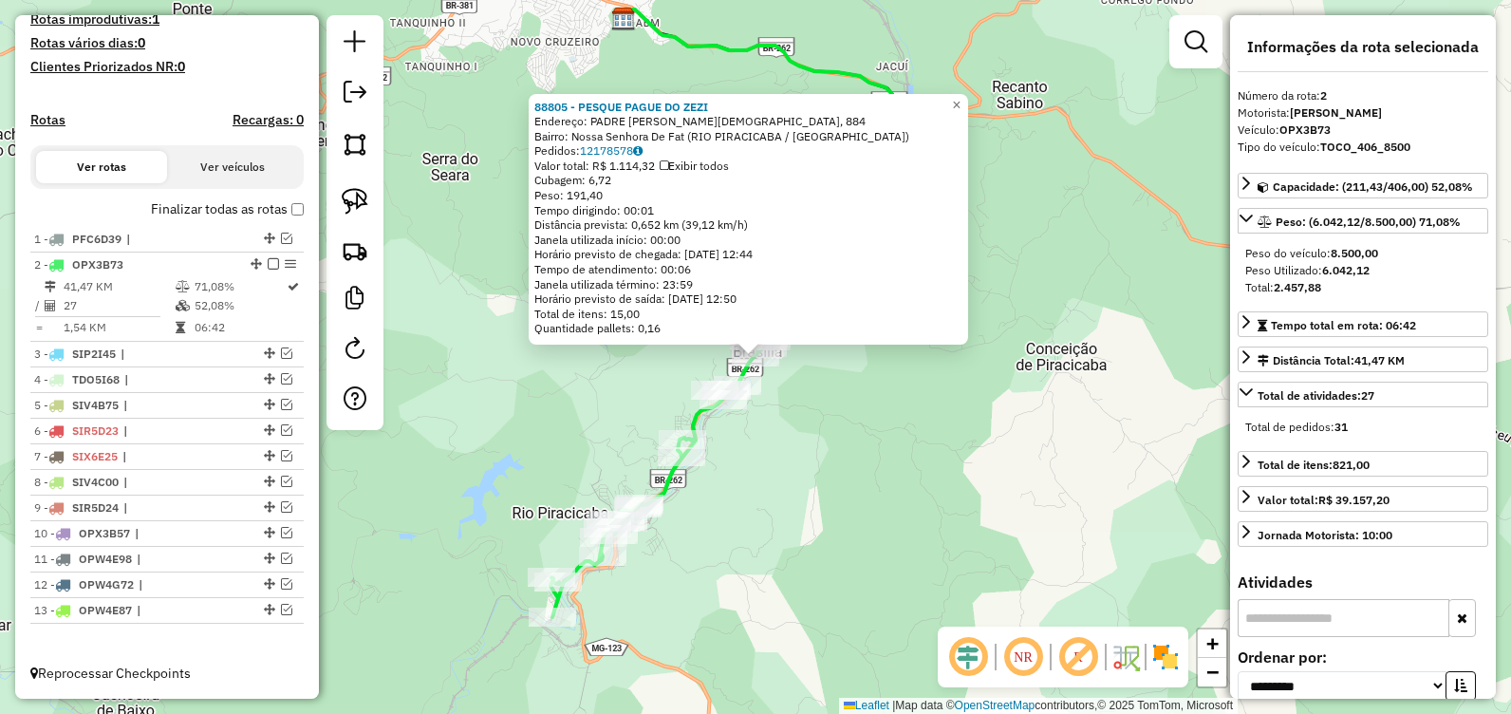
click at [268, 266] on em at bounding box center [273, 263] width 11 height 11
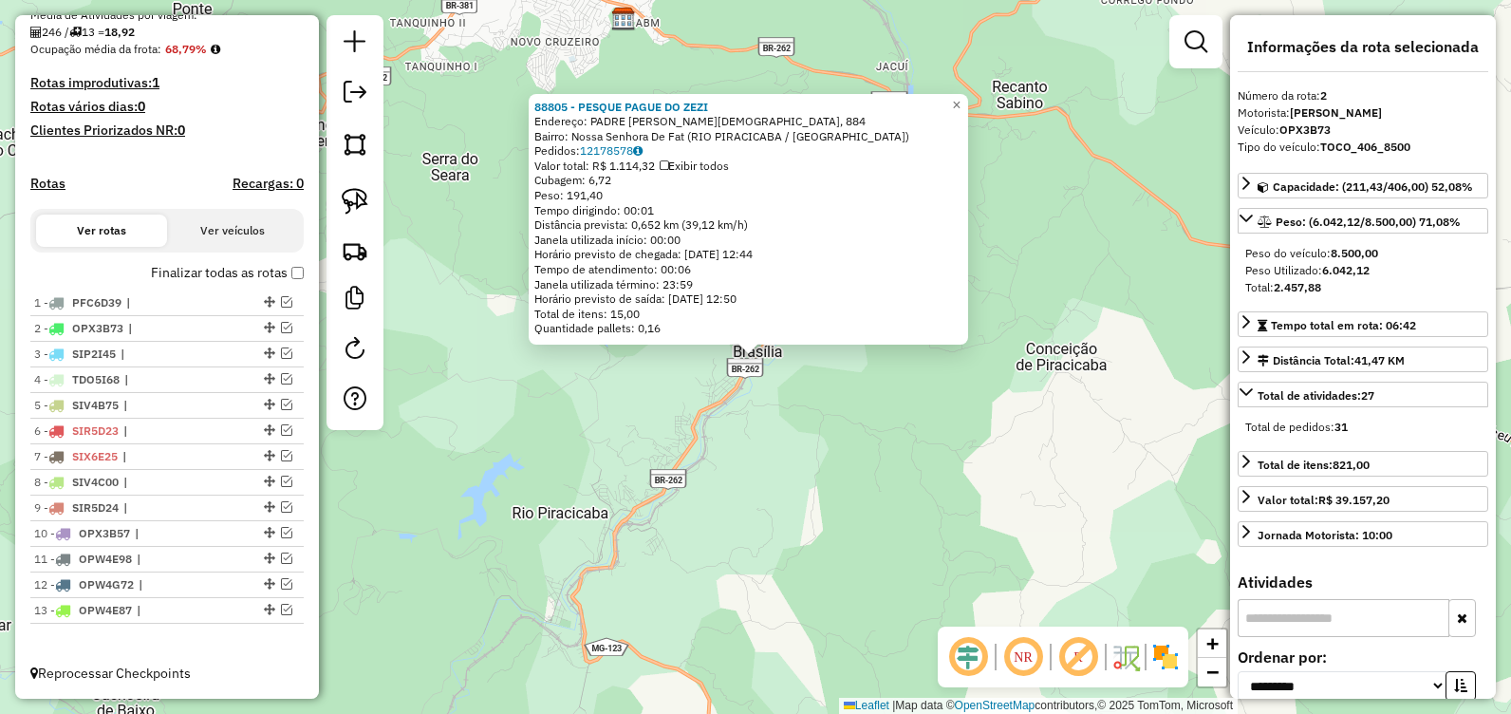
scroll to position [459, 0]
click at [281, 352] on em at bounding box center [286, 352] width 11 height 11
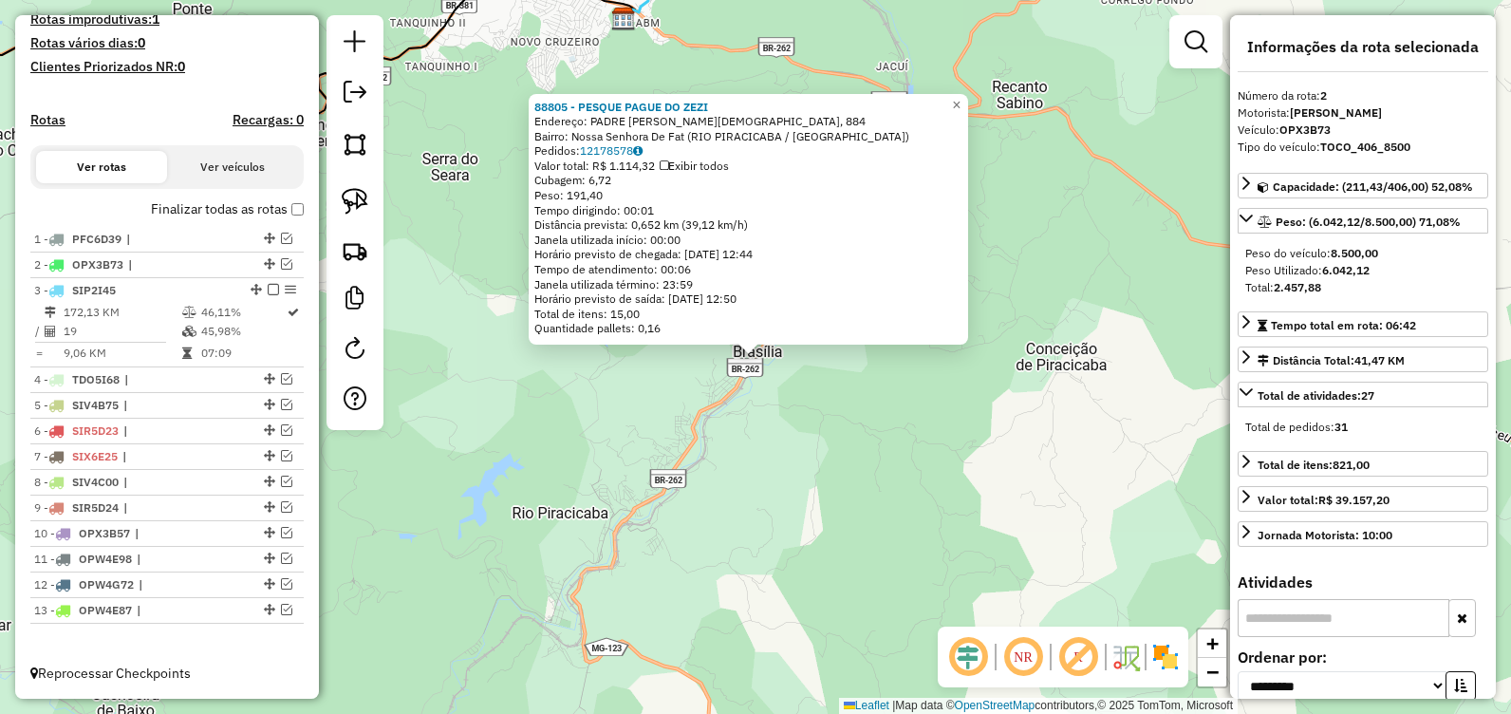
click at [880, 443] on div "88805 - PESQUE PAGUE DO ZEZI Endereço: PADRE [PERSON_NAME][DEMOGRAPHIC_DATA] DE…" at bounding box center [755, 357] width 1511 height 714
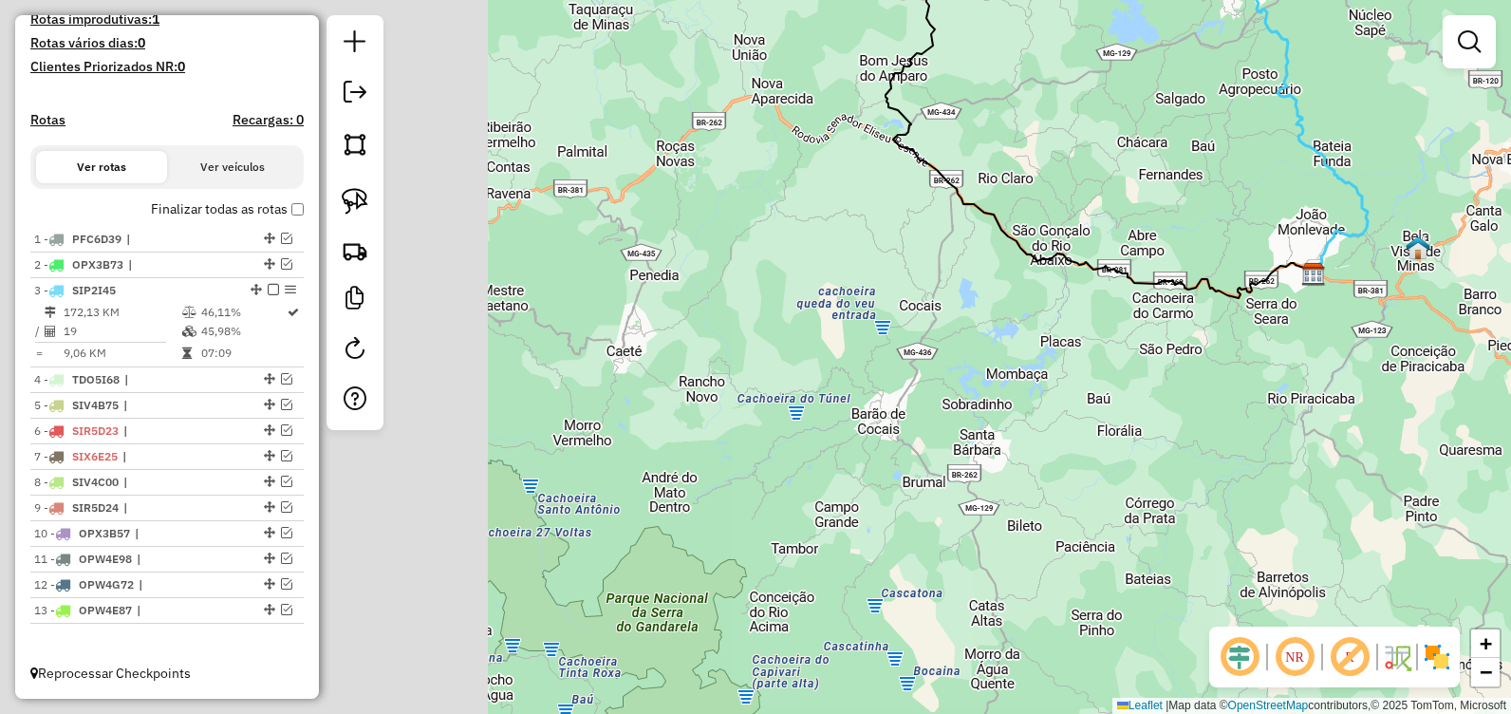
drag, startPoint x: 577, startPoint y: 276, endPoint x: 1352, endPoint y: 313, distance: 776.3
click at [1326, 312] on div "Janela de atendimento Grade de atendimento Capacidade Transportadoras Veículos …" at bounding box center [755, 357] width 1511 height 714
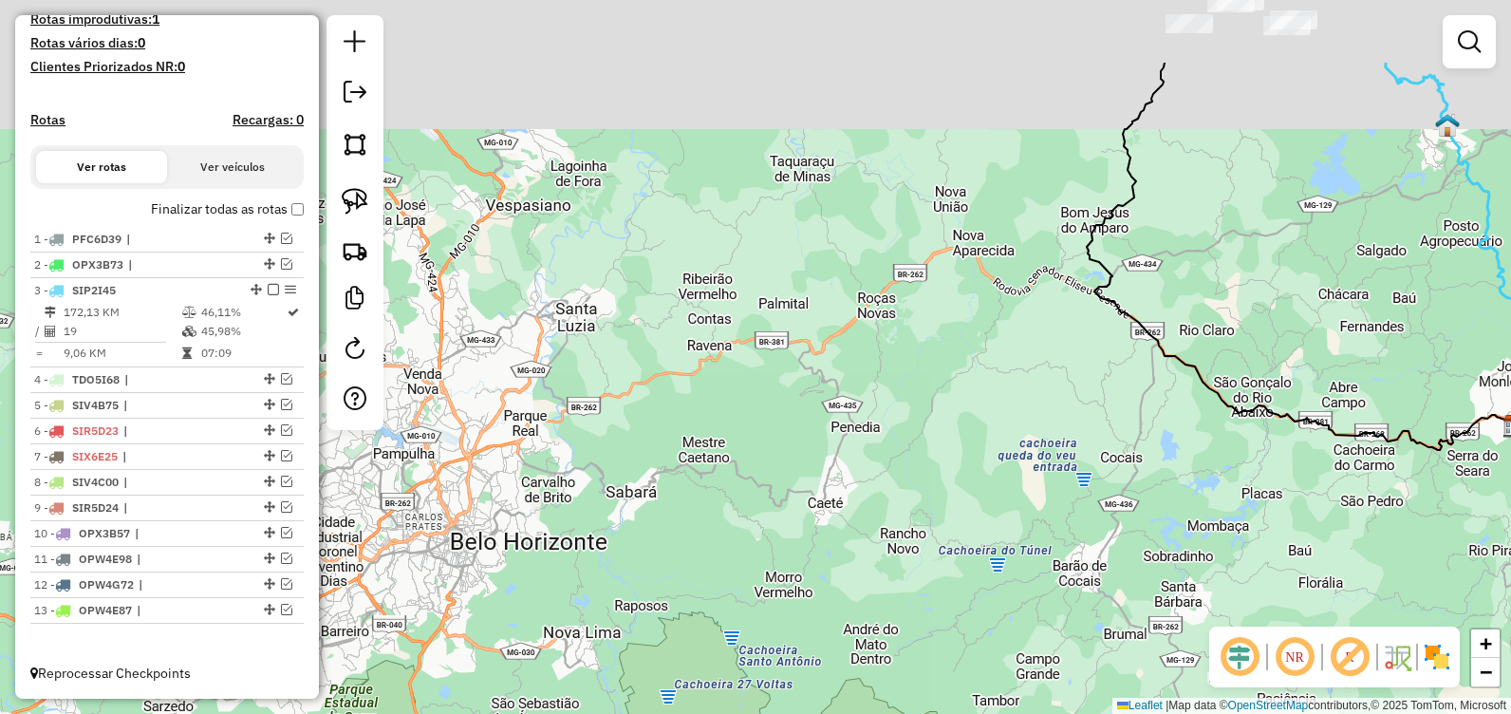
drag, startPoint x: 998, startPoint y: 246, endPoint x: 1217, endPoint y: 535, distance: 363.1
click at [1265, 617] on div "Janela de atendimento Grade de atendimento Capacidade Transportadoras Veículos …" at bounding box center [755, 357] width 1511 height 714
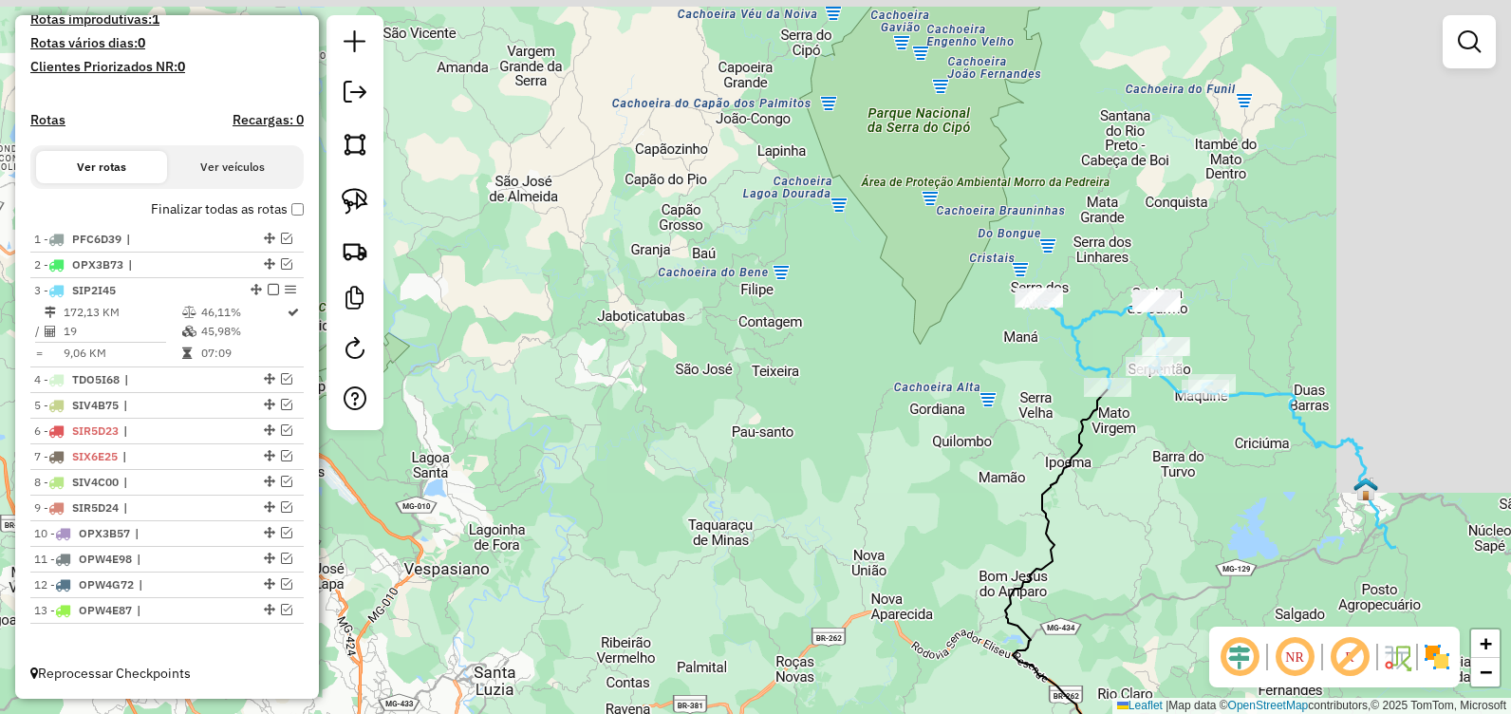
drag, startPoint x: 1141, startPoint y: 372, endPoint x: 958, endPoint y: 386, distance: 183.7
click at [868, 447] on div "Janela de atendimento Grade de atendimento Capacidade Transportadoras Veículos …" at bounding box center [755, 357] width 1511 height 714
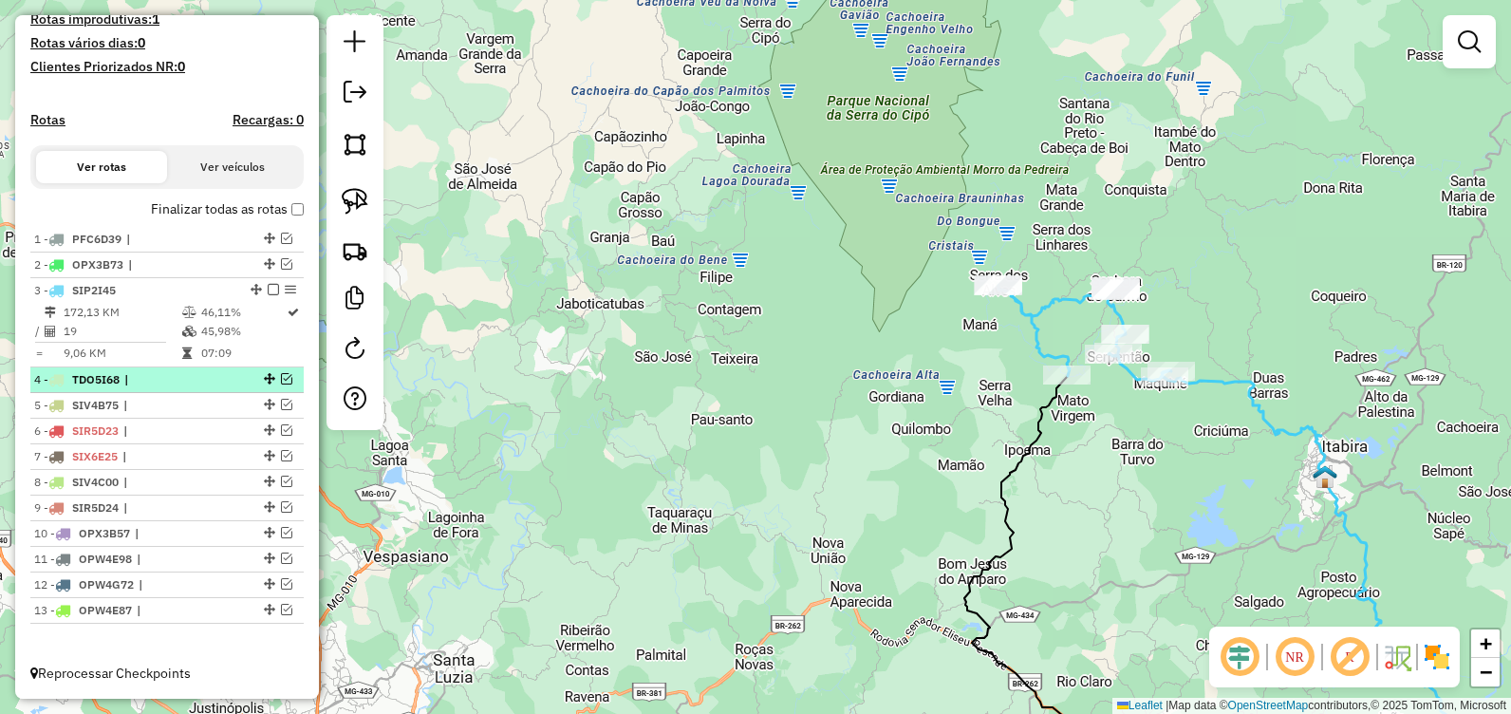
click at [281, 377] on em at bounding box center [286, 378] width 11 height 11
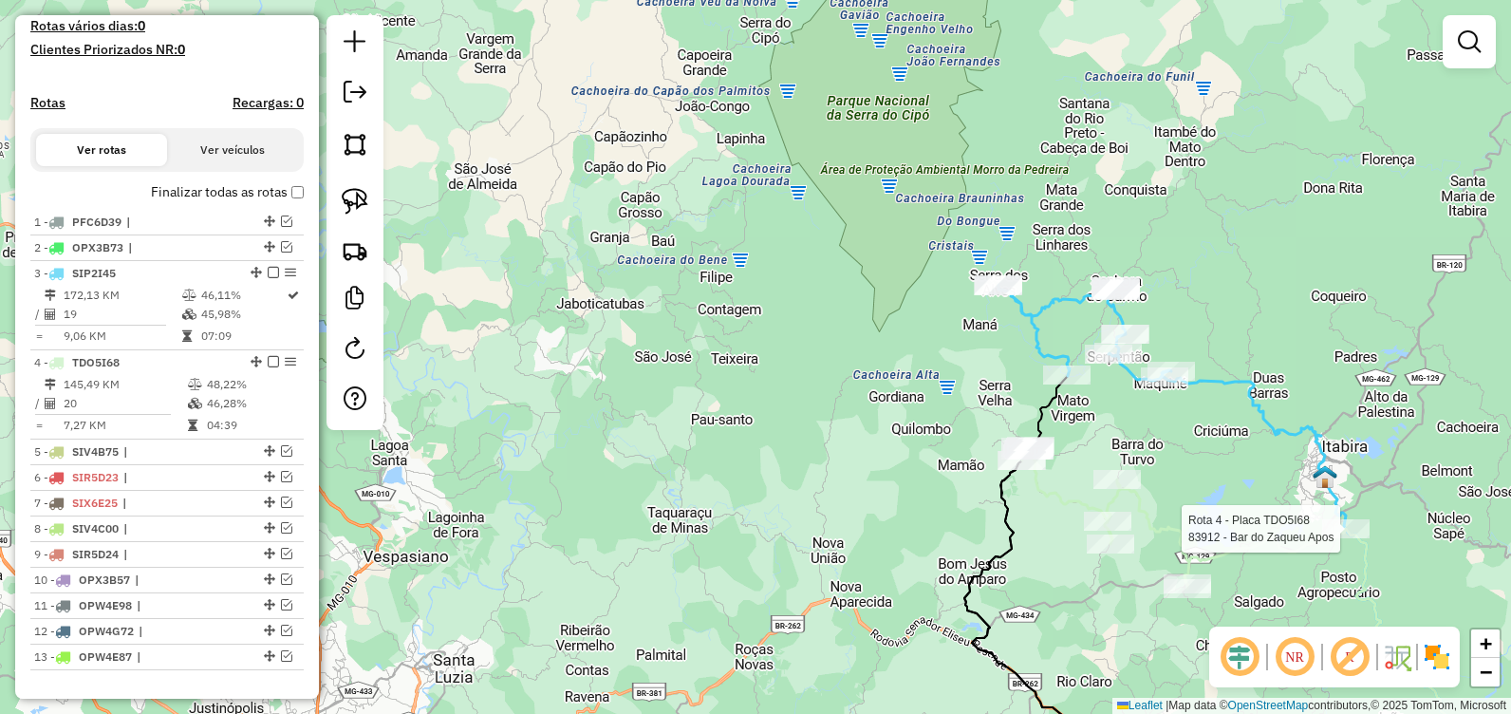
select select "**********"
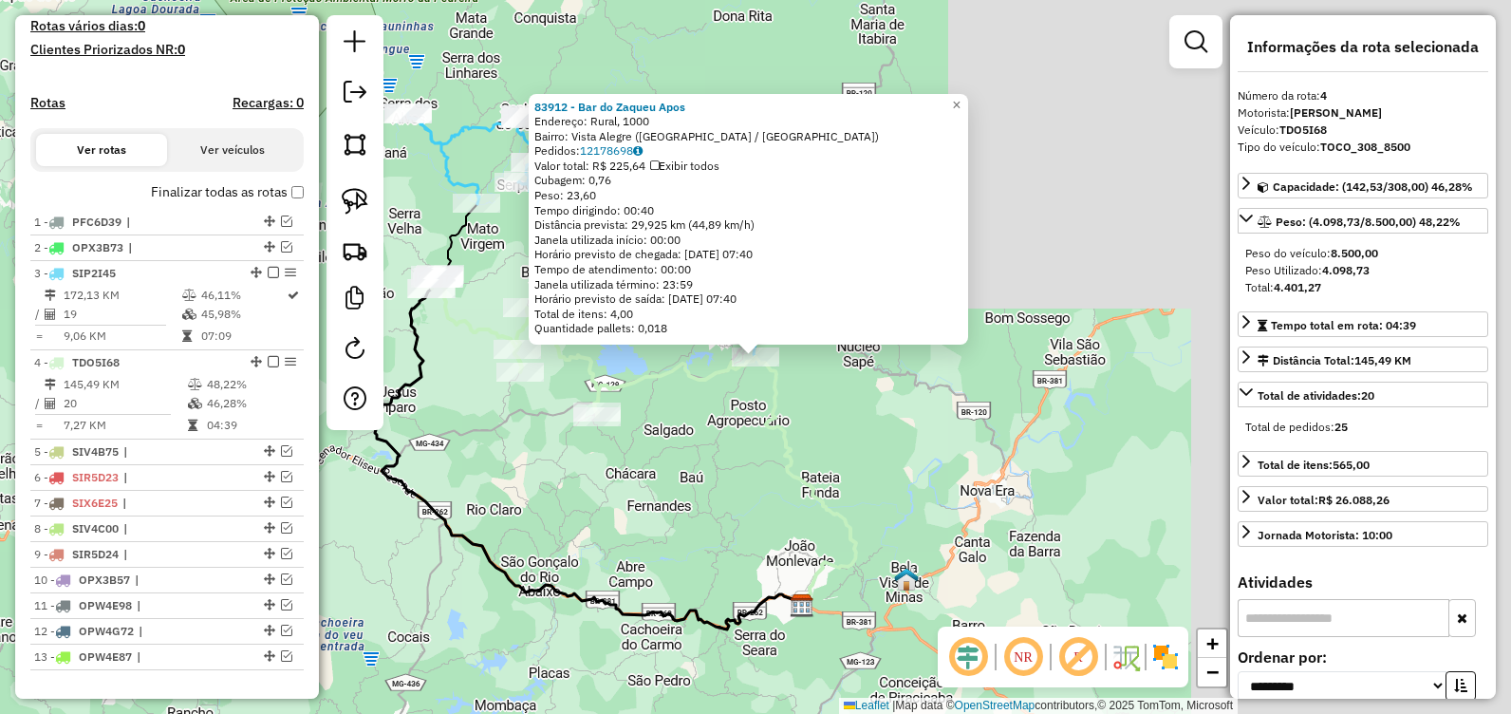
scroll to position [587, 0]
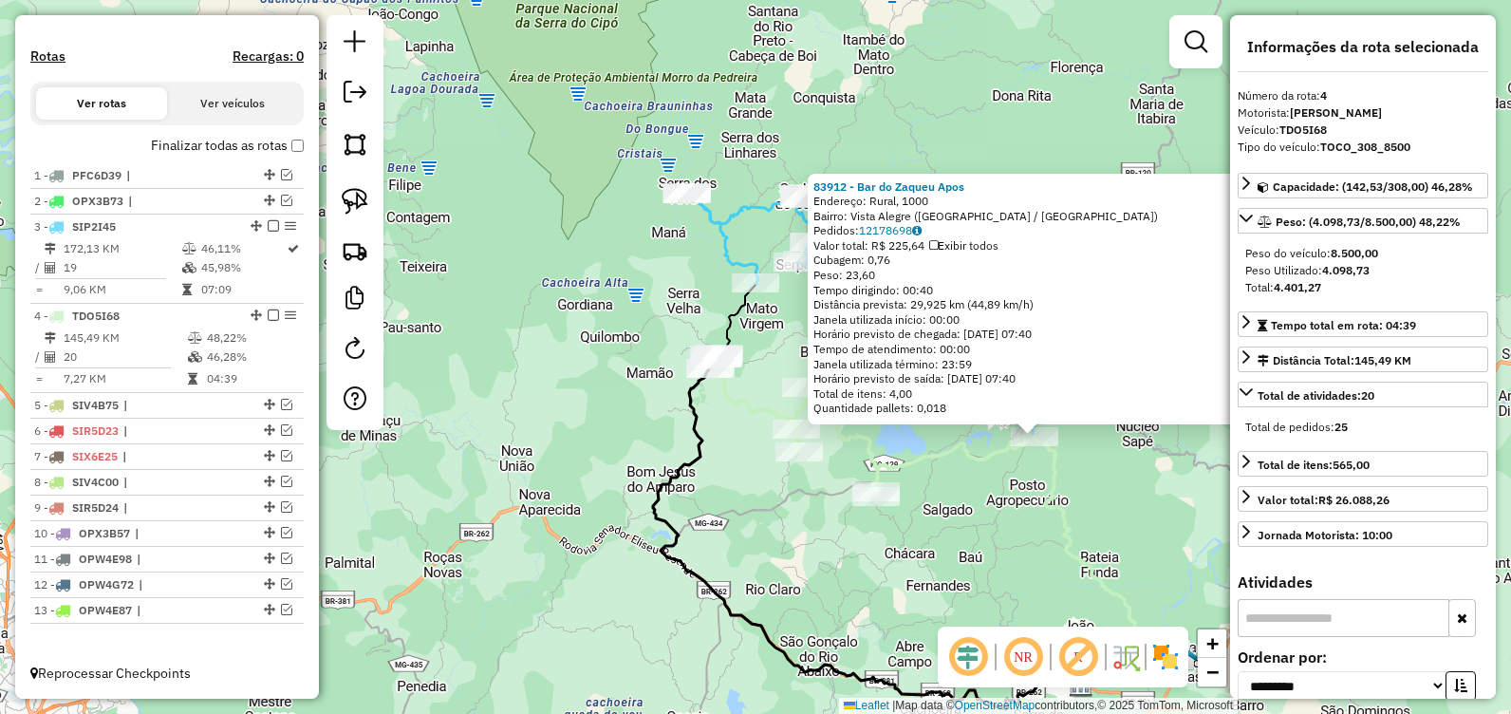
drag, startPoint x: 834, startPoint y: 480, endPoint x: 1122, endPoint y: 564, distance: 299.5
click at [1122, 564] on div "83912 - Bar do Zaqueu Apos Endereço: Rural, [GEOGRAPHIC_DATA]: [GEOGRAPHIC_DATA…" at bounding box center [755, 357] width 1511 height 714
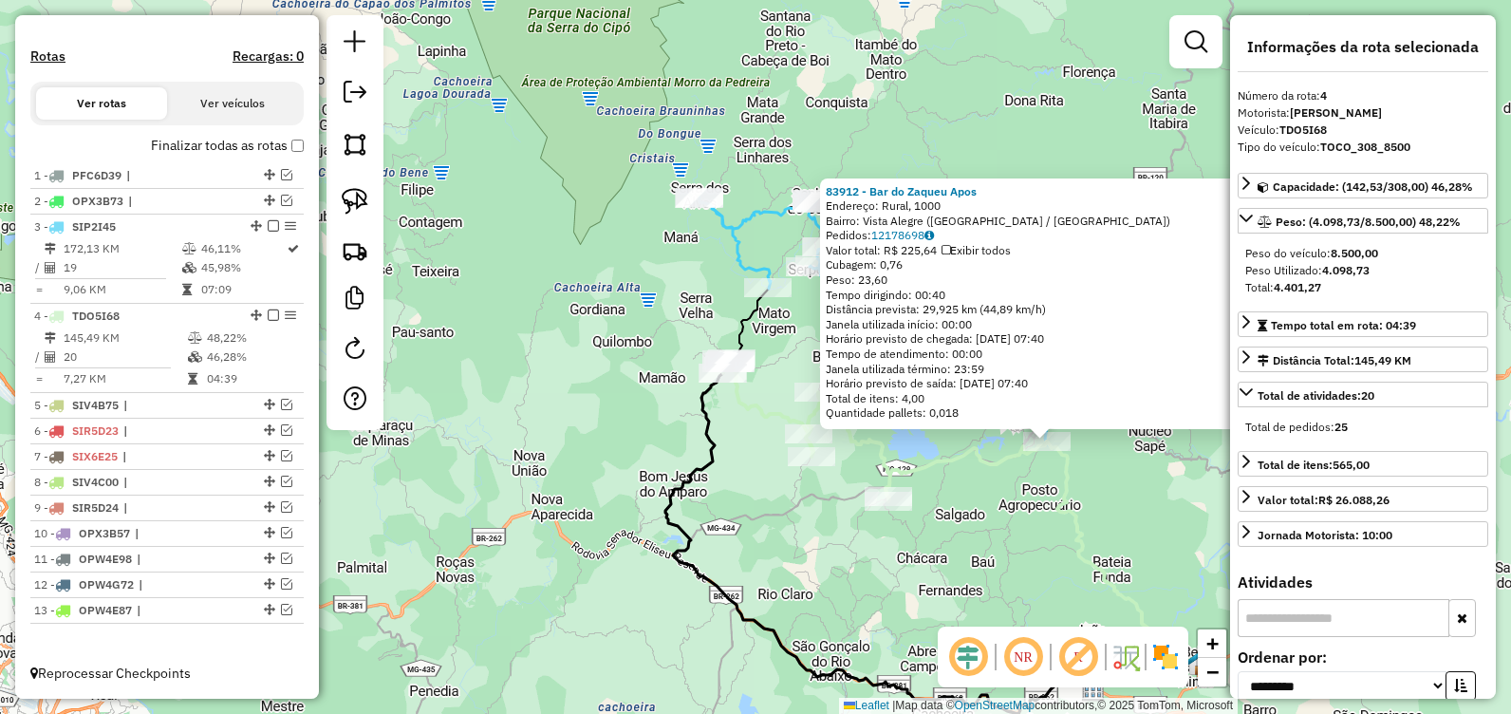
click at [832, 520] on div "83912 - Bar do Zaqueu Apos Endereço: Rural, [GEOGRAPHIC_DATA]: [GEOGRAPHIC_DATA…" at bounding box center [755, 357] width 1511 height 714
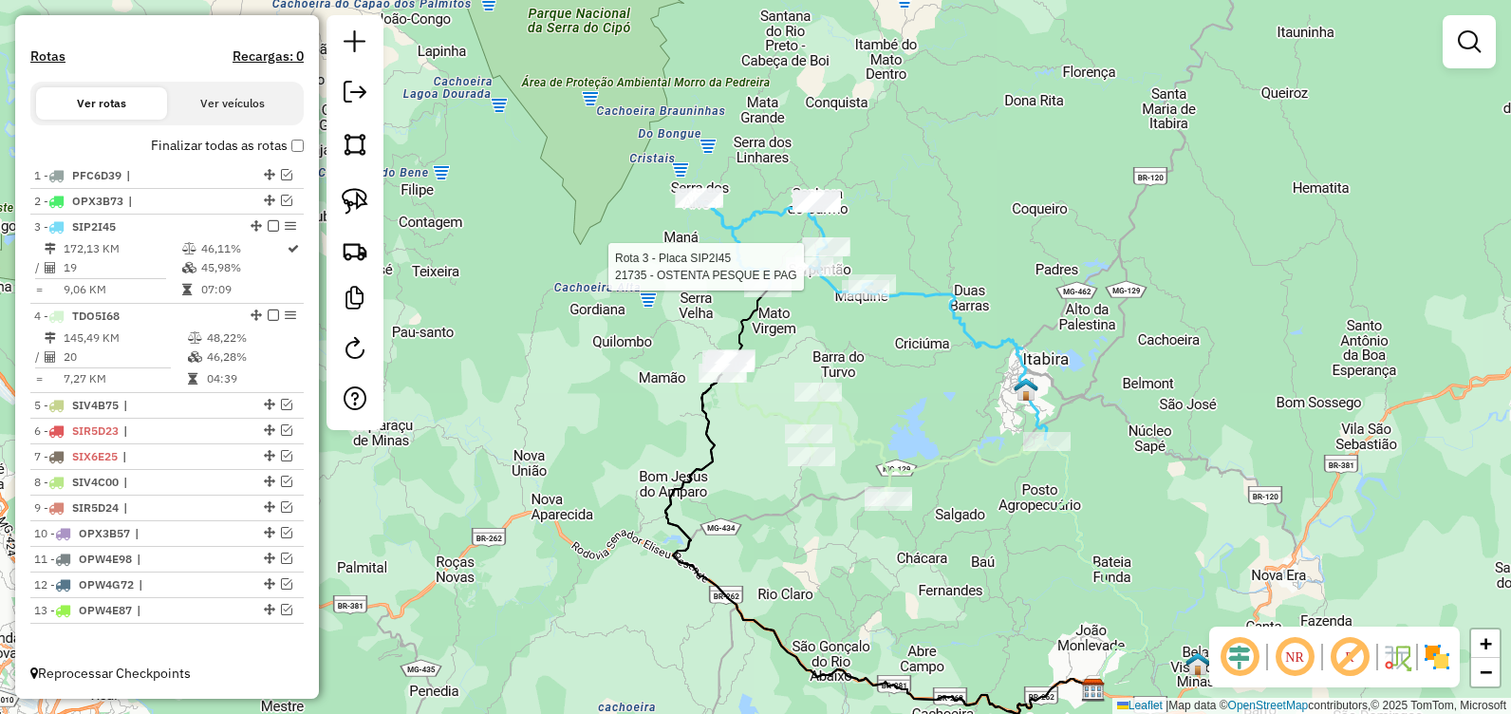
select select "**********"
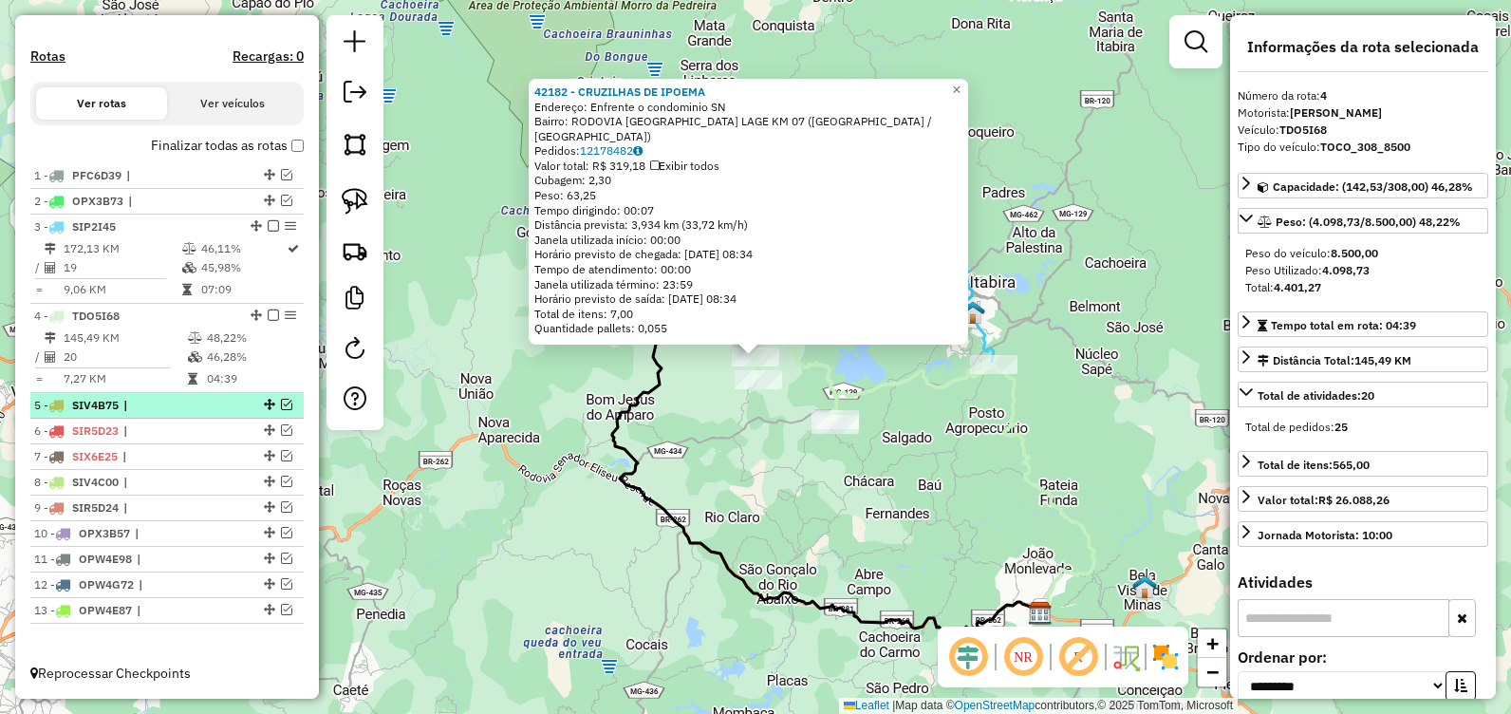
click at [281, 406] on em at bounding box center [286, 404] width 11 height 11
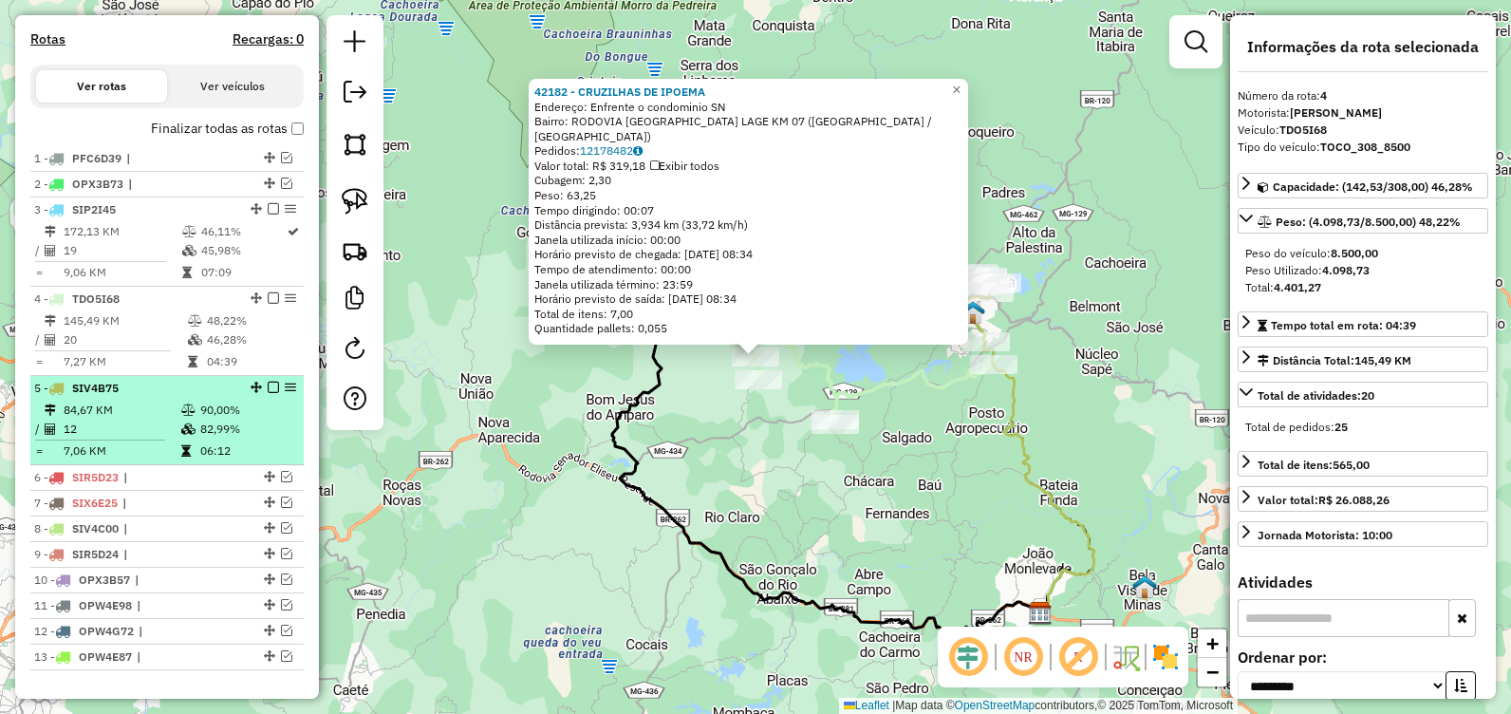
drag, startPoint x: 252, startPoint y: 439, endPoint x: 274, endPoint y: 437, distance: 22.0
click at [252, 438] on td "82,99%" at bounding box center [247, 429] width 96 height 19
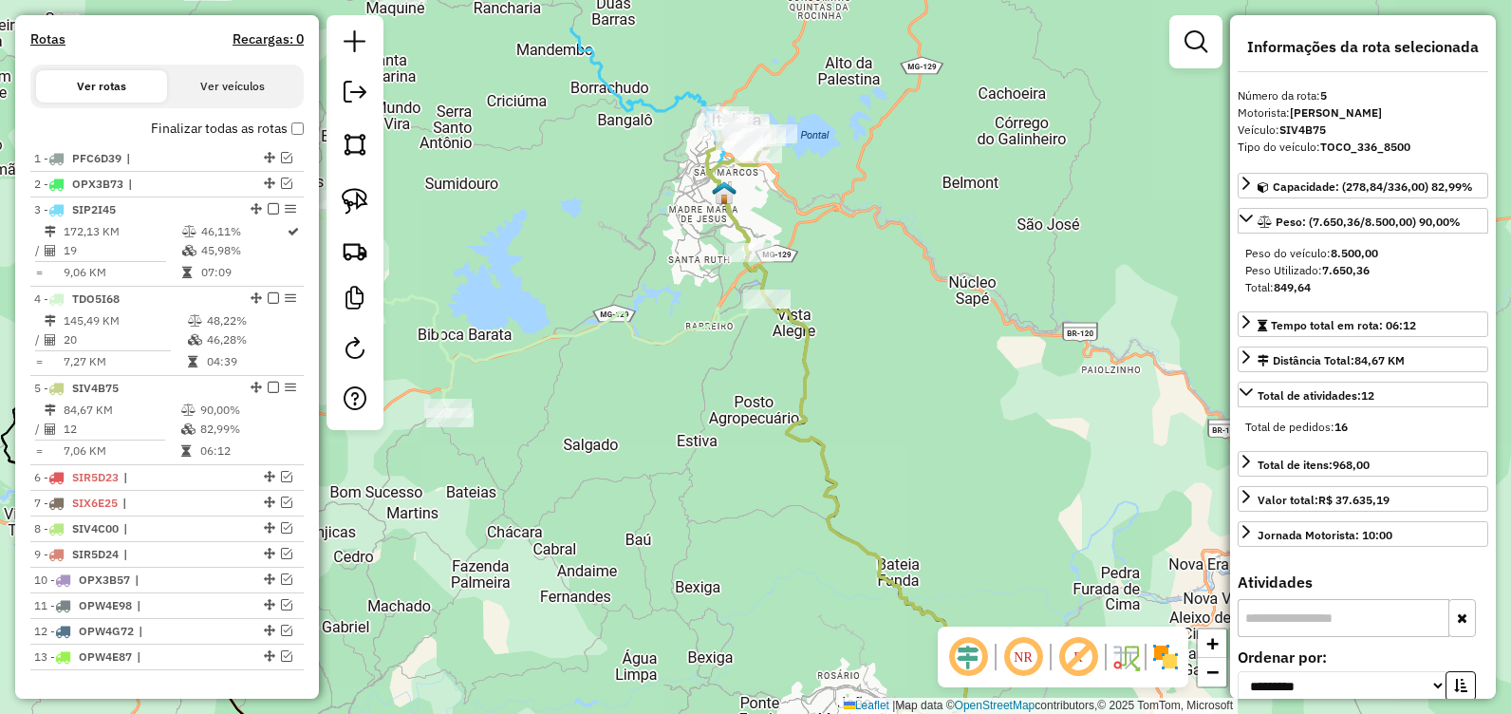
drag, startPoint x: 677, startPoint y: 243, endPoint x: 775, endPoint y: 351, distance: 146.5
click at [774, 356] on div "Janela de atendimento Grade de atendimento Capacidade Transportadoras Veículos …" at bounding box center [755, 357] width 1511 height 714
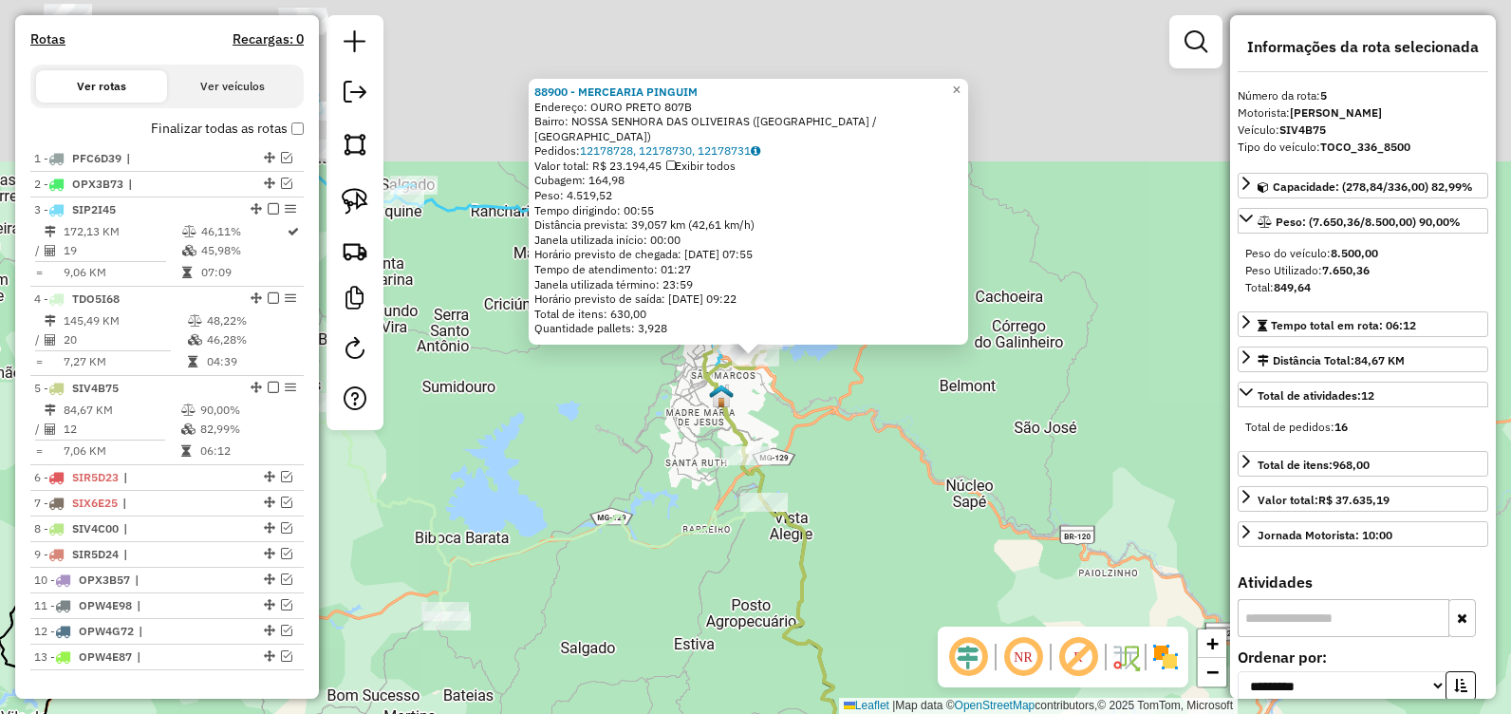
scroll to position [650, 0]
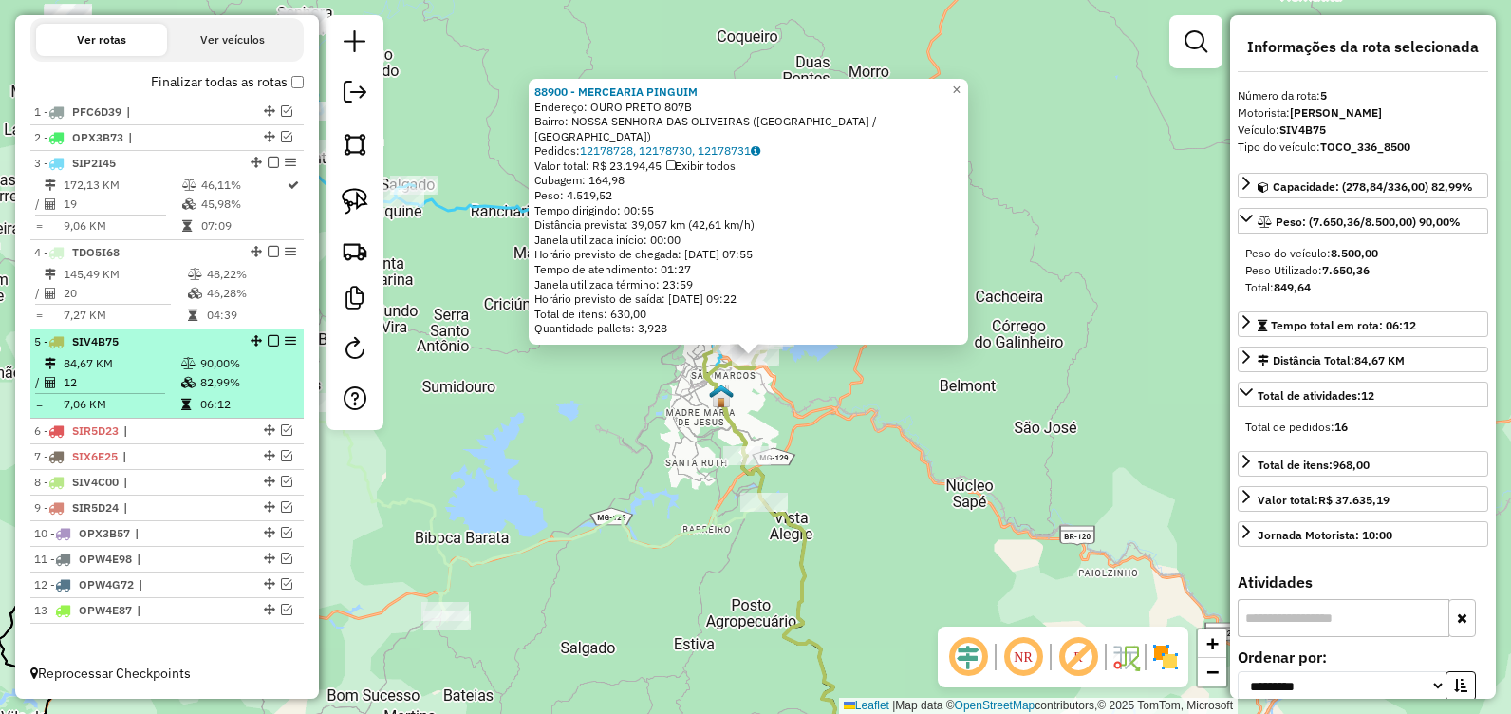
click at [268, 342] on em at bounding box center [273, 340] width 11 height 11
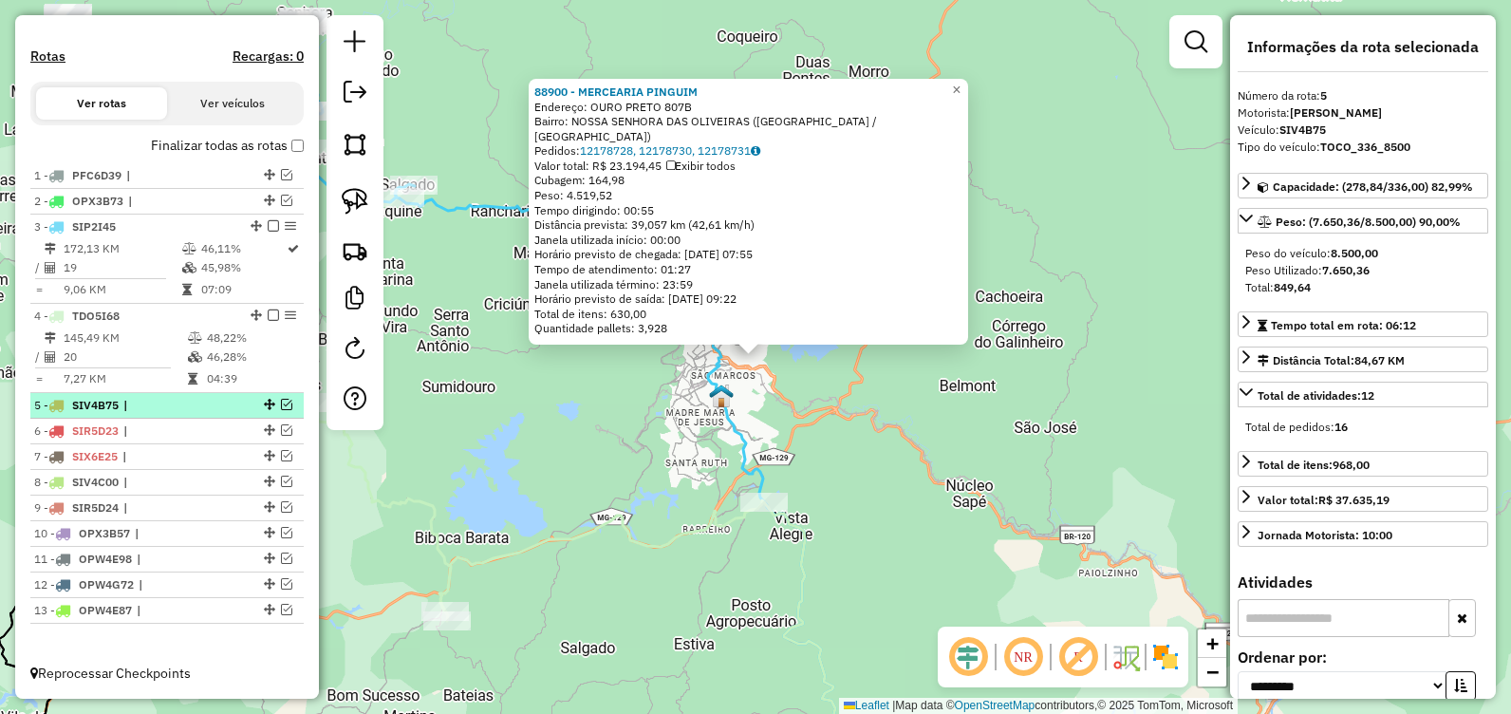
scroll to position [587, 0]
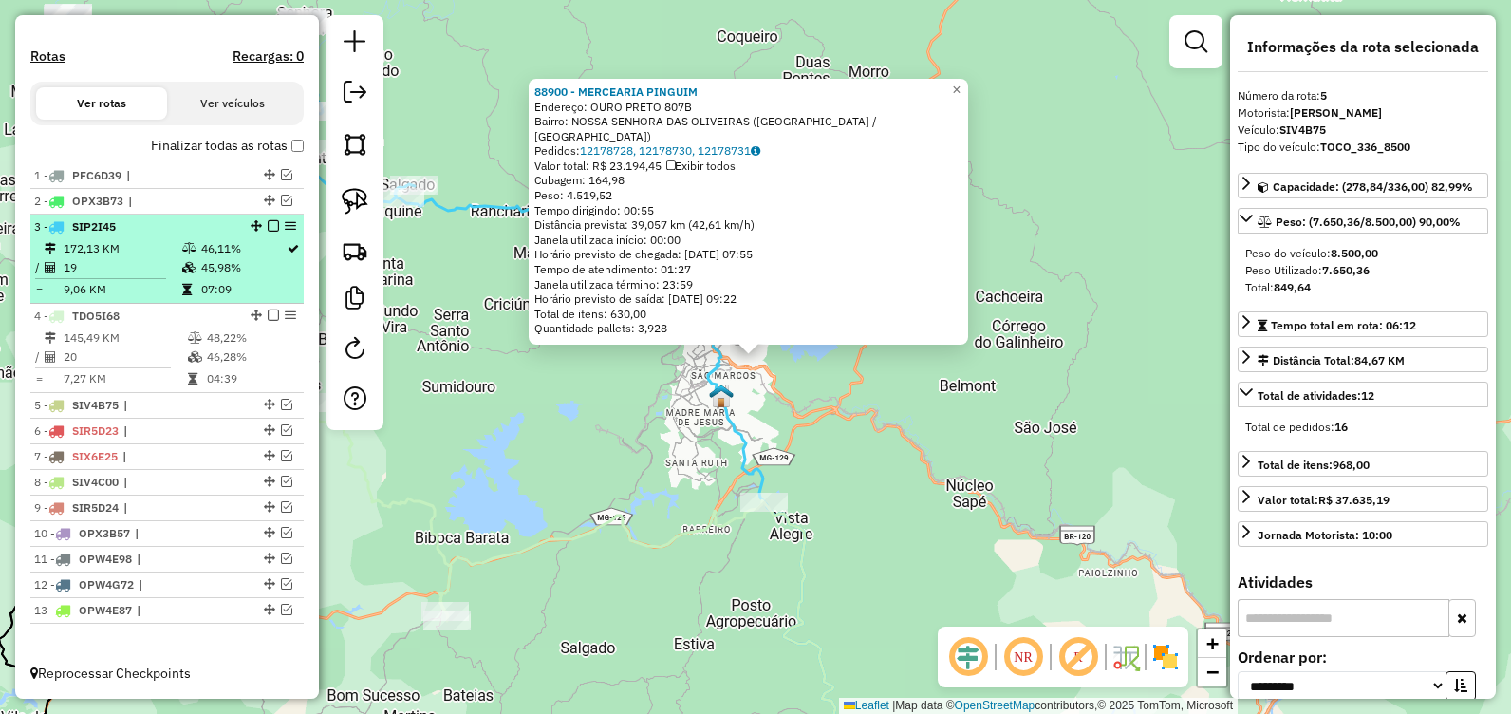
drag, startPoint x: 260, startPoint y: 227, endPoint x: 265, endPoint y: 252, distance: 26.1
click at [261, 229] on div at bounding box center [267, 225] width 57 height 11
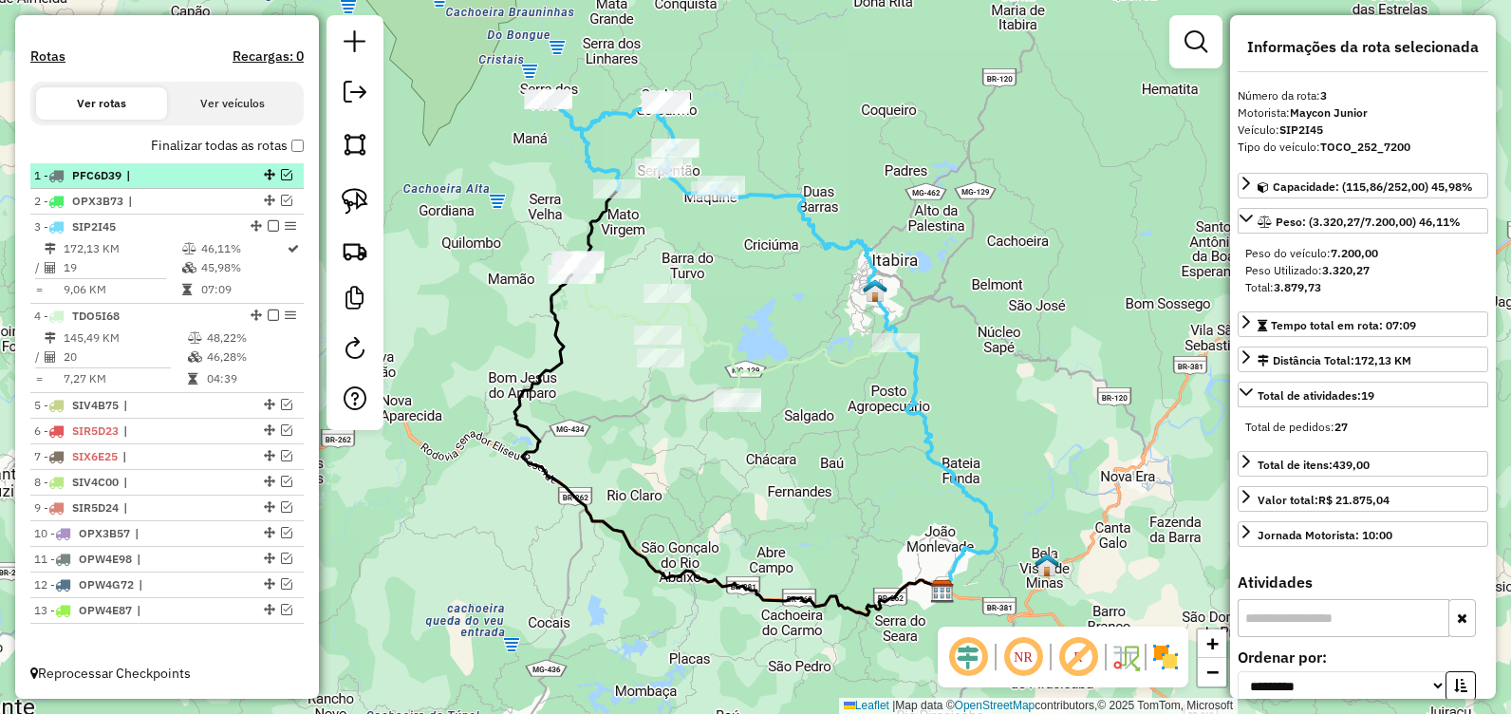
click at [270, 226] on em at bounding box center [273, 225] width 11 height 11
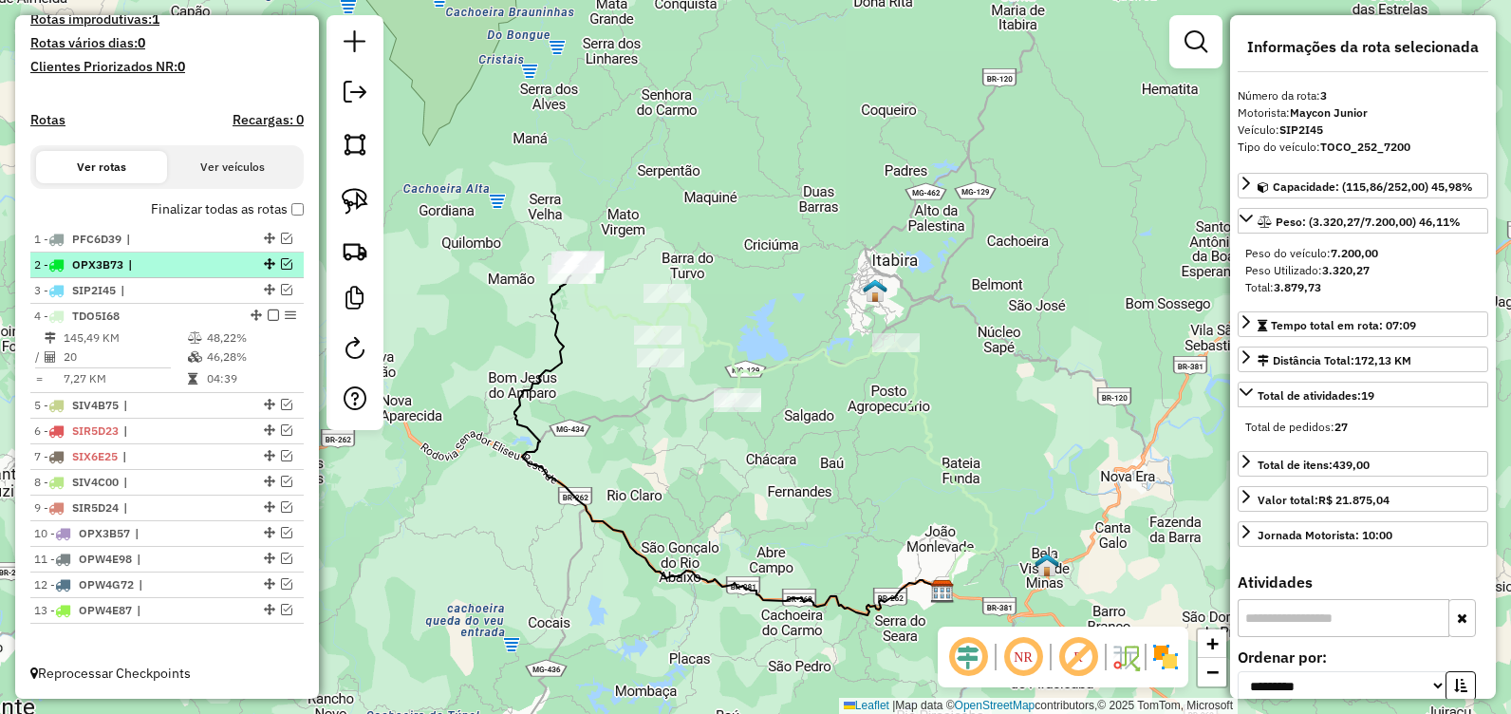
scroll to position [523, 0]
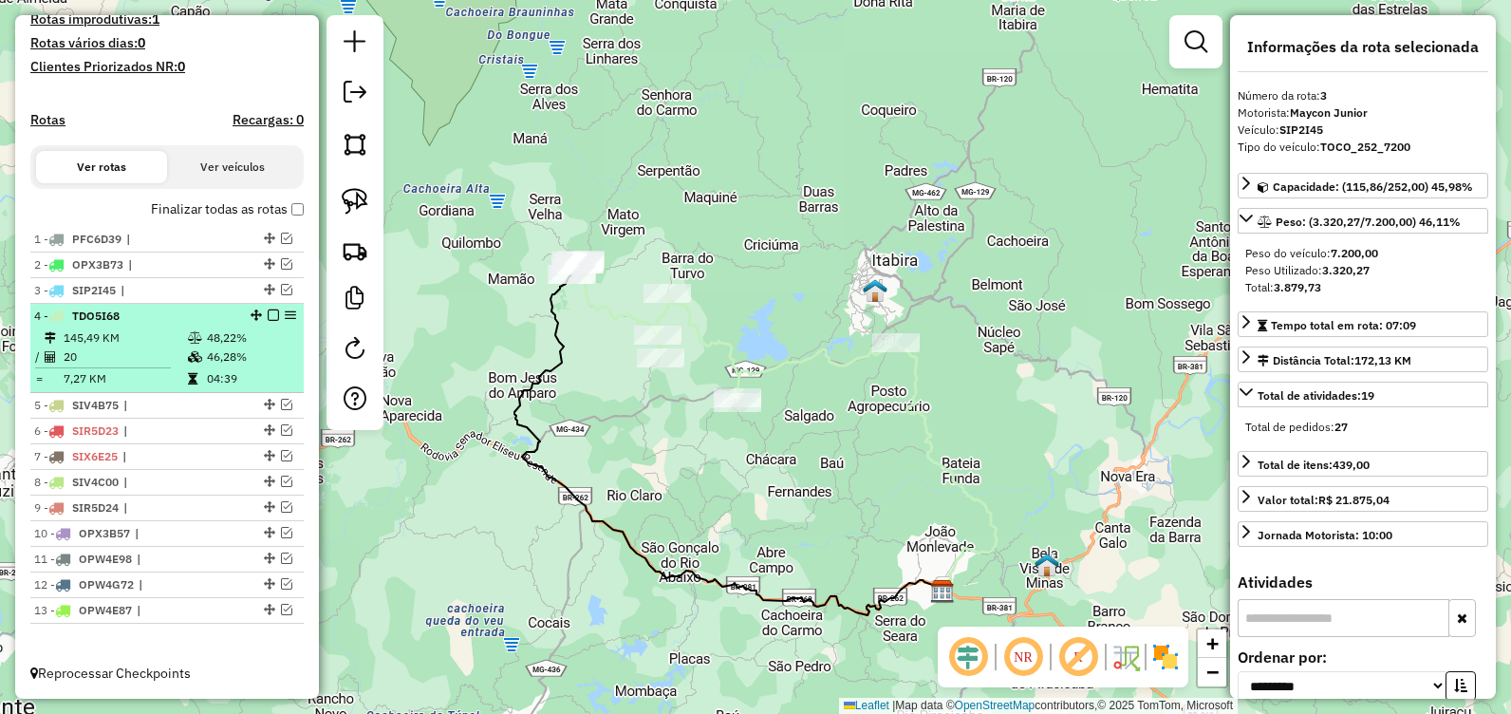
click at [270, 312] on em at bounding box center [273, 314] width 11 height 11
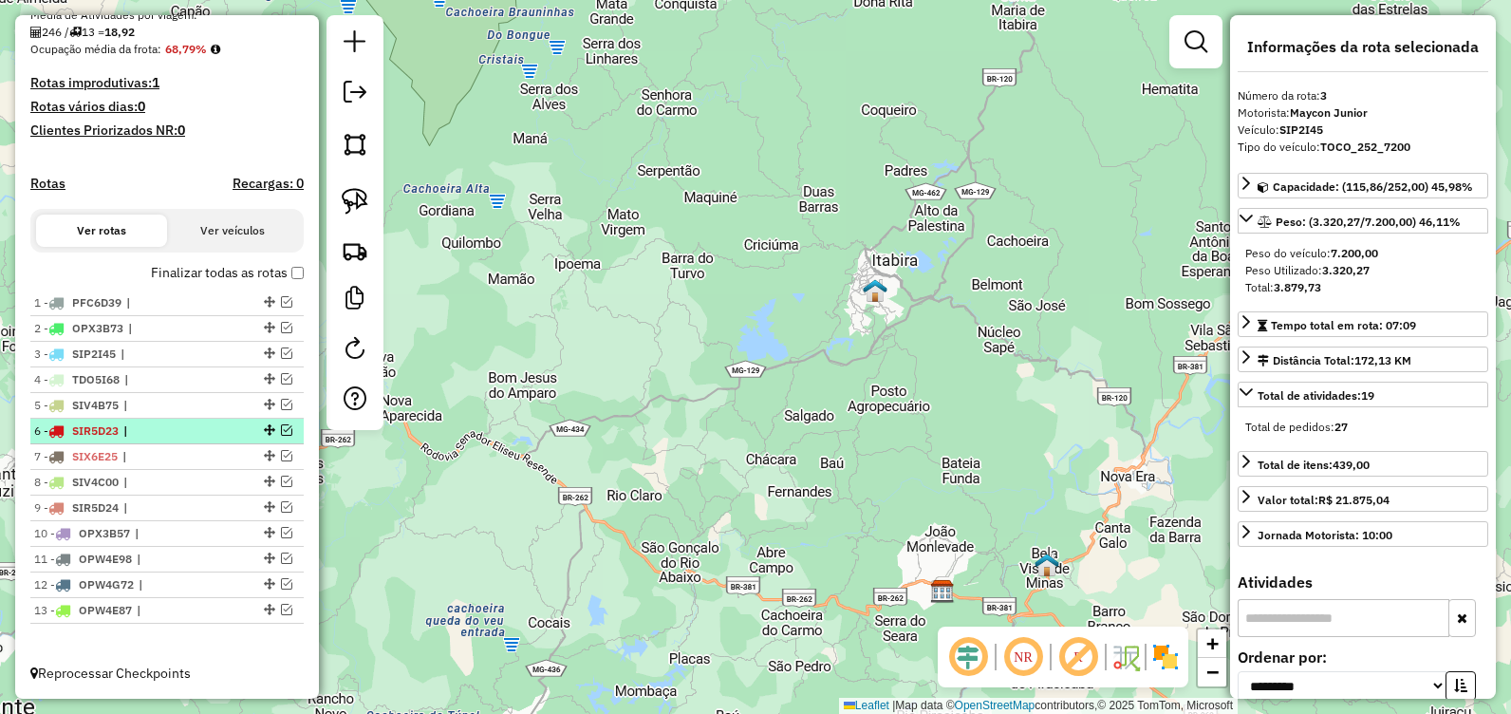
click at [283, 431] on em at bounding box center [286, 429] width 11 height 11
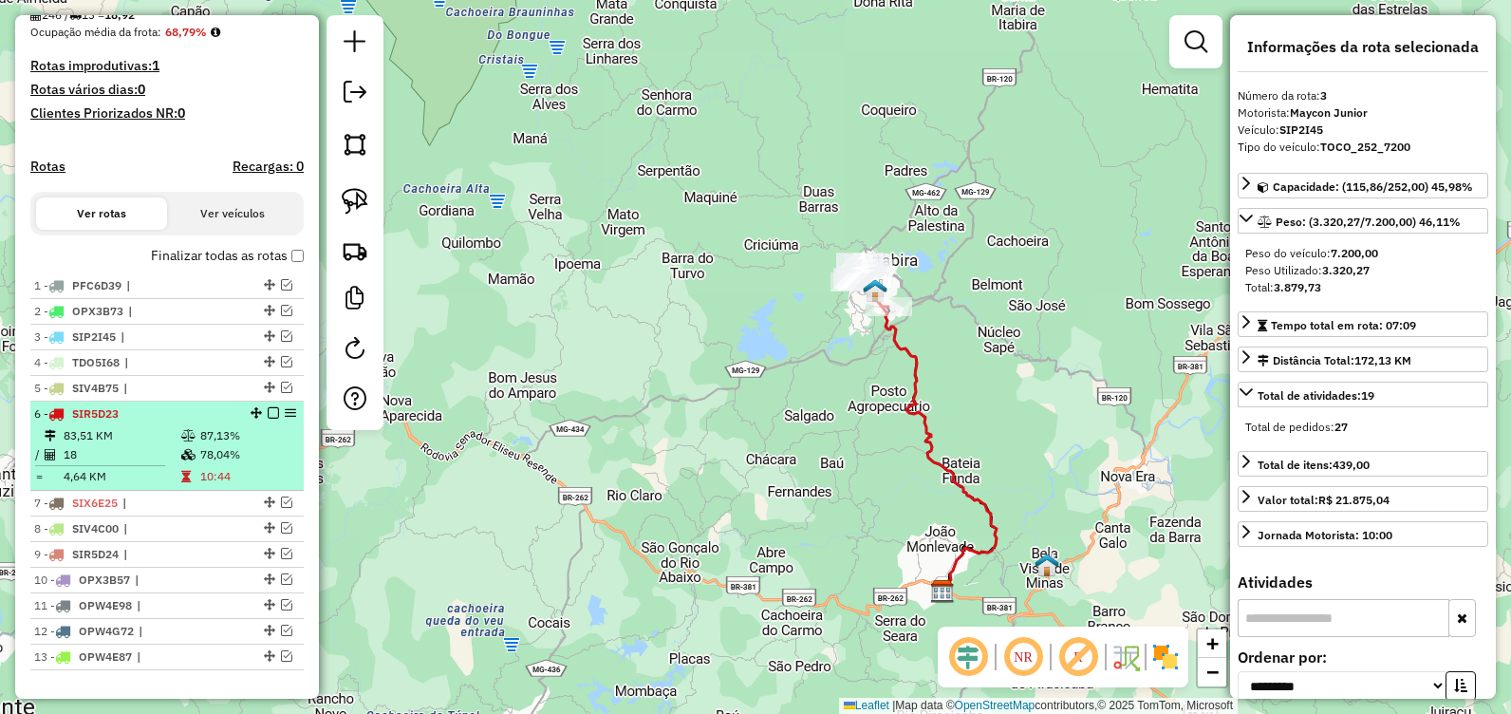
scroll to position [523, 0]
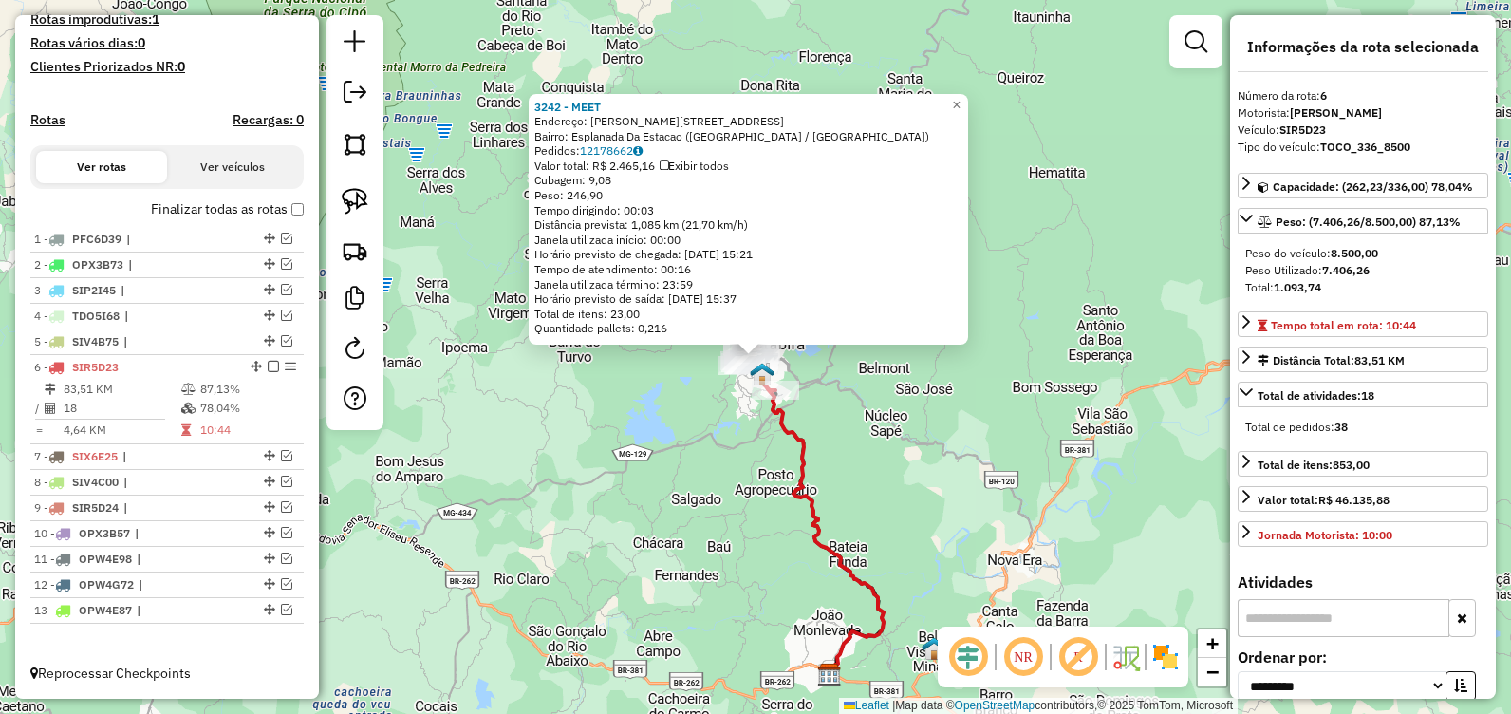
click at [627, 478] on div "3242 - MEET Endereço: [GEOGRAPHIC_DATA], 8 Bairro: Esplanada Da Estacao ([GEOGR…" at bounding box center [755, 357] width 1511 height 714
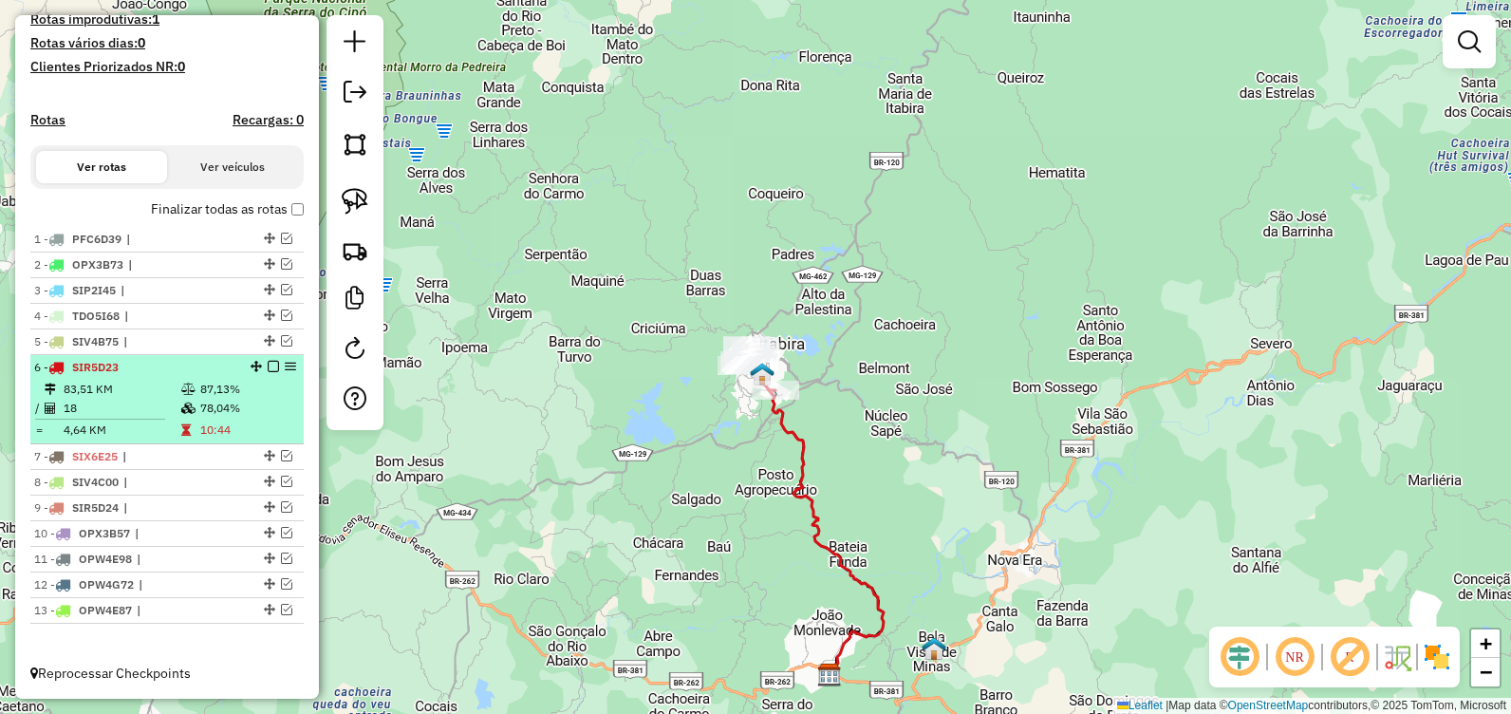
click at [268, 368] on em at bounding box center [273, 366] width 11 height 11
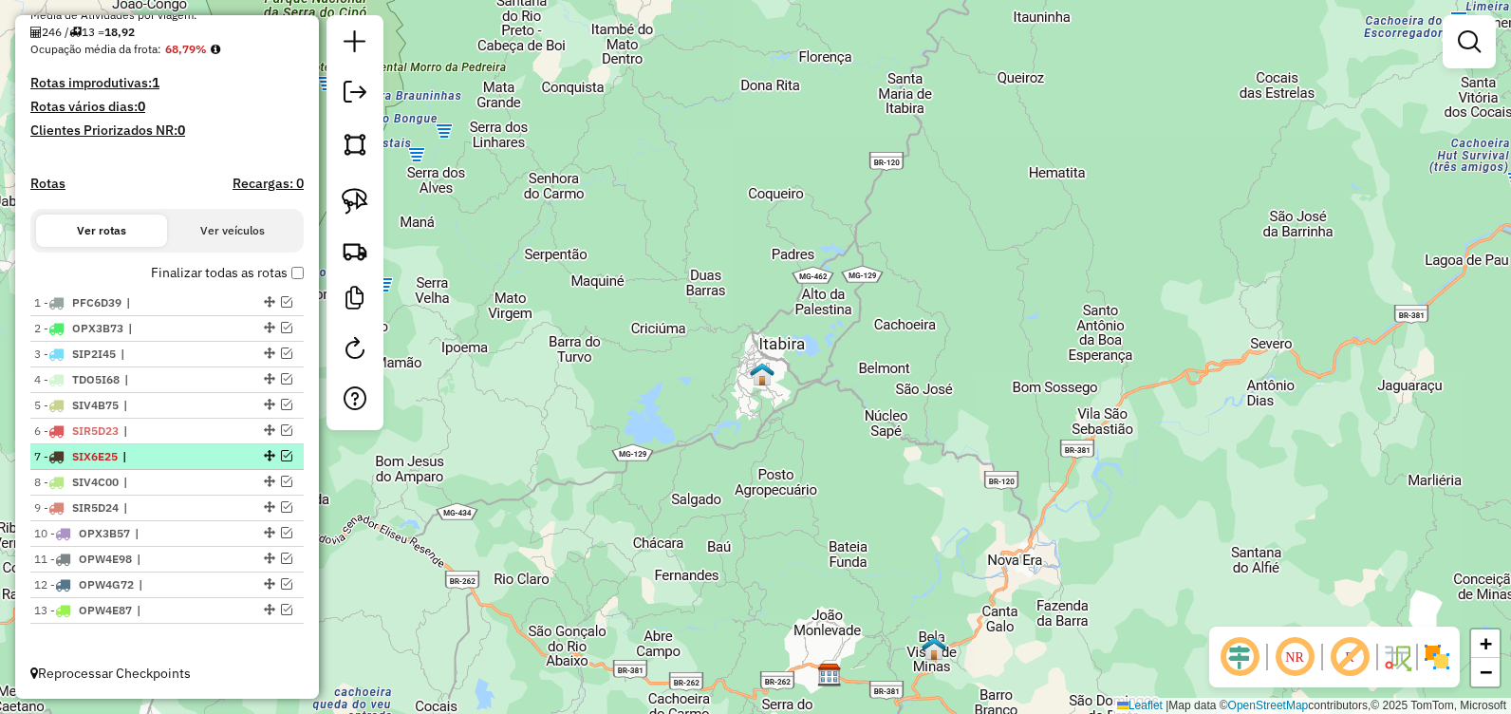
click at [282, 458] on em at bounding box center [286, 455] width 11 height 11
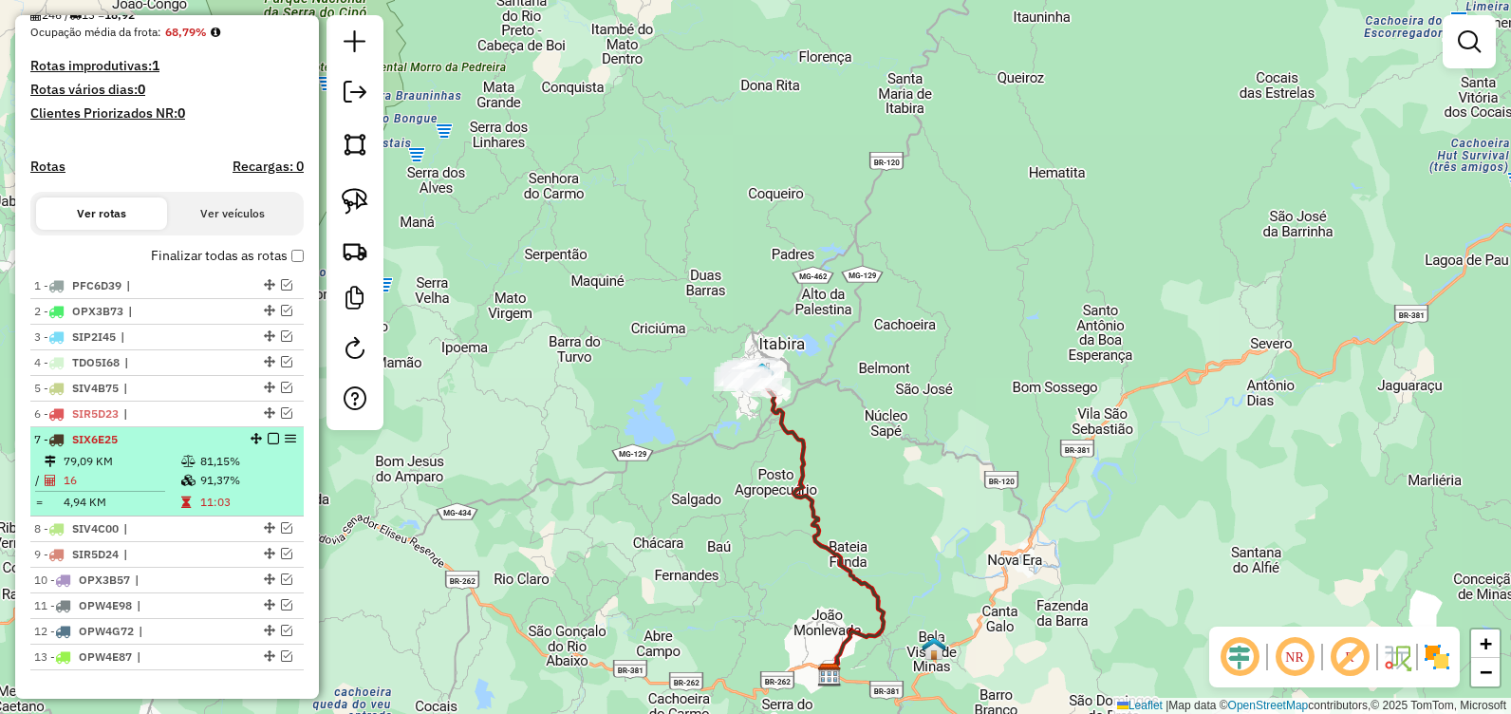
scroll to position [523, 0]
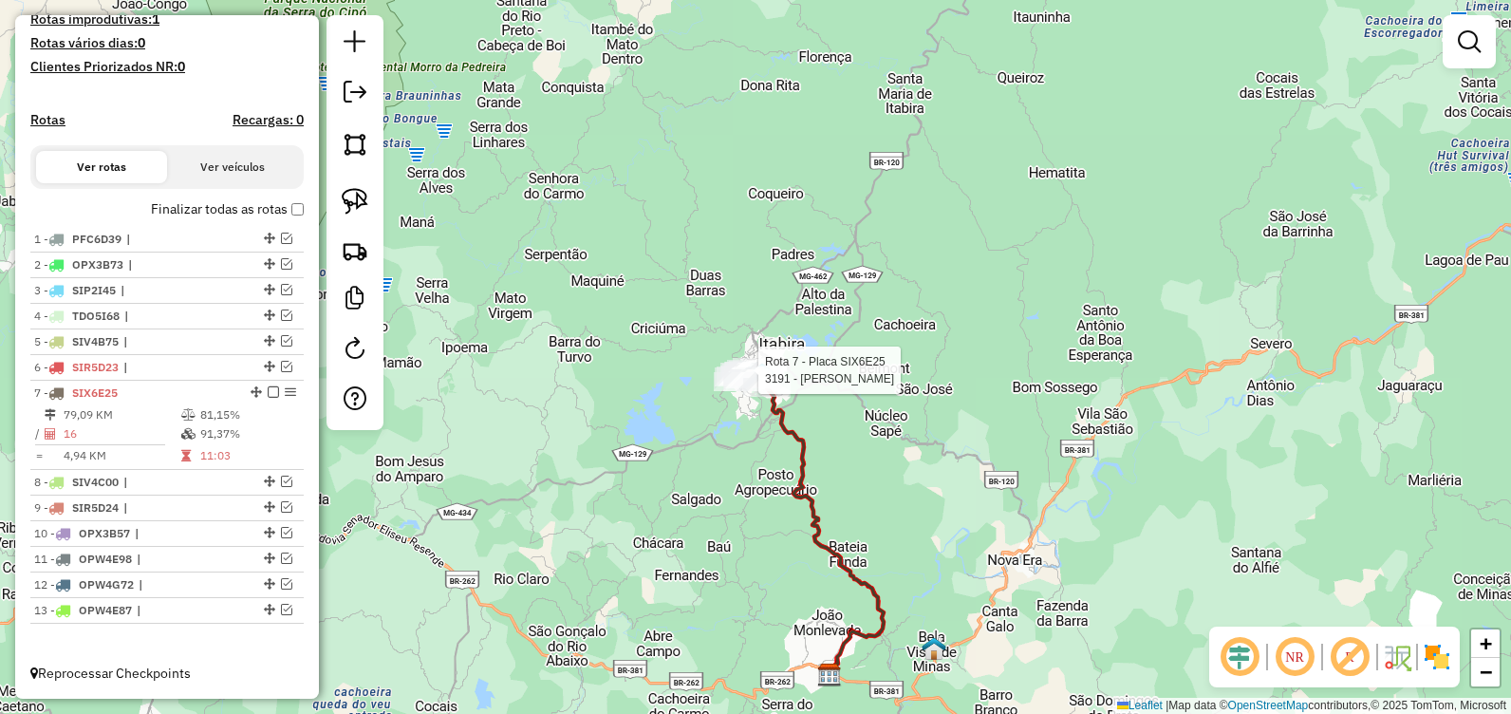
select select "**********"
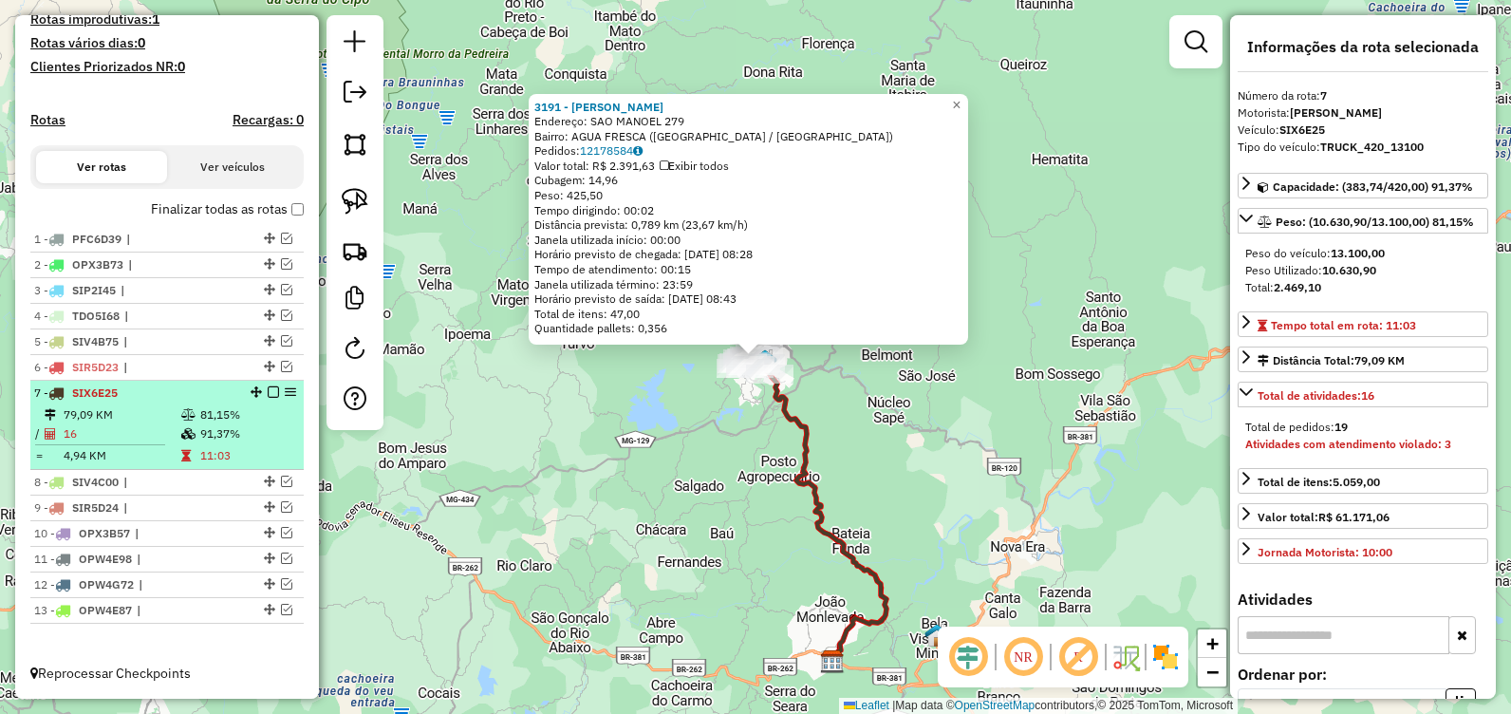
click at [268, 392] on em at bounding box center [273, 391] width 11 height 11
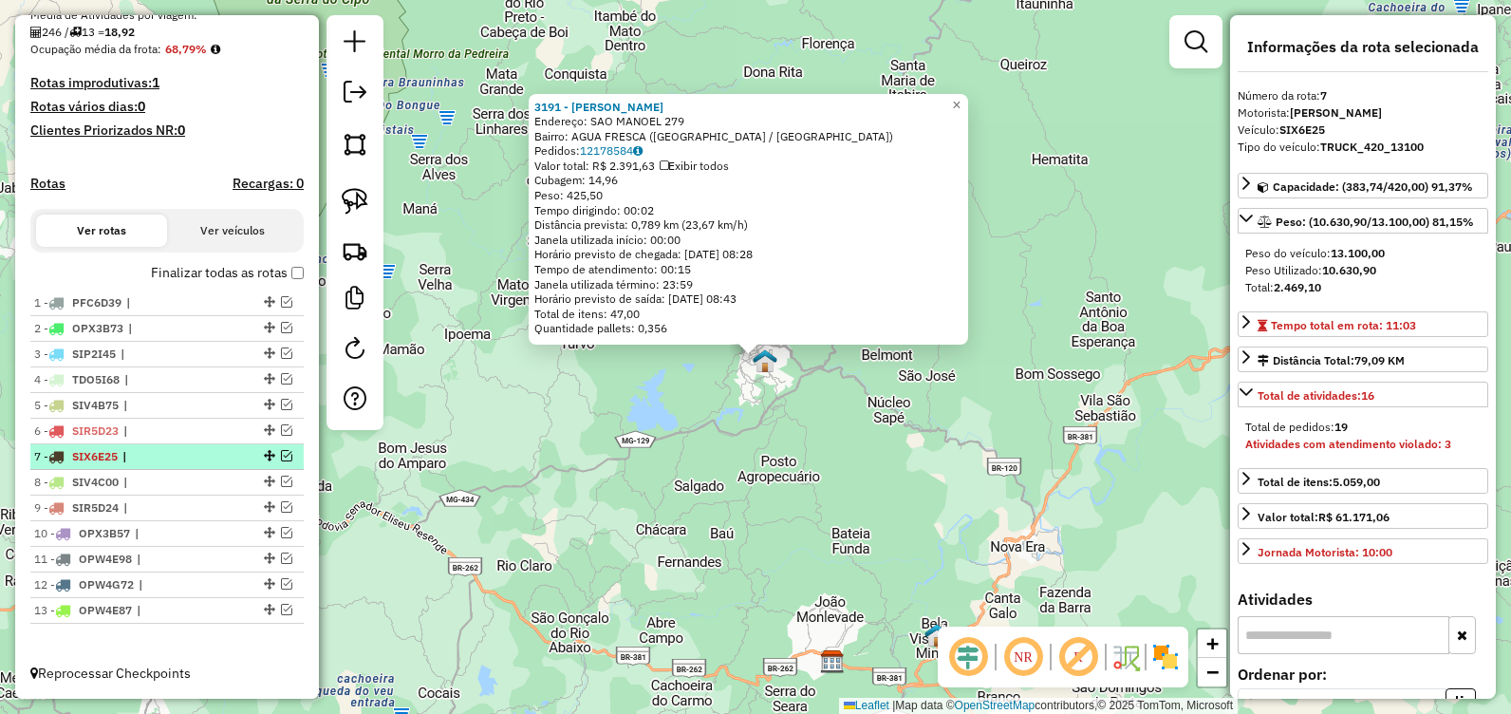
scroll to position [459, 0]
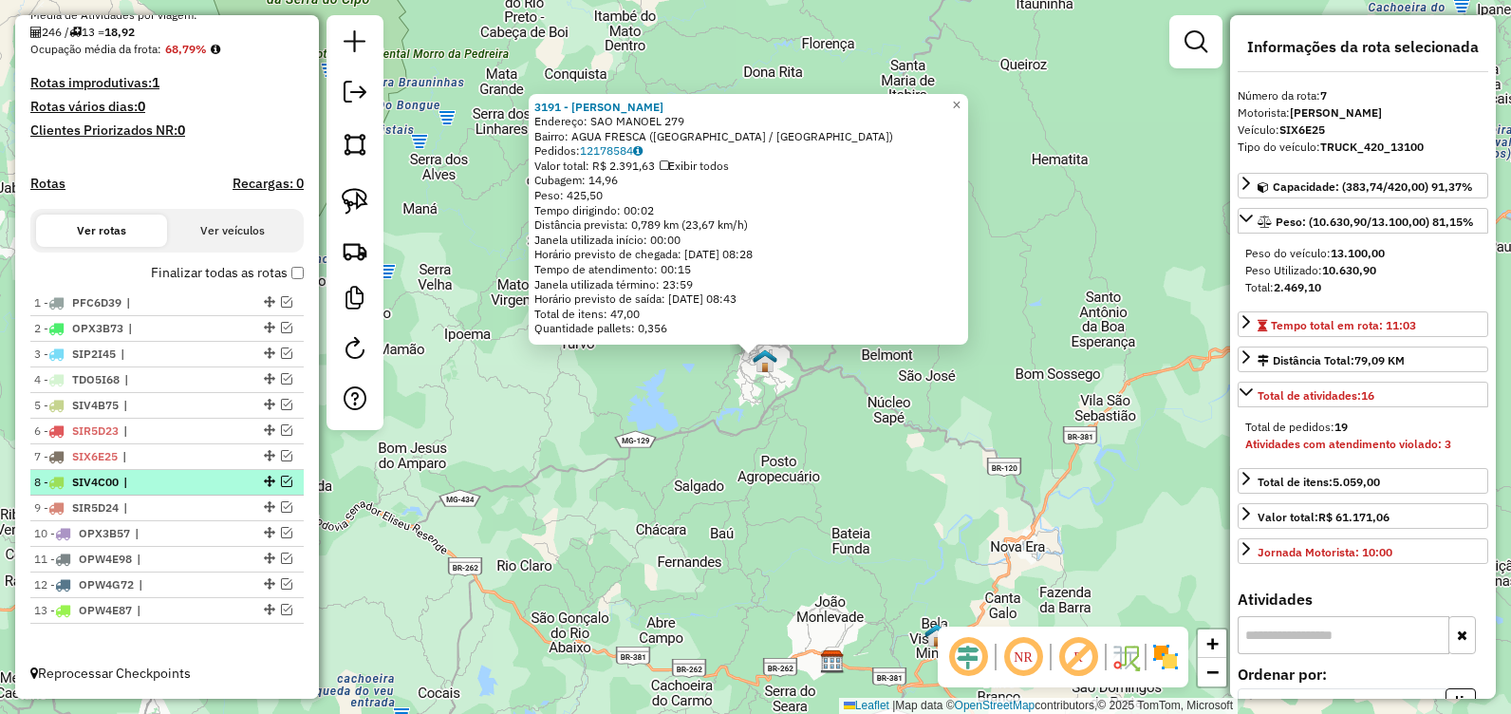
click at [281, 483] on em at bounding box center [286, 481] width 11 height 11
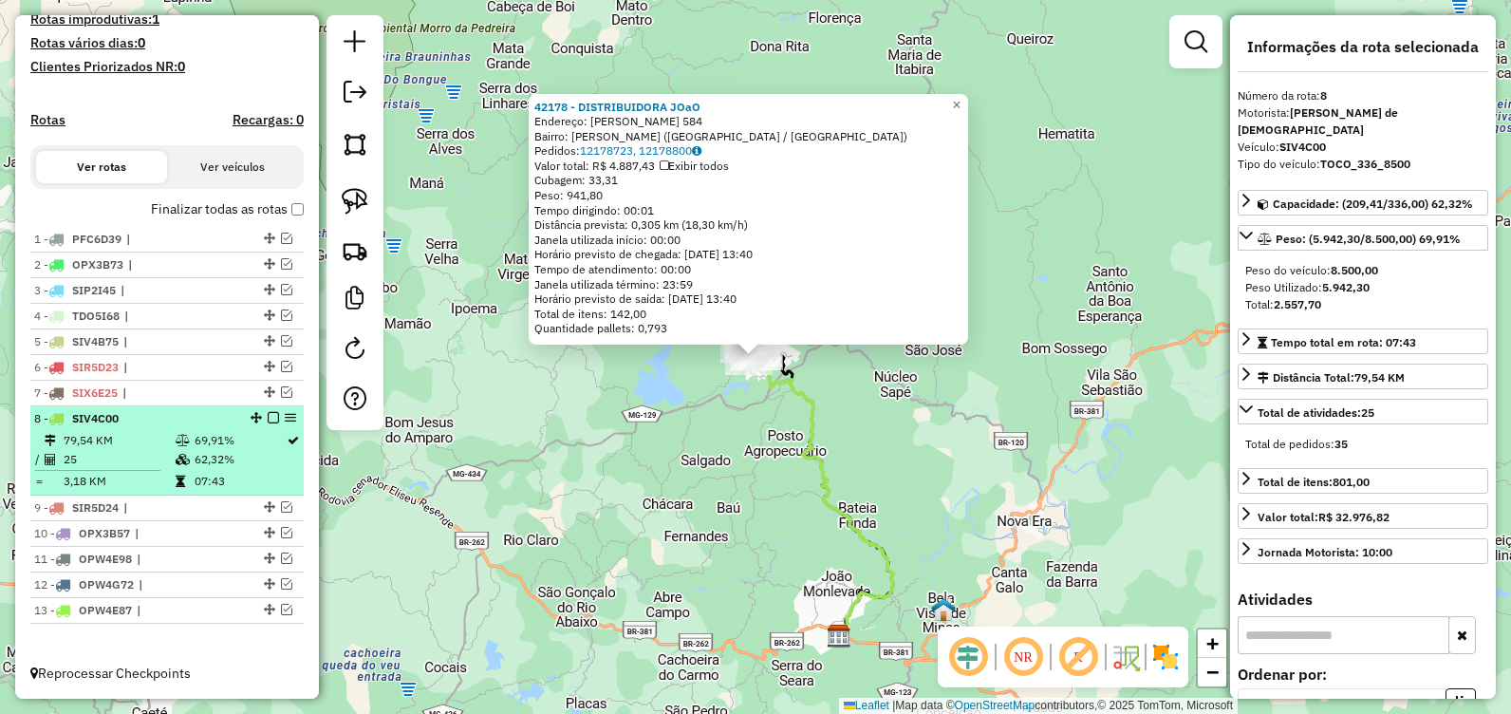
click at [269, 419] on em at bounding box center [273, 417] width 11 height 11
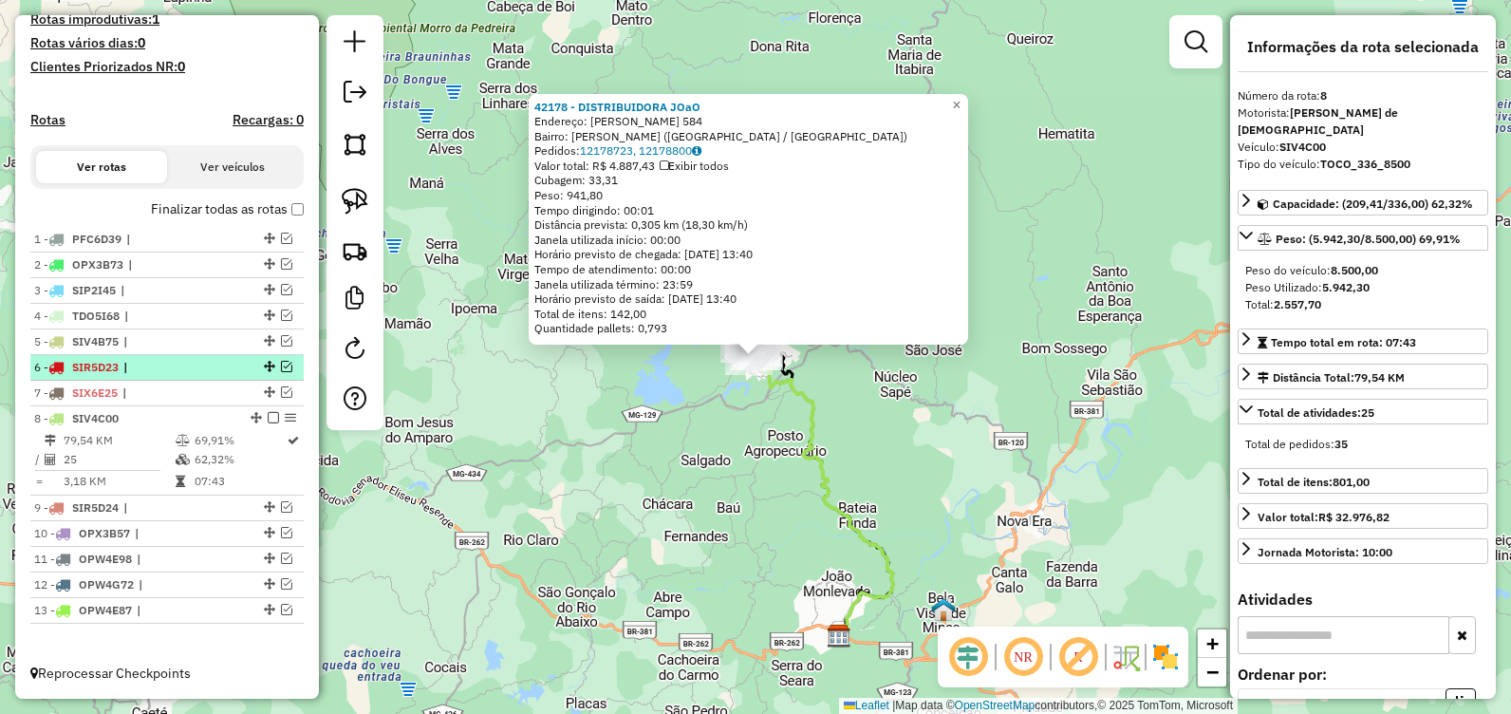
scroll to position [459, 0]
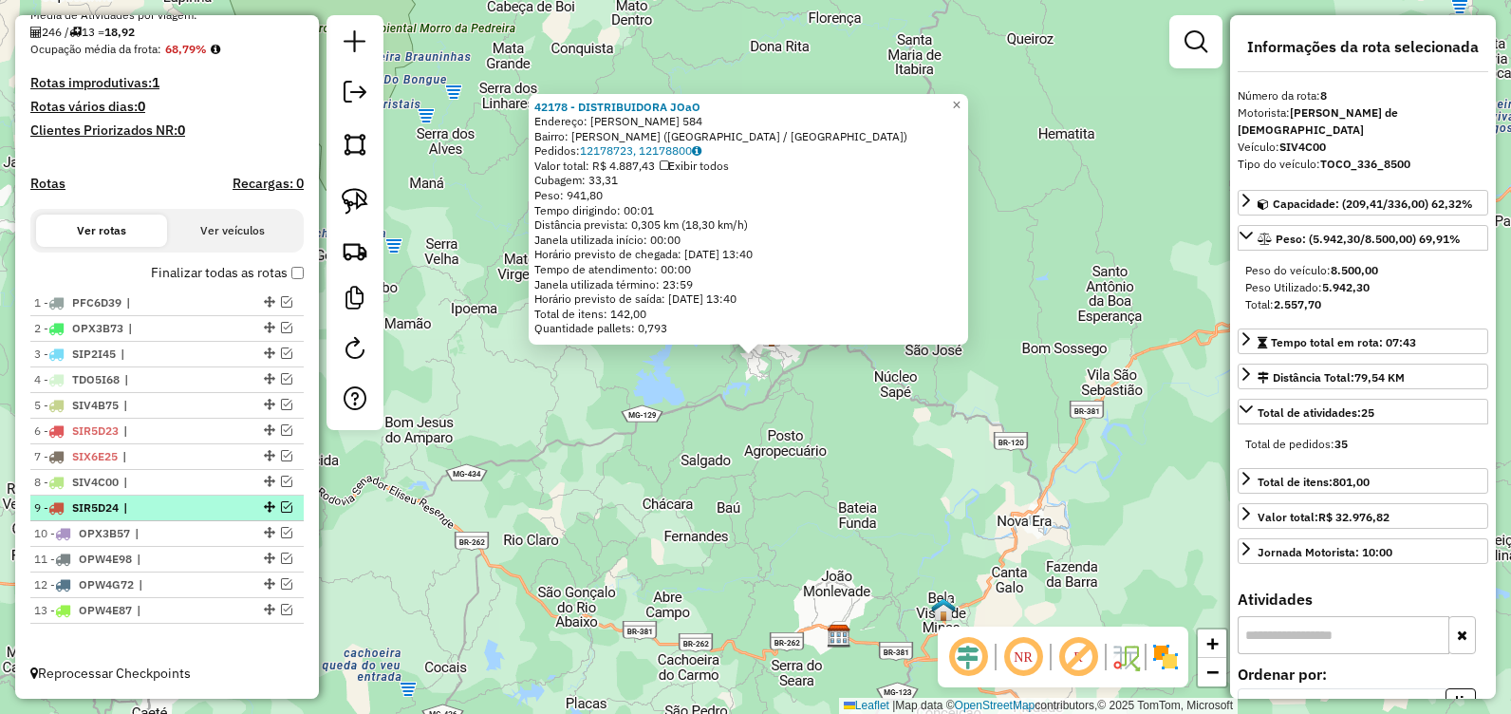
click at [283, 507] on em at bounding box center [286, 506] width 11 height 11
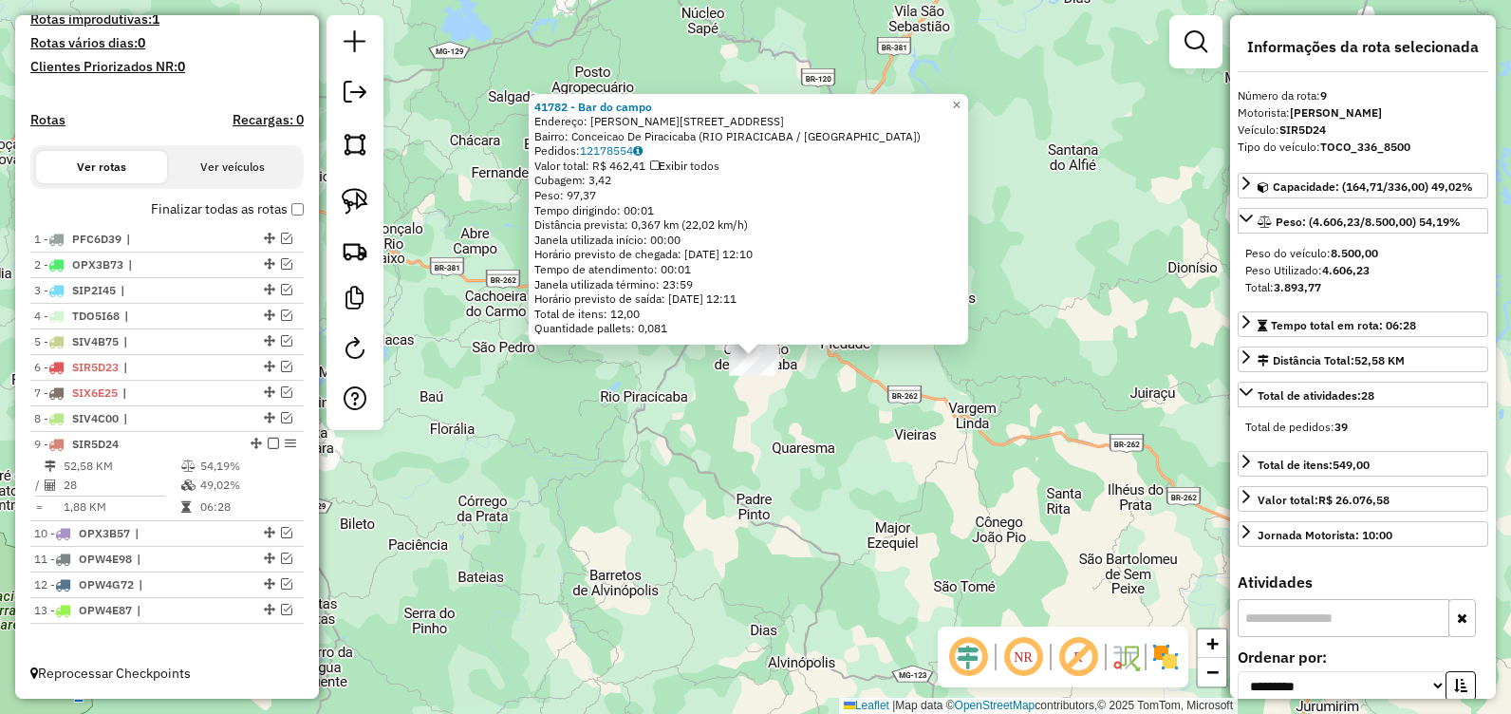
click at [875, 408] on div "41782 - Bar do campo Endereço: [PERSON_NAME][STREET_ADDRESS] Bairro: Conceicao …" at bounding box center [755, 357] width 1511 height 714
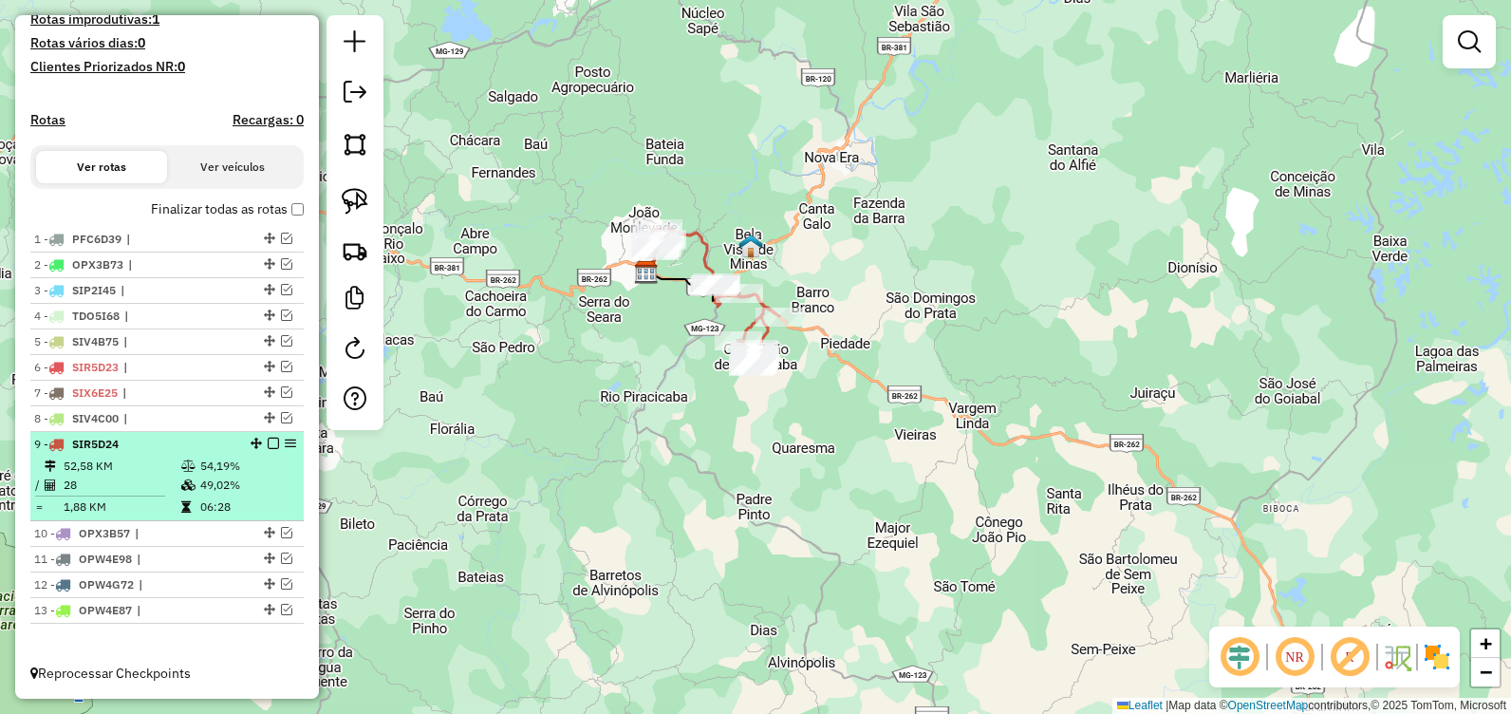
click at [268, 441] on em at bounding box center [273, 443] width 11 height 11
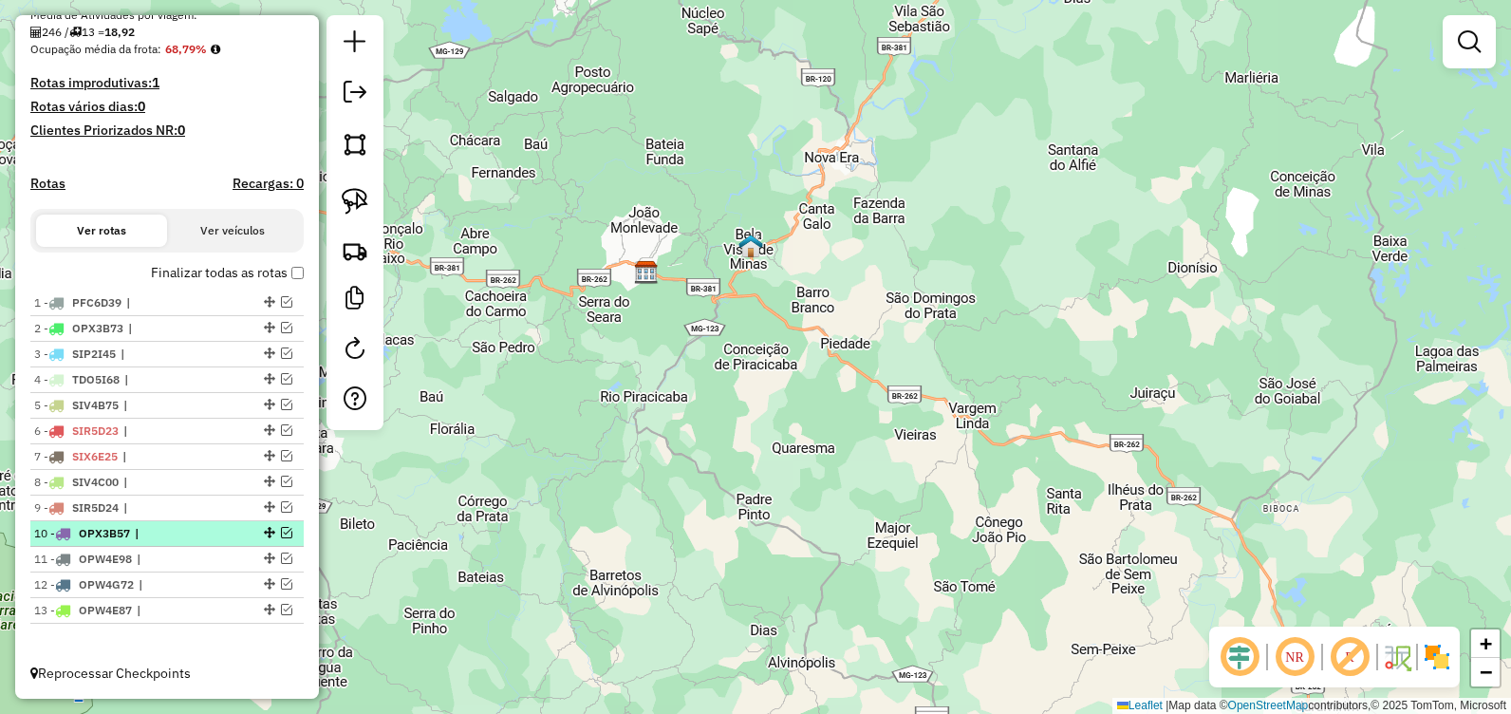
click at [282, 537] on em at bounding box center [286, 532] width 11 height 11
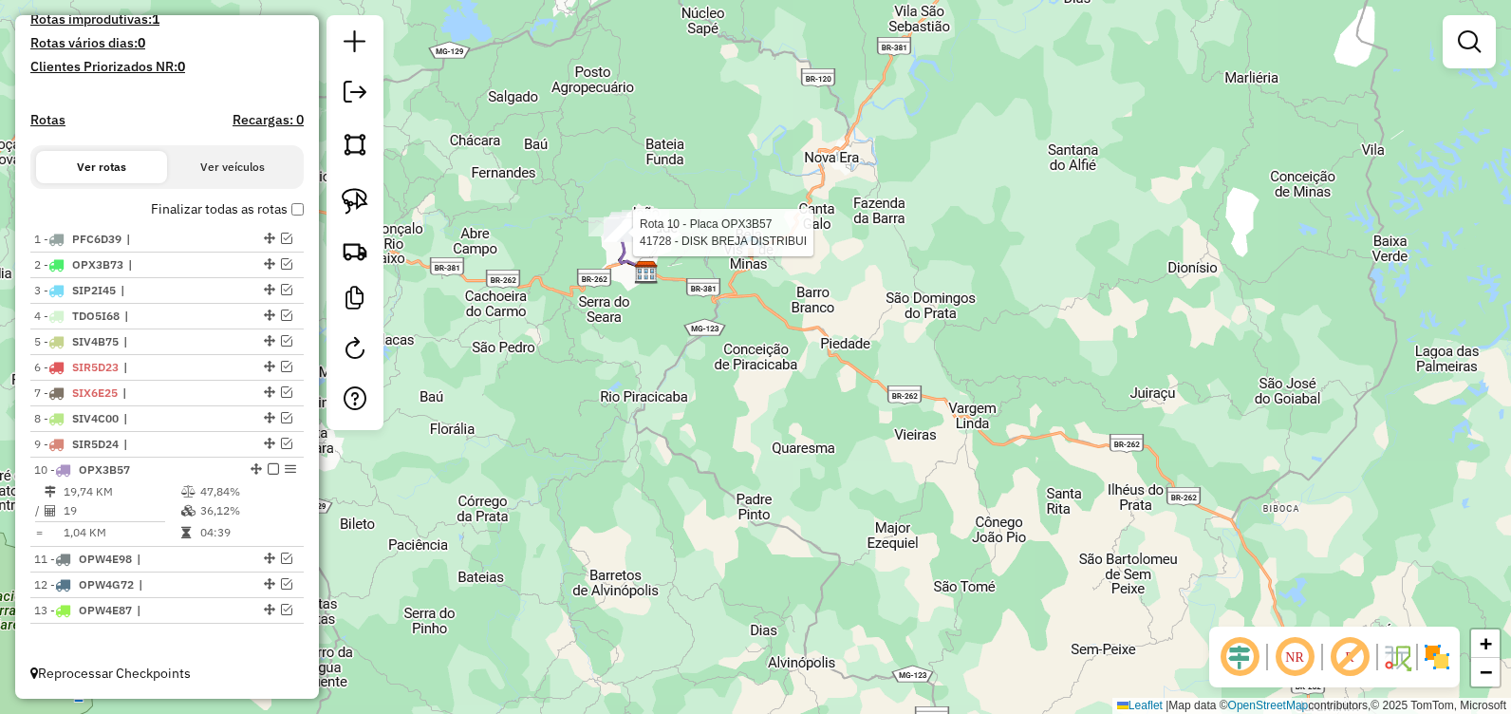
select select "**********"
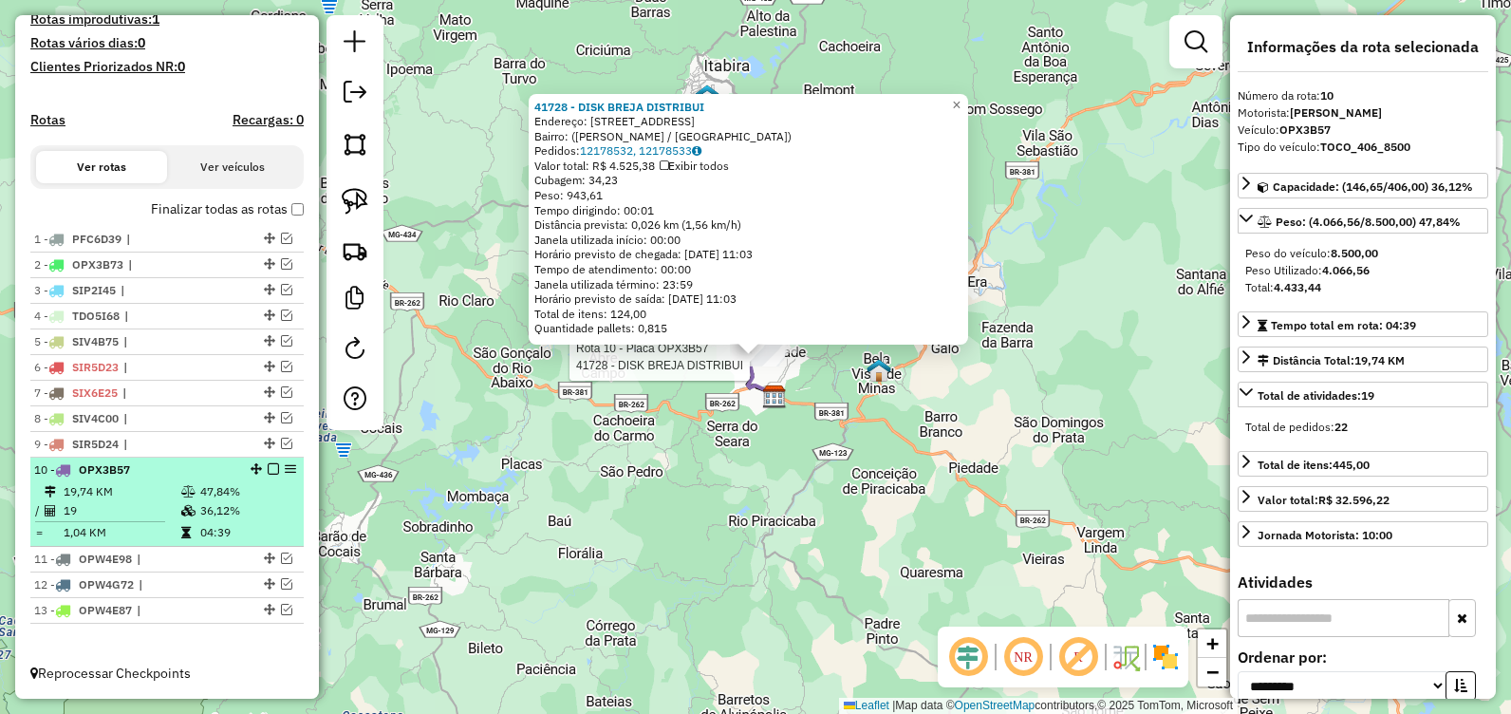
click at [281, 509] on td "36,12%" at bounding box center [247, 510] width 96 height 19
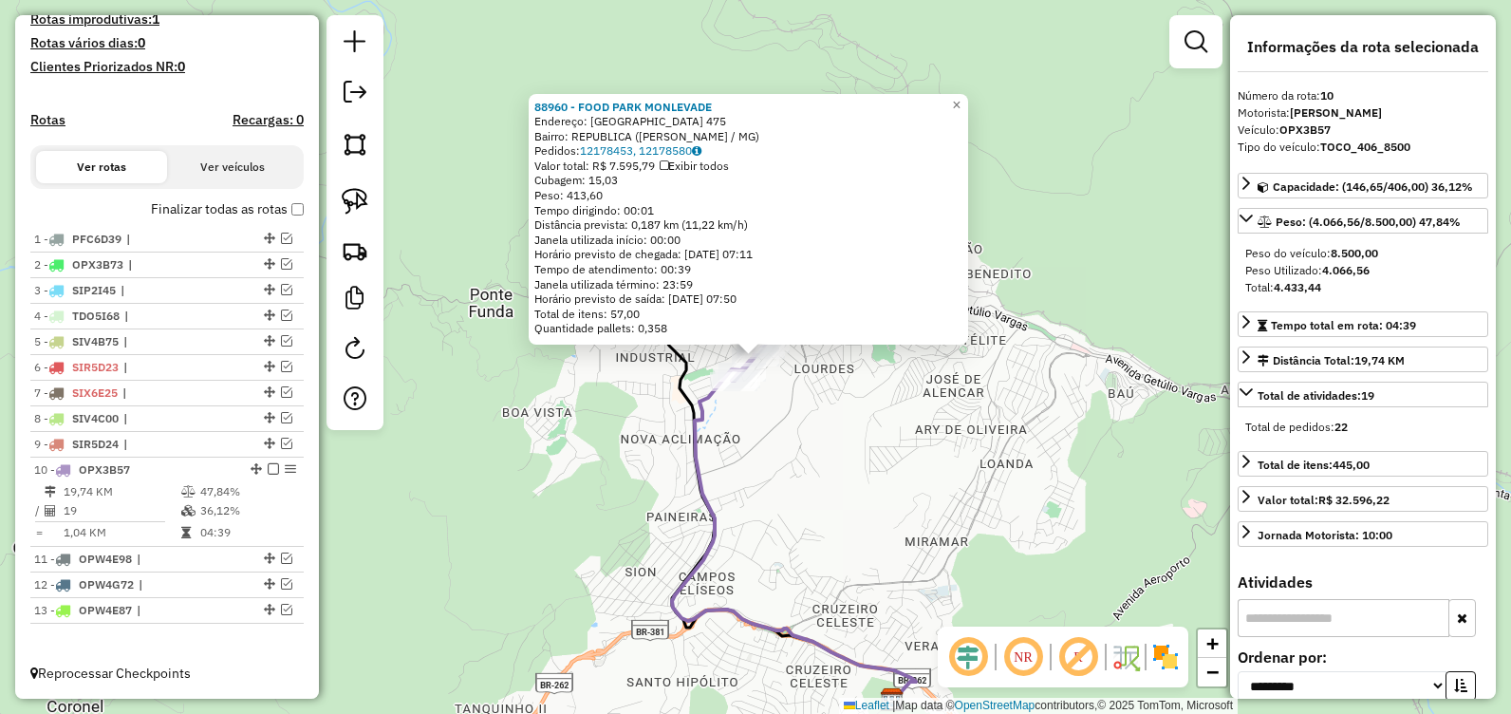
click at [608, 598] on div "88960 - FOOD PARK MONLEVADE Endereço: [GEOGRAPHIC_DATA] 475 Bairro: REPUBLICA (…" at bounding box center [755, 357] width 1511 height 714
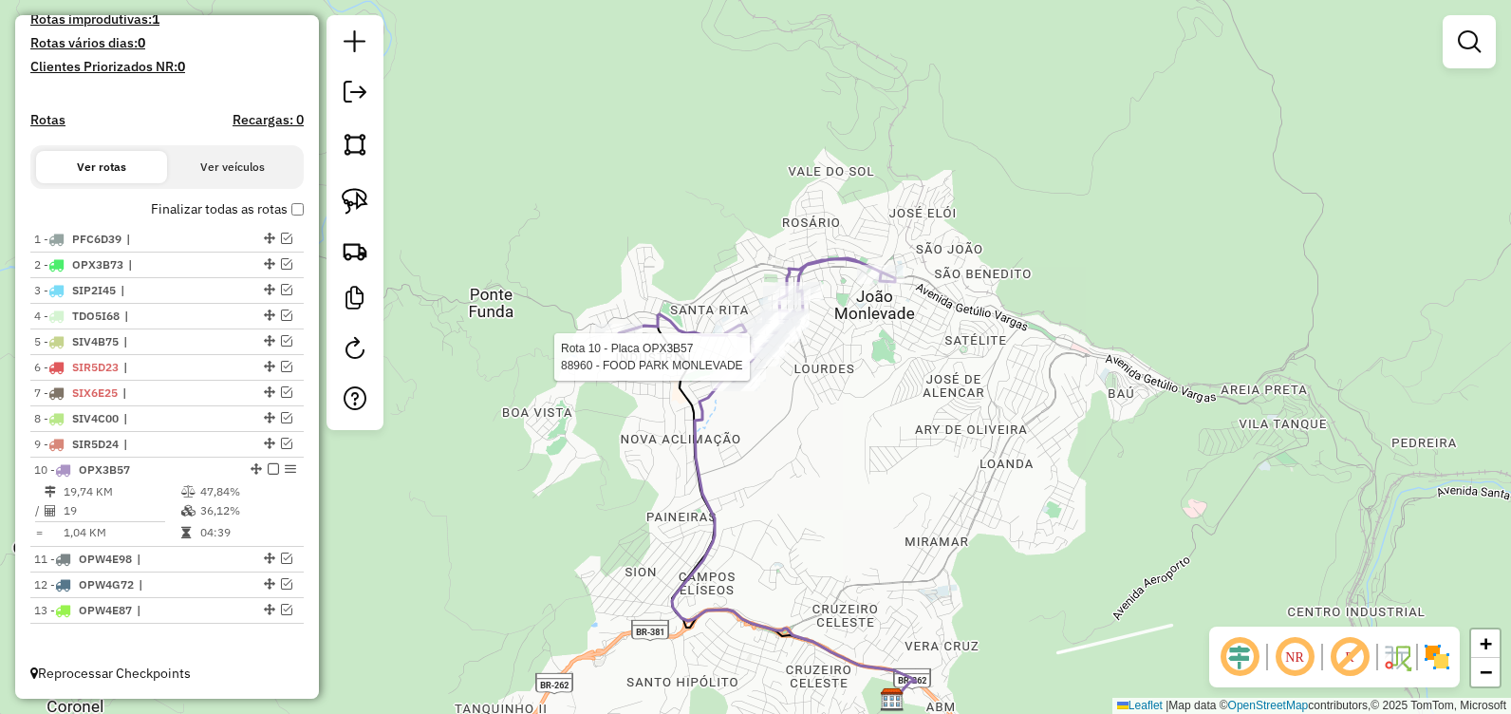
select select "**********"
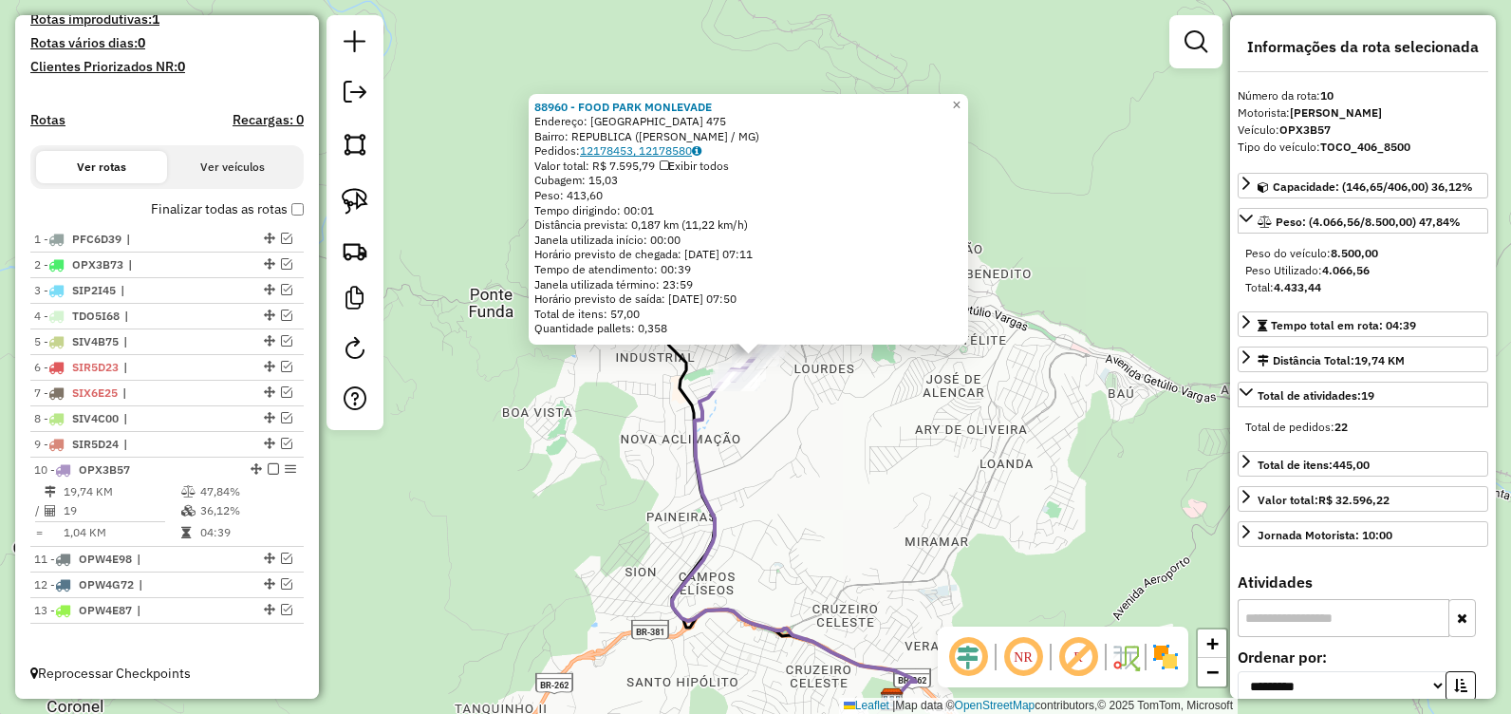
click at [672, 152] on link "12178453, 12178580" at bounding box center [640, 150] width 121 height 14
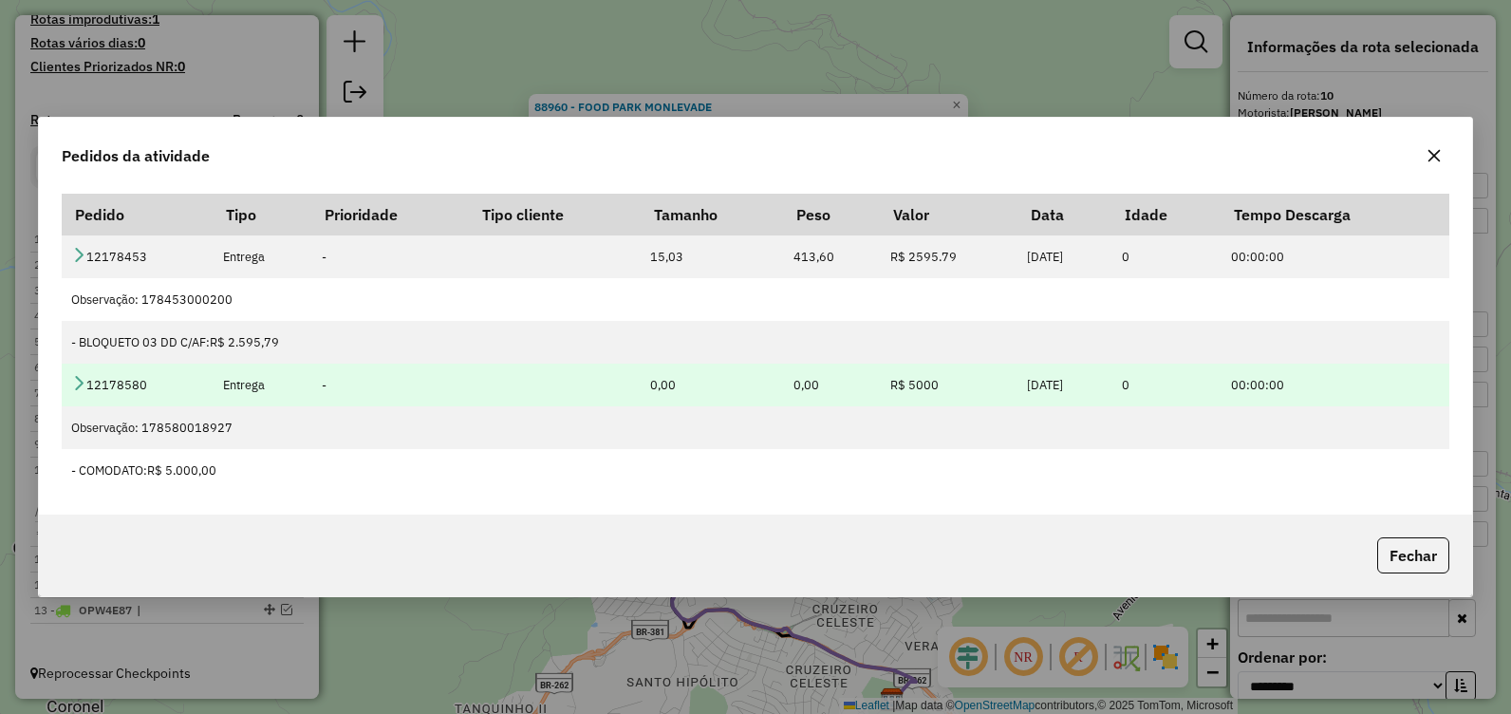
click at [84, 382] on icon at bounding box center [78, 382] width 15 height 15
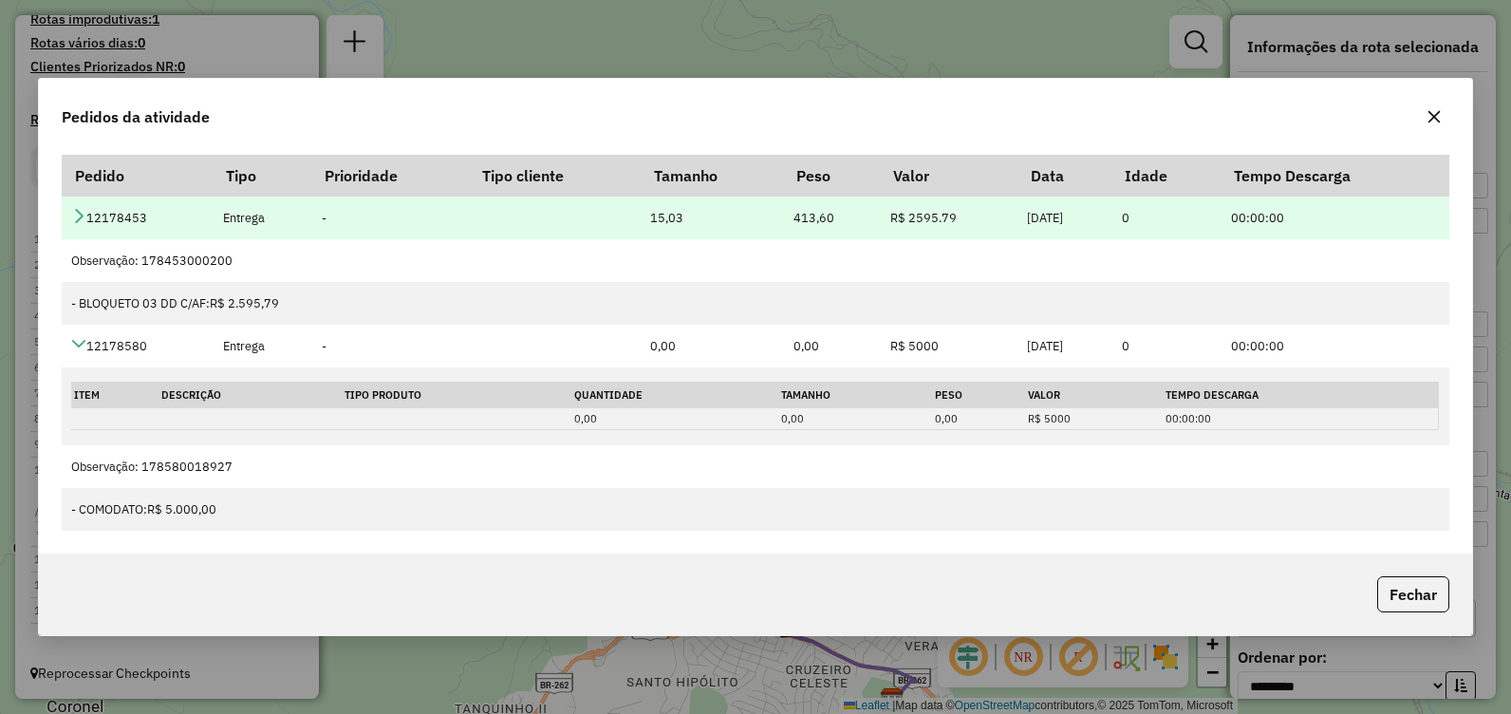
click at [69, 216] on td "12178453" at bounding box center [138, 217] width 152 height 43
click at [78, 212] on icon at bounding box center [78, 215] width 15 height 15
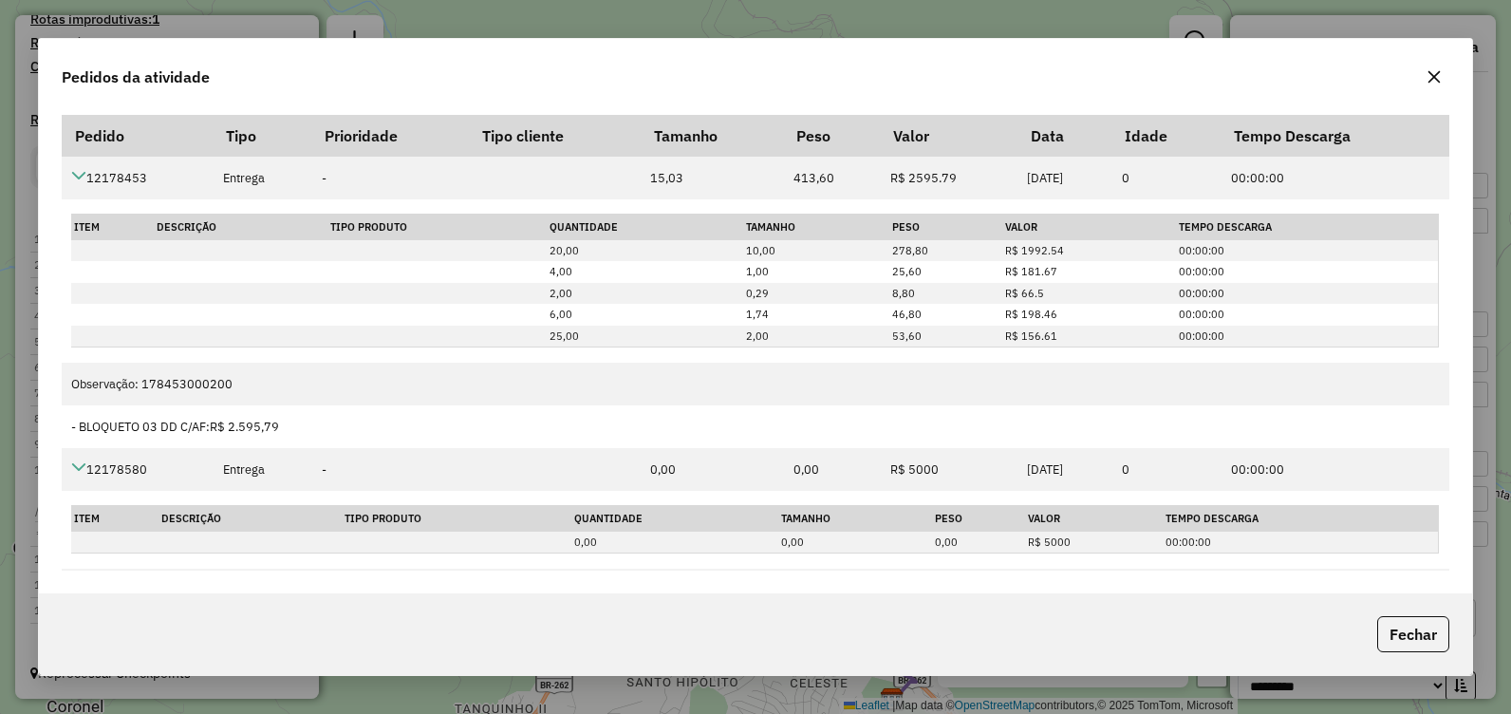
click at [1434, 74] on icon "button" at bounding box center [1434, 76] width 15 height 15
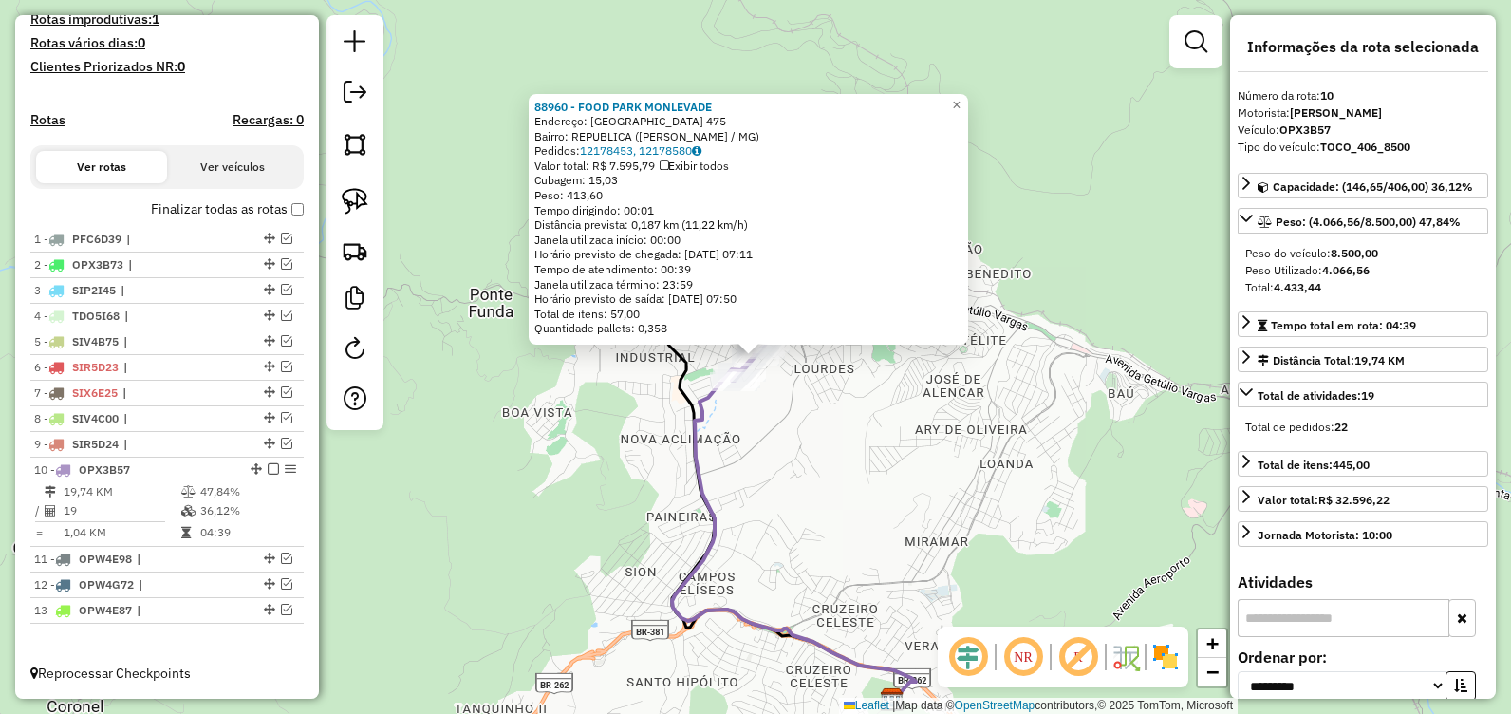
click at [864, 511] on div "88960 - FOOD PARK MONLEVADE Endereço: [GEOGRAPHIC_DATA] 475 Bairro: REPUBLICA (…" at bounding box center [755, 357] width 1511 height 714
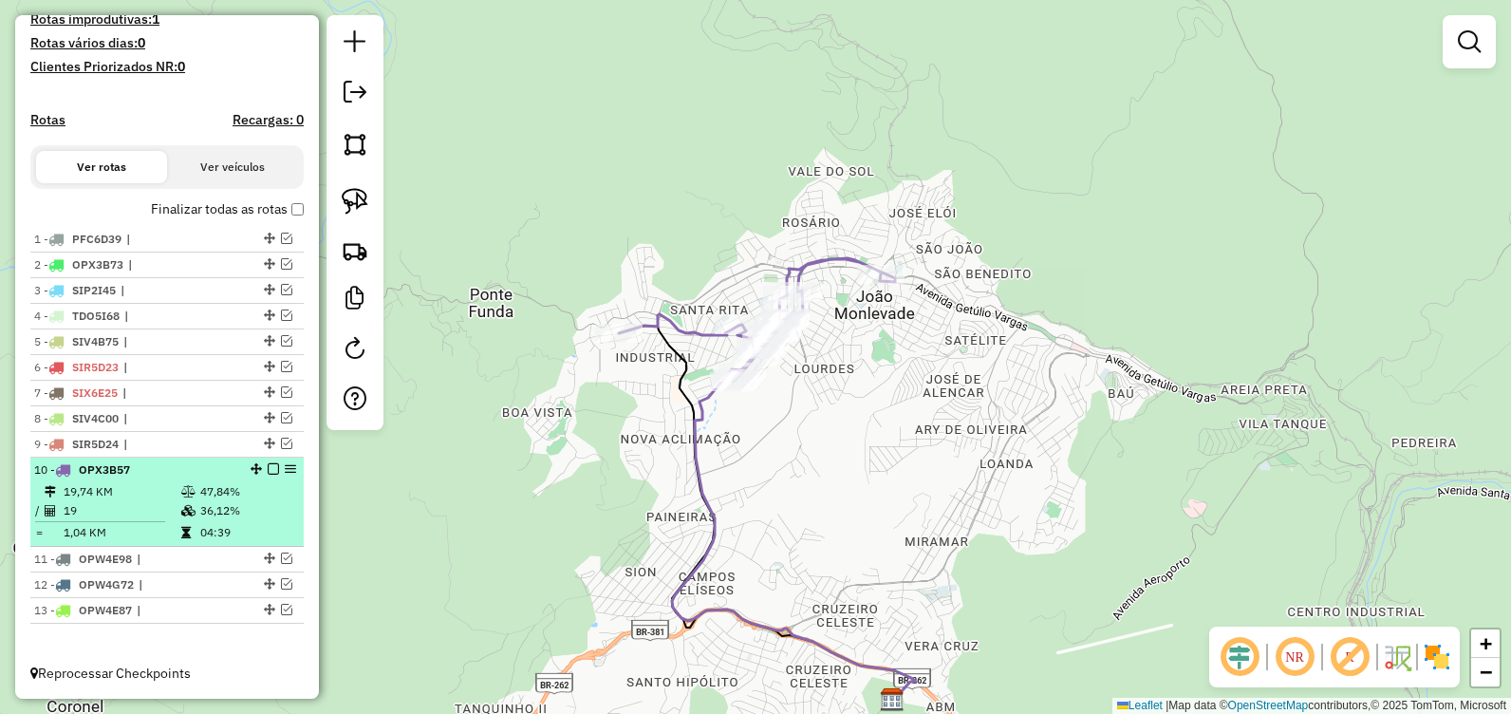
click at [268, 469] on em at bounding box center [273, 468] width 11 height 11
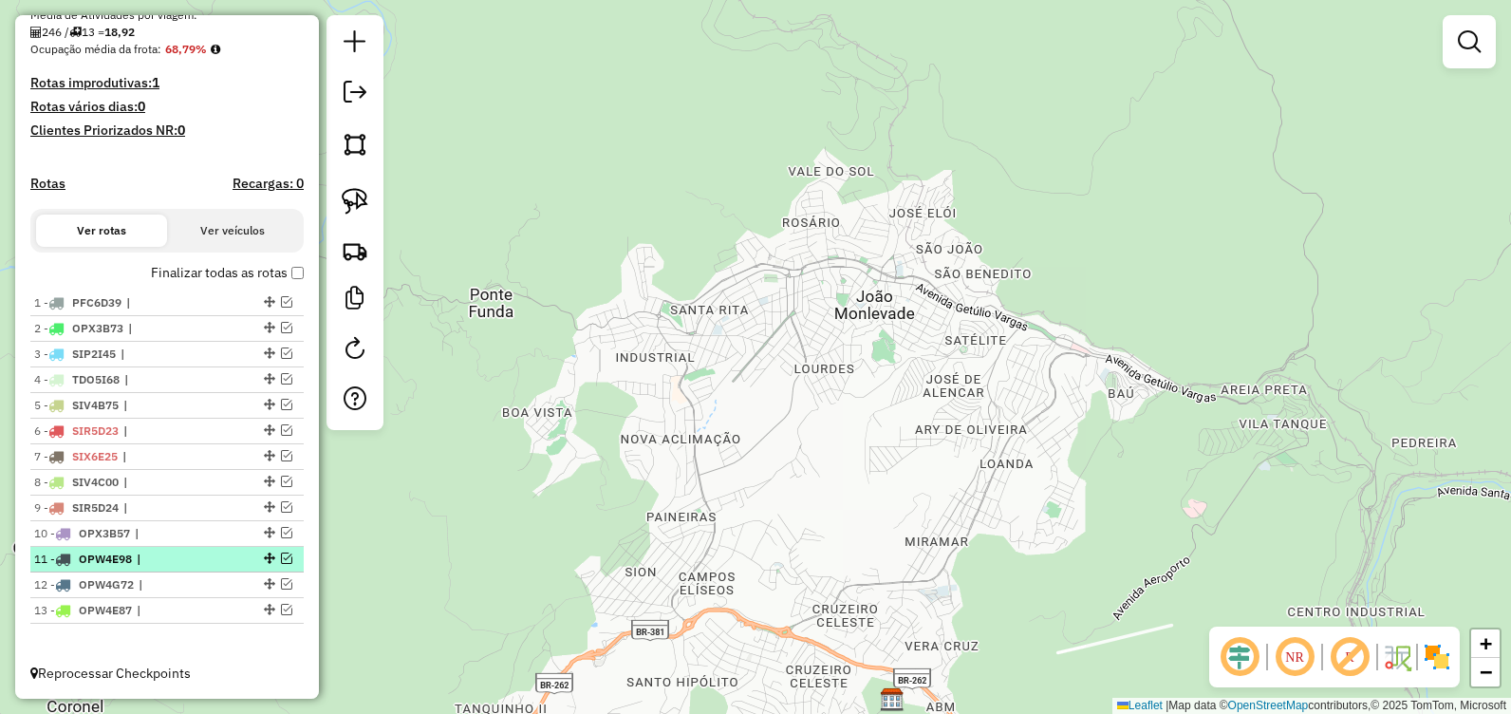
click at [281, 556] on em at bounding box center [286, 557] width 11 height 11
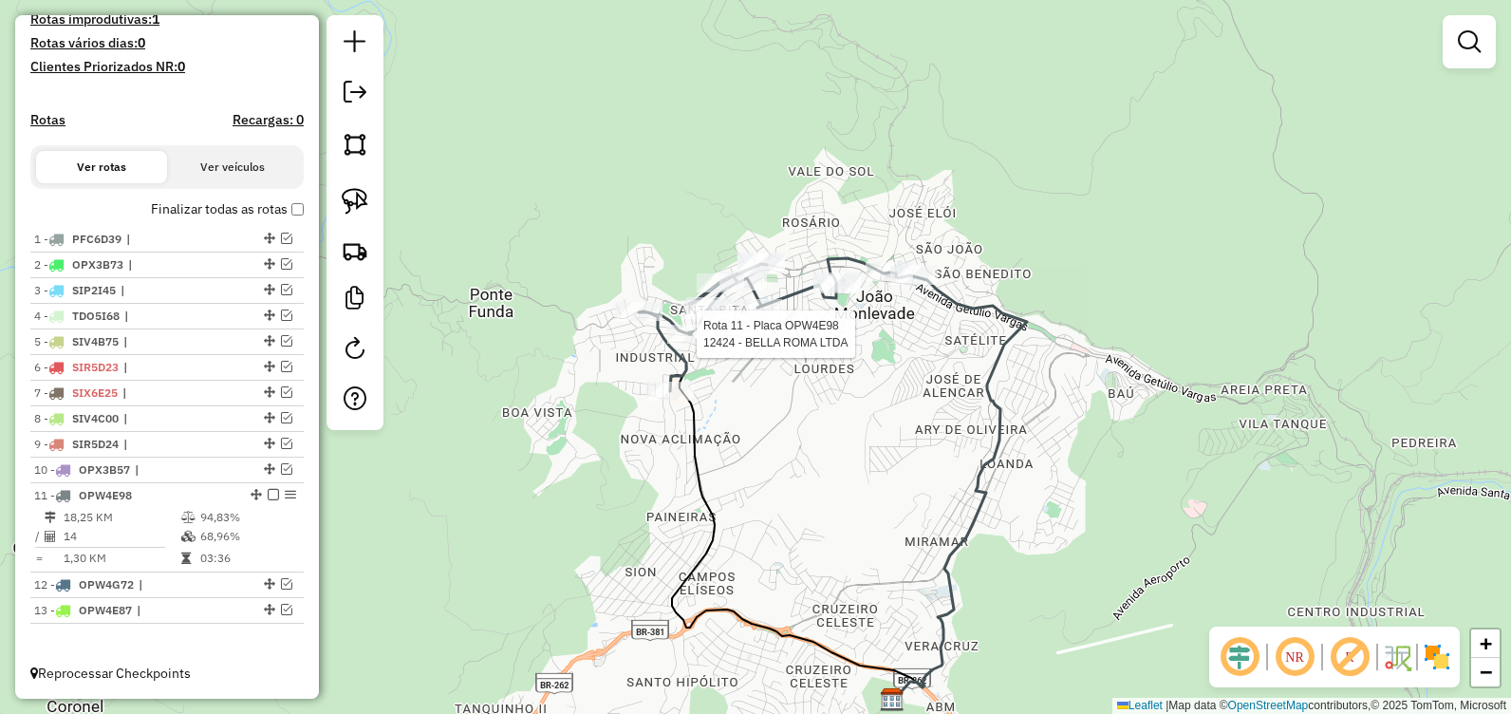
select select "**********"
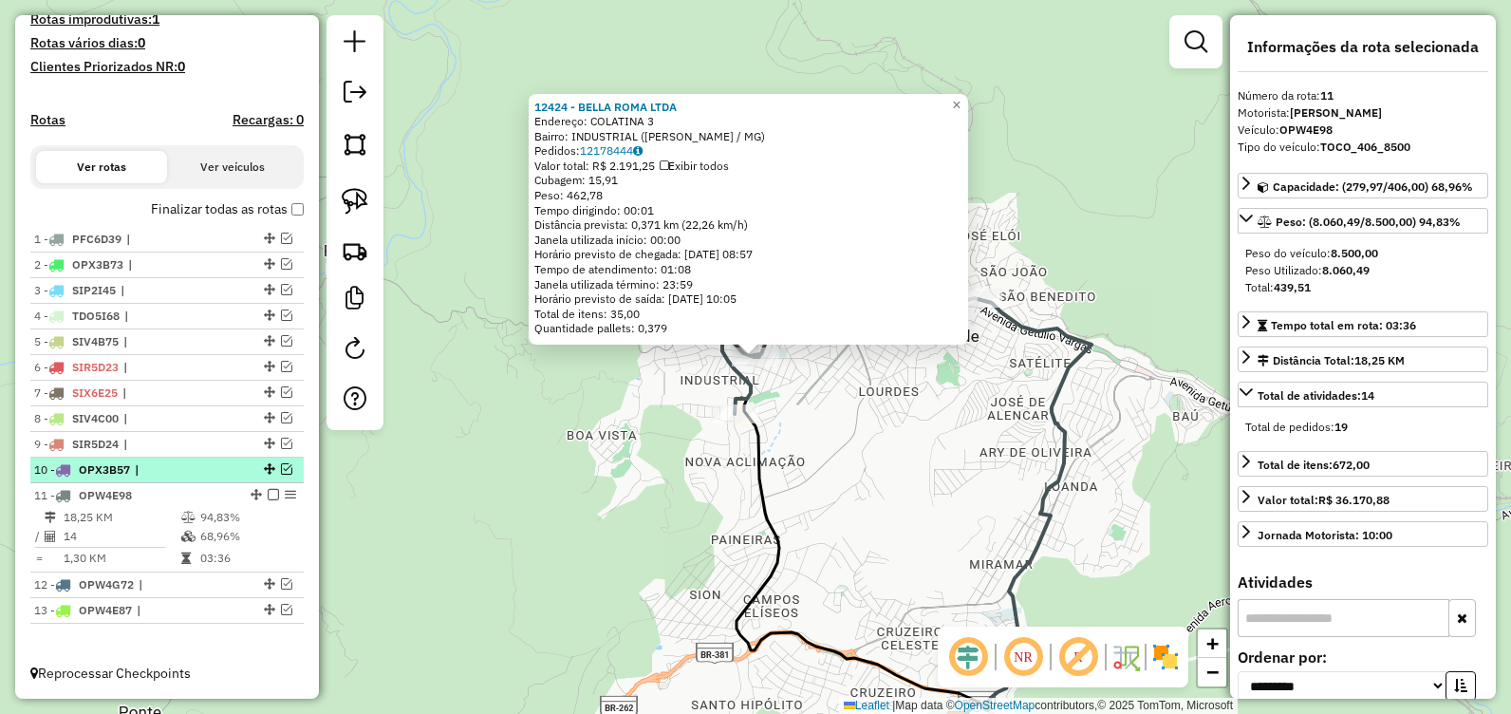
click at [281, 471] on em at bounding box center [286, 468] width 11 height 11
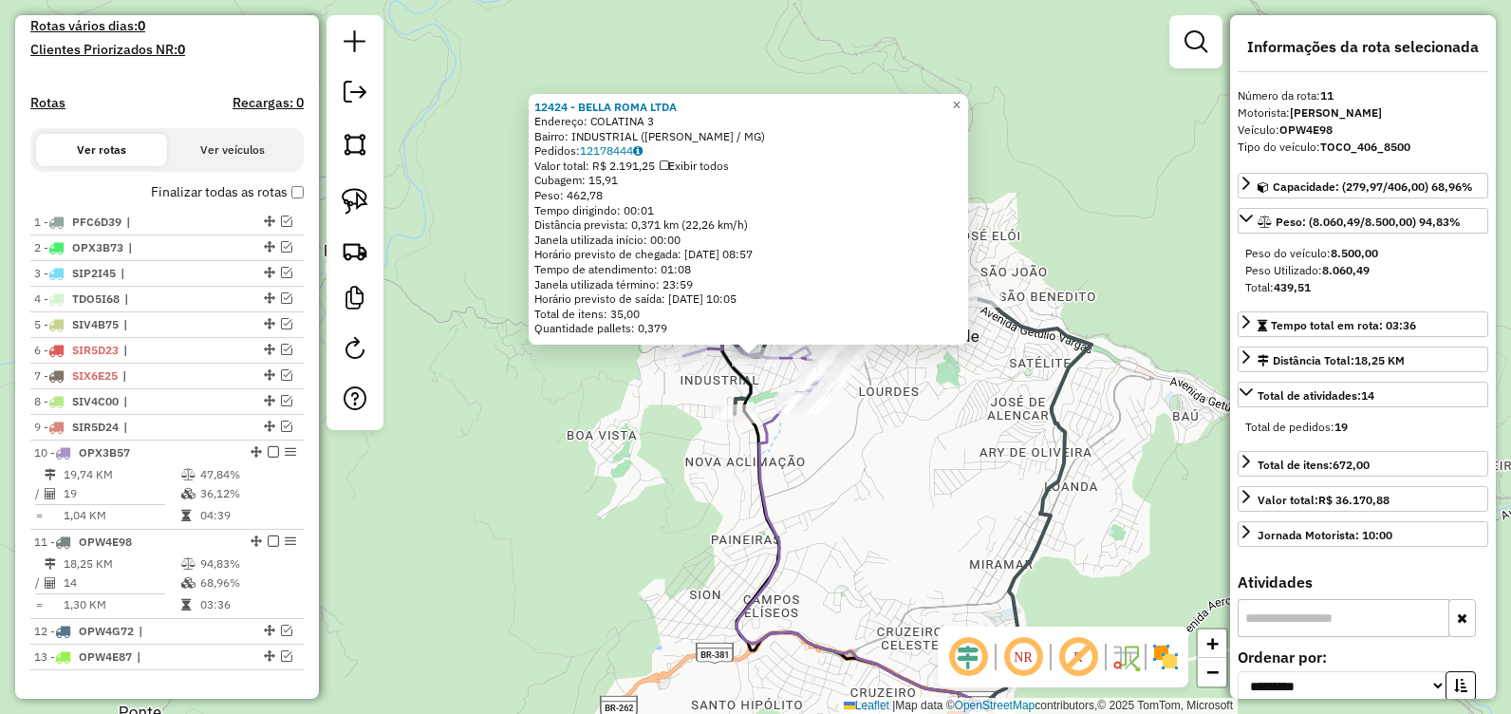
scroll to position [587, 0]
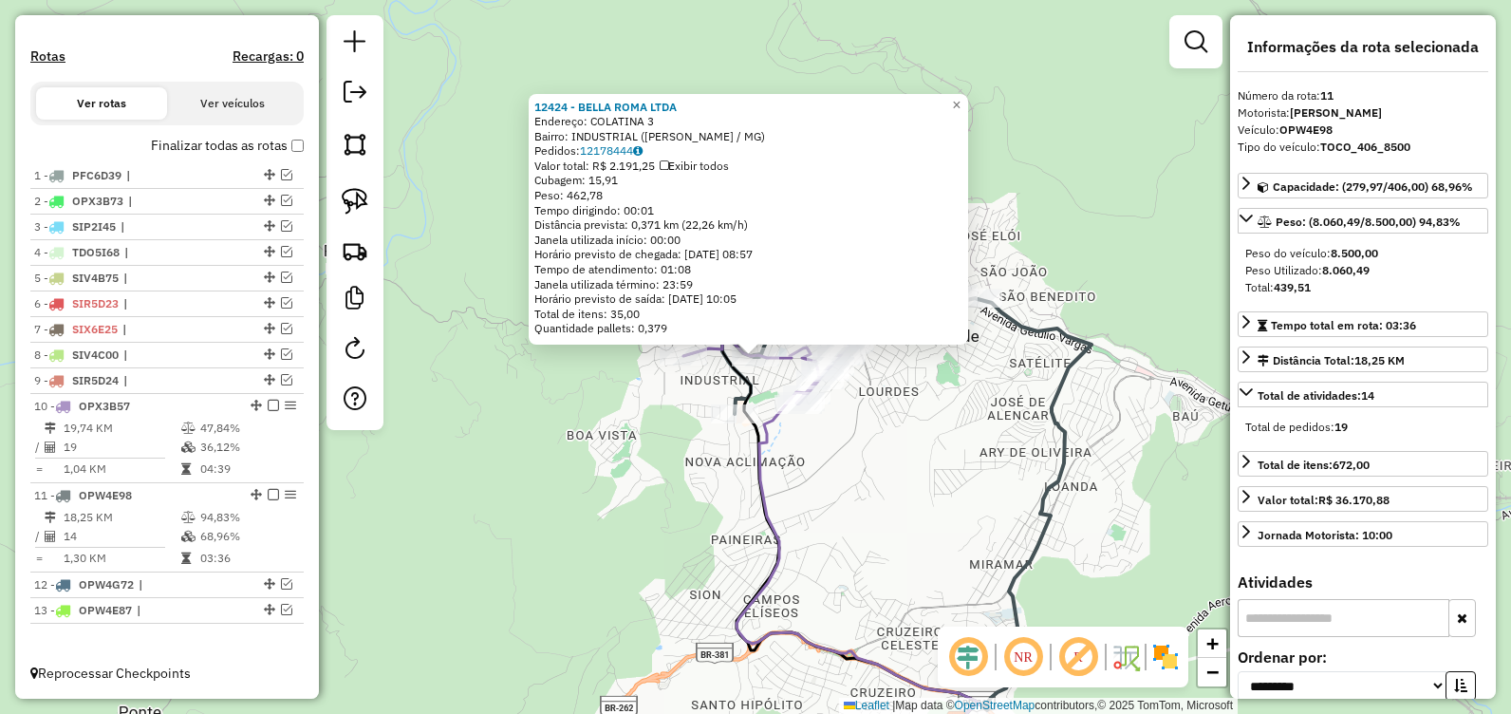
click at [944, 434] on div "12424 - BELLA ROMA LTDA Endereço: COLATINA 3 Bairro: INDUSTRIAL ([PERSON_NAME] …" at bounding box center [755, 357] width 1511 height 714
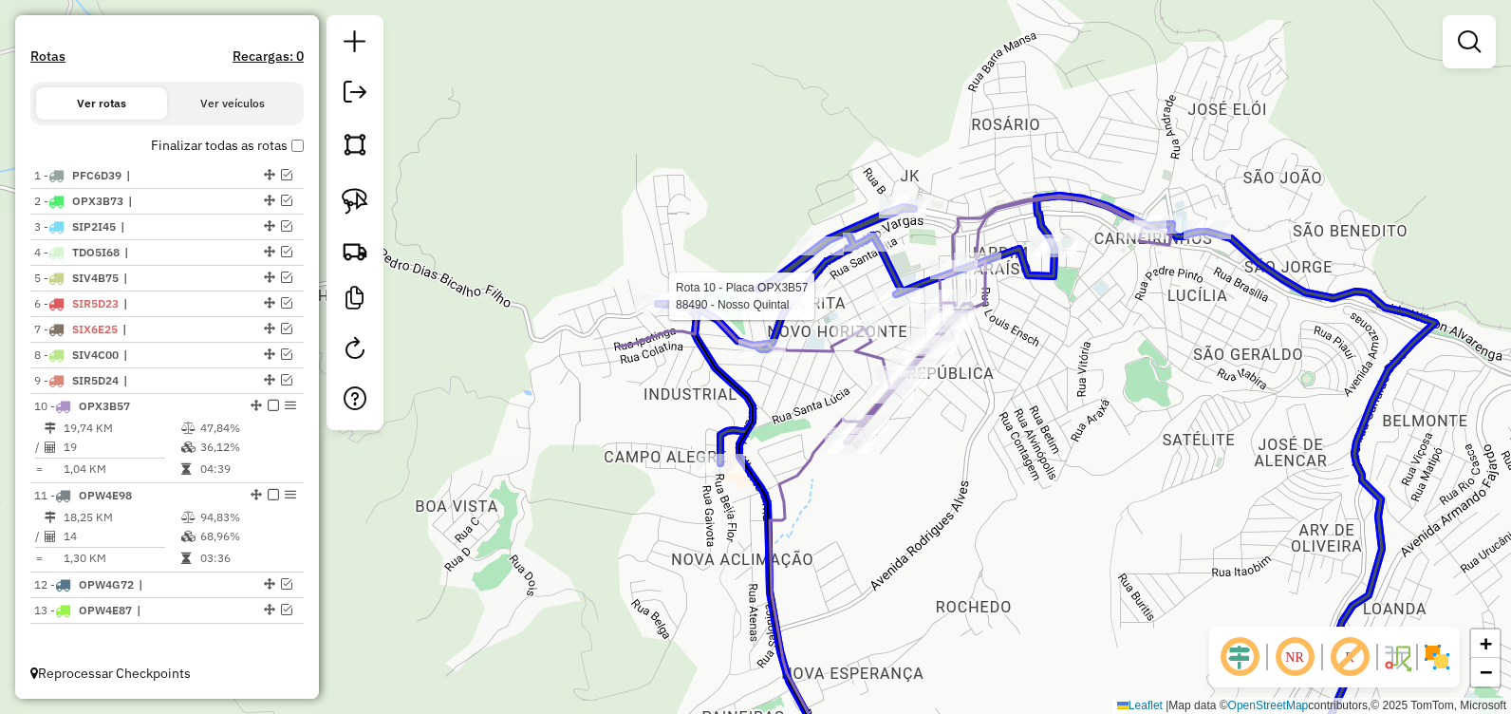
click at [662, 306] on div at bounding box center [667, 303] width 47 height 19
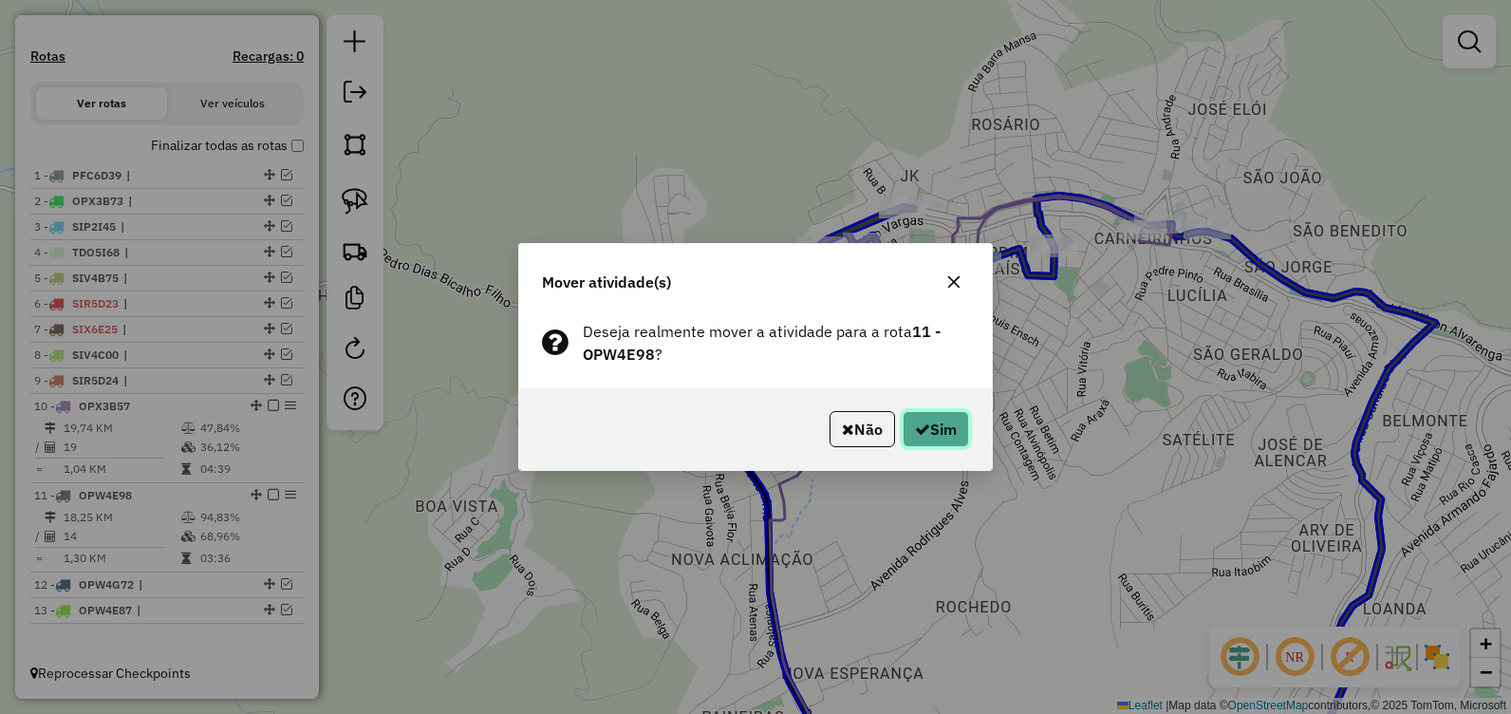
click at [939, 419] on button "Sim" at bounding box center [936, 429] width 66 height 36
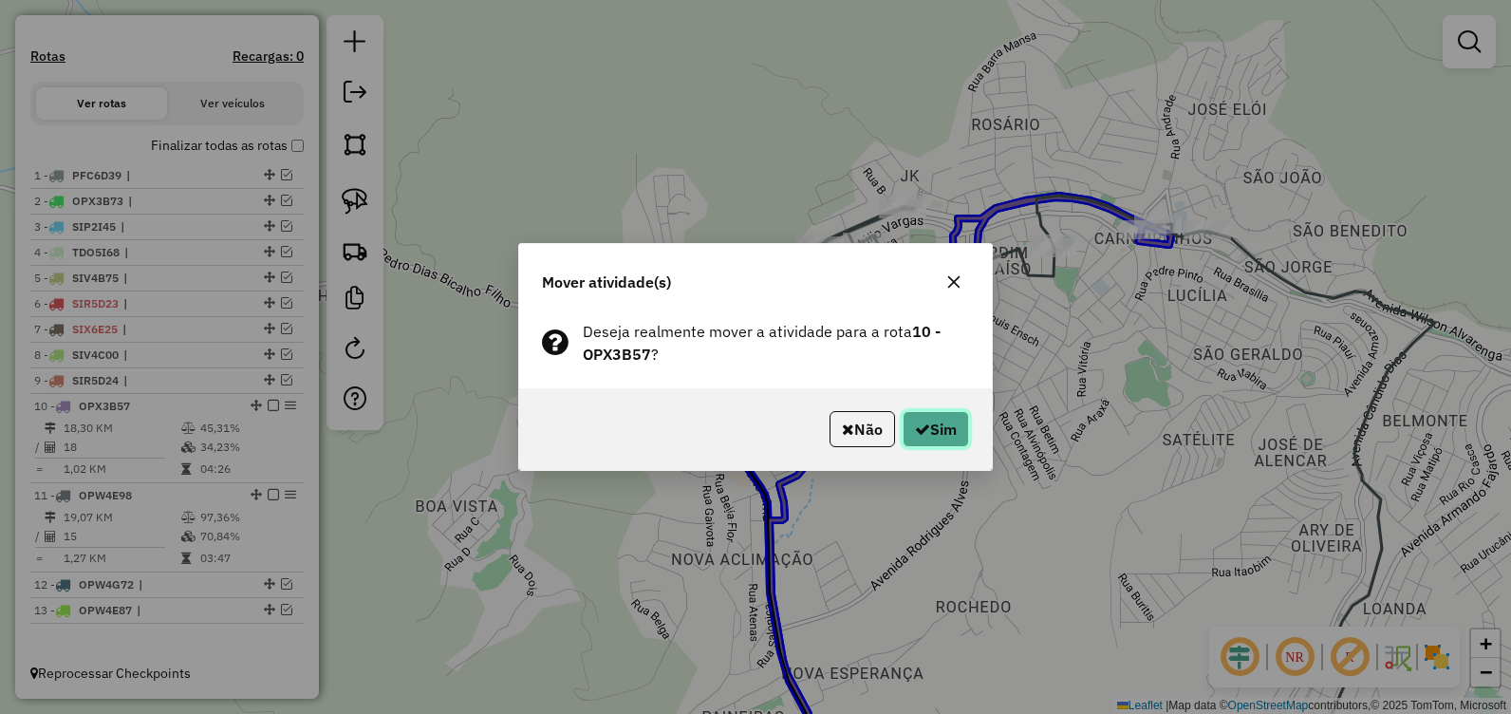
click at [930, 424] on button "Sim" at bounding box center [936, 429] width 66 height 36
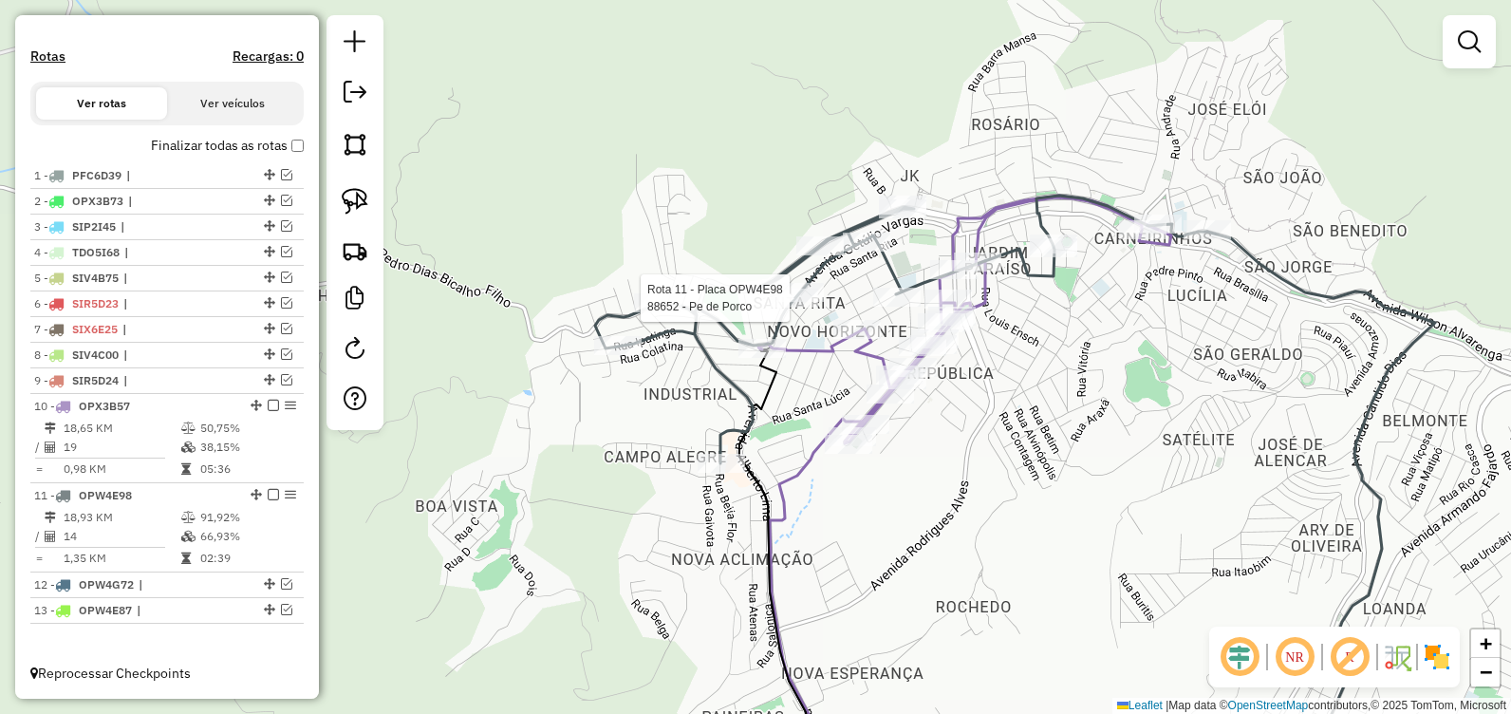
select select "**********"
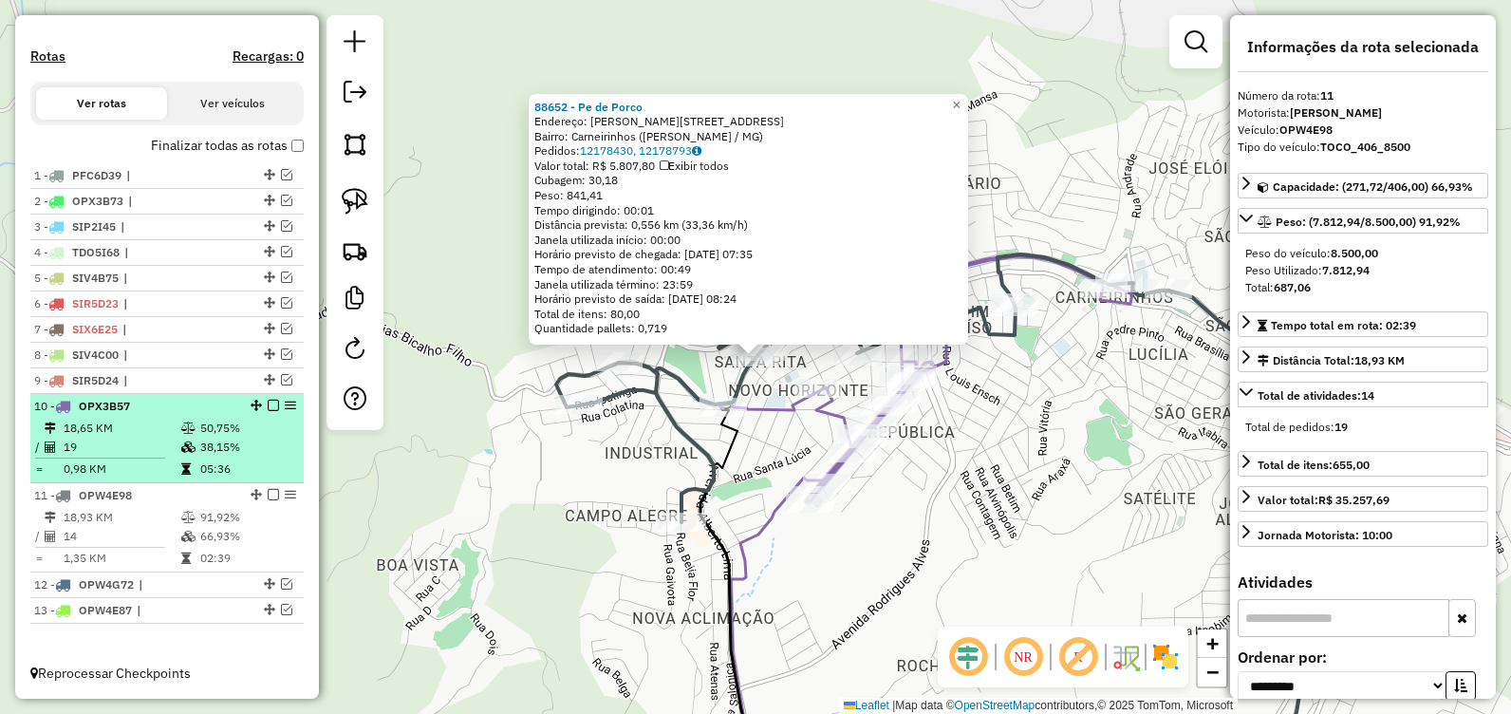
click at [270, 439] on td "38,15%" at bounding box center [247, 447] width 96 height 19
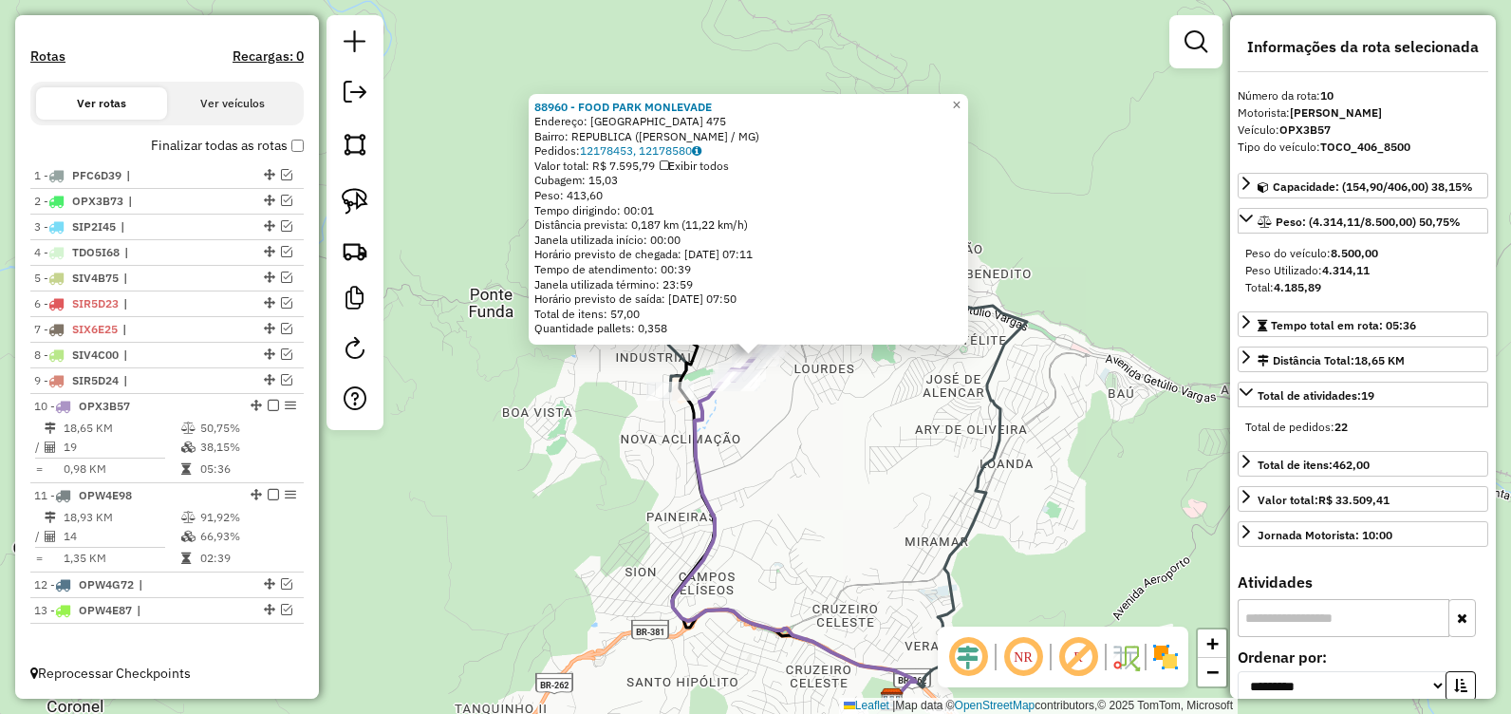
drag, startPoint x: 527, startPoint y: 504, endPoint x: 488, endPoint y: 472, distance: 50.6
click at [527, 503] on div "88960 - FOOD PARK MONLEVADE Endereço: [GEOGRAPHIC_DATA] 475 Bairro: REPUBLICA (…" at bounding box center [755, 357] width 1511 height 714
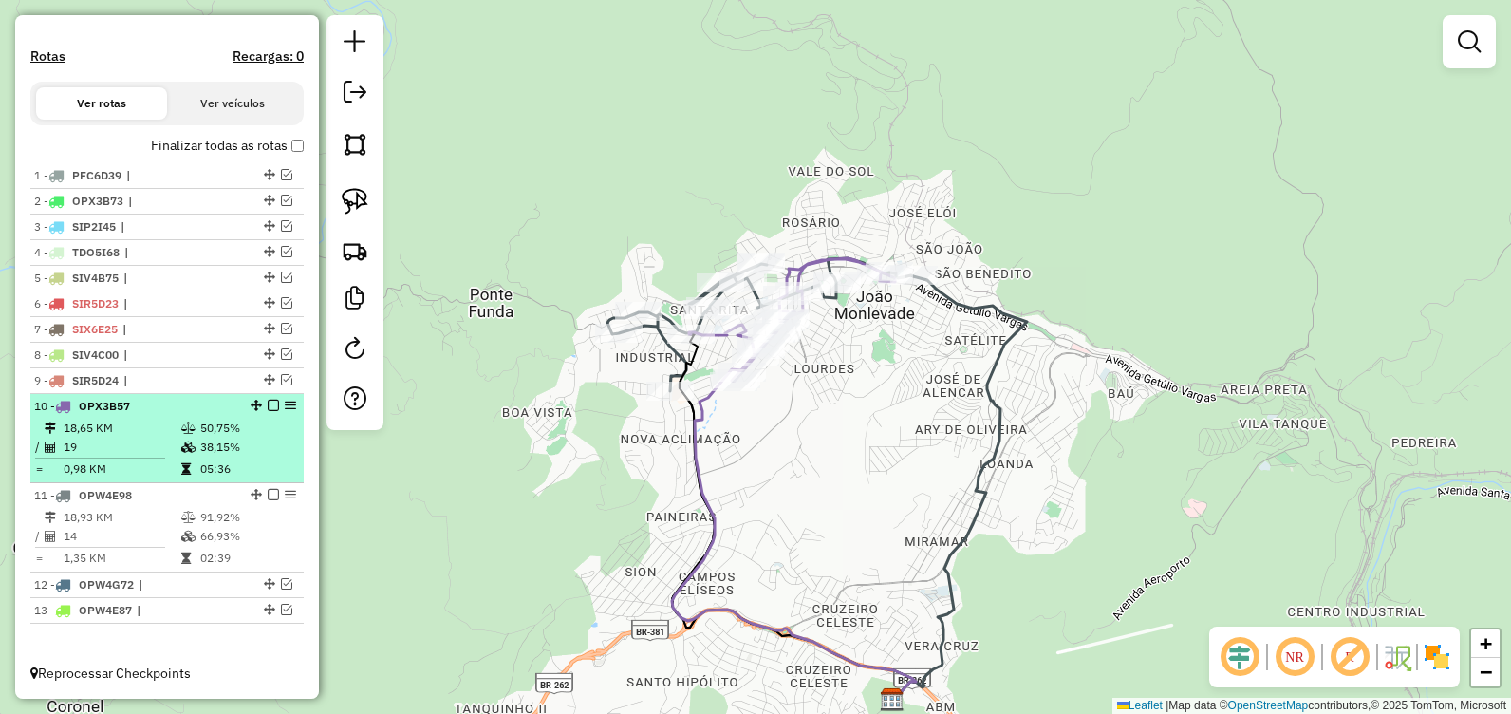
click at [268, 403] on em at bounding box center [273, 405] width 11 height 11
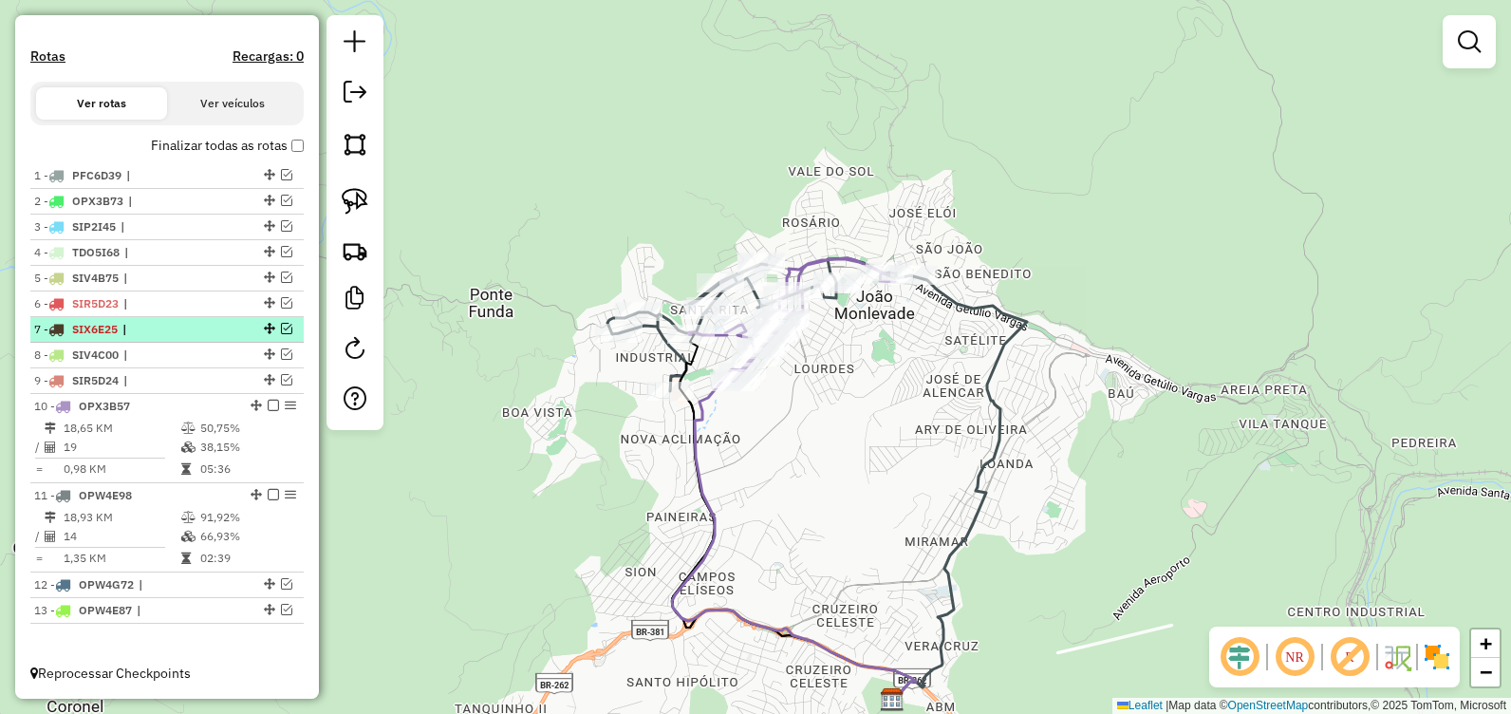
scroll to position [523, 0]
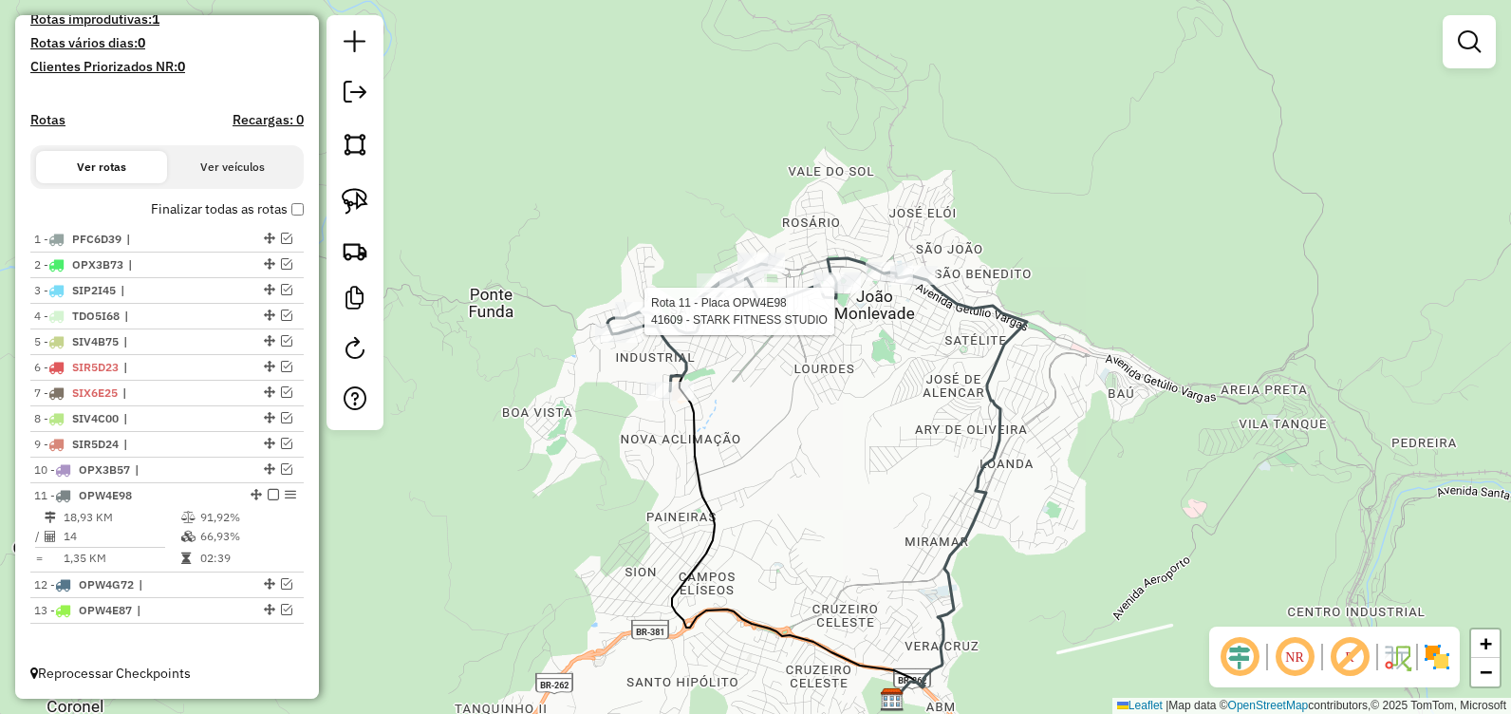
select select "**********"
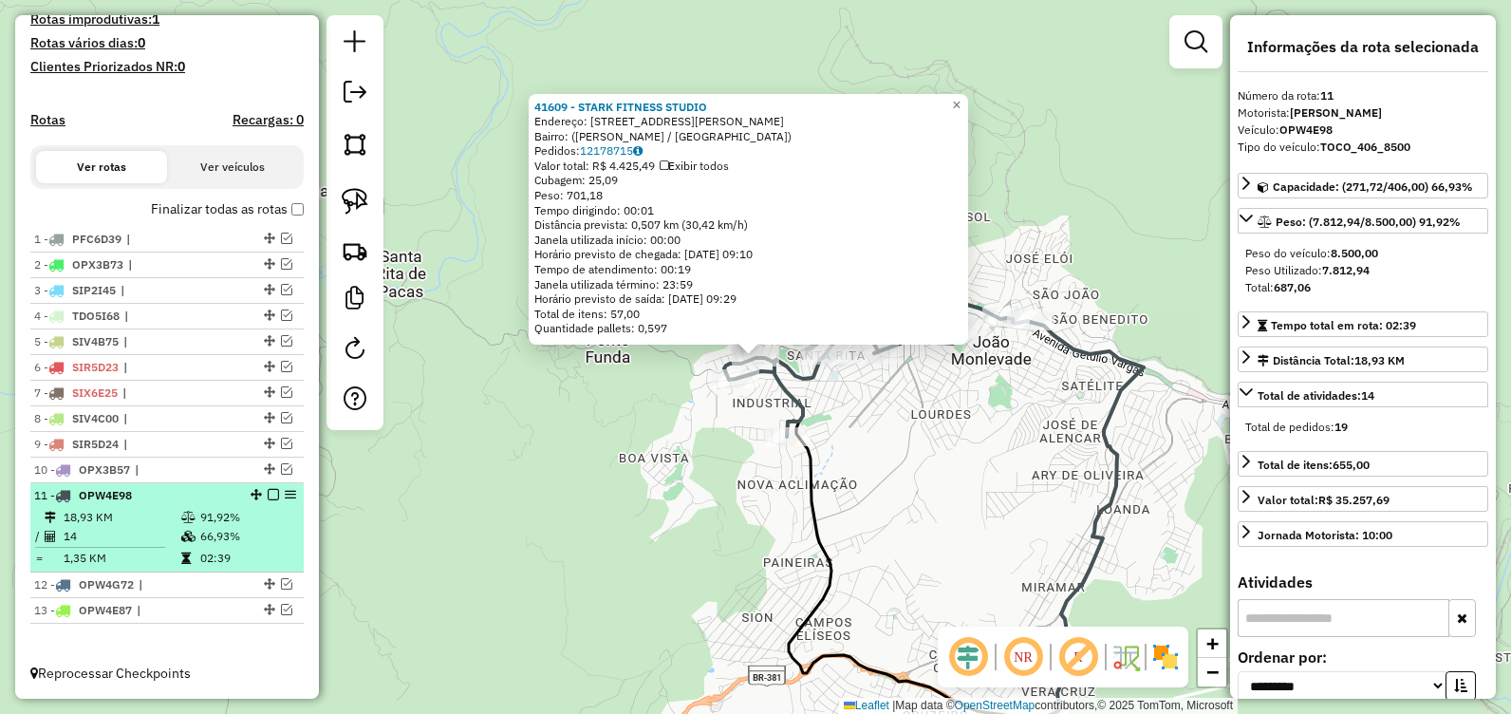
click at [269, 493] on em at bounding box center [273, 494] width 11 height 11
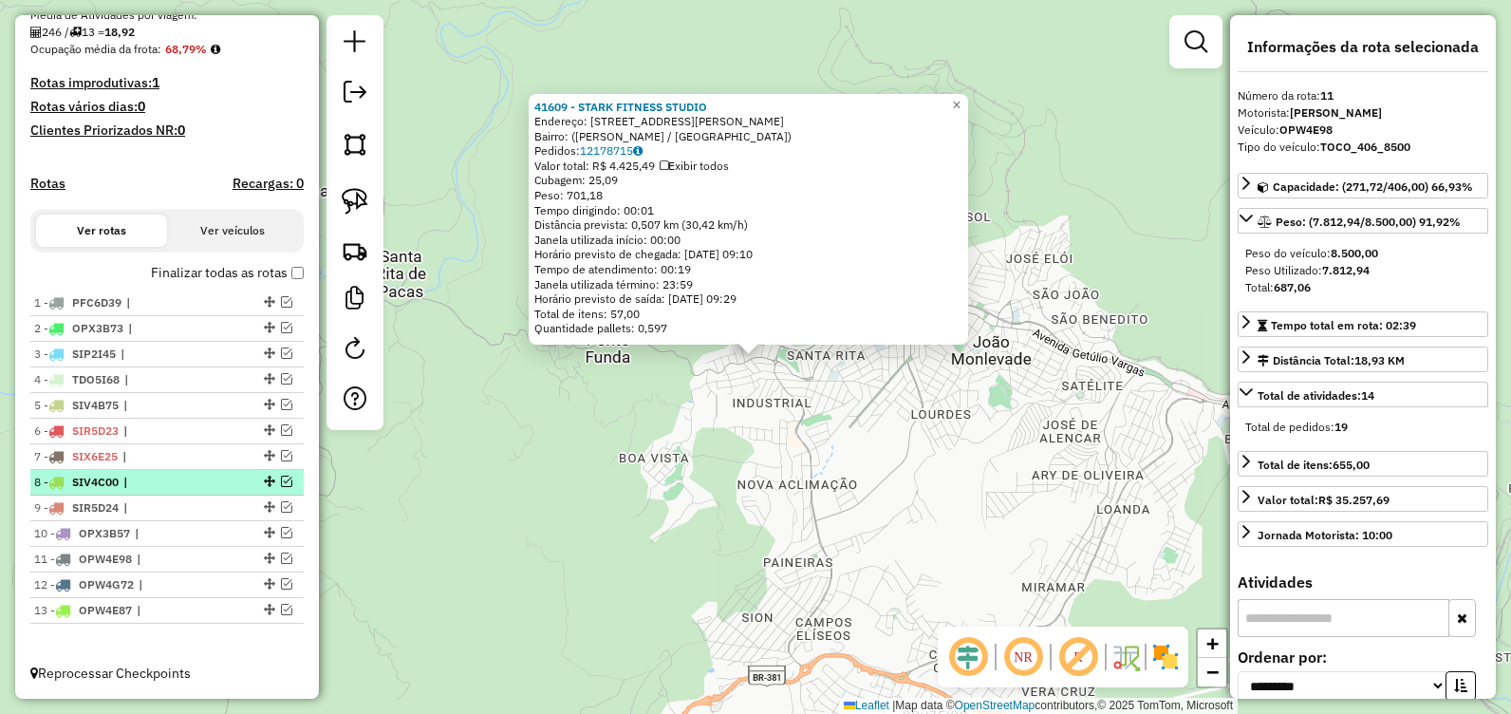
scroll to position [459, 0]
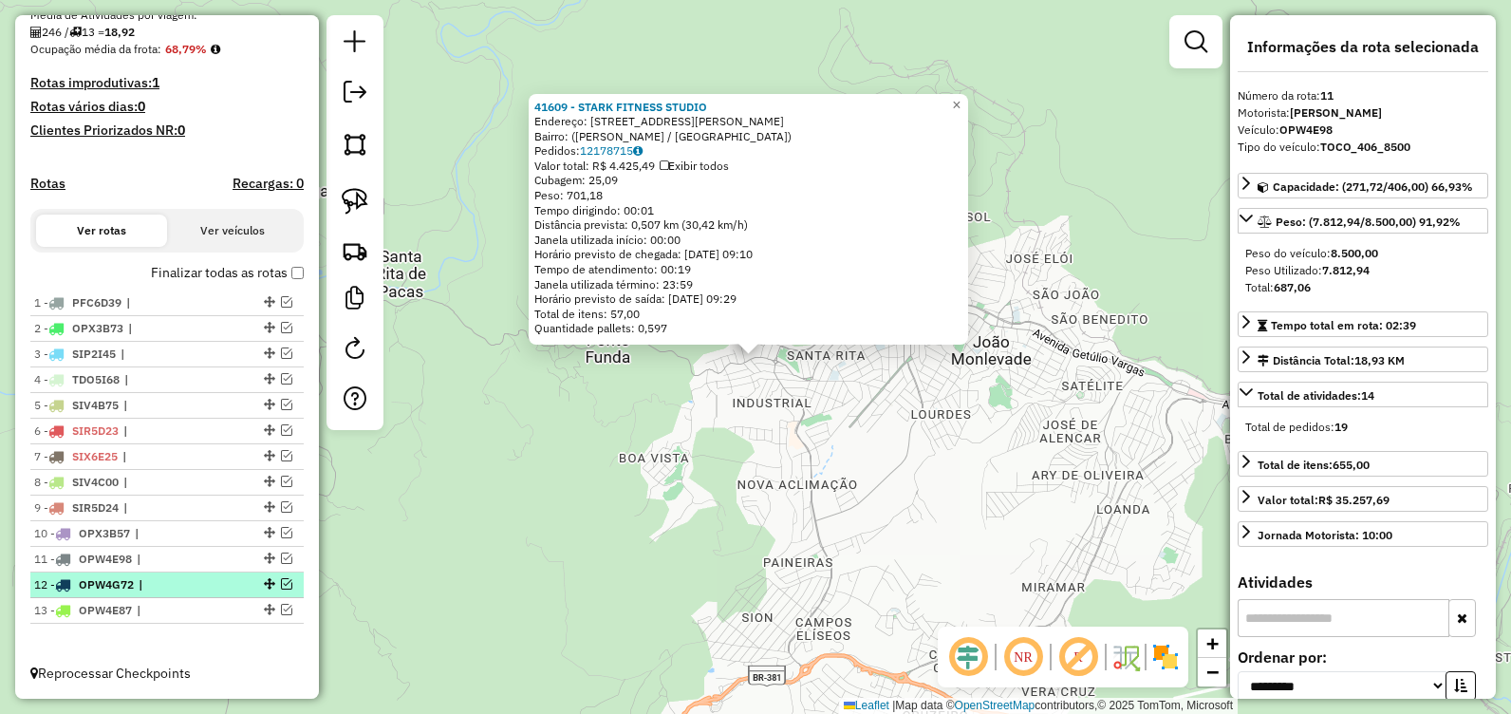
click at [281, 583] on em at bounding box center [286, 583] width 11 height 11
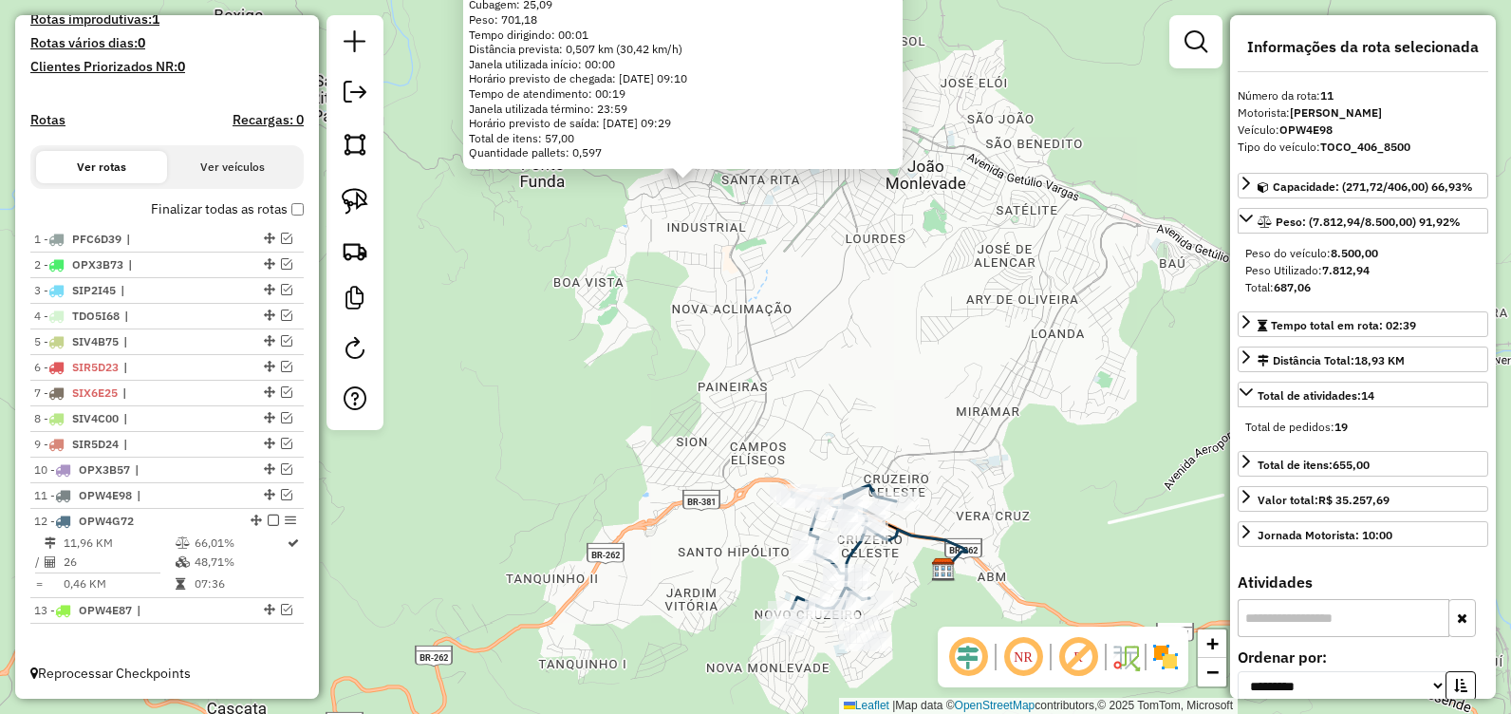
drag, startPoint x: 763, startPoint y: 568, endPoint x: 631, endPoint y: 301, distance: 297.5
click at [631, 300] on div "41609 - STARK FITNESS STUDIO Endereço: [STREET_ADDRESS][PERSON_NAME] Pedidos: 1…" at bounding box center [755, 357] width 1511 height 714
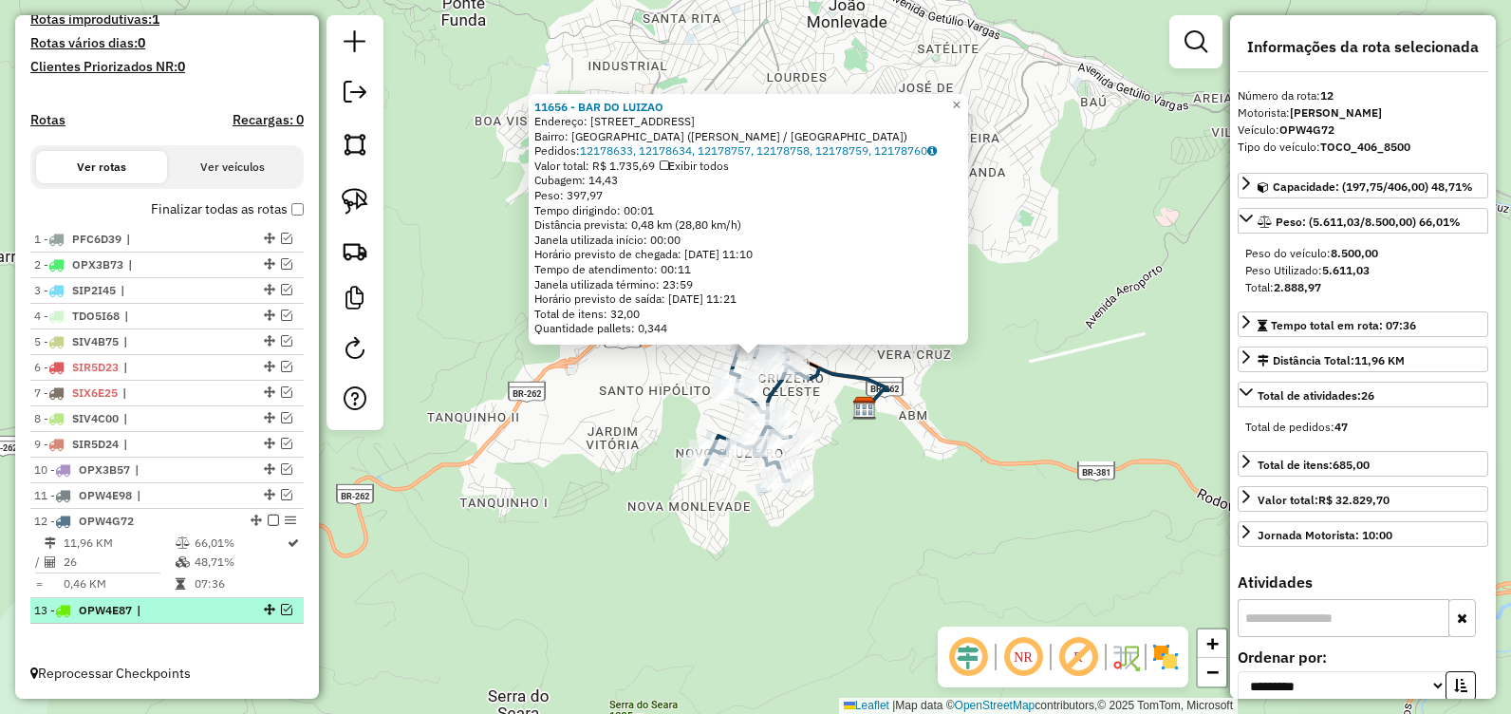
click at [281, 606] on em at bounding box center [286, 609] width 11 height 11
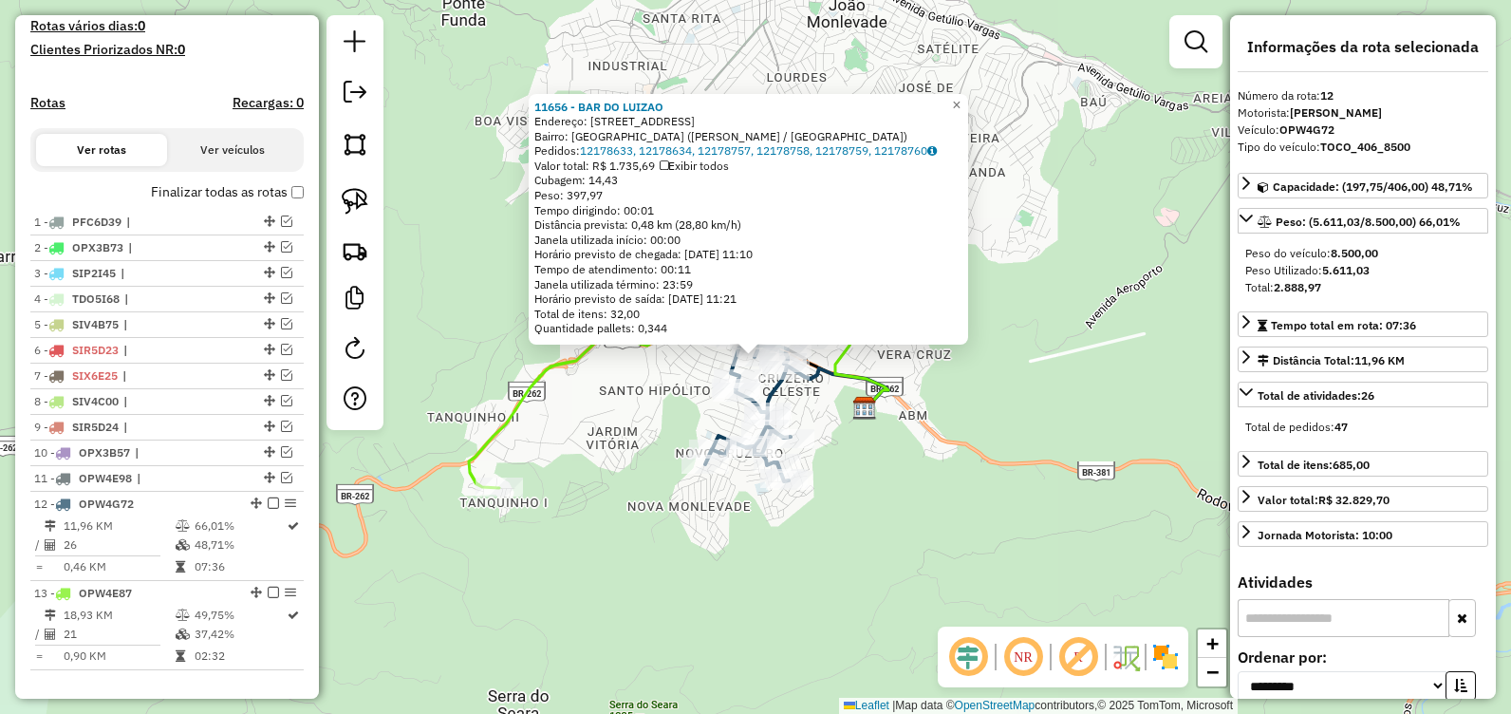
scroll to position [587, 0]
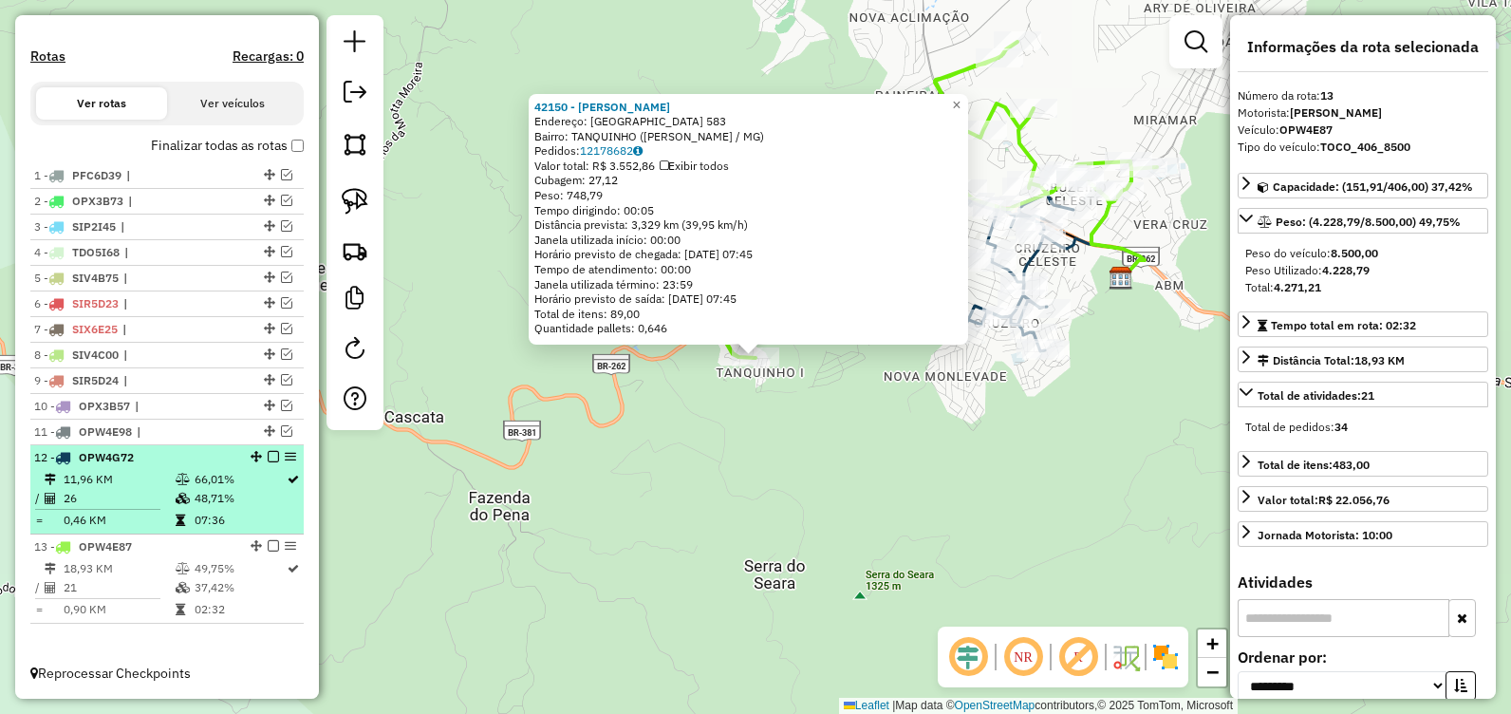
click at [270, 546] on em at bounding box center [273, 545] width 11 height 11
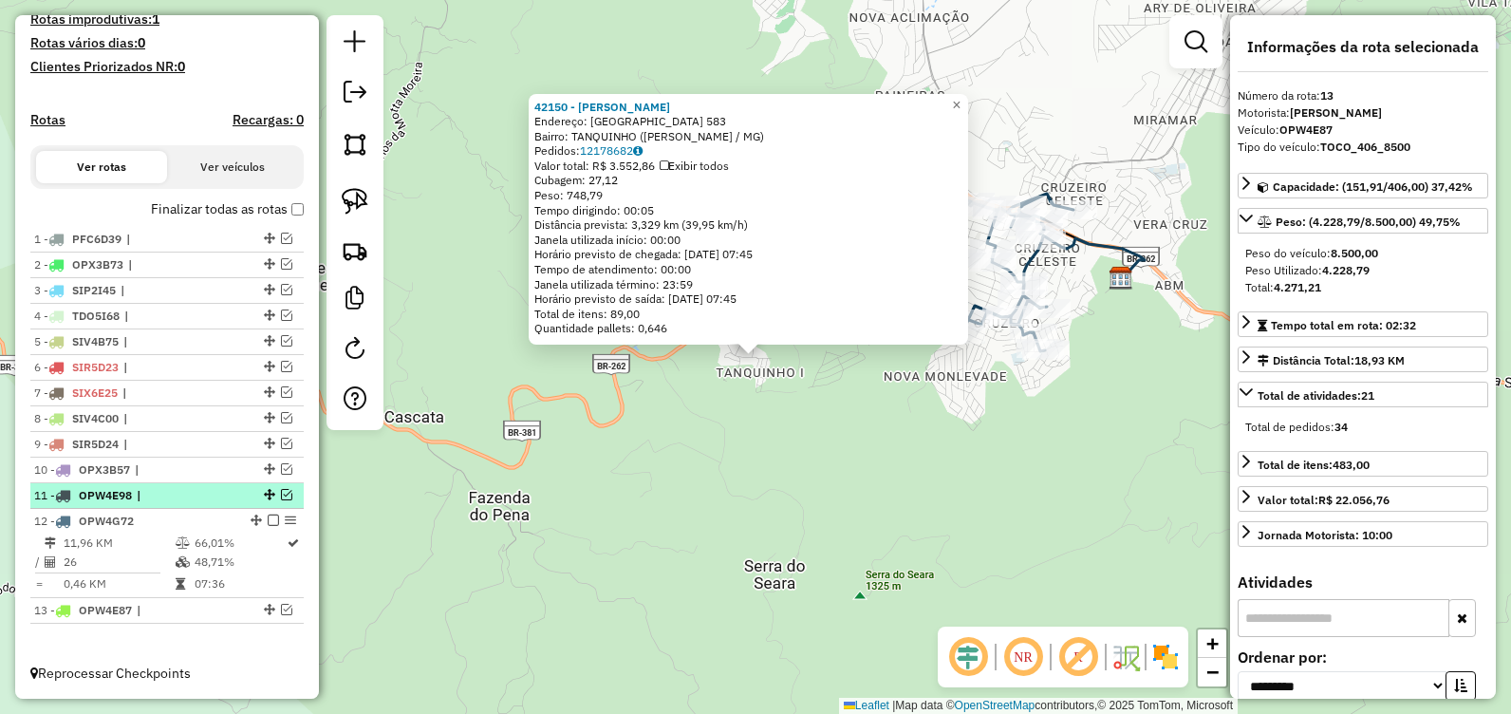
scroll to position [523, 0]
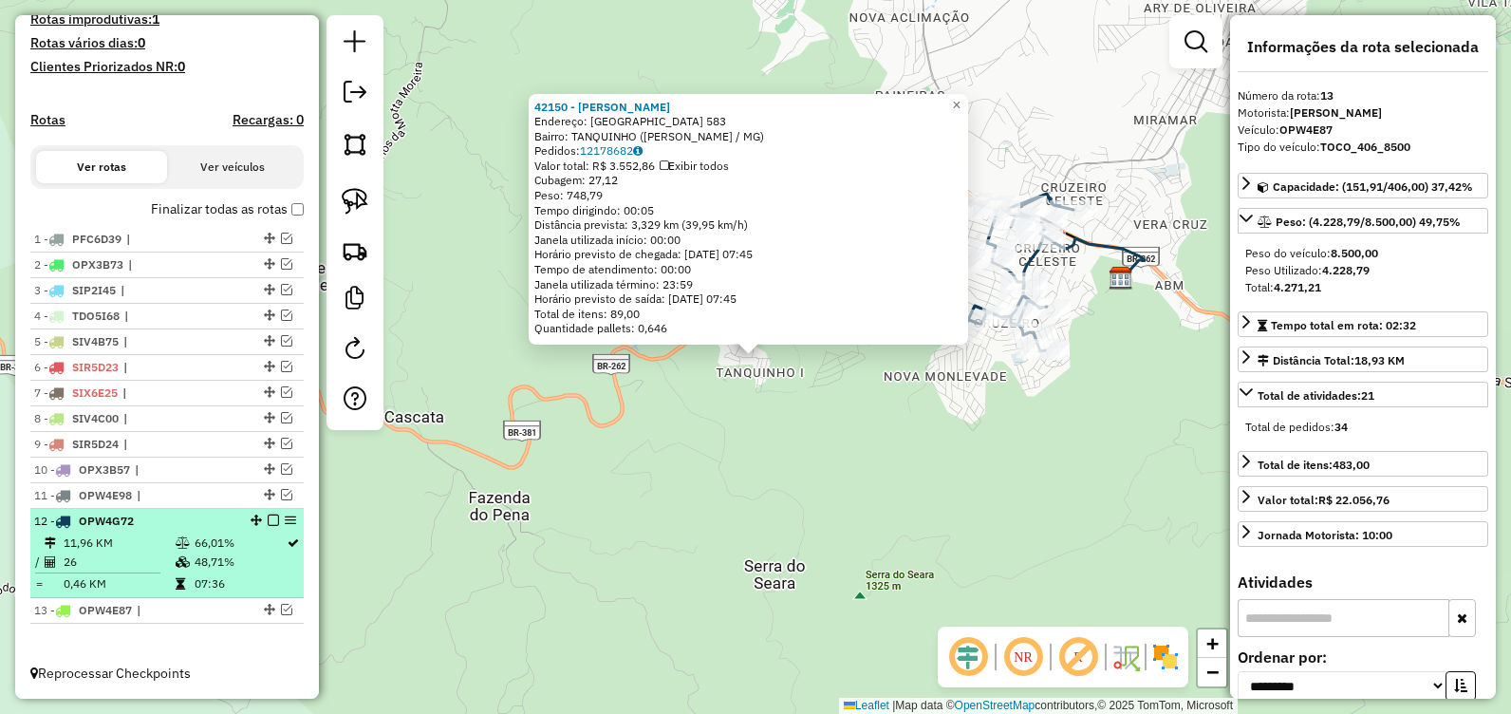
click at [268, 517] on em at bounding box center [273, 519] width 11 height 11
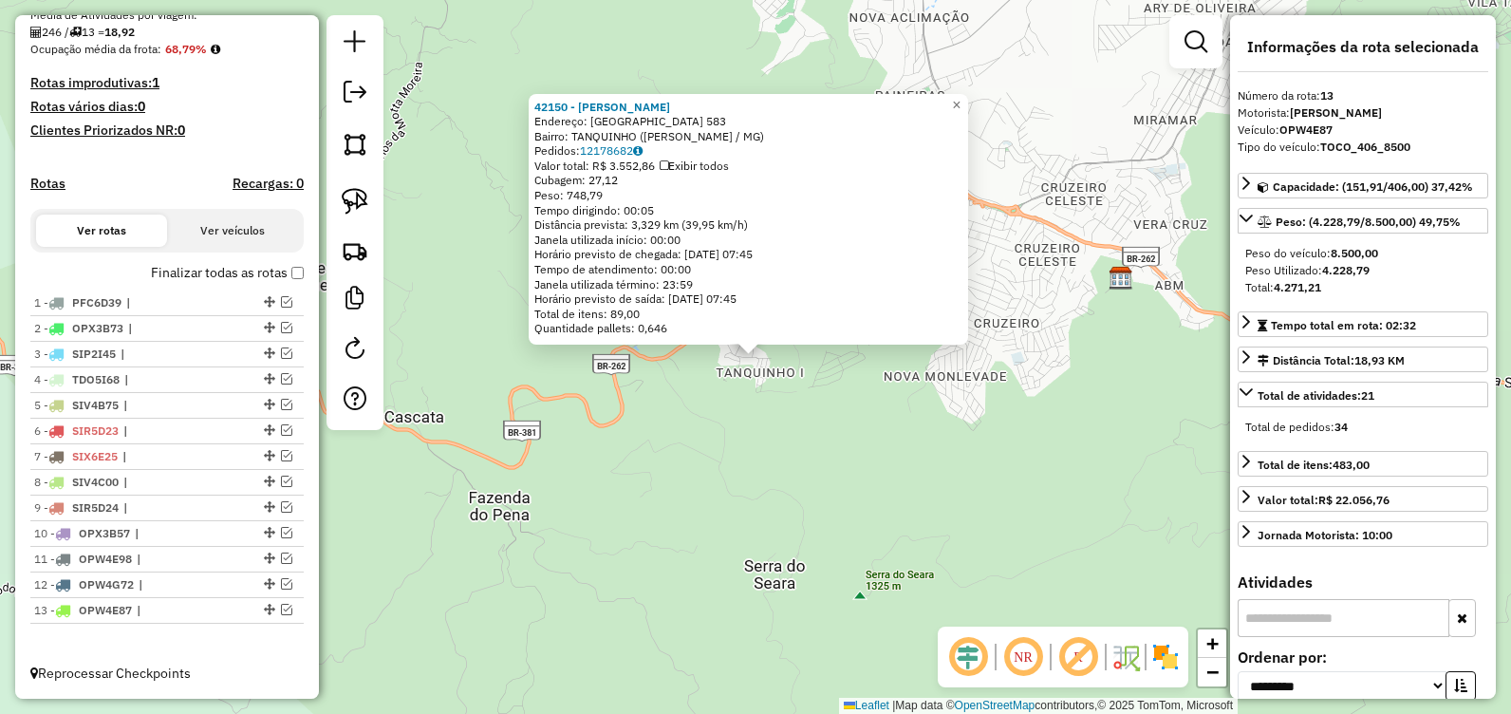
drag, startPoint x: 591, startPoint y: 584, endPoint x: 572, endPoint y: 568, distance: 24.9
click at [592, 583] on div "42150 - [PERSON_NAME]: [GEOGRAPHIC_DATA] 583 Bairro: TANQUINHO ([PERSON_NAME] /…" at bounding box center [755, 357] width 1511 height 714
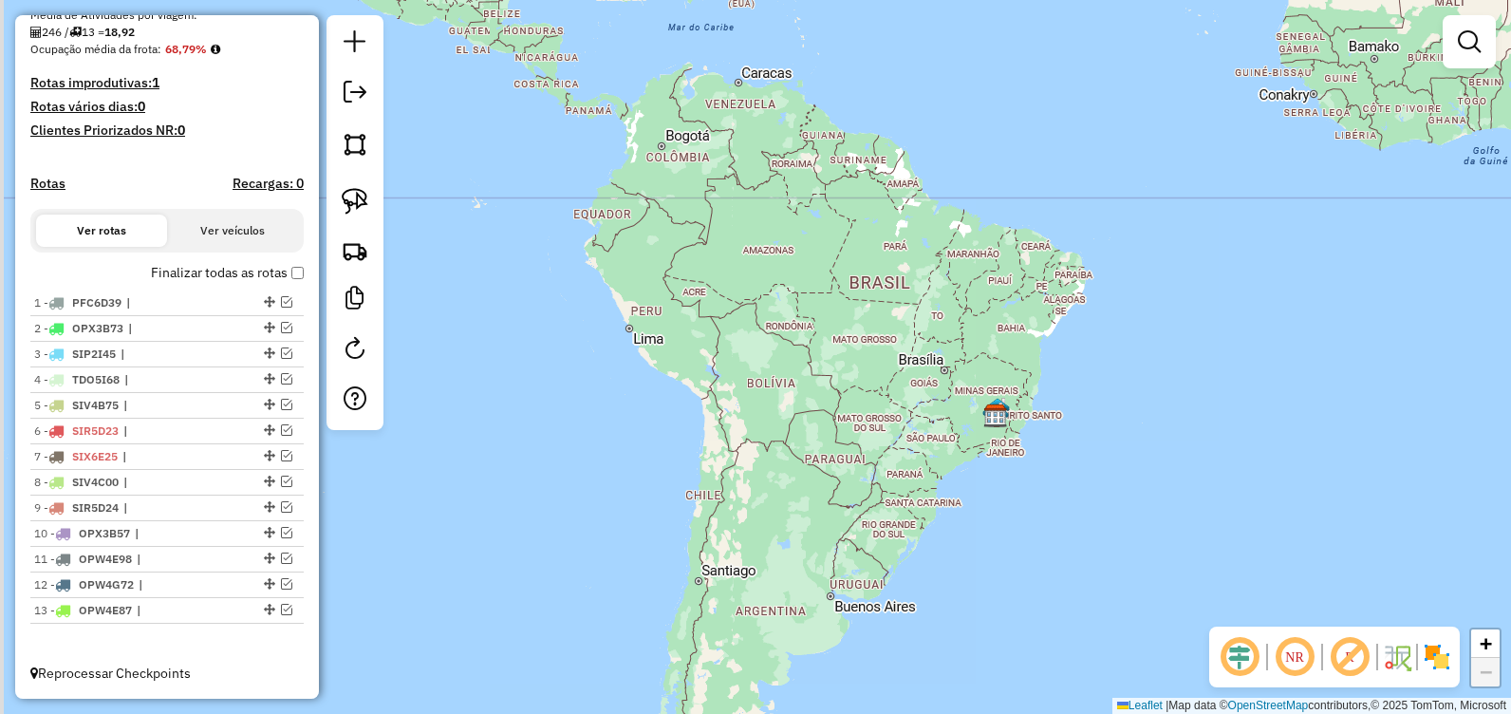
drag, startPoint x: 761, startPoint y: 298, endPoint x: 905, endPoint y: 348, distance: 151.9
click at [905, 348] on div "Janela de atendimento Grade de atendimento Capacidade Transportadoras Veículos …" at bounding box center [755, 357] width 1511 height 714
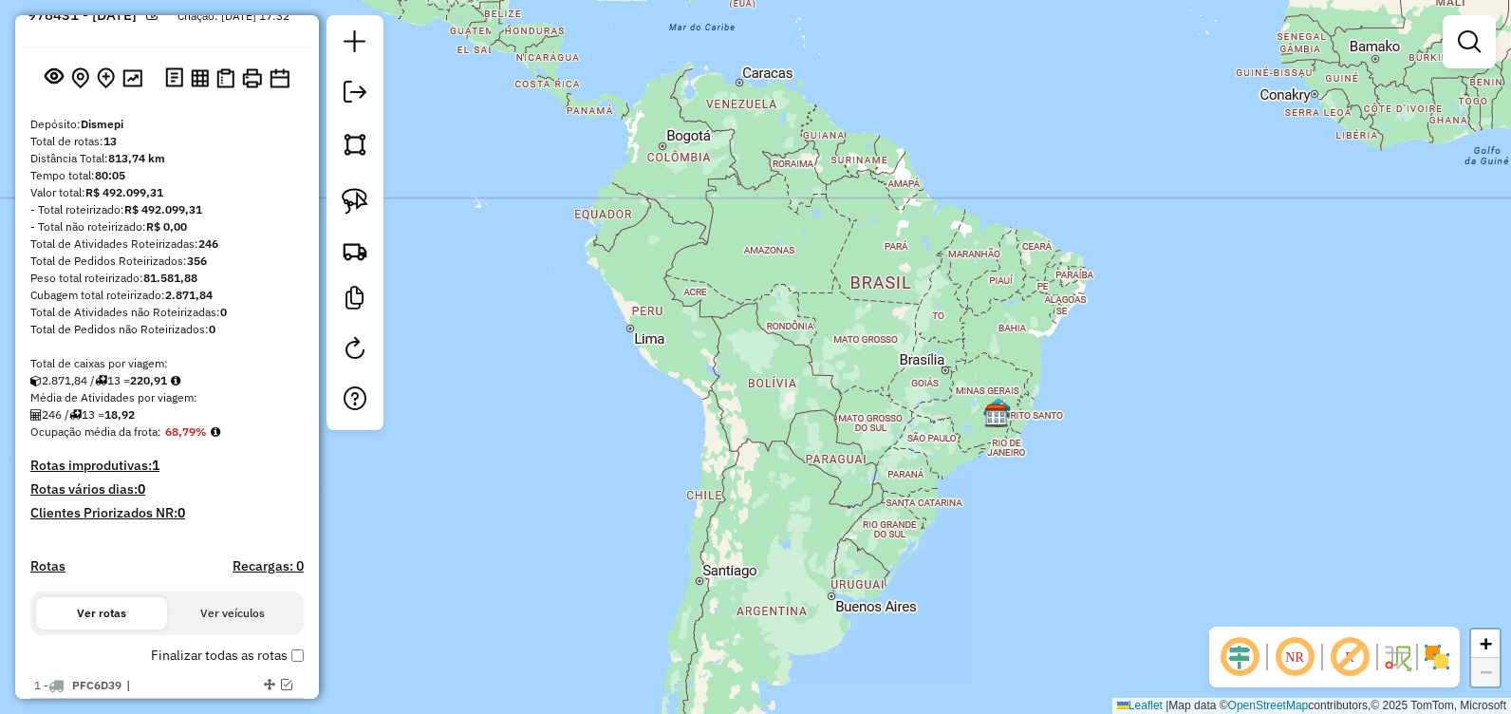
scroll to position [0, 0]
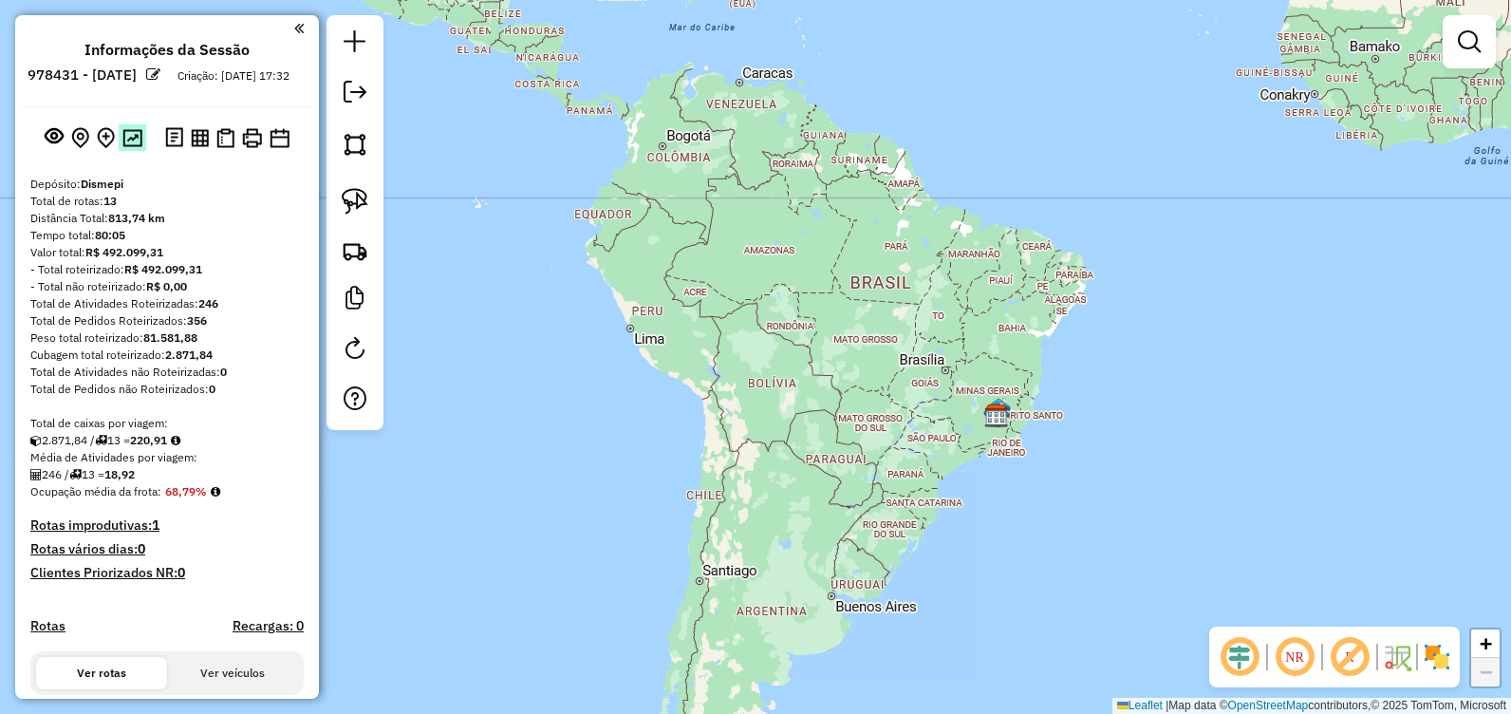
click at [131, 147] on img at bounding box center [132, 138] width 20 height 18
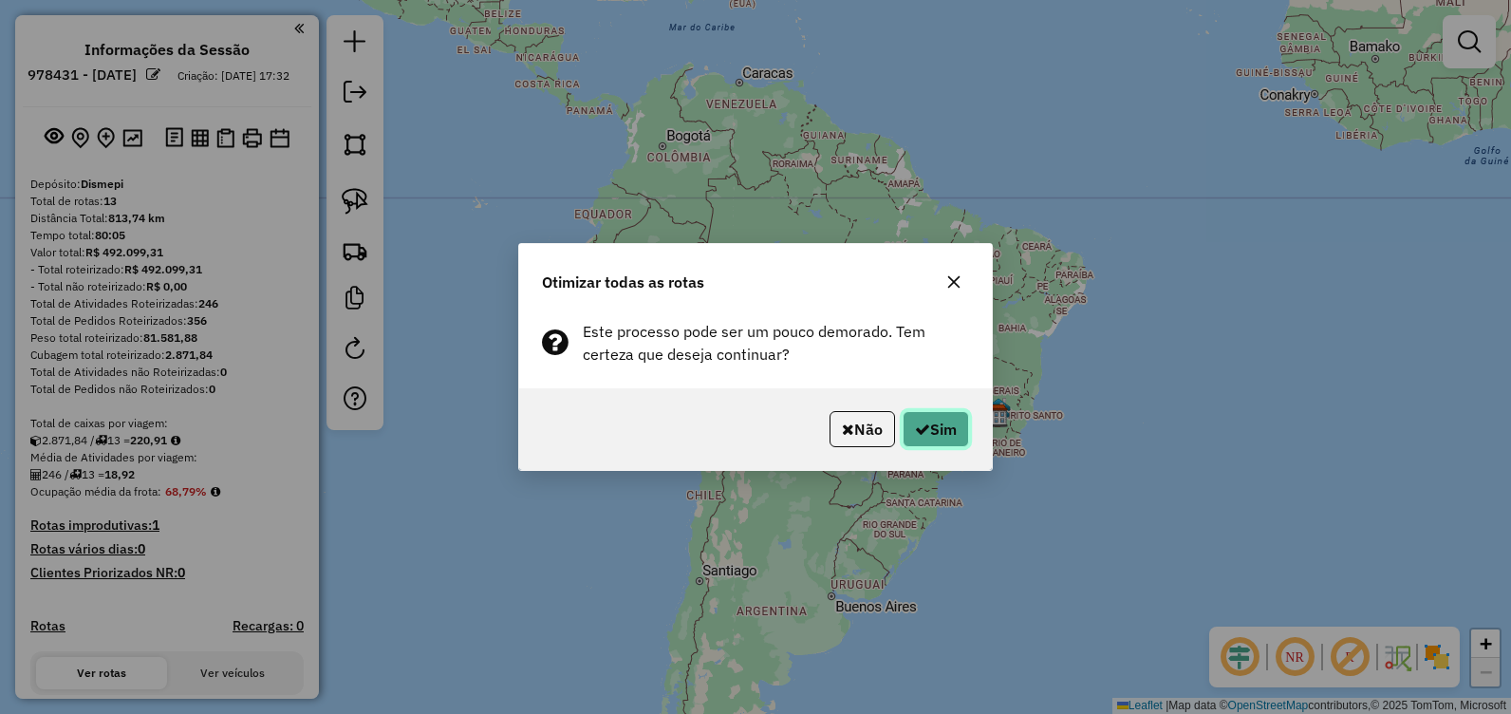
click at [927, 424] on button "Sim" at bounding box center [936, 429] width 66 height 36
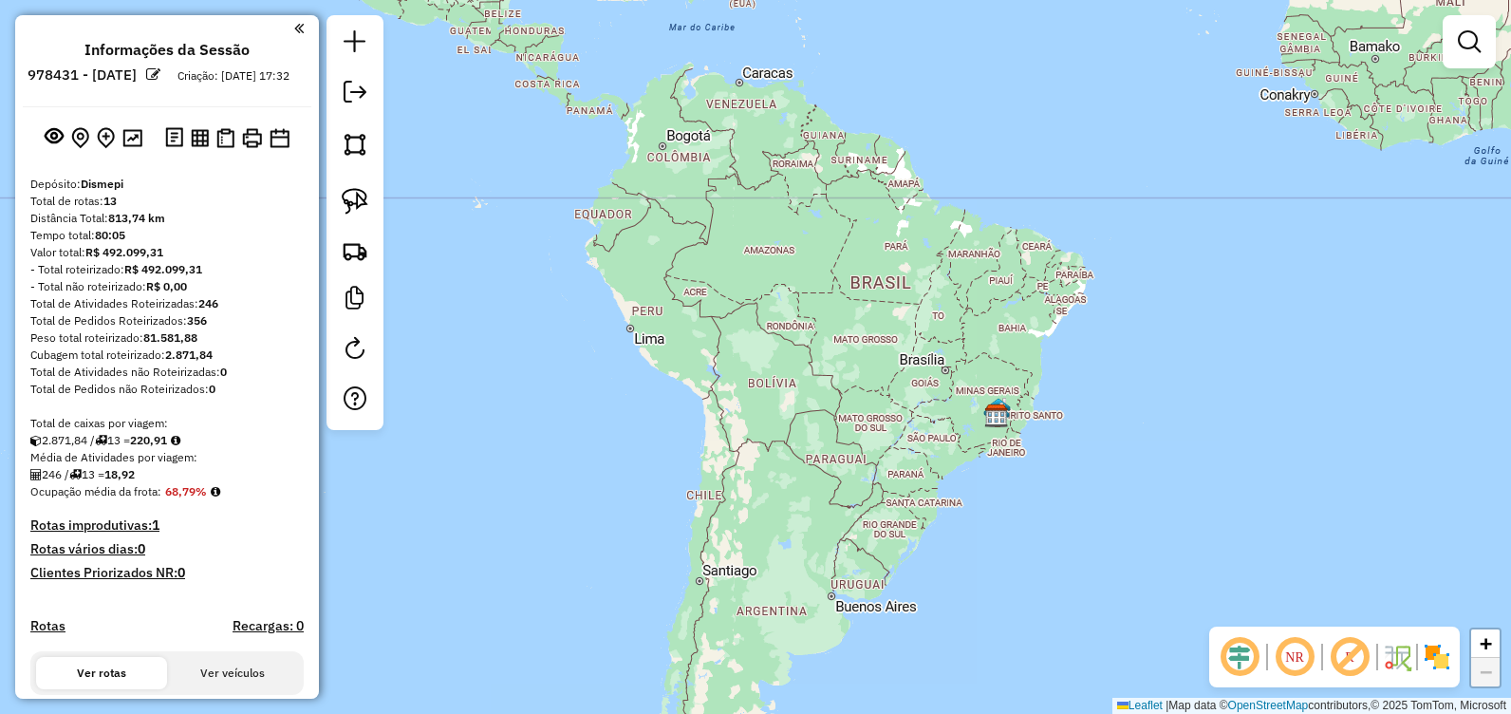
click at [353, 86] on em at bounding box center [355, 92] width 23 height 23
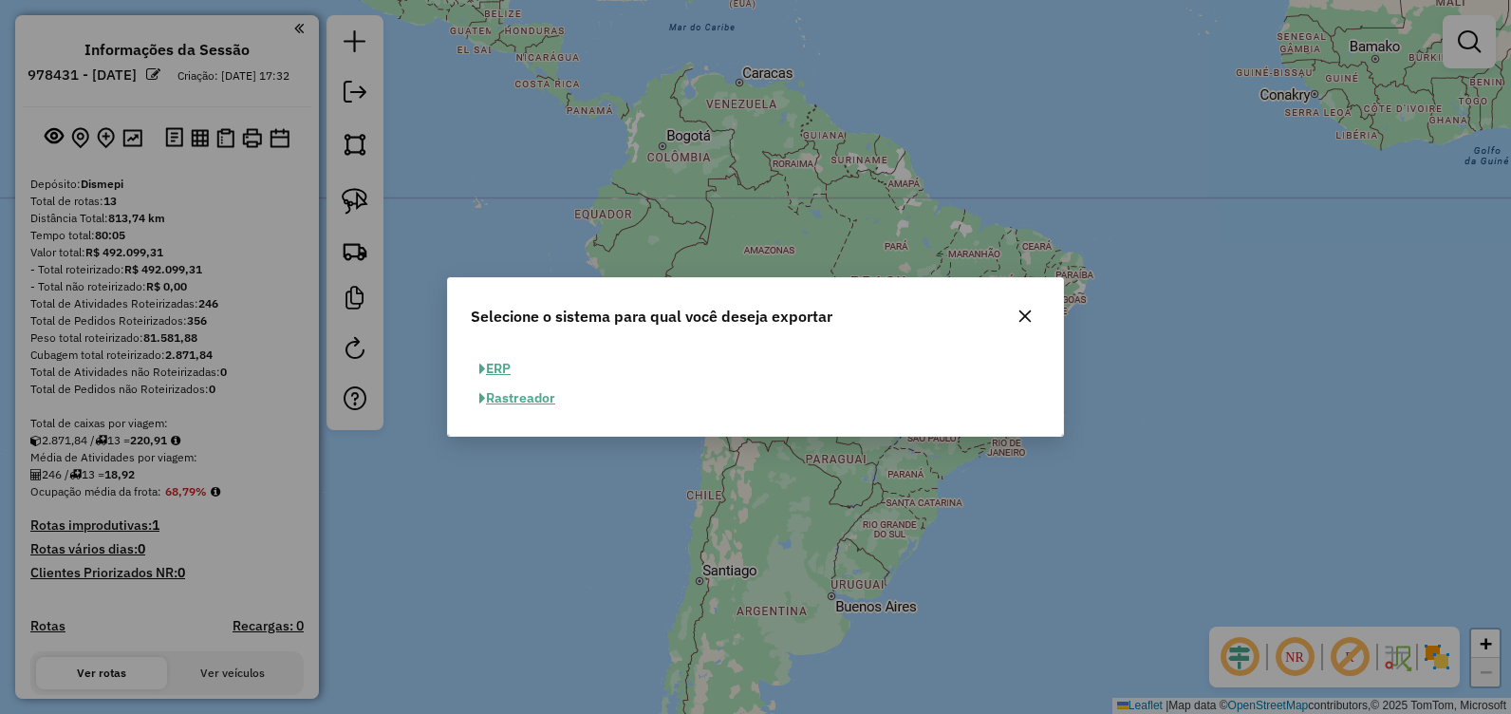
click at [495, 365] on button "ERP" at bounding box center [495, 368] width 48 height 29
select select "**"
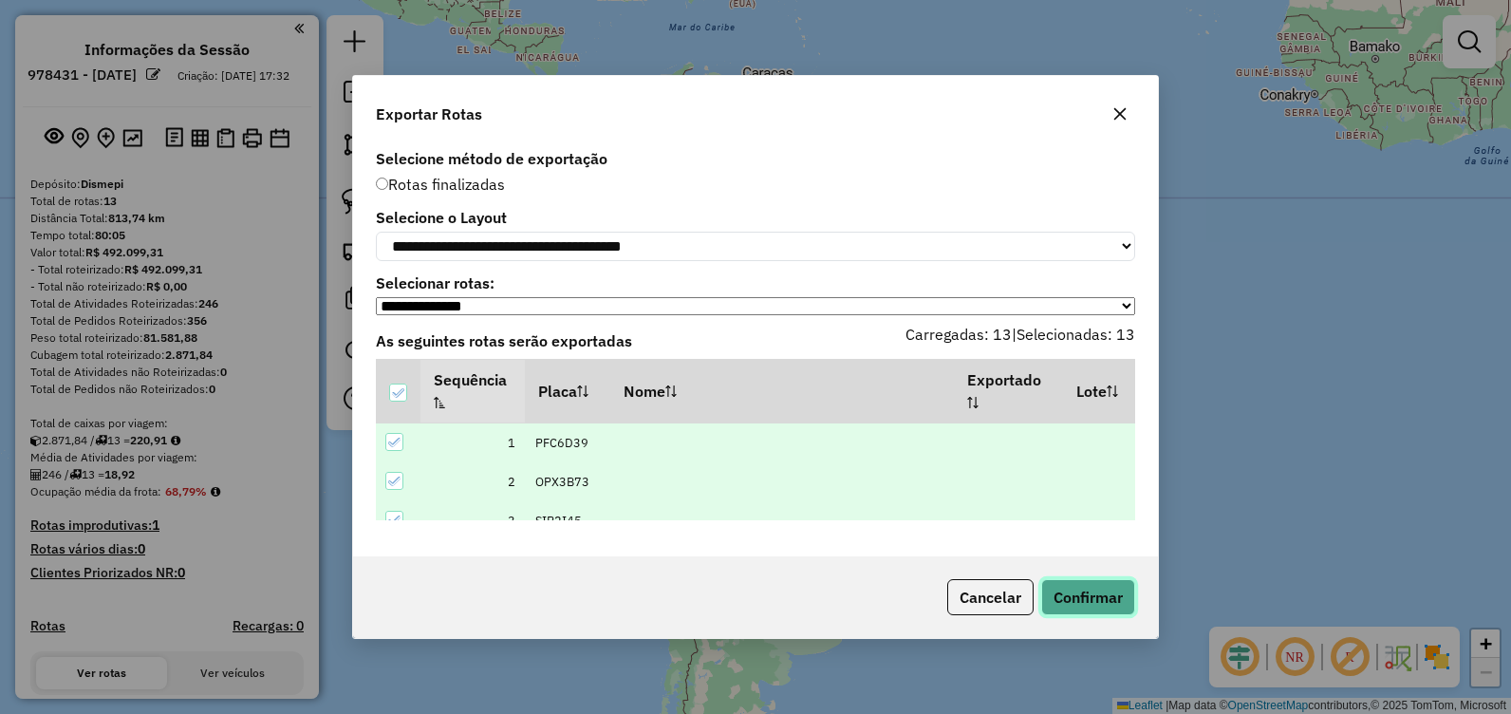
click at [1095, 599] on button "Confirmar" at bounding box center [1088, 597] width 94 height 36
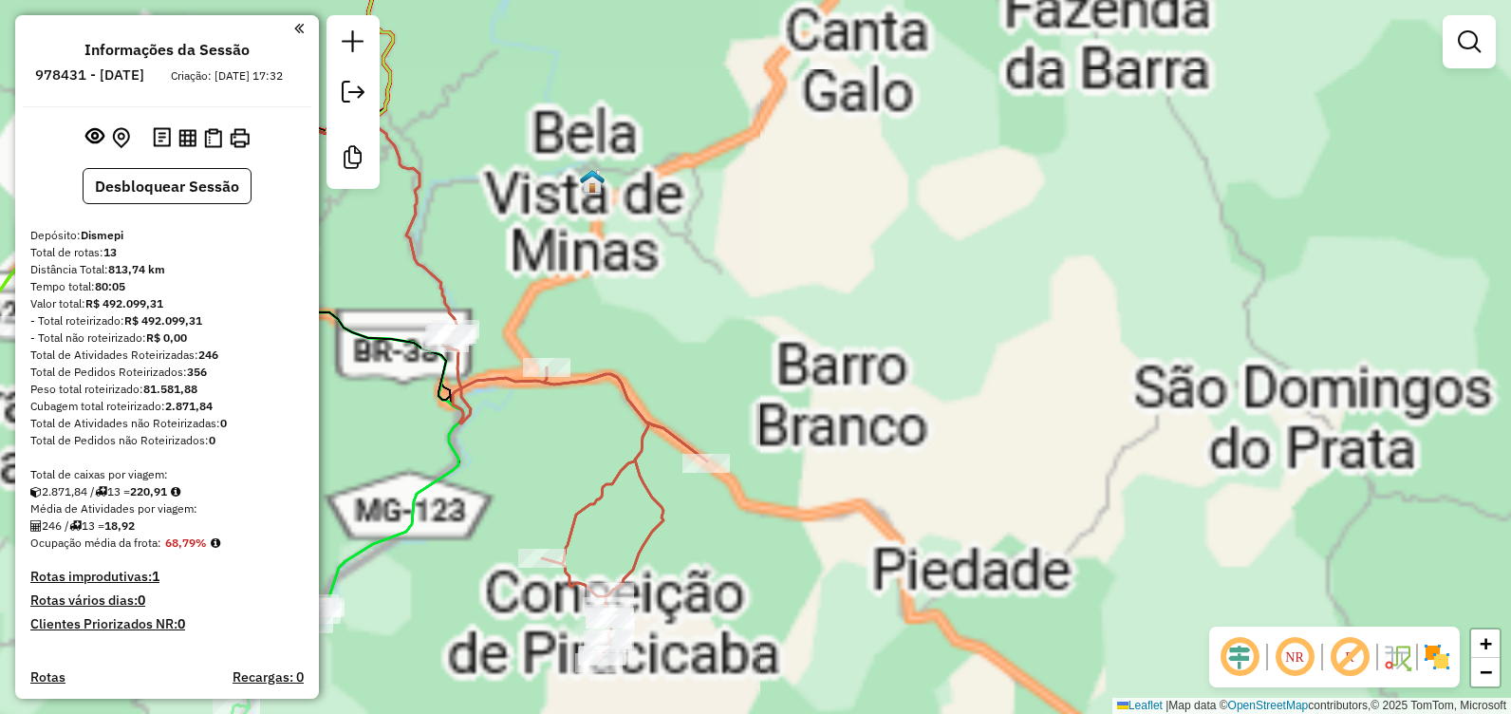
click at [1140, 420] on div "Janela de atendimento Grade de atendimento Capacidade Transportadoras Veículos …" at bounding box center [755, 357] width 1511 height 714
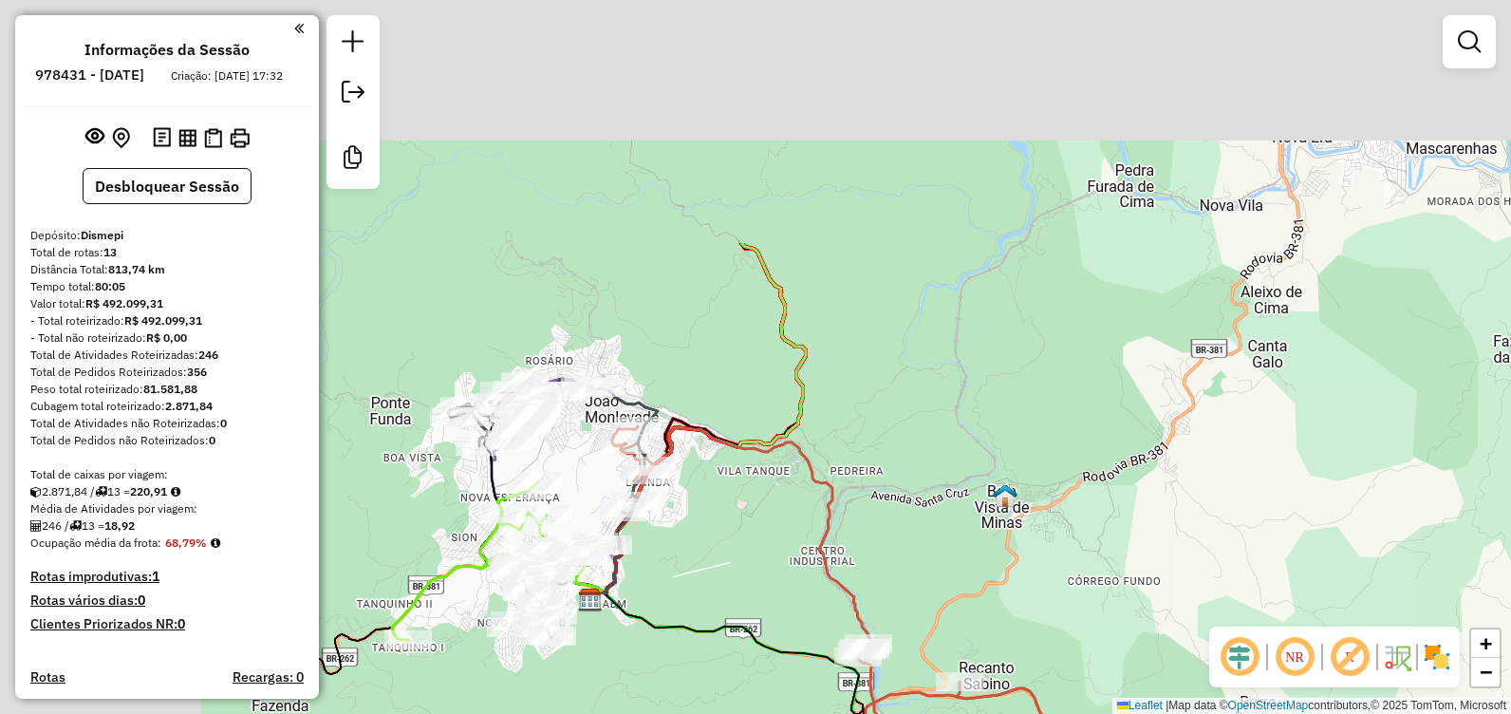
drag, startPoint x: 1156, startPoint y: 513, endPoint x: 889, endPoint y: 347, distance: 314.2
click at [1215, 557] on div "Janela de atendimento Grade de atendimento Capacidade Transportadoras Veículos …" at bounding box center [755, 357] width 1511 height 714
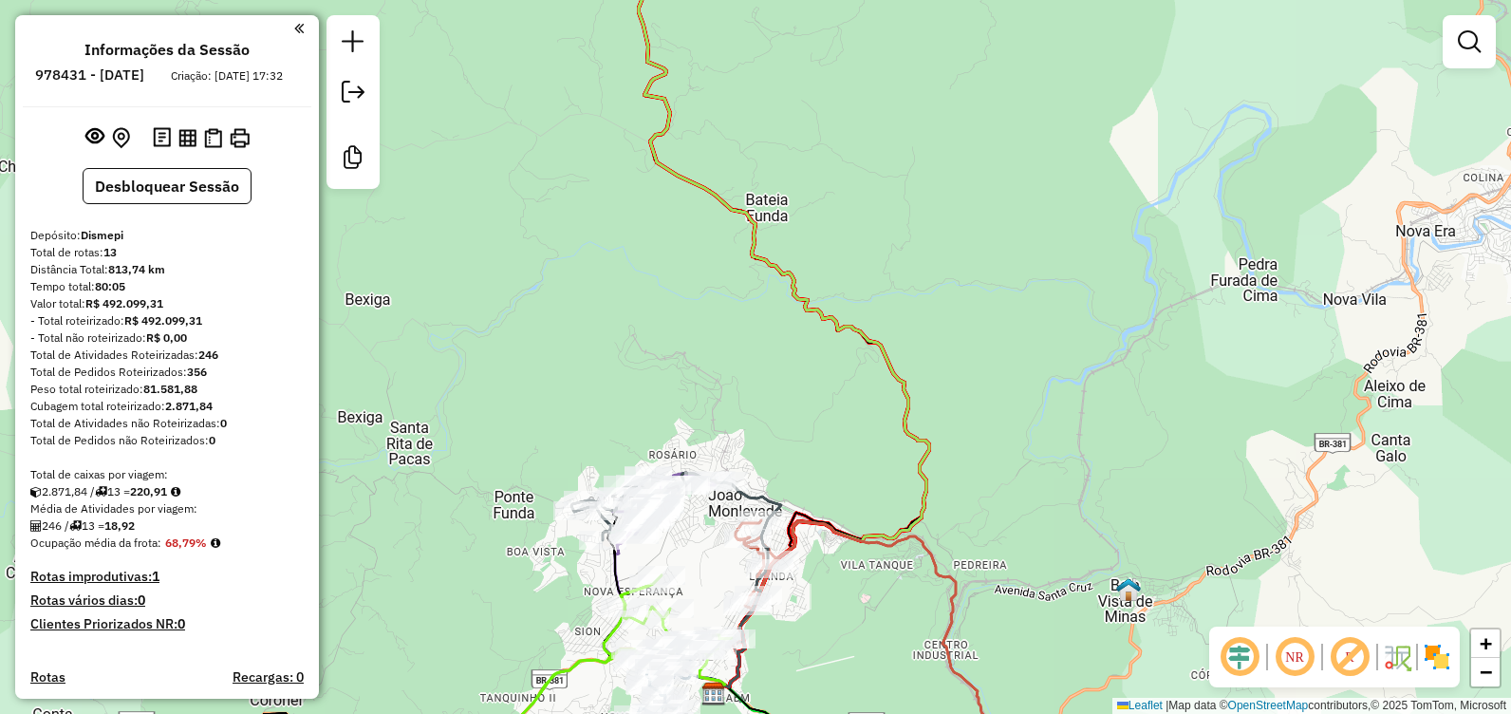
drag, startPoint x: 878, startPoint y: 314, endPoint x: 846, endPoint y: 409, distance: 100.2
click at [913, 330] on div "Janela de atendimento Grade de atendimento Capacidade Transportadoras Veículos …" at bounding box center [755, 357] width 1511 height 714
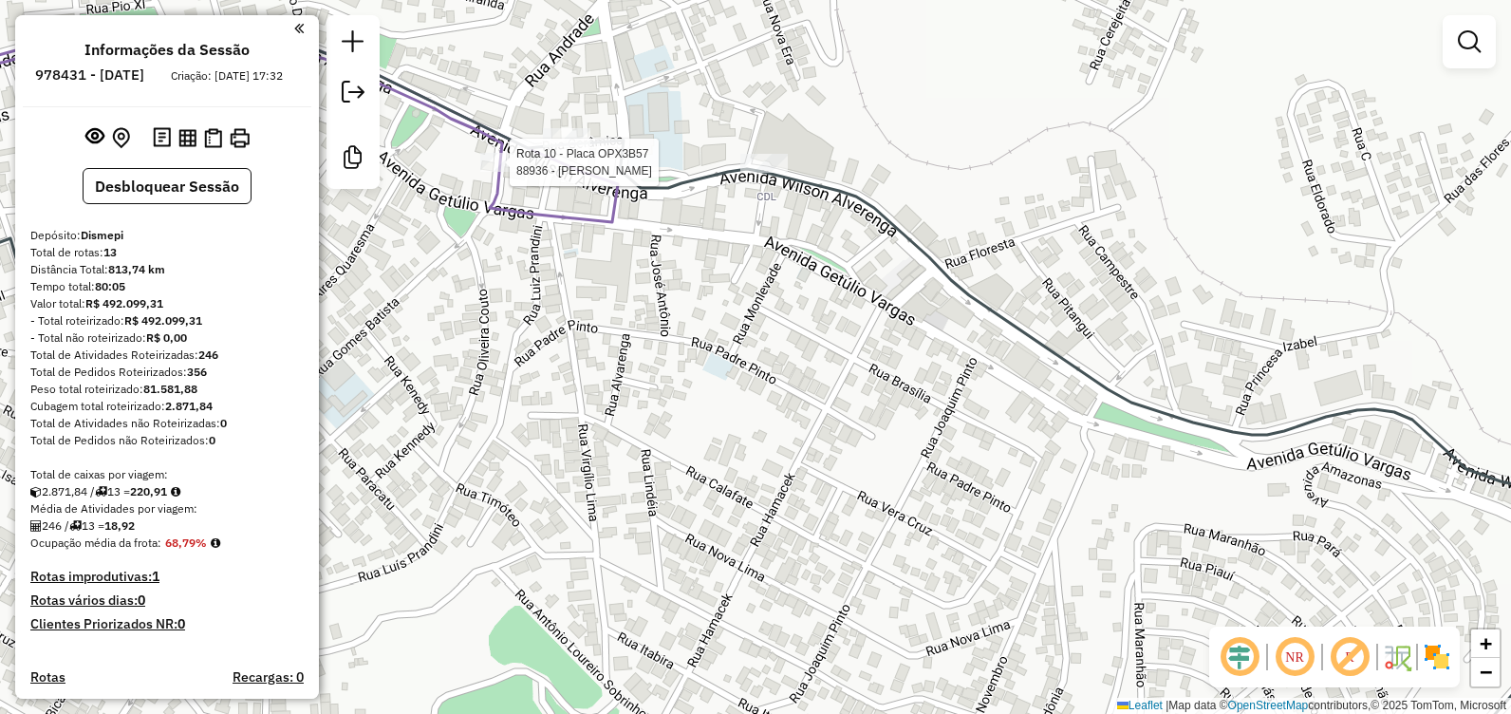
select select "**********"
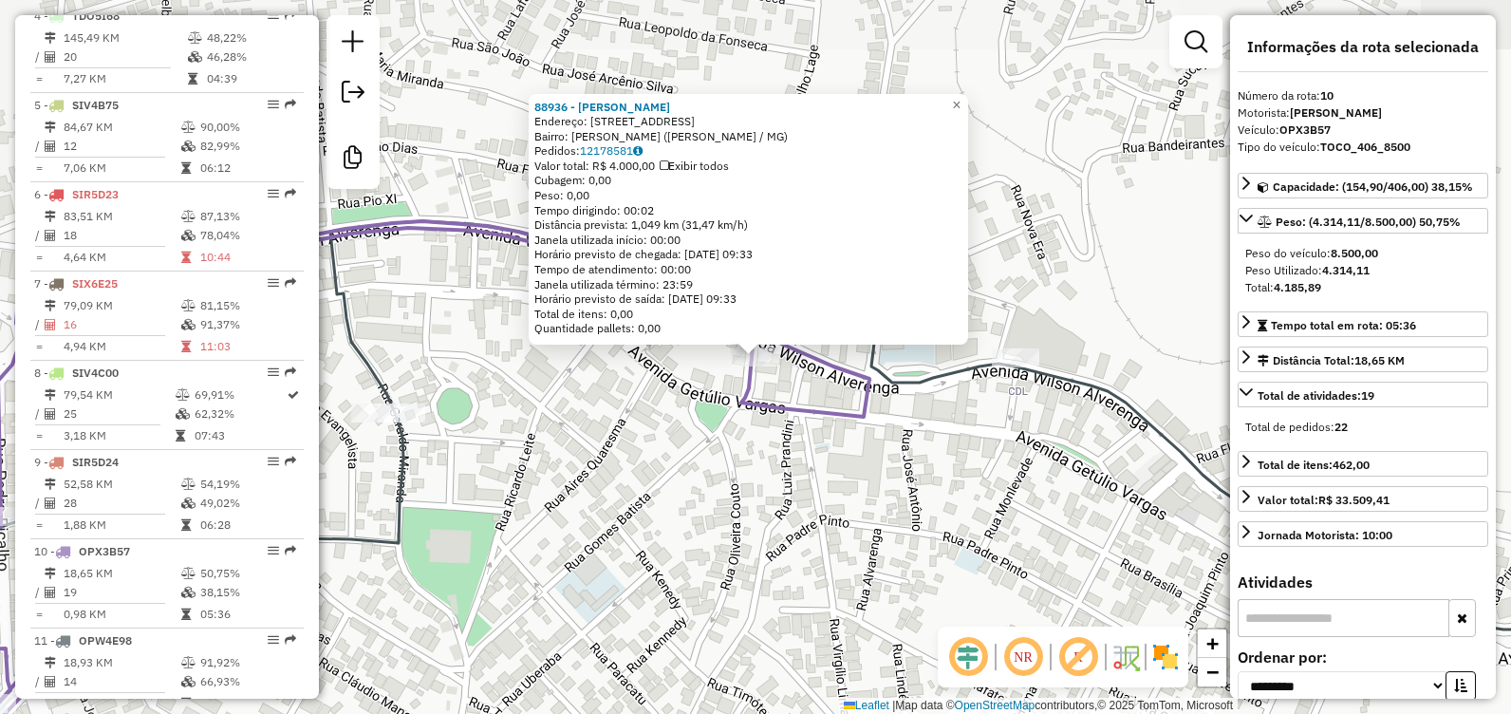
scroll to position [1257, 0]
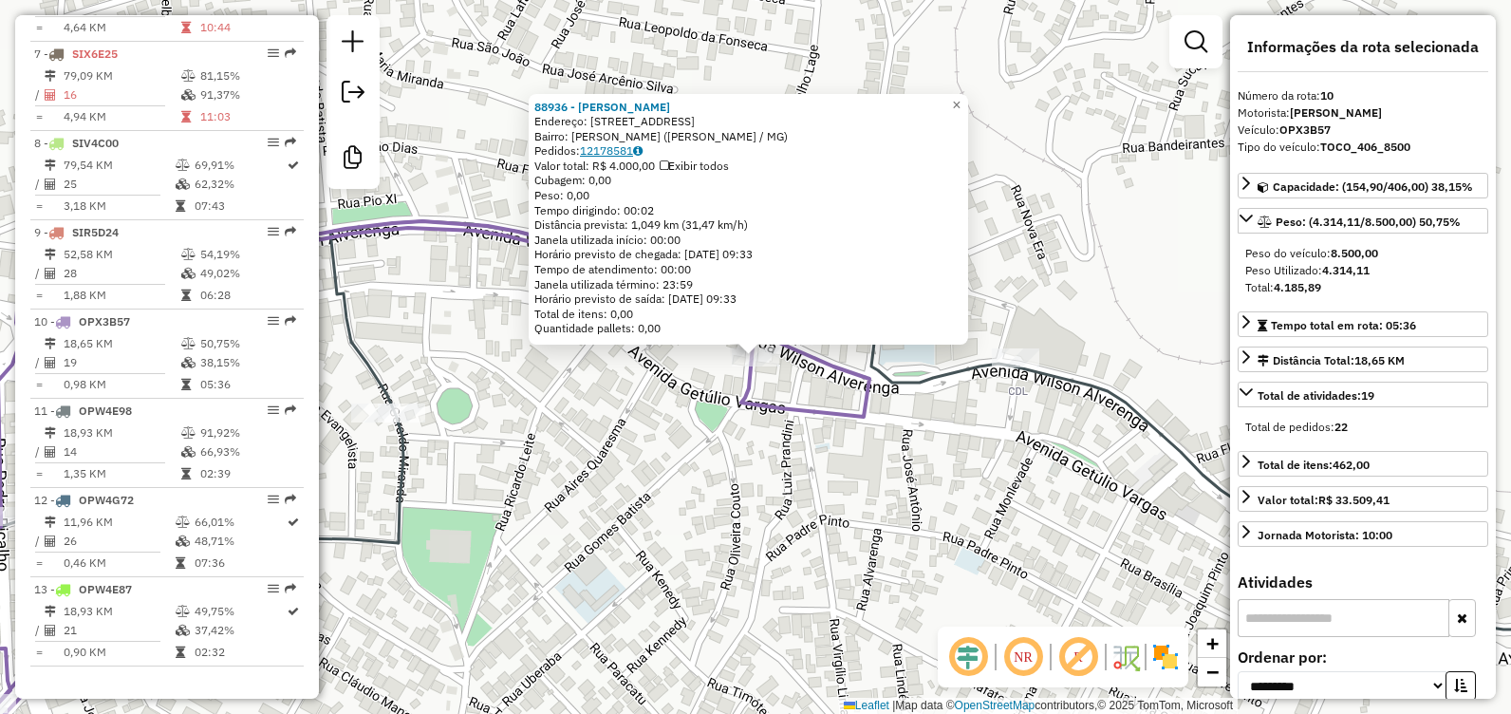
click at [625, 143] on link "12178581" at bounding box center [611, 150] width 63 height 14
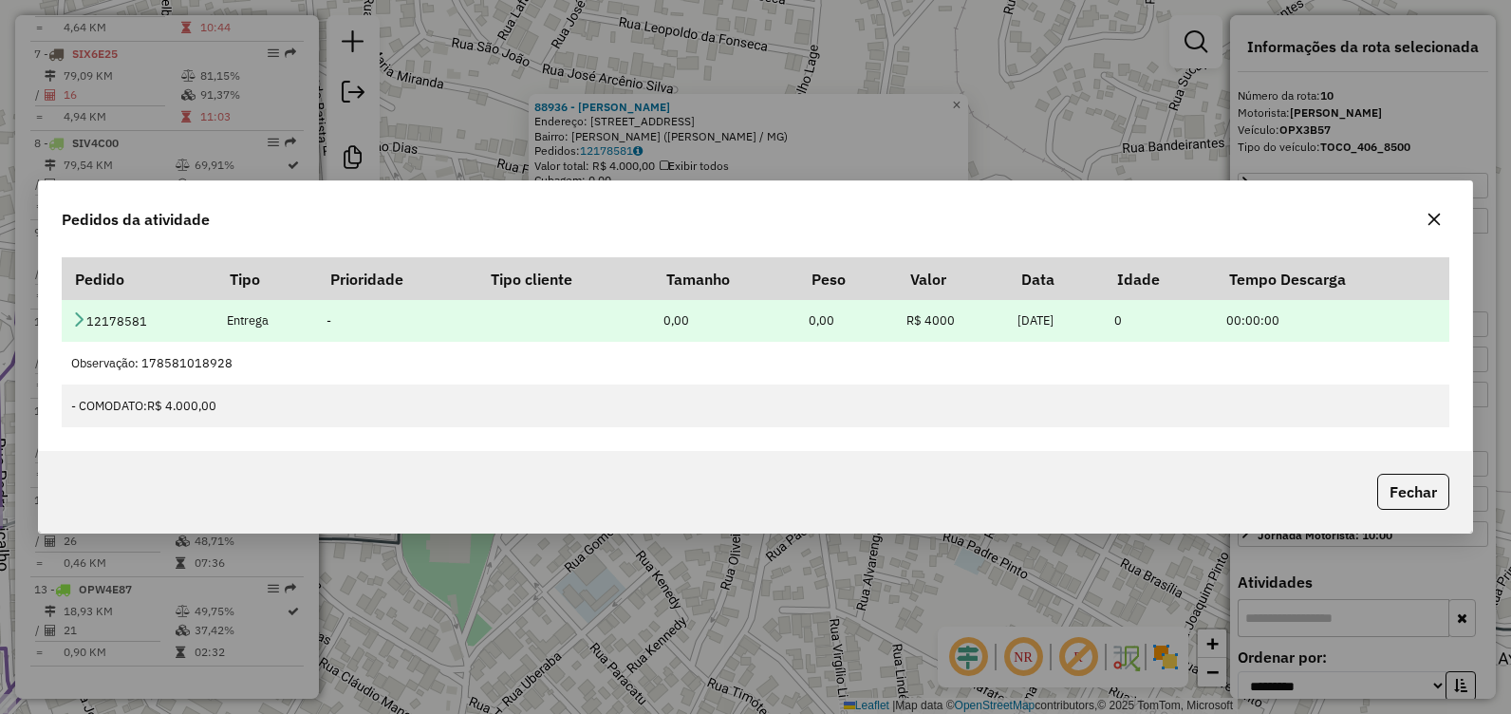
click at [74, 322] on icon at bounding box center [78, 318] width 15 height 15
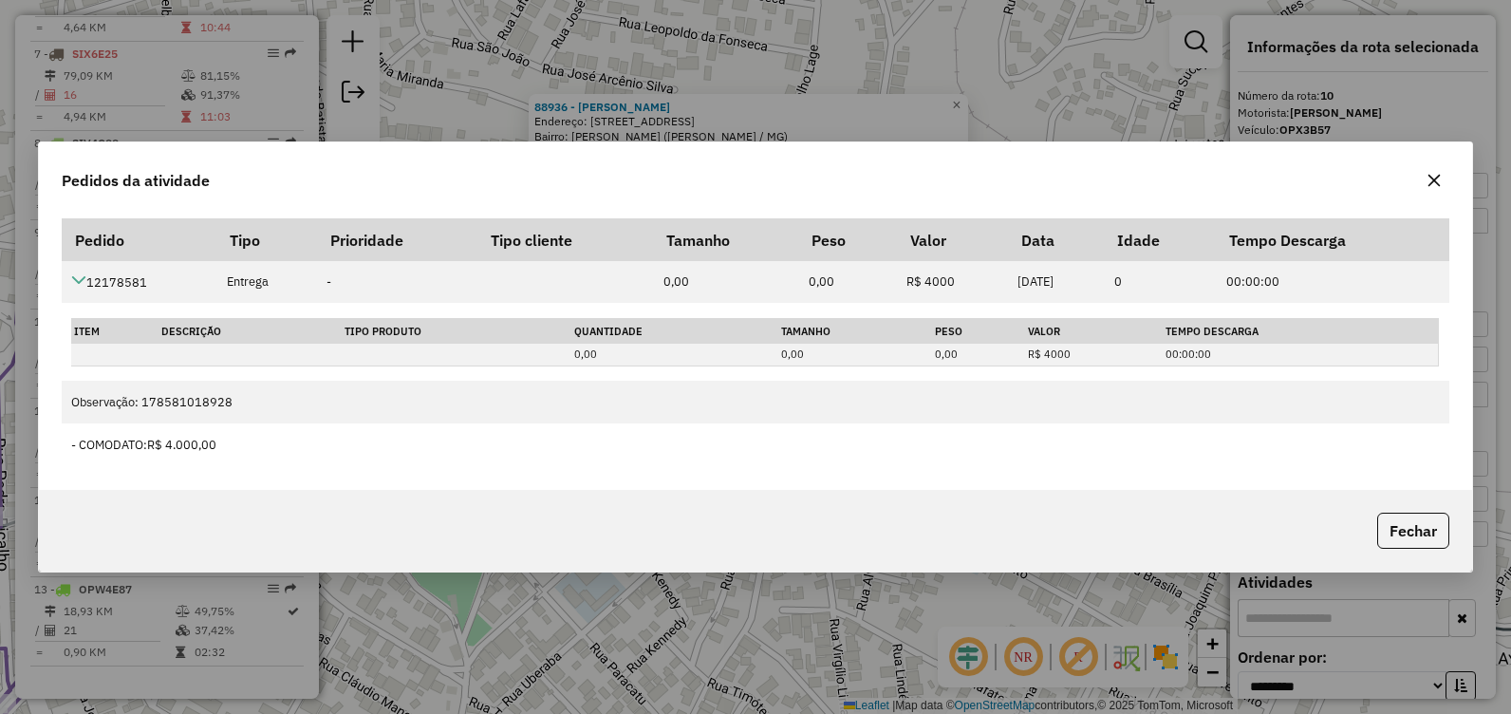
click at [1427, 189] on button "button" at bounding box center [1434, 180] width 30 height 30
